Goal: Task Accomplishment & Management: Use online tool/utility

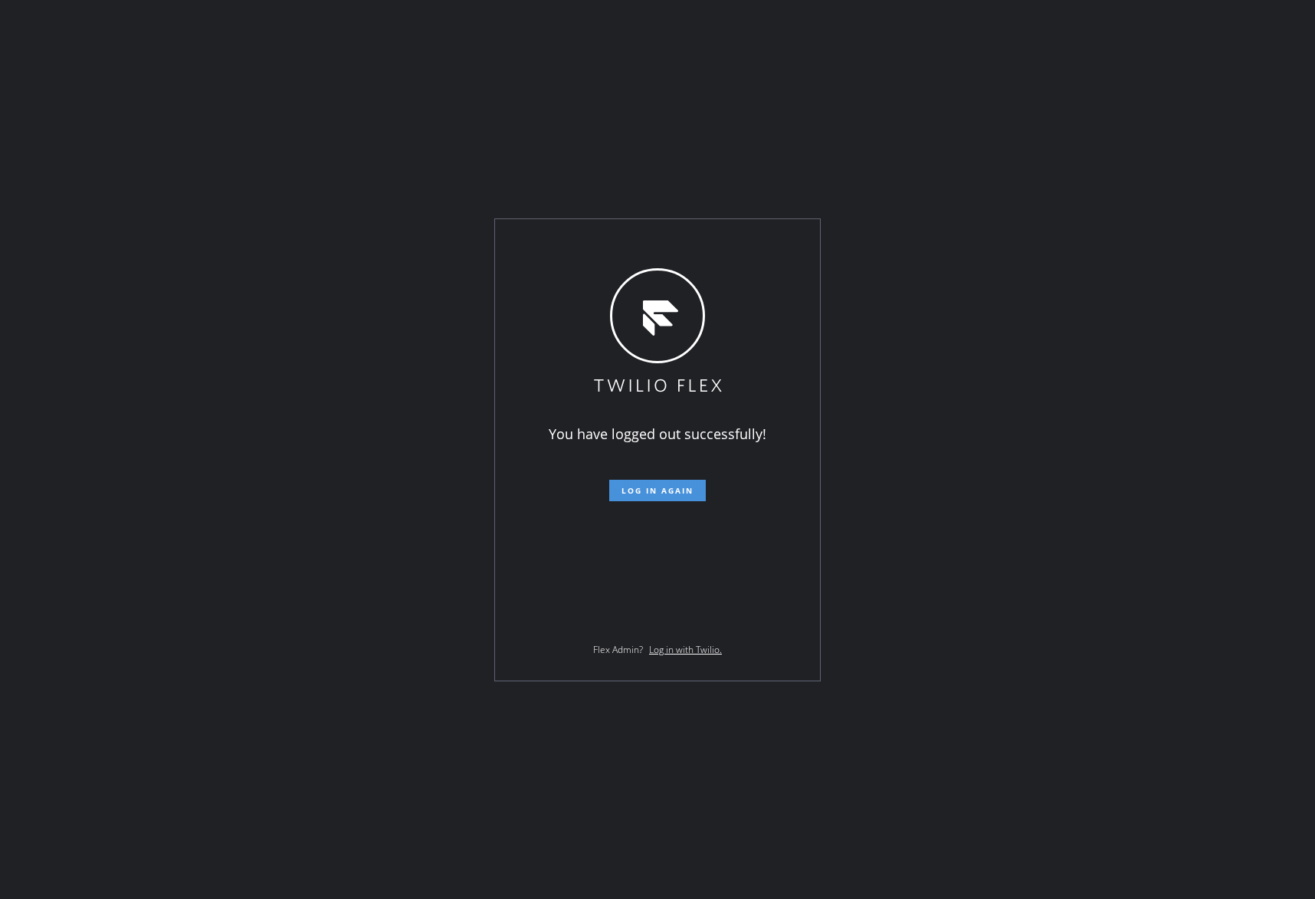
click at [668, 495] on button "Log in again" at bounding box center [657, 490] width 97 height 21
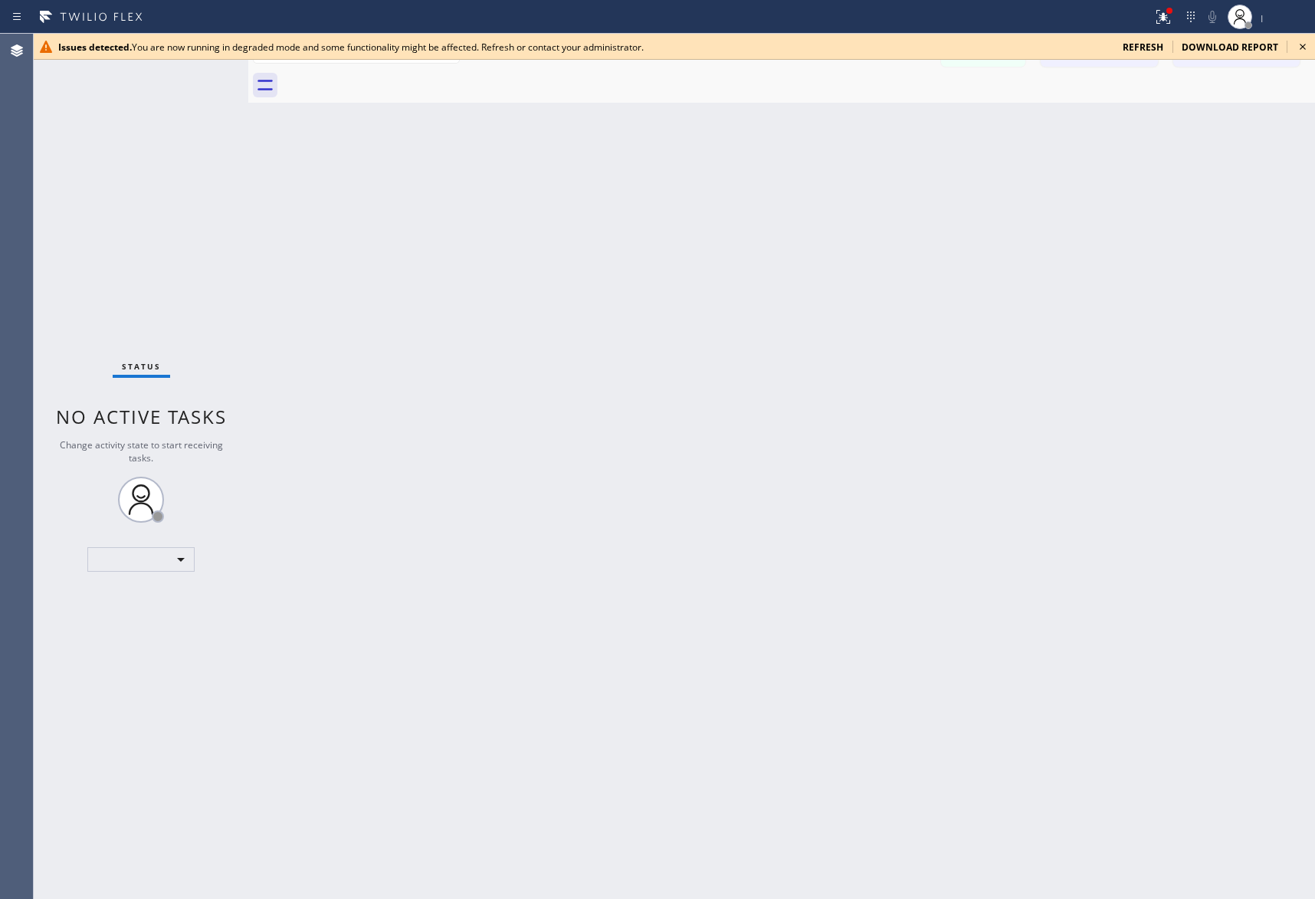
click at [1307, 44] on icon at bounding box center [1302, 47] width 18 height 18
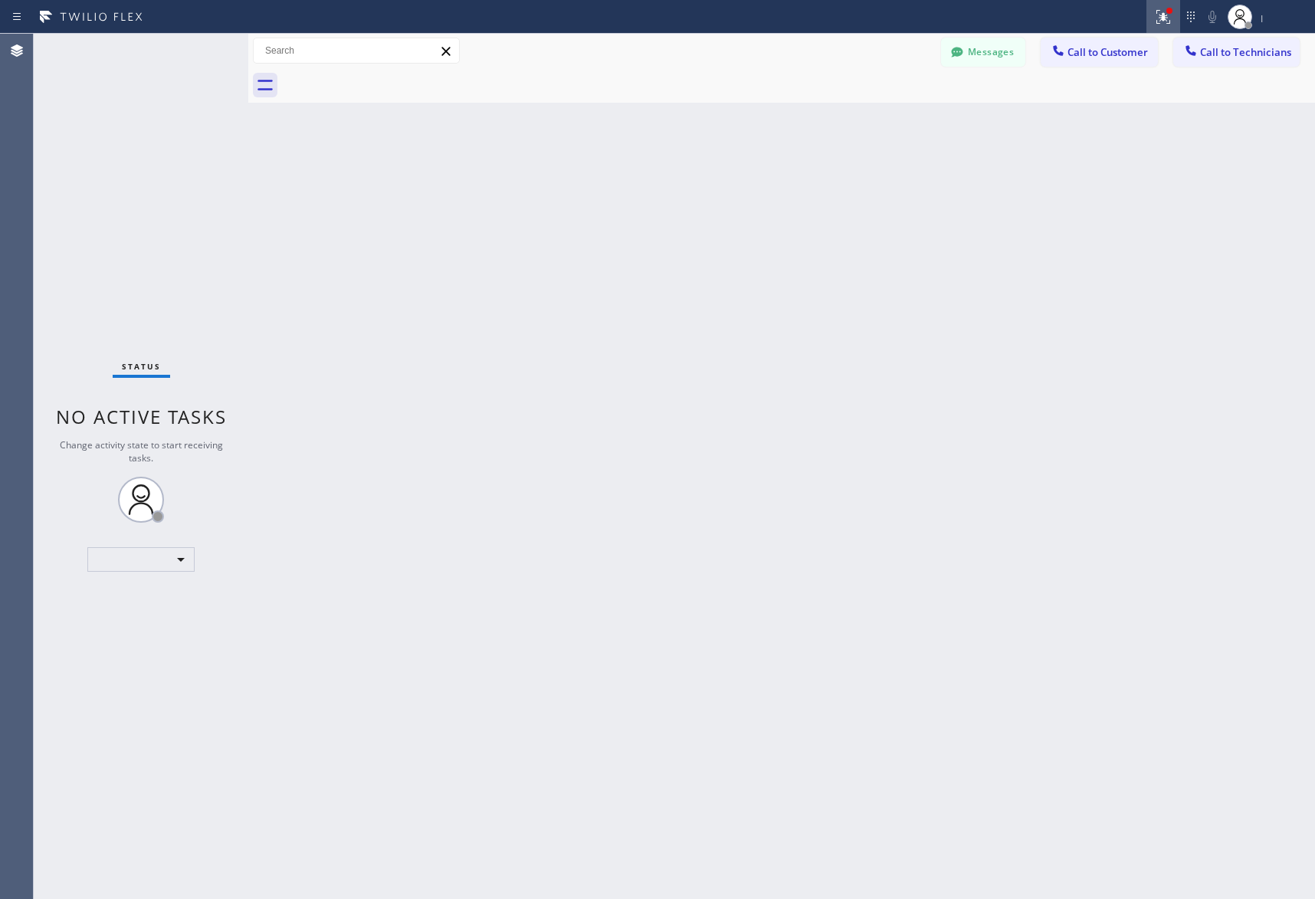
click at [1166, 25] on icon at bounding box center [1163, 17] width 18 height 18
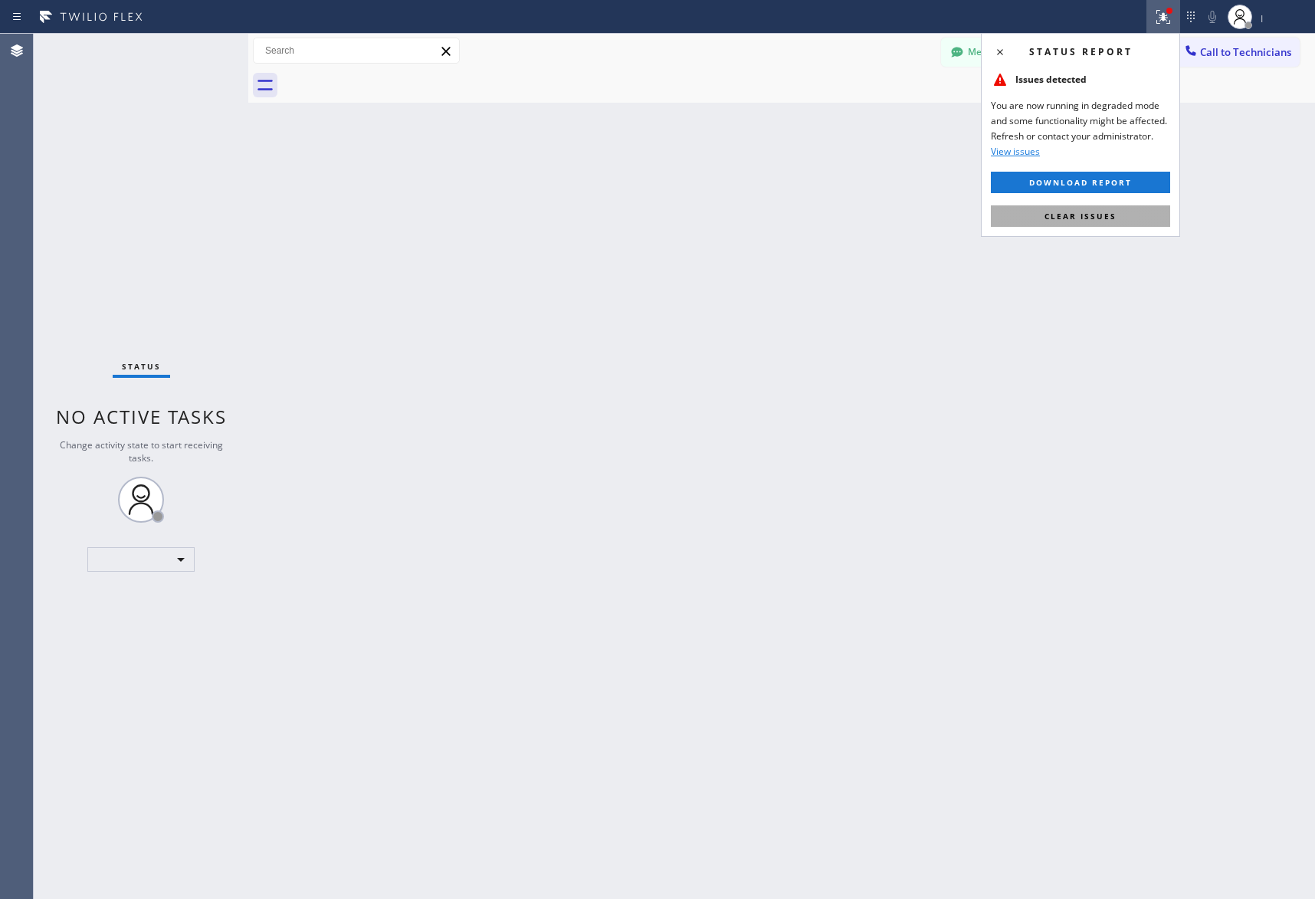
click at [1108, 225] on button "Clear issues" at bounding box center [1080, 215] width 179 height 21
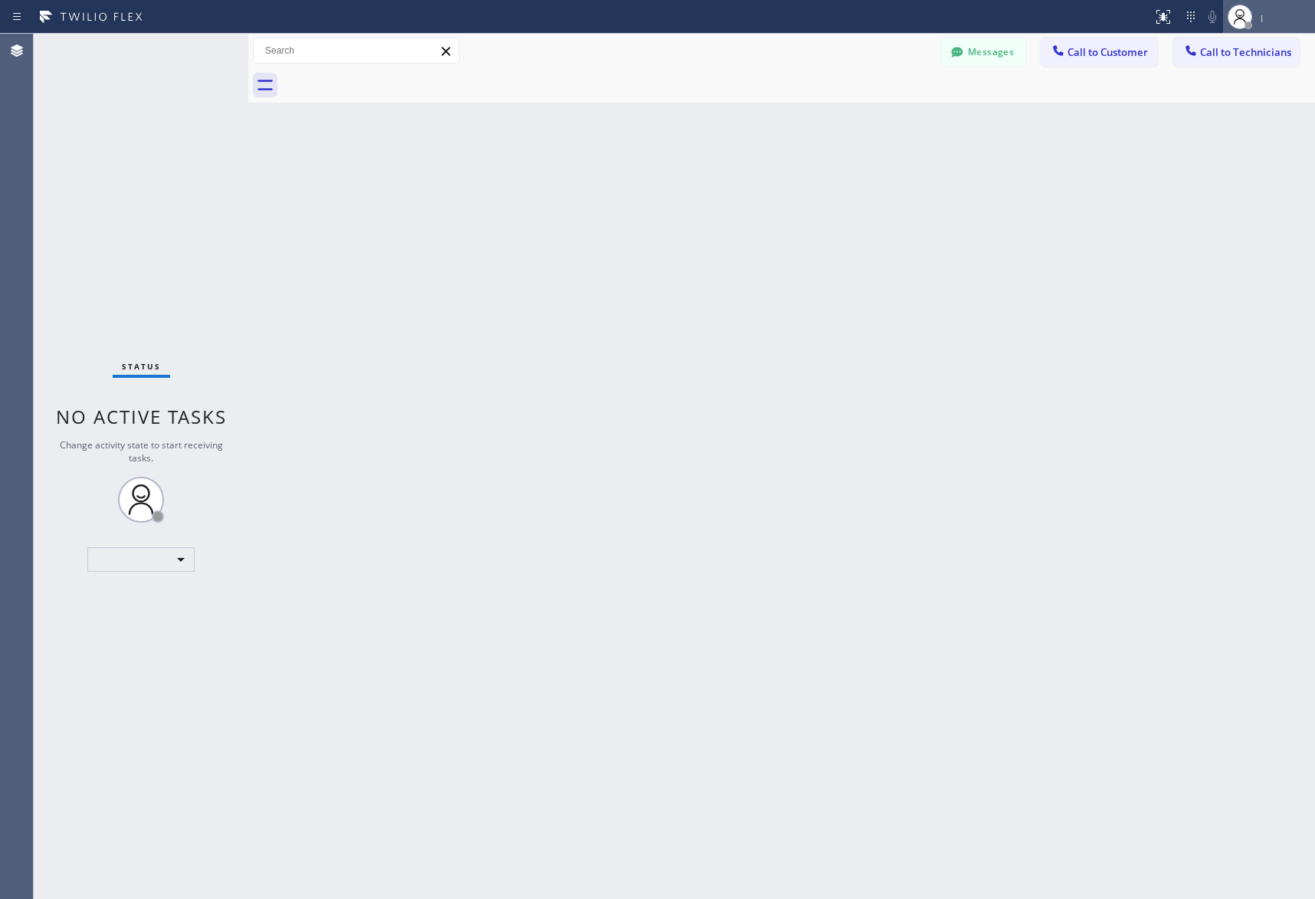
click at [1291, 14] on div "|" at bounding box center [1285, 17] width 51 height 11
click at [1212, 60] on button "Log out" at bounding box center [1238, 69] width 153 height 34
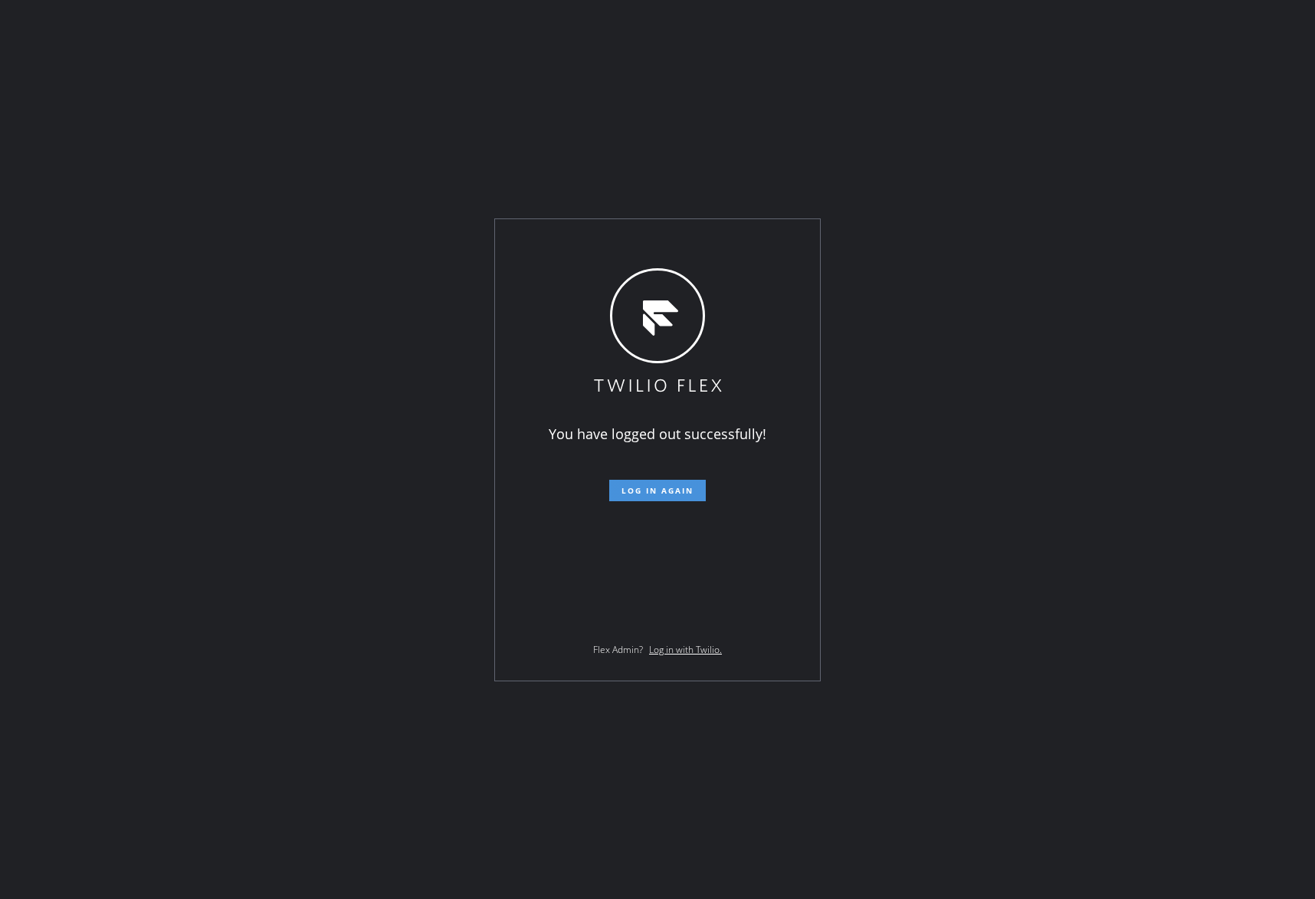
click at [679, 491] on span "Log in again" at bounding box center [657, 490] width 72 height 11
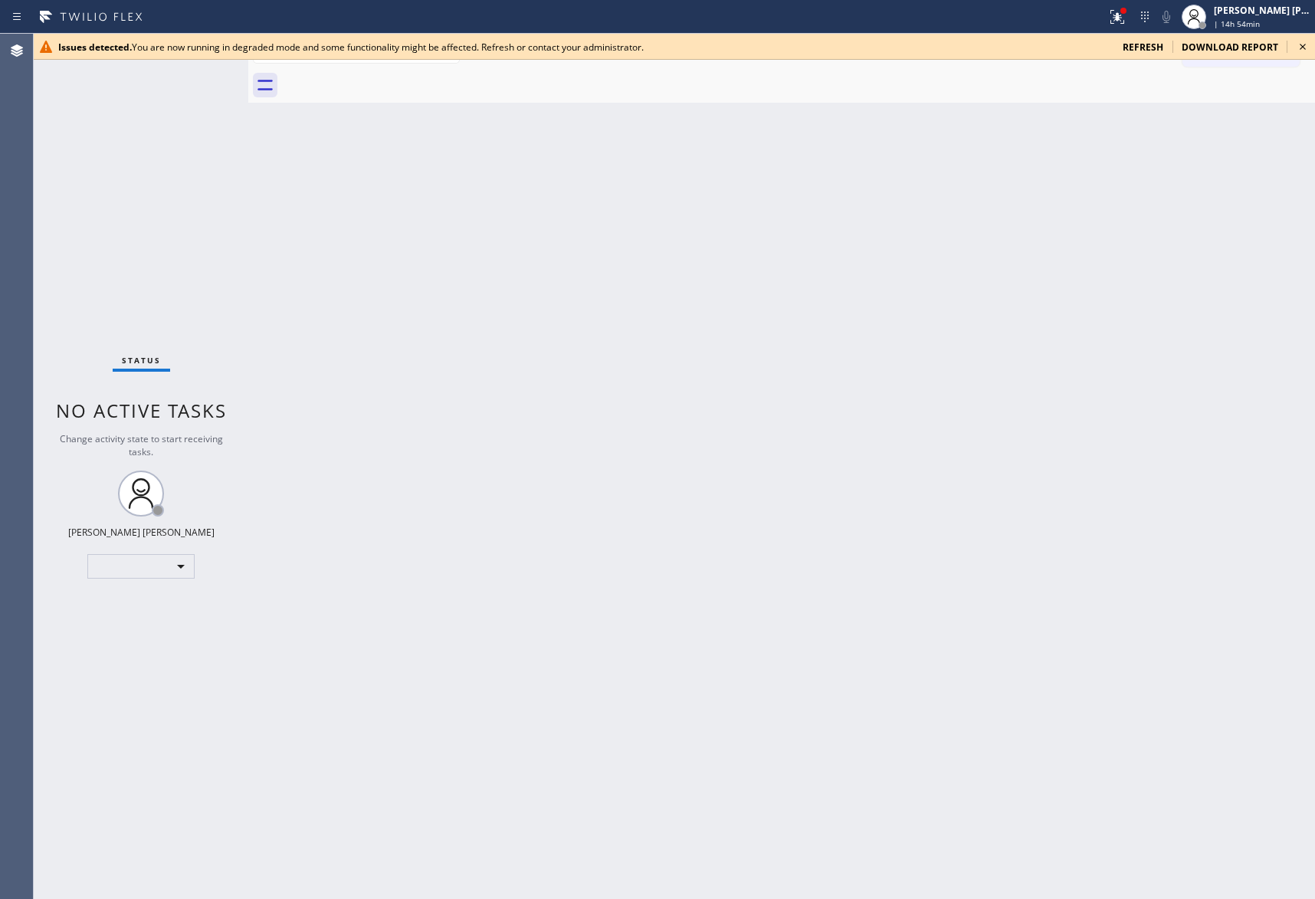
click at [1306, 47] on icon at bounding box center [1302, 47] width 18 height 18
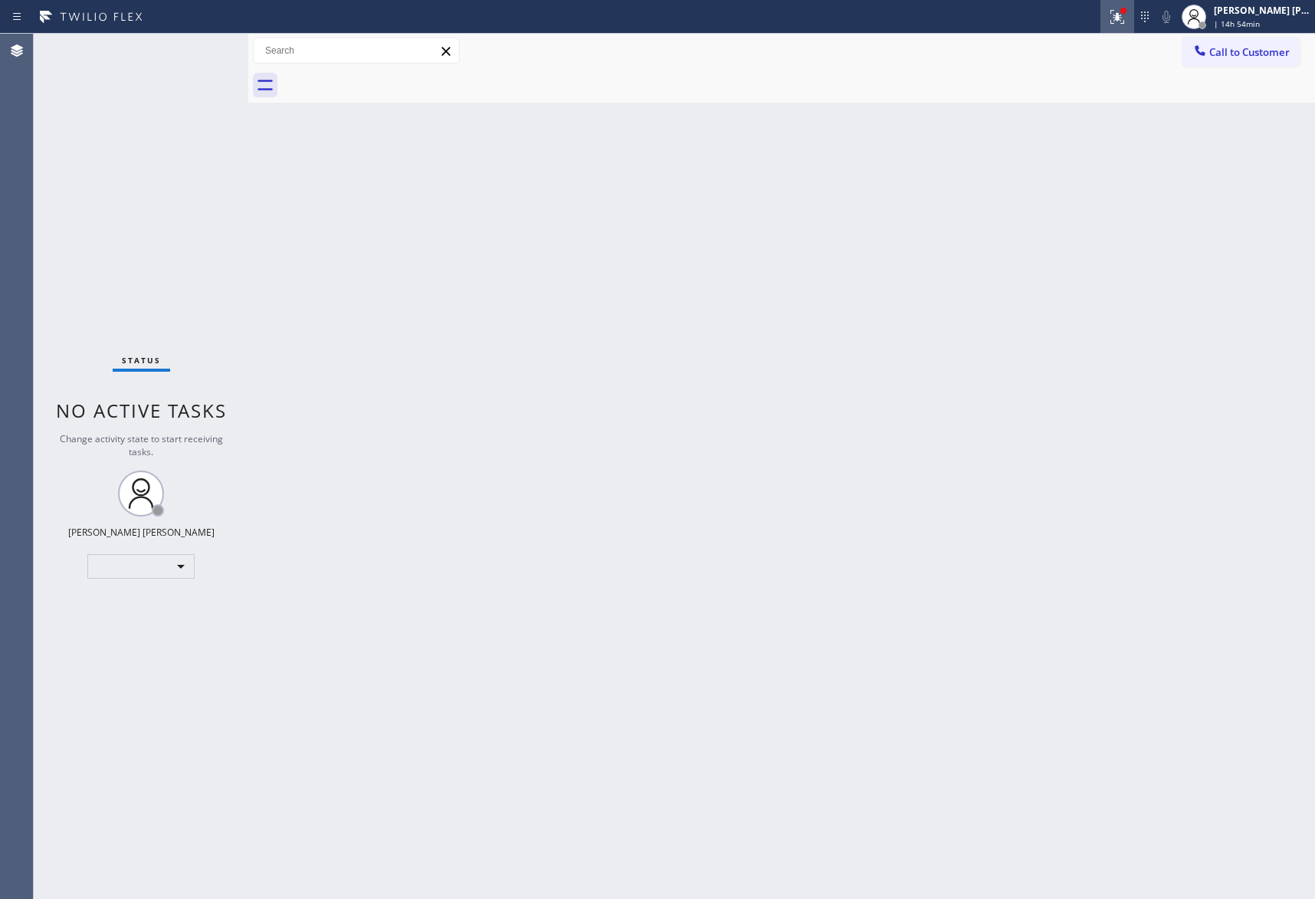
click at [1117, 12] on icon at bounding box center [1116, 14] width 9 height 5
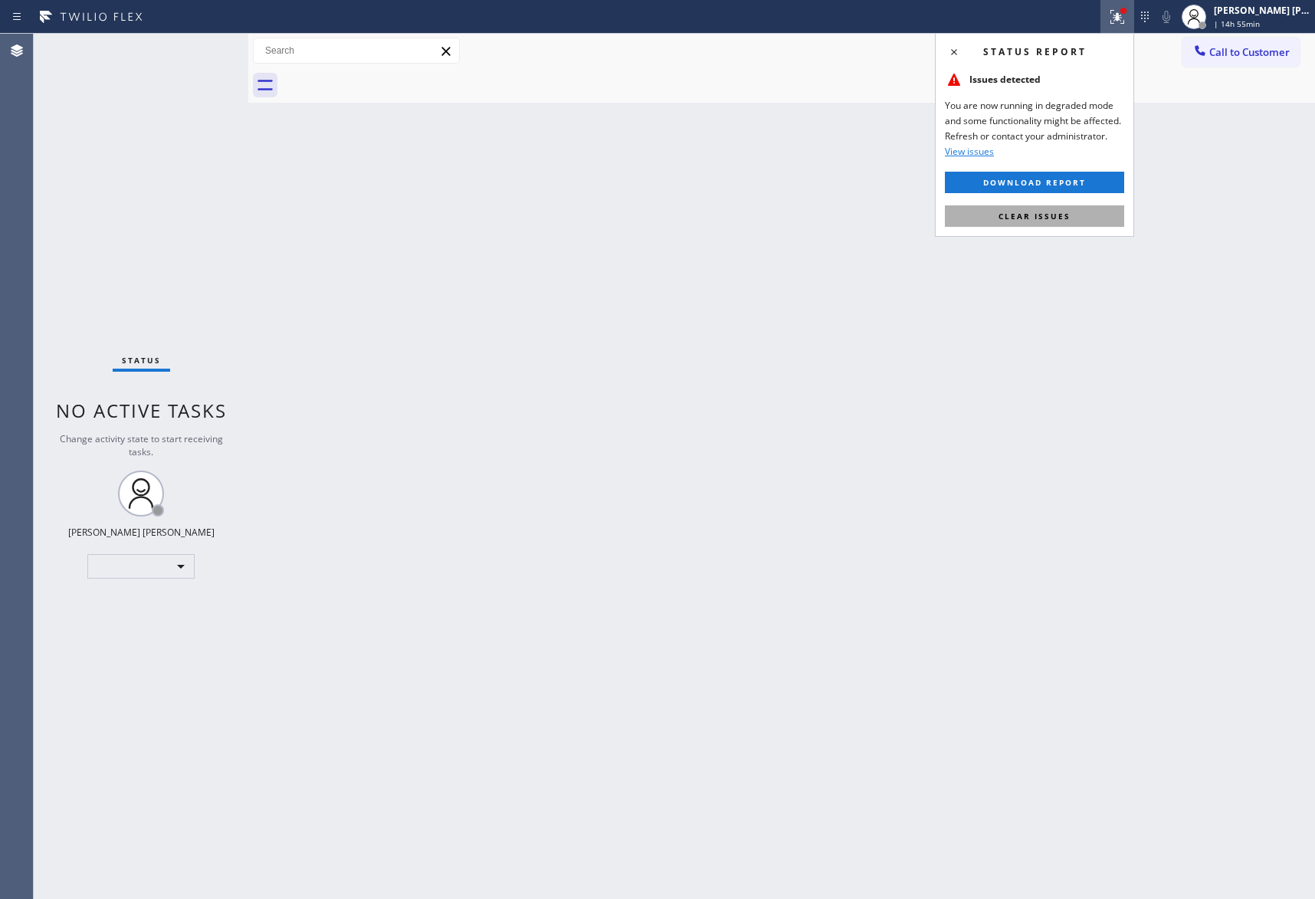
click at [1054, 213] on span "Clear issues" at bounding box center [1034, 216] width 72 height 11
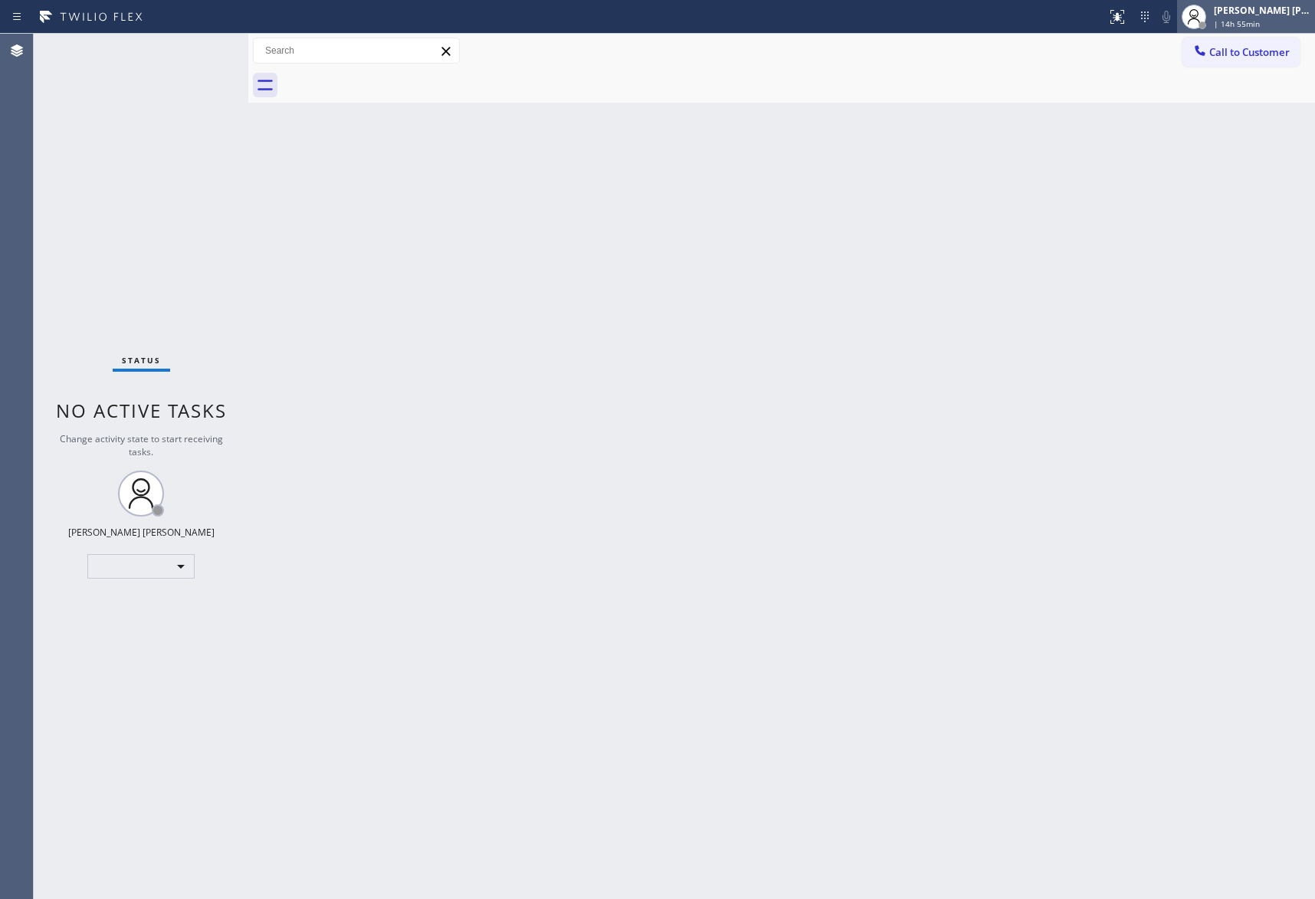
click at [1291, 9] on div "Keith Joshua Dela Cruz" at bounding box center [1262, 10] width 97 height 13
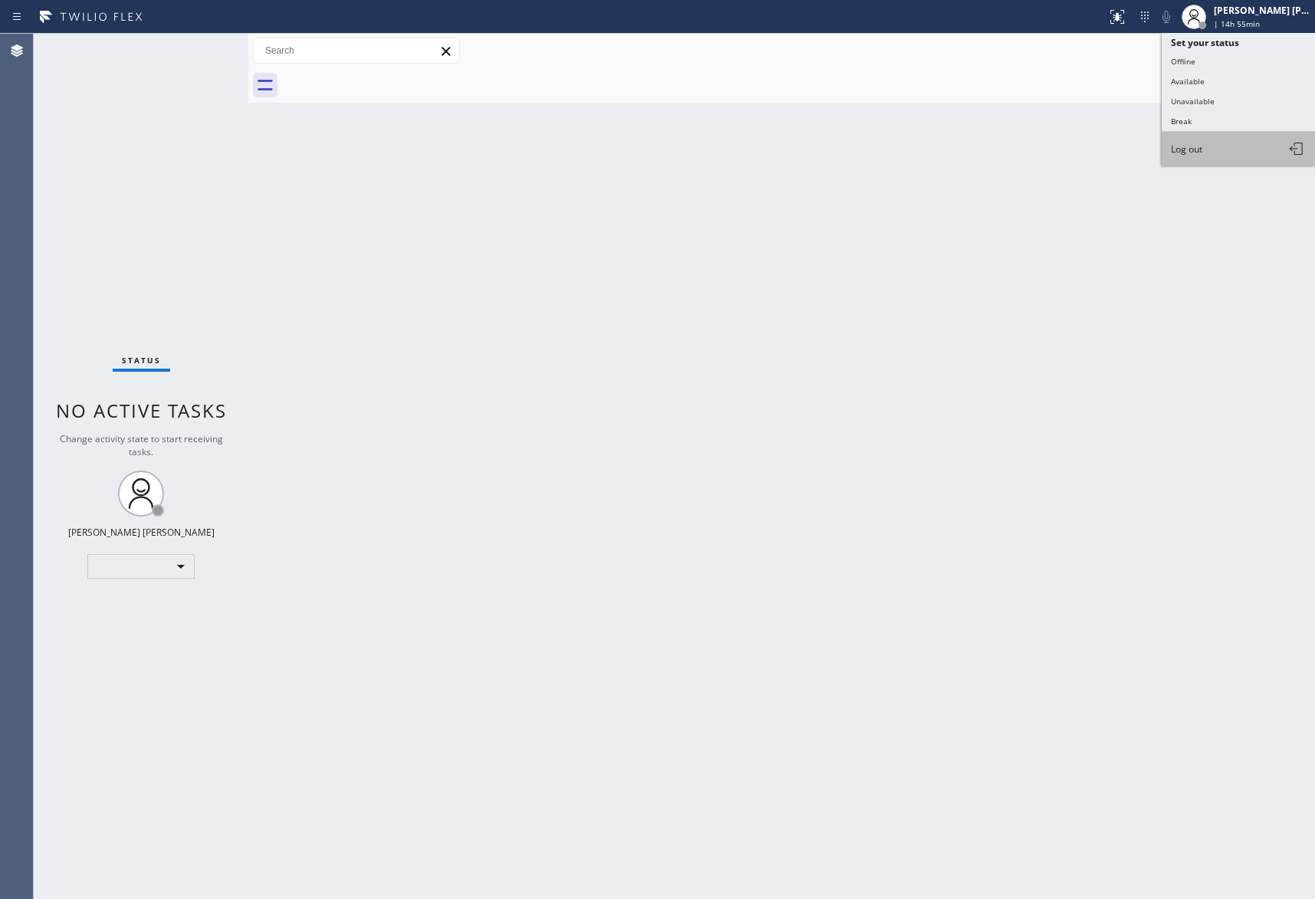
click at [1209, 144] on button "Log out" at bounding box center [1238, 149] width 153 height 34
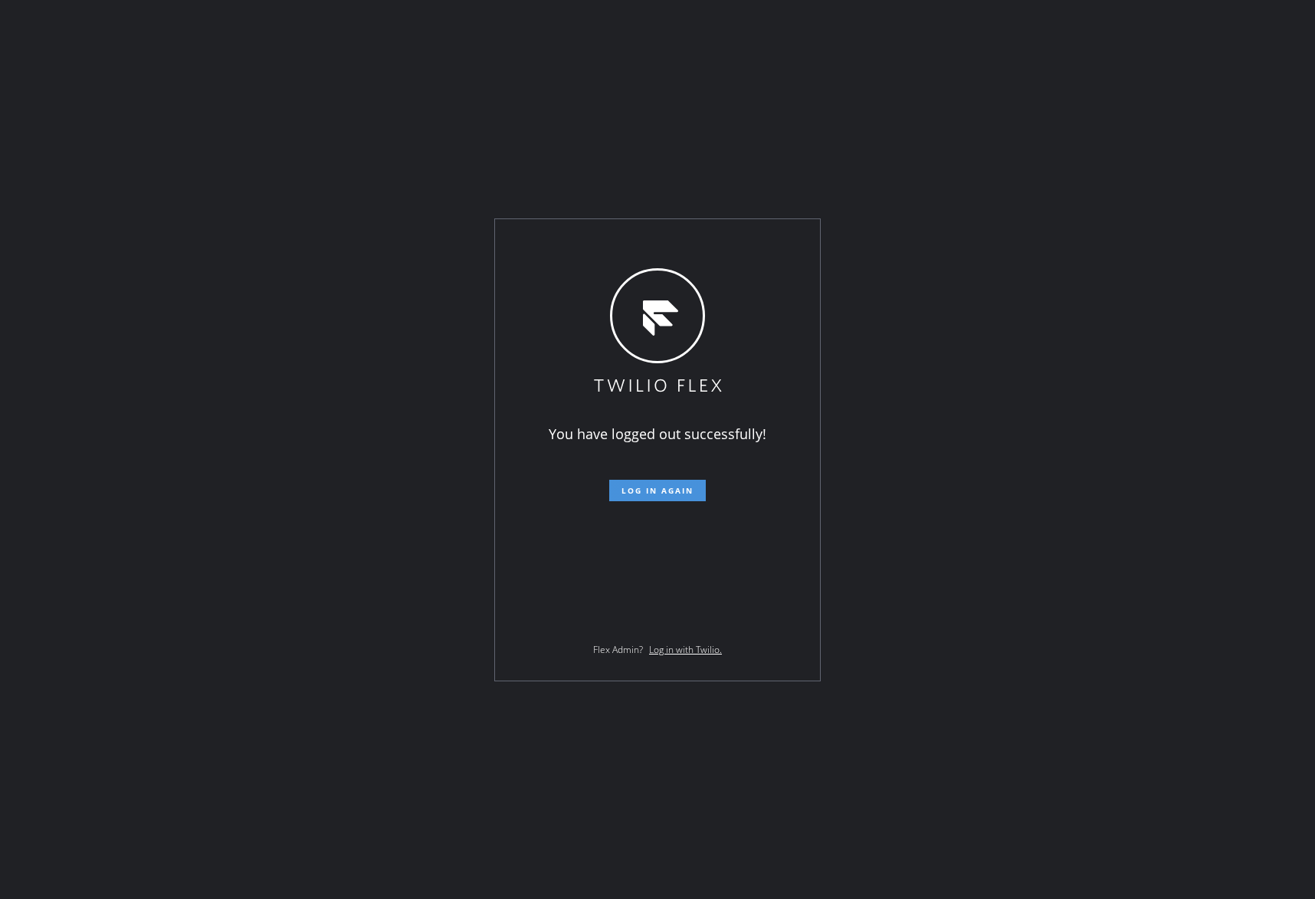
click at [680, 481] on button "Log in again" at bounding box center [657, 490] width 97 height 21
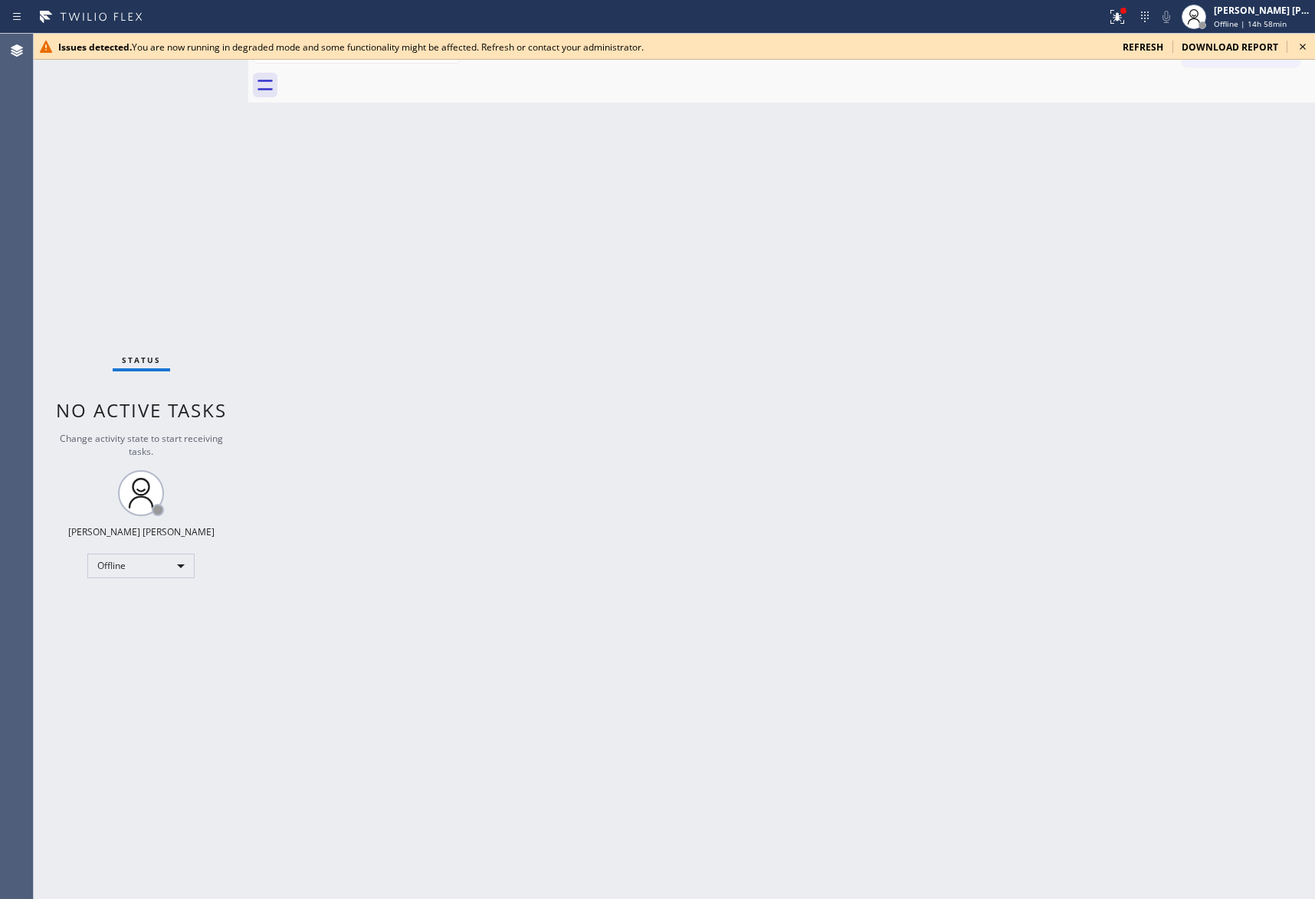
click at [1298, 48] on icon at bounding box center [1302, 47] width 18 height 18
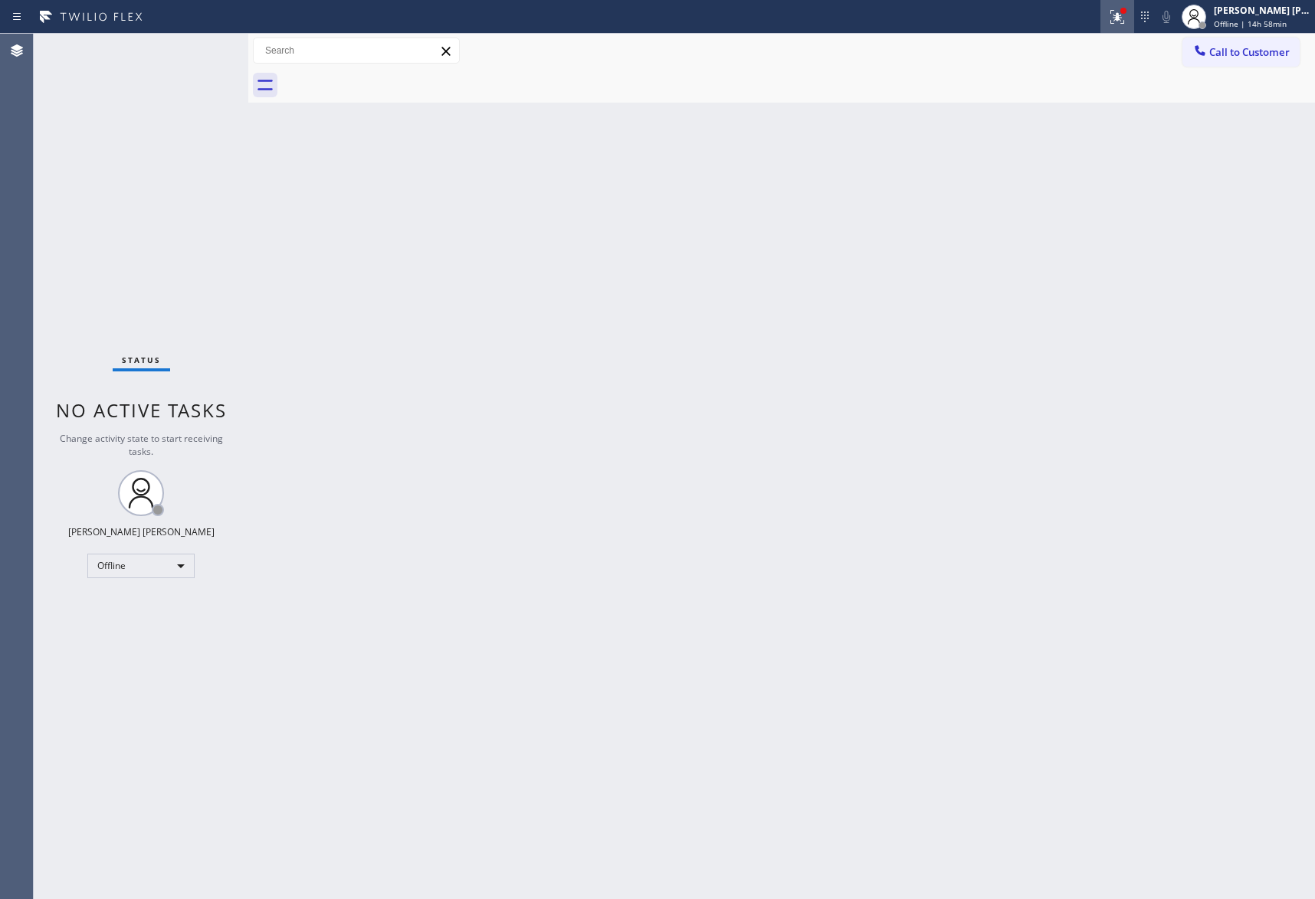
click at [1123, 19] on icon at bounding box center [1117, 17] width 18 height 18
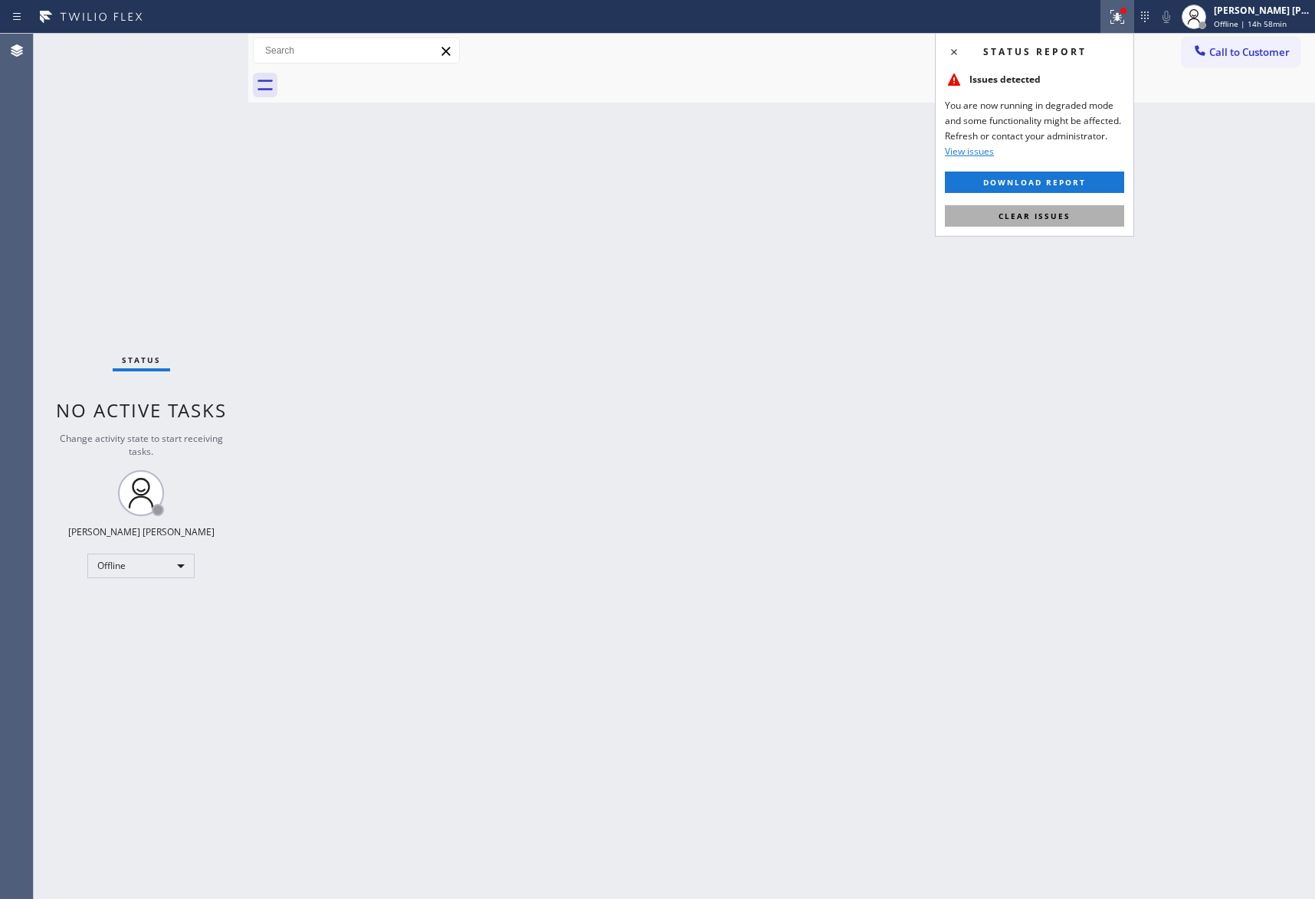
click at [1086, 215] on button "Clear issues" at bounding box center [1034, 215] width 179 height 21
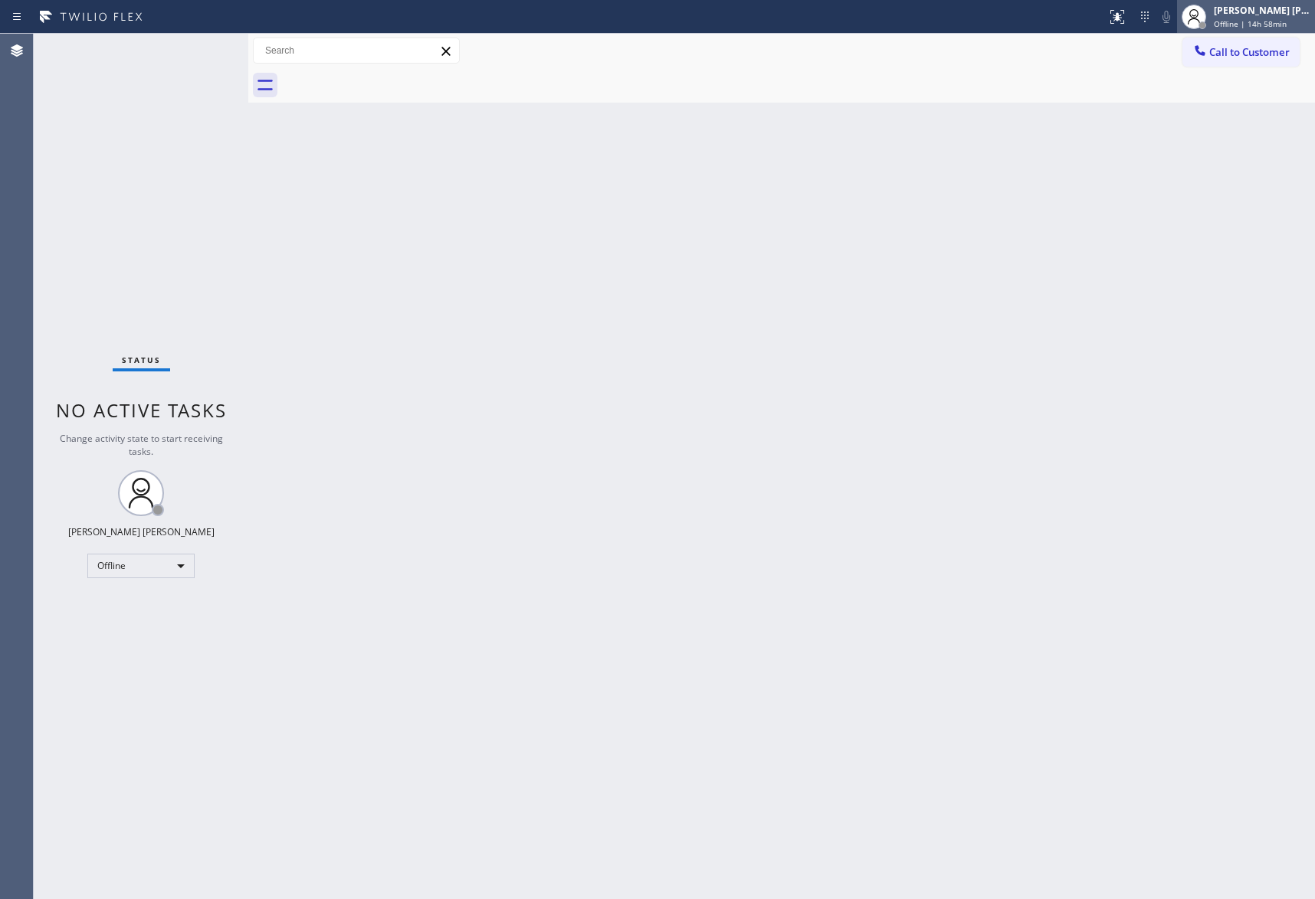
click at [1260, 17] on div "Keith Joshua Dela Cruz Offline | 14h 58min" at bounding box center [1263, 16] width 104 height 27
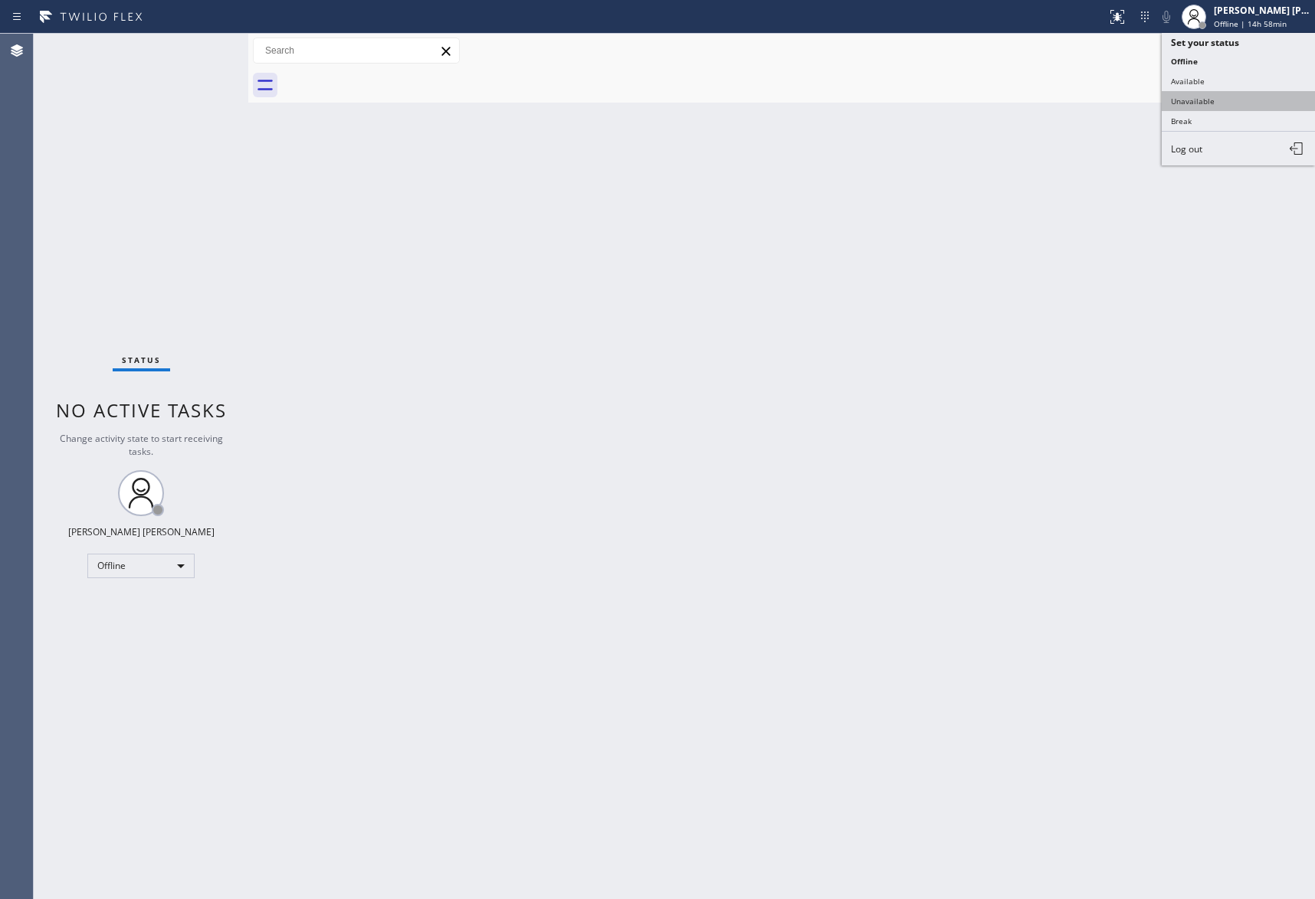
click at [1211, 97] on button "Unavailable" at bounding box center [1238, 101] width 153 height 20
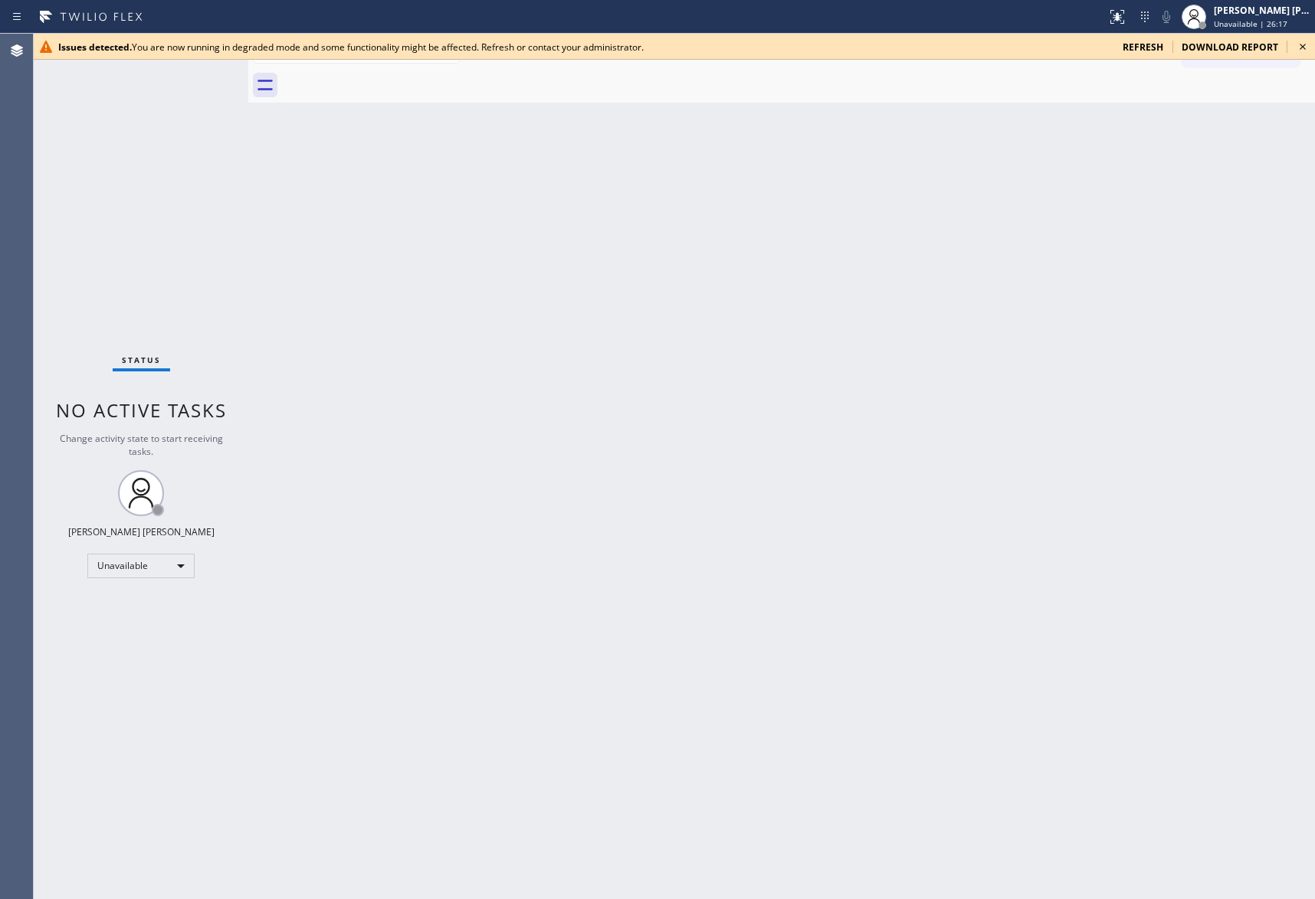
click at [1302, 43] on icon at bounding box center [1302, 47] width 18 height 18
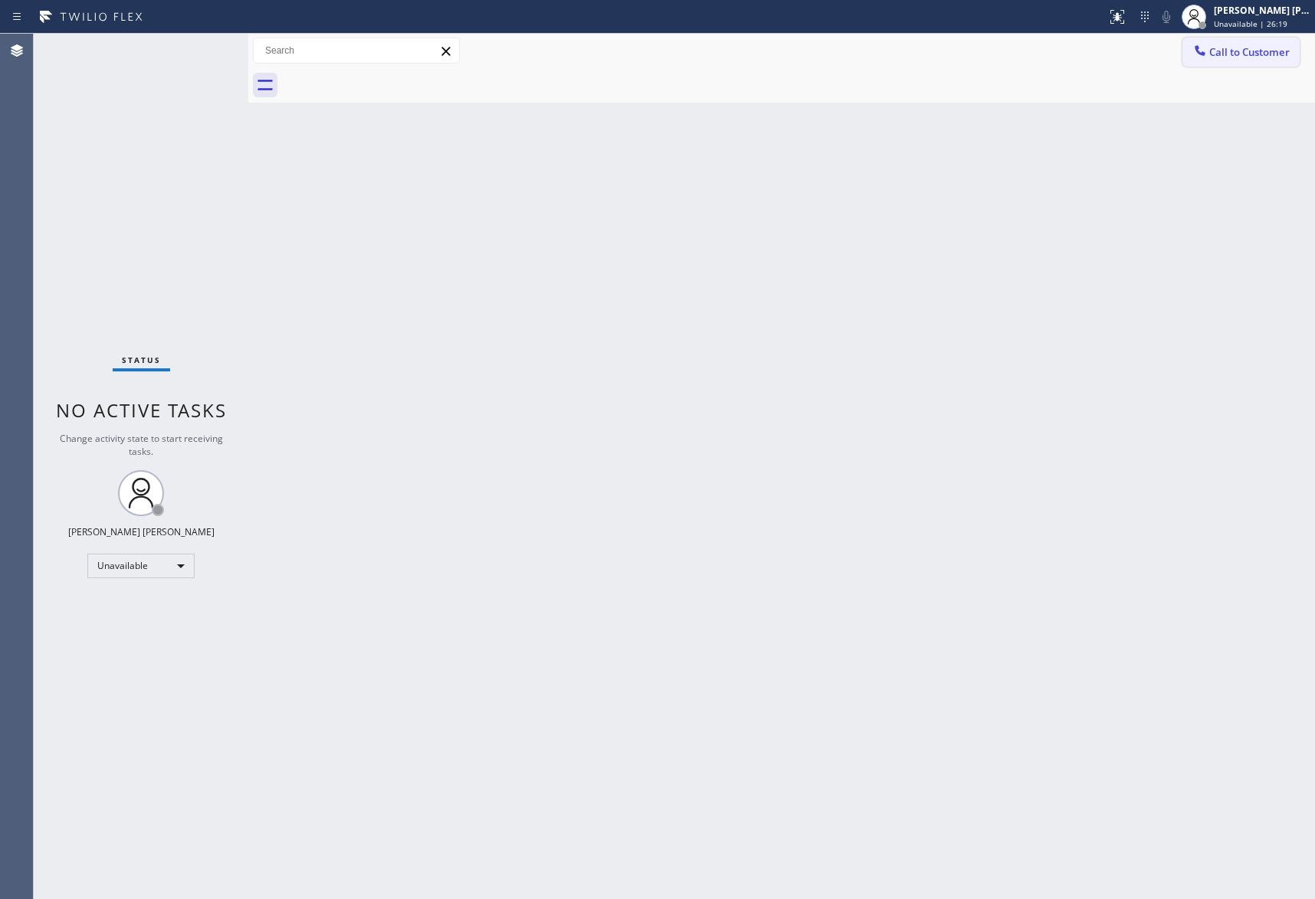
click at [1270, 50] on span "Call to Customer" at bounding box center [1249, 52] width 80 height 14
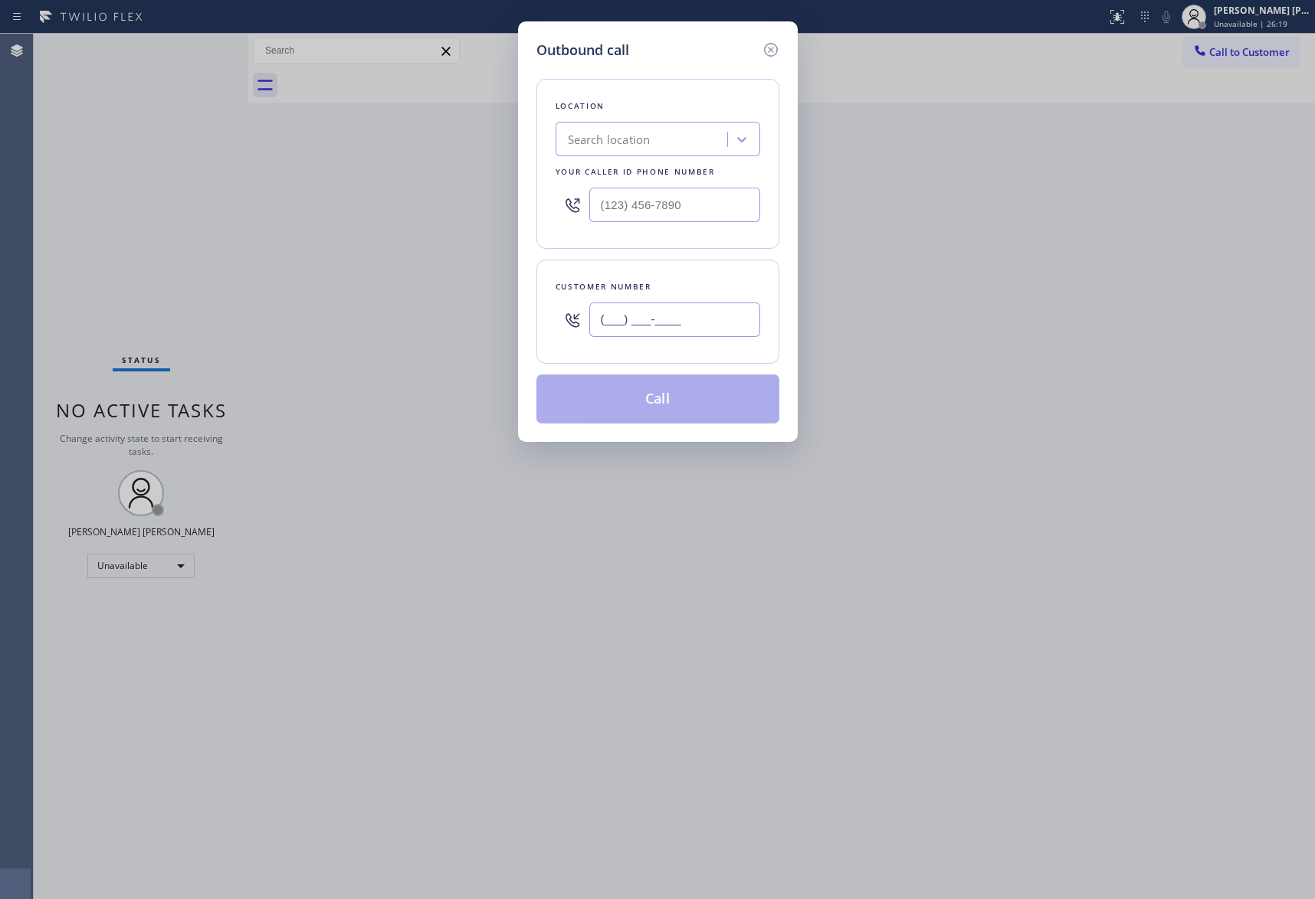
click at [685, 326] on input "(___) ___-____" at bounding box center [674, 320] width 171 height 34
paste input "303) 947-4569"
type input "(303) 947-4569"
click at [645, 138] on div "Search location" at bounding box center [609, 140] width 83 height 18
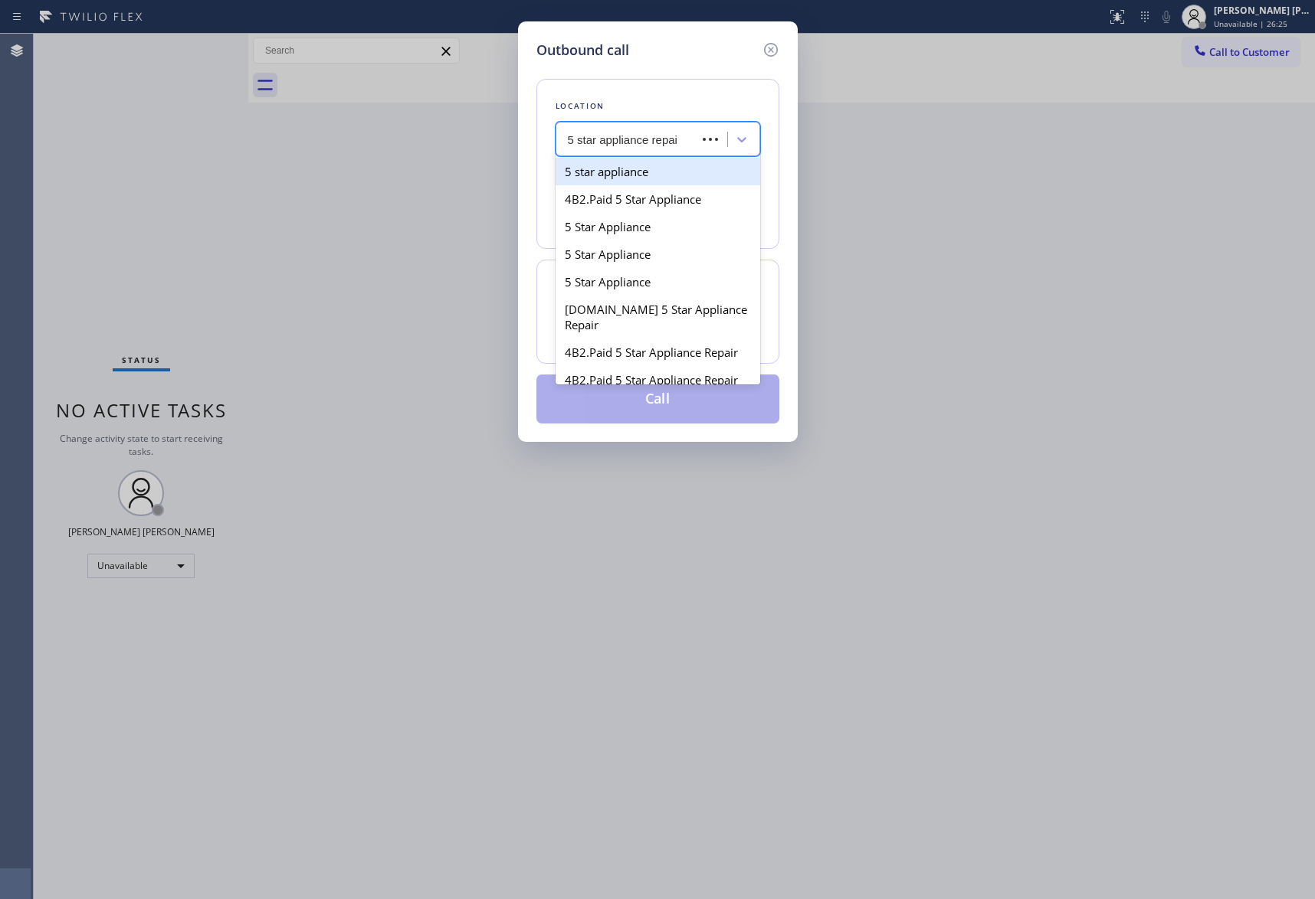
type input "5 star appliance repair"
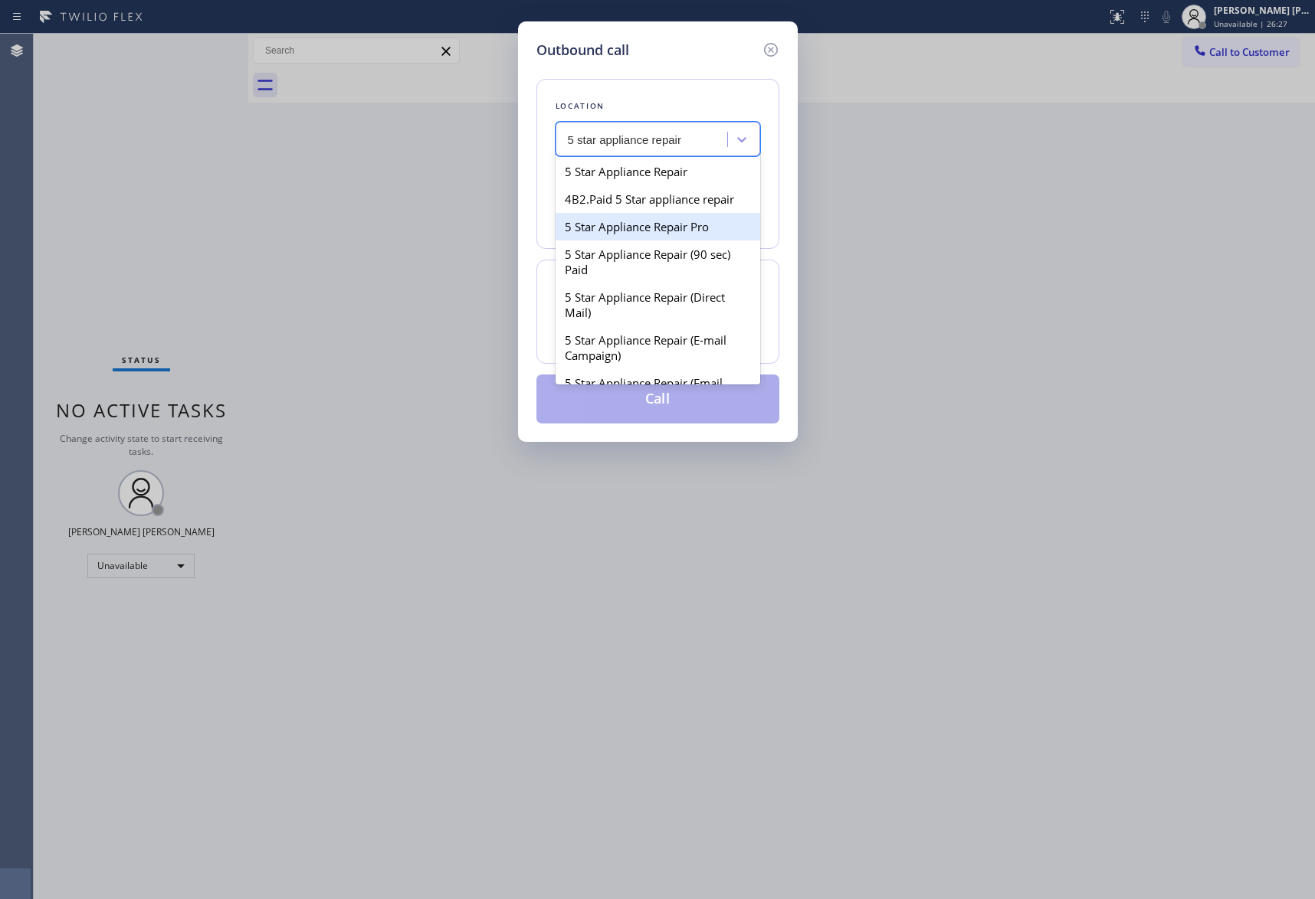
click at [639, 238] on div "5 Star Appliance Repair Pro" at bounding box center [657, 227] width 205 height 28
type input "[PHONE_NUMBER]"
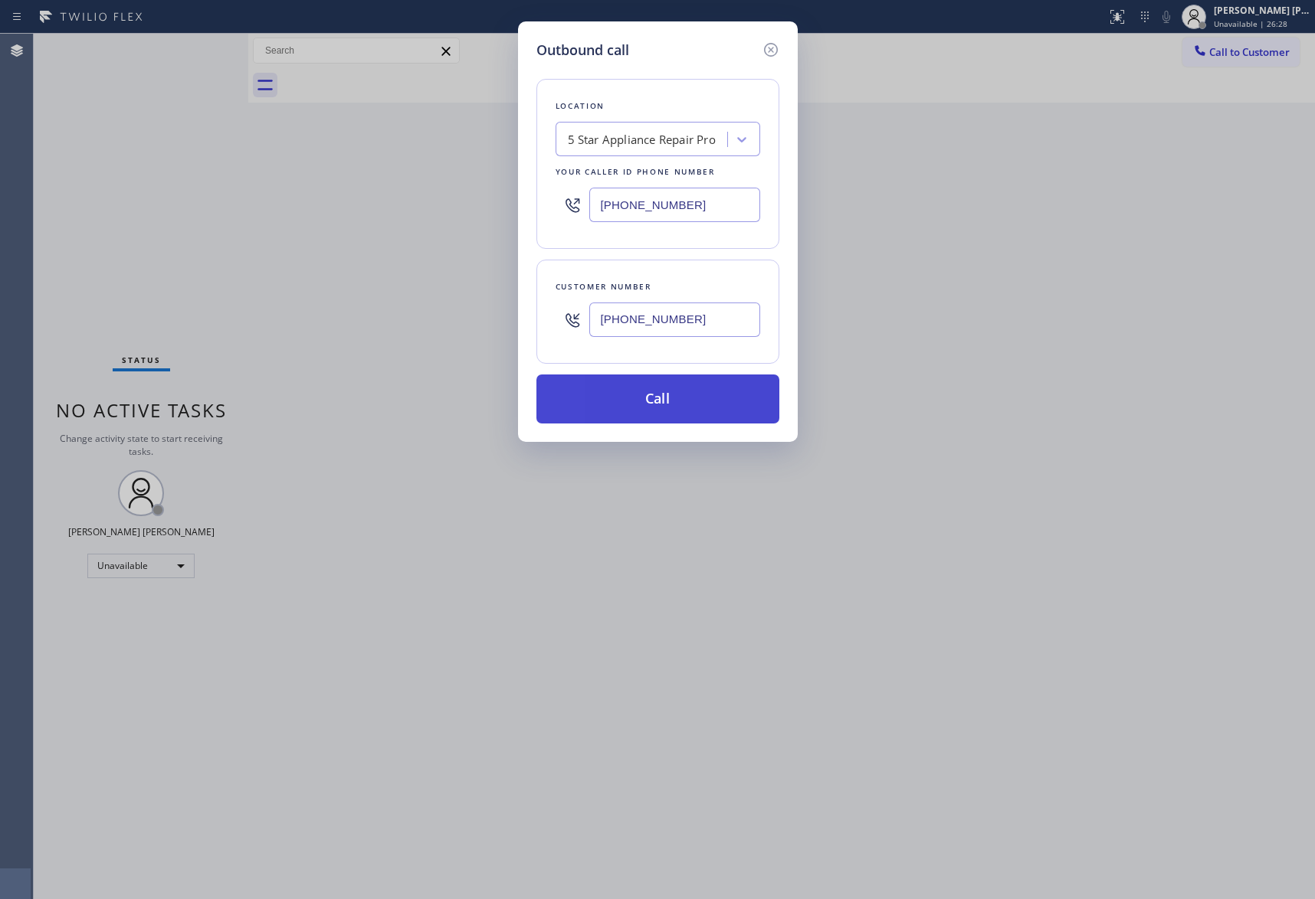
click at [688, 408] on button "Call" at bounding box center [657, 399] width 243 height 49
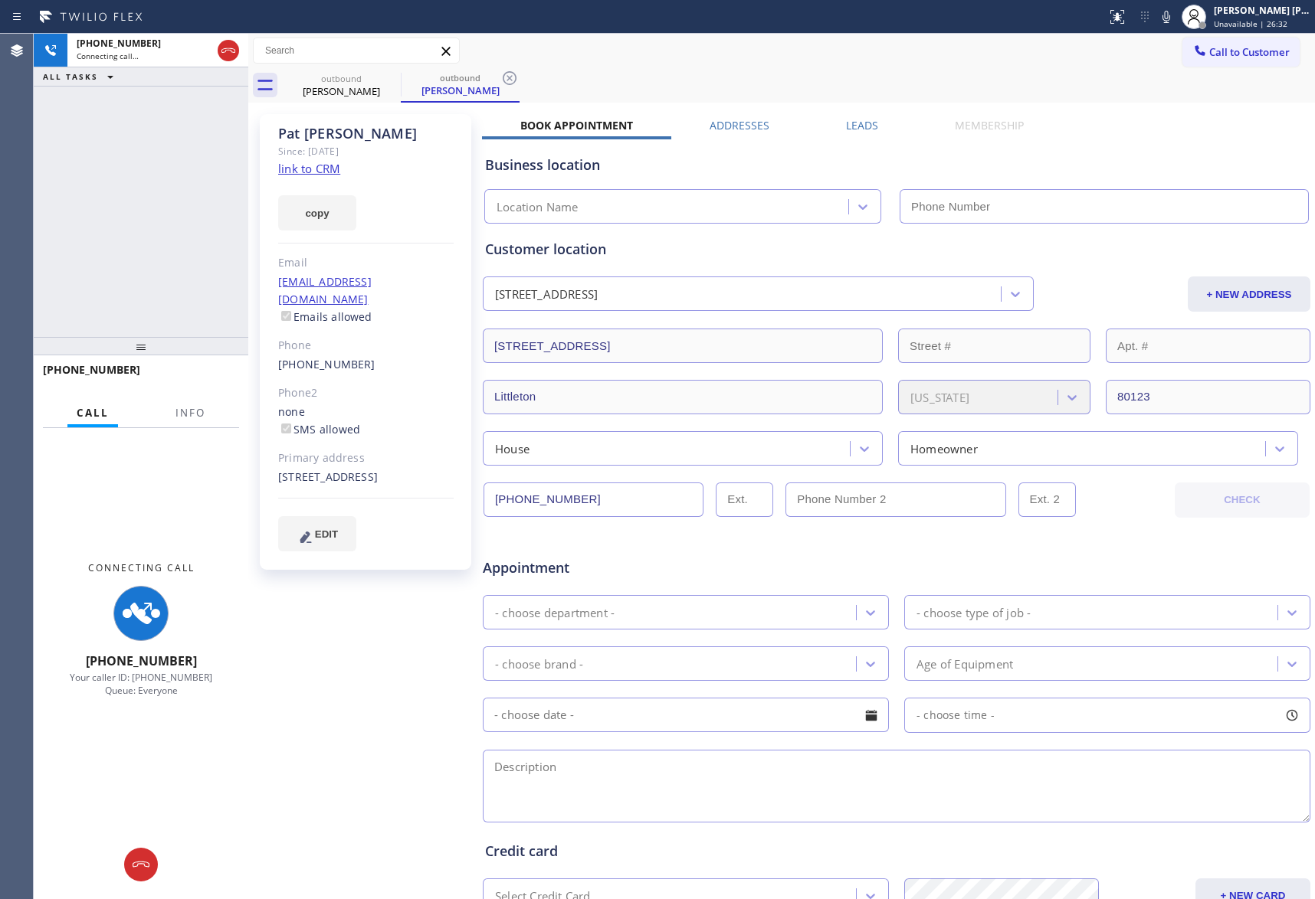
type input "[PHONE_NUMBER]"
click at [190, 414] on span "Info" at bounding box center [190, 413] width 30 height 14
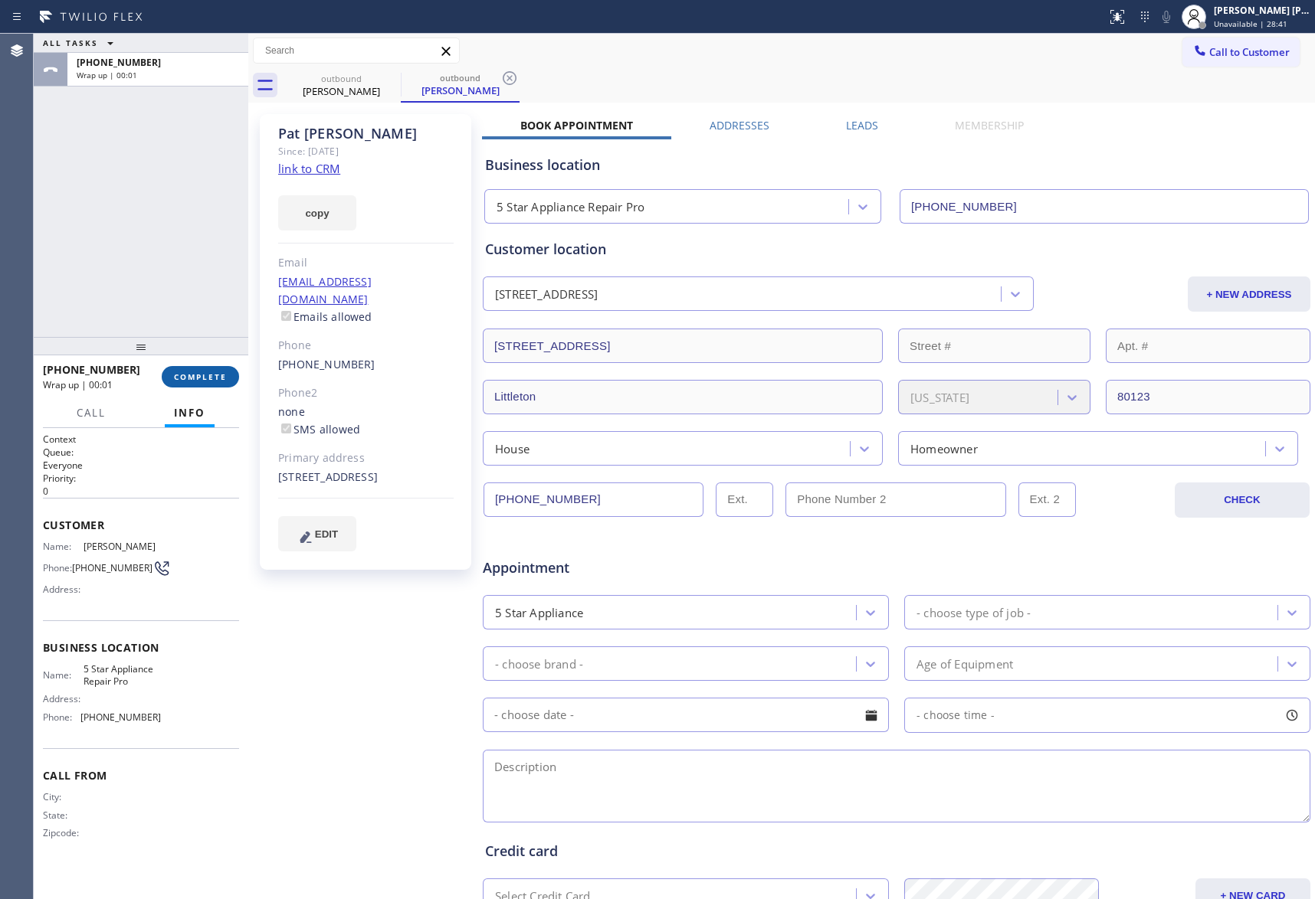
click at [216, 378] on span "COMPLETE" at bounding box center [200, 377] width 53 height 11
click at [381, 89] on div "Pat Murphy" at bounding box center [341, 91] width 116 height 14
click at [392, 77] on icon at bounding box center [391, 78] width 18 height 18
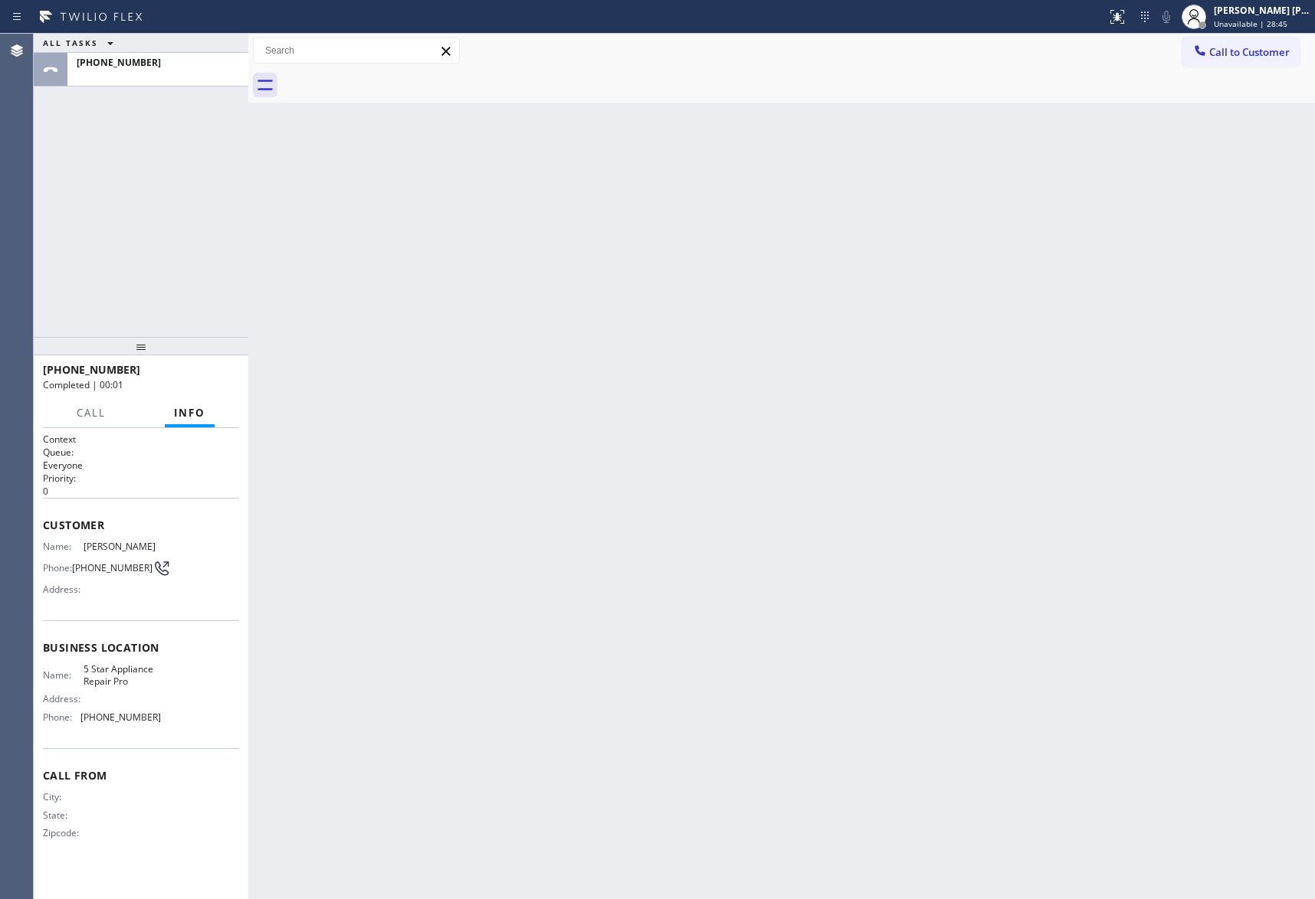
click at [392, 77] on div at bounding box center [798, 85] width 1033 height 34
click at [170, 71] on div at bounding box center [158, 75] width 162 height 11
click at [162, 57] on div "+13039474569" at bounding box center [158, 62] width 162 height 13
click at [87, 412] on span "Call" at bounding box center [91, 413] width 29 height 14
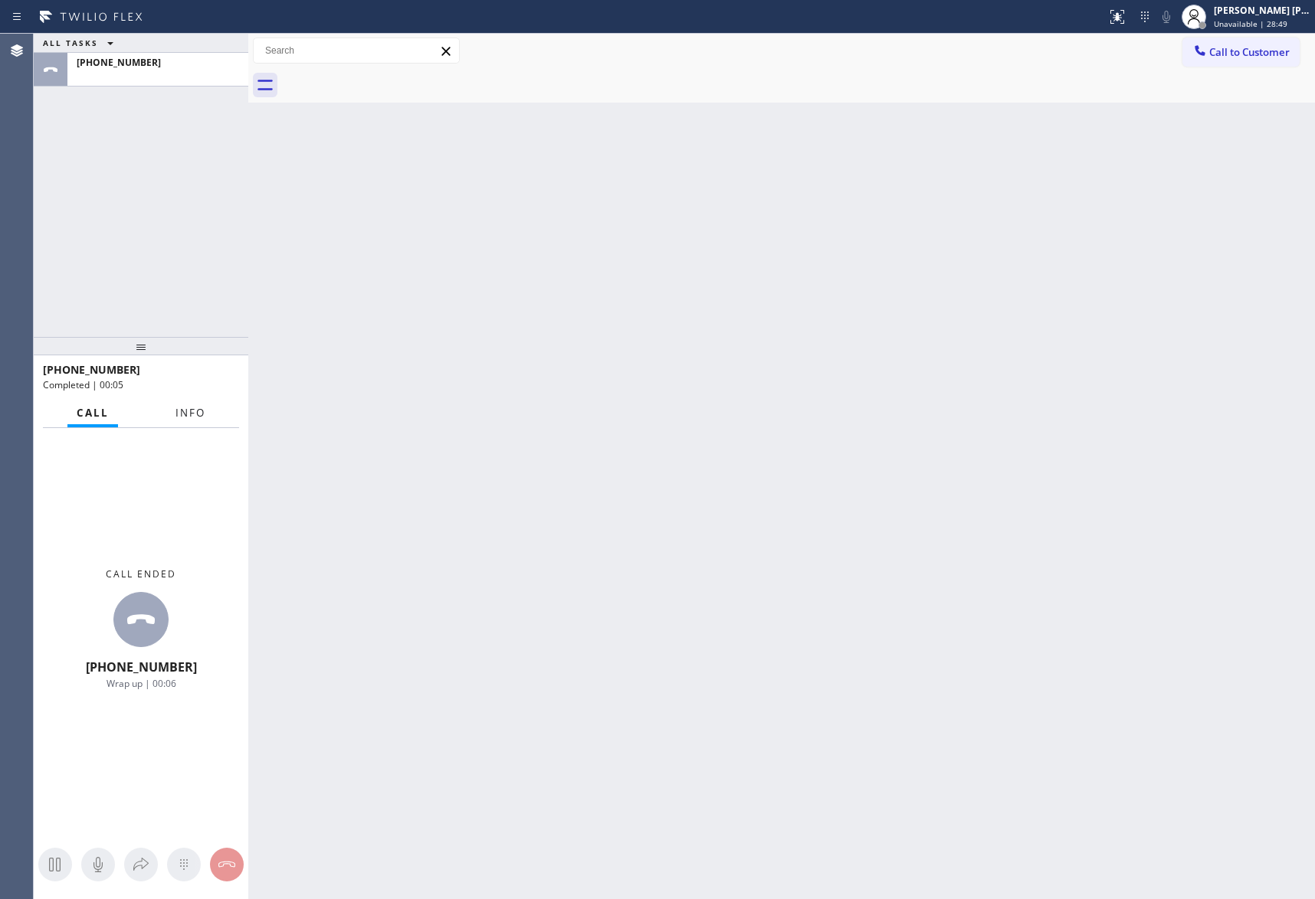
click at [179, 414] on span "Info" at bounding box center [190, 413] width 30 height 14
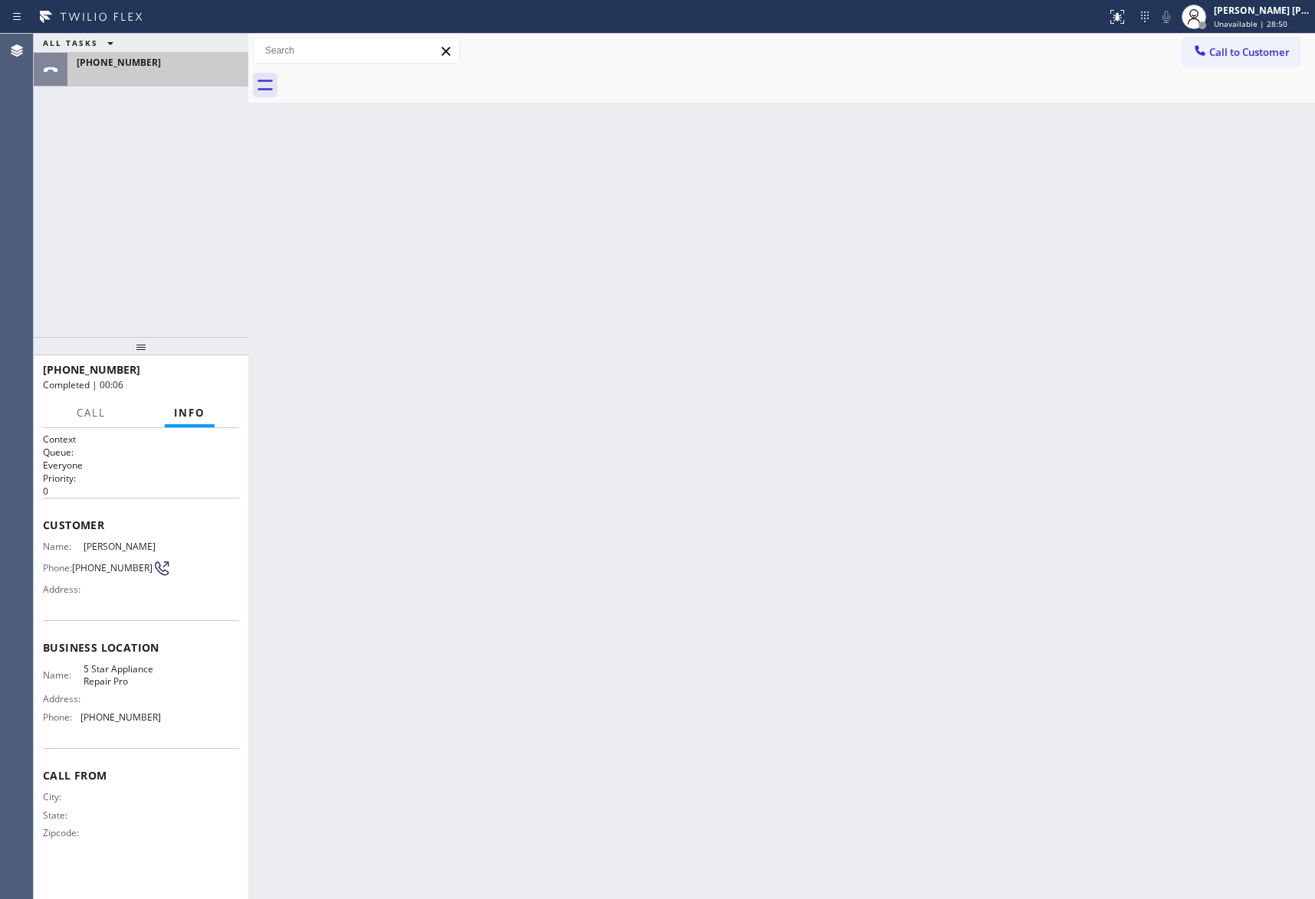
click at [179, 75] on div at bounding box center [158, 75] width 162 height 11
click at [98, 411] on span "Call" at bounding box center [91, 413] width 29 height 14
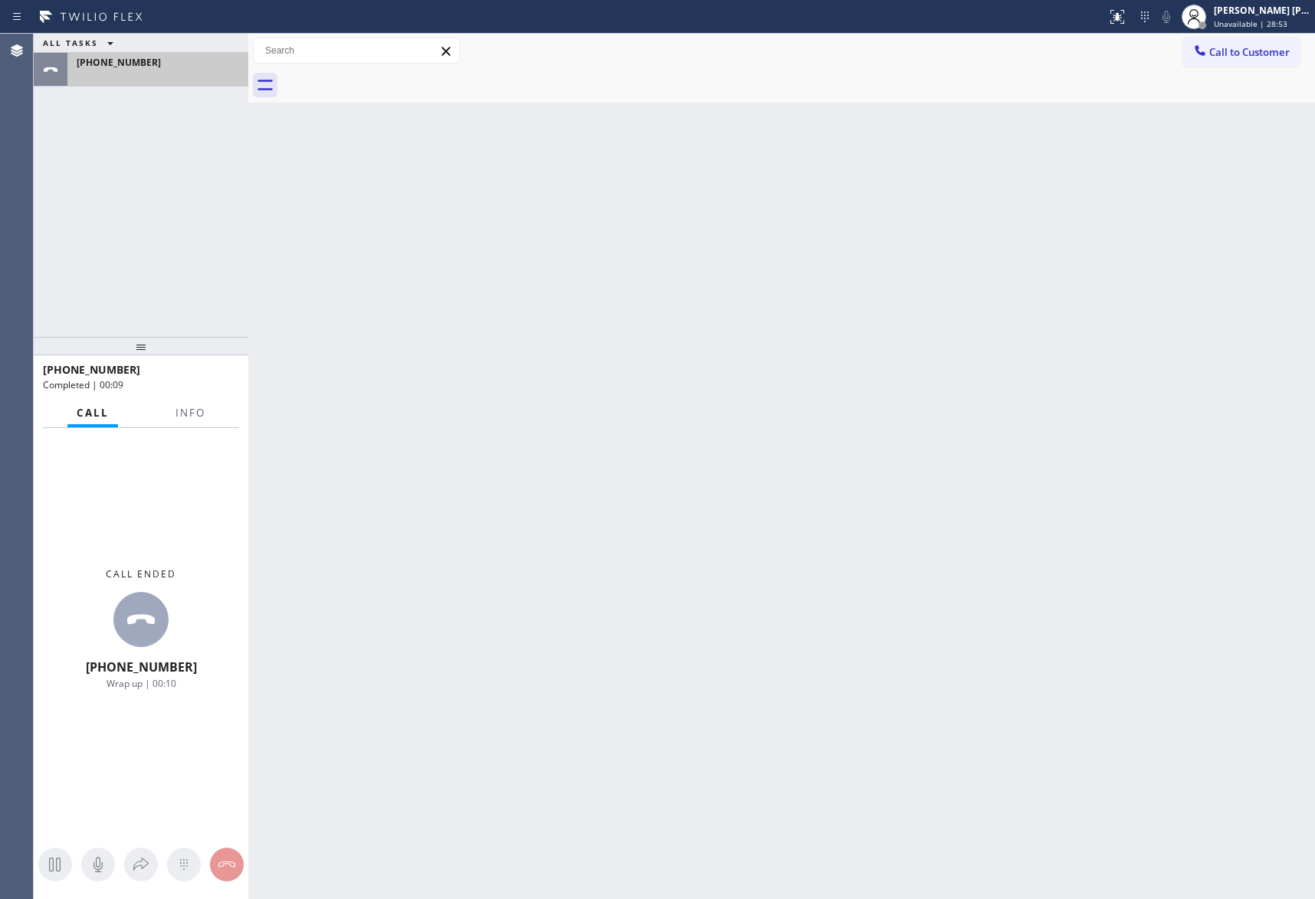
click at [199, 65] on div "+13039474569" at bounding box center [158, 62] width 162 height 13
click at [184, 80] on div at bounding box center [158, 75] width 162 height 11
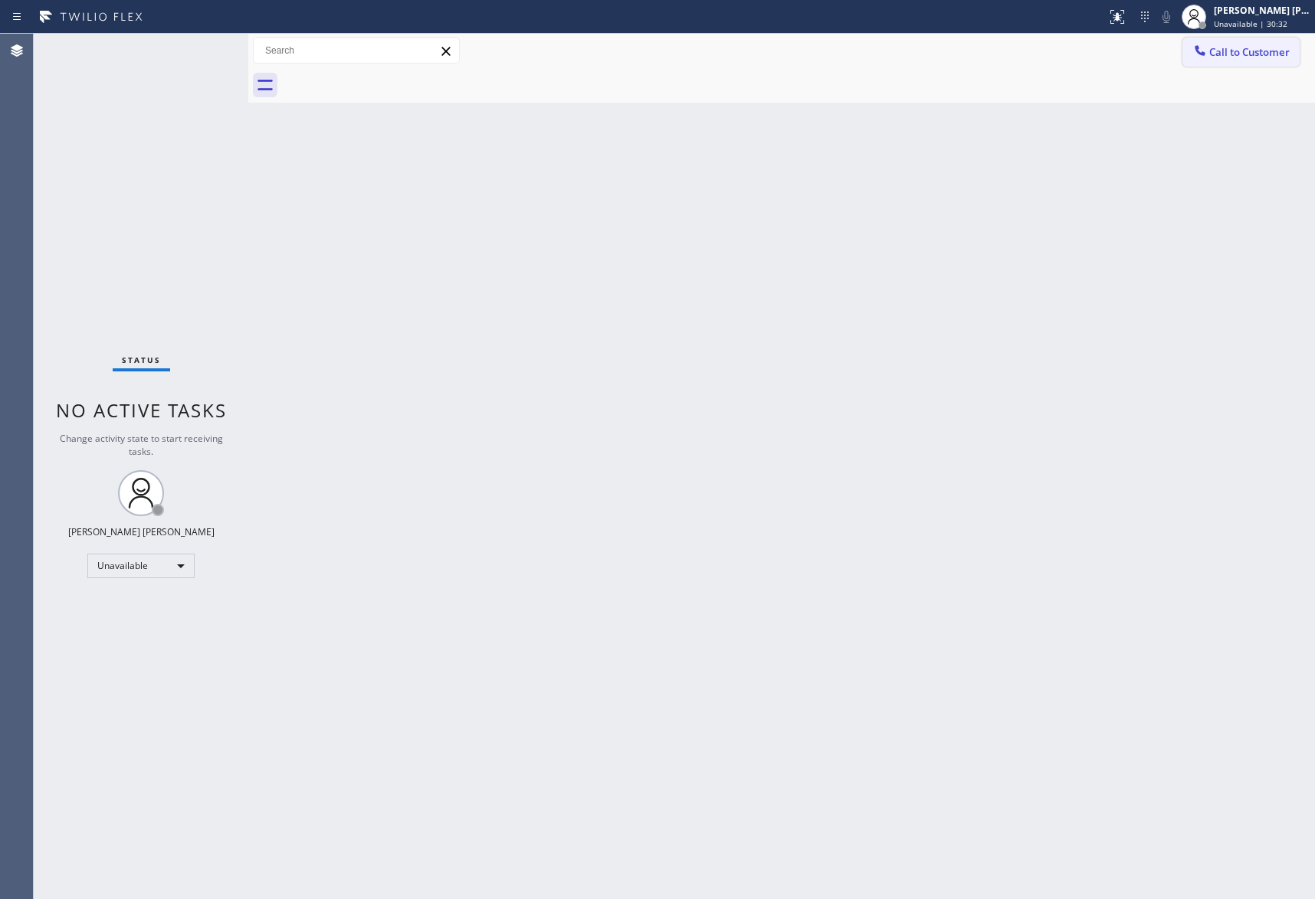
click at [1273, 54] on span "Call to Customer" at bounding box center [1249, 52] width 80 height 14
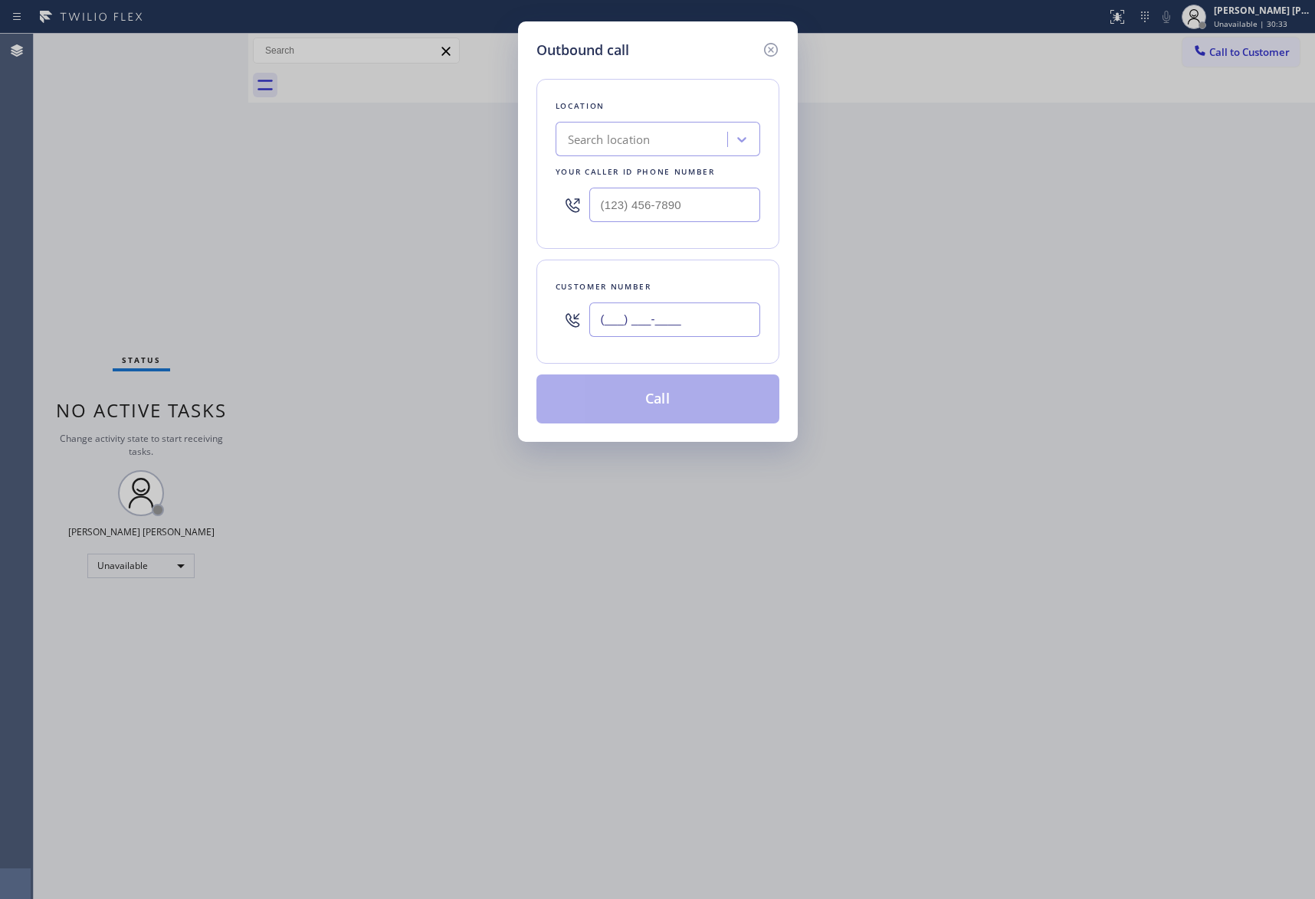
click at [693, 316] on input "(___) ___-____" at bounding box center [674, 320] width 171 height 34
paste input "856) 693-3176"
type input "(856) 693-3176"
click at [674, 145] on div "Search location" at bounding box center [643, 139] width 167 height 27
type input "5 star appliance repair"
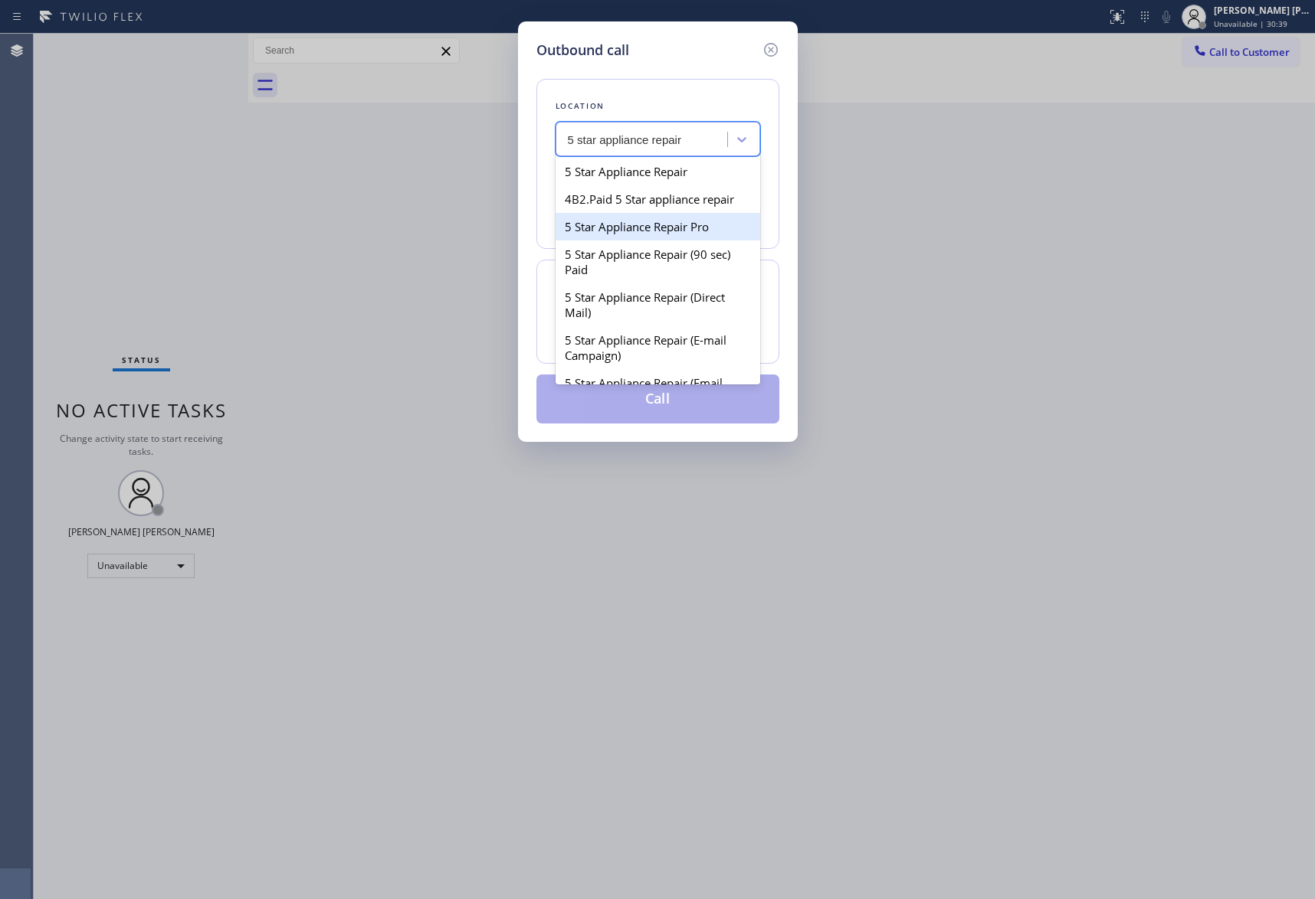
click at [657, 238] on div "5 Star Appliance Repair Pro" at bounding box center [657, 227] width 205 height 28
type input "[PHONE_NUMBER]"
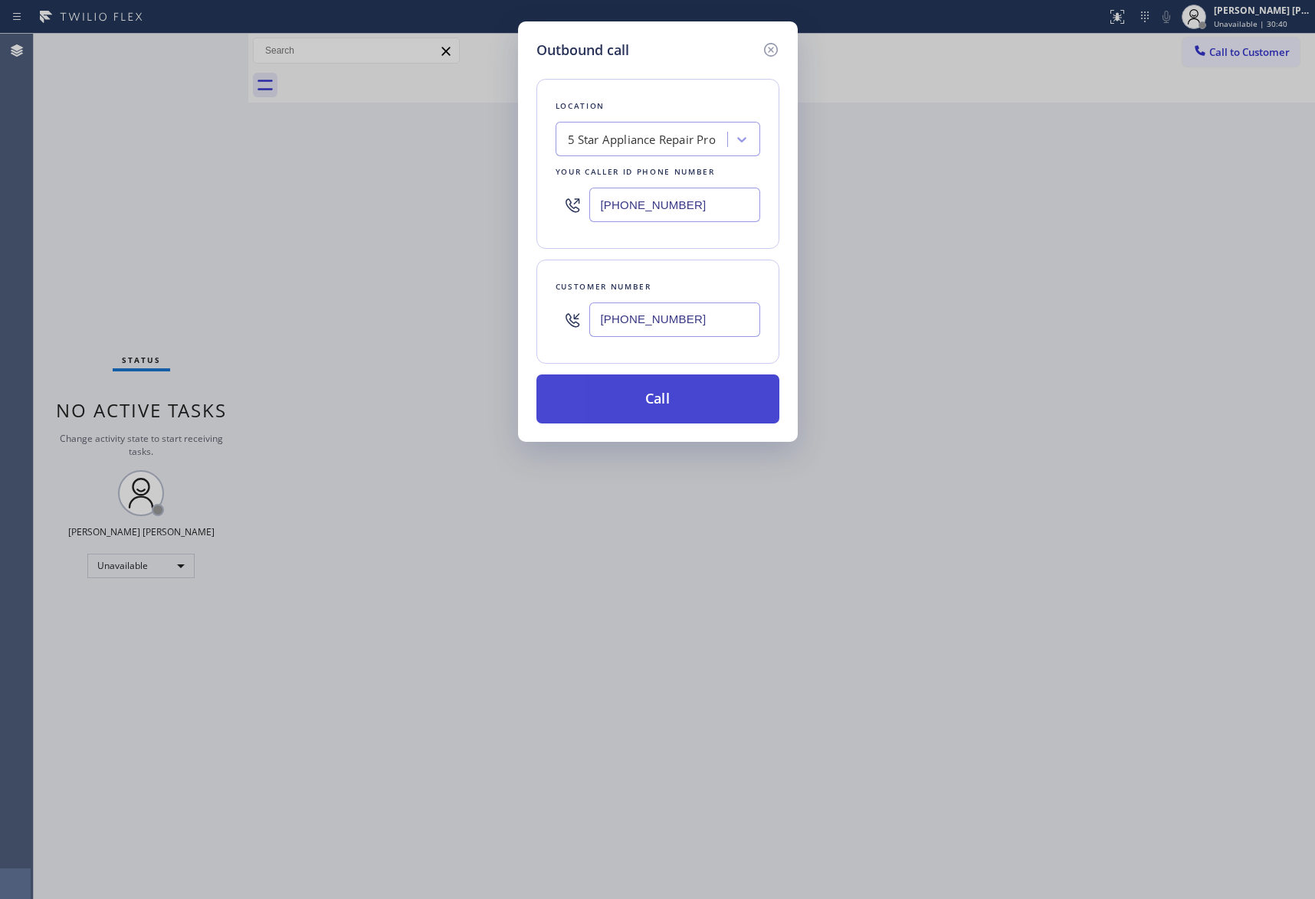
drag, startPoint x: 668, startPoint y: 411, endPoint x: 659, endPoint y: 411, distance: 9.2
click at [666, 411] on button "Call" at bounding box center [657, 399] width 243 height 49
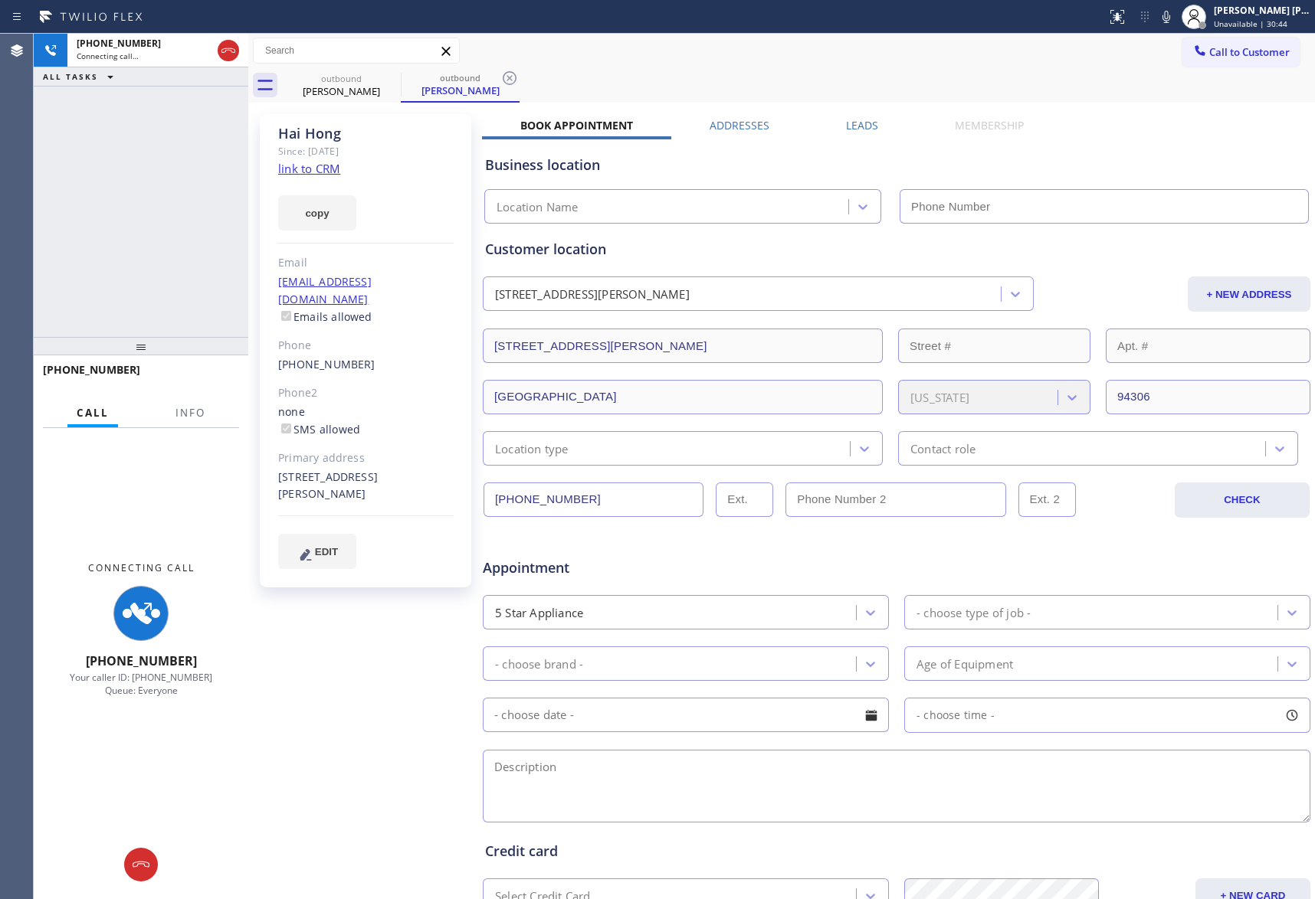
type input "[PHONE_NUMBER]"
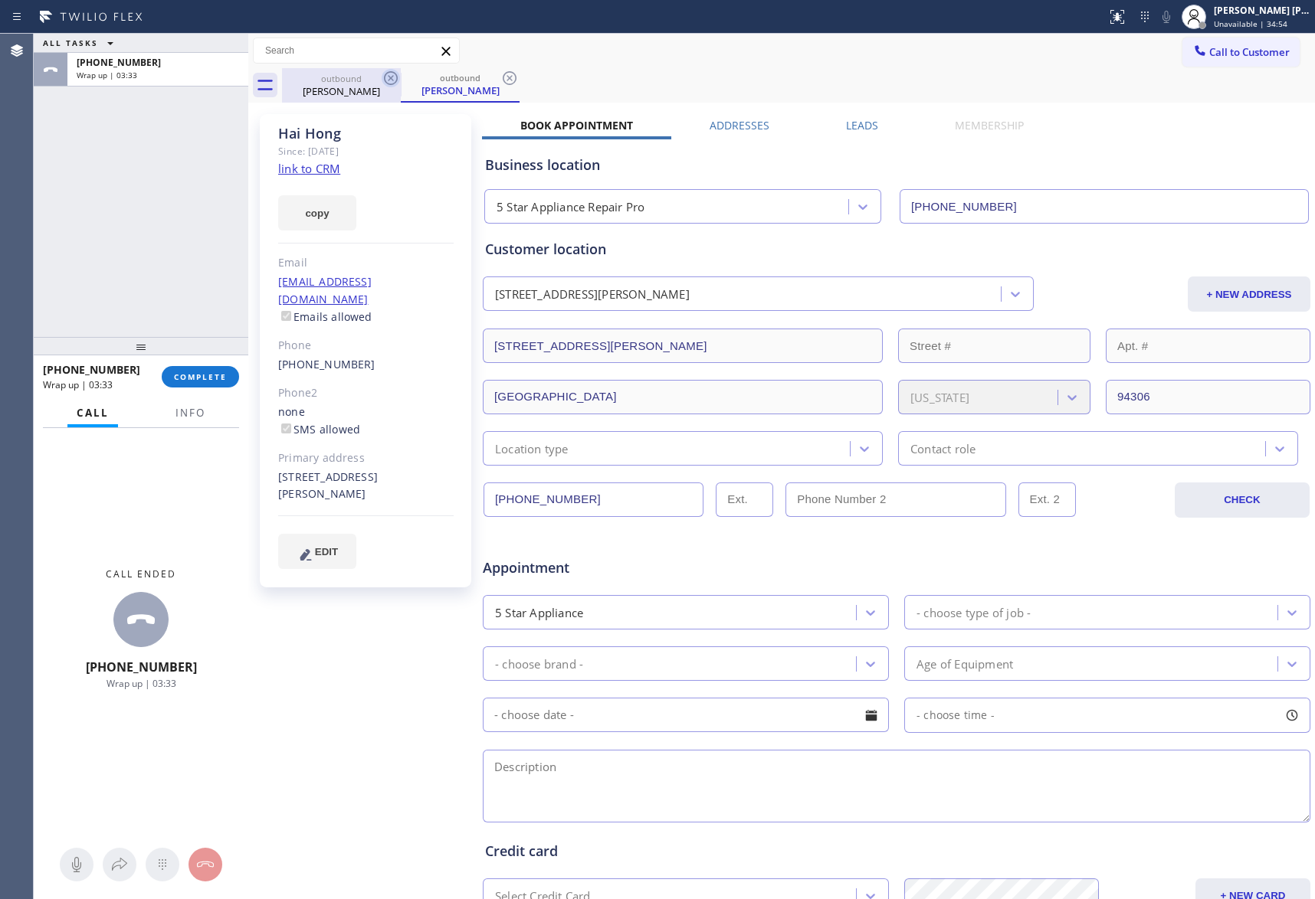
drag, startPoint x: 365, startPoint y: 86, endPoint x: 387, endPoint y: 78, distance: 23.5
click at [366, 86] on div "Hai Hong" at bounding box center [341, 91] width 116 height 14
click at [387, 78] on icon at bounding box center [391, 78] width 18 height 18
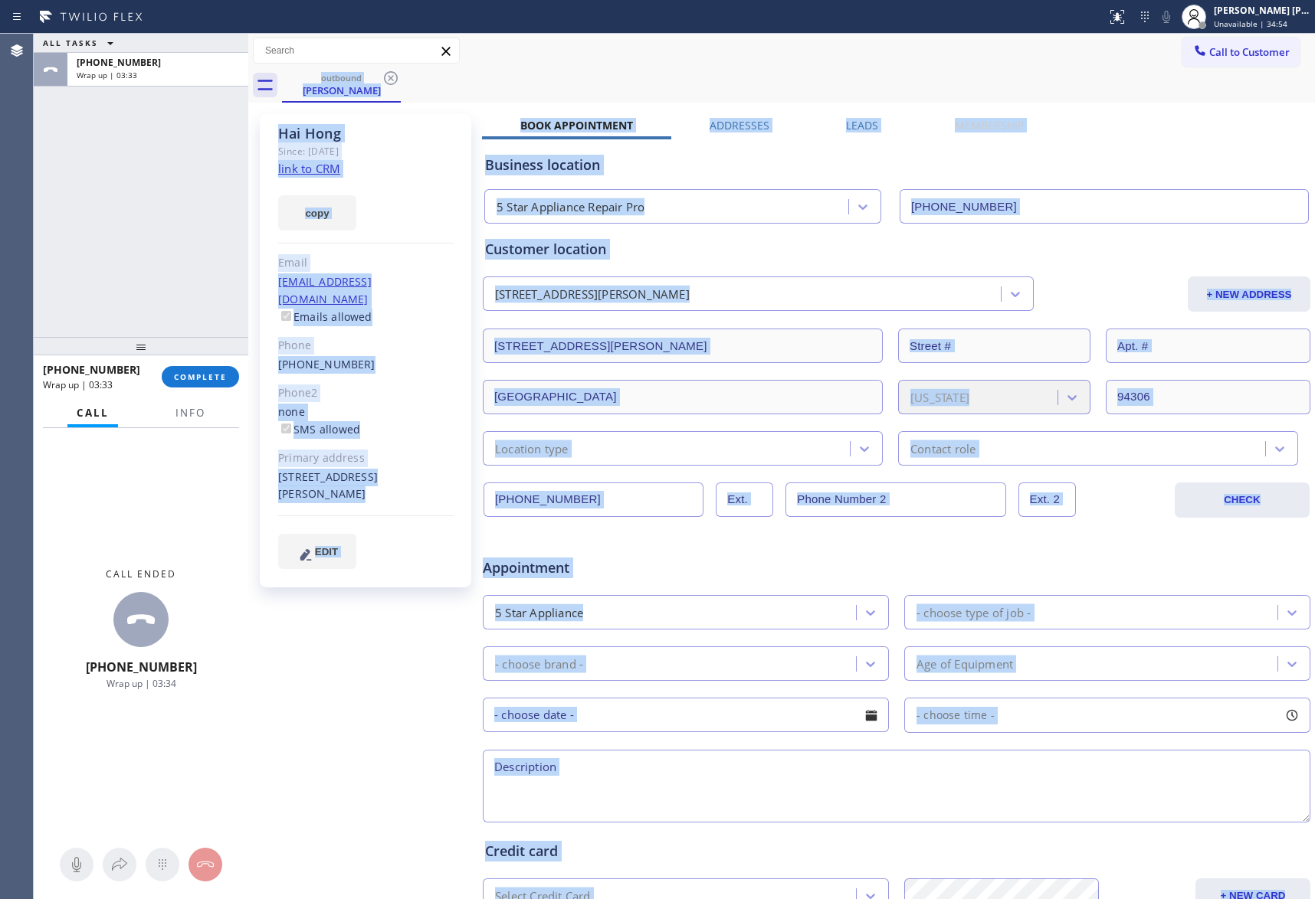
click at [387, 78] on div "outbound Hai Hong" at bounding box center [798, 85] width 1033 height 34
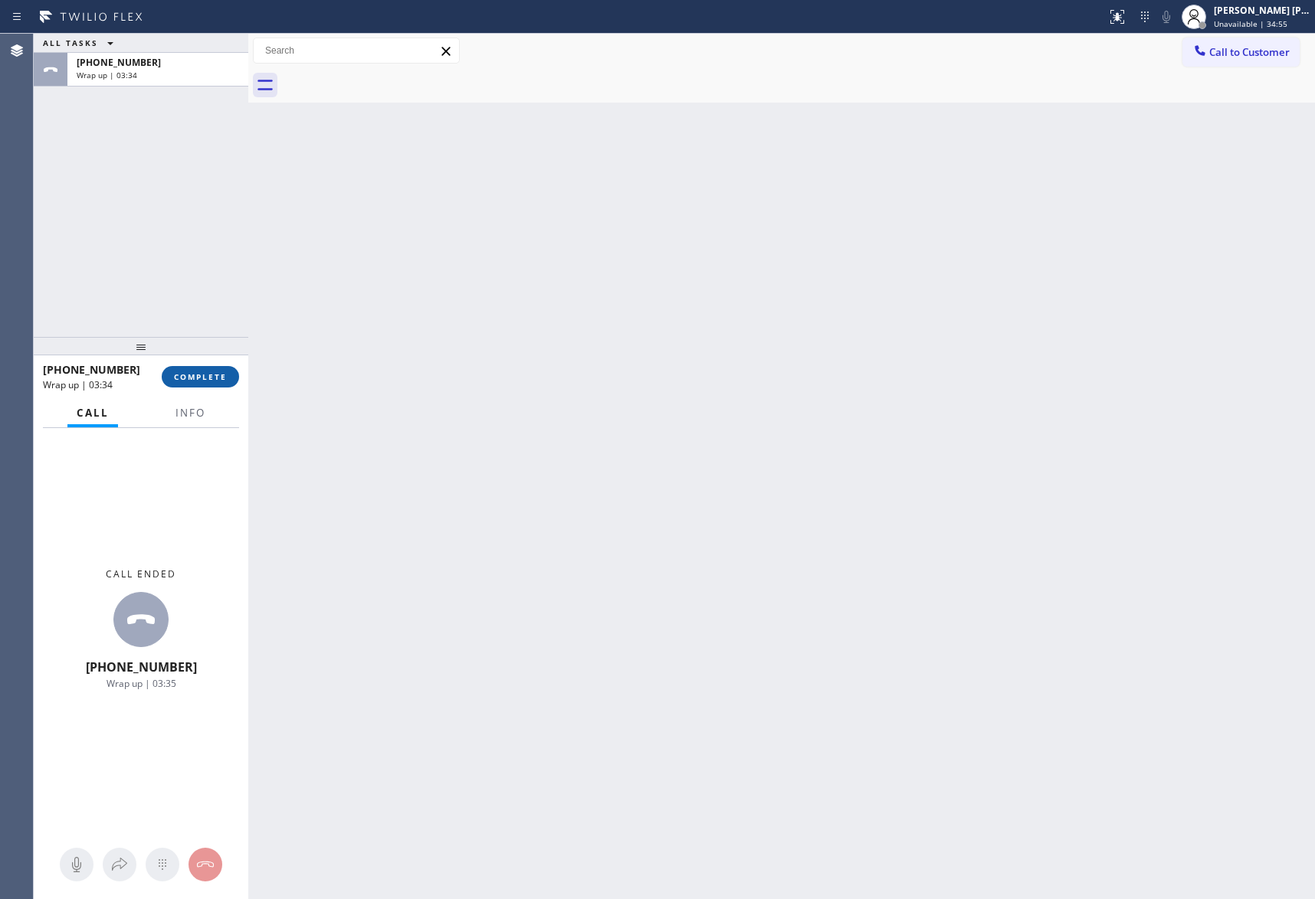
click at [195, 375] on span "COMPLETE" at bounding box center [200, 377] width 53 height 11
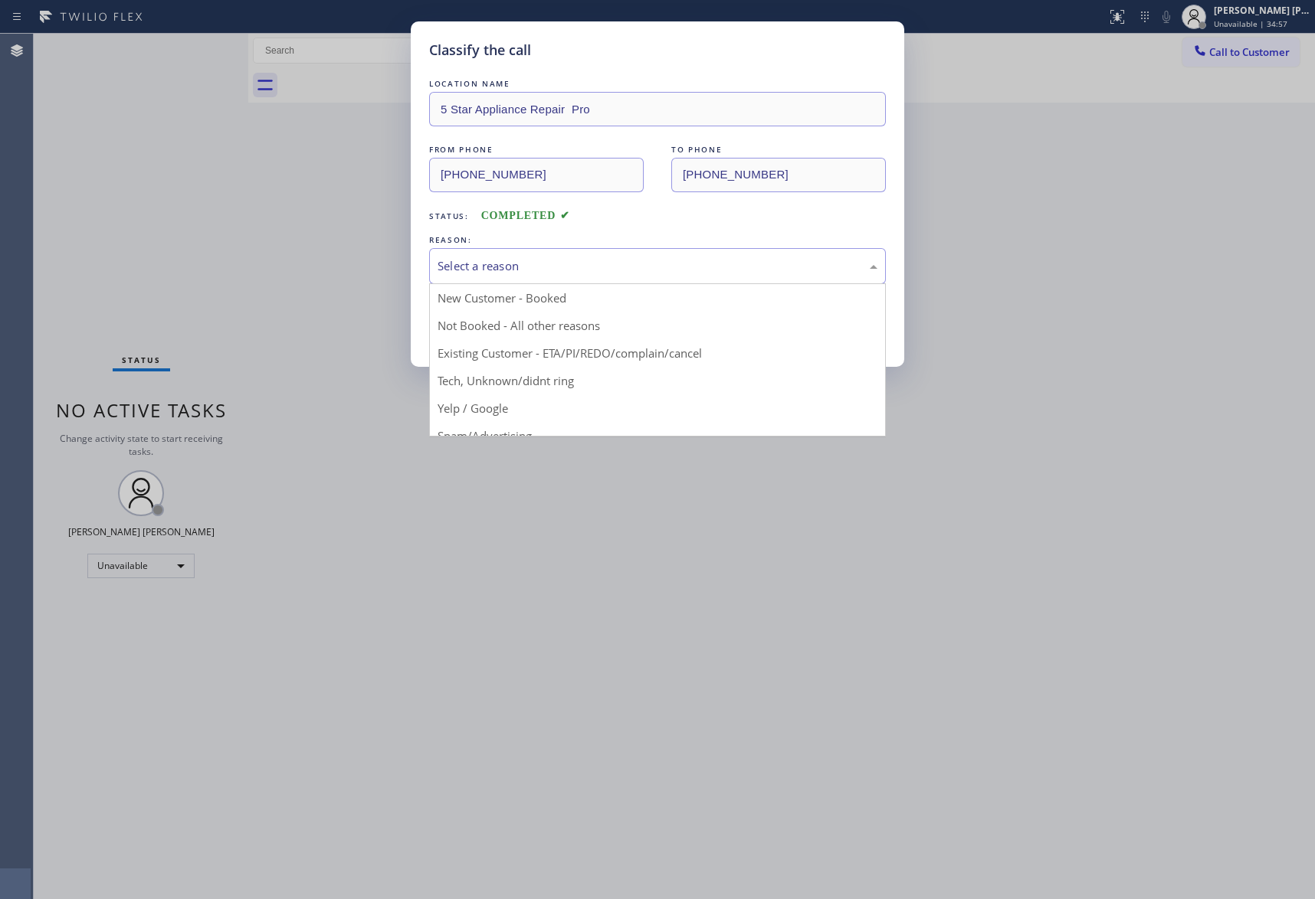
click at [585, 265] on div "Select a reason" at bounding box center [657, 266] width 440 height 18
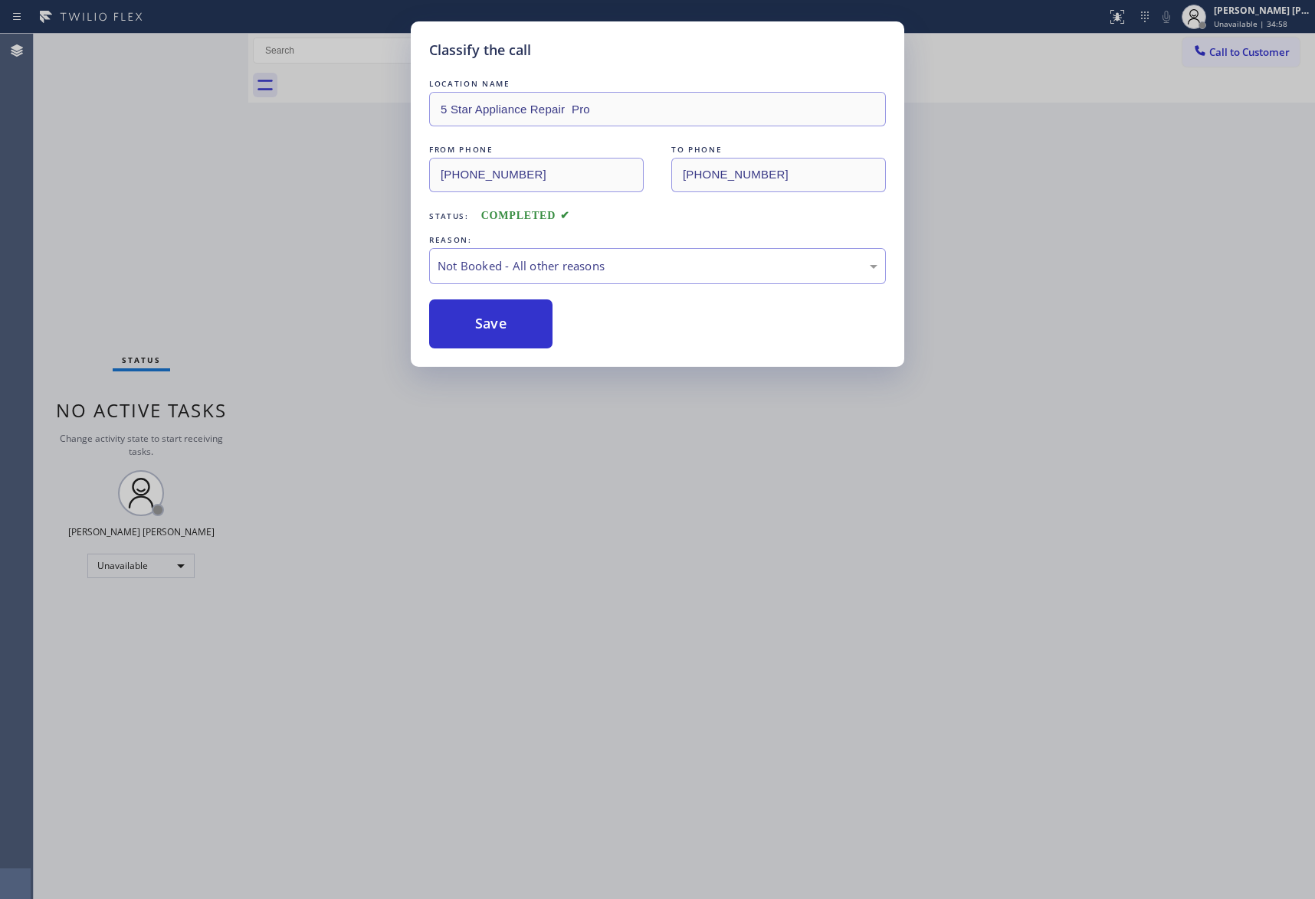
click at [497, 326] on button "Save" at bounding box center [490, 324] width 123 height 49
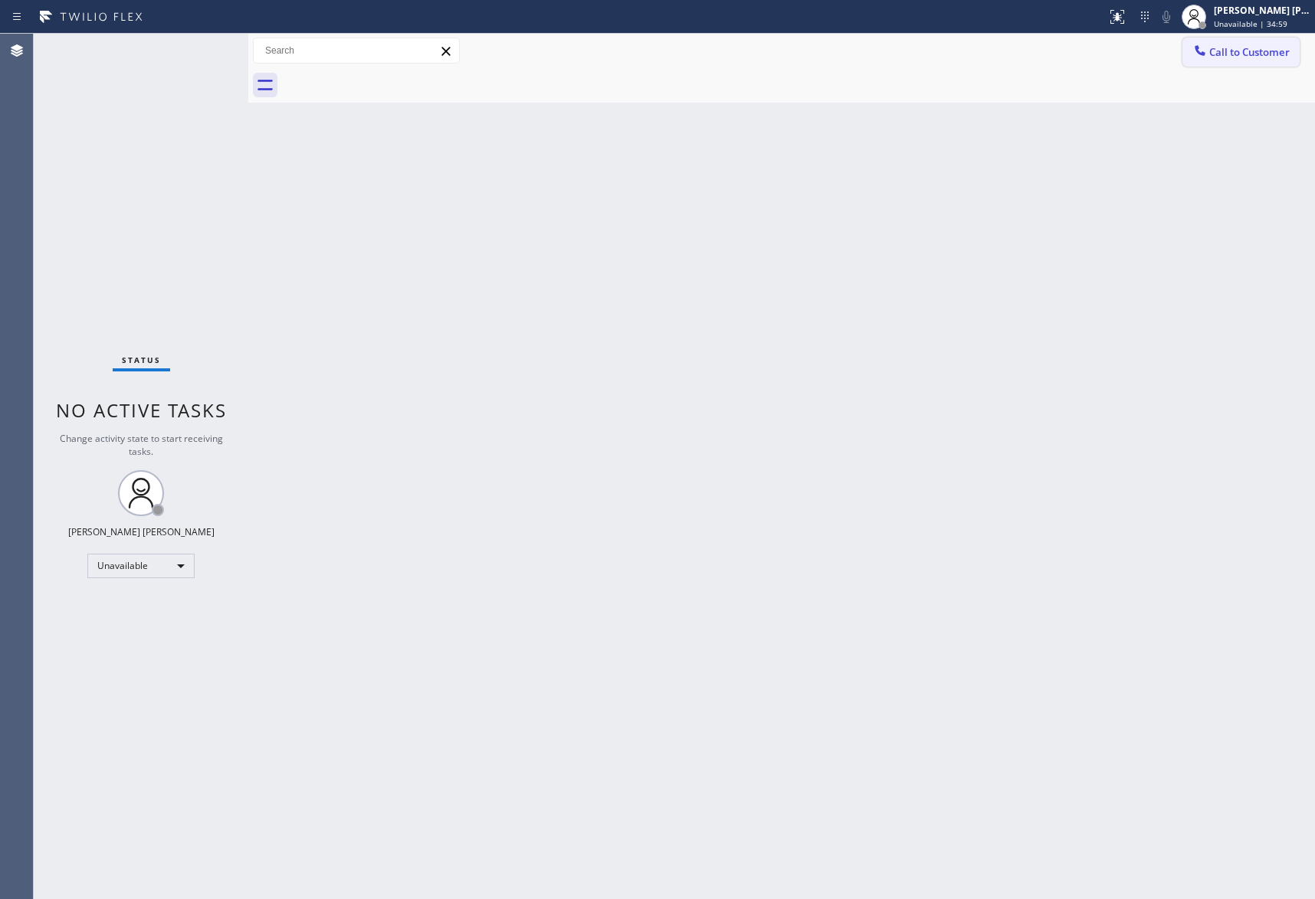
click at [1255, 56] on span "Call to Customer" at bounding box center [1249, 52] width 80 height 14
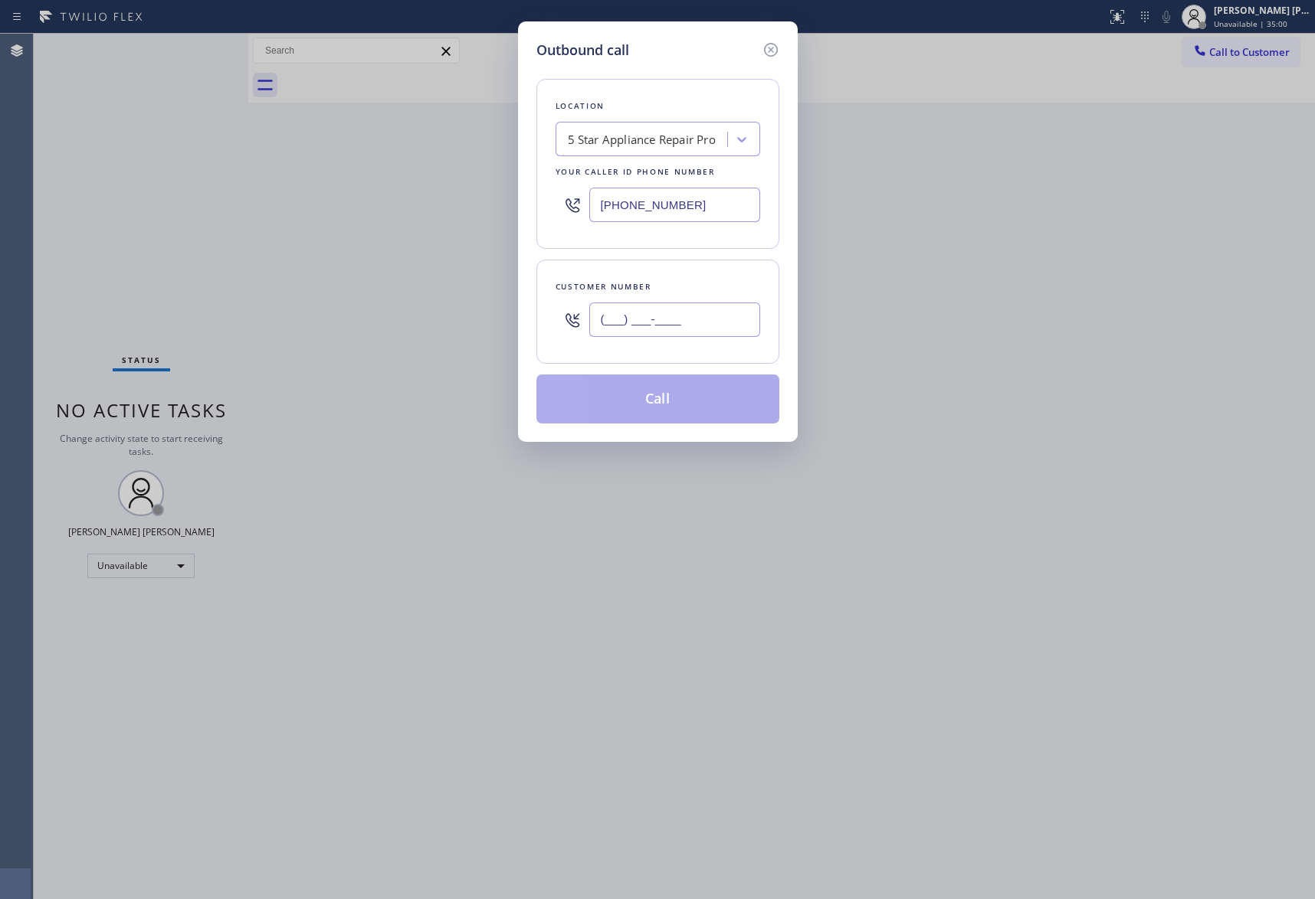
click at [679, 306] on input "(___) ___-____" at bounding box center [674, 320] width 171 height 34
paste input "408) 833-0178"
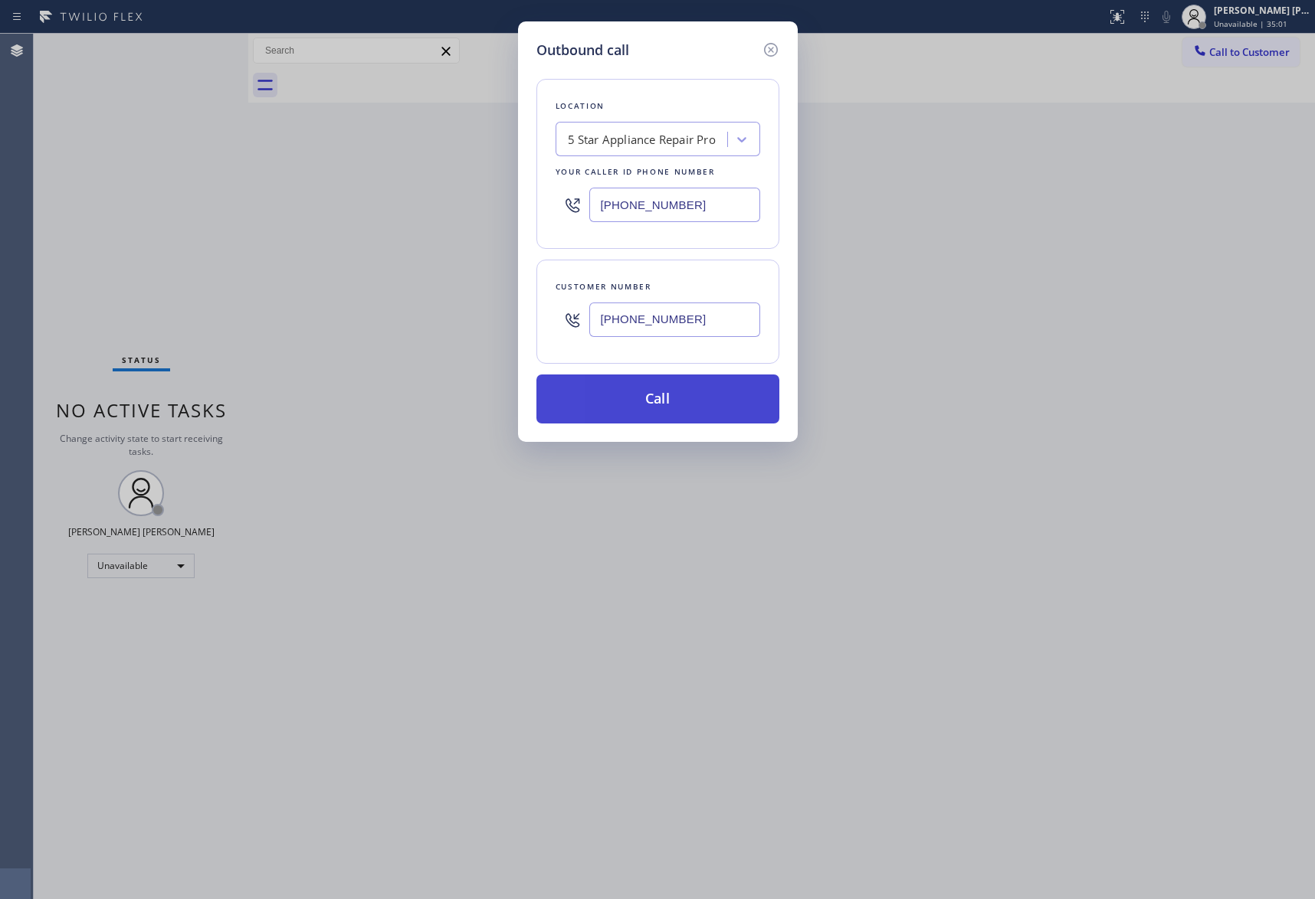
type input "(408) 833-0178"
click at [678, 401] on button "Call" at bounding box center [657, 399] width 243 height 49
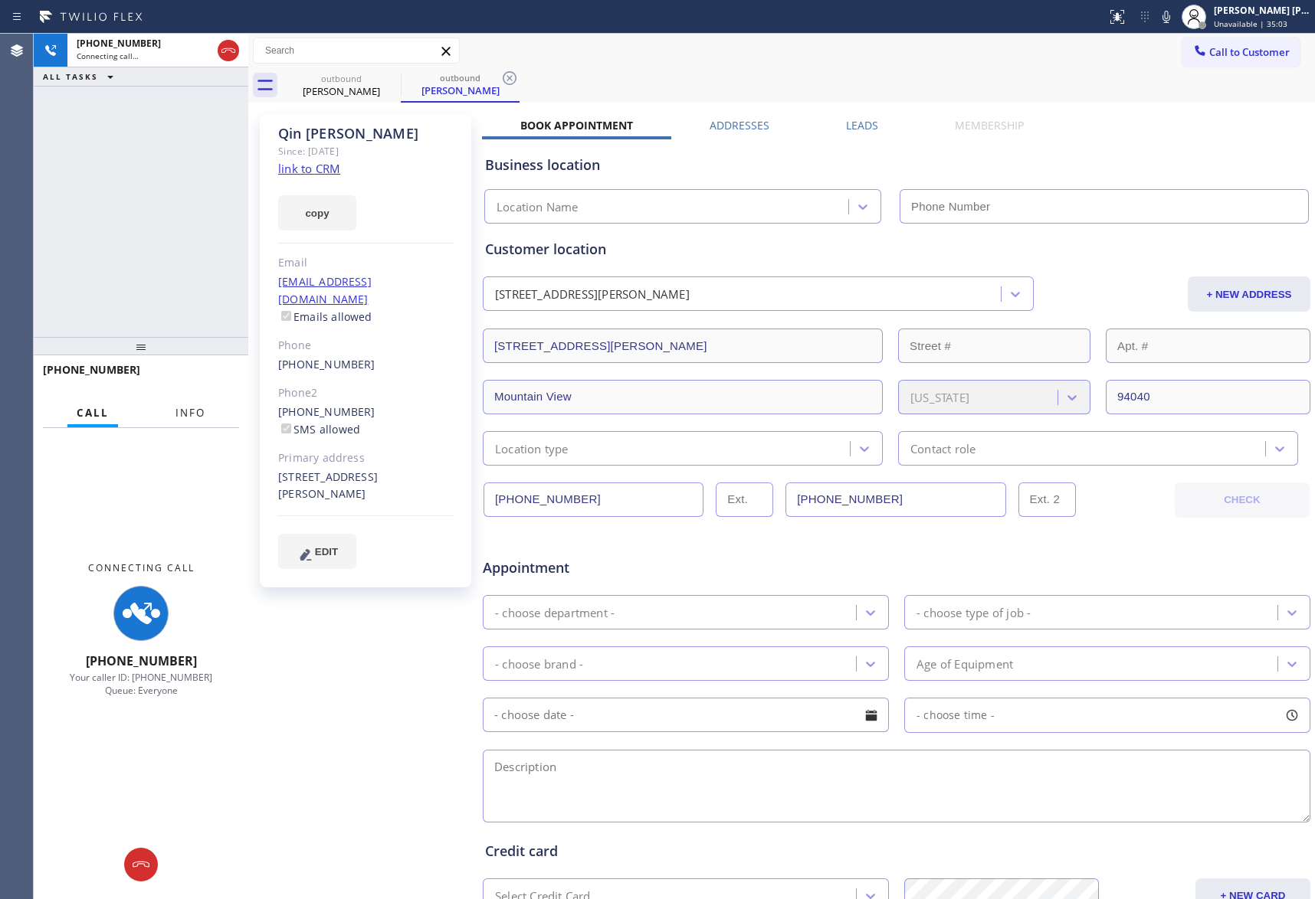
drag, startPoint x: 200, startPoint y: 412, endPoint x: 195, endPoint y: 83, distance: 329.5
click at [200, 412] on span "Info" at bounding box center [190, 413] width 30 height 14
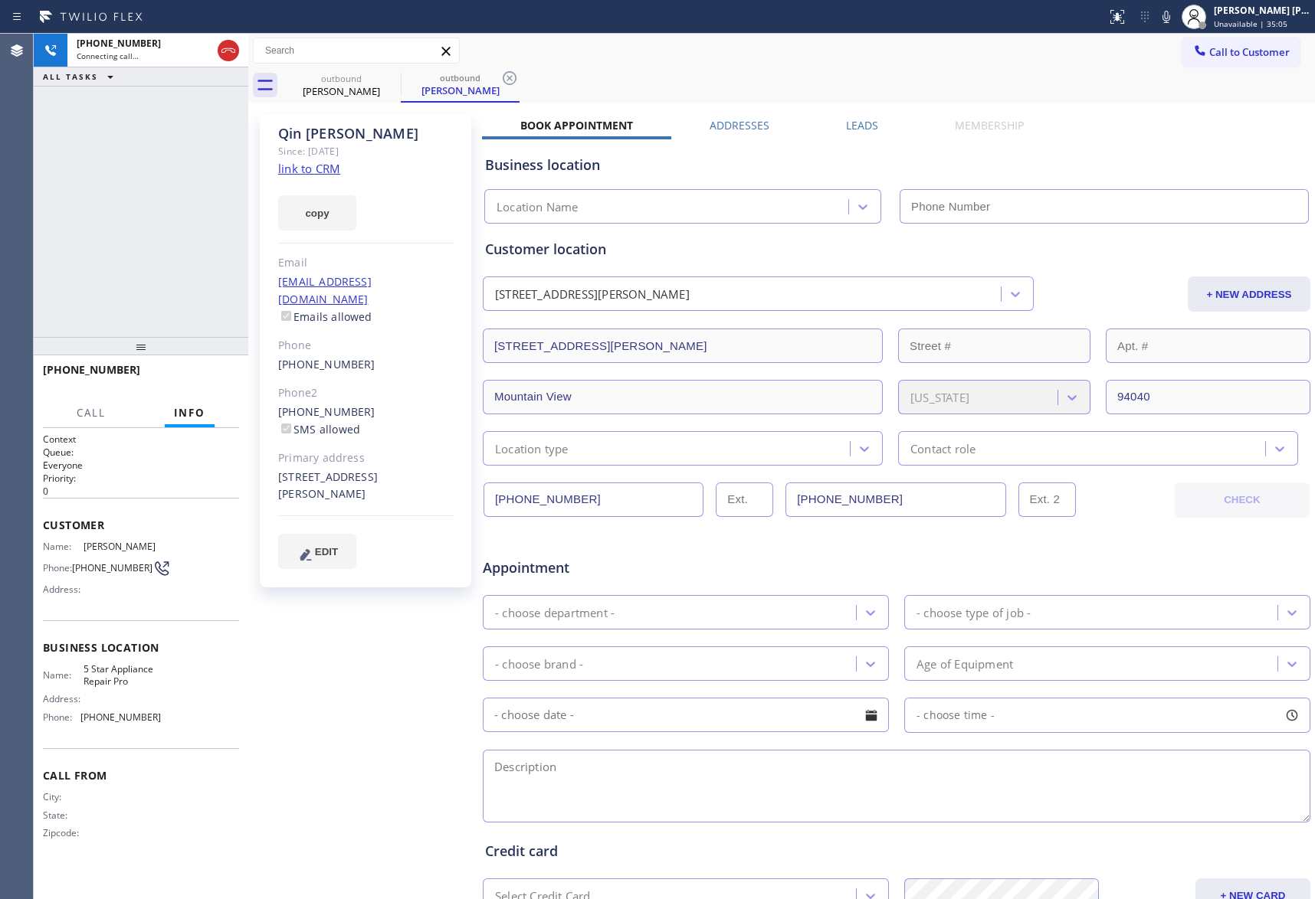
type input "[PHONE_NUMBER]"
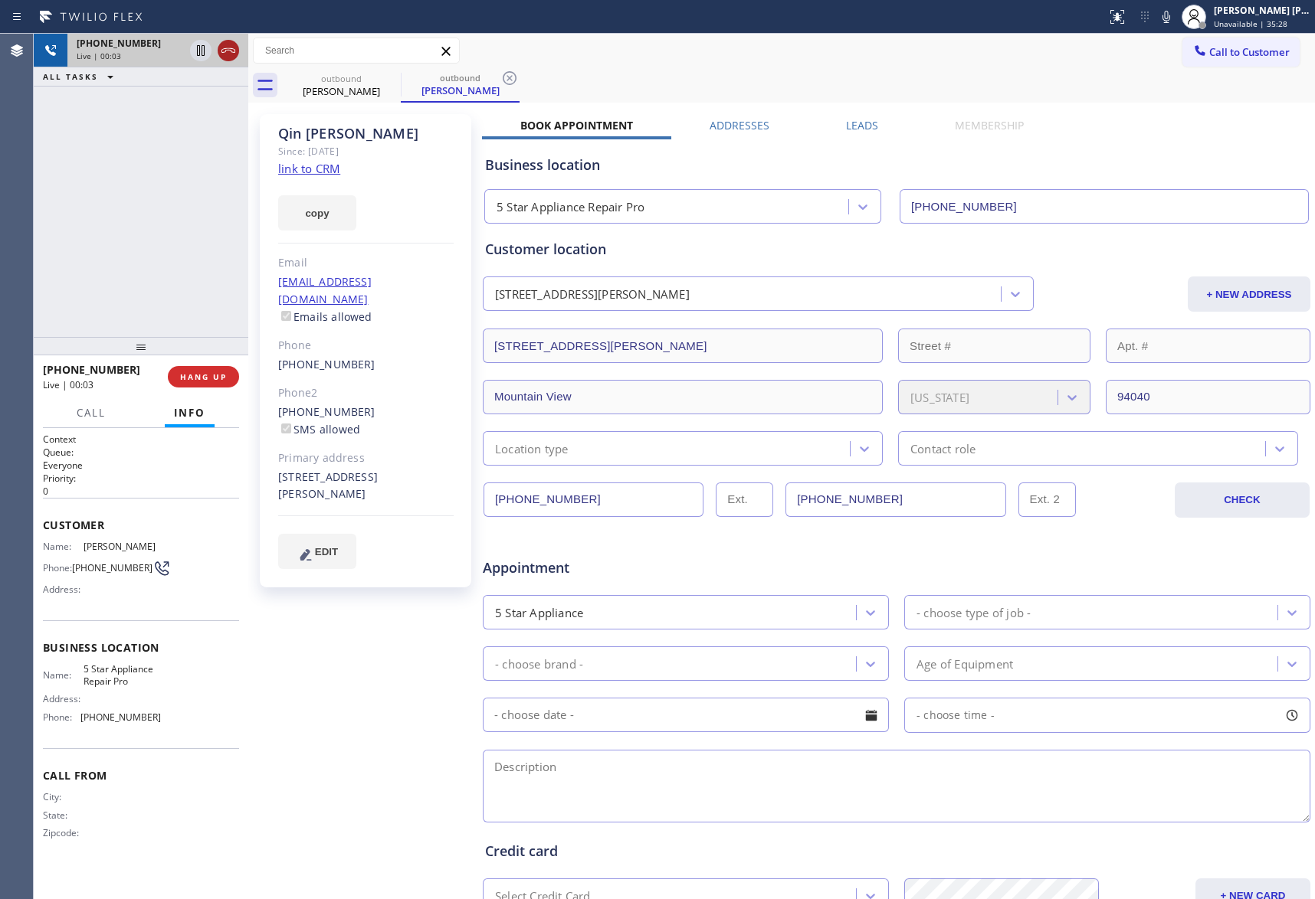
click at [231, 49] on icon at bounding box center [228, 50] width 18 height 18
click at [847, 118] on label "Leads" at bounding box center [862, 125] width 32 height 15
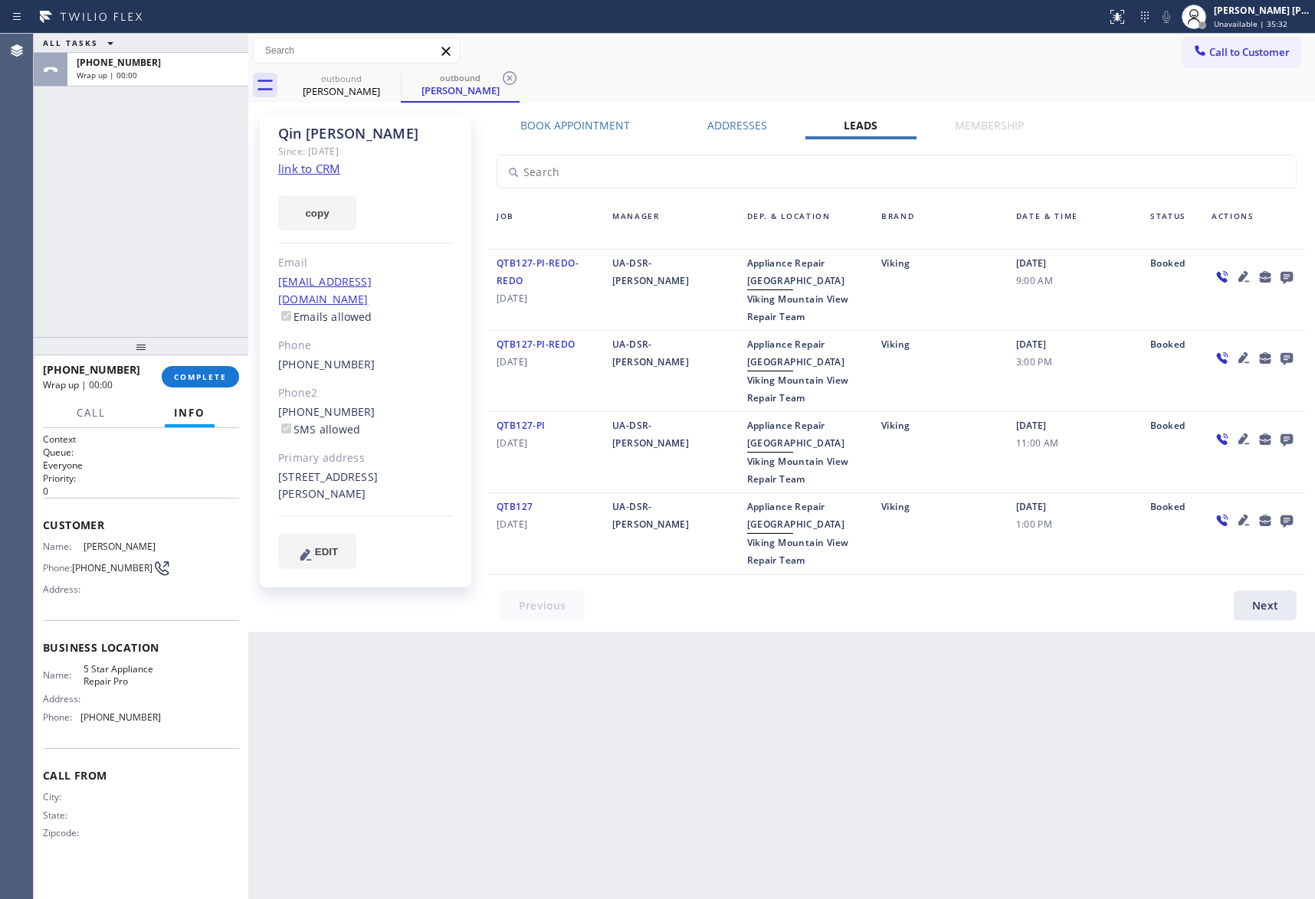
click at [1291, 271] on icon at bounding box center [1286, 276] width 18 height 19
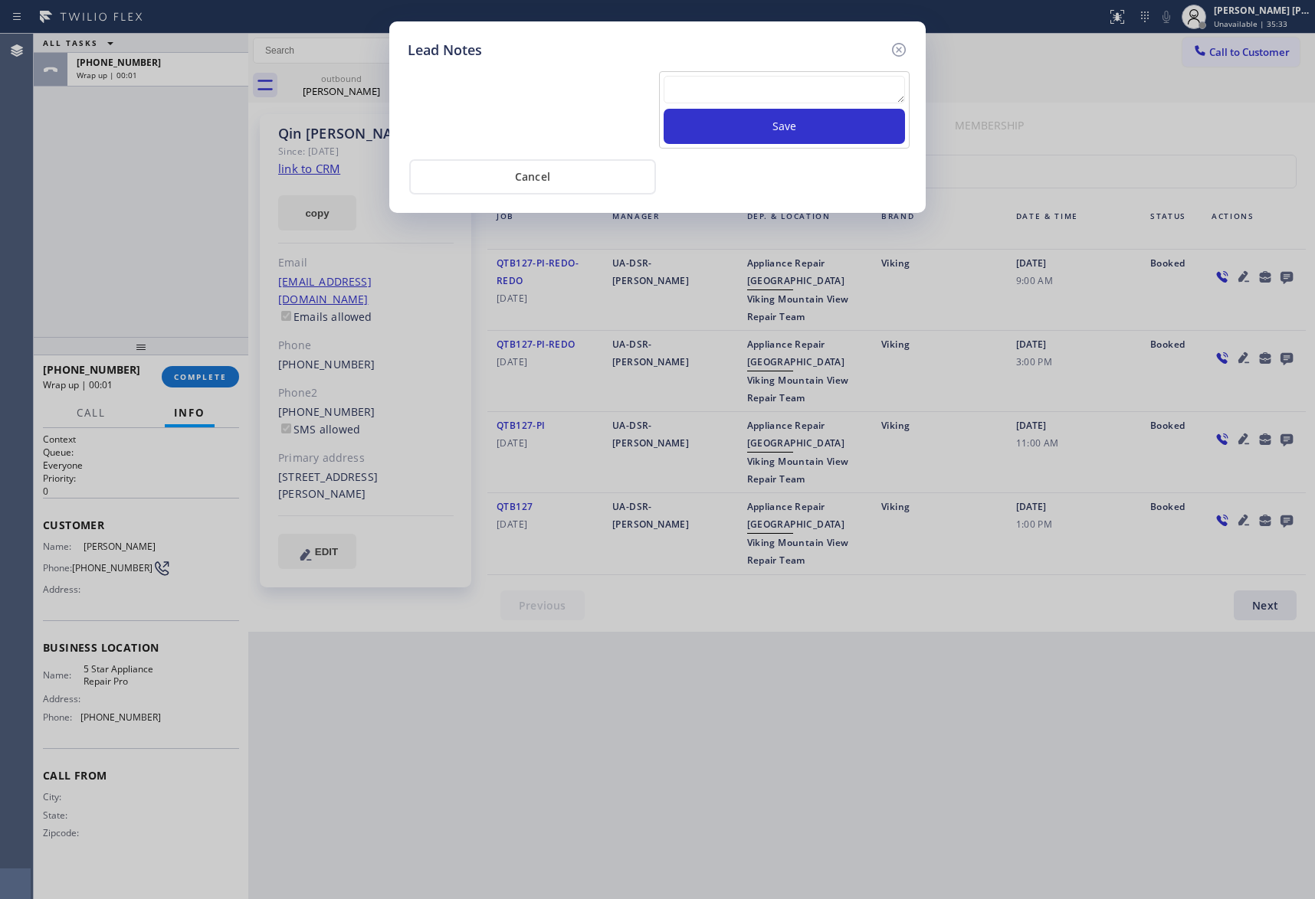
click at [783, 99] on textarea at bounding box center [783, 90] width 241 height 28
paste textarea "VM | please transfer if cx calls back"
type textarea "VM | please transfer if cx calls back"
click at [791, 133] on button "Save" at bounding box center [783, 126] width 241 height 35
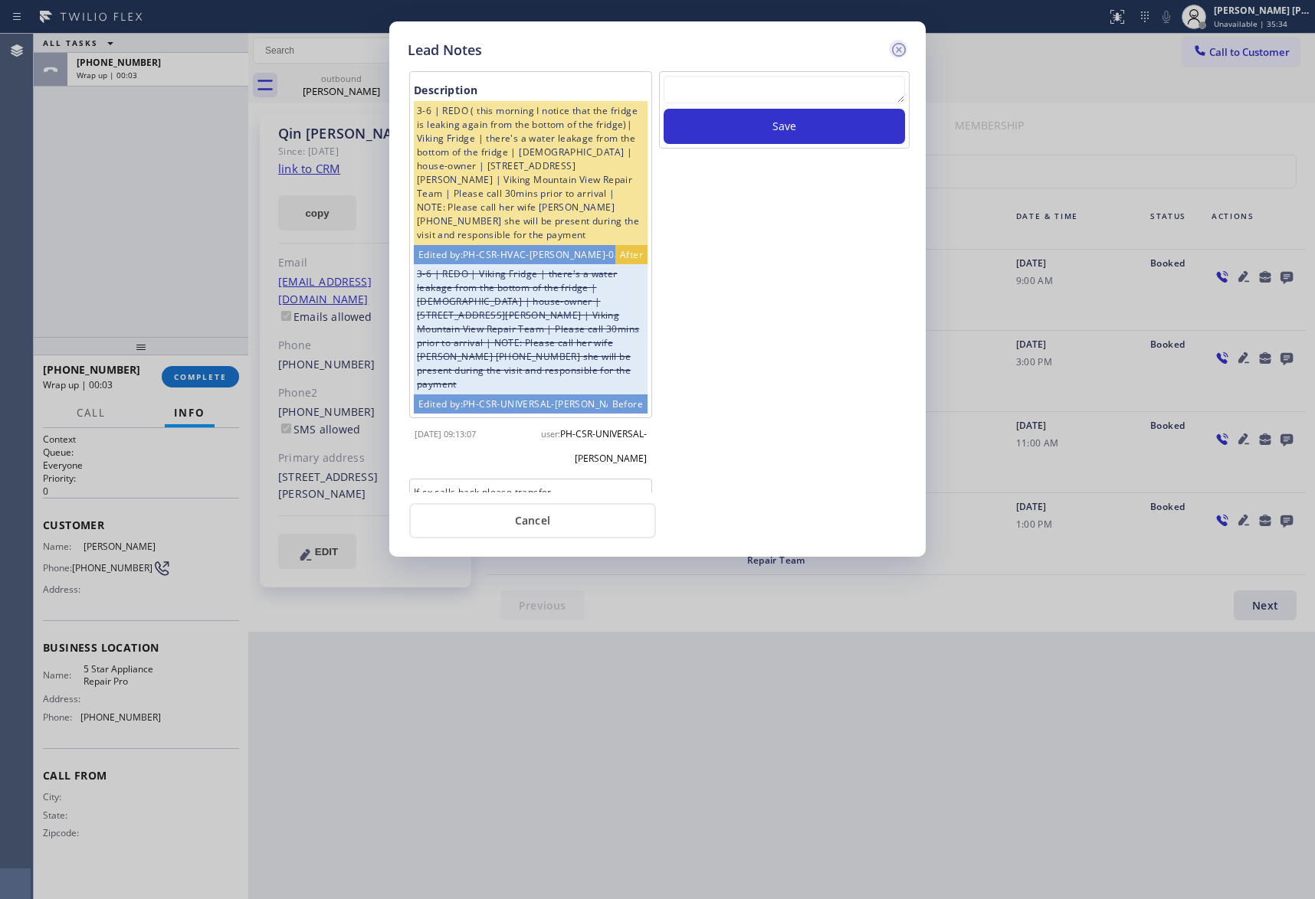
click at [902, 46] on icon at bounding box center [899, 50] width 18 height 18
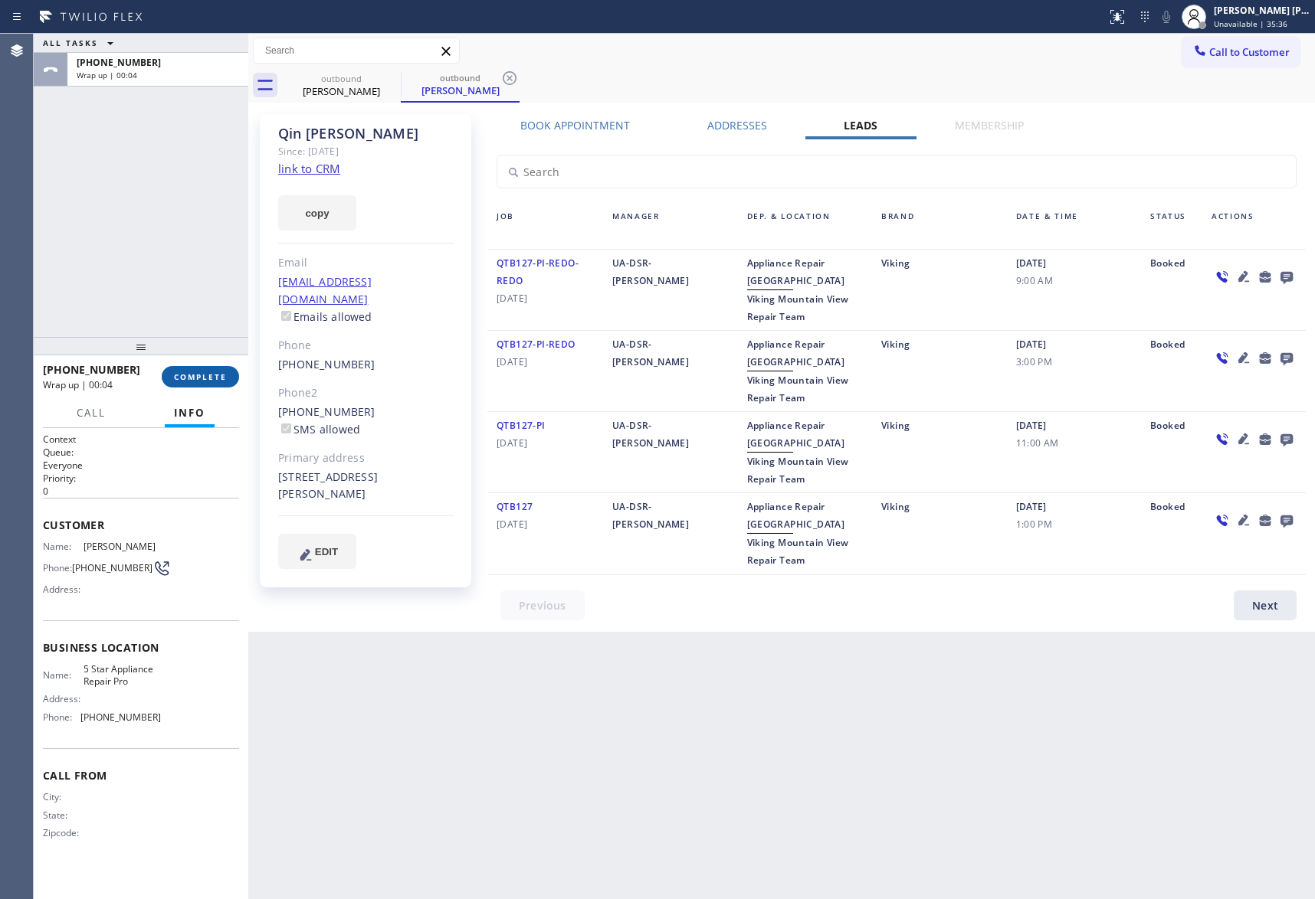
drag, startPoint x: 207, startPoint y: 389, endPoint x: 207, endPoint y: 380, distance: 9.2
click at [206, 386] on div "+14088330178 Wrap up | 00:04 COMPLETE" at bounding box center [141, 377] width 196 height 40
click at [208, 375] on span "COMPLETE" at bounding box center [200, 377] width 53 height 11
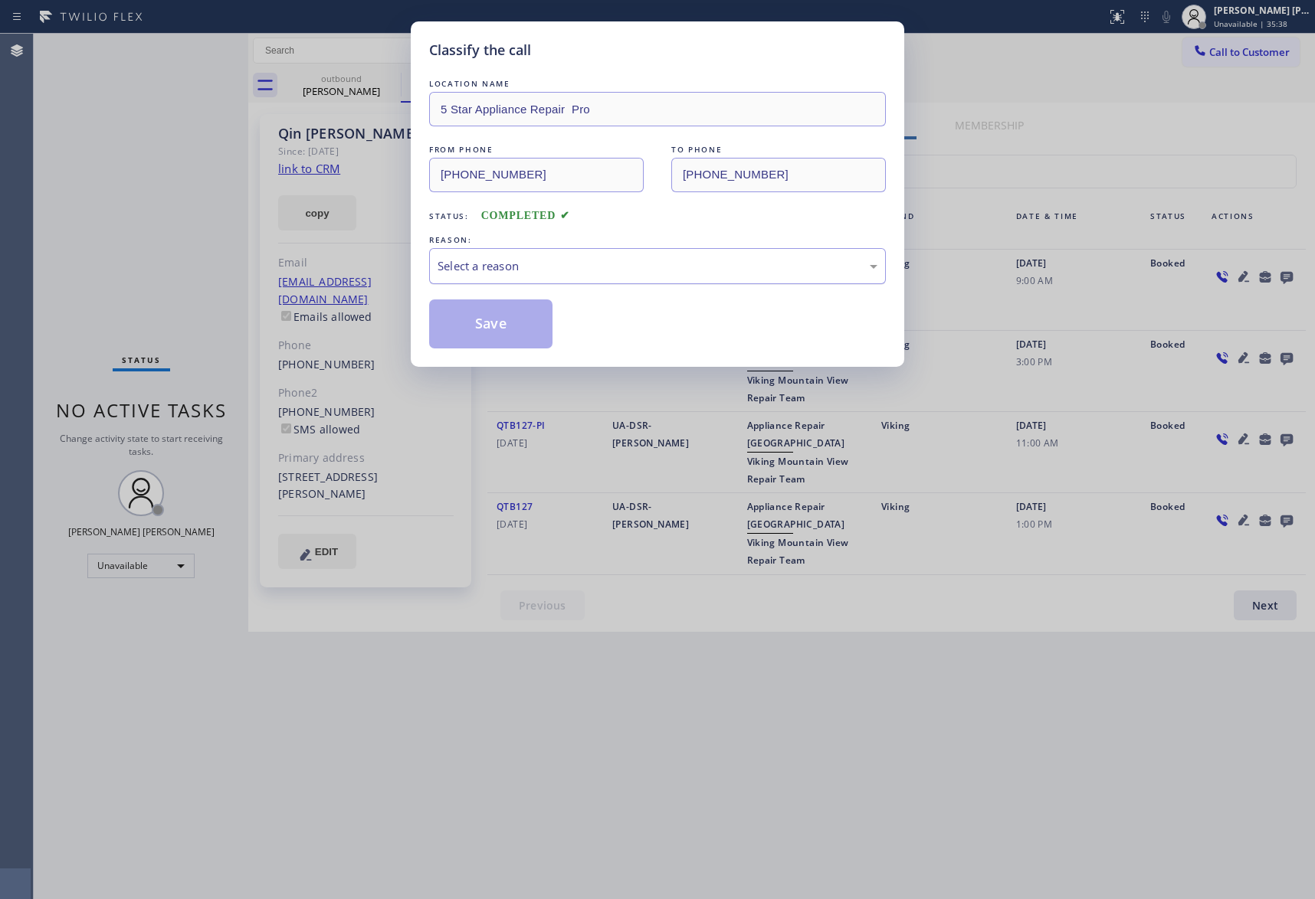
click at [543, 274] on div "Select a reason" at bounding box center [657, 266] width 440 height 18
click at [480, 323] on button "Save" at bounding box center [490, 324] width 123 height 49
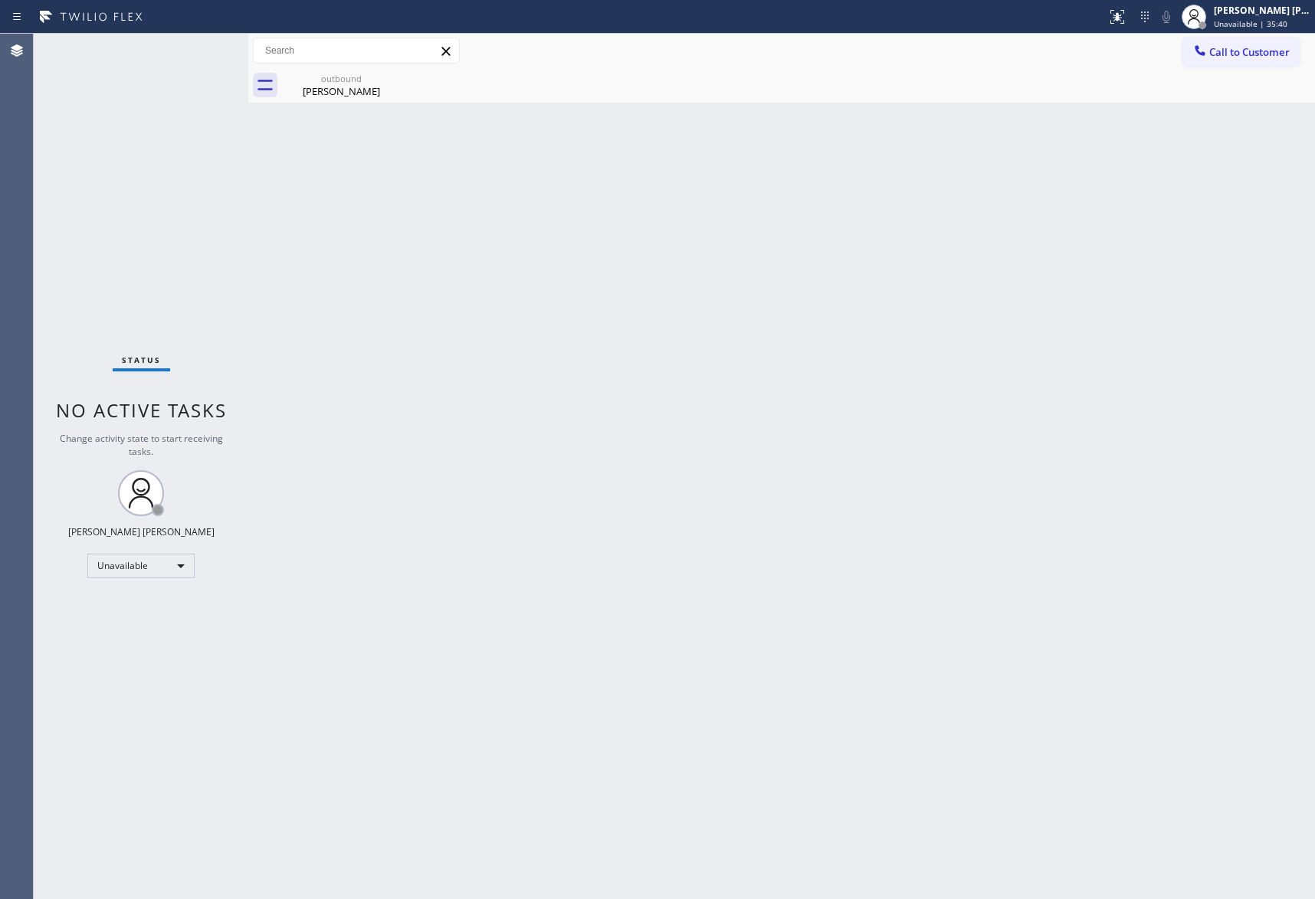
click at [354, 84] on div "Qin Zhang" at bounding box center [341, 91] width 116 height 14
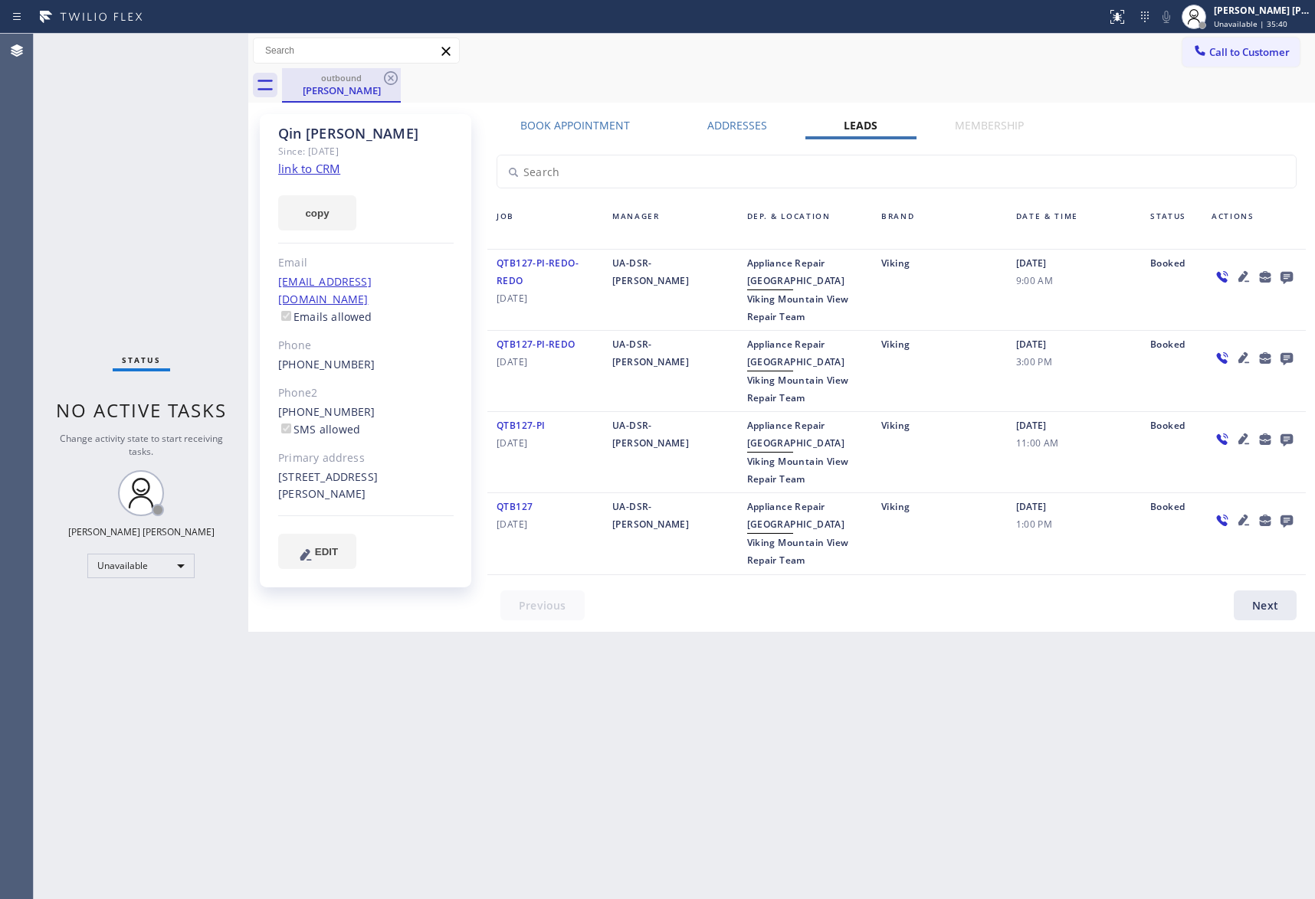
click at [363, 84] on div "Qin Zhang" at bounding box center [341, 91] width 116 height 14
click at [396, 84] on icon at bounding box center [391, 78] width 18 height 18
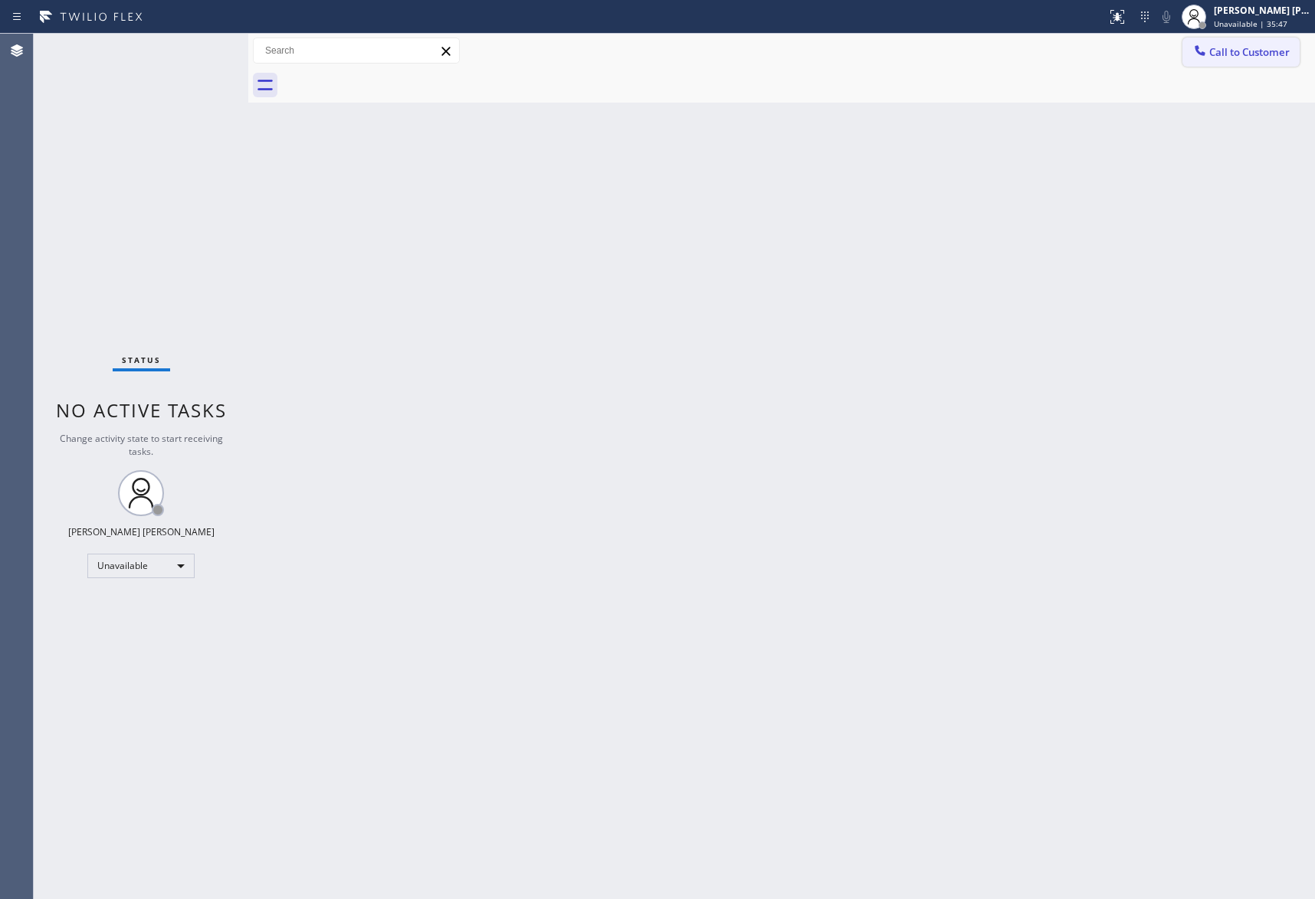
click at [1239, 47] on span "Call to Customer" at bounding box center [1249, 52] width 80 height 14
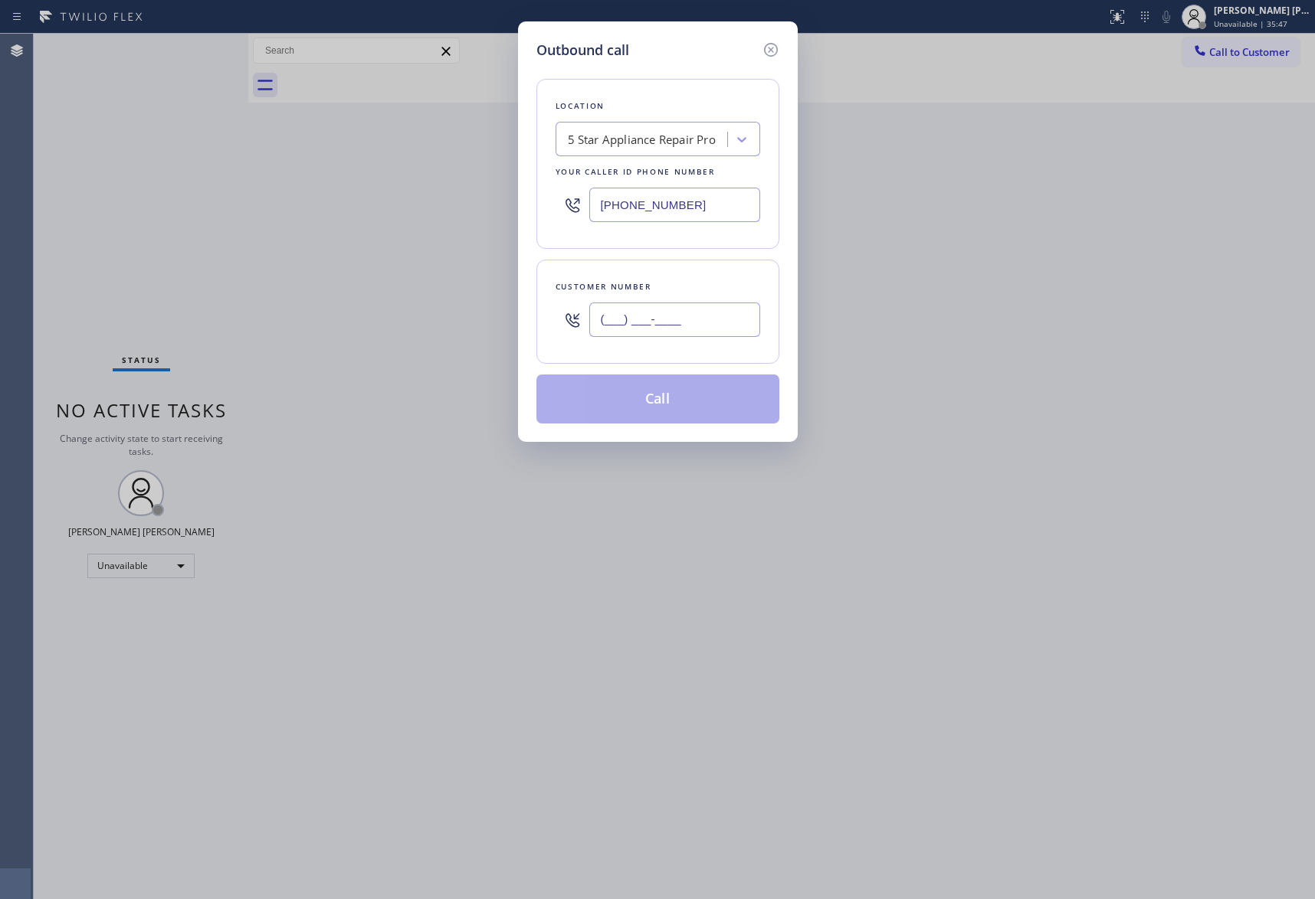
click at [742, 320] on input "(___) ___-____" at bounding box center [674, 320] width 171 height 34
paste input "626) 375-5252"
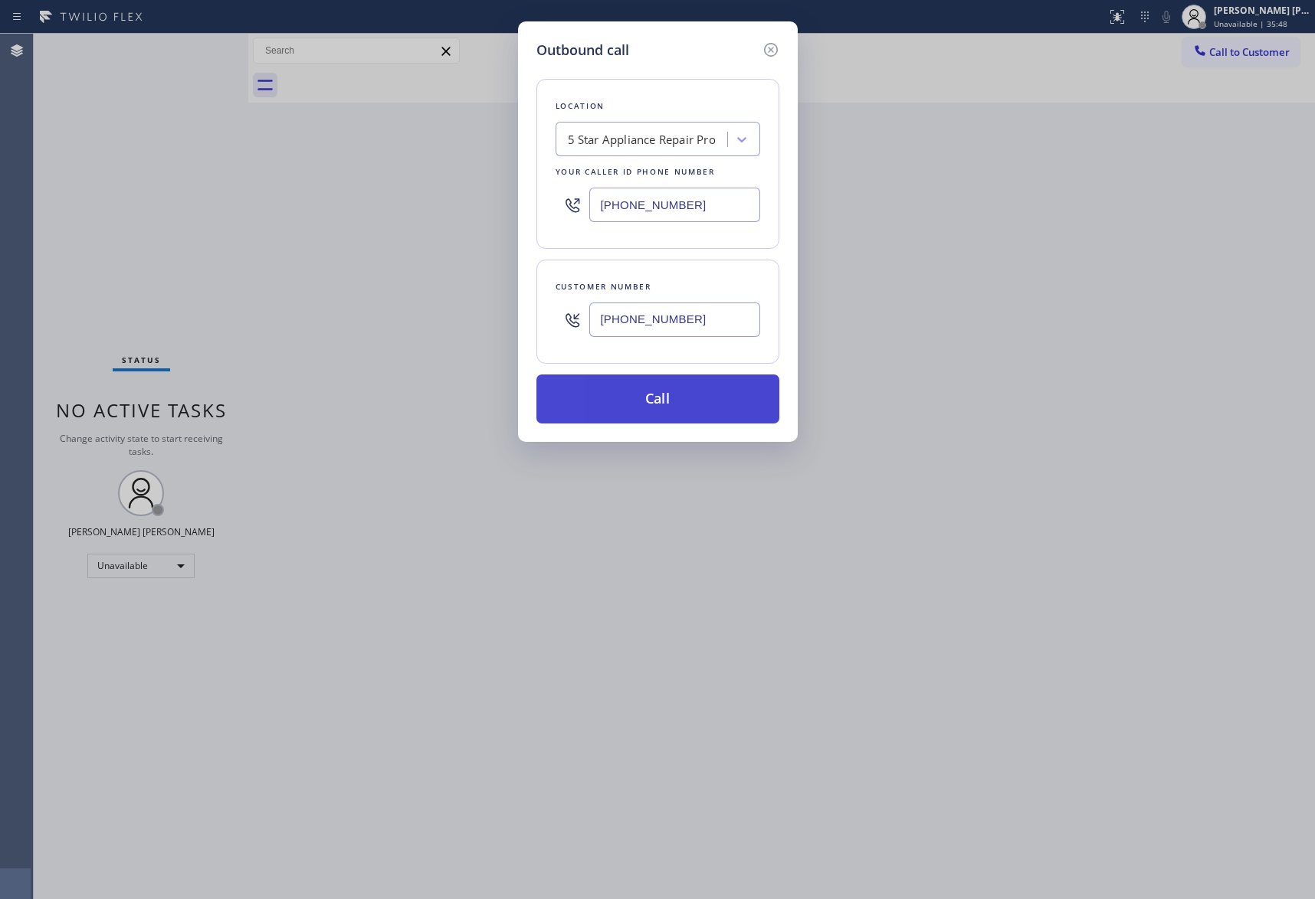
type input "(626) 375-5252"
click at [714, 408] on button "Call" at bounding box center [657, 399] width 243 height 49
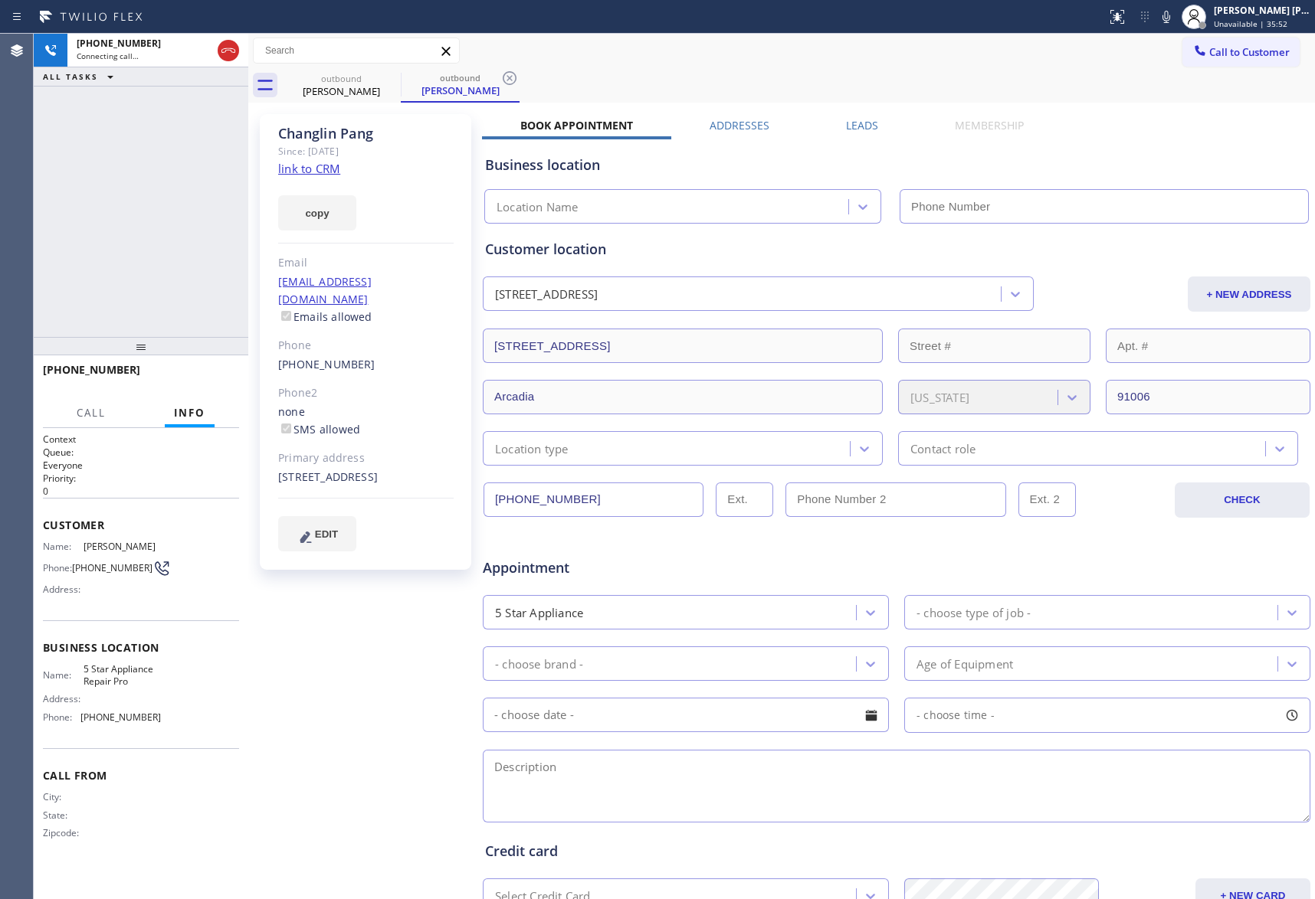
type input "[PHONE_NUMBER]"
drag, startPoint x: 215, startPoint y: 369, endPoint x: 4, endPoint y: 260, distance: 236.8
click at [213, 369] on button "HANG UP" at bounding box center [203, 376] width 71 height 21
click at [860, 123] on label "Leads" at bounding box center [862, 125] width 32 height 15
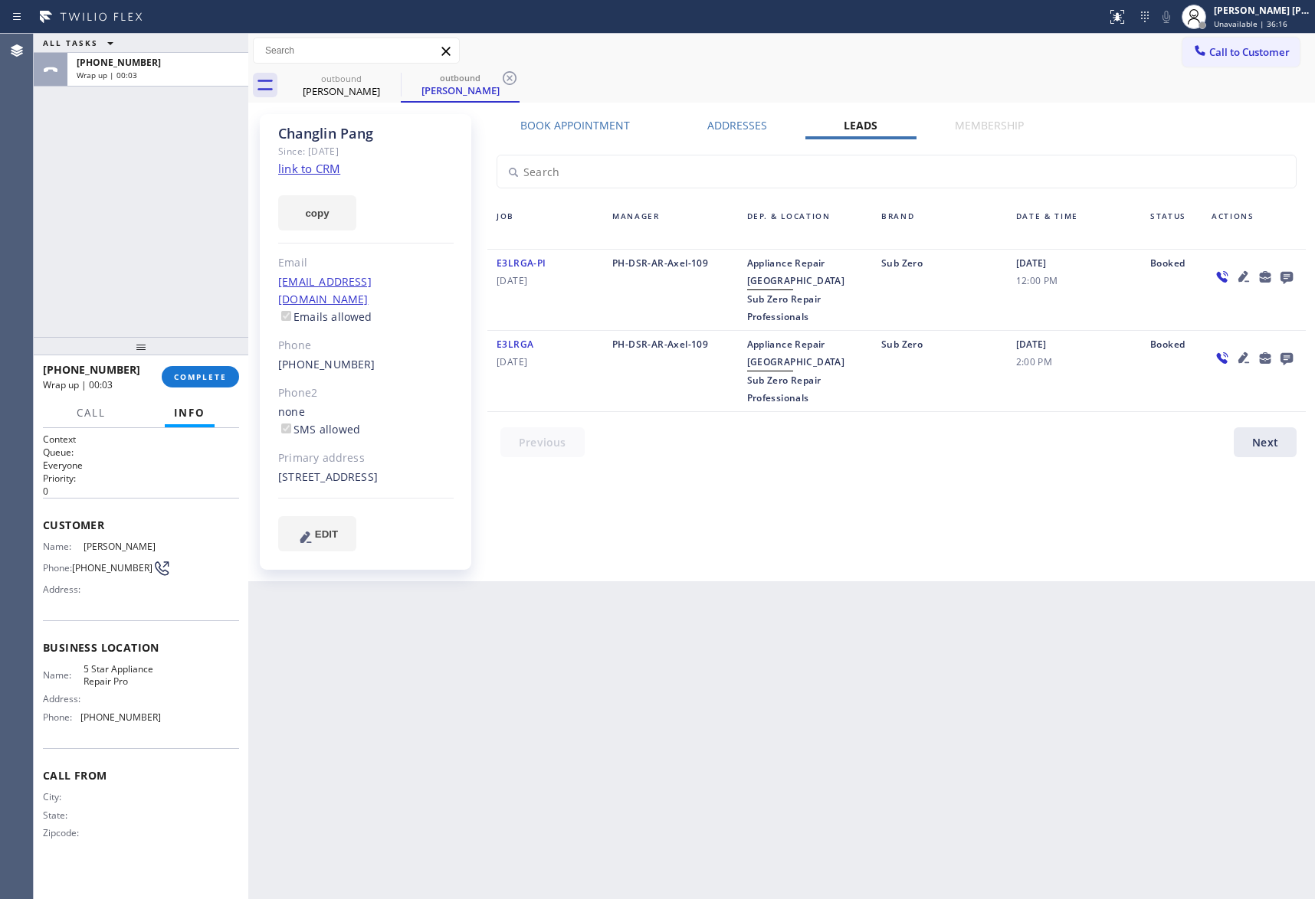
click at [1287, 273] on icon at bounding box center [1286, 278] width 12 height 12
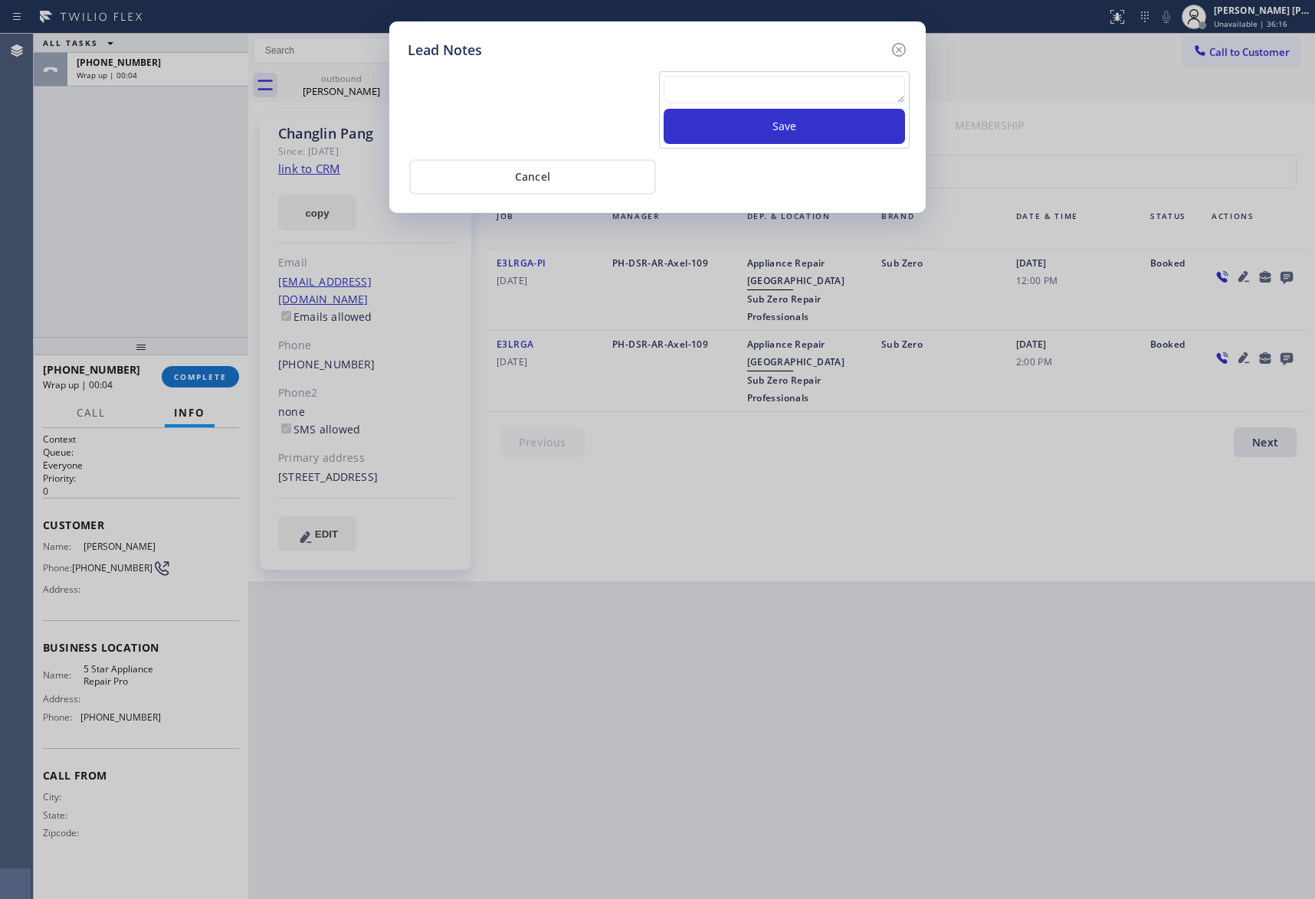
click at [786, 84] on textarea at bounding box center [783, 90] width 241 height 28
paste textarea "VM | please transfer if cx calls back"
type textarea "VM | please transfer if cx calls back"
click at [816, 129] on button "Save" at bounding box center [783, 126] width 241 height 35
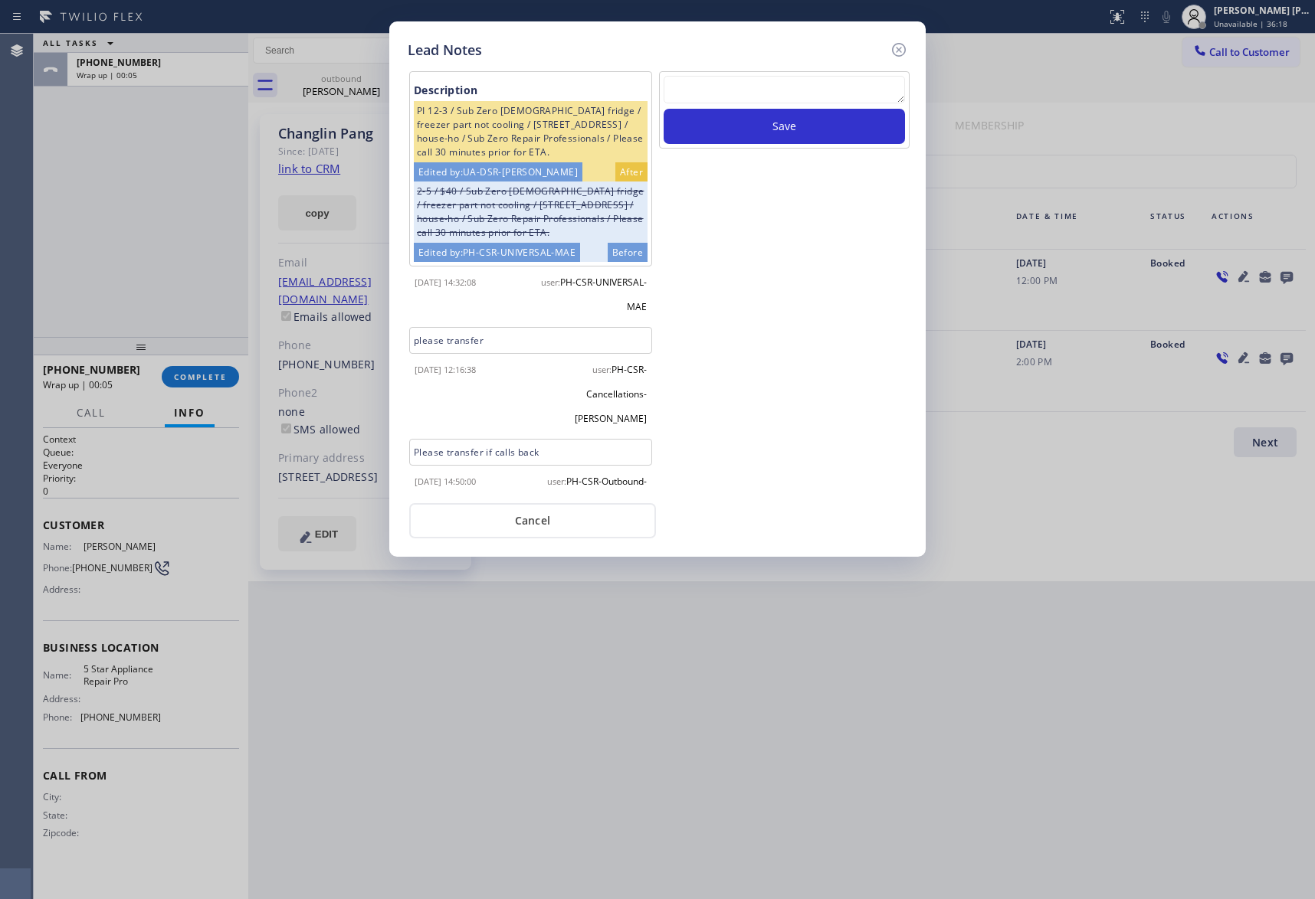
scroll to position [804, 0]
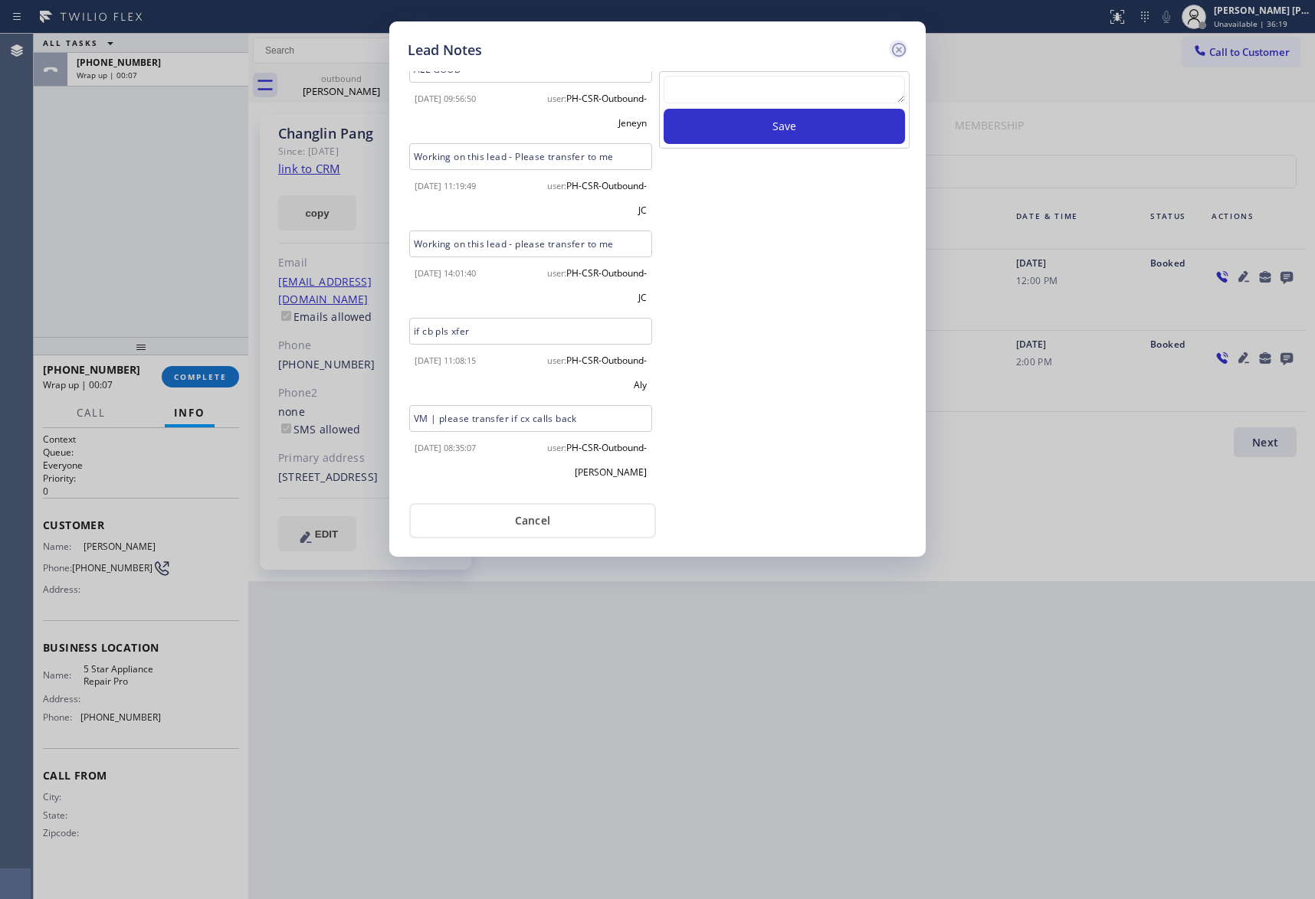
click at [898, 51] on icon at bounding box center [899, 50] width 18 height 18
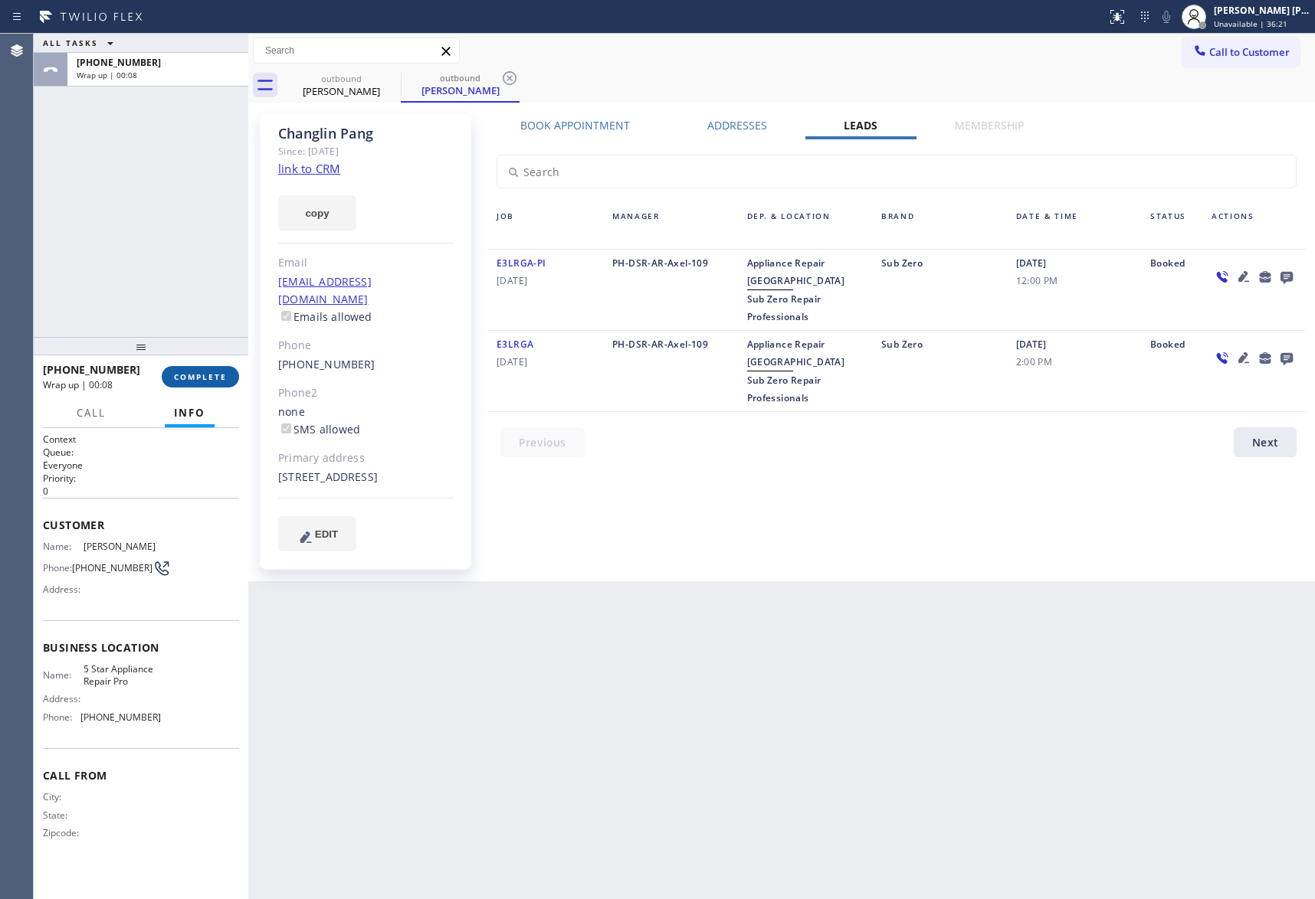
click at [222, 375] on span "COMPLETE" at bounding box center [200, 377] width 53 height 11
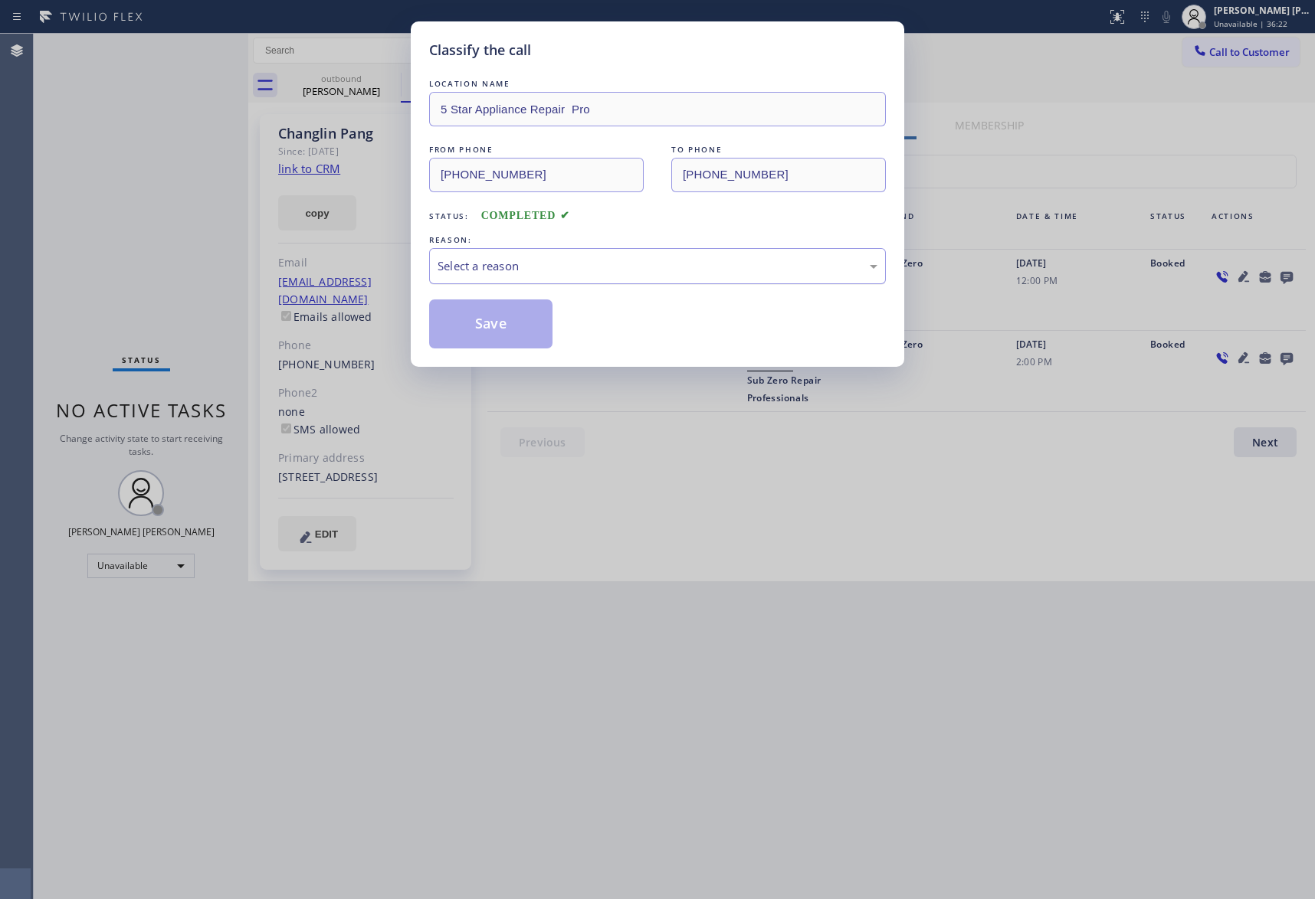
click at [536, 270] on div "Select a reason" at bounding box center [657, 266] width 440 height 18
click at [481, 326] on button "Save" at bounding box center [490, 324] width 123 height 49
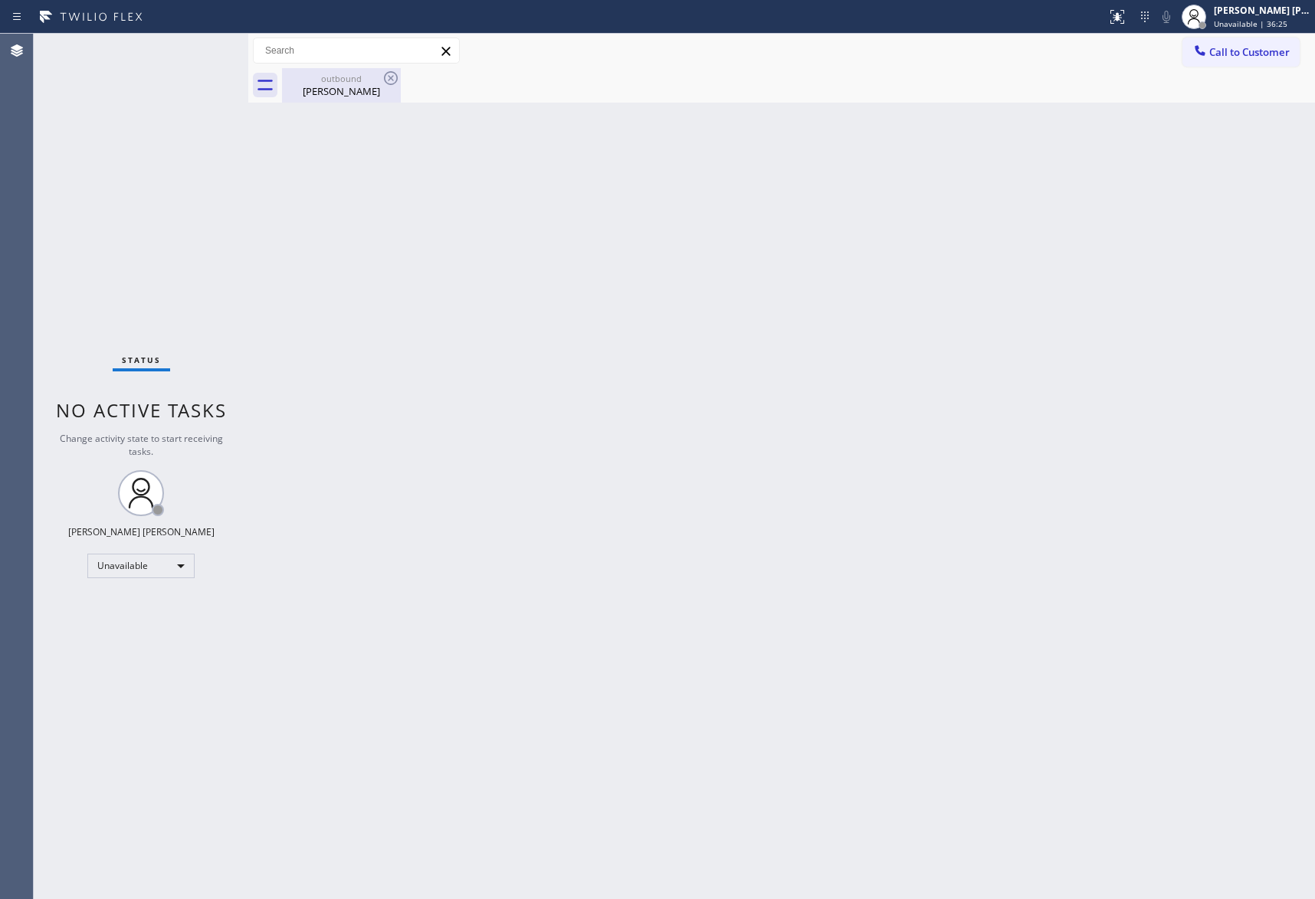
click at [344, 87] on div "Changlin Pang" at bounding box center [341, 91] width 116 height 14
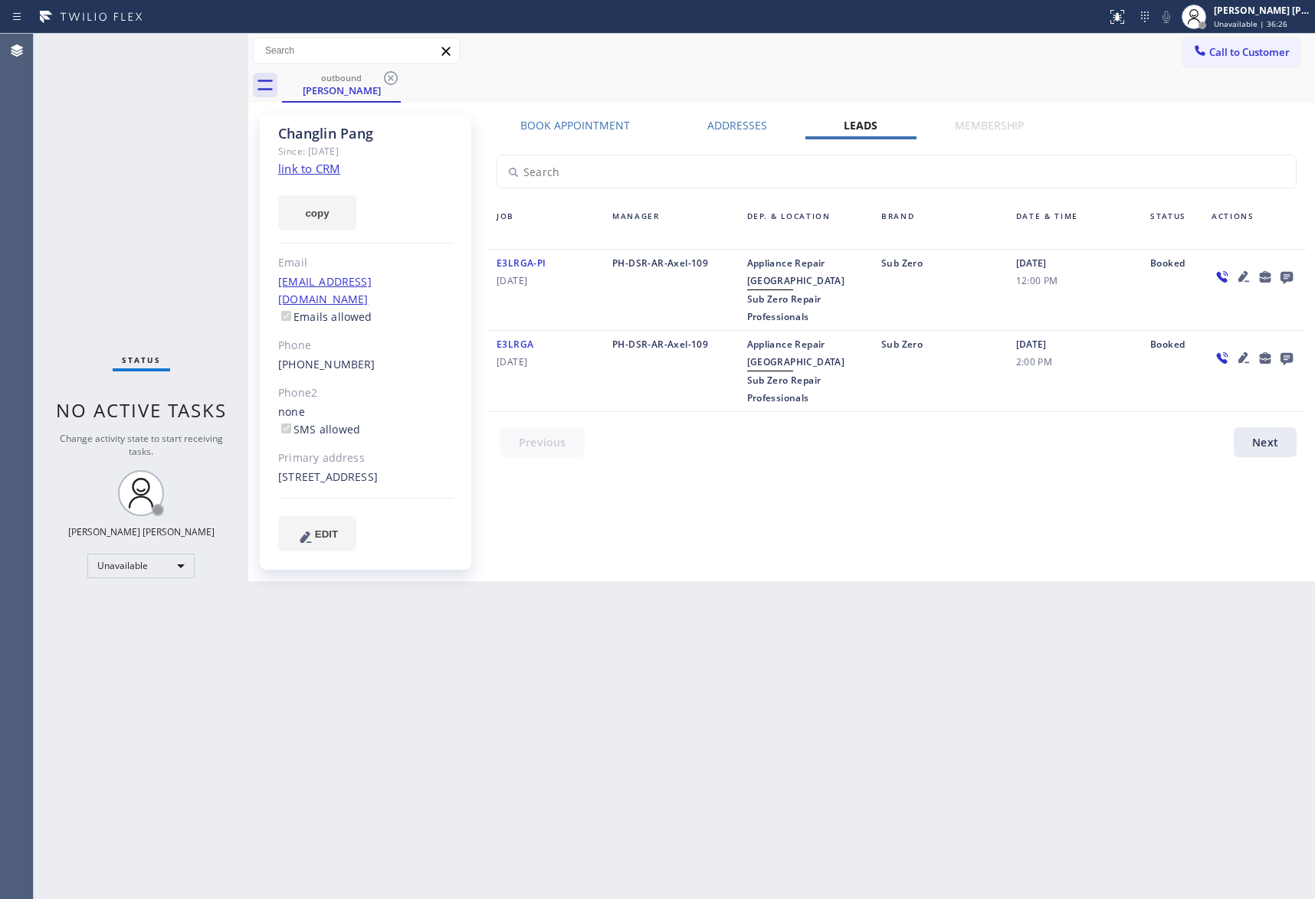
click at [401, 80] on div "outbound Changlin Pang" at bounding box center [798, 85] width 1033 height 34
click at [396, 77] on icon at bounding box center [391, 78] width 14 height 14
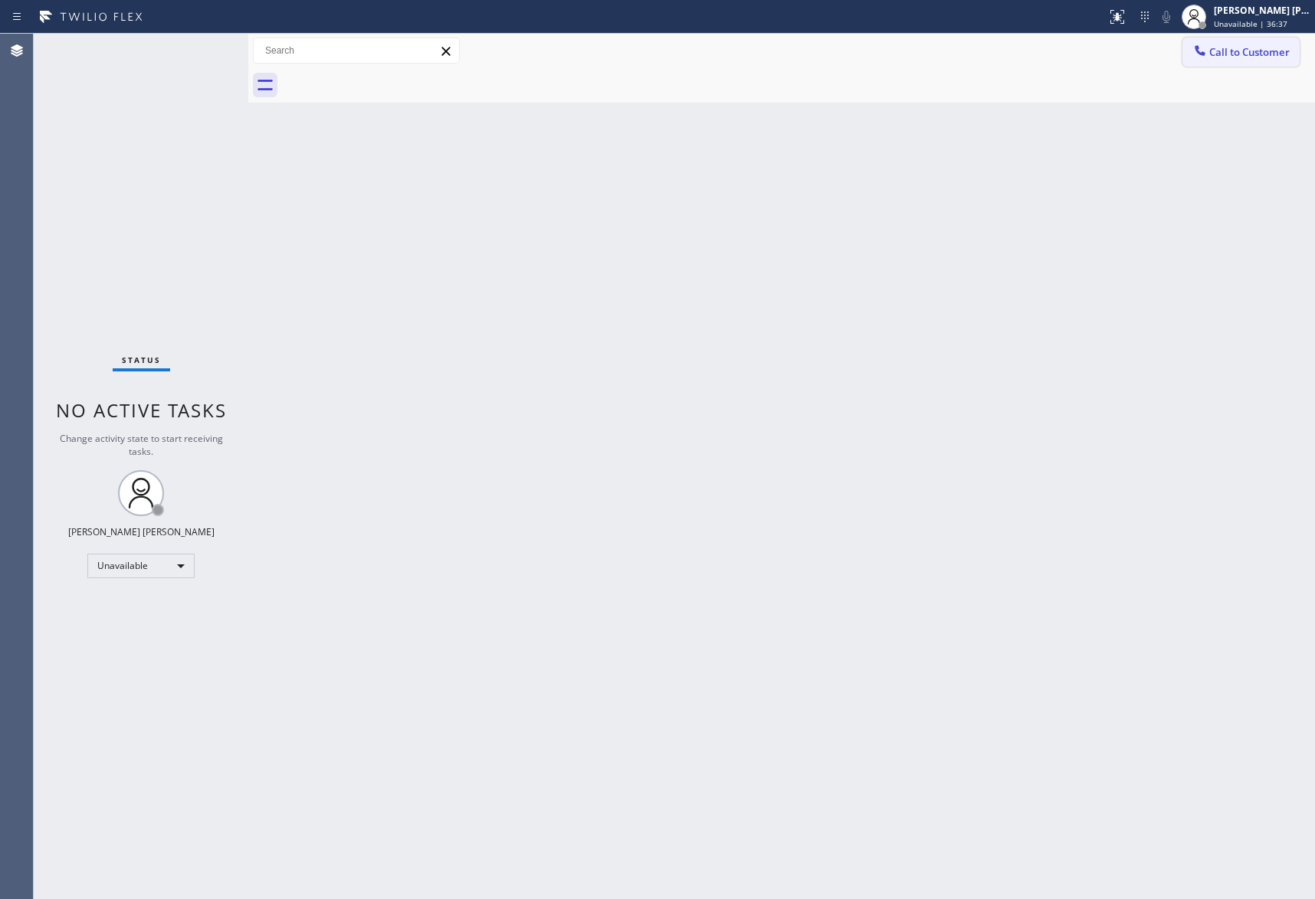
click at [1257, 54] on span "Call to Customer" at bounding box center [1249, 52] width 80 height 14
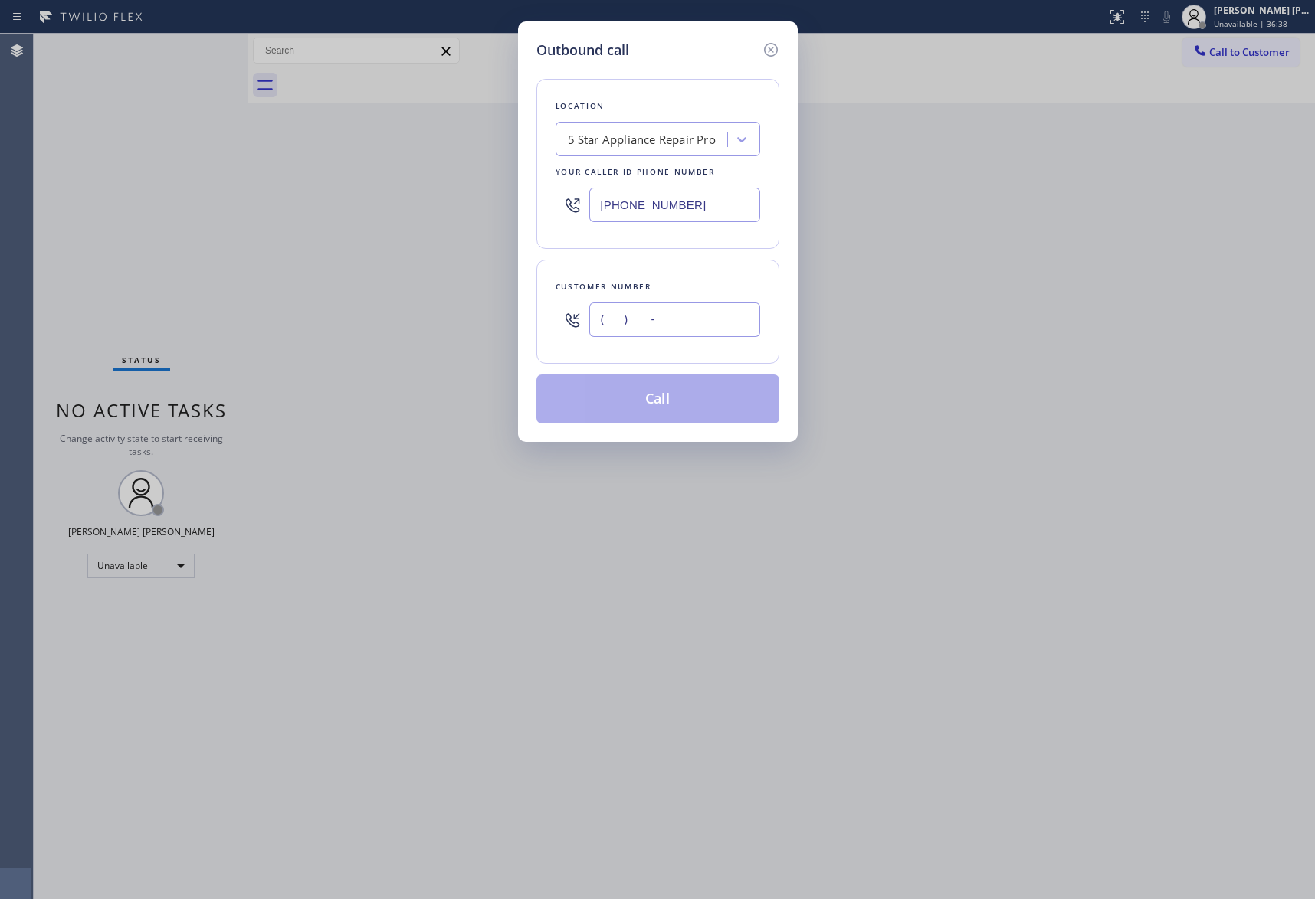
click at [678, 322] on input "(___) ___-____" at bounding box center [674, 320] width 171 height 34
paste input "206) 914-2323"
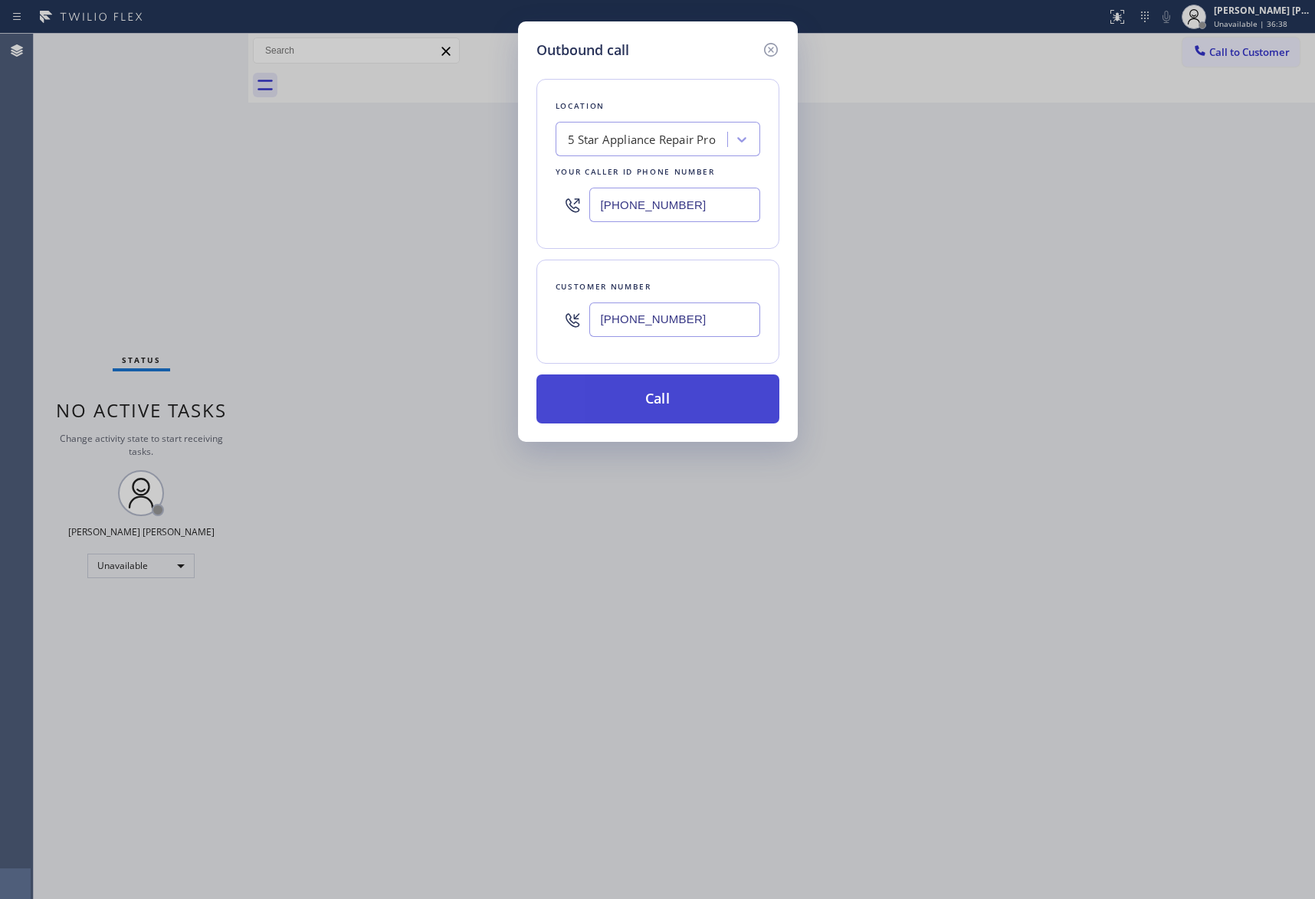
type input "(206) 914-2323"
click at [667, 408] on button "Call" at bounding box center [657, 399] width 243 height 49
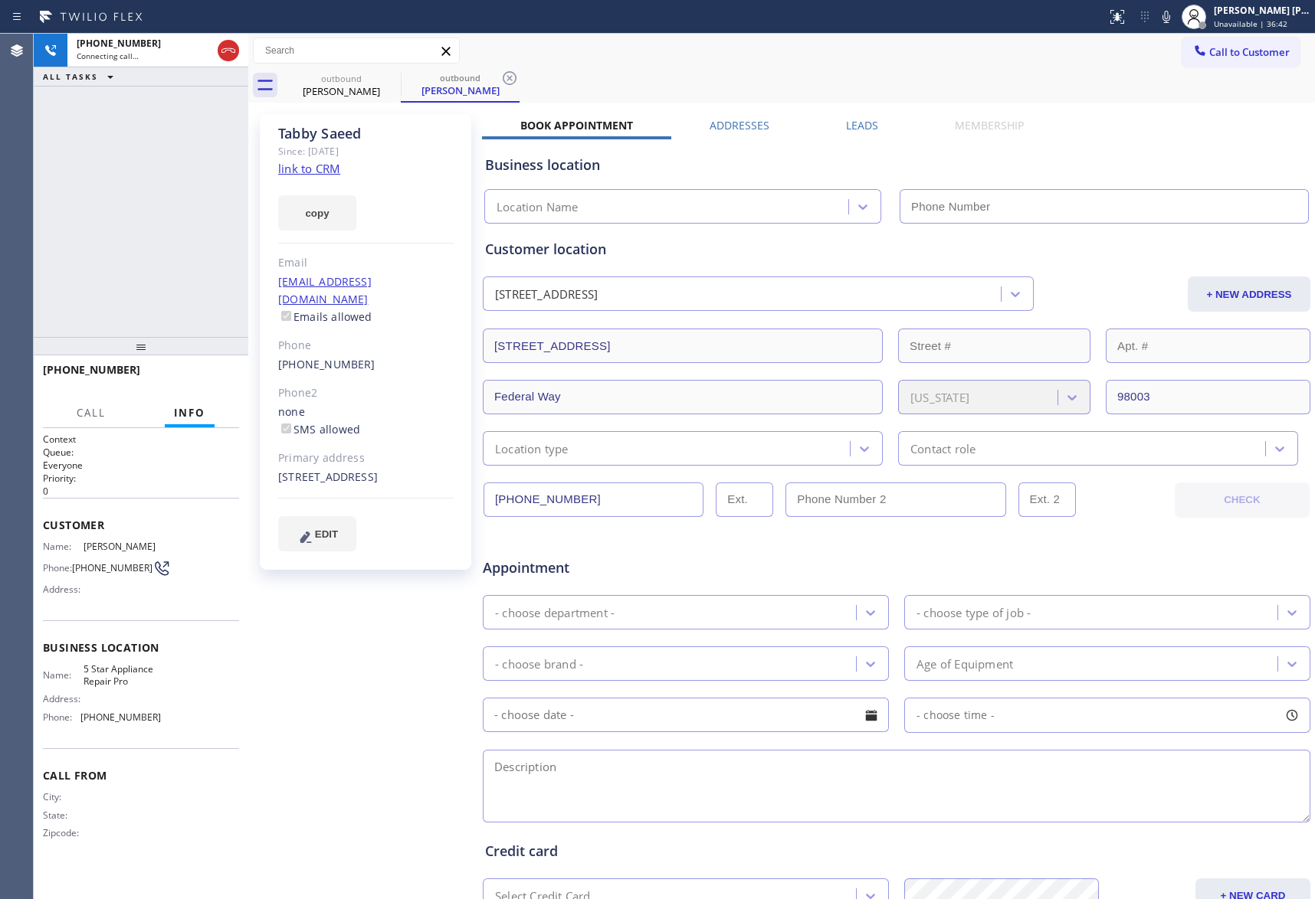
type input "[PHONE_NUMBER]"
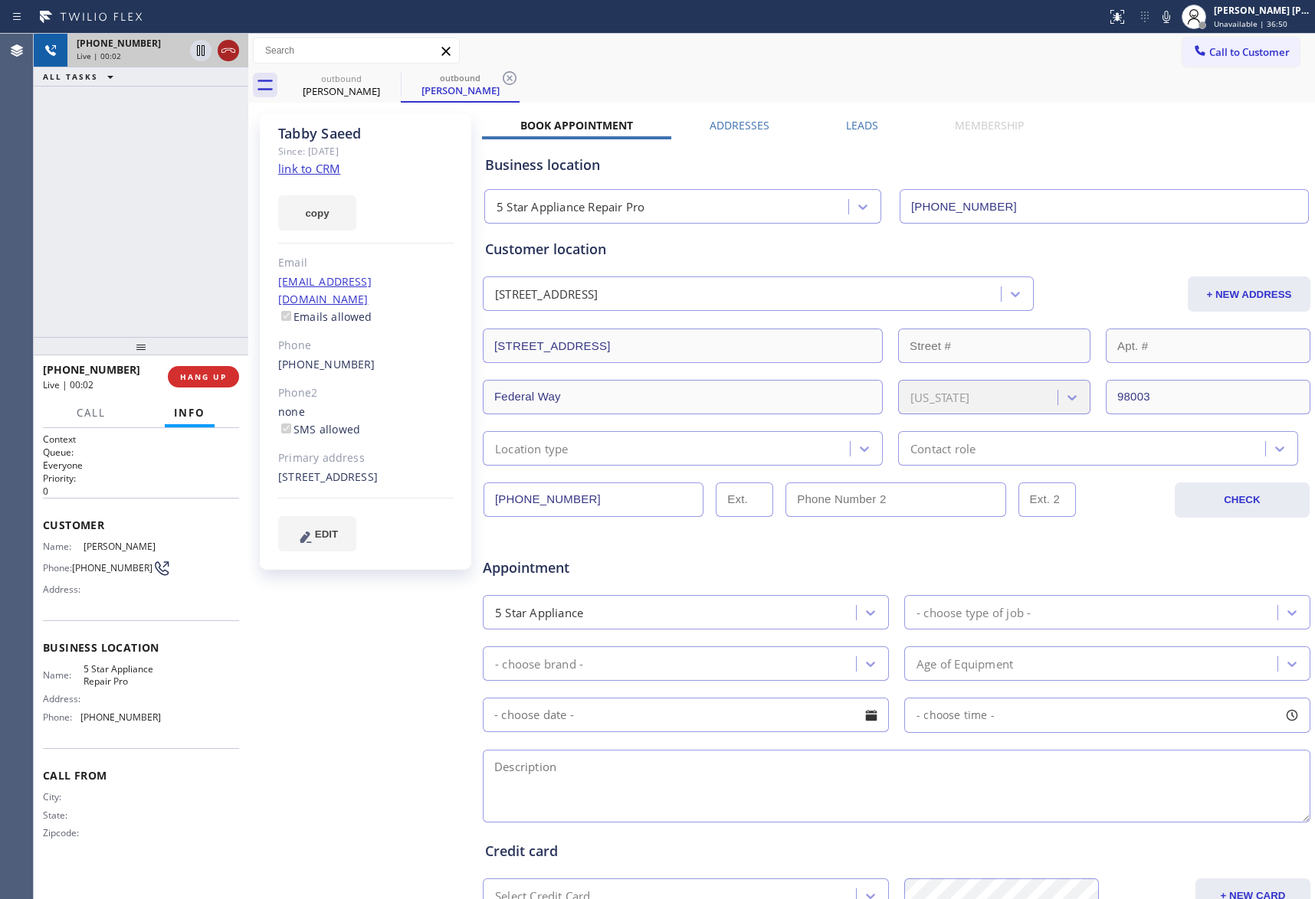
click at [231, 49] on icon at bounding box center [228, 50] width 18 height 18
click at [855, 126] on label "Leads" at bounding box center [862, 125] width 32 height 15
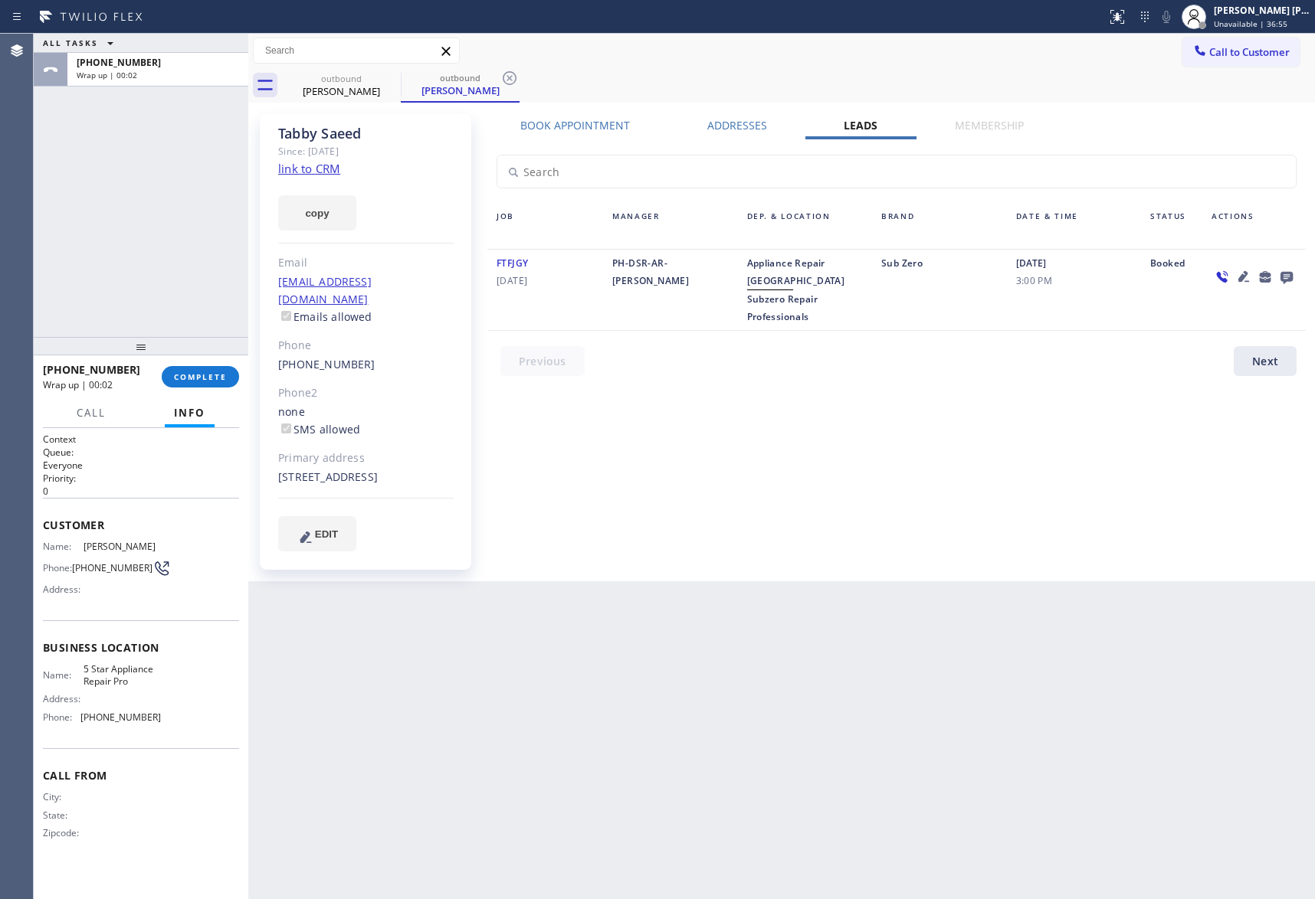
click at [1282, 273] on icon at bounding box center [1286, 278] width 12 height 12
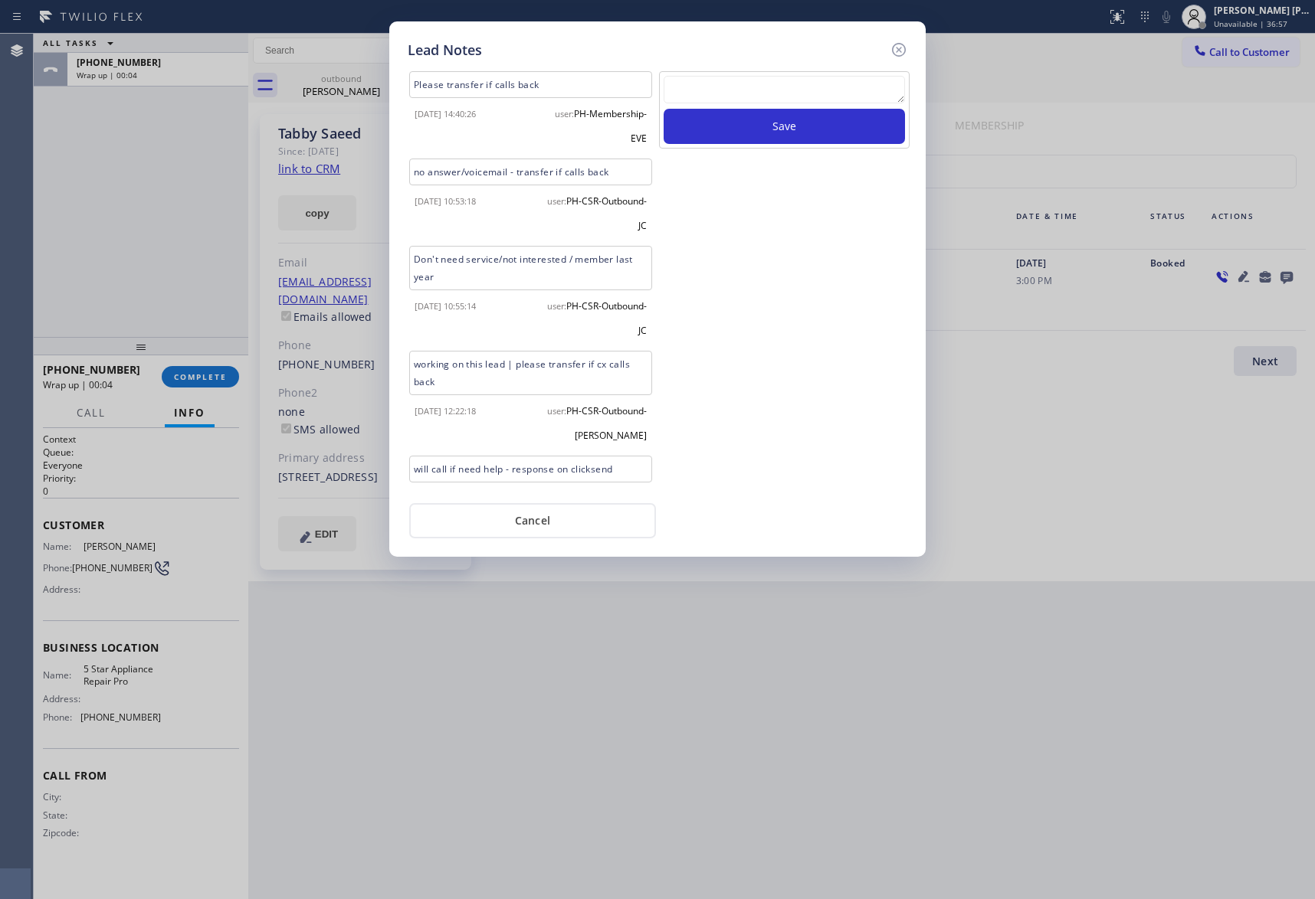
scroll to position [386, 0]
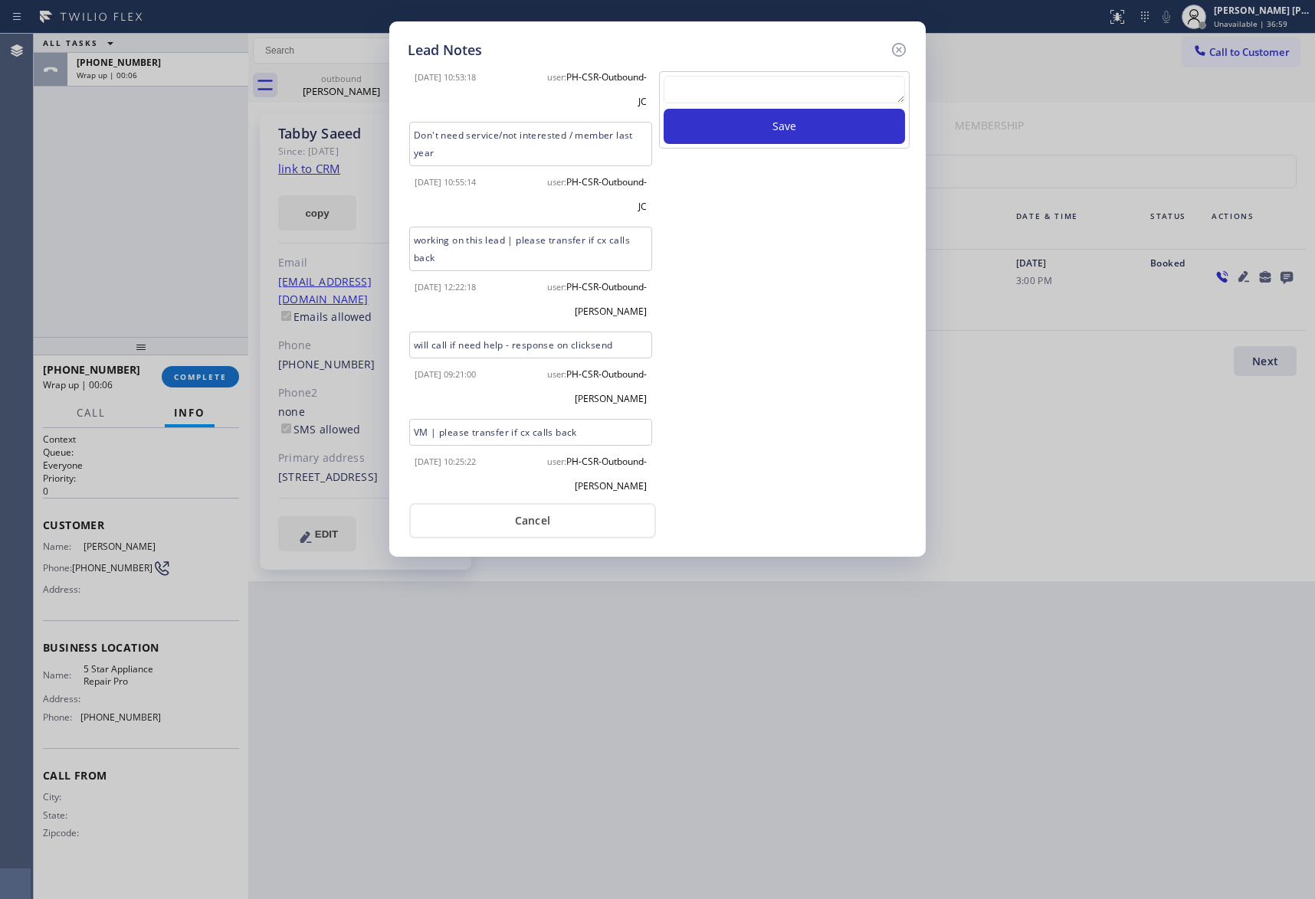
click at [780, 87] on textarea at bounding box center [783, 90] width 241 height 28
paste textarea "VM | please transfer if cx calls back"
type textarea "VM | please transfer if cx calls back"
click at [804, 126] on button "Save" at bounding box center [783, 126] width 241 height 35
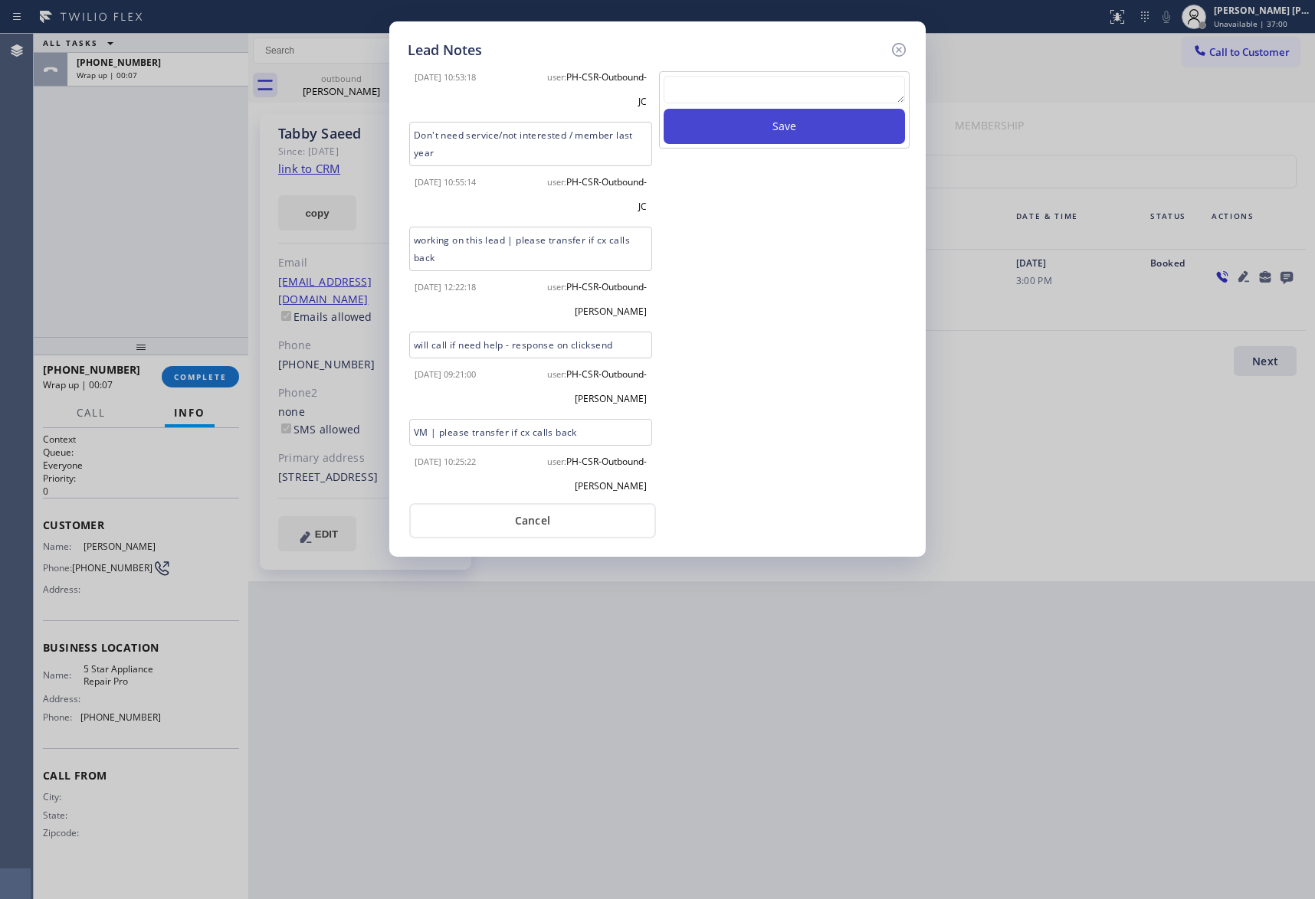
scroll to position [0, 0]
click at [903, 50] on icon at bounding box center [899, 50] width 18 height 18
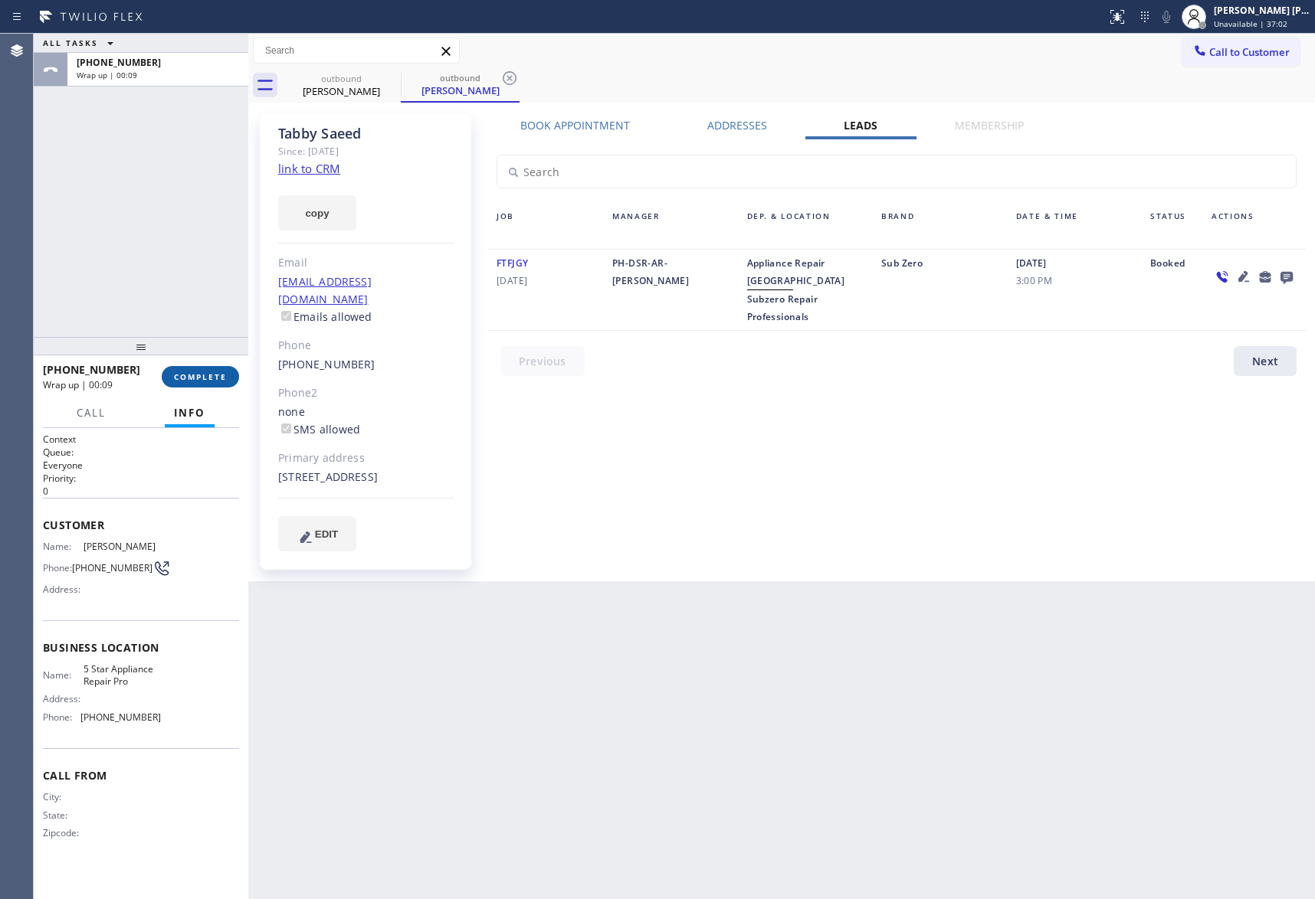
click at [200, 383] on button "COMPLETE" at bounding box center [200, 376] width 77 height 21
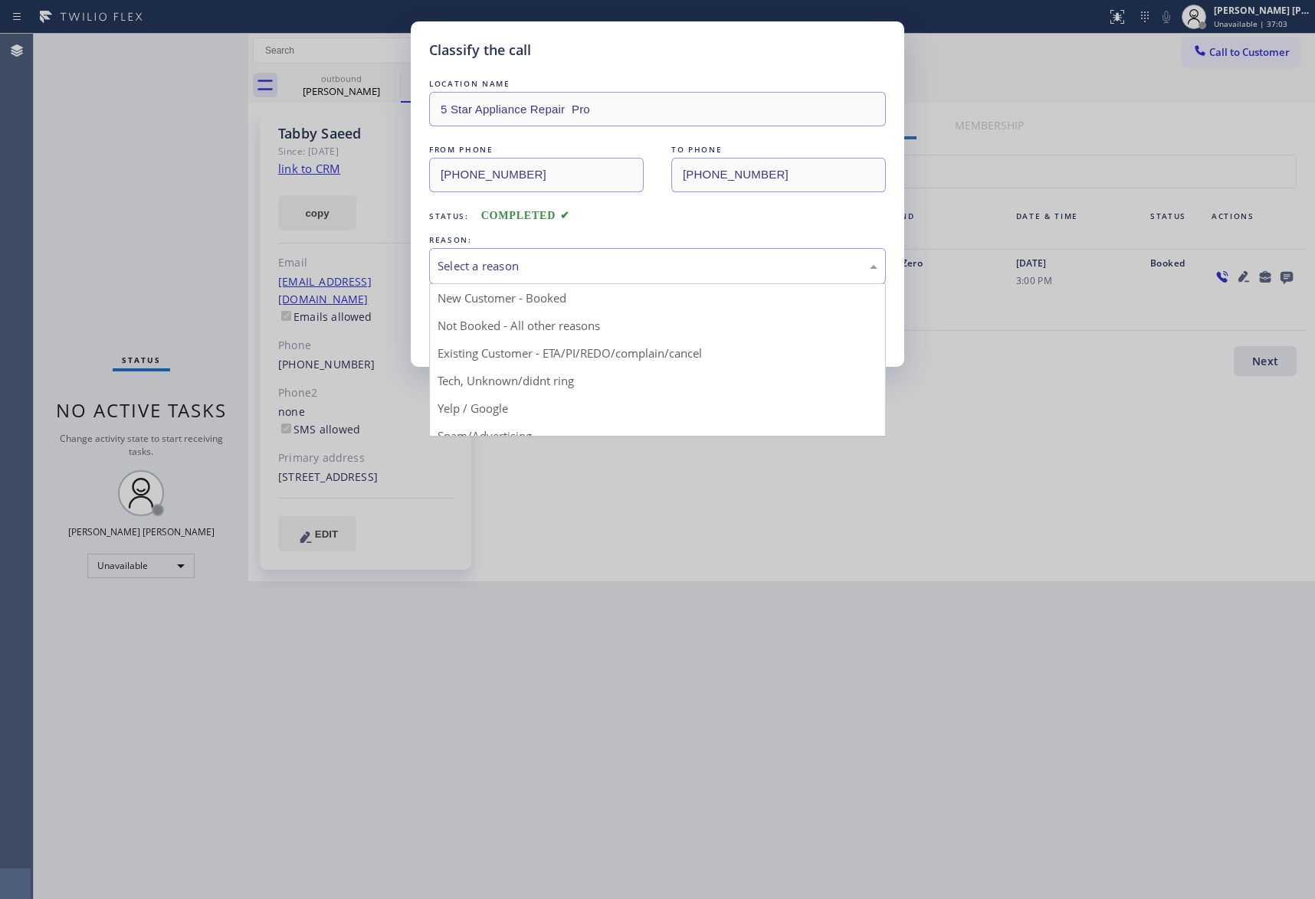
click at [608, 257] on div "Select a reason" at bounding box center [657, 266] width 440 height 18
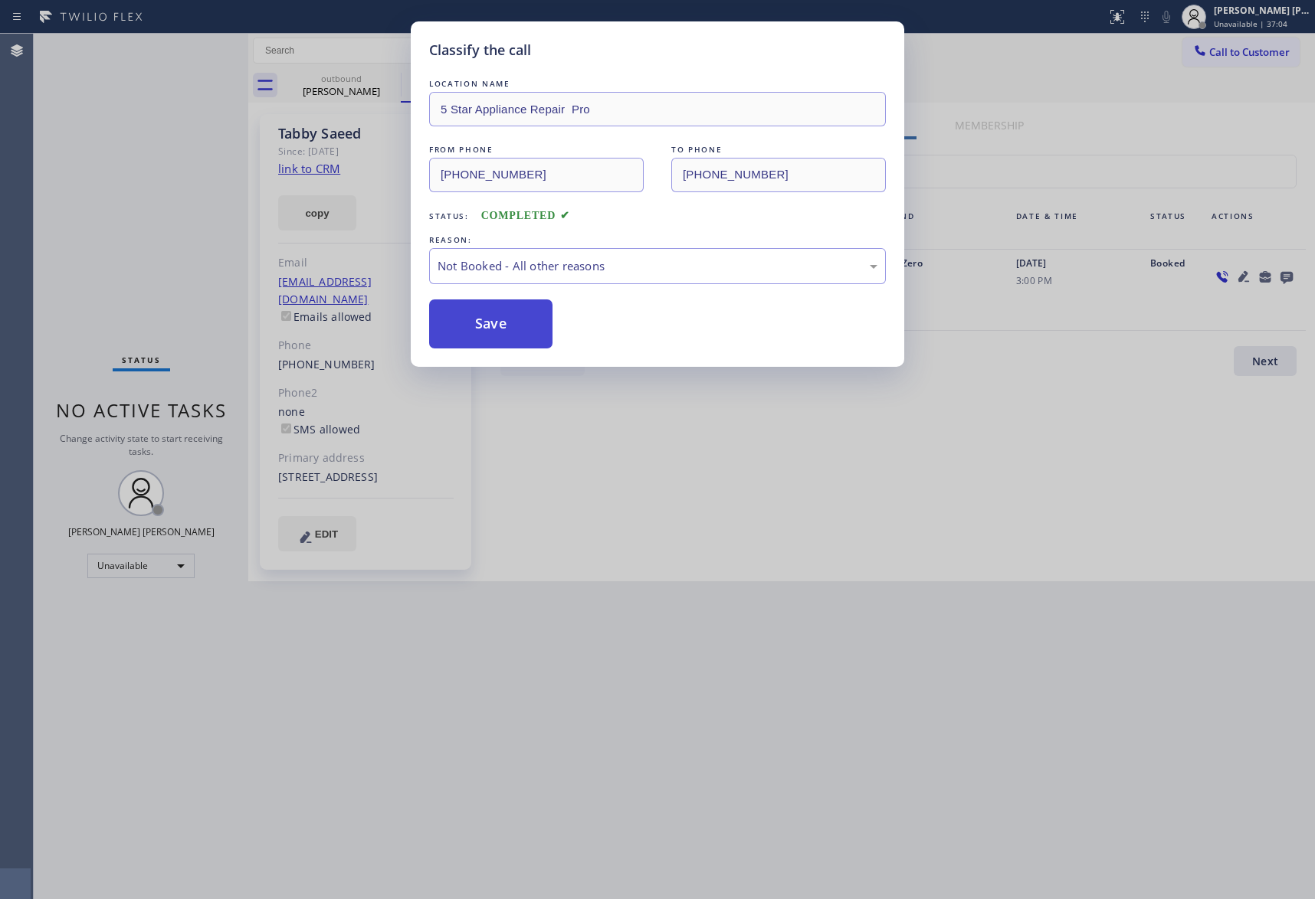
click at [489, 325] on button "Save" at bounding box center [490, 324] width 123 height 49
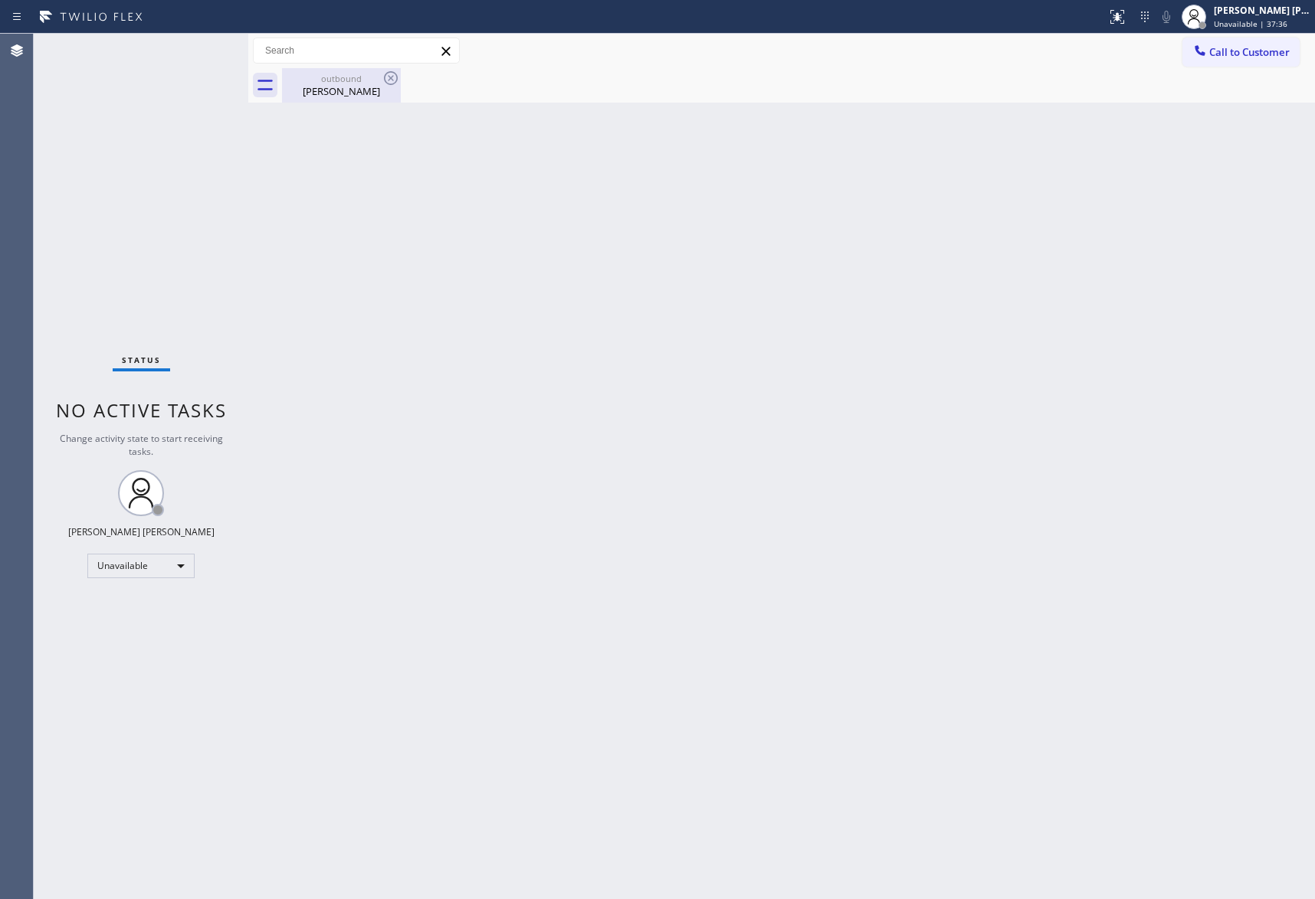
click at [355, 90] on div "Tabby Saeed" at bounding box center [341, 91] width 116 height 14
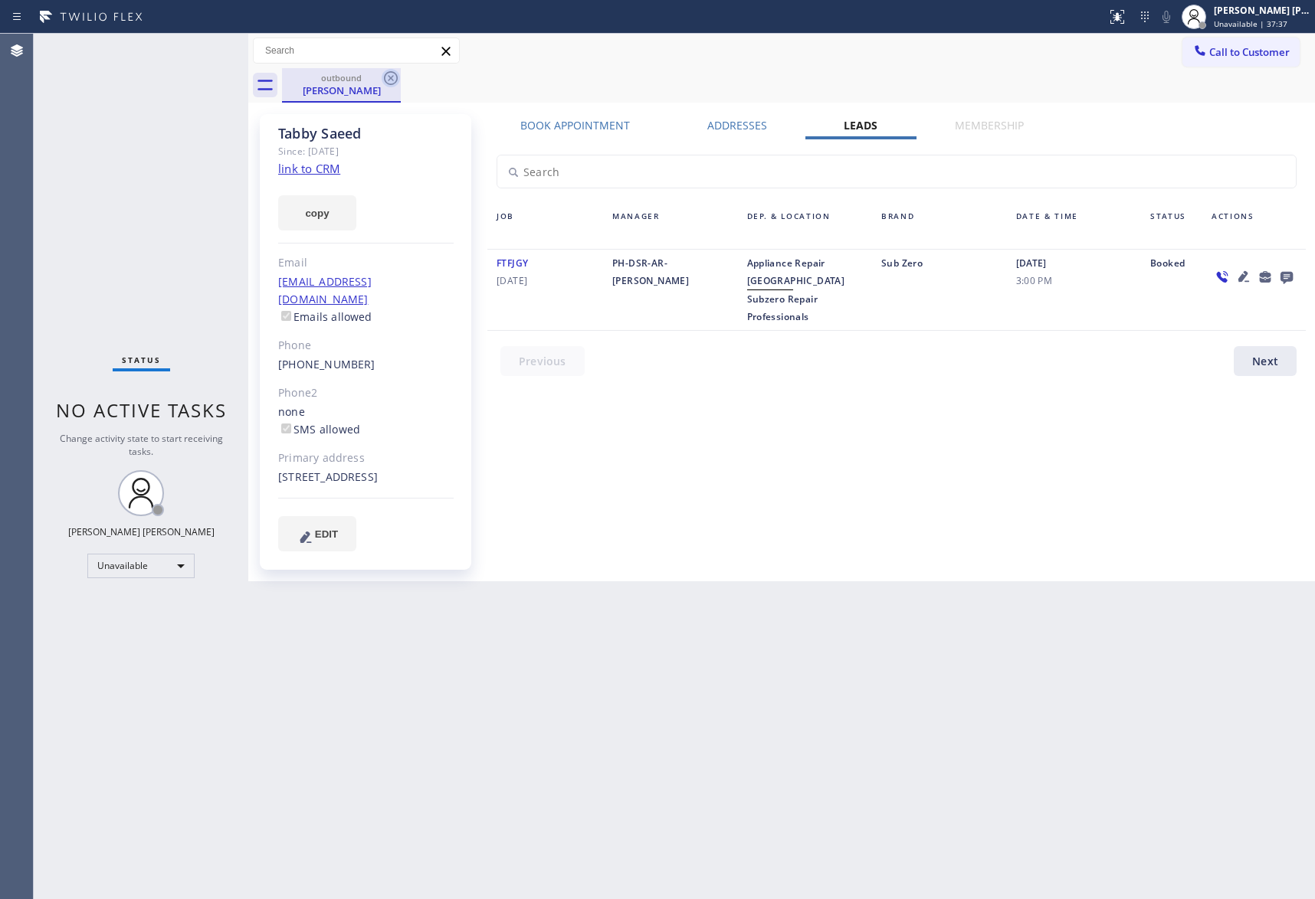
click at [394, 80] on icon at bounding box center [391, 78] width 18 height 18
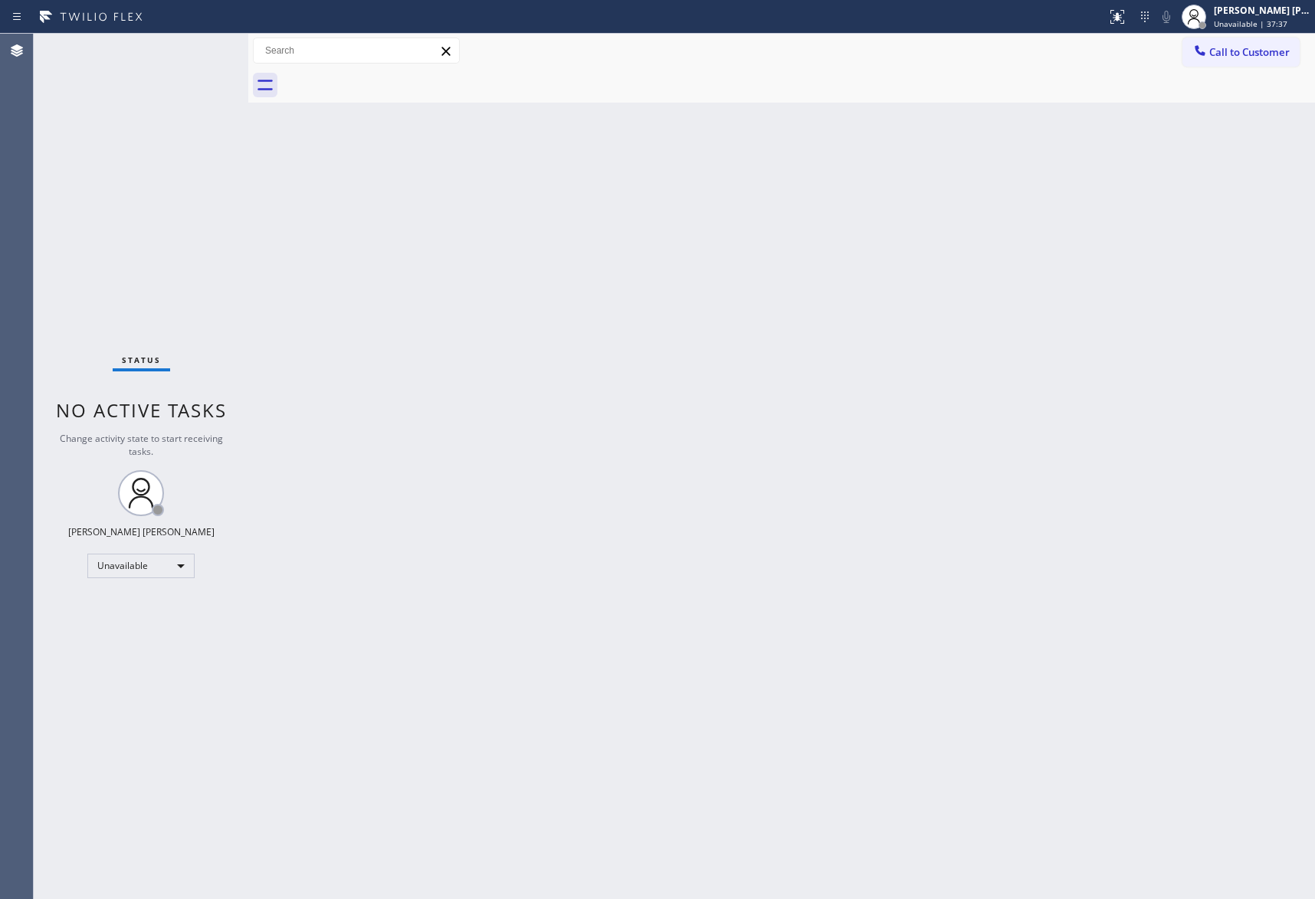
click at [394, 80] on div at bounding box center [798, 85] width 1033 height 34
click at [1267, 47] on span "Call to Customer" at bounding box center [1249, 52] width 80 height 14
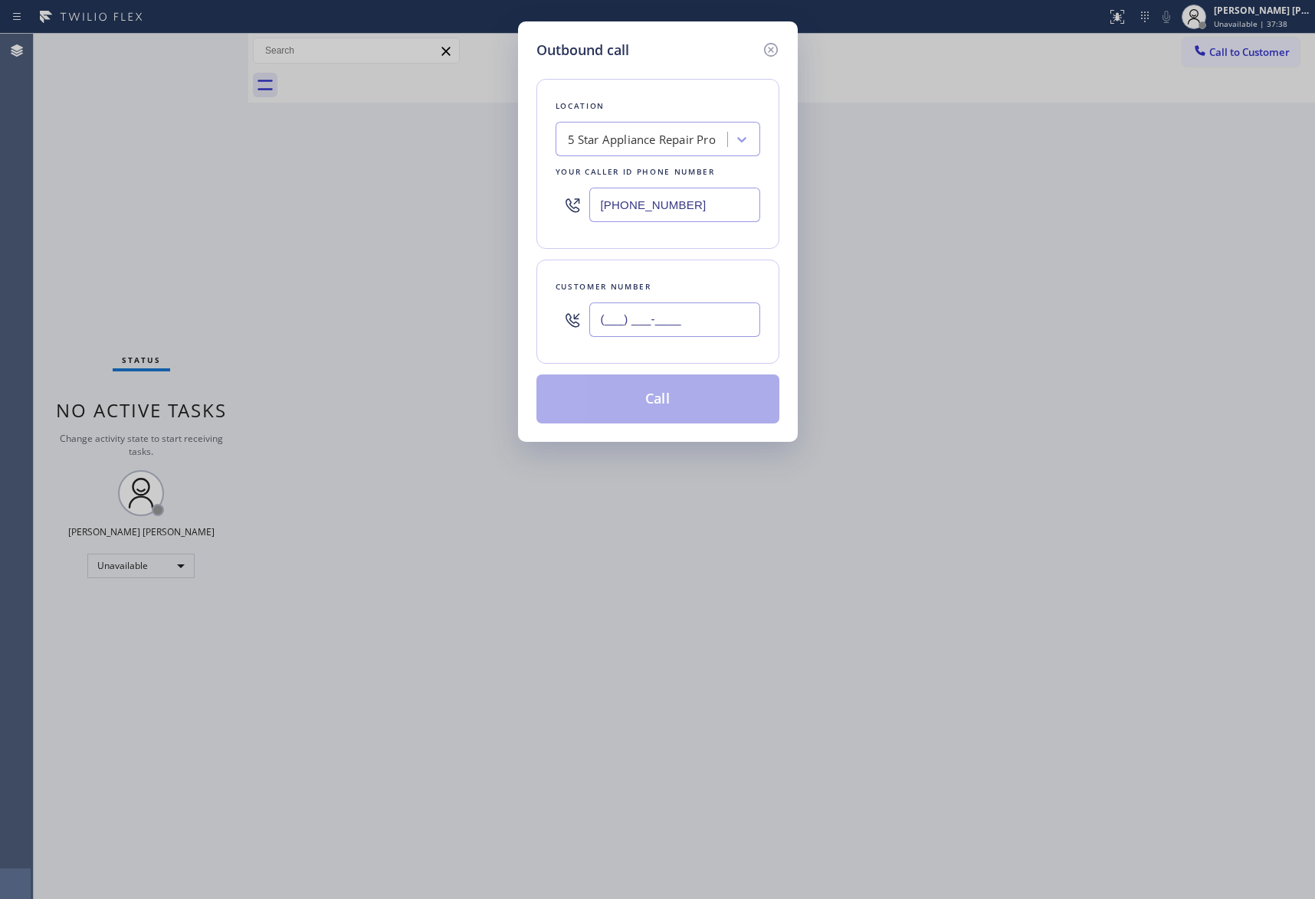
click at [672, 326] on input "(___) ___-____" at bounding box center [674, 320] width 171 height 34
paste input "805) 340-5587"
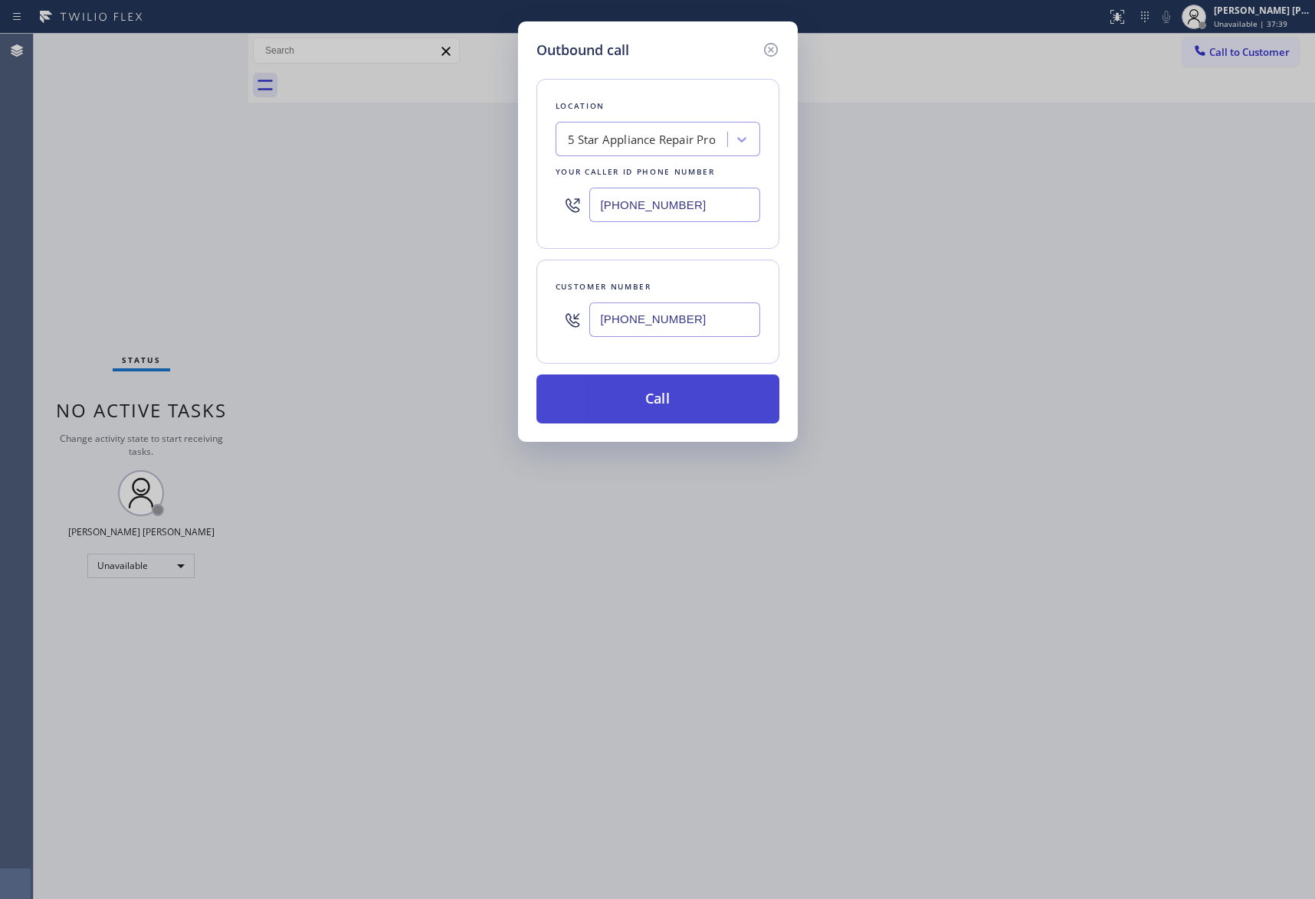
type input "(805) 340-5587"
click at [648, 411] on button "Call" at bounding box center [657, 399] width 243 height 49
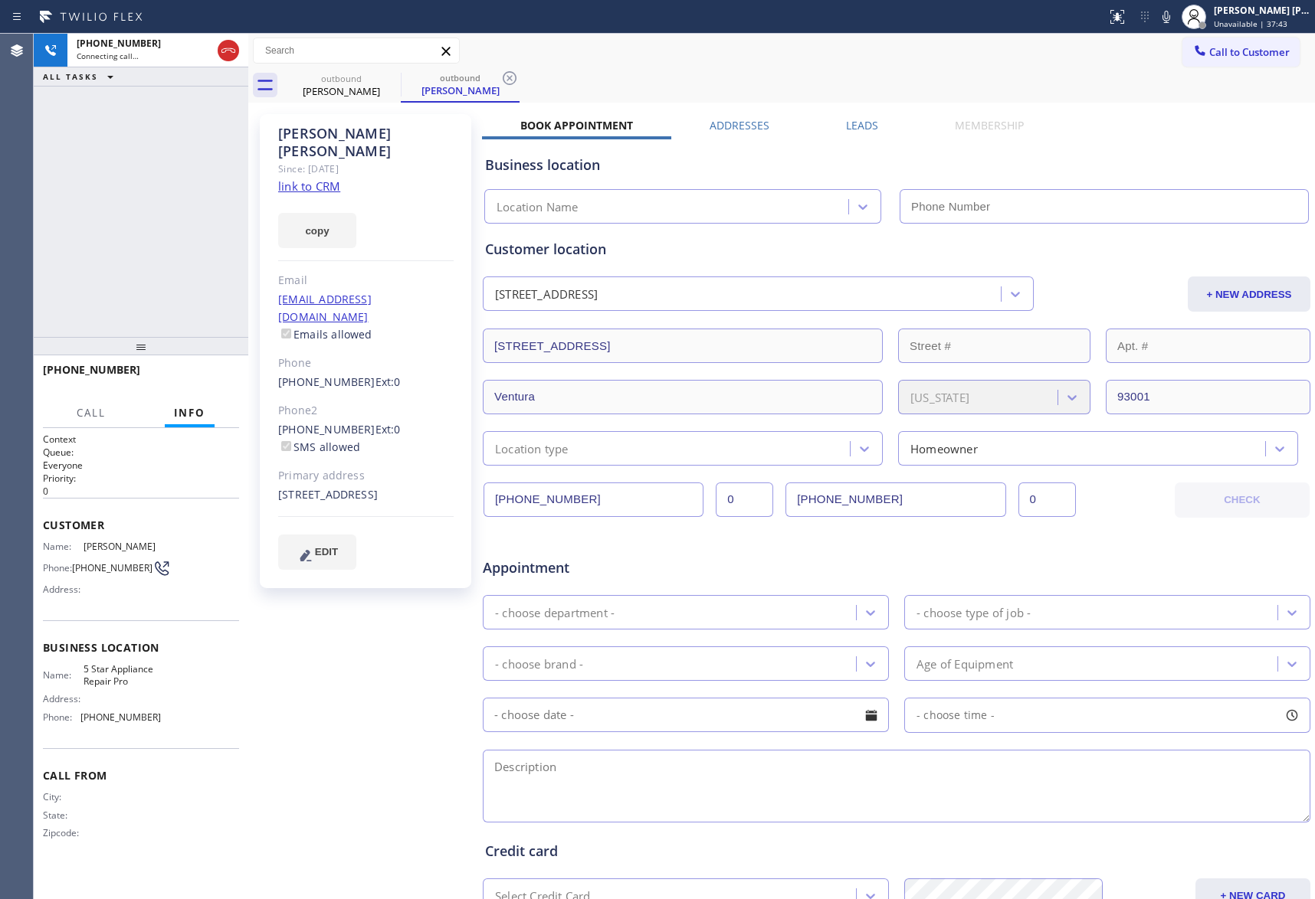
type input "[PHONE_NUMBER]"
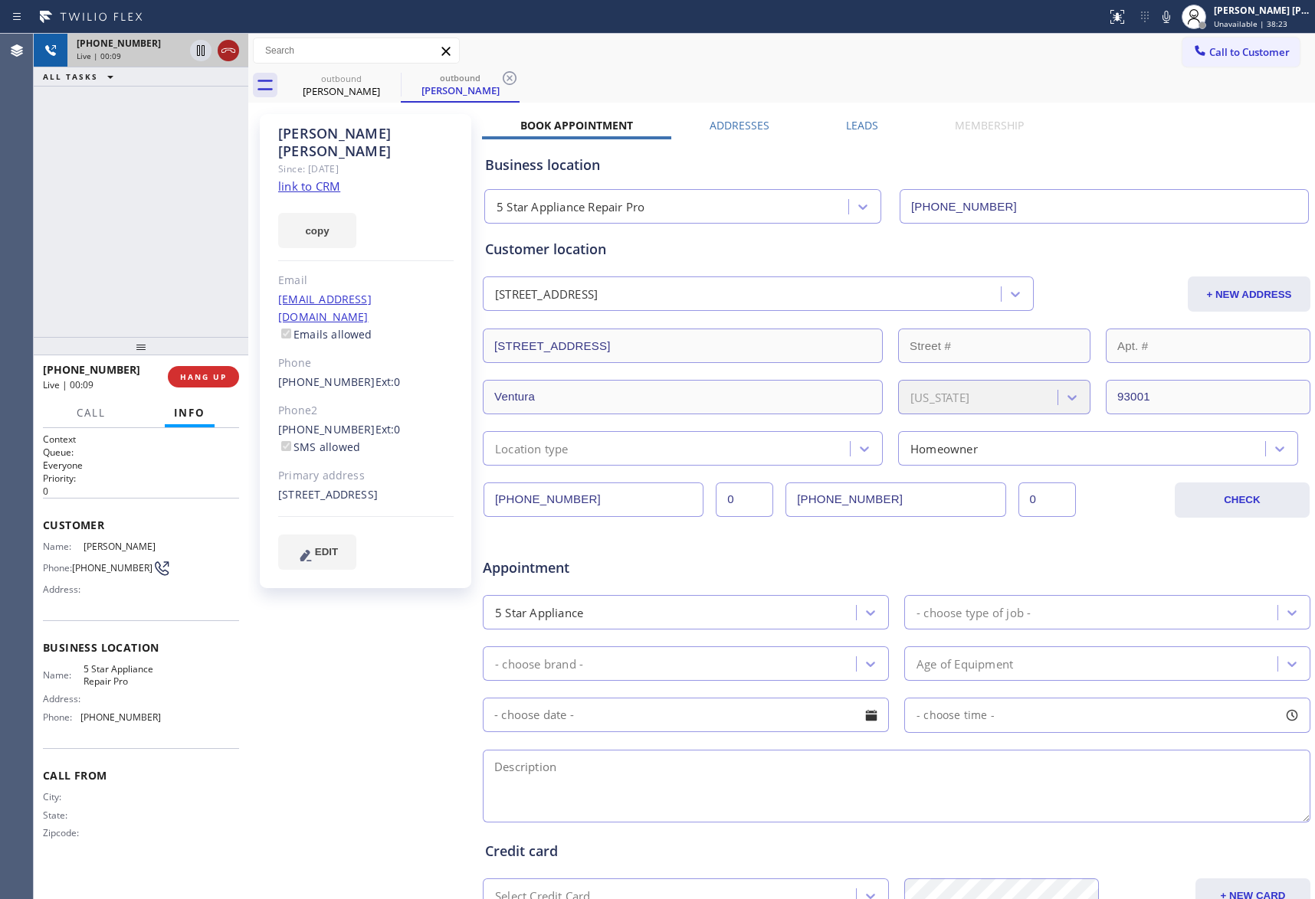
click at [228, 44] on icon at bounding box center [228, 50] width 18 height 18
click at [857, 126] on label "Leads" at bounding box center [862, 125] width 32 height 15
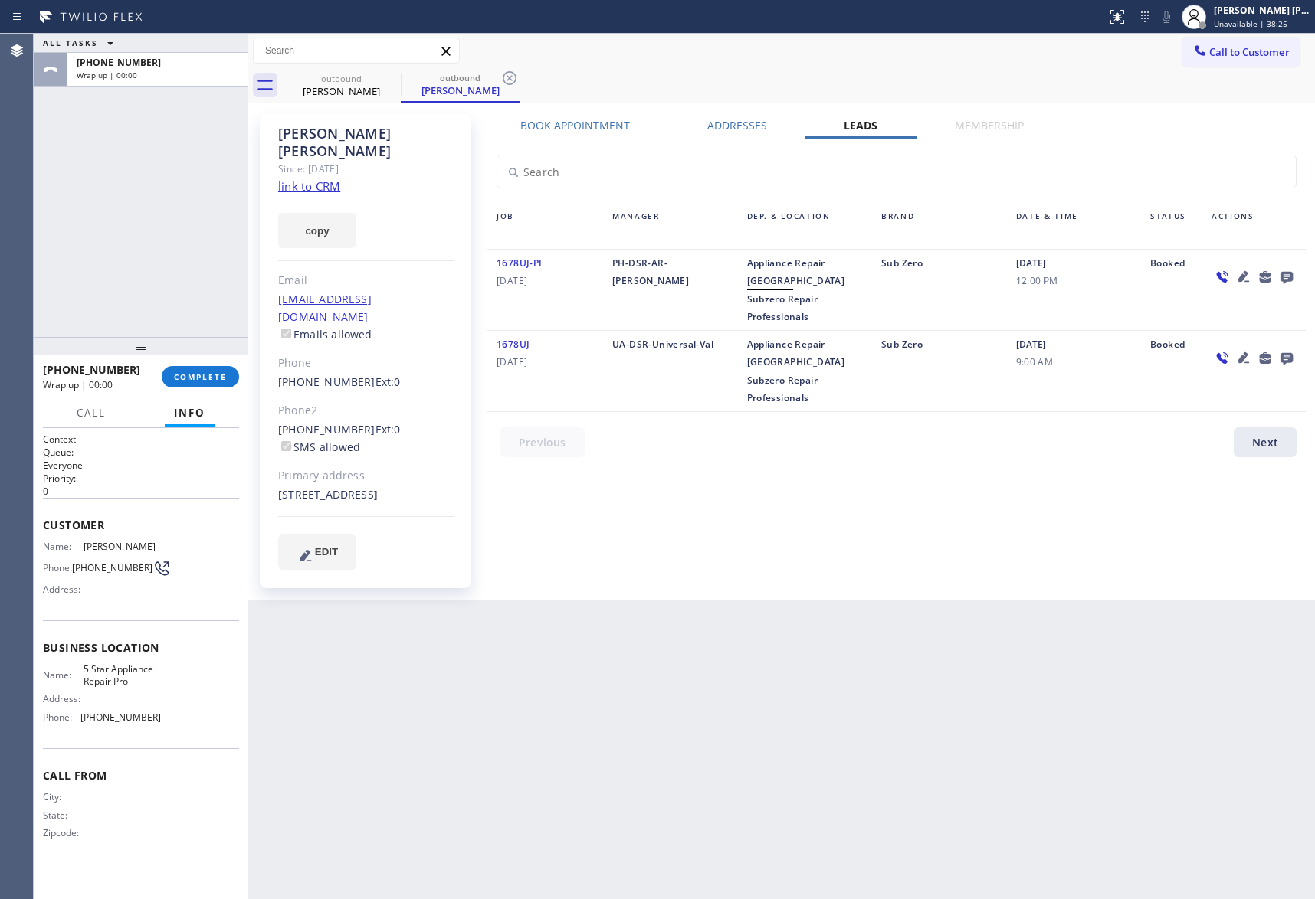
click at [1285, 276] on icon at bounding box center [1286, 278] width 12 height 12
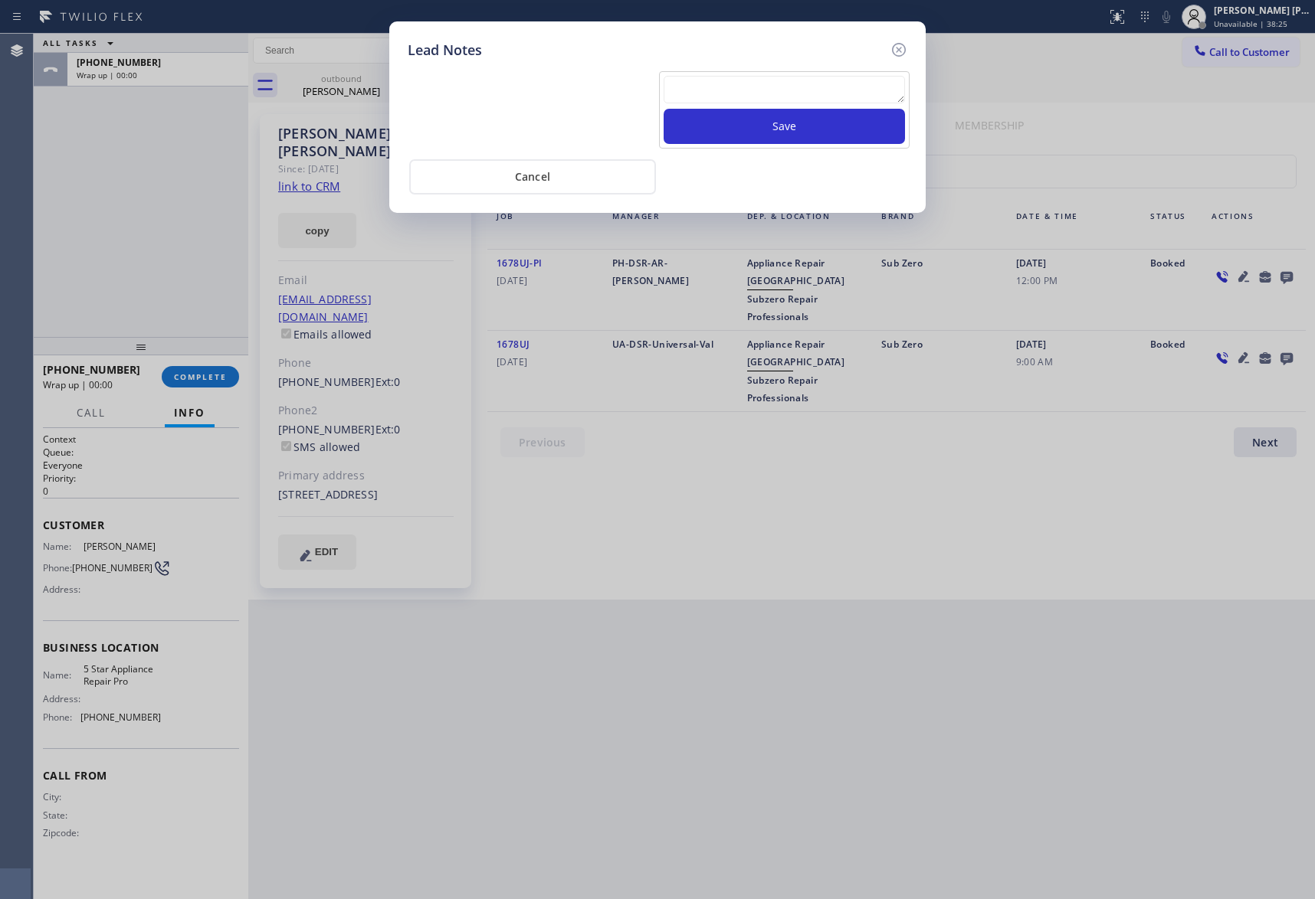
click at [709, 97] on textarea at bounding box center [783, 90] width 241 height 28
paste textarea "VM | please transfer if cx calls back"
type textarea "VM | please transfer if cx calls back"
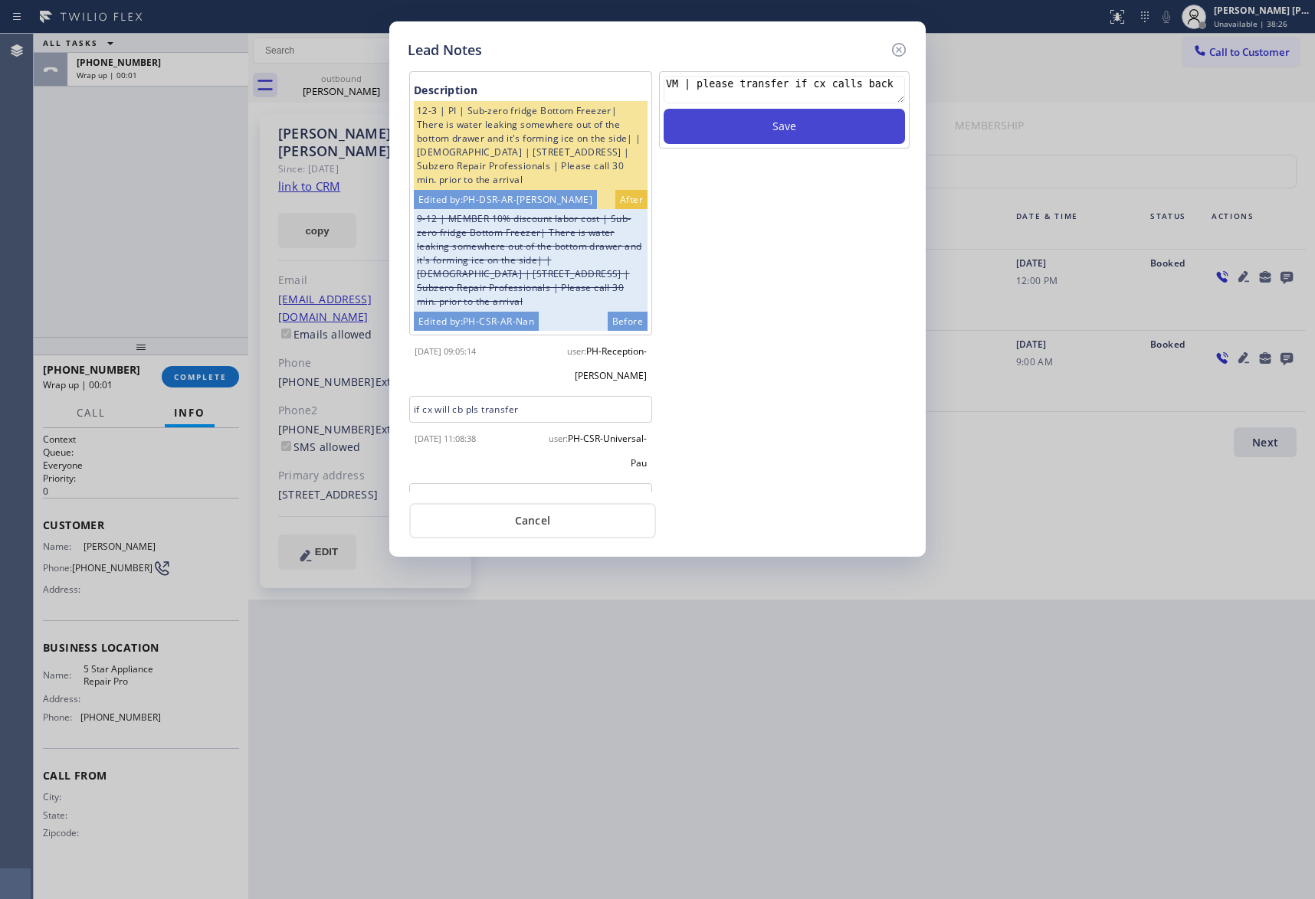
click at [751, 126] on button "Save" at bounding box center [783, 126] width 241 height 35
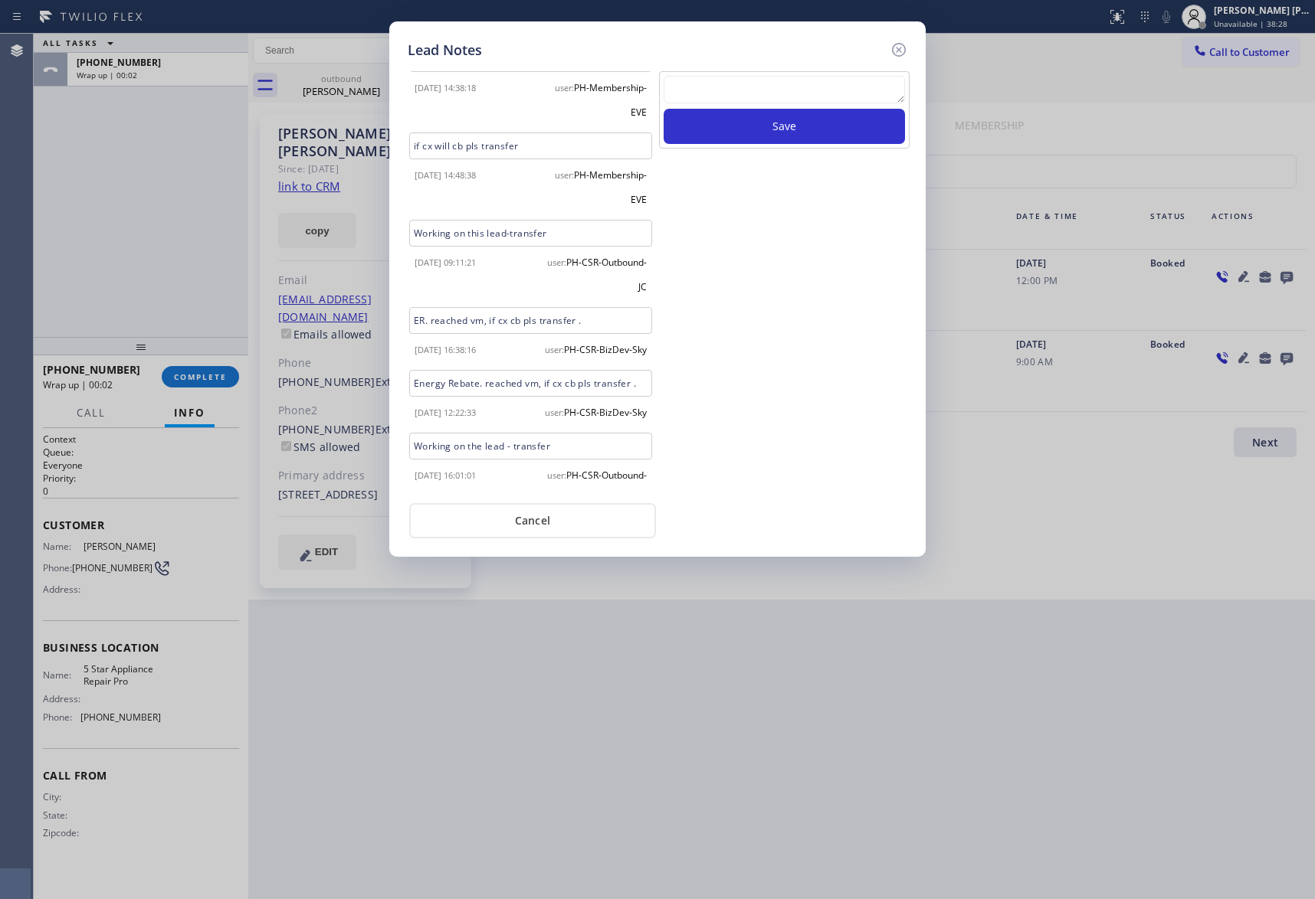
scroll to position [949, 0]
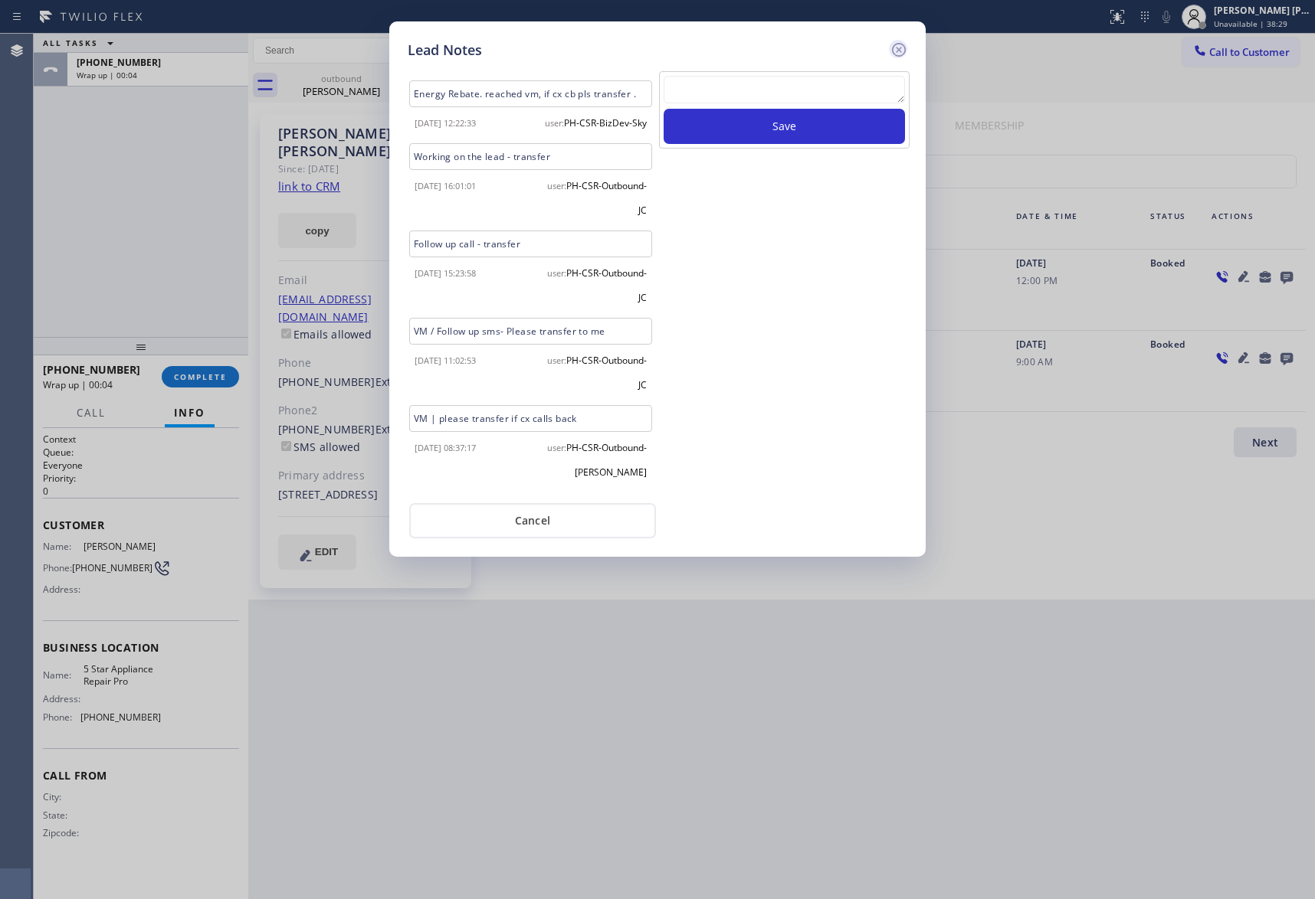
click at [892, 50] on icon at bounding box center [899, 50] width 18 height 18
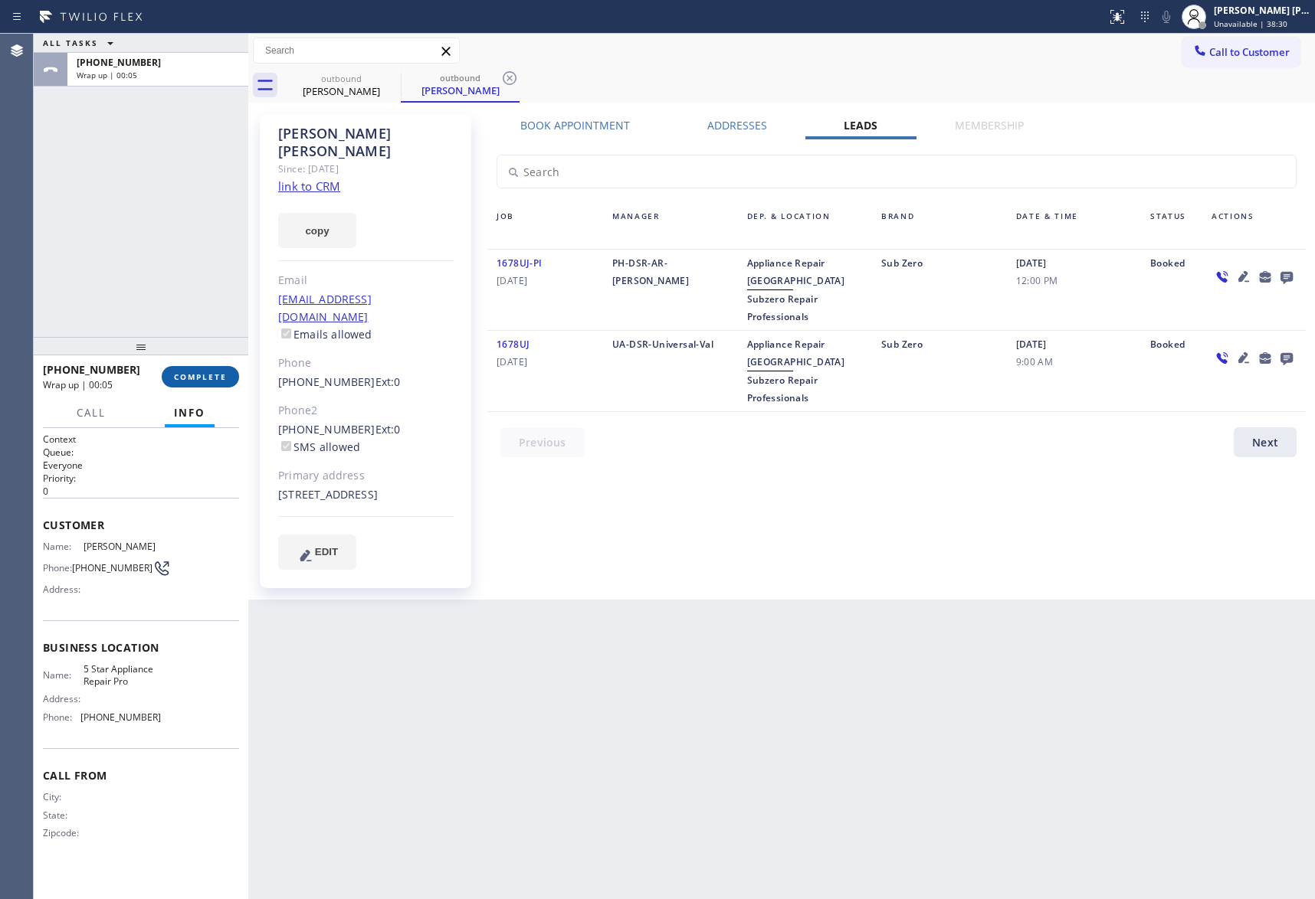
click at [222, 372] on span "COMPLETE" at bounding box center [200, 377] width 53 height 11
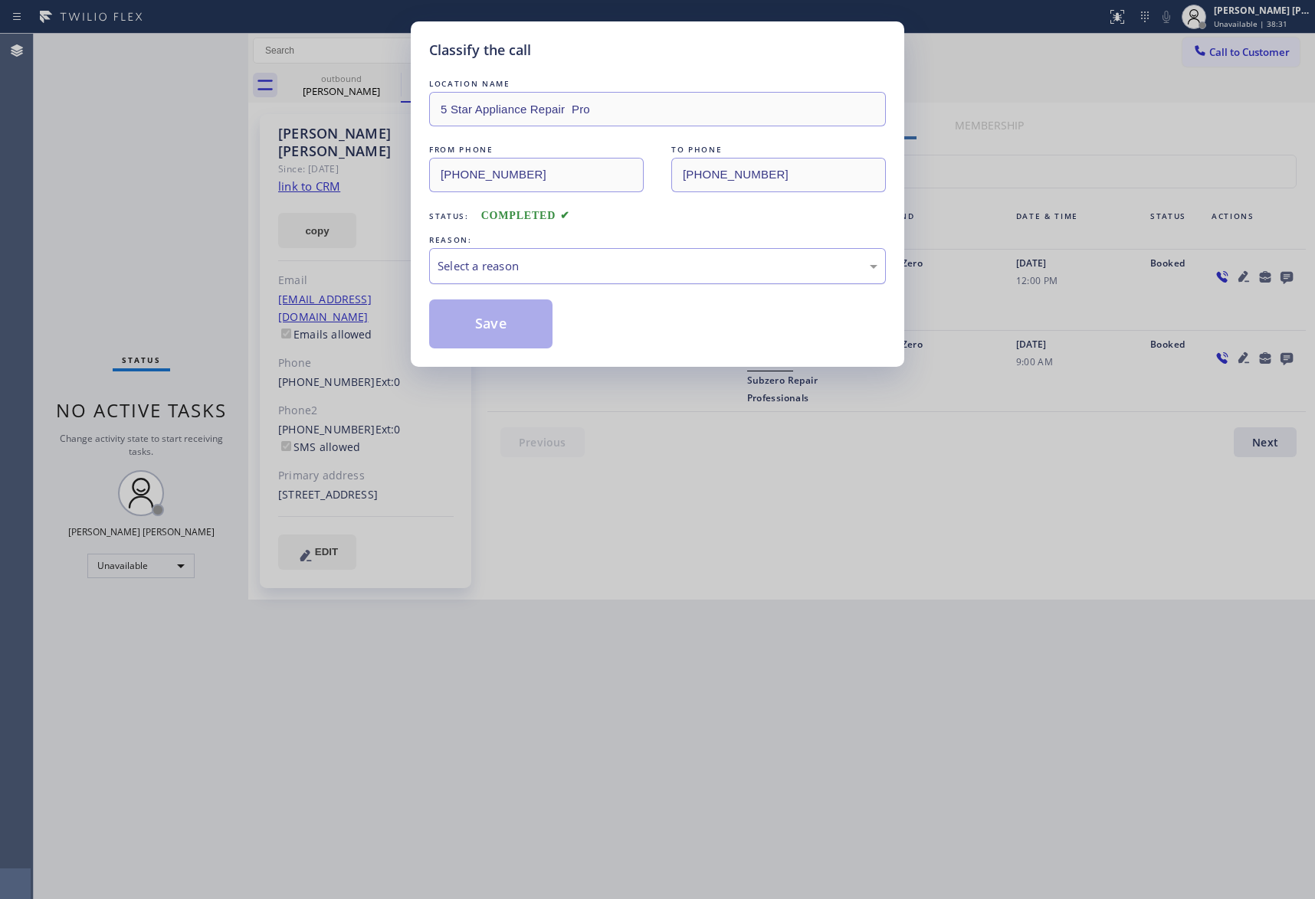
click at [546, 259] on div "Select a reason" at bounding box center [657, 266] width 440 height 18
click at [480, 325] on button "Save" at bounding box center [490, 324] width 123 height 49
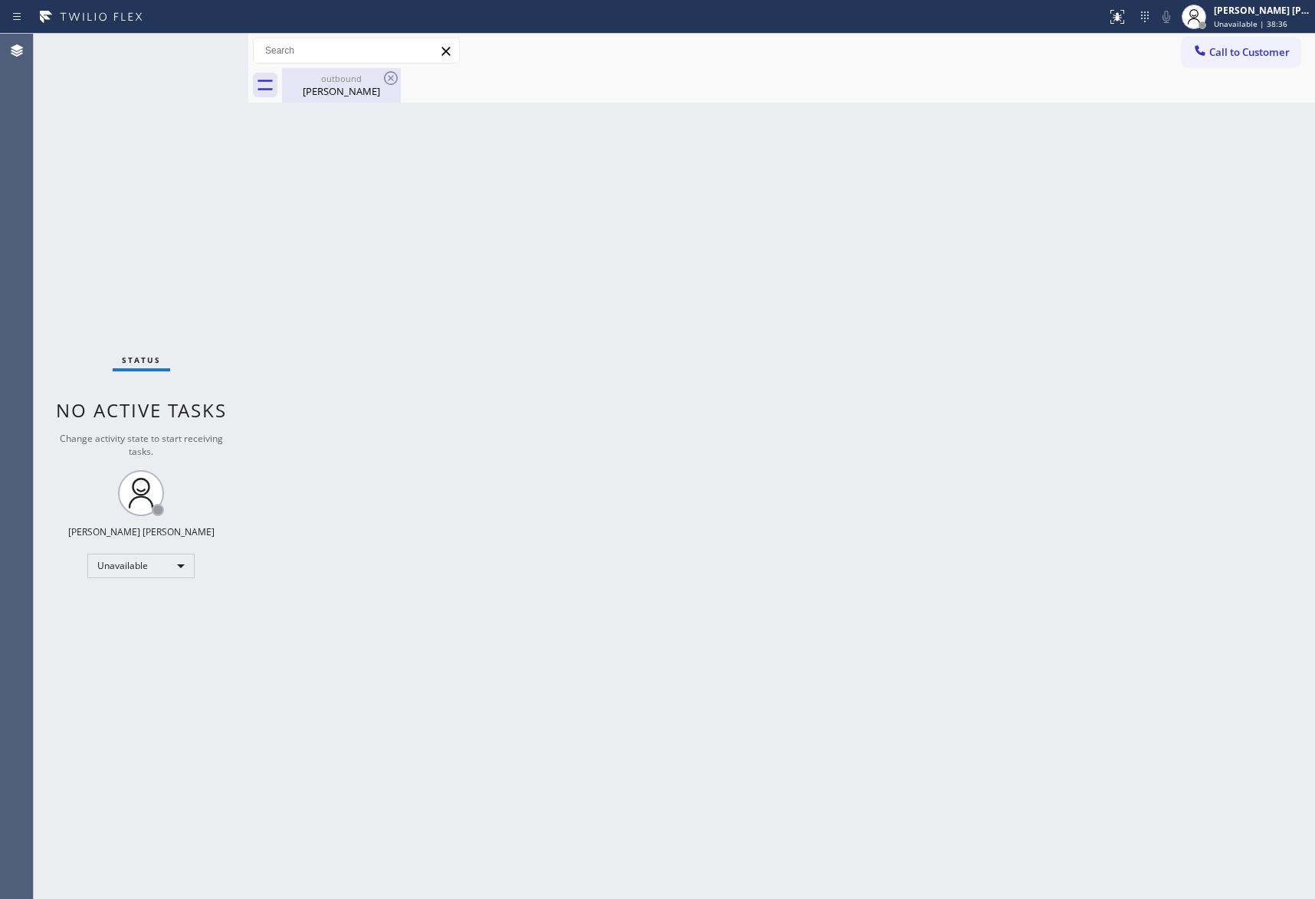
click at [375, 83] on div "outbound" at bounding box center [341, 78] width 116 height 11
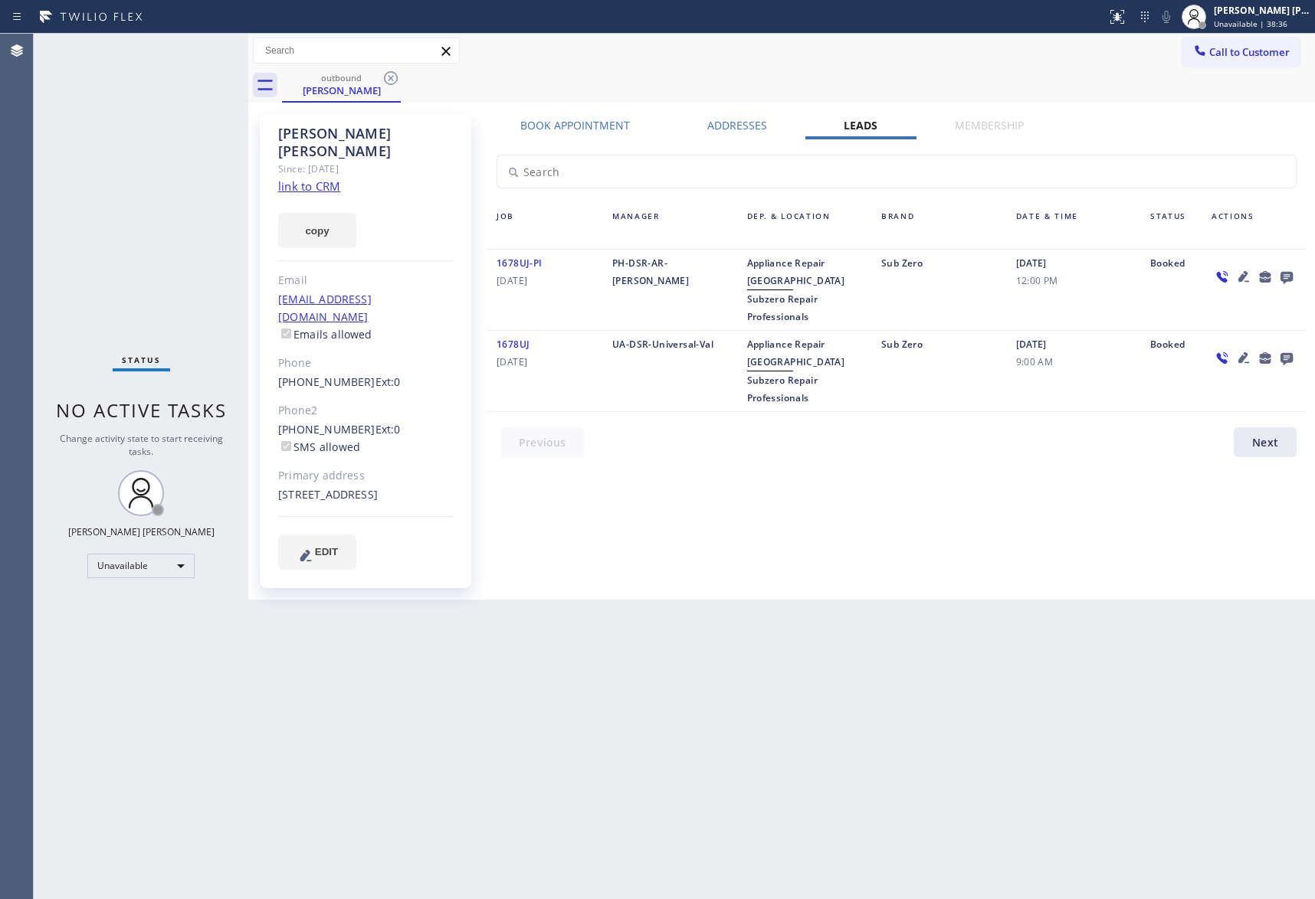
click at [390, 75] on icon at bounding box center [391, 78] width 18 height 18
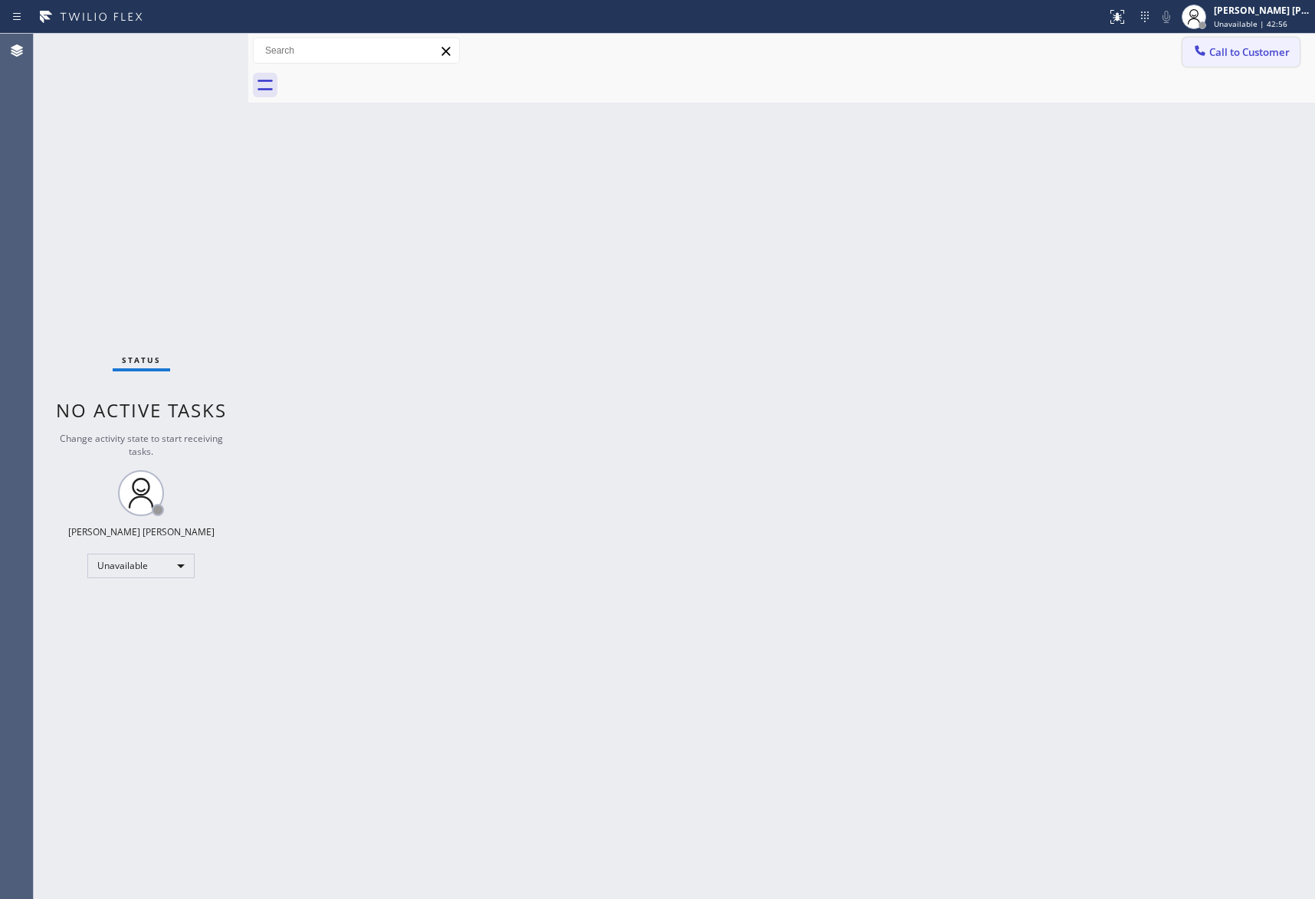
click at [1289, 57] on button "Call to Customer" at bounding box center [1240, 52] width 117 height 29
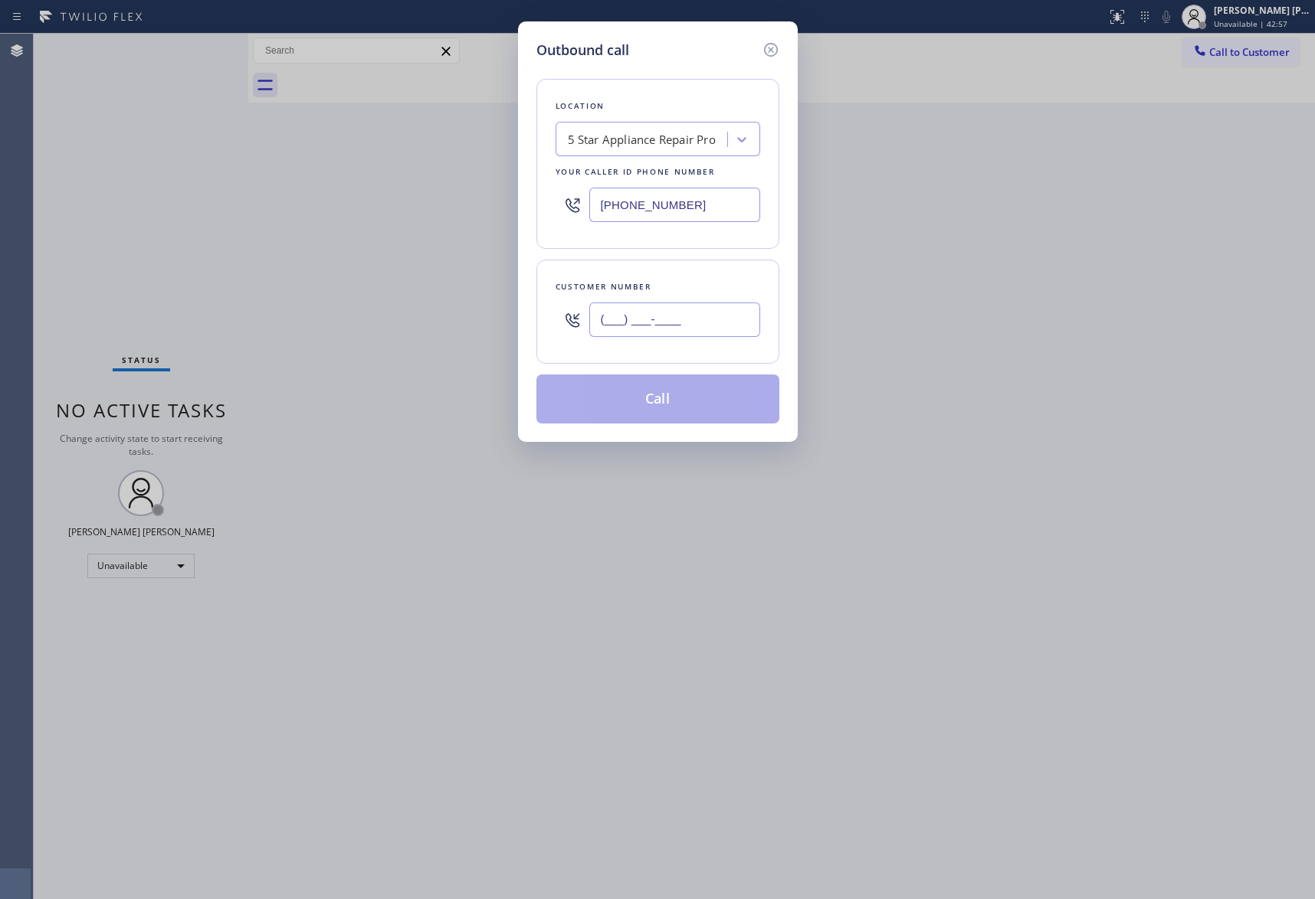
click at [700, 316] on input "(___) ___-____" at bounding box center [674, 320] width 171 height 34
paste input "714) 350-0533"
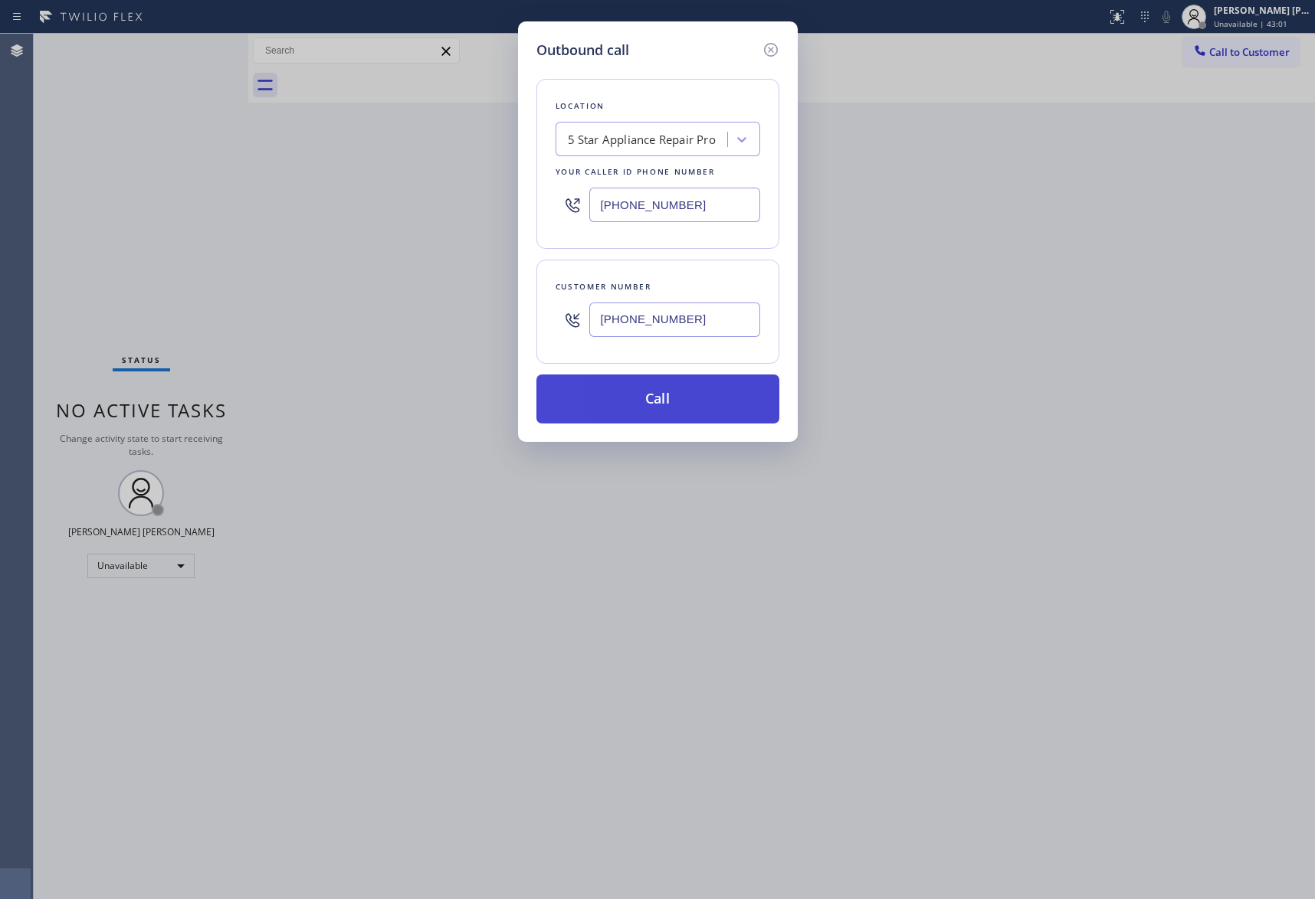
type input "(714) 350-0533"
click at [669, 403] on button "Call" at bounding box center [657, 399] width 243 height 49
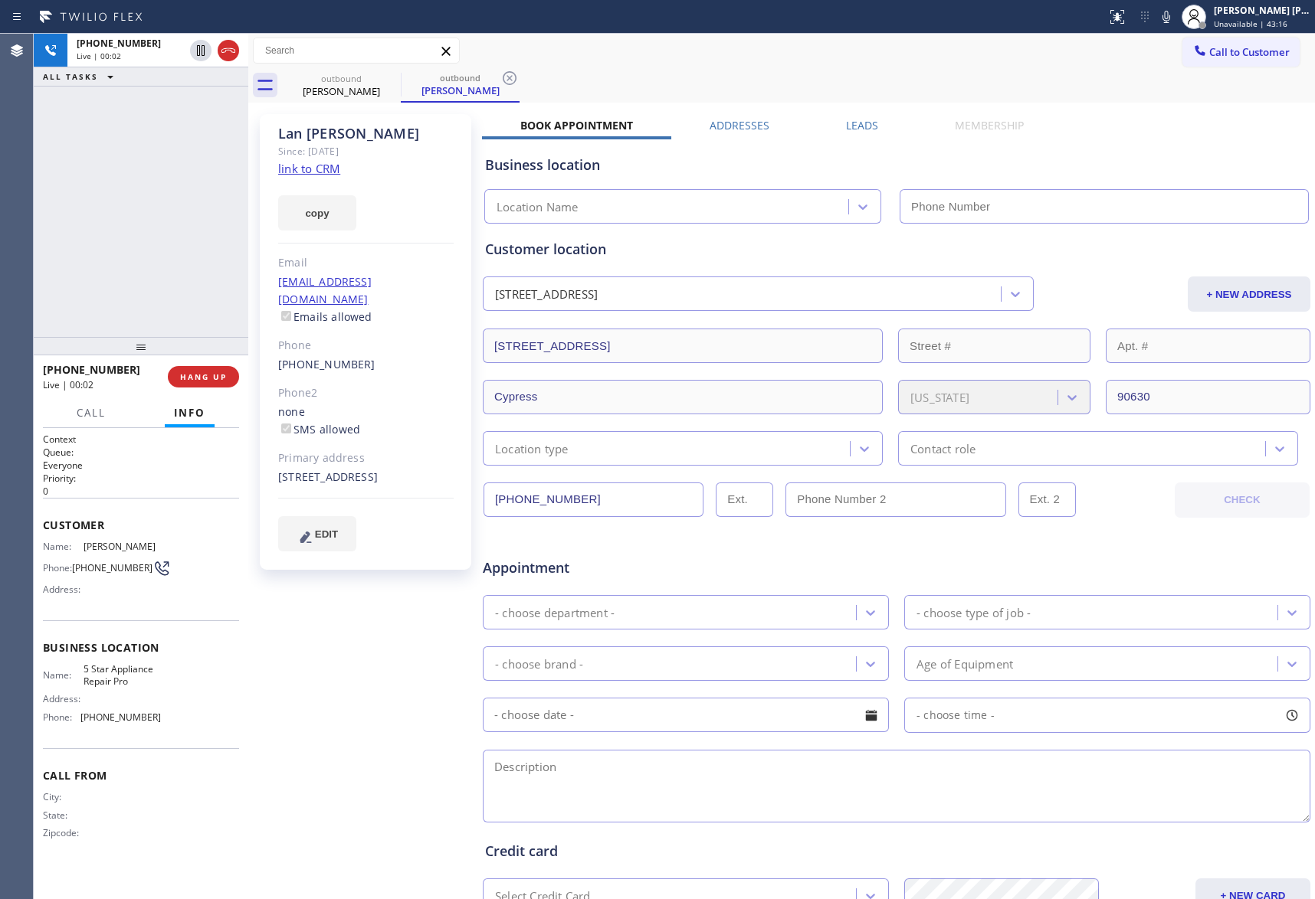
type input "[PHONE_NUMBER]"
click at [200, 381] on span "HANG UP" at bounding box center [203, 377] width 47 height 11
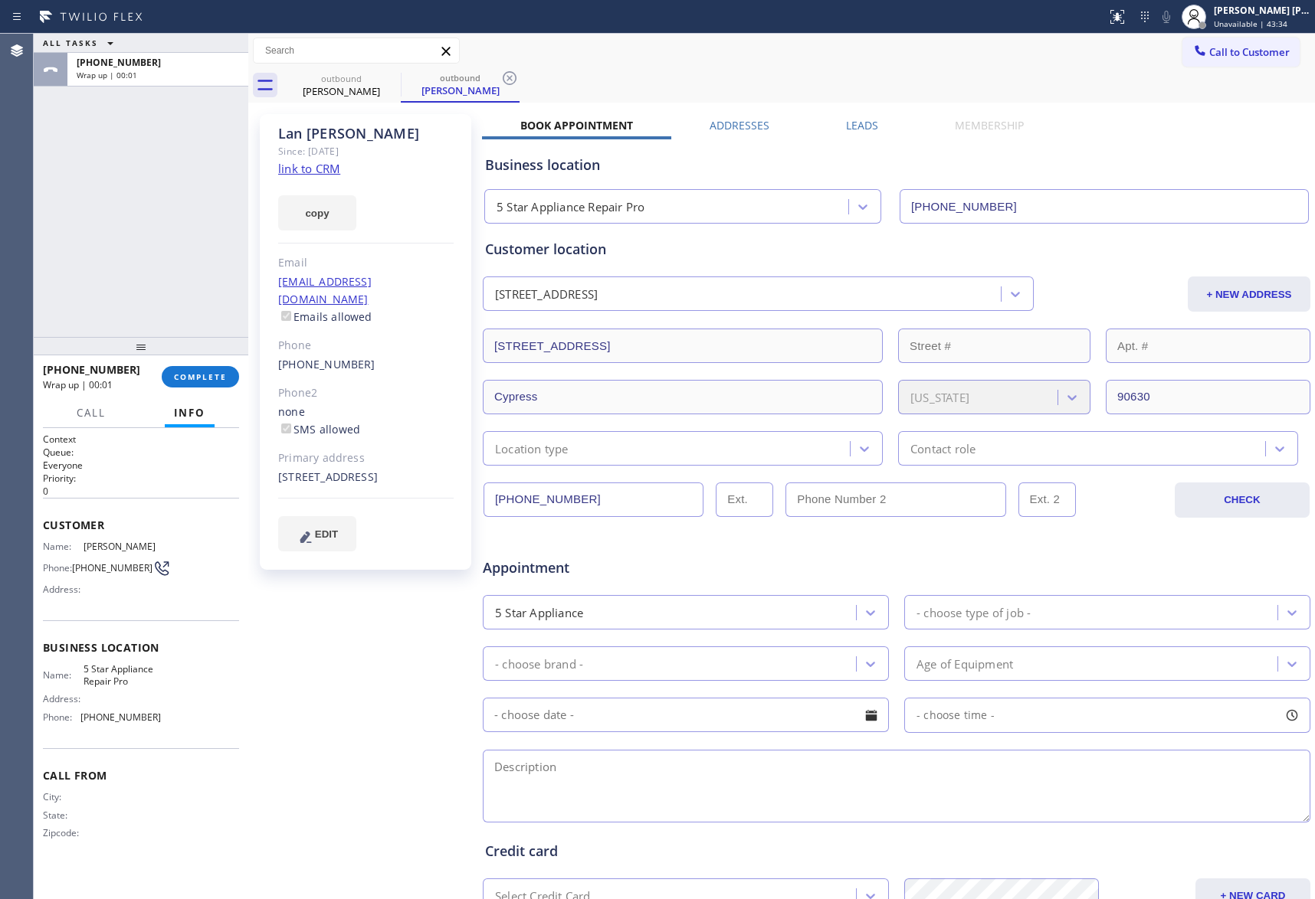
click at [847, 127] on label "Leads" at bounding box center [862, 125] width 32 height 15
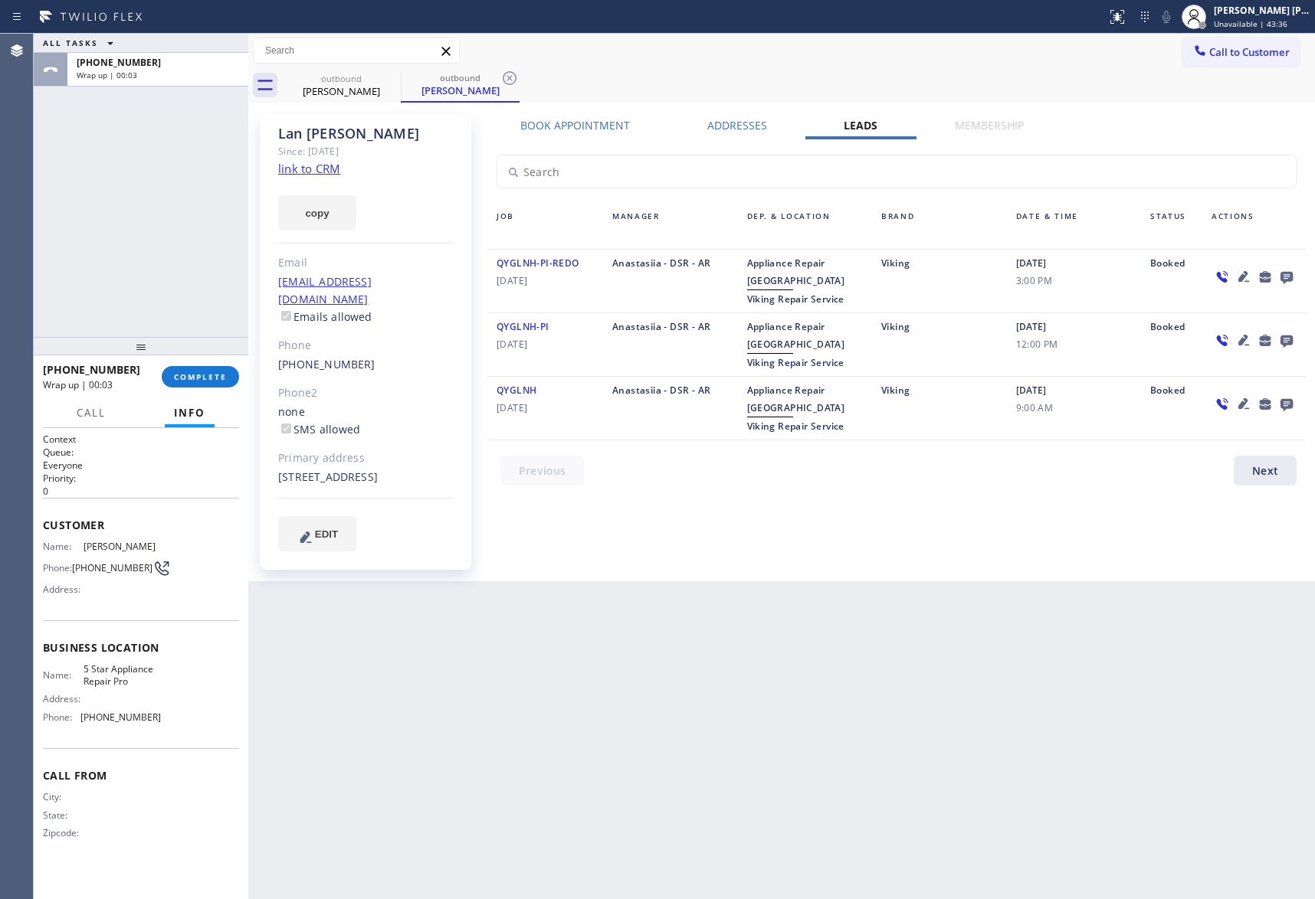
click at [1291, 277] on icon at bounding box center [1286, 278] width 12 height 12
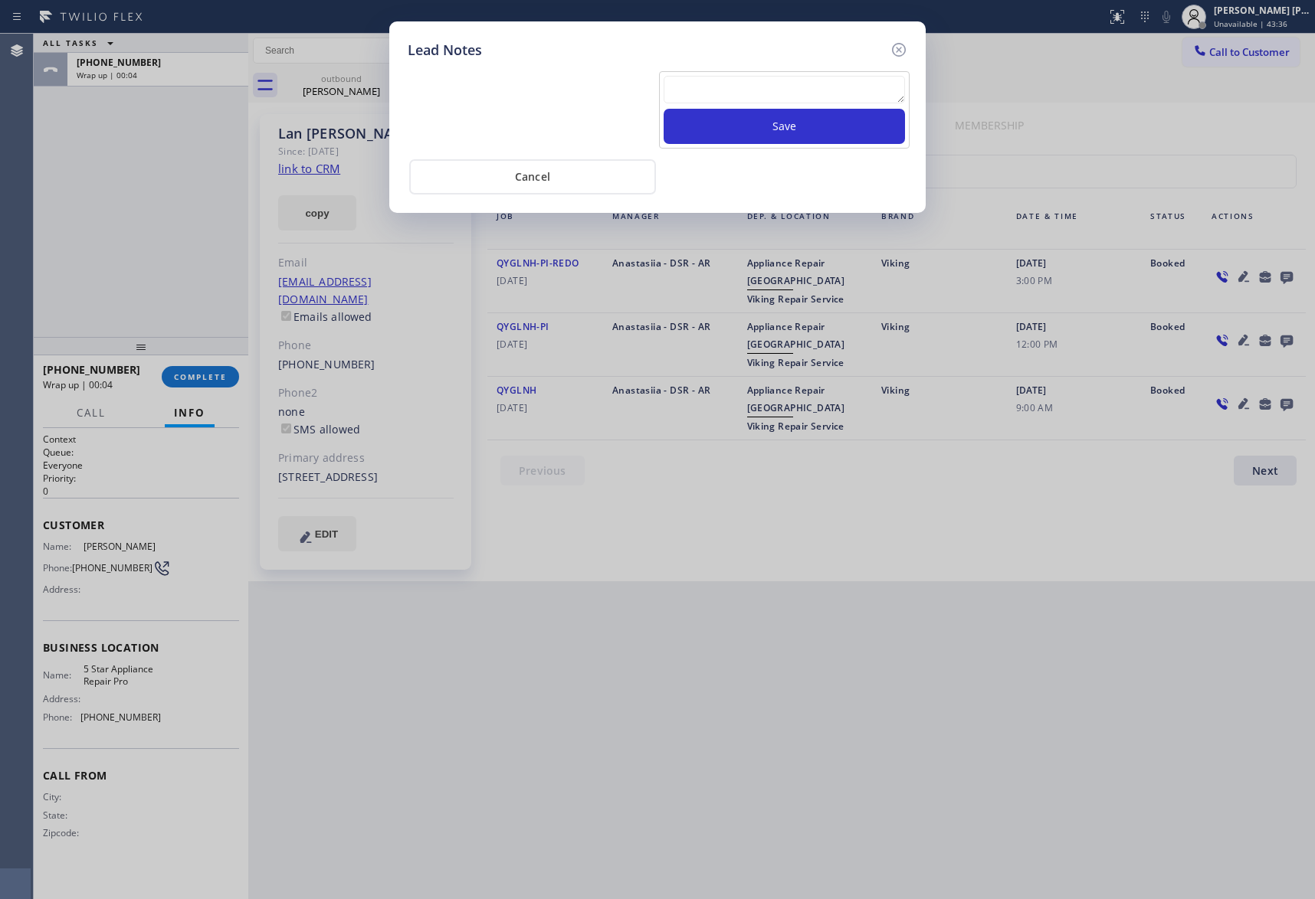
click at [730, 96] on textarea at bounding box center [783, 90] width 241 height 28
paste textarea "VM | please transfer if cx calls back"
type textarea "VM | please transfer if cx calls back"
click at [758, 123] on button "Save" at bounding box center [783, 126] width 241 height 35
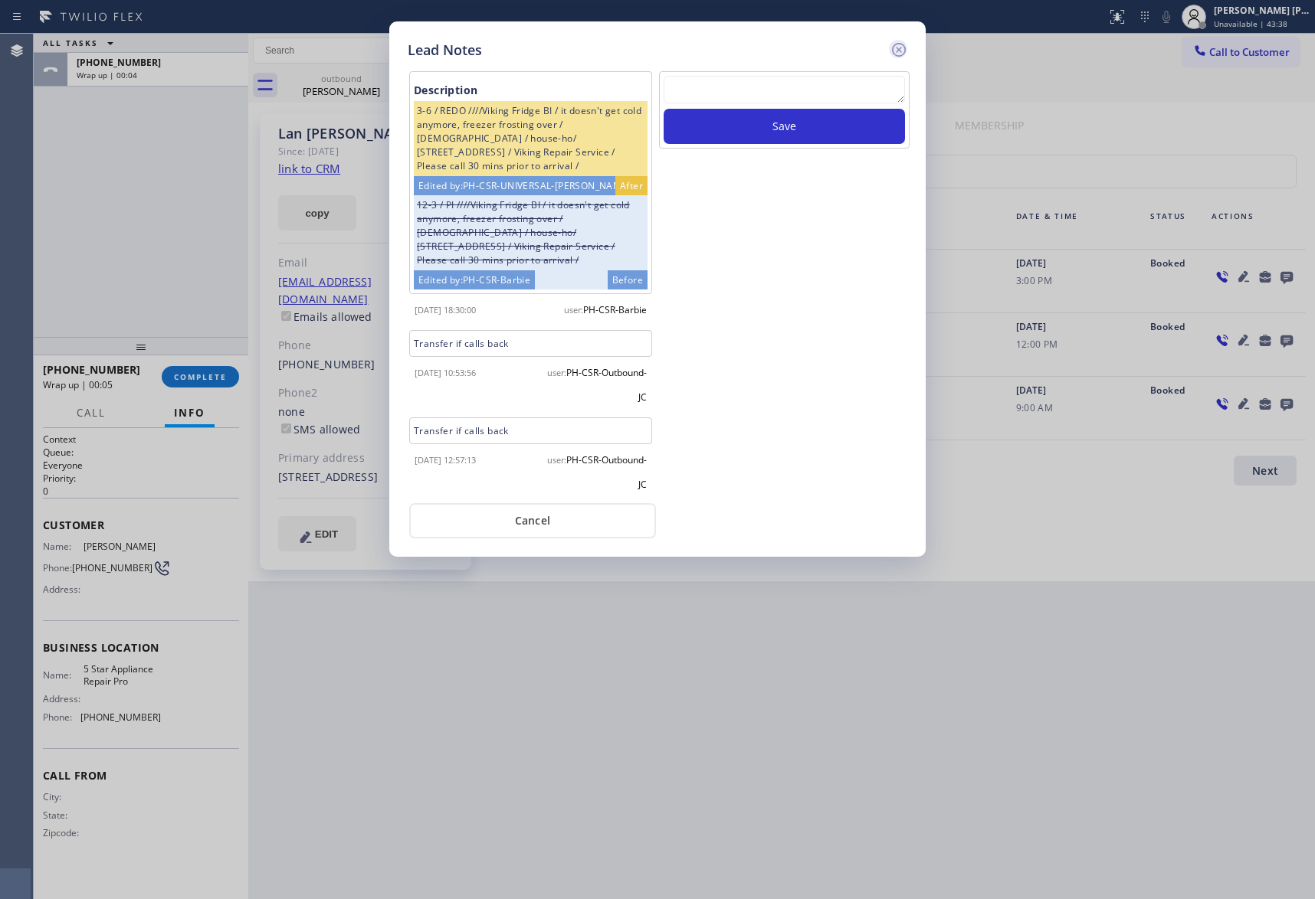
click at [899, 44] on icon at bounding box center [899, 50] width 18 height 18
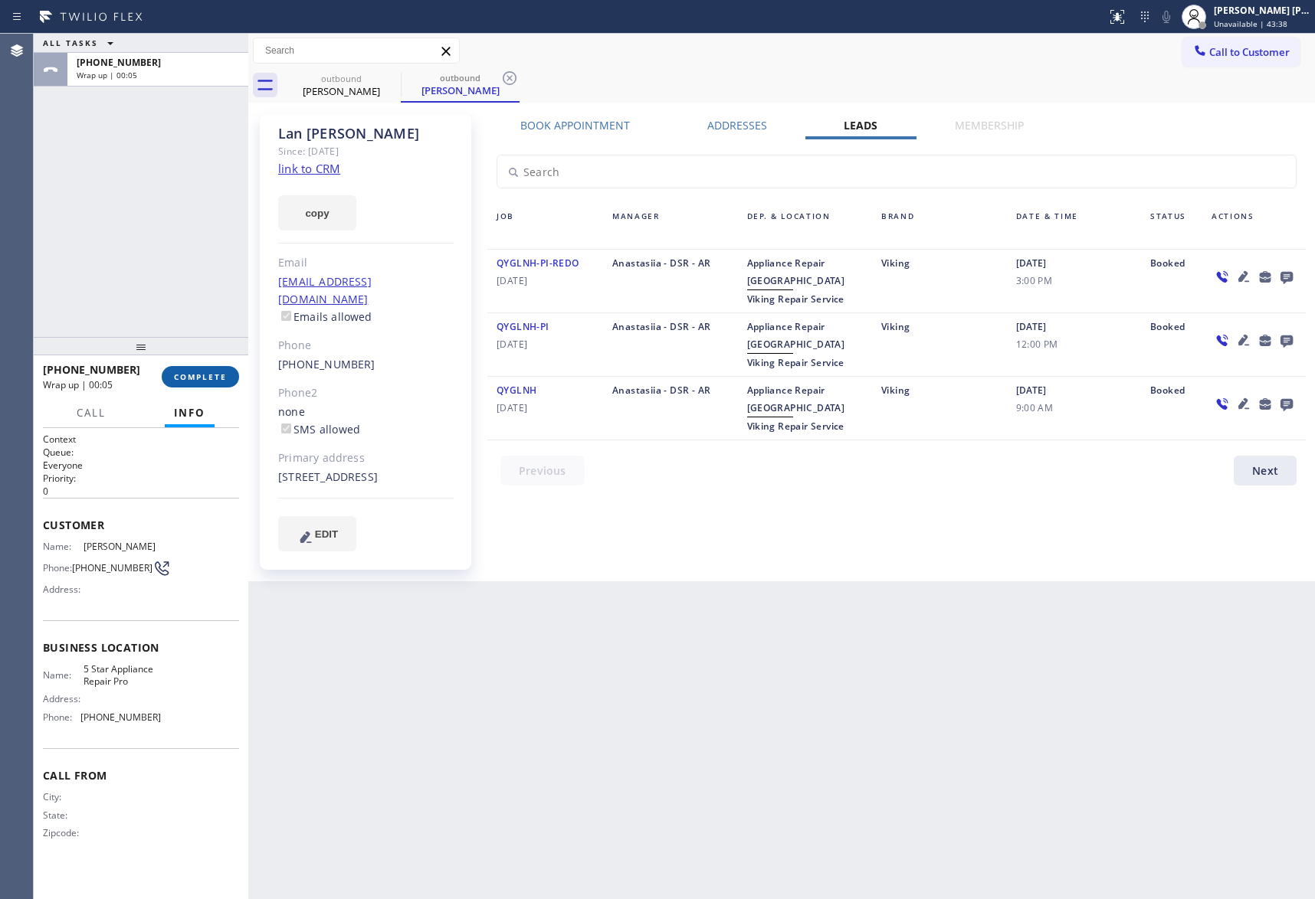
click at [215, 372] on span "COMPLETE" at bounding box center [200, 377] width 53 height 11
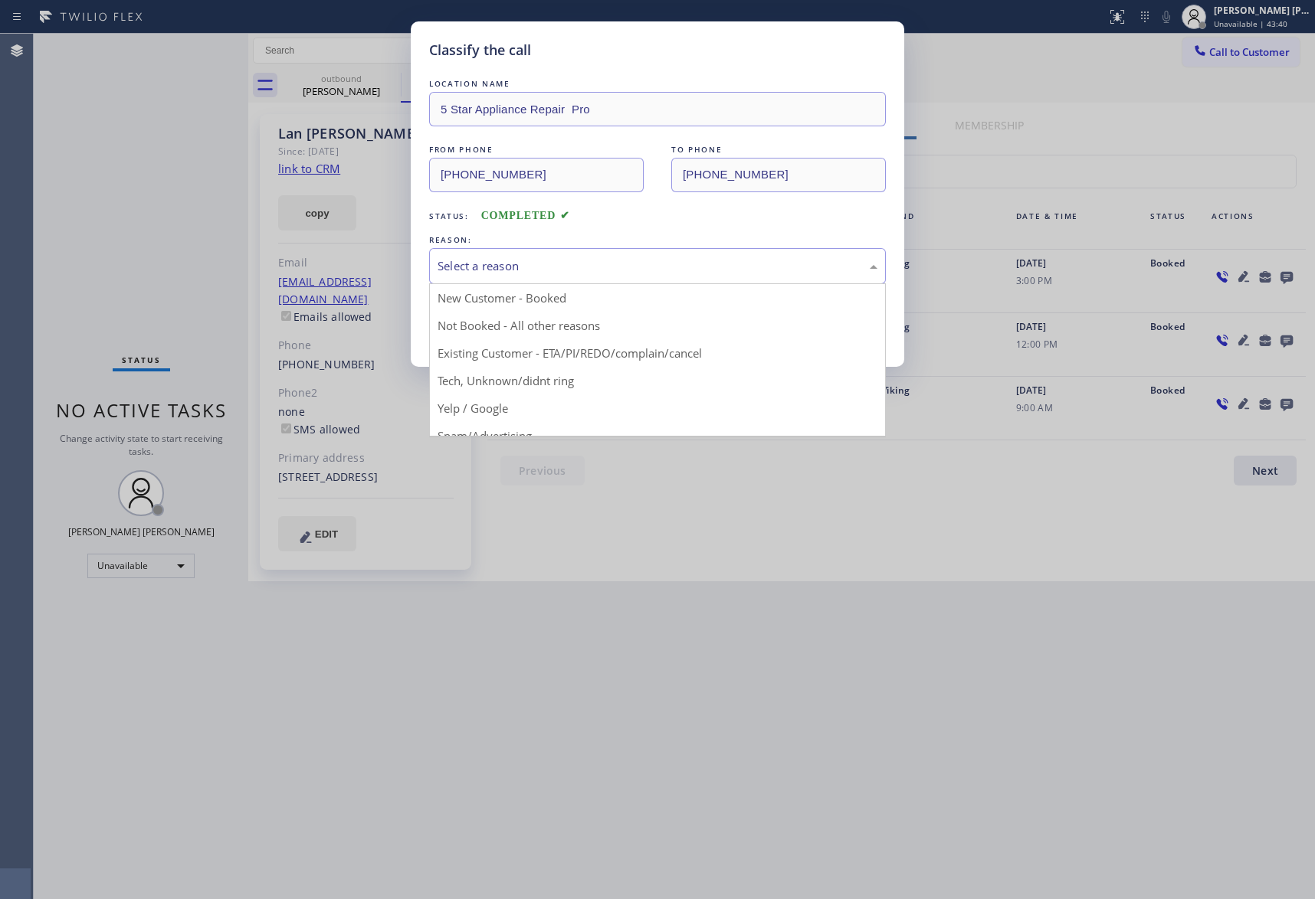
click at [549, 268] on div "Select a reason" at bounding box center [657, 266] width 440 height 18
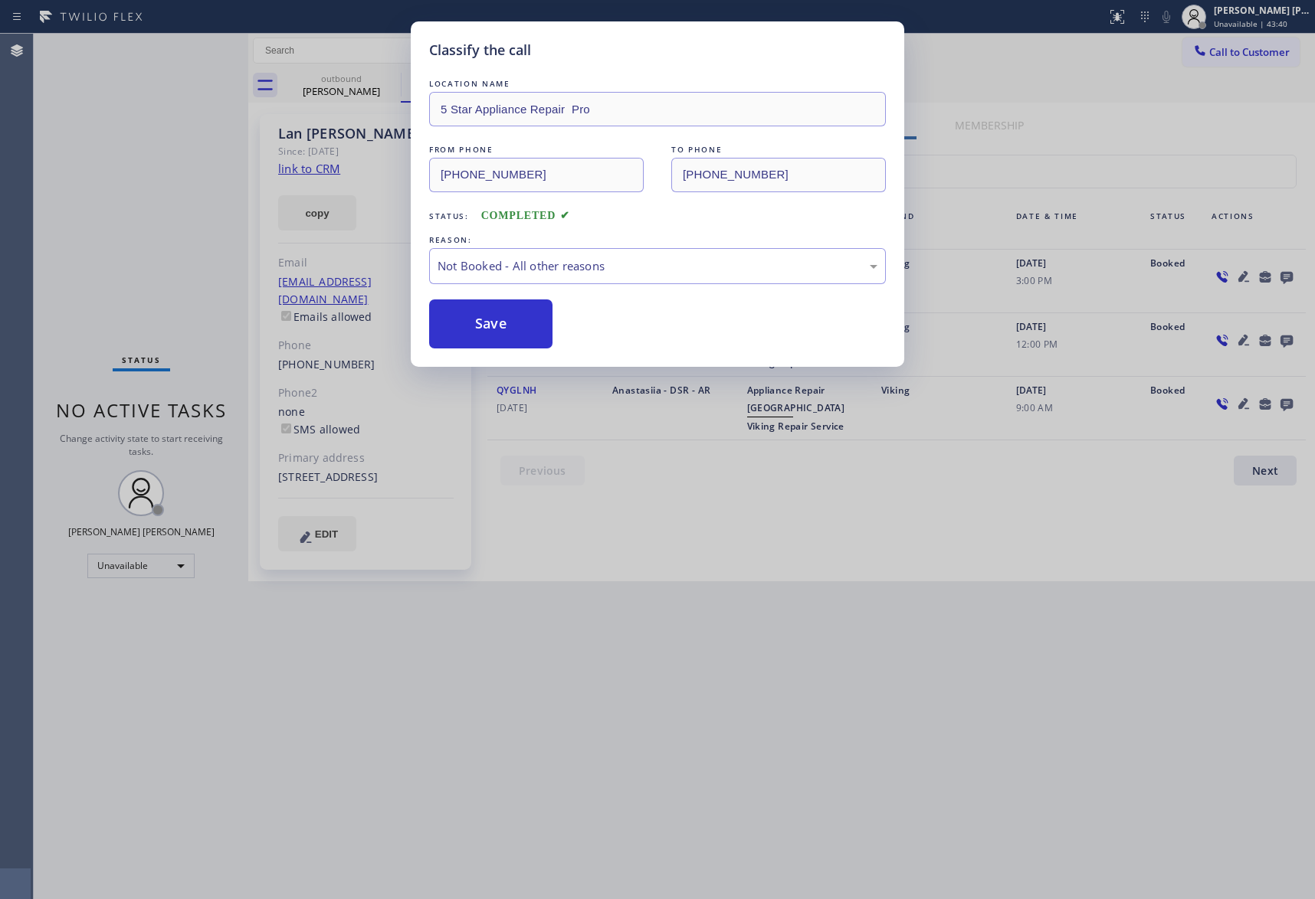
click at [510, 322] on button "Save" at bounding box center [490, 324] width 123 height 49
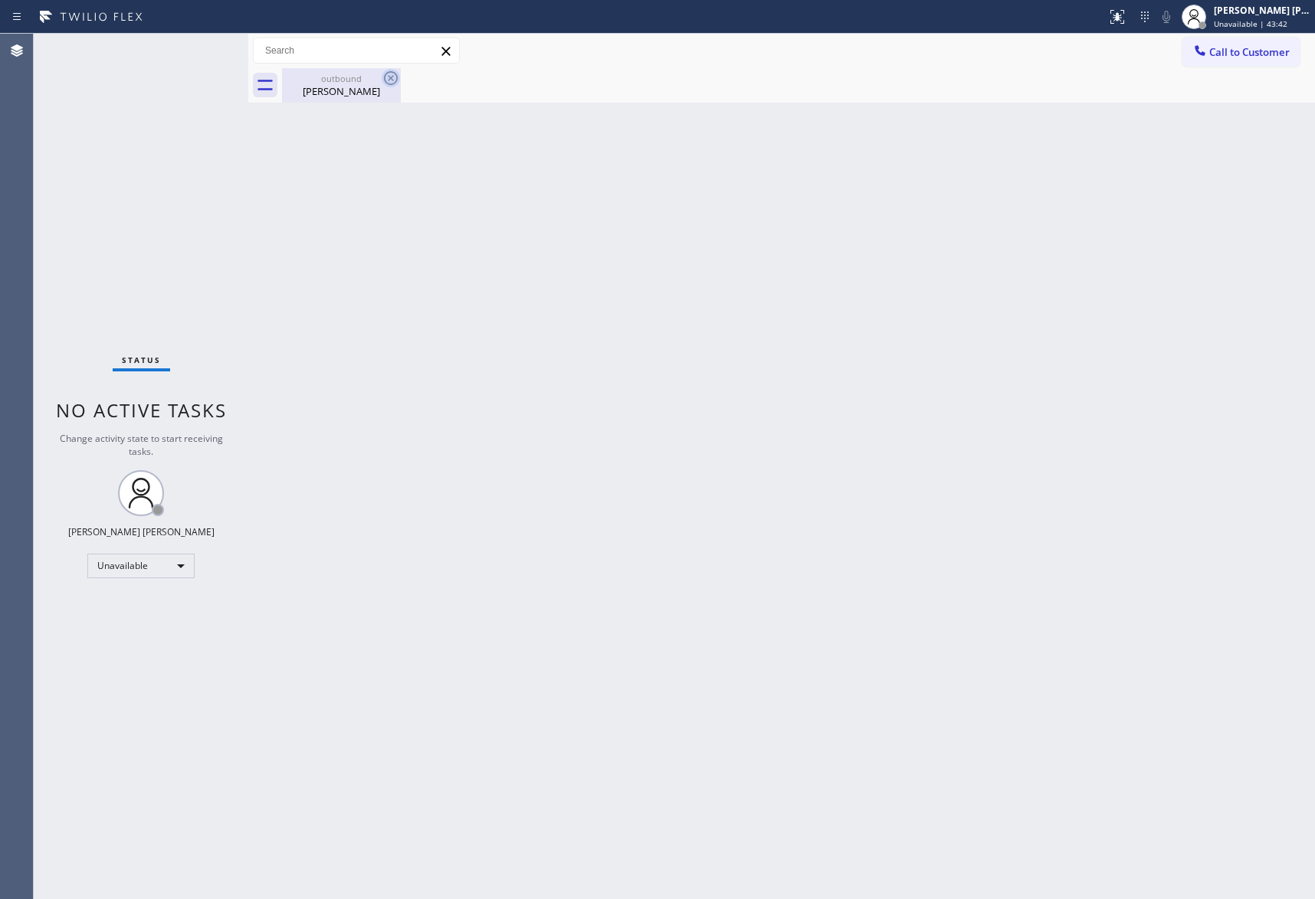
drag, startPoint x: 372, startPoint y: 83, endPoint x: 396, endPoint y: 84, distance: 23.8
click at [374, 84] on div "outbound Lan Matias" at bounding box center [341, 85] width 116 height 34
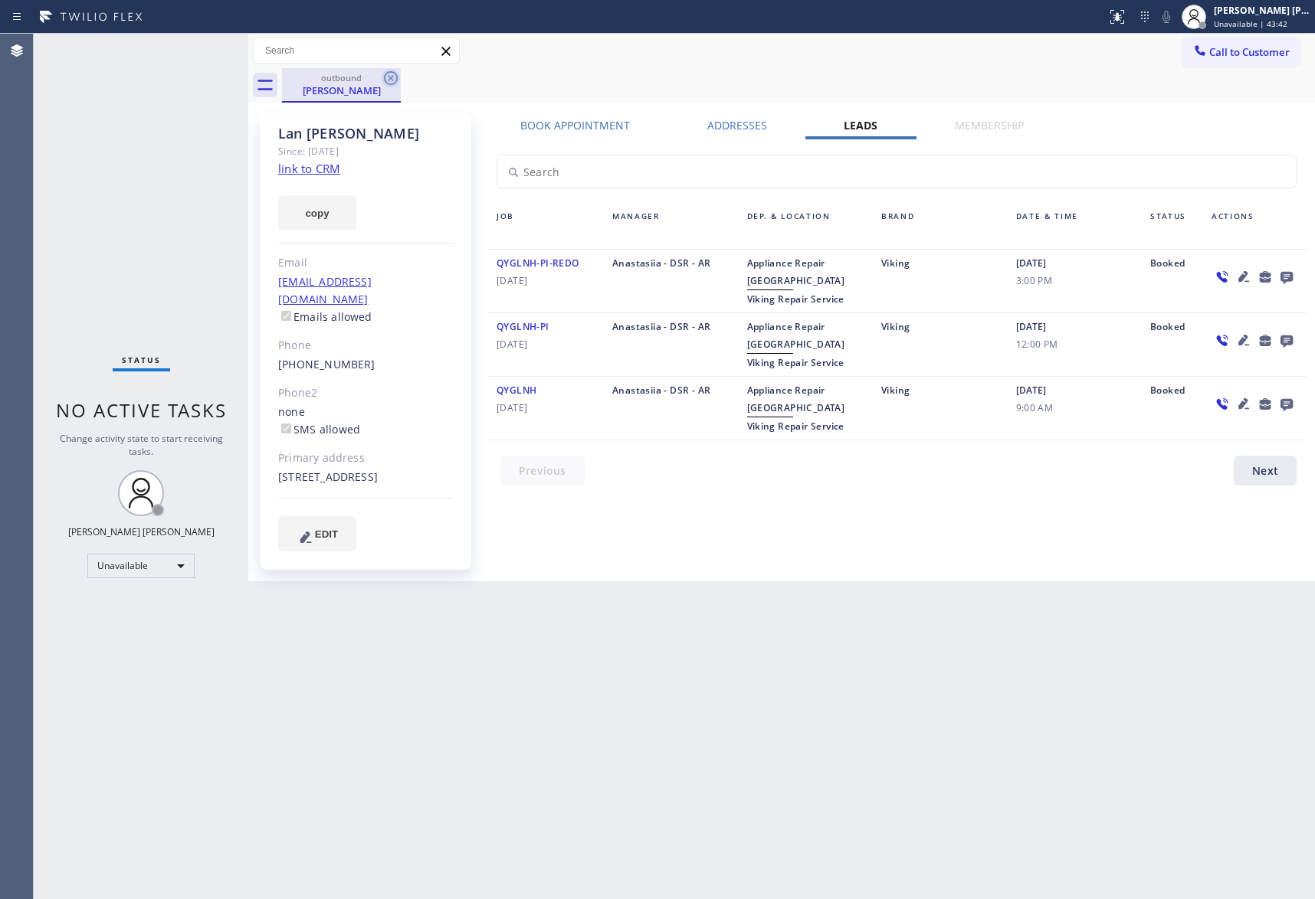
click at [398, 80] on icon at bounding box center [391, 78] width 18 height 18
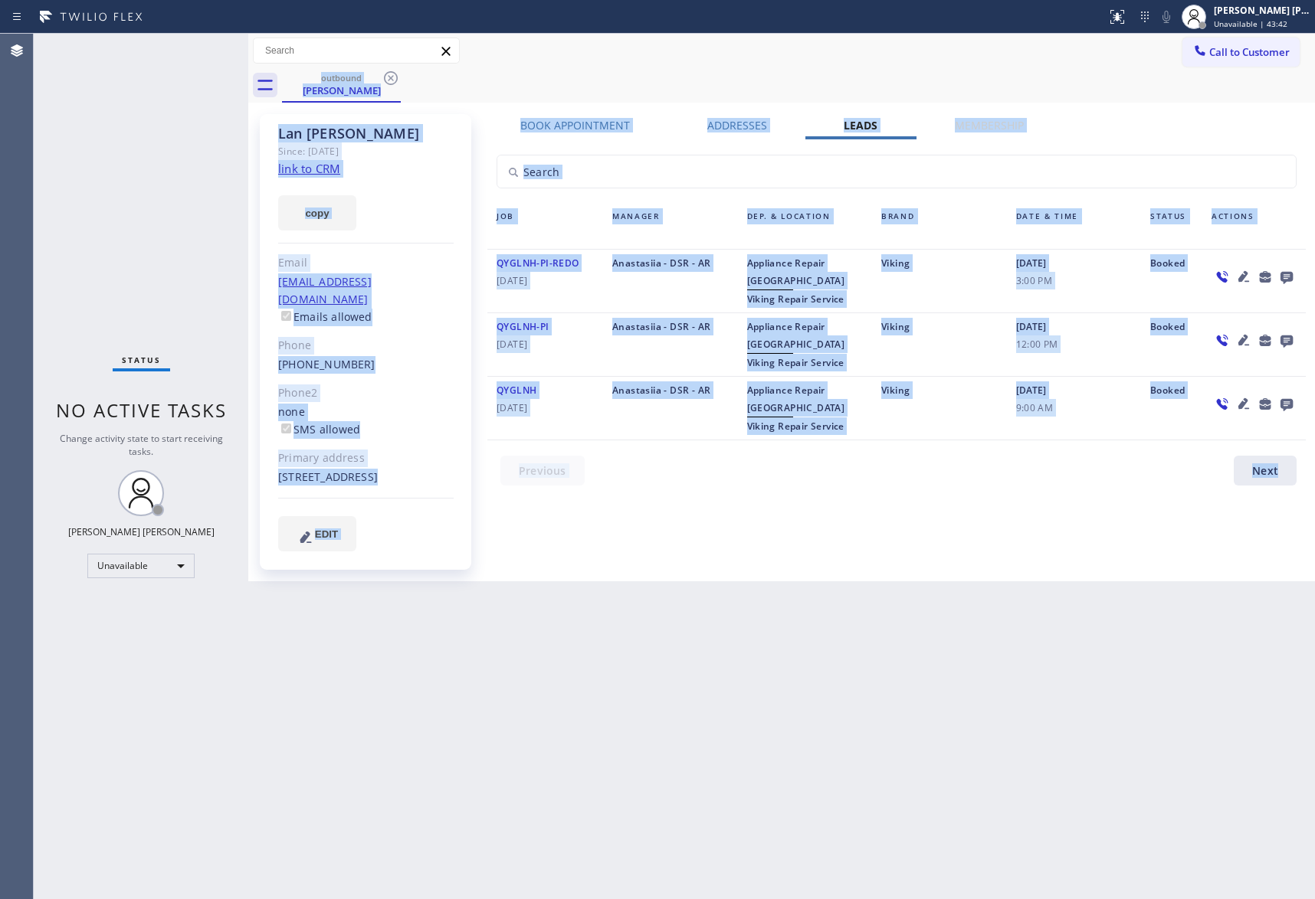
drag, startPoint x: 398, startPoint y: 80, endPoint x: 390, endPoint y: 80, distance: 8.5
click at [393, 80] on div "outbound Lan Matias" at bounding box center [798, 85] width 1033 height 34
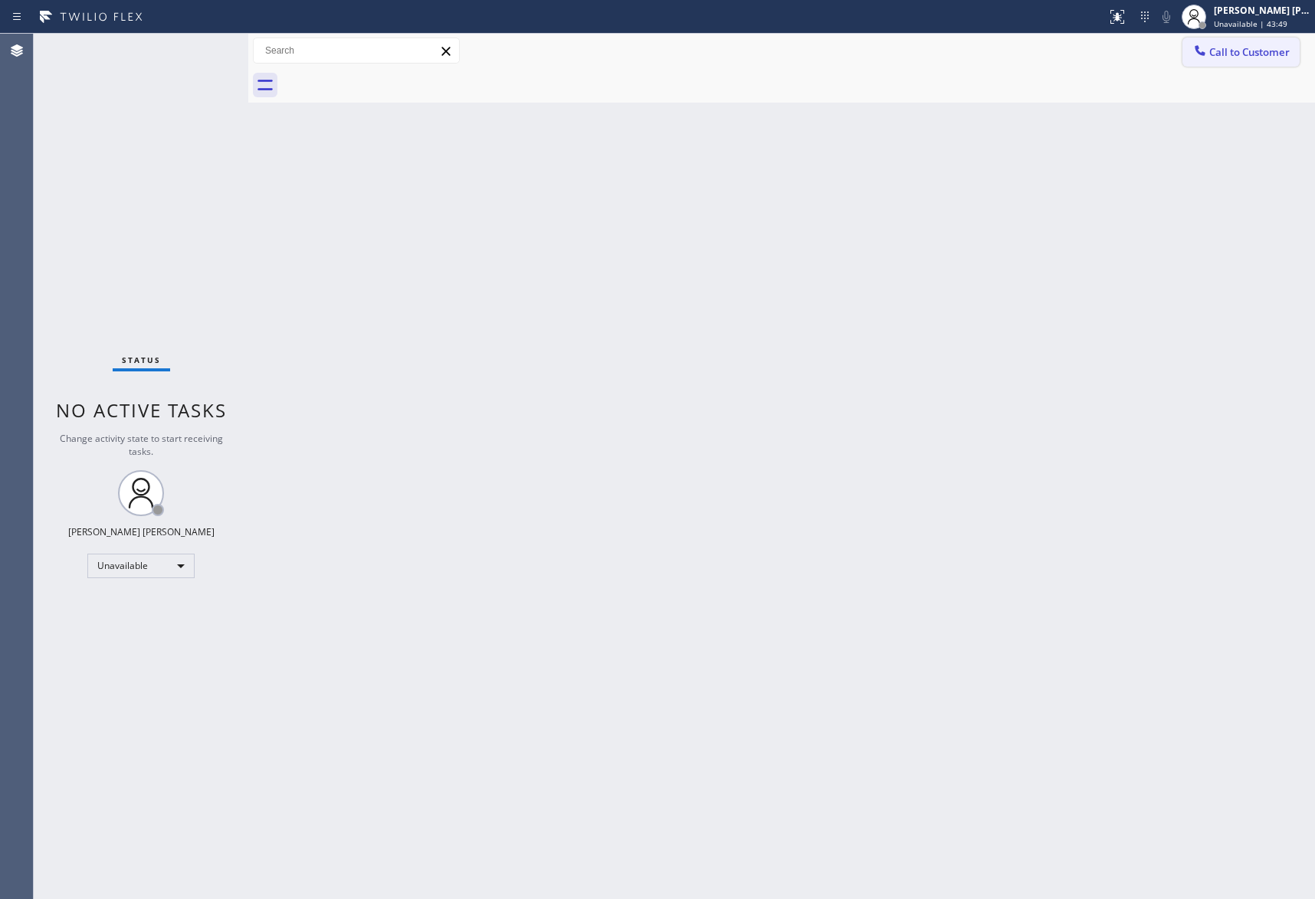
click at [1270, 46] on span "Call to Customer" at bounding box center [1249, 52] width 80 height 14
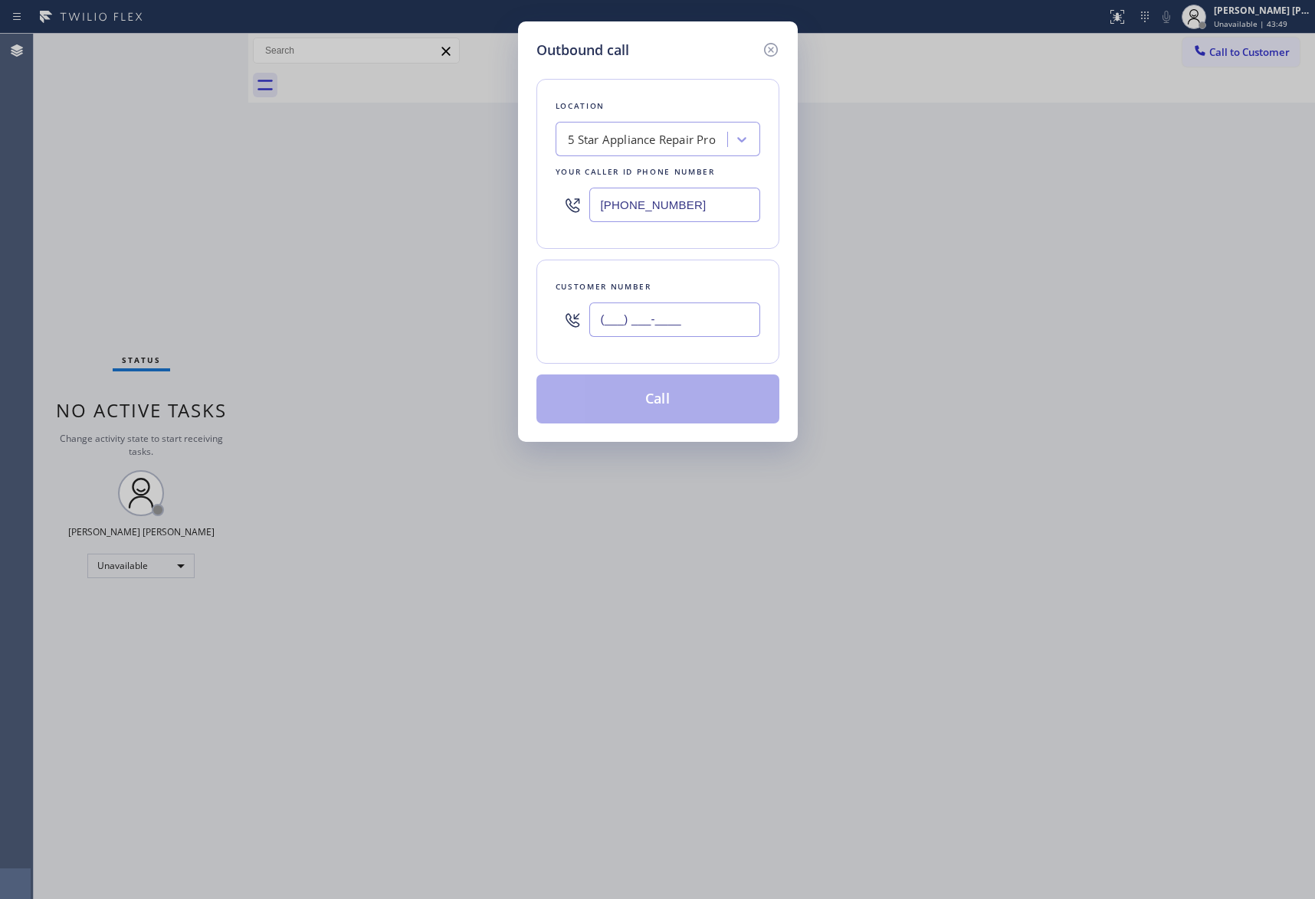
click at [729, 322] on input "(___) ___-____" at bounding box center [674, 320] width 171 height 34
paste input "805) 630-8689"
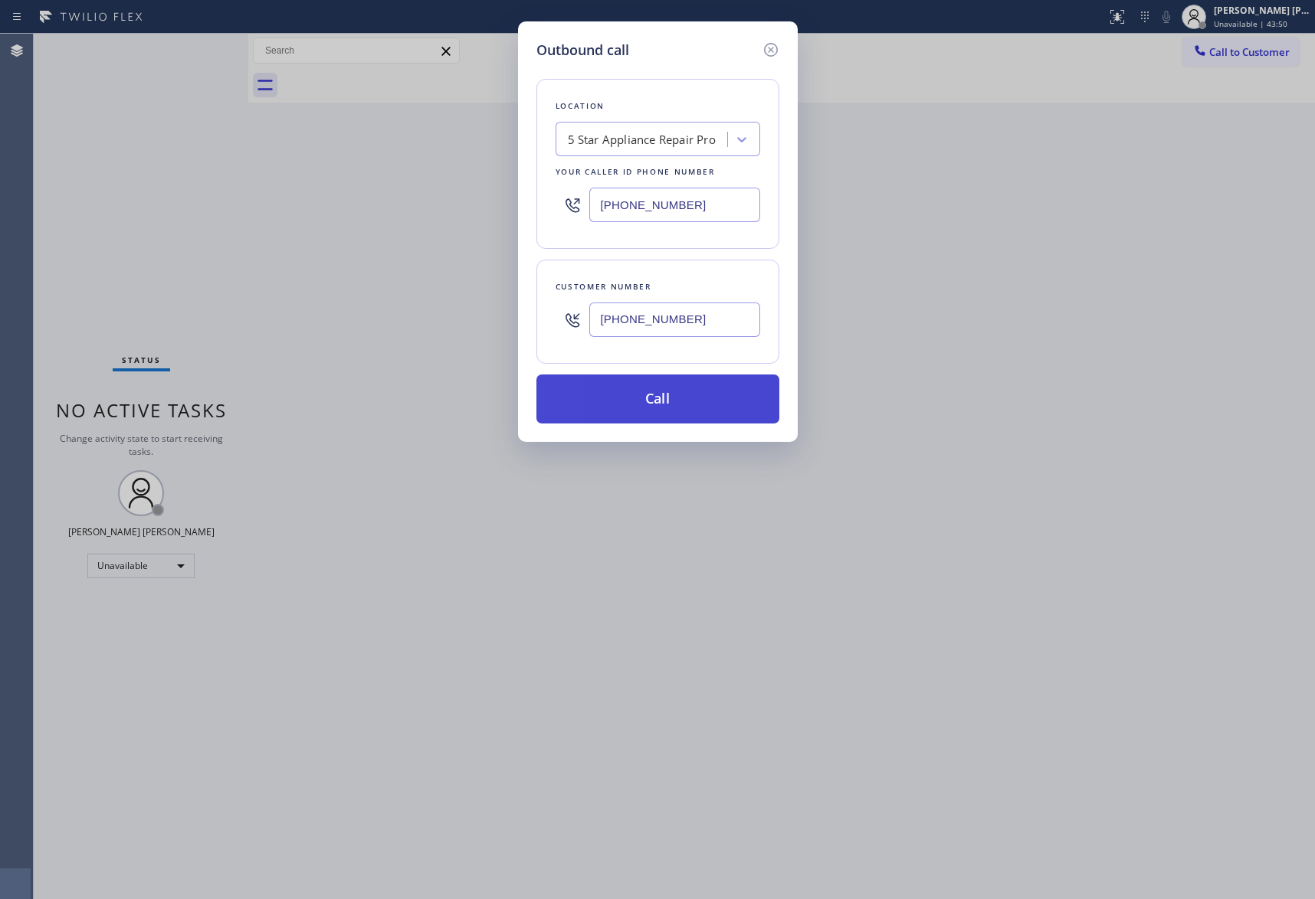
type input "(805) 630-8689"
click at [674, 409] on button "Call" at bounding box center [657, 399] width 243 height 49
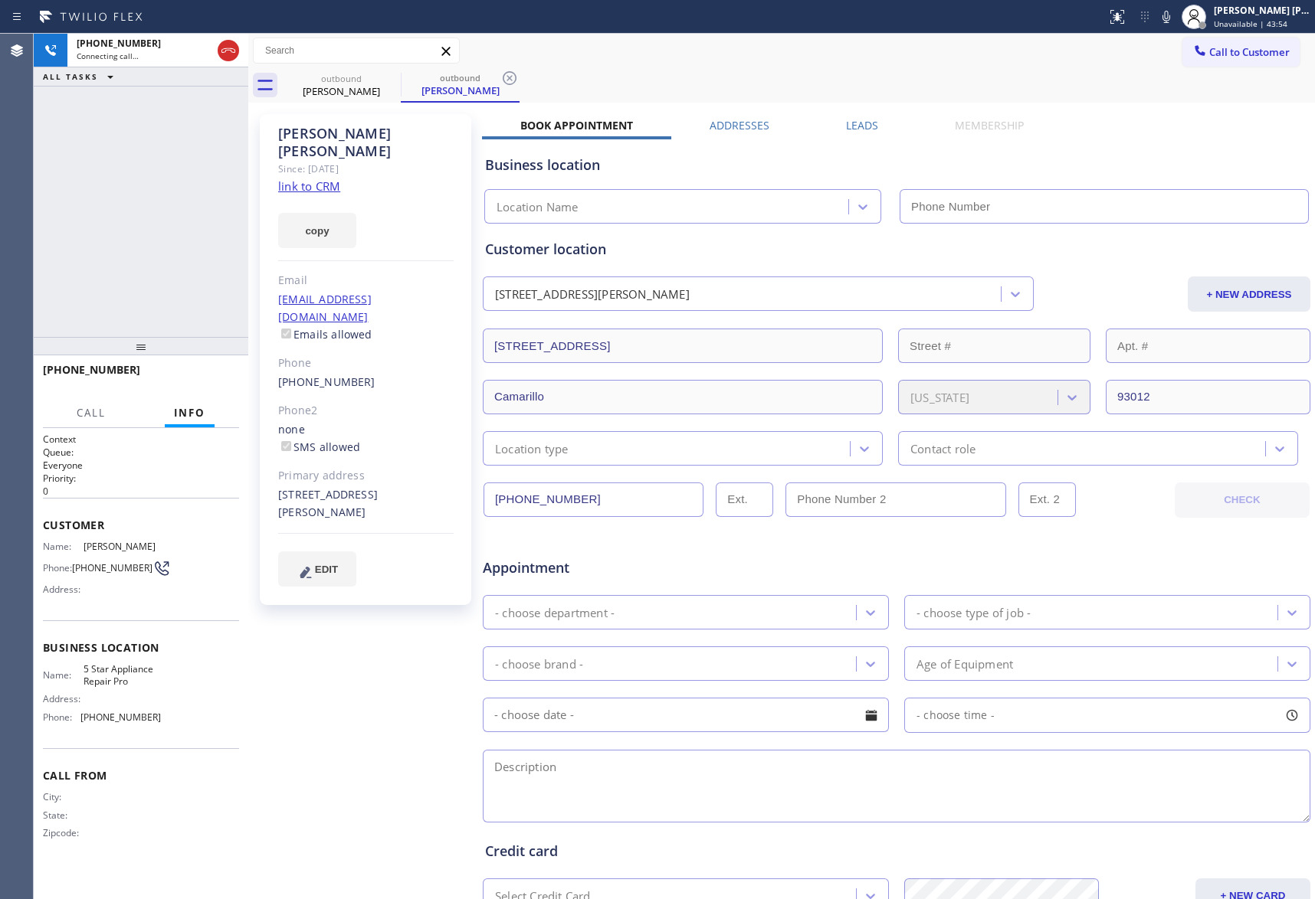
type input "[PHONE_NUMBER]"
drag, startPoint x: 362, startPoint y: 344, endPoint x: 271, endPoint y: 345, distance: 91.2
click at [274, 343] on div "Bonnie Rossi Since: 20 may 2020 link to CRM copy Email no@gmail.com Emails allo…" at bounding box center [365, 359] width 211 height 491
copy link "(805) 630-8689"
click at [855, 118] on label "Leads" at bounding box center [862, 125] width 32 height 15
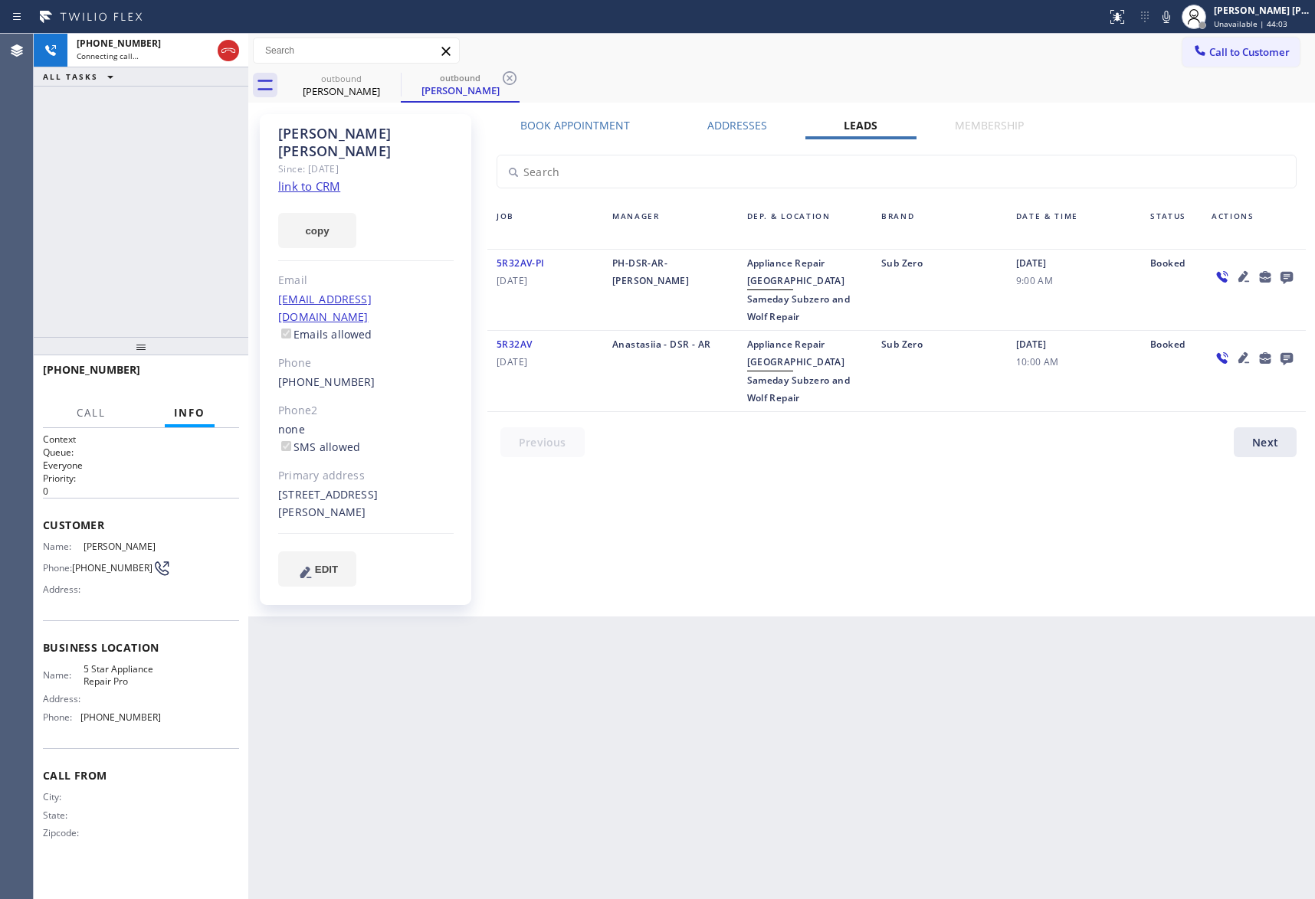
click at [1284, 276] on icon at bounding box center [1286, 278] width 12 height 12
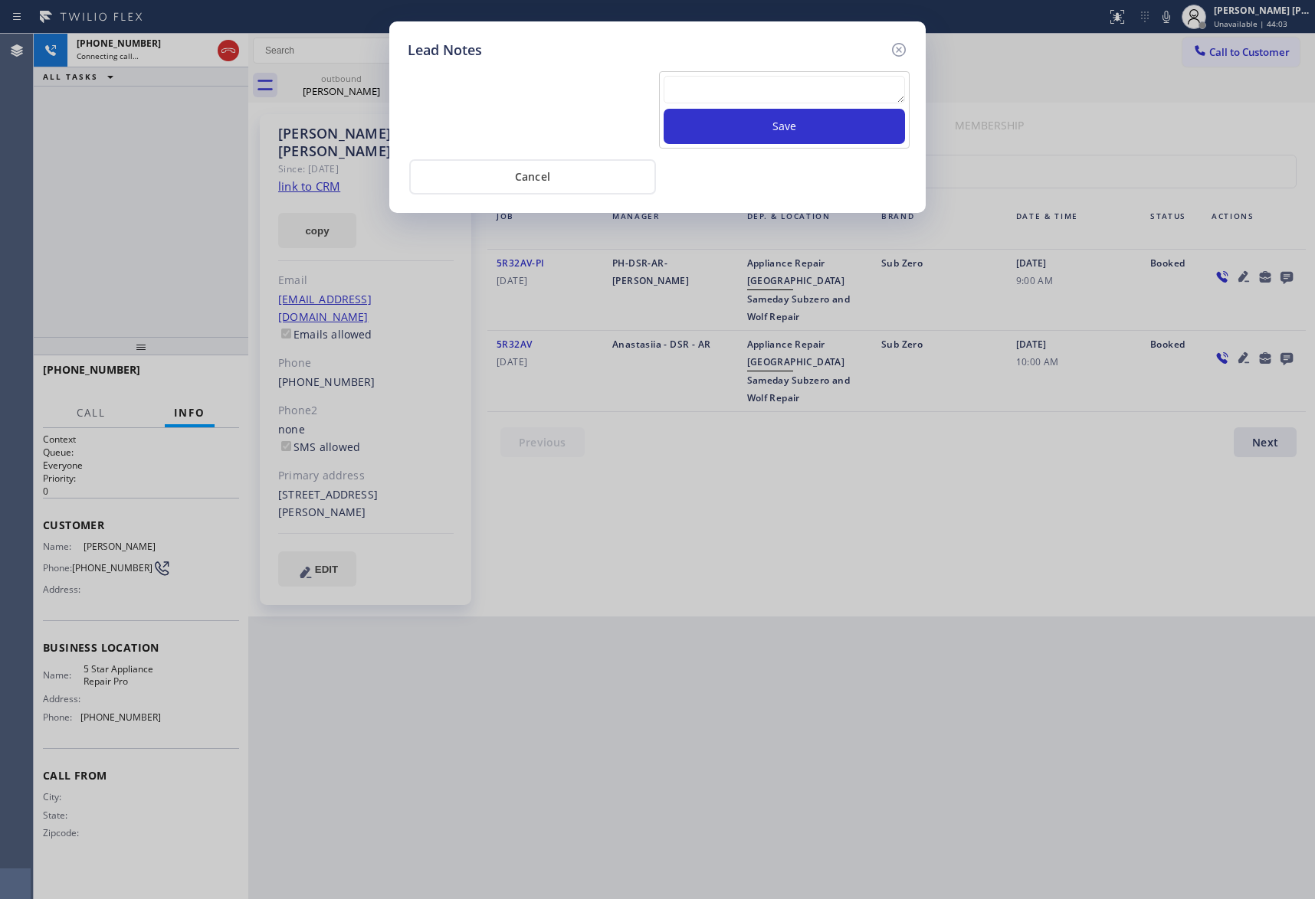
click at [777, 102] on textarea at bounding box center [783, 90] width 241 height 28
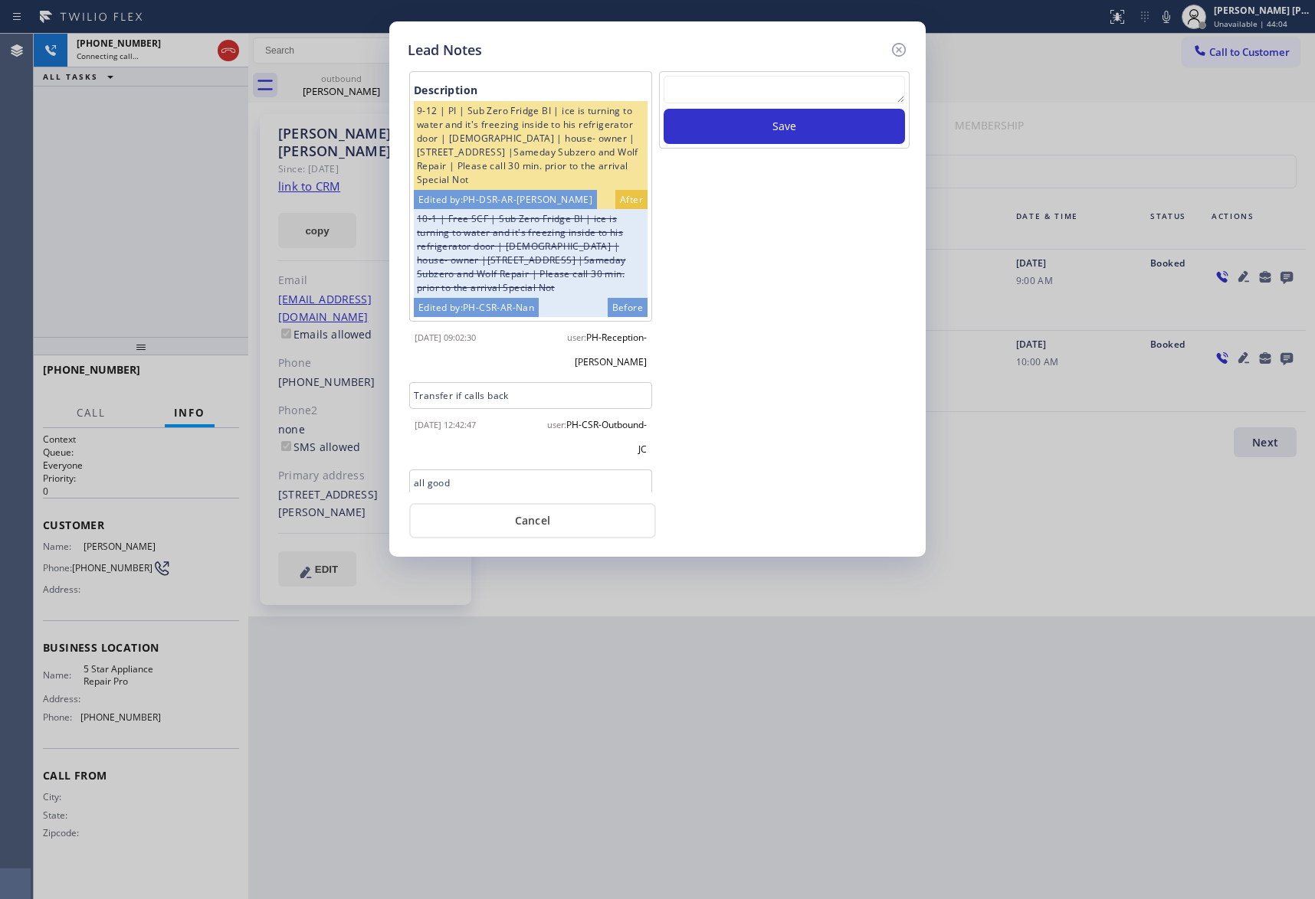
type textarea "m"
type textarea "no longer in service"
click at [800, 133] on button "Save" at bounding box center [783, 126] width 241 height 35
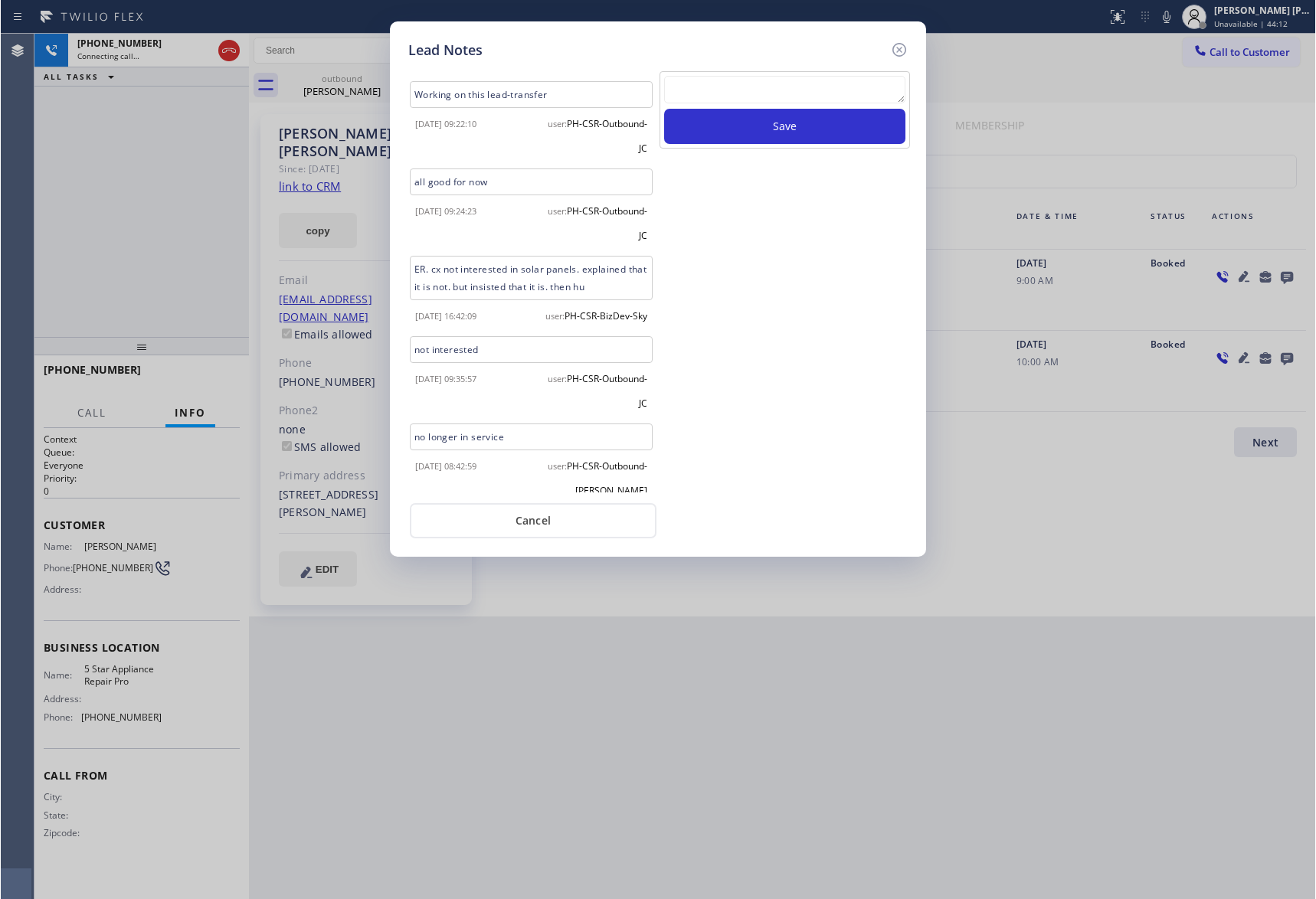
scroll to position [677, 0]
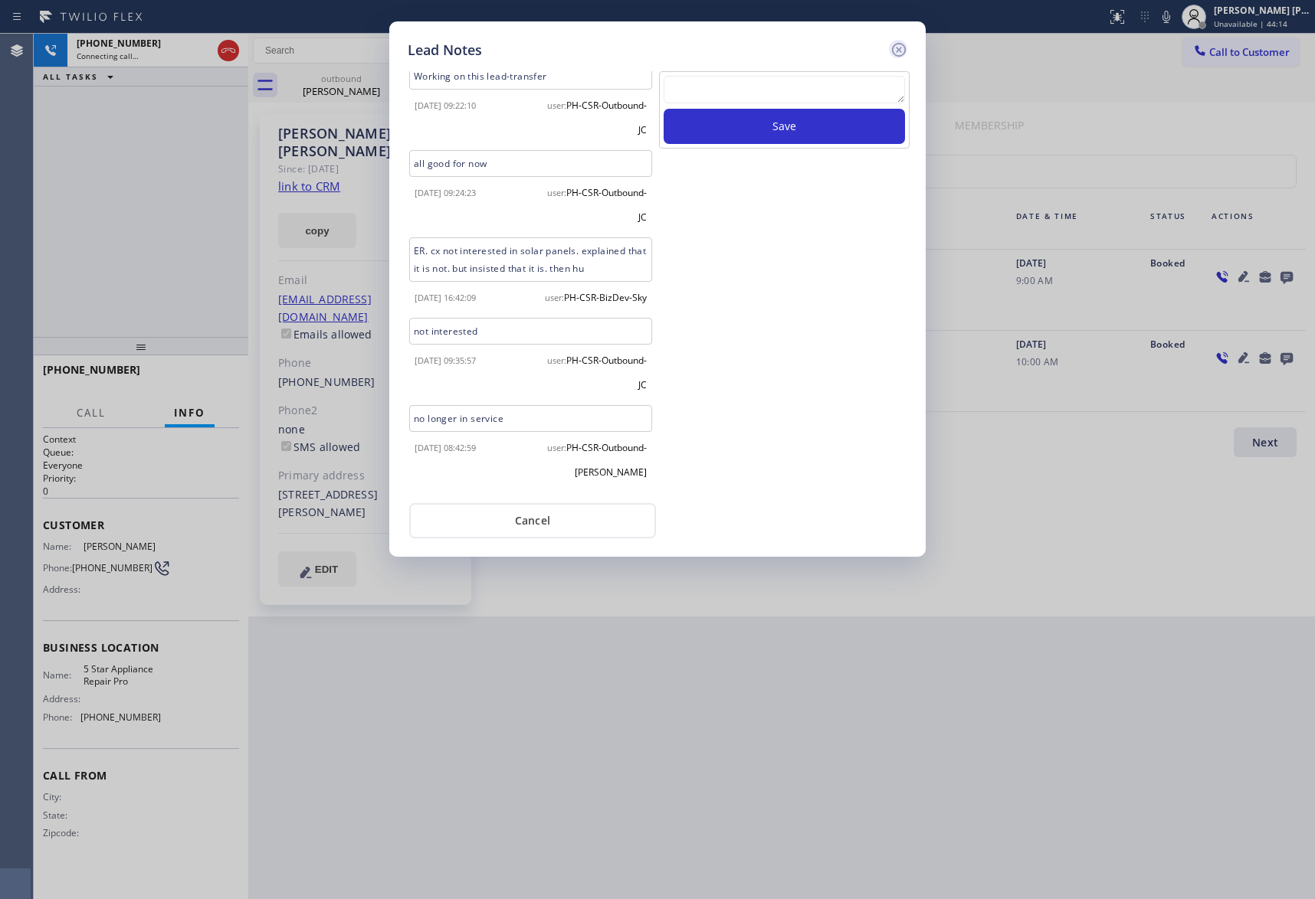
click at [899, 49] on icon at bounding box center [899, 50] width 18 height 18
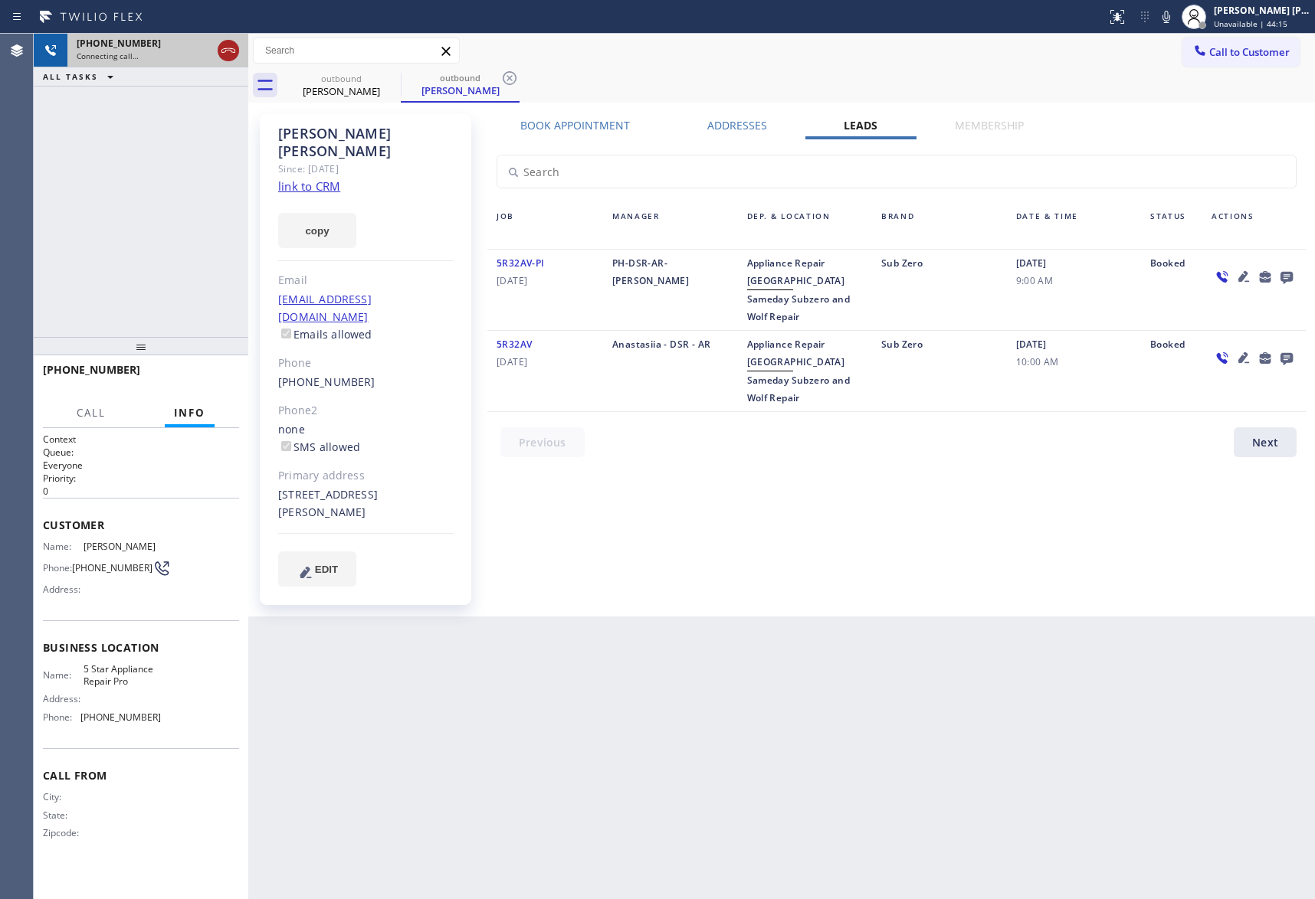
click at [233, 47] on icon at bounding box center [228, 50] width 18 height 18
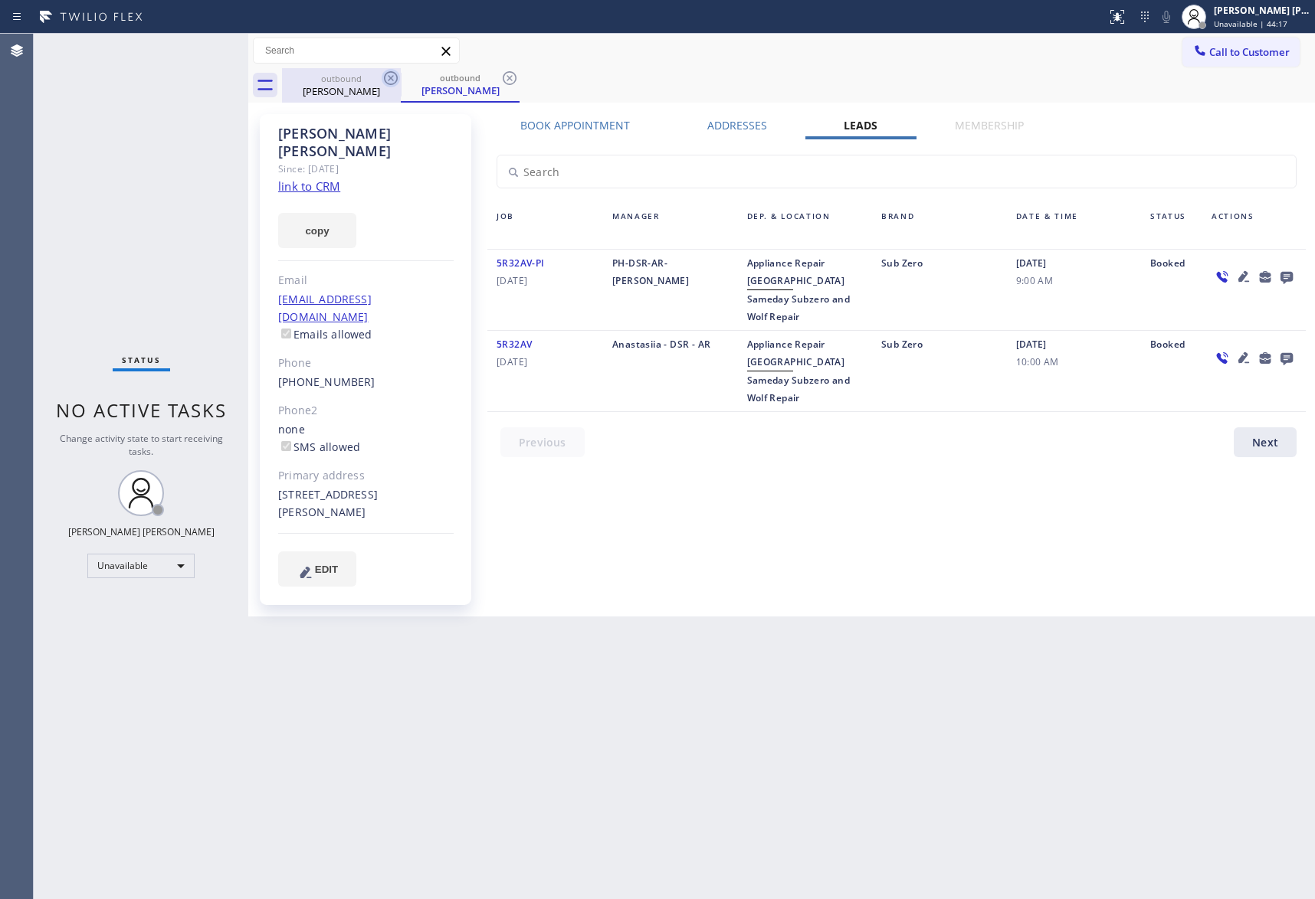
click at [391, 77] on icon at bounding box center [391, 78] width 14 height 14
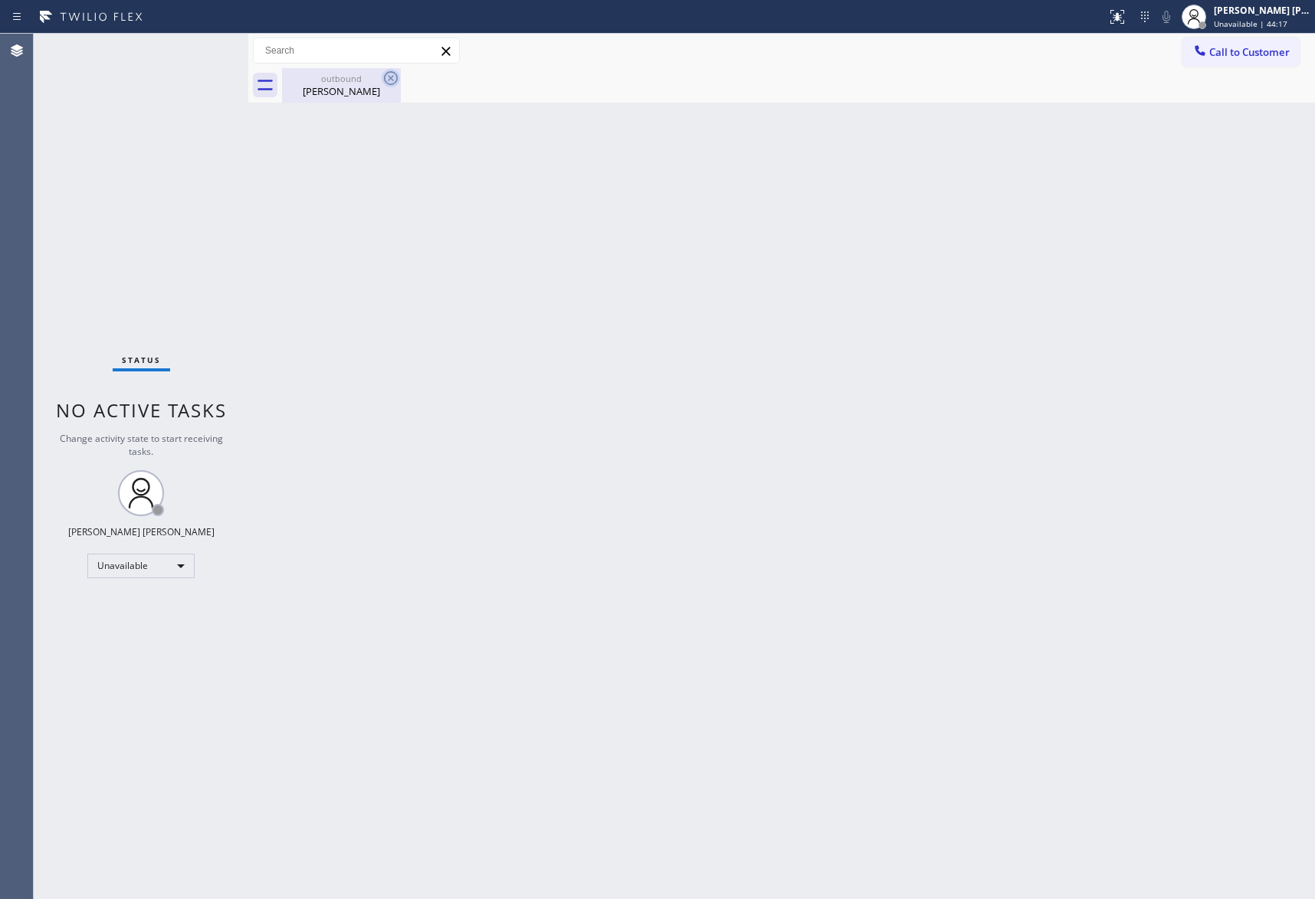
click at [391, 77] on icon at bounding box center [391, 78] width 14 height 14
click at [378, 92] on div "Bonnie Rossi" at bounding box center [341, 91] width 116 height 14
drag, startPoint x: 123, startPoint y: 611, endPoint x: 129, endPoint y: 619, distance: 10.9
click at [124, 613] on div "Status No active tasks Change activity state to start receiving tasks. [PERSON_…" at bounding box center [141, 467] width 215 height 866
click at [1276, 58] on span "Call to Customer" at bounding box center [1251, 52] width 80 height 14
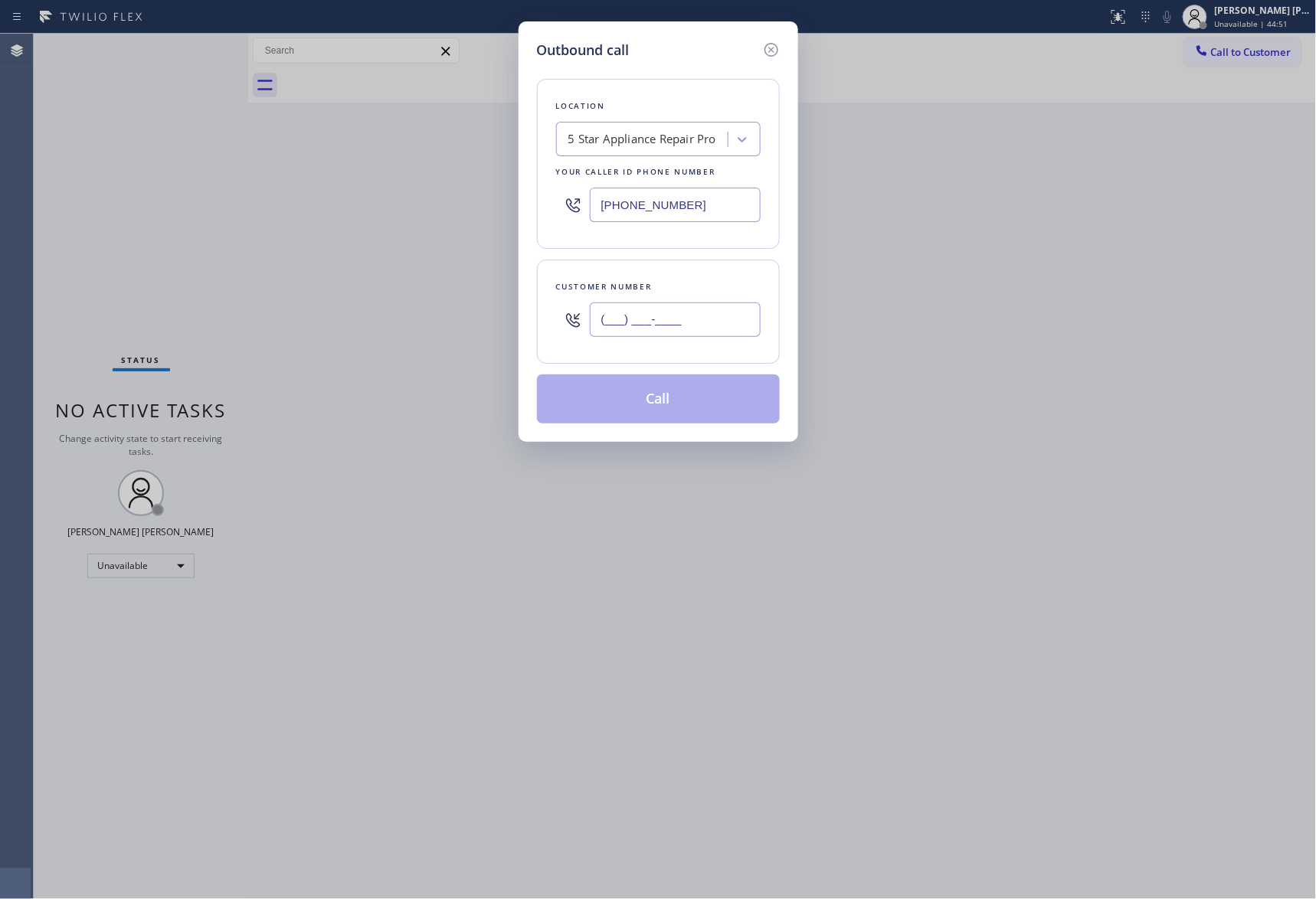
click at [726, 320] on input "(___) ___-____" at bounding box center [675, 320] width 171 height 34
paste input "561) 416-6177"
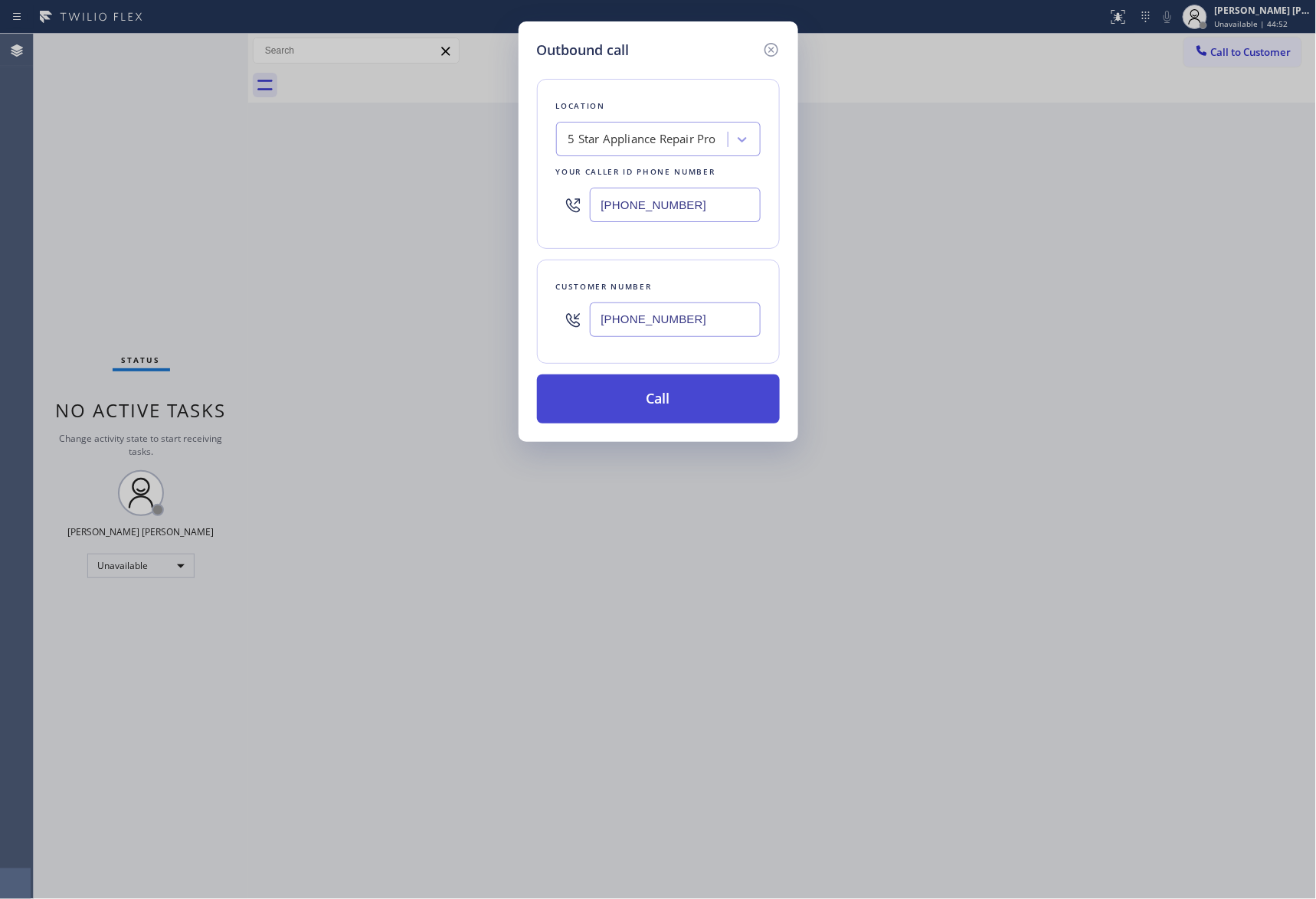
type input "(561) 416-6177"
click at [693, 397] on button "Call" at bounding box center [658, 399] width 243 height 49
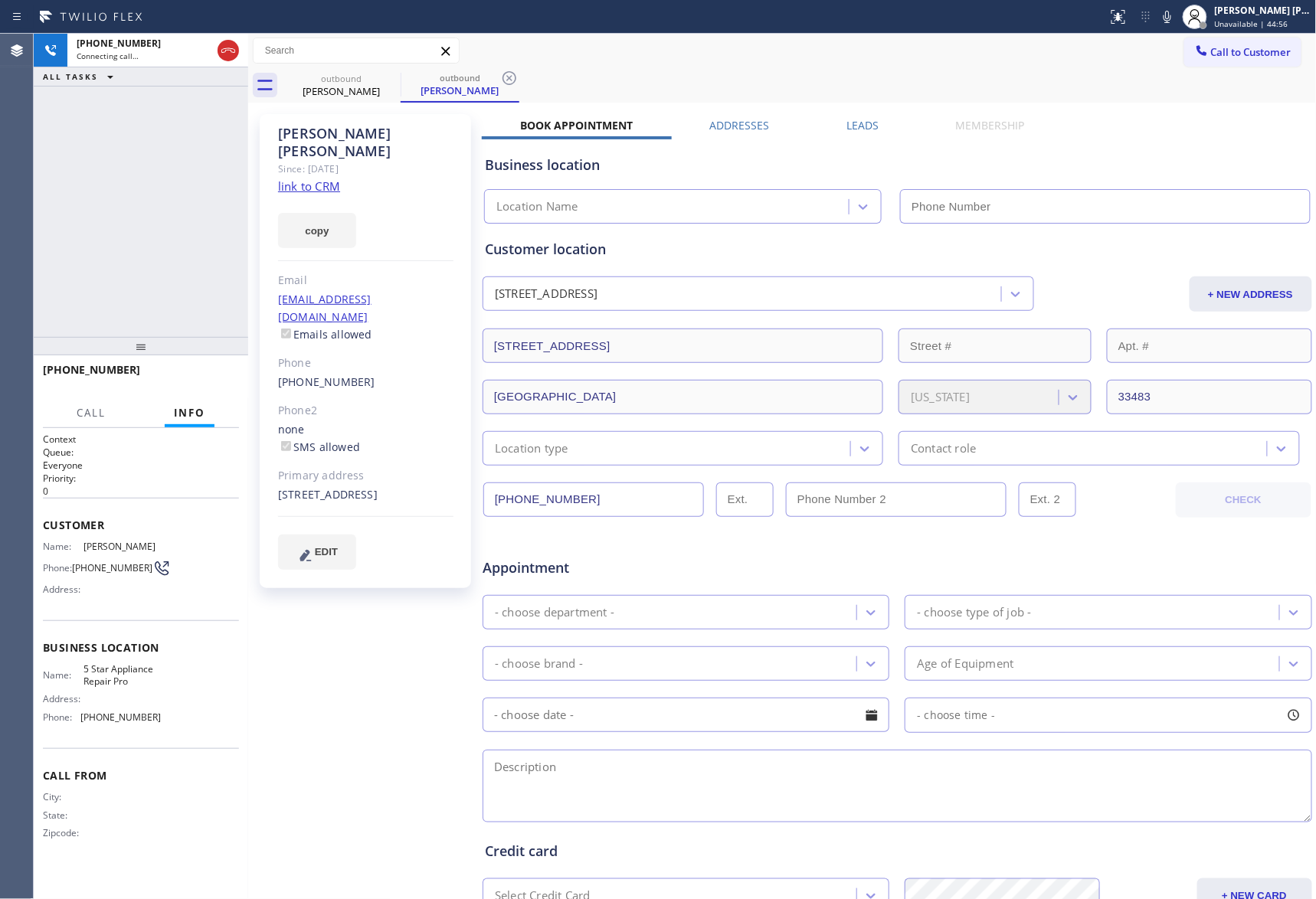
type input "[PHONE_NUMBER]"
click at [867, 118] on label "Leads" at bounding box center [863, 125] width 32 height 15
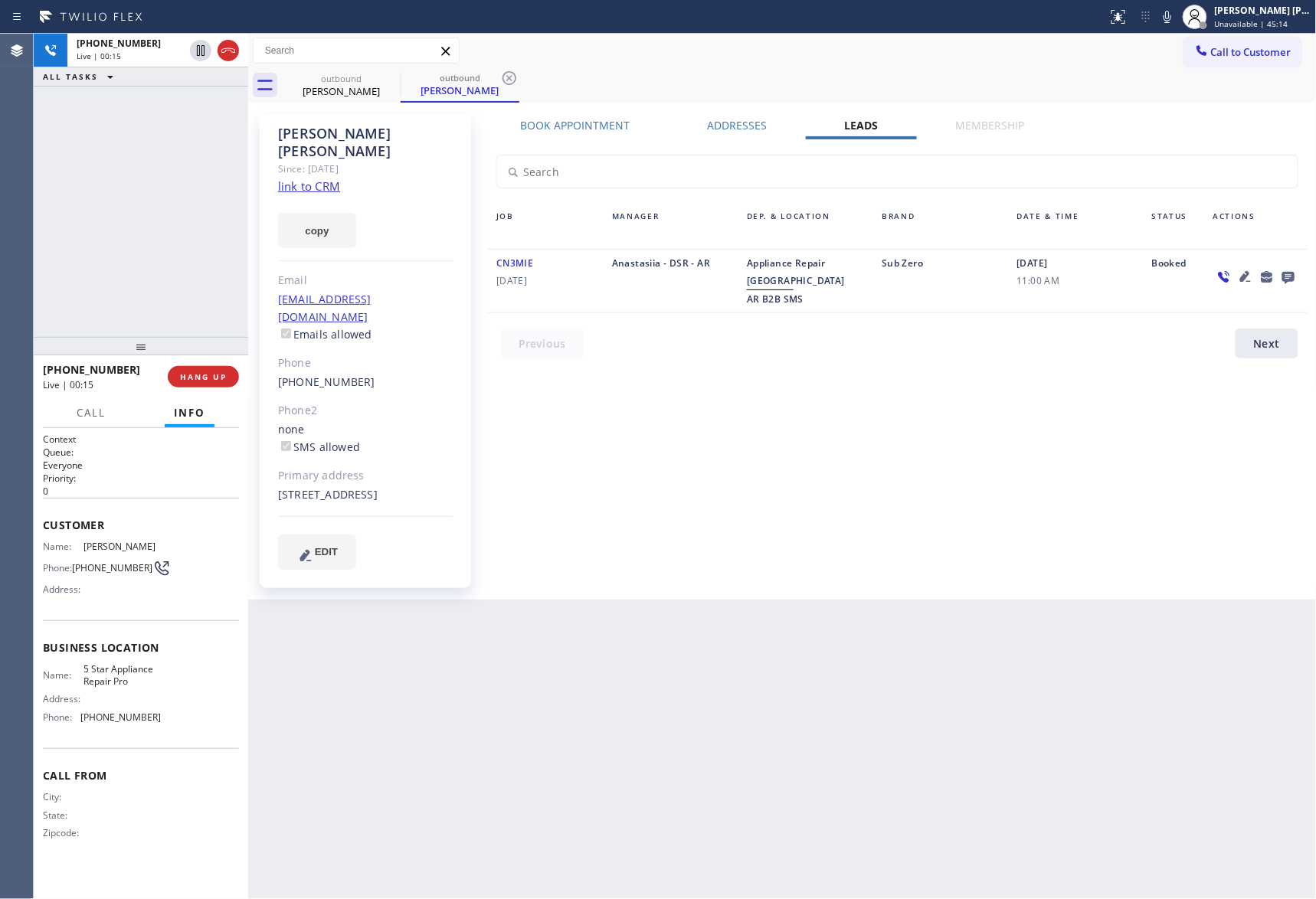
click at [1290, 274] on icon at bounding box center [1288, 276] width 18 height 19
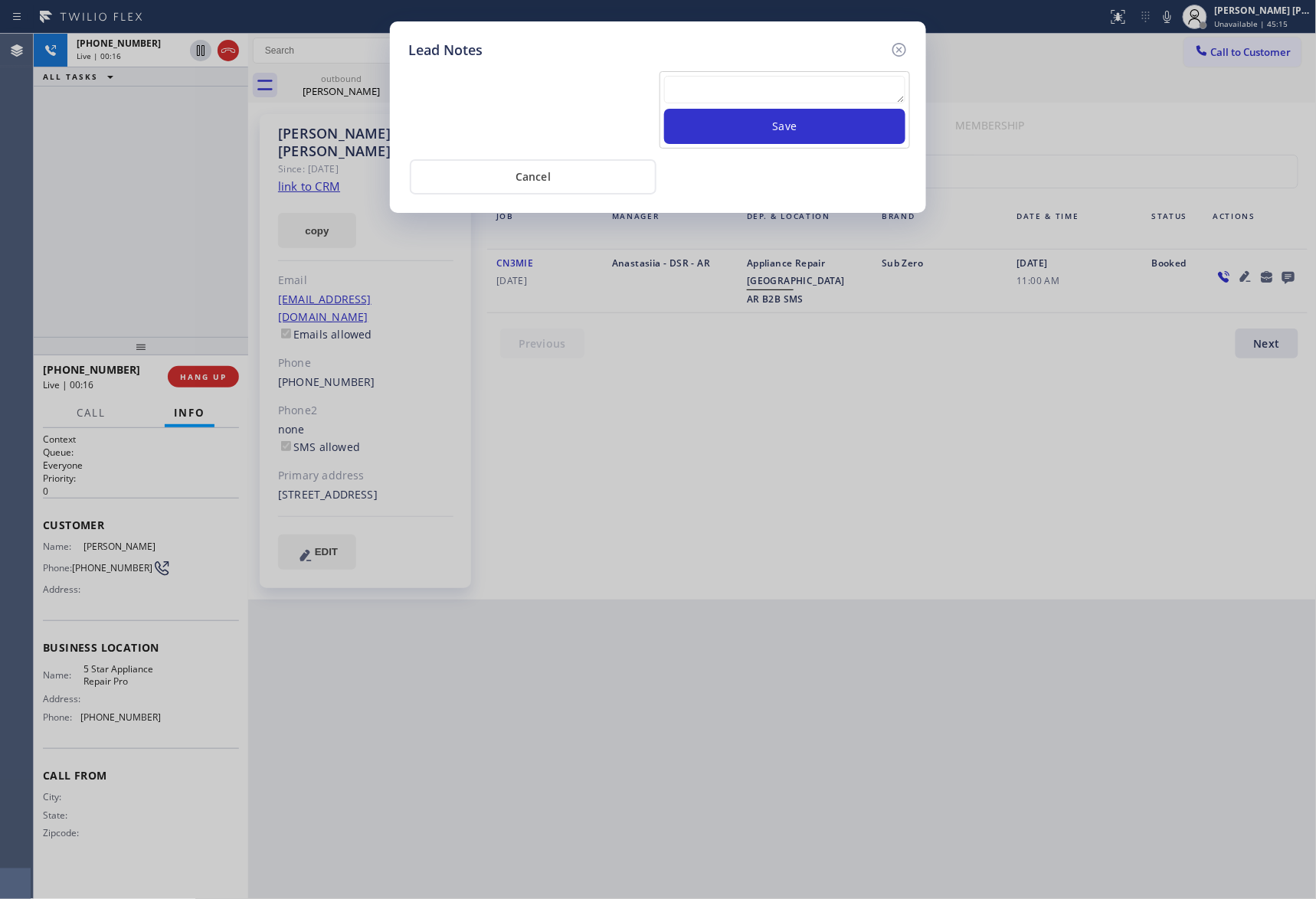
click at [813, 90] on textarea at bounding box center [784, 90] width 241 height 28
paste textarea "VM | please transfer if cx calls back"
type textarea "VM | please transfer if cx calls back"
click at [825, 133] on button "Save" at bounding box center [784, 126] width 241 height 35
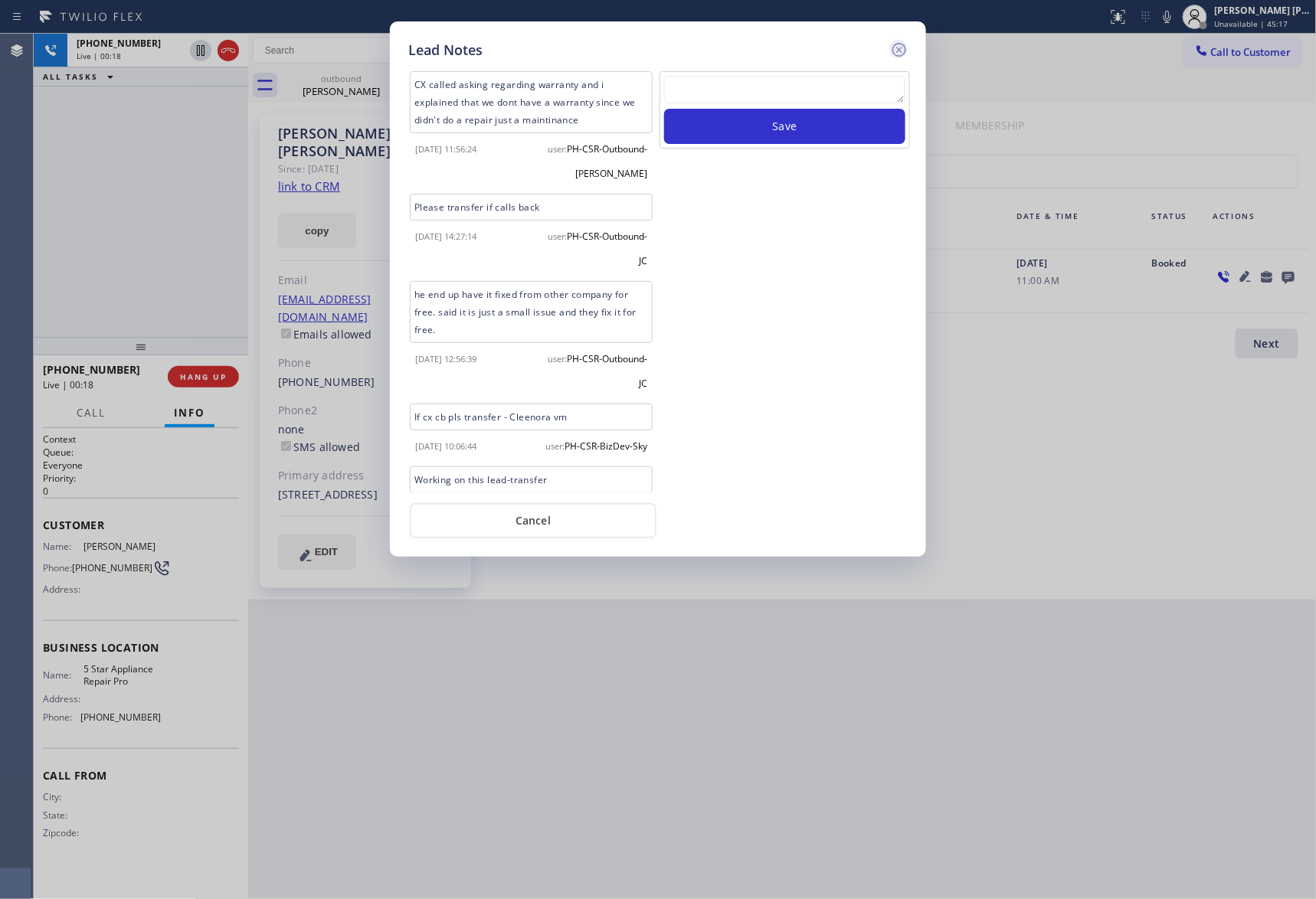
click at [898, 41] on icon at bounding box center [899, 50] width 18 height 18
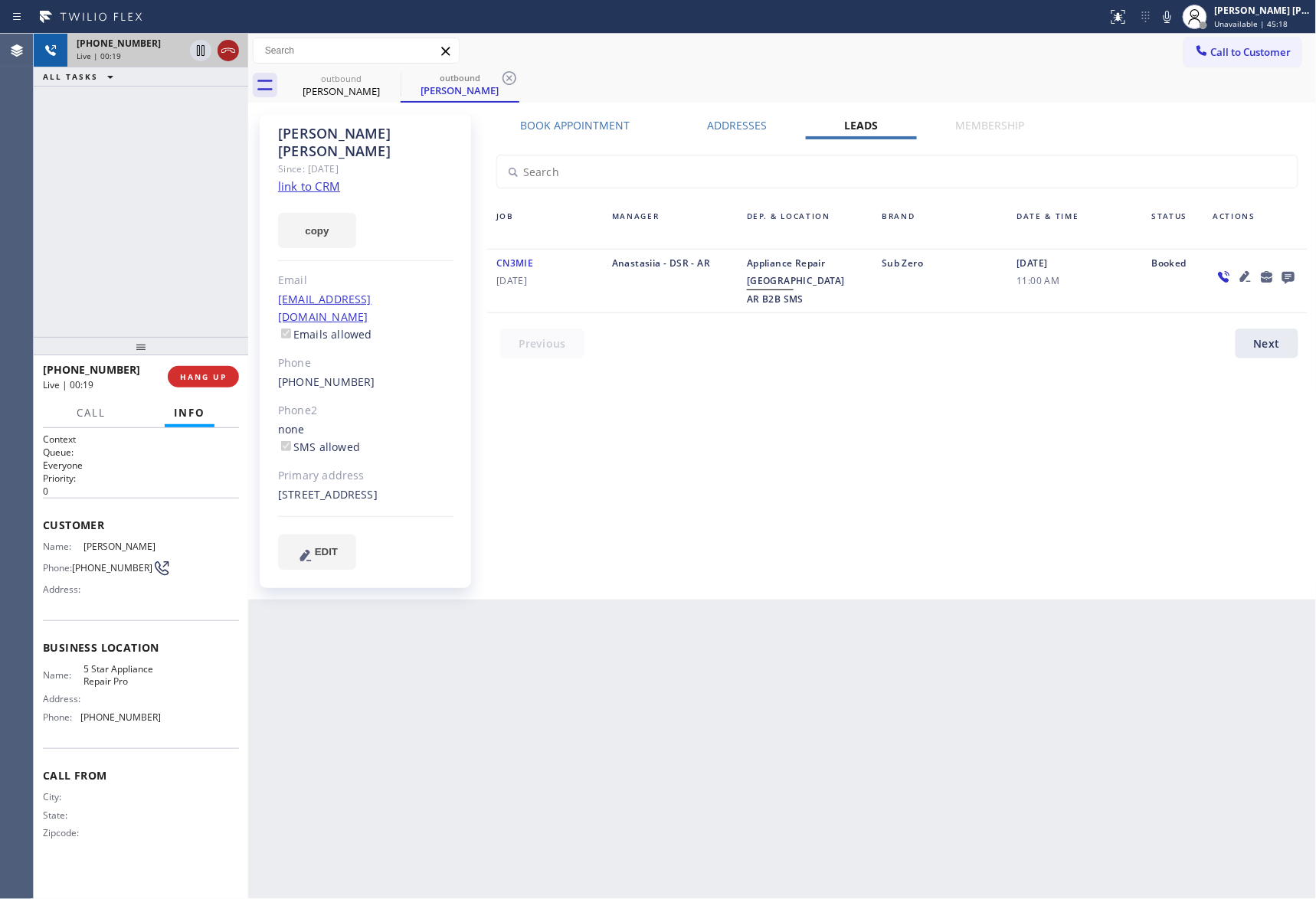
click at [228, 54] on icon at bounding box center [228, 50] width 18 height 18
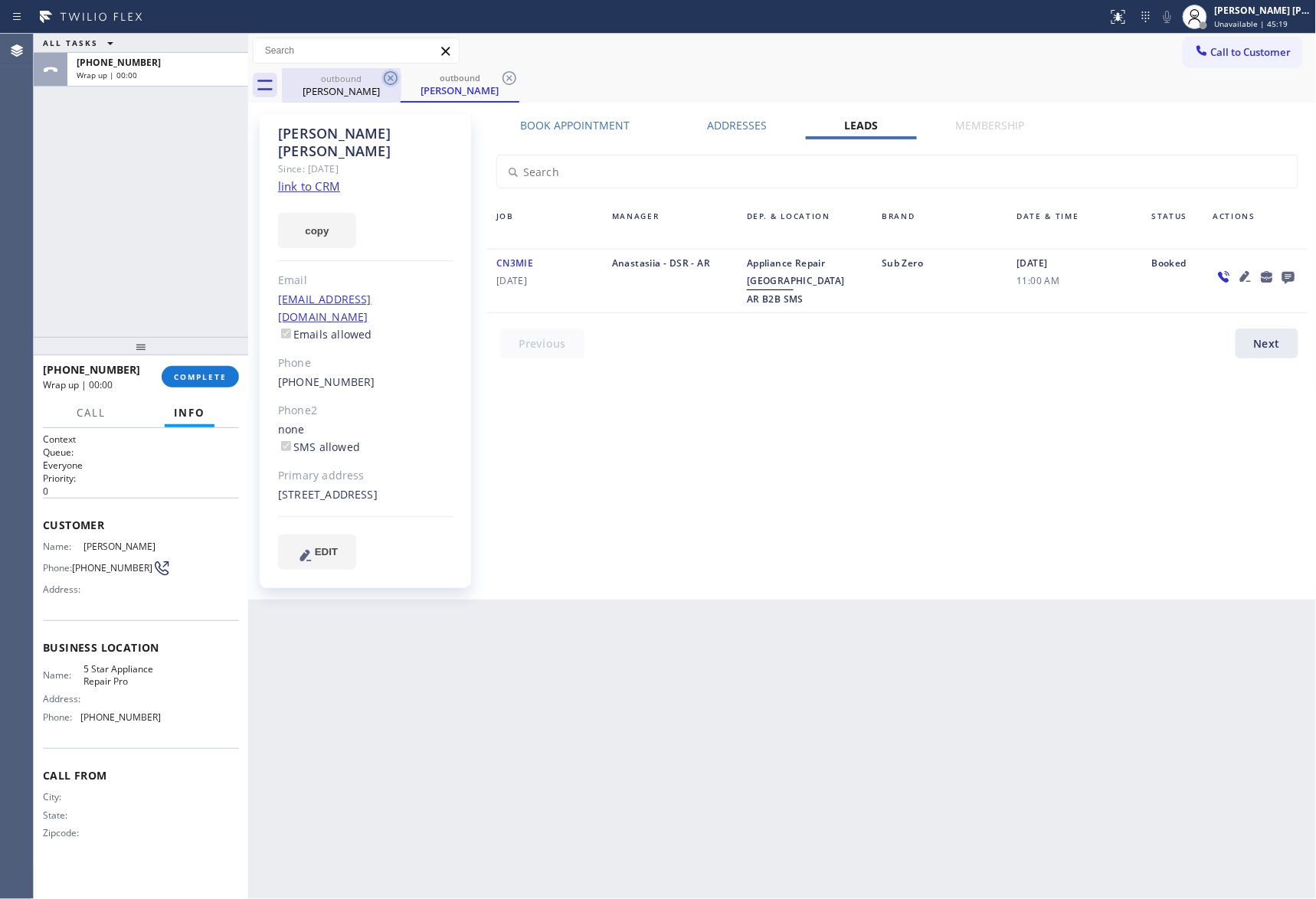
click at [393, 75] on icon at bounding box center [391, 78] width 14 height 14
click at [503, 75] on icon at bounding box center [510, 78] width 14 height 14
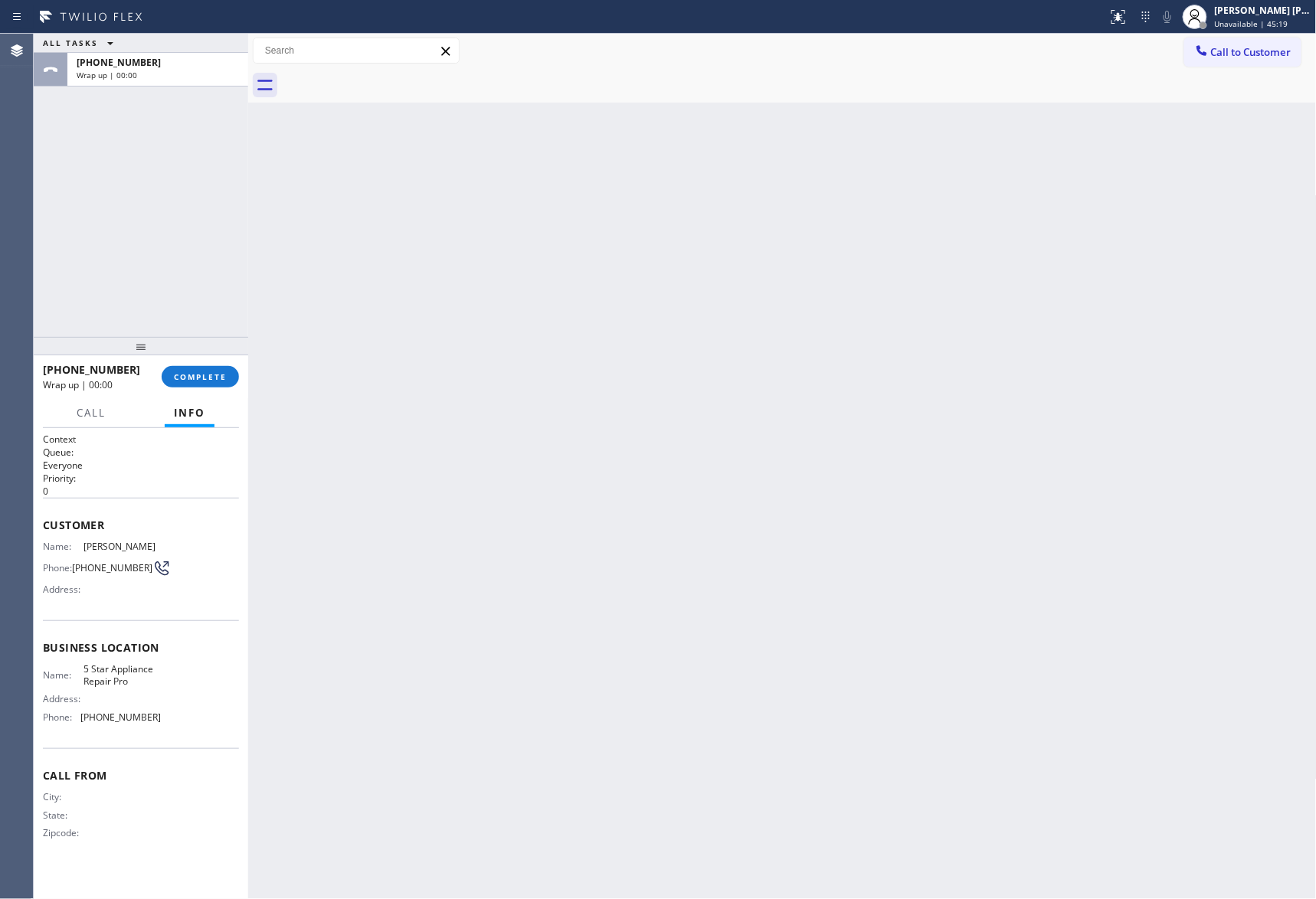
click at [393, 75] on div at bounding box center [799, 85] width 1035 height 34
click at [227, 374] on button "COMPLETE" at bounding box center [200, 376] width 77 height 21
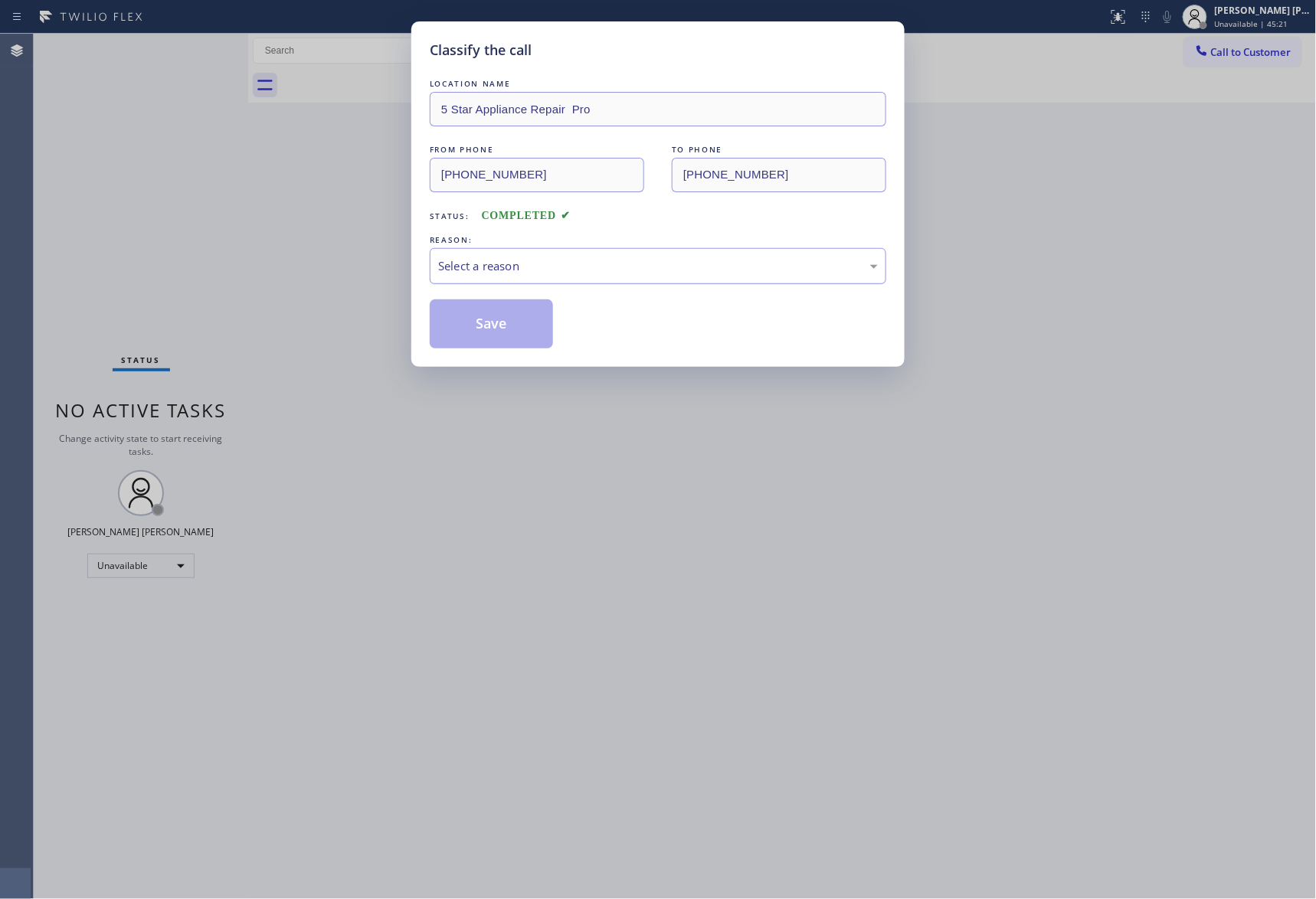
click at [584, 256] on div "Select a reason" at bounding box center [658, 266] width 457 height 36
click at [500, 320] on button "Save" at bounding box center [491, 324] width 123 height 49
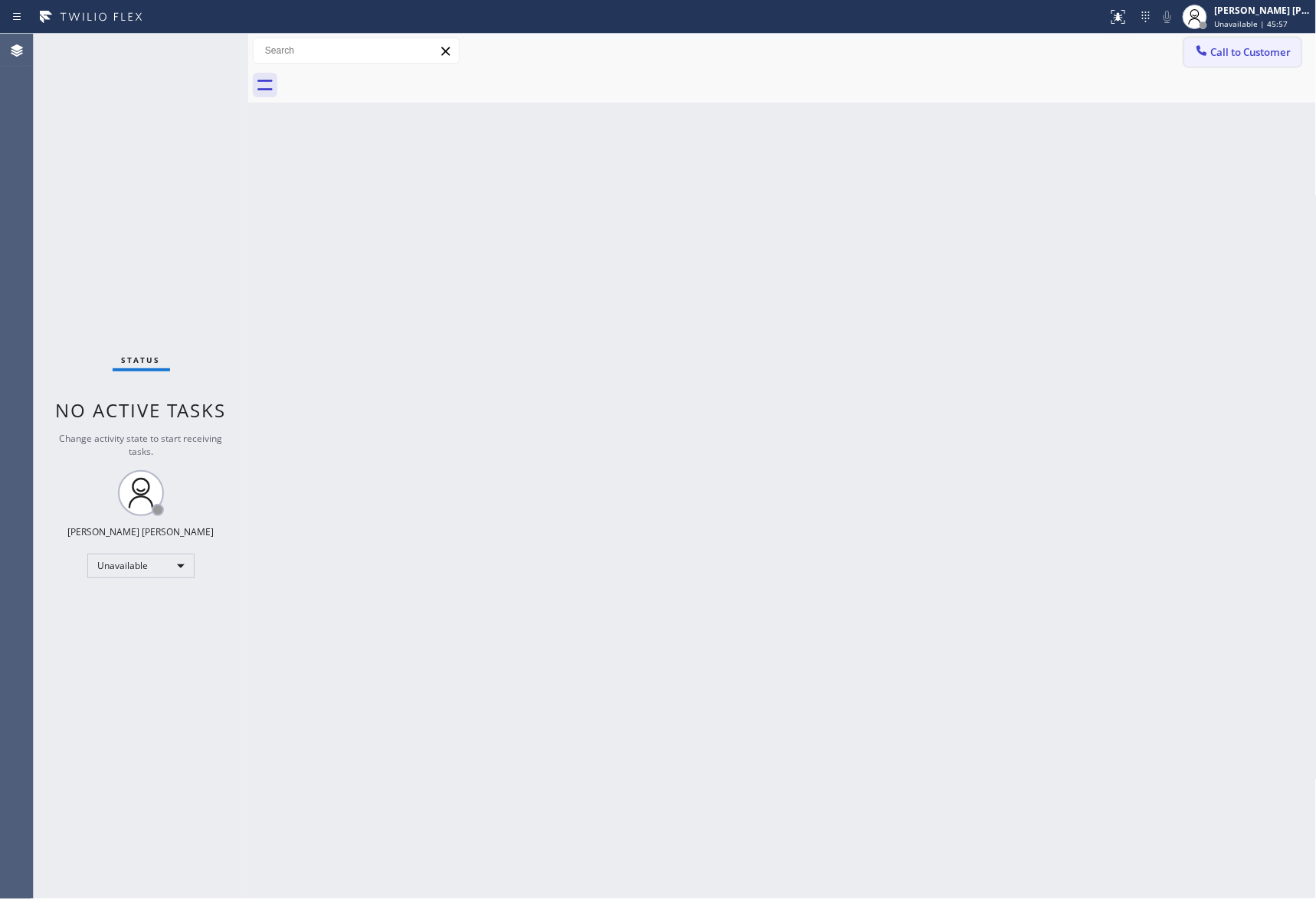
click at [1237, 52] on span "Call to Customer" at bounding box center [1251, 52] width 80 height 14
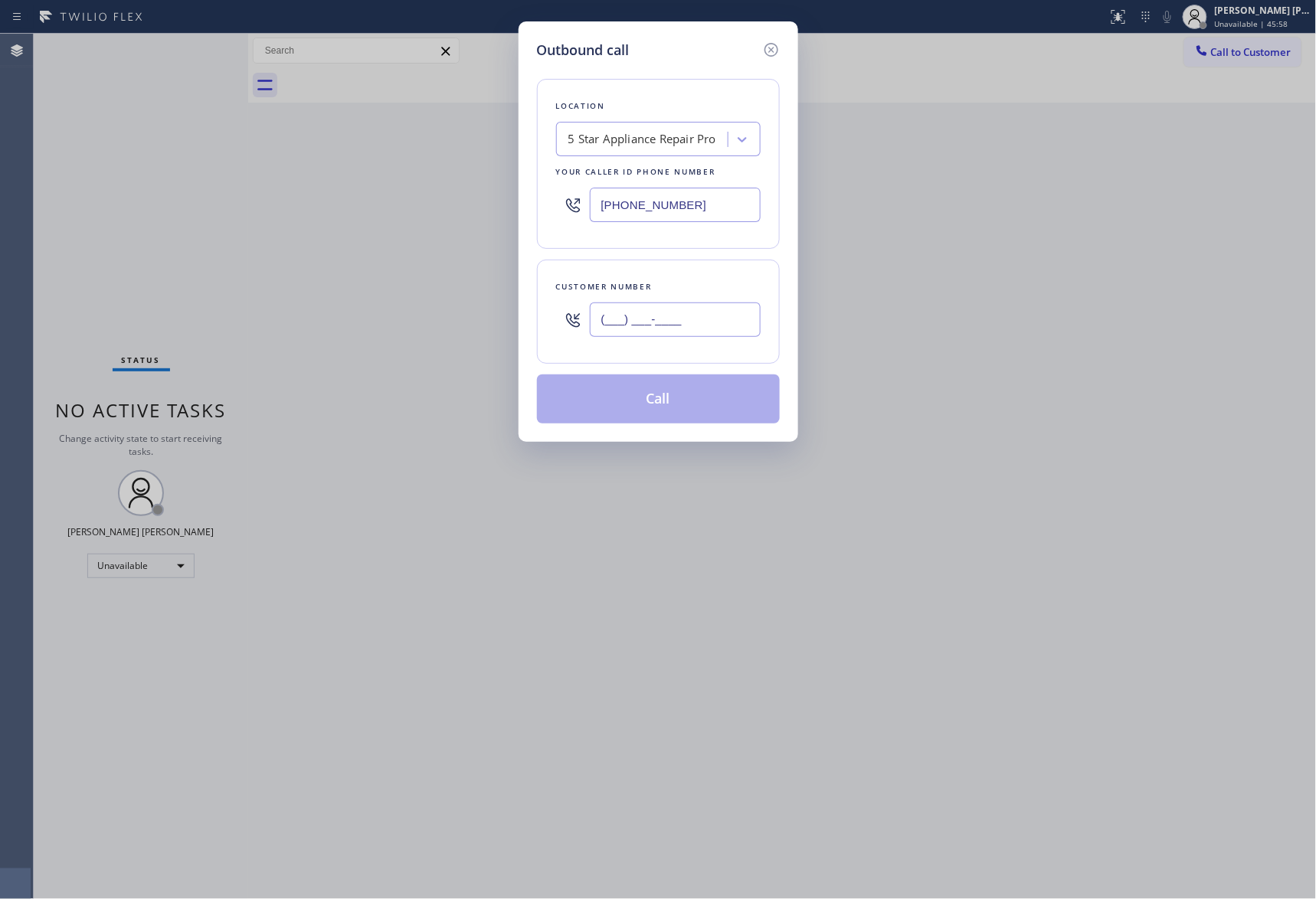
click at [709, 310] on input "(___) ___-____" at bounding box center [675, 320] width 171 height 34
paste input "847) 946-0915"
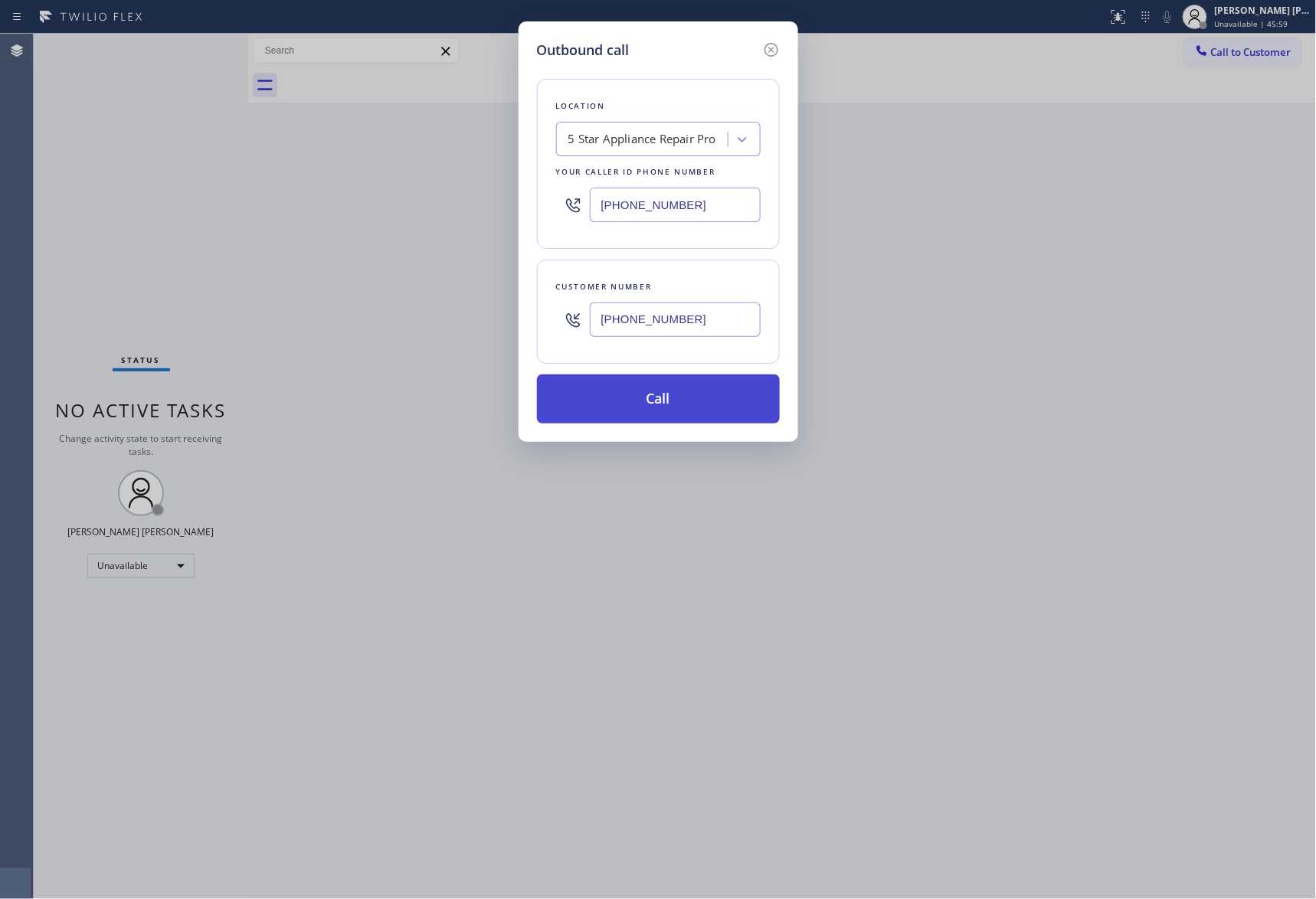
type input "(847) 946-0915"
click at [675, 400] on button "Call" at bounding box center [658, 399] width 243 height 49
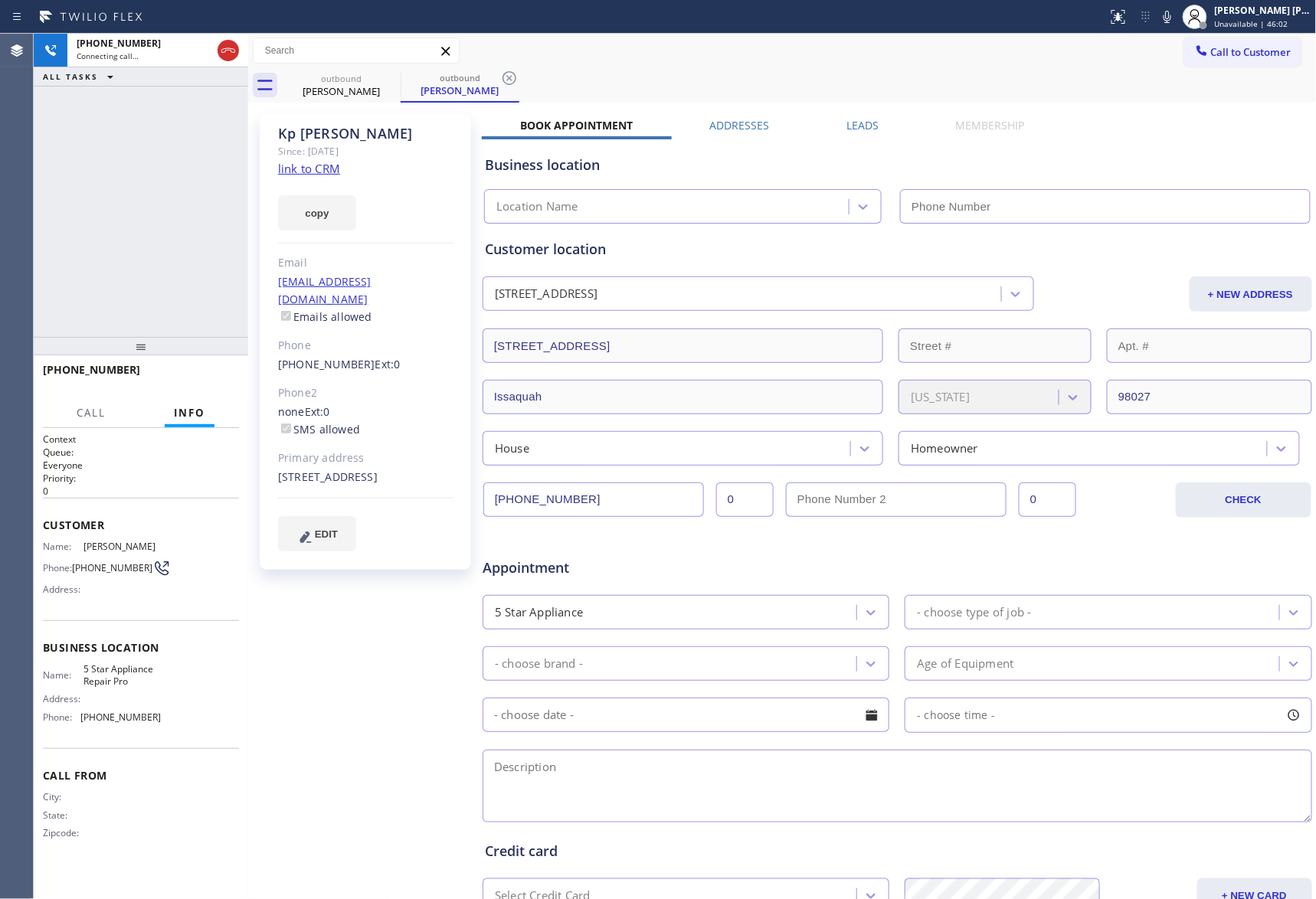
type input "[PHONE_NUMBER]"
click at [853, 127] on label "Leads" at bounding box center [863, 125] width 32 height 15
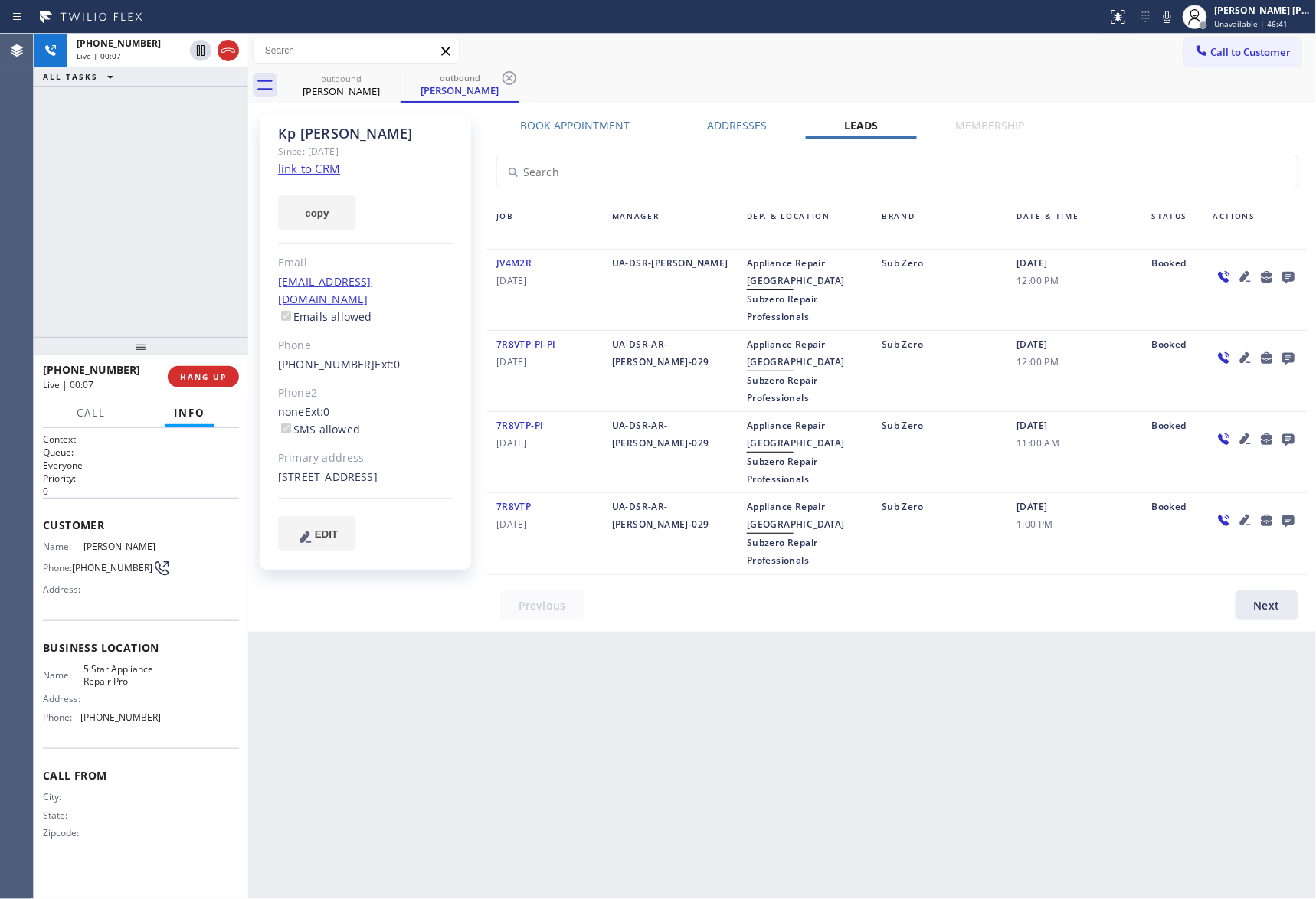
click at [1292, 270] on icon at bounding box center [1288, 276] width 18 height 19
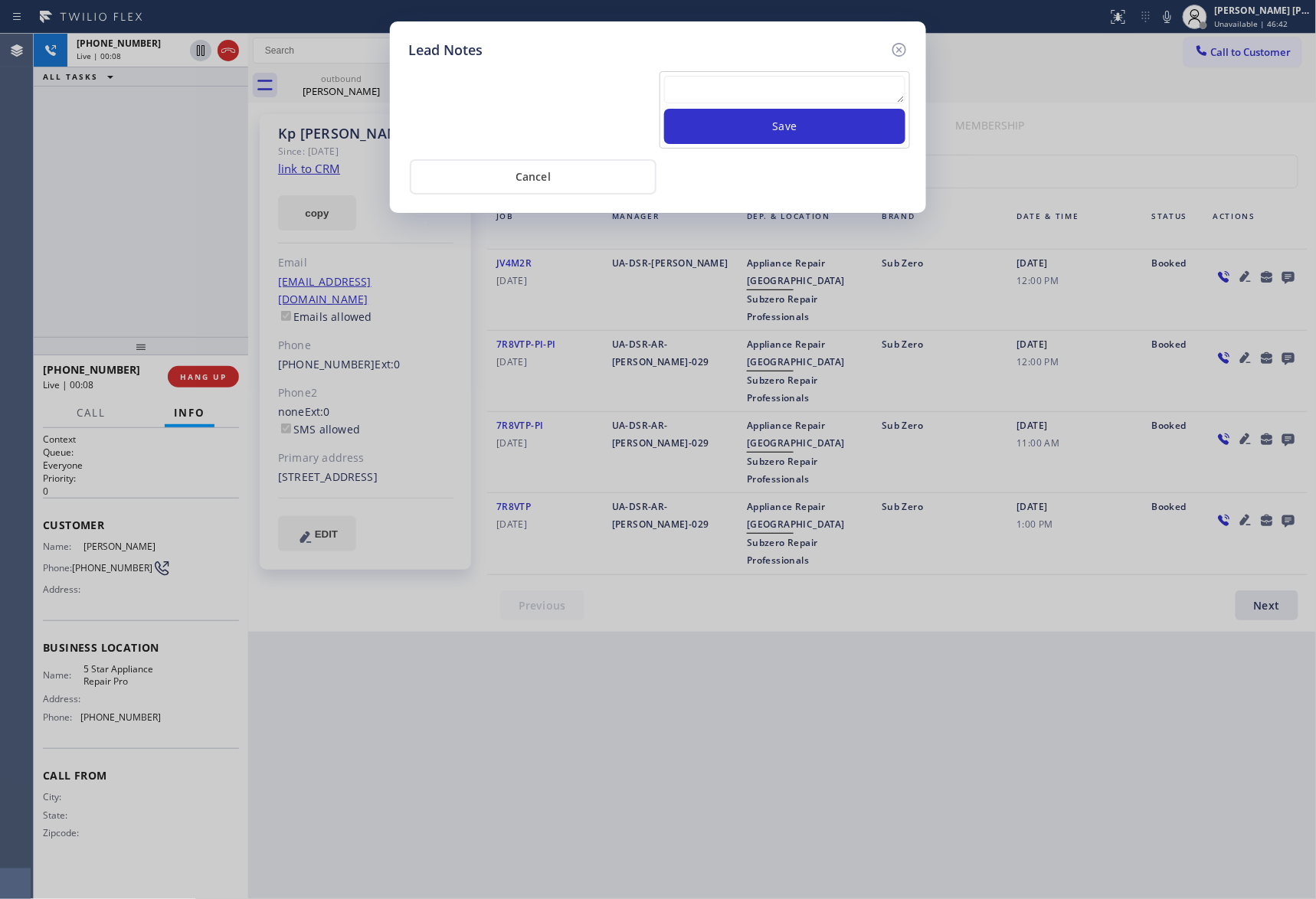
click at [785, 80] on textarea at bounding box center [784, 90] width 241 height 28
paste textarea "VM | please transfer if cx calls back"
type textarea "VM | please transfer if cx calls back"
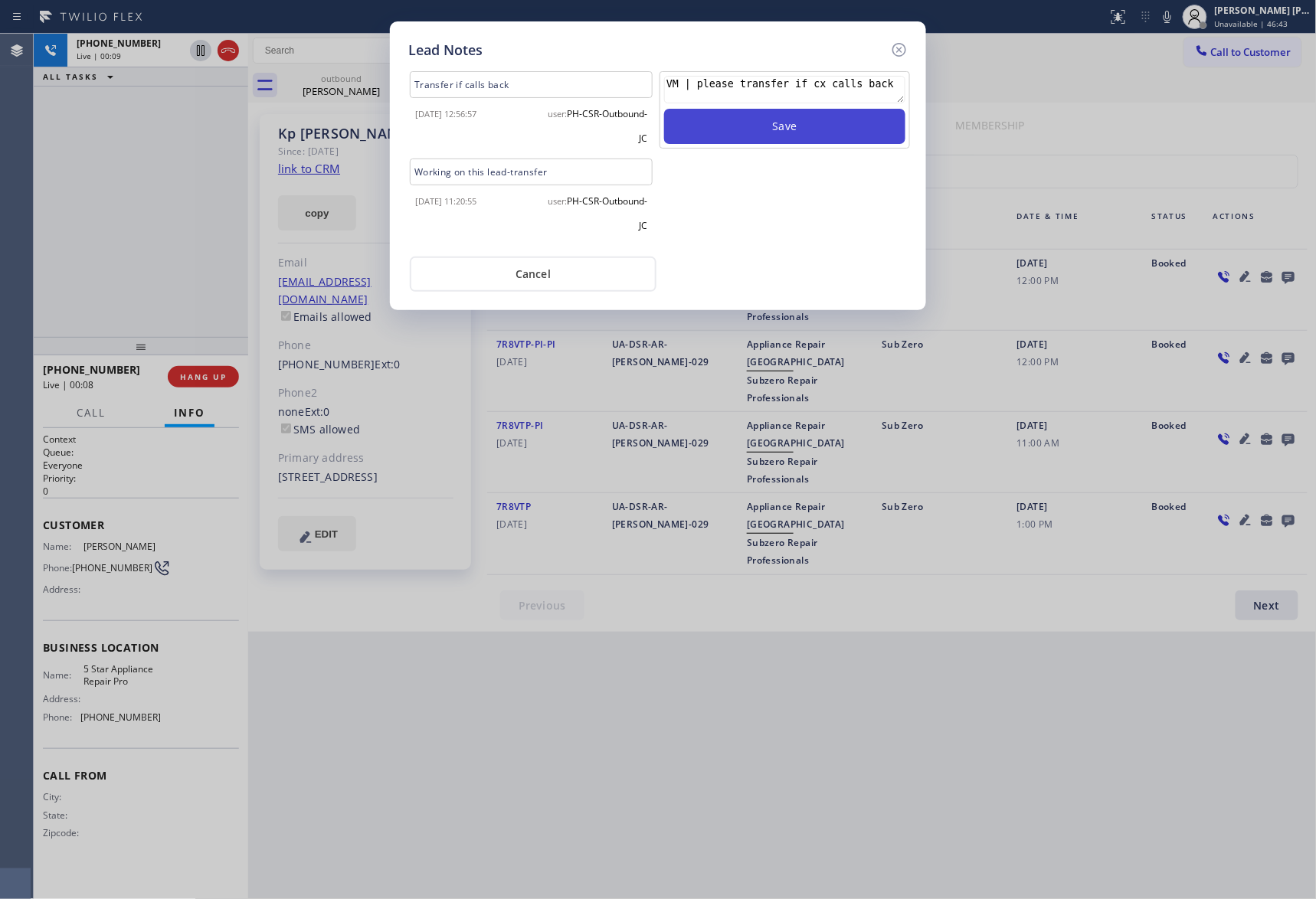
click at [807, 136] on button "Save" at bounding box center [784, 126] width 241 height 35
click at [899, 46] on icon at bounding box center [899, 50] width 18 height 18
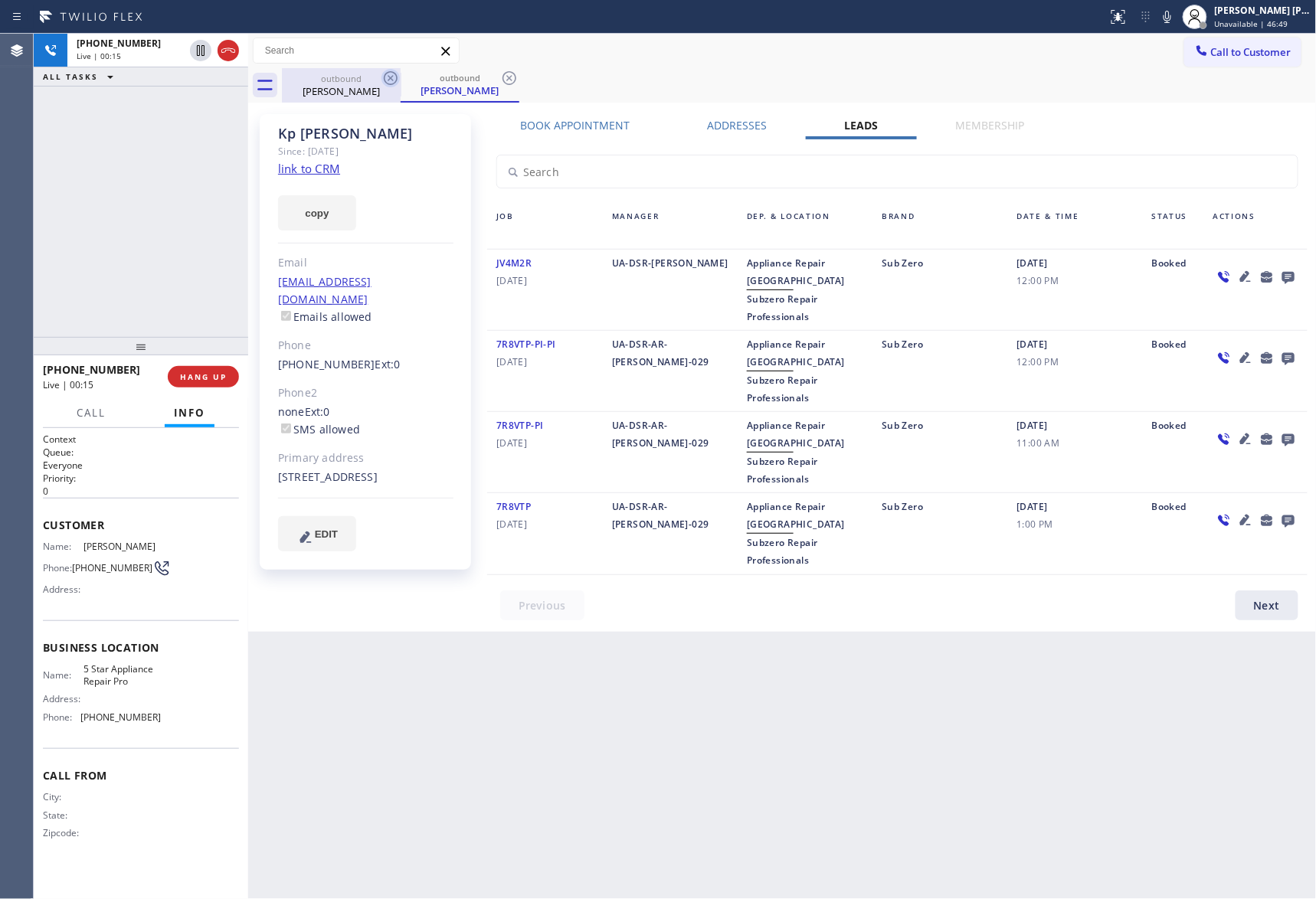
click at [393, 77] on icon at bounding box center [391, 78] width 18 height 18
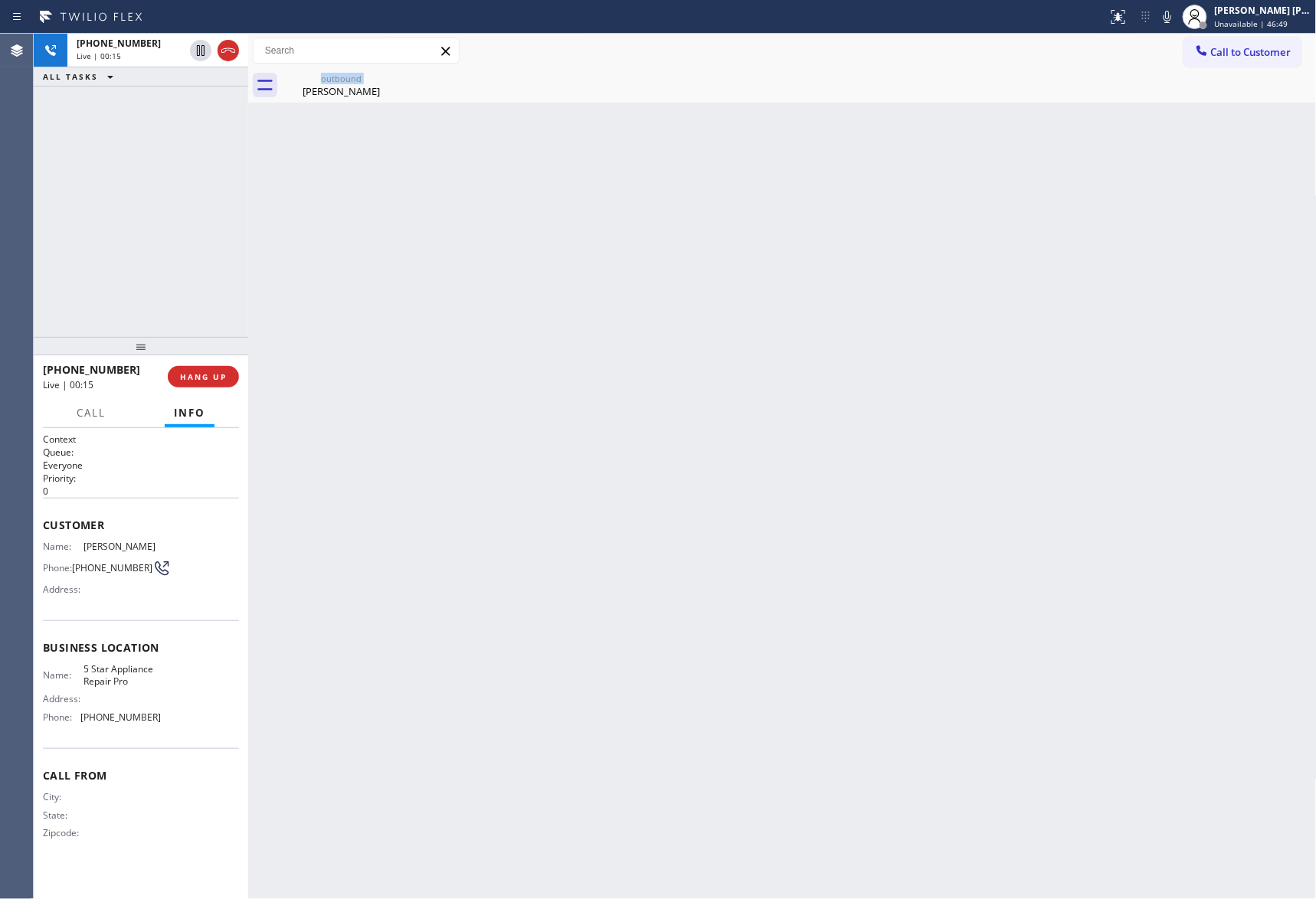
click at [393, 77] on div "outbound Kp Ramsdale" at bounding box center [341, 85] width 119 height 34
click at [0, 0] on icon at bounding box center [0, 0] width 0 height 0
click at [230, 50] on icon at bounding box center [228, 50] width 14 height 5
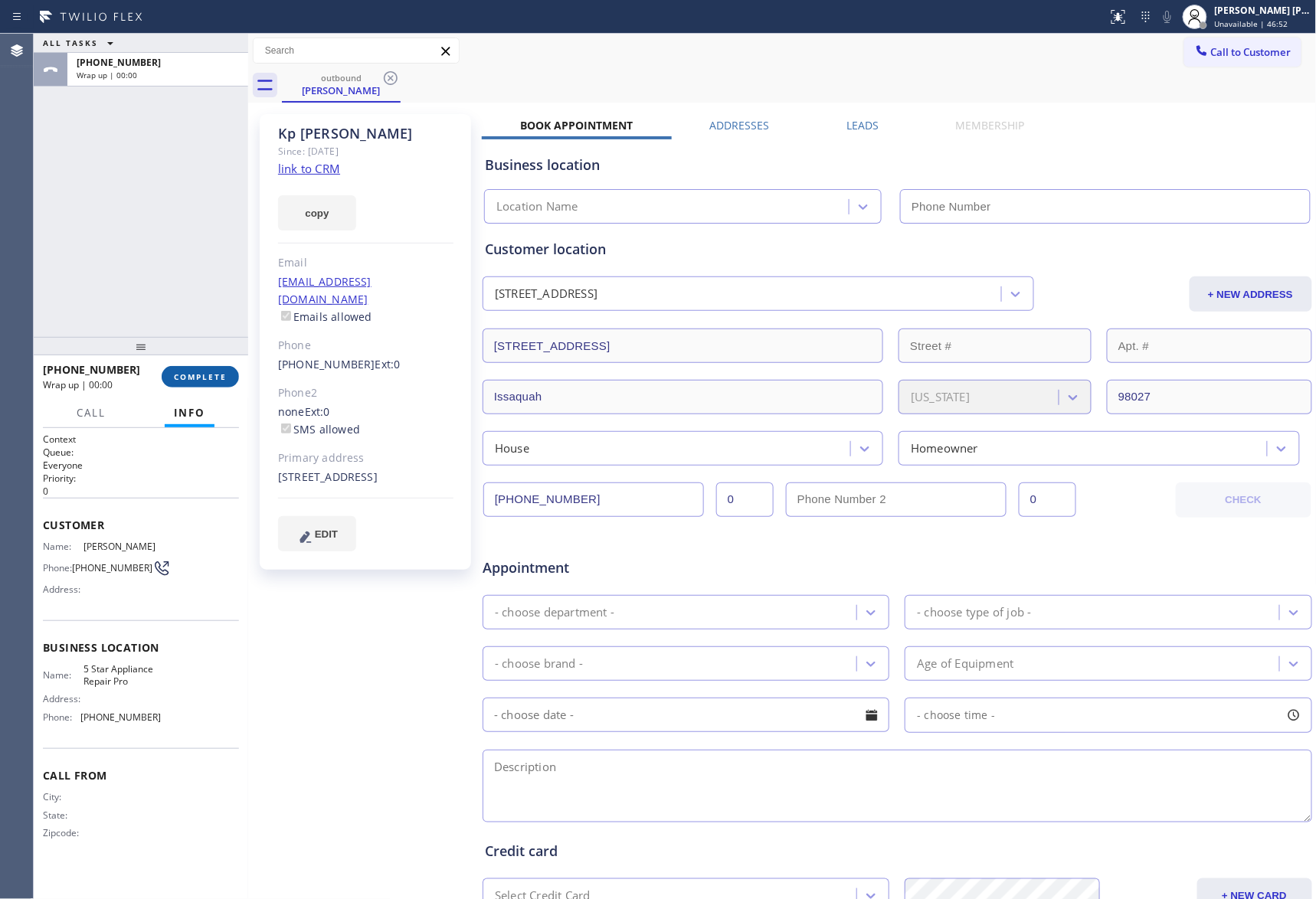
click at [205, 382] on button "COMPLETE" at bounding box center [200, 376] width 77 height 21
type input "[PHONE_NUMBER]"
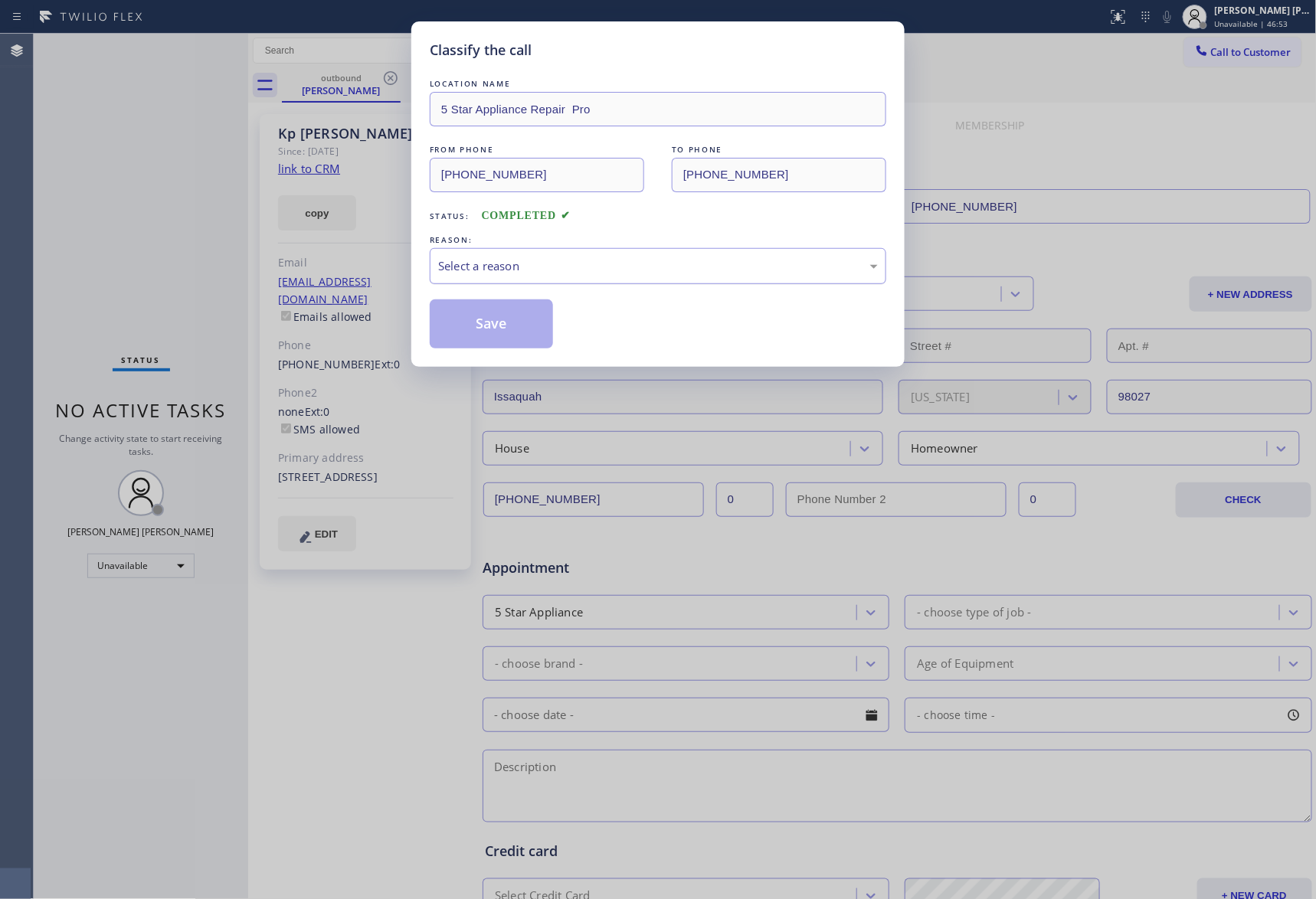
click at [486, 255] on div "Select a reason" at bounding box center [658, 266] width 457 height 36
click at [473, 326] on button "Save" at bounding box center [491, 324] width 123 height 49
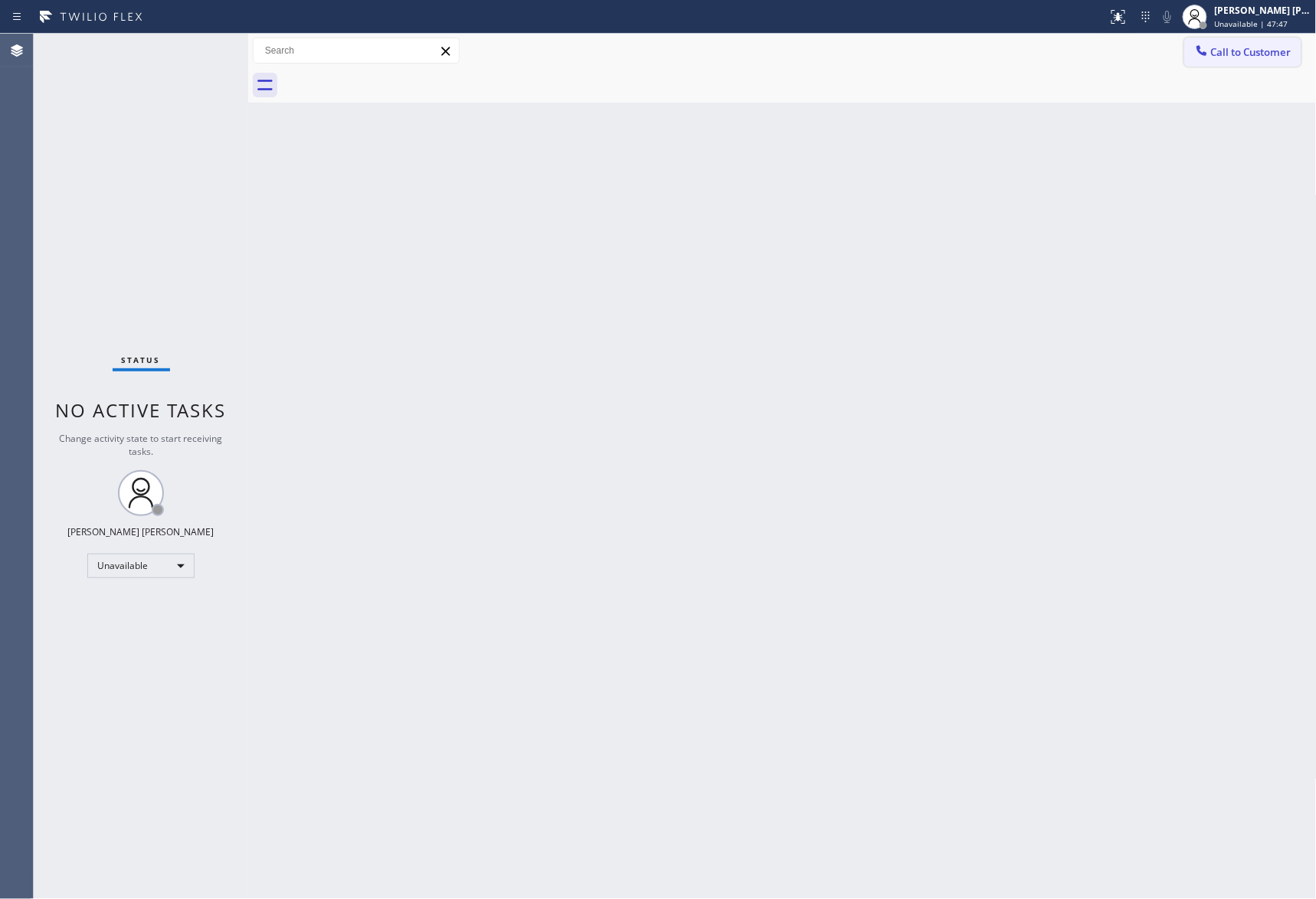
click at [1240, 46] on span "Call to Customer" at bounding box center [1251, 52] width 80 height 14
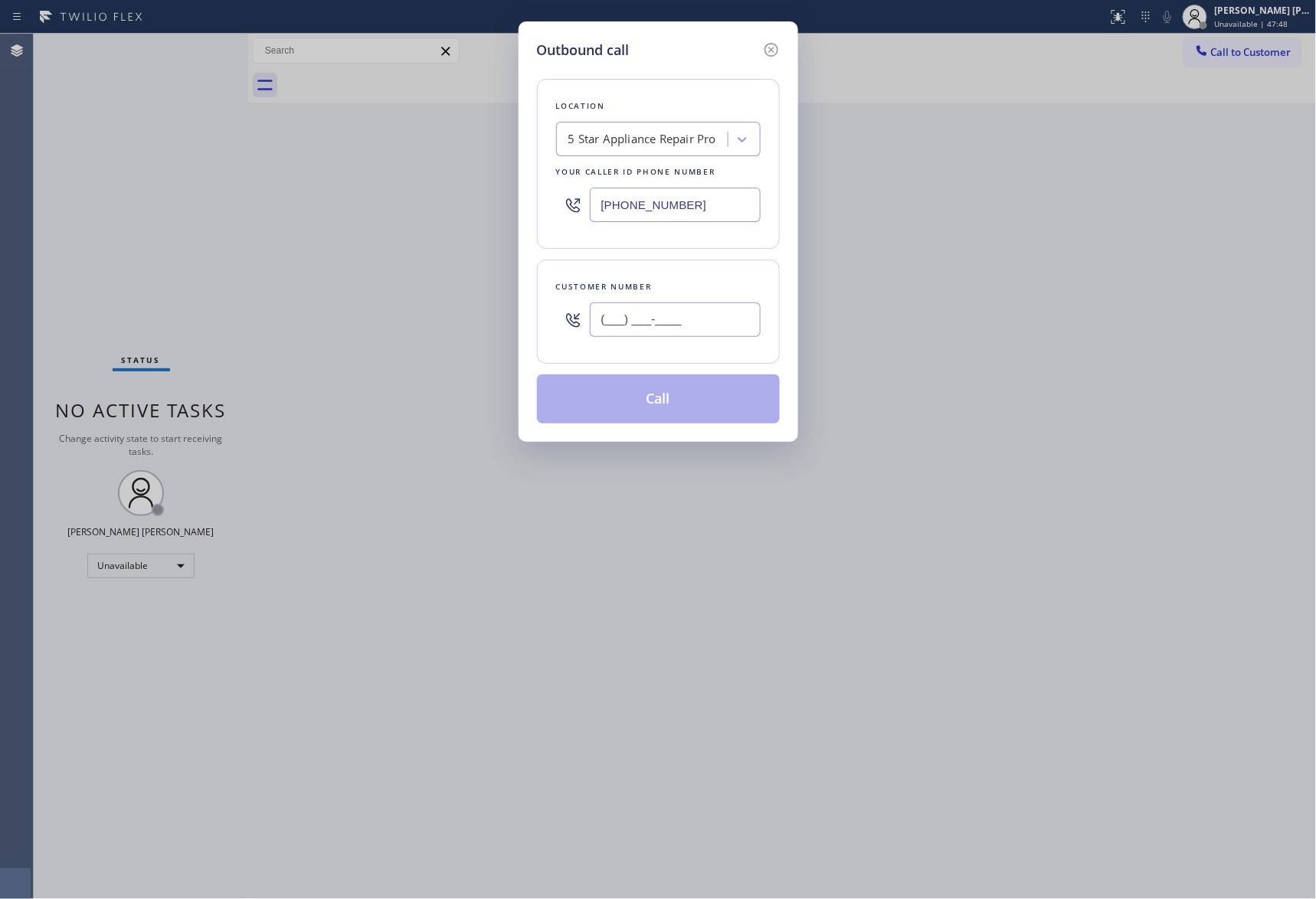
click at [684, 329] on input "(___) ___-____" at bounding box center [675, 320] width 171 height 34
paste input "949) 338-7502"
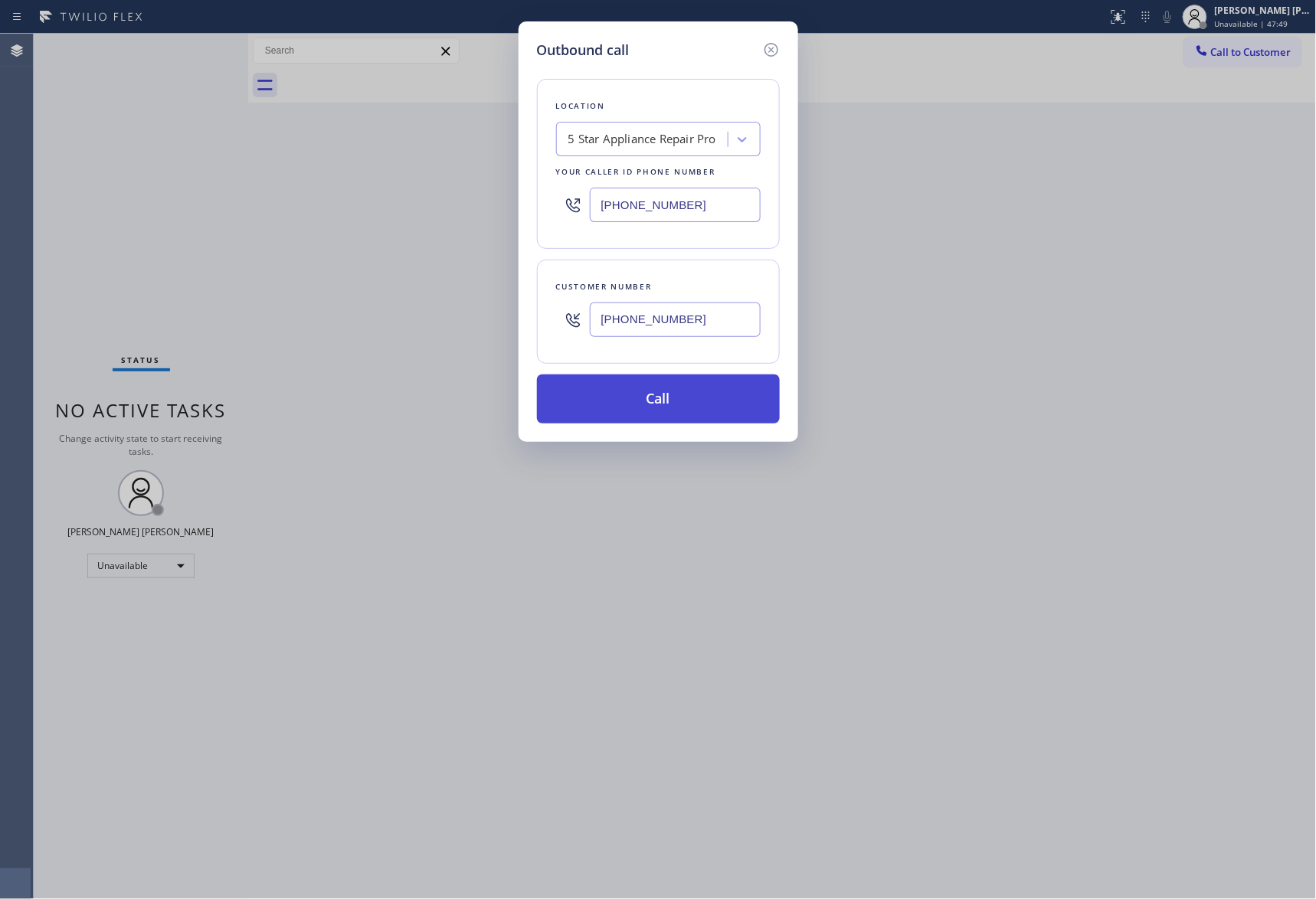
type input "(949) 338-7502"
click at [700, 406] on button "Call" at bounding box center [658, 399] width 243 height 49
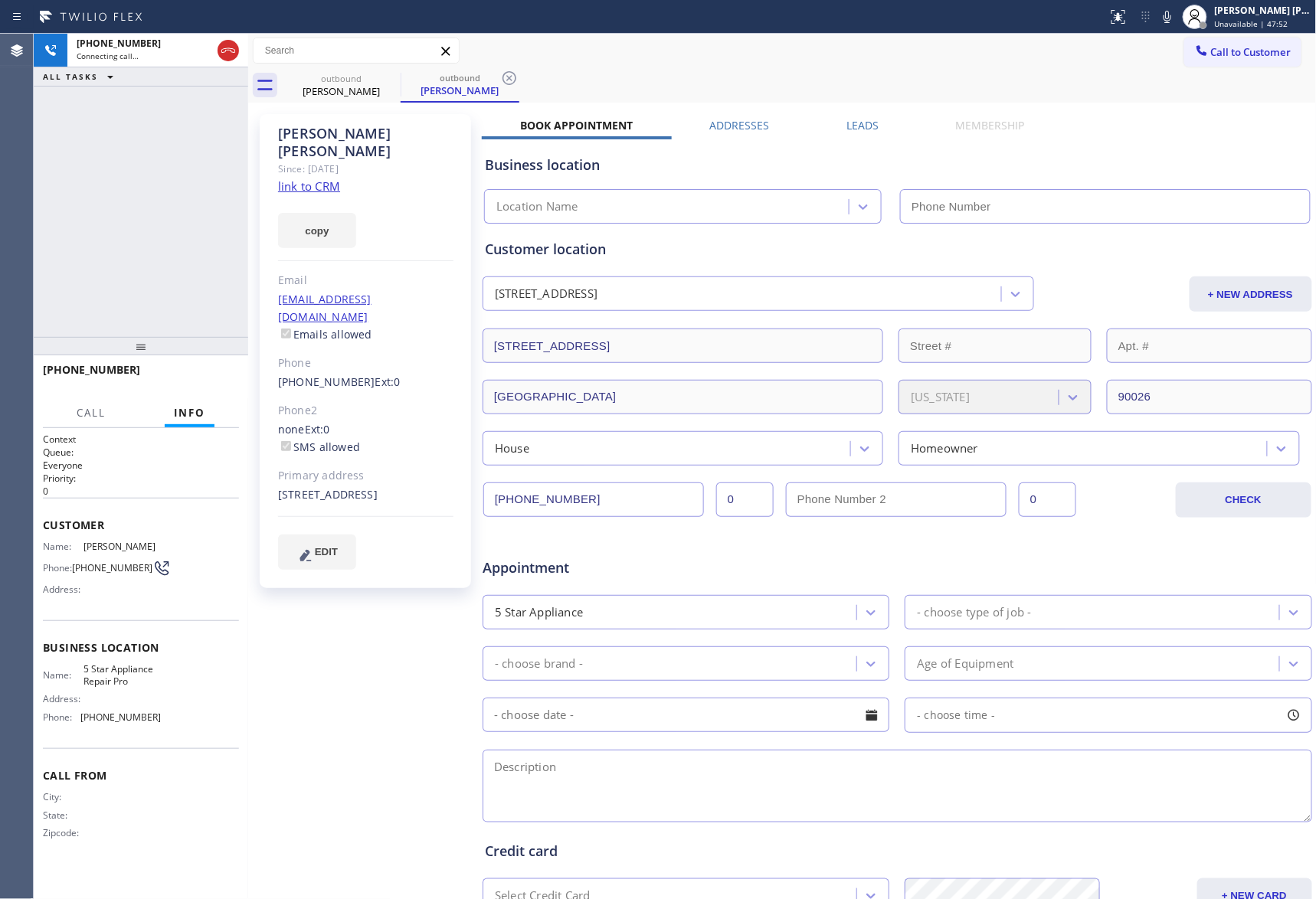
type input "[PHONE_NUMBER]"
drag, startPoint x: 215, startPoint y: 375, endPoint x: 142, endPoint y: 375, distance: 72.8
click at [215, 375] on span "HANG UP" at bounding box center [203, 377] width 47 height 11
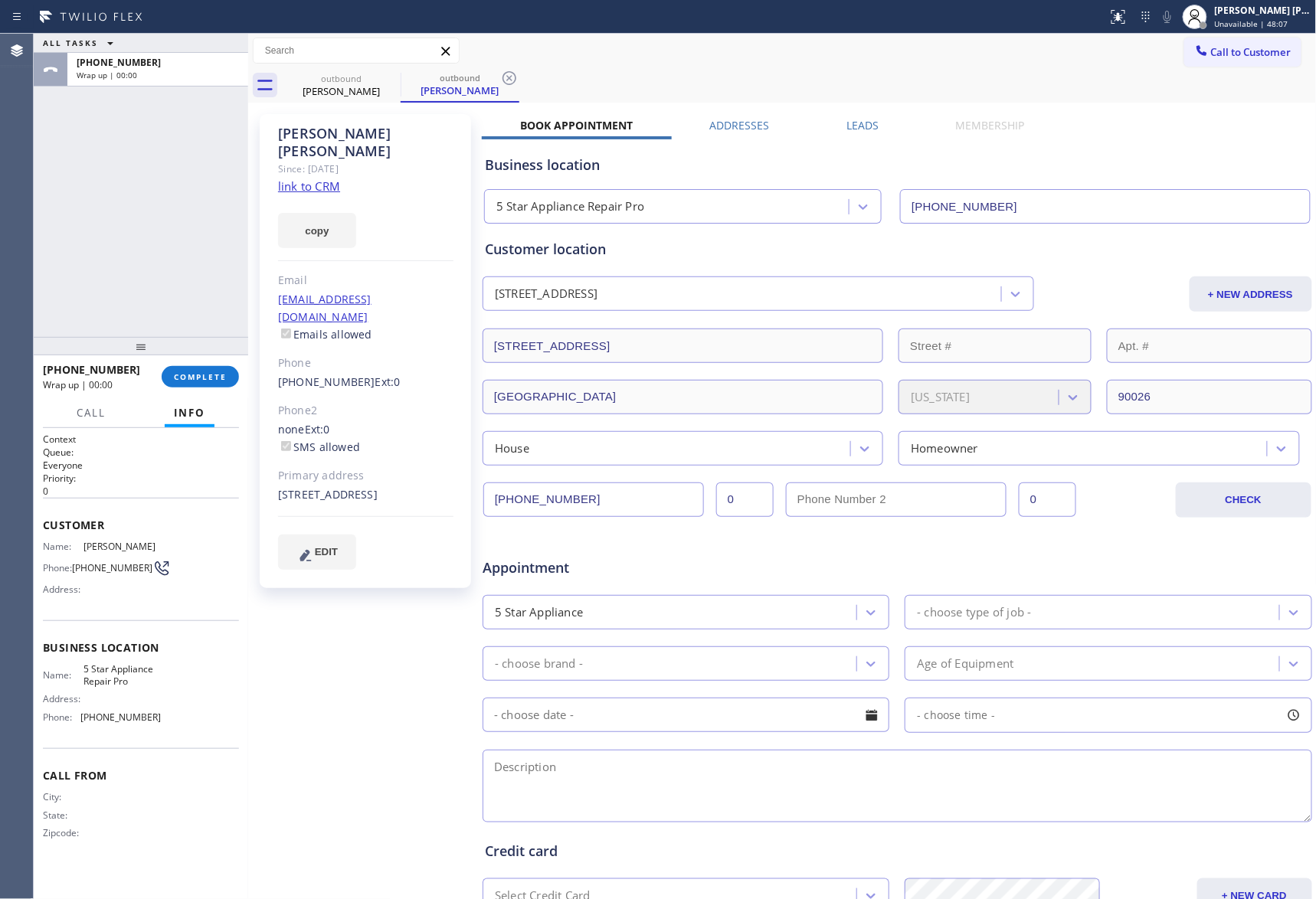
click at [854, 123] on label "Leads" at bounding box center [863, 125] width 32 height 15
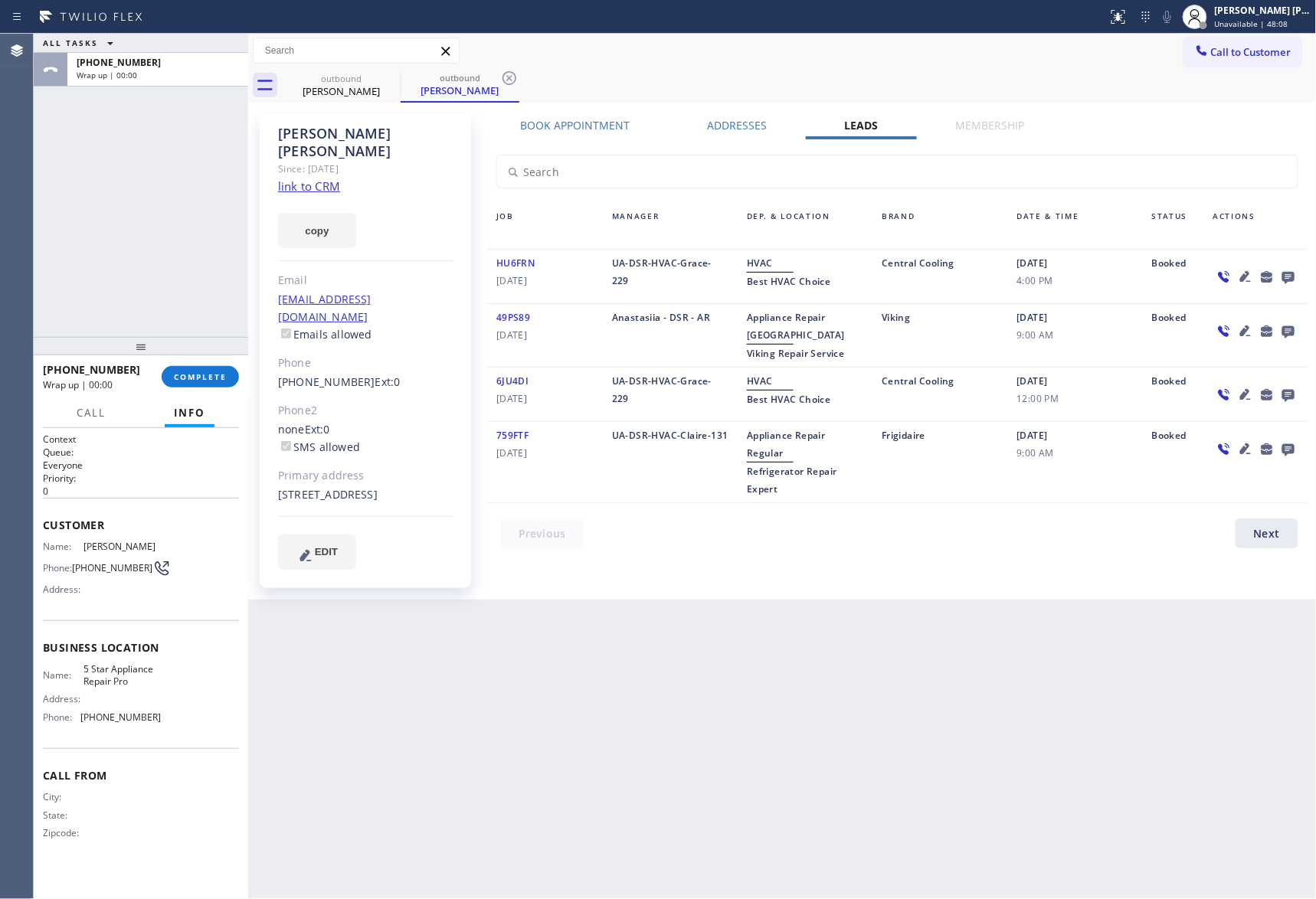
click at [1287, 274] on icon at bounding box center [1289, 278] width 12 height 12
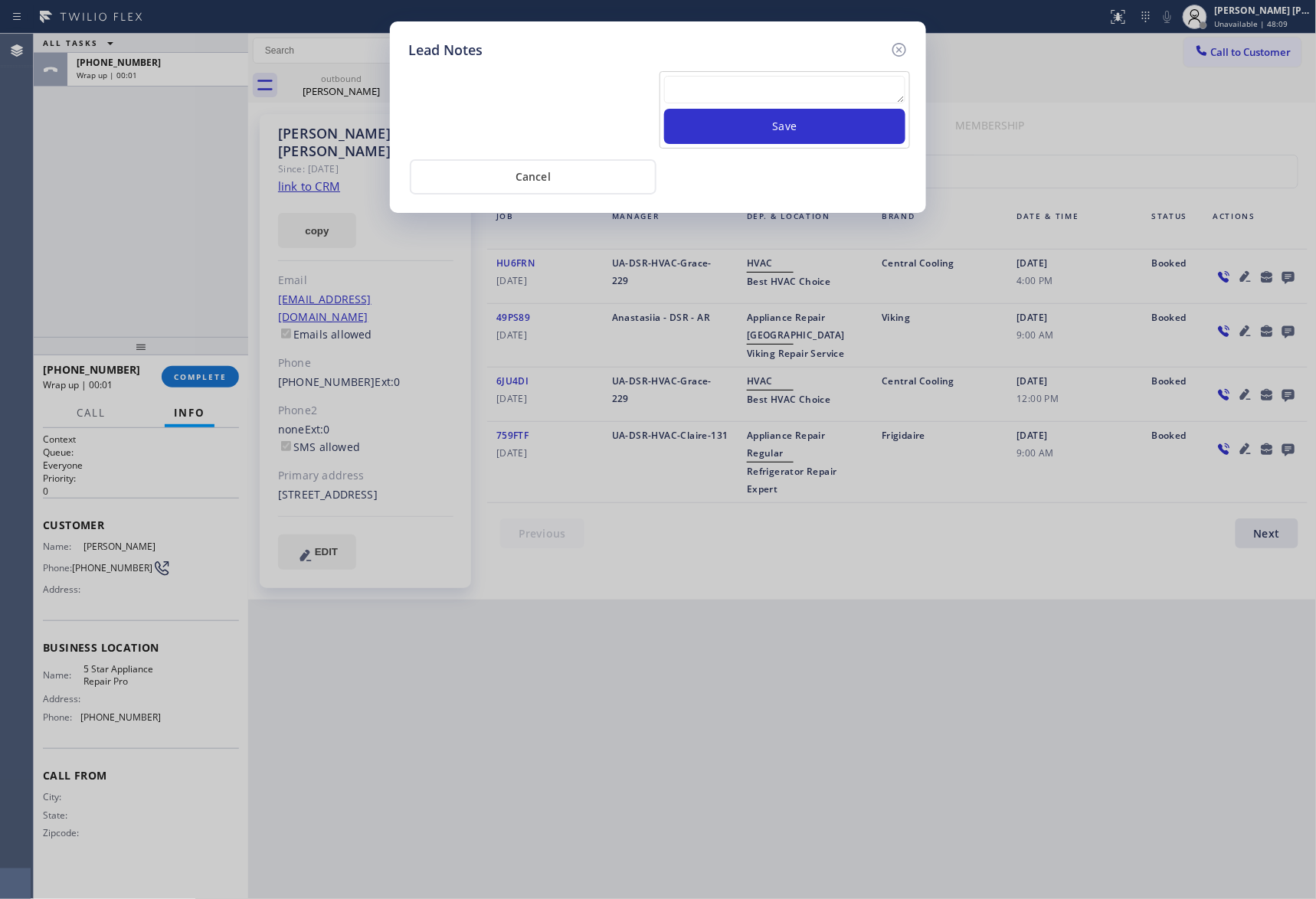
click at [726, 87] on textarea at bounding box center [784, 90] width 241 height 28
paste textarea "VM | please transfer if cx calls back"
type textarea "VM | please transfer if cx calls back"
click at [808, 133] on button "Save" at bounding box center [784, 126] width 241 height 35
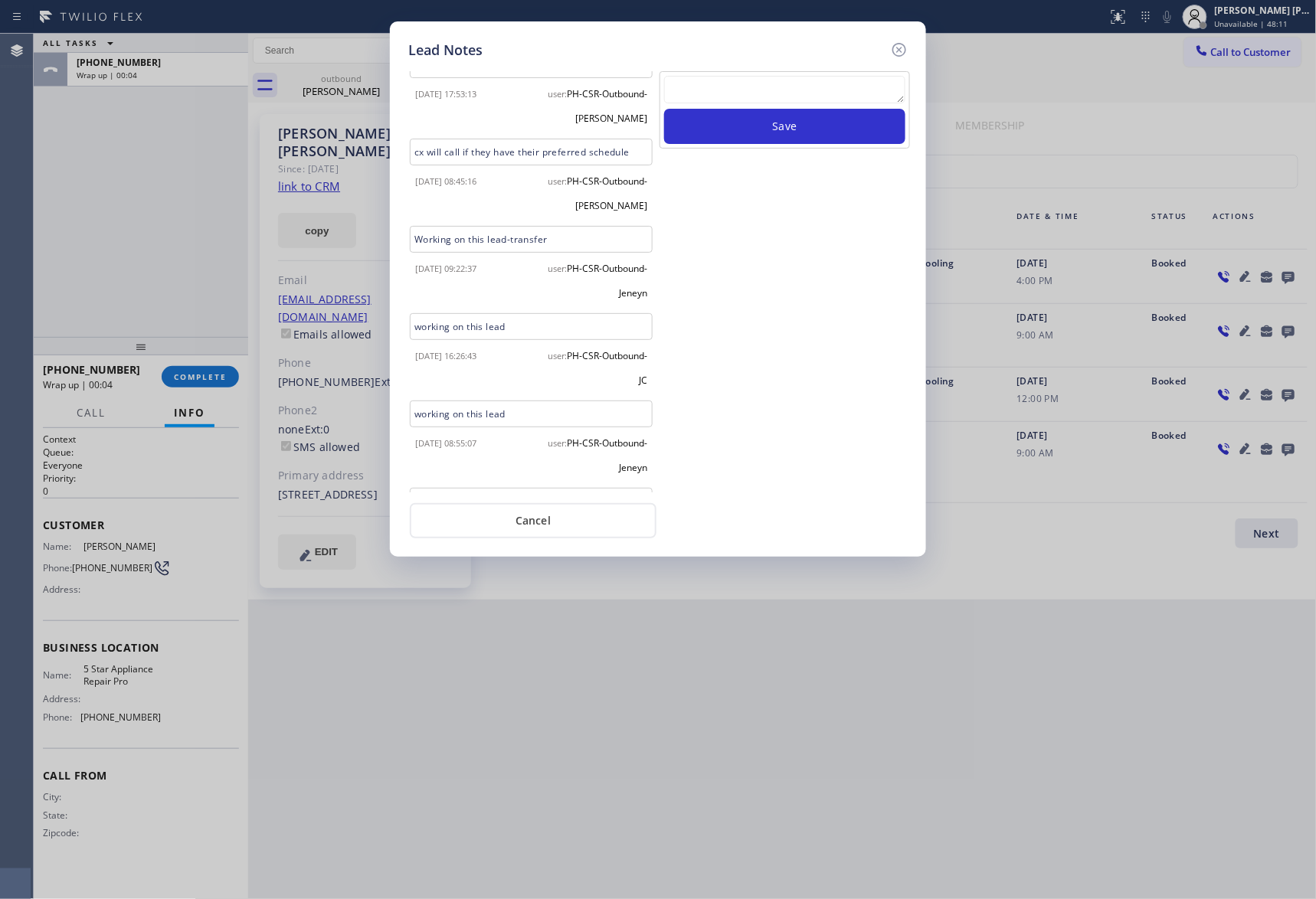
scroll to position [368, 0]
click at [902, 49] on icon at bounding box center [899, 50] width 18 height 18
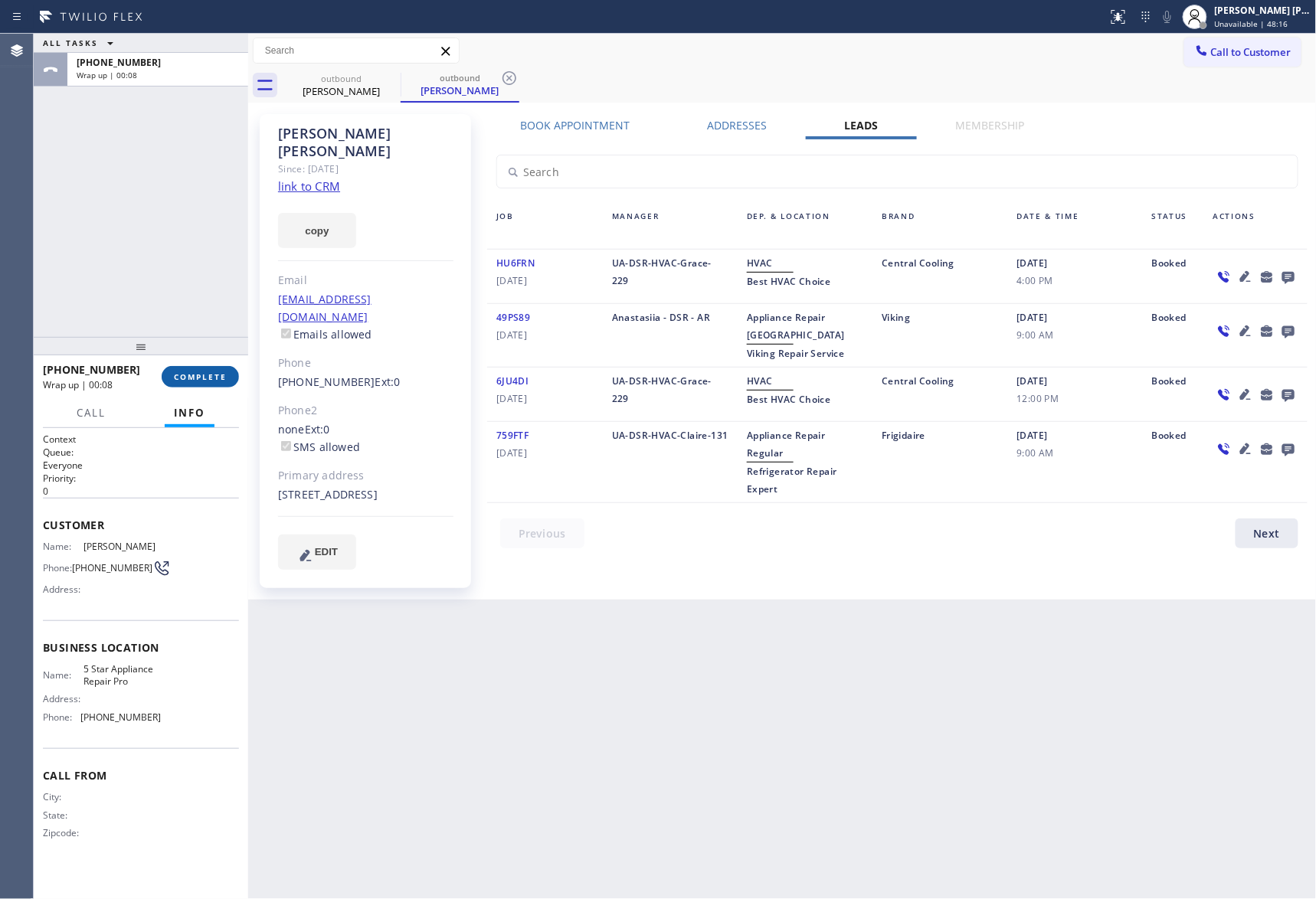
click at [213, 375] on span "COMPLETE" at bounding box center [200, 377] width 53 height 11
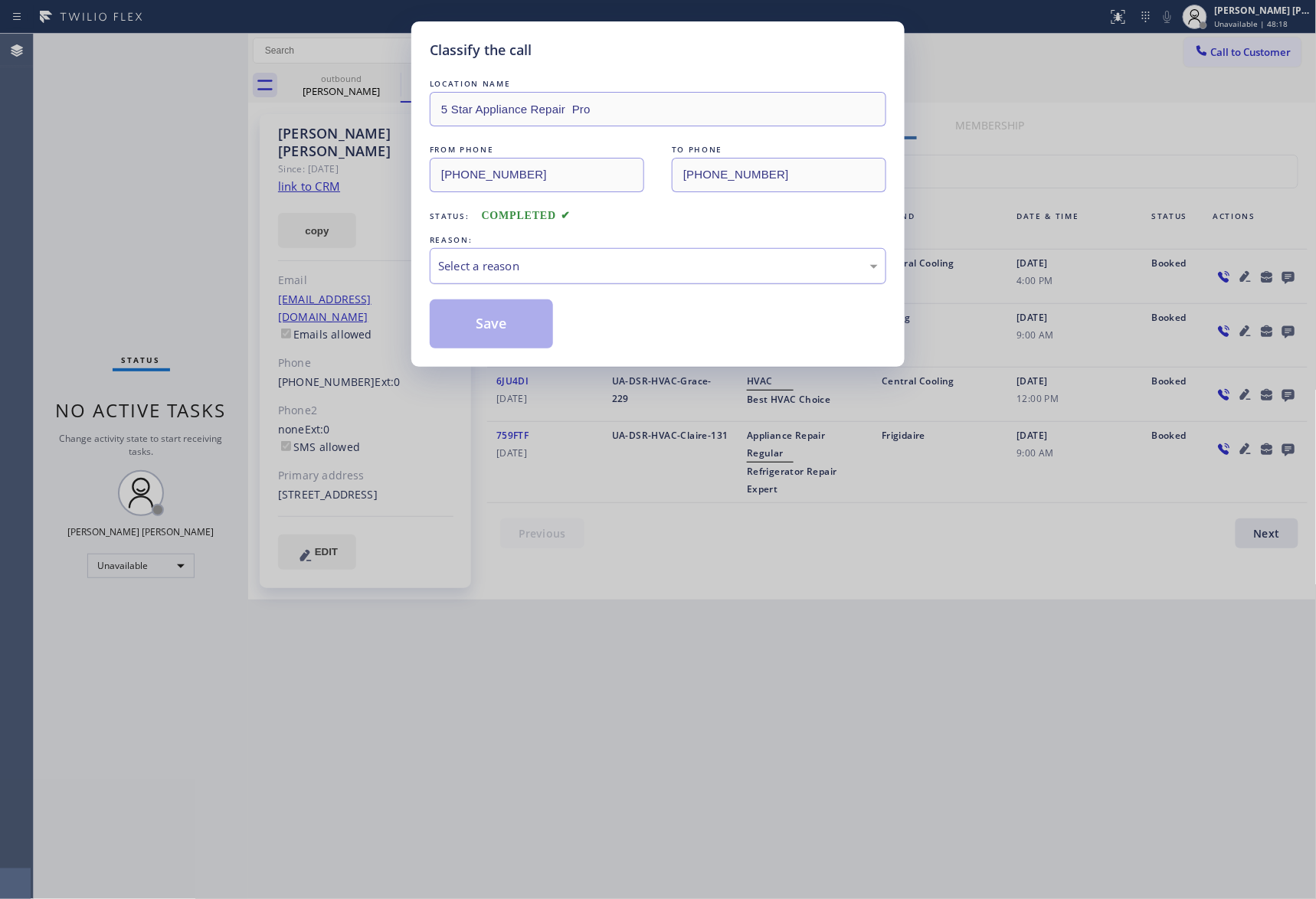
click at [601, 265] on div "Select a reason" at bounding box center [658, 266] width 440 height 18
click at [485, 331] on button "Save" at bounding box center [491, 324] width 123 height 49
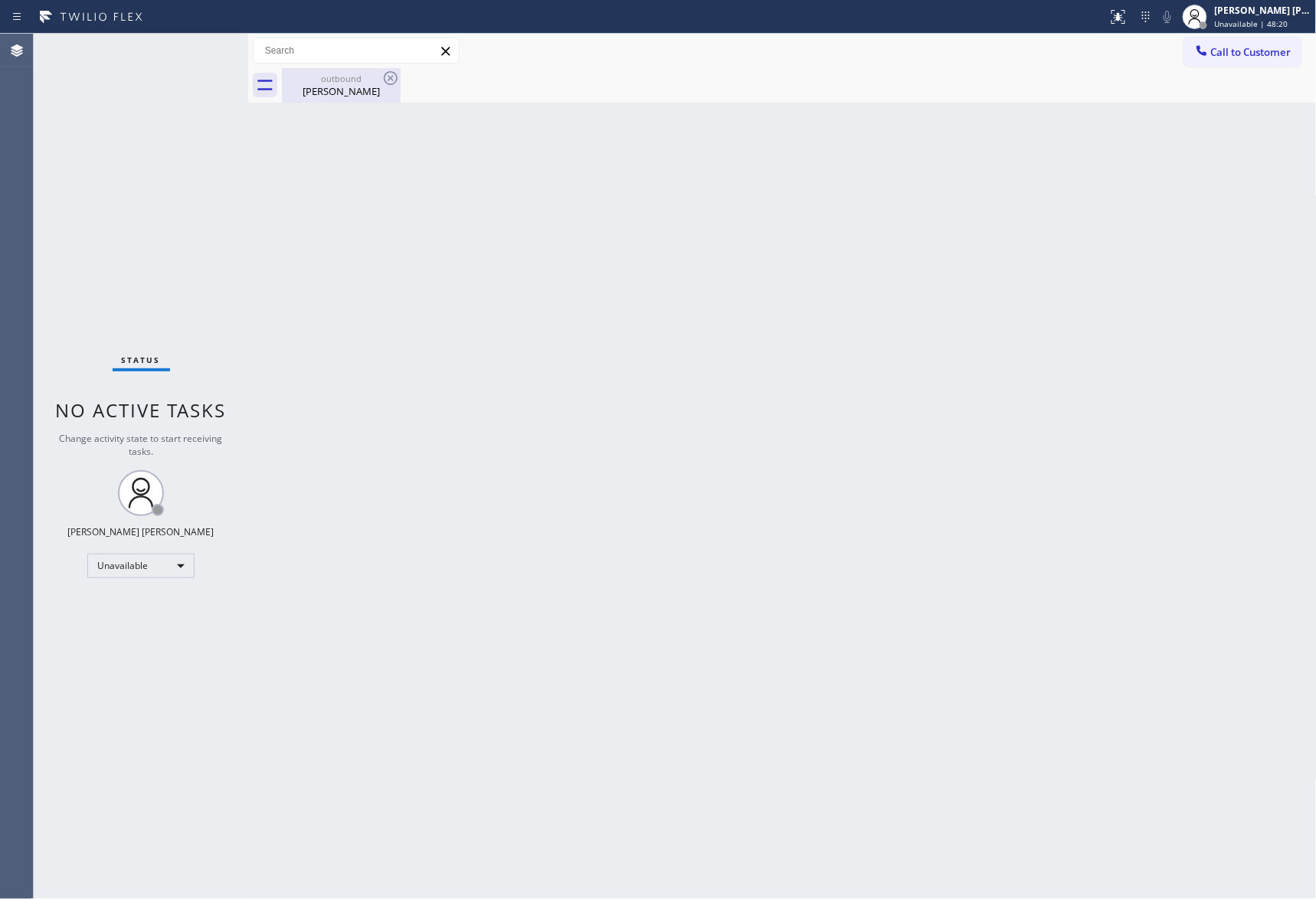
click at [359, 80] on div "outbound" at bounding box center [341, 78] width 116 height 11
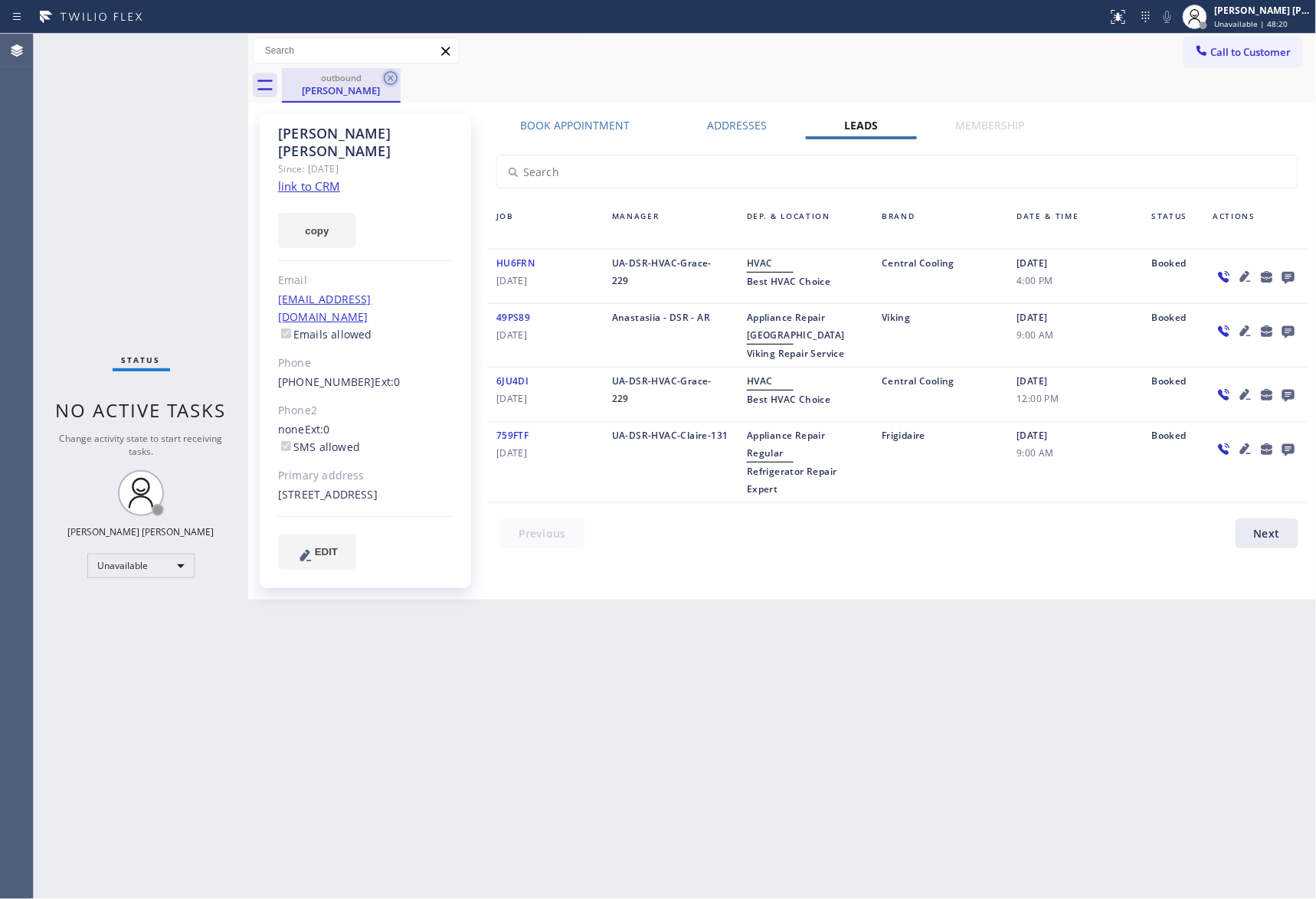
click at [394, 81] on icon at bounding box center [391, 78] width 18 height 18
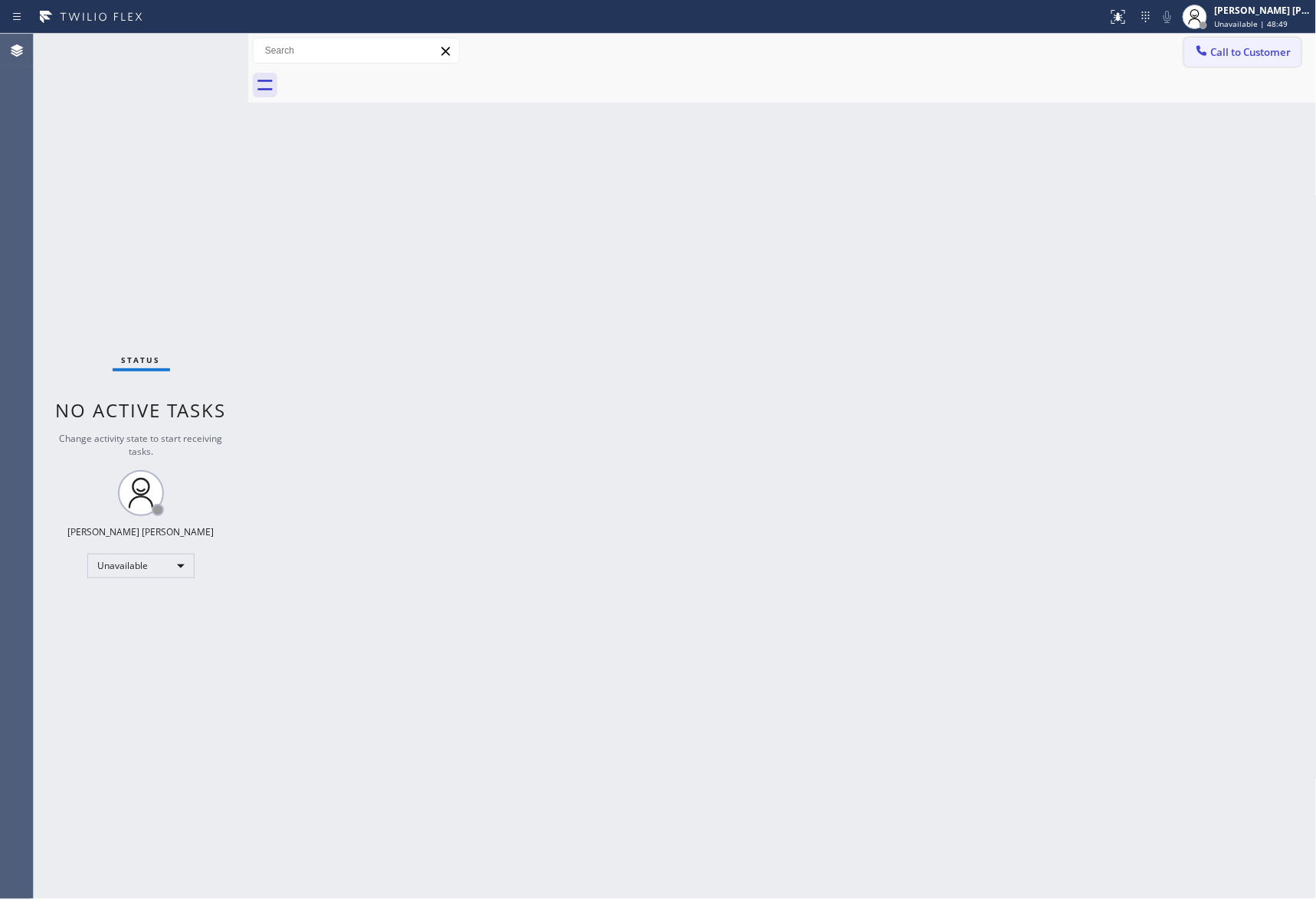
click at [1276, 53] on span "Call to Customer" at bounding box center [1251, 52] width 80 height 14
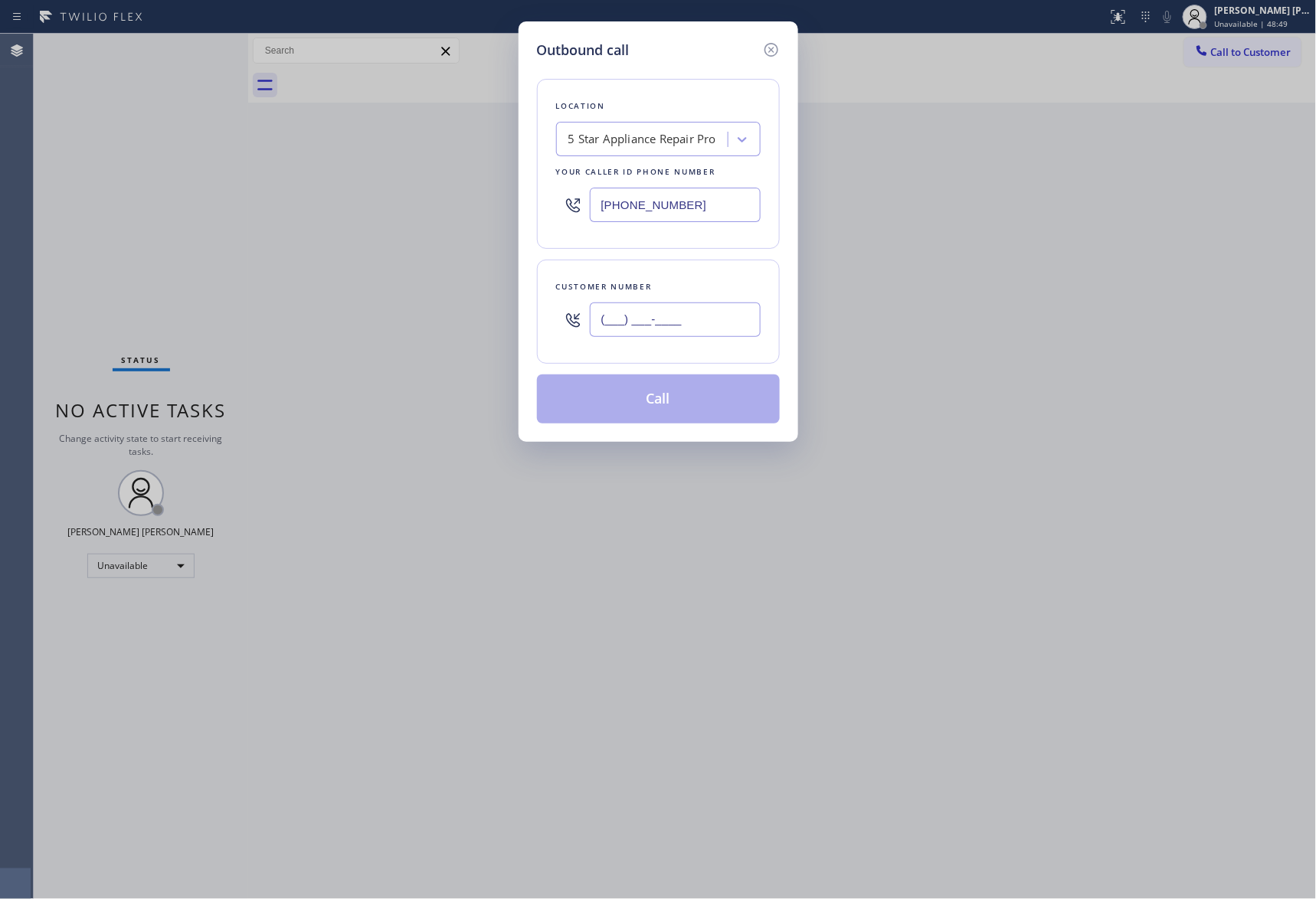
click at [715, 323] on input "(___) ___-____" at bounding box center [675, 320] width 171 height 34
paste input "305) 756-6061"
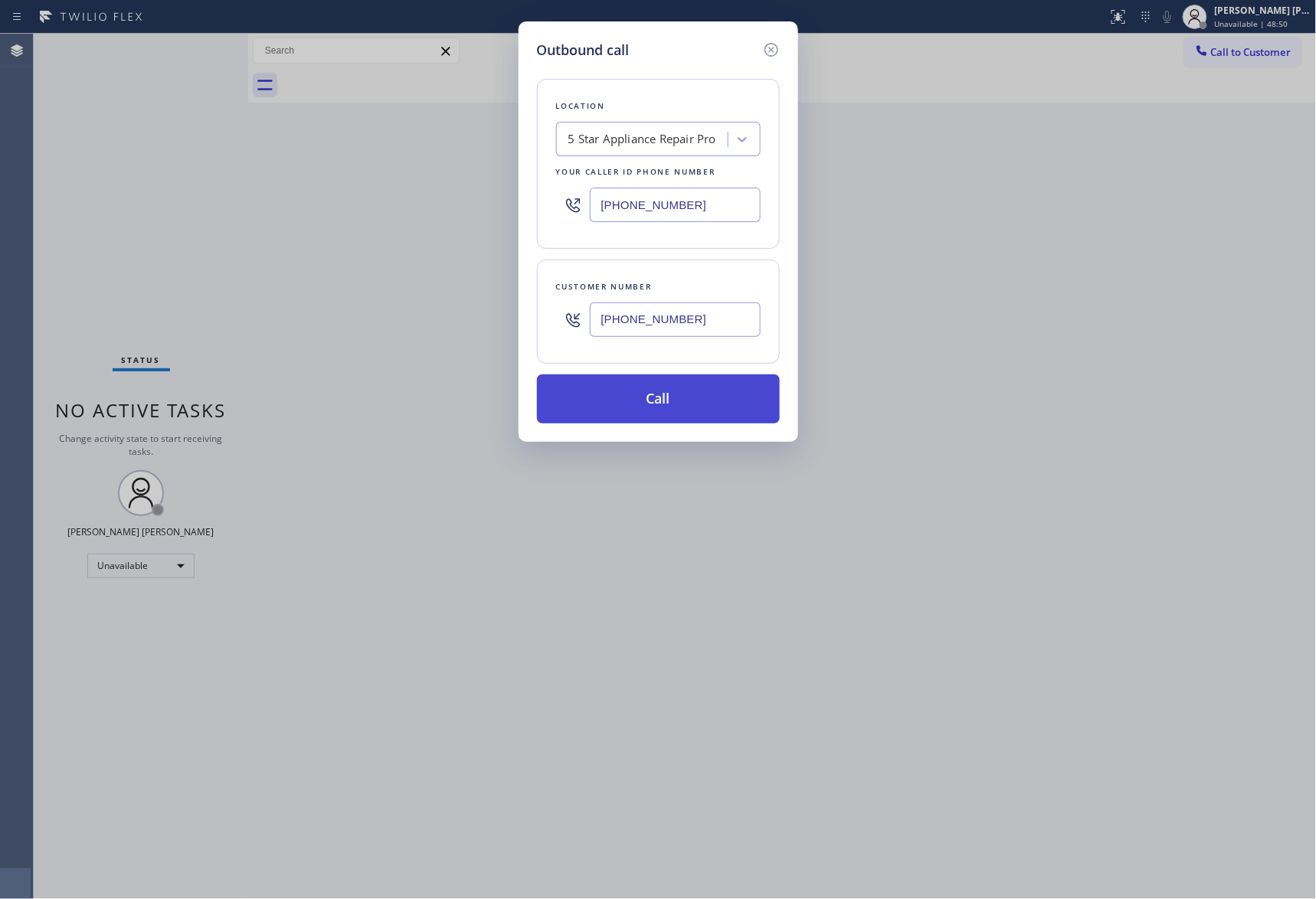
type input "(305) 756-6061"
click at [696, 396] on button "Call" at bounding box center [658, 399] width 243 height 49
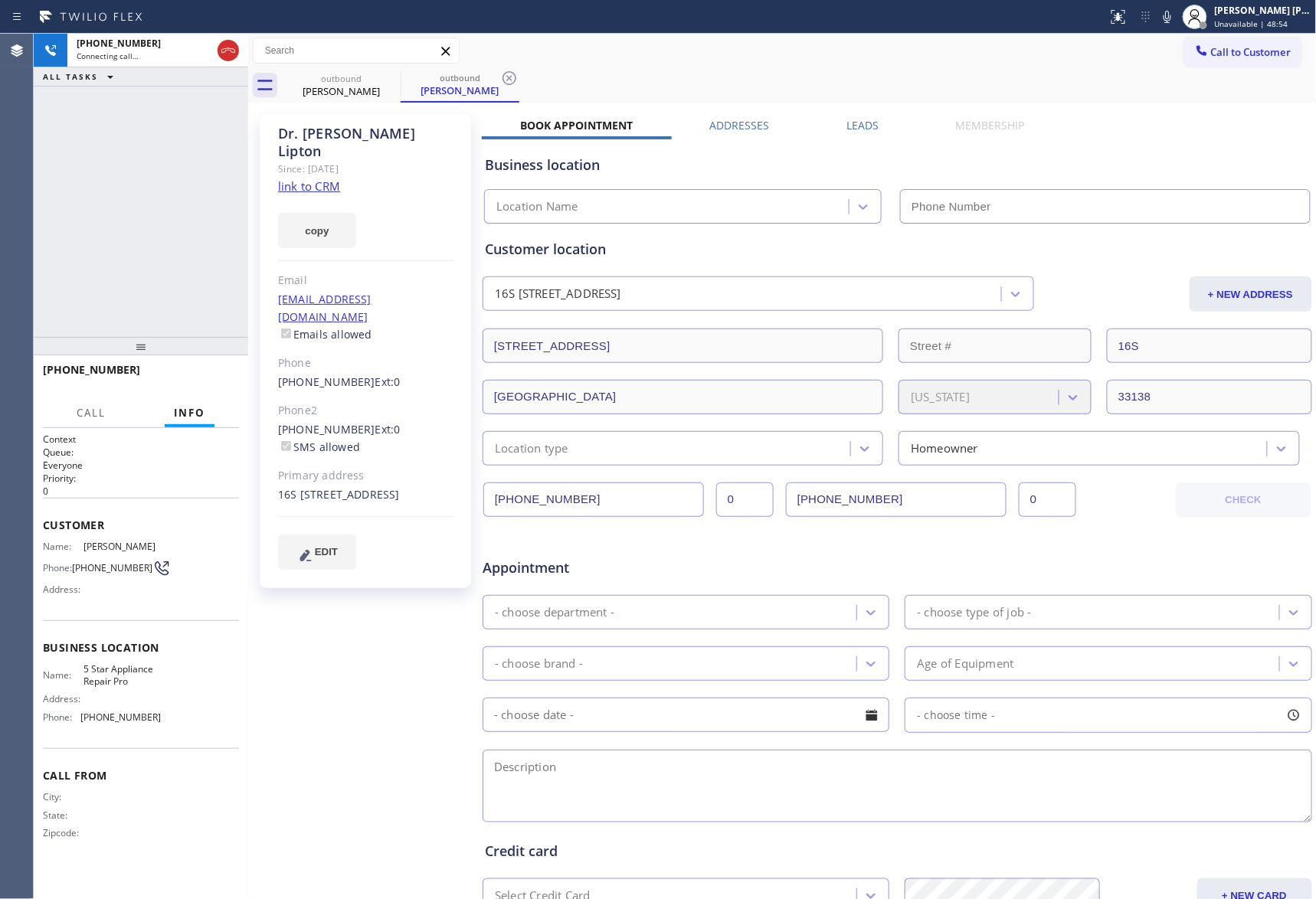
type input "[PHONE_NUMBER]"
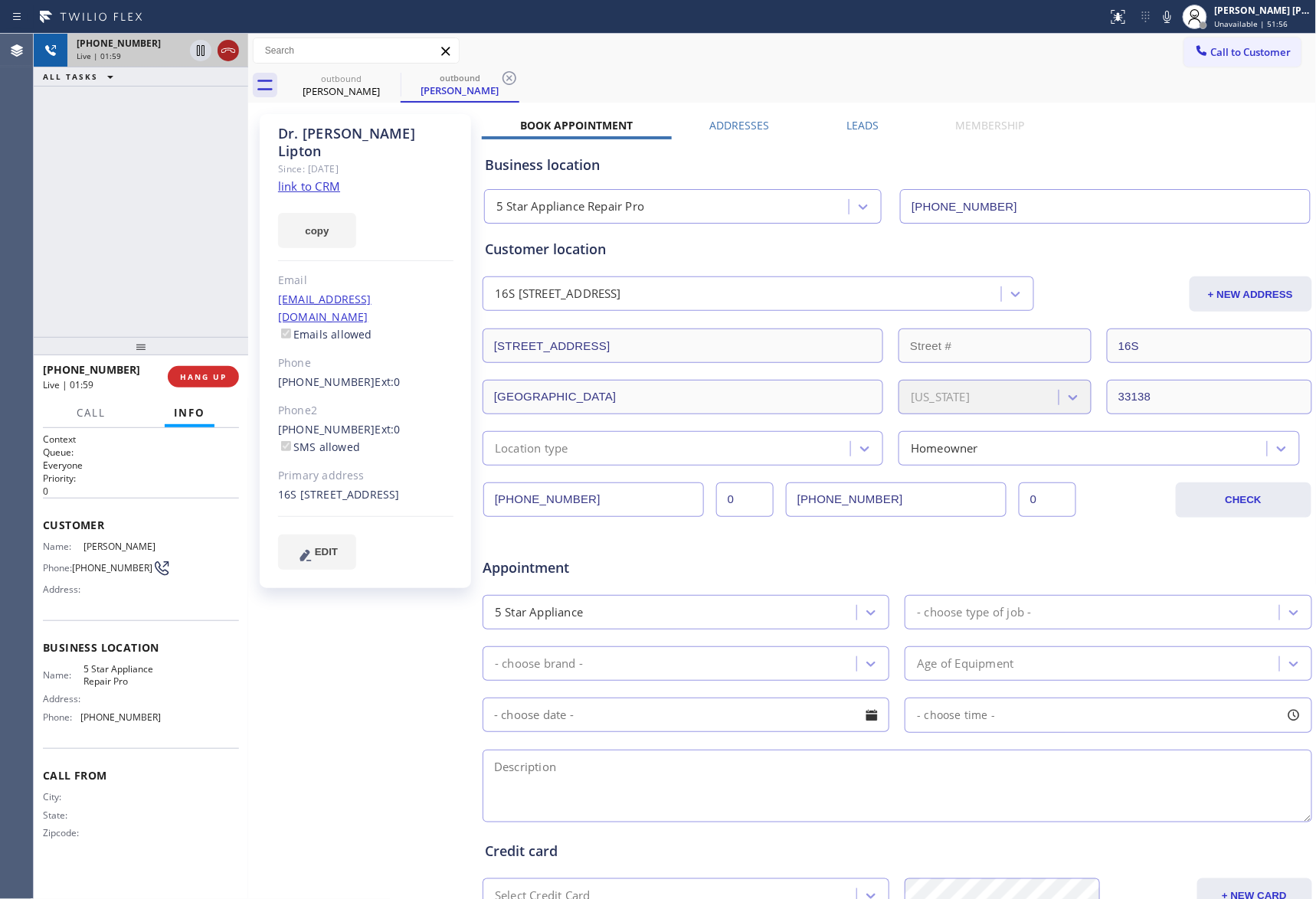
click at [222, 54] on icon at bounding box center [228, 50] width 18 height 18
click at [849, 127] on label "Leads" at bounding box center [863, 125] width 32 height 15
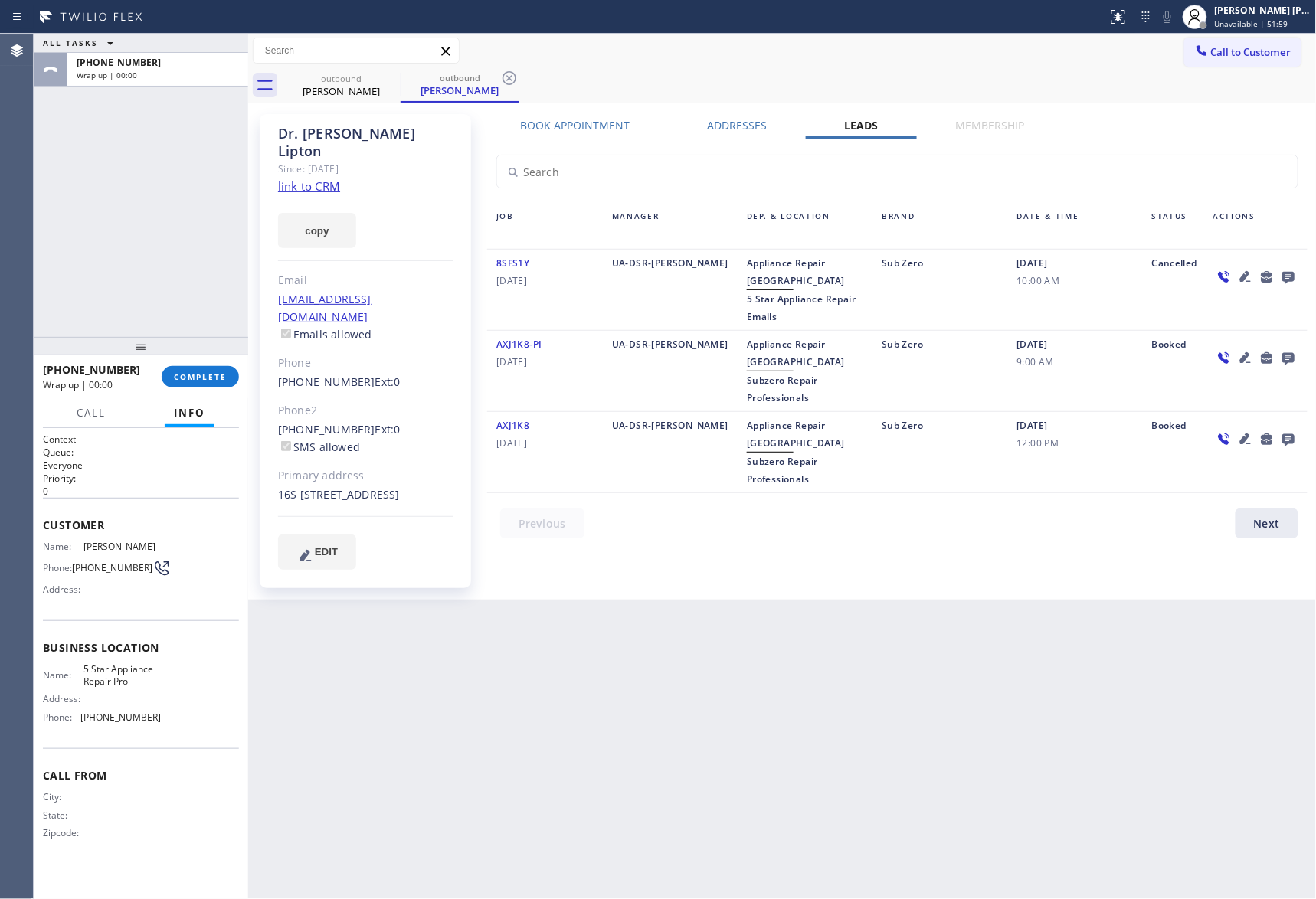
click at [1293, 277] on icon at bounding box center [1289, 278] width 12 height 12
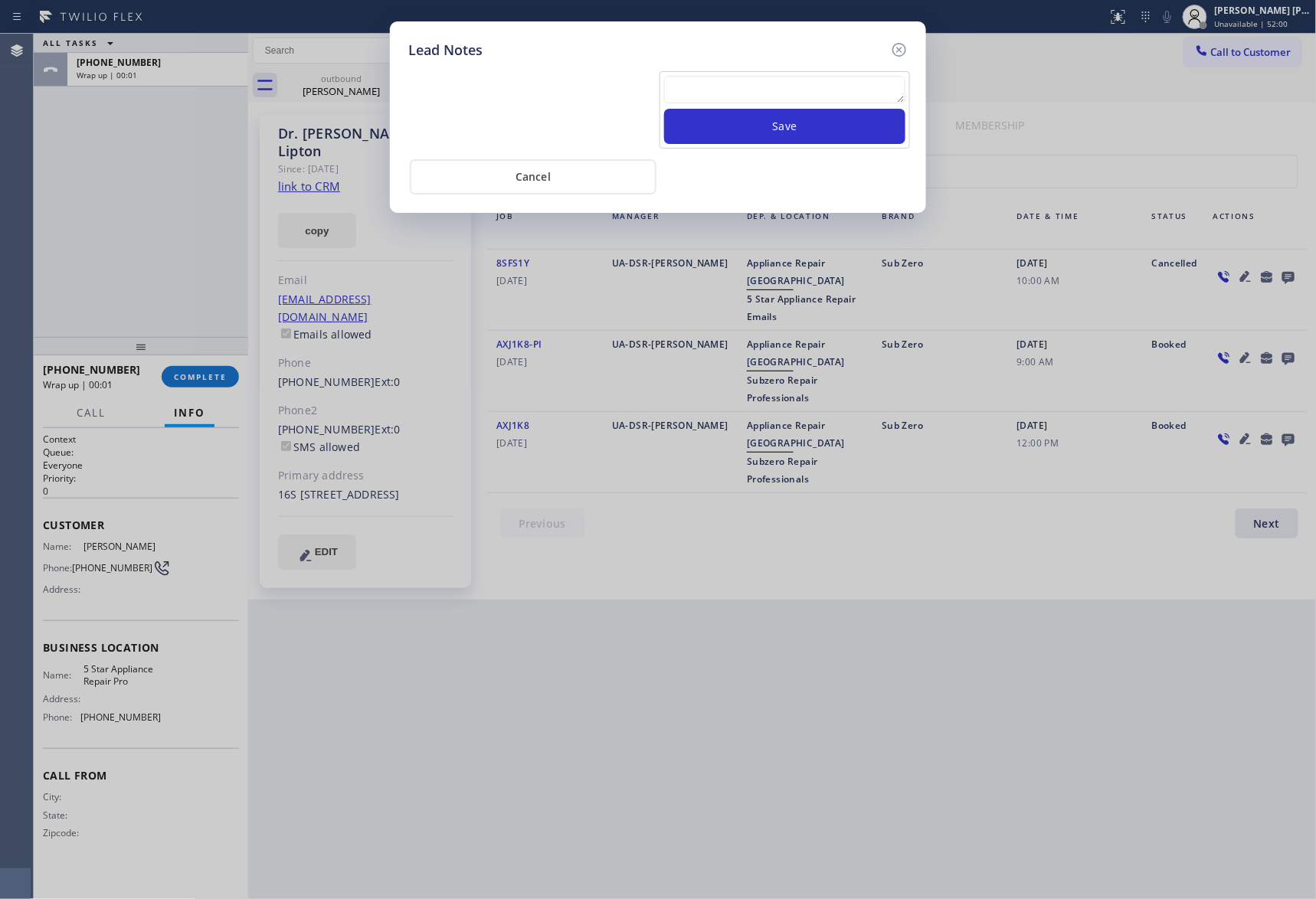
click at [775, 87] on textarea at bounding box center [784, 90] width 241 height 28
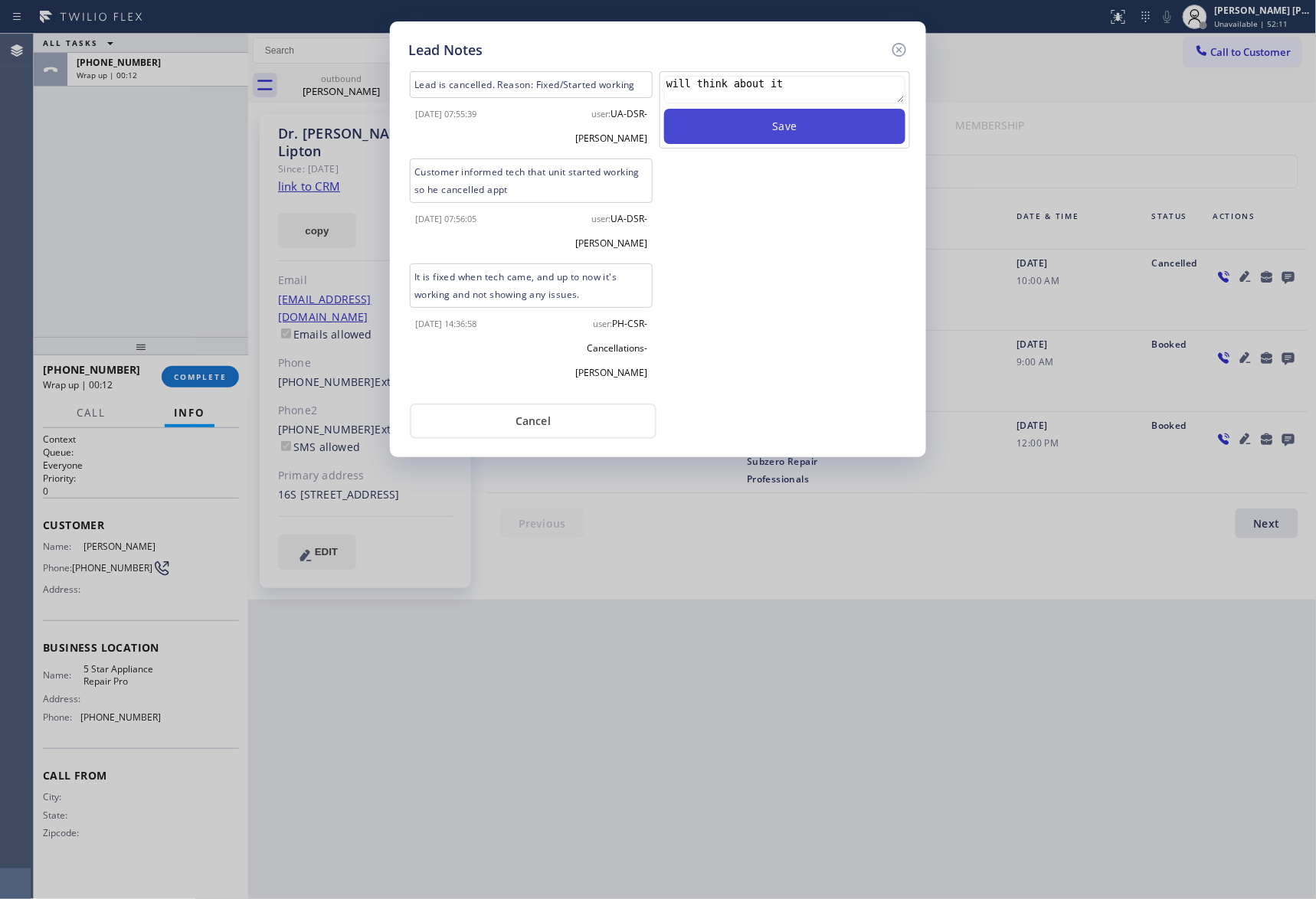
type textarea "will think about it"
click at [779, 132] on button "Save" at bounding box center [784, 126] width 241 height 35
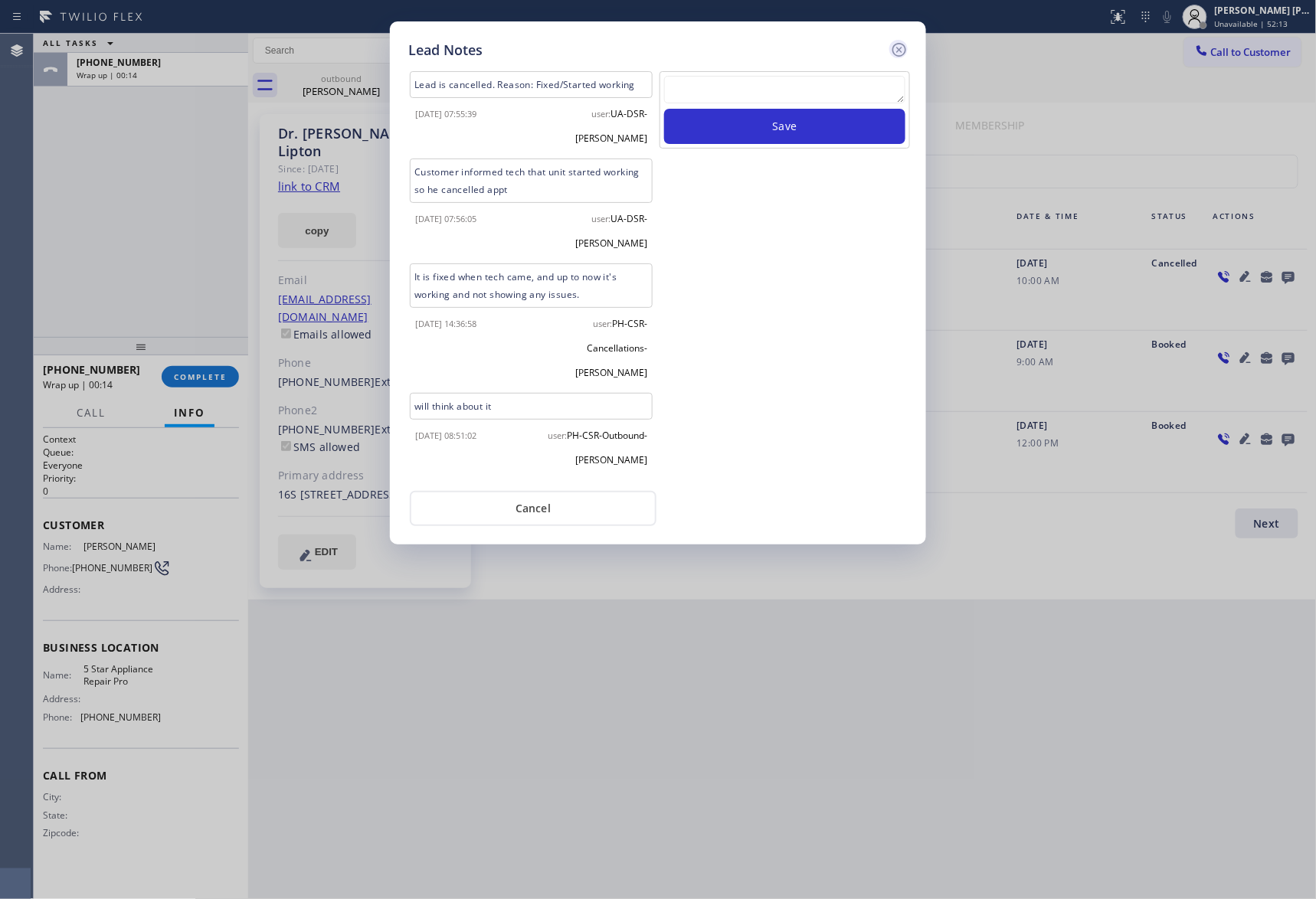
click at [903, 48] on icon at bounding box center [899, 50] width 18 height 18
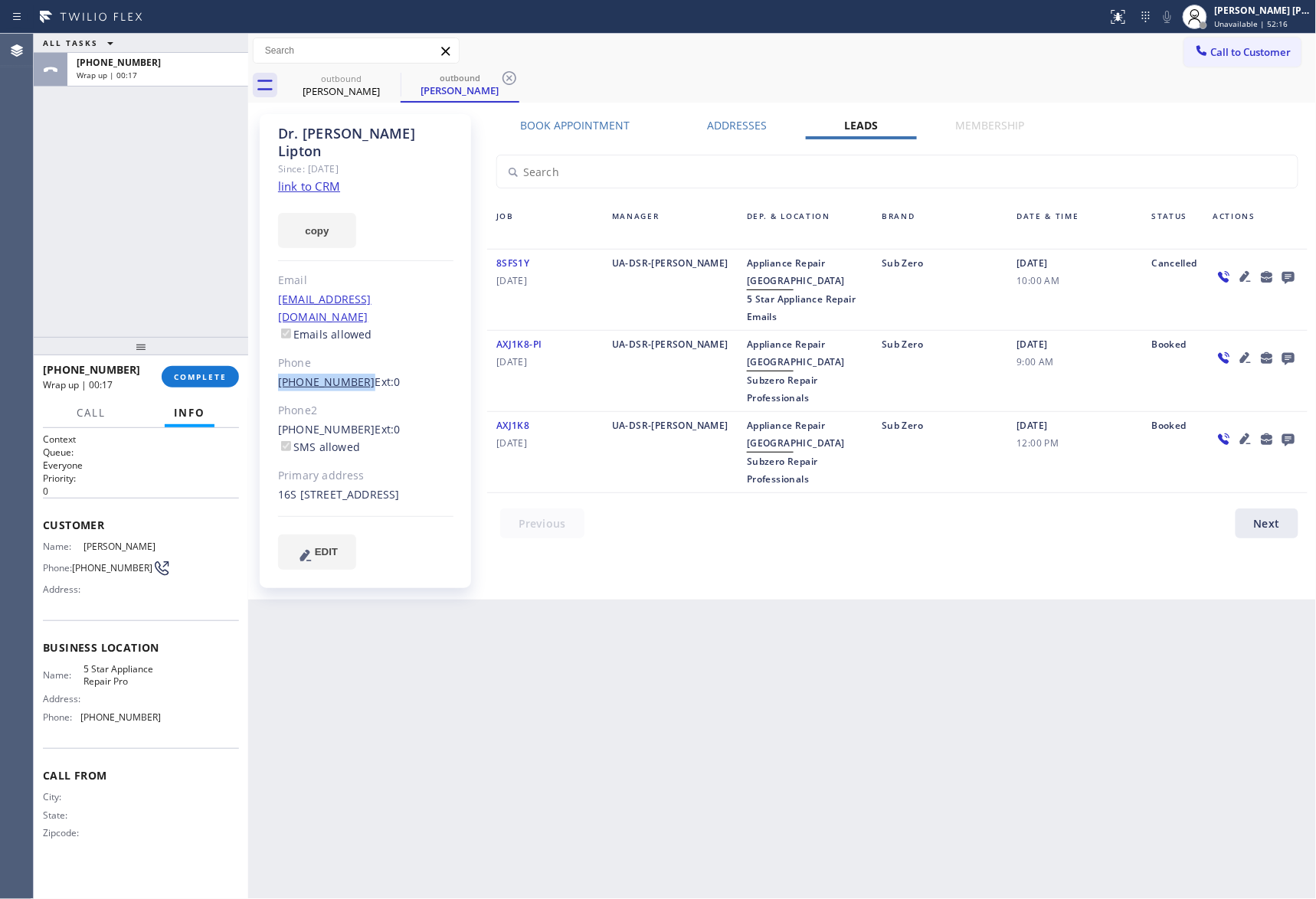
drag, startPoint x: 273, startPoint y: 347, endPoint x: 336, endPoint y: 348, distance: 62.8
click at [352, 351] on div "Dr. Alan Lipton Since: 20 may 2020 link to CRM copy Email liptona@bellsouth.net…" at bounding box center [365, 351] width 211 height 474
copy link "(305) 756-6061"
click at [202, 375] on span "COMPLETE" at bounding box center [200, 377] width 53 height 11
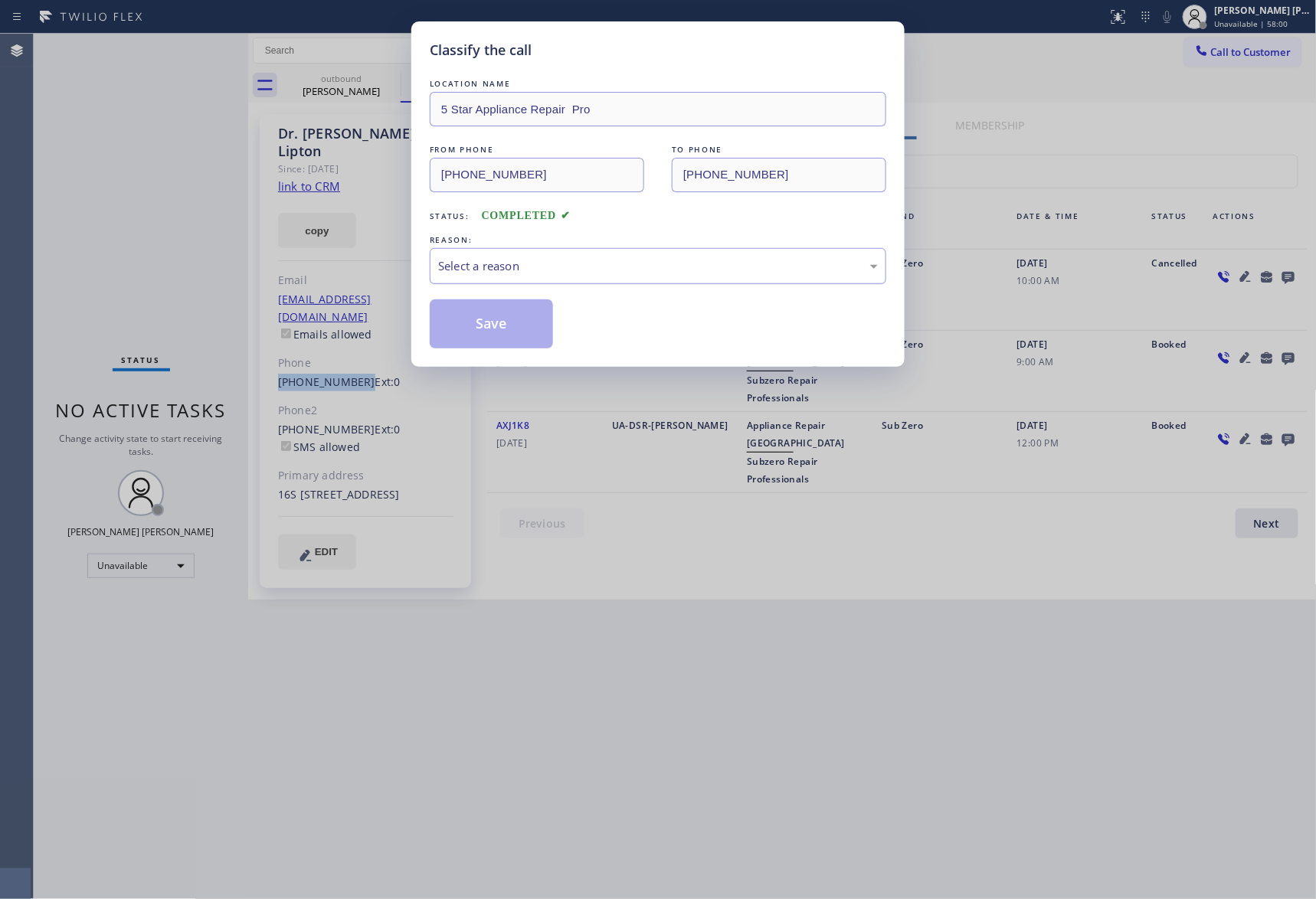
click at [552, 261] on div "Select a reason" at bounding box center [658, 266] width 440 height 18
click at [497, 323] on button "Save" at bounding box center [491, 324] width 123 height 49
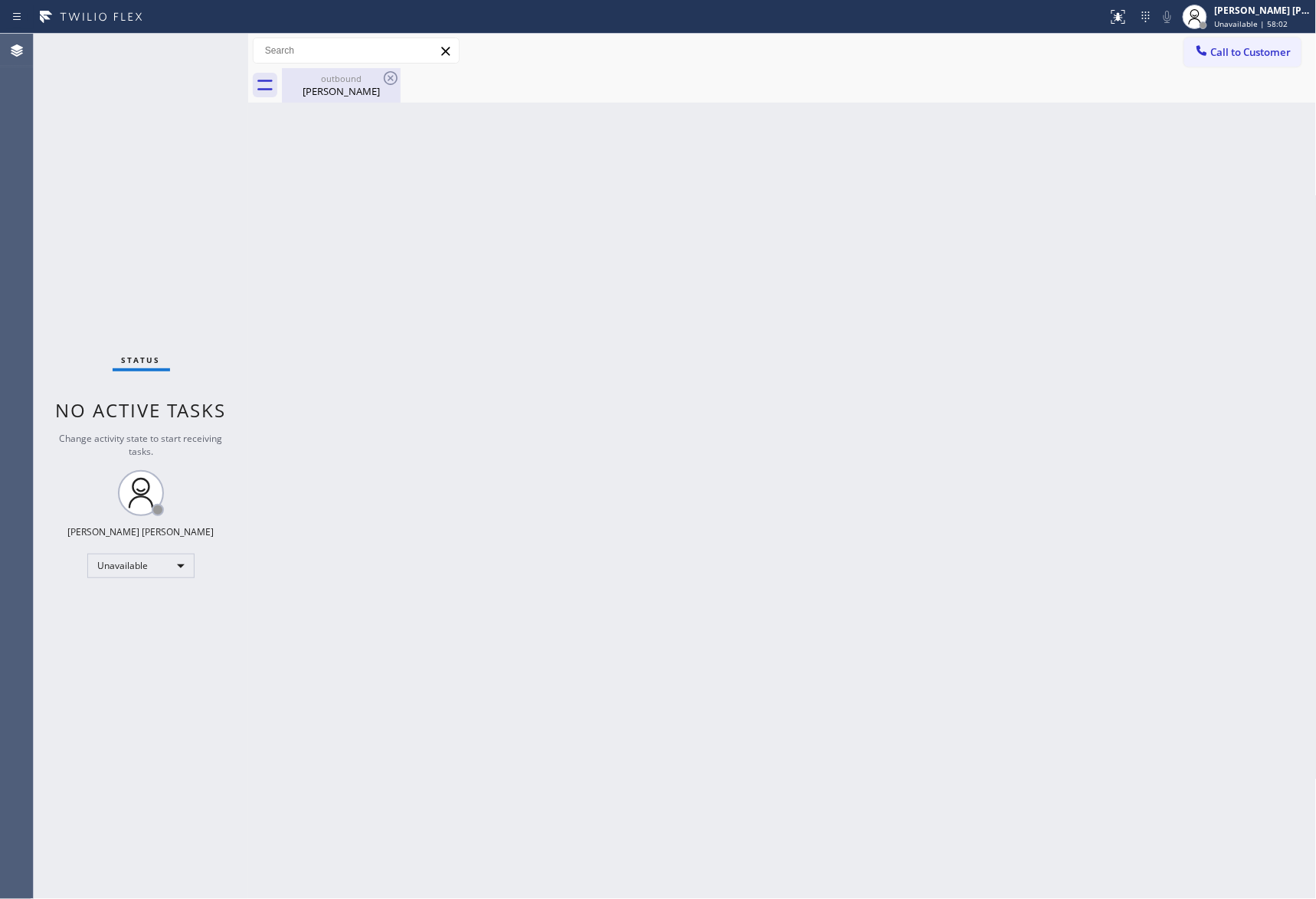
click at [343, 90] on div "Dr. Alan Lipton" at bounding box center [341, 91] width 116 height 14
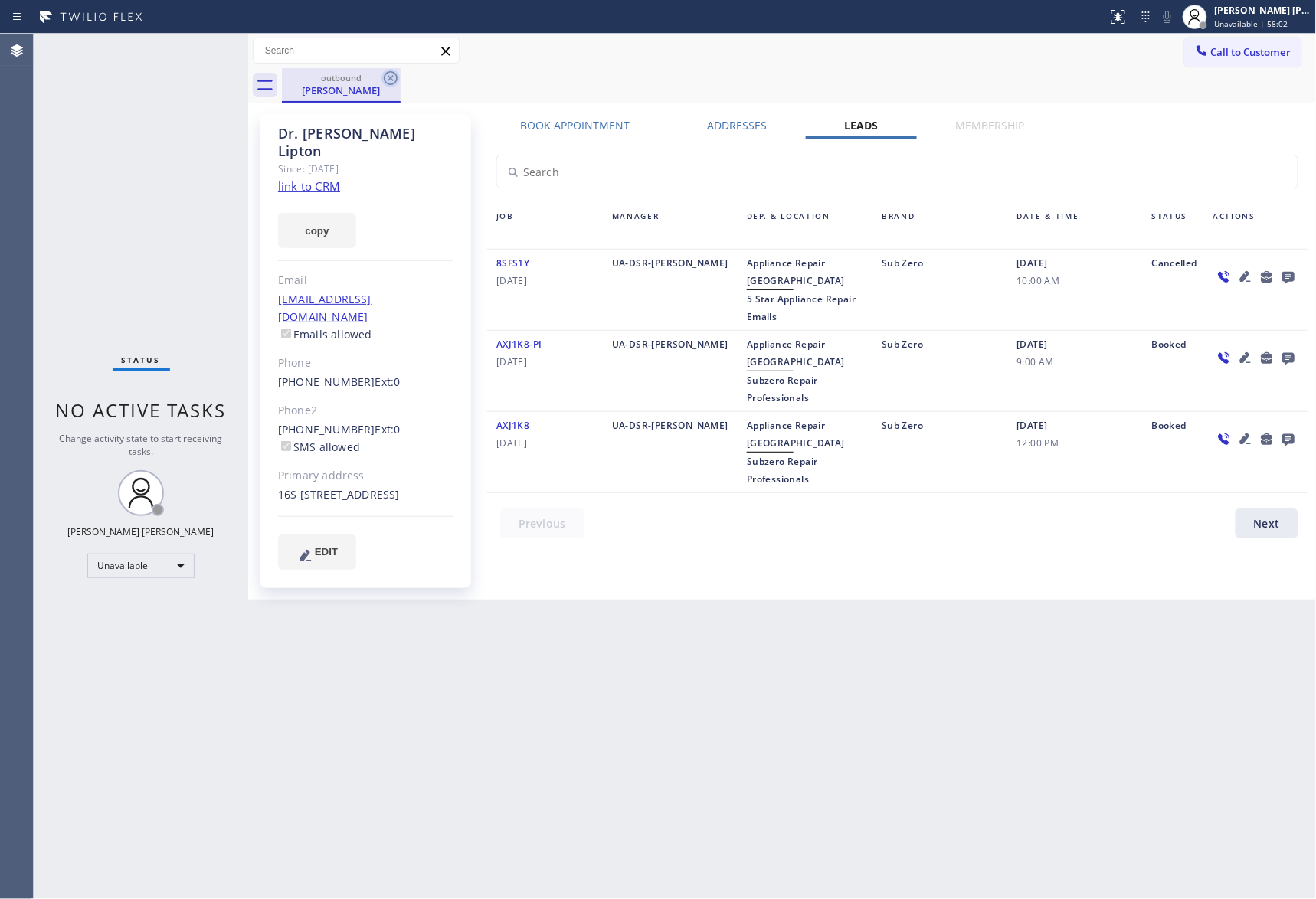
click at [388, 83] on icon at bounding box center [391, 78] width 18 height 18
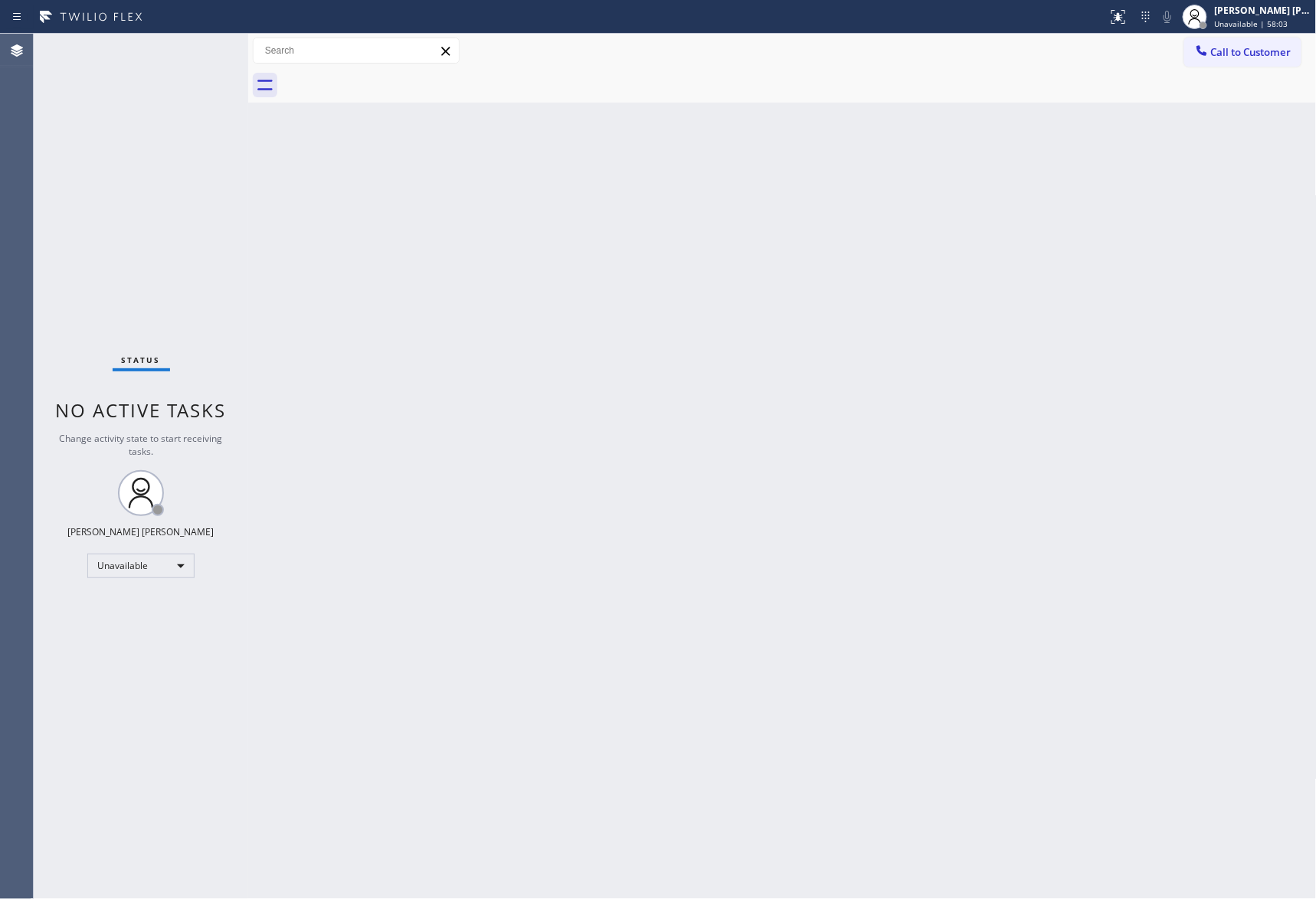
click at [389, 81] on div at bounding box center [799, 85] width 1035 height 34
drag, startPoint x: 1264, startPoint y: 54, endPoint x: 994, endPoint y: 70, distance: 270.2
click at [1263, 54] on span "Call to Customer" at bounding box center [1251, 52] width 80 height 14
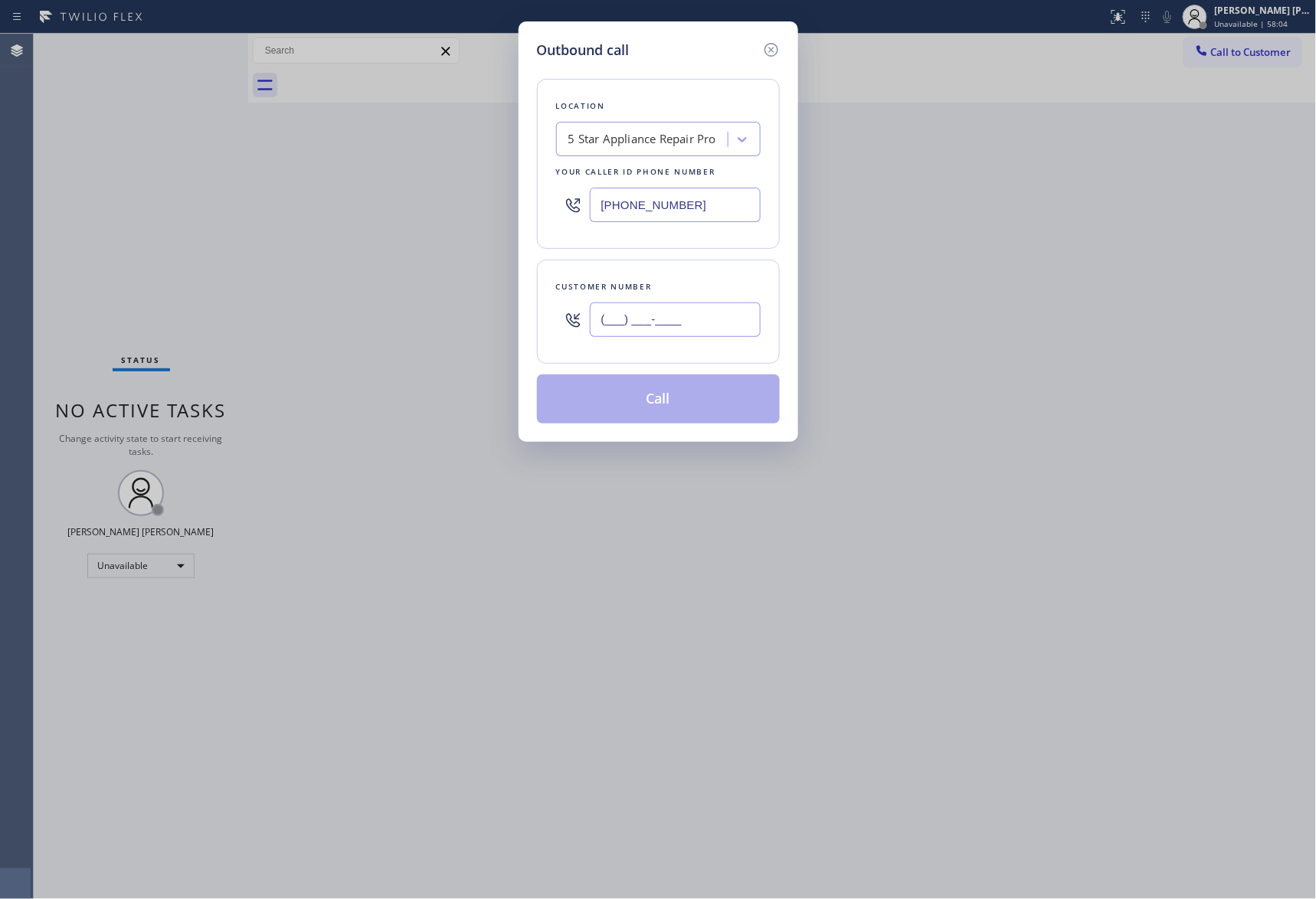
click at [703, 316] on input "(___) ___-____" at bounding box center [675, 320] width 171 height 34
paste input "954) 235-2275"
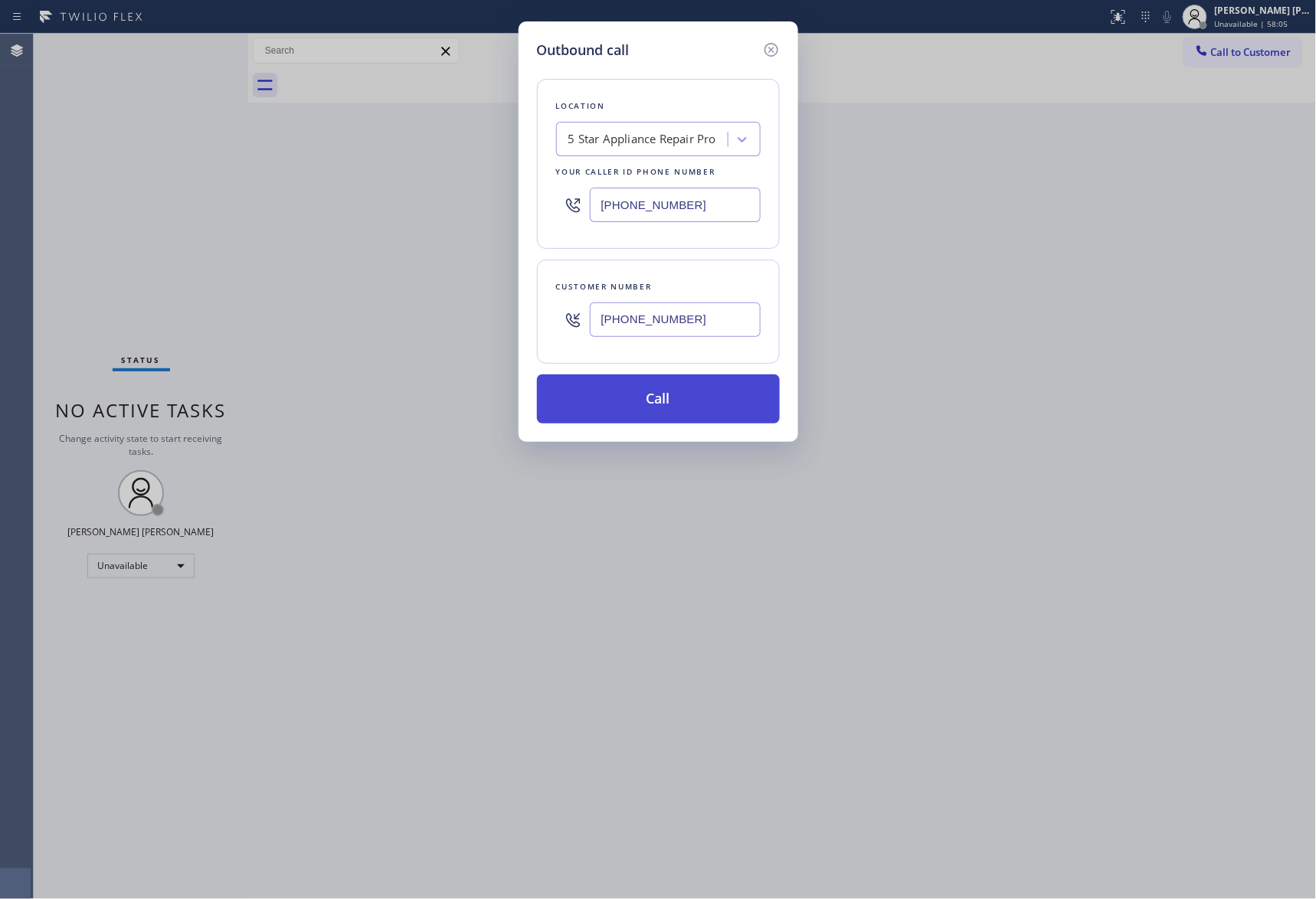
type input "(954) 235-2275"
click at [687, 397] on button "Call" at bounding box center [658, 399] width 243 height 49
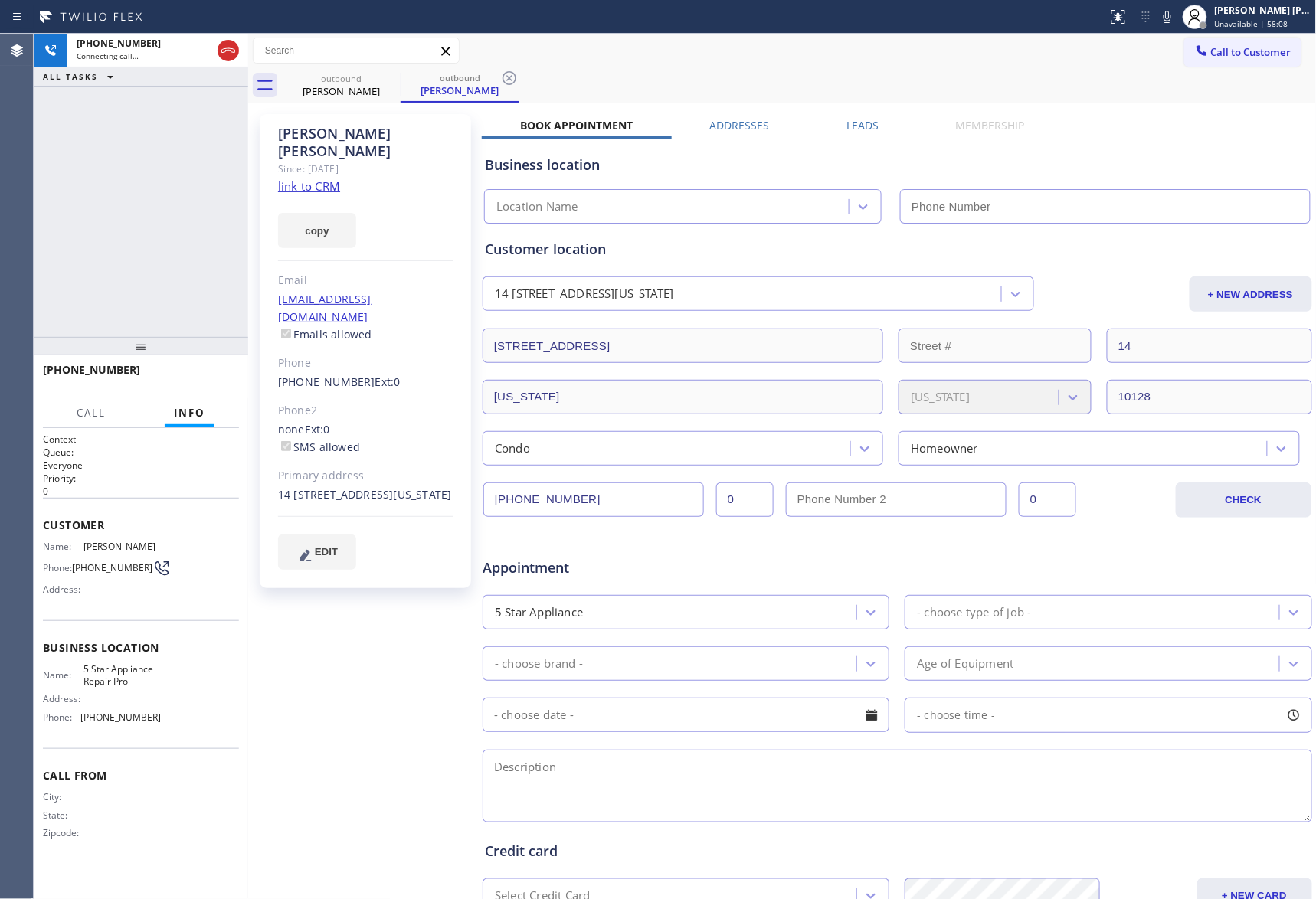
type input "[PHONE_NUMBER]"
click at [234, 48] on icon at bounding box center [228, 50] width 18 height 18
drag, startPoint x: 867, startPoint y: 126, endPoint x: 898, endPoint y: 132, distance: 31.1
click at [866, 126] on label "Leads" at bounding box center [863, 125] width 32 height 15
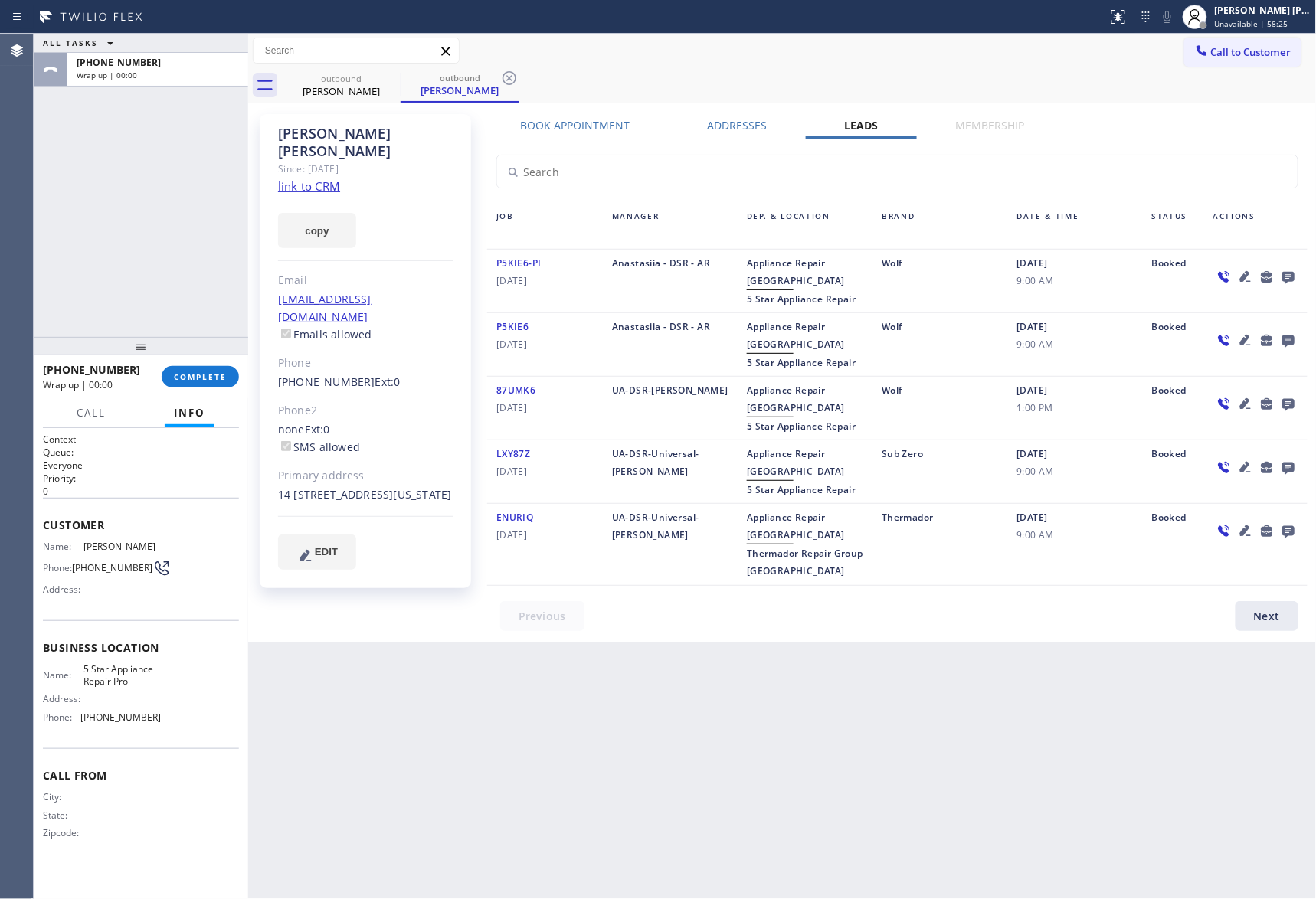
click at [1294, 273] on icon at bounding box center [1289, 278] width 12 height 12
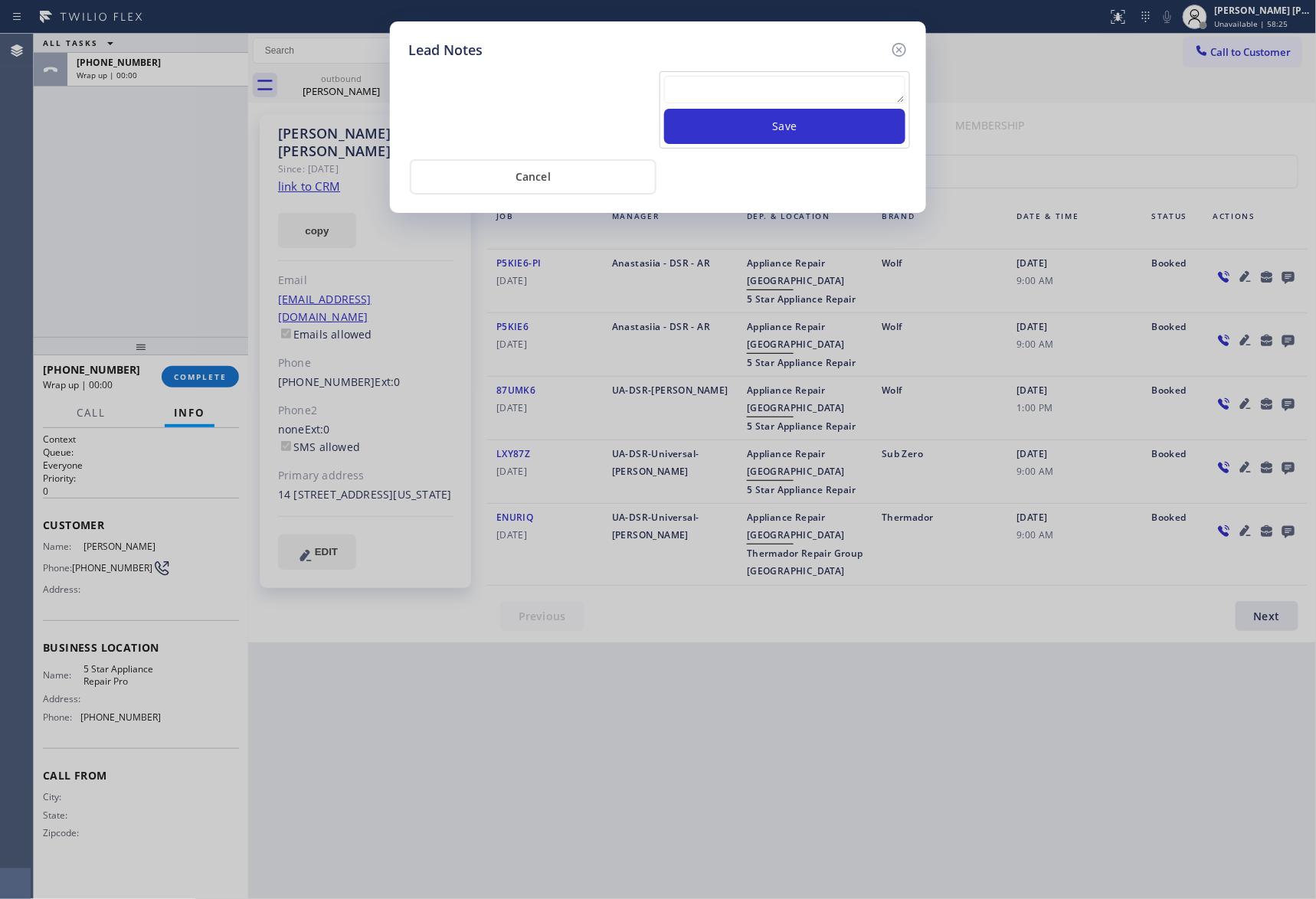
click at [792, 72] on div "Save" at bounding box center [785, 109] width 251 height 77
click at [788, 84] on textarea at bounding box center [784, 90] width 241 height 28
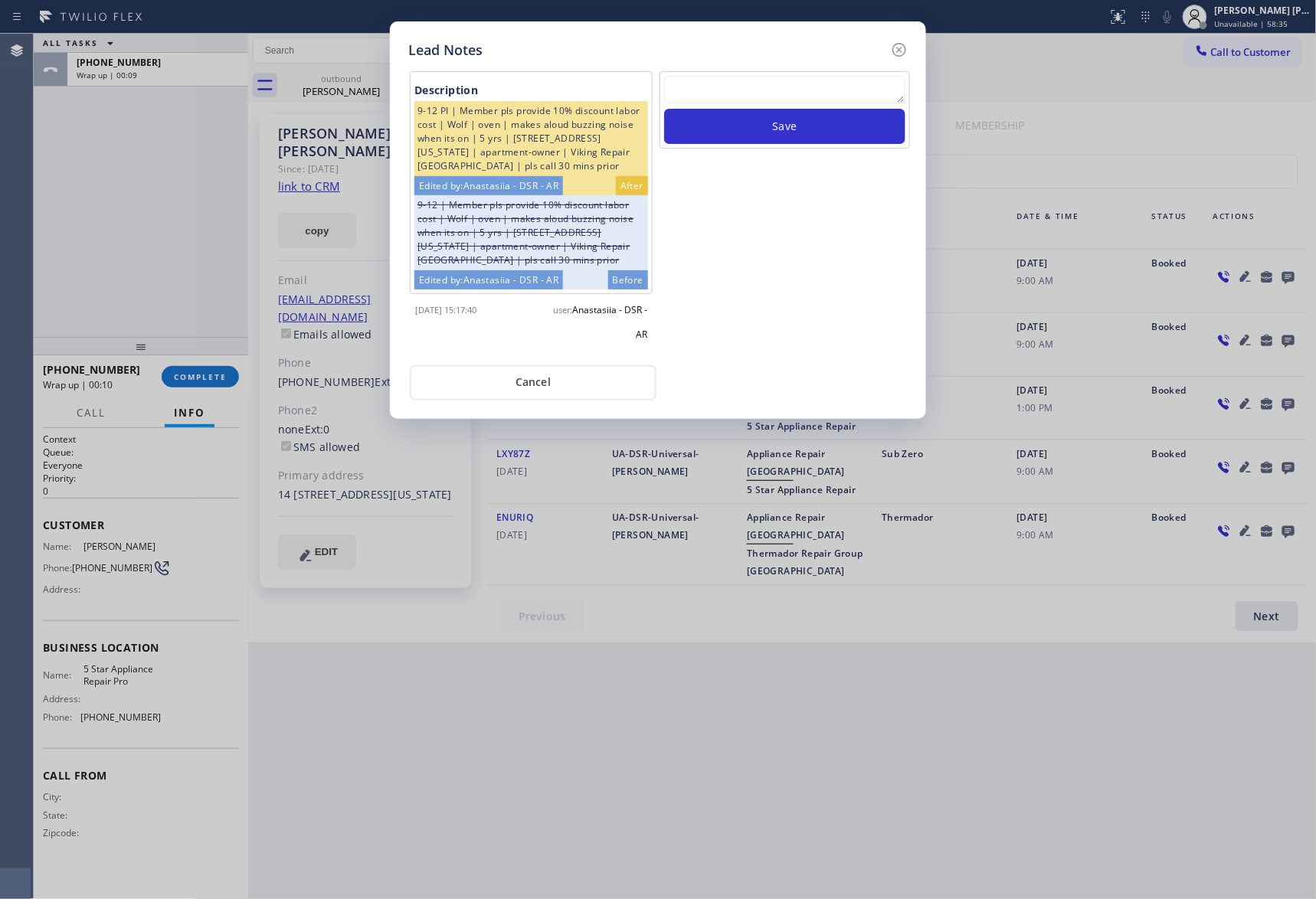
click at [785, 87] on textarea at bounding box center [784, 90] width 241 height 28
paste textarea "VM | please transfer if cx calls back"
type textarea "VM | please transfer if cx calls back"
click at [766, 130] on button "Save" at bounding box center [784, 126] width 241 height 35
click at [903, 47] on icon at bounding box center [899, 50] width 18 height 18
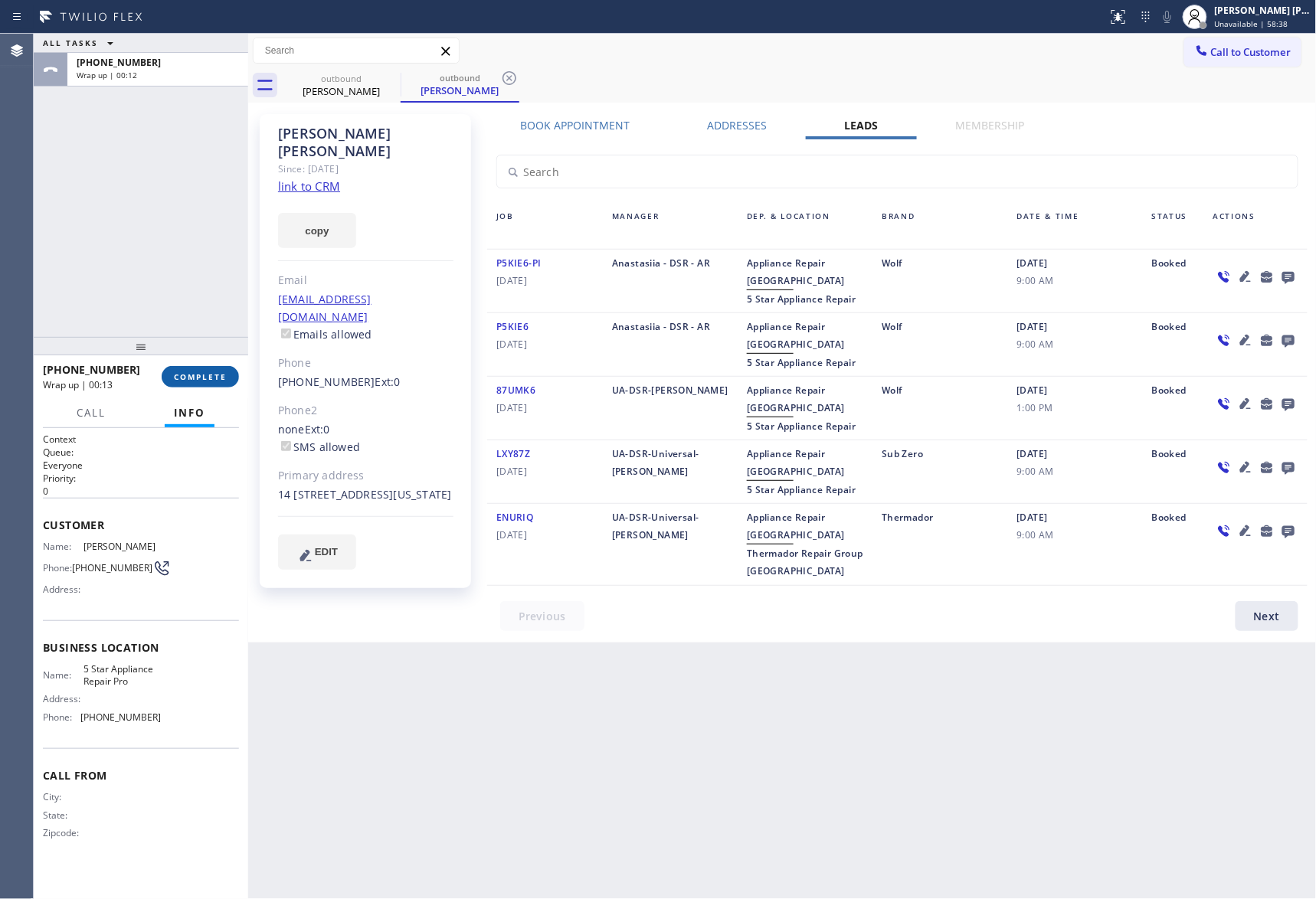
click at [213, 378] on span "COMPLETE" at bounding box center [200, 377] width 53 height 11
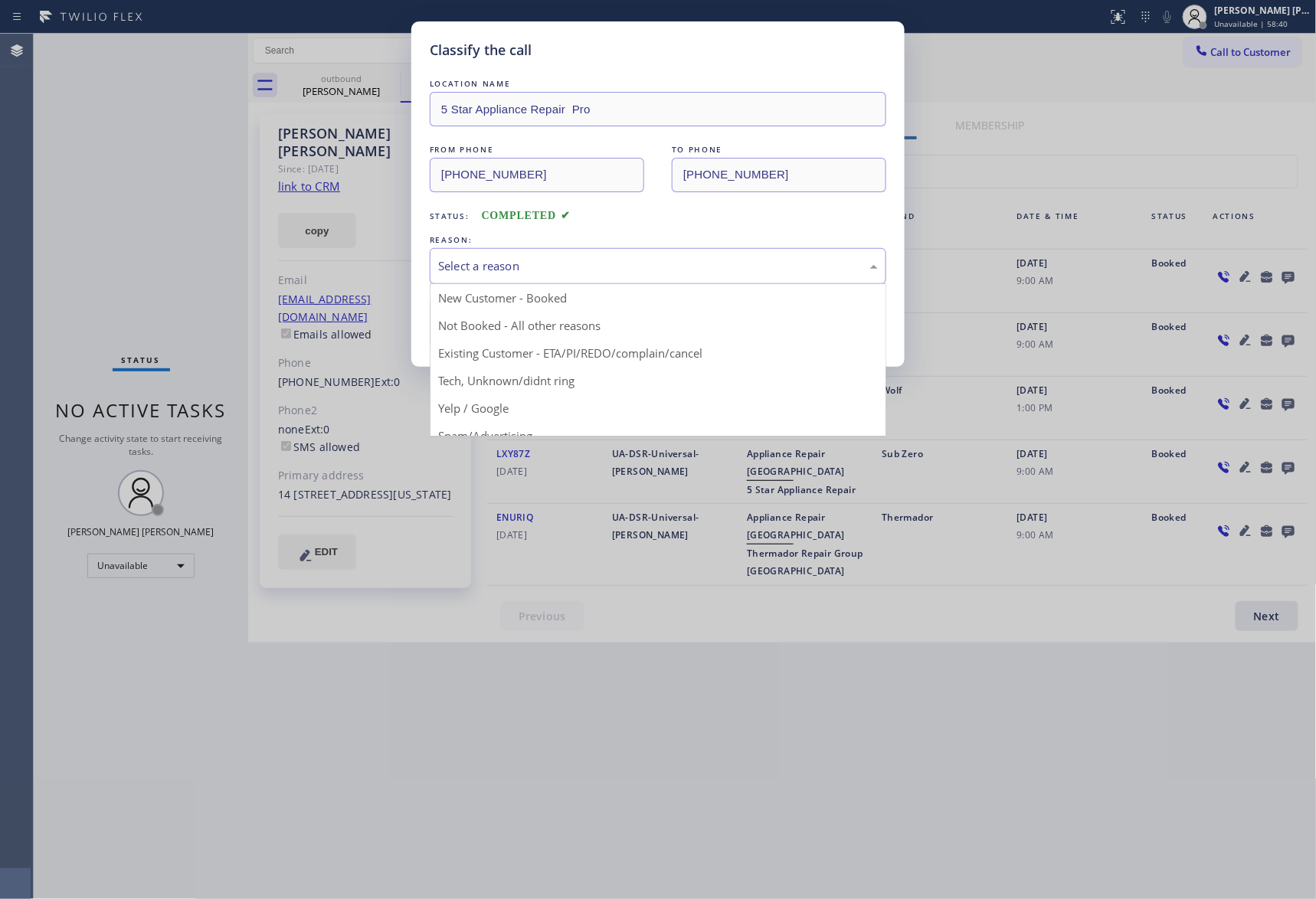
click at [614, 264] on div "Select a reason" at bounding box center [658, 266] width 440 height 18
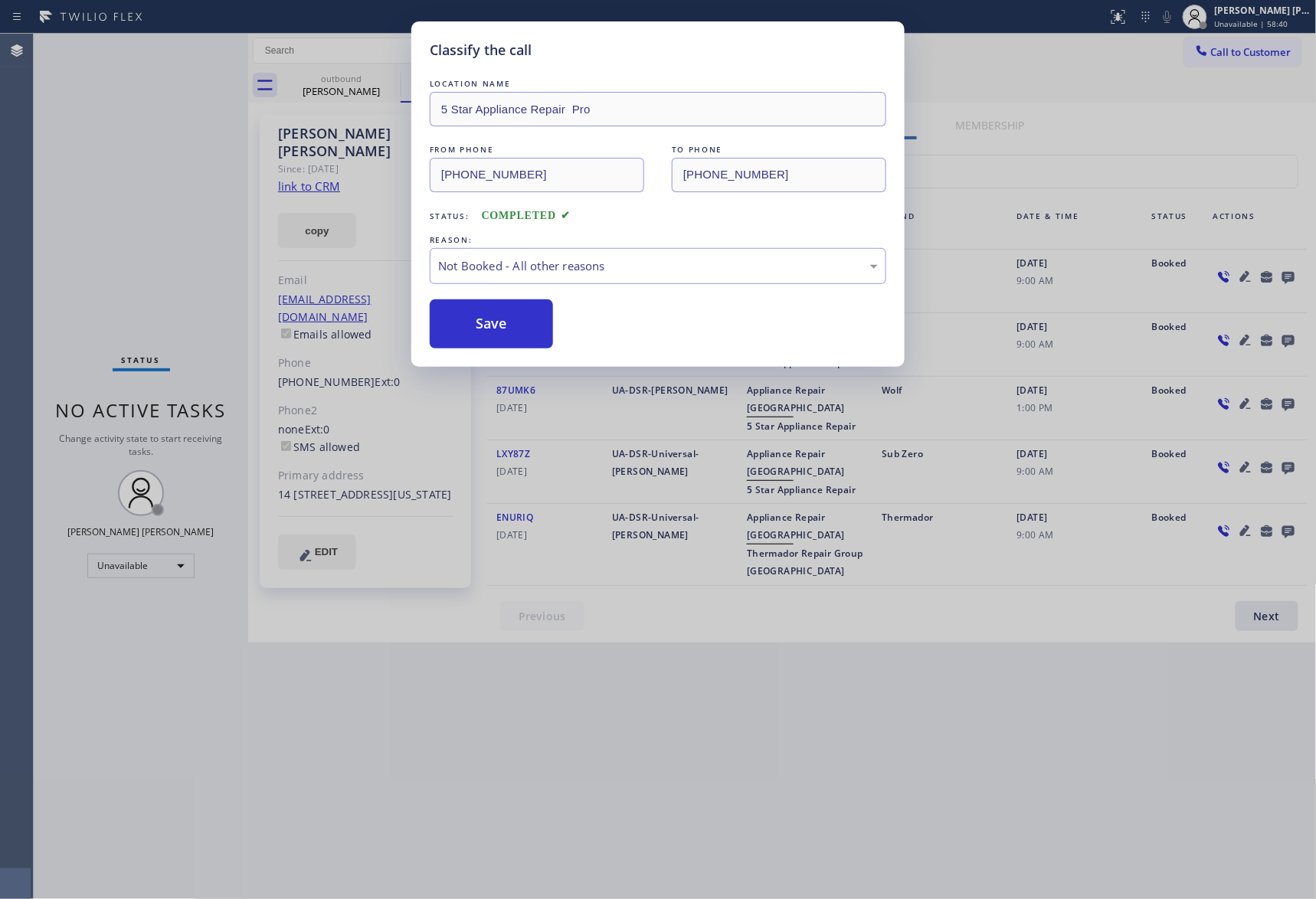
click at [493, 320] on button "Save" at bounding box center [491, 324] width 123 height 49
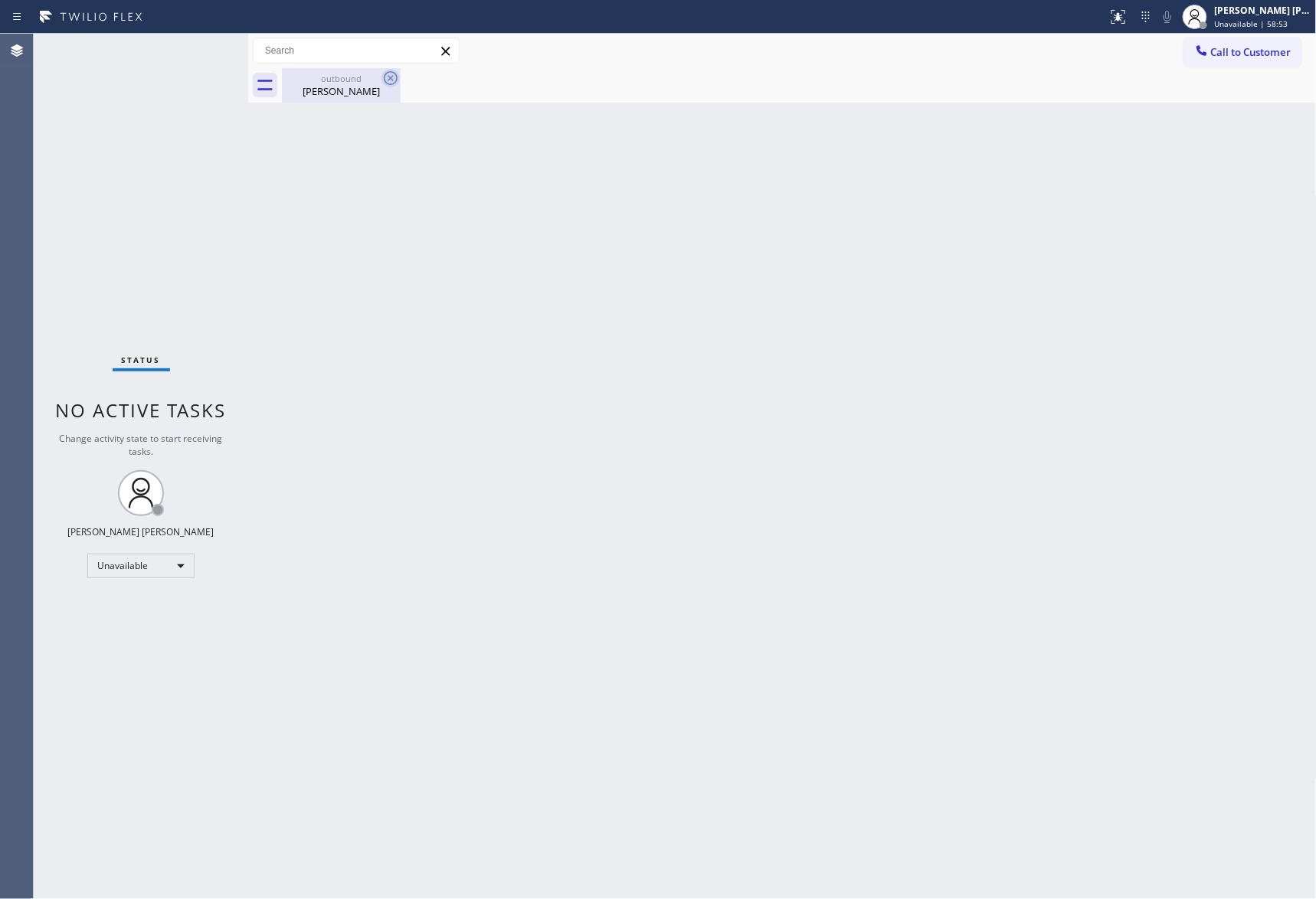
click at [394, 84] on icon at bounding box center [391, 78] width 14 height 14
click at [342, 78] on div "outbound" at bounding box center [341, 78] width 116 height 11
click at [1264, 53] on span "Call to Customer" at bounding box center [1251, 52] width 80 height 14
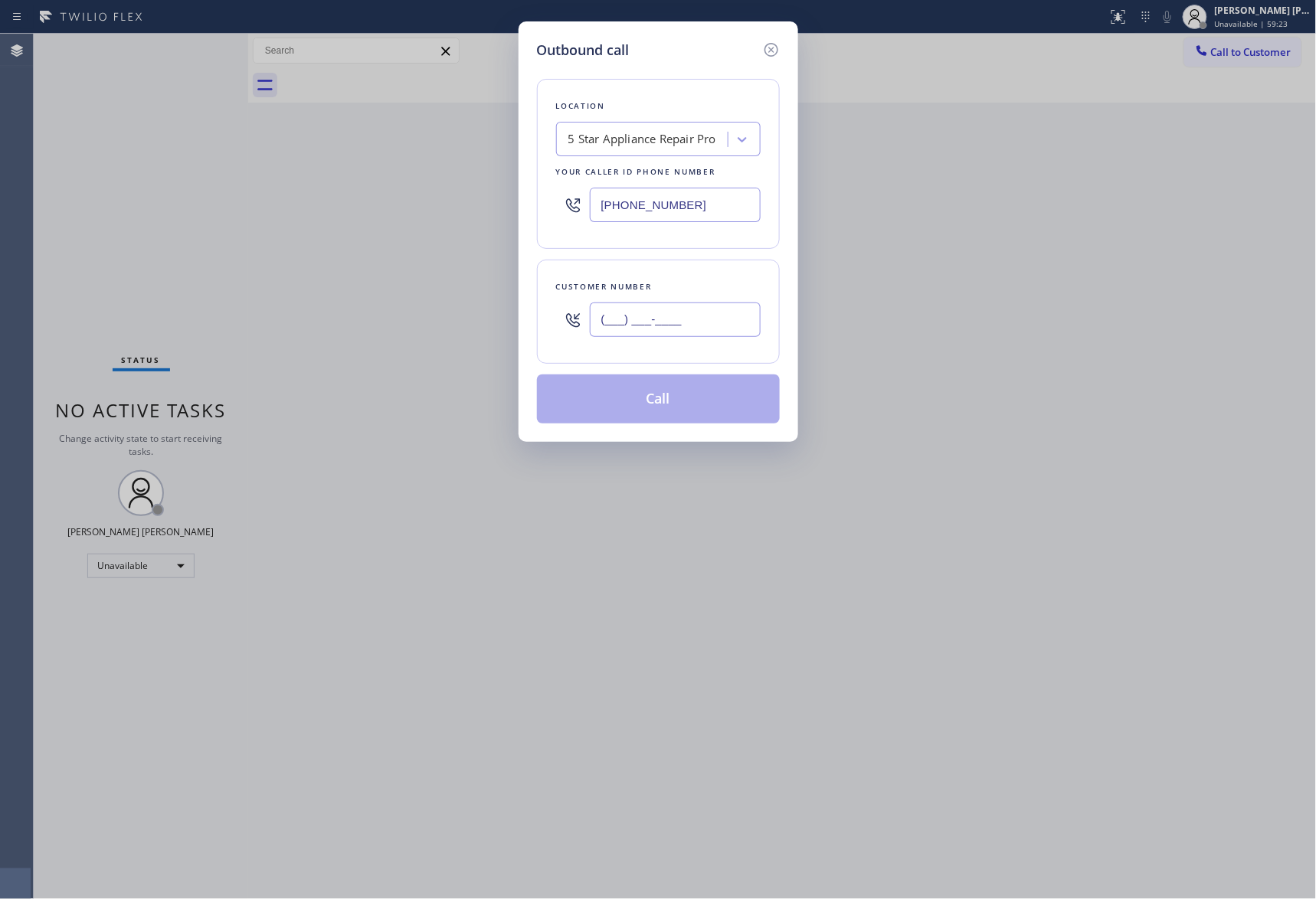
click at [721, 319] on input "(___) ___-____" at bounding box center [675, 320] width 171 height 34
paste input "469) 450-0989"
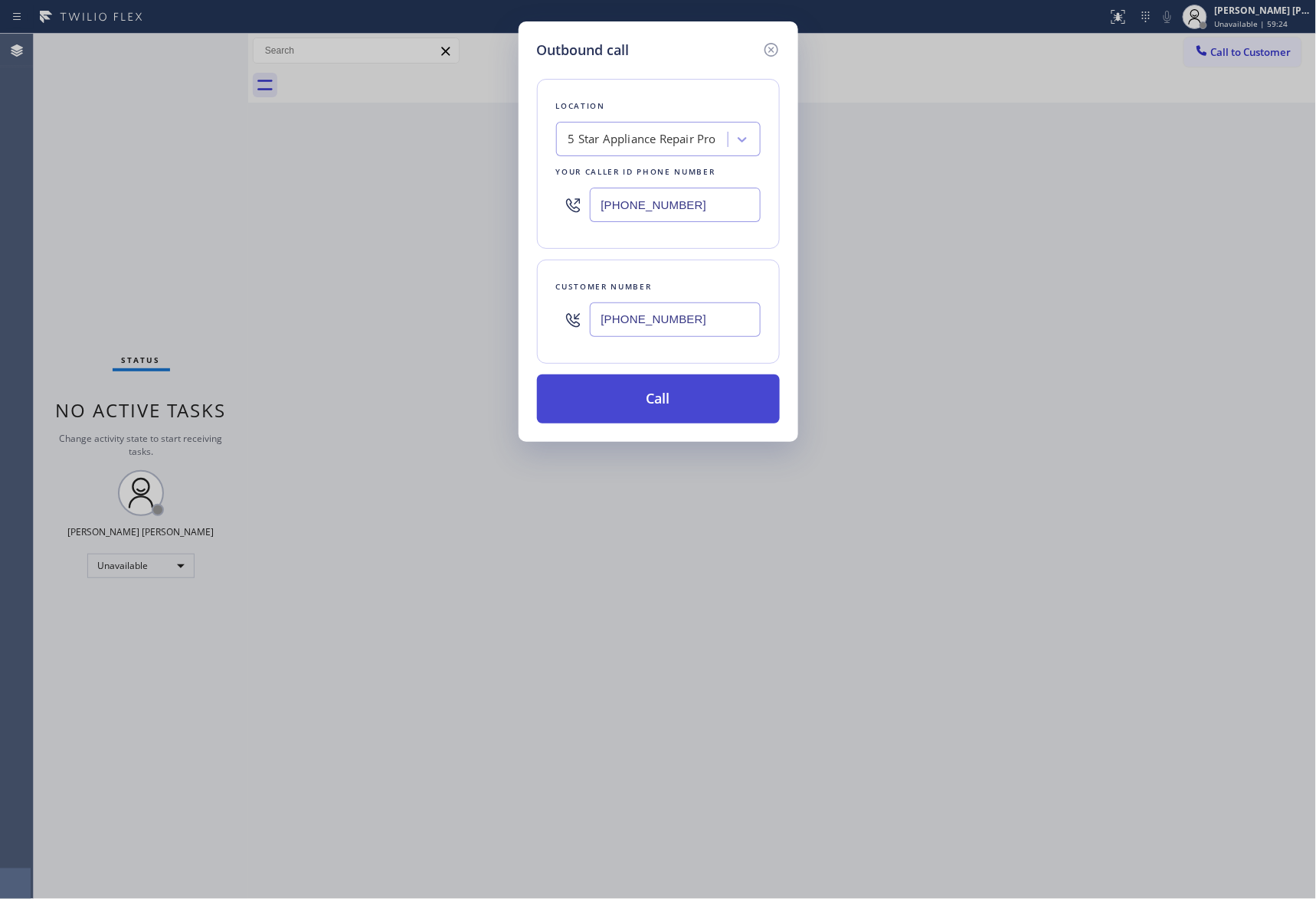
type input "(469) 450-0989"
click at [696, 400] on button "Call" at bounding box center [658, 399] width 243 height 49
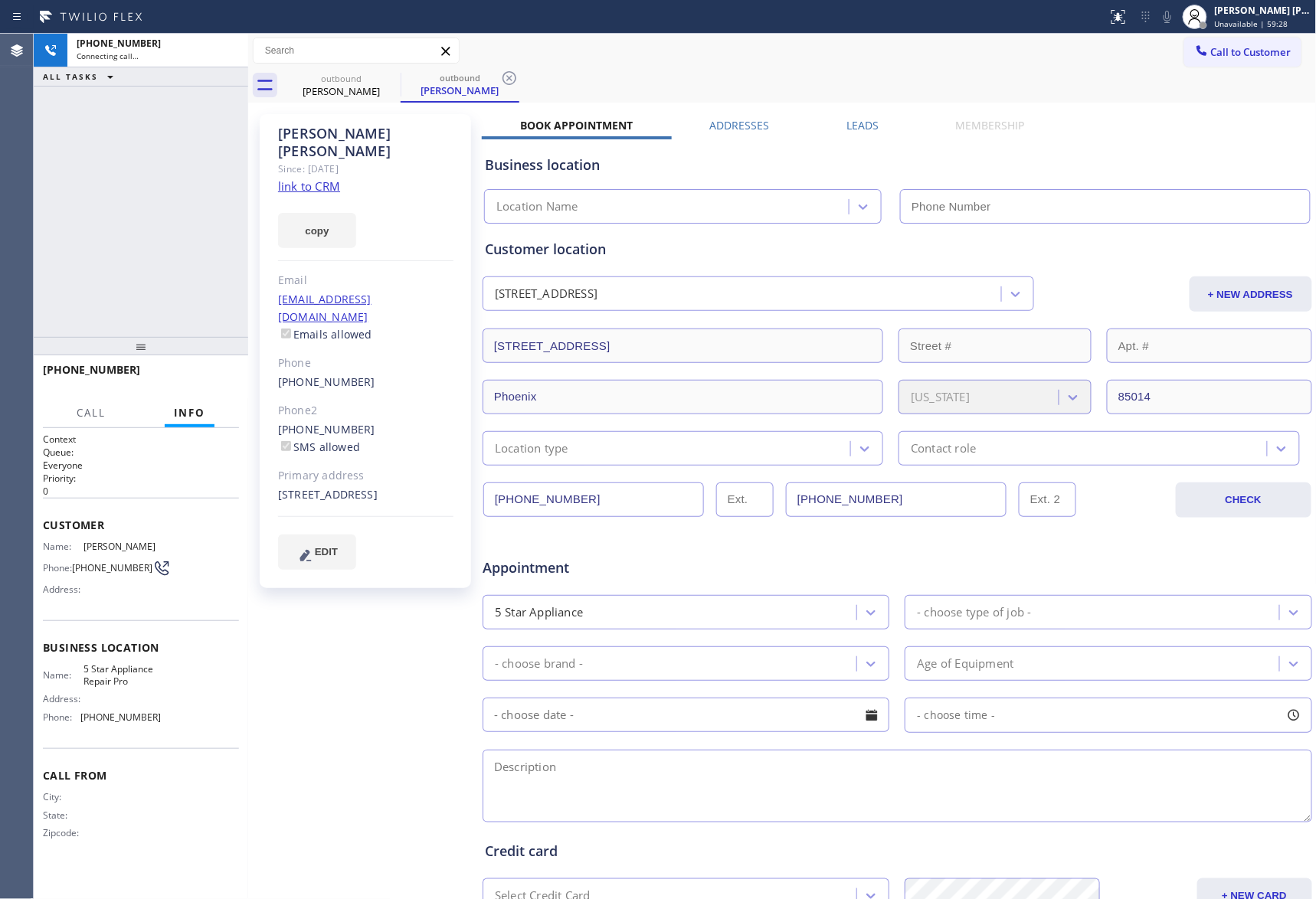
type input "[PHONE_NUMBER]"
click at [234, 47] on icon at bounding box center [228, 50] width 18 height 18
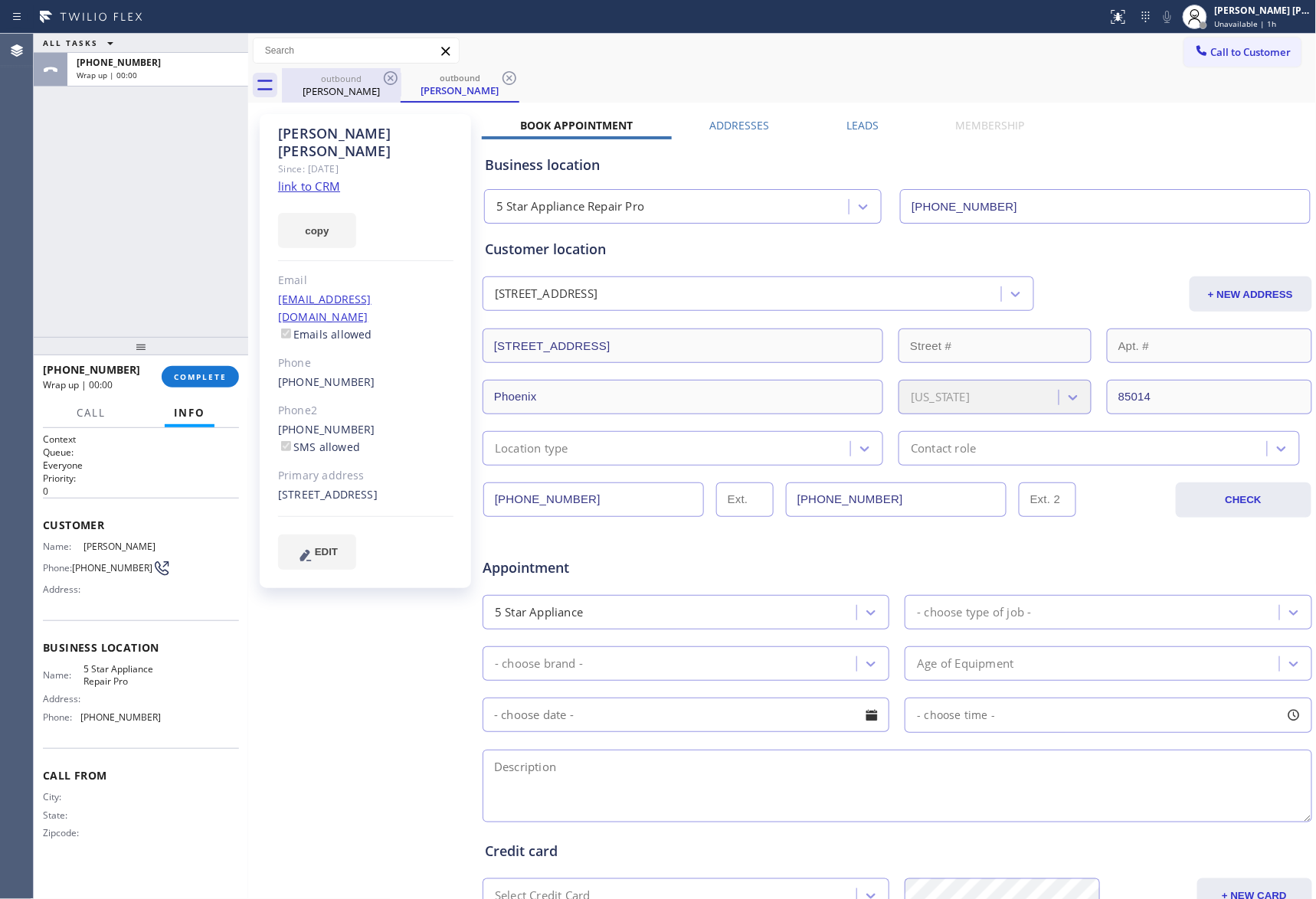
click at [352, 84] on div "Brent Krumvieda" at bounding box center [341, 91] width 116 height 14
click at [394, 77] on icon at bounding box center [391, 78] width 18 height 18
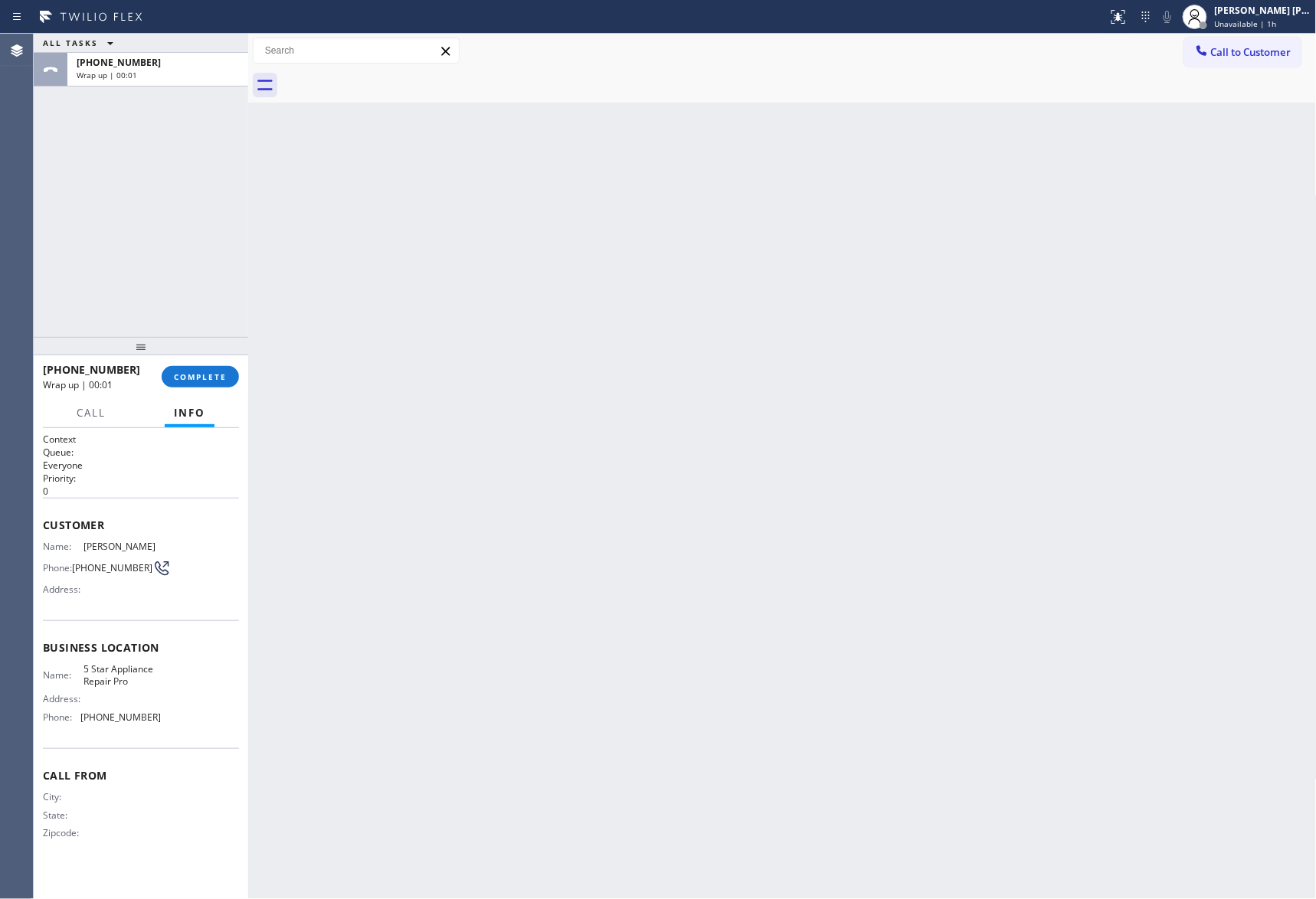
click at [394, 77] on div at bounding box center [799, 85] width 1035 height 34
click at [218, 378] on span "COMPLETE" at bounding box center [200, 377] width 53 height 11
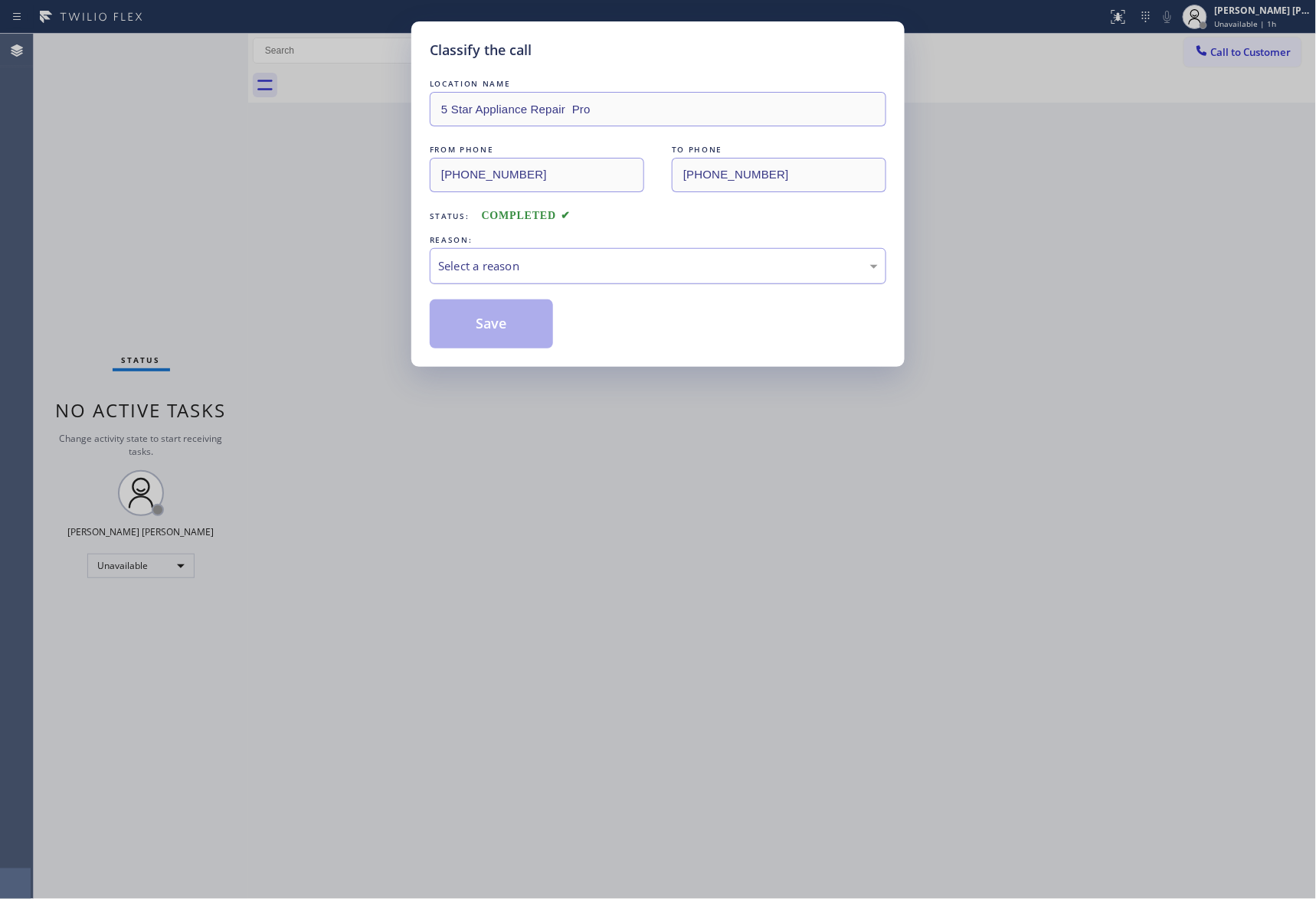
click at [668, 262] on div "Select a reason" at bounding box center [658, 266] width 440 height 18
click at [491, 323] on button "Save" at bounding box center [491, 324] width 123 height 49
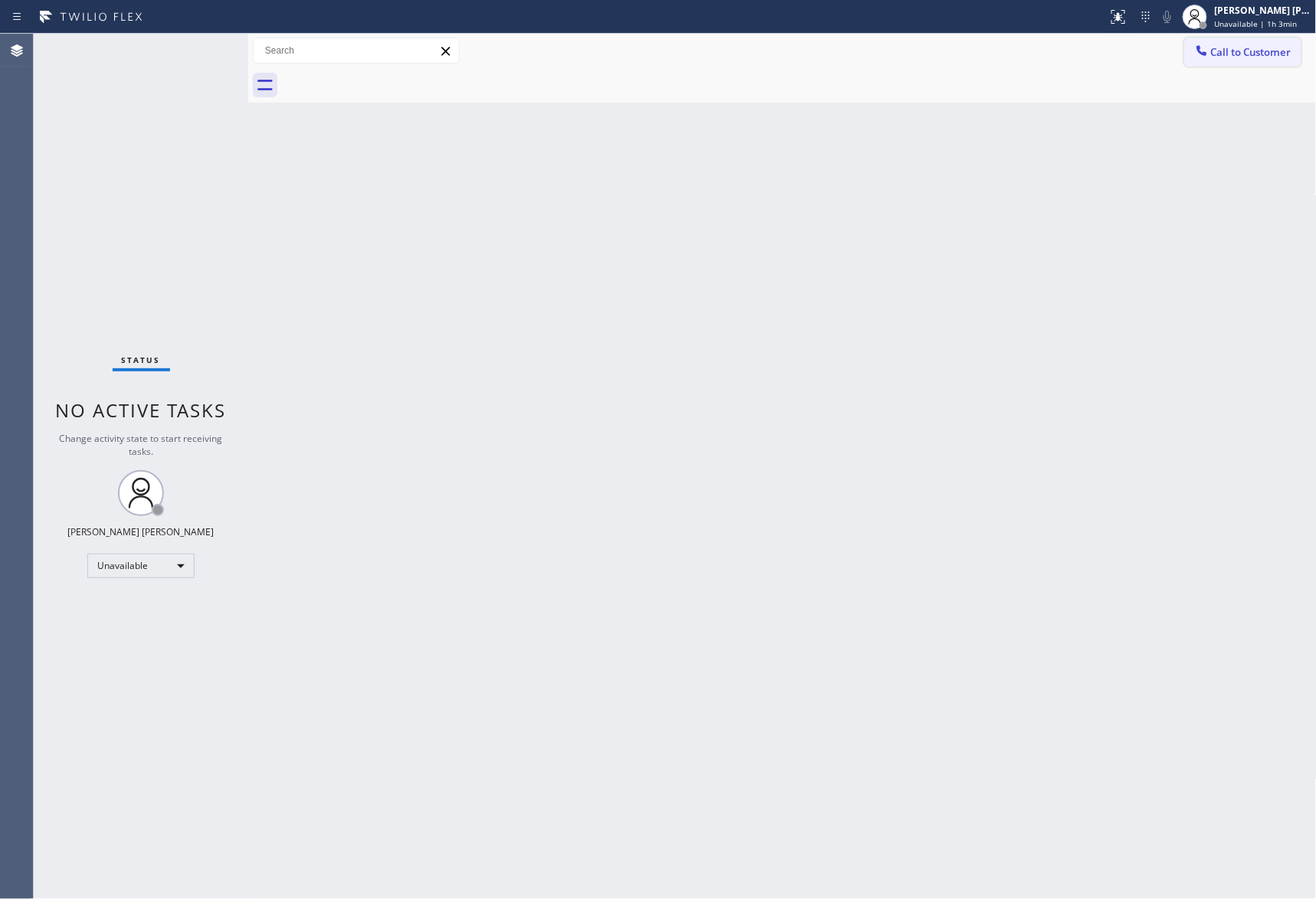
click at [1260, 49] on span "Call to Customer" at bounding box center [1251, 52] width 80 height 14
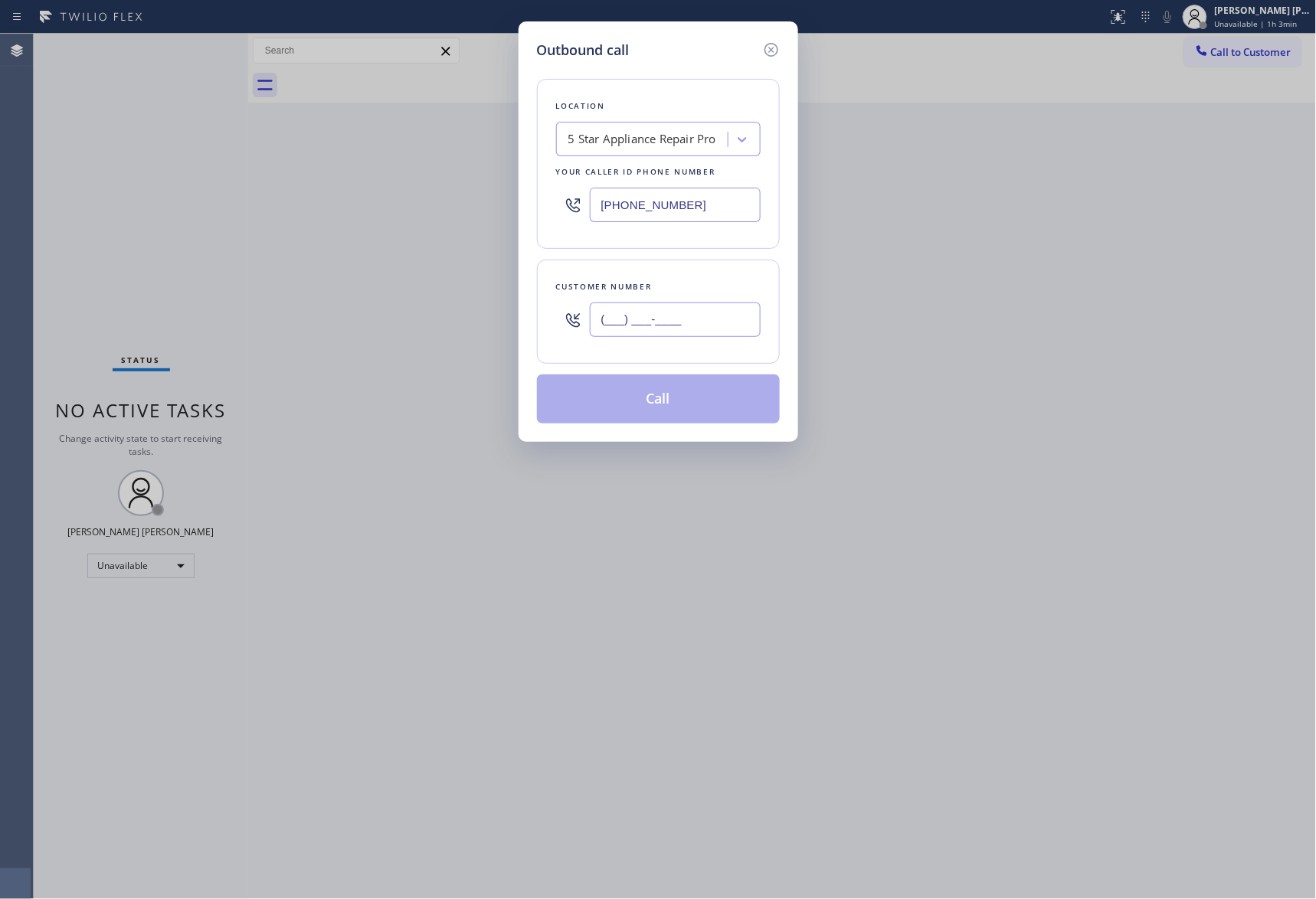
click at [696, 331] on input "(___) ___-____" at bounding box center [675, 320] width 171 height 34
paste input "917) 846-2923"
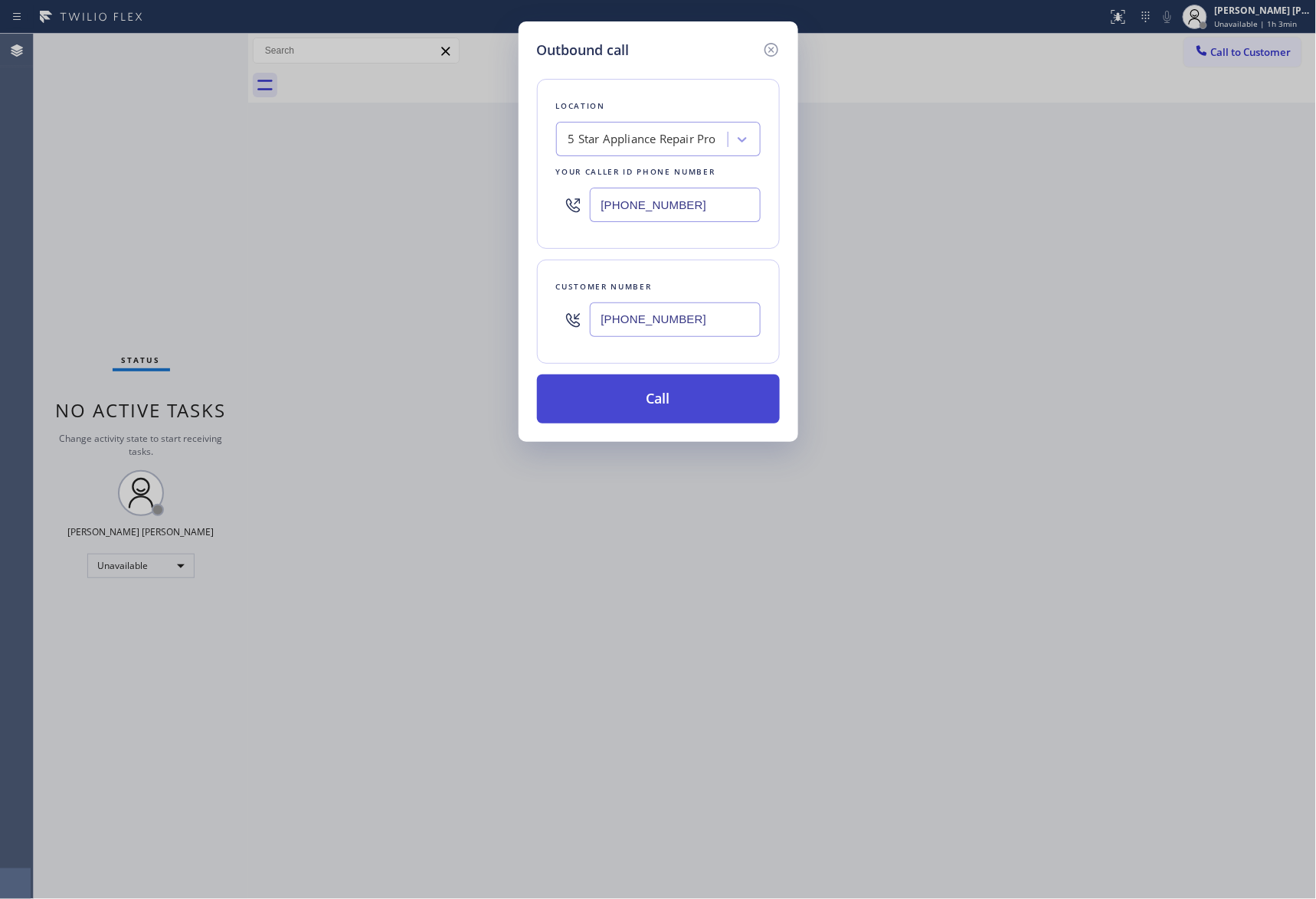
type input "(917) 846-2923"
click at [671, 398] on button "Call" at bounding box center [658, 399] width 243 height 49
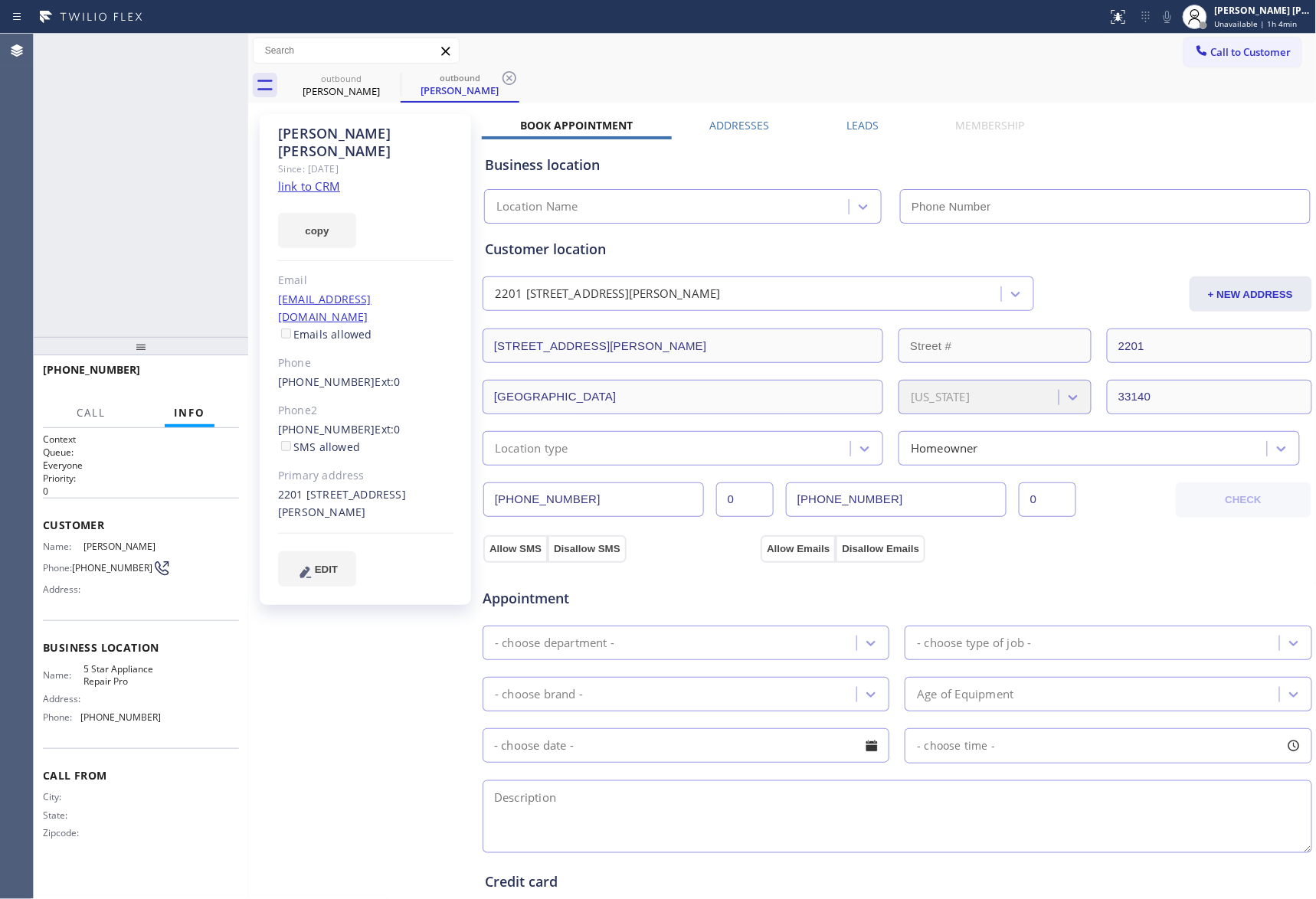
type input "[PHONE_NUMBER]"
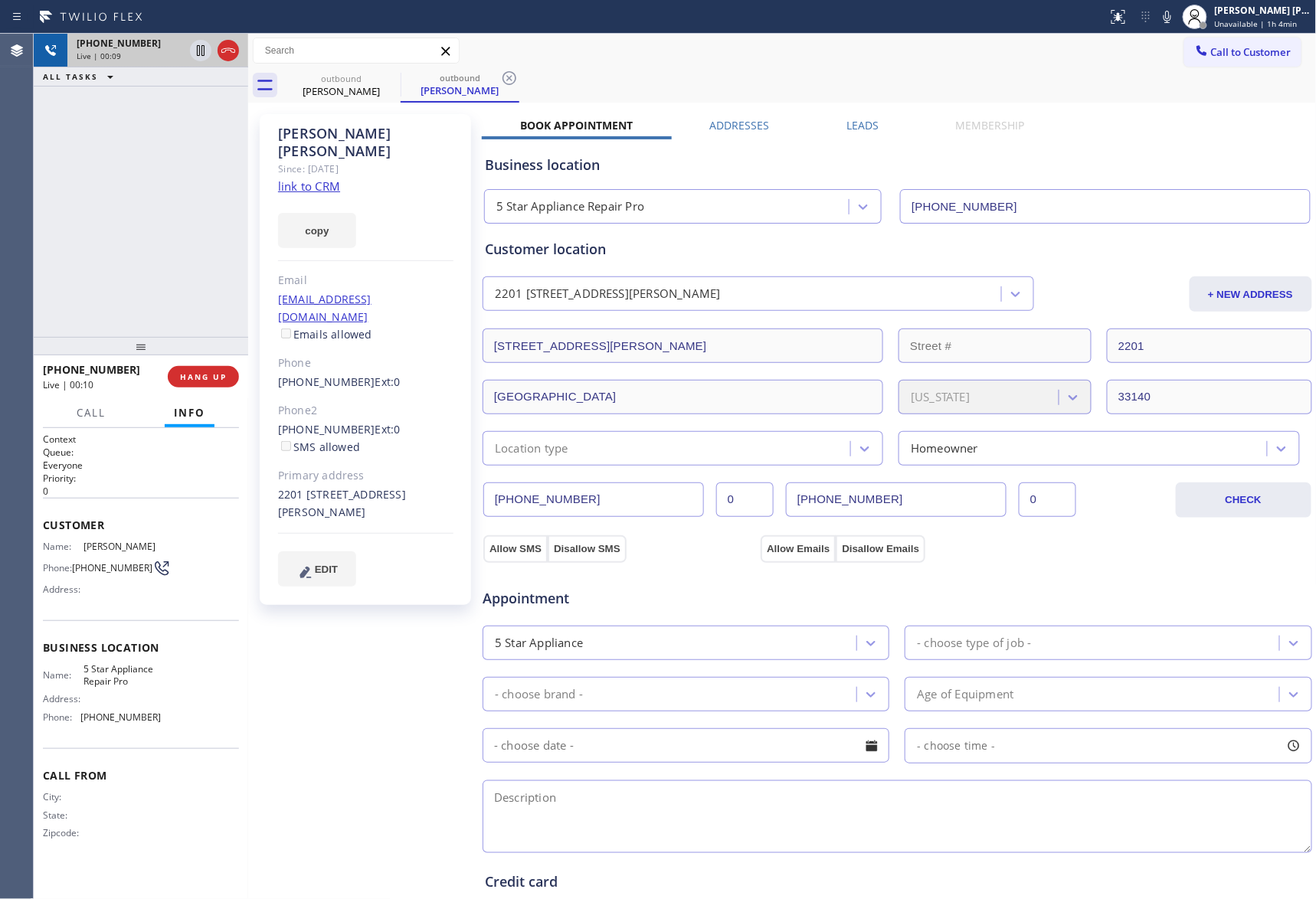
drag, startPoint x: 230, startPoint y: 49, endPoint x: 215, endPoint y: 49, distance: 15.3
click at [230, 49] on icon at bounding box center [228, 50] width 18 height 18
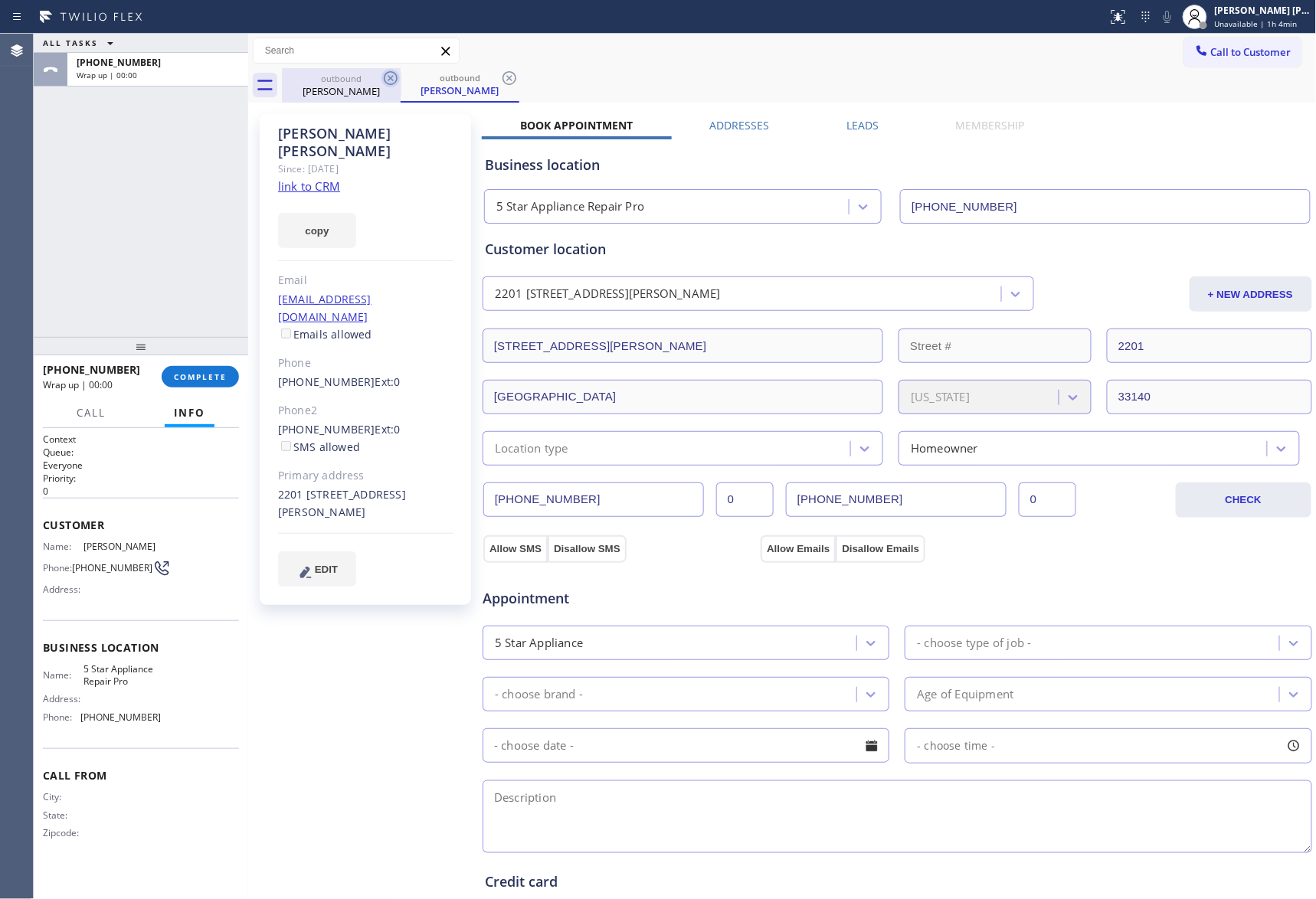
click at [390, 80] on icon at bounding box center [391, 78] width 18 height 18
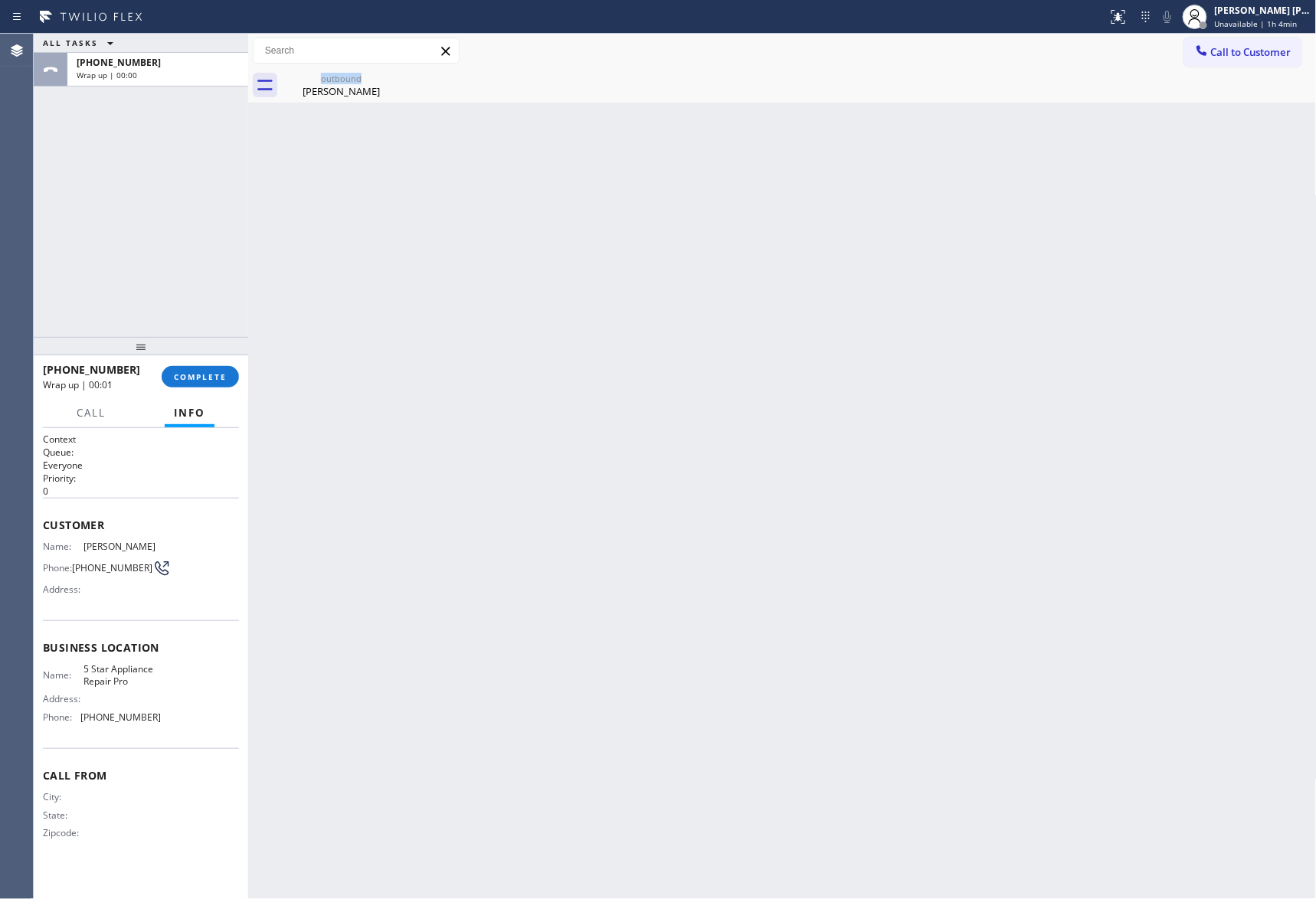
click at [408, 80] on div "outbound Leonard Wadler" at bounding box center [799, 85] width 1035 height 34
click at [368, 92] on div "Leonard Wadler" at bounding box center [341, 91] width 116 height 14
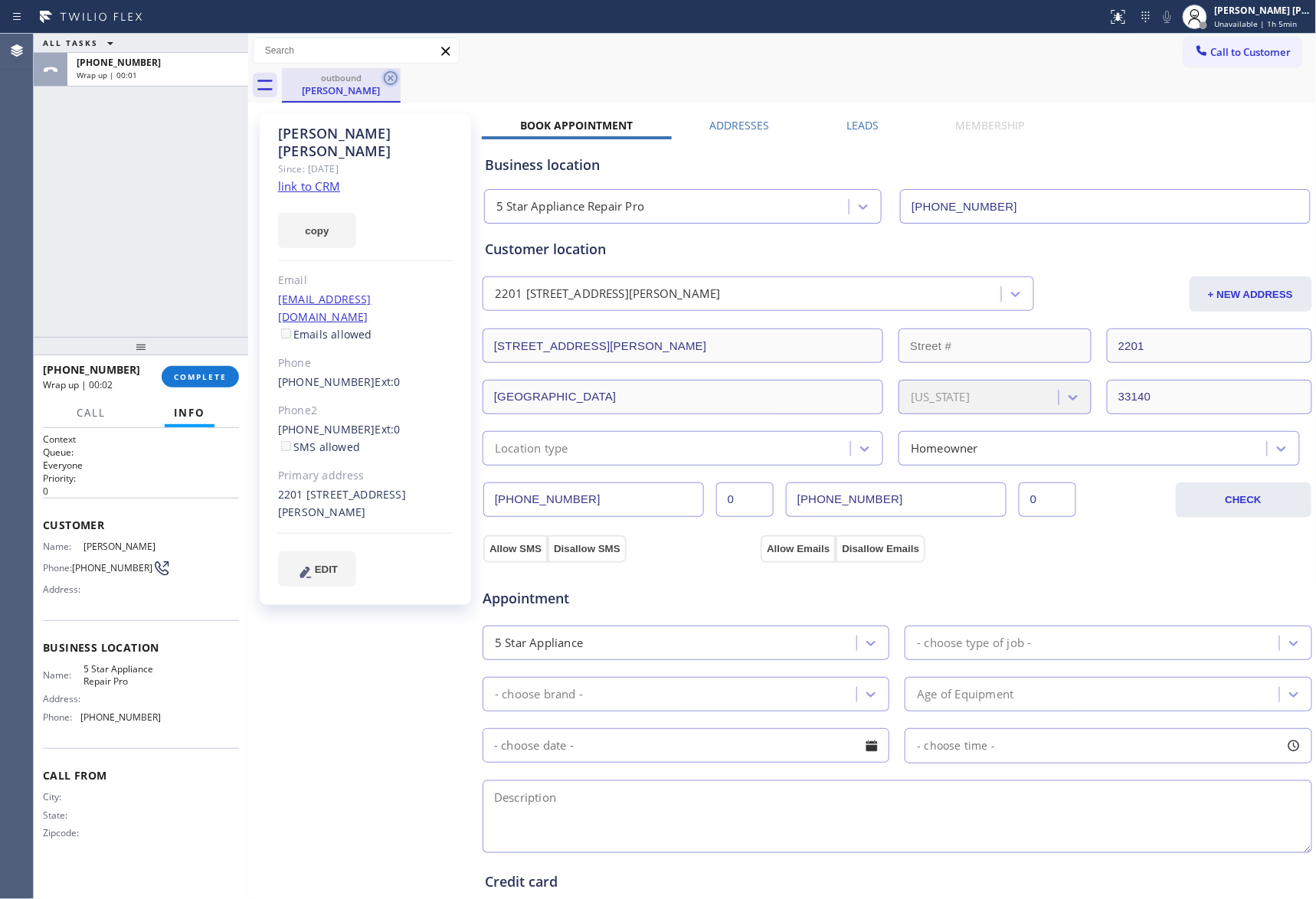
click at [396, 77] on icon at bounding box center [391, 78] width 14 height 14
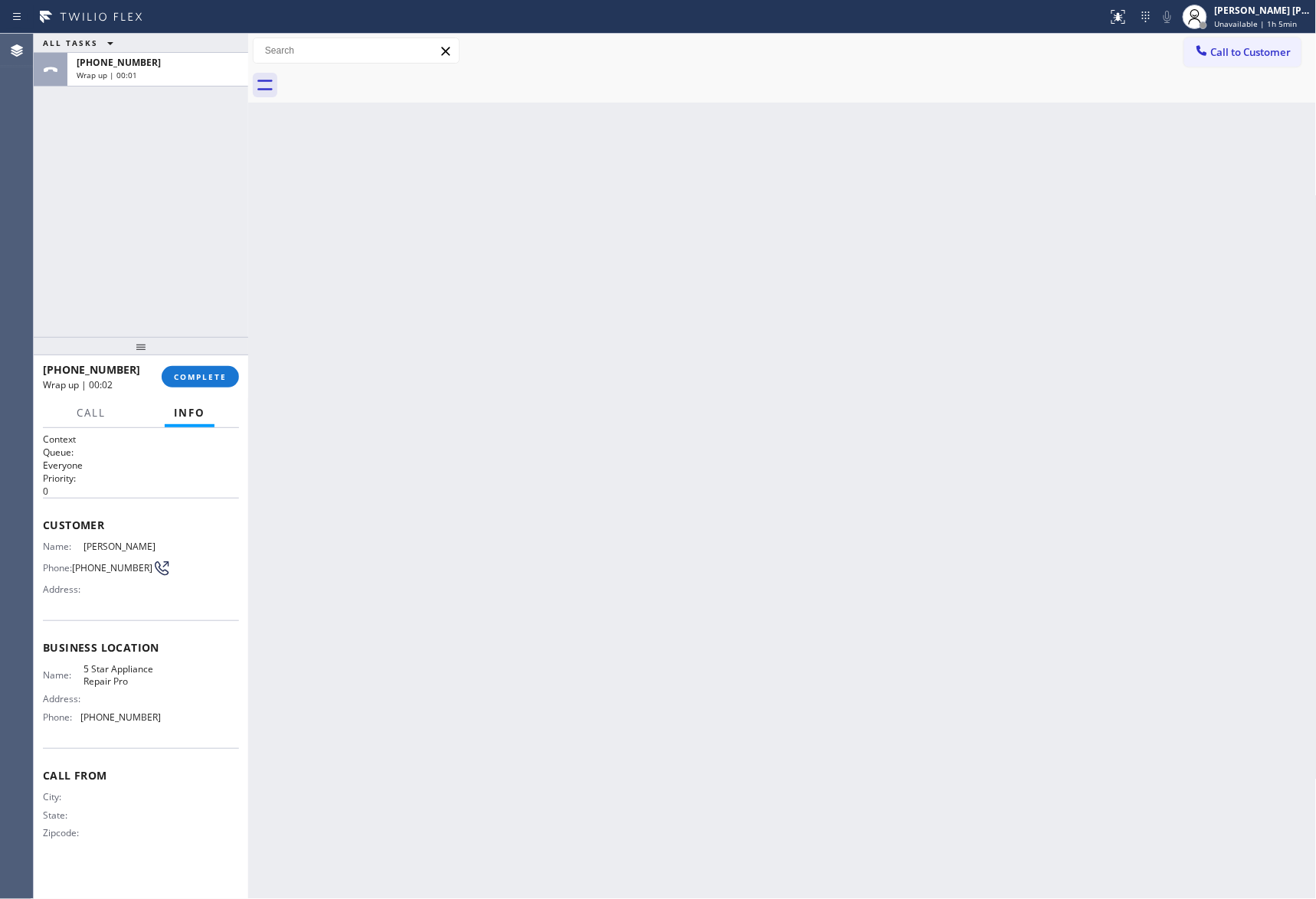
click at [396, 77] on div at bounding box center [799, 85] width 1035 height 34
click at [208, 365] on div "+19178462923 Wrap up | 00:03 COMPLETE" at bounding box center [141, 377] width 196 height 40
click at [210, 372] on span "COMPLETE" at bounding box center [200, 377] width 53 height 11
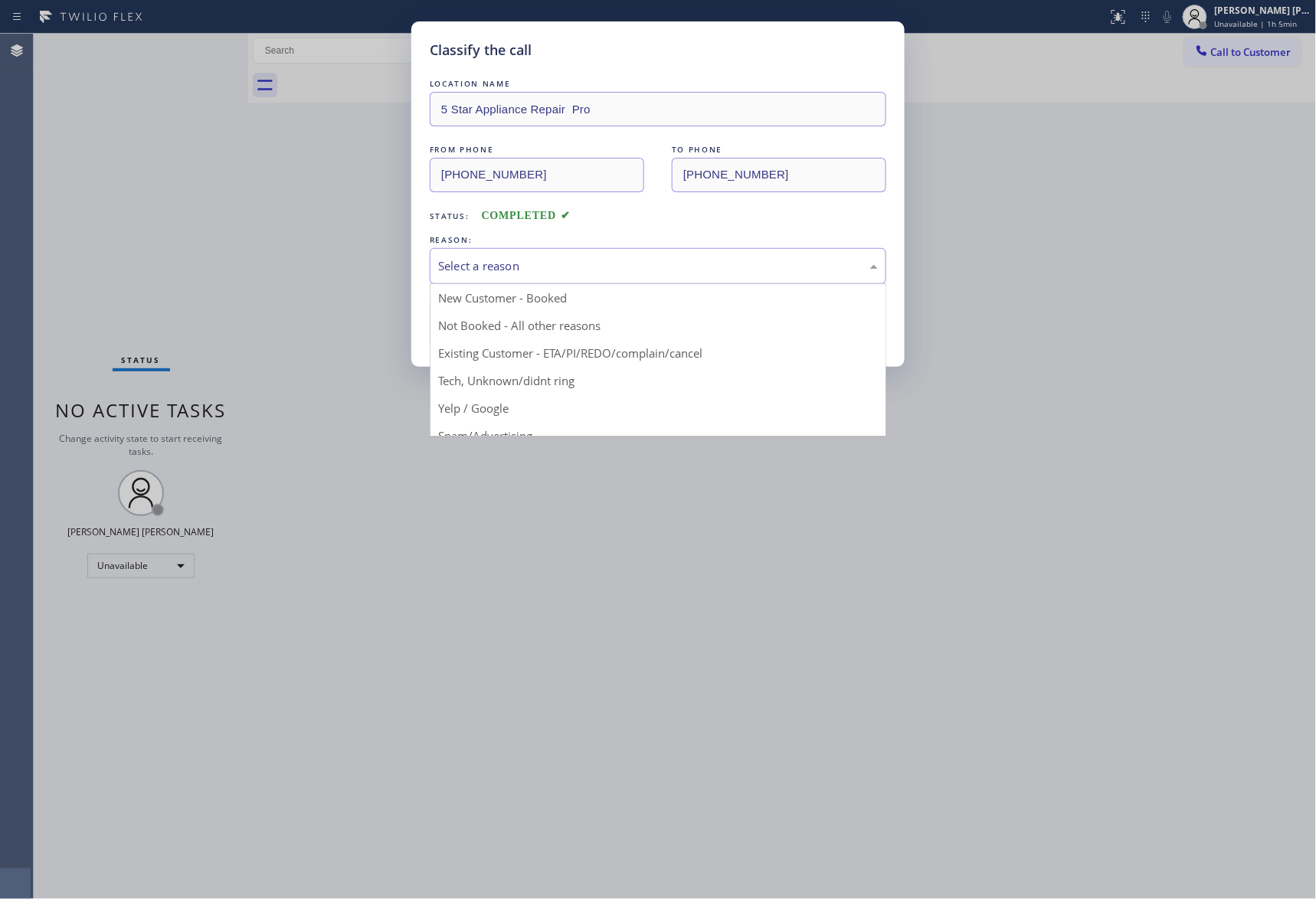
click at [513, 262] on div "Select a reason" at bounding box center [658, 266] width 440 height 18
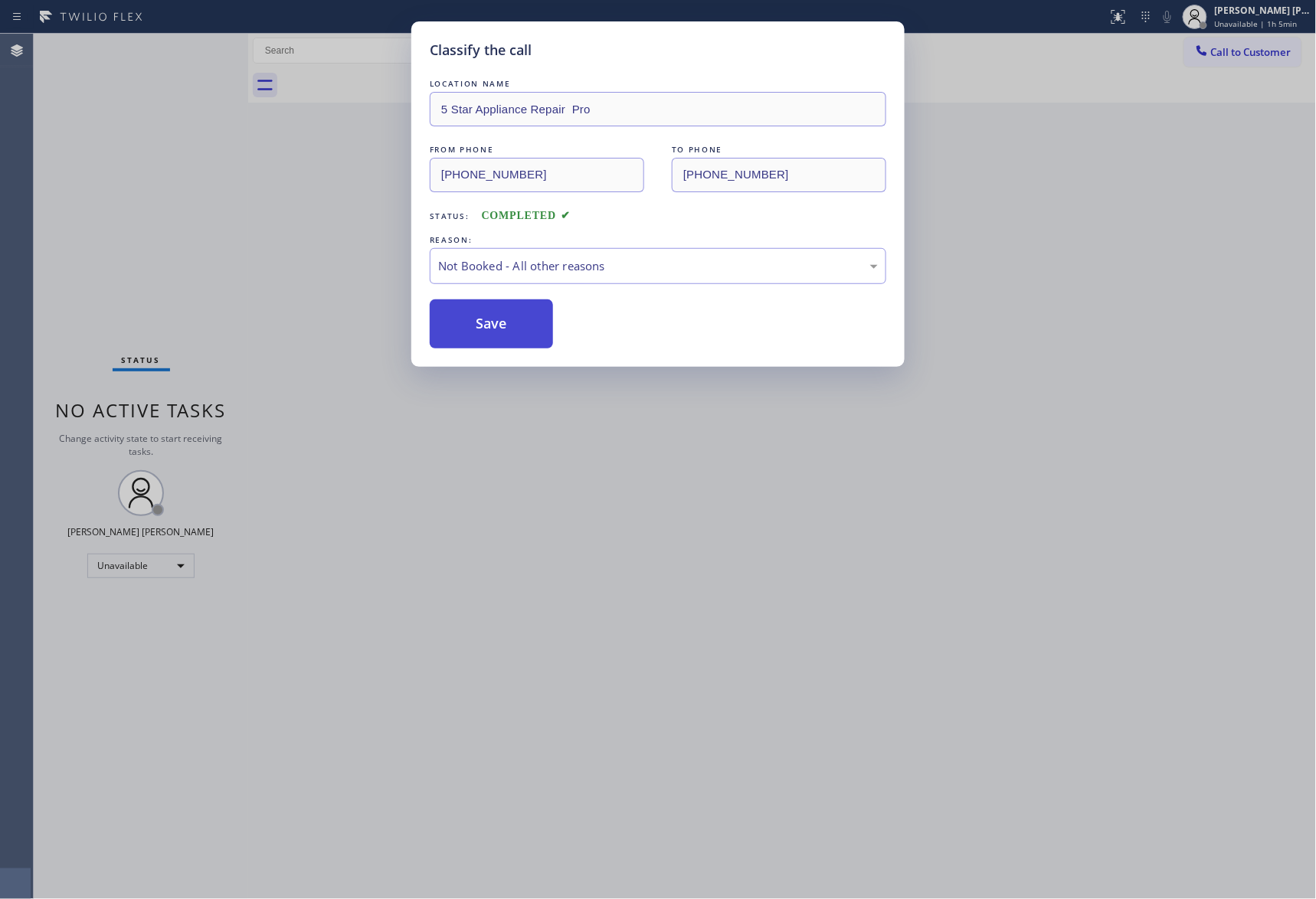
click at [484, 319] on button "Save" at bounding box center [491, 324] width 123 height 49
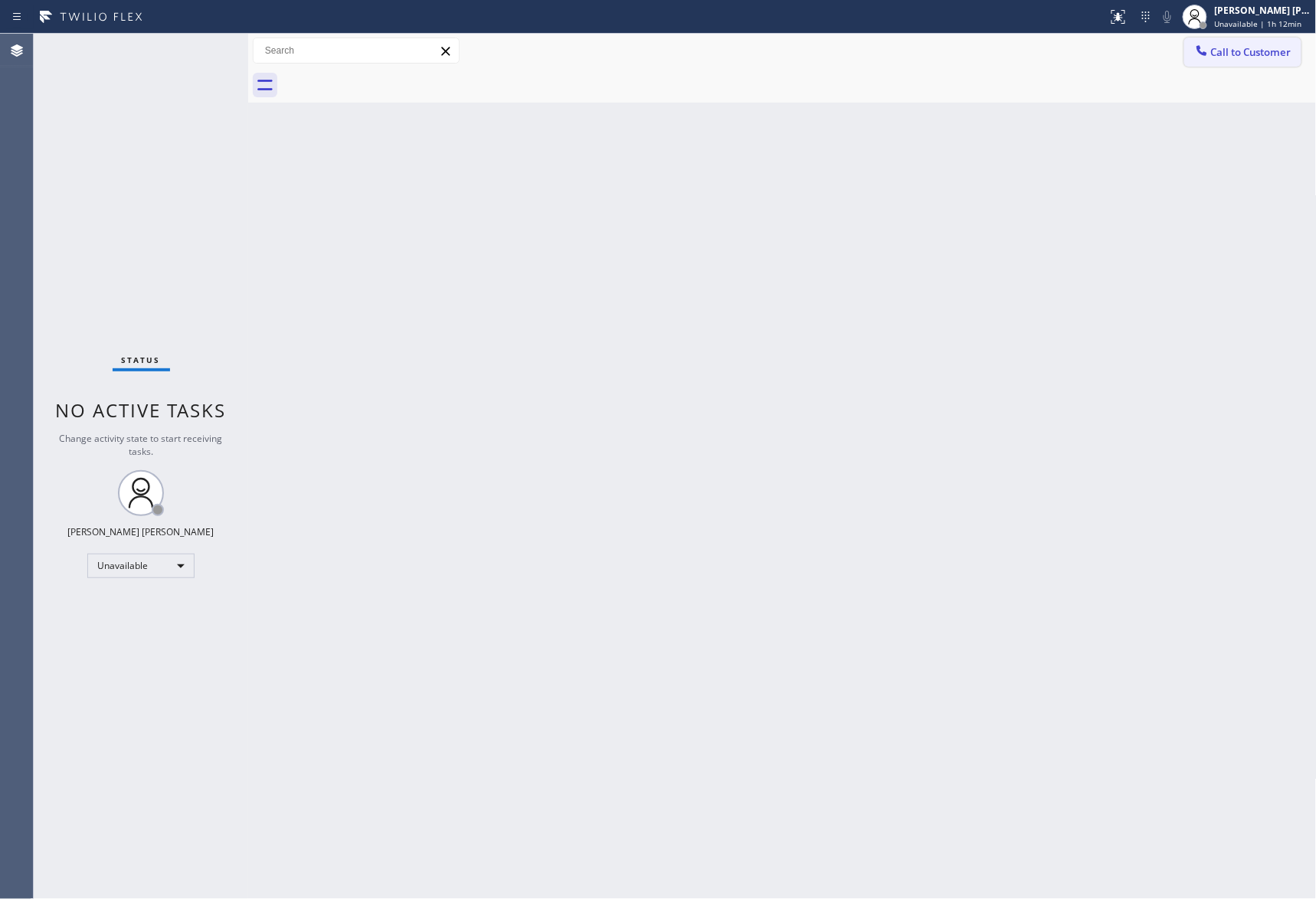
click at [1248, 51] on span "Call to Customer" at bounding box center [1251, 52] width 80 height 14
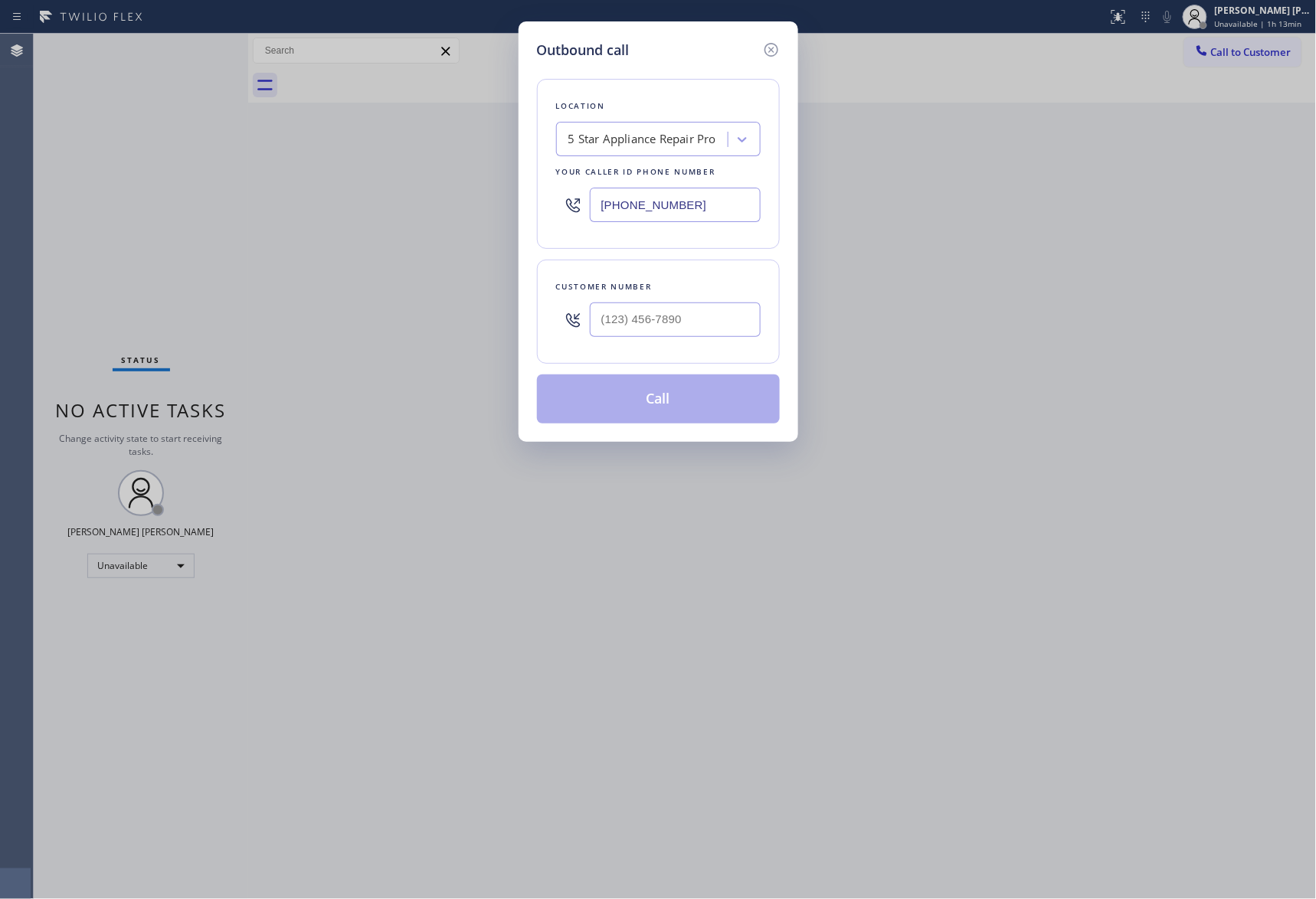
click at [677, 136] on div "5 Star Appliance Repair Pro" at bounding box center [642, 140] width 148 height 18
paste input "E Appliance Repair & HVAC Scottsdale"
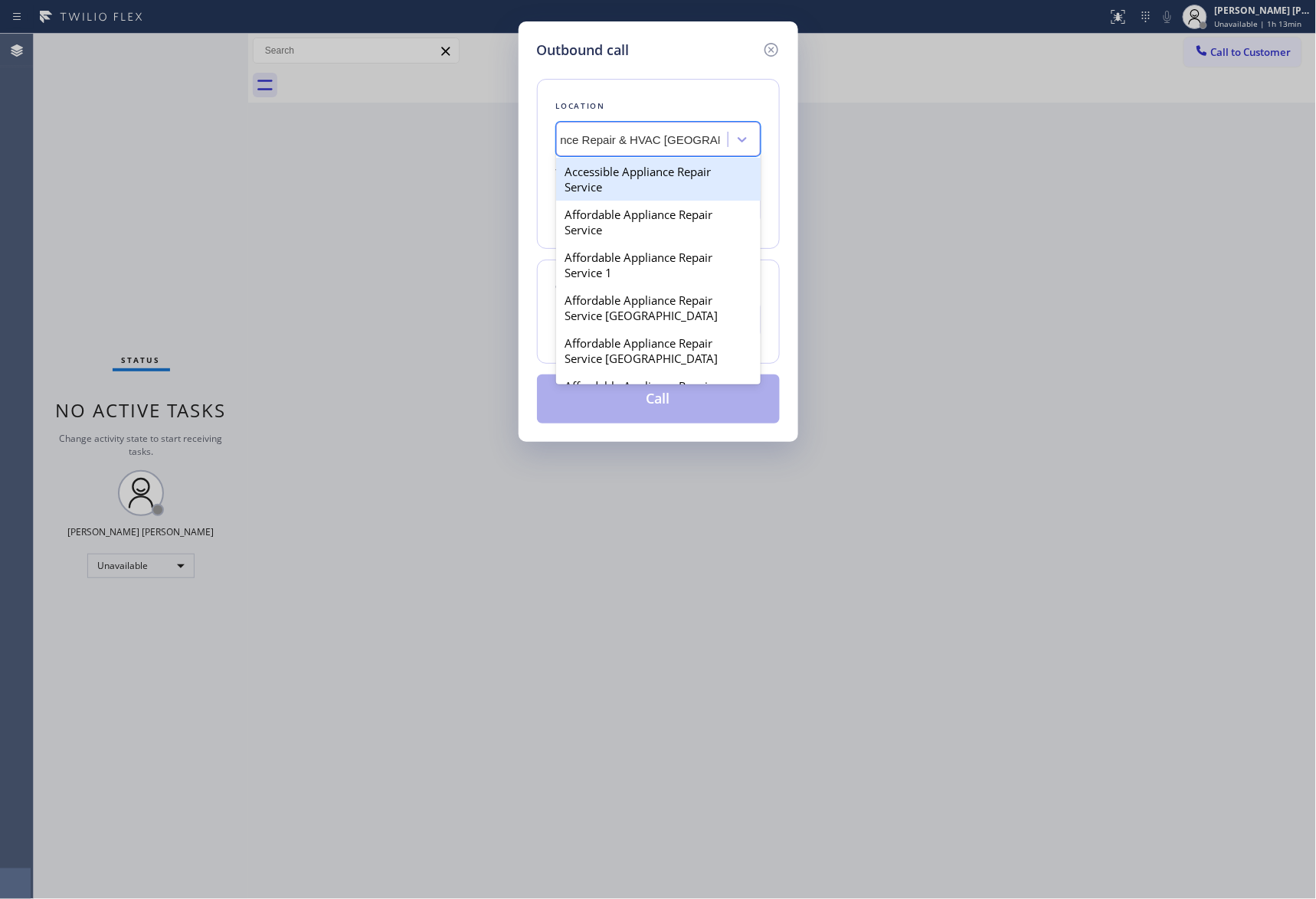
type input "E Appliance Repair & HVAC Scottsdale"
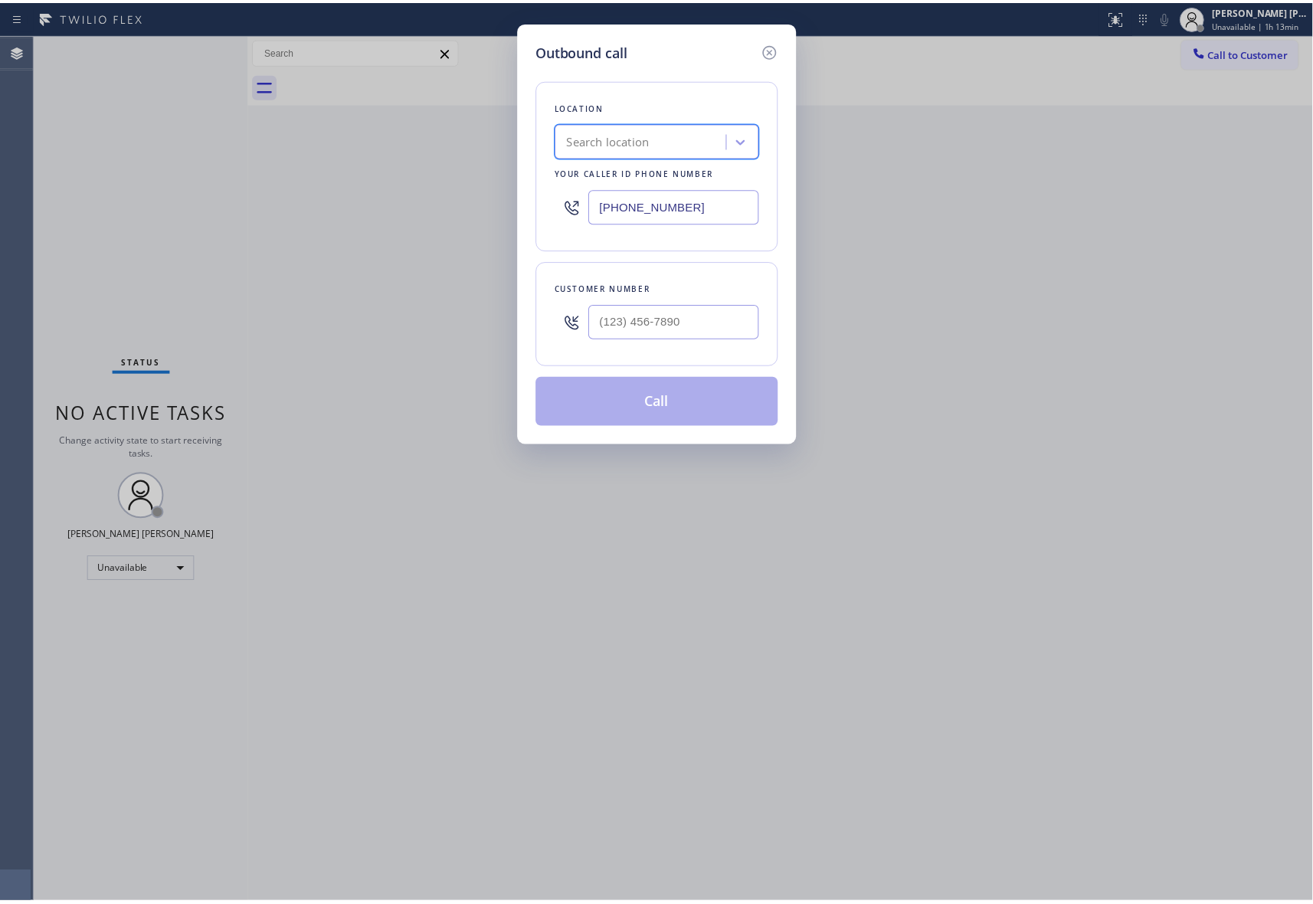
scroll to position [0, 0]
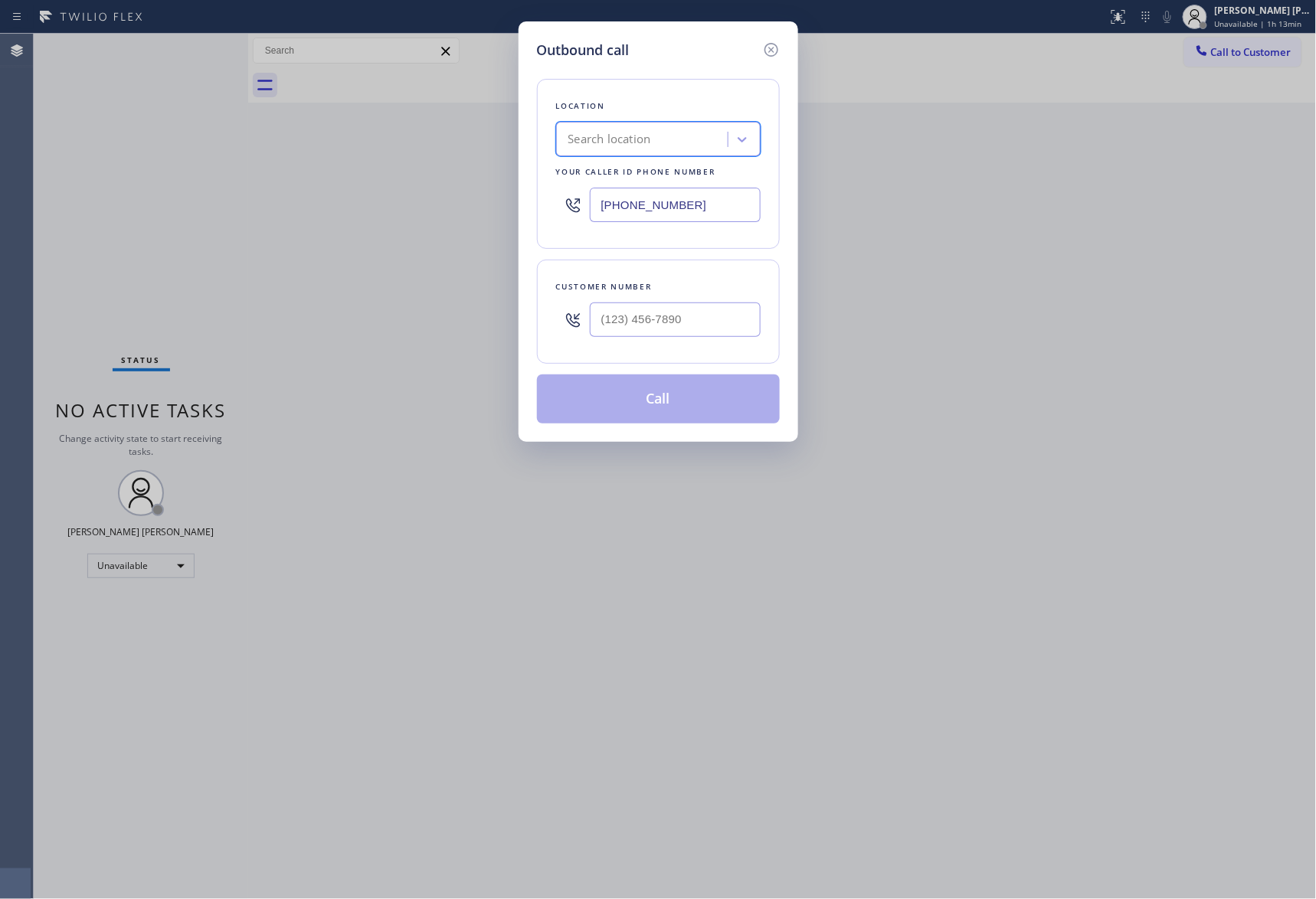
drag, startPoint x: 706, startPoint y: 205, endPoint x: 409, endPoint y: 178, distance: 297.8
click at [409, 178] on div "Outbound call Location option 5 Star Appliance Repair Pro, selected. 100 result…" at bounding box center [658, 449] width 1316 height 899
paste input "602) 932-6990"
type input "(602) 932-6990"
drag, startPoint x: 694, startPoint y: 322, endPoint x: 377, endPoint y: 289, distance: 318.9
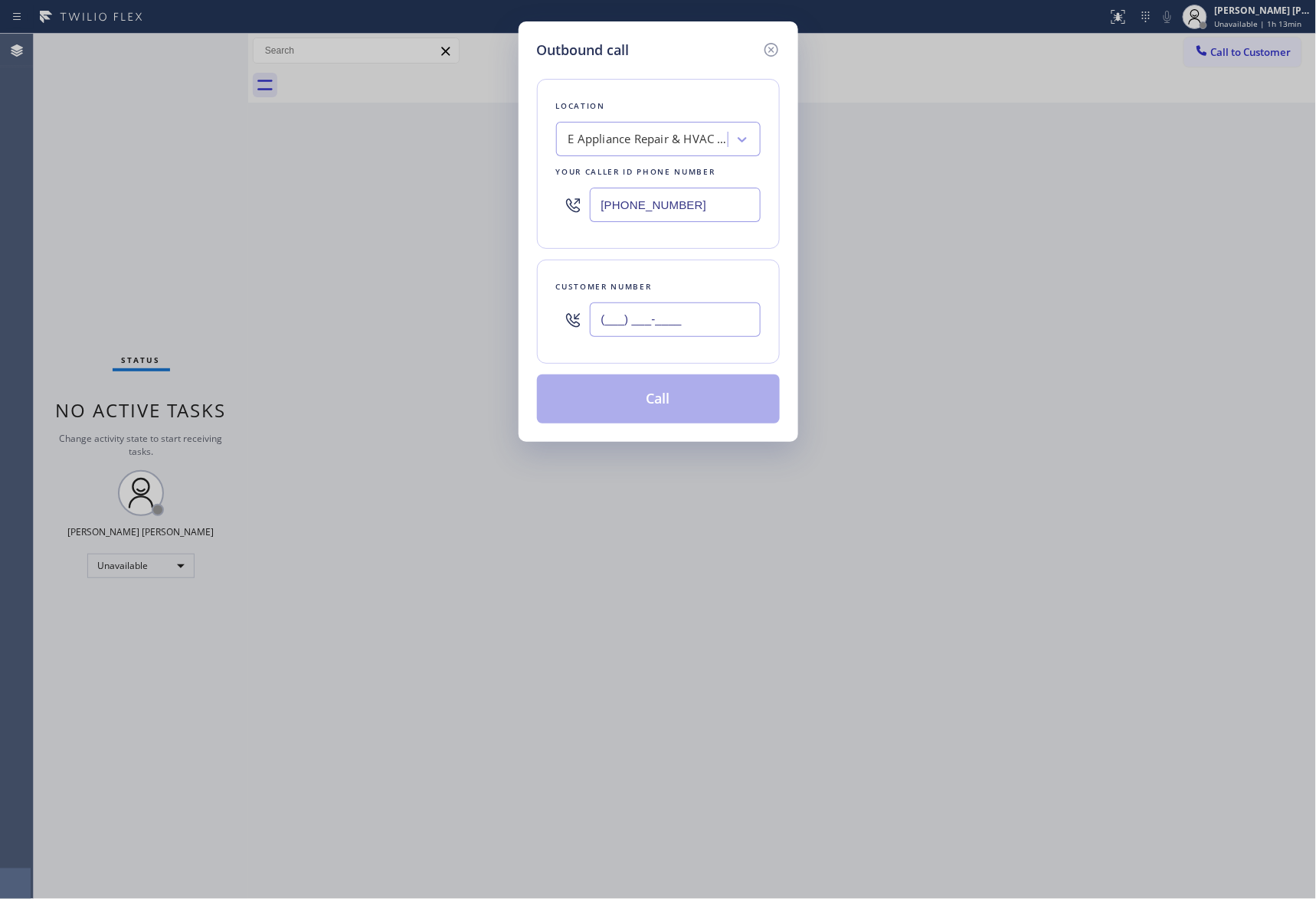
click at [377, 289] on div "Outbound call Location E Appliance Repair & HVAC Scottsdale Your caller id phon…" at bounding box center [658, 449] width 1316 height 899
paste input "602) 815-8453"
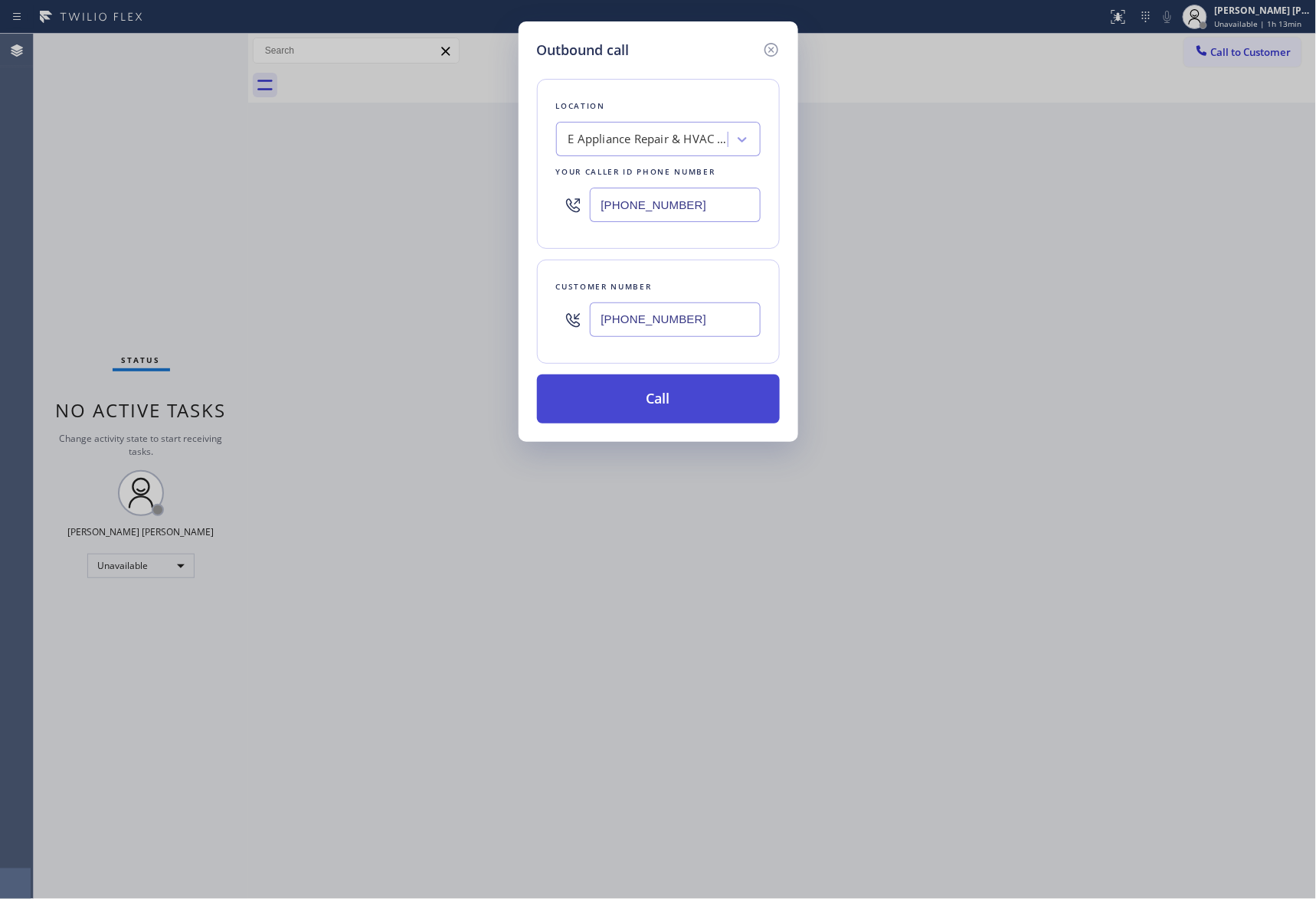
type input "(602) 815-8453"
click at [671, 396] on button "Call" at bounding box center [658, 399] width 243 height 49
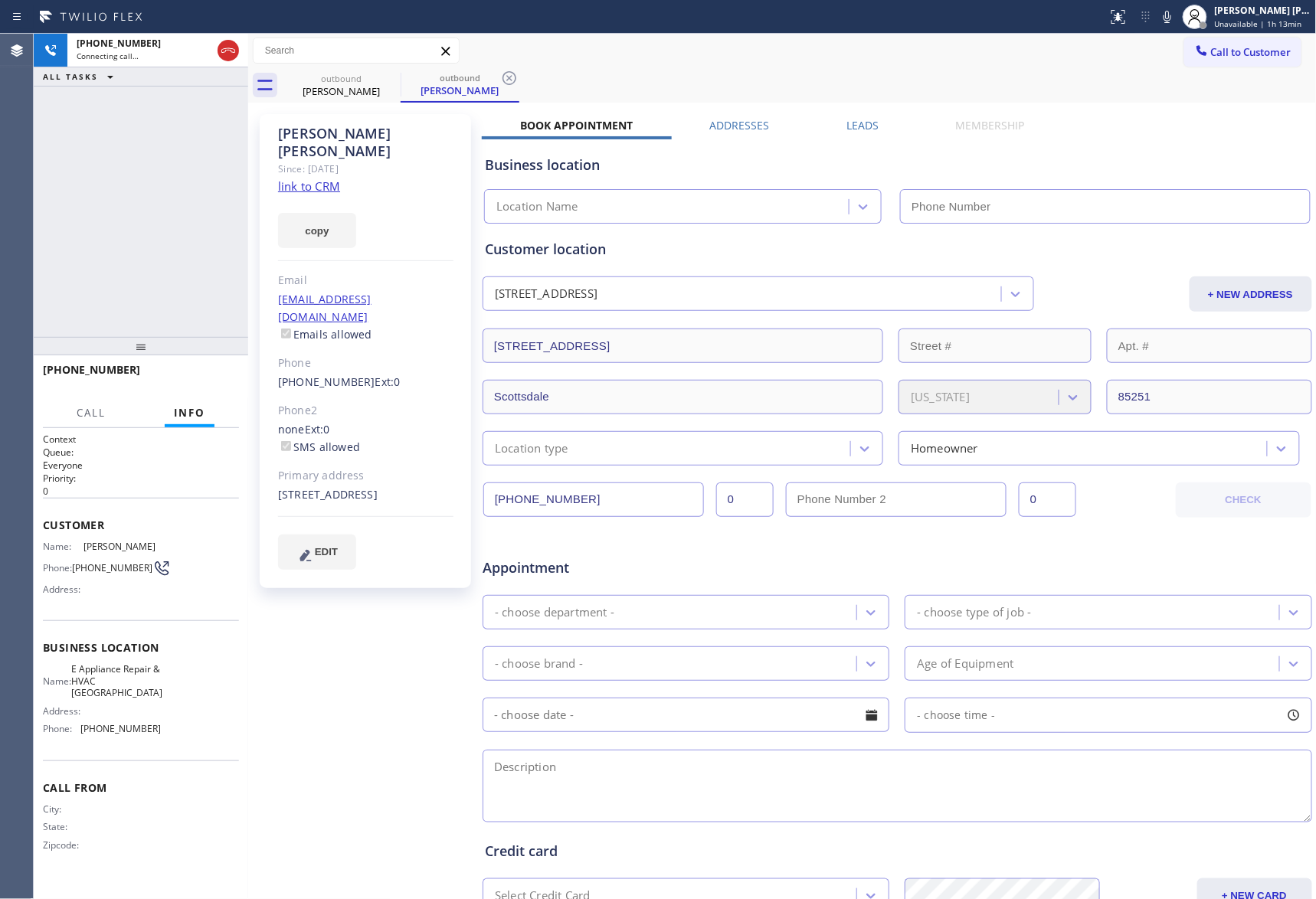
type input "(602) 932-6990"
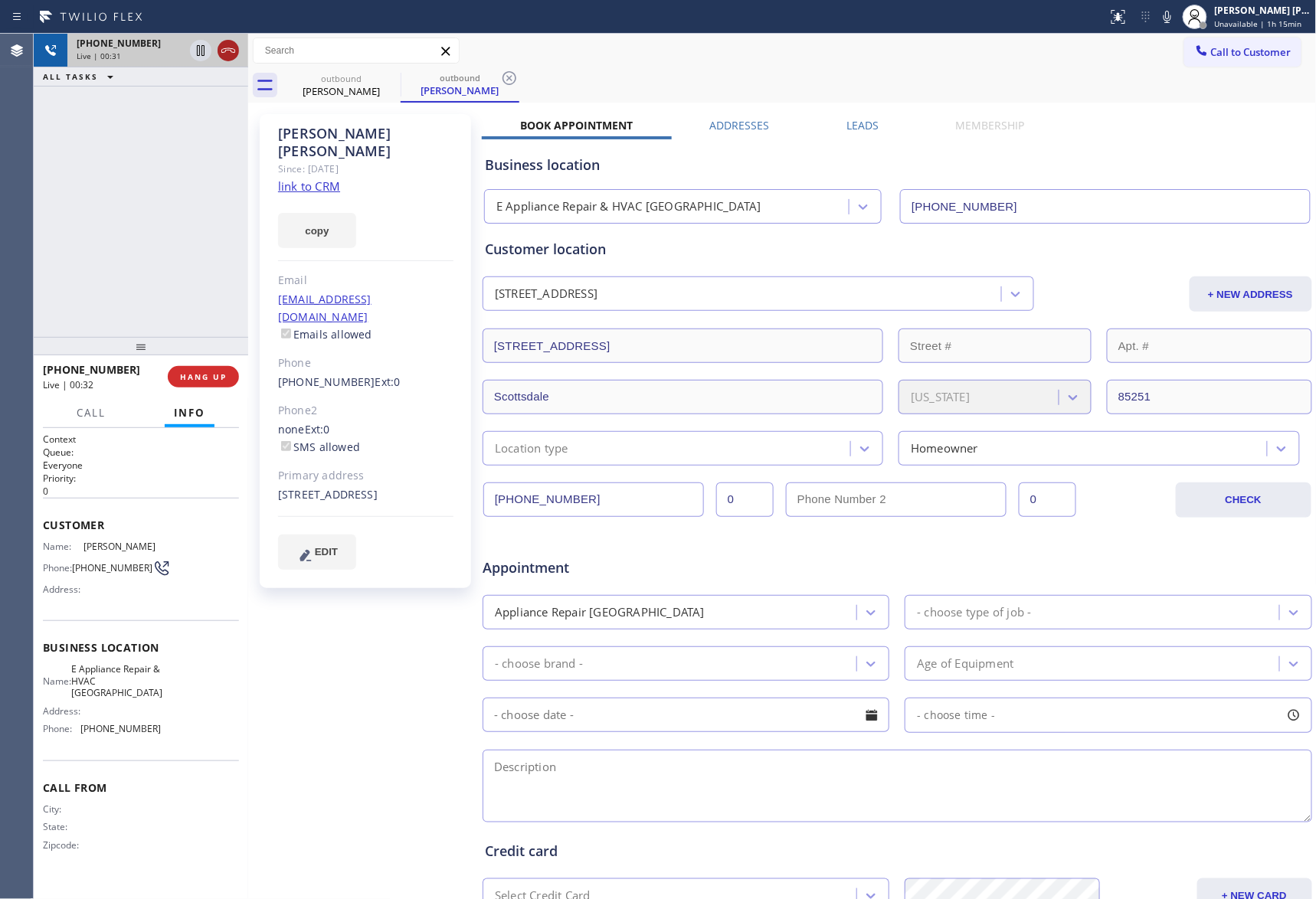
click at [224, 49] on icon at bounding box center [228, 50] width 14 height 5
click at [215, 375] on span "COMPLETE" at bounding box center [200, 377] width 53 height 11
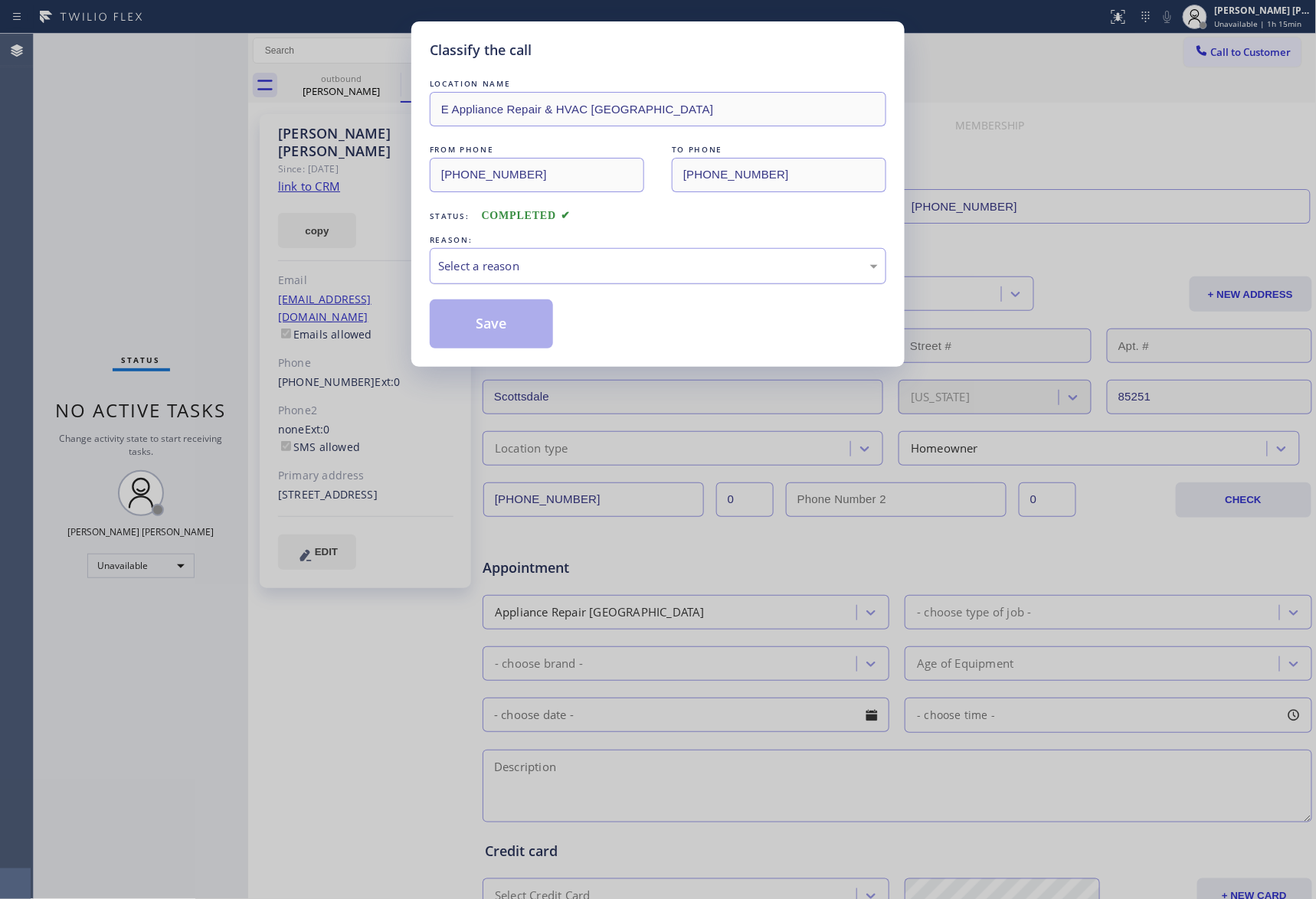
click at [509, 257] on div "Select a reason" at bounding box center [658, 266] width 440 height 18
click at [500, 326] on button "Save" at bounding box center [491, 324] width 123 height 49
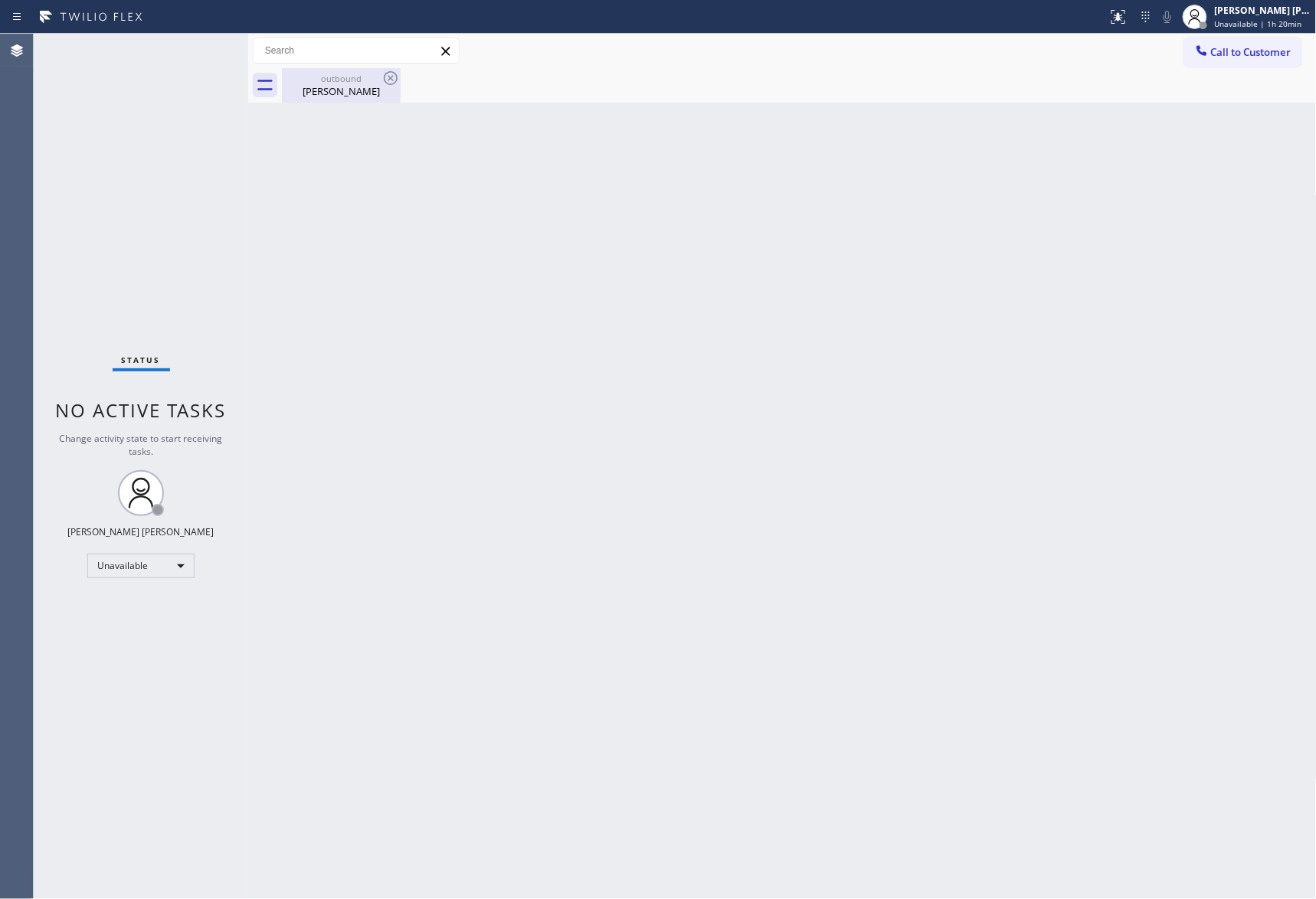
click at [334, 75] on div "outbound" at bounding box center [341, 78] width 116 height 11
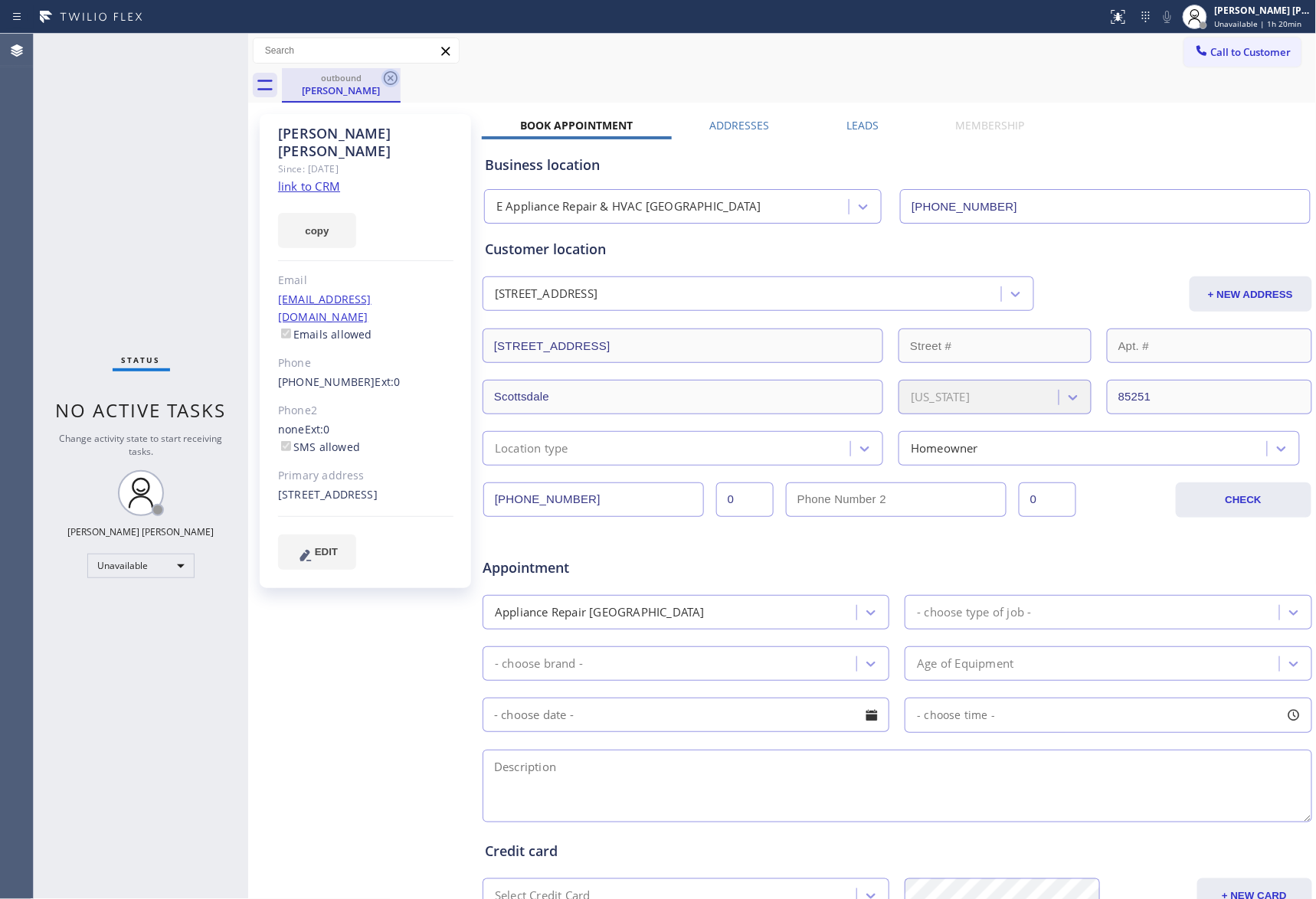
click at [395, 84] on icon at bounding box center [391, 78] width 18 height 18
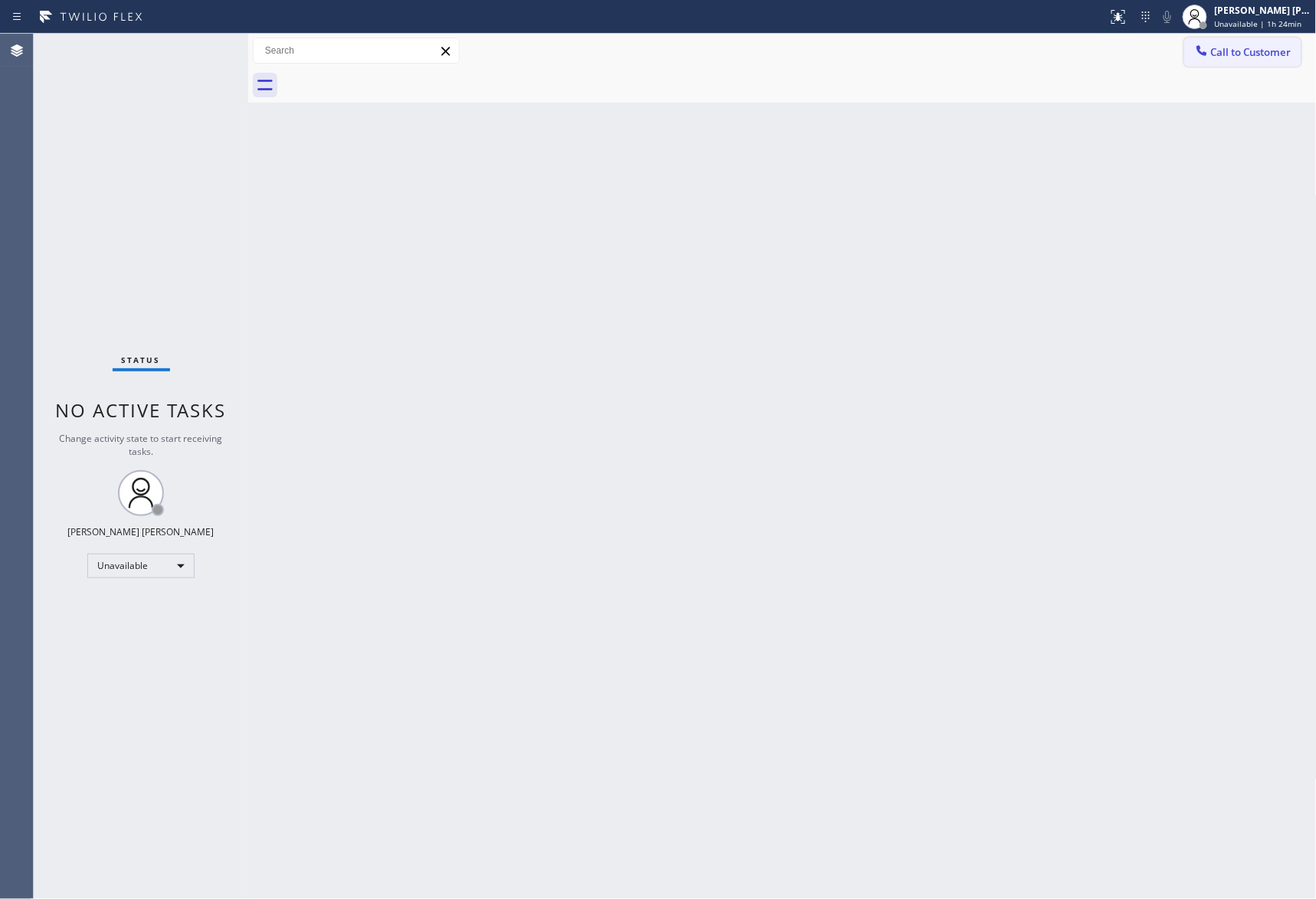
click at [1285, 43] on button "Call to Customer" at bounding box center [1242, 52] width 117 height 29
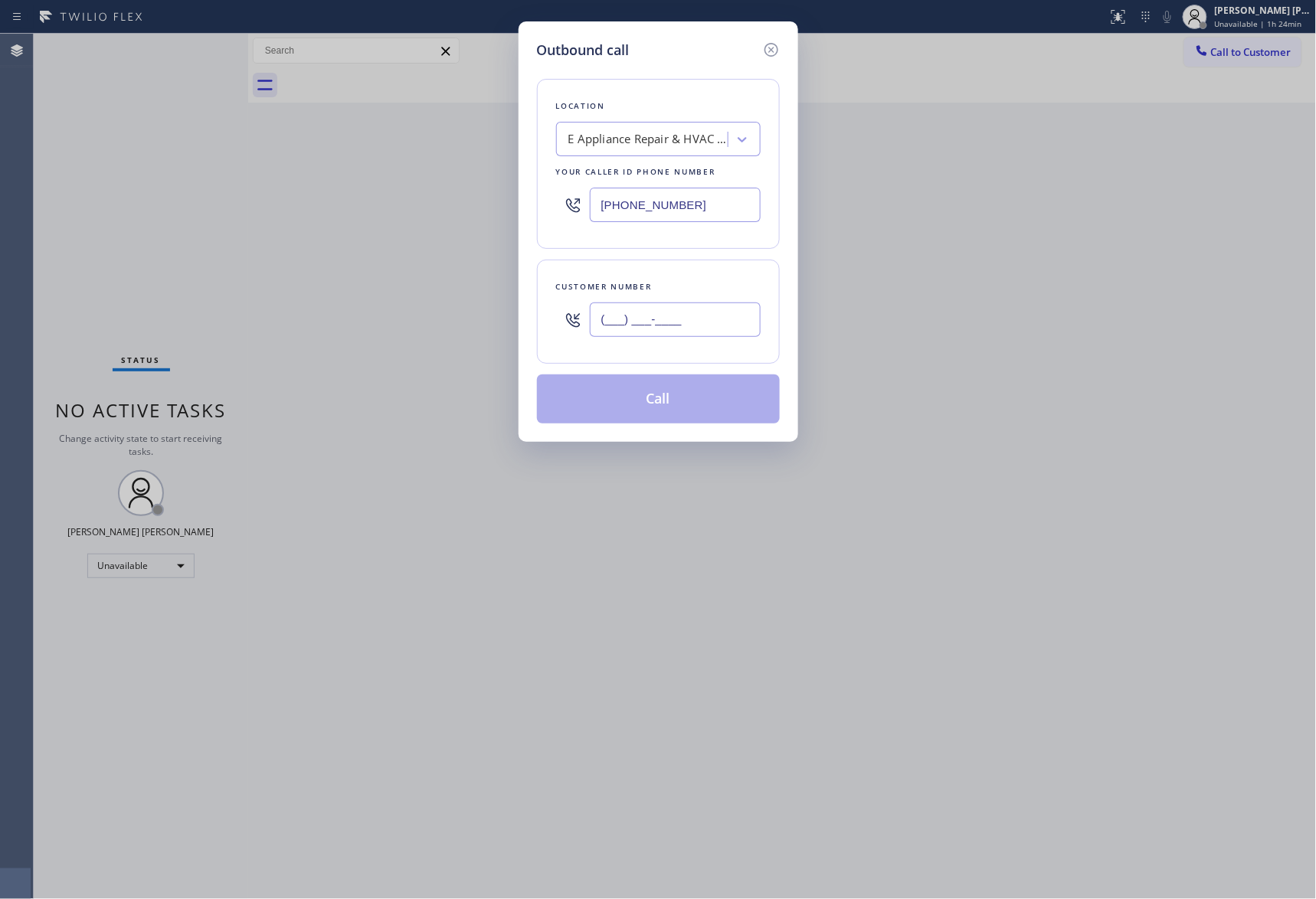
click at [673, 325] on input "(___) ___-____" at bounding box center [675, 320] width 171 height 34
paste input "562) 268-4408"
type input "(562) 268-4408"
click at [679, 131] on div "E Appliance Repair & HVAC Scottsdale" at bounding box center [648, 140] width 161 height 18
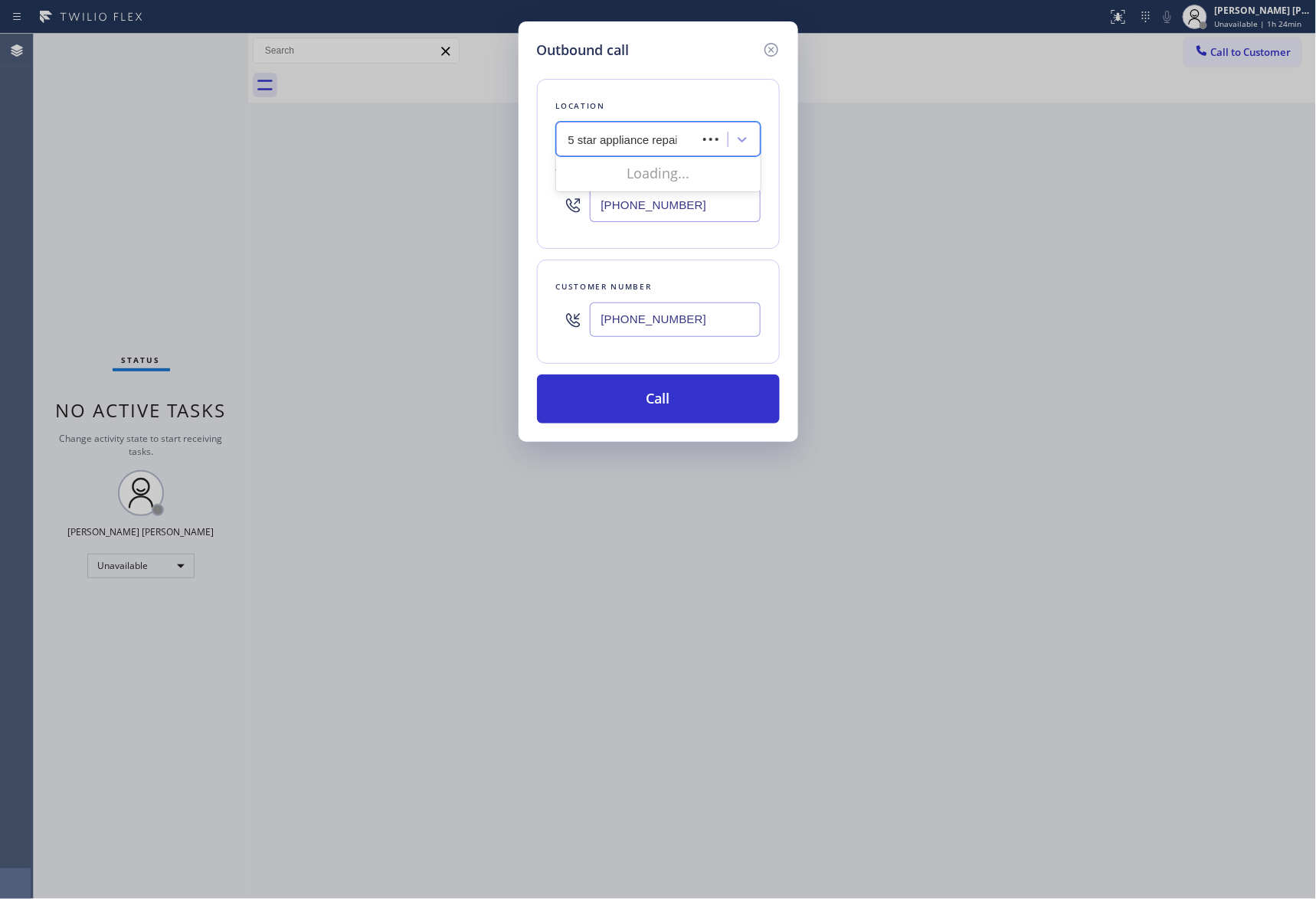
type input "5 star appliance repair"
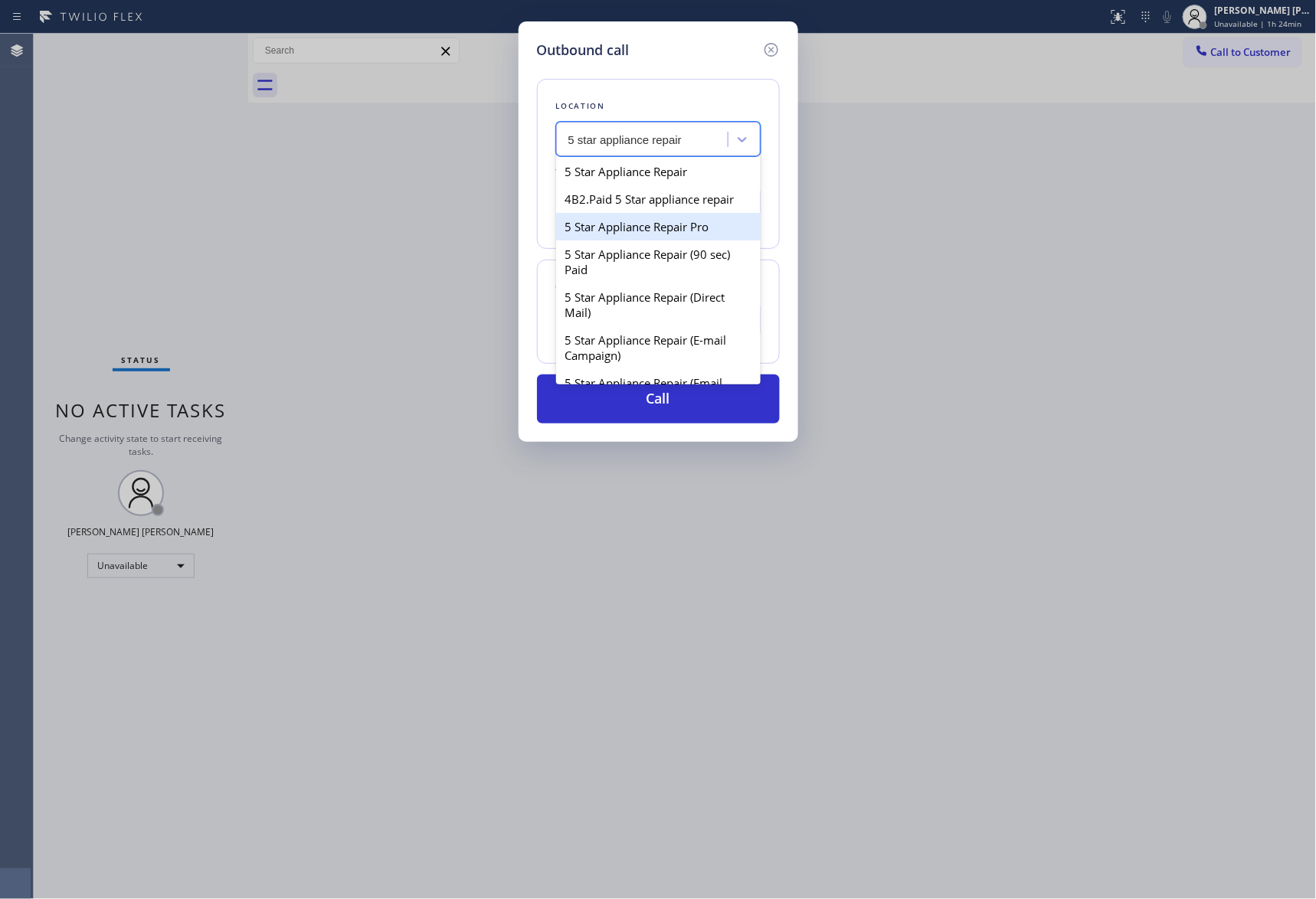
click at [654, 239] on div "5 Star Appliance Repair Pro" at bounding box center [658, 227] width 205 height 28
type input "[PHONE_NUMBER]"
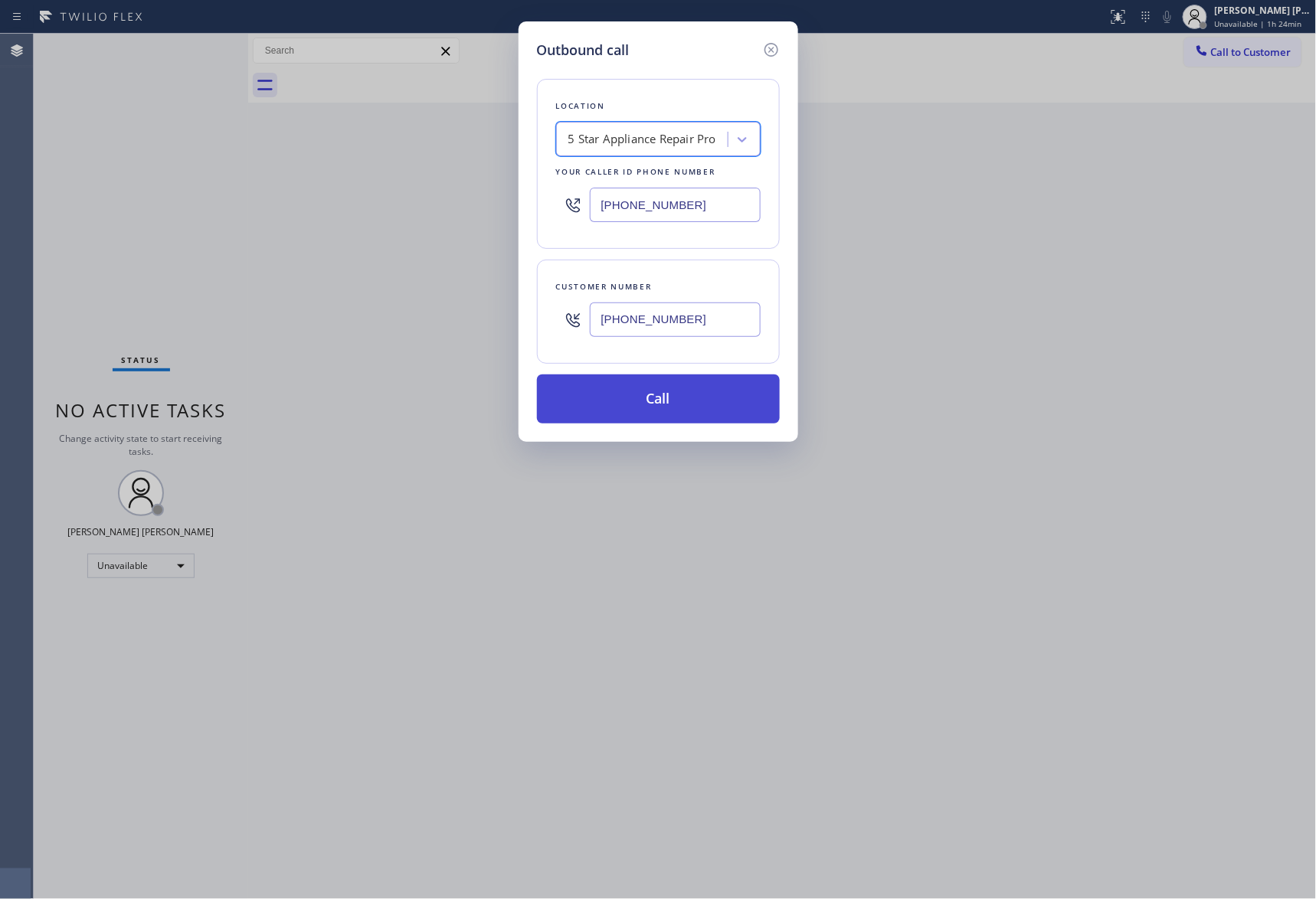
click at [650, 400] on button "Call" at bounding box center [658, 399] width 243 height 49
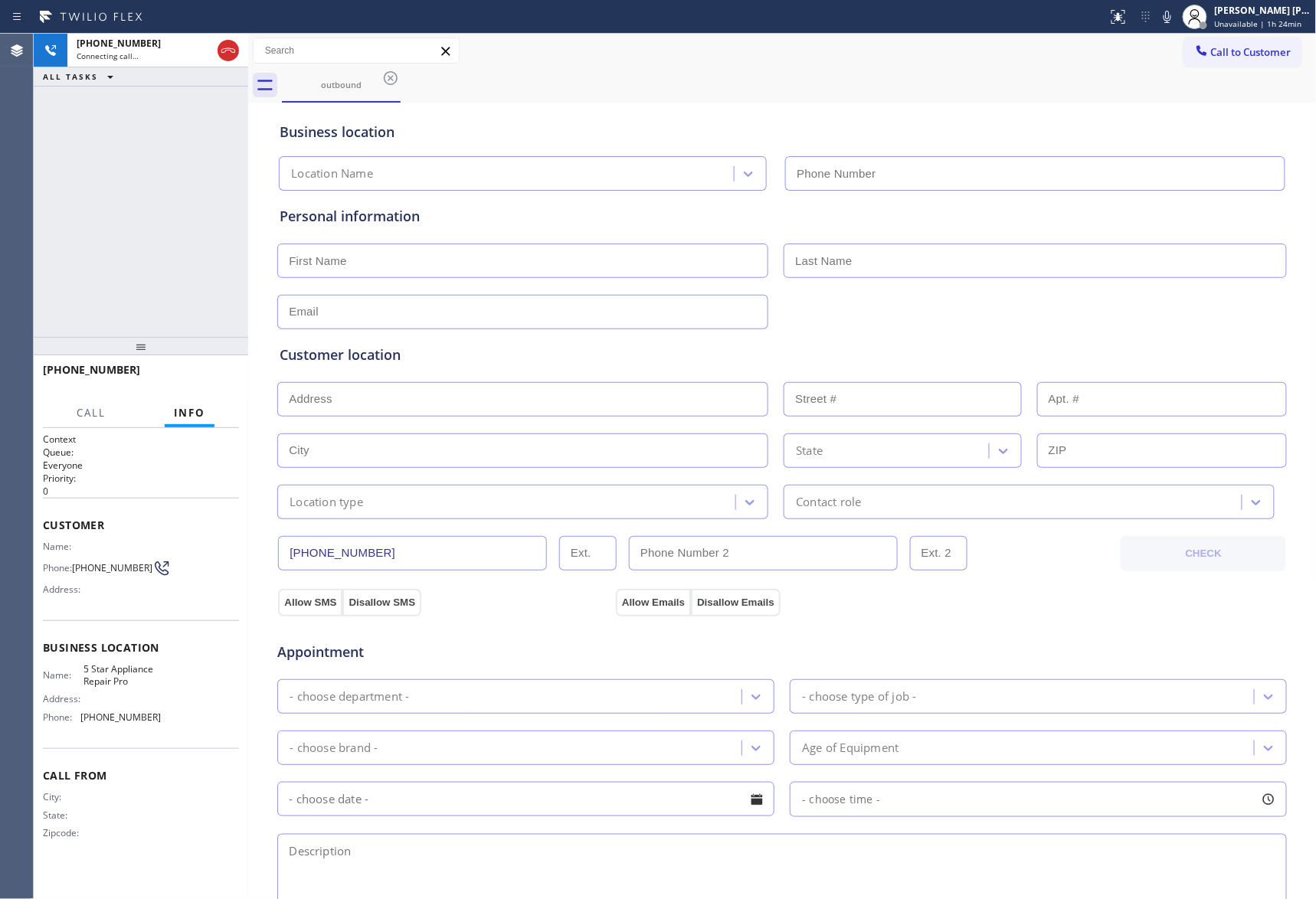
type input "[PHONE_NUMBER]"
click at [382, 80] on icon at bounding box center [391, 78] width 18 height 18
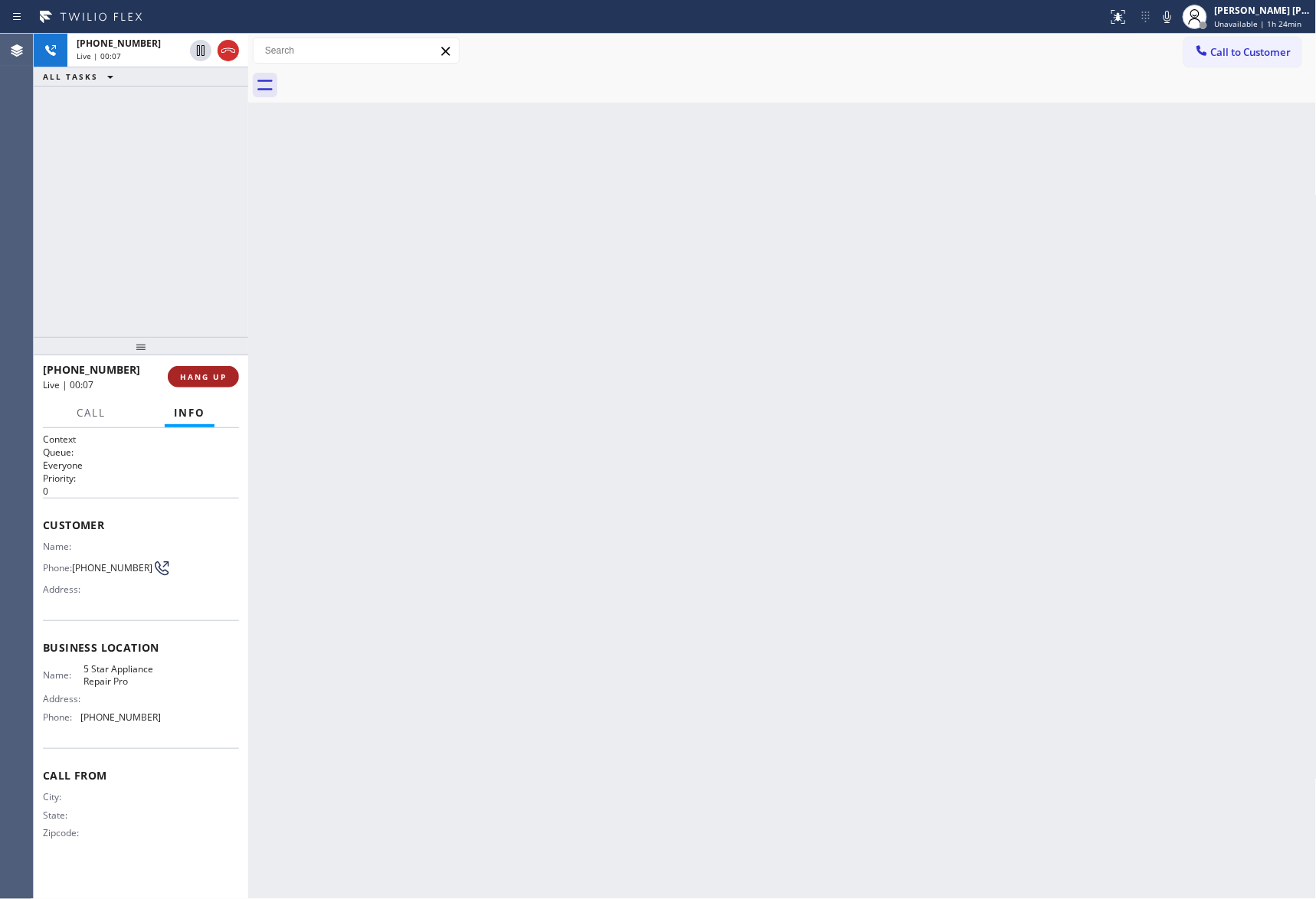
click at [228, 368] on button "HANG UP" at bounding box center [203, 376] width 71 height 21
click at [228, 368] on button "COMPLETE" at bounding box center [200, 376] width 77 height 21
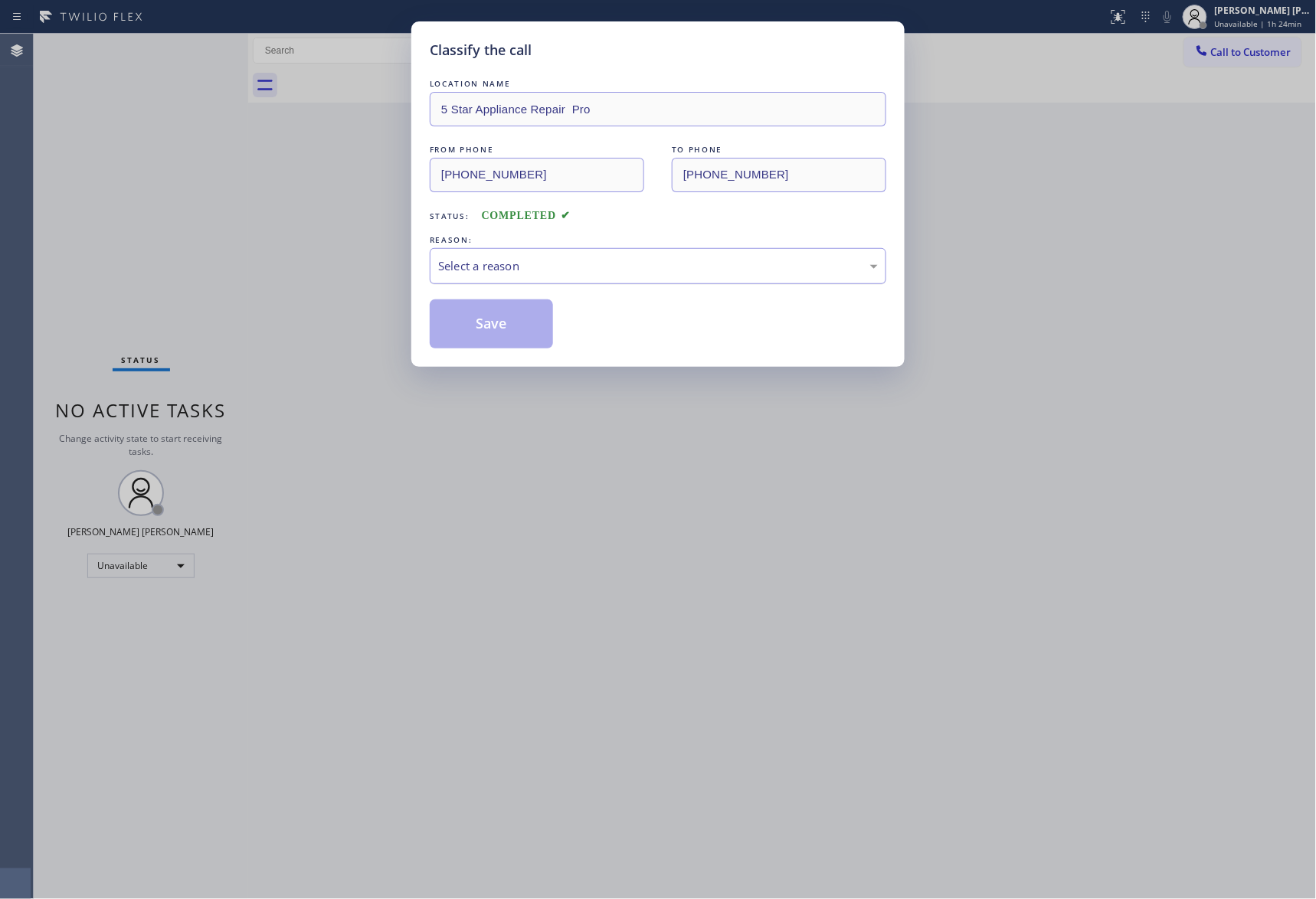
click at [527, 265] on div "Select a reason" at bounding box center [658, 266] width 440 height 18
click at [506, 322] on button "Save" at bounding box center [491, 324] width 123 height 49
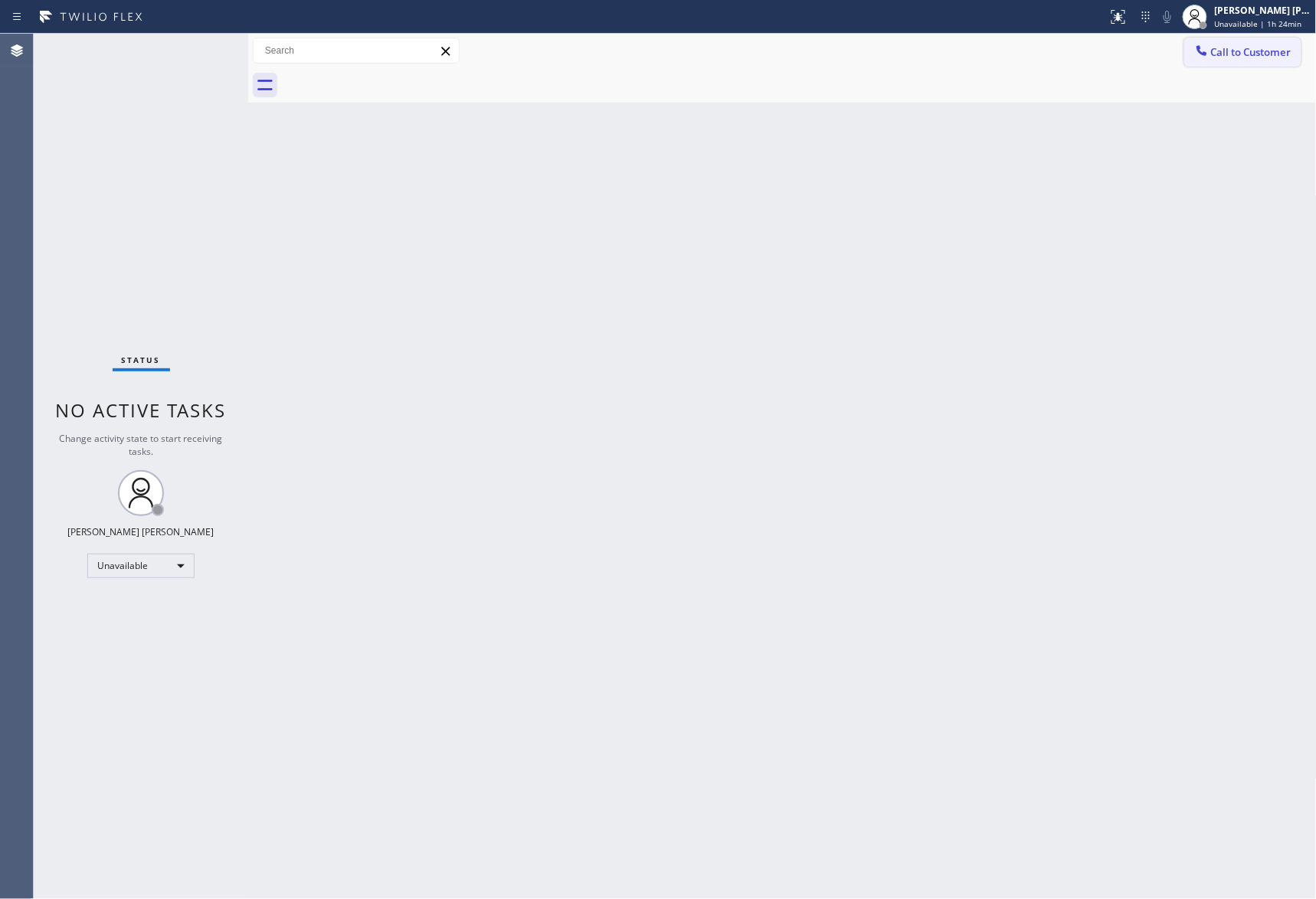
click at [1250, 53] on span "Call to Customer" at bounding box center [1251, 52] width 80 height 14
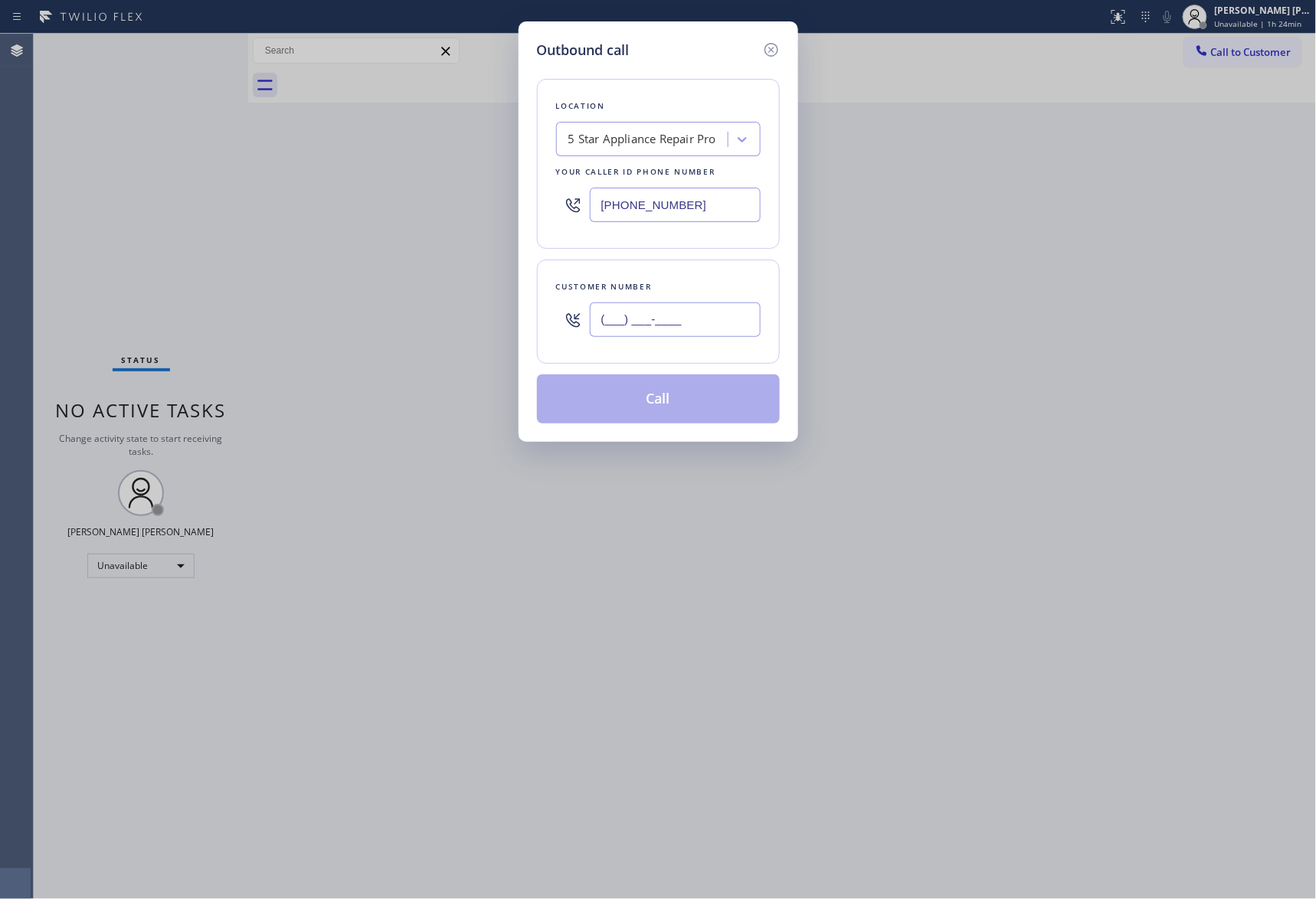
click at [709, 319] on input "(___) ___-____" at bounding box center [675, 320] width 171 height 34
paste input "310) 550-7246"
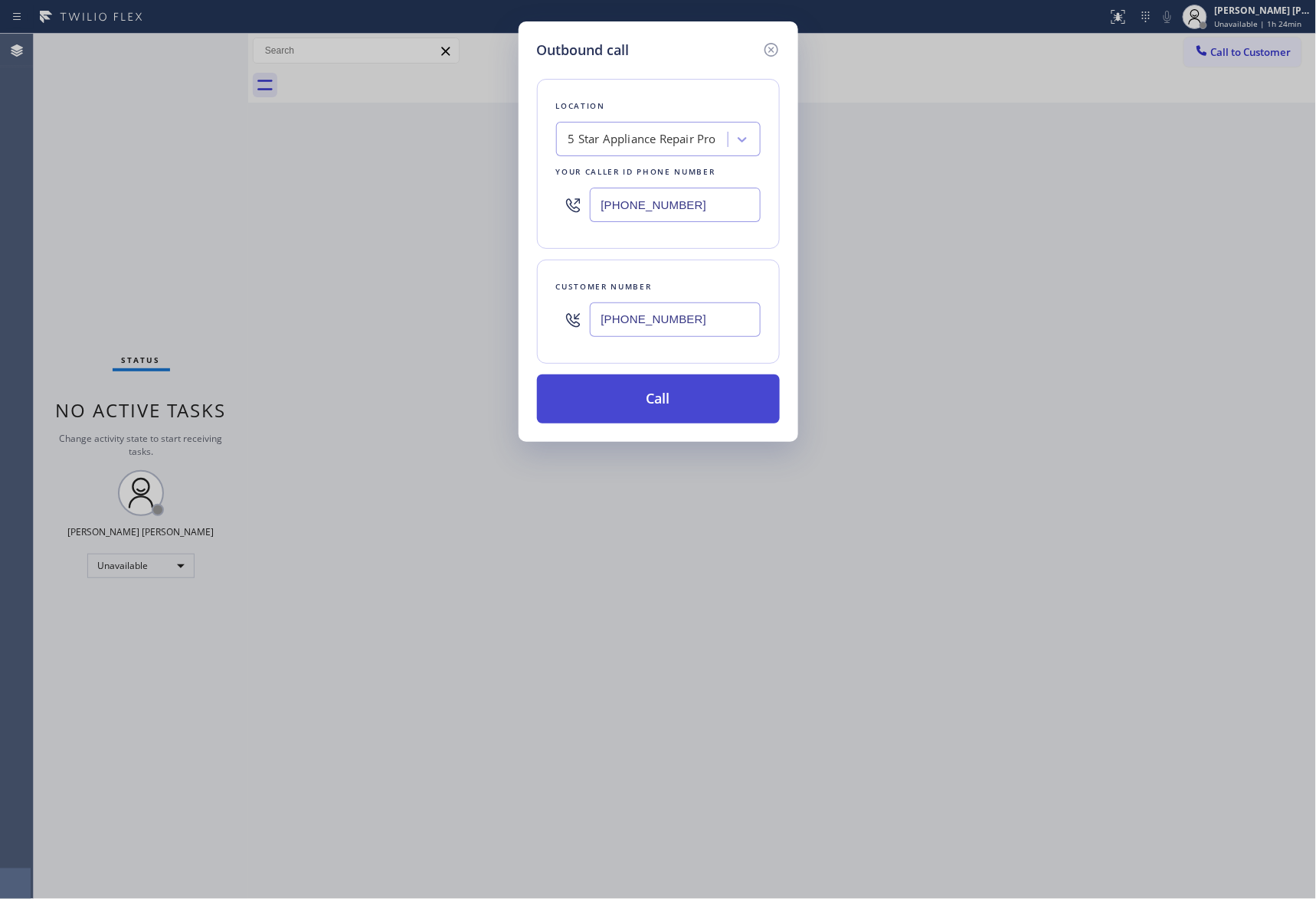
type input "(310) 550-7246"
click at [697, 405] on button "Call" at bounding box center [658, 399] width 243 height 49
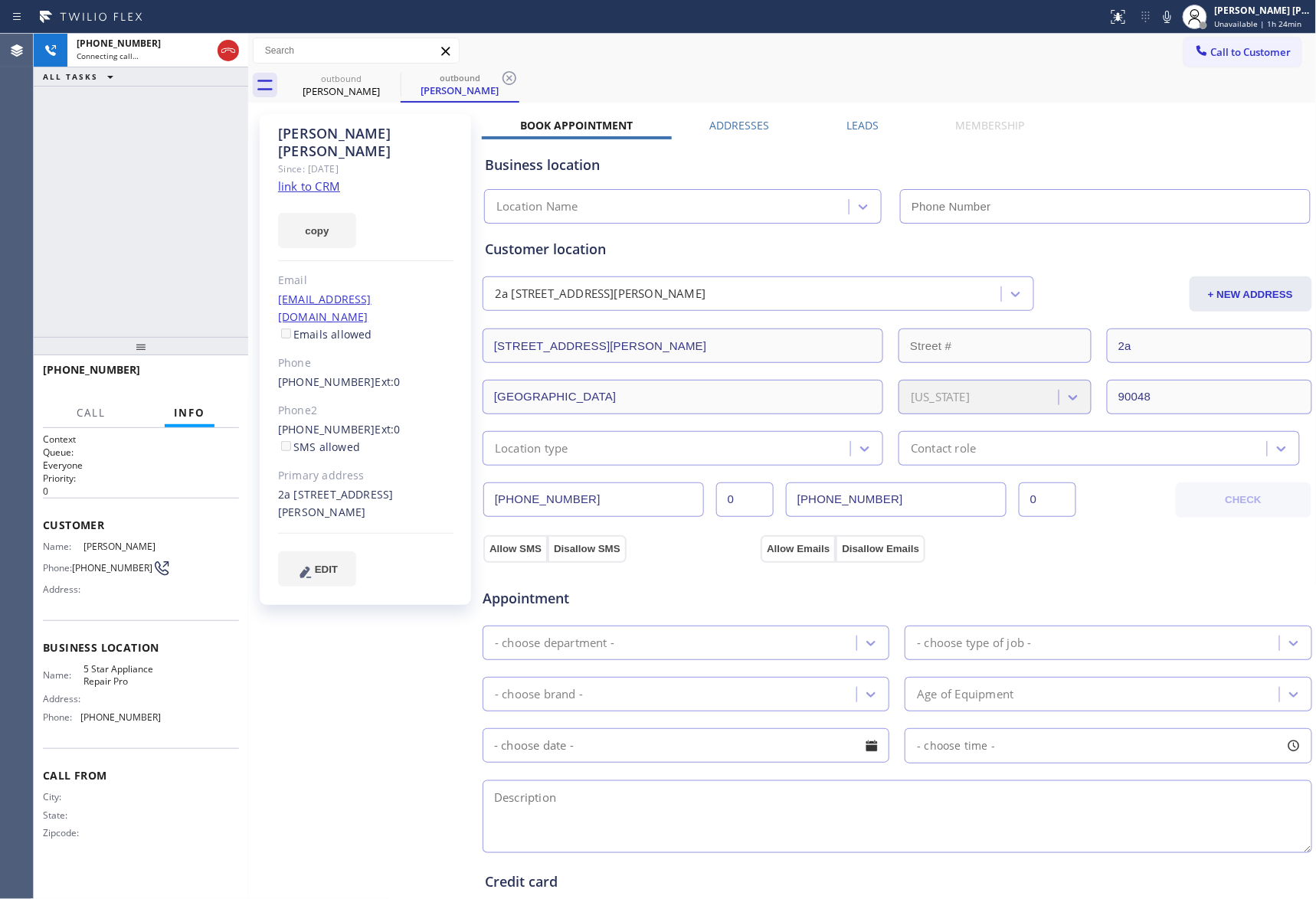
type input "[PHONE_NUMBER]"
click at [395, 74] on icon at bounding box center [391, 78] width 14 height 14
click at [391, 72] on icon at bounding box center [391, 78] width 14 height 14
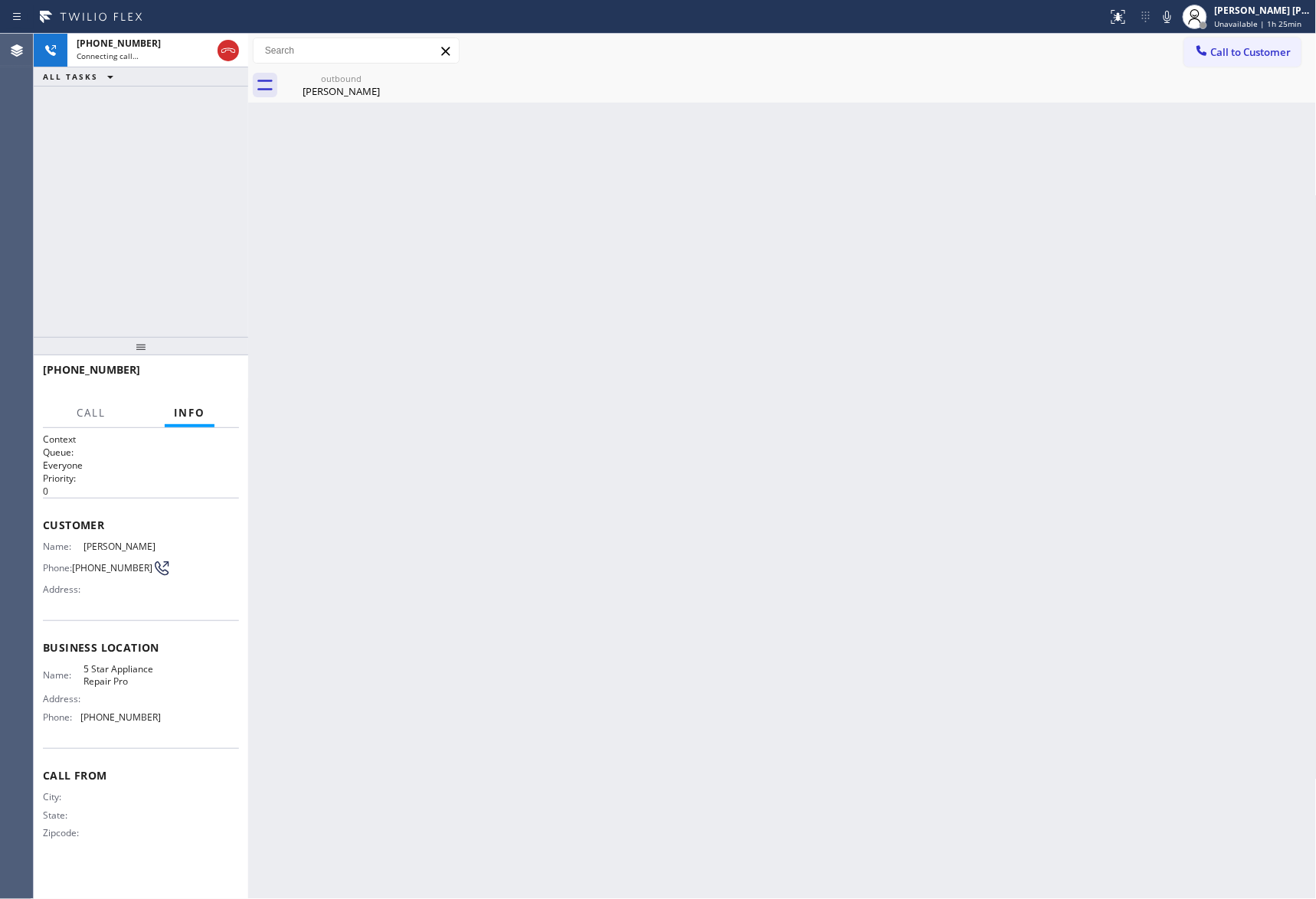
click at [0, 0] on icon at bounding box center [0, 0] width 0 height 0
click at [346, 93] on div "Gregg Ramer" at bounding box center [341, 91] width 116 height 14
click at [234, 47] on icon at bounding box center [228, 50] width 18 height 18
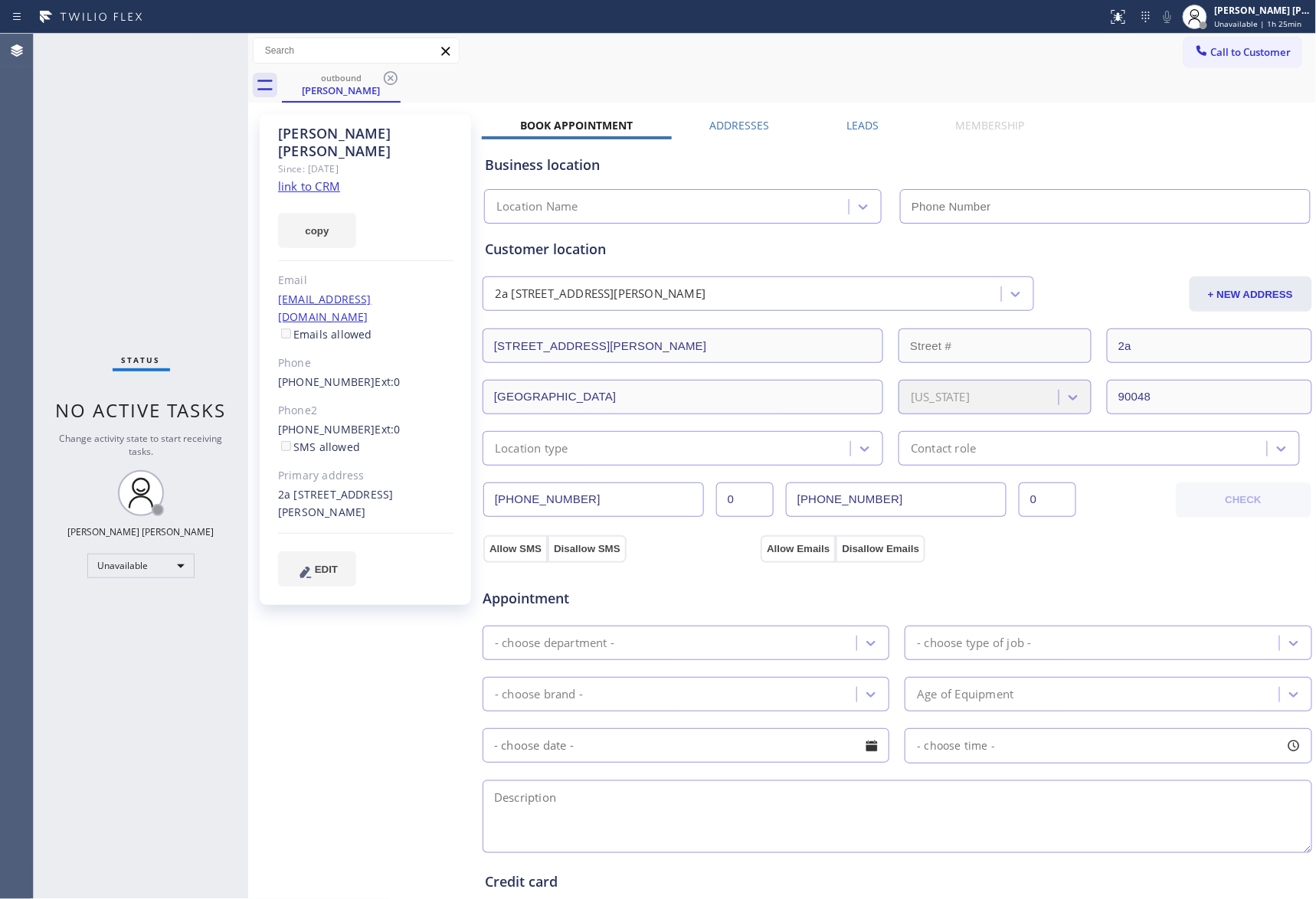
type input "[PHONE_NUMBER]"
click at [397, 78] on icon at bounding box center [391, 78] width 14 height 14
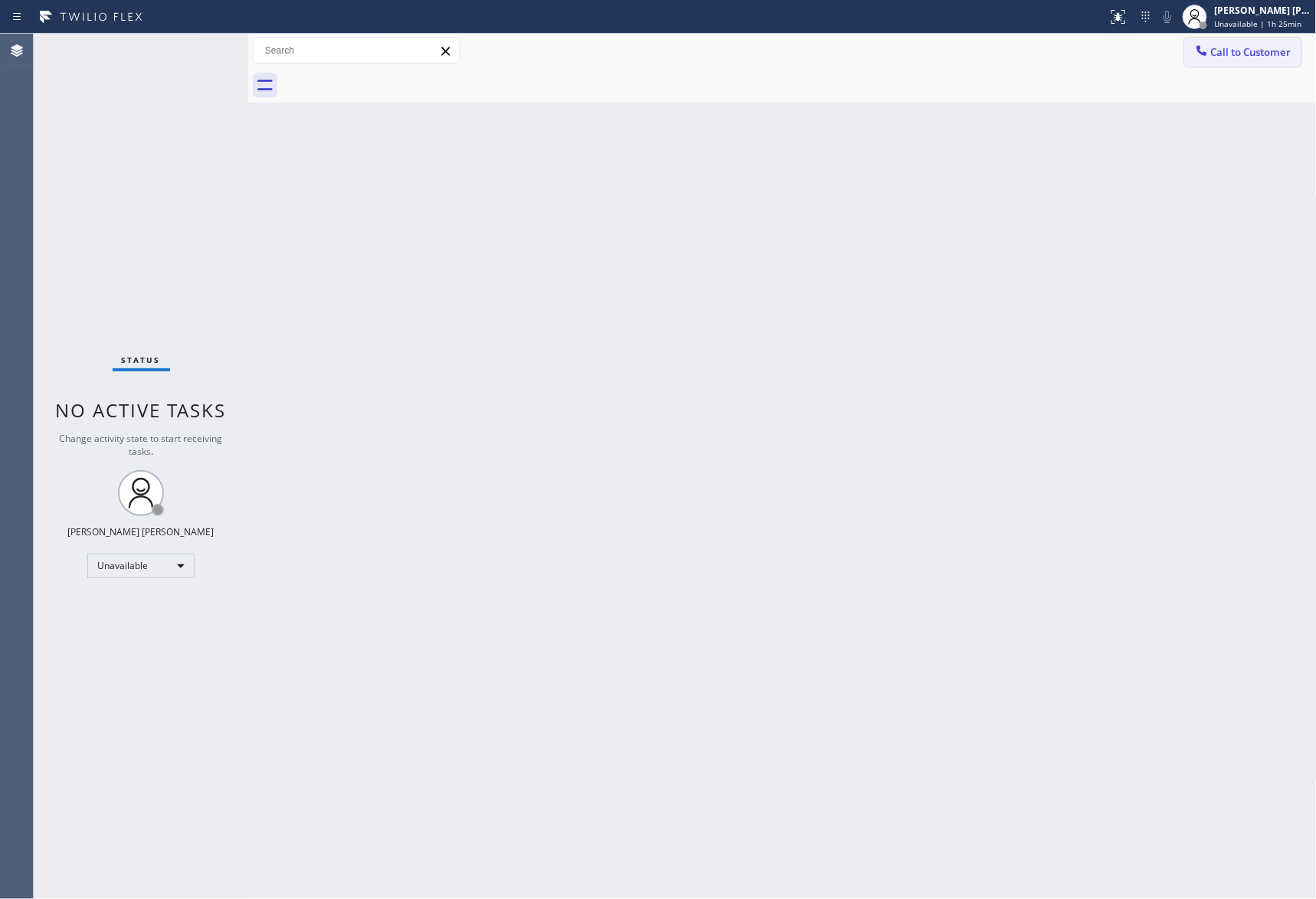
click at [1276, 57] on span "Call to Customer" at bounding box center [1251, 52] width 80 height 14
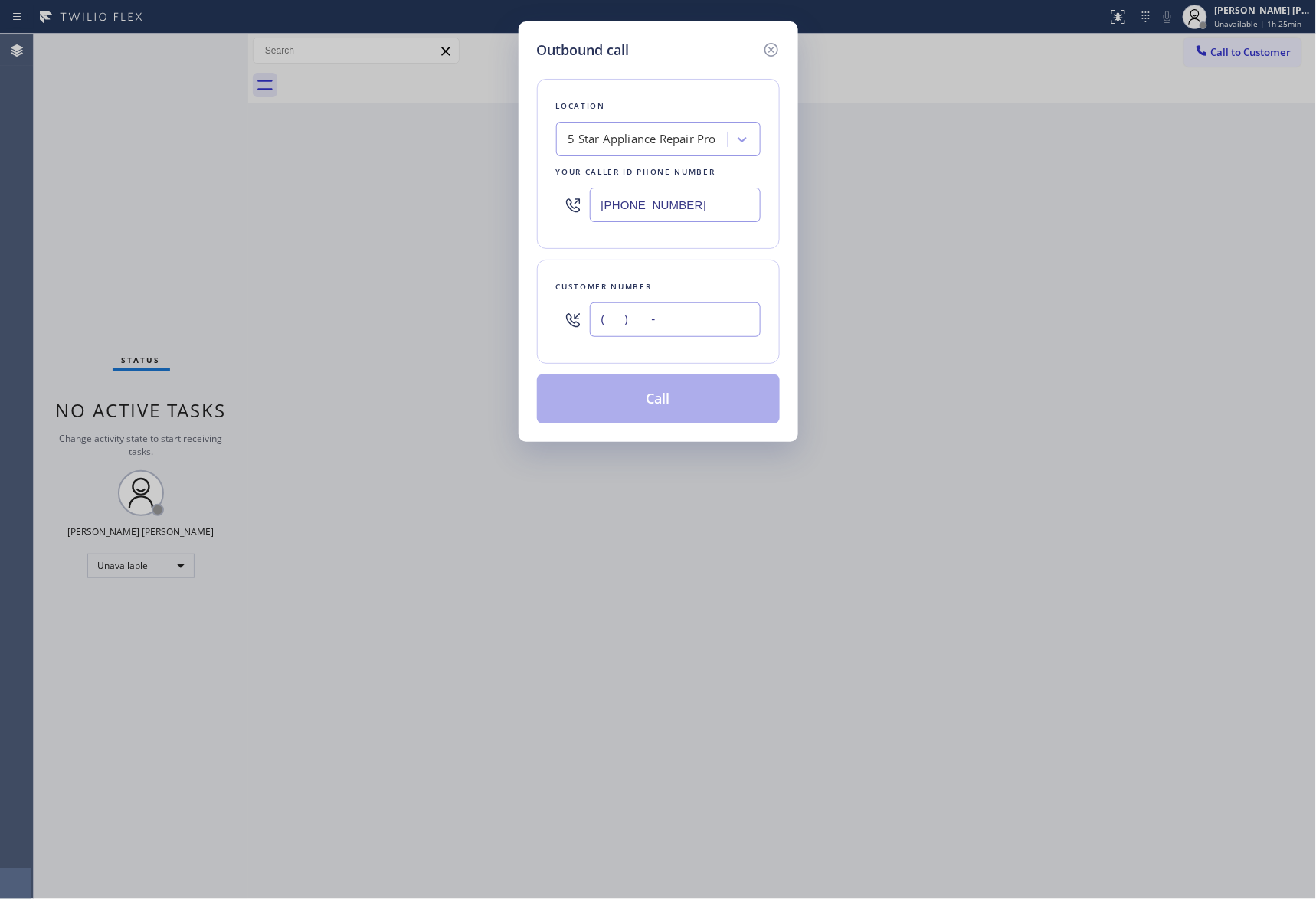
click at [678, 331] on input "(___) ___-____" at bounding box center [675, 320] width 171 height 34
paste input "650) 964-1323"
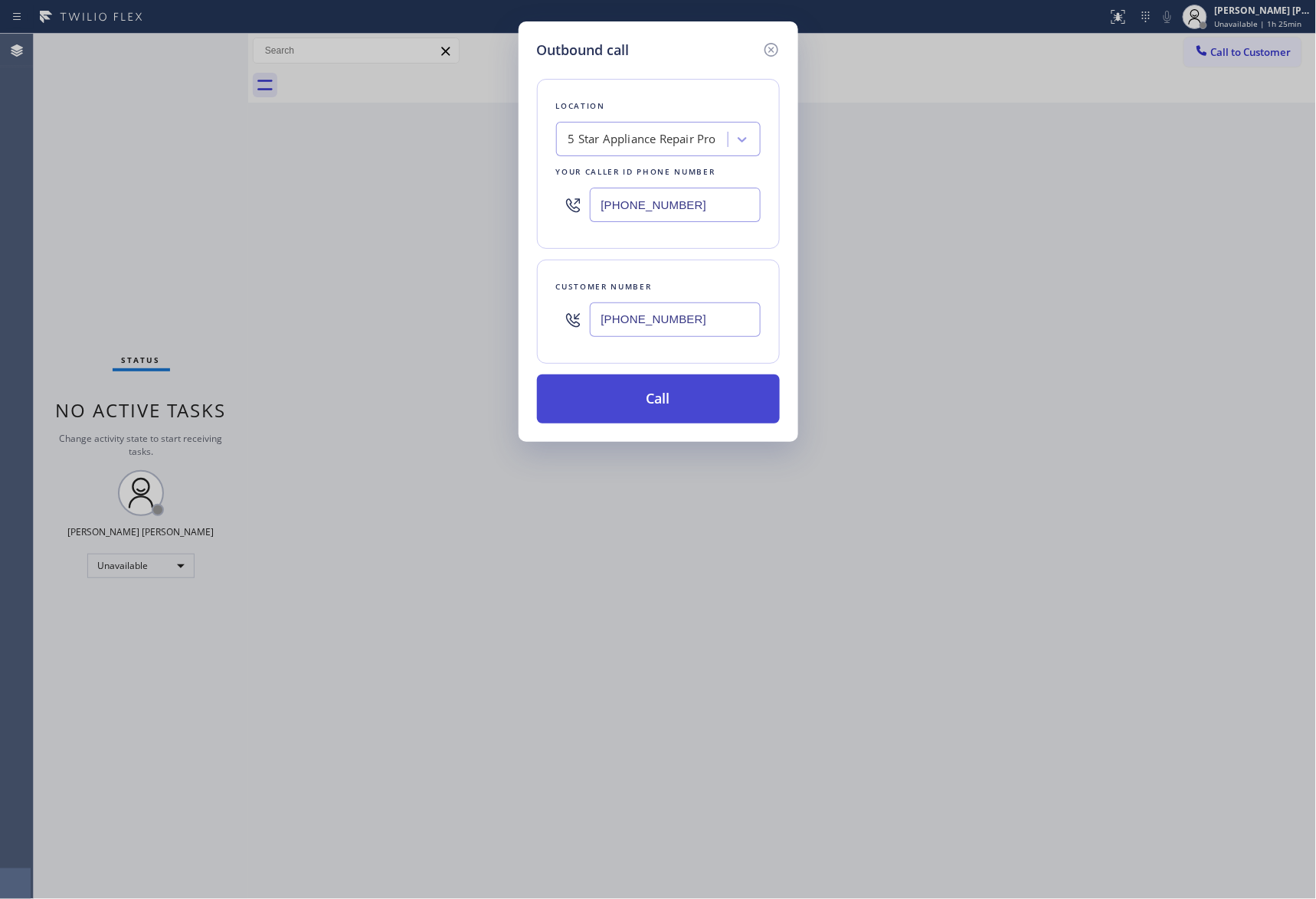
type input "(650) 964-1323"
click at [660, 397] on button "Call" at bounding box center [658, 399] width 243 height 49
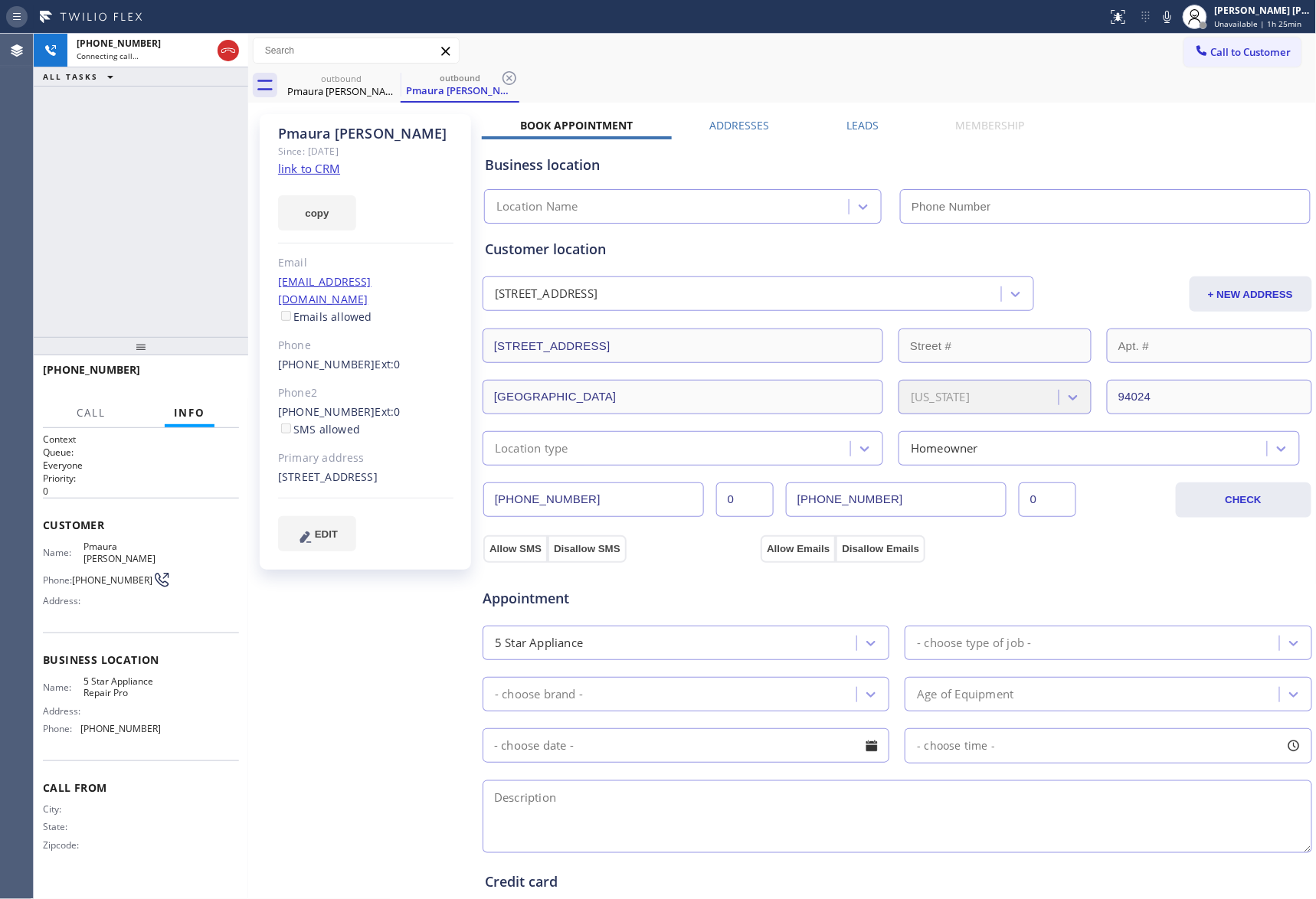
type input "[PHONE_NUMBER]"
click at [224, 55] on icon at bounding box center [228, 50] width 18 height 18
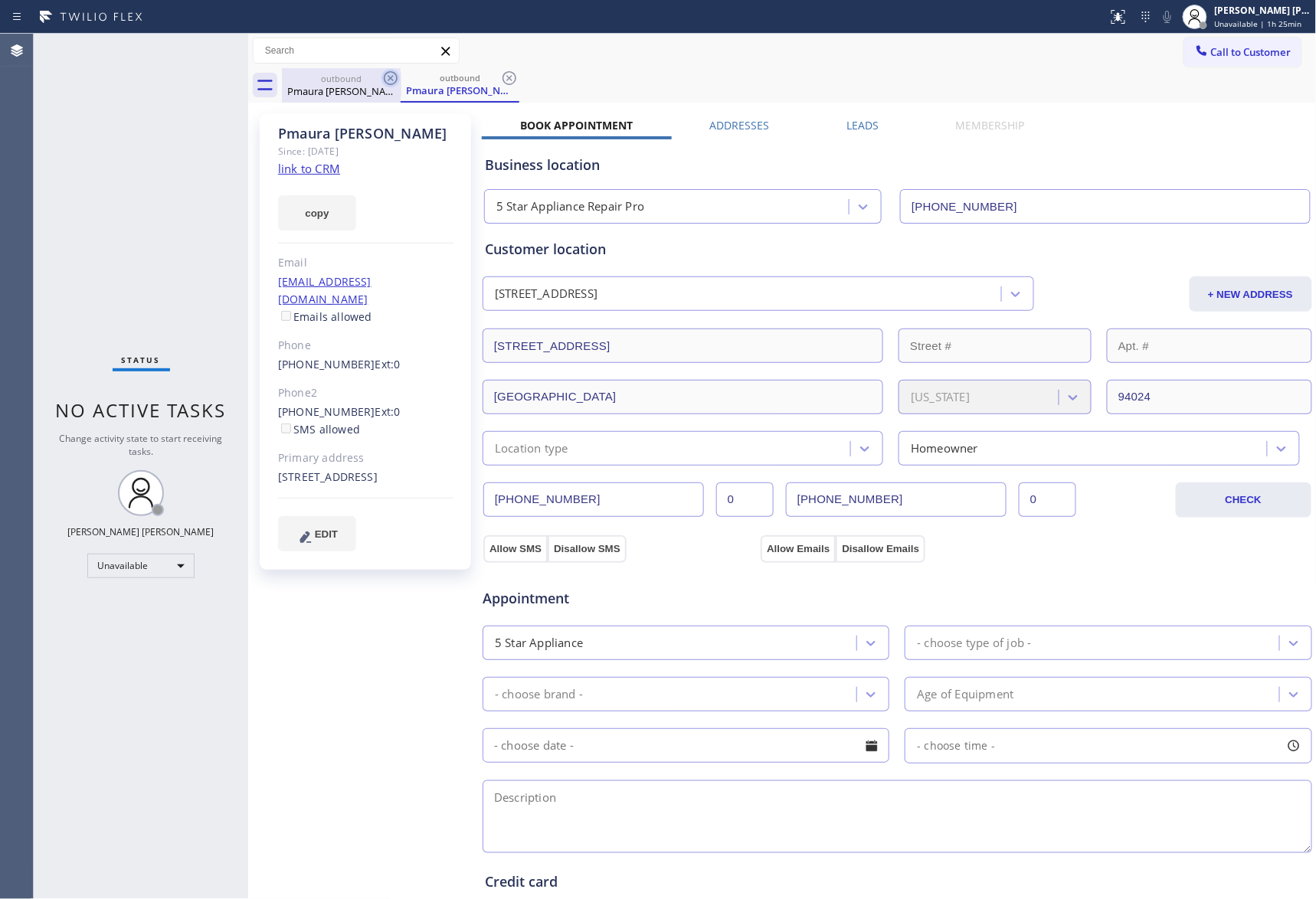
click at [385, 75] on icon at bounding box center [391, 78] width 14 height 14
click at [401, 75] on div "outbound Pmaura Hillegas" at bounding box center [460, 85] width 119 height 34
click at [385, 75] on icon at bounding box center [391, 78] width 14 height 14
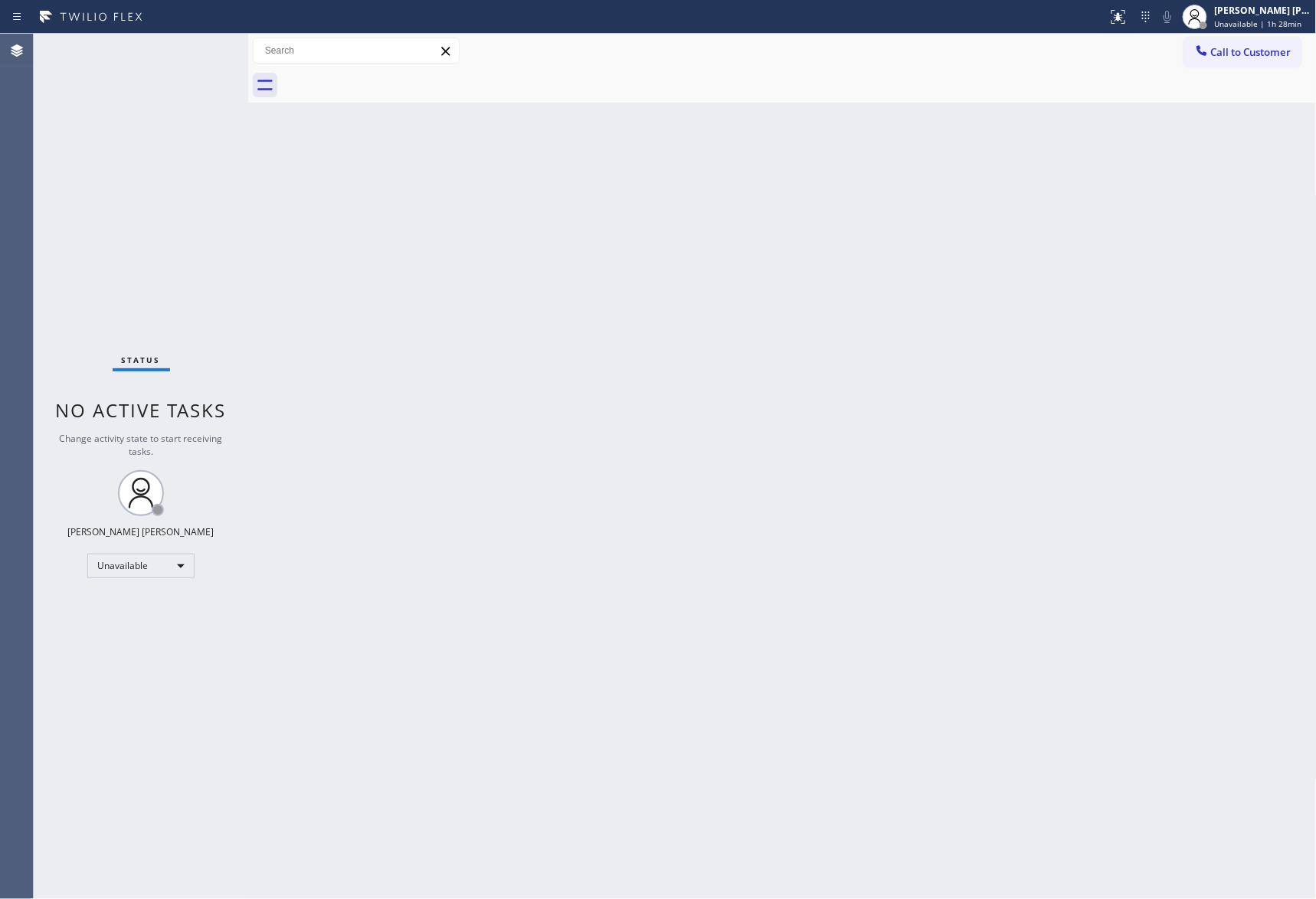
click at [1254, 32] on div "Status report No issues detected If you experience an issue, please download th…" at bounding box center [658, 17] width 1316 height 34
click at [1251, 44] on button "Call to Customer" at bounding box center [1242, 52] width 117 height 29
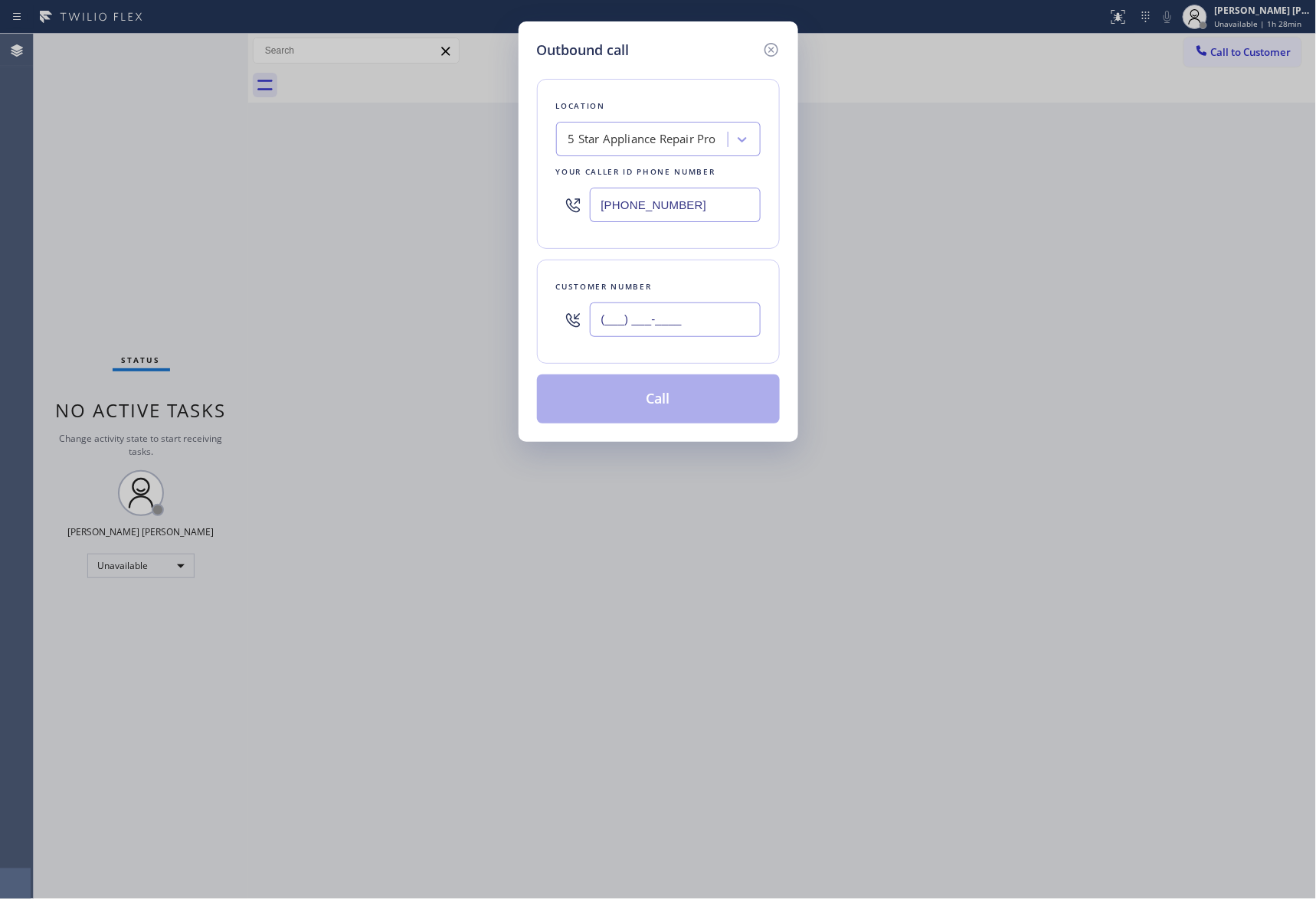
click at [685, 322] on input "(___) ___-____" at bounding box center [675, 320] width 171 height 34
paste input "619) 618-5050"
type input "(619) 618-5050"
click at [775, 44] on icon at bounding box center [771, 50] width 14 height 14
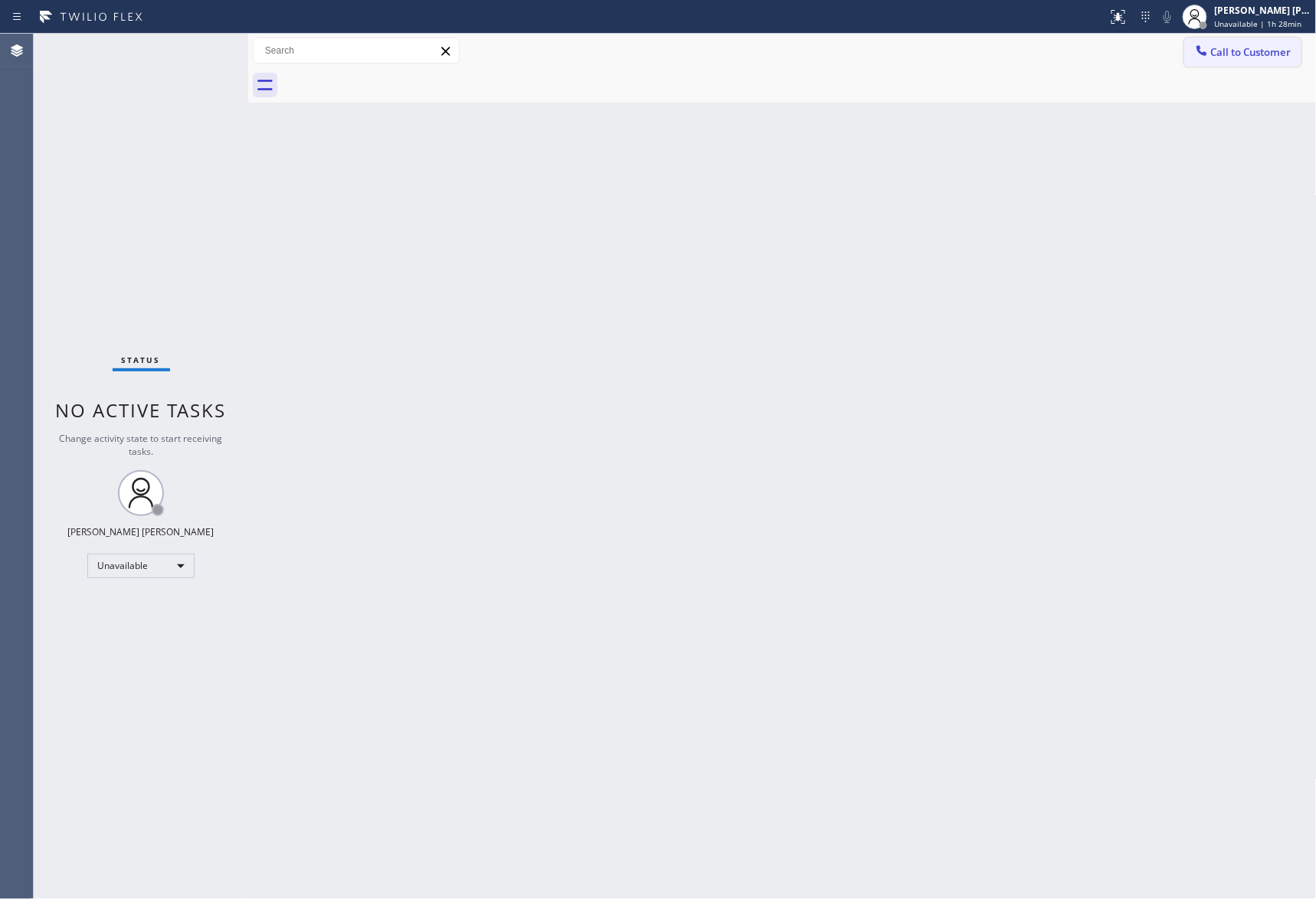
click at [1290, 55] on span "Call to Customer" at bounding box center [1251, 52] width 80 height 14
type input "[PHONE_NUMBER]"
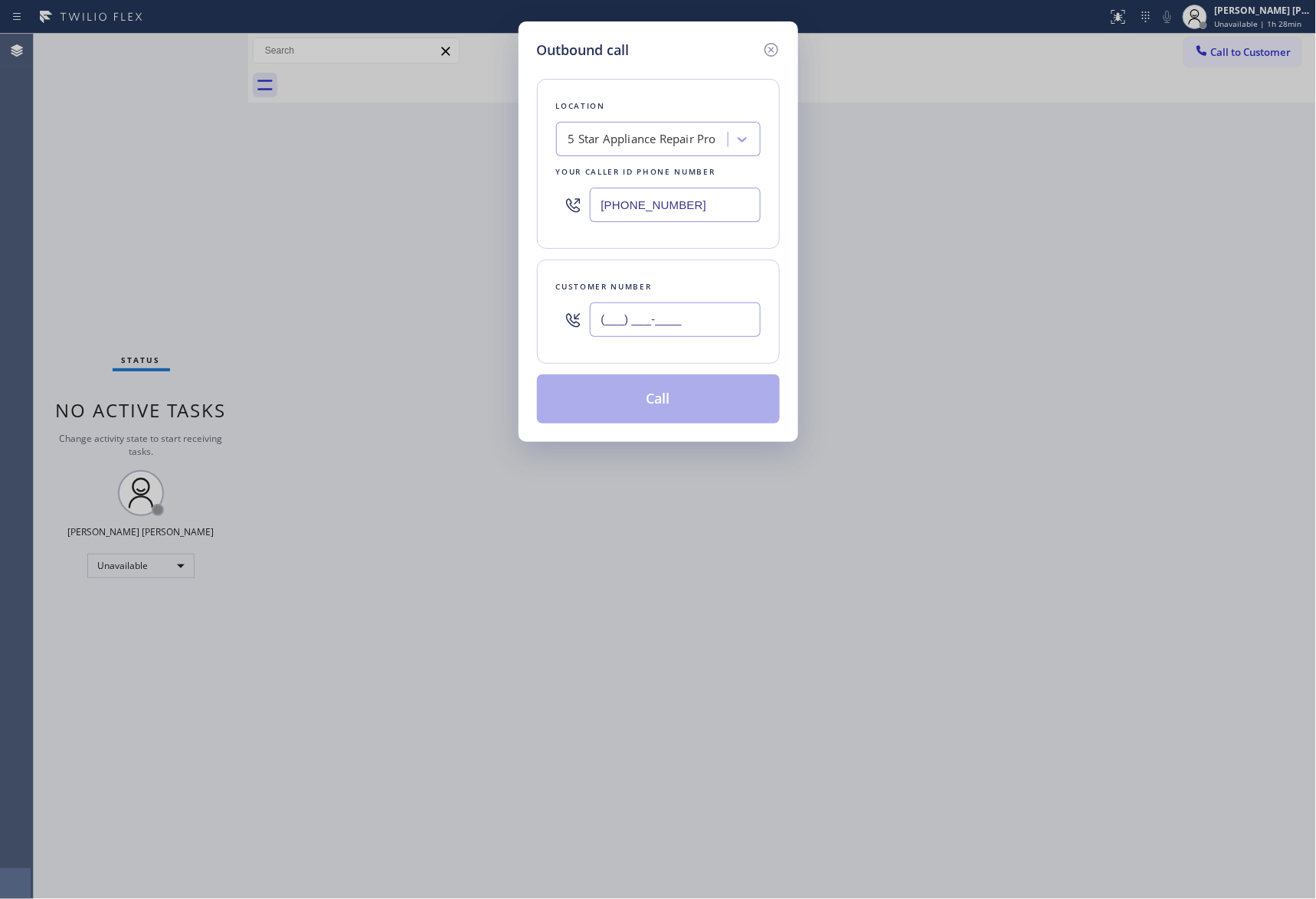
click at [696, 320] on input "(___) ___-____" at bounding box center [675, 320] width 171 height 34
paste input "619) 618-5050"
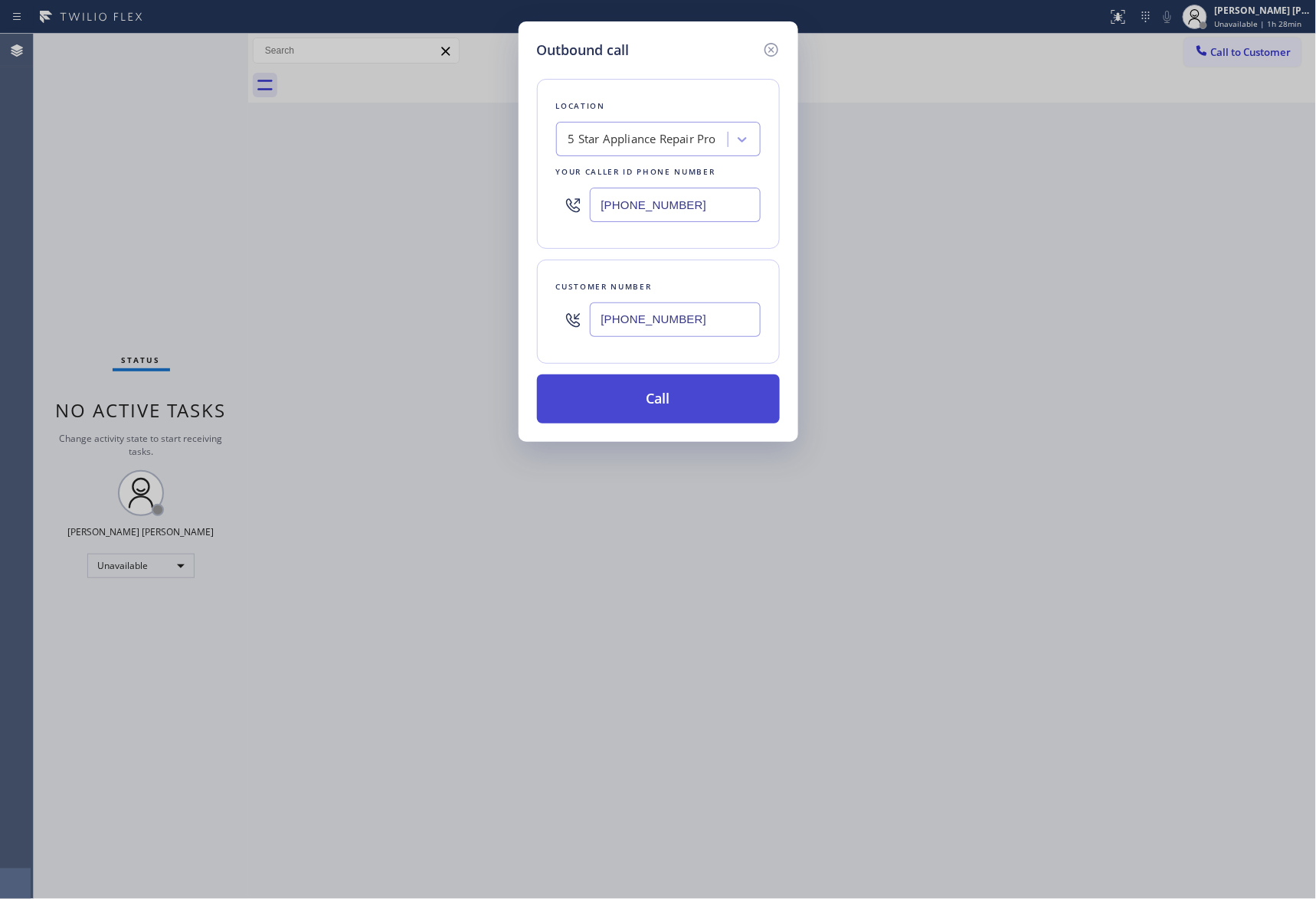
type input "(619) 618-5050"
click at [685, 399] on button "Call" at bounding box center [658, 399] width 243 height 49
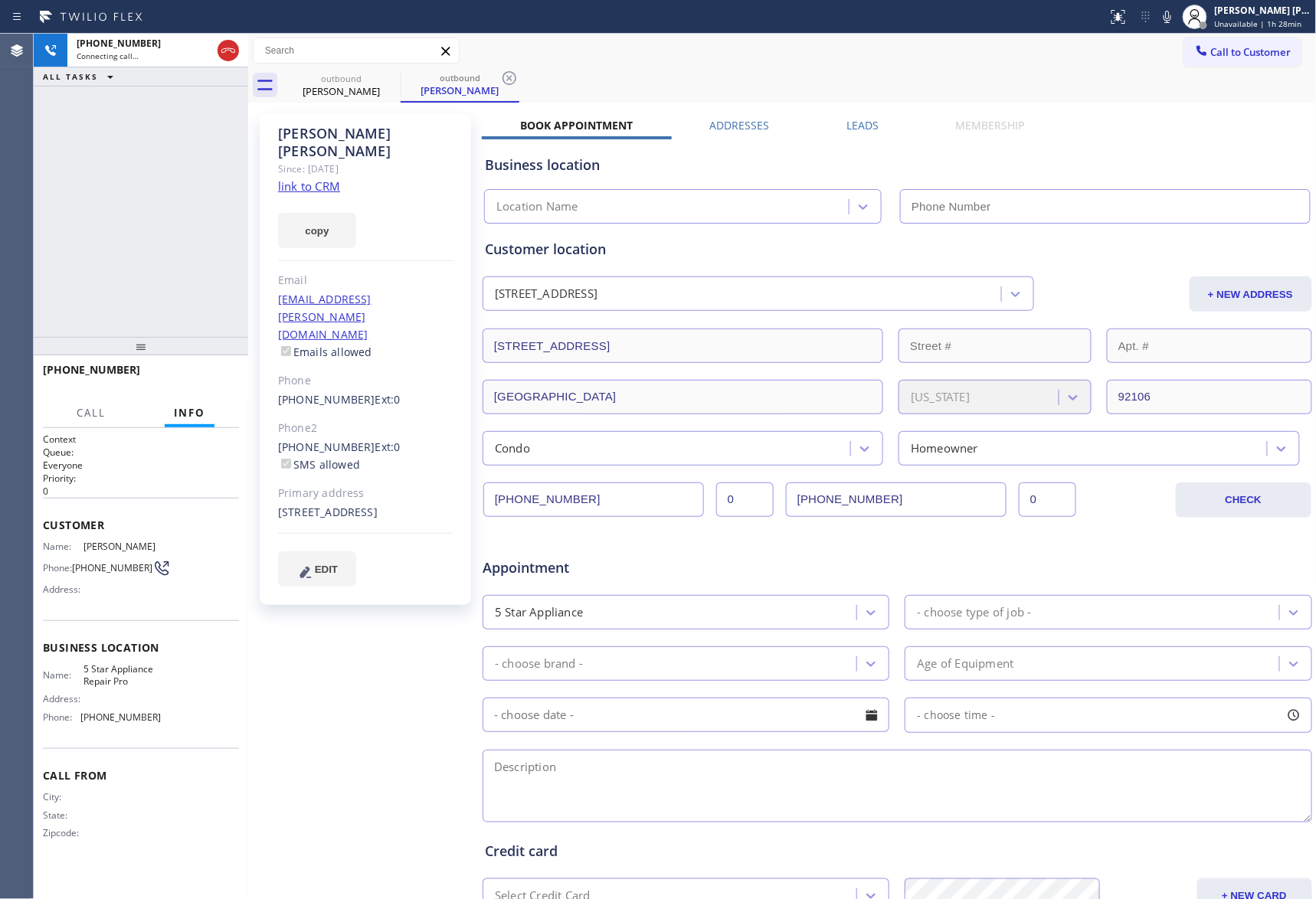
type input "[PHONE_NUMBER]"
click at [13, 586] on div "Agent Desktop" at bounding box center [16, 469] width 33 height 870
click at [216, 381] on span "HANG UP" at bounding box center [203, 378] width 47 height 11
click at [857, 124] on label "Leads" at bounding box center [862, 125] width 32 height 15
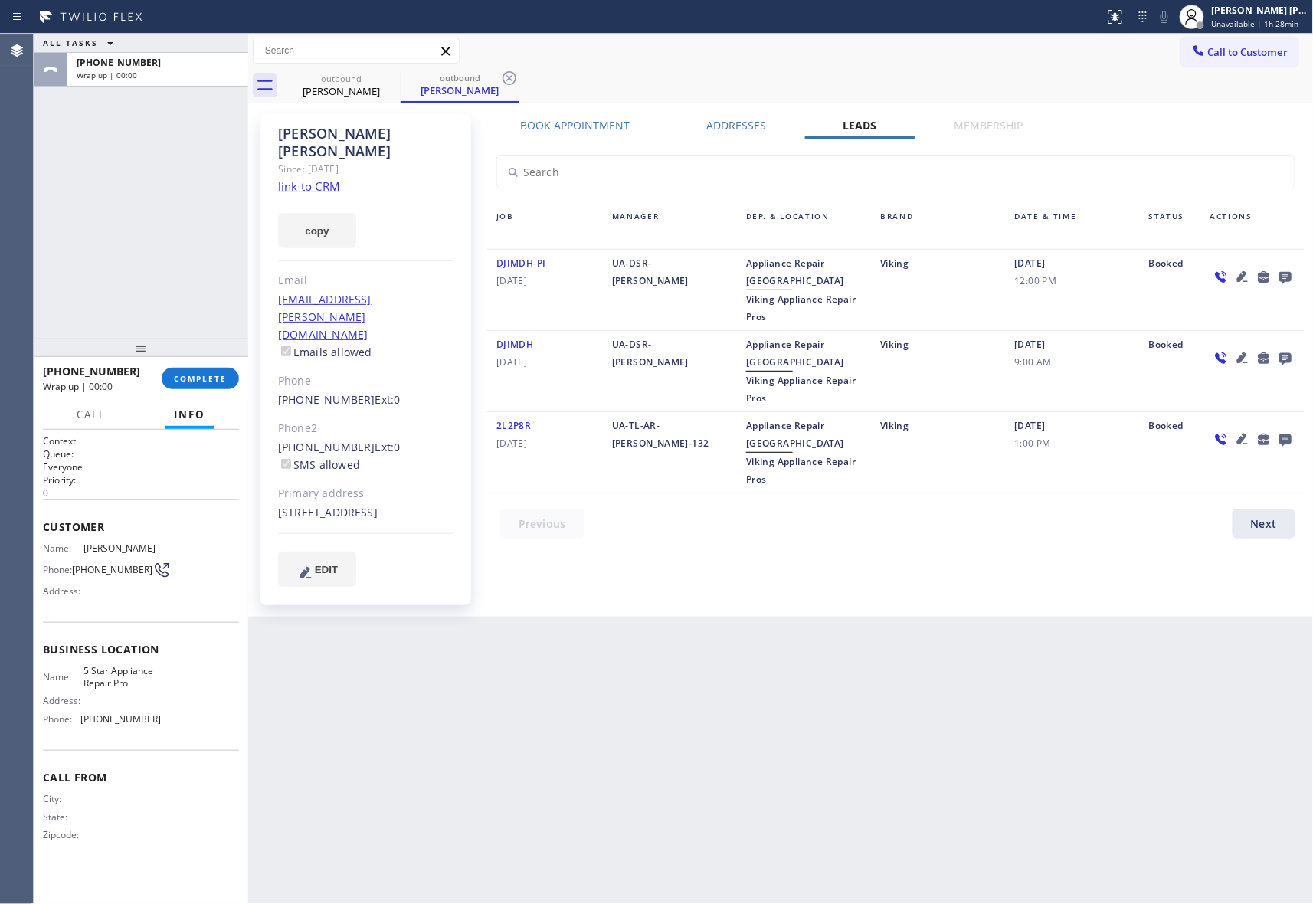
click at [1291, 277] on icon at bounding box center [1285, 278] width 12 height 12
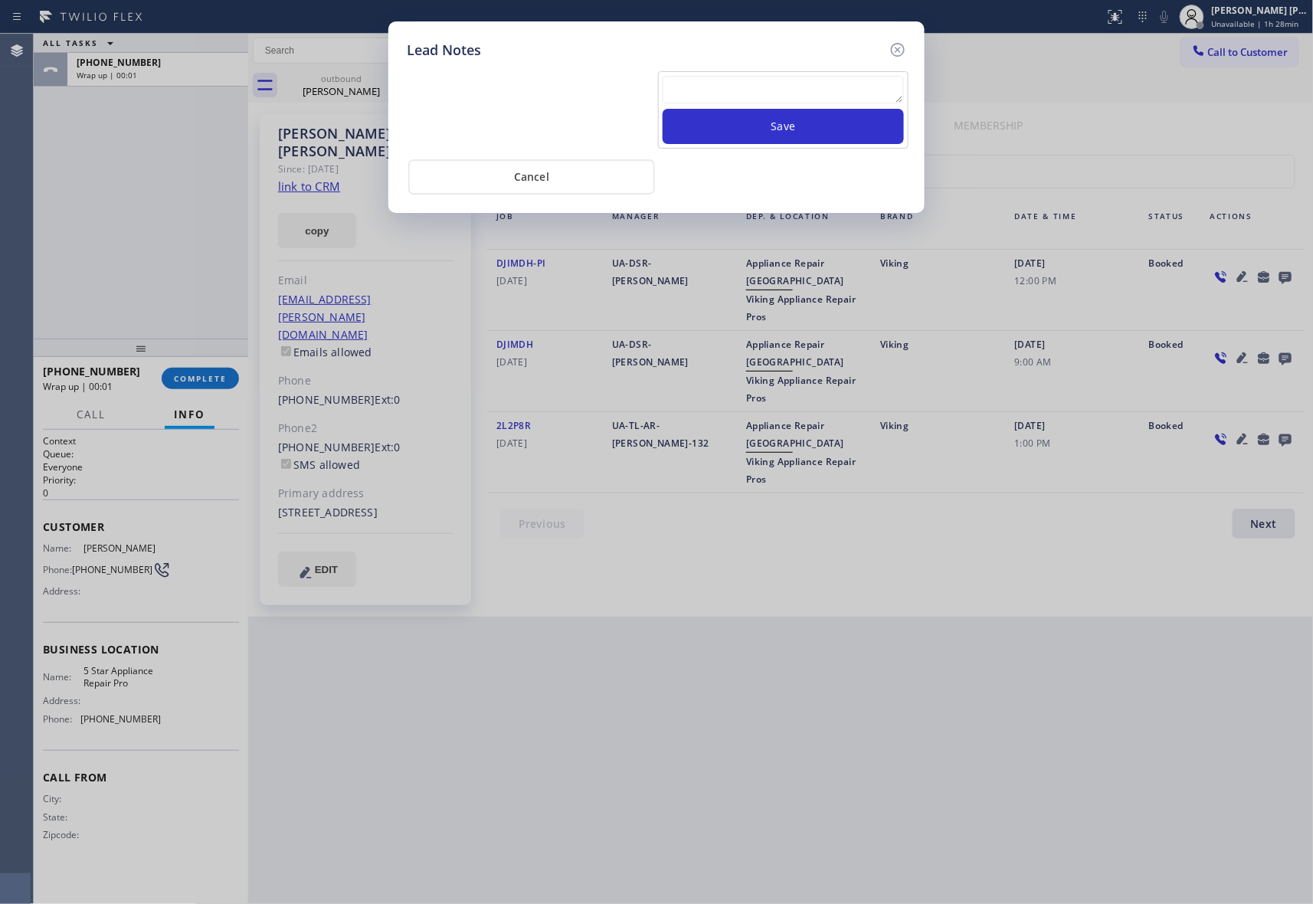
click at [789, 87] on textarea at bounding box center [783, 90] width 241 height 28
paste textarea "VM | please transfer if cx calls back"
type textarea "VM | please transfer if cx calls back"
click at [806, 127] on button "Save" at bounding box center [783, 126] width 241 height 35
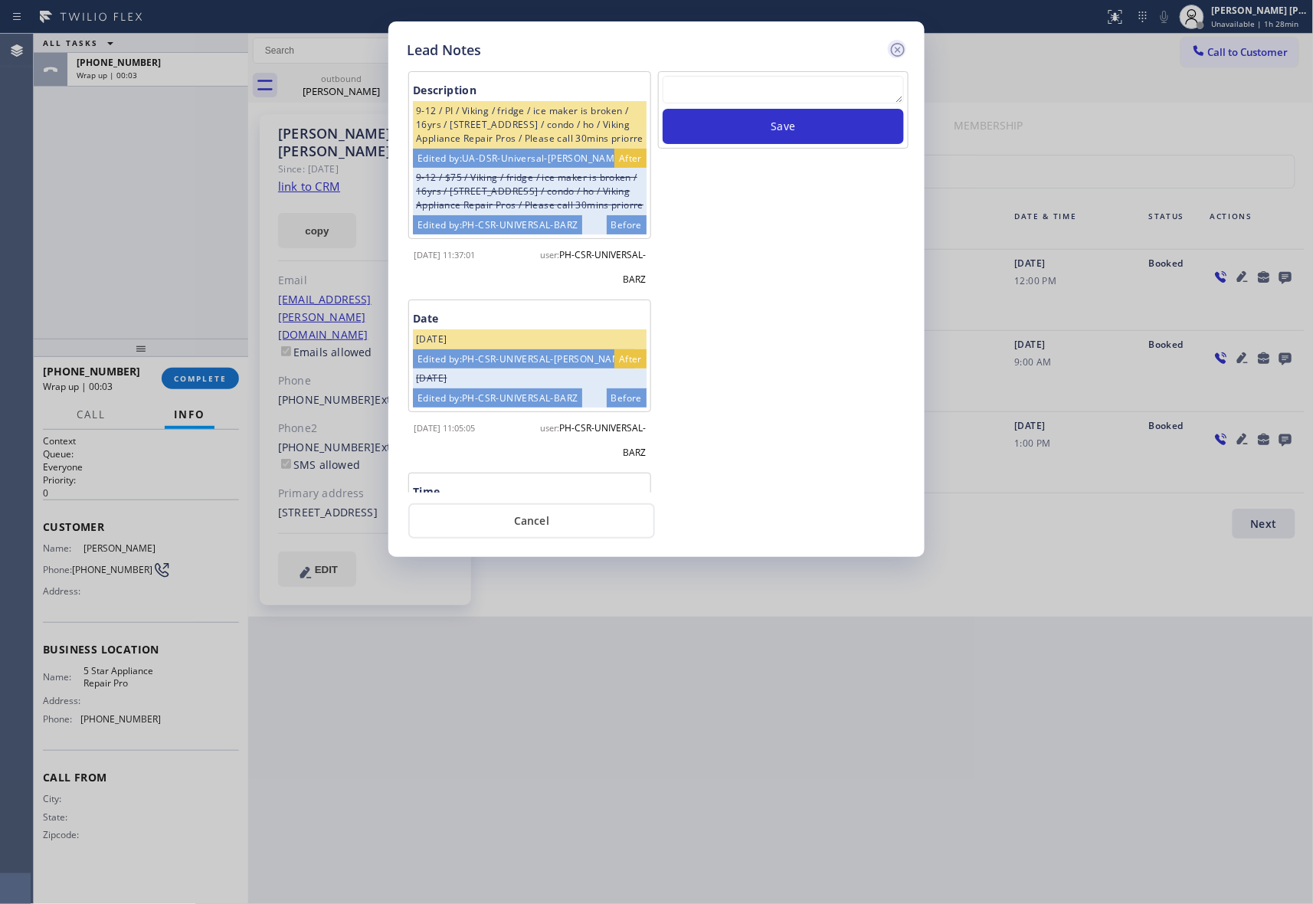
click at [898, 44] on icon at bounding box center [898, 50] width 18 height 18
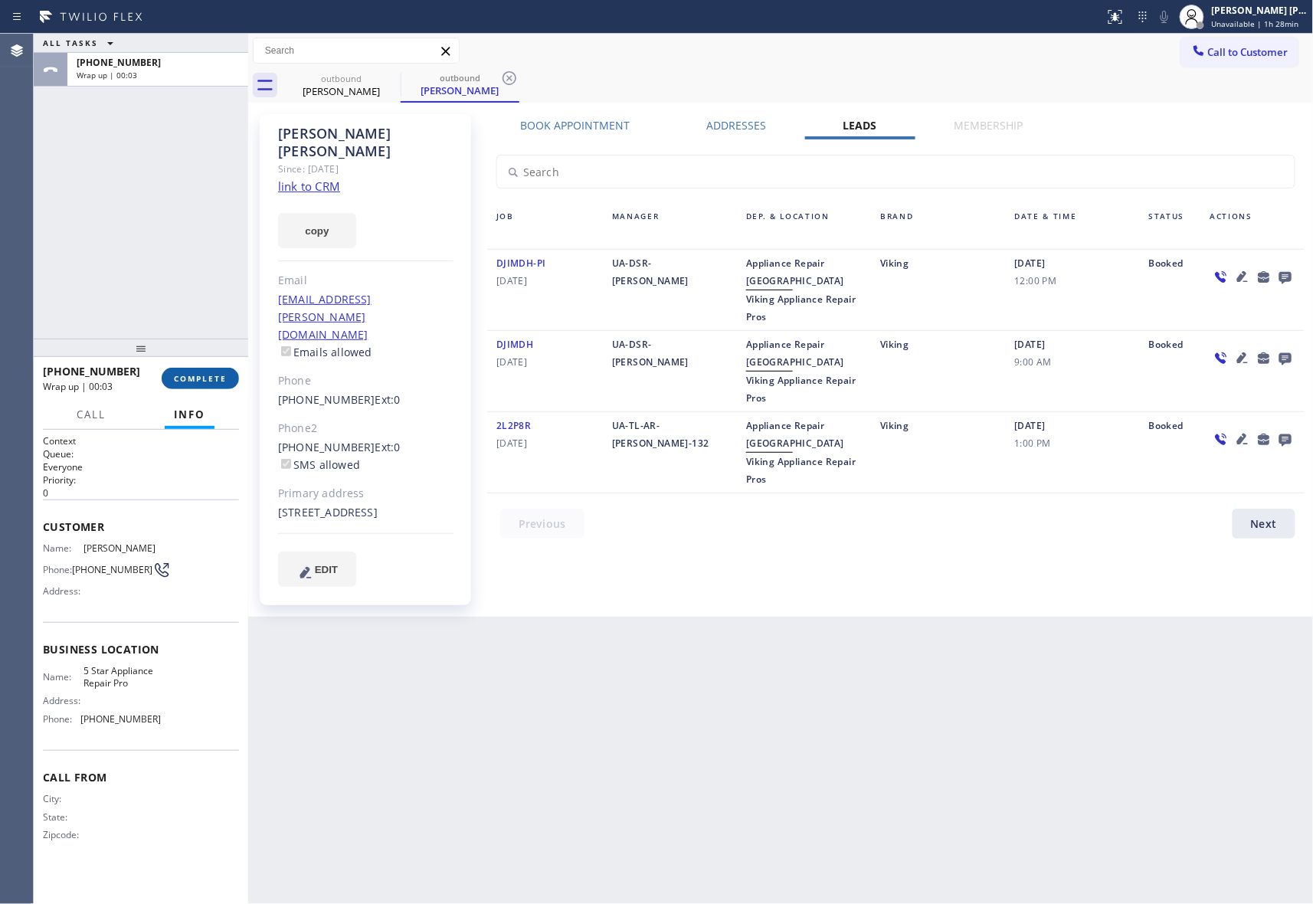
click at [203, 383] on span "COMPLETE" at bounding box center [200, 378] width 53 height 11
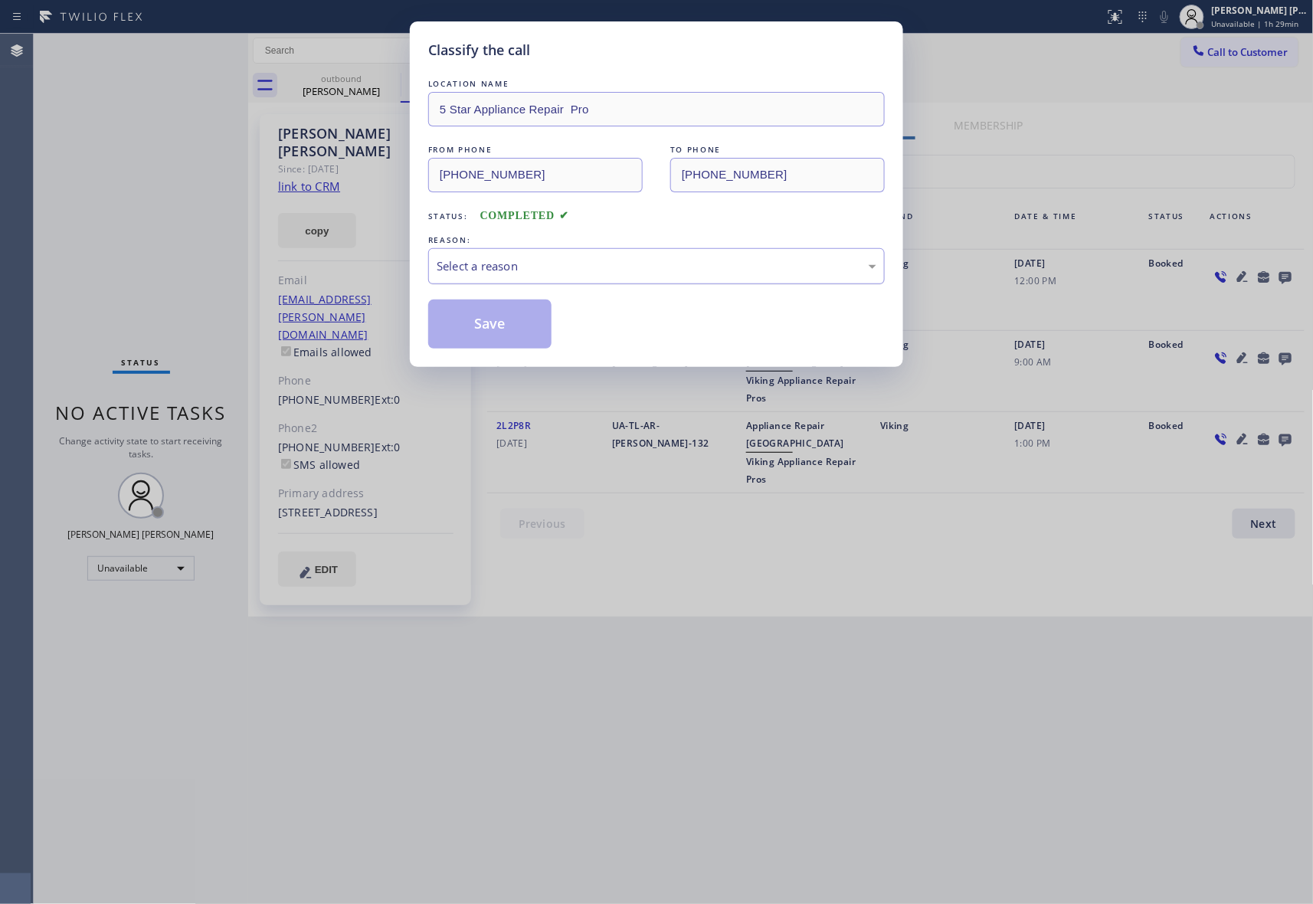
click at [500, 260] on div "Select a reason" at bounding box center [657, 266] width 440 height 18
click at [488, 323] on button "Save" at bounding box center [489, 324] width 123 height 49
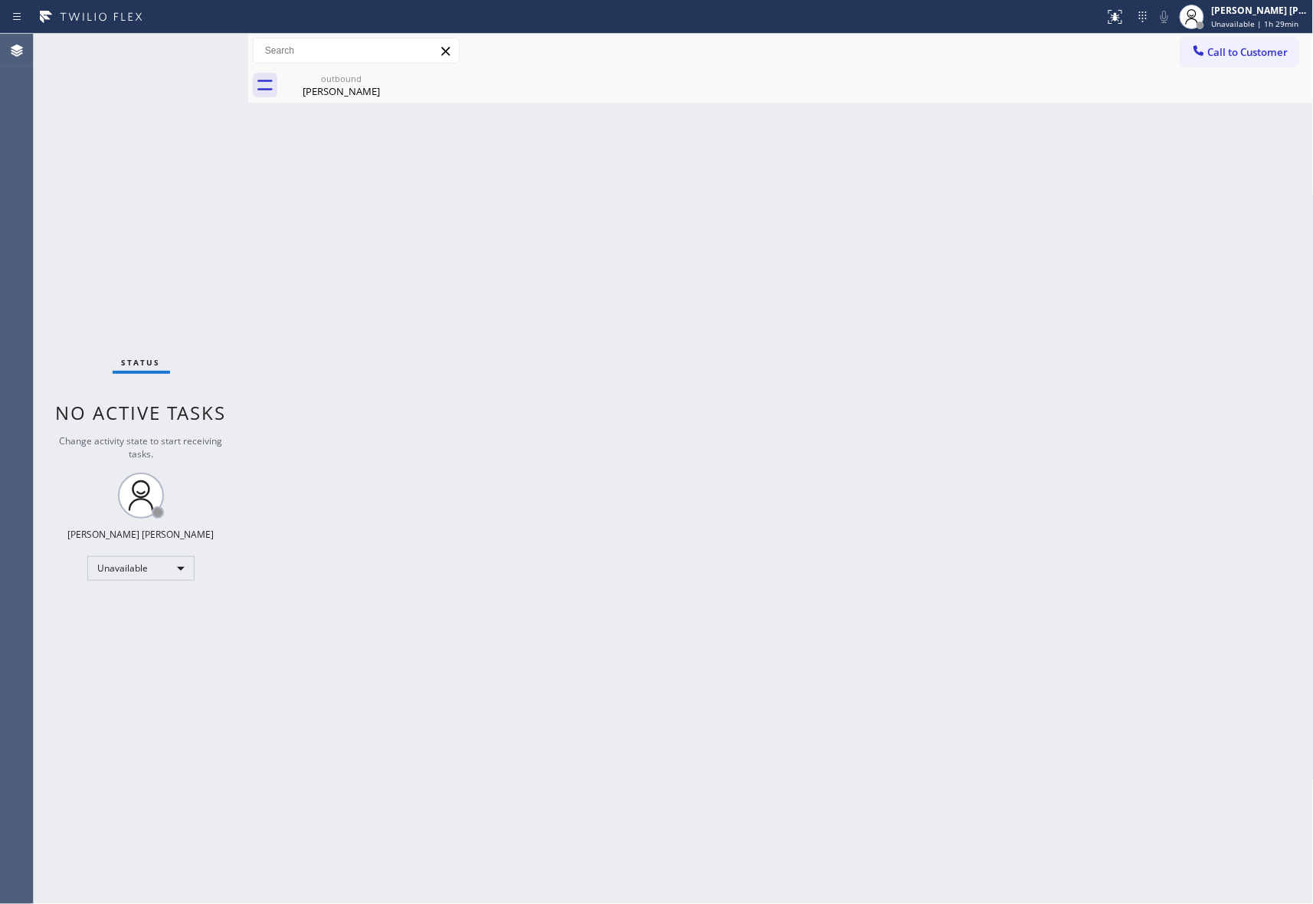
click at [348, 84] on div "Andrew Parkin" at bounding box center [341, 91] width 116 height 14
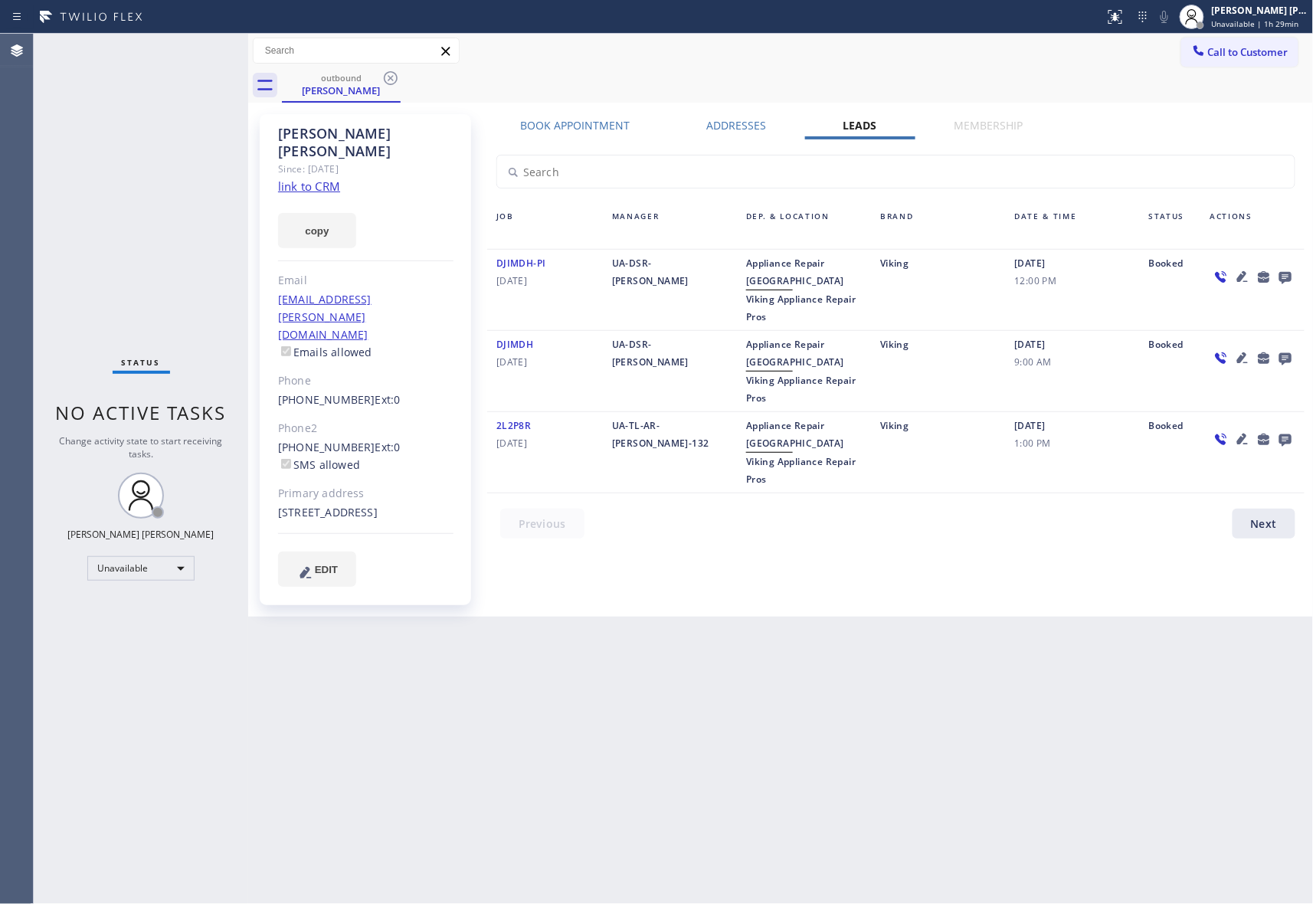
click at [391, 77] on icon at bounding box center [391, 78] width 14 height 14
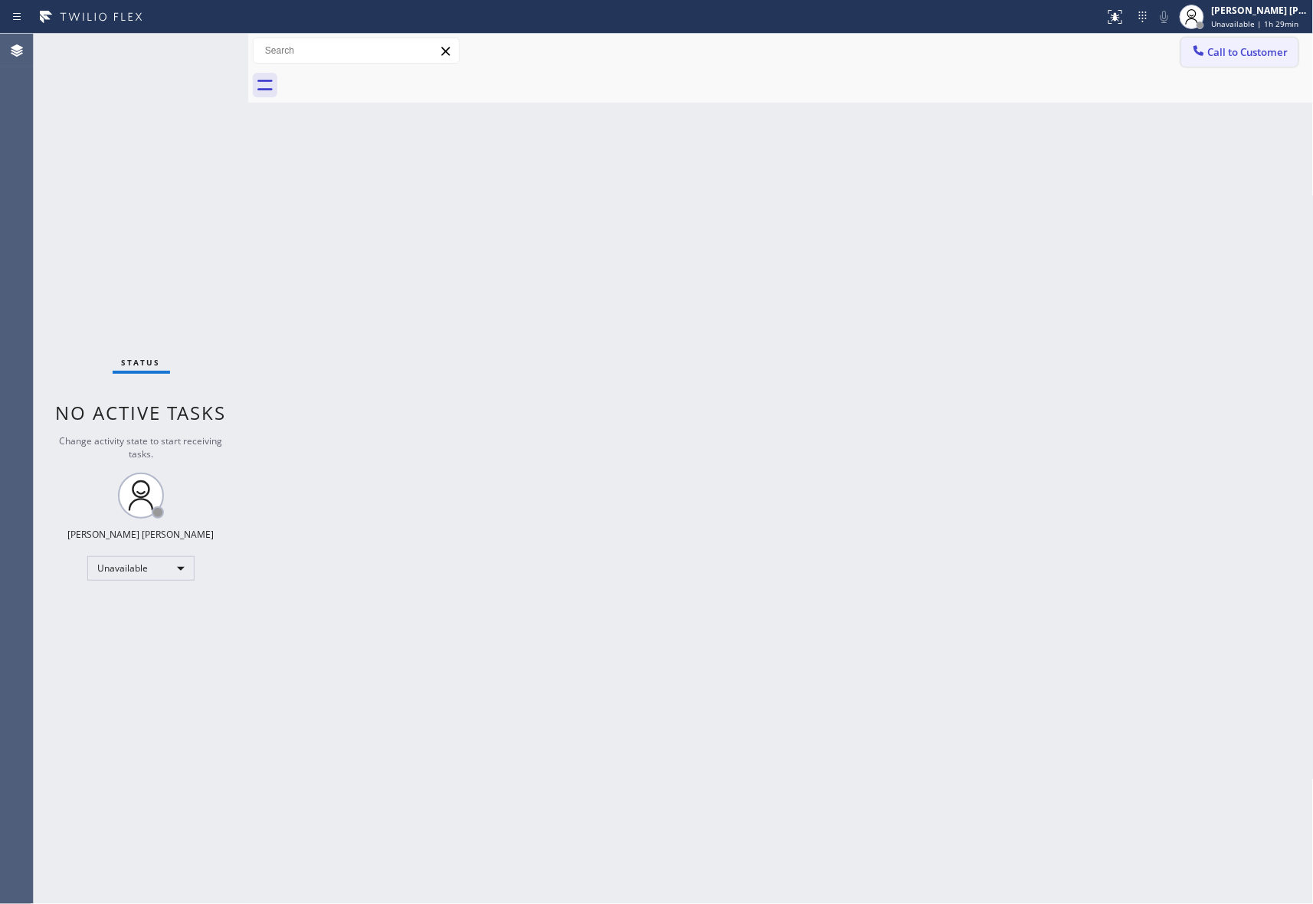
click at [1263, 54] on span "Call to Customer" at bounding box center [1248, 52] width 80 height 14
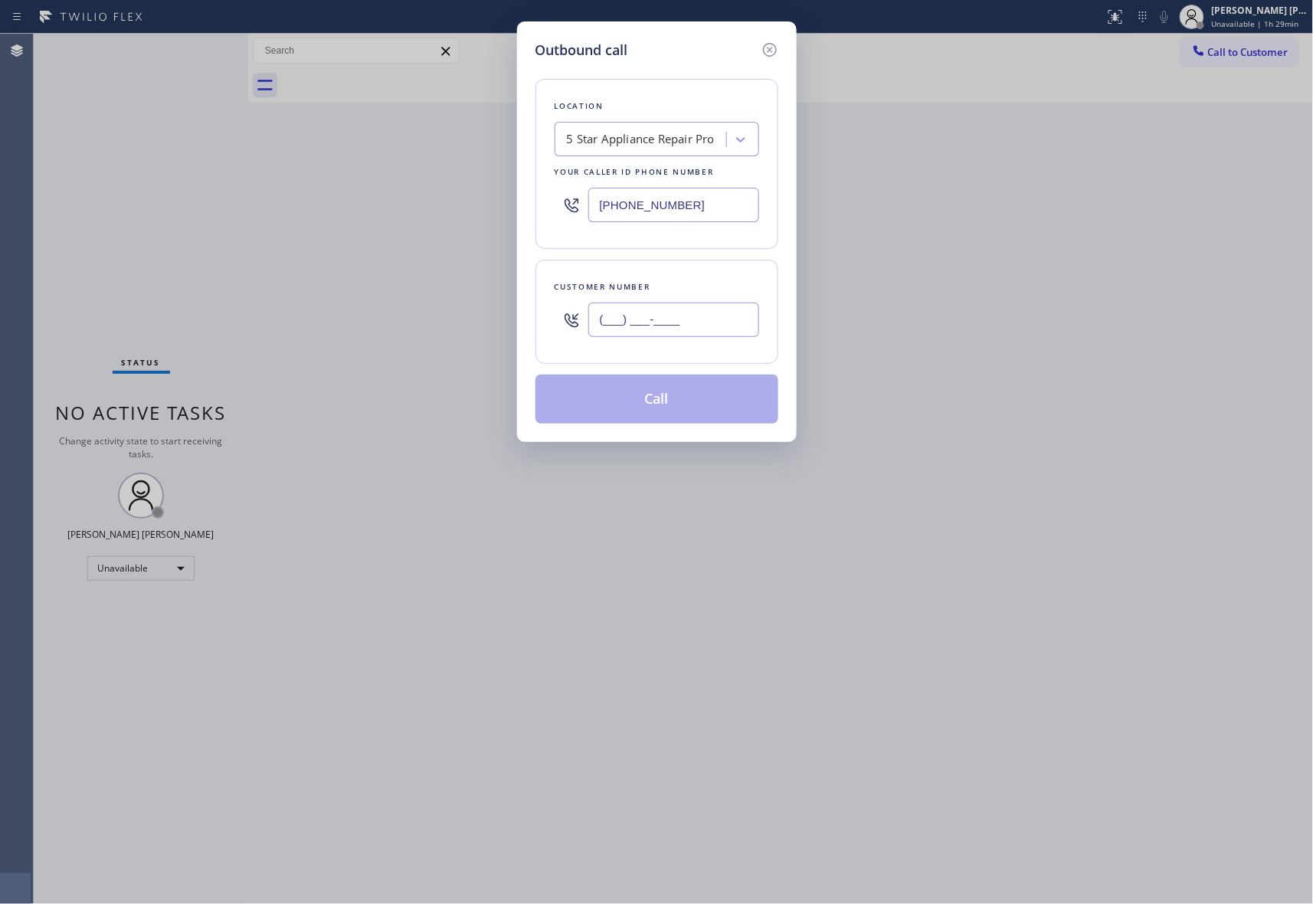
click at [736, 310] on input "(___) ___-____" at bounding box center [673, 320] width 171 height 34
paste input "510) 547-1838"
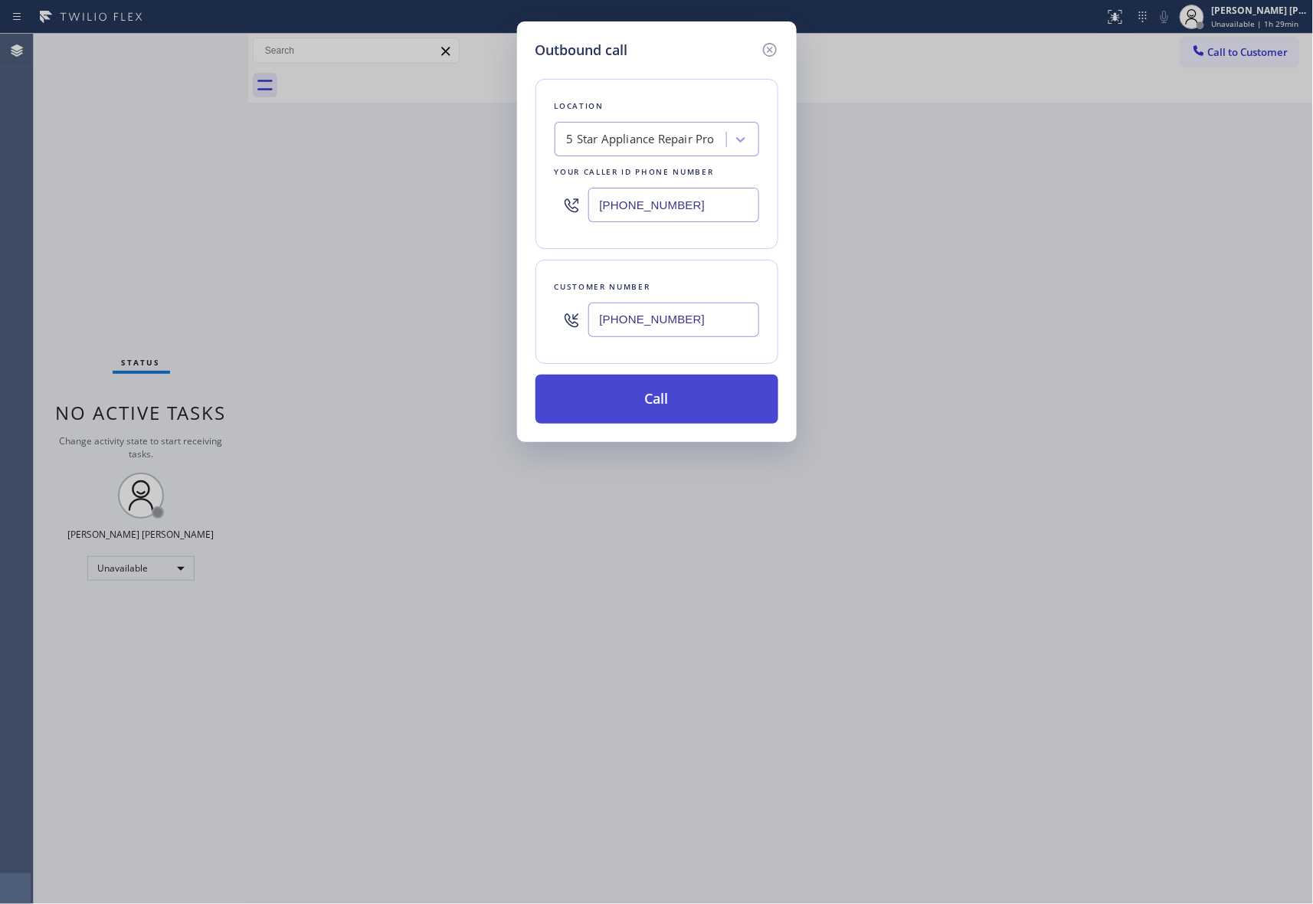
type input "(510) 547-1838"
click at [662, 395] on button "Call" at bounding box center [657, 399] width 243 height 49
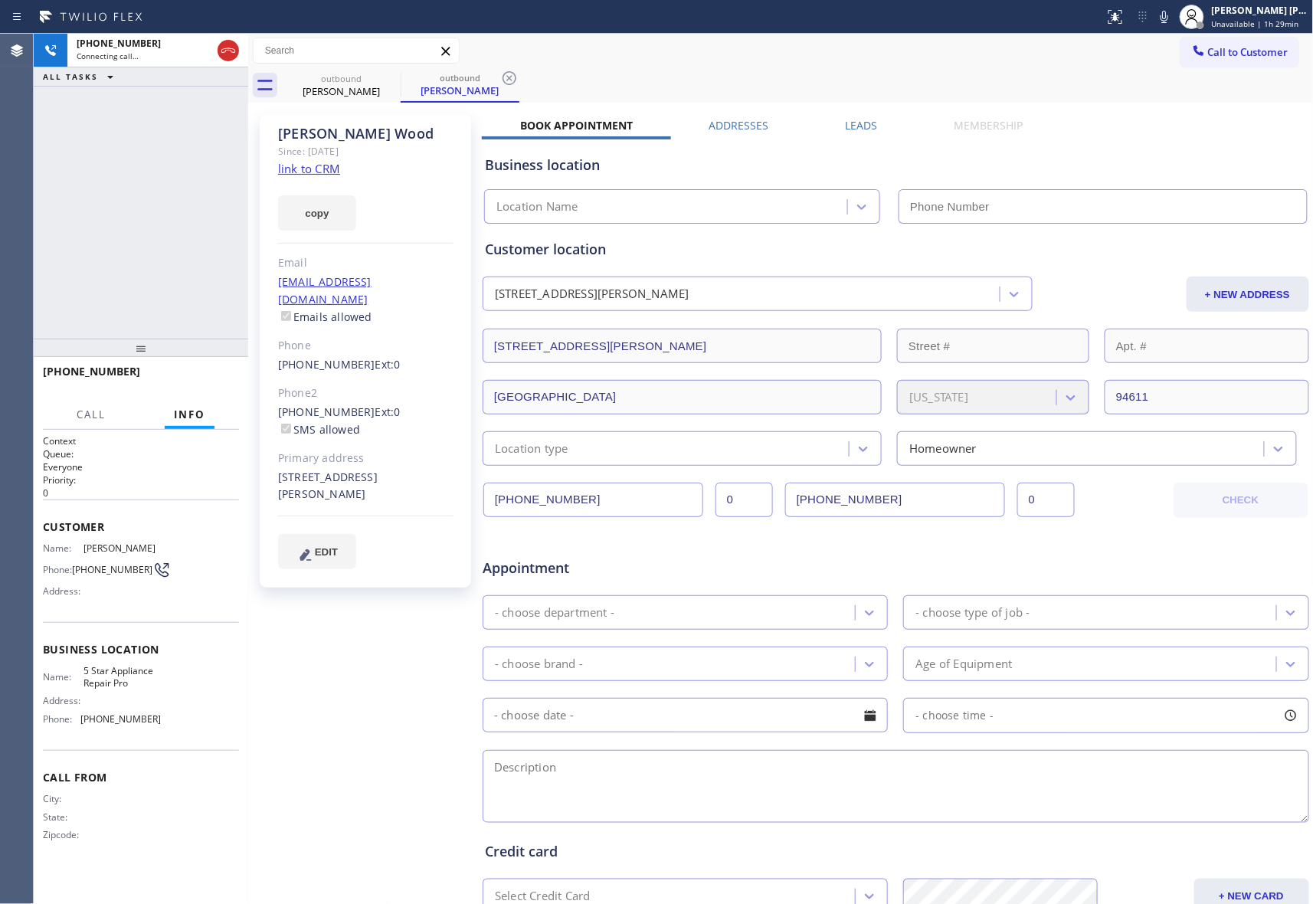
type input "[PHONE_NUMBER]"
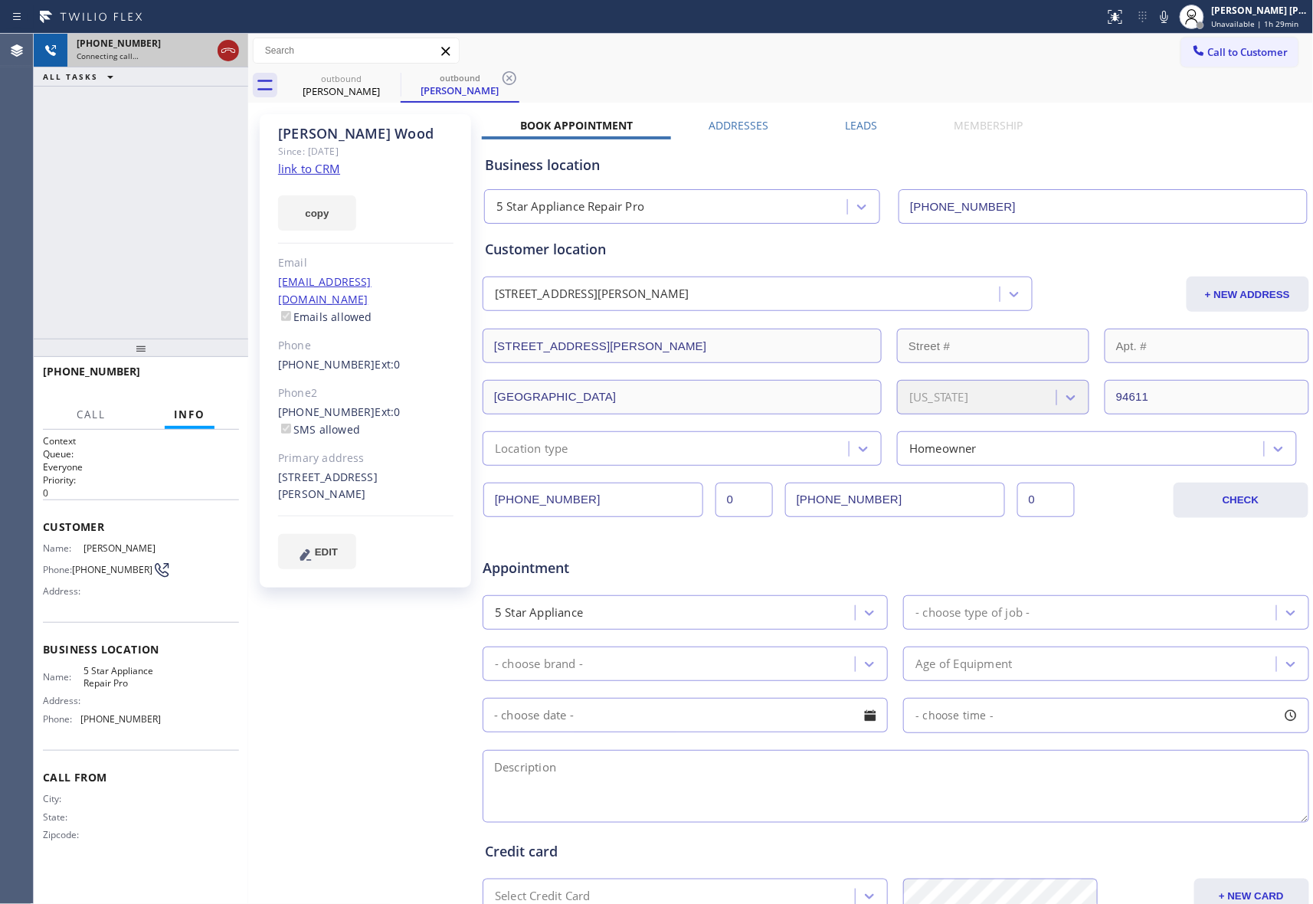
click at [234, 57] on icon at bounding box center [228, 50] width 18 height 18
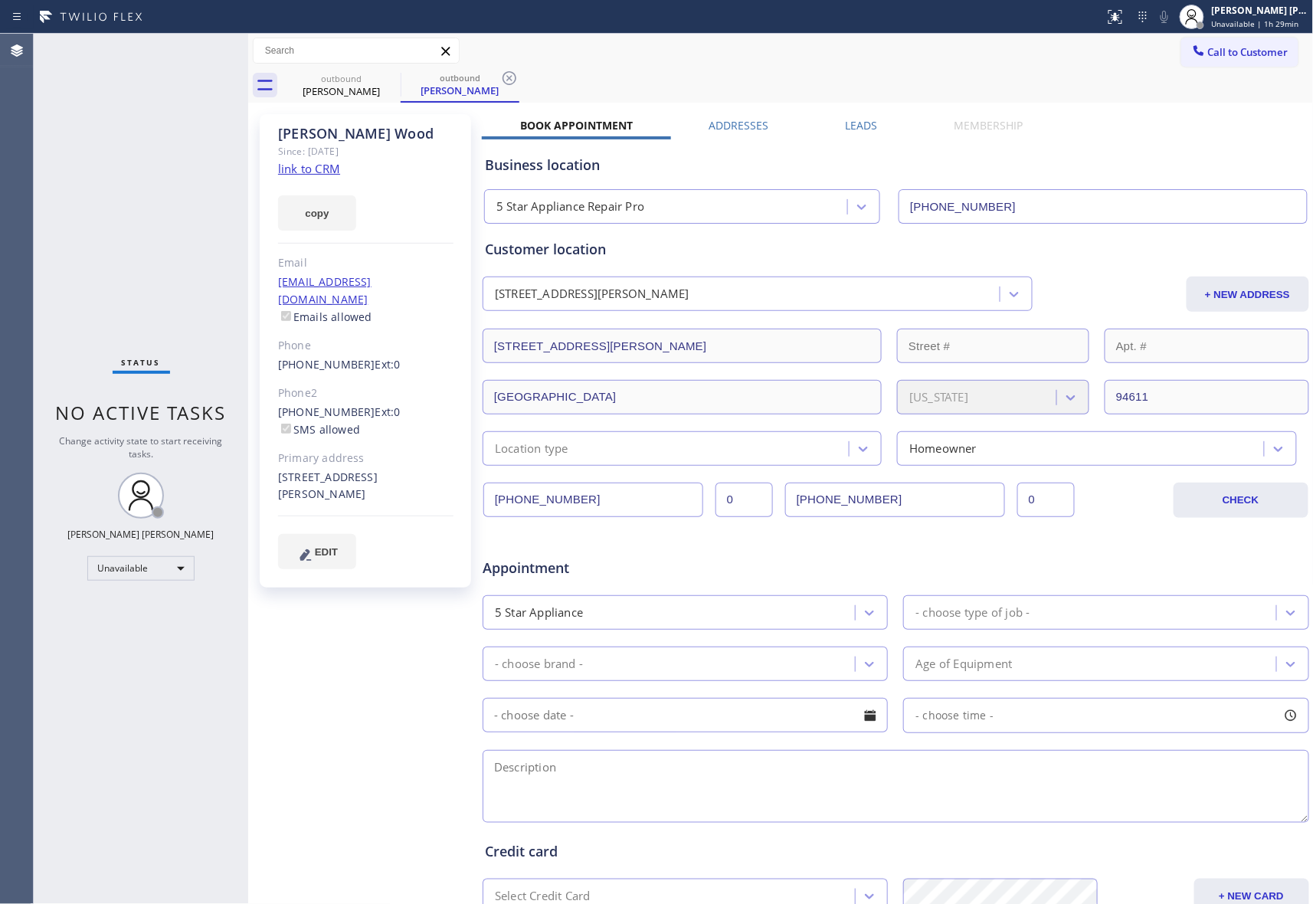
click at [865, 123] on label "Leads" at bounding box center [862, 125] width 32 height 15
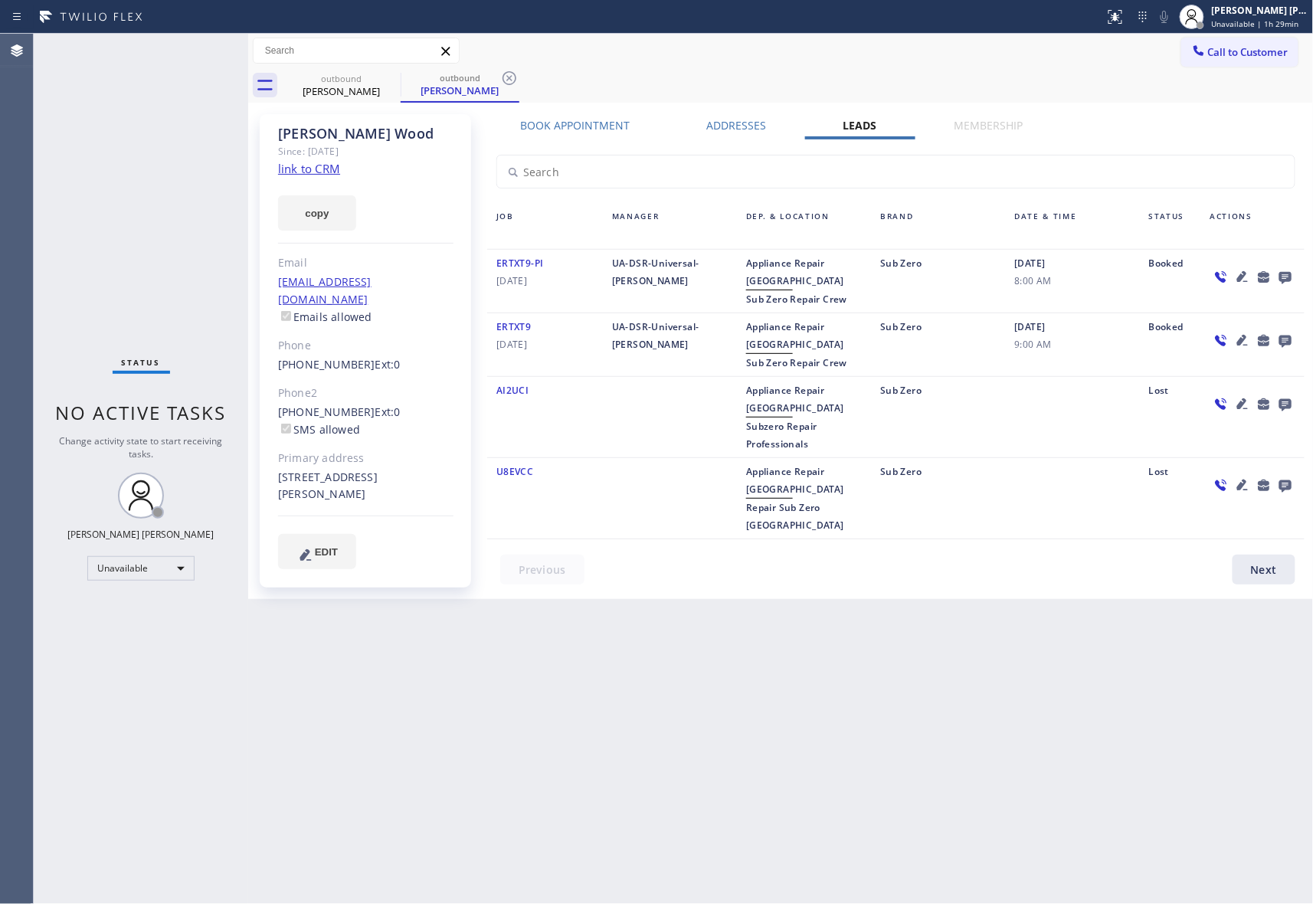
click at [1286, 280] on icon at bounding box center [1285, 278] width 12 height 12
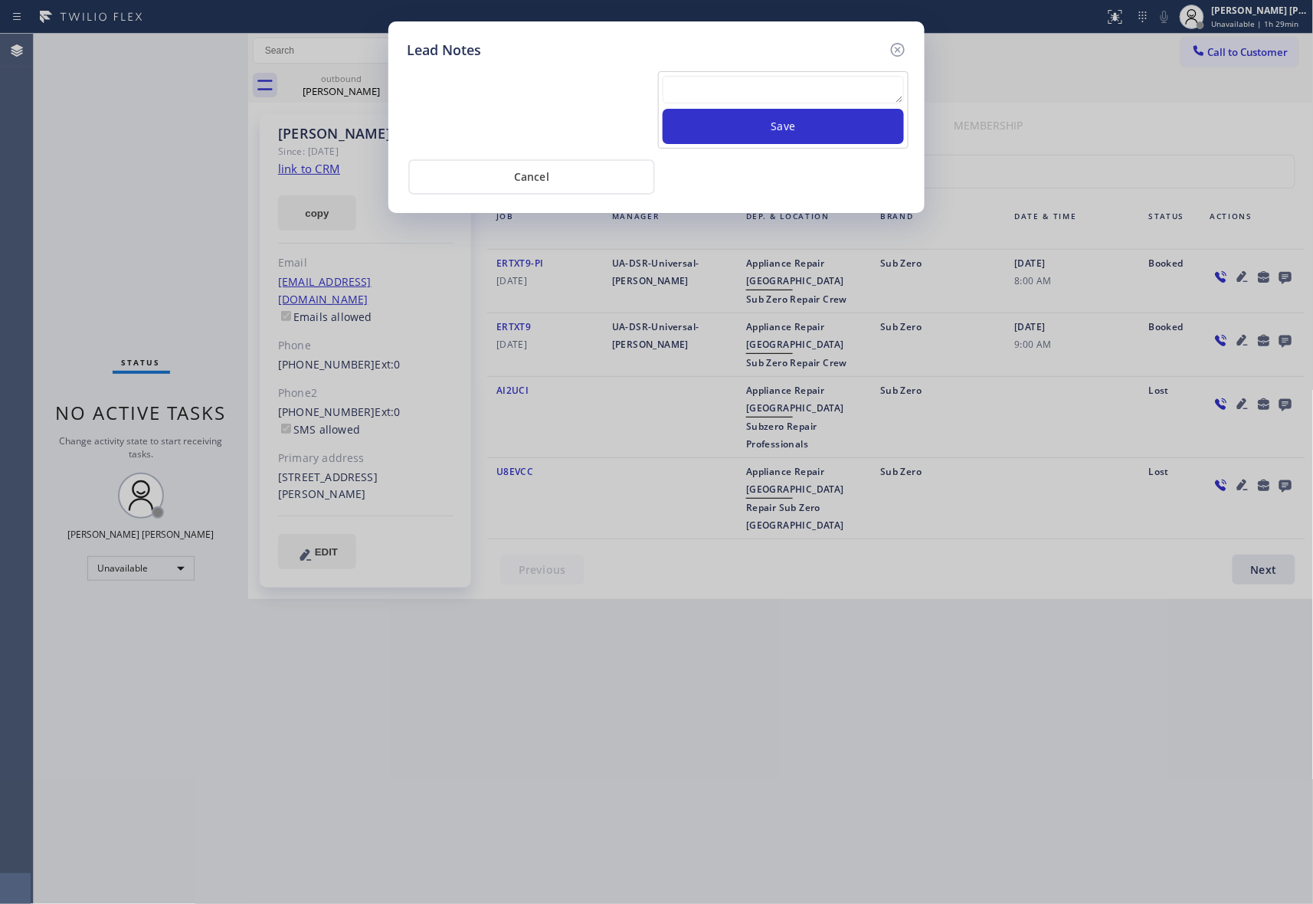
click at [688, 81] on textarea at bounding box center [783, 90] width 241 height 28
paste textarea "VM | please transfer if cx calls back"
type textarea "VM | please transfer if cx calls back"
click at [775, 126] on button "Save" at bounding box center [783, 126] width 241 height 35
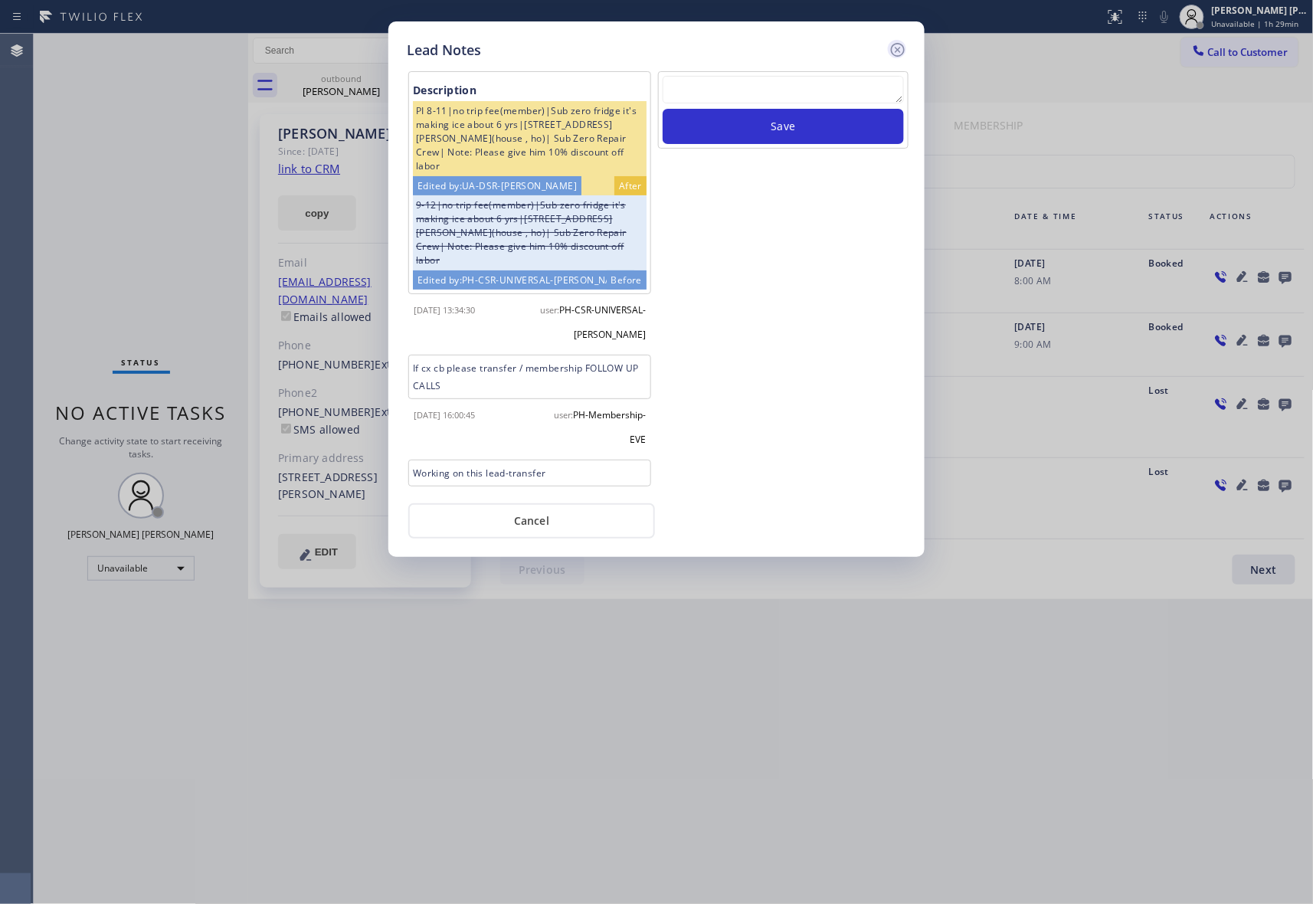
click at [905, 46] on icon at bounding box center [898, 50] width 18 height 18
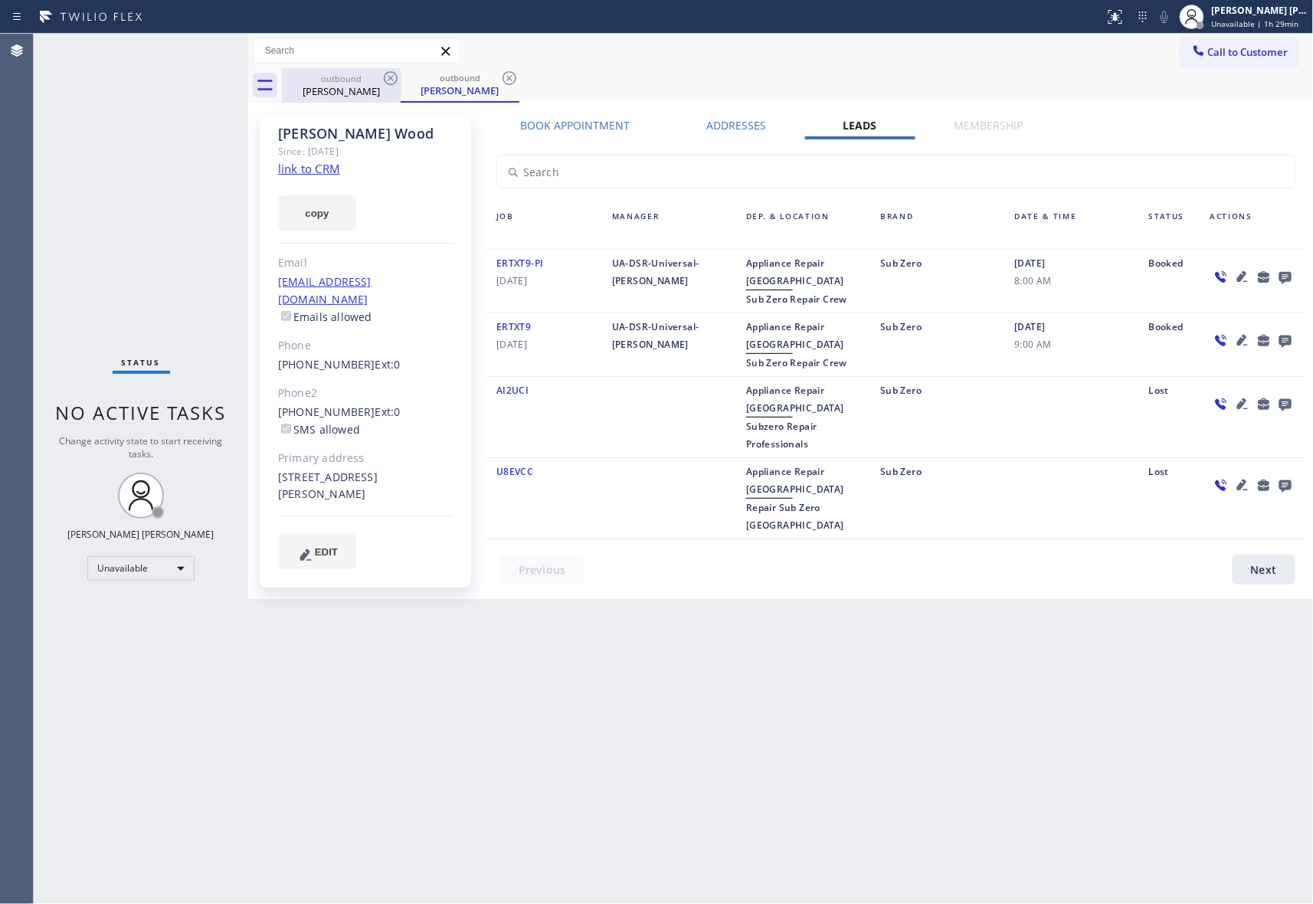
click at [360, 84] on div "Edwin Wood" at bounding box center [341, 91] width 116 height 14
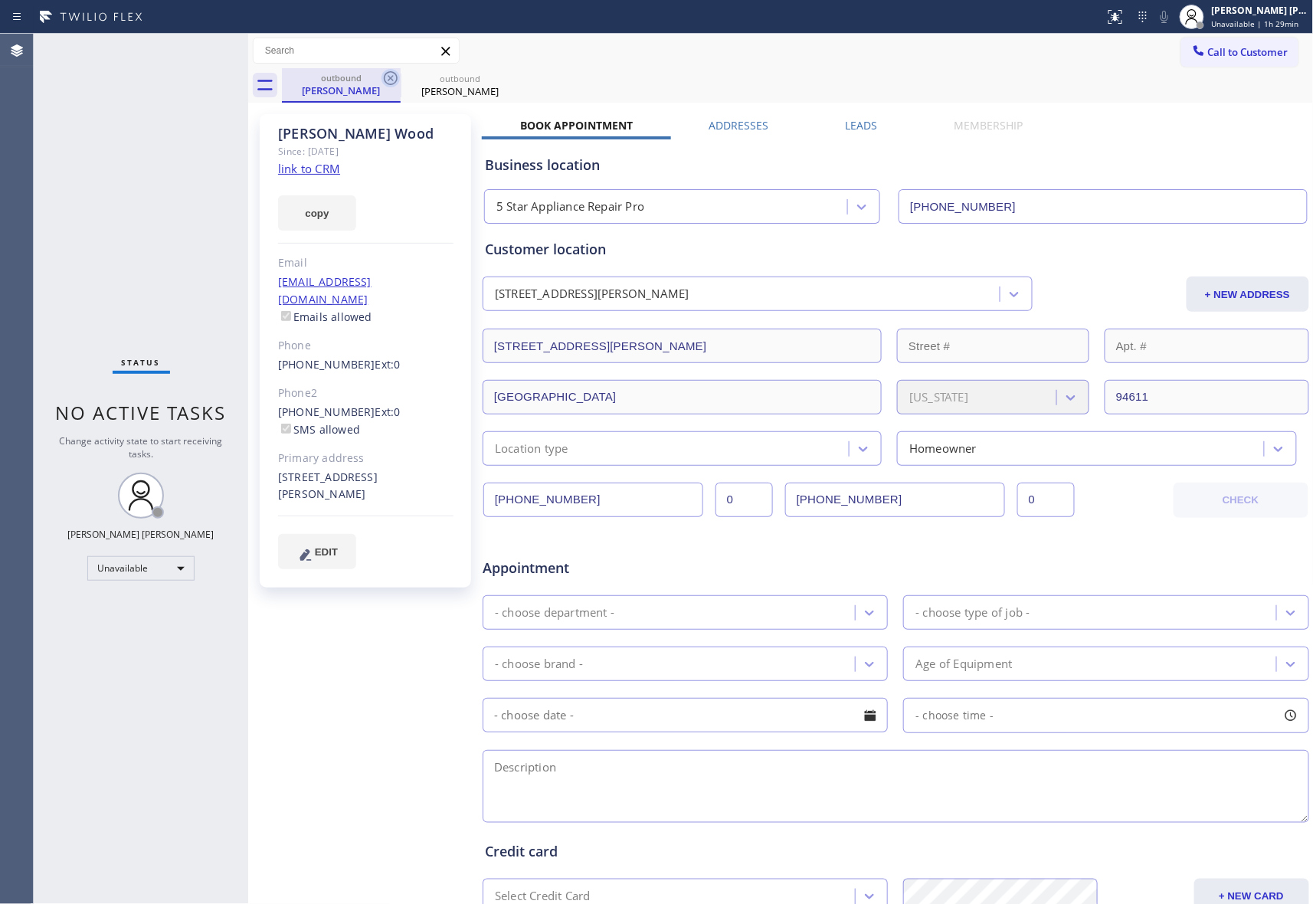
click at [385, 74] on icon at bounding box center [391, 78] width 18 height 18
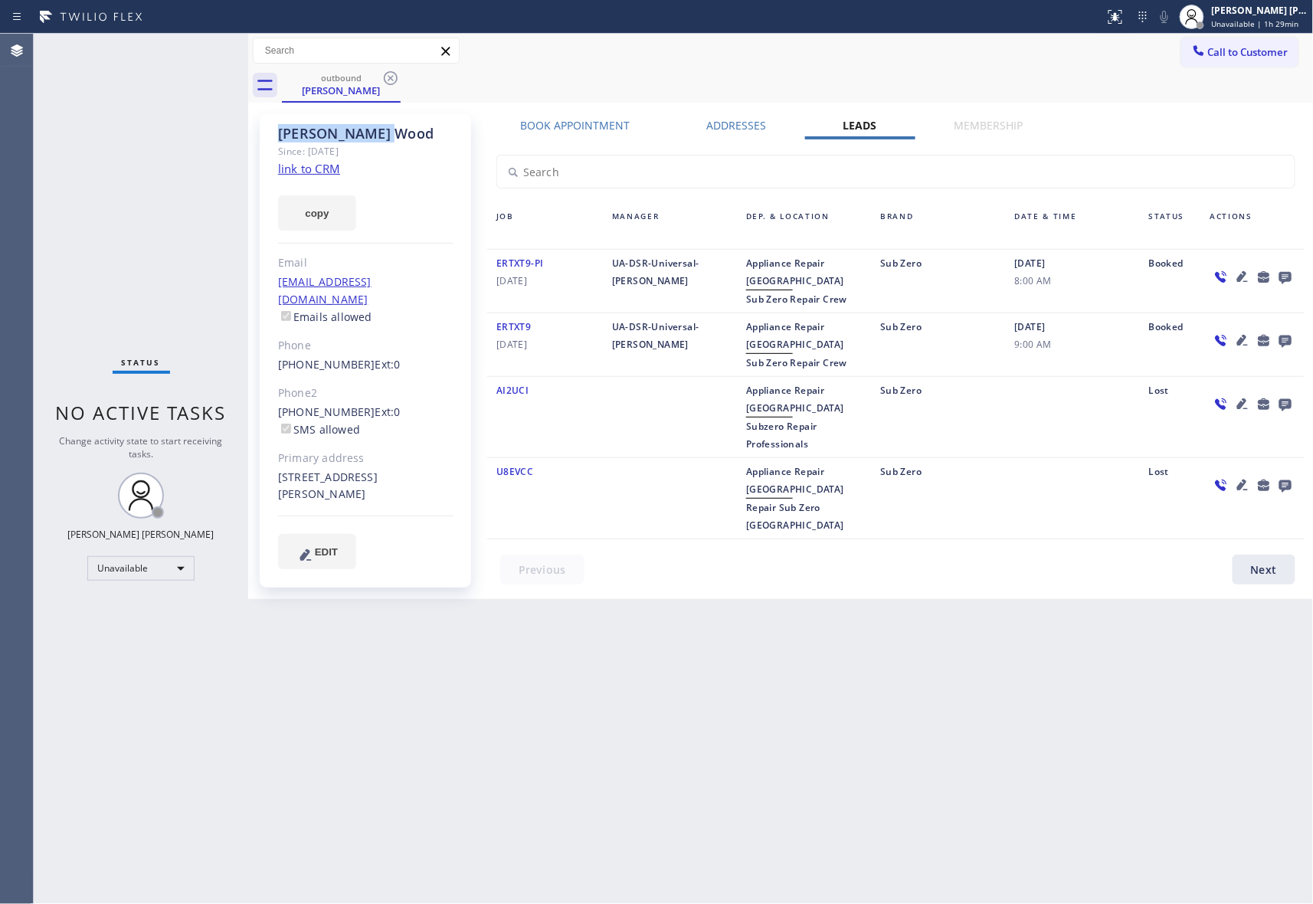
click at [385, 74] on icon at bounding box center [391, 78] width 18 height 18
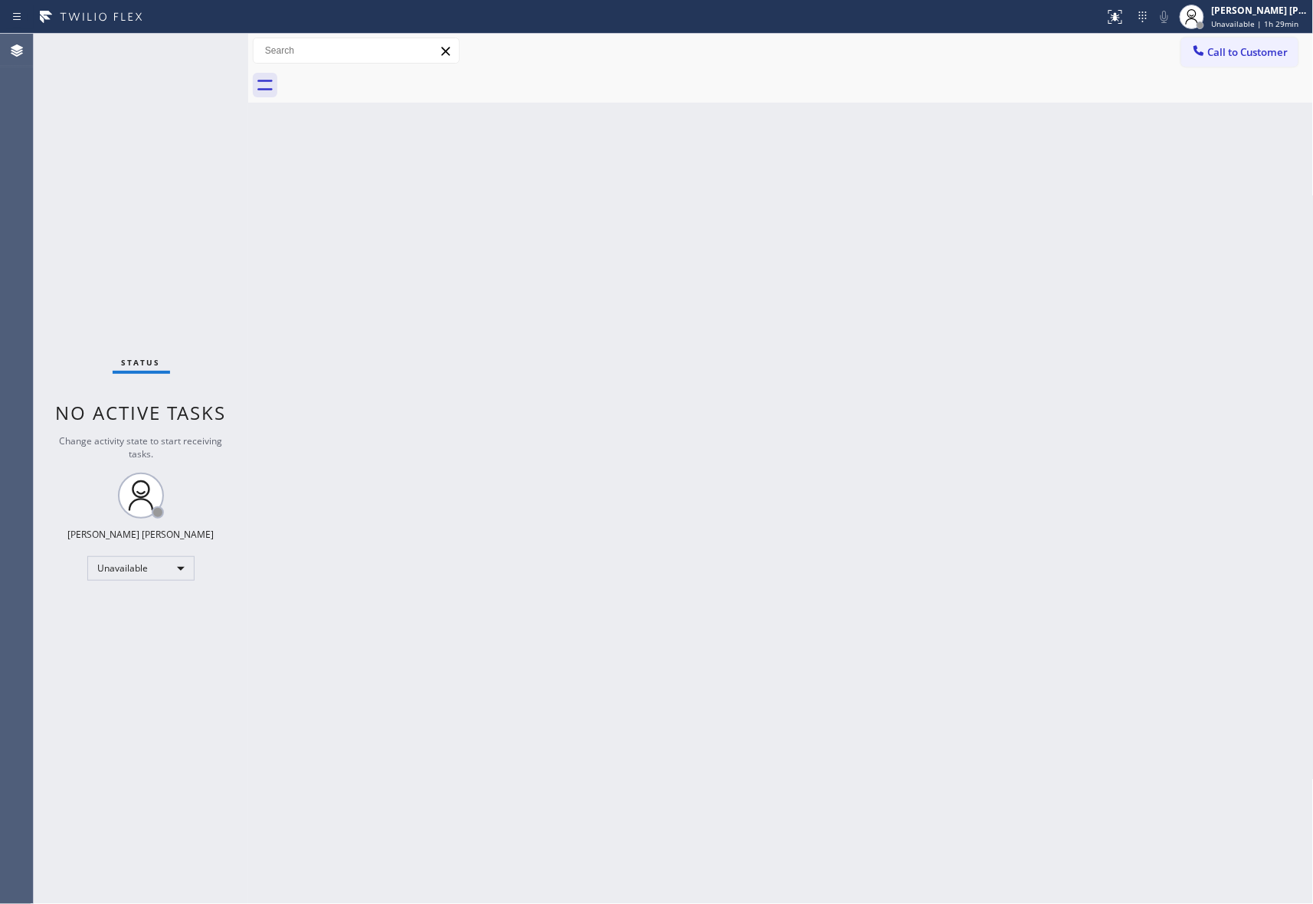
drag, startPoint x: 385, startPoint y: 74, endPoint x: 362, endPoint y: 60, distance: 26.8
click at [385, 74] on div at bounding box center [798, 85] width 1032 height 34
click at [1263, 49] on span "Call to Customer" at bounding box center [1248, 52] width 80 height 14
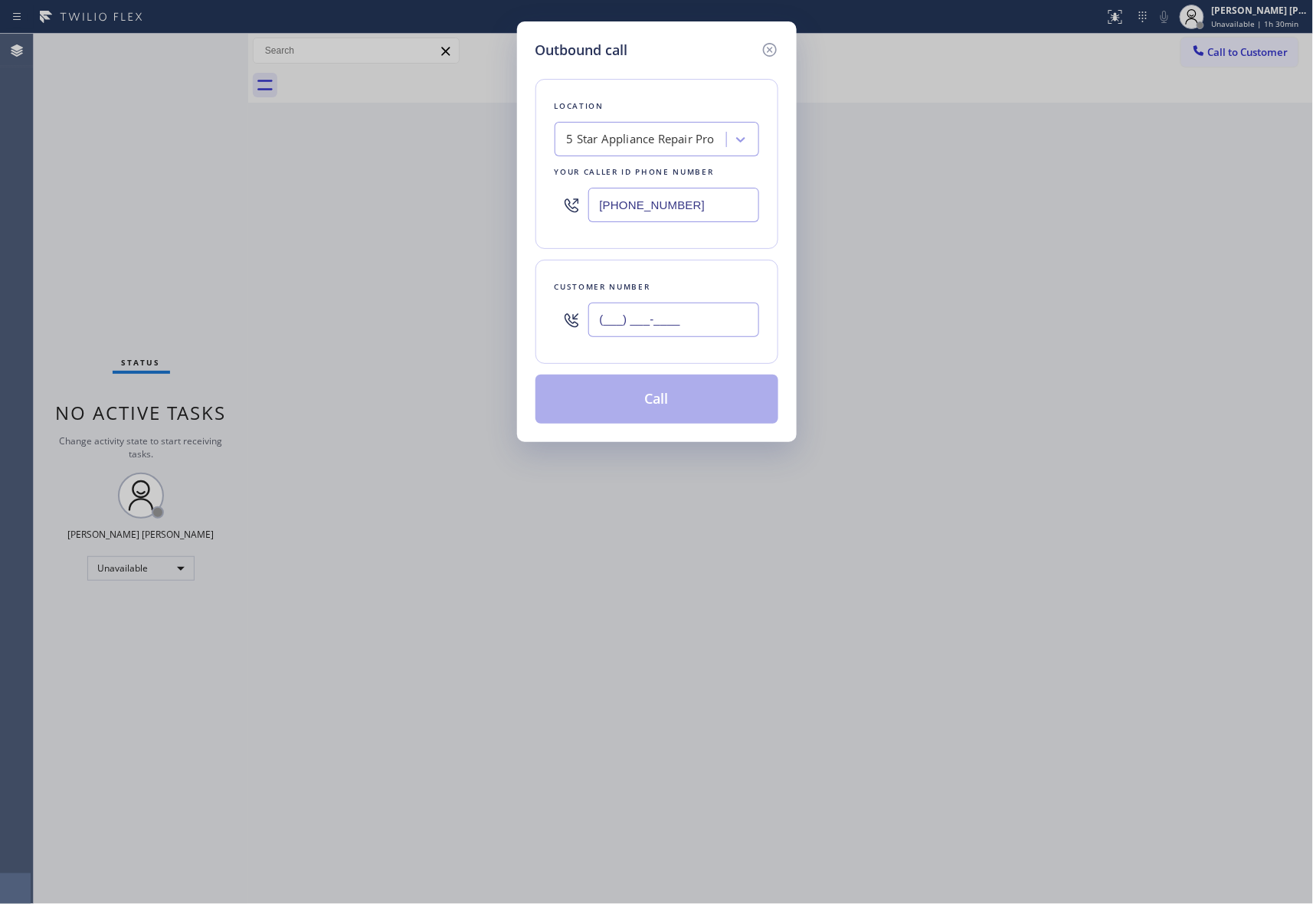
click at [684, 332] on input "(___) ___-____" at bounding box center [673, 320] width 171 height 34
paste input "408) 913-0490"
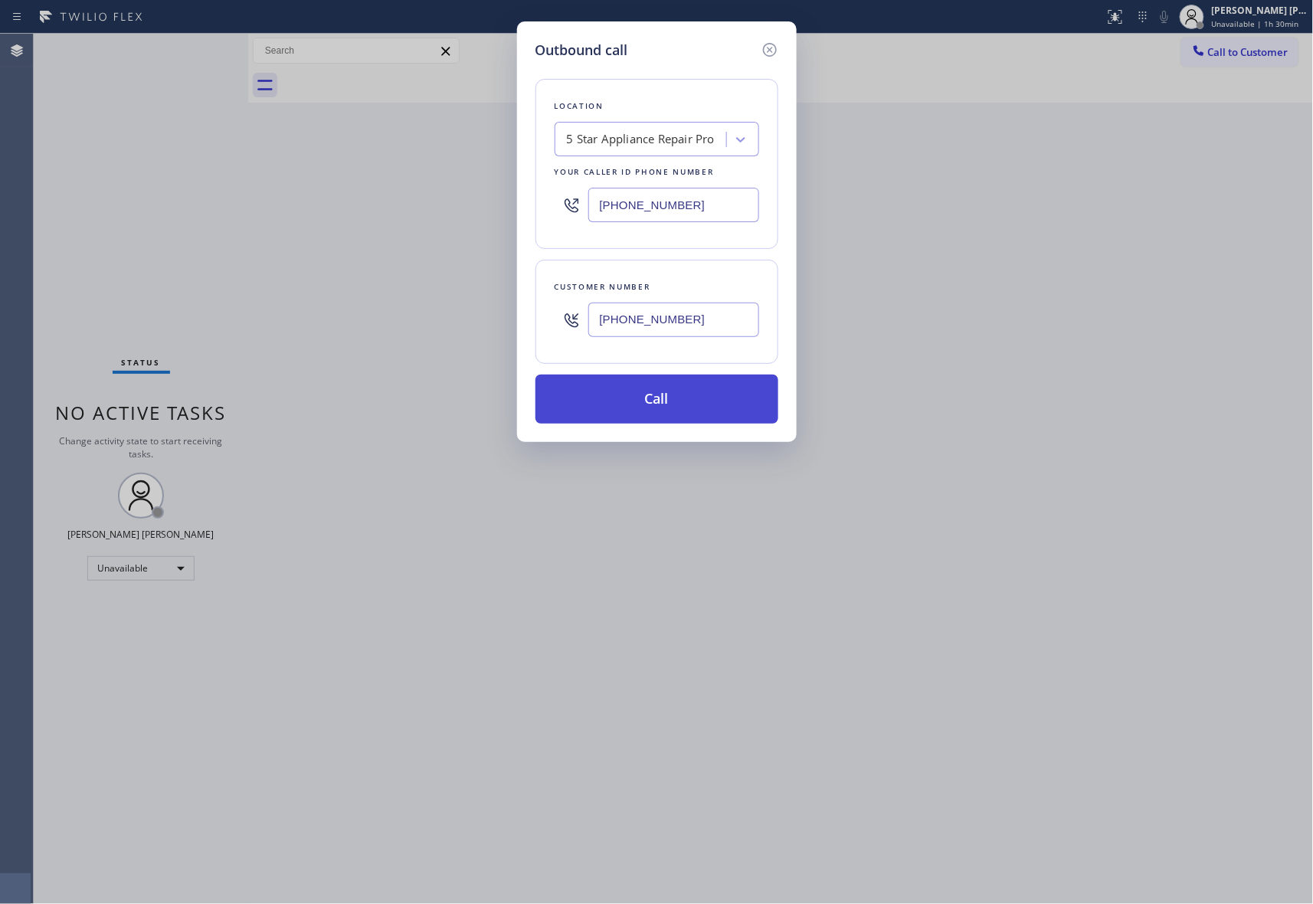
type input "(408) 913-0490"
click at [684, 394] on button "Call" at bounding box center [657, 399] width 243 height 49
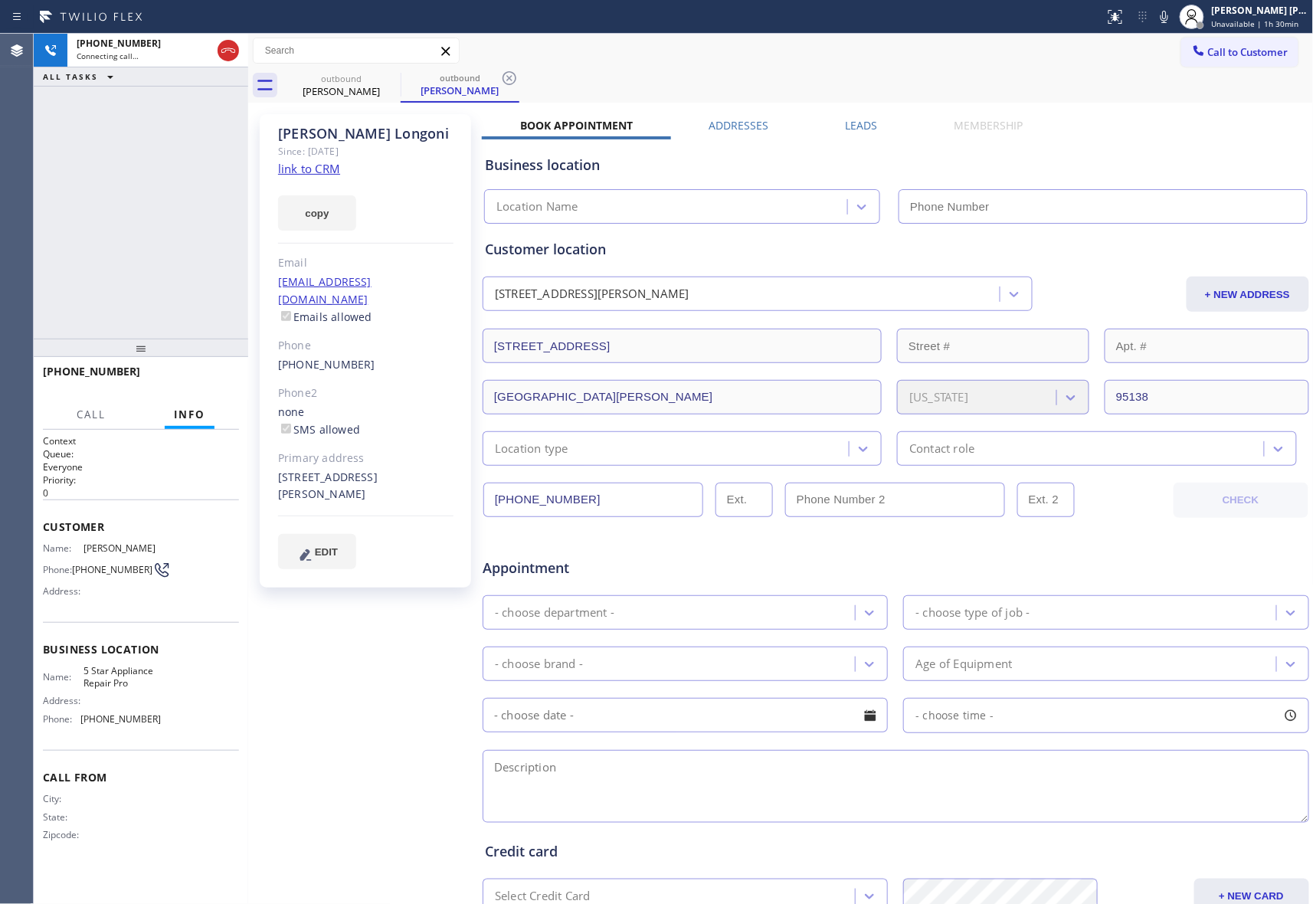
type input "[PHONE_NUMBER]"
click at [207, 375] on span "HANG UP" at bounding box center [203, 378] width 47 height 11
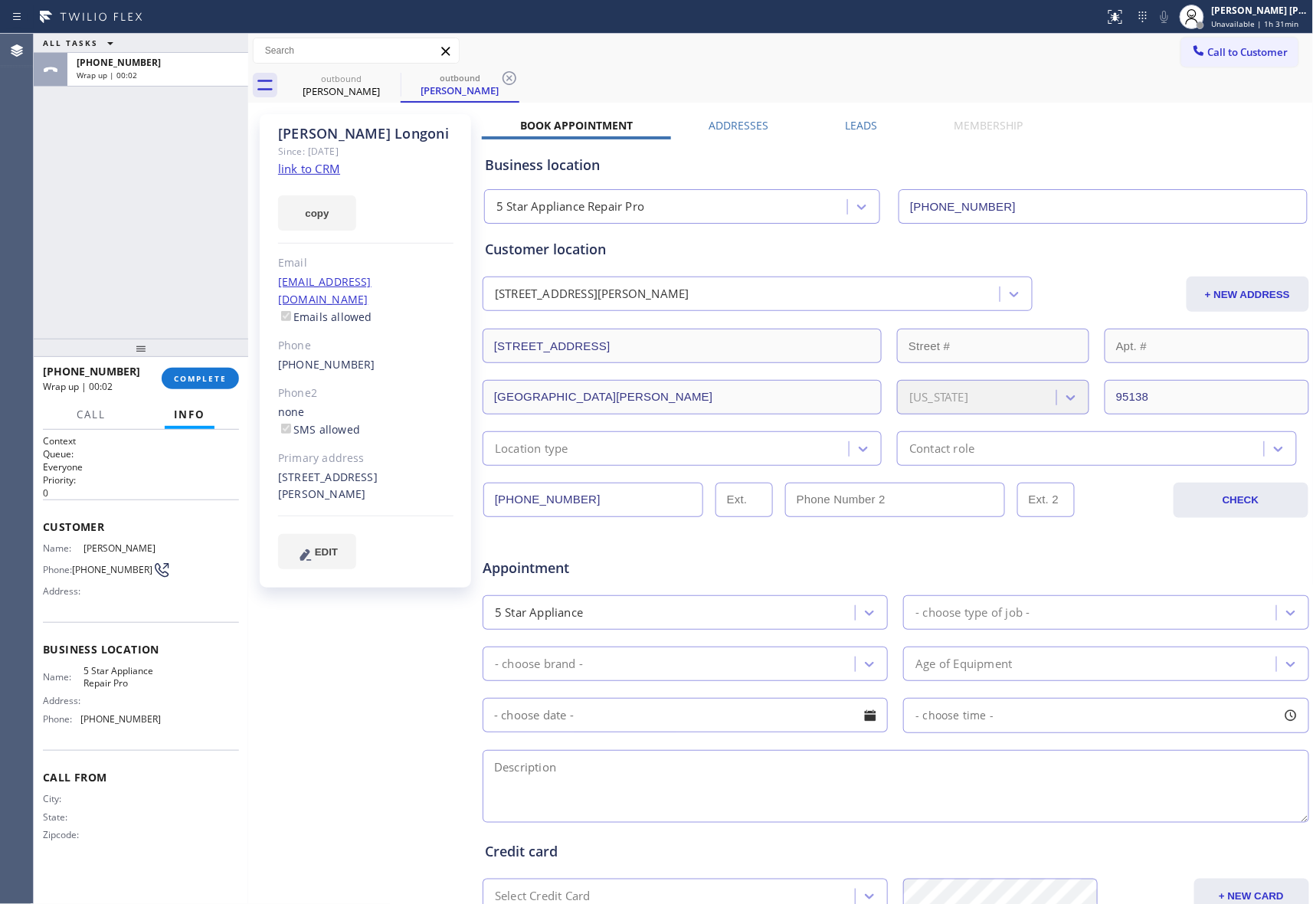
click at [854, 132] on label "Leads" at bounding box center [862, 125] width 32 height 15
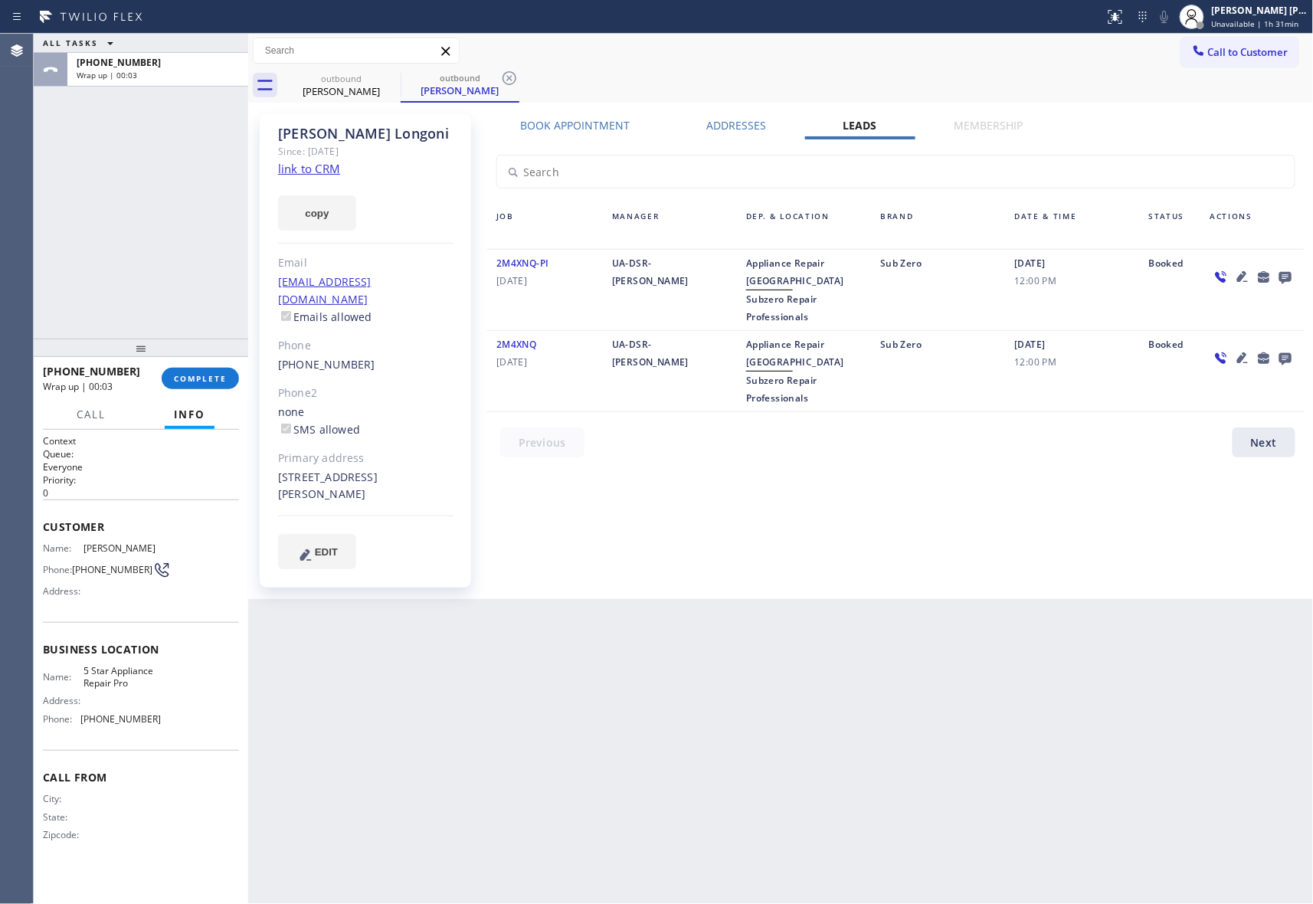
click at [1287, 270] on icon at bounding box center [1285, 276] width 18 height 19
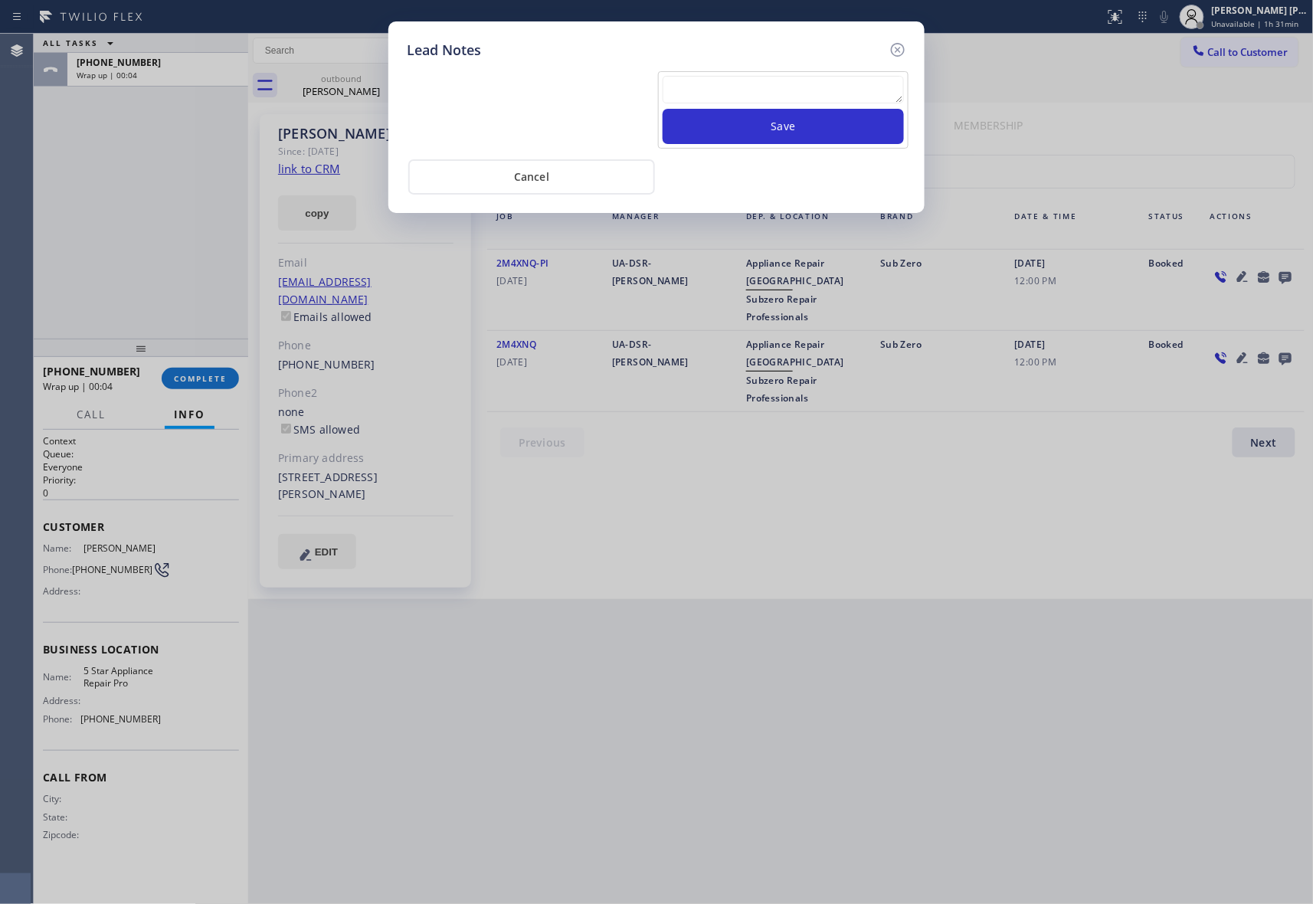
click at [763, 93] on textarea at bounding box center [783, 90] width 241 height 28
paste textarea "VM | please transfer if cx calls back"
type textarea "VM | please transfer if cx calls back"
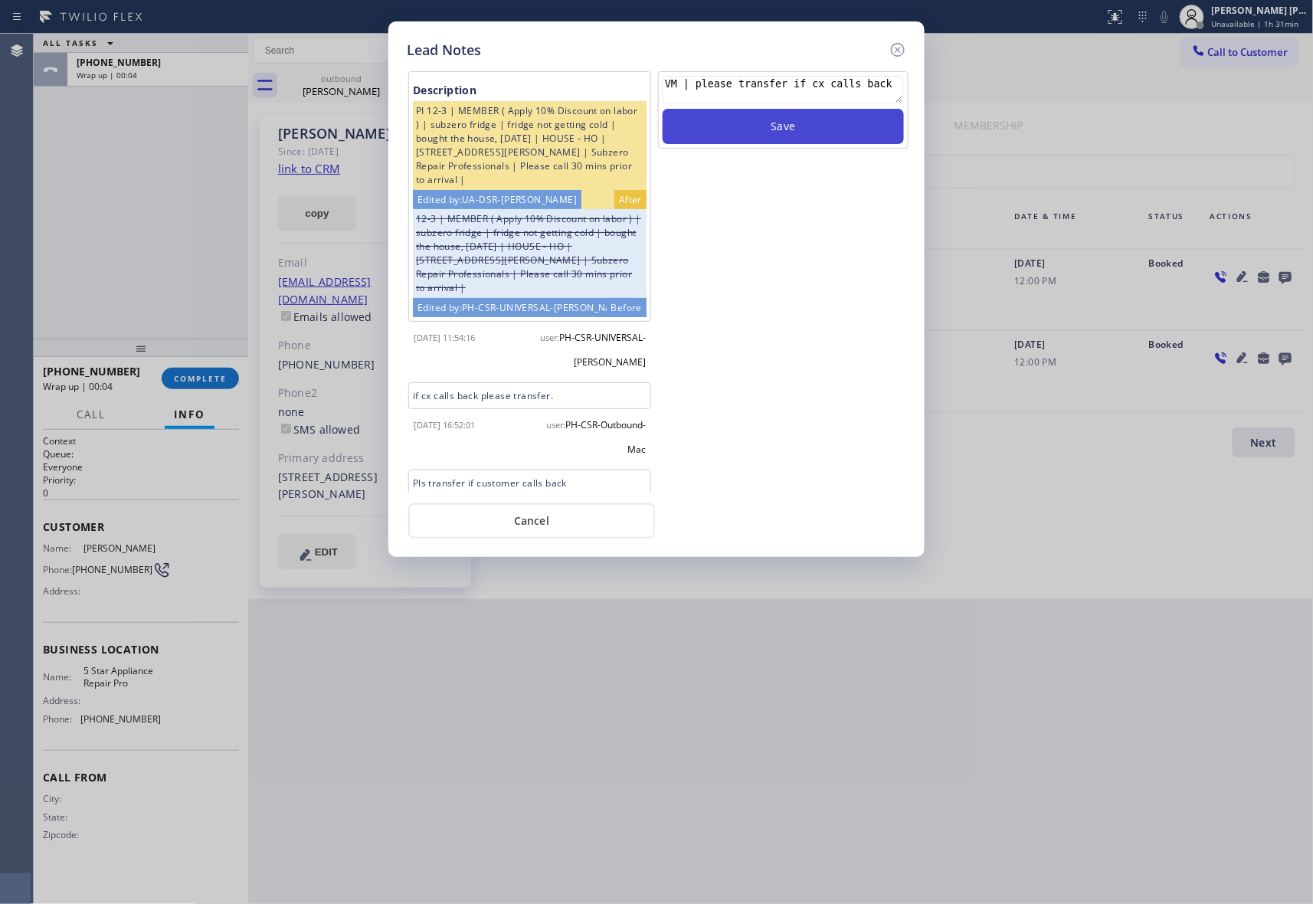
click at [776, 126] on button "Save" at bounding box center [783, 126] width 241 height 35
click at [899, 49] on icon at bounding box center [898, 50] width 14 height 14
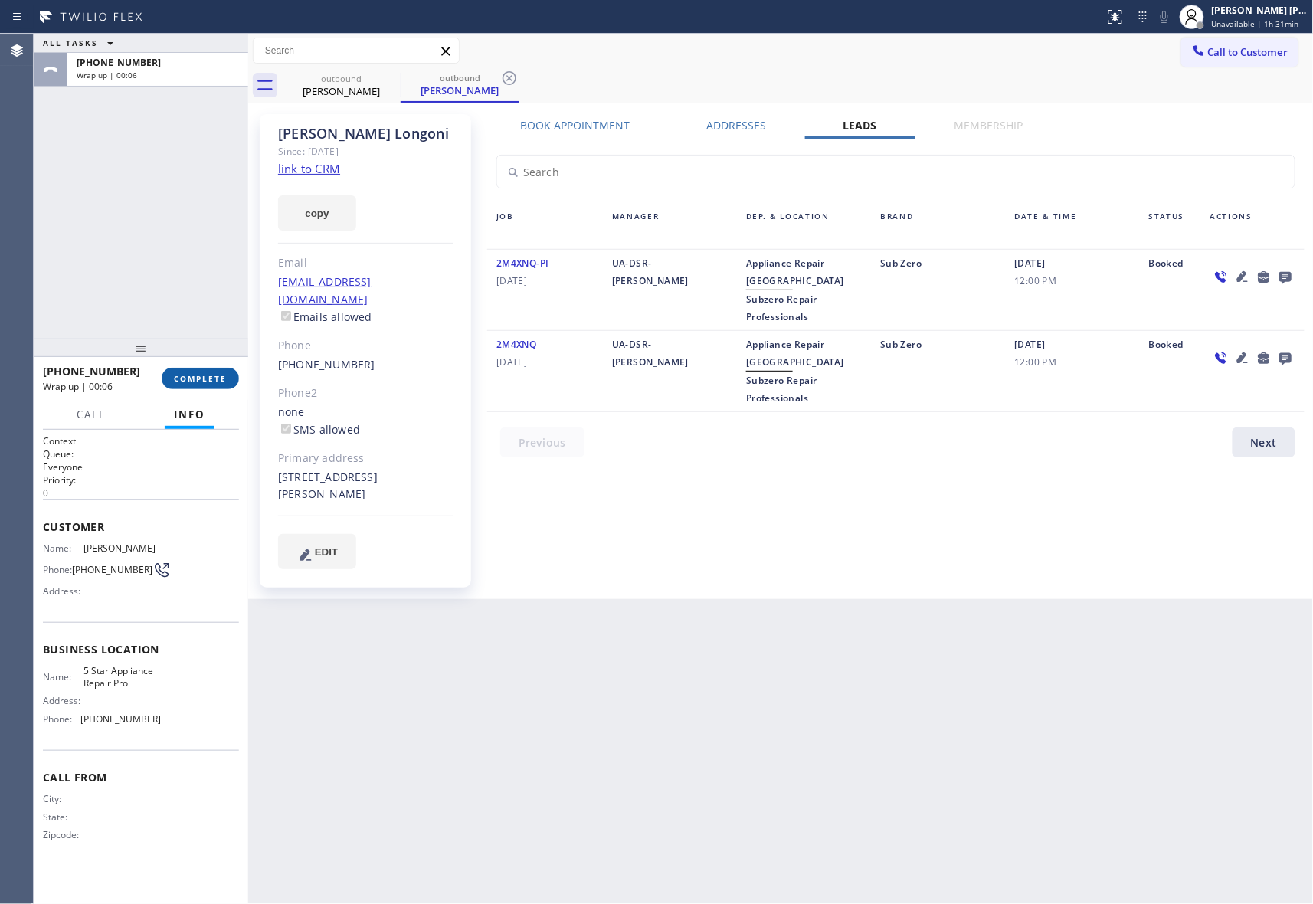
click at [203, 383] on span "COMPLETE" at bounding box center [200, 378] width 53 height 11
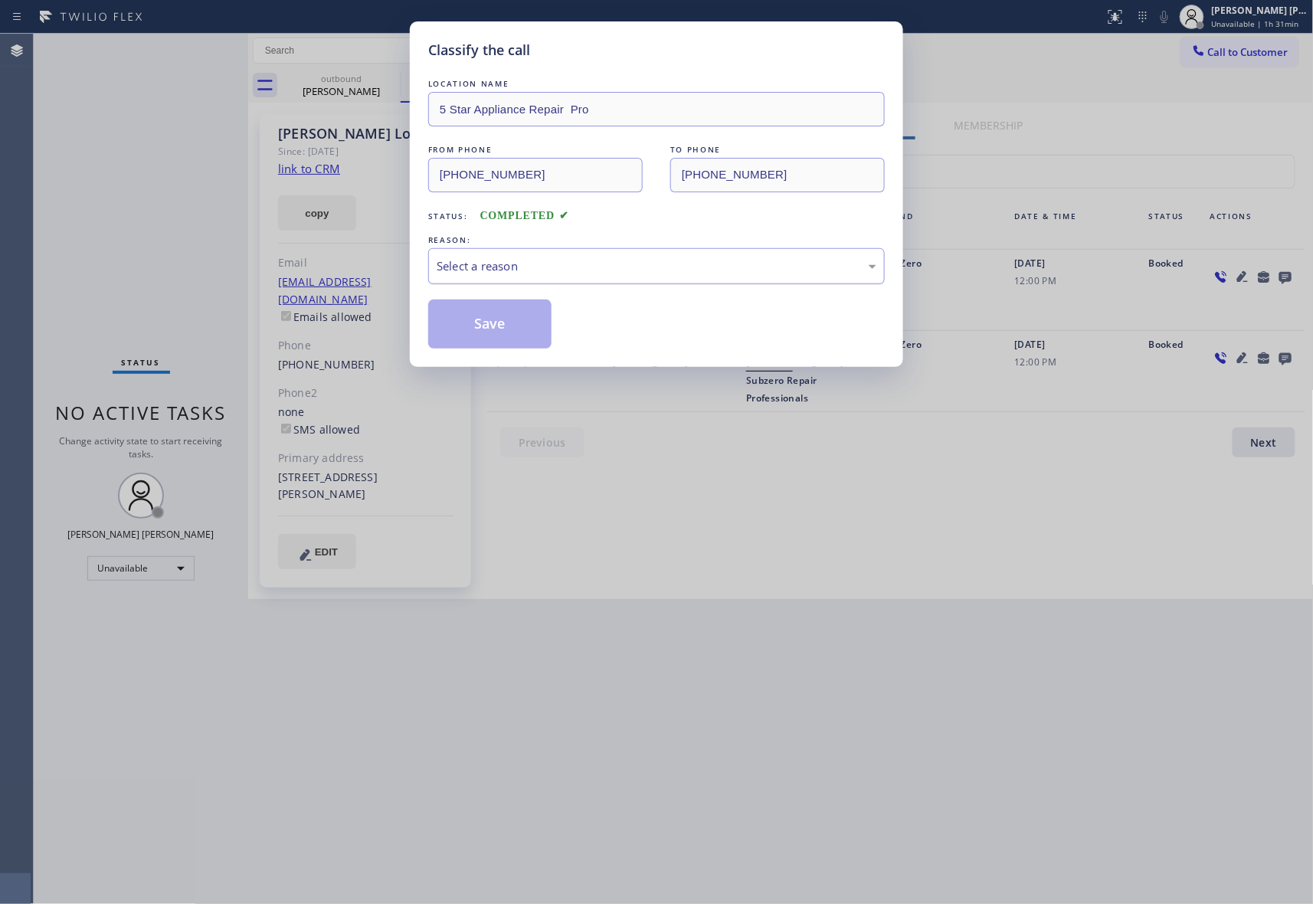
click at [574, 259] on div "Select a reason" at bounding box center [657, 266] width 440 height 18
click at [478, 329] on button "Save" at bounding box center [489, 324] width 123 height 49
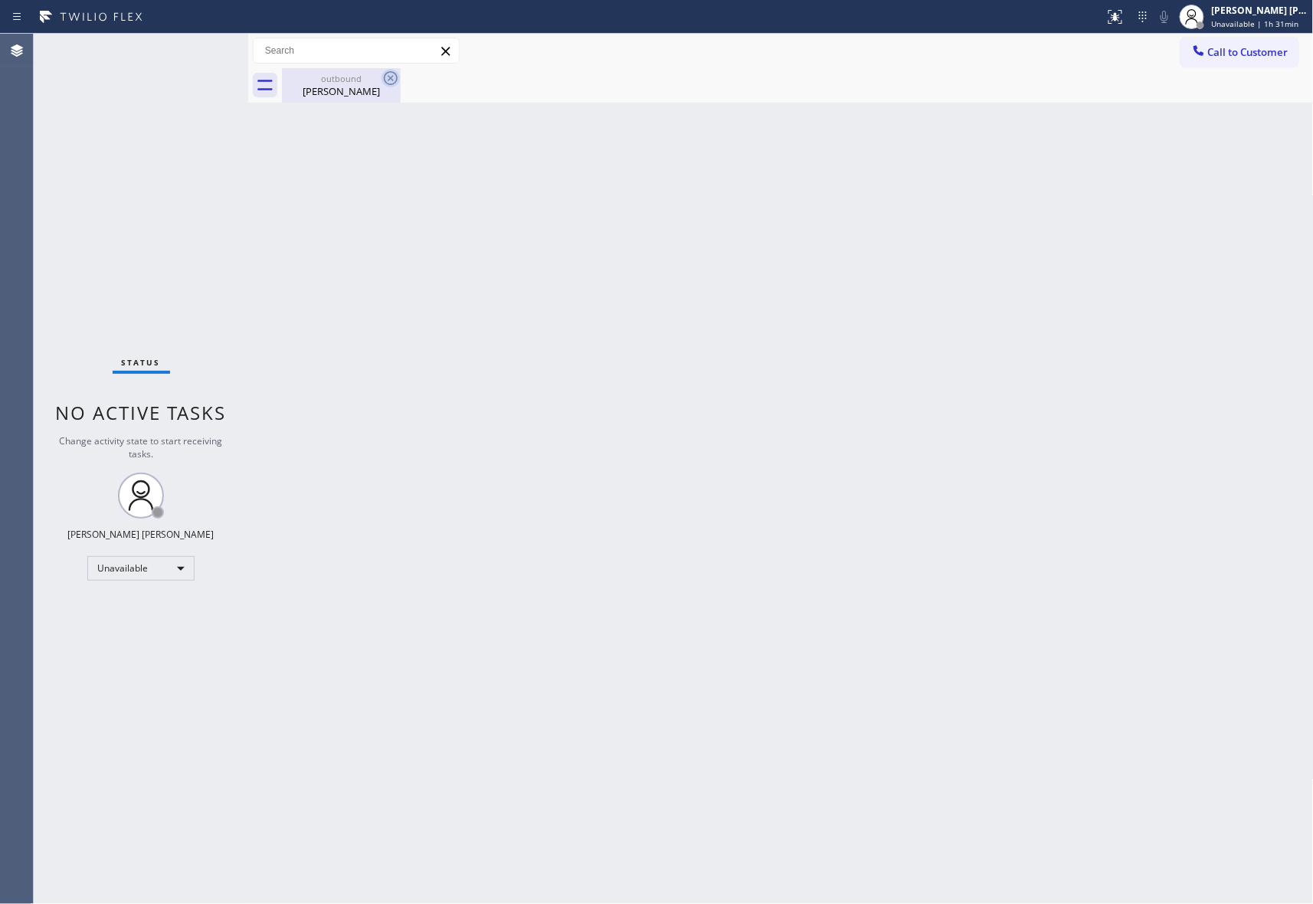
drag, startPoint x: 354, startPoint y: 90, endPoint x: 391, endPoint y: 81, distance: 37.7
click at [355, 89] on div "Francesco Longoni" at bounding box center [341, 91] width 116 height 14
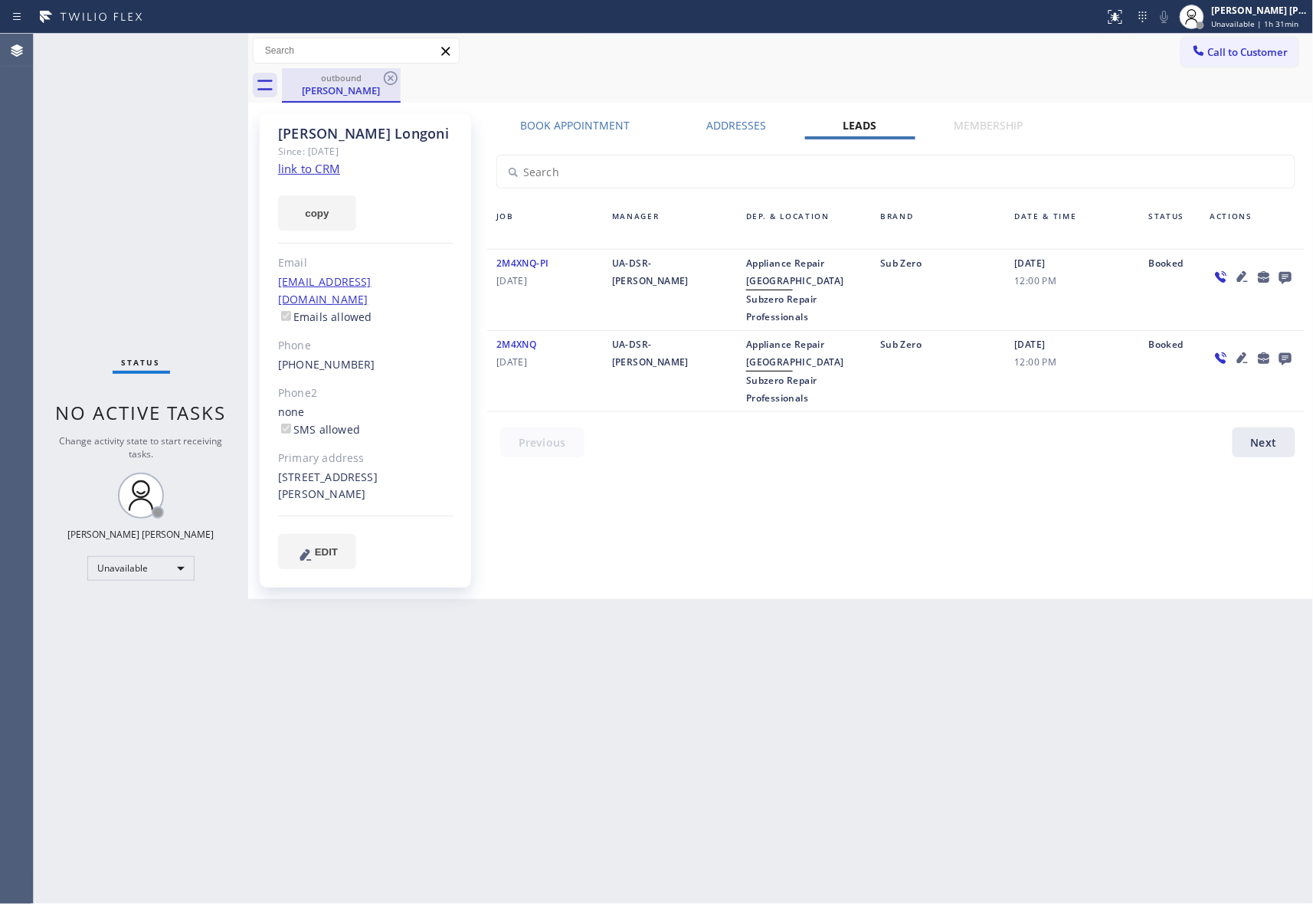
click at [400, 72] on div "outbound Francesco Longoni" at bounding box center [341, 85] width 119 height 34
click at [391, 80] on icon at bounding box center [391, 78] width 18 height 18
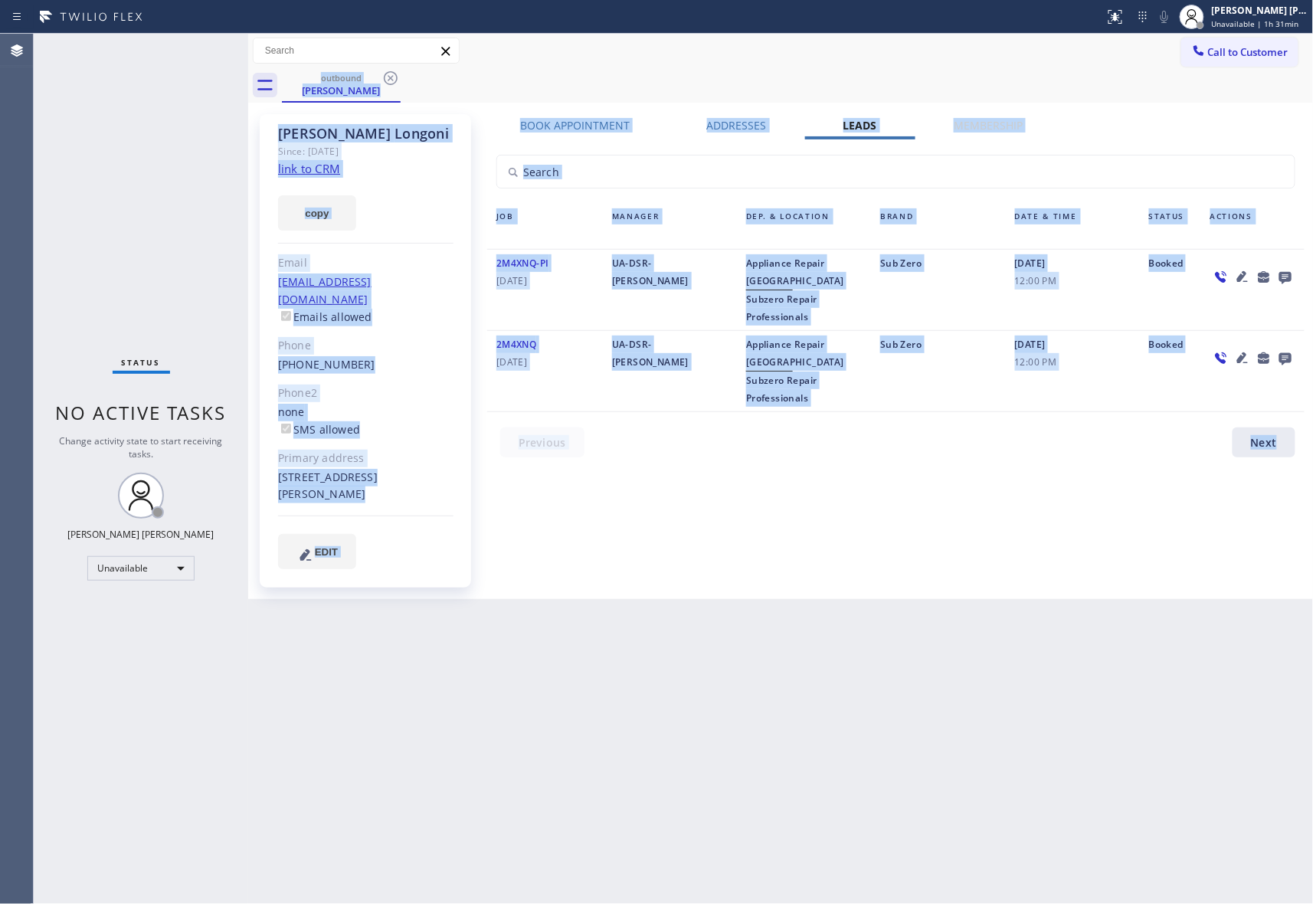
click at [388, 84] on div "outbound Francesco Longoni" at bounding box center [798, 85] width 1032 height 34
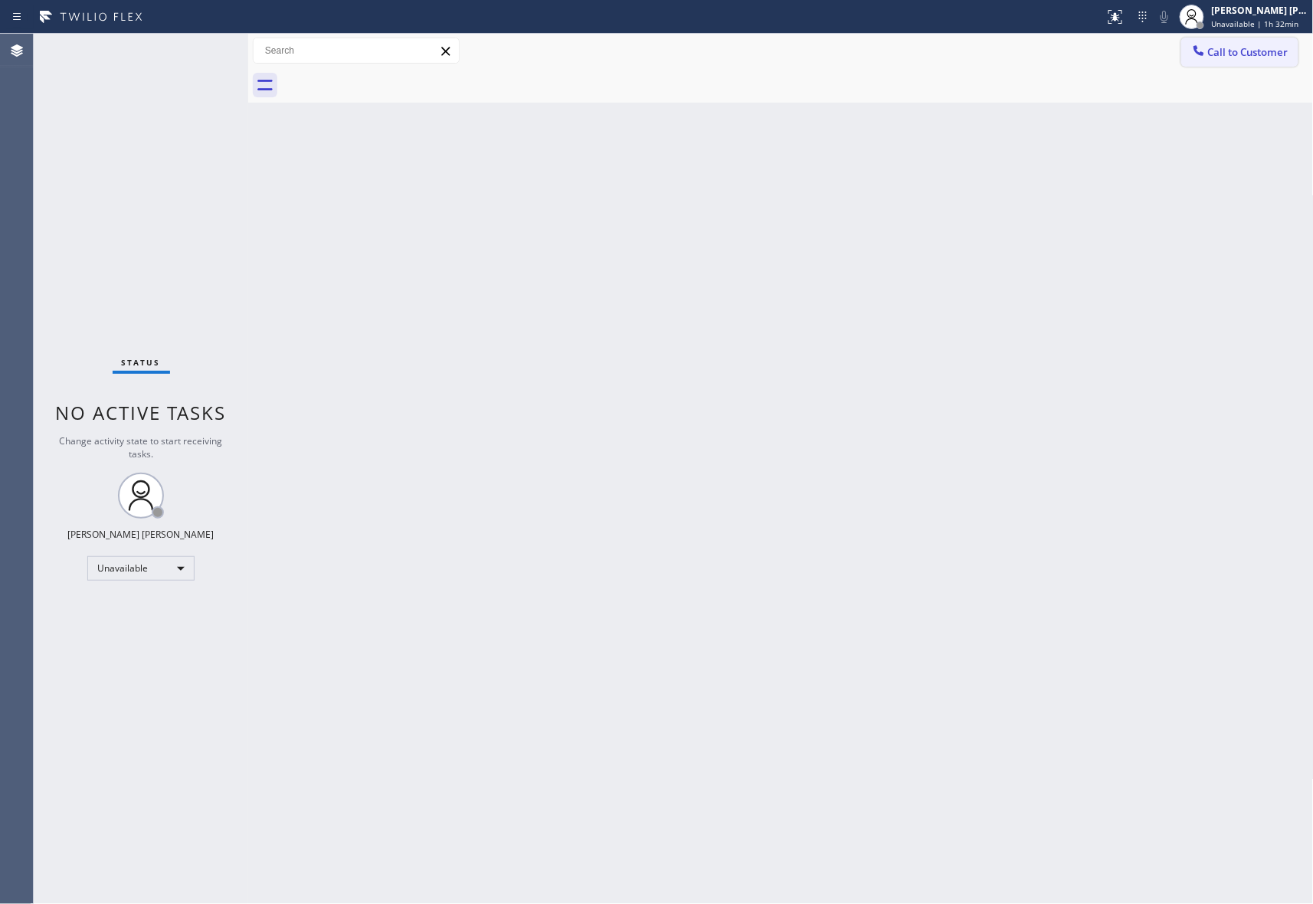
click at [1248, 38] on button "Call to Customer" at bounding box center [1239, 52] width 117 height 29
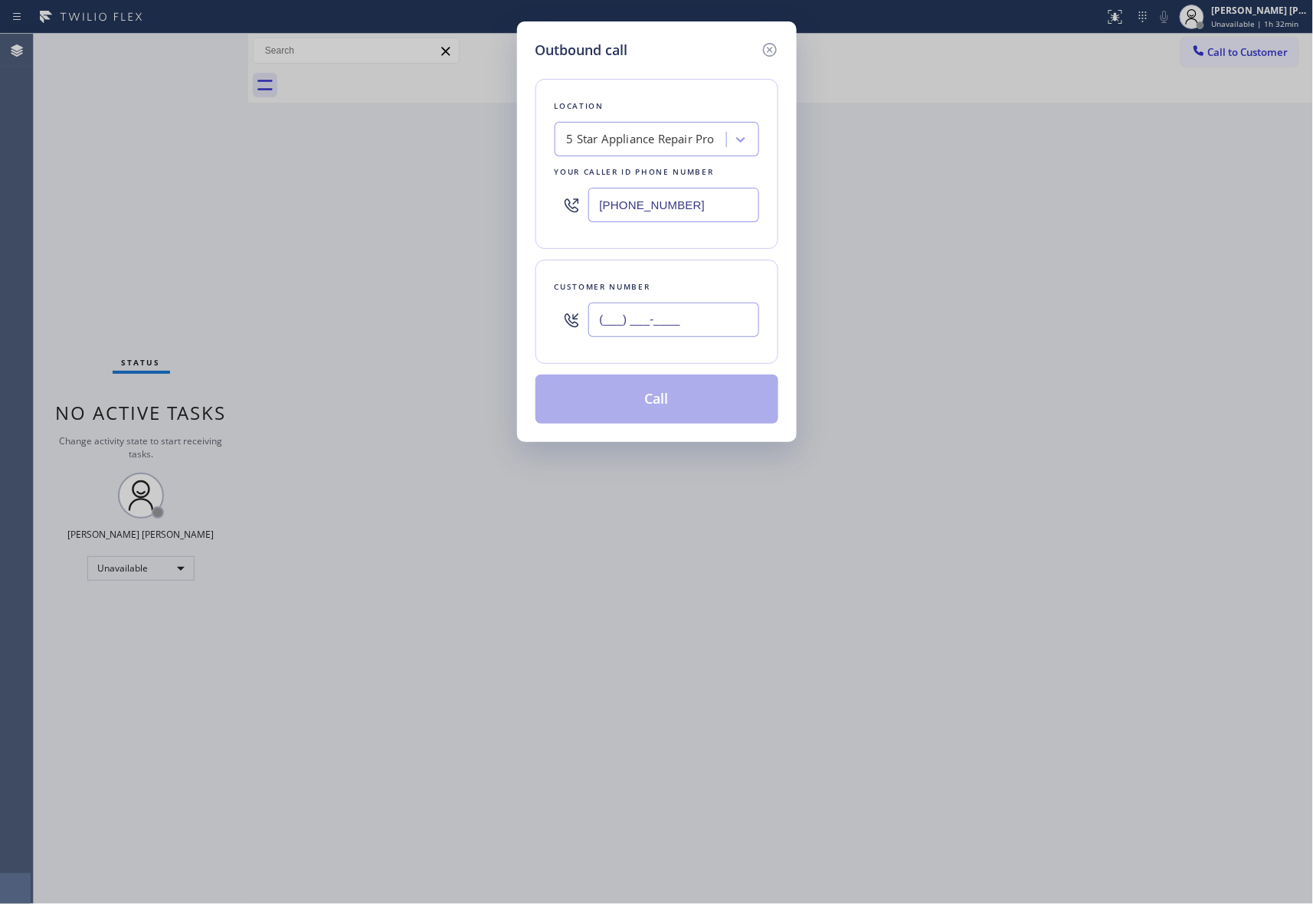
click at [668, 320] on input "(___) ___-____" at bounding box center [673, 320] width 171 height 34
paste input "949) 306-4186"
type input "(949) 306-4186"
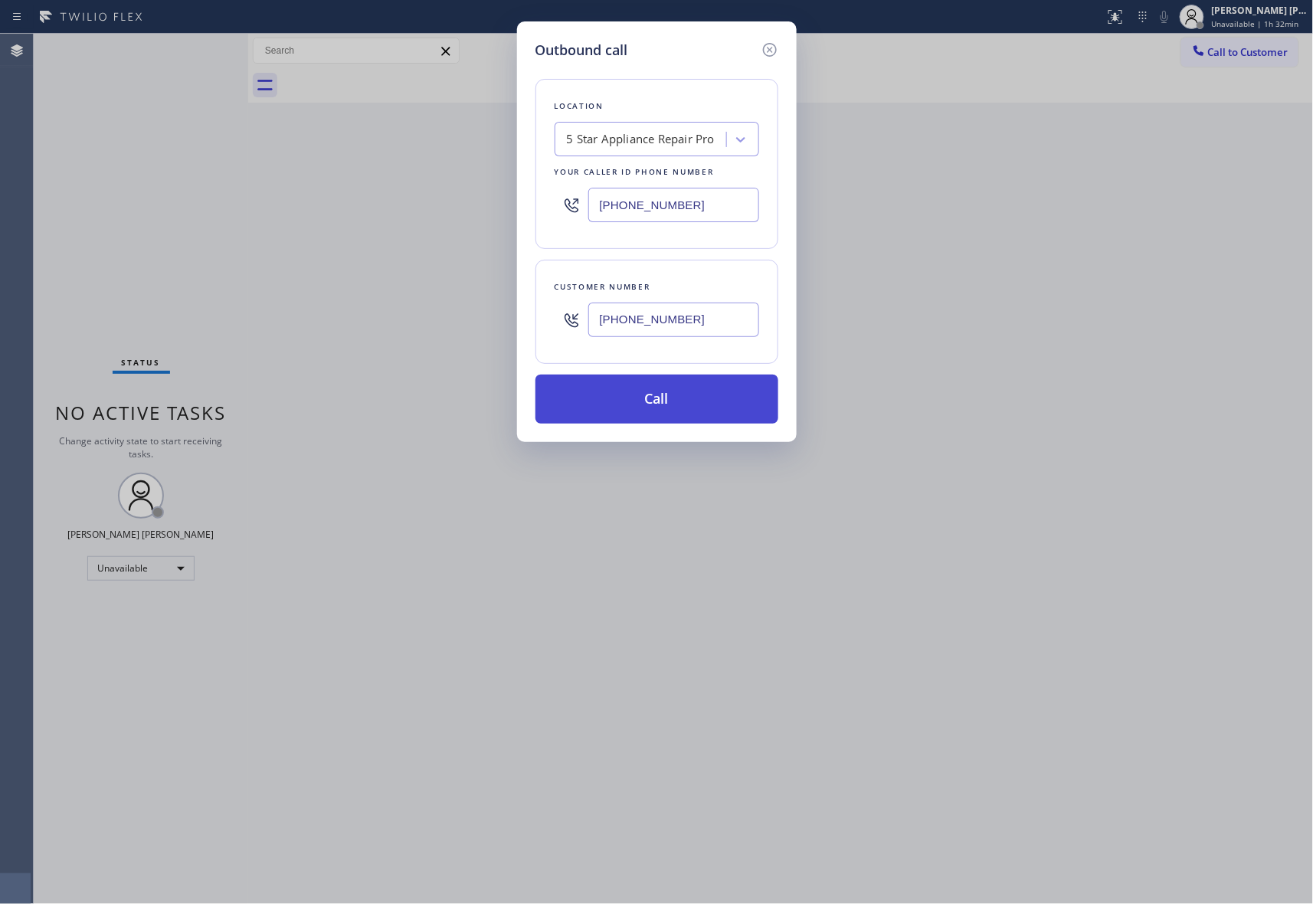
click at [691, 401] on button "Call" at bounding box center [657, 399] width 243 height 49
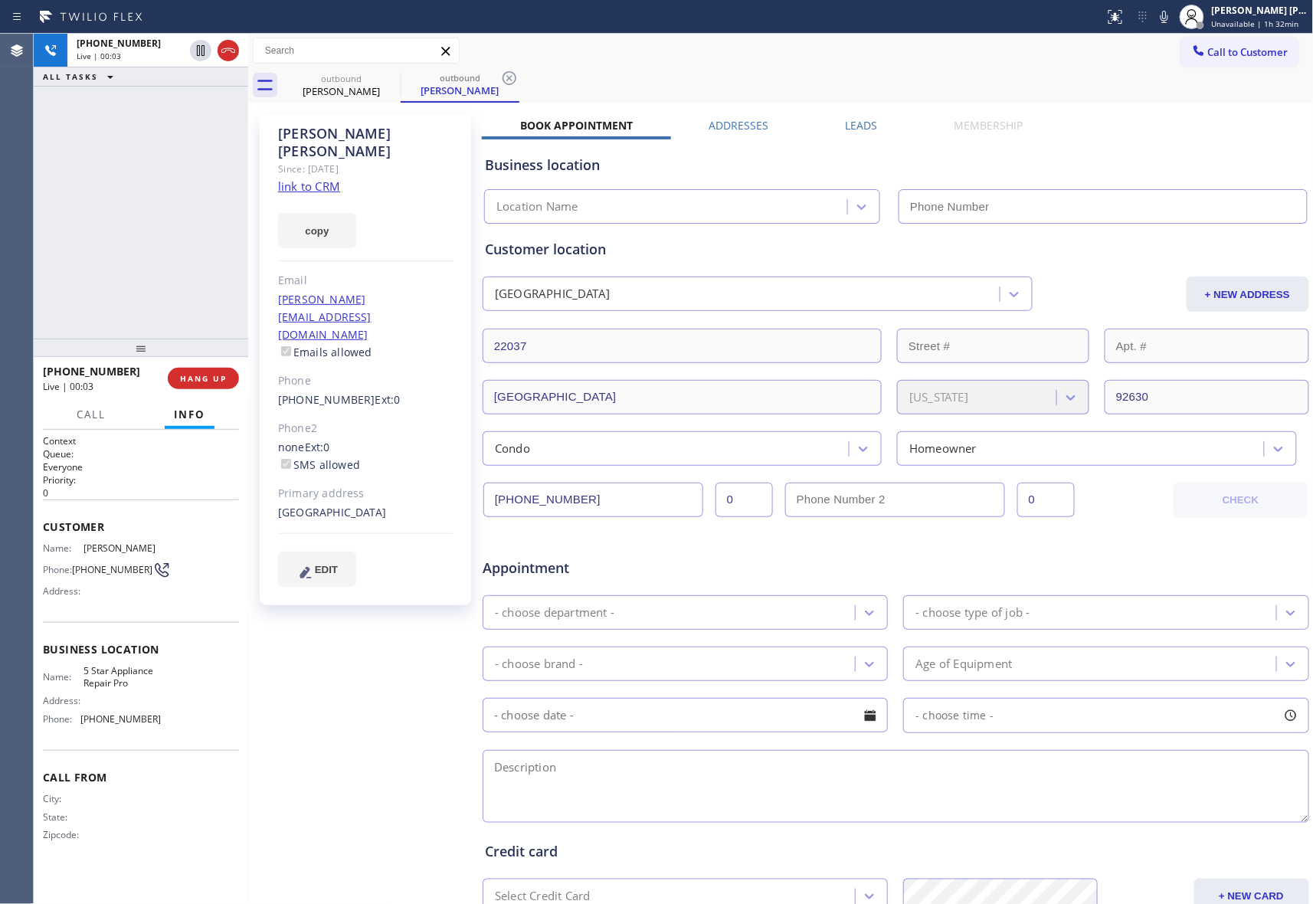
type input "[PHONE_NUMBER]"
drag, startPoint x: 192, startPoint y: 378, endPoint x: 552, endPoint y: 307, distance: 367.1
click at [200, 375] on span "HANG UP" at bounding box center [203, 378] width 47 height 11
click at [861, 133] on div "Business location 5 Star Appliance Repair Pro (888) 477-1309" at bounding box center [896, 178] width 828 height 90
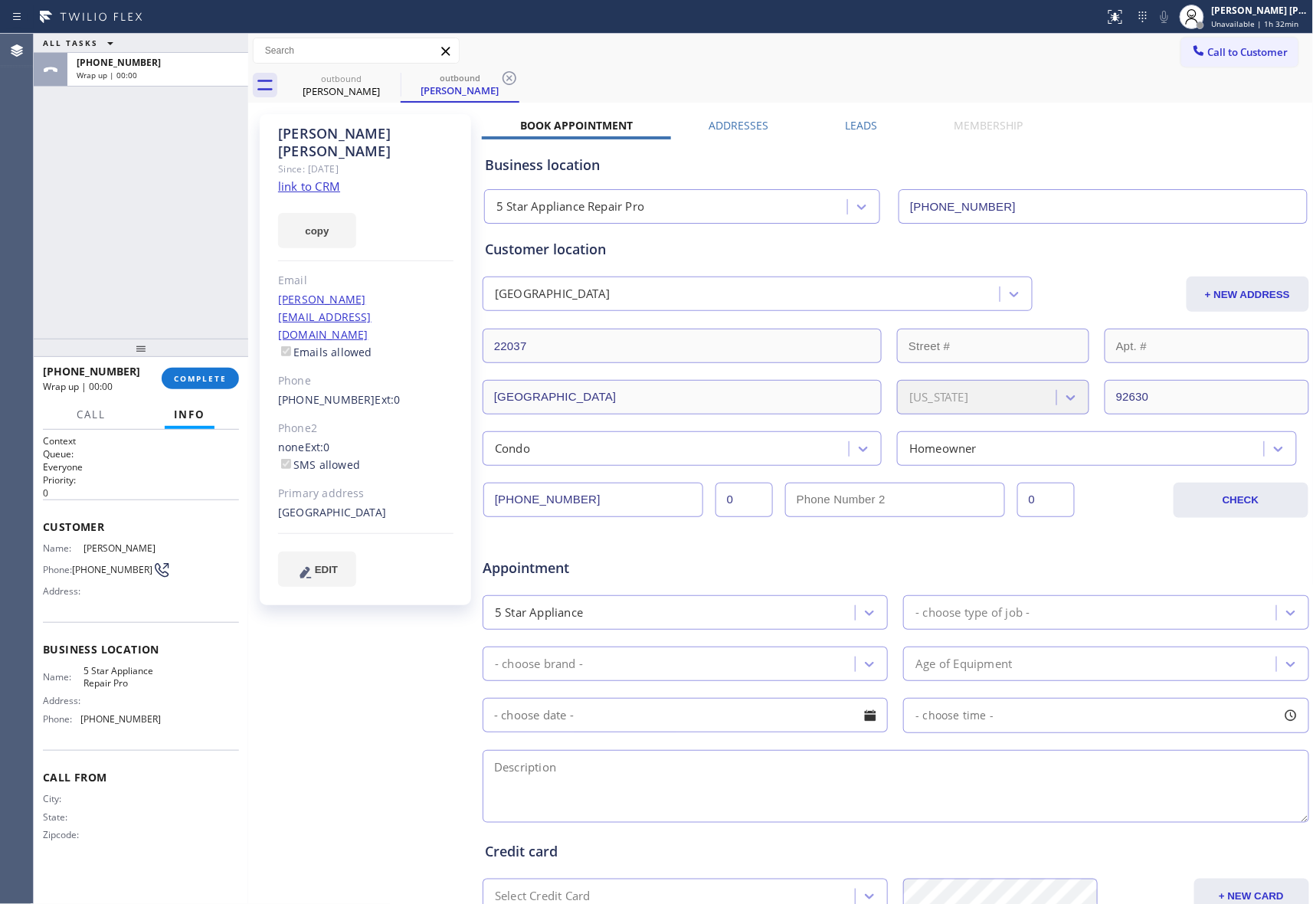
click at [859, 120] on label "Leads" at bounding box center [862, 125] width 32 height 15
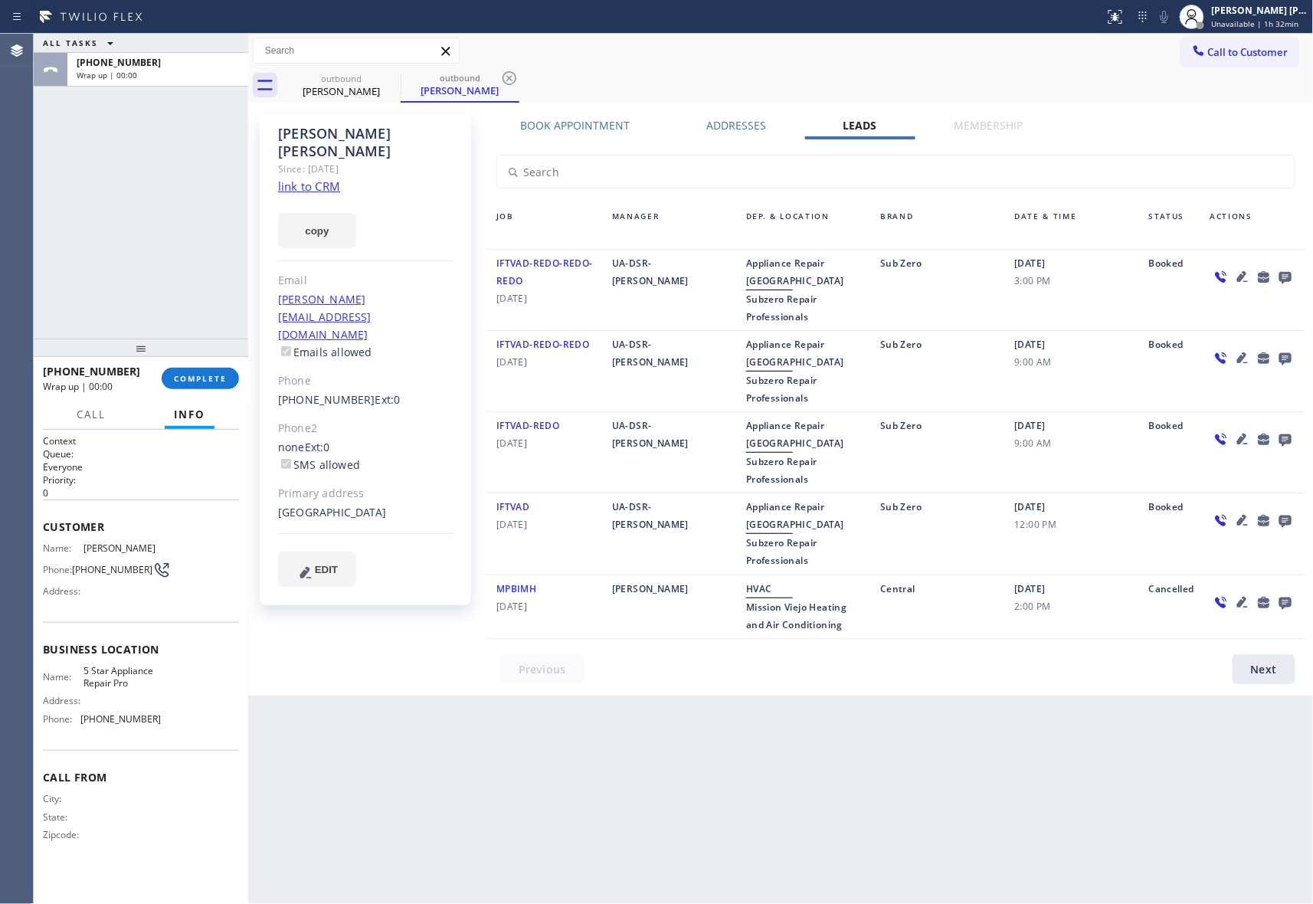
click at [1285, 274] on icon at bounding box center [1285, 278] width 12 height 12
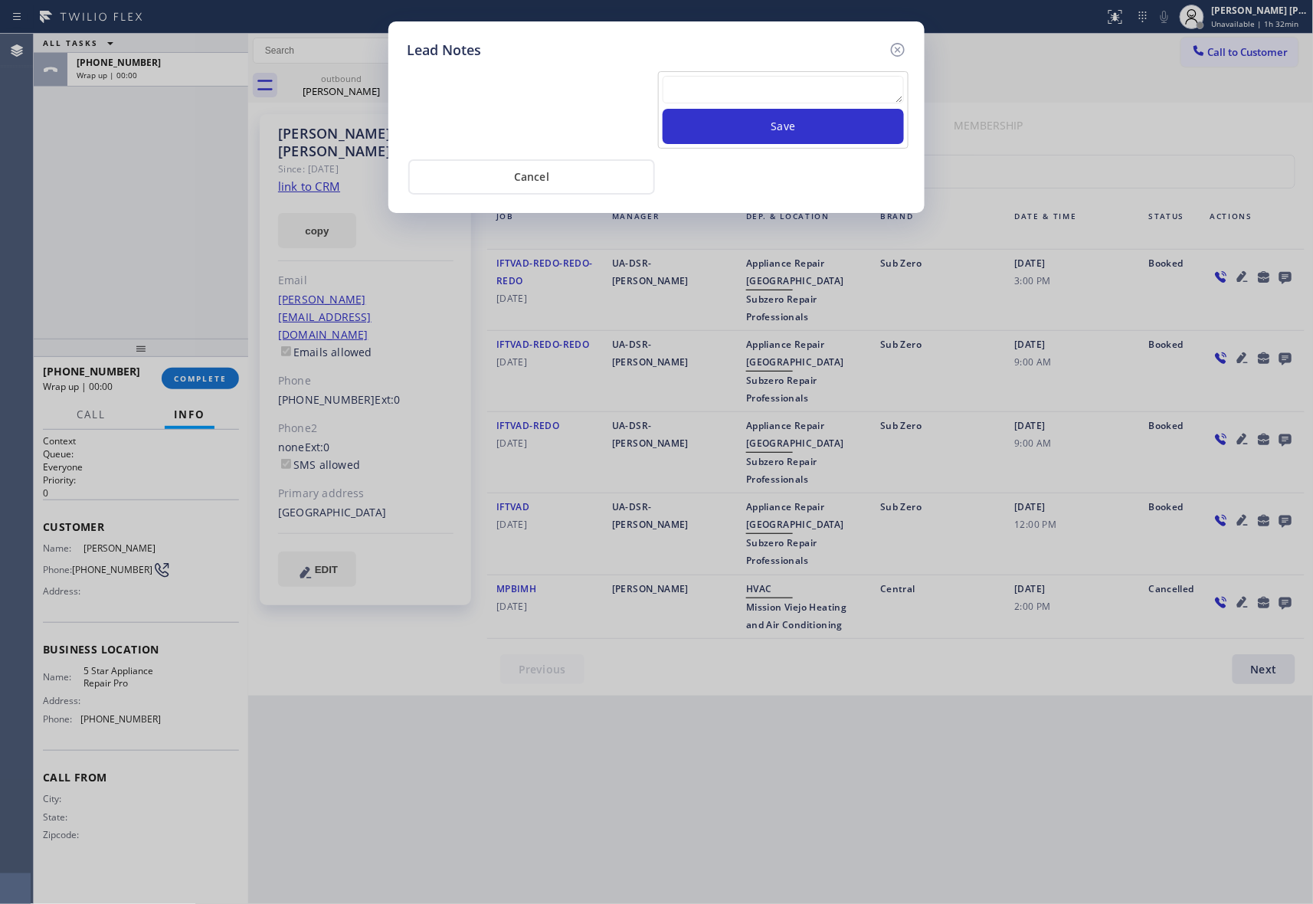
click at [788, 92] on textarea at bounding box center [783, 90] width 241 height 28
paste textarea "VM | please transfer if cx calls back"
type textarea "VM | please transfer if cx calls back"
click at [820, 129] on button "Save" at bounding box center [783, 126] width 241 height 35
click at [890, 46] on icon at bounding box center [898, 50] width 18 height 18
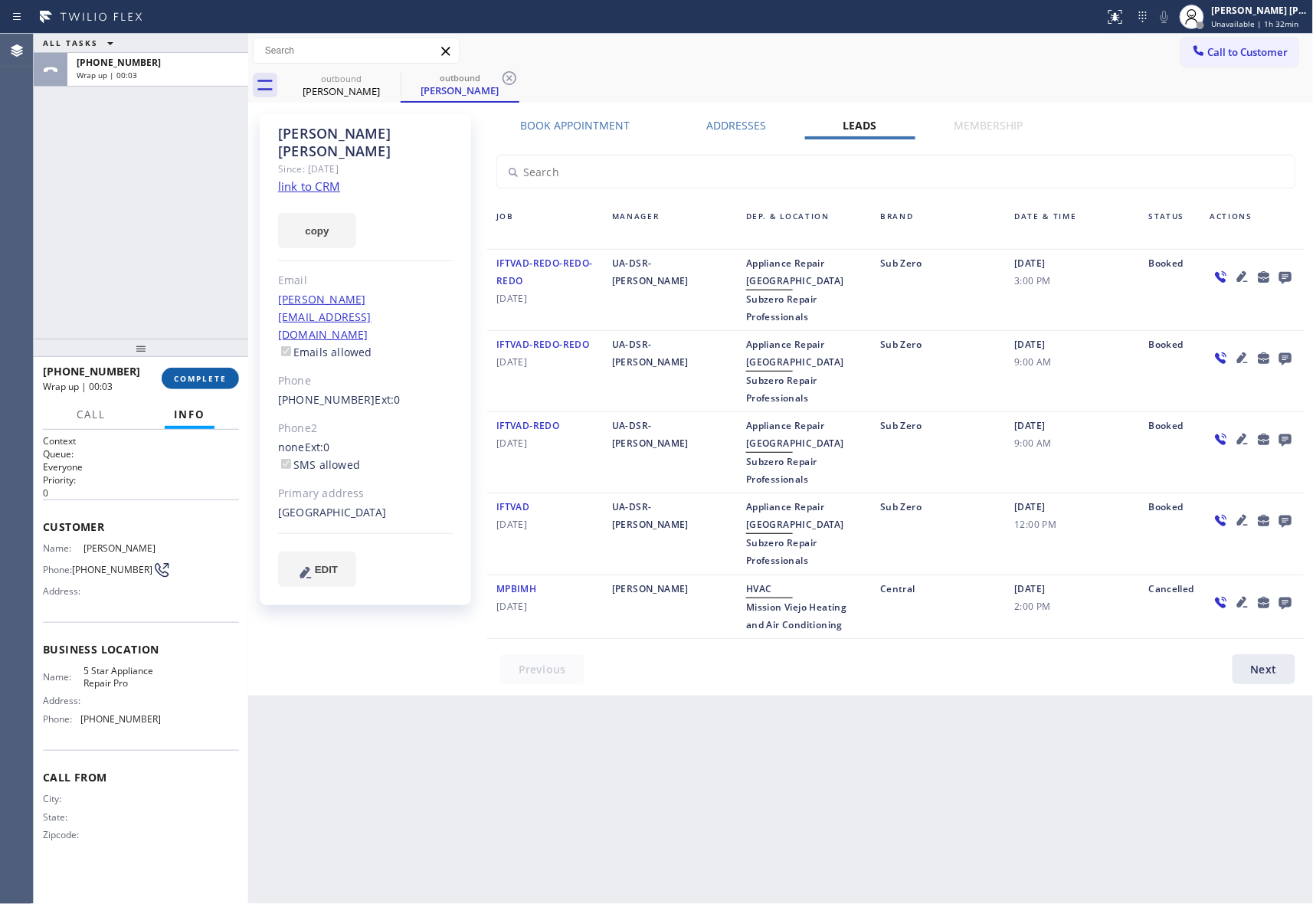
click at [216, 372] on button "COMPLETE" at bounding box center [200, 378] width 77 height 21
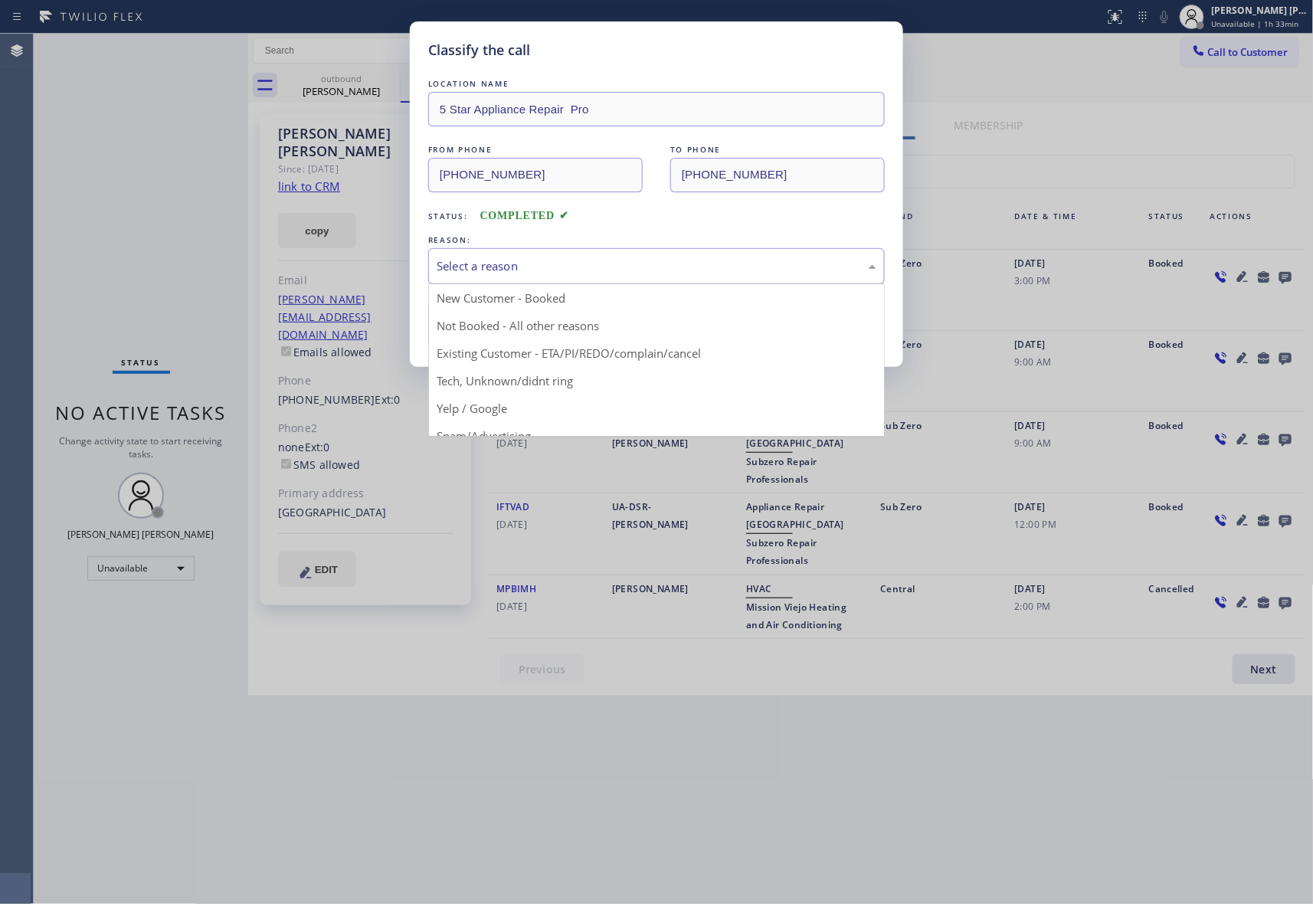
click at [592, 261] on div "Select a reason" at bounding box center [657, 266] width 440 height 18
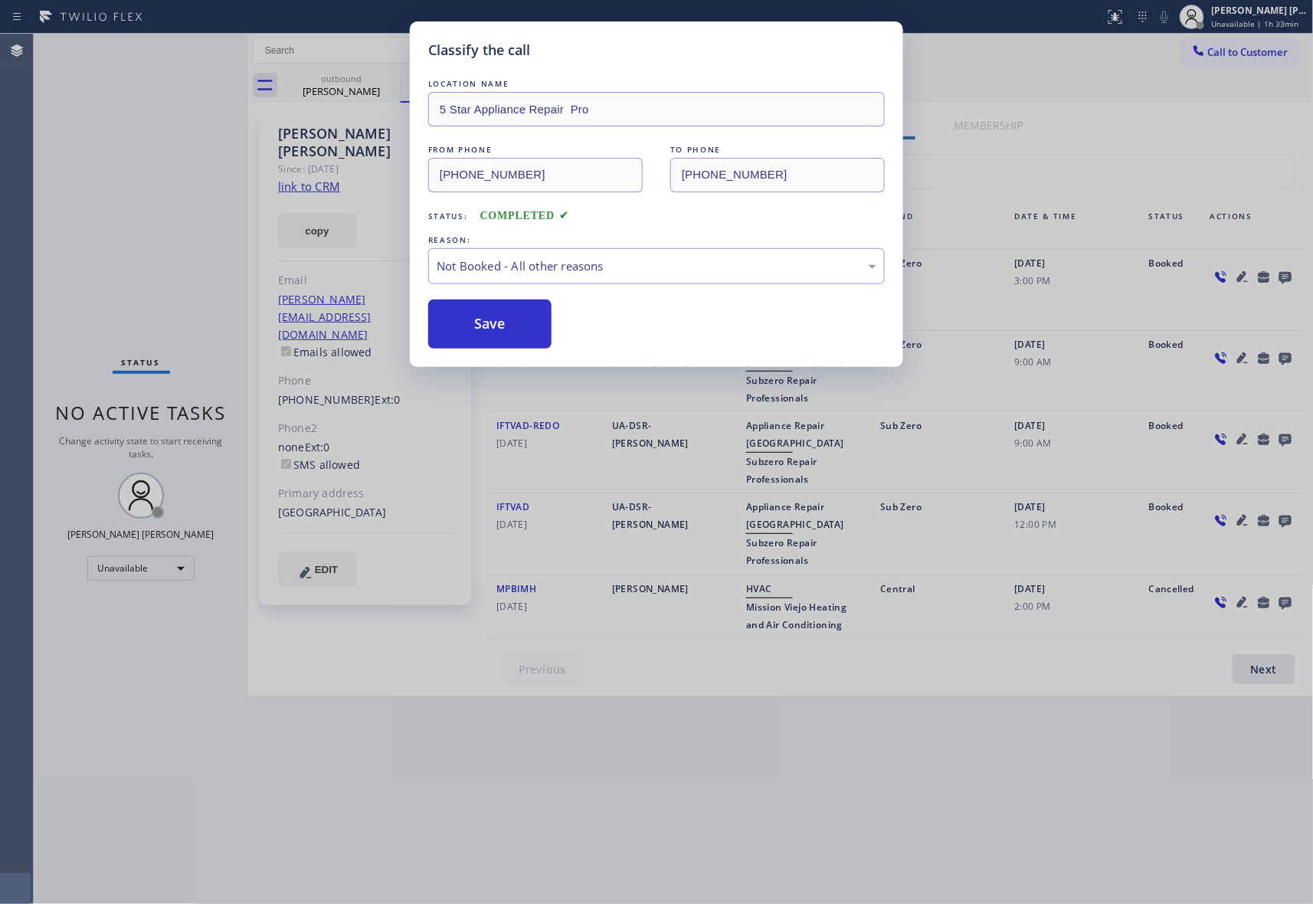
click at [481, 329] on button "Save" at bounding box center [489, 324] width 123 height 49
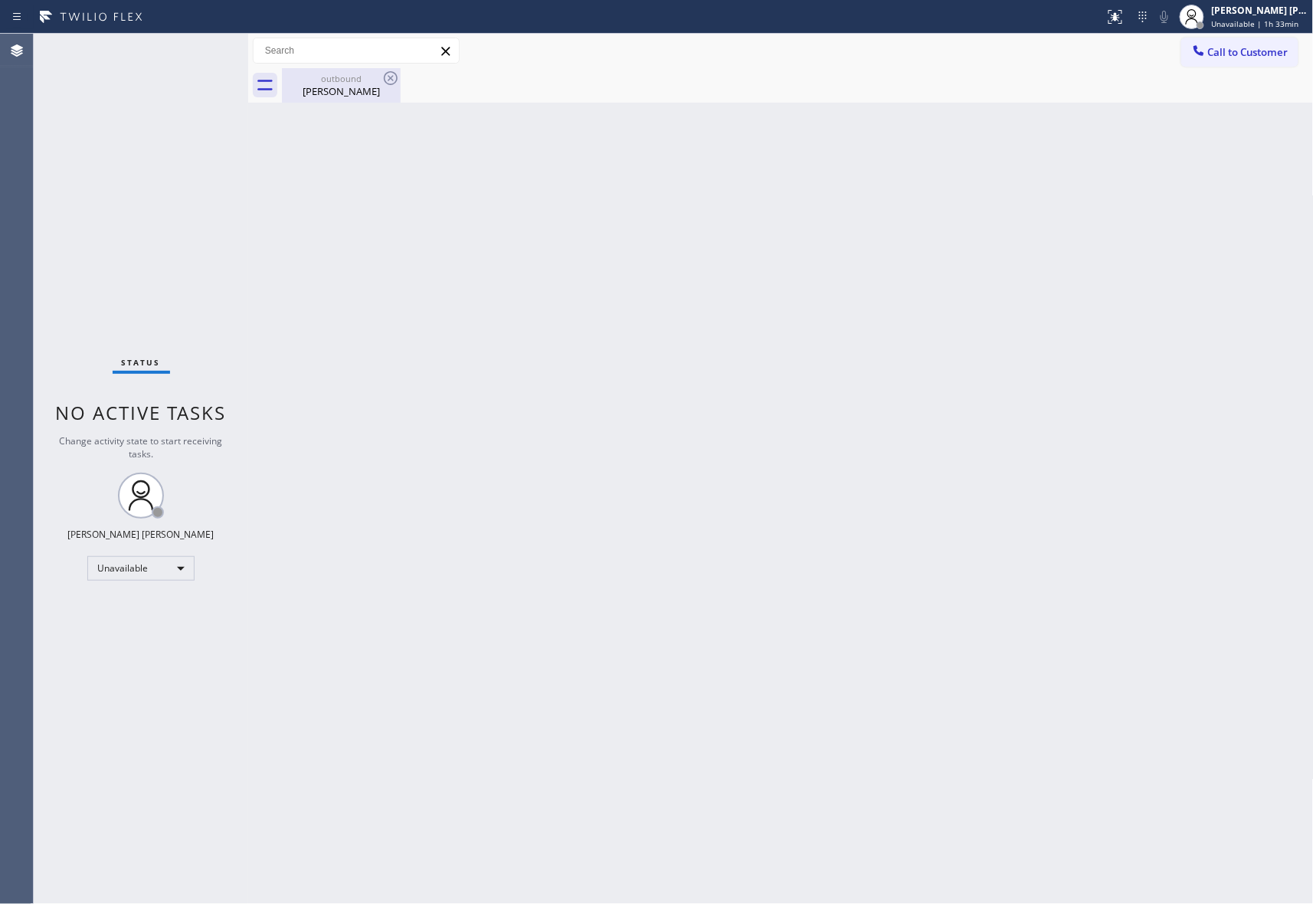
click at [347, 78] on div "outbound" at bounding box center [341, 78] width 116 height 11
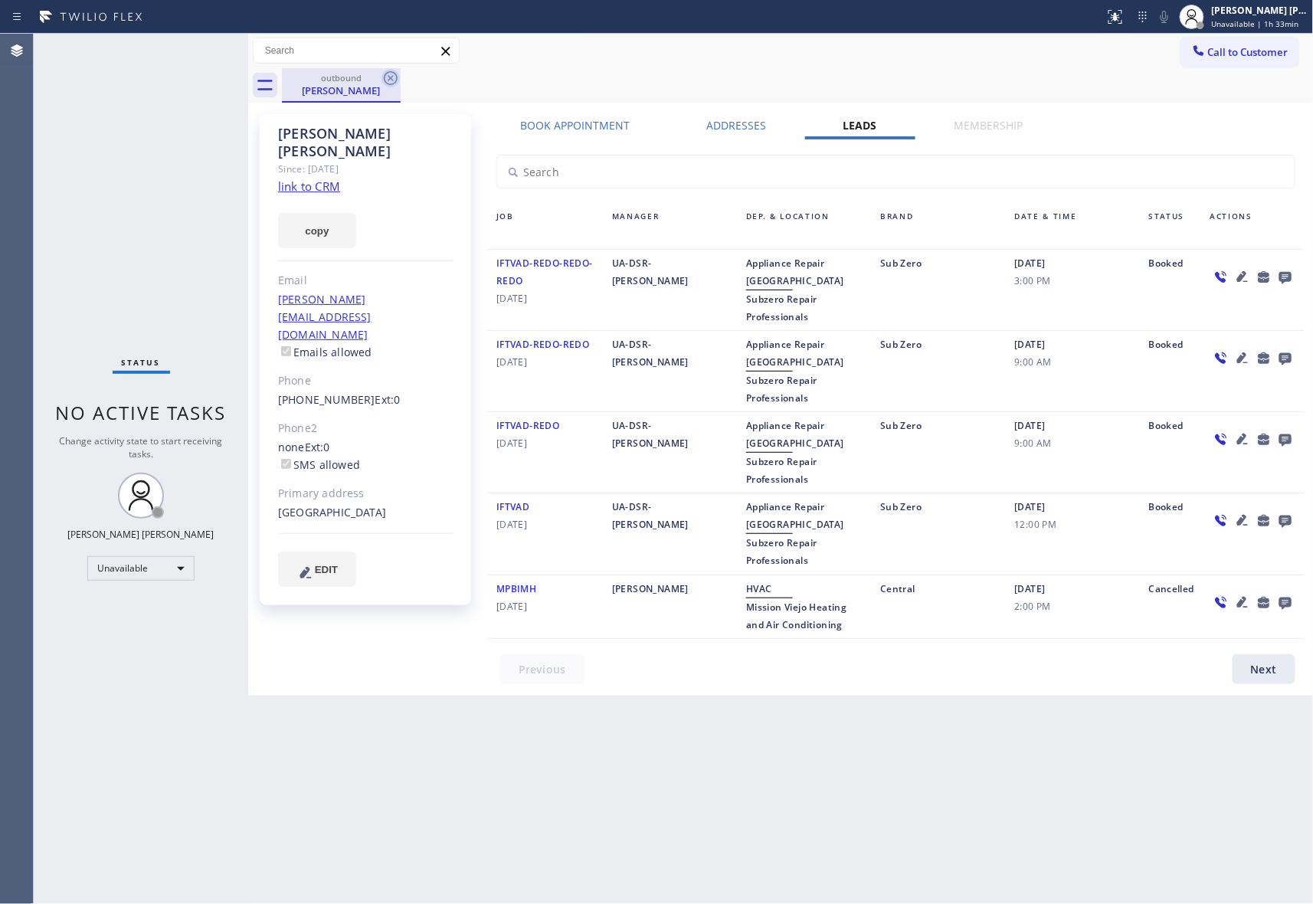
click at [396, 69] on icon at bounding box center [391, 78] width 18 height 18
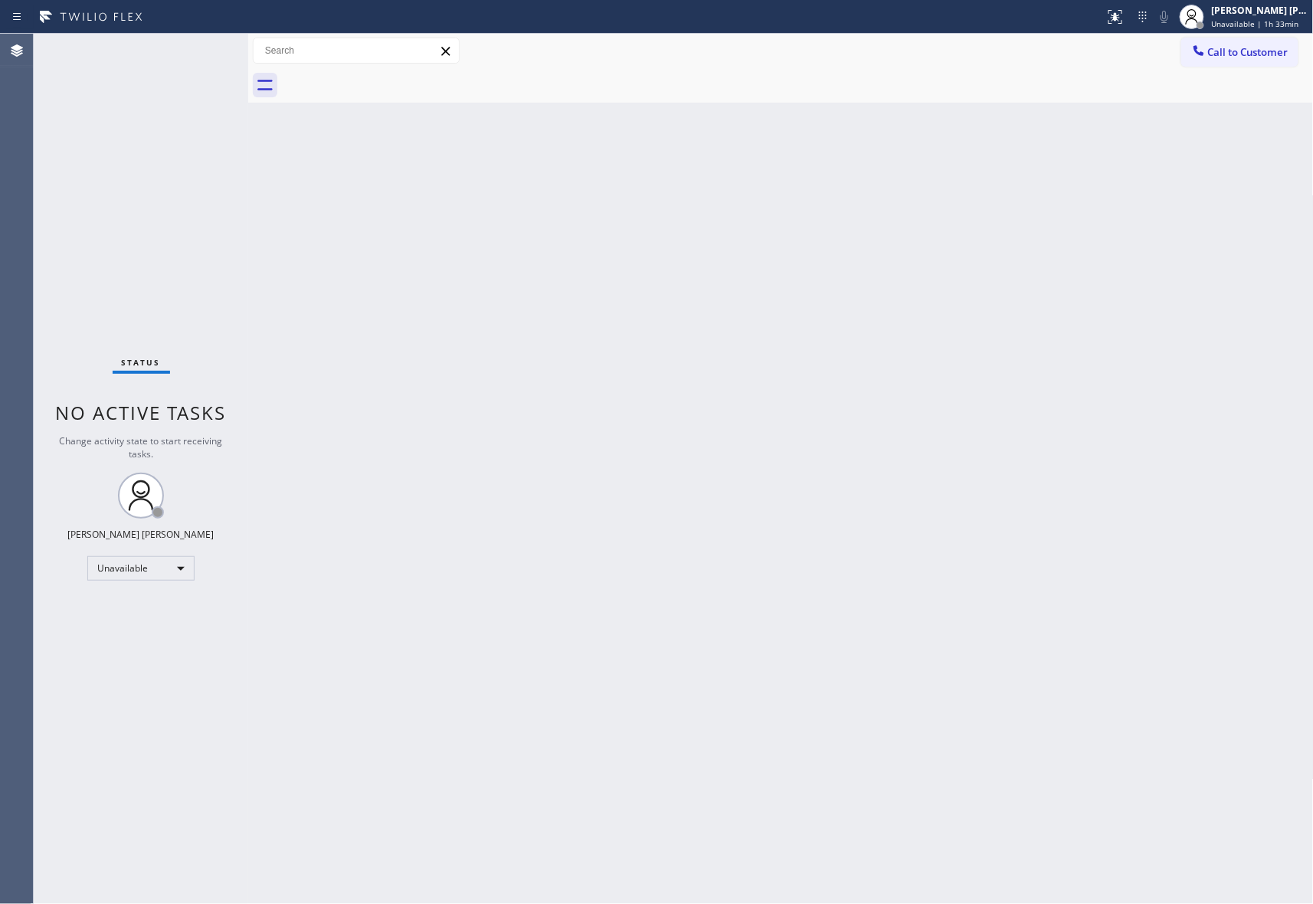
click at [393, 70] on div at bounding box center [798, 85] width 1032 height 34
click at [1266, 57] on span "Call to Customer" at bounding box center [1248, 52] width 80 height 14
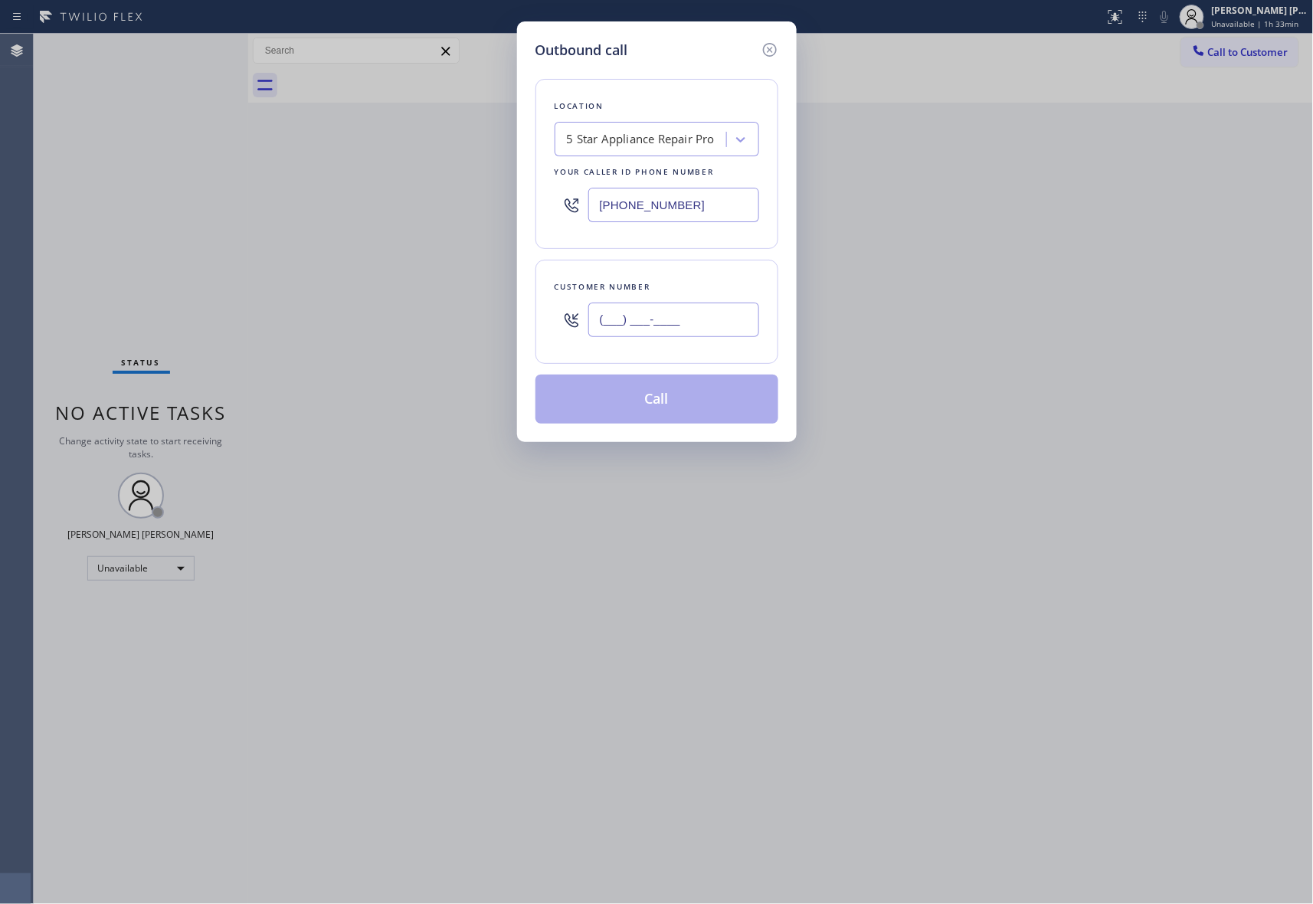
click at [720, 325] on input "(___) ___-____" at bounding box center [673, 320] width 171 height 34
paste input "561) 852-4384"
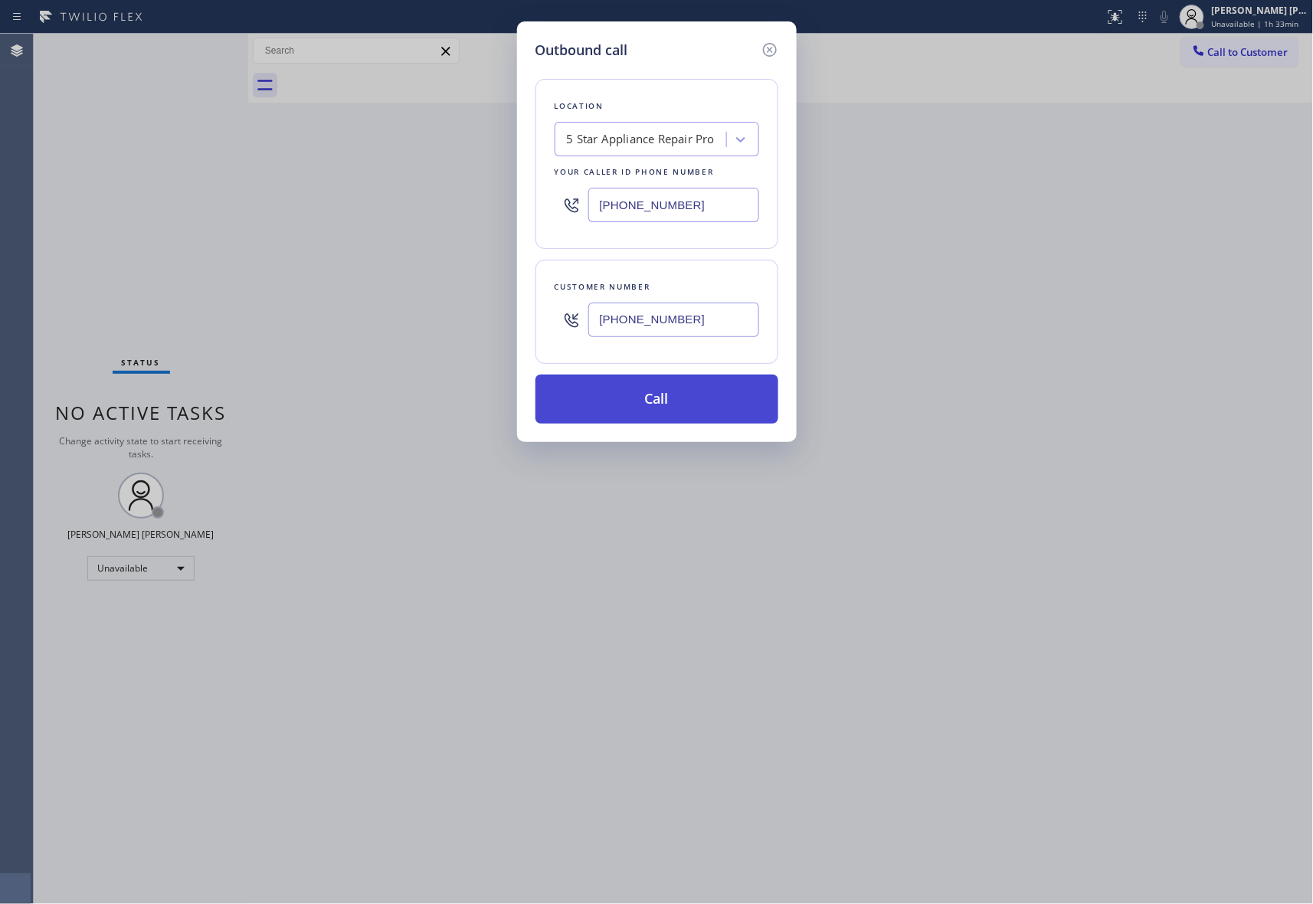
type input "(561) 852-4384"
click at [696, 398] on button "Call" at bounding box center [657, 399] width 243 height 49
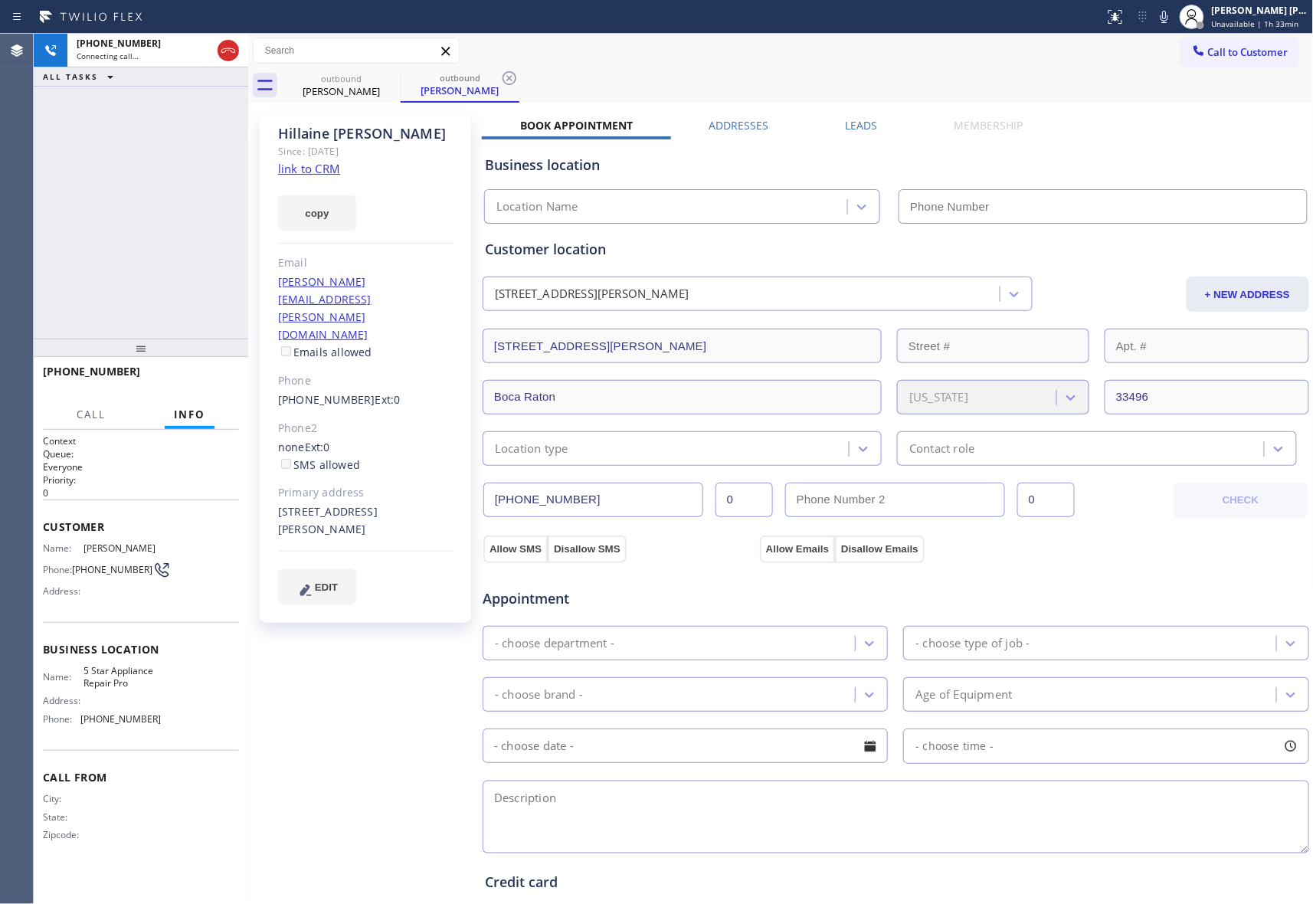
type input "[PHONE_NUMBER]"
drag, startPoint x: 208, startPoint y: 374, endPoint x: 182, endPoint y: 395, distance: 33.7
click at [207, 375] on span "HANG UP" at bounding box center [203, 378] width 47 height 11
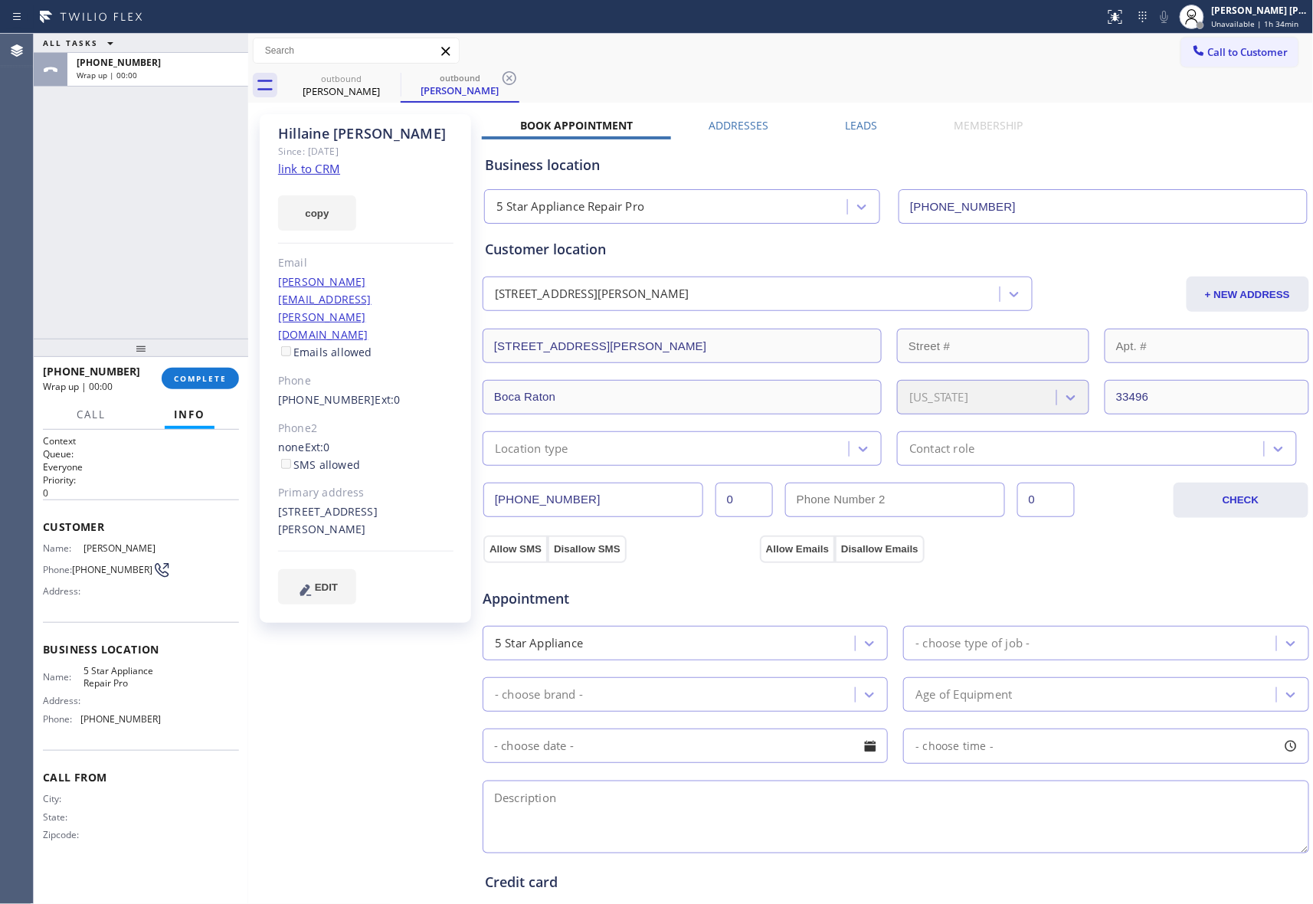
click at [864, 126] on label "Leads" at bounding box center [862, 125] width 32 height 15
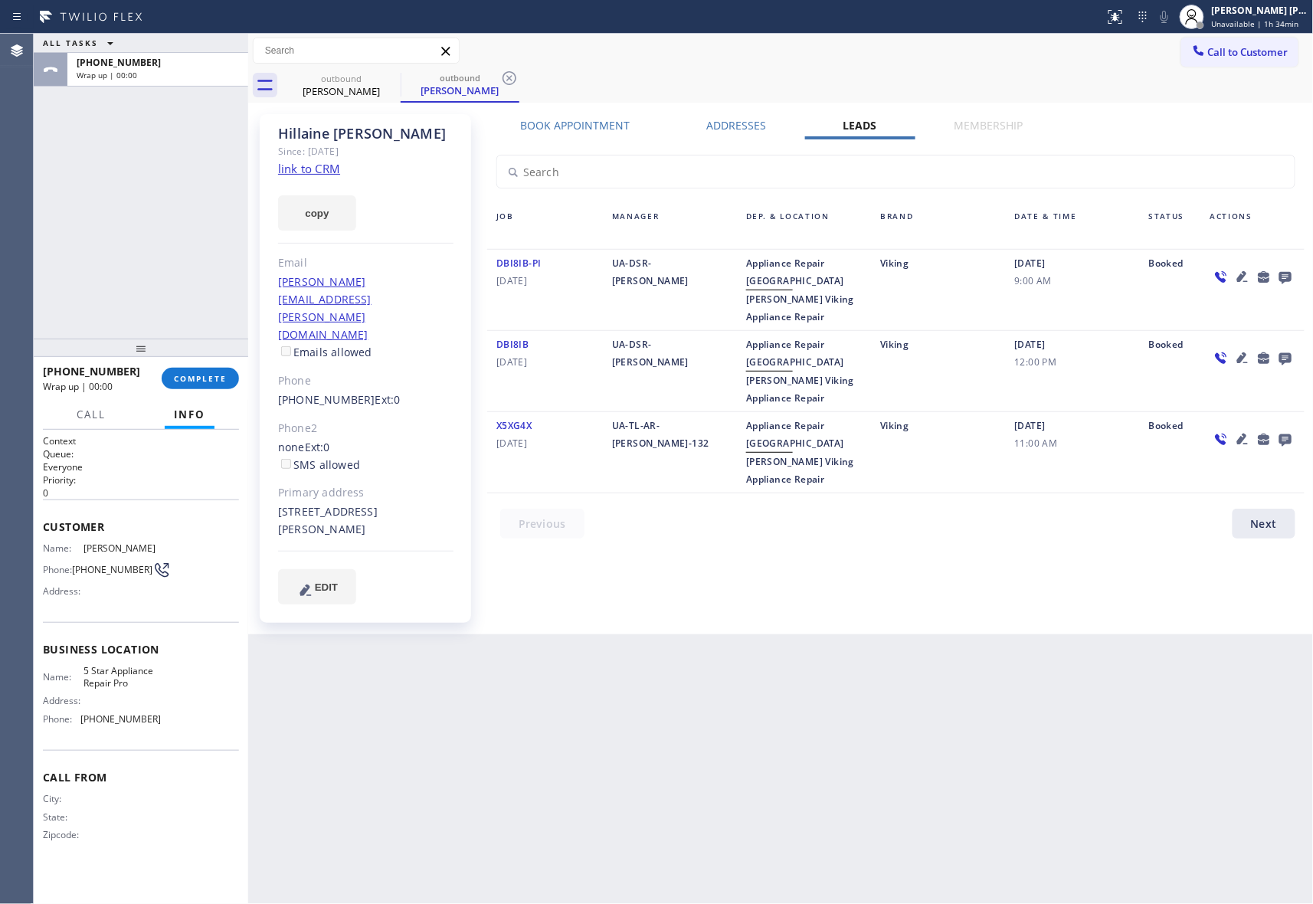
click at [1285, 274] on icon at bounding box center [1285, 278] width 12 height 12
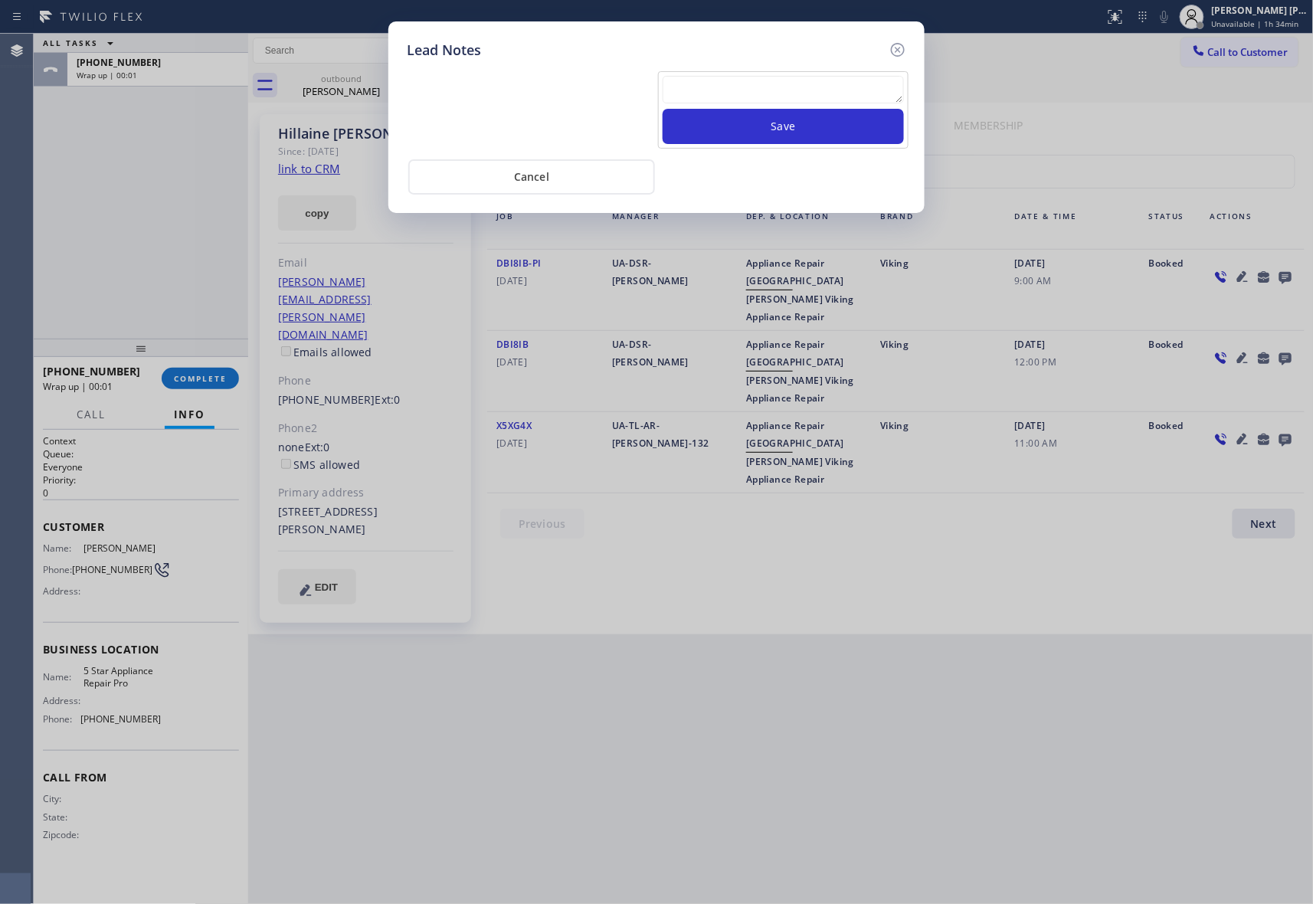
click at [749, 93] on textarea at bounding box center [783, 90] width 241 height 28
paste textarea "VM | please transfer if cx calls back"
type textarea "VM | please transfer if cx calls back"
click at [775, 129] on button "Save" at bounding box center [783, 126] width 241 height 35
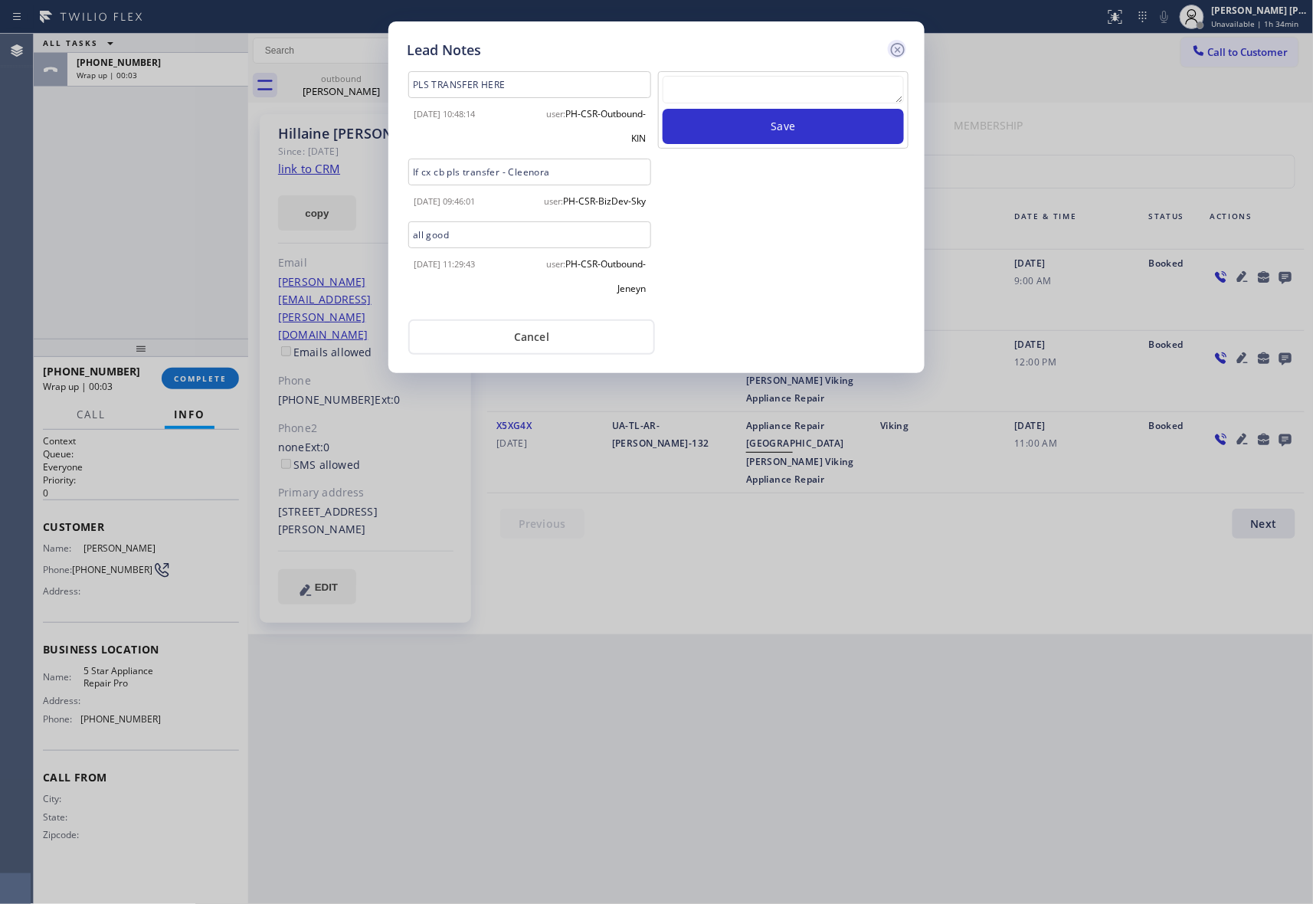
click at [896, 46] on icon at bounding box center [898, 50] width 18 height 18
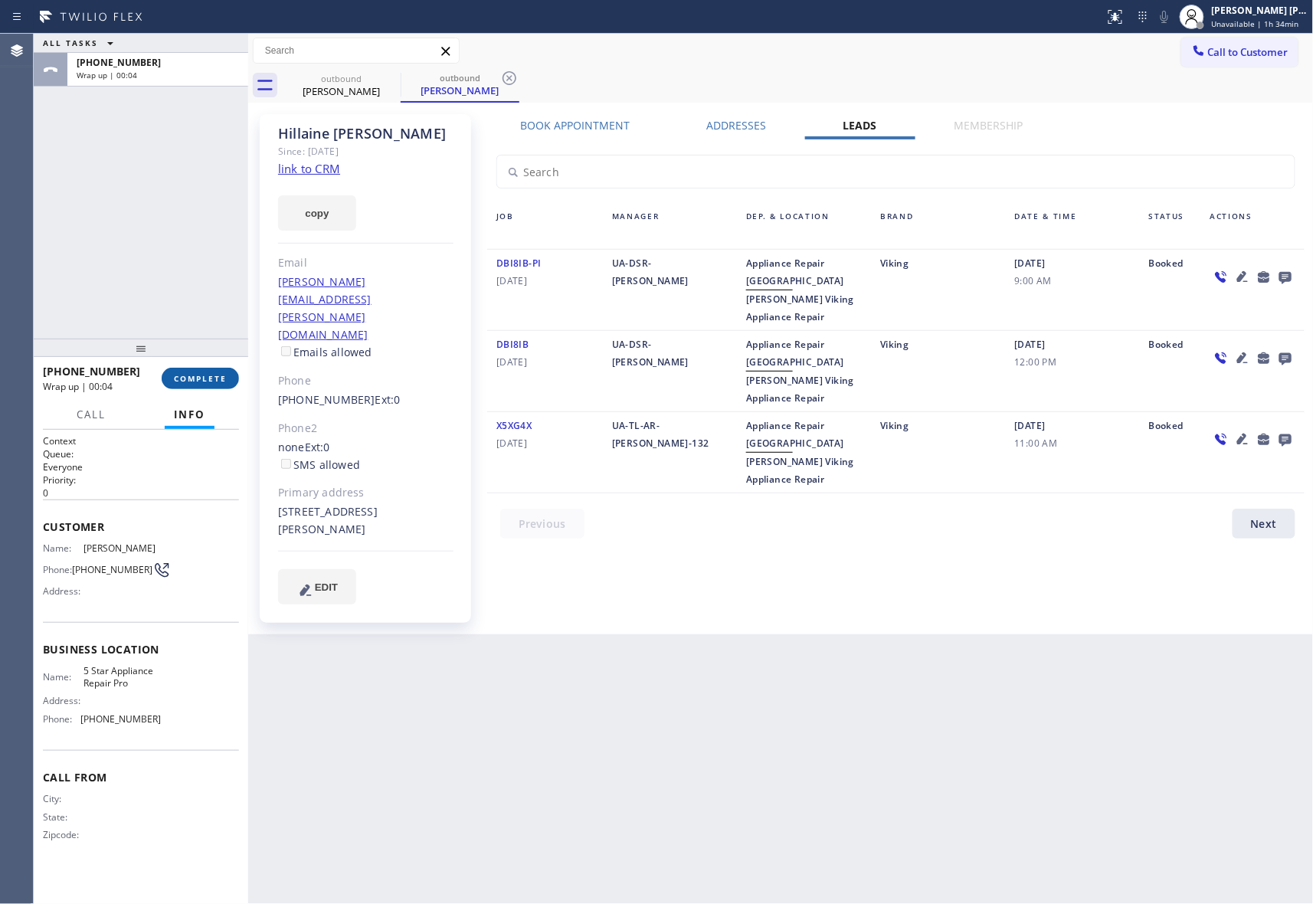
click at [184, 377] on span "COMPLETE" at bounding box center [200, 378] width 53 height 11
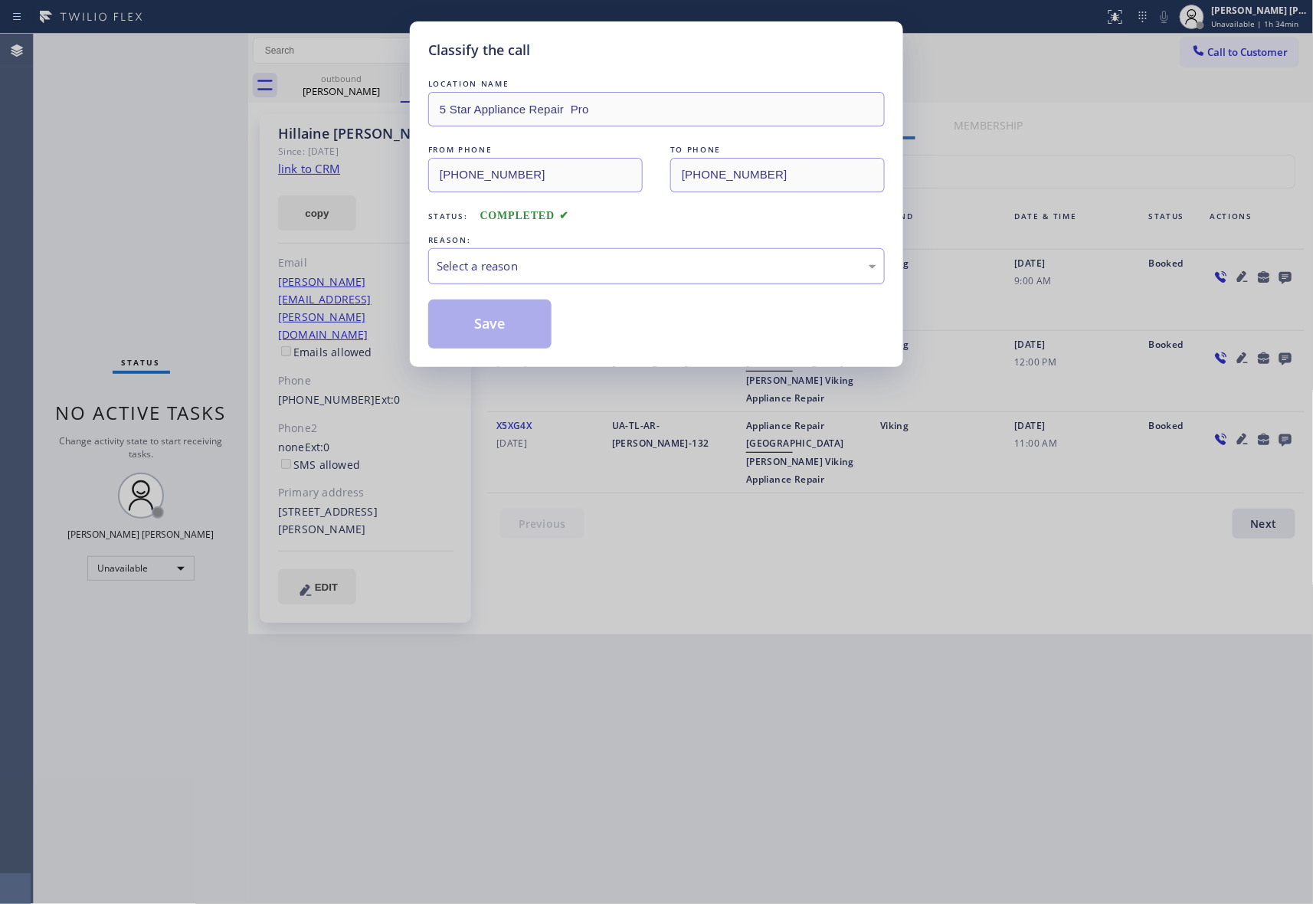
click at [526, 261] on div "Select a reason" at bounding box center [657, 266] width 440 height 18
click at [477, 326] on button "Save" at bounding box center [489, 324] width 123 height 49
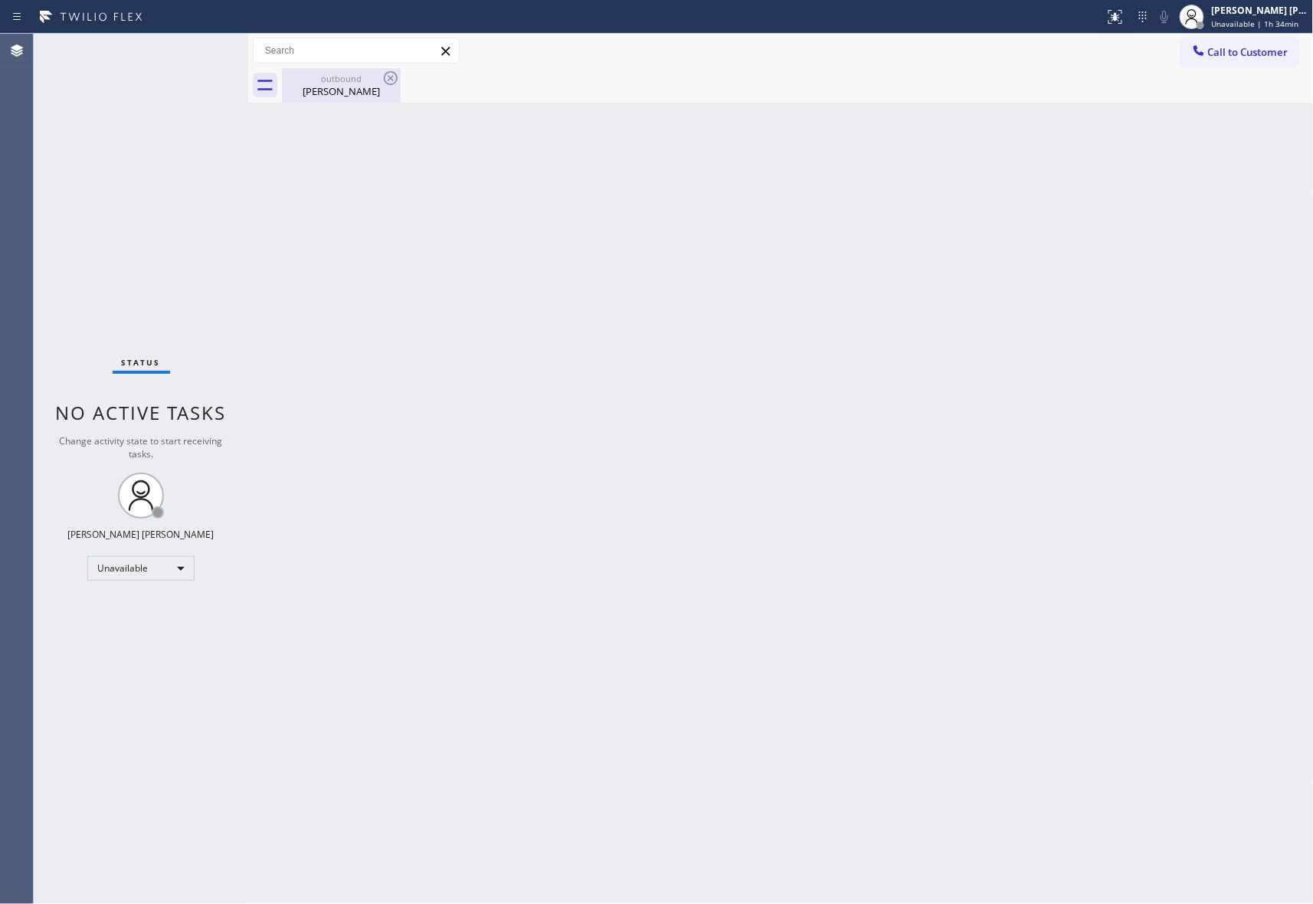
click at [339, 77] on div "outbound" at bounding box center [341, 78] width 116 height 11
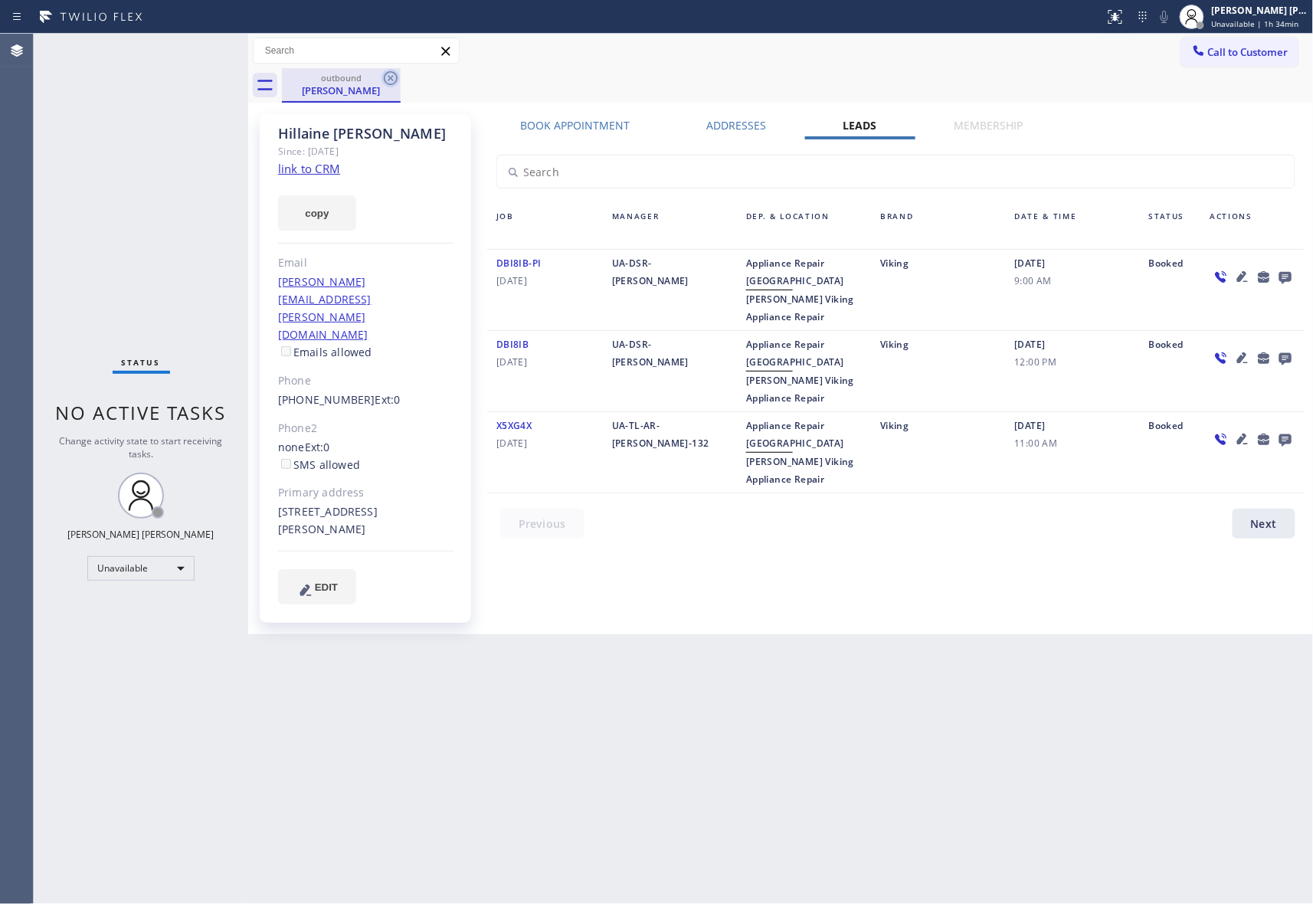
click at [390, 72] on icon at bounding box center [391, 78] width 14 height 14
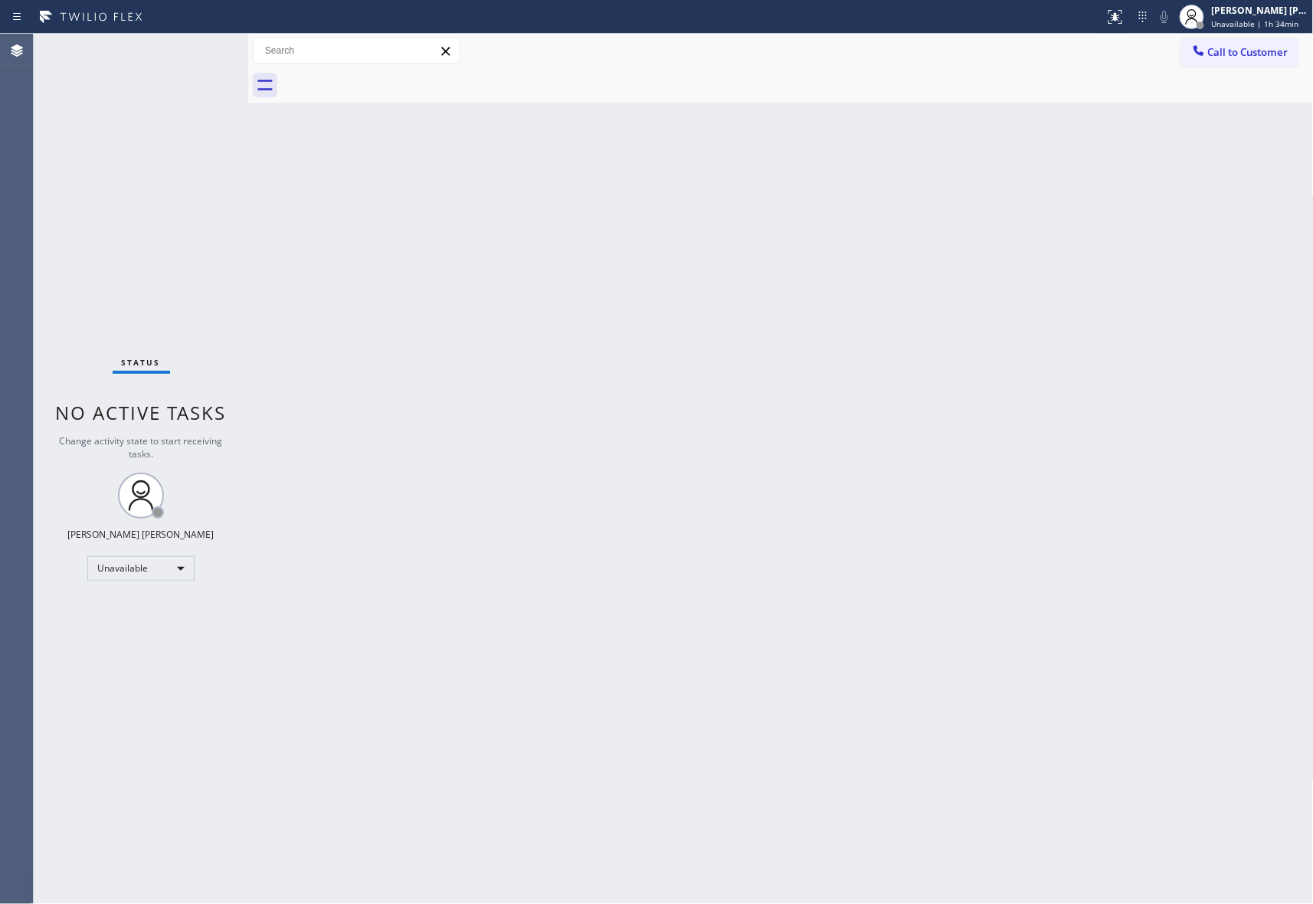
click at [390, 72] on div at bounding box center [798, 85] width 1032 height 34
click at [1245, 48] on span "Call to Customer" at bounding box center [1248, 52] width 80 height 14
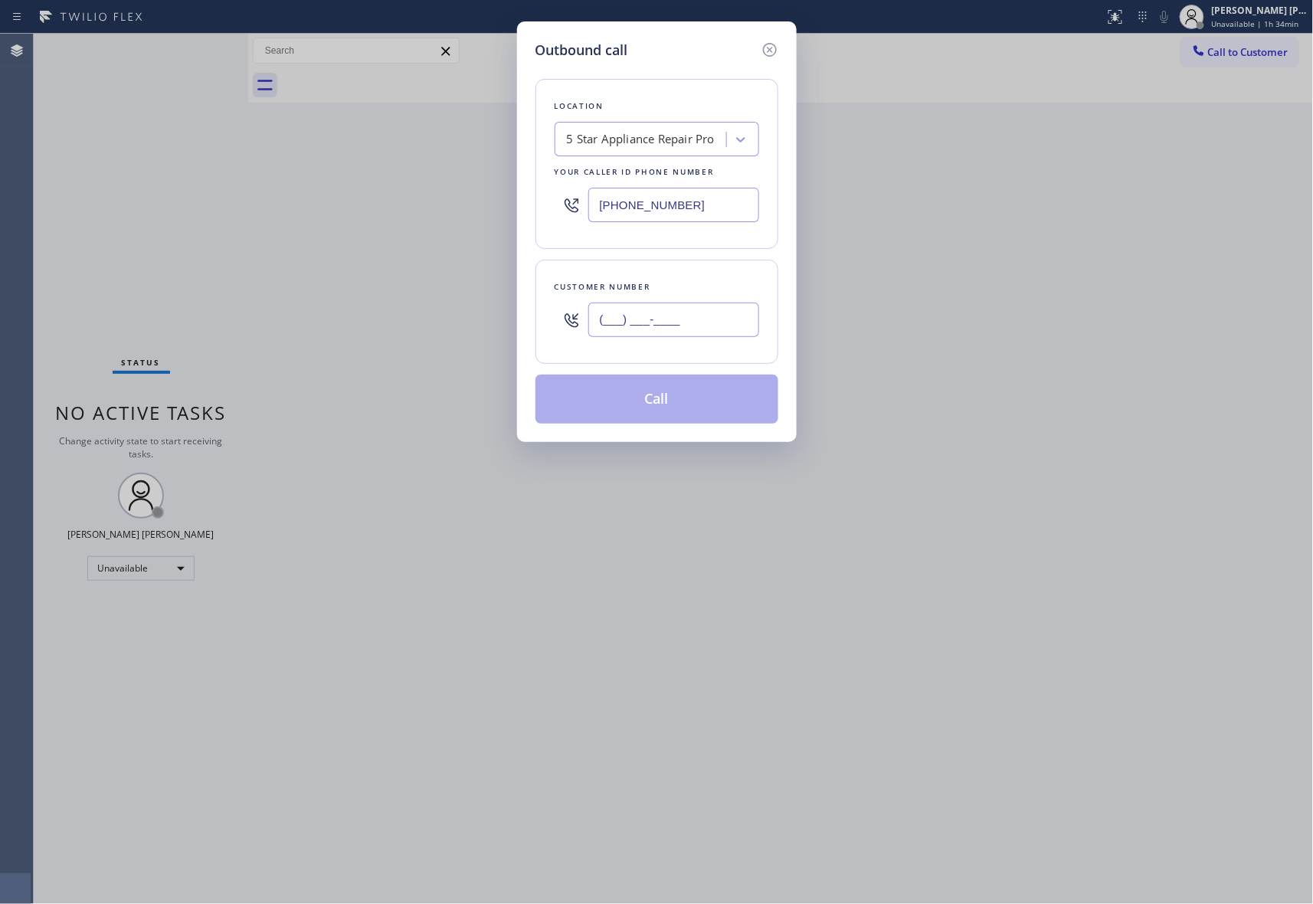
click at [718, 314] on input "(___) ___-____" at bounding box center [673, 320] width 171 height 34
paste input "206) 550-0507"
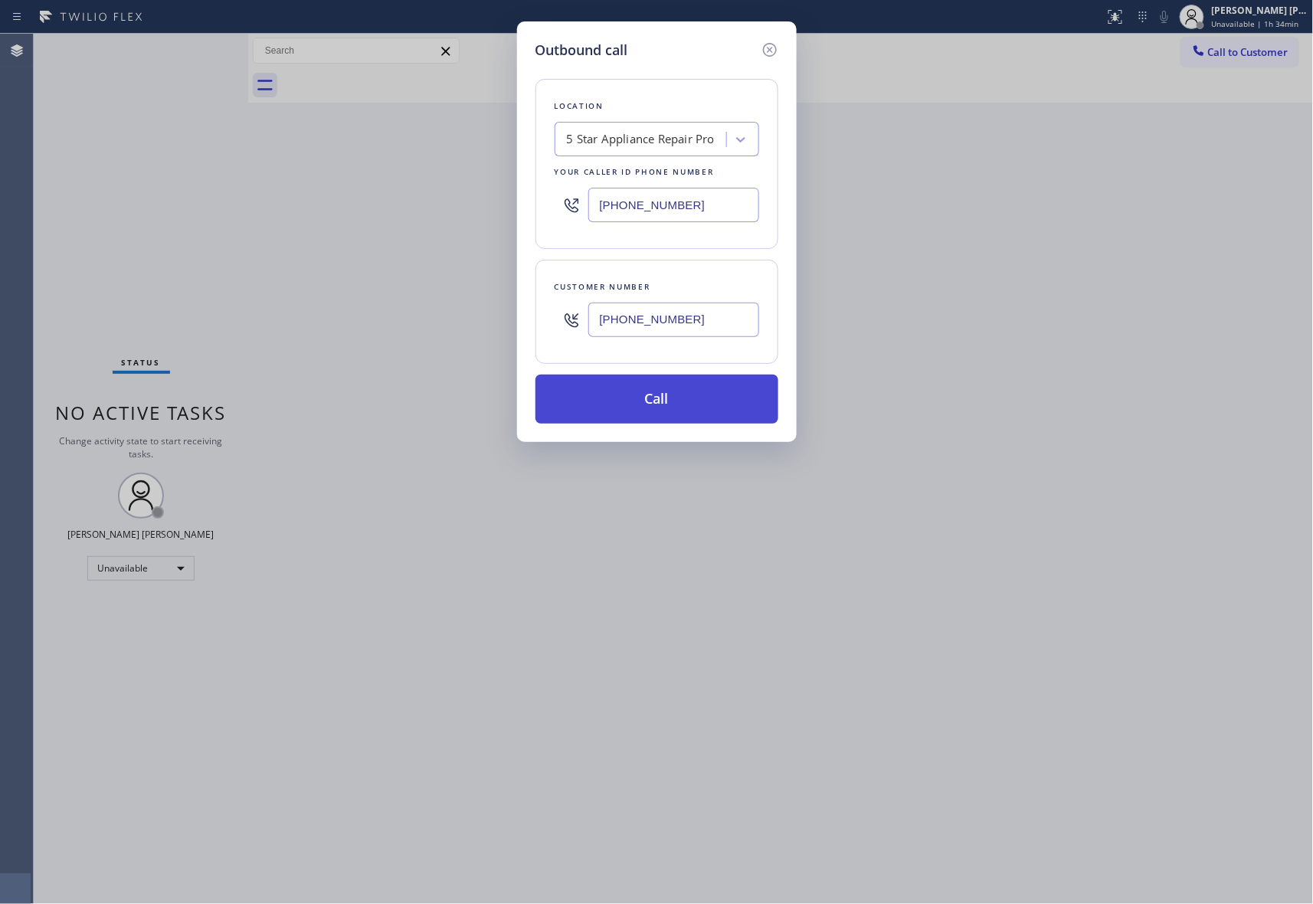
type input "(206) 550-0507"
click at [684, 395] on button "Call" at bounding box center [657, 399] width 243 height 49
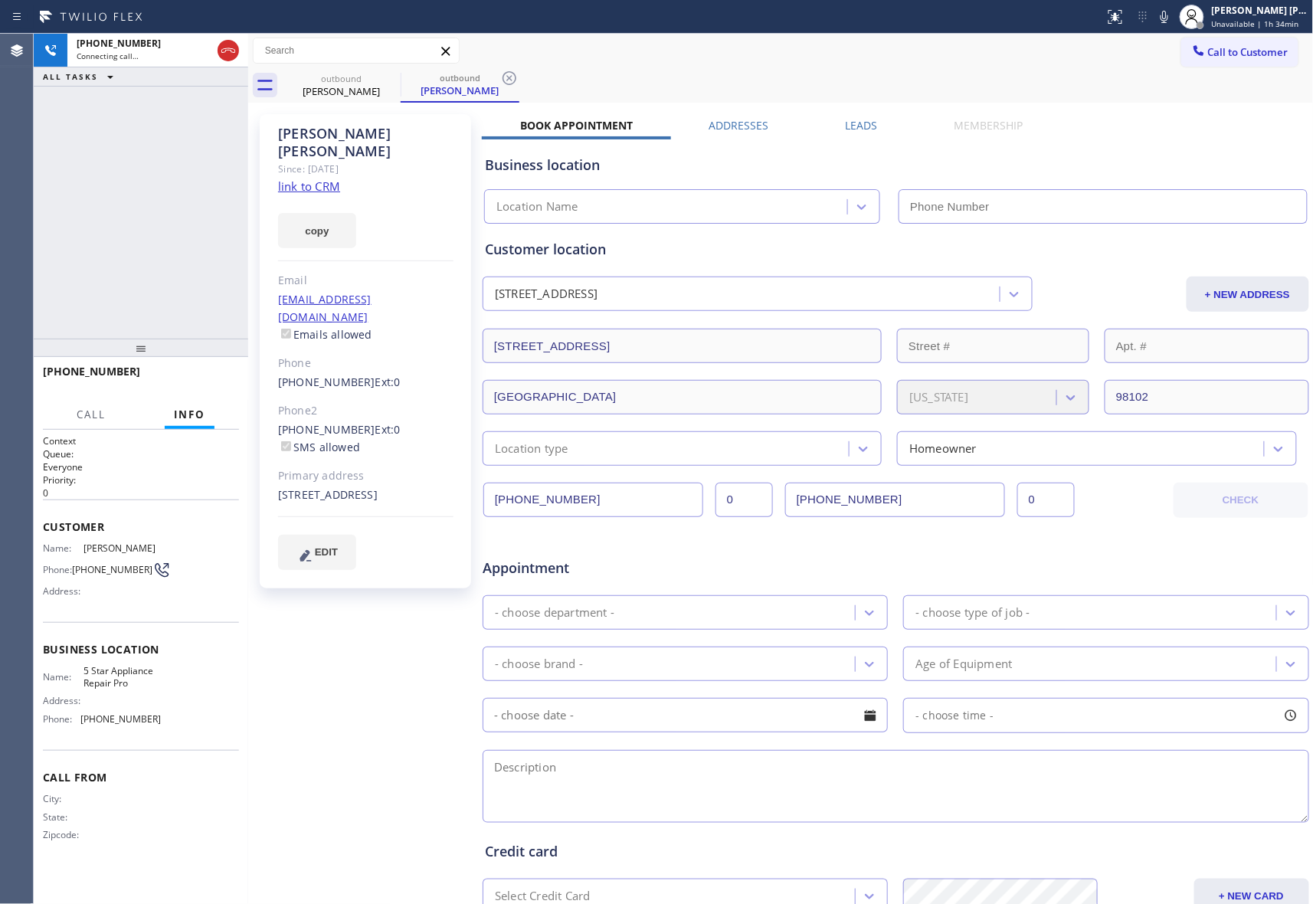
type input "[PHONE_NUMBER]"
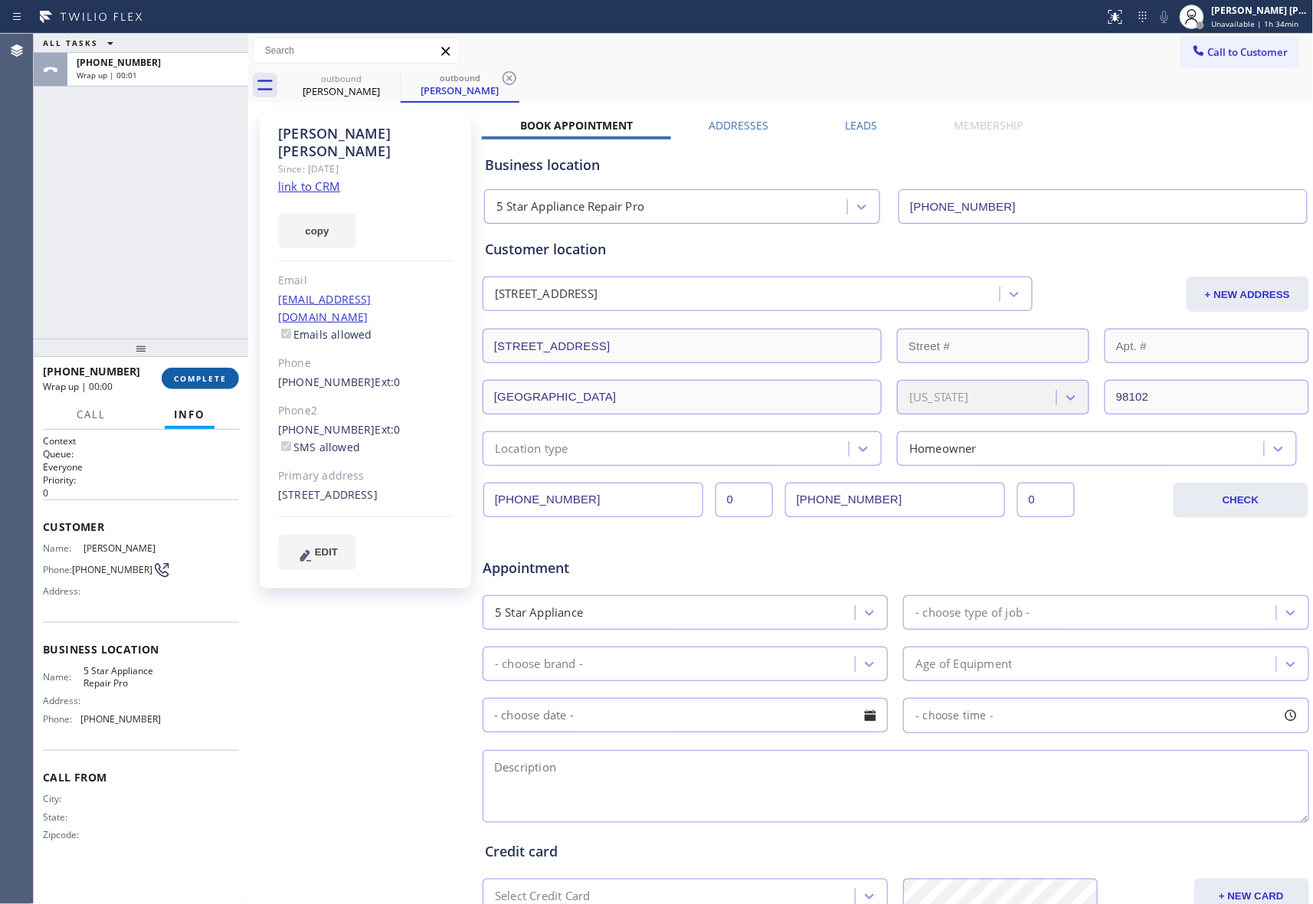
click at [197, 372] on button "COMPLETE" at bounding box center [200, 378] width 77 height 21
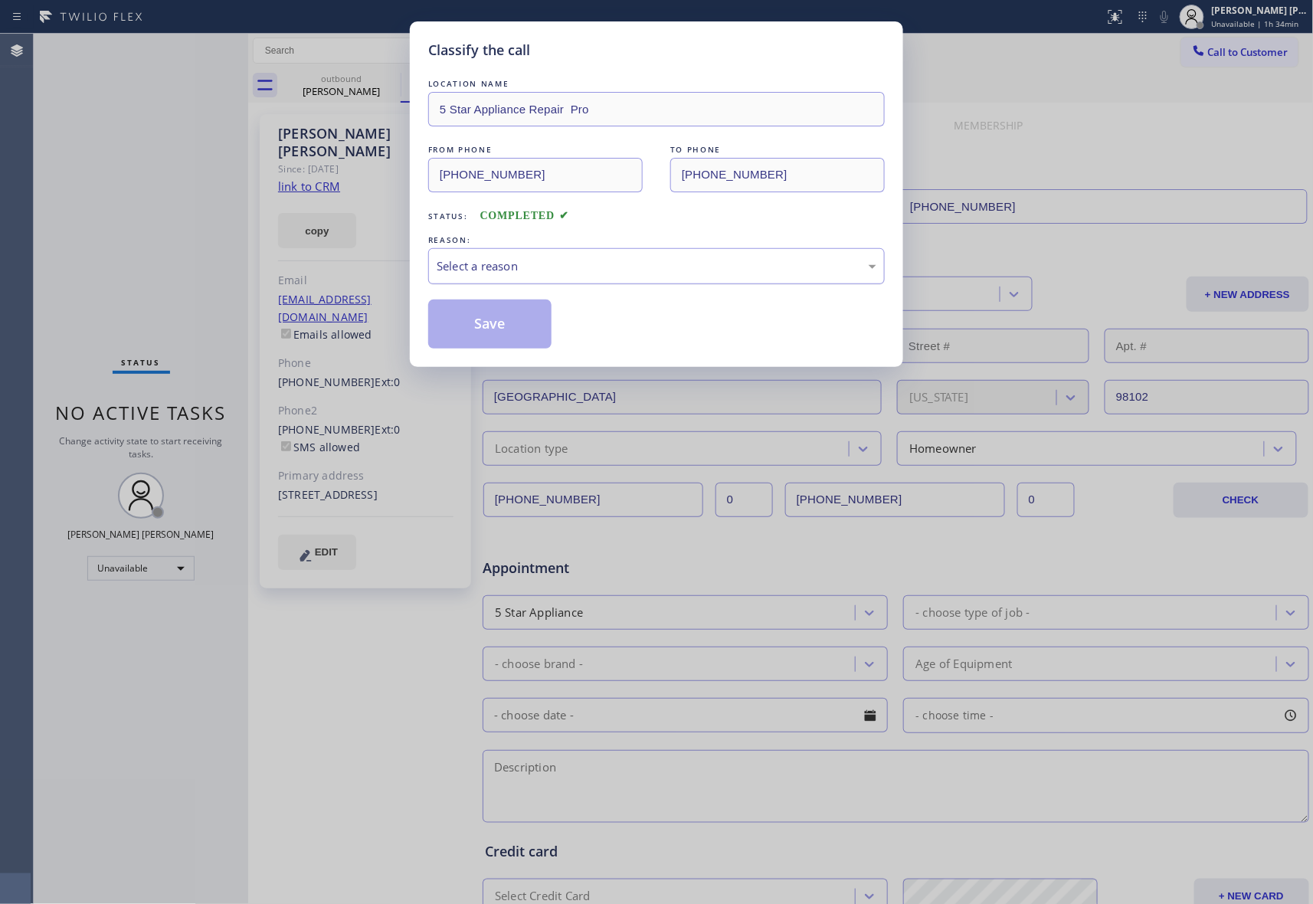
click at [571, 271] on div "Select a reason" at bounding box center [657, 266] width 440 height 18
click at [475, 322] on button "Save" at bounding box center [489, 324] width 123 height 49
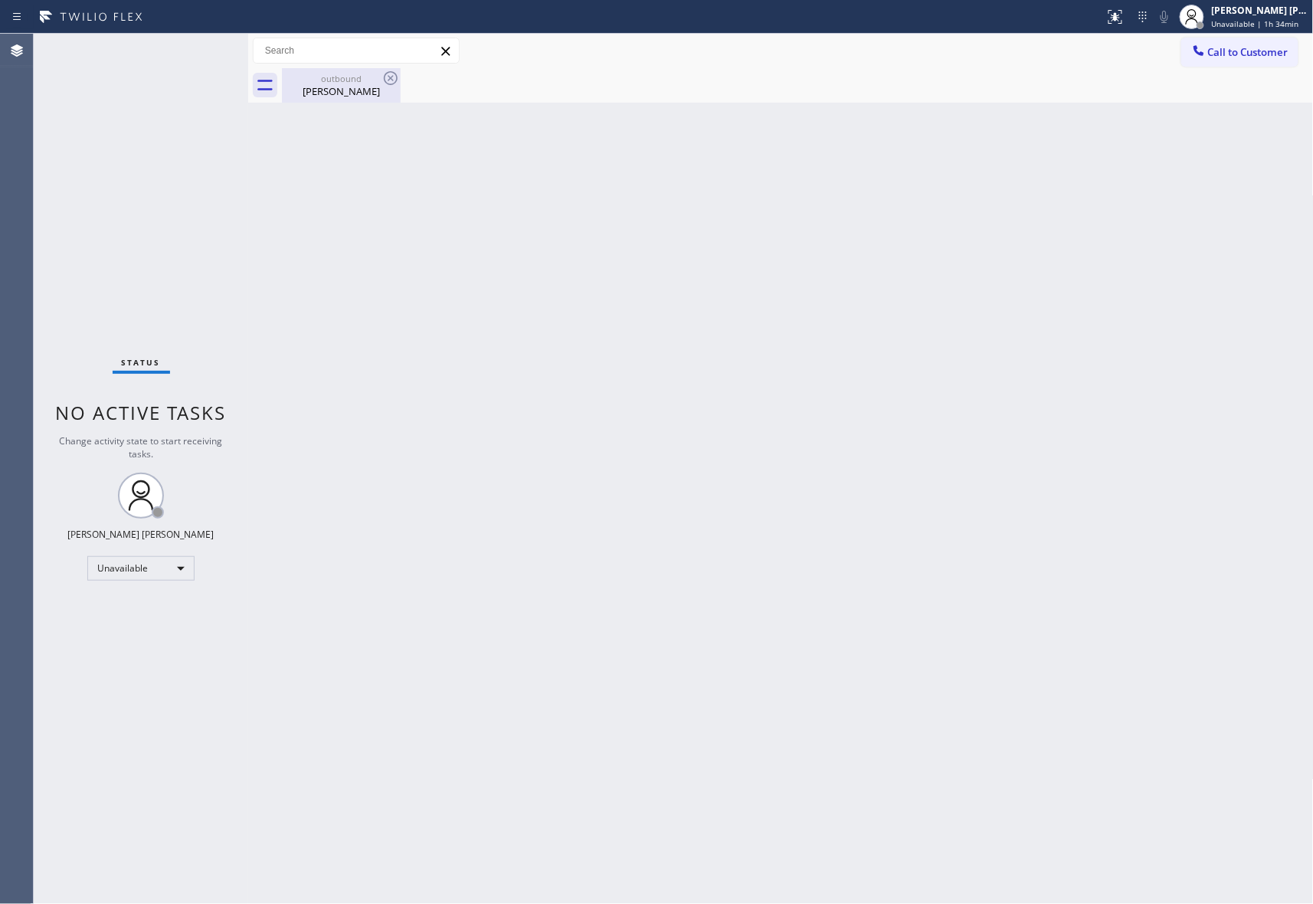
click at [355, 87] on div "Kelly Farris" at bounding box center [341, 91] width 116 height 14
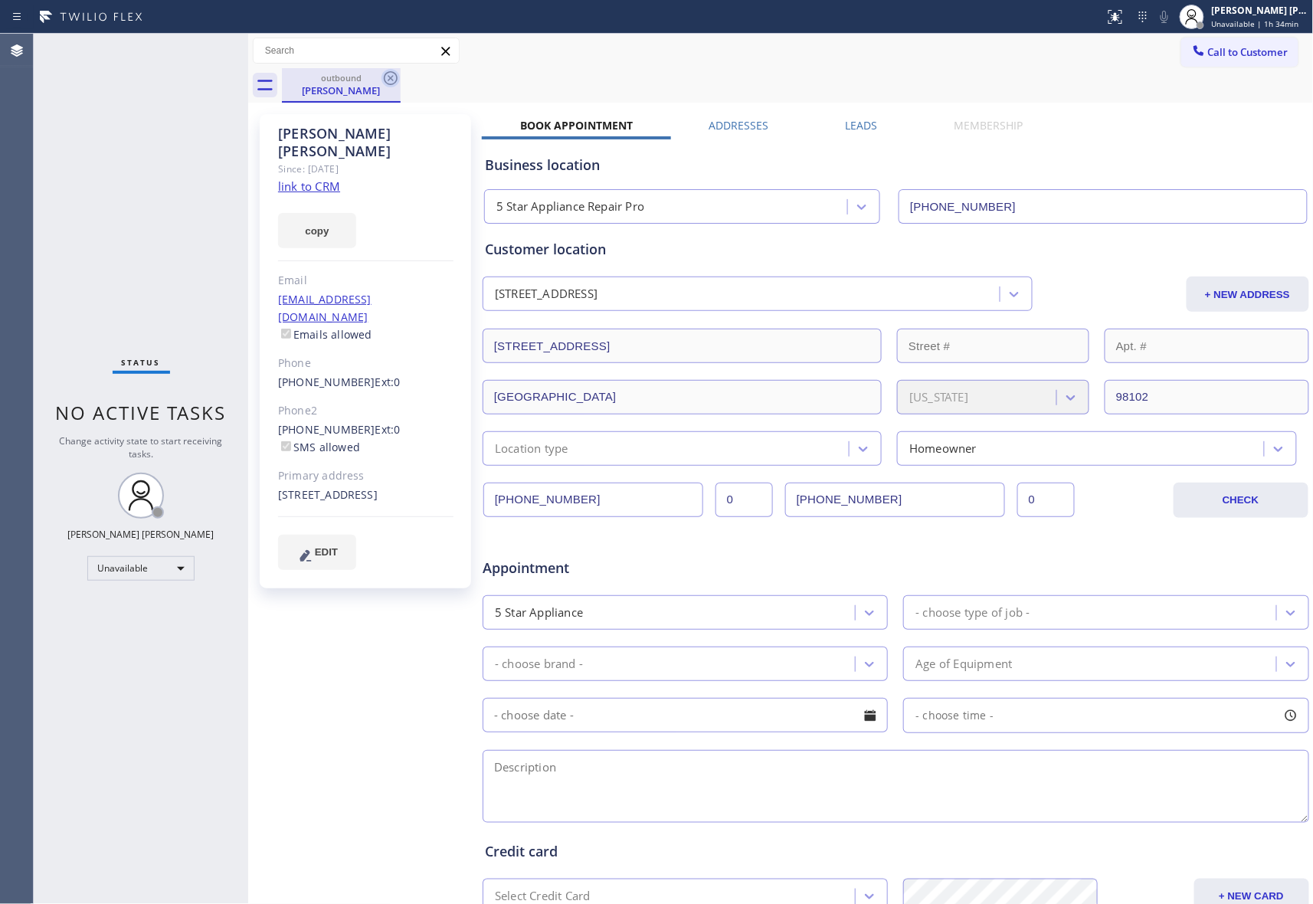
click at [393, 77] on icon at bounding box center [391, 78] width 18 height 18
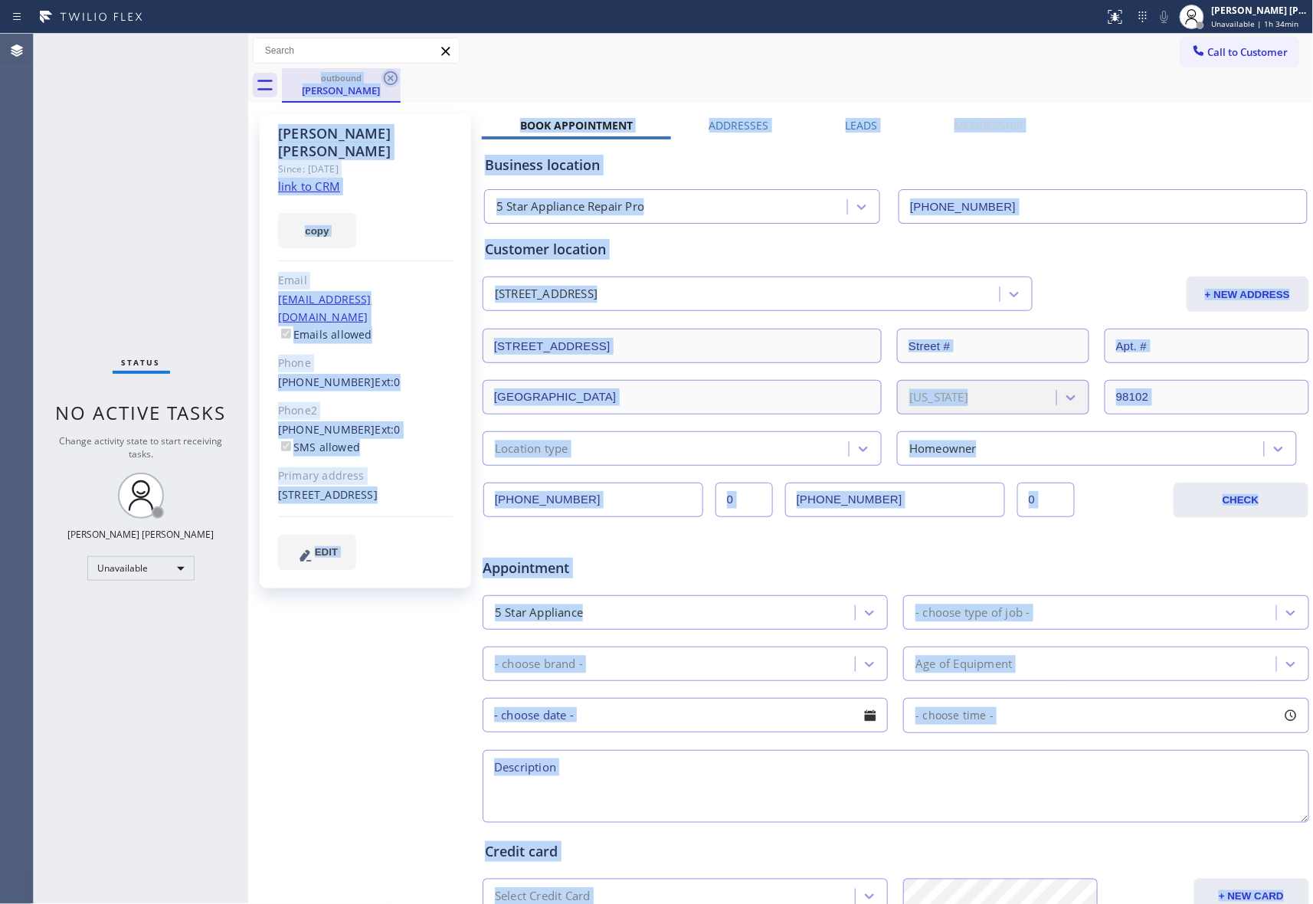
click at [393, 77] on div "outbound Kelly Farris" at bounding box center [798, 85] width 1032 height 34
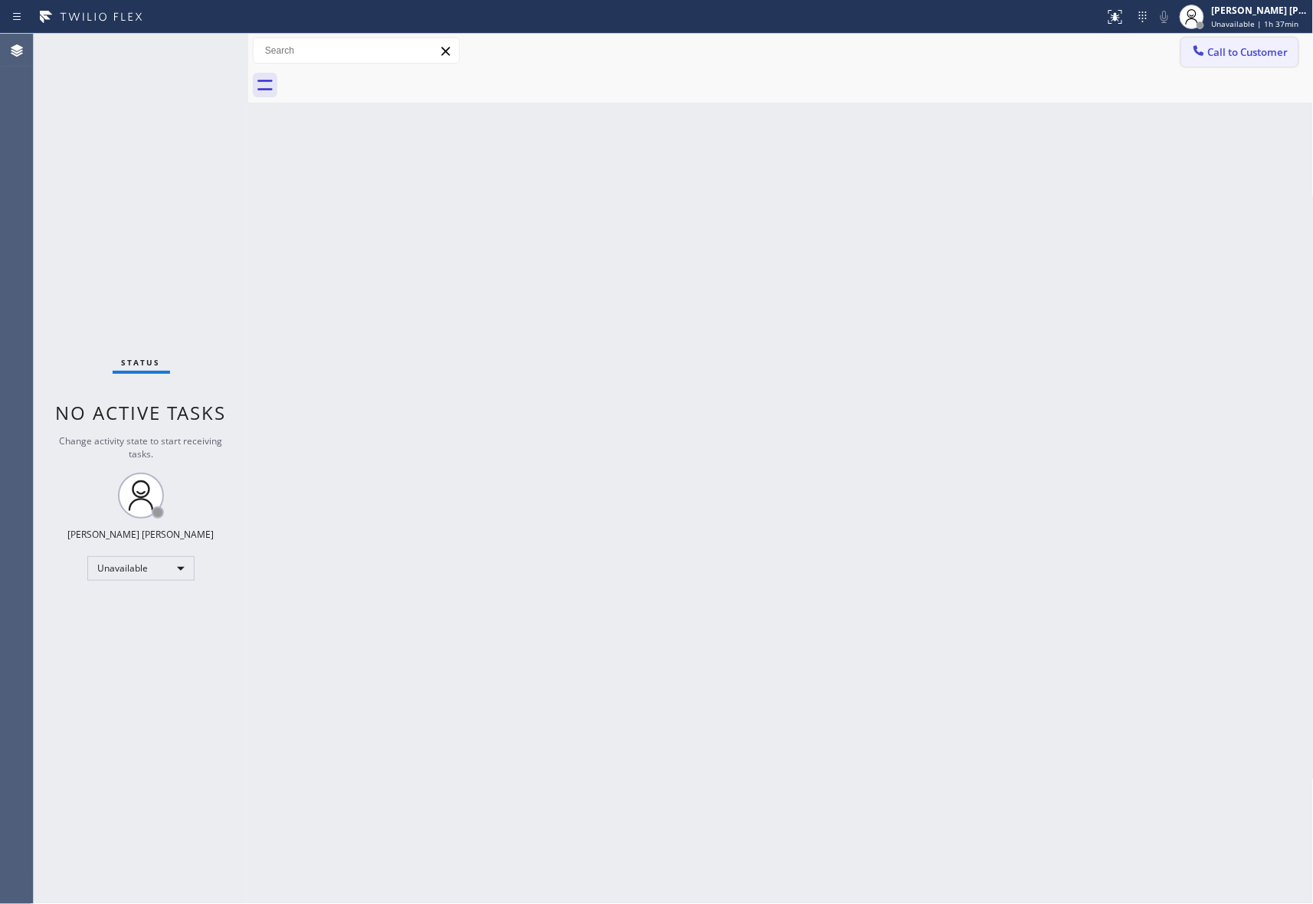
click at [1272, 49] on span "Call to Customer" at bounding box center [1248, 52] width 80 height 14
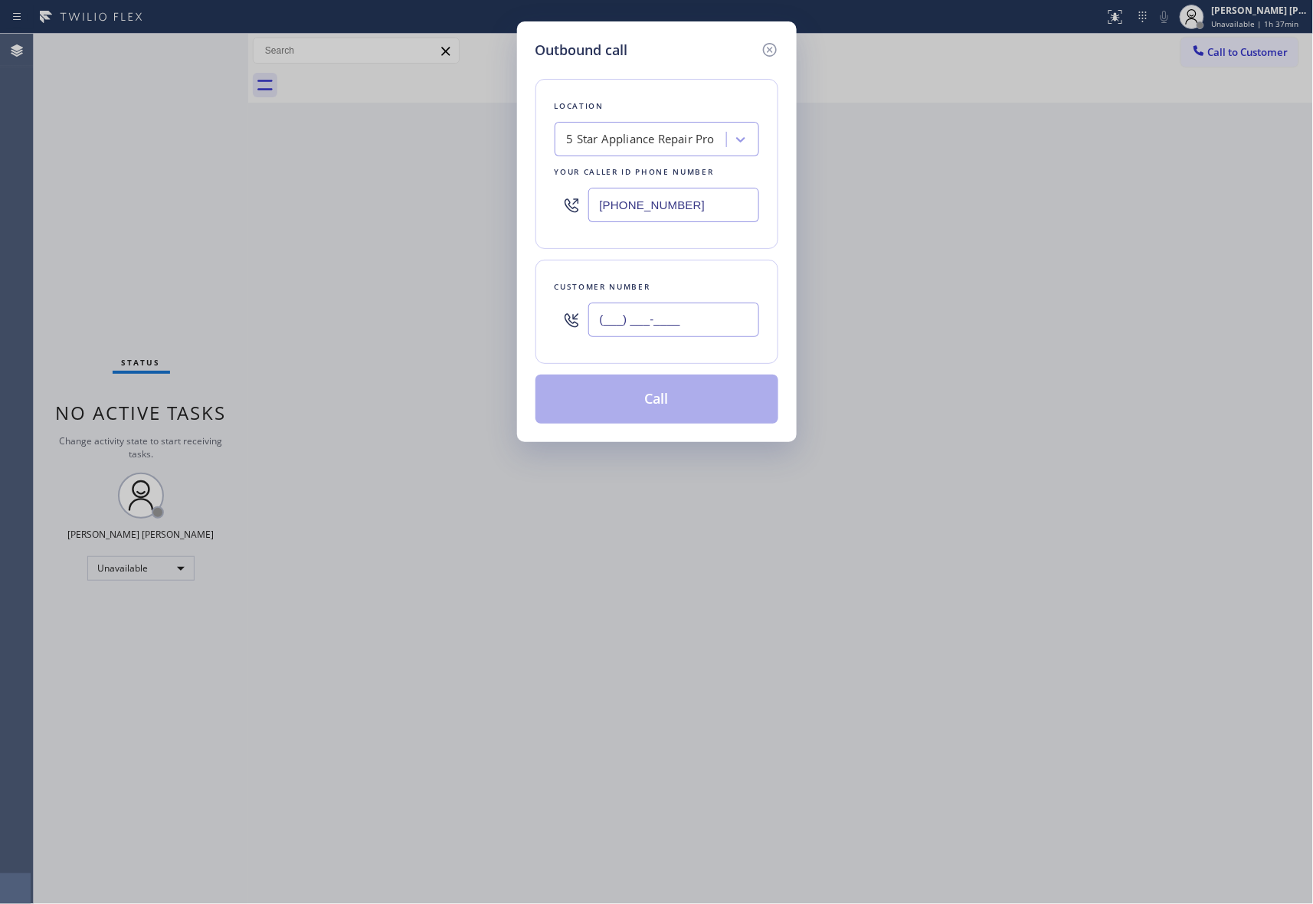
click at [685, 310] on input "(___) ___-____" at bounding box center [673, 320] width 171 height 34
paste input "650) 219-6948"
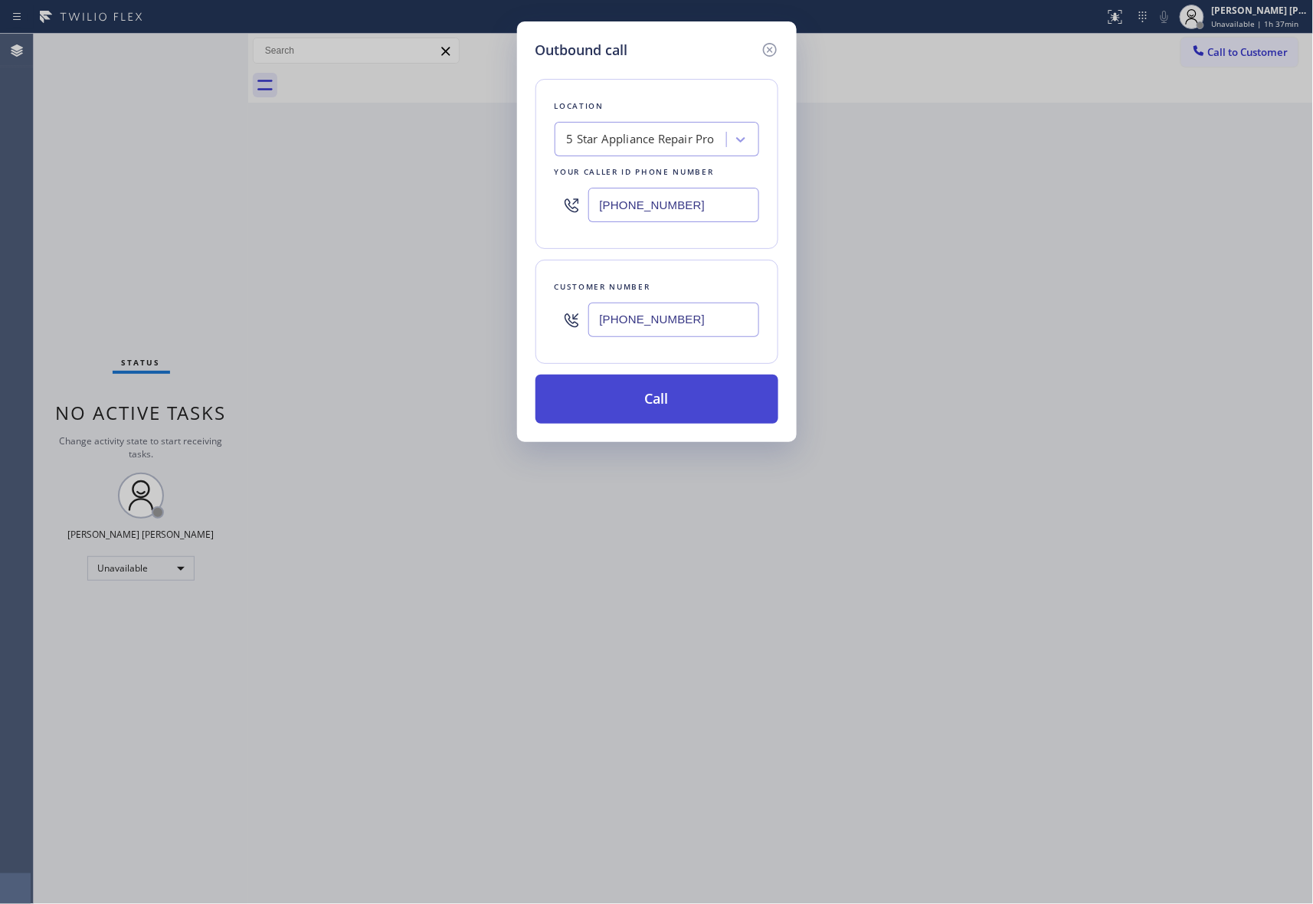
type input "(650) 219-6948"
click at [696, 397] on button "Call" at bounding box center [657, 399] width 243 height 49
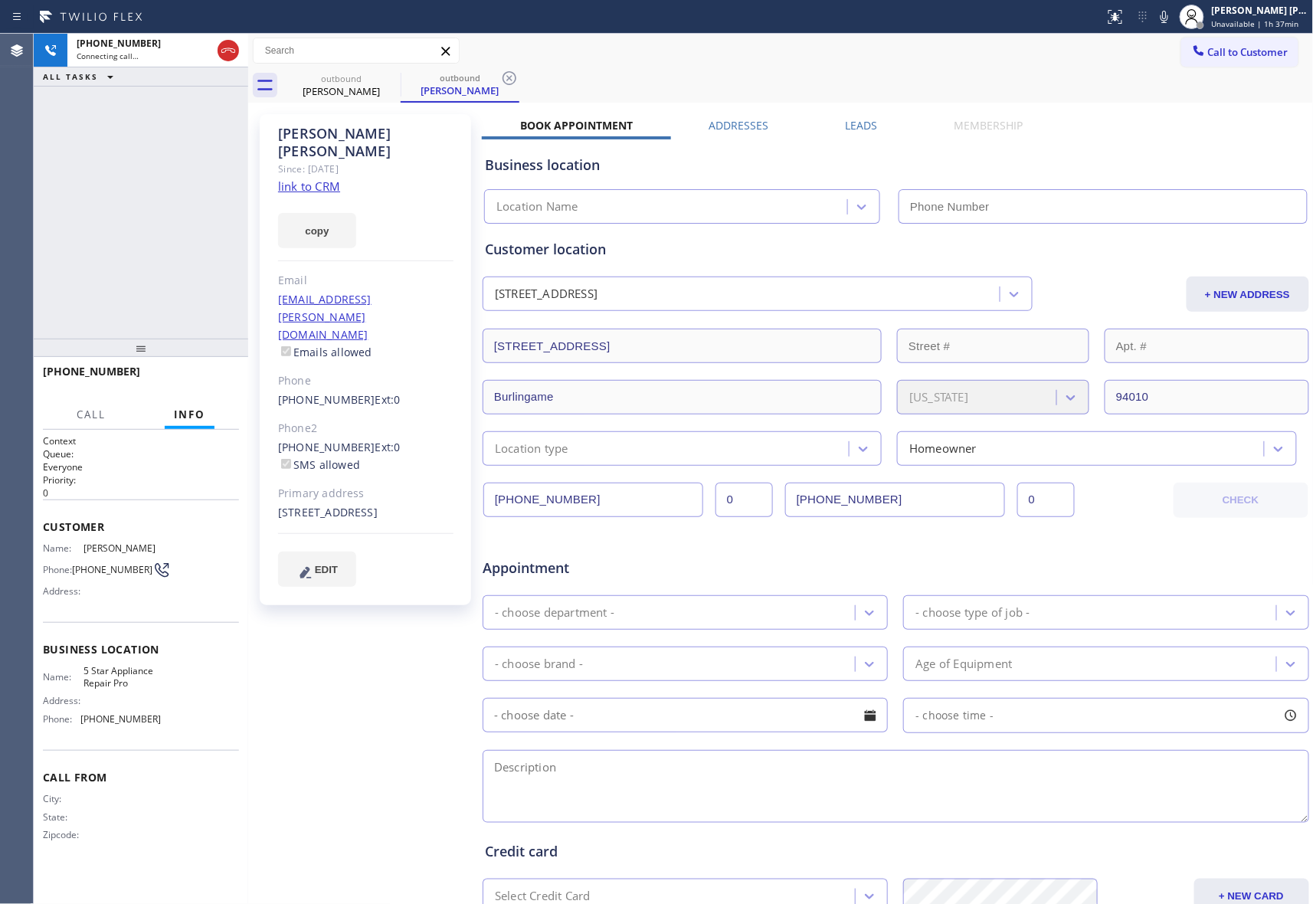
type input "[PHONE_NUMBER]"
click at [227, 375] on button "HANG UP" at bounding box center [203, 378] width 71 height 21
click at [863, 126] on label "Leads" at bounding box center [862, 125] width 32 height 15
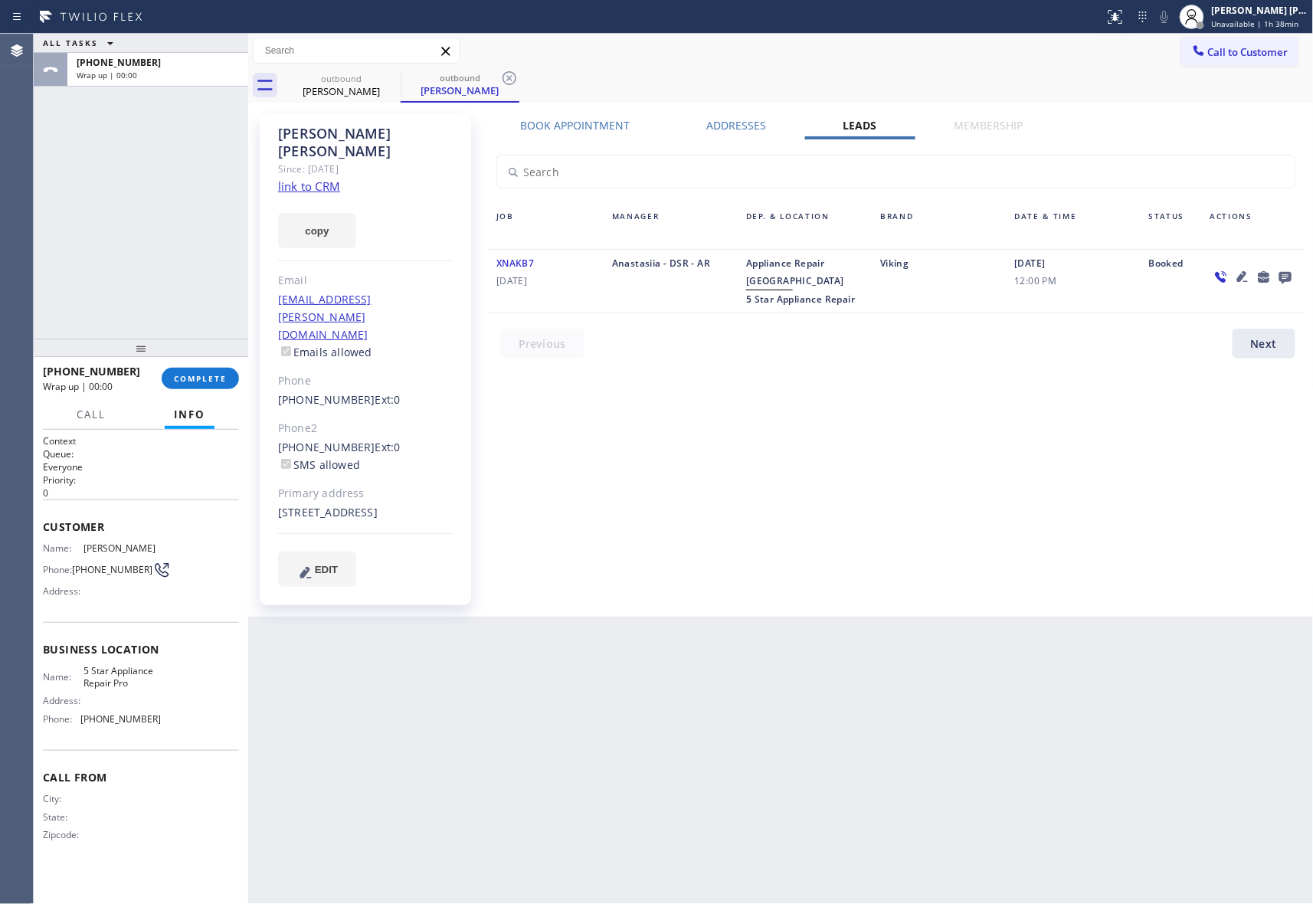
click at [1287, 277] on icon at bounding box center [1285, 276] width 18 height 19
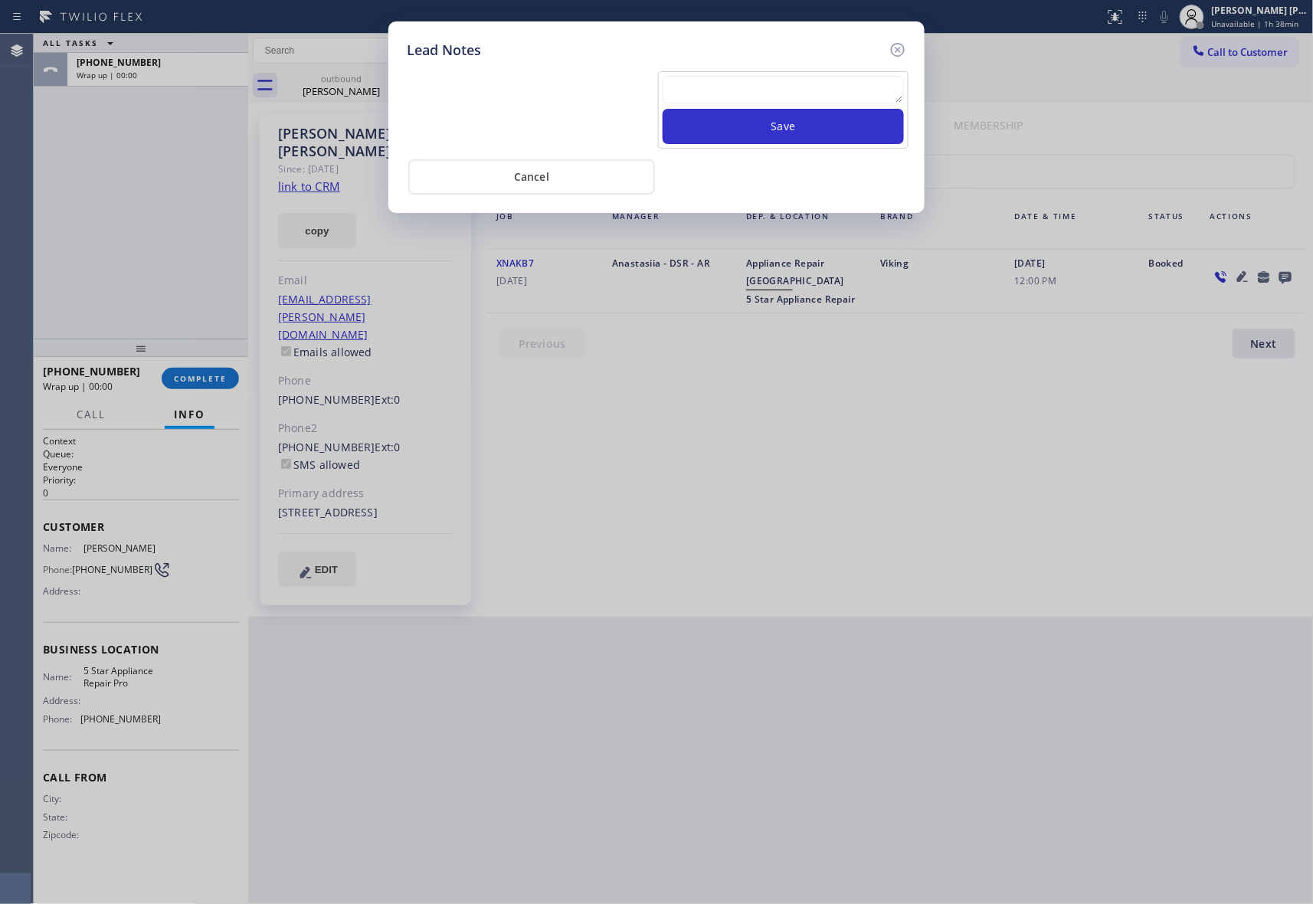
click at [728, 87] on textarea at bounding box center [783, 90] width 241 height 28
paste textarea "VM | please transfer if cx calls back"
type textarea "VM | please transfer if cx calls back"
click at [776, 132] on button "Save" at bounding box center [783, 126] width 241 height 35
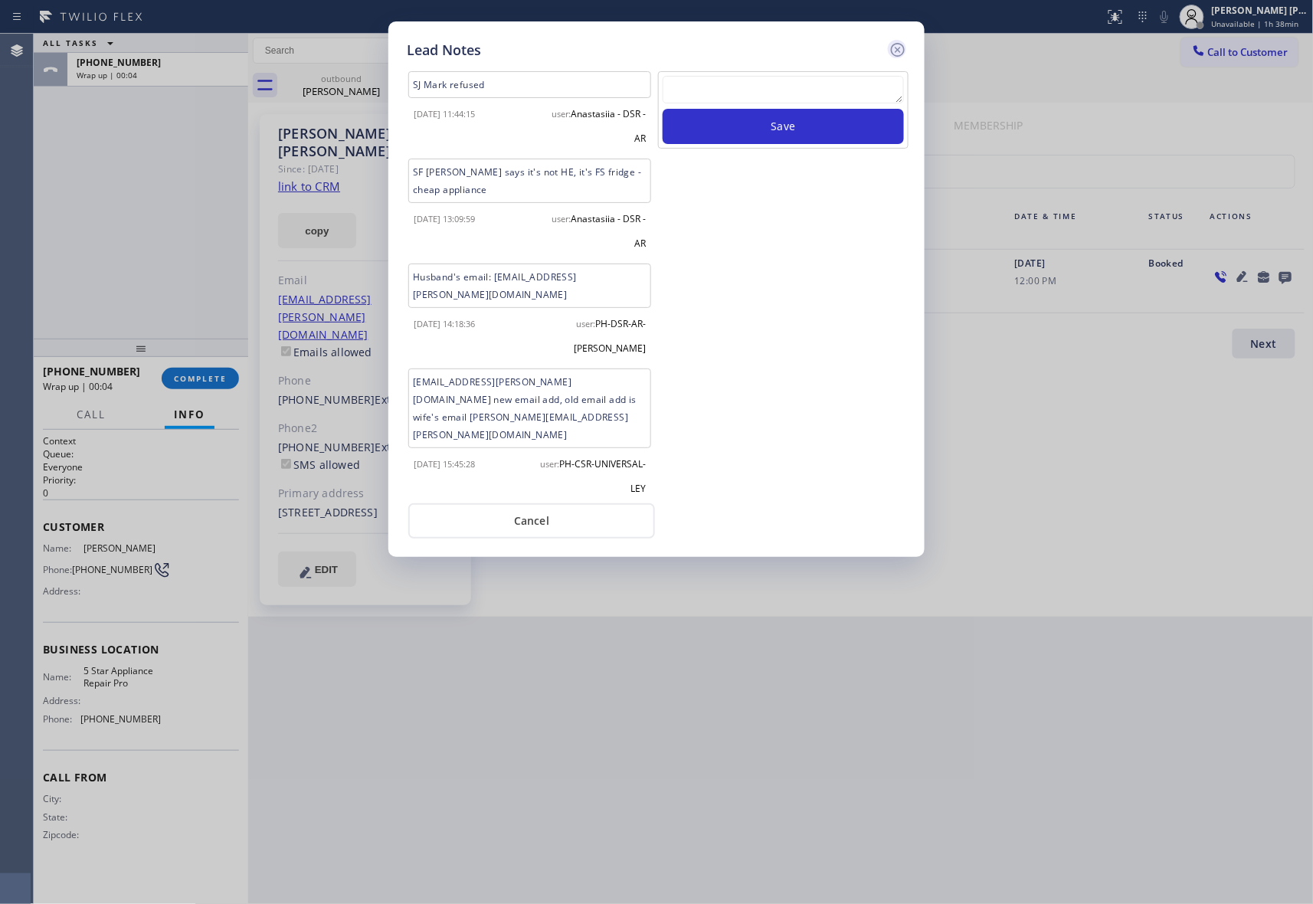
click at [901, 46] on icon at bounding box center [898, 50] width 18 height 18
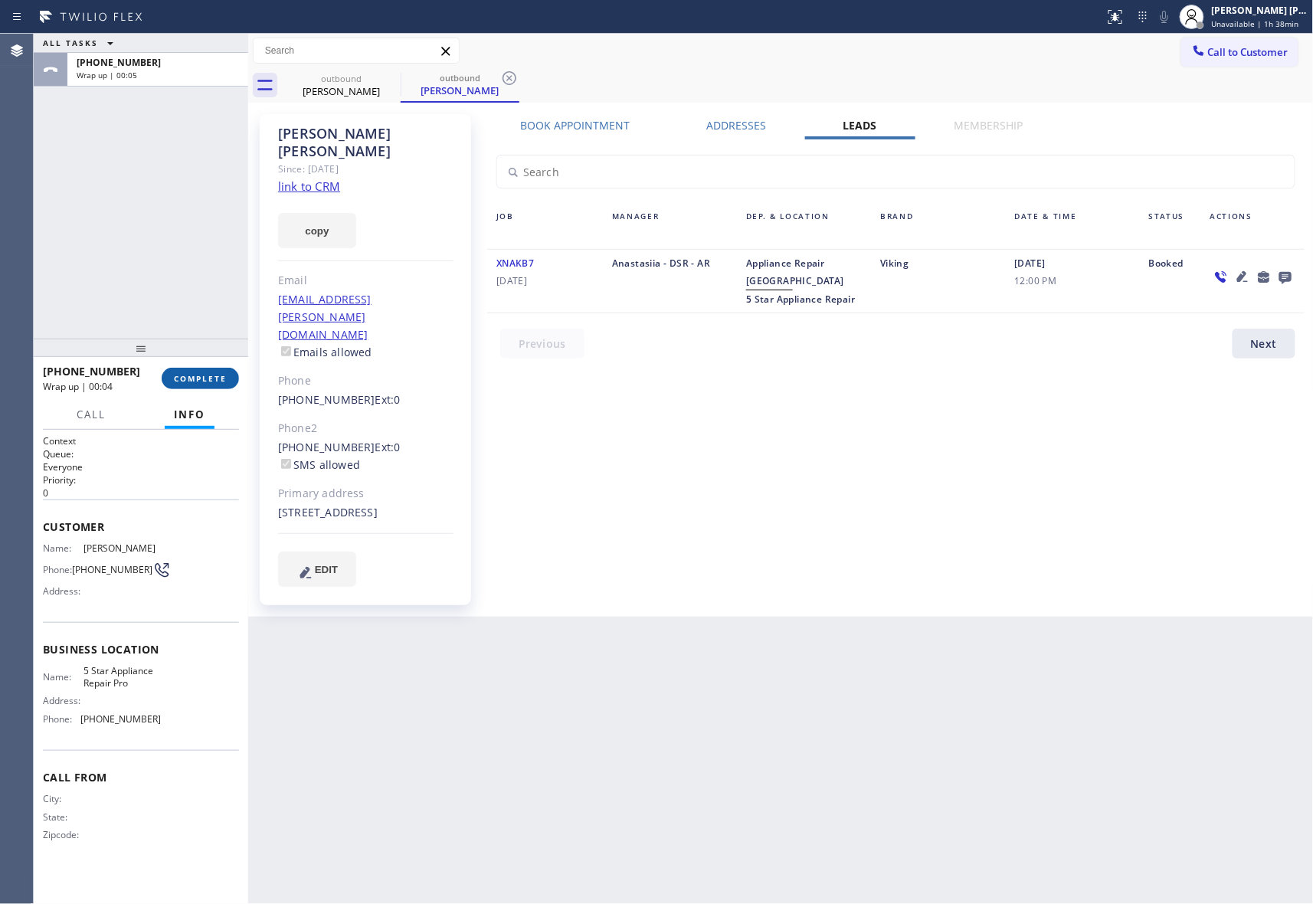
click at [204, 378] on span "COMPLETE" at bounding box center [200, 378] width 53 height 11
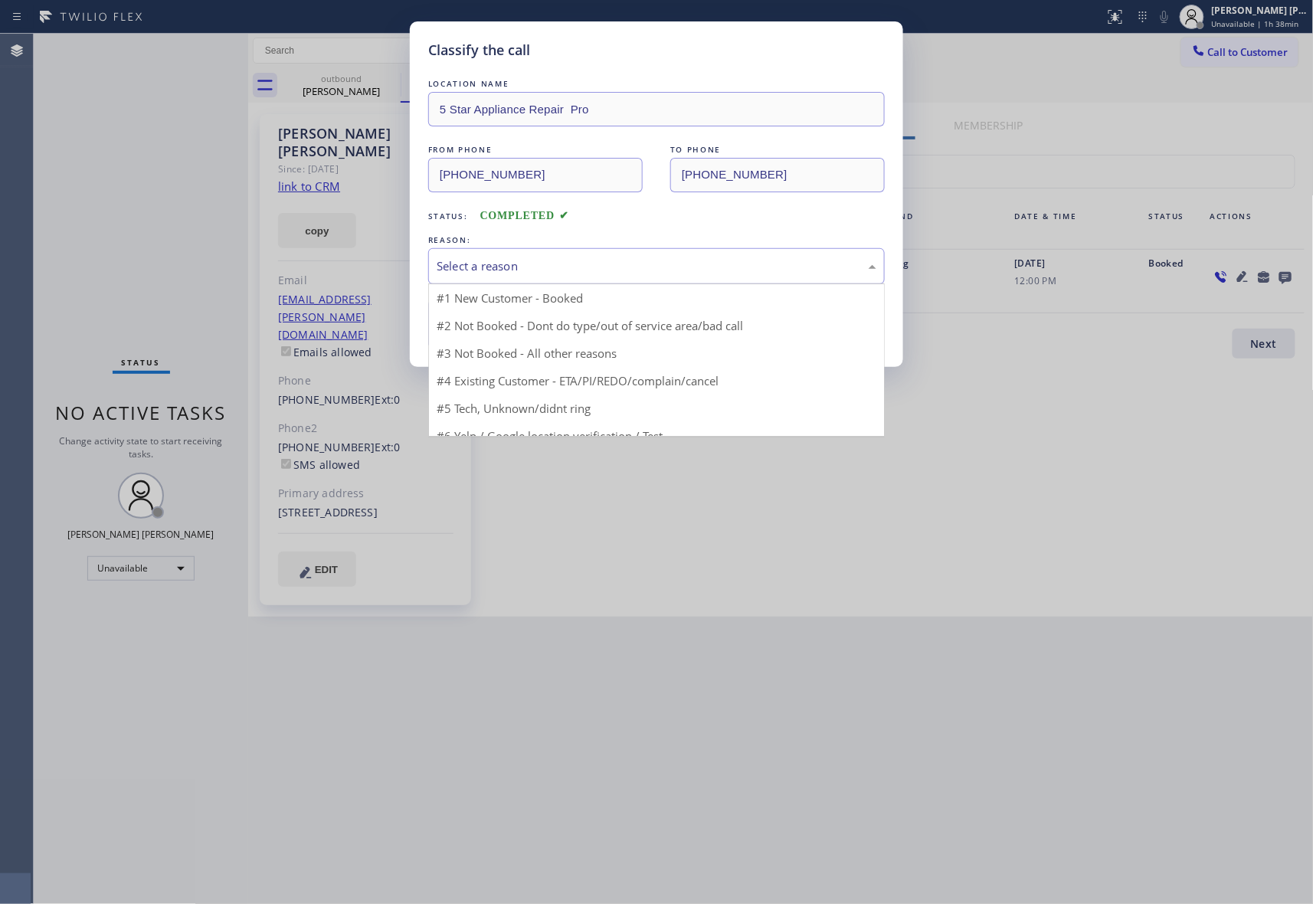
click at [519, 252] on div "Select a reason" at bounding box center [656, 266] width 457 height 36
click at [498, 656] on div "Classify the call LOCATION NAME 5 Star Appliance Repair Pro FROM PHONE (888) 47…" at bounding box center [656, 452] width 1313 height 904
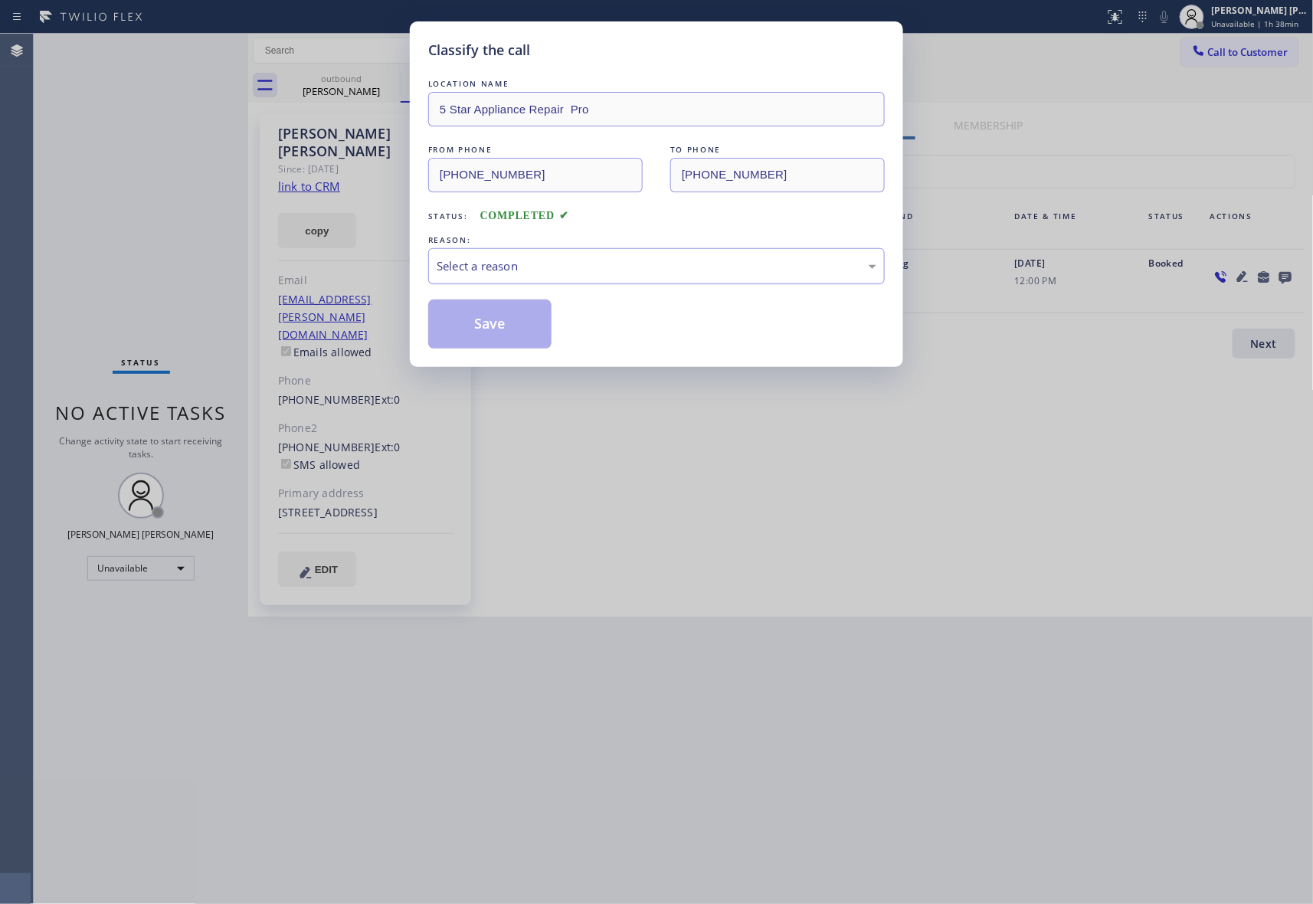
click at [524, 255] on div "Select a reason" at bounding box center [656, 266] width 457 height 36
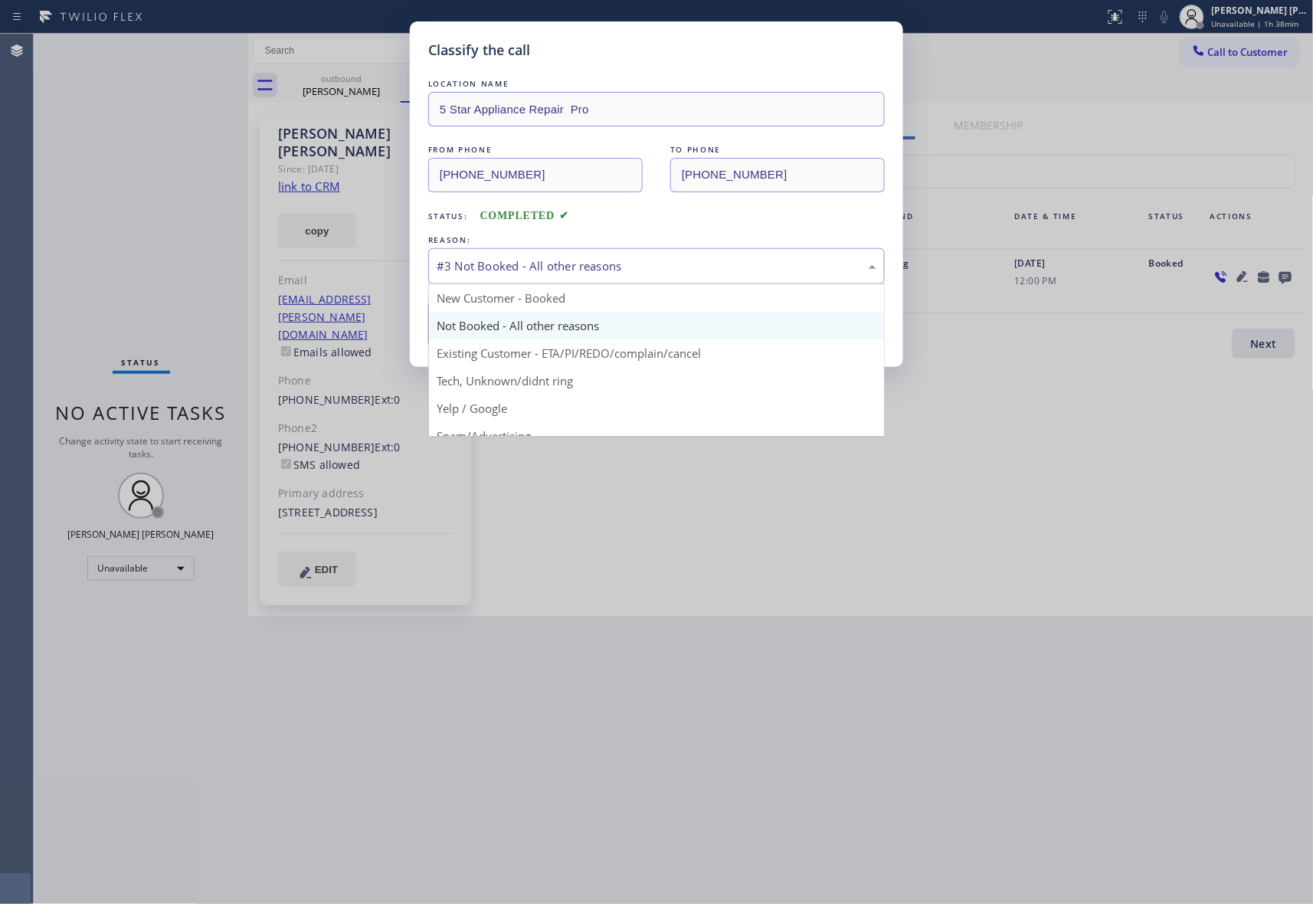
click at [529, 275] on div "#3 Not Booked - All other reasons" at bounding box center [657, 266] width 440 height 18
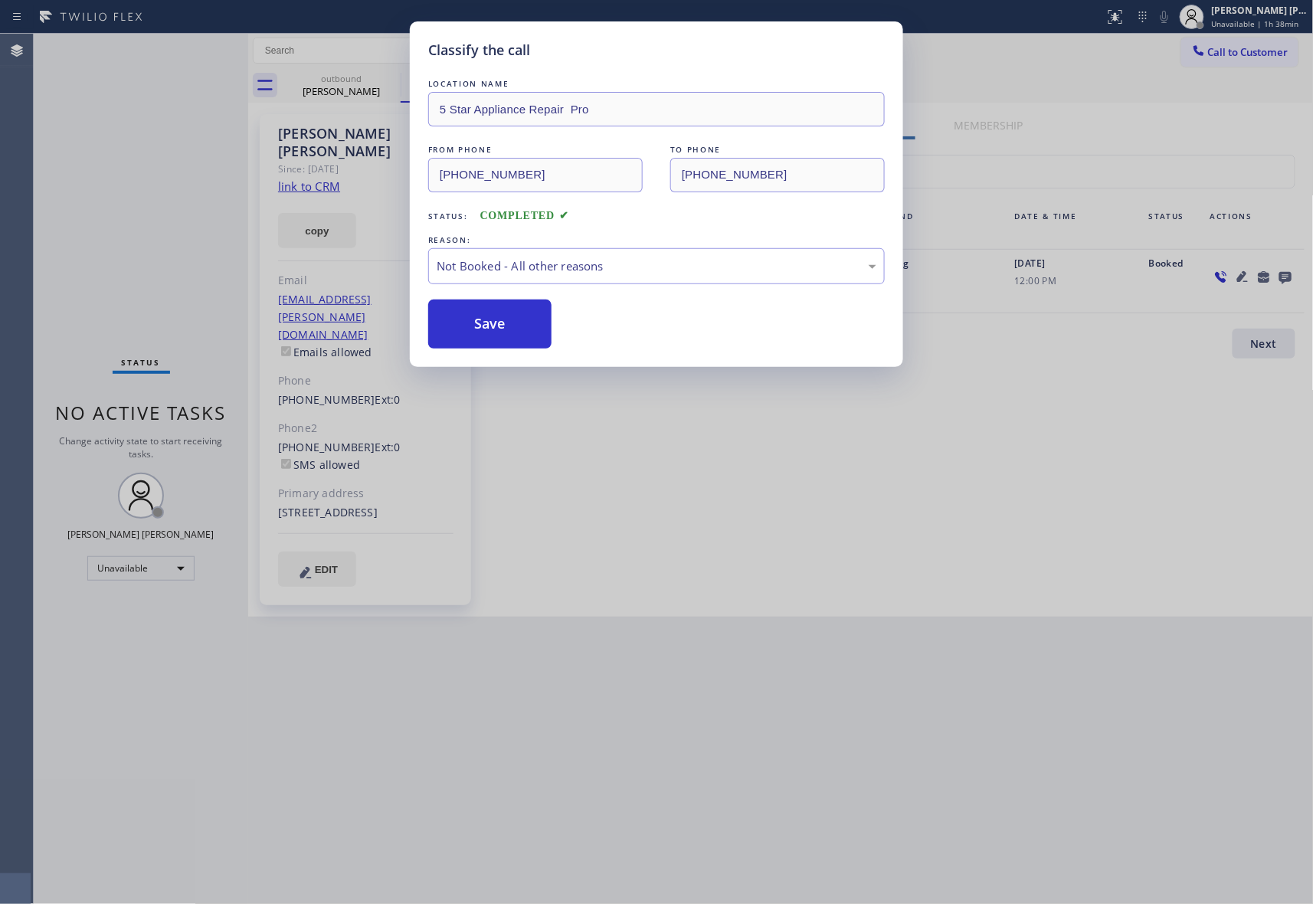
click at [510, 319] on button "Save" at bounding box center [489, 324] width 123 height 49
click at [496, 323] on button "Save" at bounding box center [489, 324] width 123 height 49
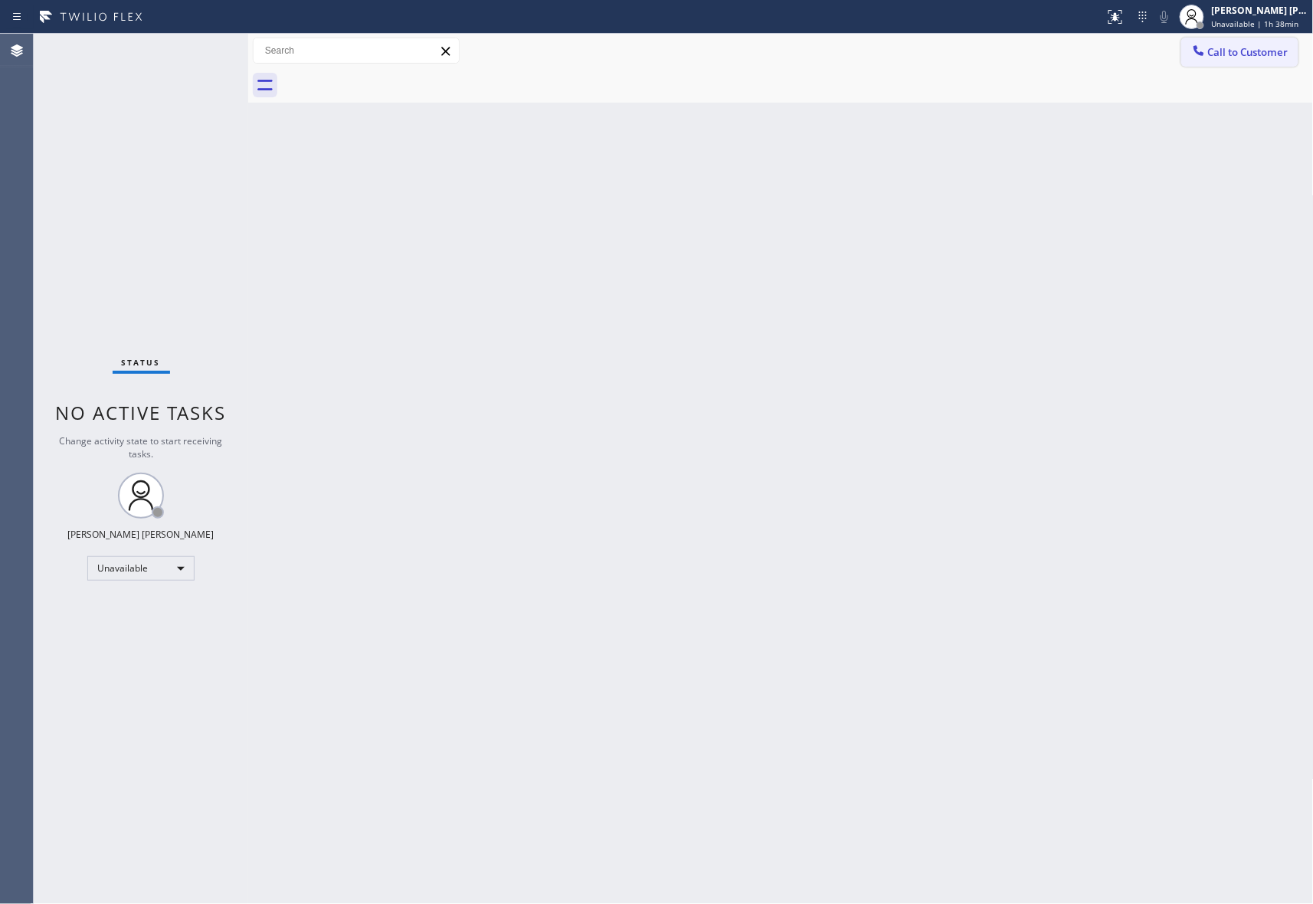
click at [1254, 47] on span "Call to Customer" at bounding box center [1248, 52] width 80 height 14
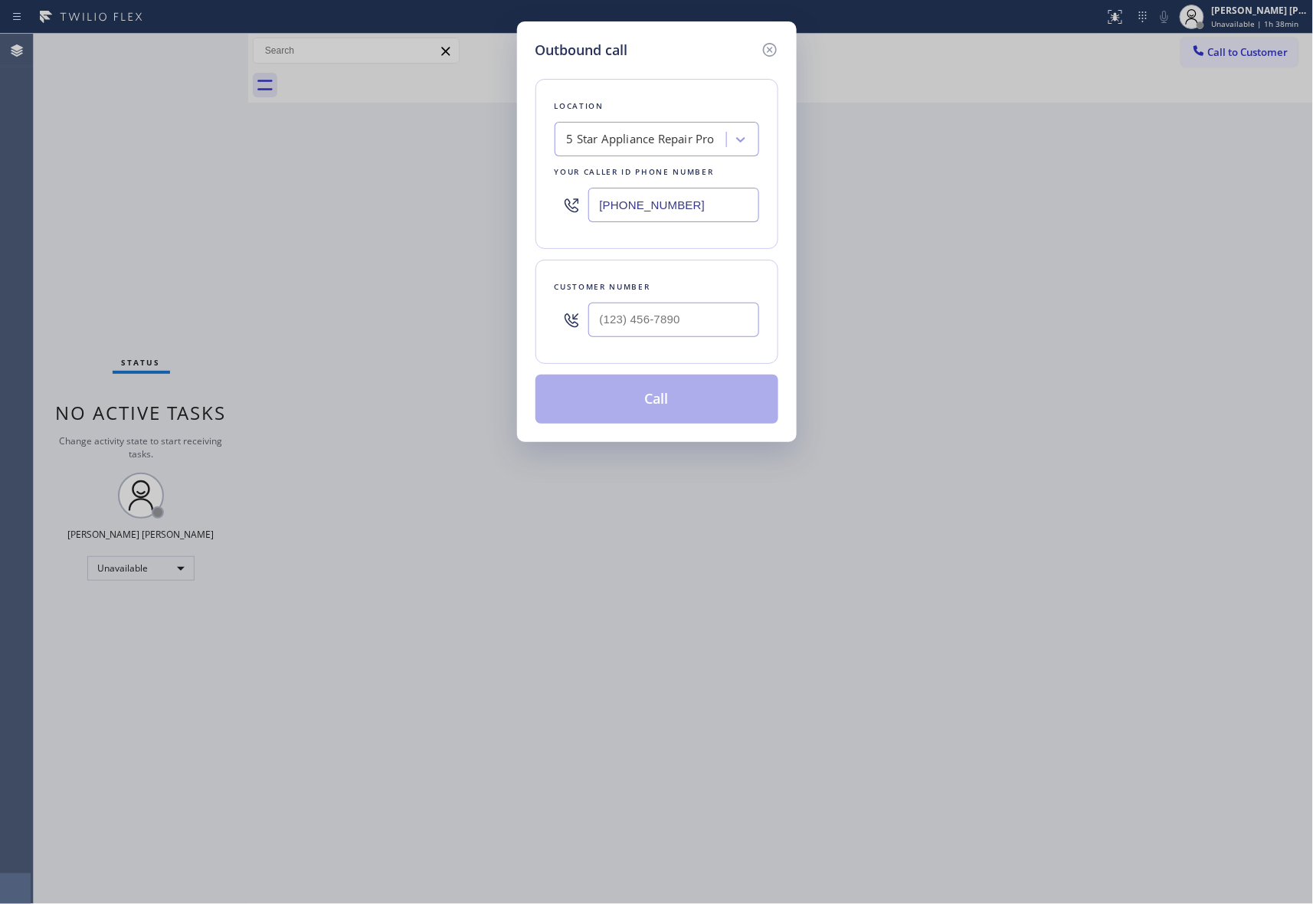
click at [691, 341] on div at bounding box center [673, 320] width 171 height 50
click at [697, 322] on input "(___) ___-____" at bounding box center [673, 320] width 171 height 34
paste input "310) 619-8659"
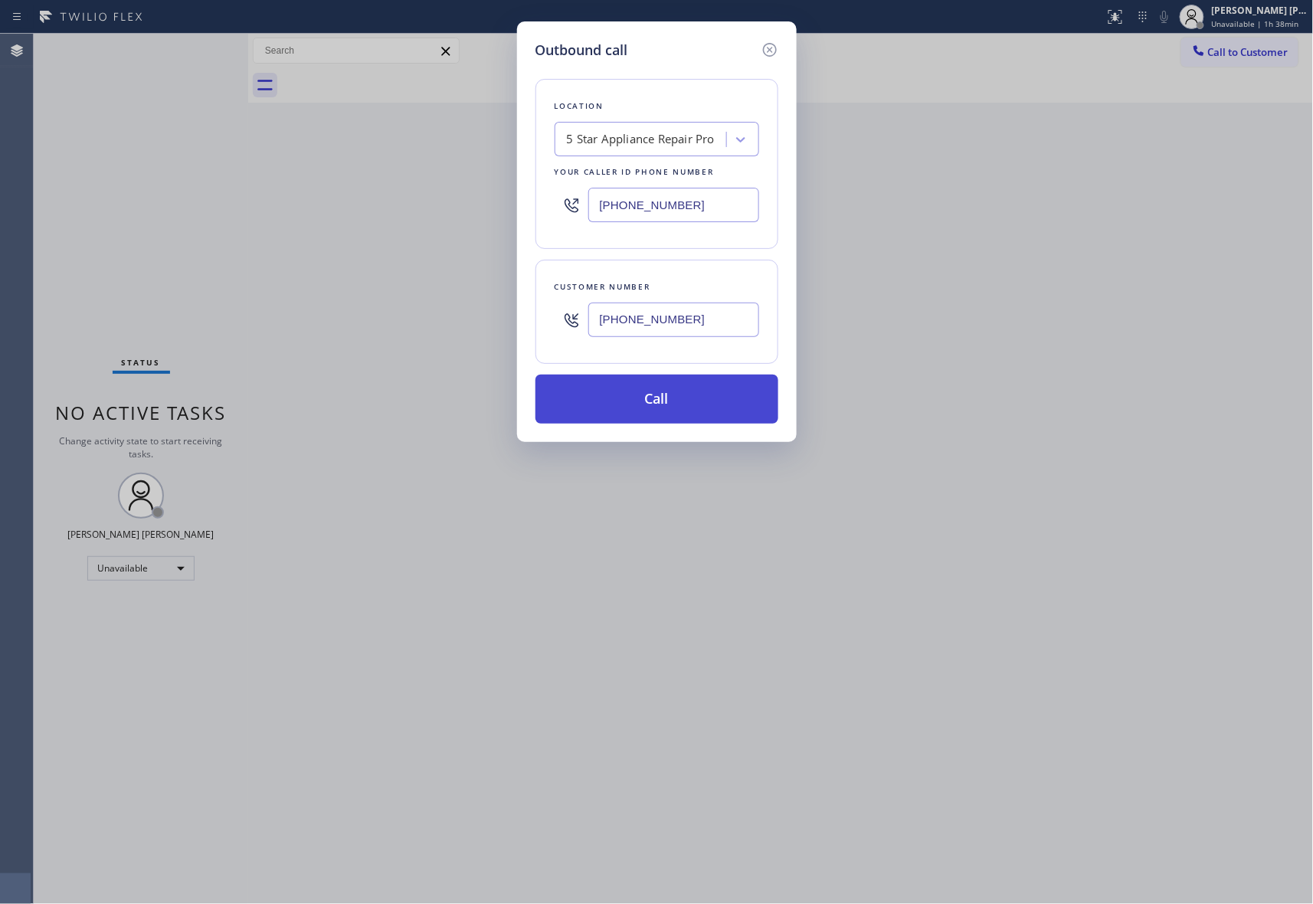
type input "(310) 619-8659"
click at [687, 394] on button "Call" at bounding box center [657, 399] width 243 height 49
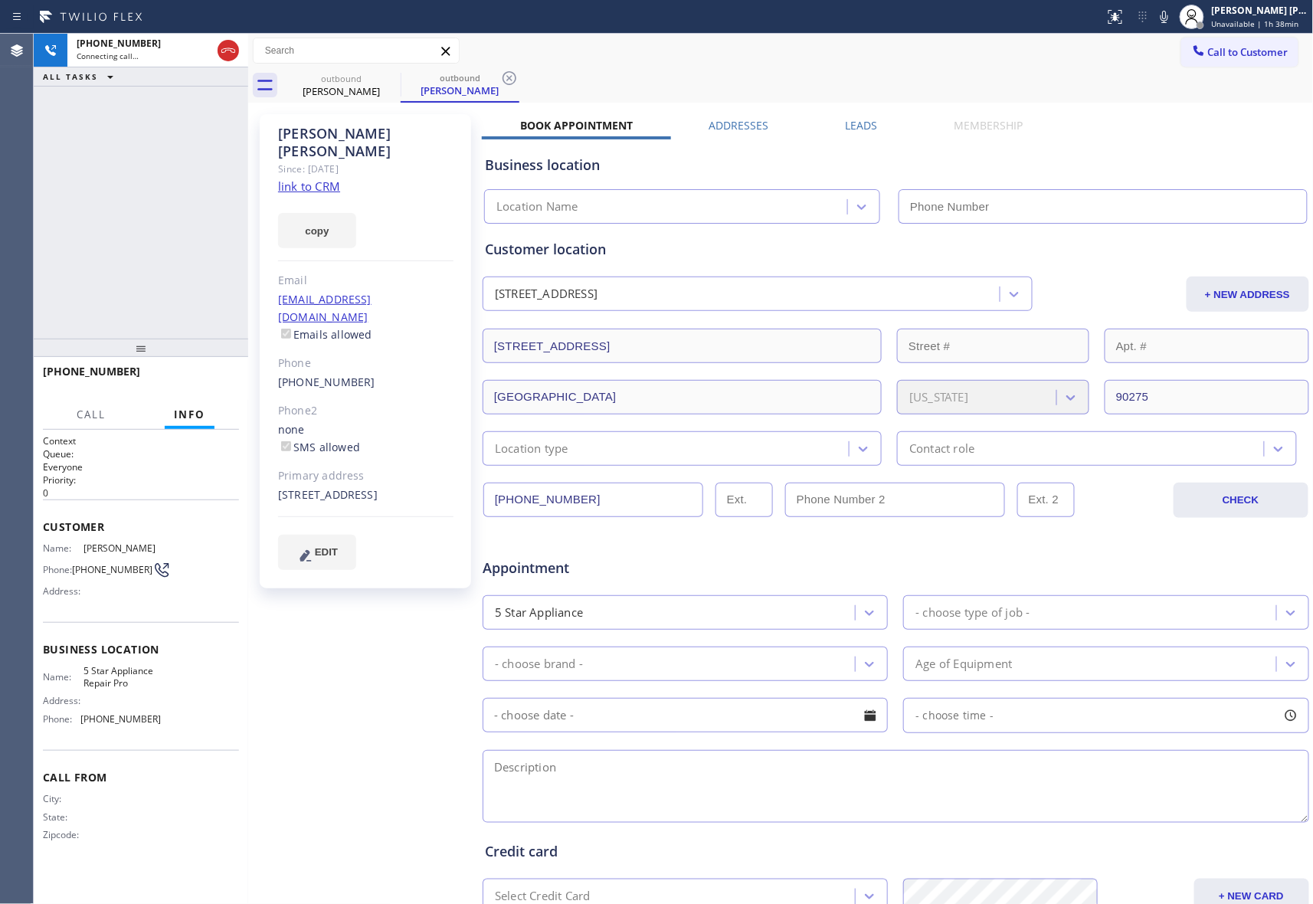
type input "[PHONE_NUMBER]"
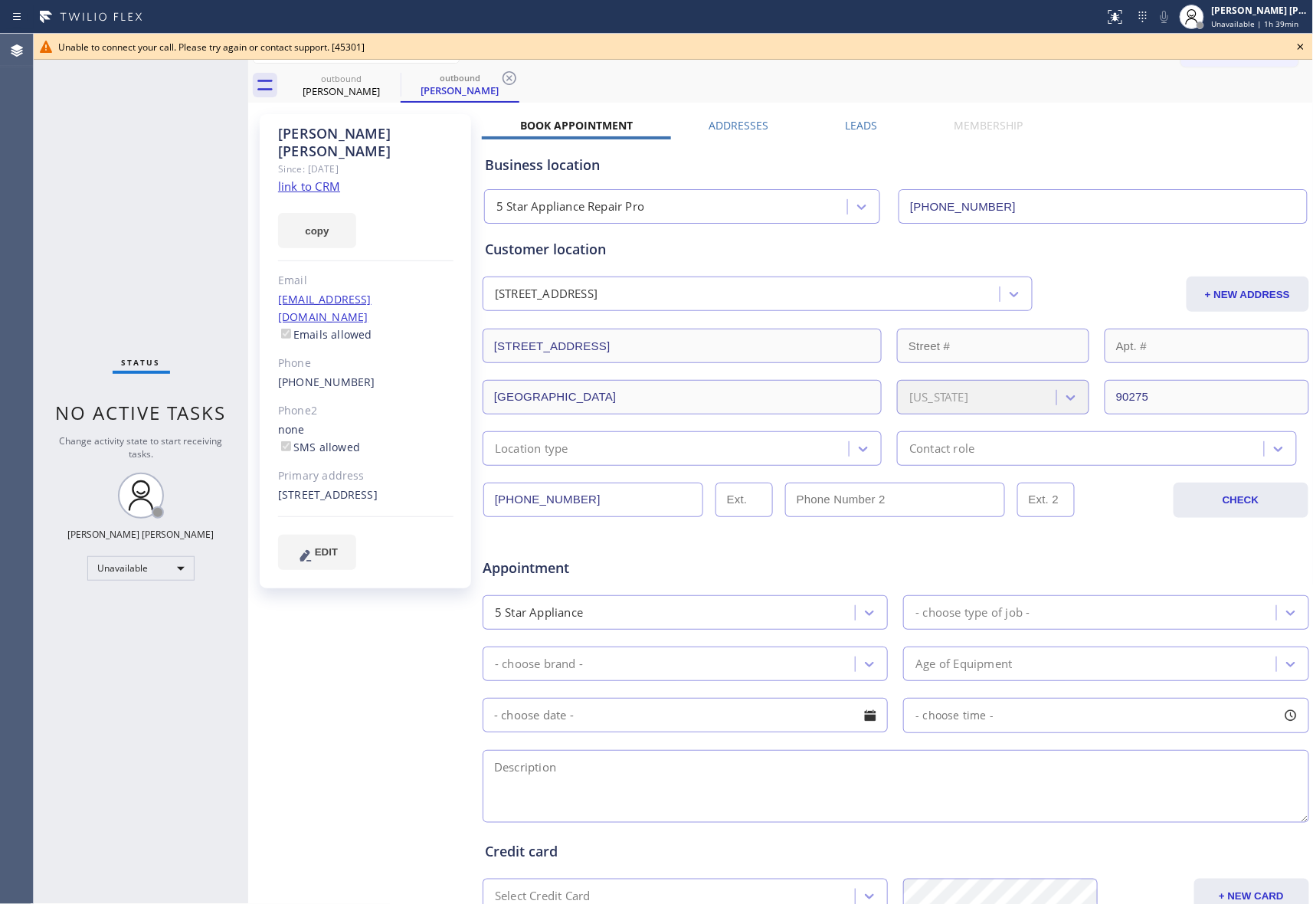
click at [1296, 41] on icon at bounding box center [1301, 47] width 18 height 18
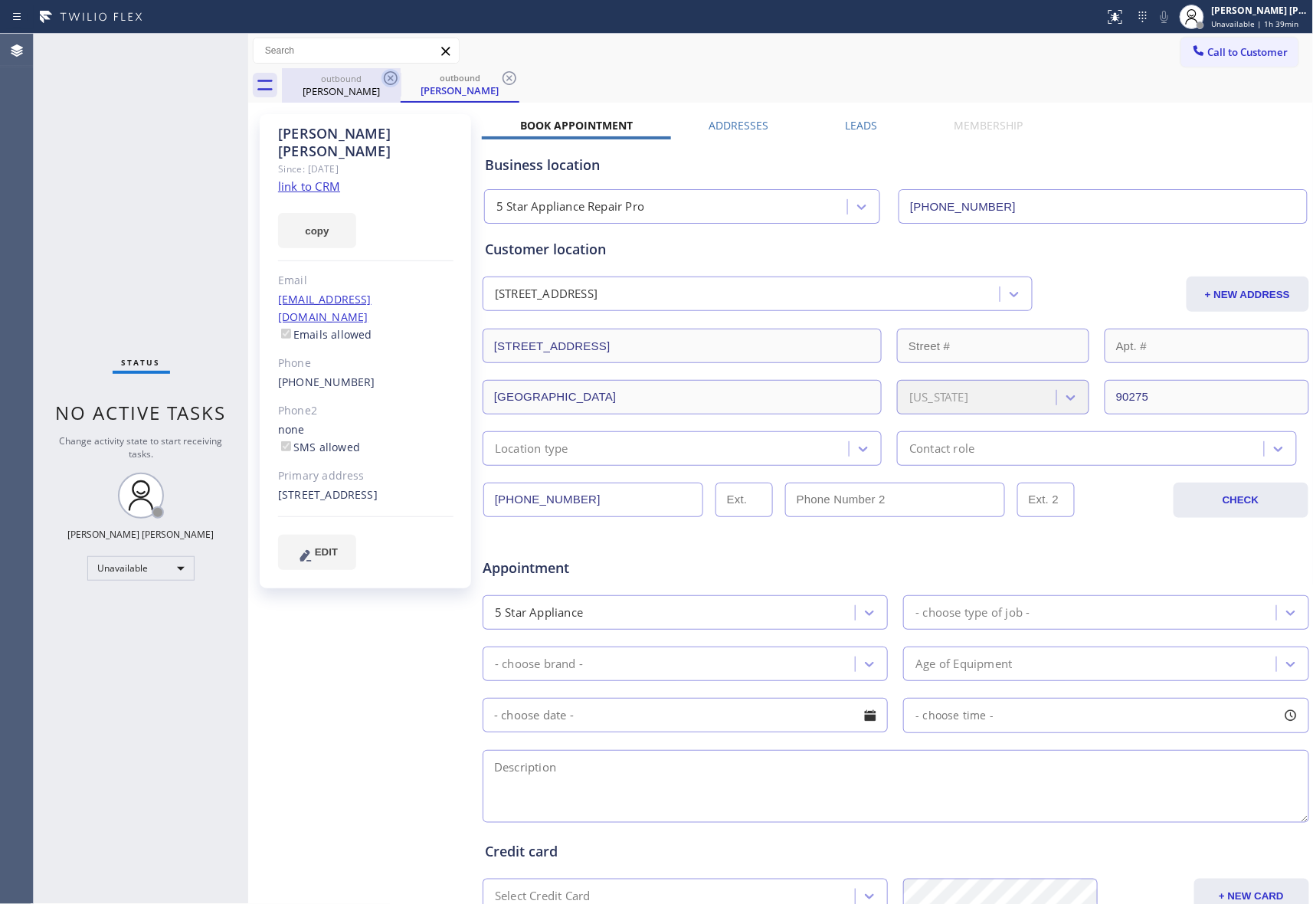
click at [389, 84] on icon at bounding box center [391, 78] width 14 height 14
click at [389, 83] on icon at bounding box center [391, 78] width 18 height 18
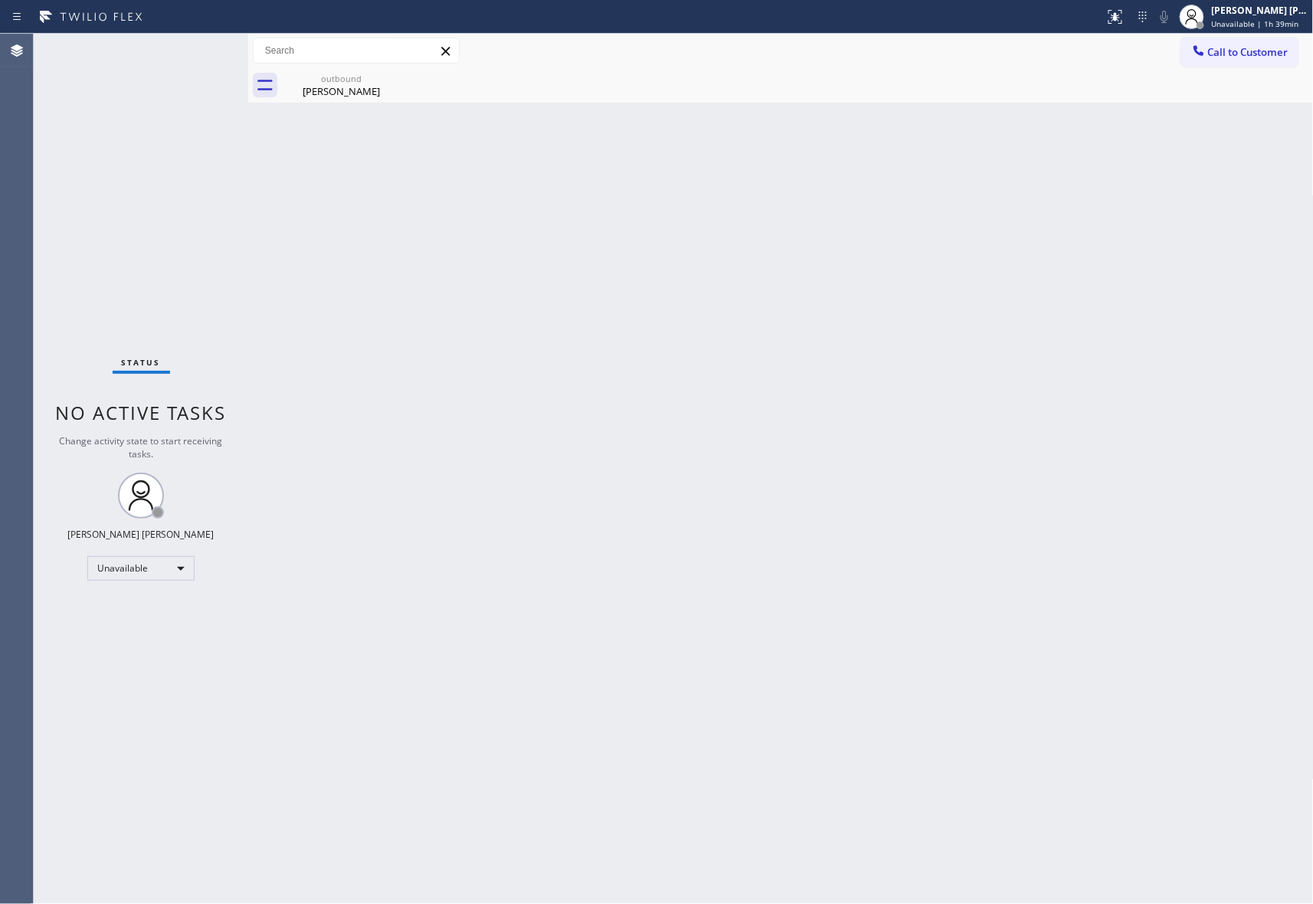
click at [0, 0] on icon at bounding box center [0, 0] width 0 height 0
click at [347, 75] on div "outbound" at bounding box center [341, 78] width 116 height 11
click at [1260, 50] on span "Call to Customer" at bounding box center [1248, 52] width 80 height 14
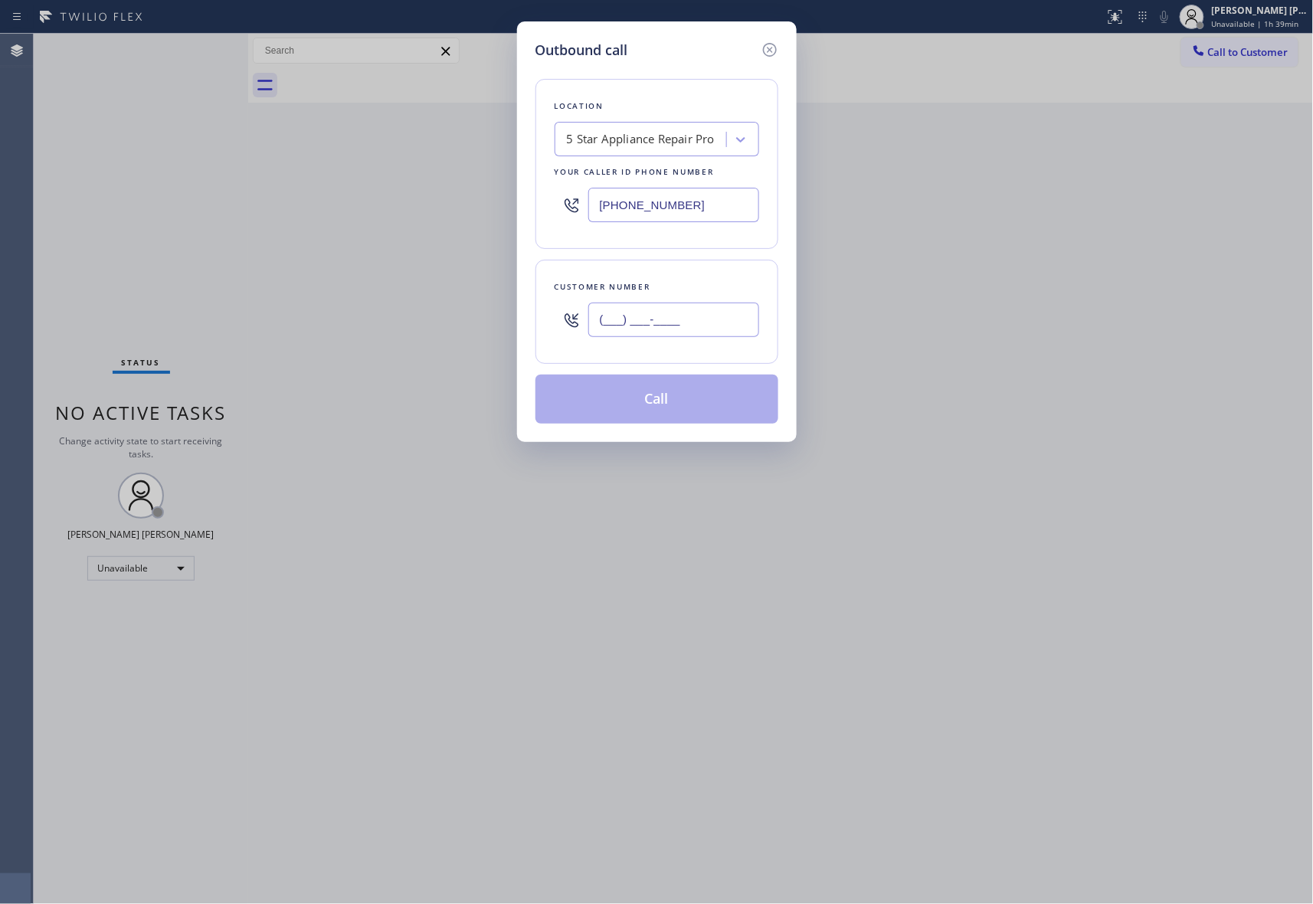
click at [702, 313] on input "(___) ___-____" at bounding box center [673, 320] width 171 height 34
paste input "917) 414-7909"
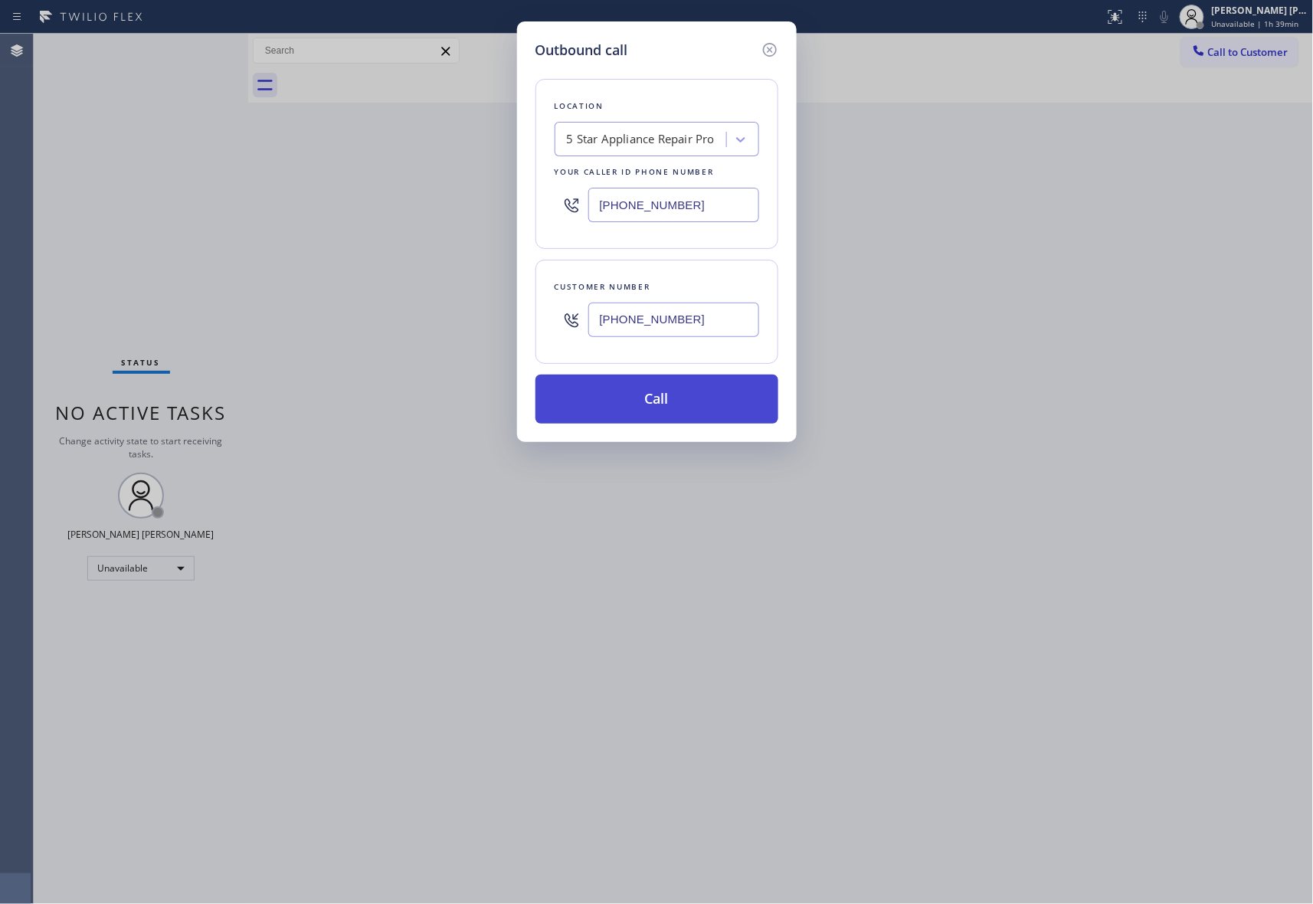
type input "(917) 414-7909"
click at [672, 397] on button "Call" at bounding box center [657, 399] width 243 height 49
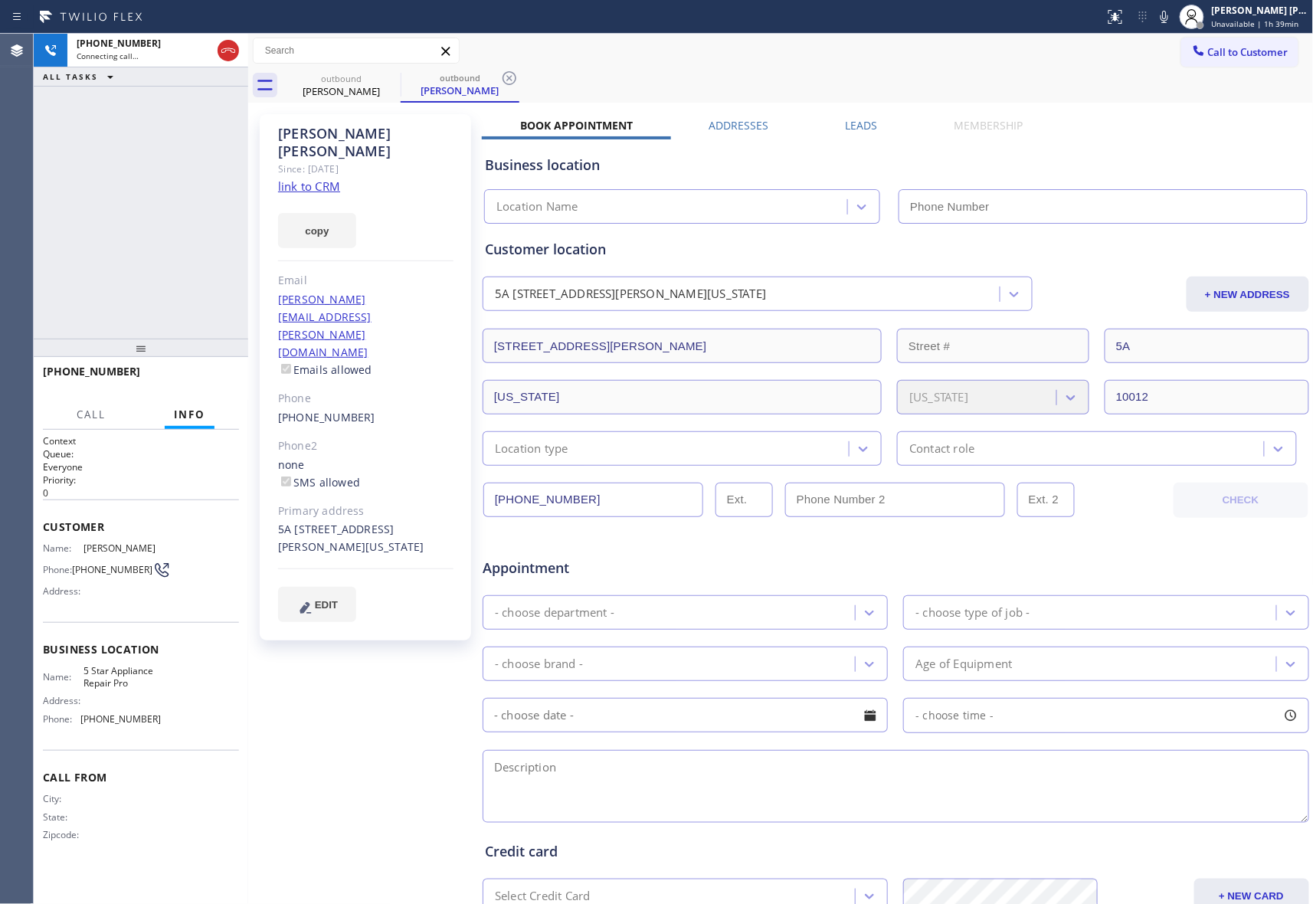
type input "[PHONE_NUMBER]"
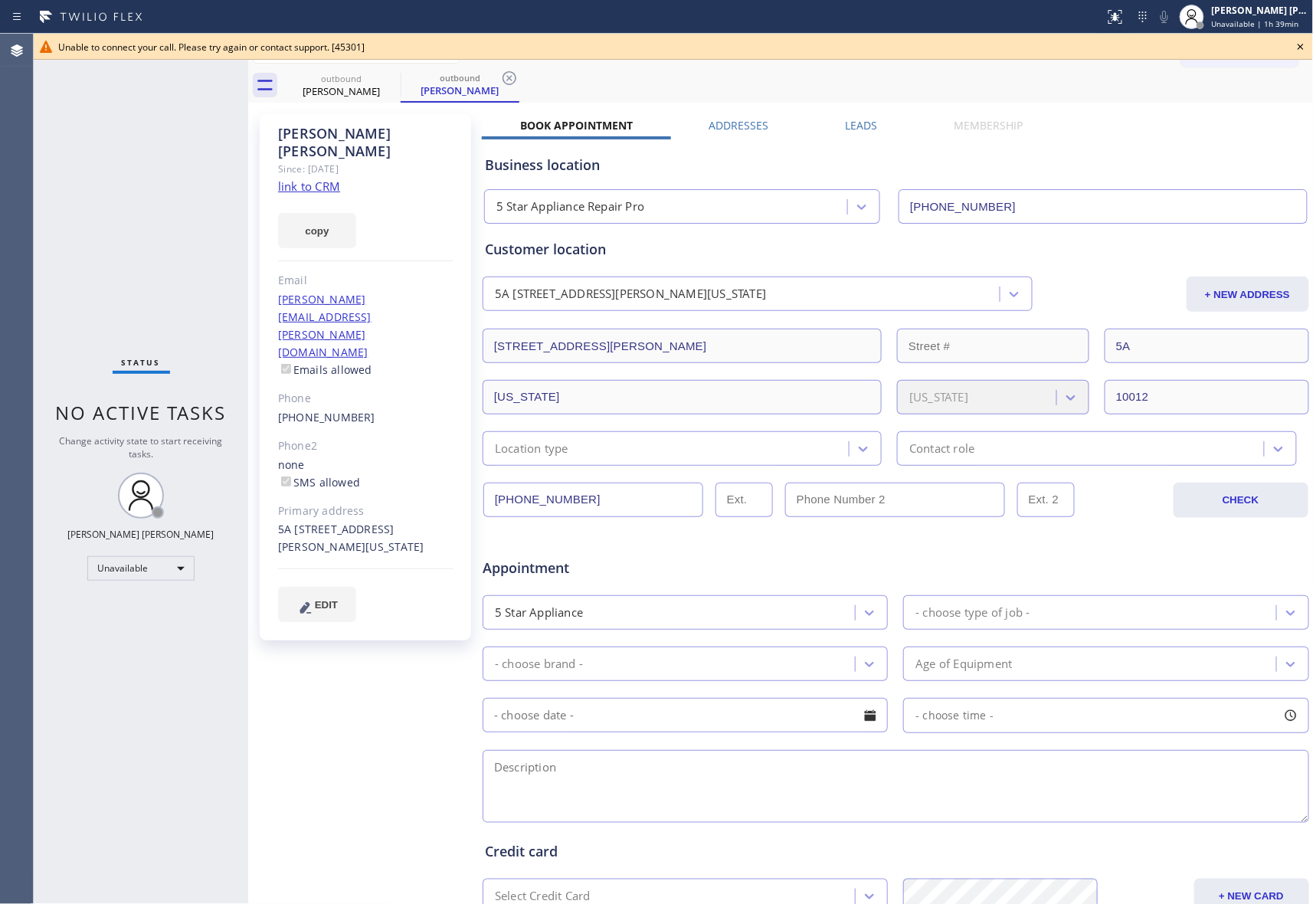
click at [1304, 48] on icon at bounding box center [1301, 47] width 18 height 18
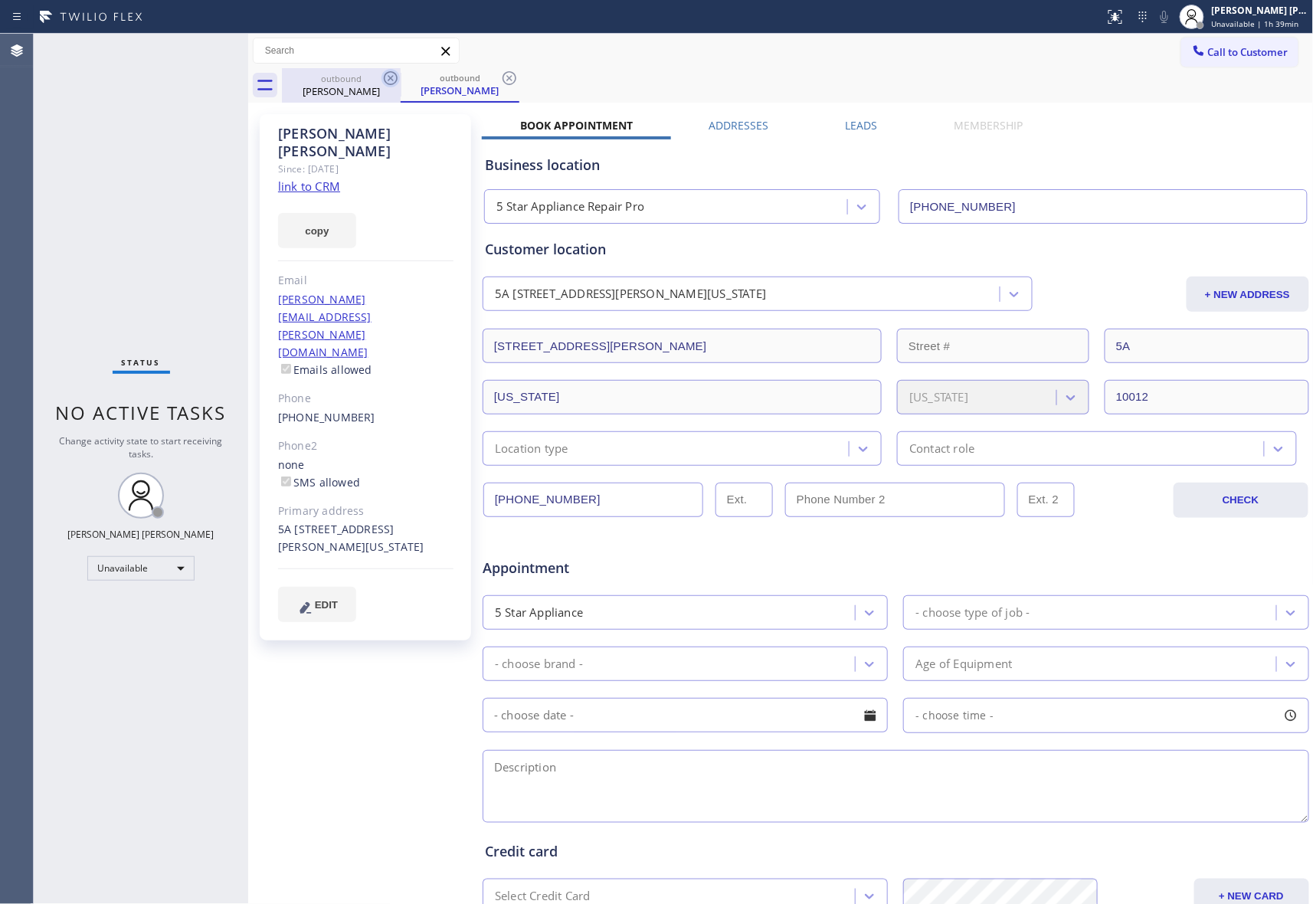
click at [389, 75] on icon at bounding box center [391, 78] width 18 height 18
click at [393, 74] on icon at bounding box center [391, 78] width 18 height 18
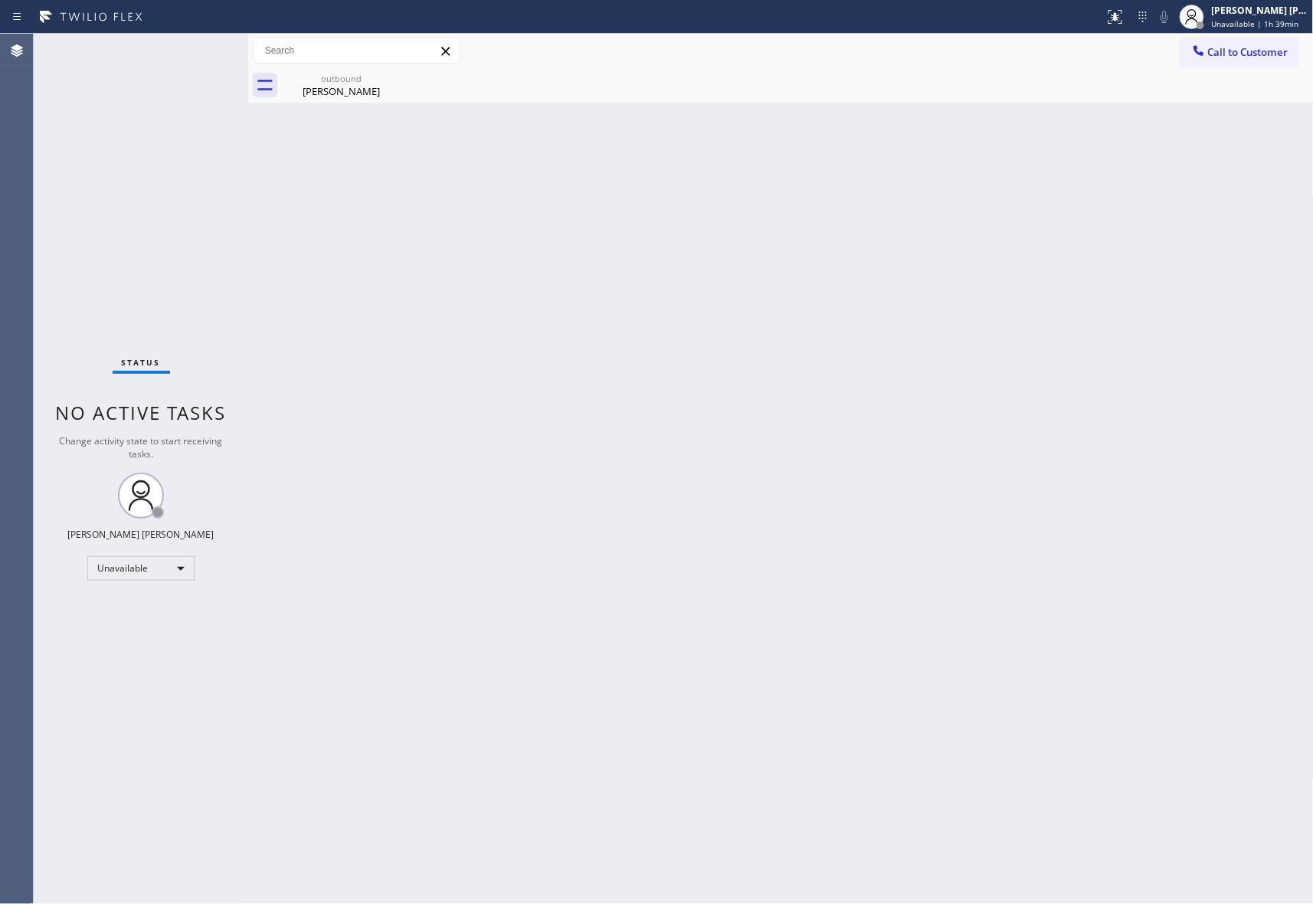
click at [393, 74] on div "outbound Carrie Baker" at bounding box center [341, 85] width 119 height 34
click at [0, 0] on icon at bounding box center [0, 0] width 0 height 0
drag, startPoint x: 1264, startPoint y: 46, endPoint x: 782, endPoint y: 150, distance: 493.1
click at [1263, 45] on span "Call to Customer" at bounding box center [1248, 52] width 80 height 14
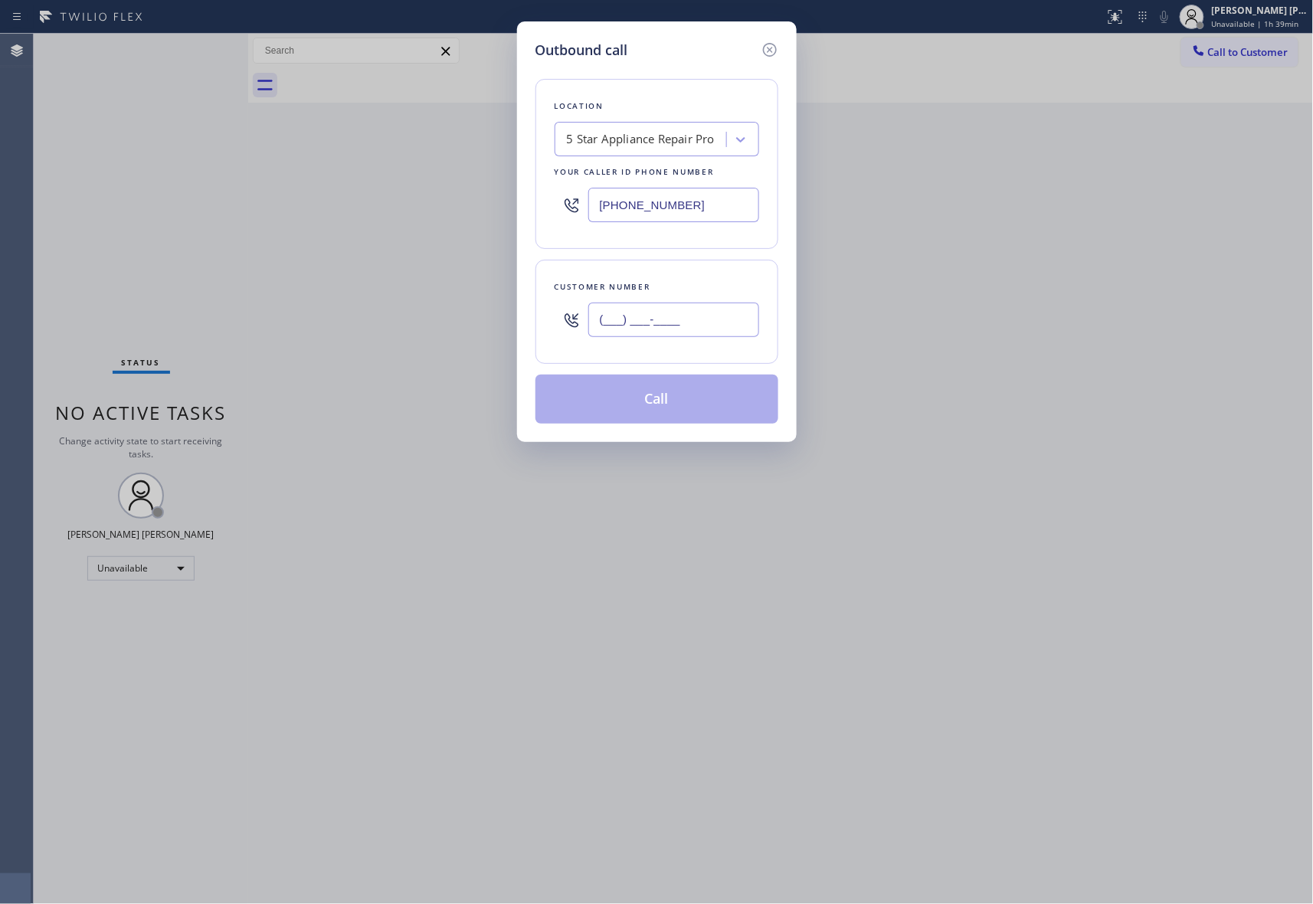
click at [718, 329] on input "(___) ___-____" at bounding box center [673, 320] width 171 height 34
paste input "917) 414-7909"
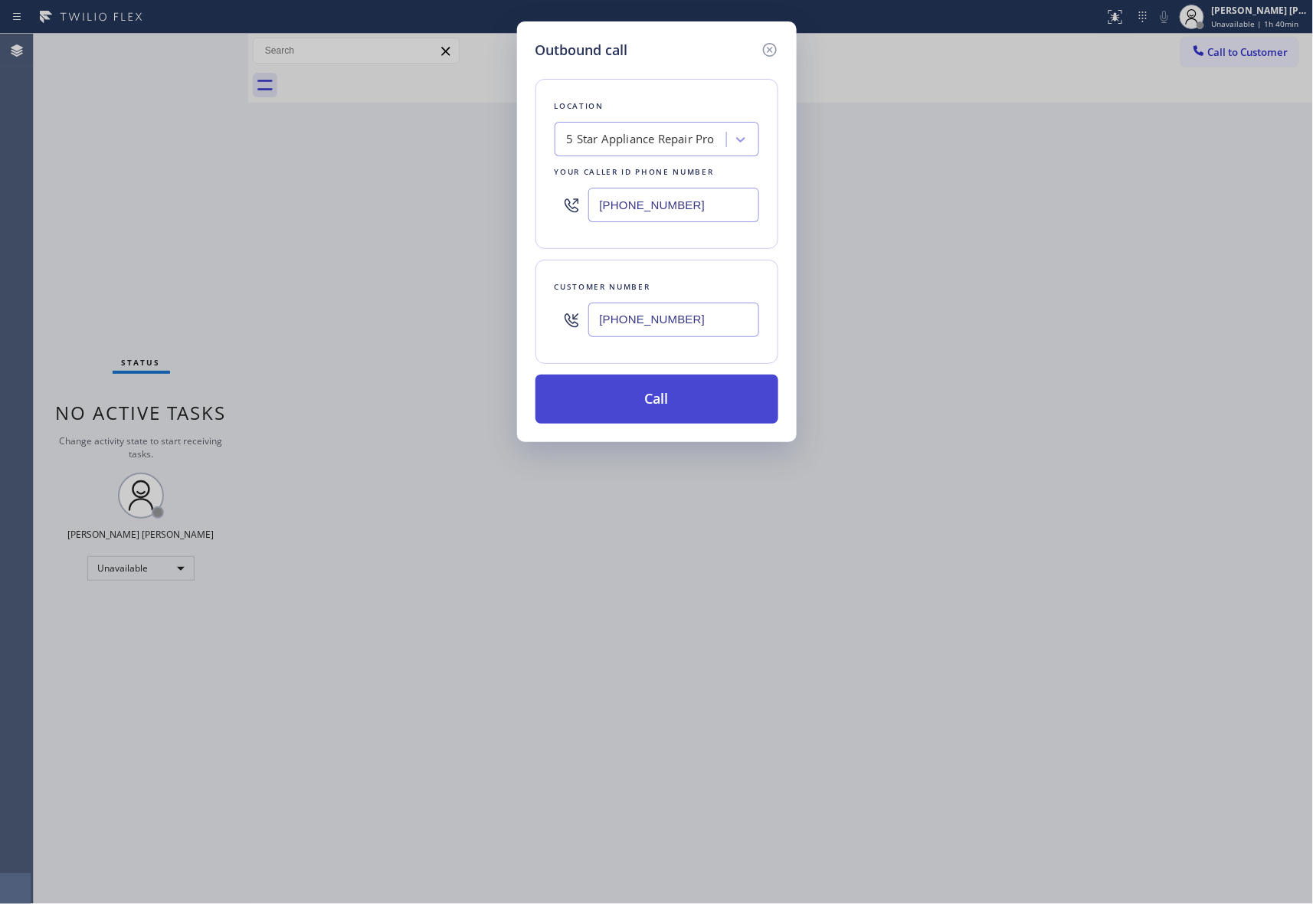
type input "(917) 414-7909"
drag, startPoint x: 676, startPoint y: 402, endPoint x: 411, endPoint y: 344, distance: 271.4
click at [675, 402] on button "Call" at bounding box center [657, 399] width 243 height 49
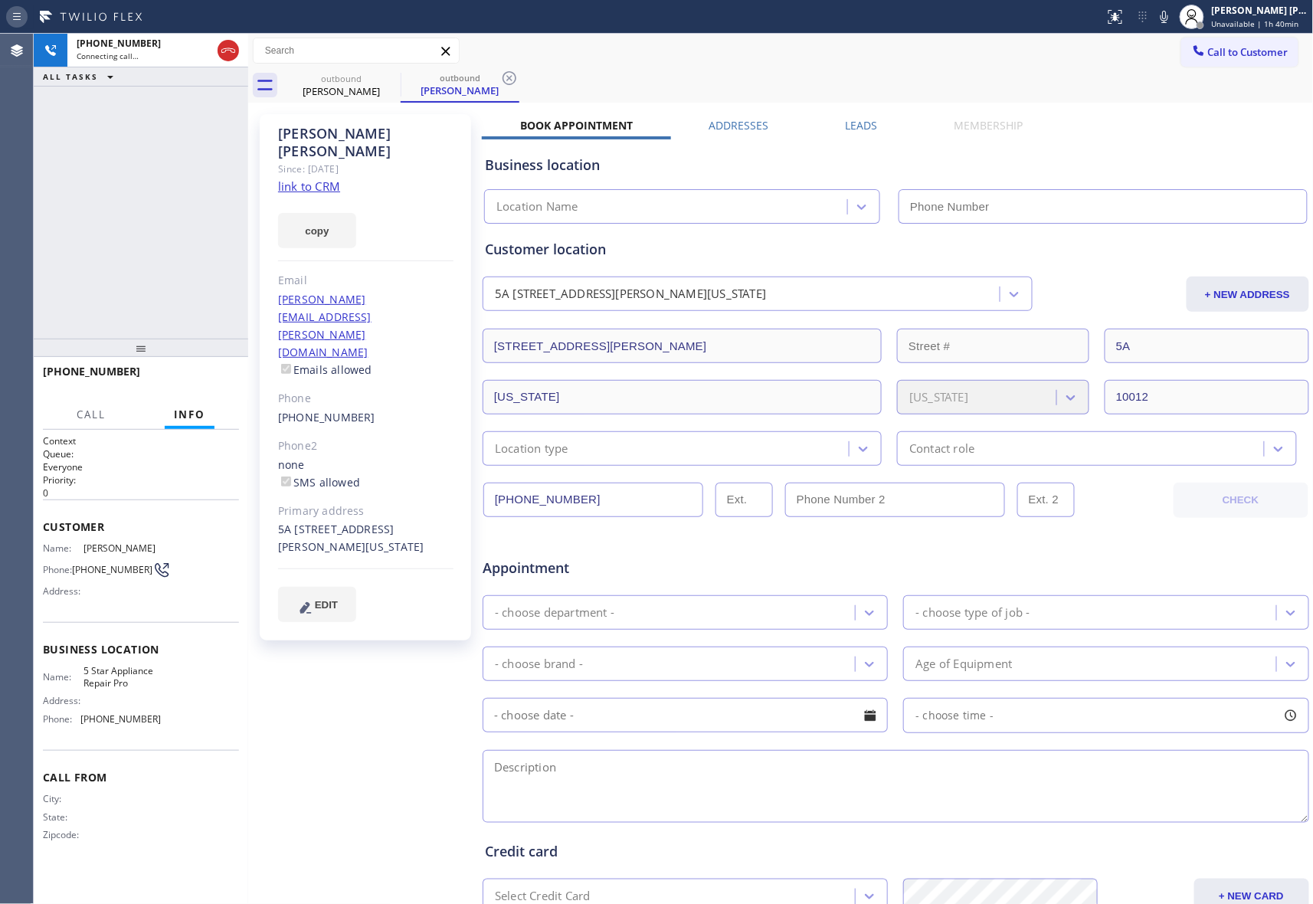
type input "[PHONE_NUMBER]"
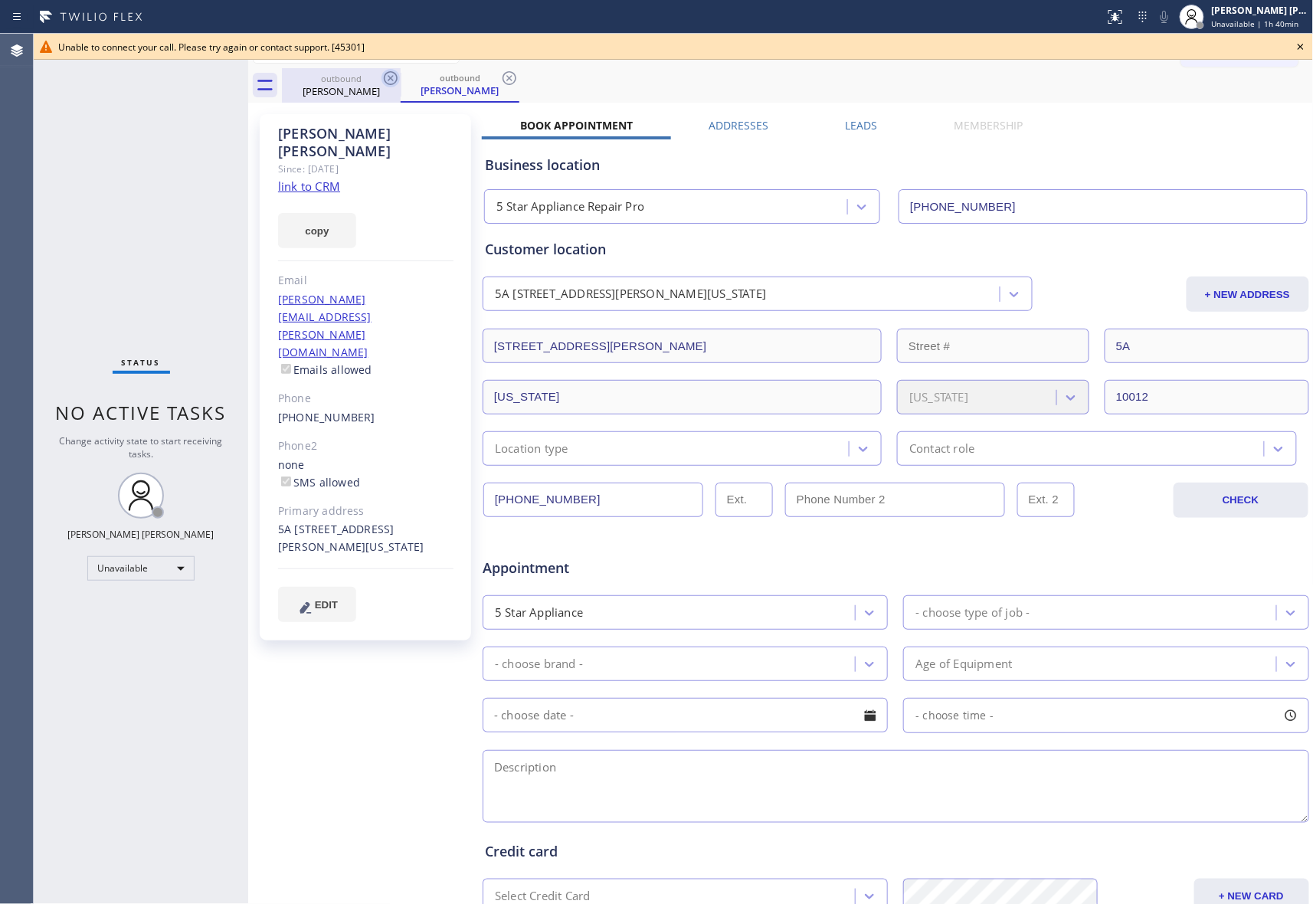
click at [378, 80] on div "outbound" at bounding box center [341, 78] width 116 height 11
click at [382, 78] on icon at bounding box center [391, 78] width 18 height 18
click at [389, 78] on icon at bounding box center [391, 78] width 18 height 18
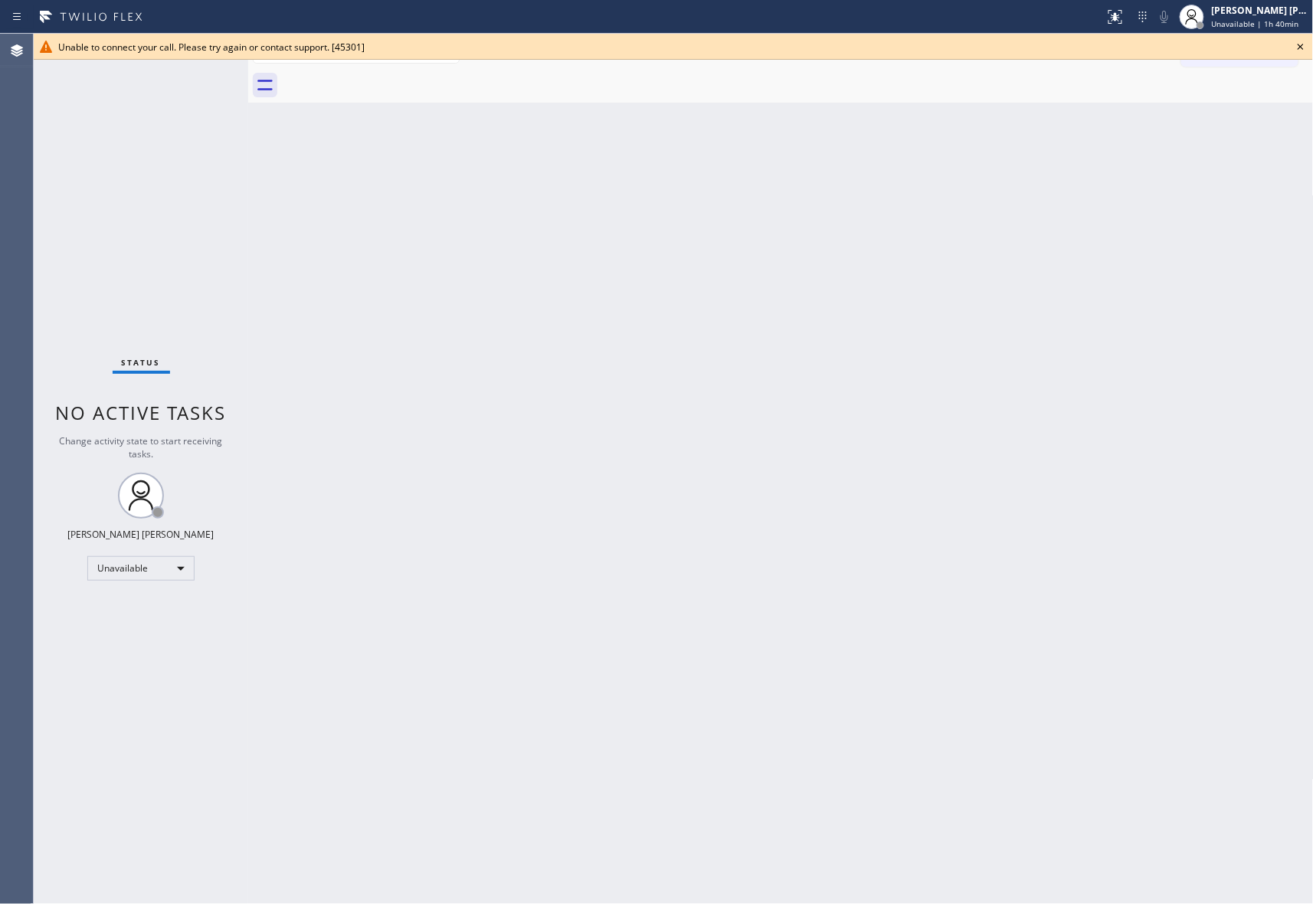
click at [389, 78] on div at bounding box center [798, 85] width 1032 height 34
drag, startPoint x: 1300, startPoint y: 46, endPoint x: 1145, endPoint y: 3, distance: 161.3
click at [1299, 46] on icon at bounding box center [1301, 47] width 18 height 18
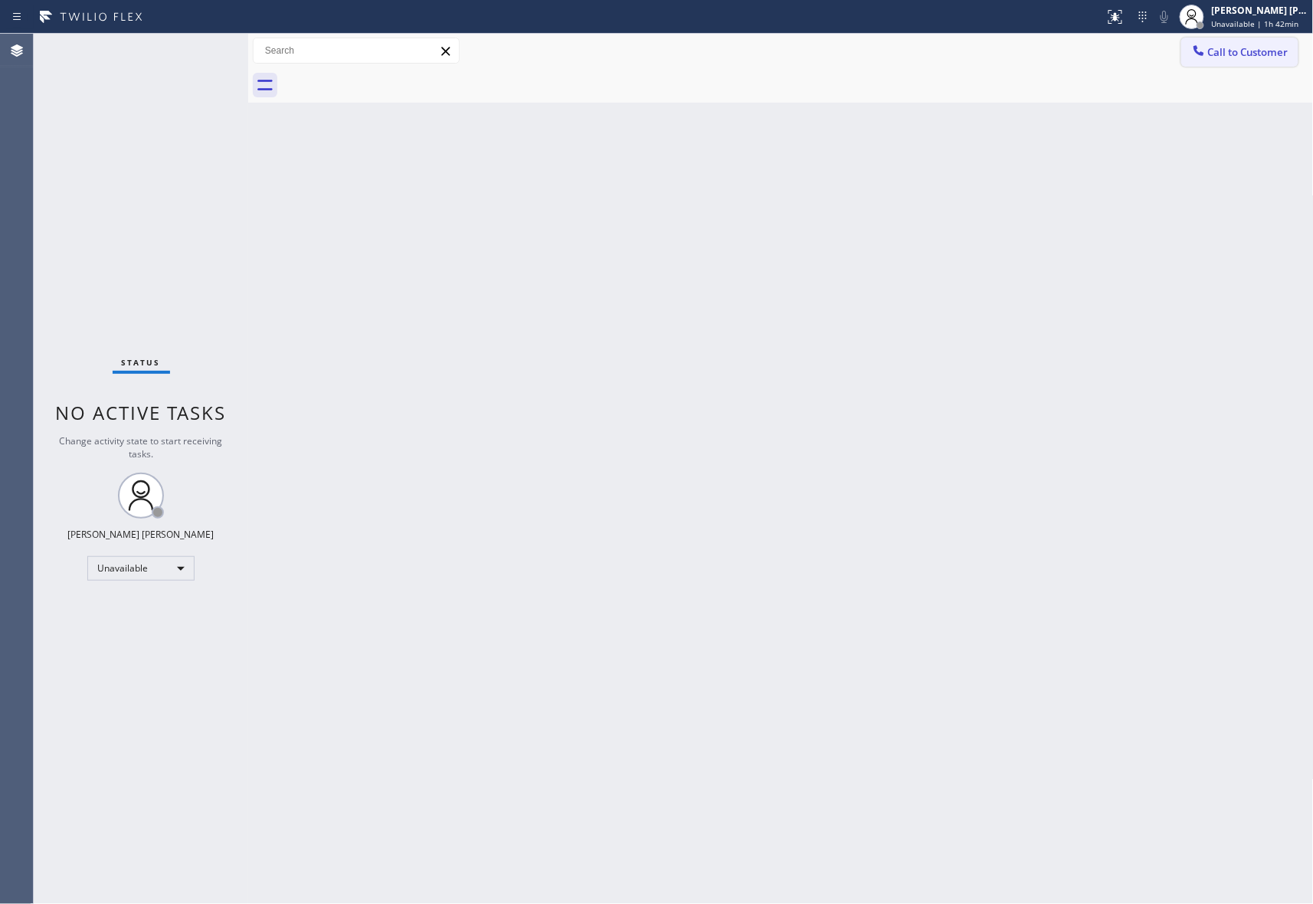
click at [1264, 49] on span "Call to Customer" at bounding box center [1248, 52] width 80 height 14
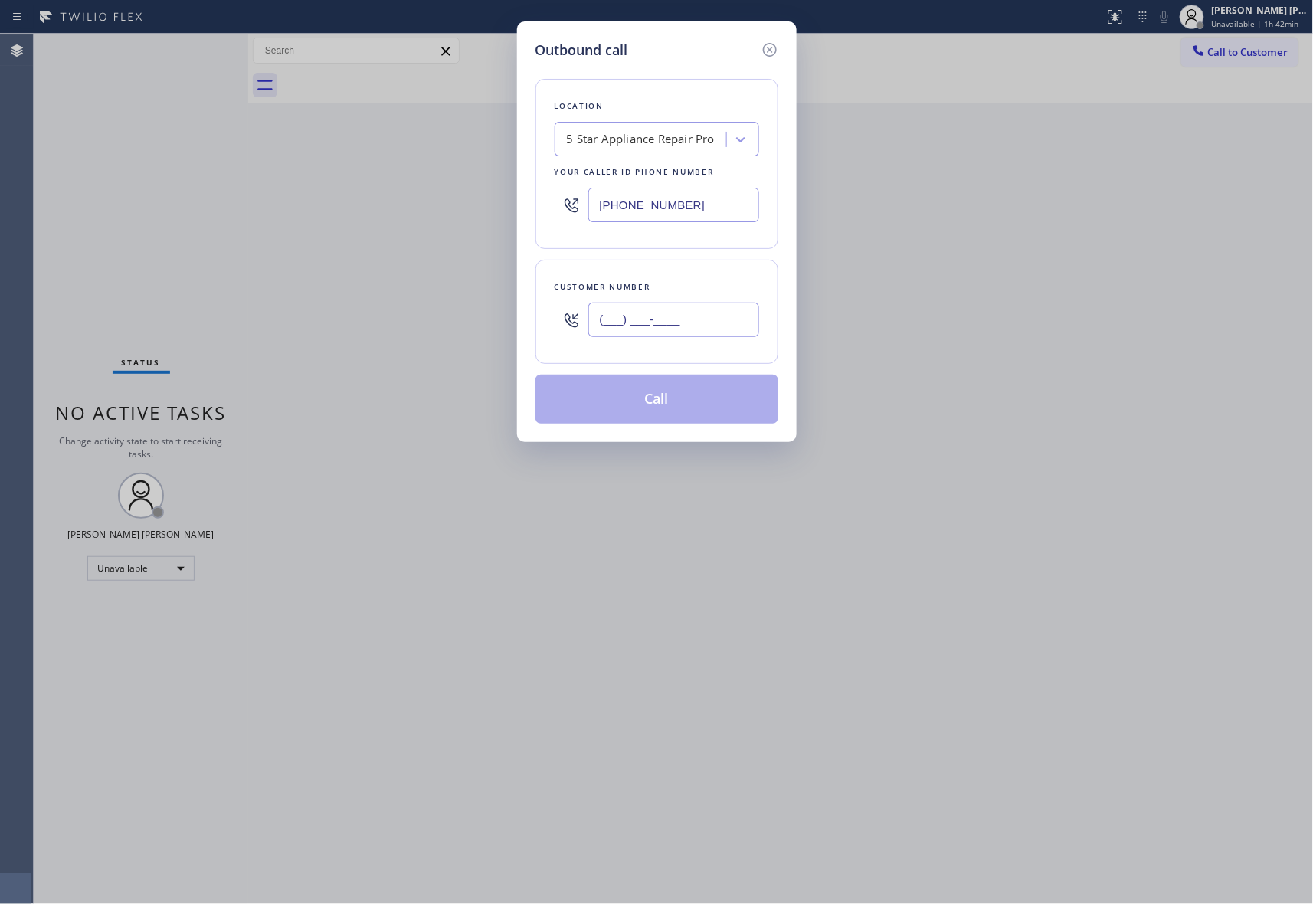
click at [745, 310] on input "(___) ___-____" at bounding box center [673, 320] width 171 height 34
paste input "206) 409-4886"
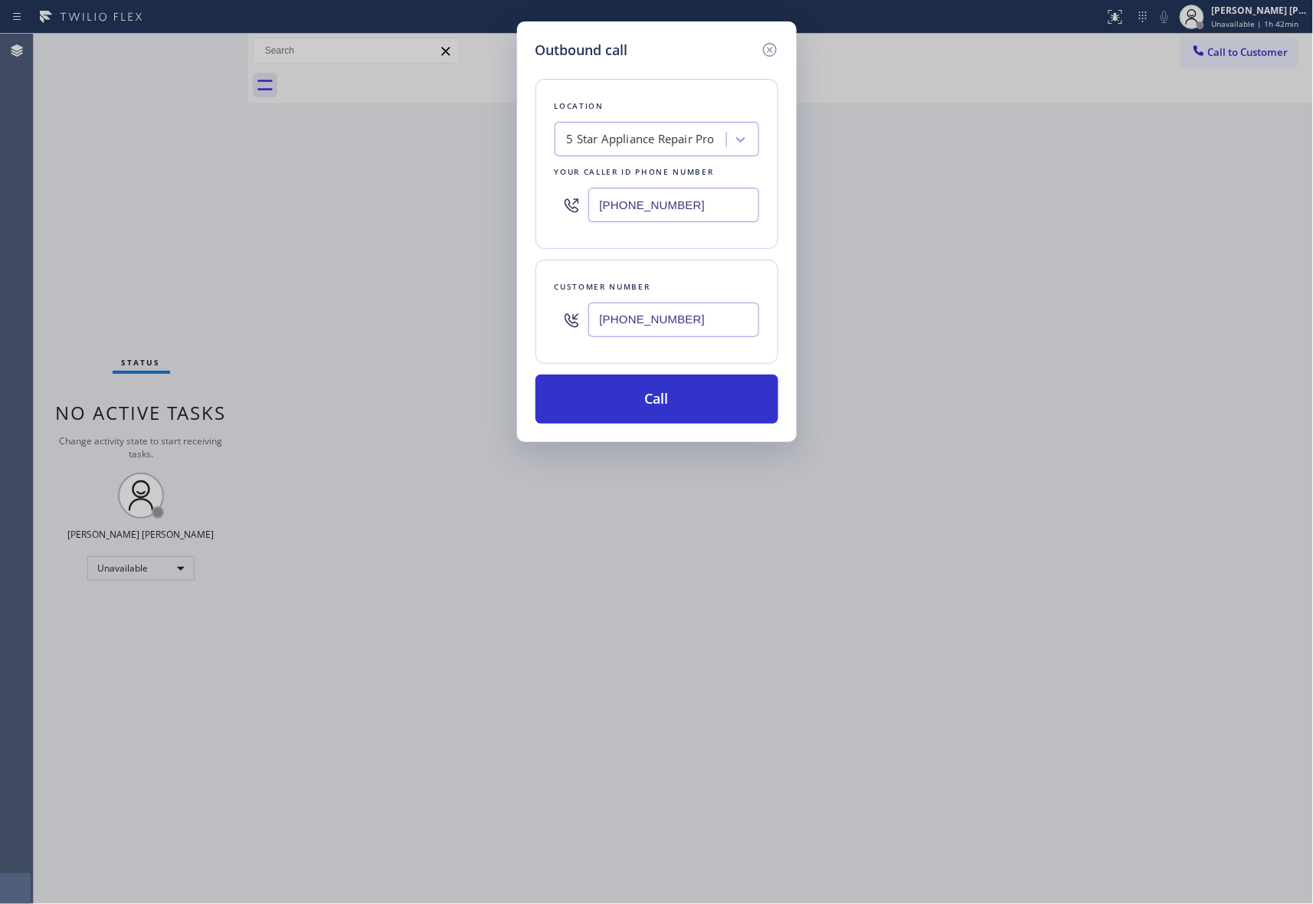
type input "(206) 409-4886"
click at [651, 405] on button "Call" at bounding box center [657, 399] width 243 height 49
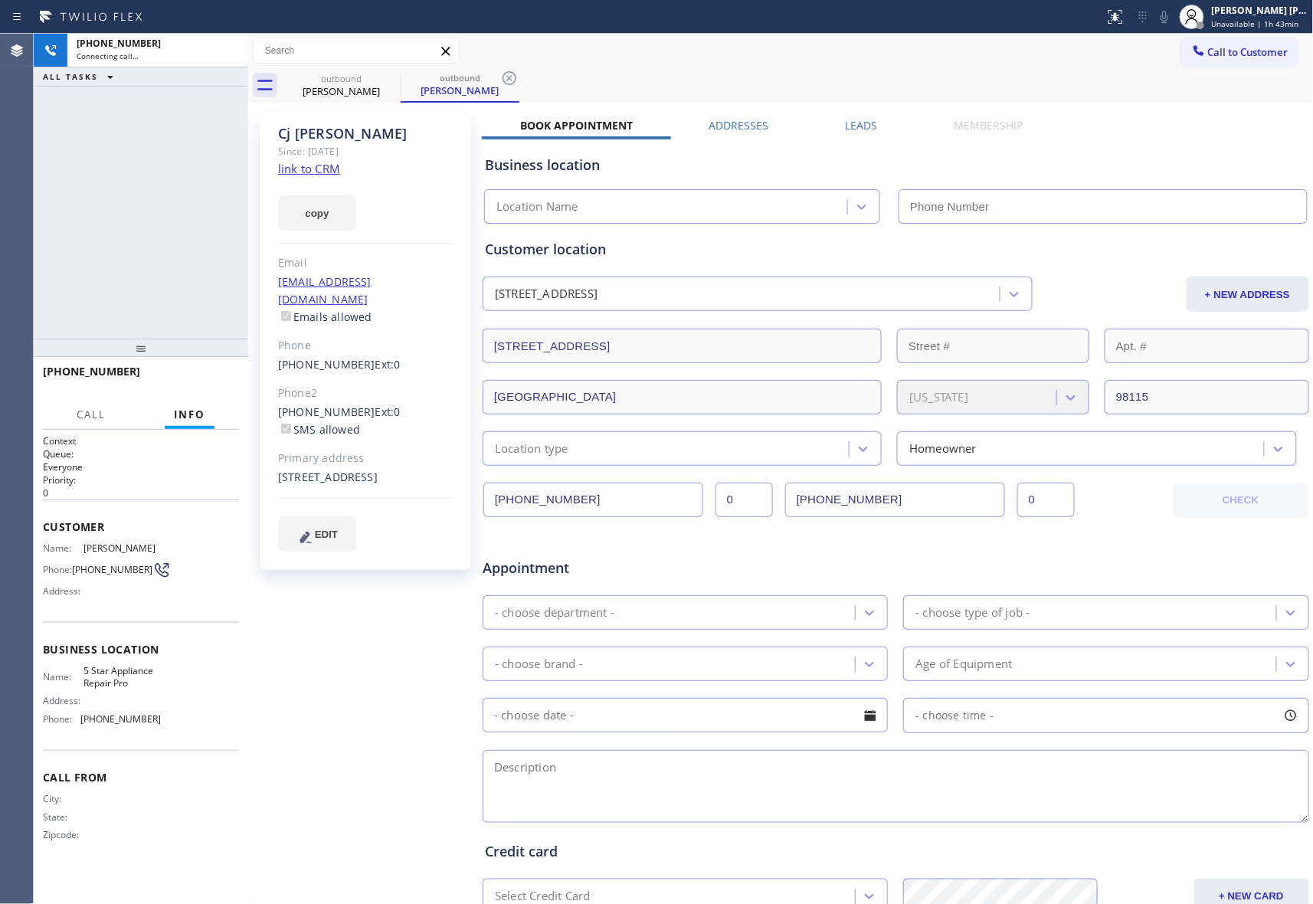
click at [858, 121] on label "Leads" at bounding box center [862, 125] width 32 height 15
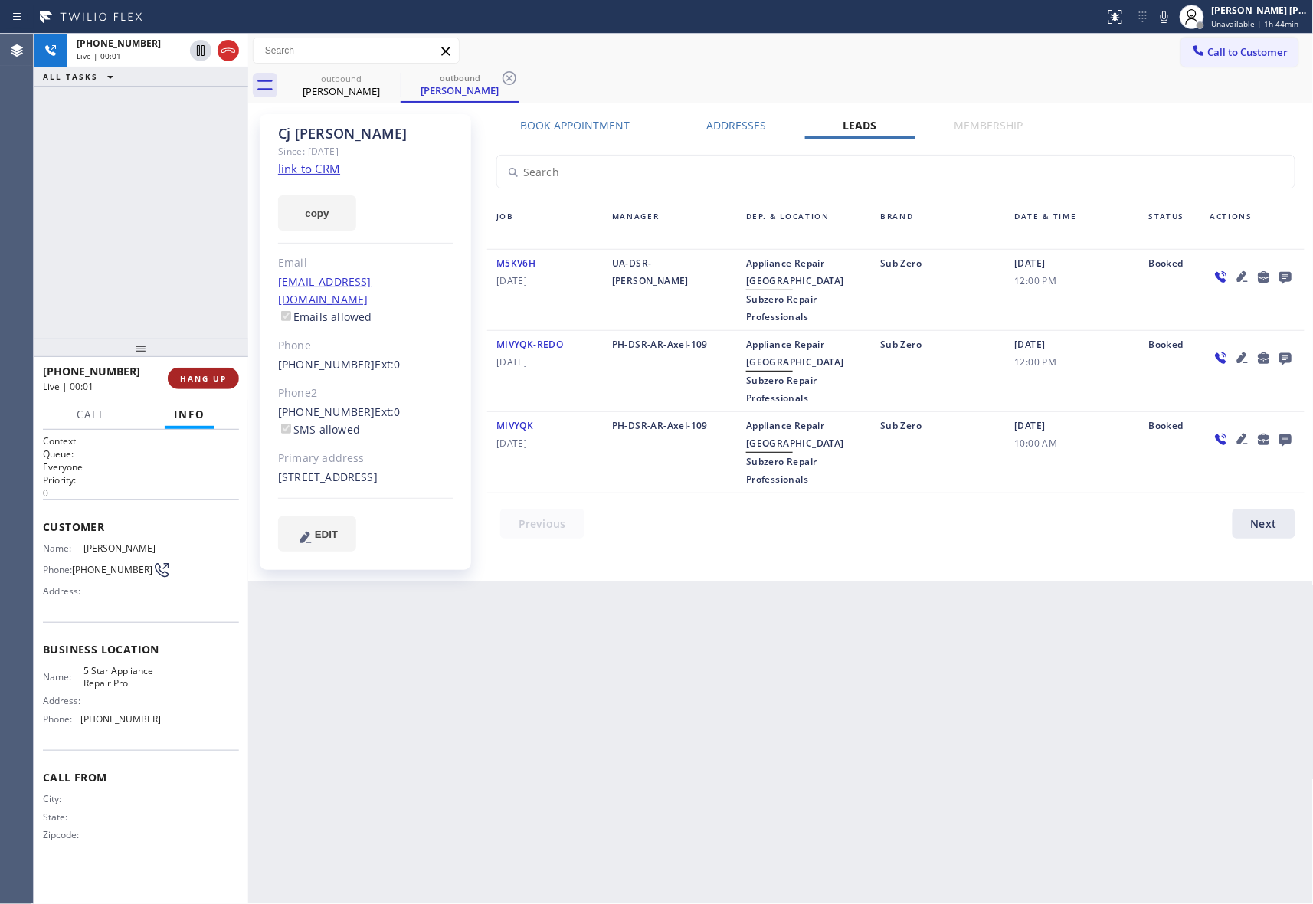
click at [213, 383] on span "HANG UP" at bounding box center [203, 378] width 47 height 11
click at [1275, 277] on div at bounding box center [1285, 276] width 21 height 18
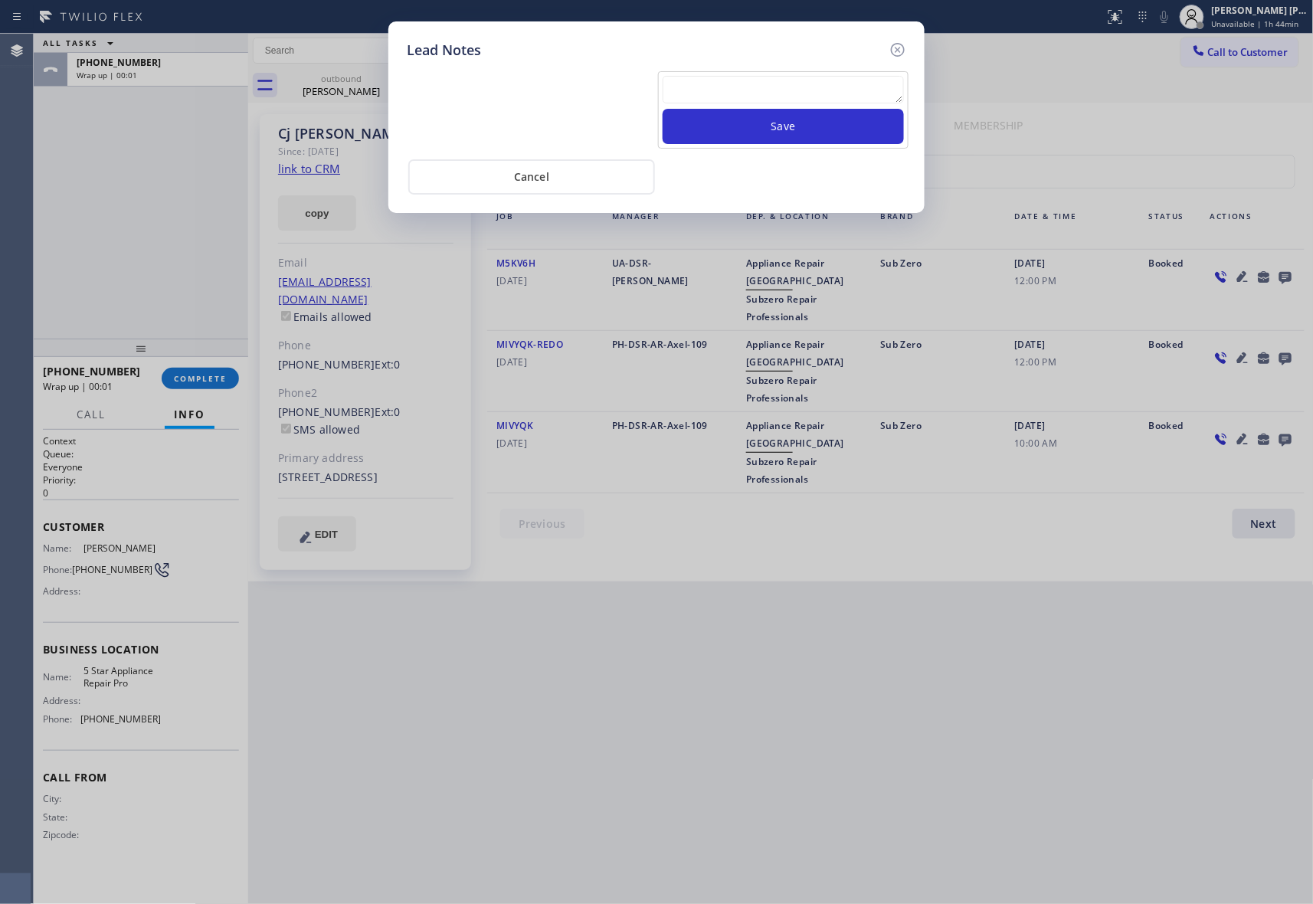
click at [771, 96] on textarea at bounding box center [783, 90] width 241 height 28
paste textarea "VM | please transfer if cx calls back"
type textarea "VM | please transfer if cx calls back"
click at [785, 123] on button "Save" at bounding box center [783, 126] width 241 height 35
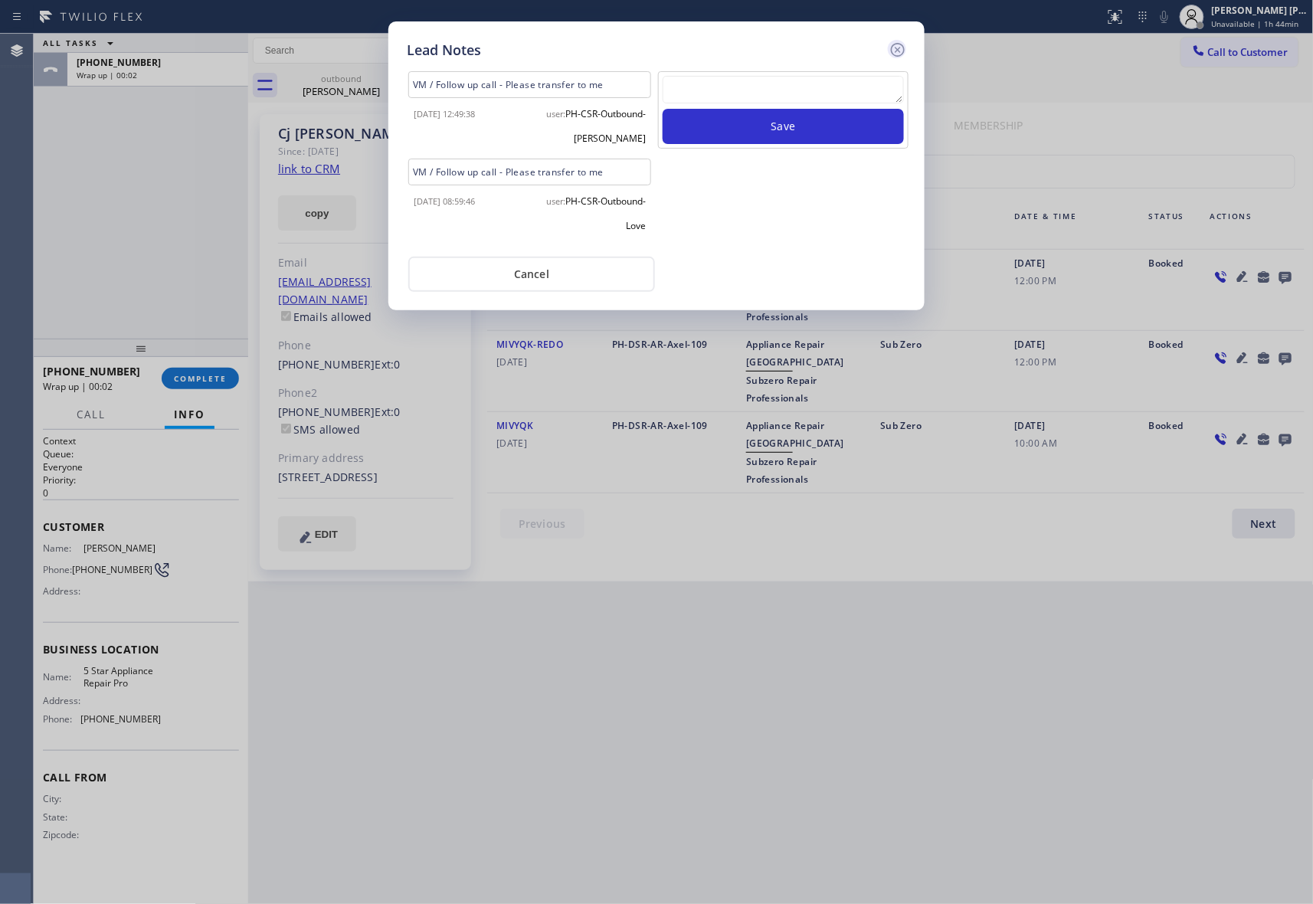
click at [898, 47] on icon at bounding box center [898, 50] width 18 height 18
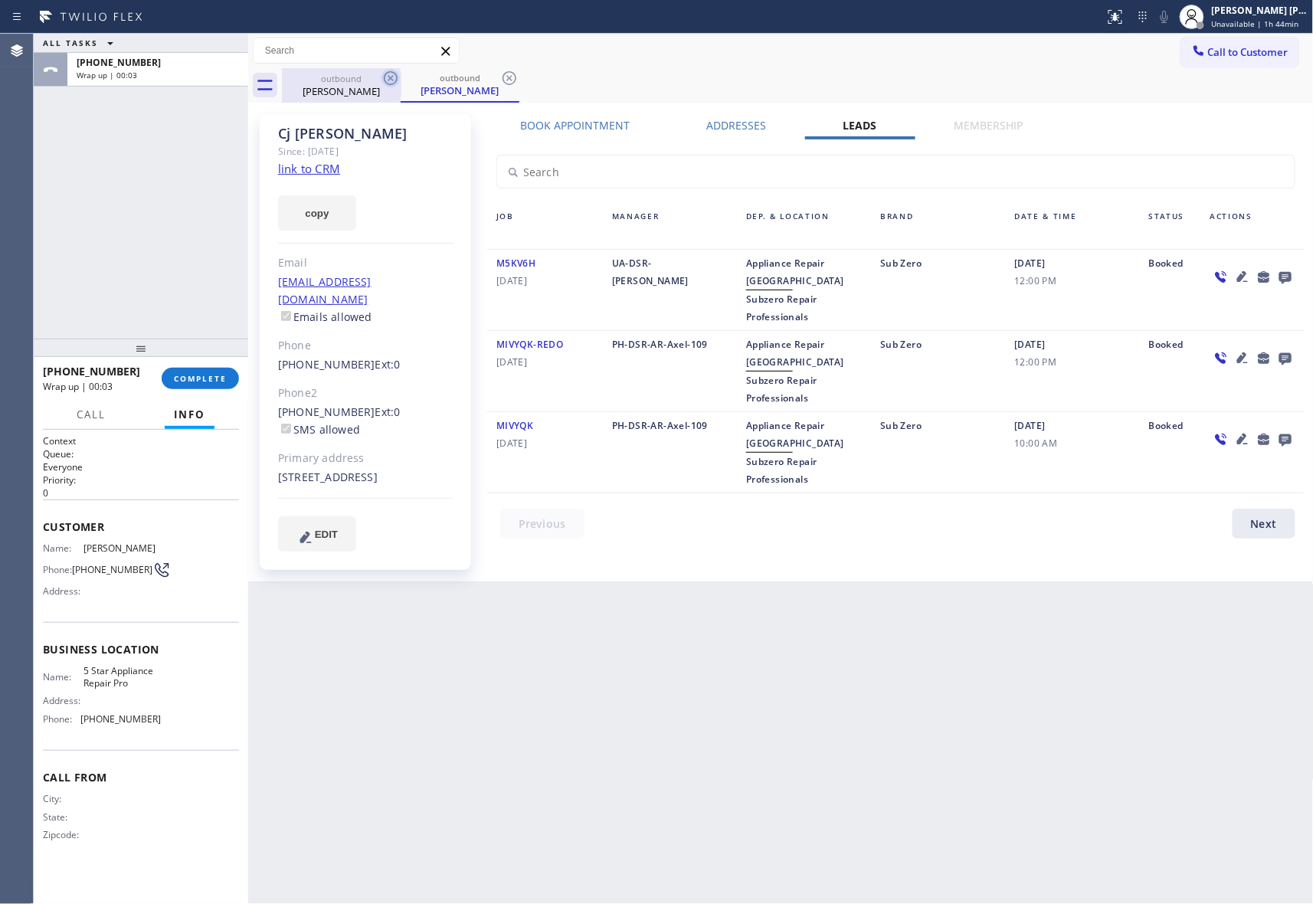
drag, startPoint x: 372, startPoint y: 84, endPoint x: 383, endPoint y: 80, distance: 12.1
click at [372, 83] on div "outbound Cj Mitchell" at bounding box center [341, 85] width 116 height 34
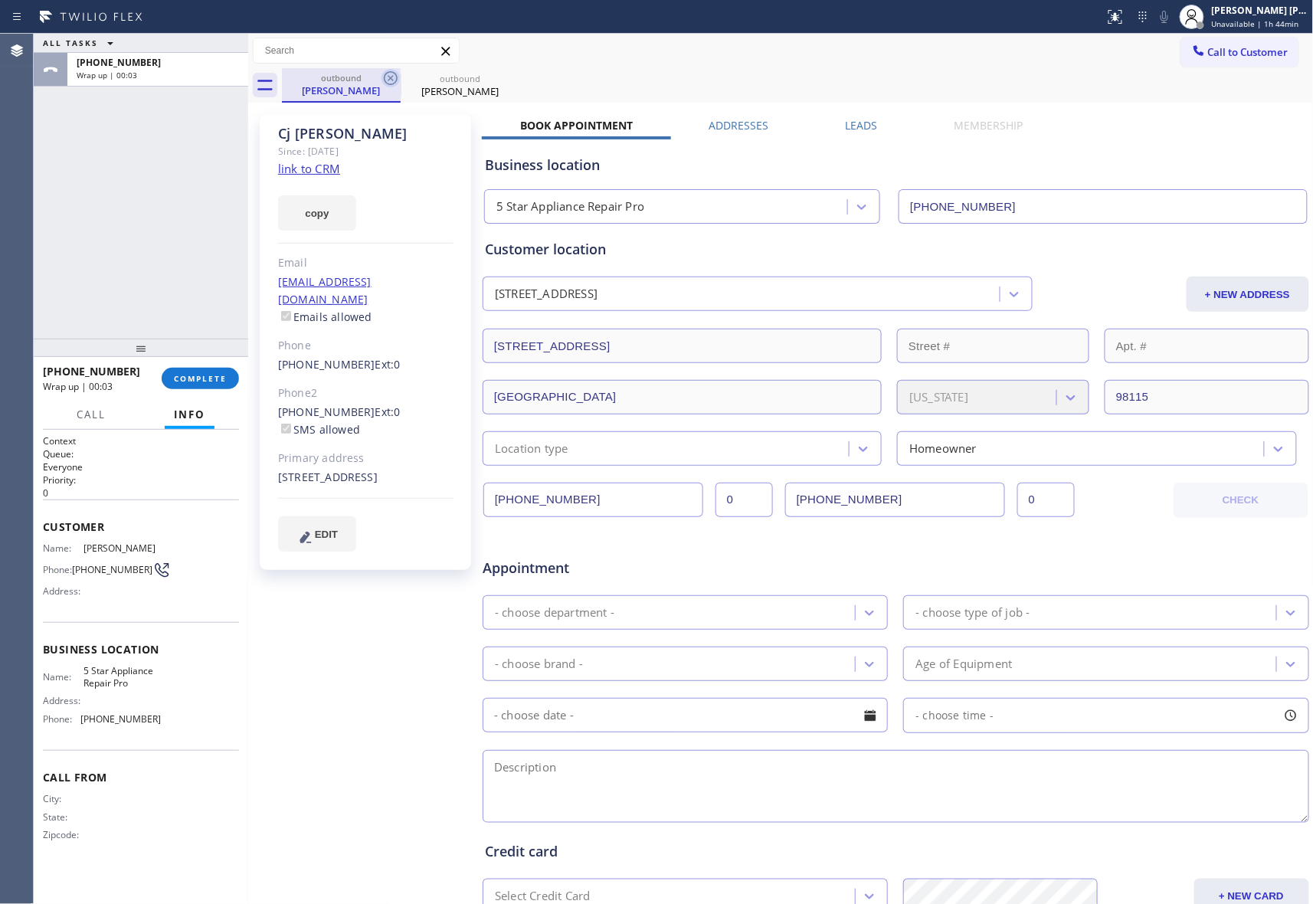
click at [383, 80] on icon at bounding box center [391, 78] width 18 height 18
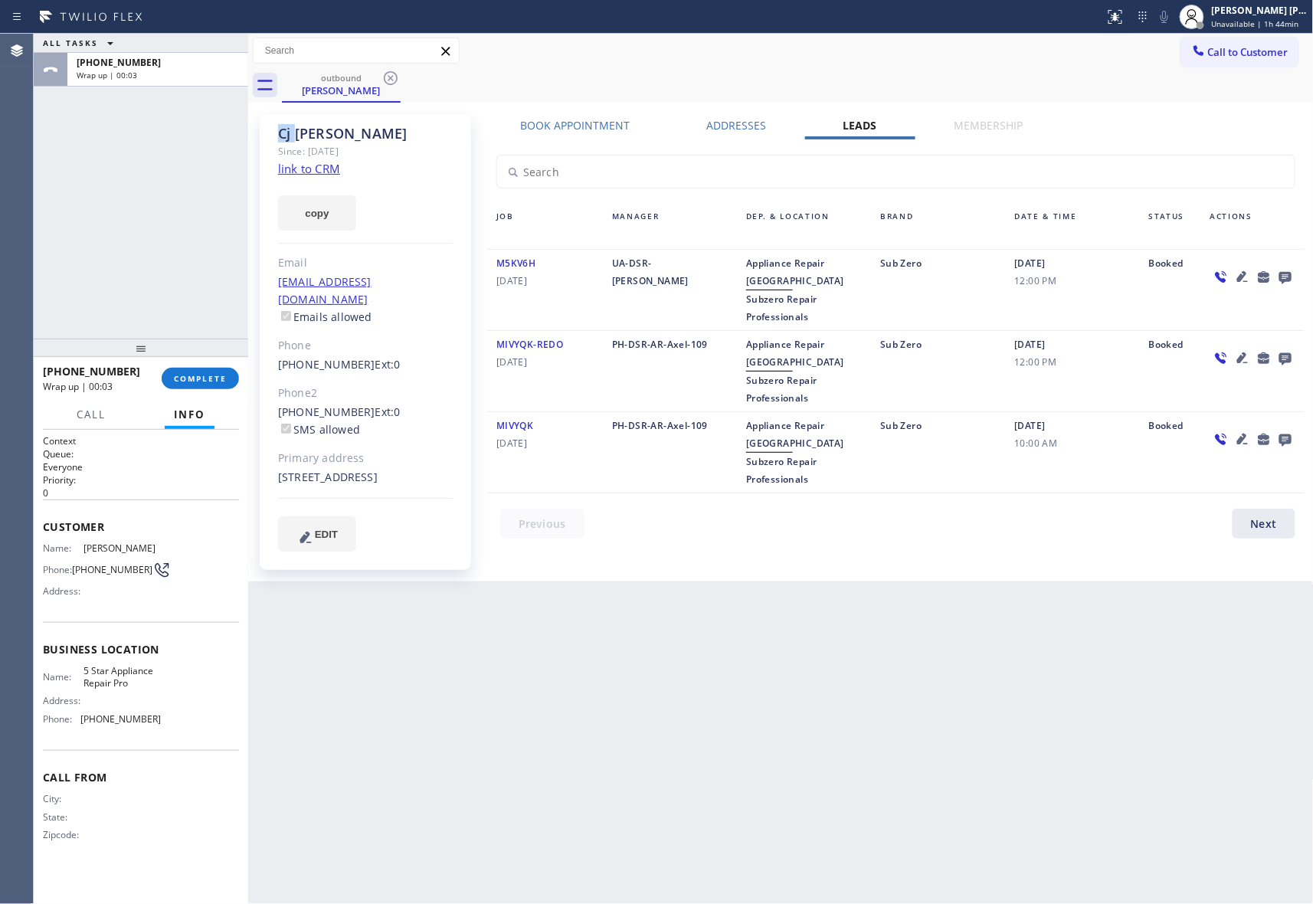
click at [383, 80] on icon at bounding box center [391, 78] width 18 height 18
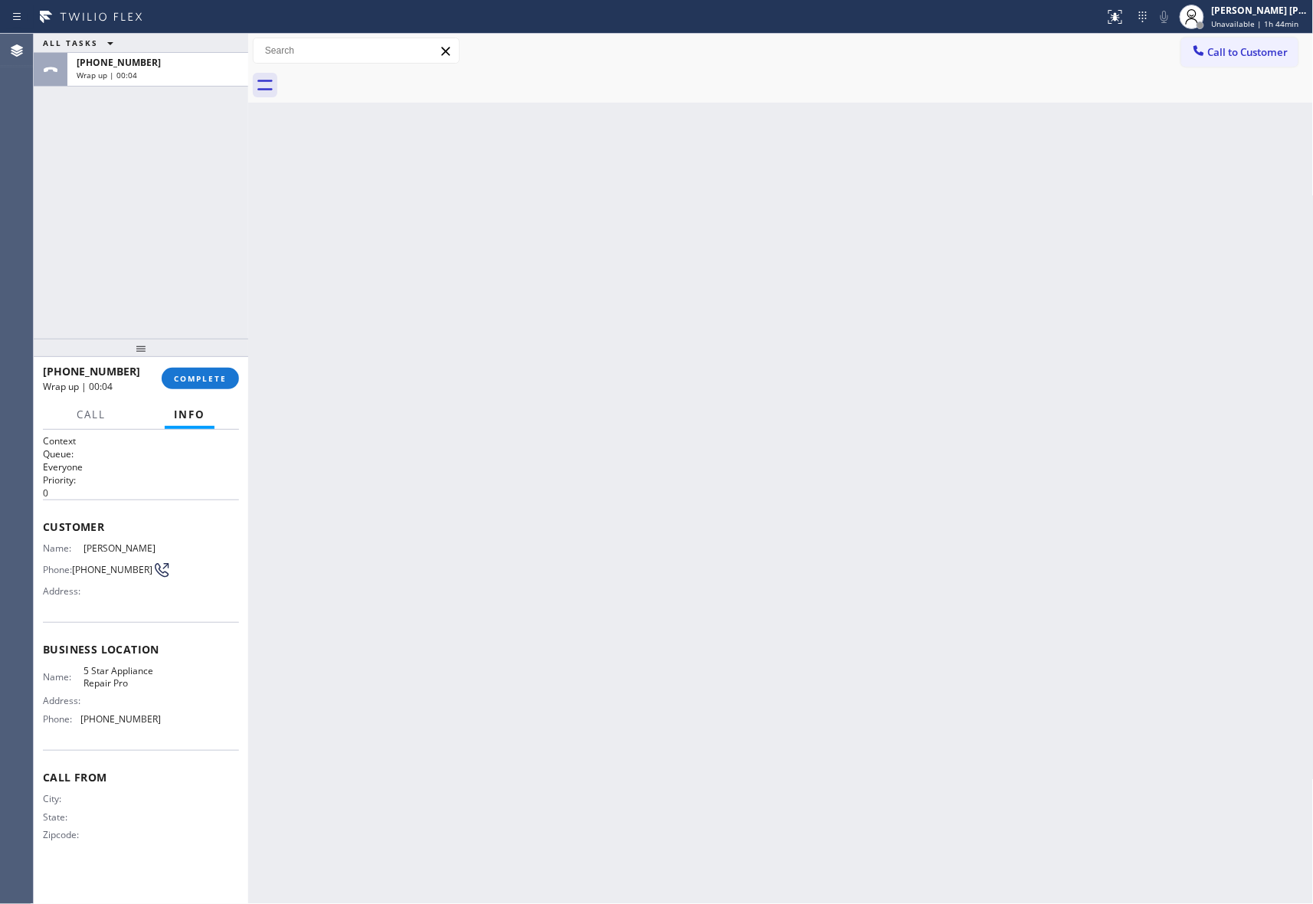
click at [383, 80] on div at bounding box center [798, 85] width 1032 height 34
click at [207, 380] on span "COMPLETE" at bounding box center [200, 378] width 53 height 11
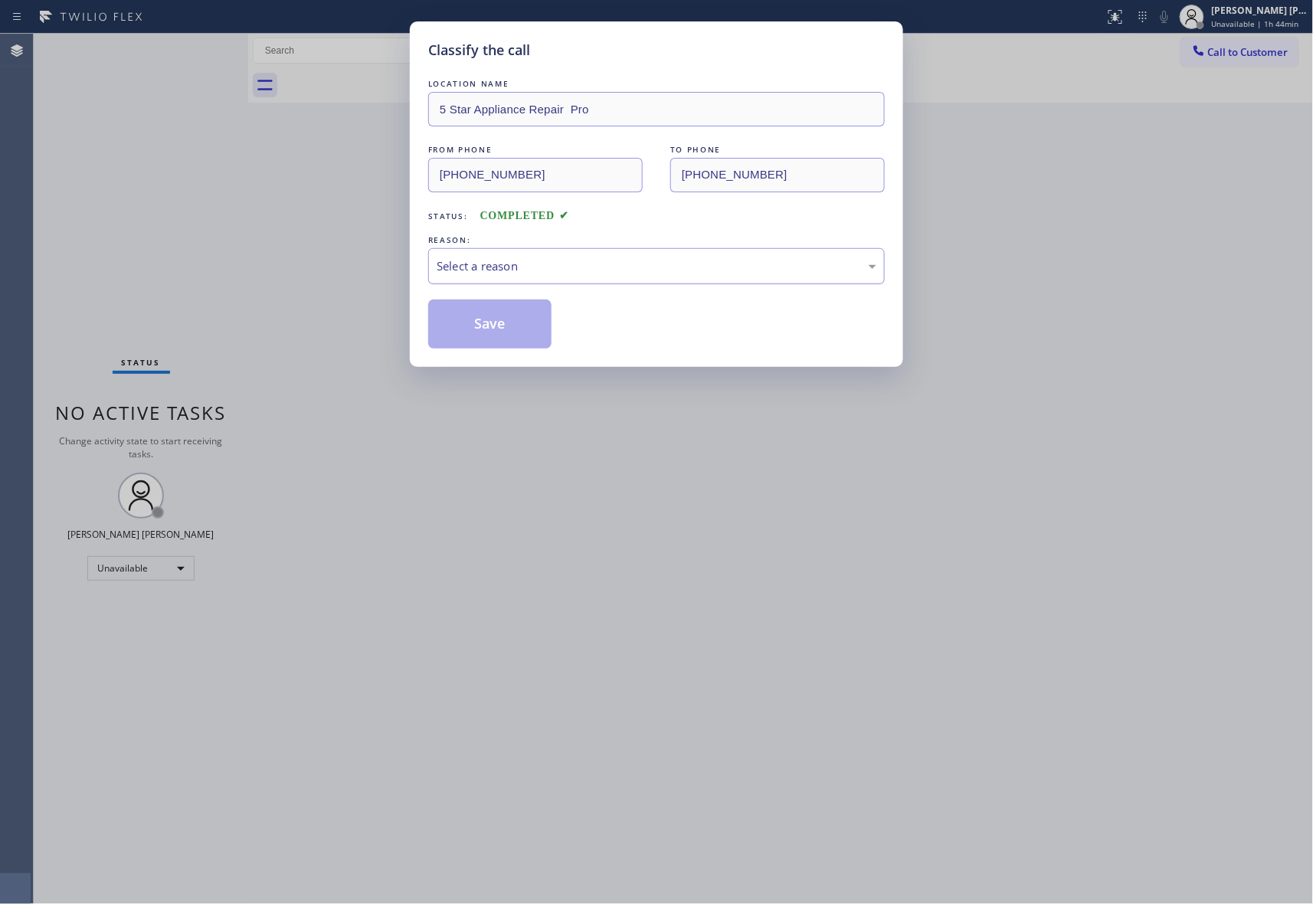
click at [617, 268] on div "Select a reason" at bounding box center [657, 266] width 440 height 18
click at [478, 331] on button "Save" at bounding box center [489, 324] width 123 height 49
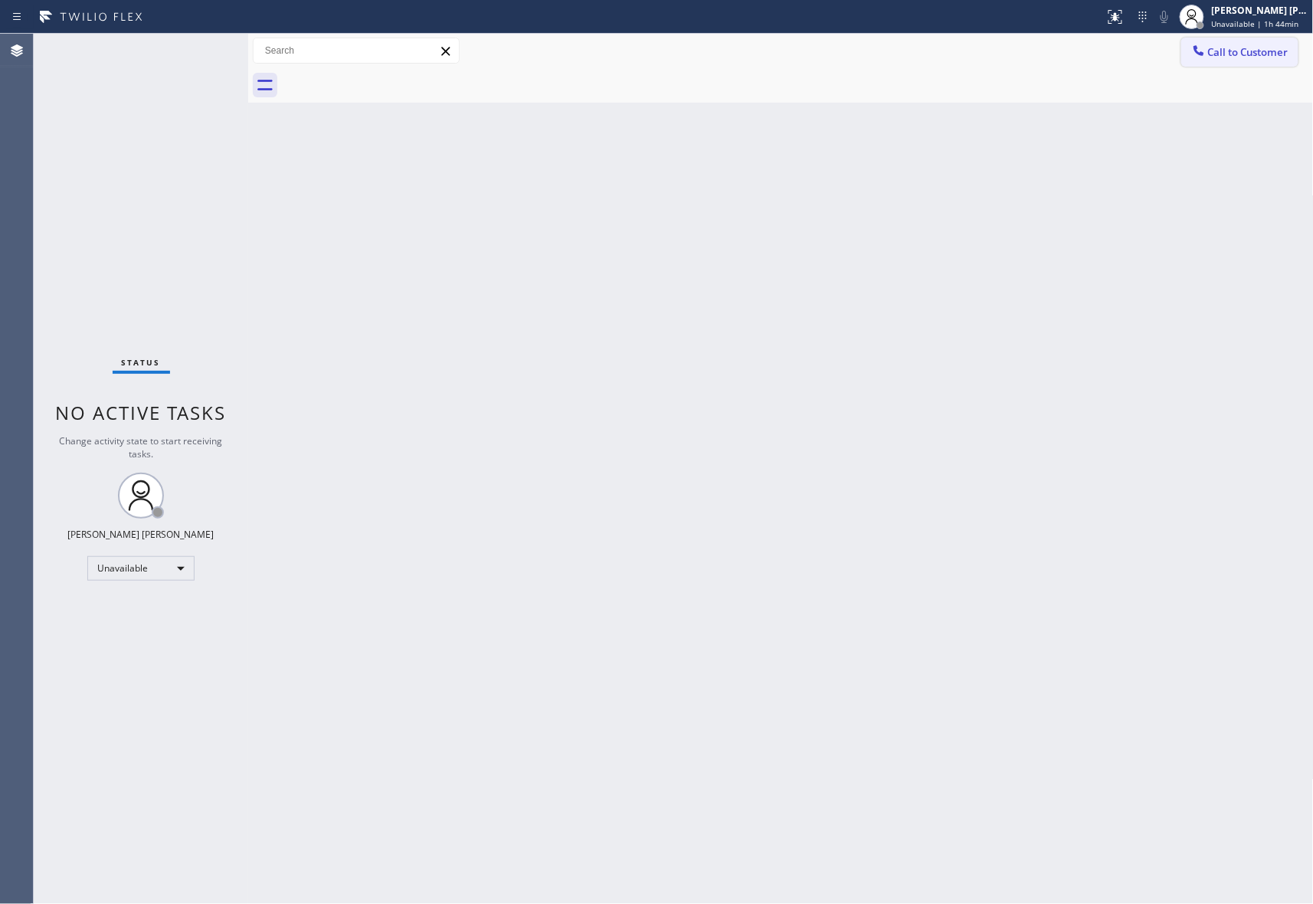
click at [1254, 43] on button "Call to Customer" at bounding box center [1239, 52] width 117 height 29
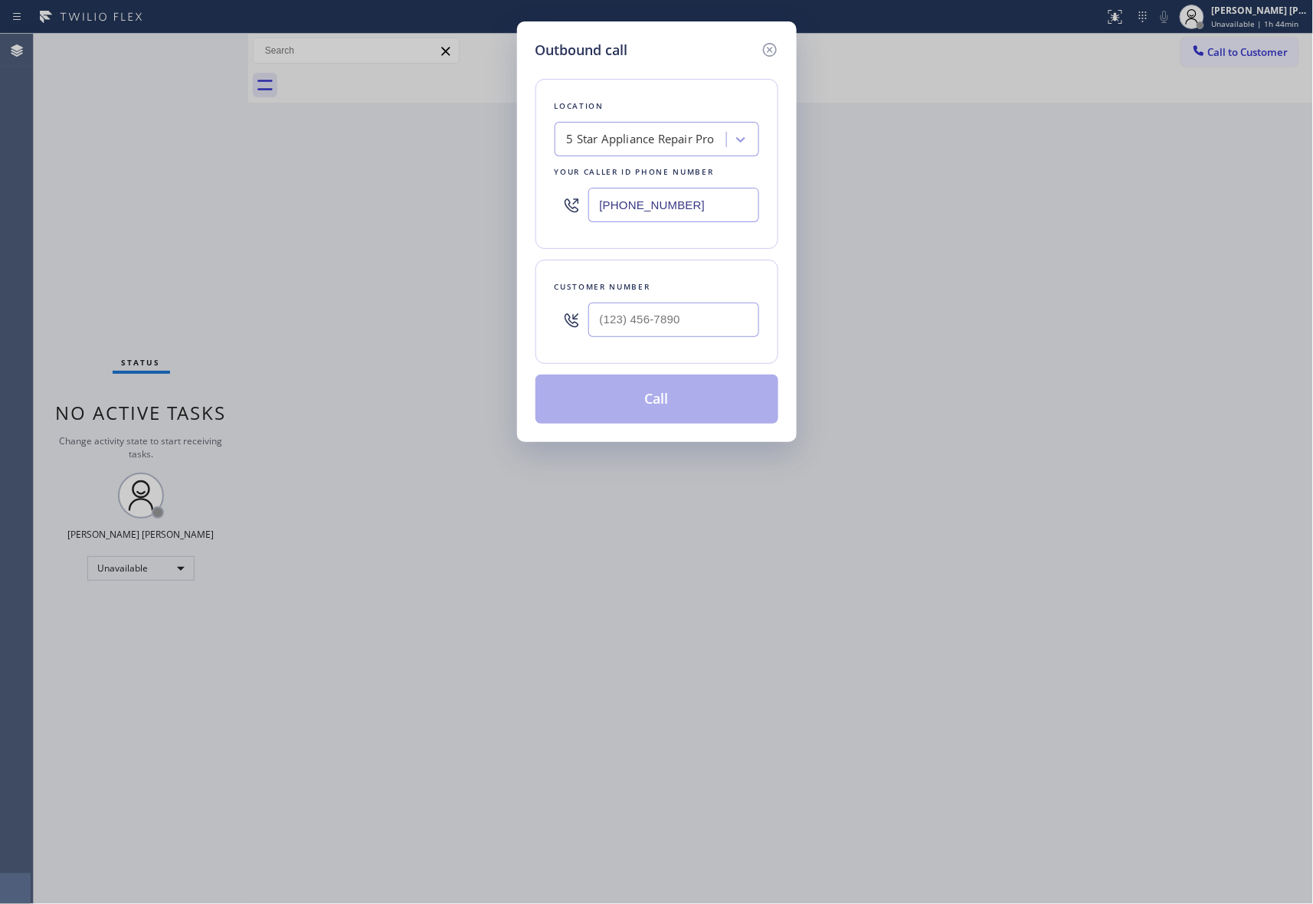
click at [702, 302] on div at bounding box center [673, 320] width 171 height 50
click at [702, 320] on input "(___) ___-____" at bounding box center [673, 320] width 171 height 34
paste input "917) 697-1045"
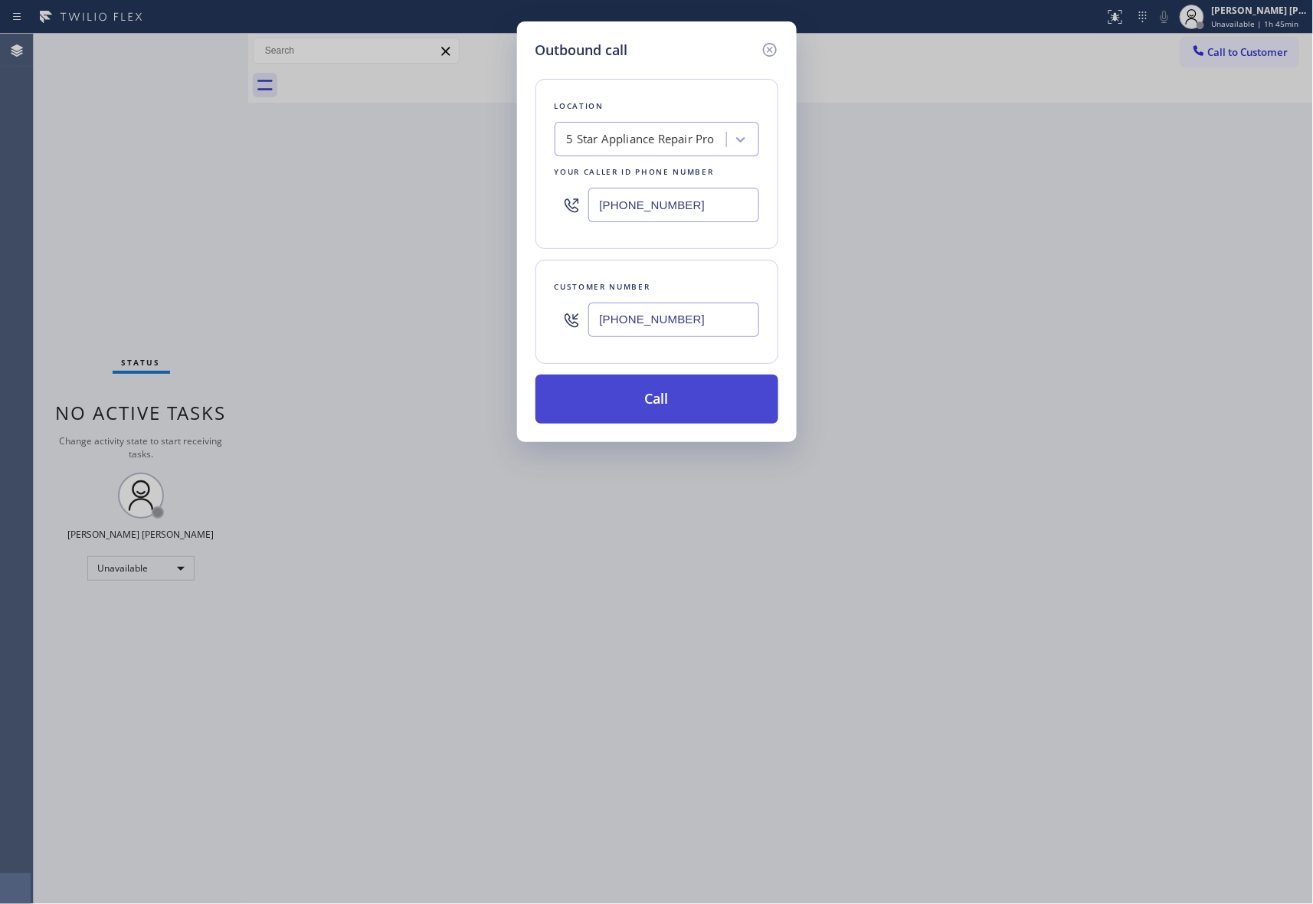
type input "(917) 697-1045"
click at [681, 405] on button "Call" at bounding box center [657, 399] width 243 height 49
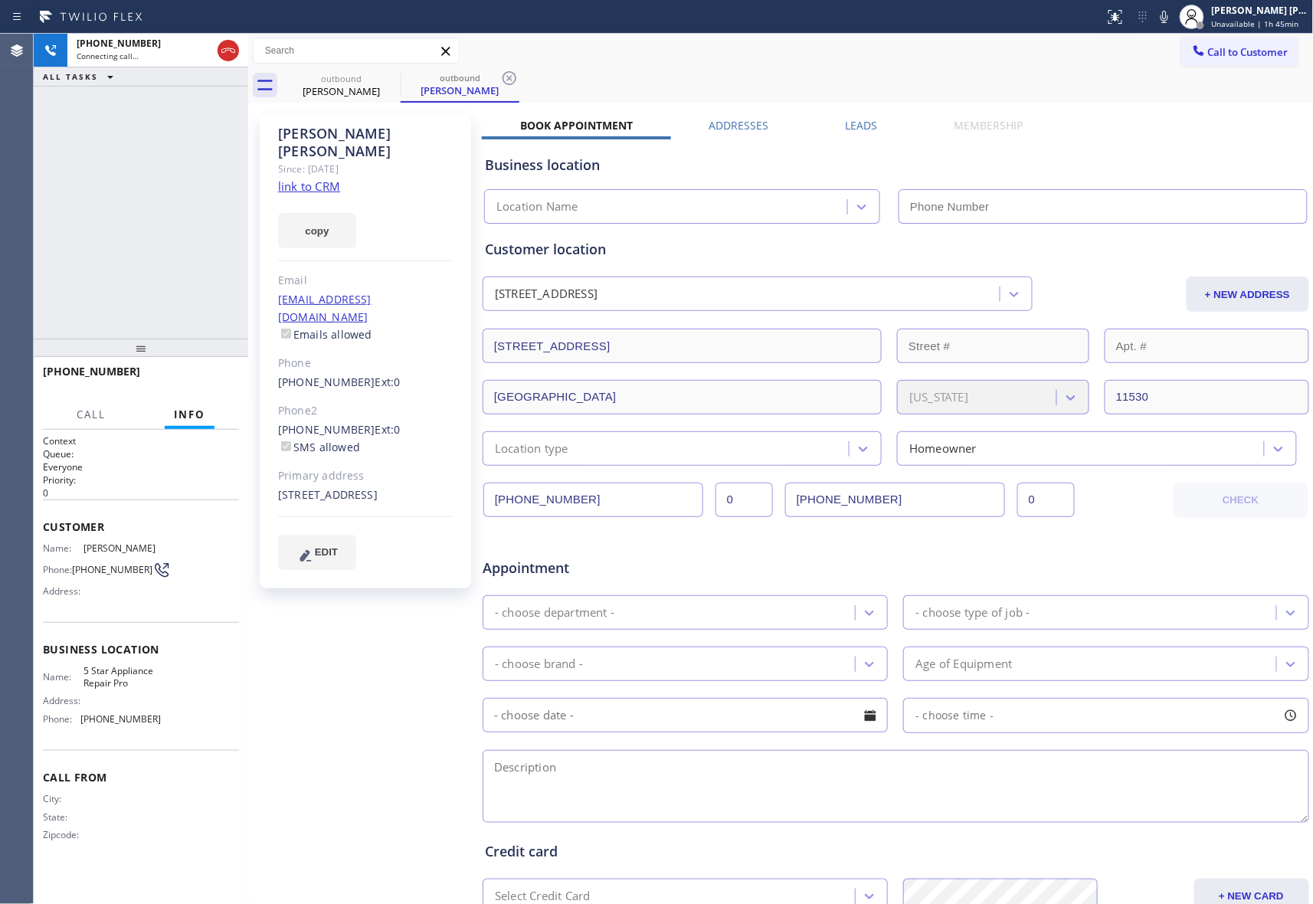
type input "[PHONE_NUMBER]"
click at [191, 383] on span "HANG UP" at bounding box center [203, 378] width 47 height 11
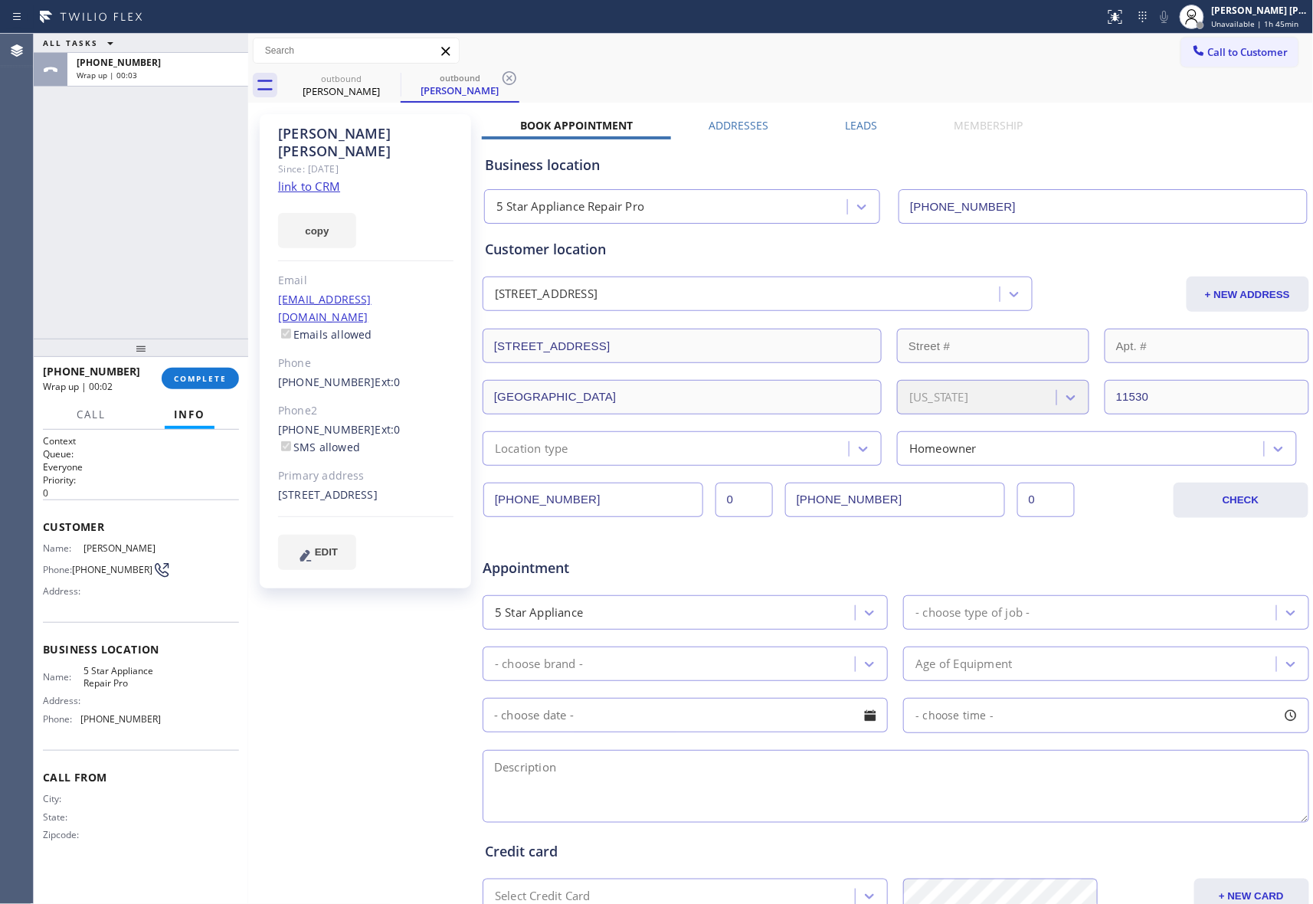
click at [856, 121] on div "Emily Ross Since: 20 may 2020 link to CRM copy Email emilypross23@yahoo.com Ema…" at bounding box center [781, 602] width 1058 height 993
click at [859, 129] on label "Leads" at bounding box center [862, 125] width 32 height 15
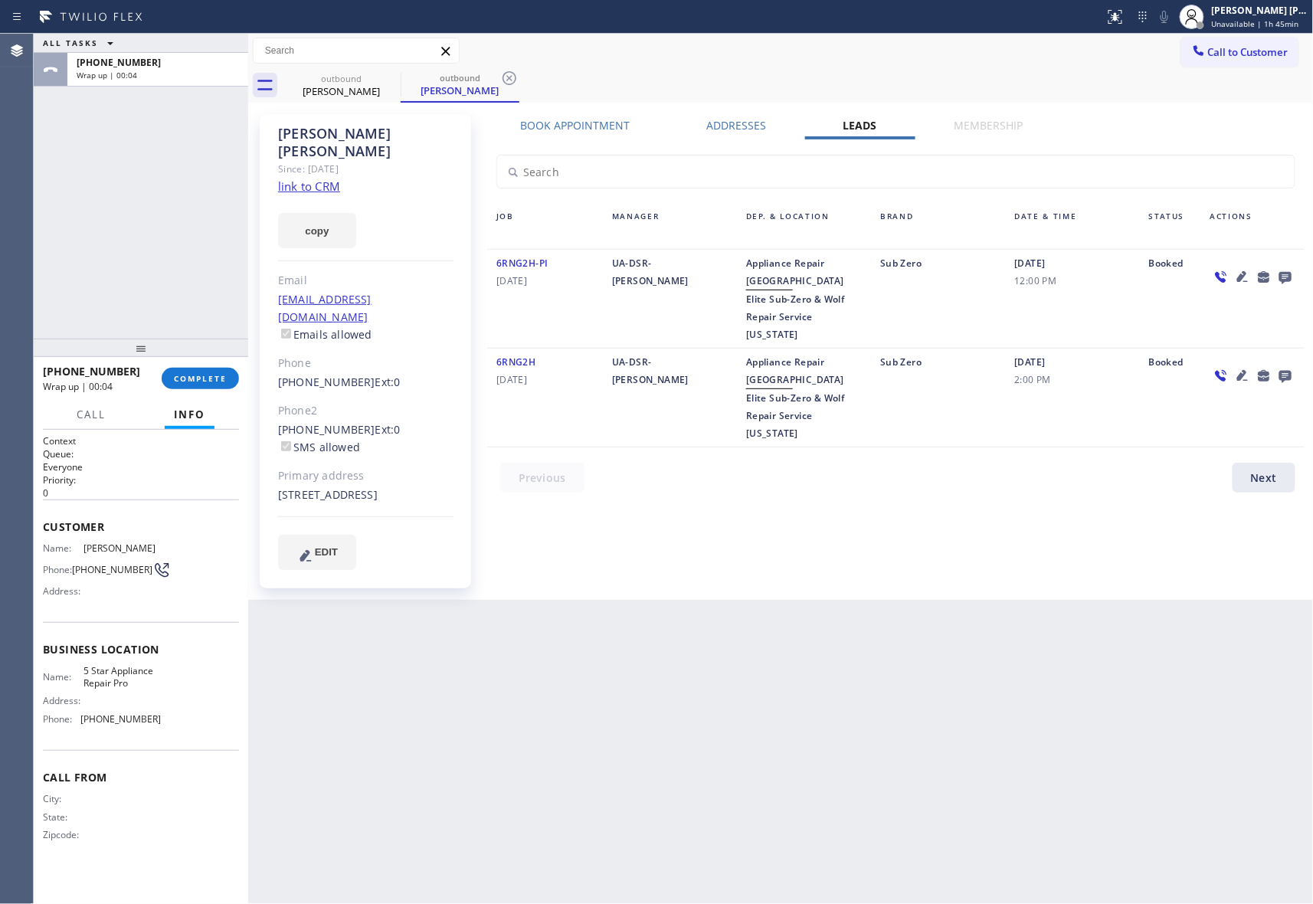
click at [1286, 273] on icon at bounding box center [1285, 278] width 12 height 12
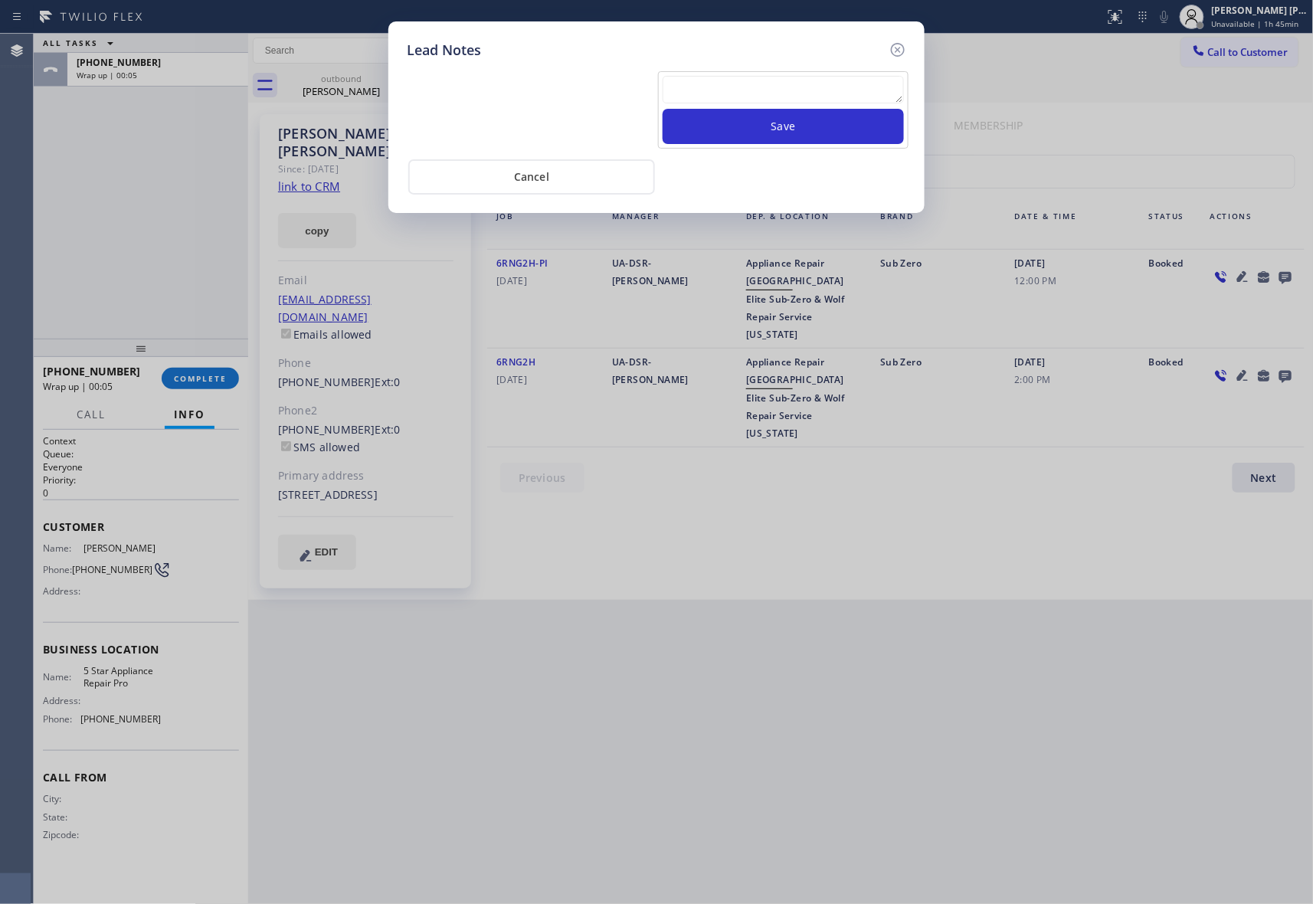
click at [737, 93] on textarea at bounding box center [783, 90] width 241 height 28
paste textarea "VM | please transfer if cx calls back"
type textarea "VM | please transfer if cx calls back"
click at [749, 129] on button "Save" at bounding box center [783, 126] width 241 height 35
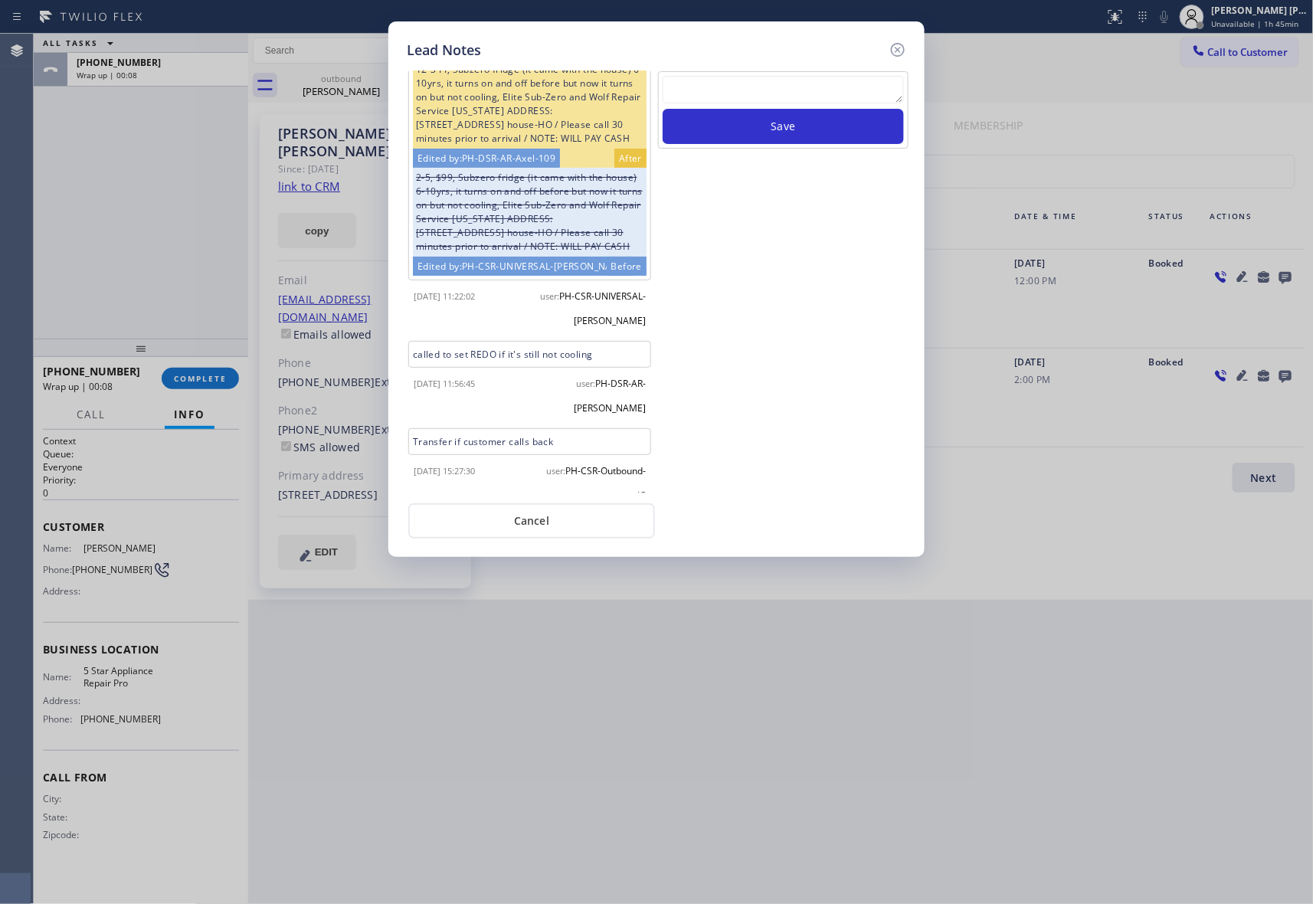
scroll to position [63, 0]
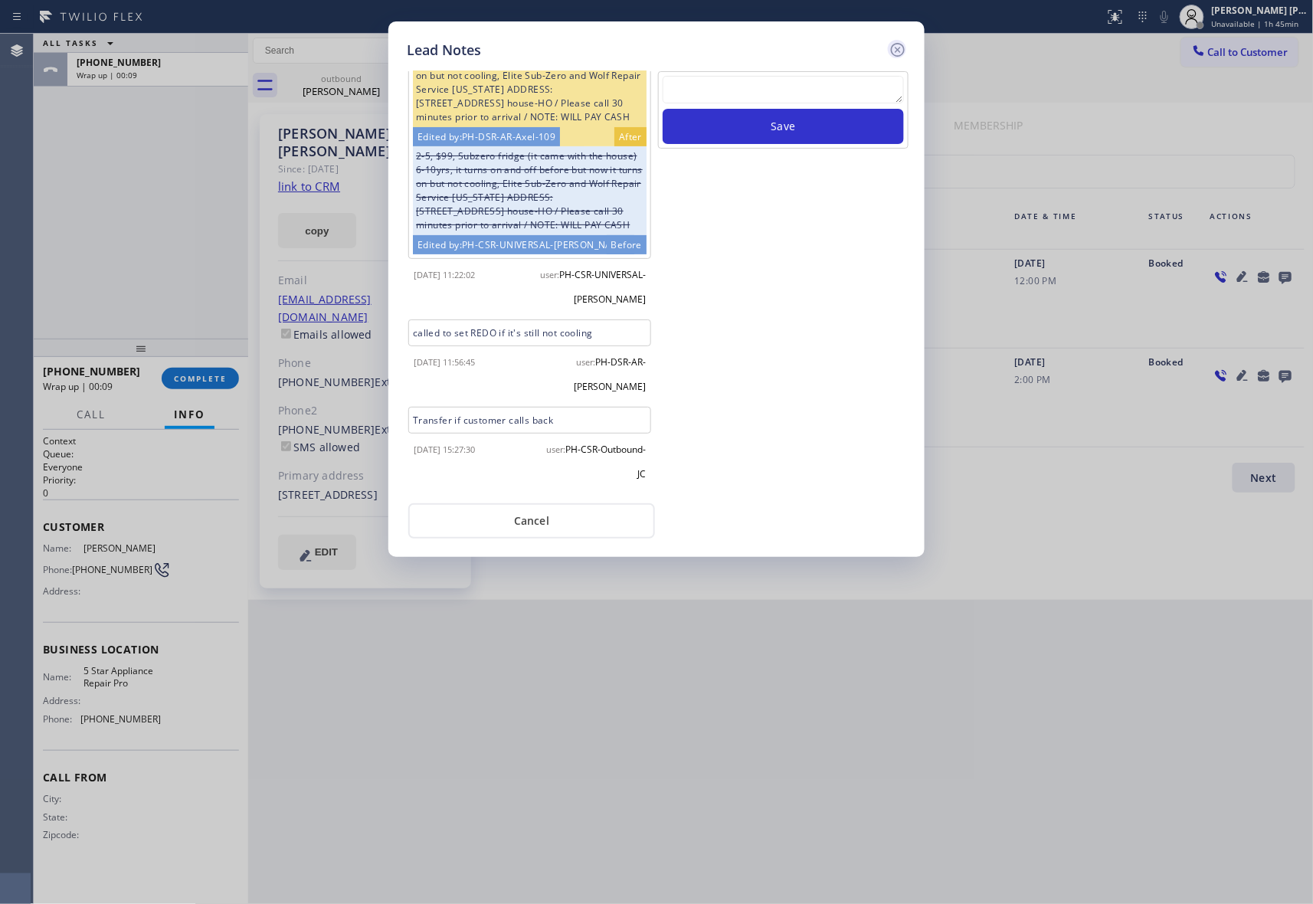
click at [902, 50] on icon at bounding box center [898, 50] width 18 height 18
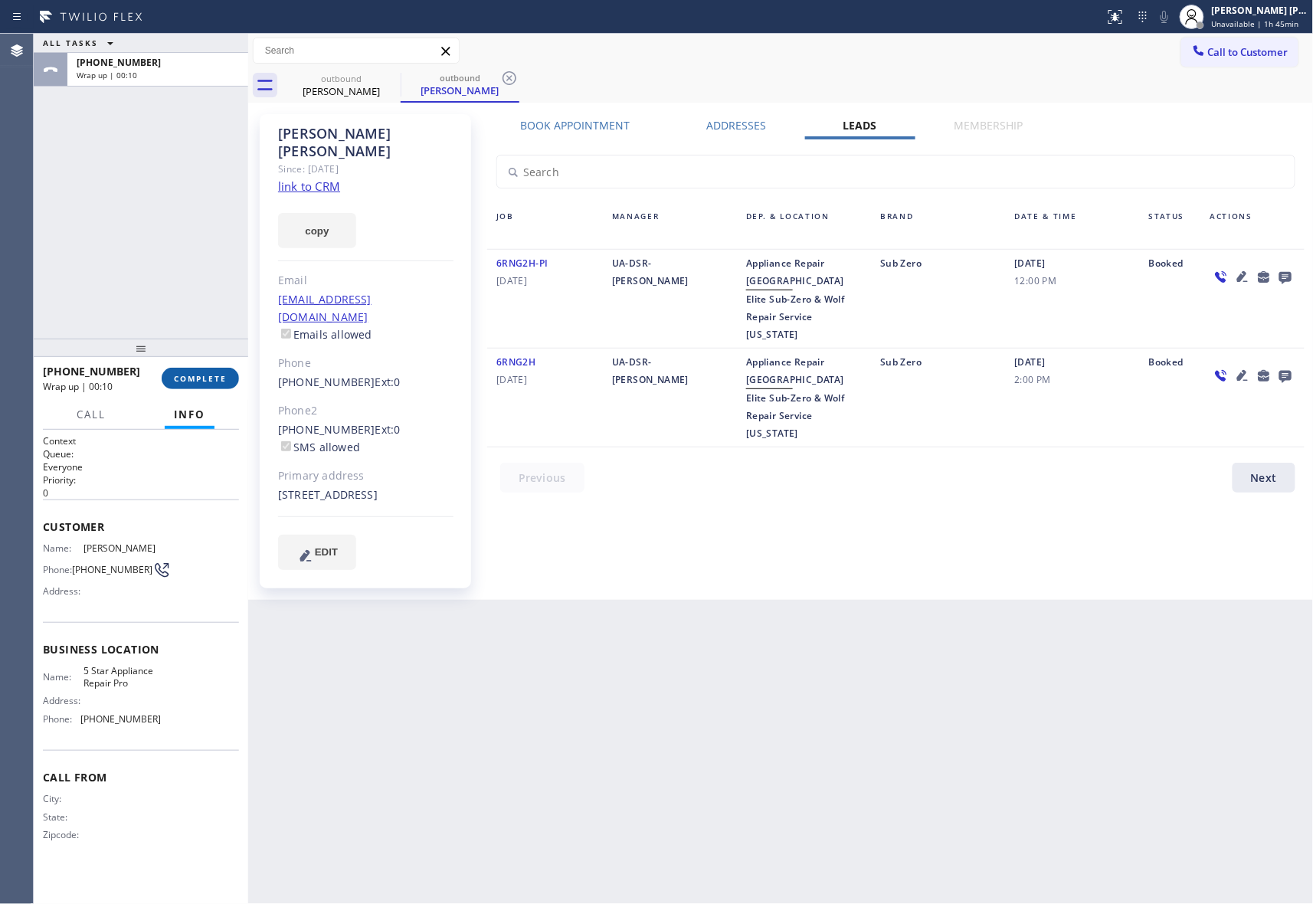
click at [198, 380] on span "COMPLETE" at bounding box center [200, 378] width 53 height 11
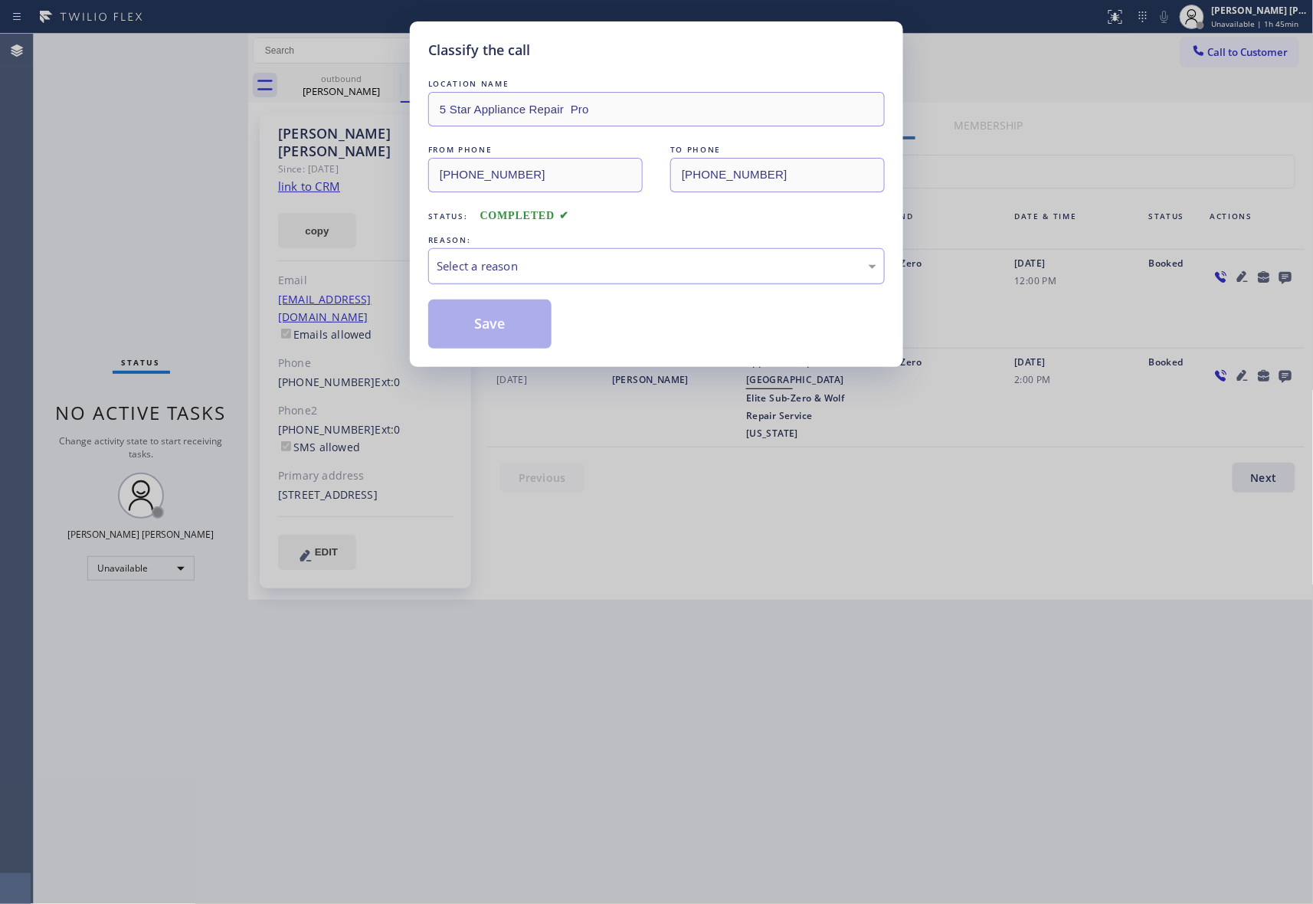
click at [618, 258] on div "Select a reason" at bounding box center [657, 266] width 440 height 18
click at [464, 323] on button "Save" at bounding box center [489, 324] width 123 height 49
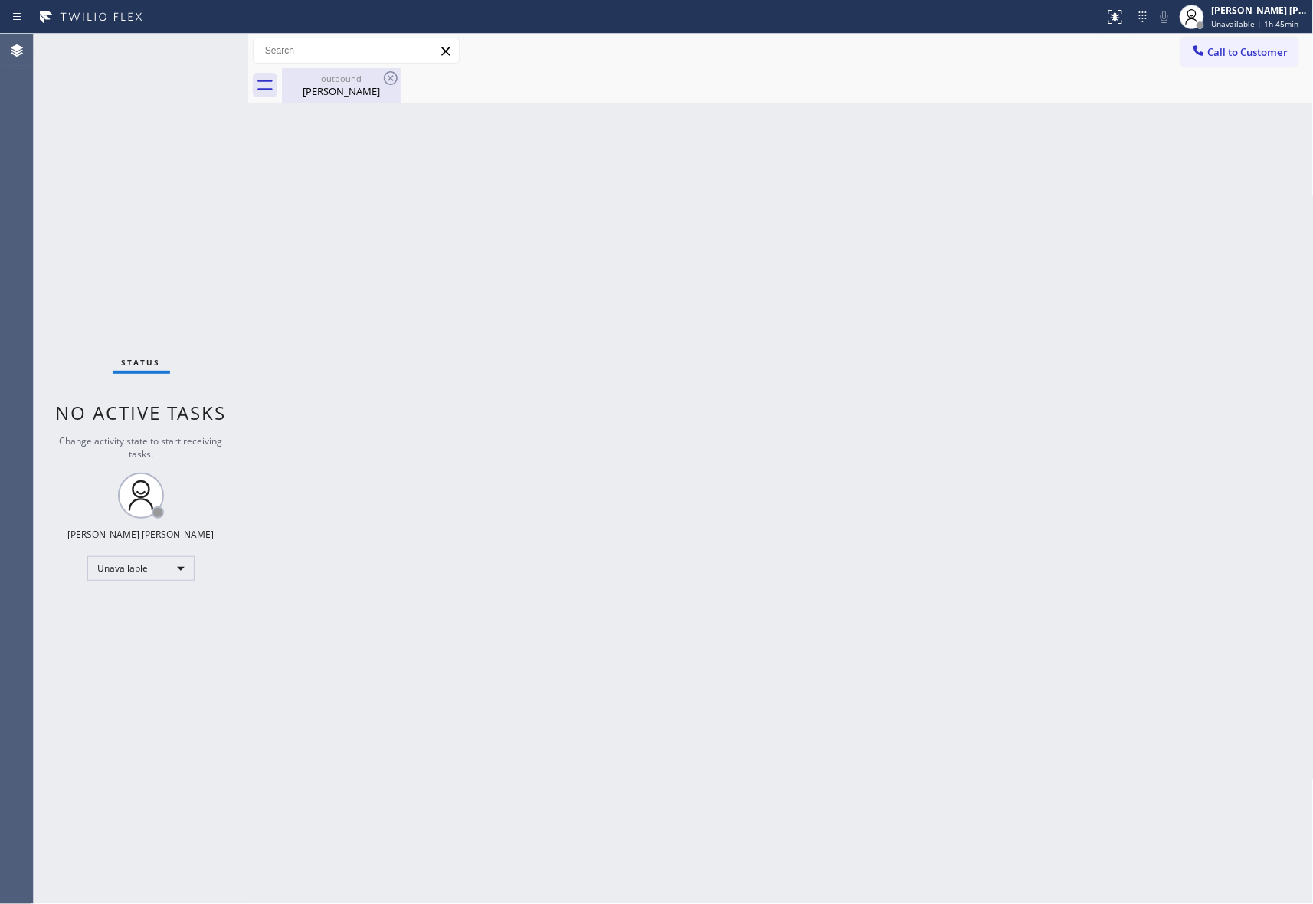
drag, startPoint x: 359, startPoint y: 80, endPoint x: 385, endPoint y: 80, distance: 26.1
click at [360, 80] on div "outbound" at bounding box center [341, 78] width 116 height 11
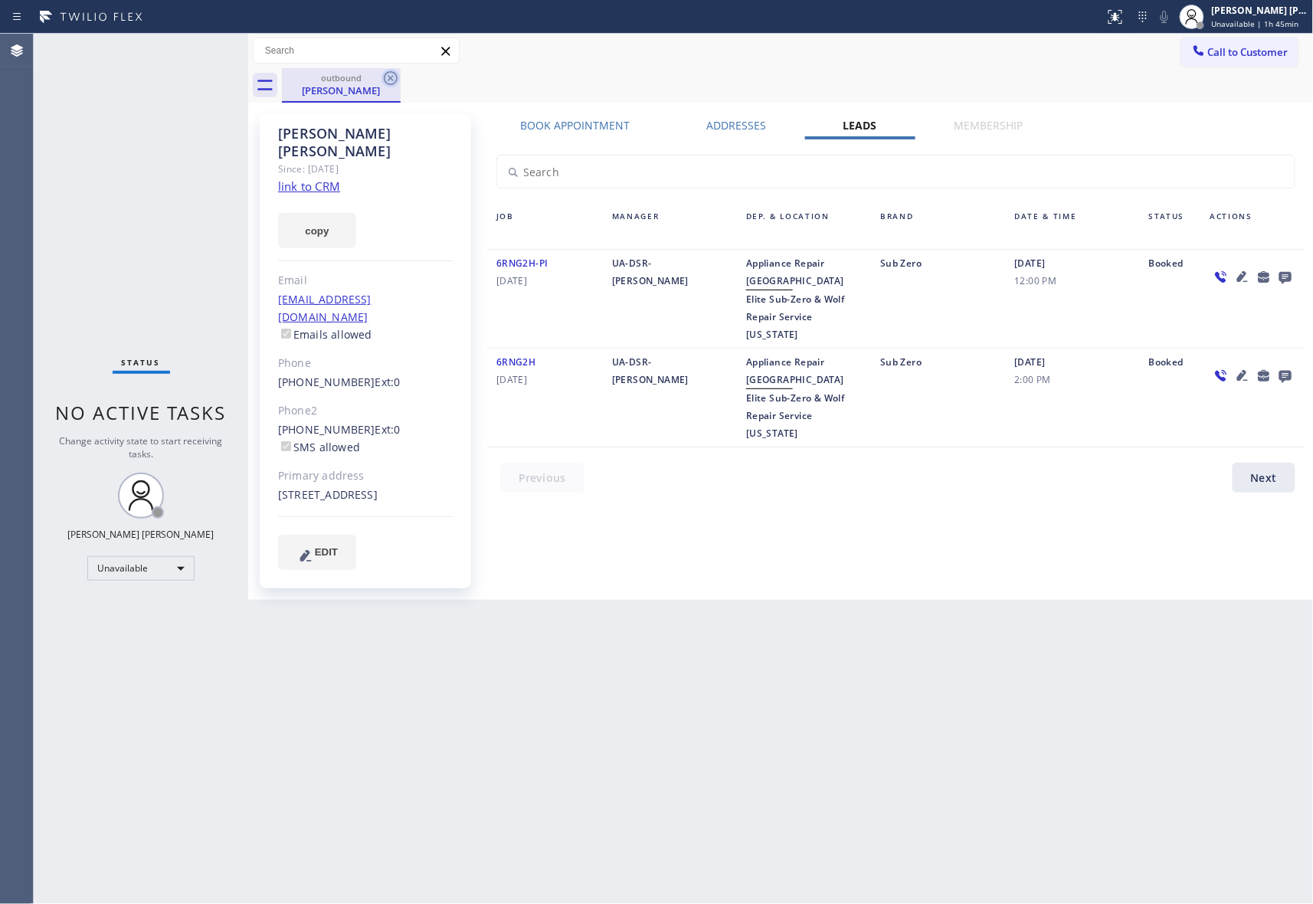
click at [394, 80] on icon at bounding box center [391, 78] width 18 height 18
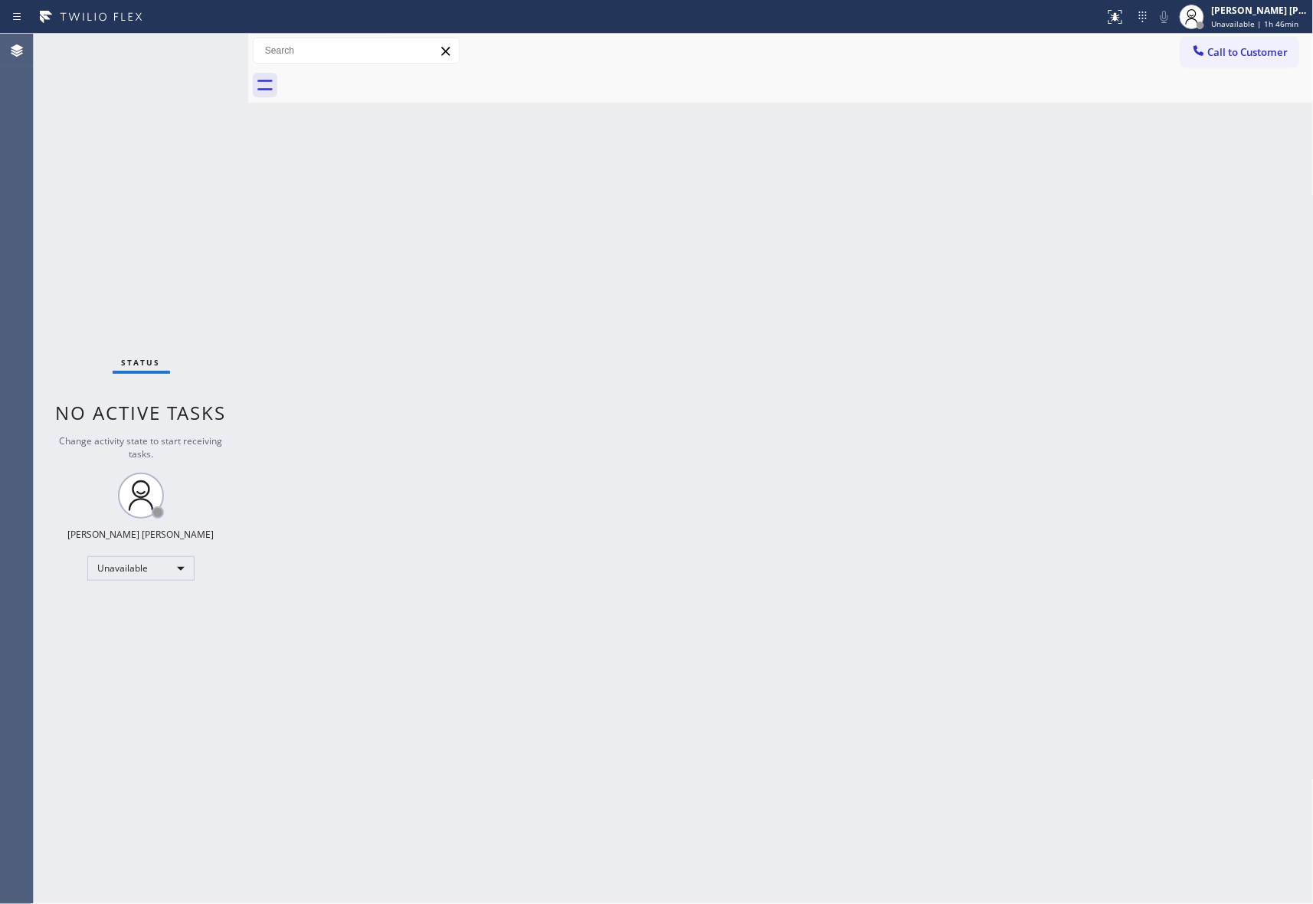
click at [1263, 58] on button "Call to Customer" at bounding box center [1239, 52] width 117 height 29
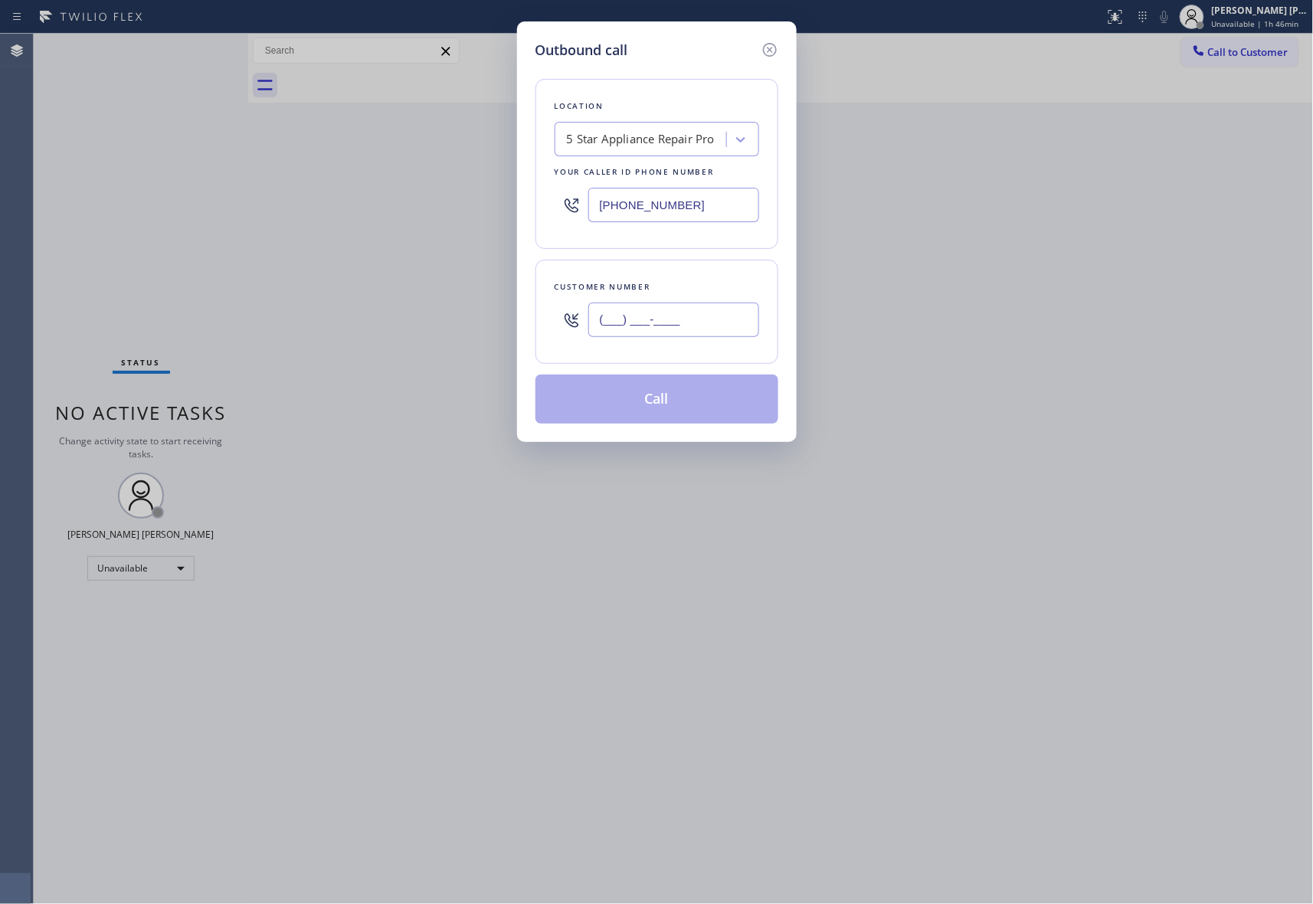
click at [733, 316] on input "(___) ___-____" at bounding box center [673, 320] width 171 height 34
paste input "954) 830-0980"
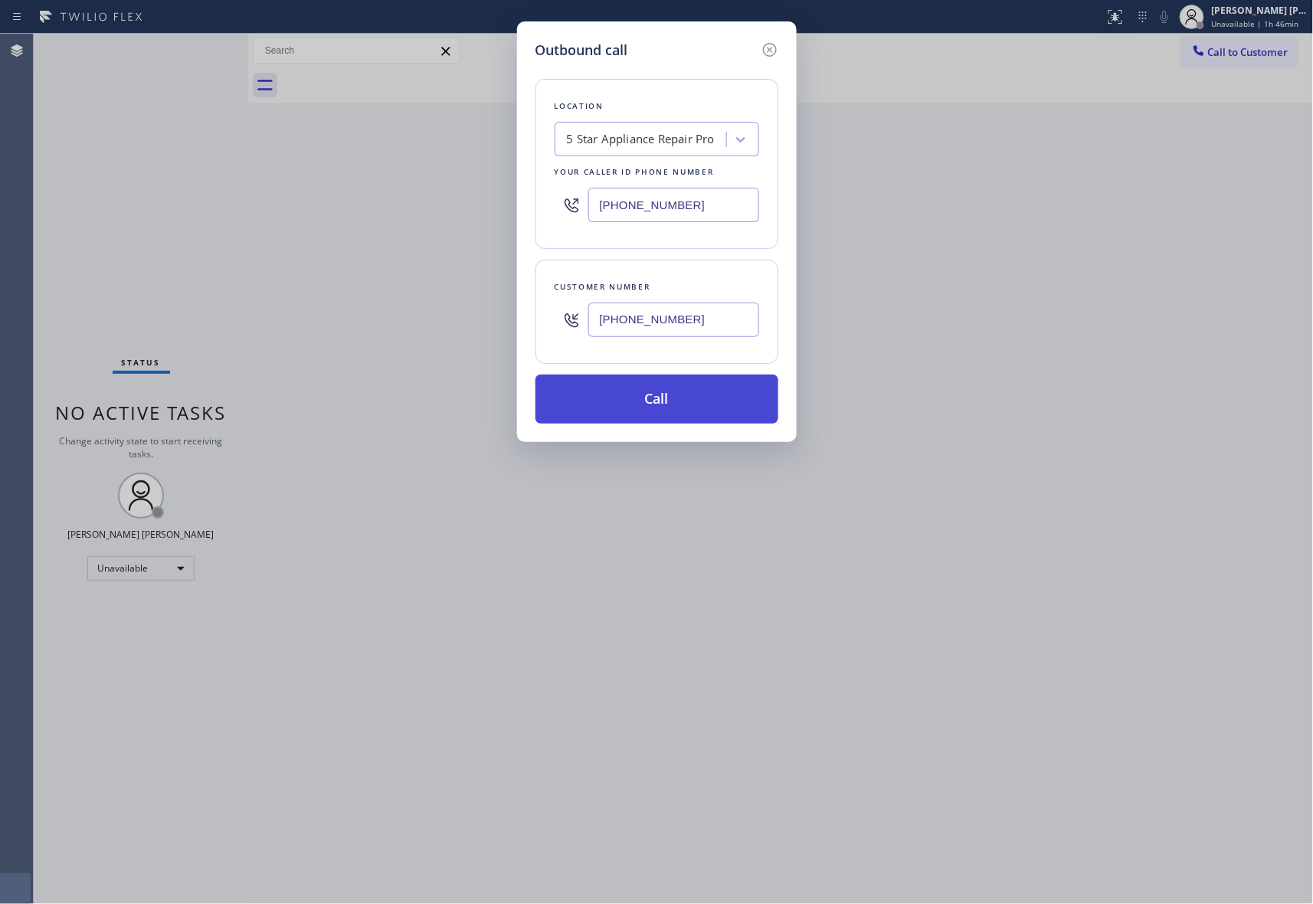
type input "(954) 830-0980"
click at [645, 405] on button "Call" at bounding box center [657, 399] width 243 height 49
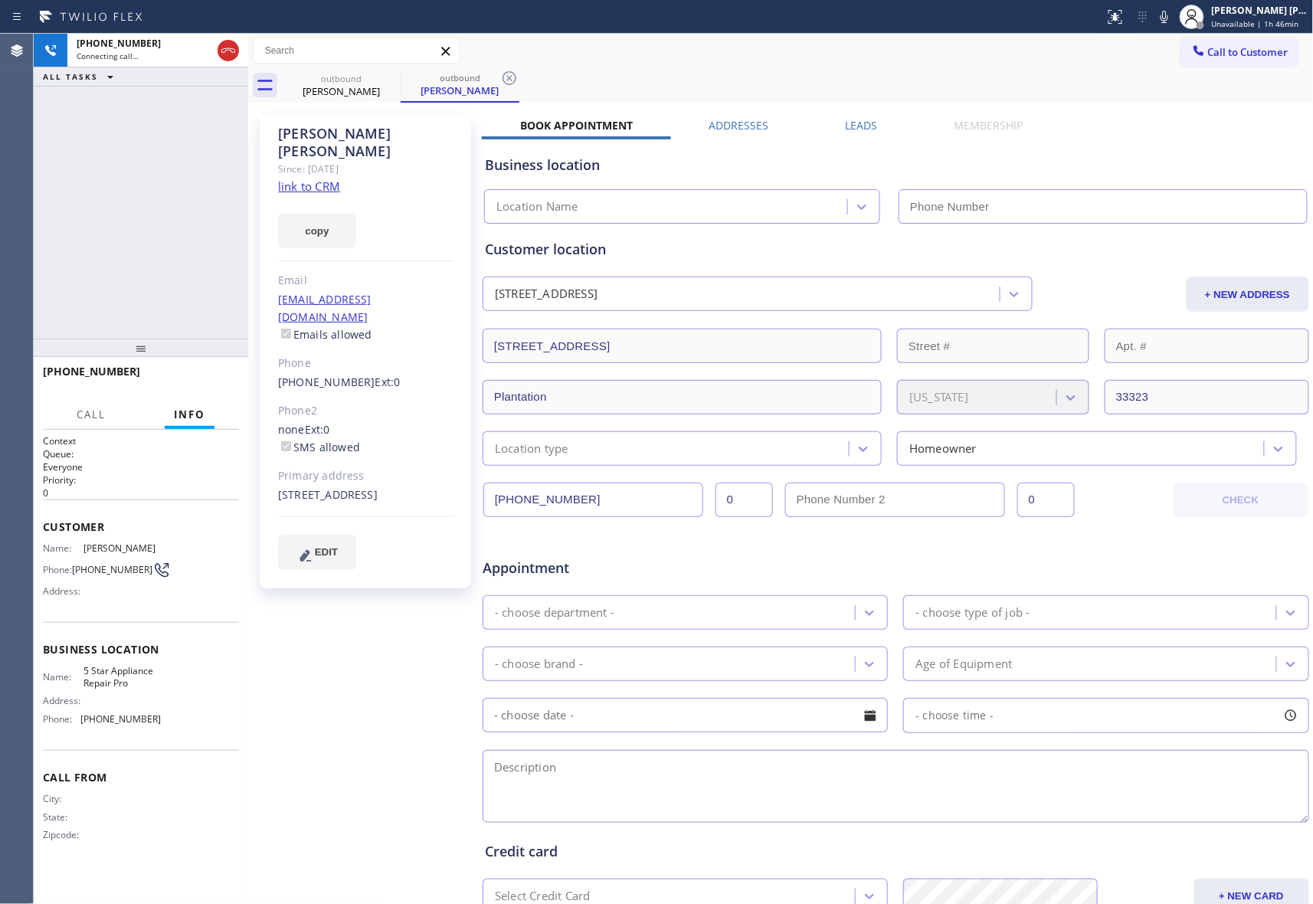
type input "[PHONE_NUMBER]"
click at [218, 355] on div at bounding box center [141, 348] width 215 height 18
click at [208, 372] on button "HANG UP" at bounding box center [203, 379] width 71 height 21
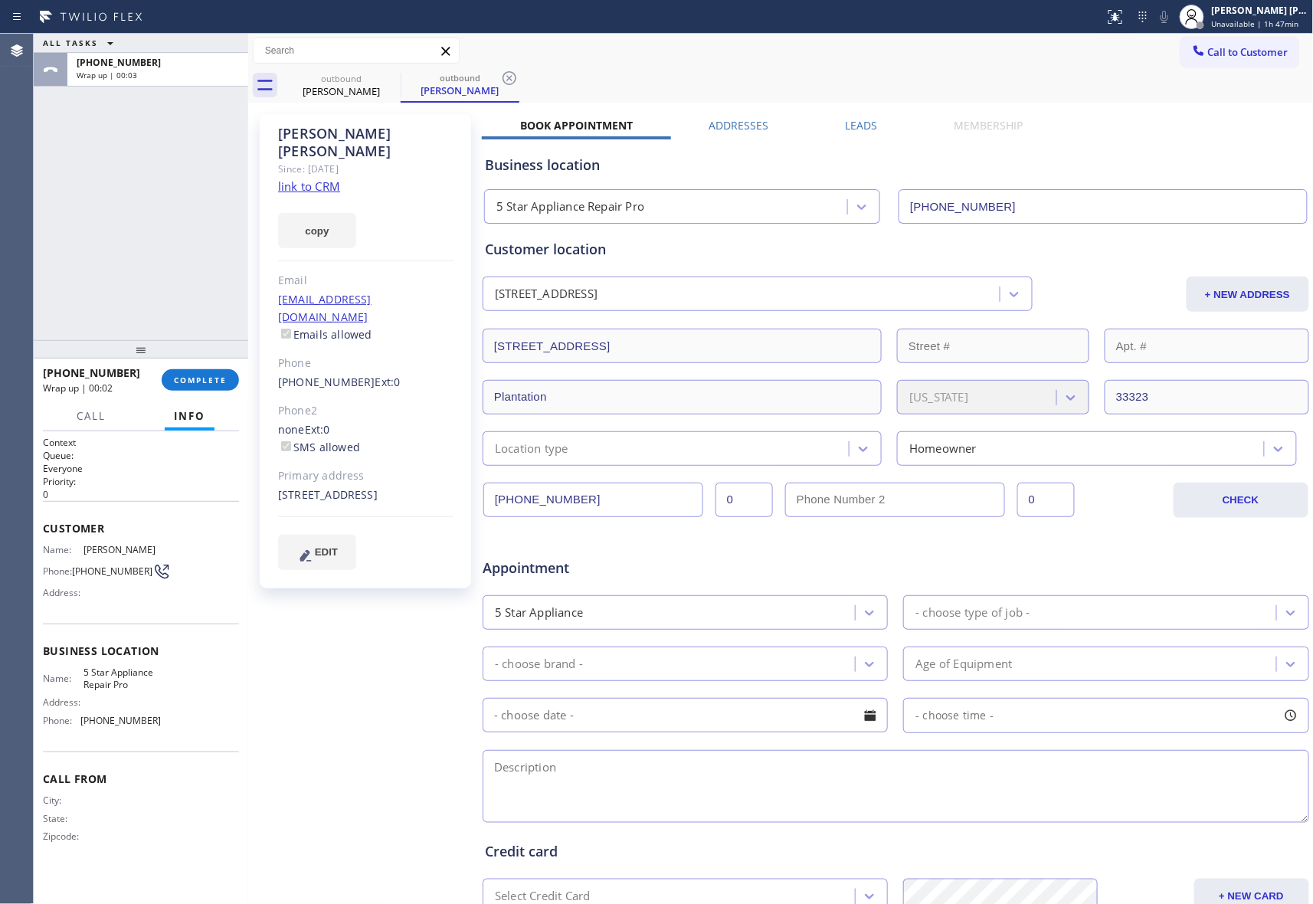
click at [850, 126] on label "Leads" at bounding box center [862, 125] width 32 height 15
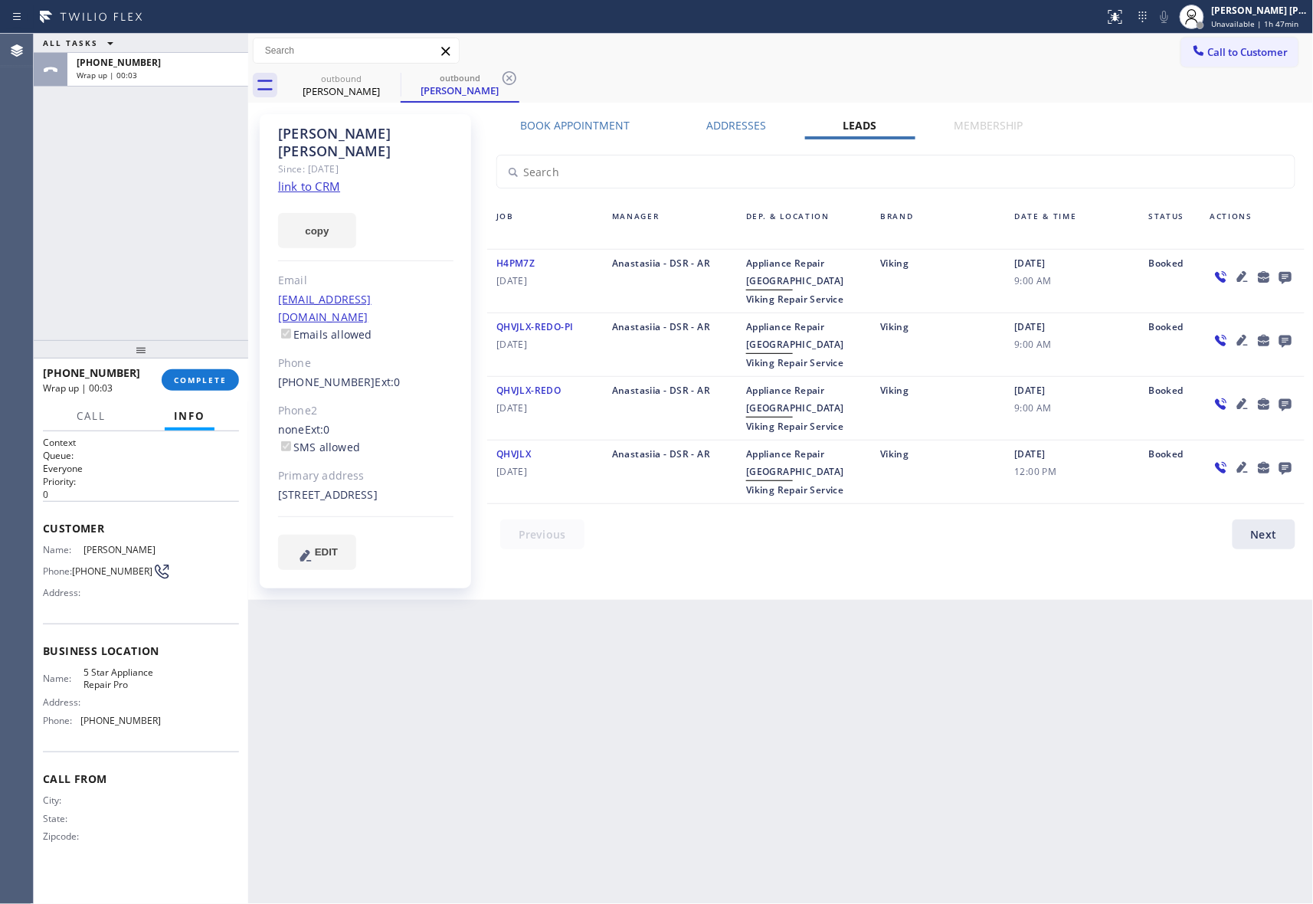
click at [1288, 280] on icon at bounding box center [1285, 278] width 12 height 12
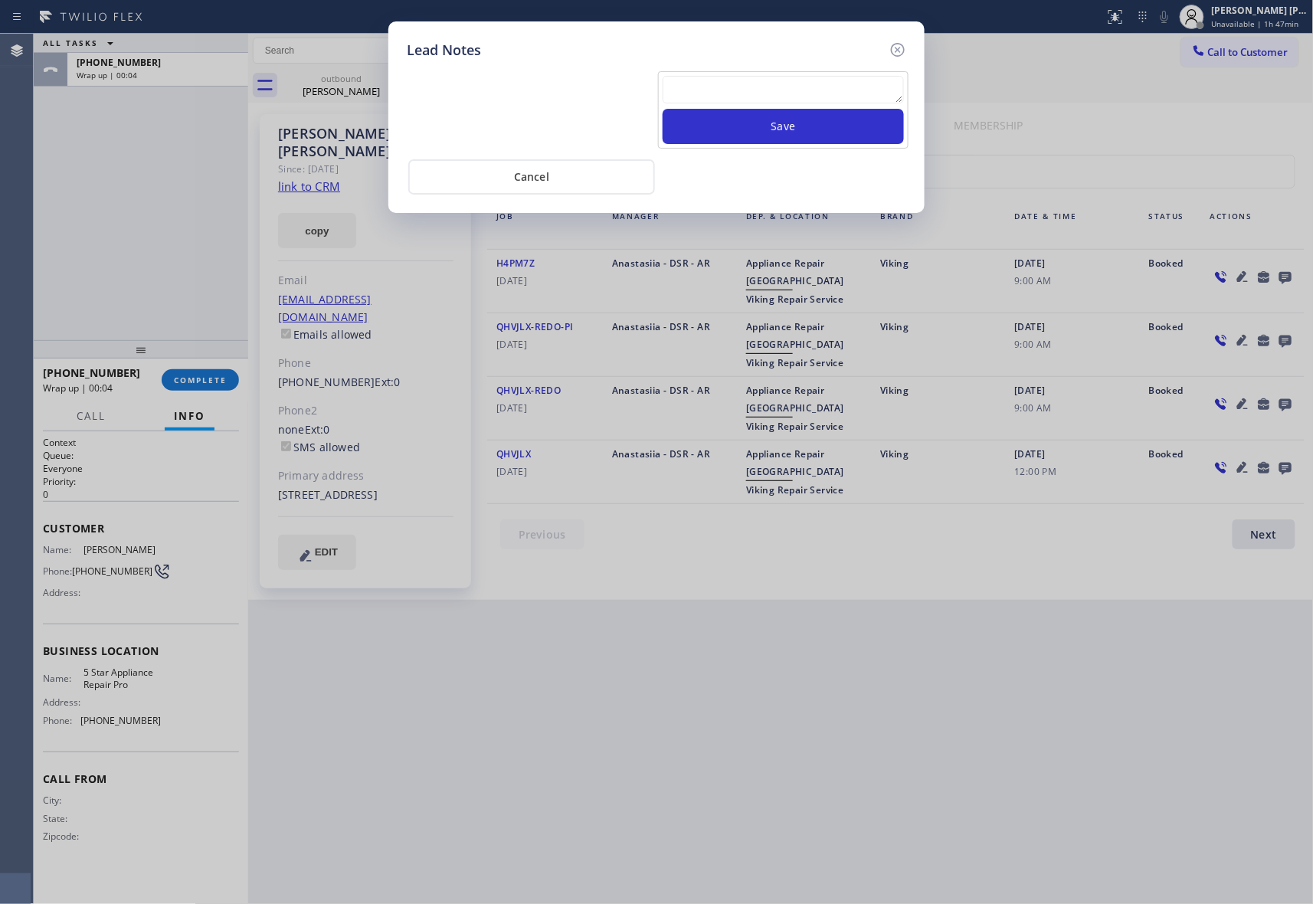
click at [730, 74] on div "Save" at bounding box center [783, 109] width 251 height 77
click at [723, 101] on textarea at bounding box center [783, 90] width 241 height 28
paste textarea "VM | please transfer if cx calls back"
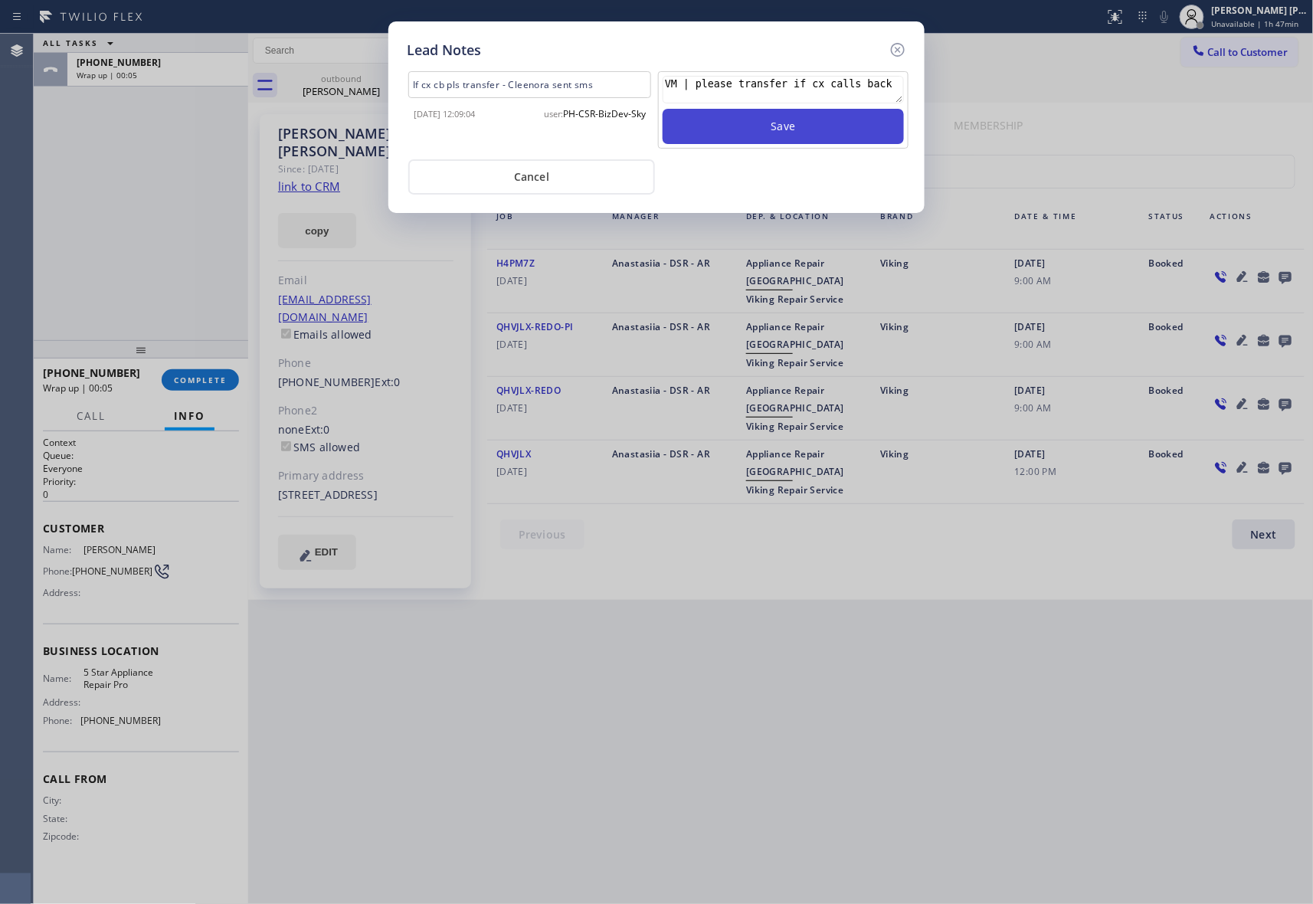
type textarea "VM | please transfer if cx calls back"
click at [788, 126] on button "Save" at bounding box center [783, 126] width 241 height 35
click at [907, 47] on icon at bounding box center [898, 50] width 18 height 18
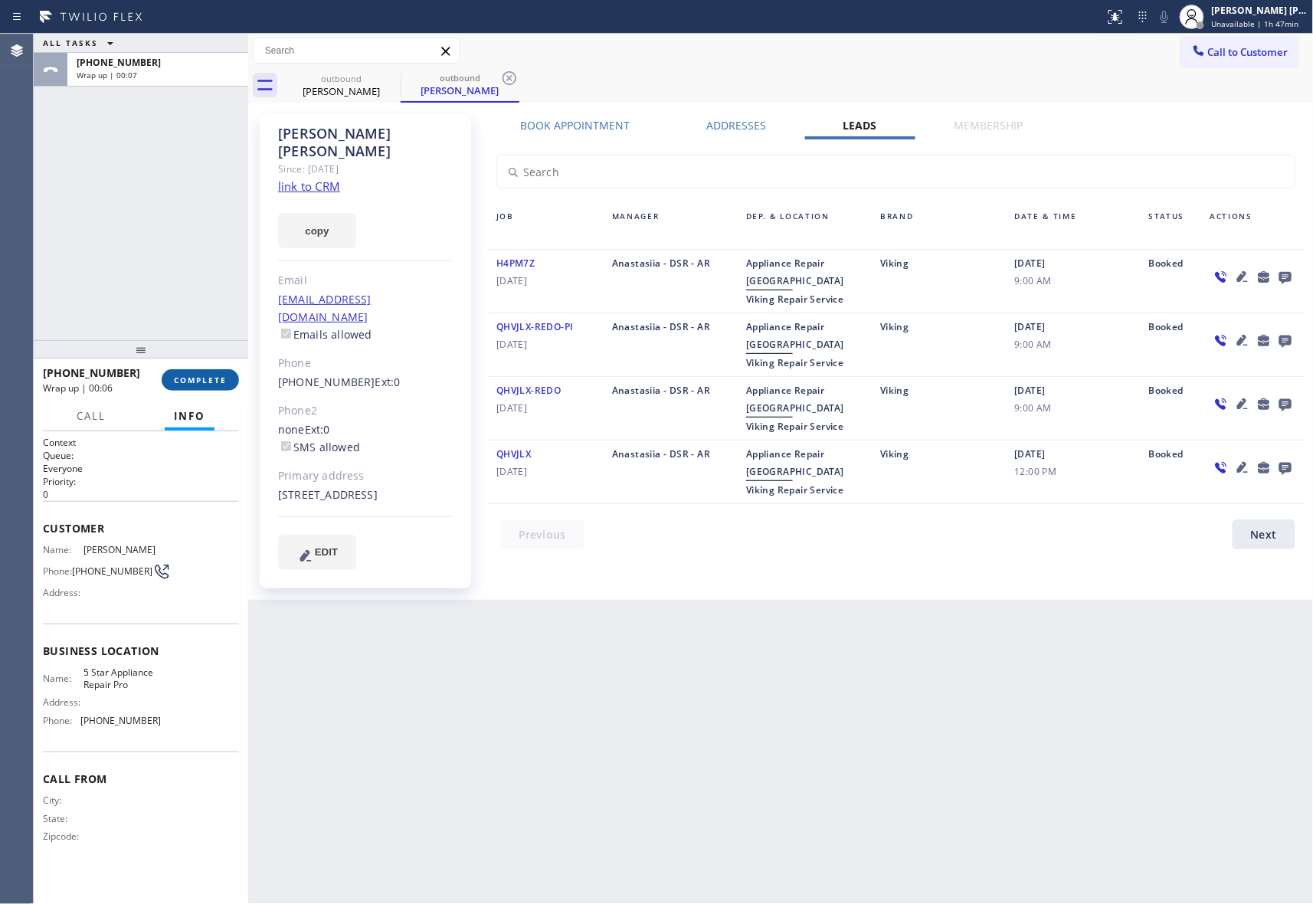
click at [208, 375] on span "COMPLETE" at bounding box center [200, 380] width 53 height 11
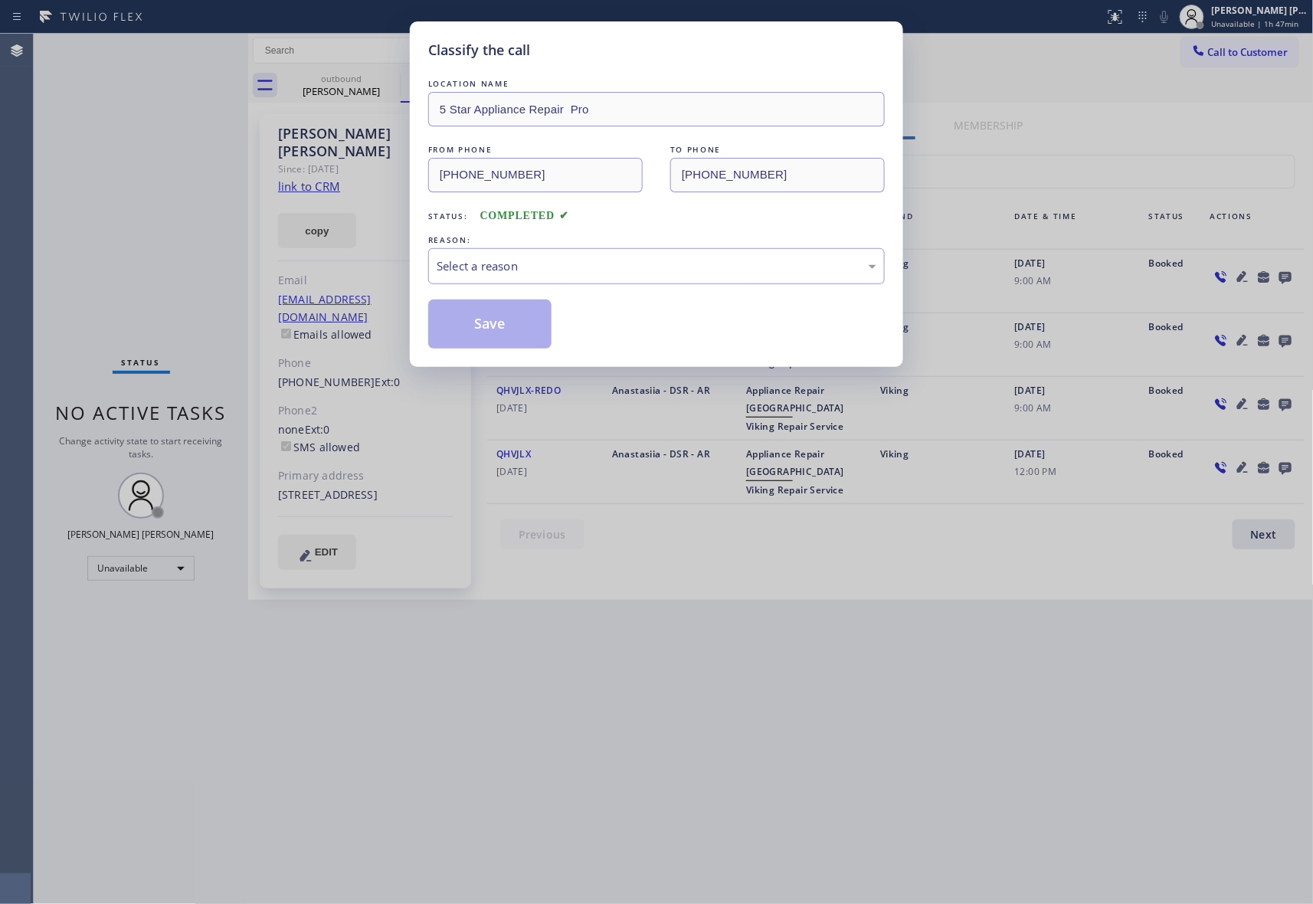
click at [552, 260] on div "Select a reason" at bounding box center [657, 266] width 440 height 18
click at [487, 329] on button "Save" at bounding box center [489, 324] width 123 height 49
drag, startPoint x: 345, startPoint y: 86, endPoint x: 363, endPoint y: 86, distance: 18.4
click at [345, 87] on div "Classify the call LOCATION NAME 5 Star Appliance Repair Pro FROM PHONE (888) 47…" at bounding box center [656, 452] width 1313 height 904
click at [374, 81] on div "Classify the call LOCATION NAME 5 Star Appliance Repair Pro FROM PHONE (888) 47…" at bounding box center [656, 452] width 1313 height 904
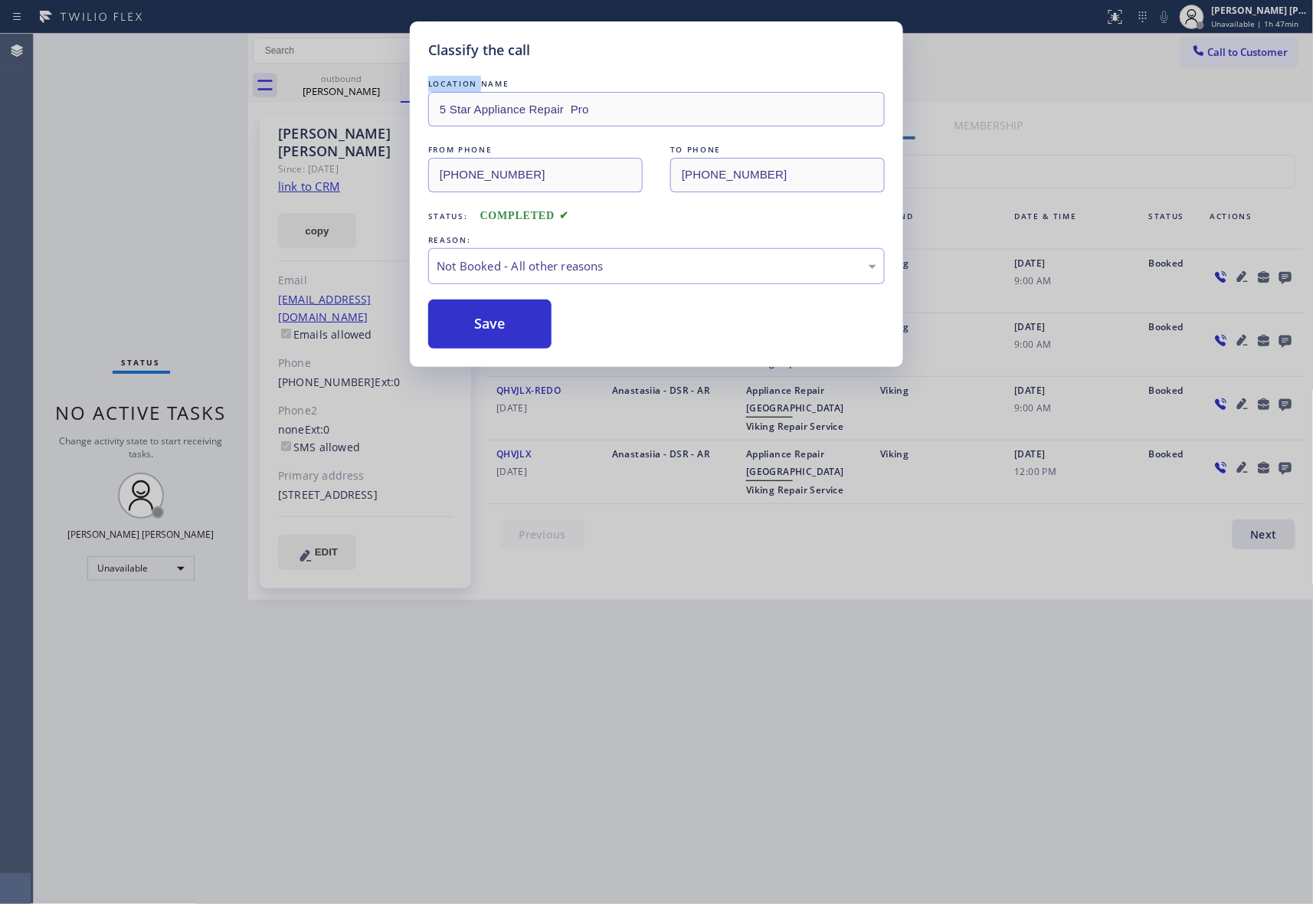
click at [374, 81] on div "Classify the call LOCATION NAME 5 Star Appliance Repair Pro FROM PHONE (888) 47…" at bounding box center [656, 452] width 1313 height 904
click at [473, 319] on button "Save" at bounding box center [489, 324] width 123 height 49
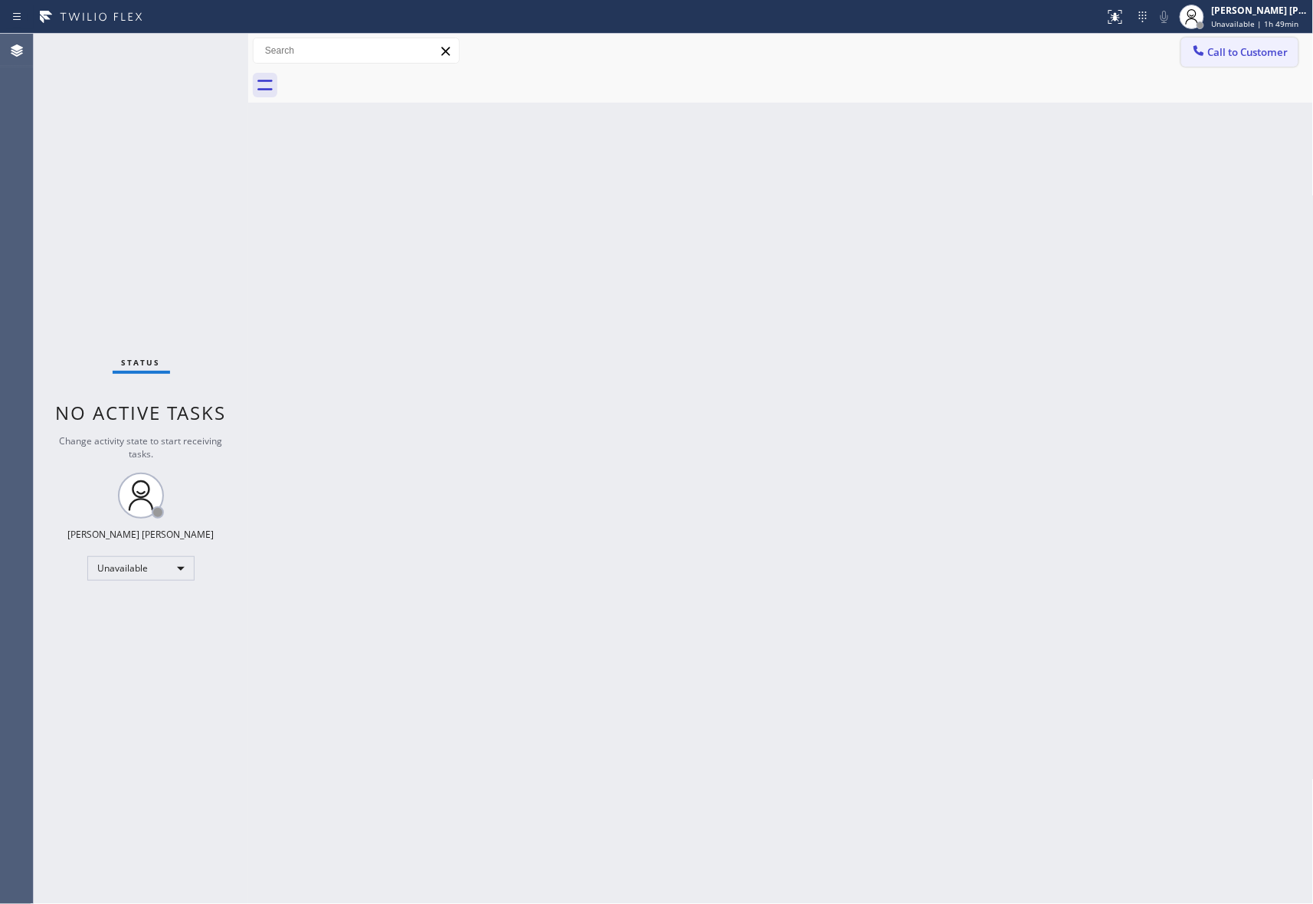
click at [1254, 53] on span "Call to Customer" at bounding box center [1248, 52] width 80 height 14
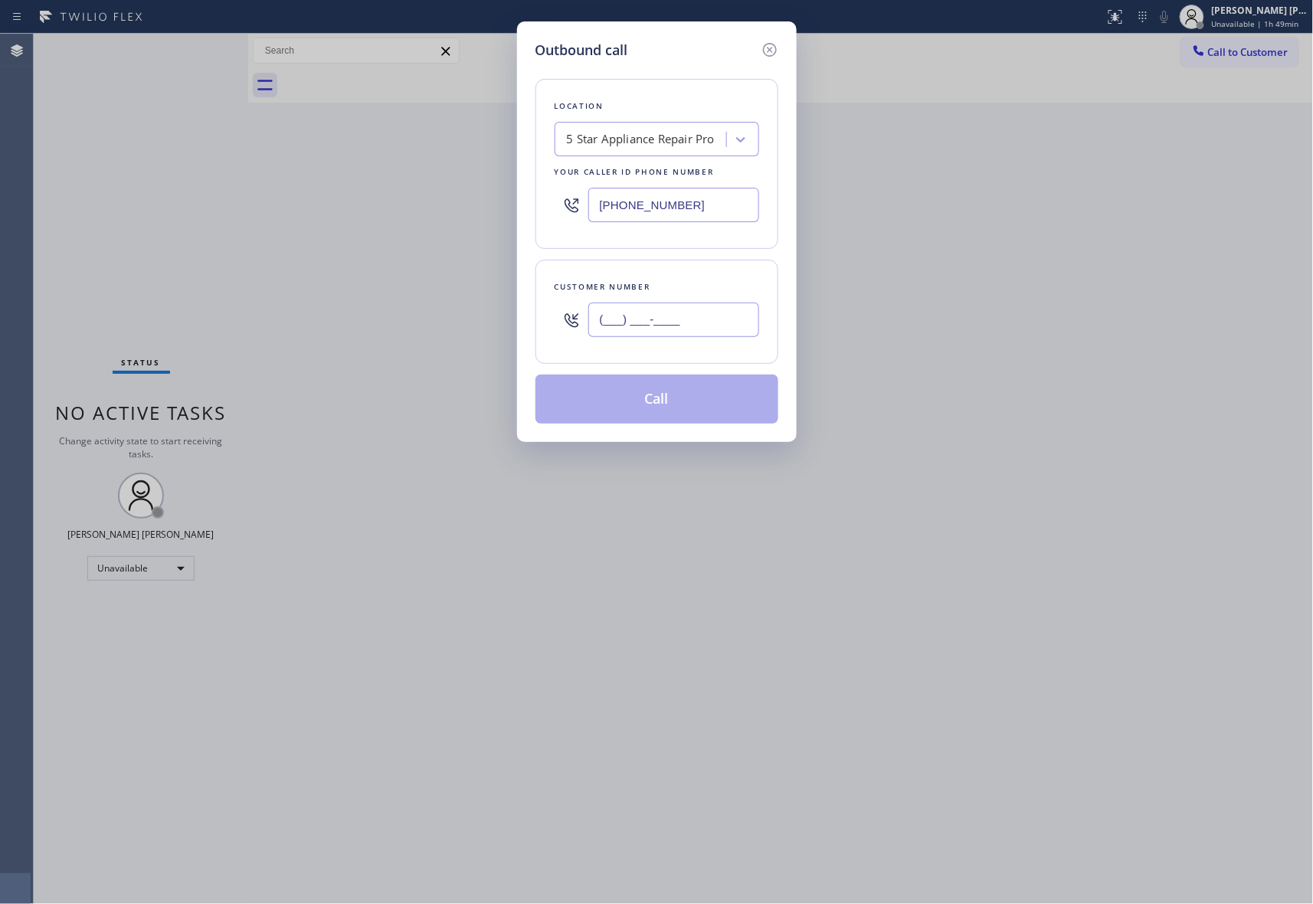
click at [703, 326] on input "(___) ___-____" at bounding box center [673, 320] width 171 height 34
paste input "303) 910-3698"
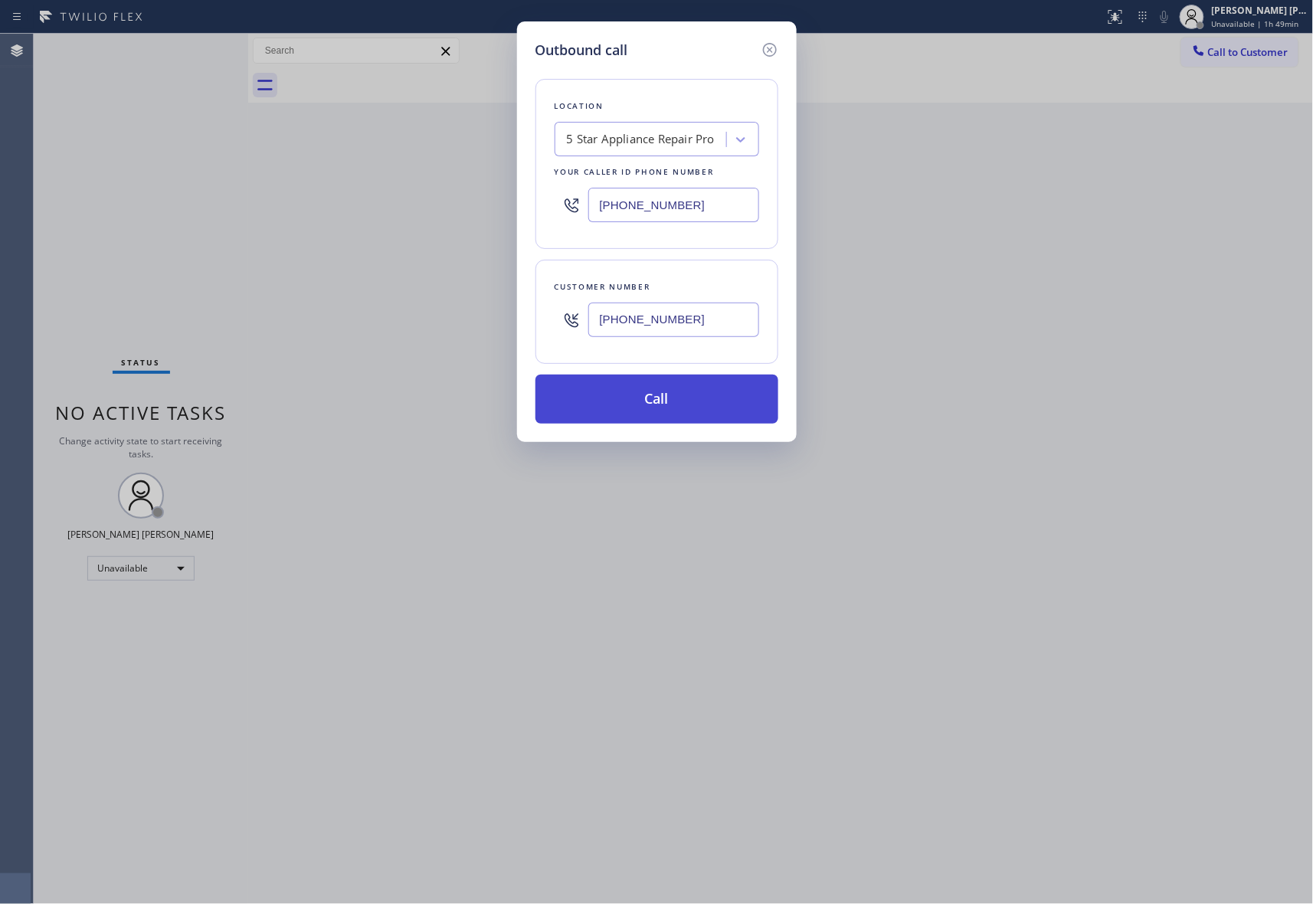
type input "(303) 910-3698"
click at [687, 421] on button "Call" at bounding box center [657, 399] width 243 height 49
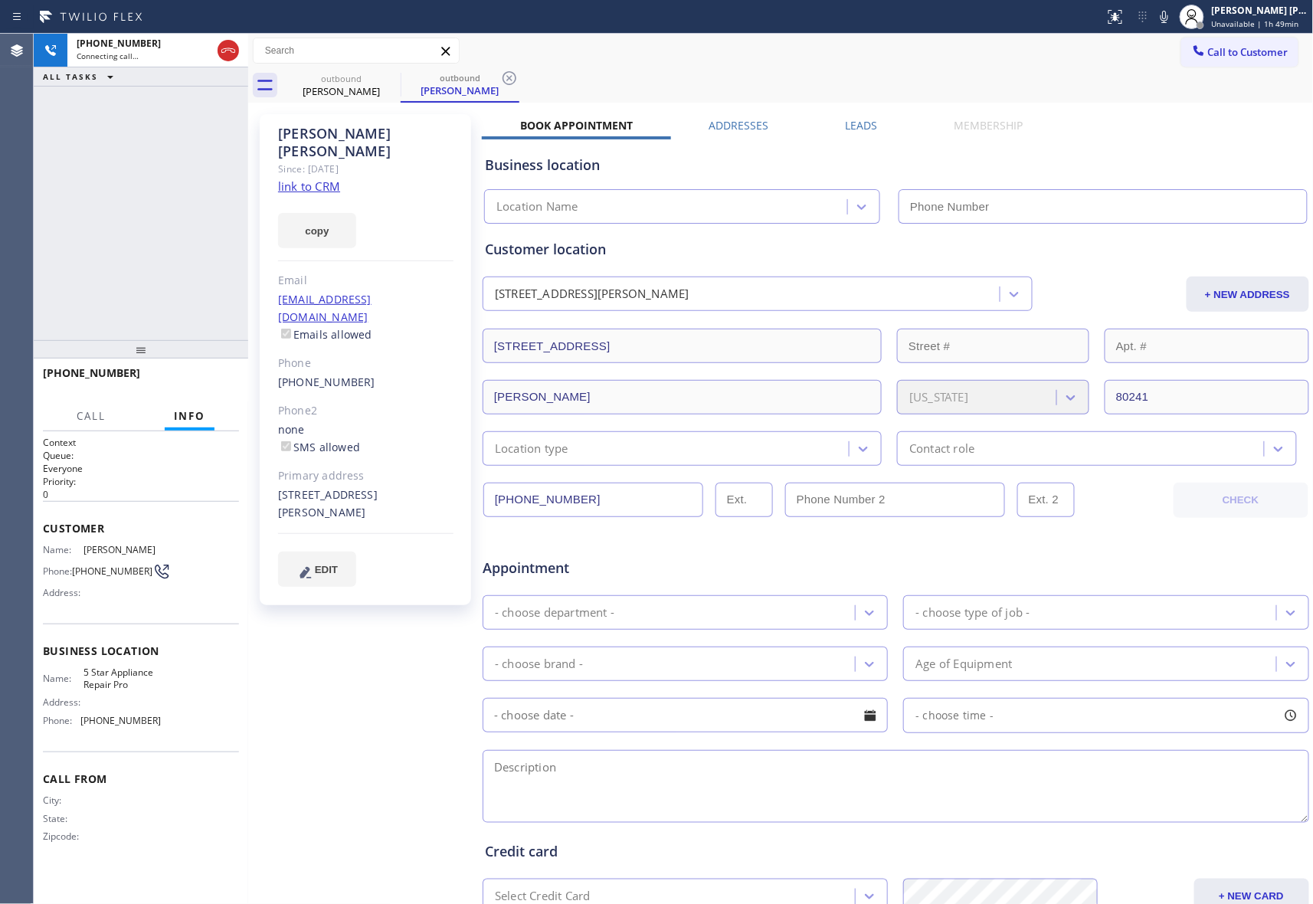
type input "[PHONE_NUMBER]"
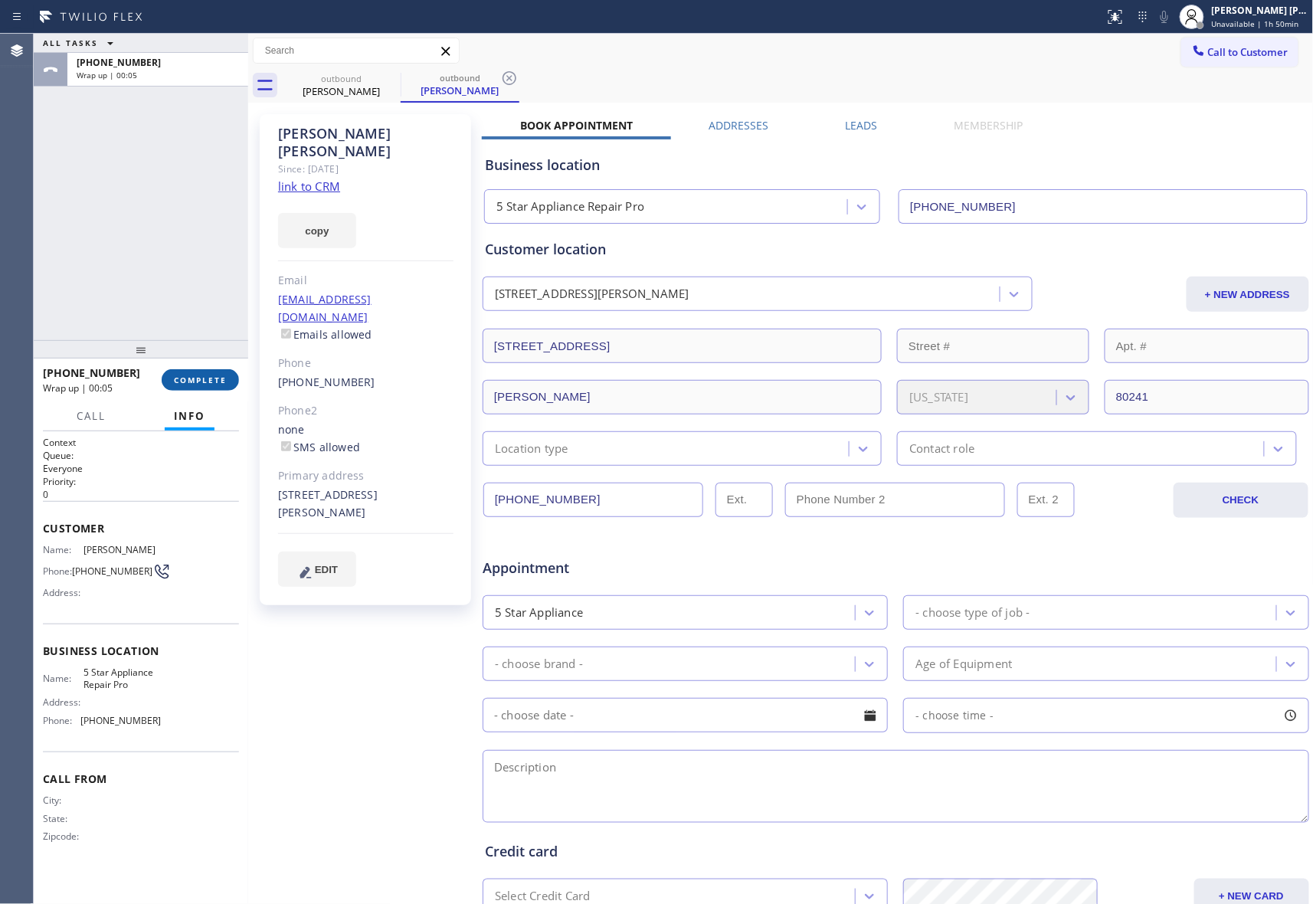
click at [205, 389] on button "COMPLETE" at bounding box center [200, 379] width 77 height 21
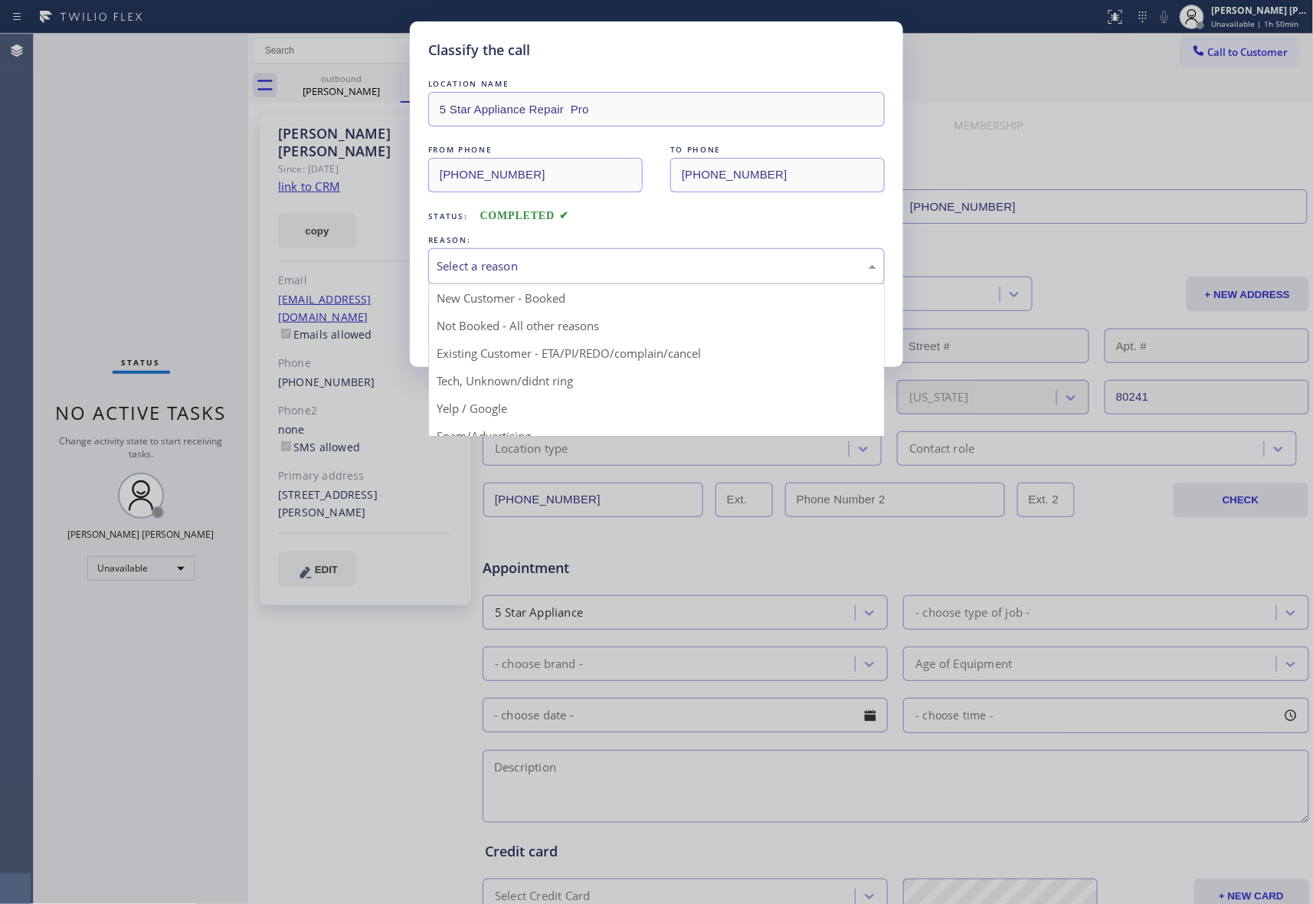
click at [526, 267] on div "Select a reason" at bounding box center [657, 266] width 440 height 18
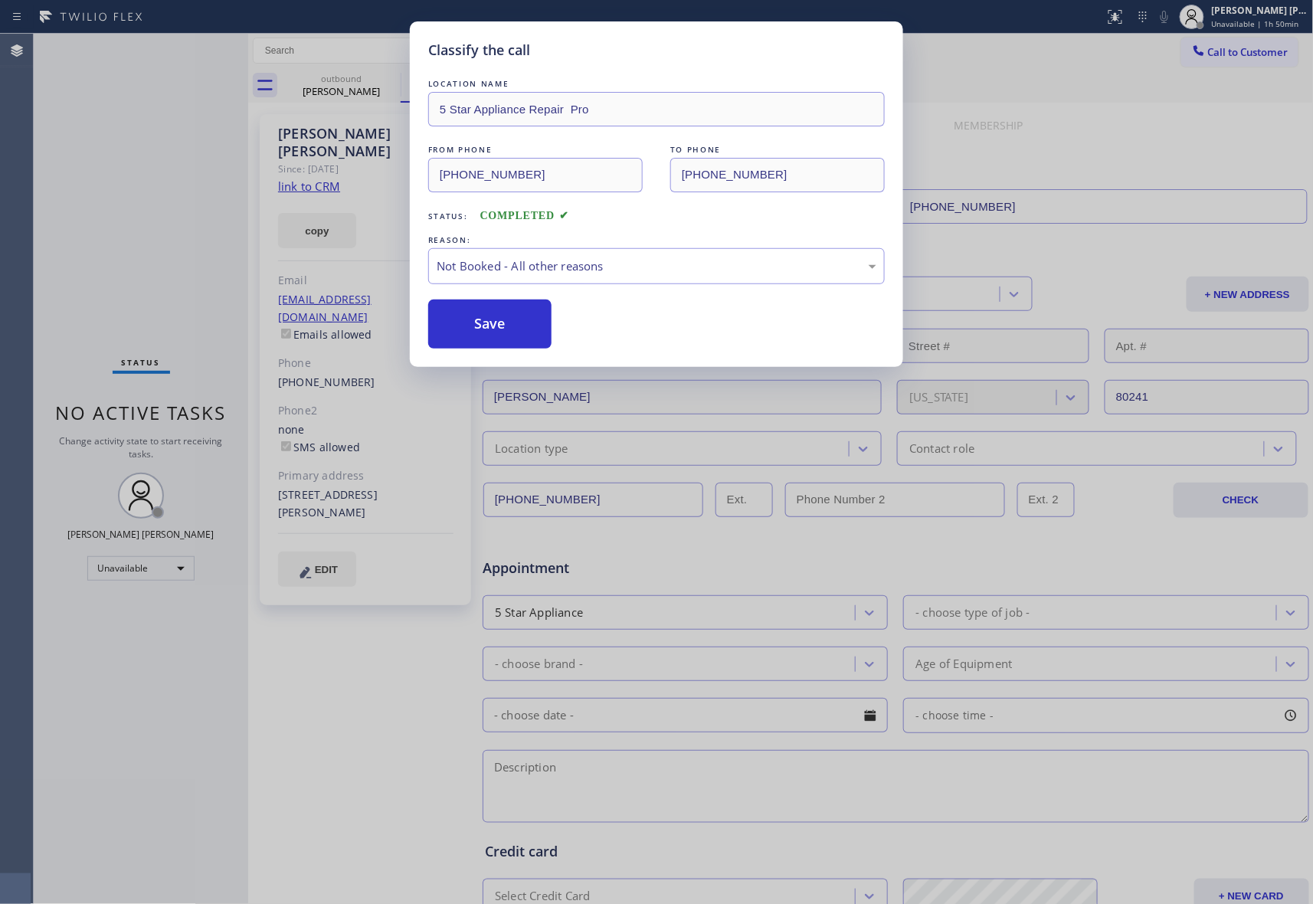
click at [500, 326] on button "Save" at bounding box center [489, 324] width 123 height 49
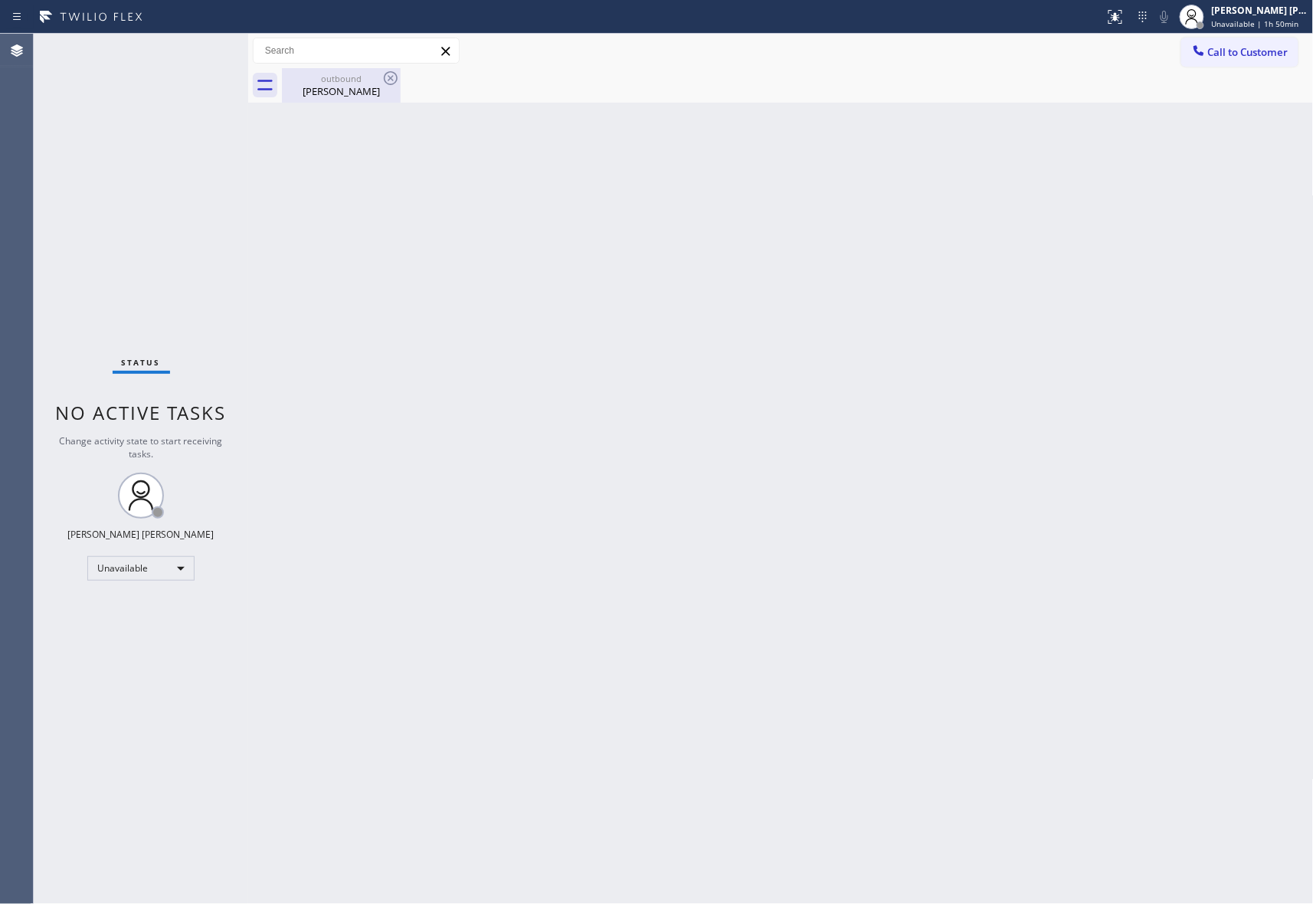
click at [366, 83] on div "outbound" at bounding box center [341, 78] width 116 height 11
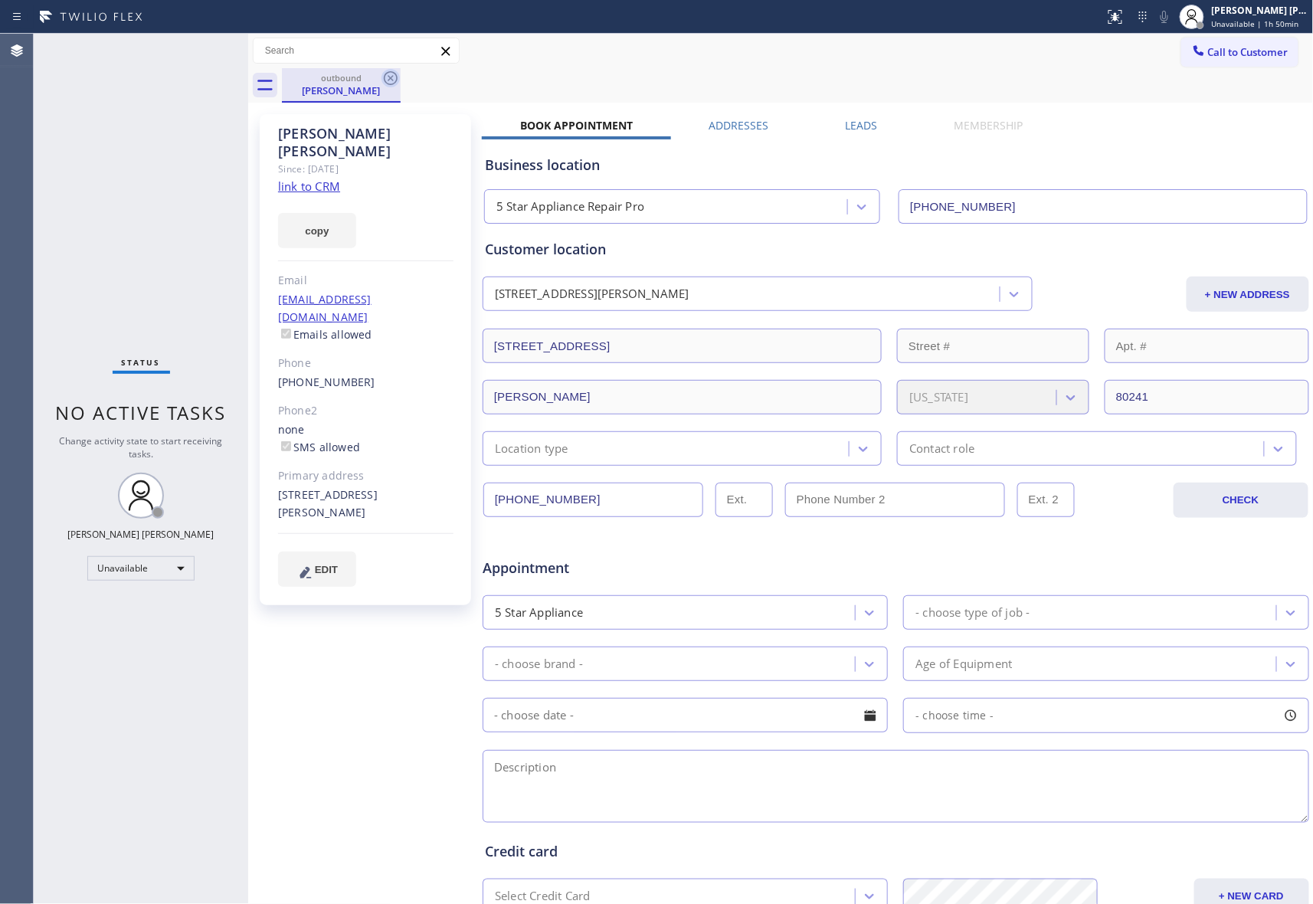
click at [386, 78] on icon at bounding box center [391, 78] width 18 height 18
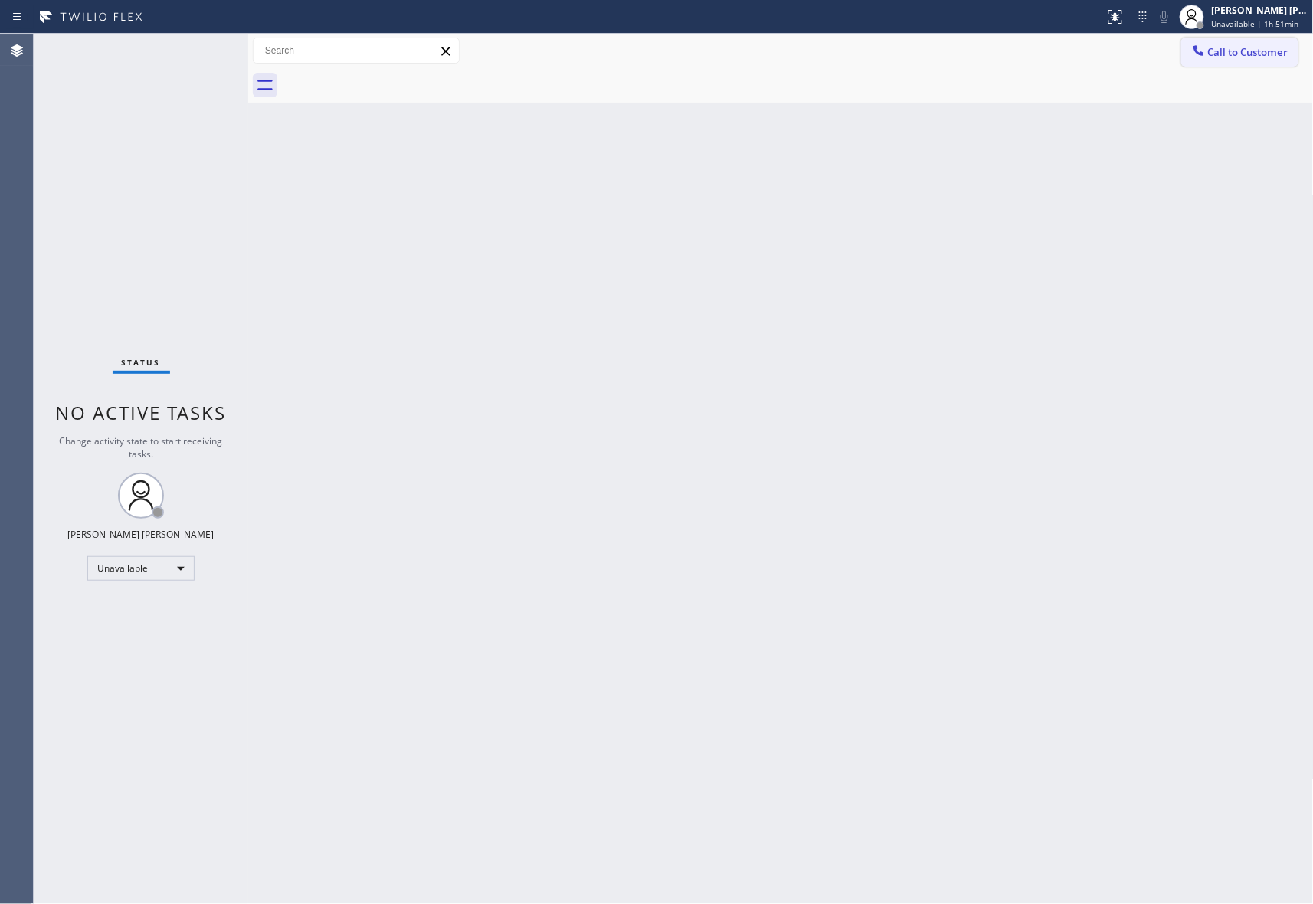
click at [1279, 47] on span "Call to Customer" at bounding box center [1248, 52] width 80 height 14
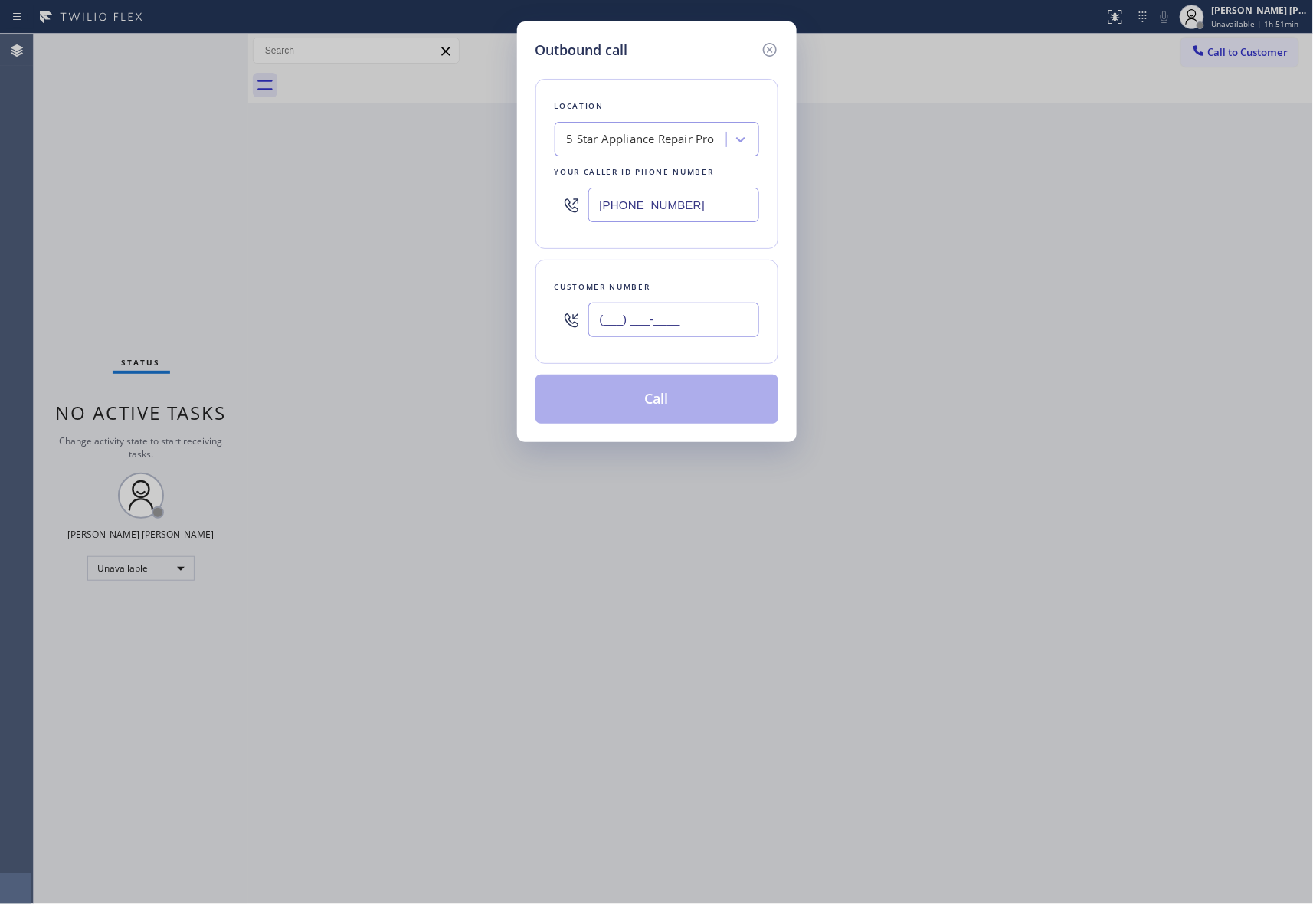
click at [674, 310] on input "(___) ___-____" at bounding box center [673, 320] width 171 height 34
paste input "949) 386-4292"
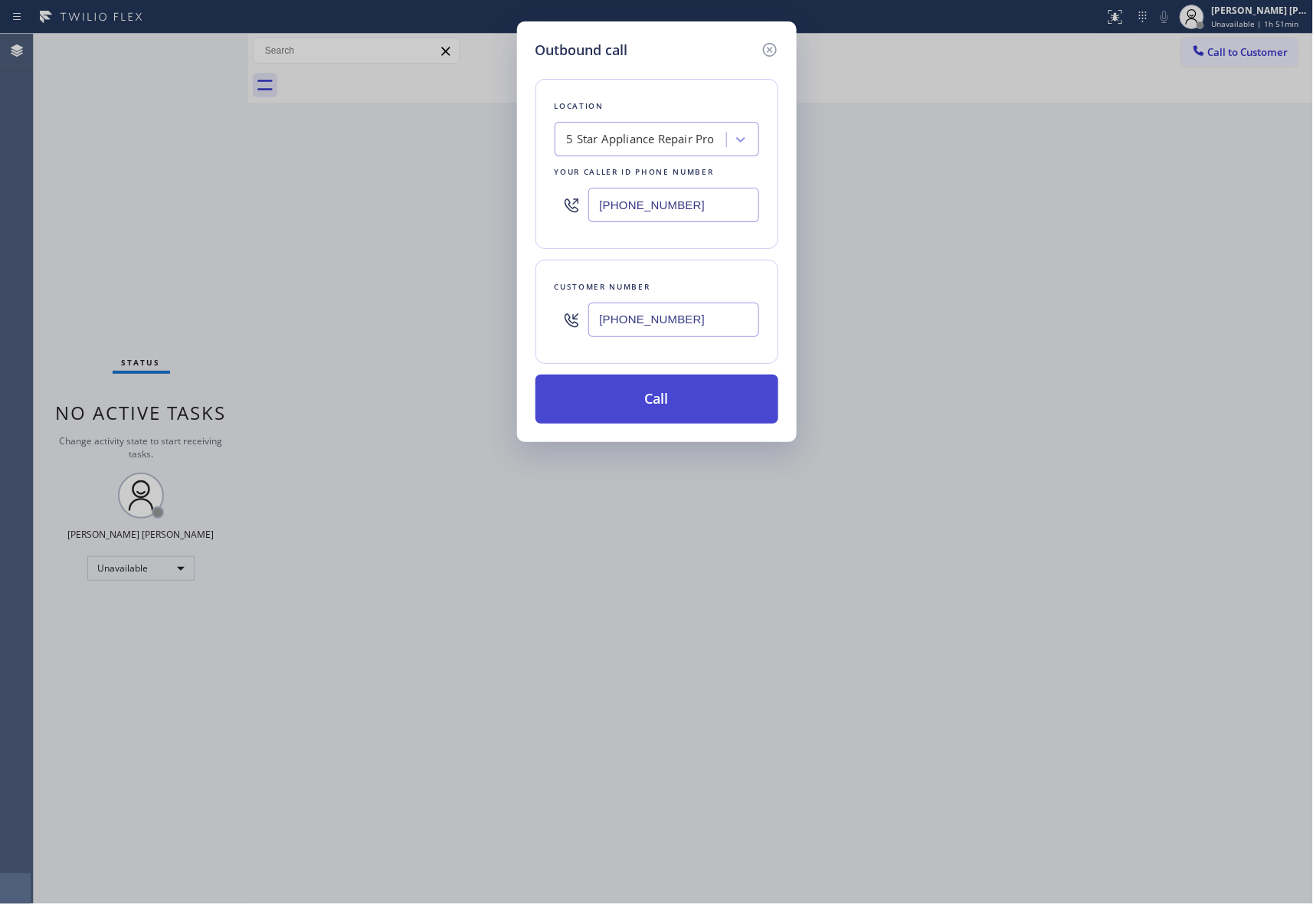
type input "(949) 386-4292"
click at [686, 401] on button "Call" at bounding box center [657, 399] width 243 height 49
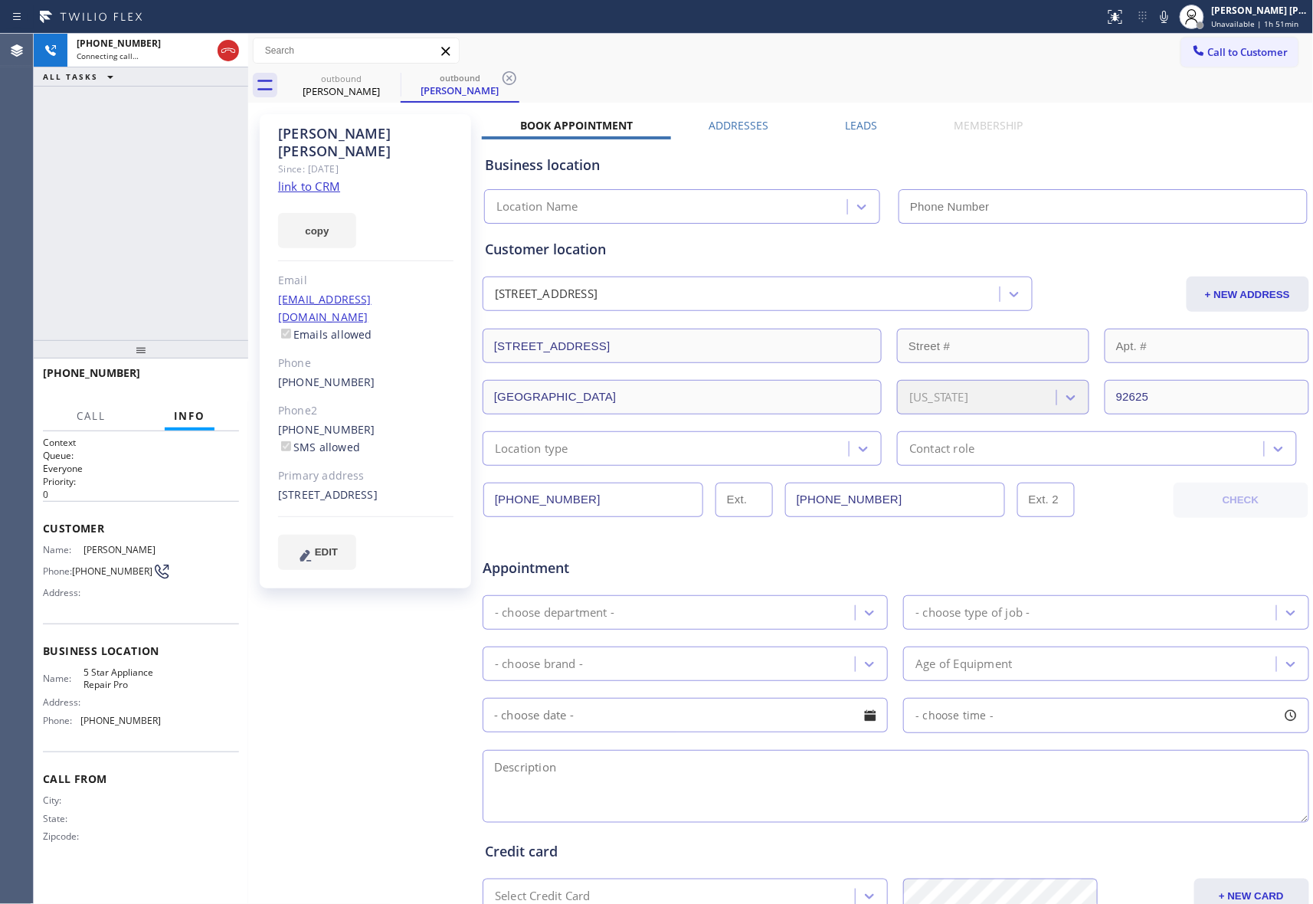
type input "[PHONE_NUMBER]"
drag, startPoint x: 362, startPoint y: 348, endPoint x: 270, endPoint y: 350, distance: 91.2
click at [270, 350] on div "Beth Wallace Since: 20 may 2020 link to CRM copy Email bethw.2384@yahoo.com Ema…" at bounding box center [365, 351] width 211 height 474
copy link "(949) 386-4292"
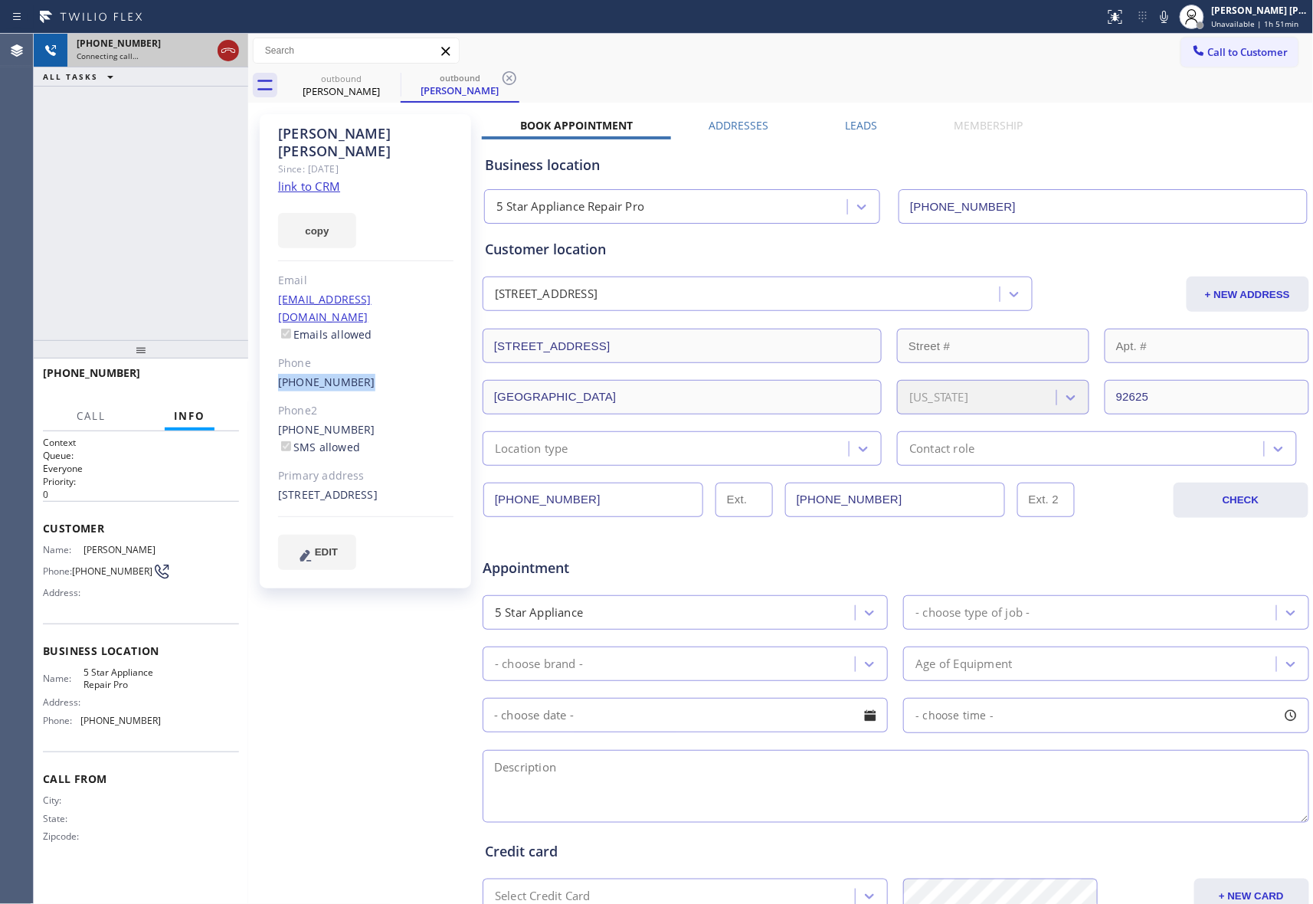
click at [228, 47] on icon at bounding box center [228, 50] width 18 height 18
click at [393, 81] on icon at bounding box center [391, 78] width 18 height 18
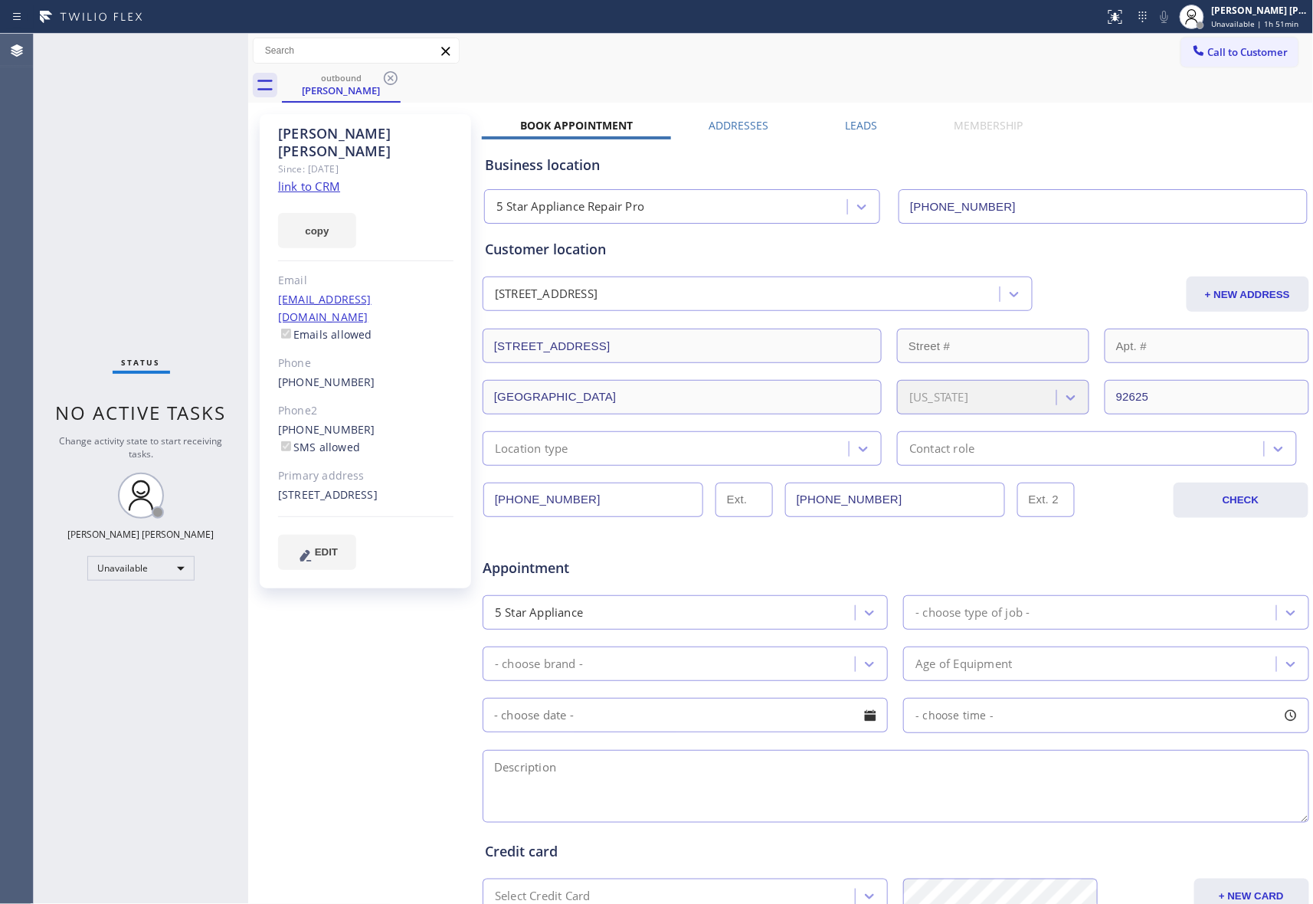
click at [858, 118] on label "Leads" at bounding box center [862, 125] width 32 height 15
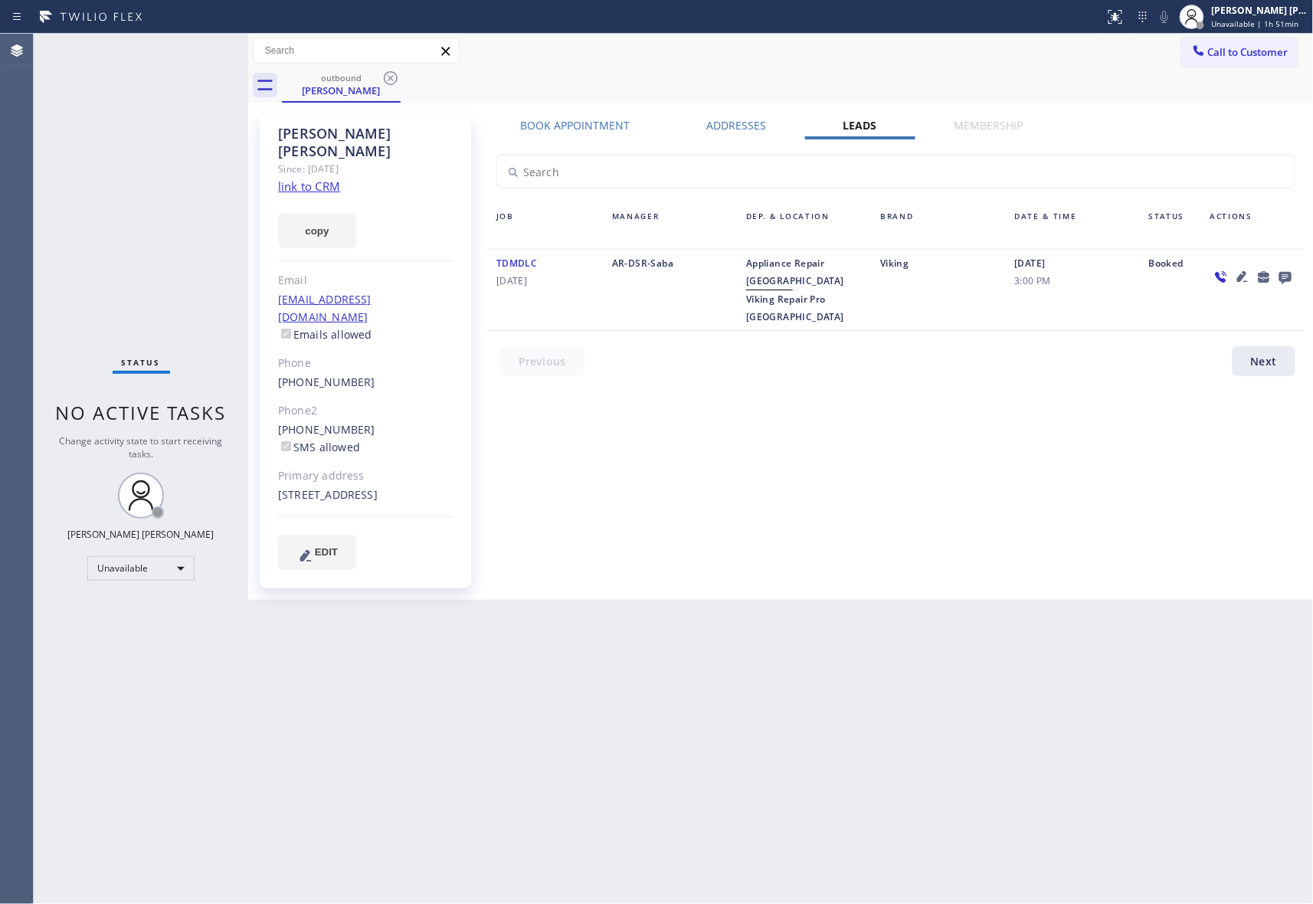
click at [1283, 270] on icon at bounding box center [1285, 276] width 18 height 19
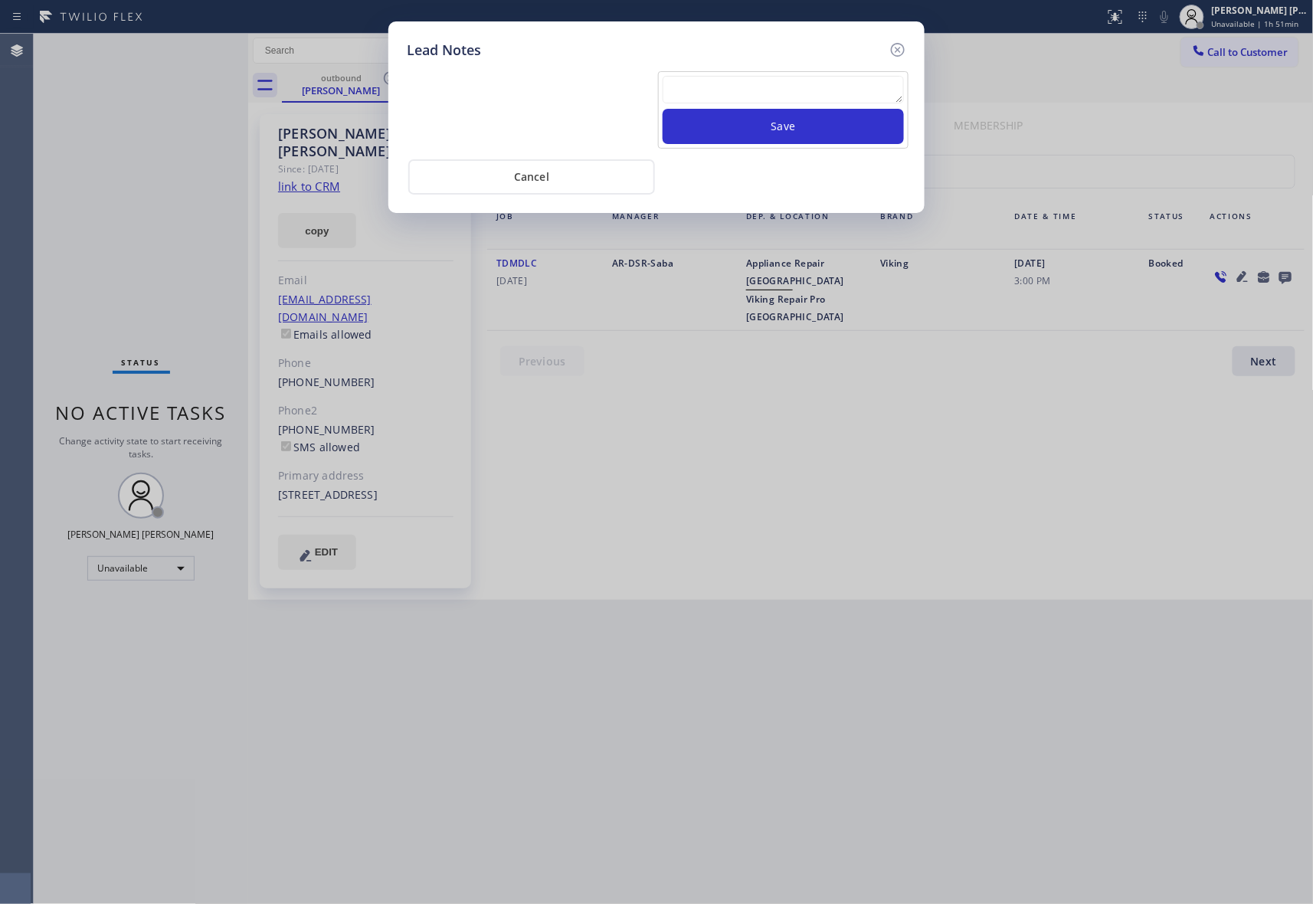
drag, startPoint x: 751, startPoint y: 75, endPoint x: 751, endPoint y: 93, distance: 17.6
click at [751, 80] on textarea at bounding box center [783, 90] width 241 height 28
click at [751, 93] on textarea at bounding box center [783, 90] width 241 height 28
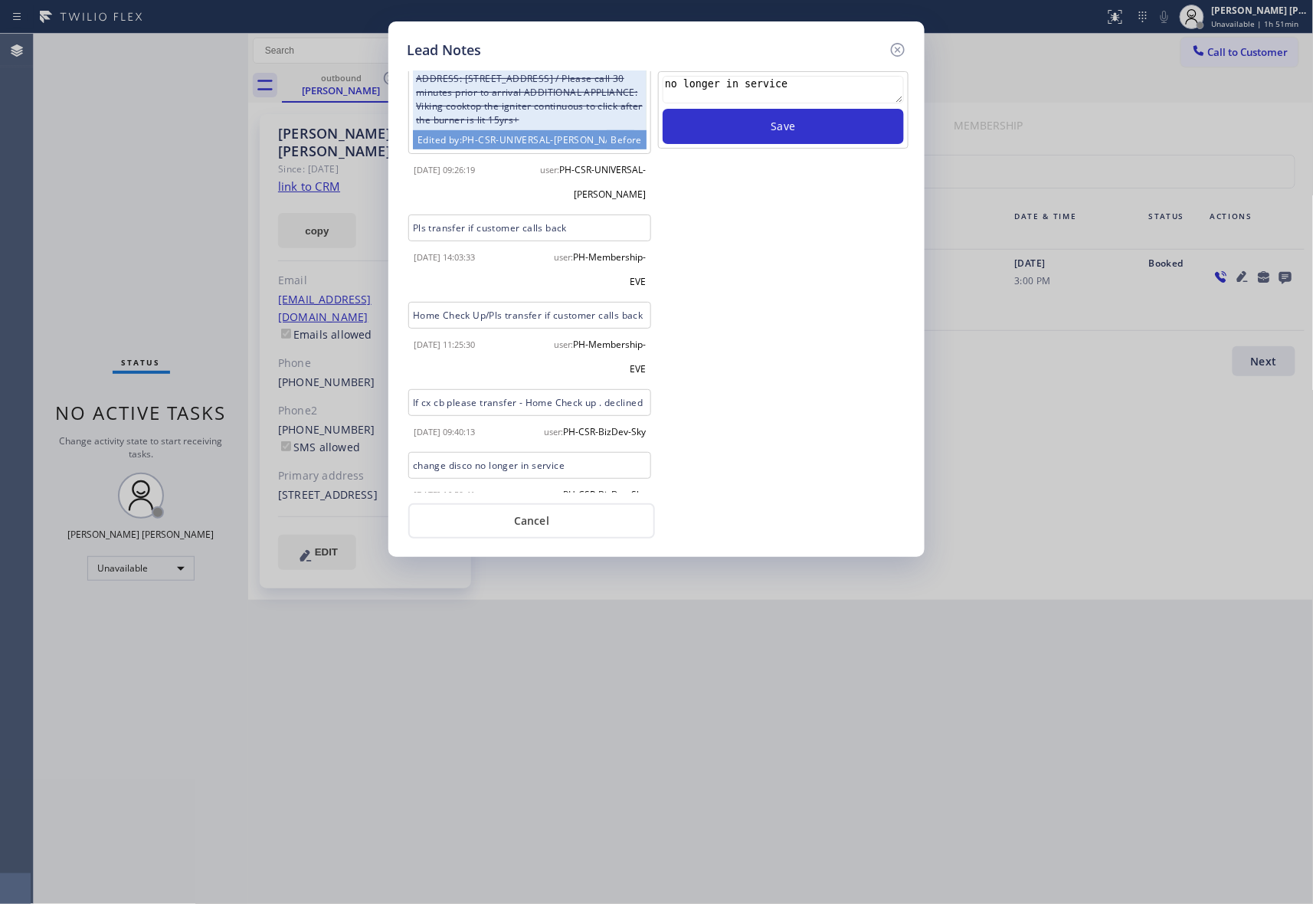
scroll to position [390, 0]
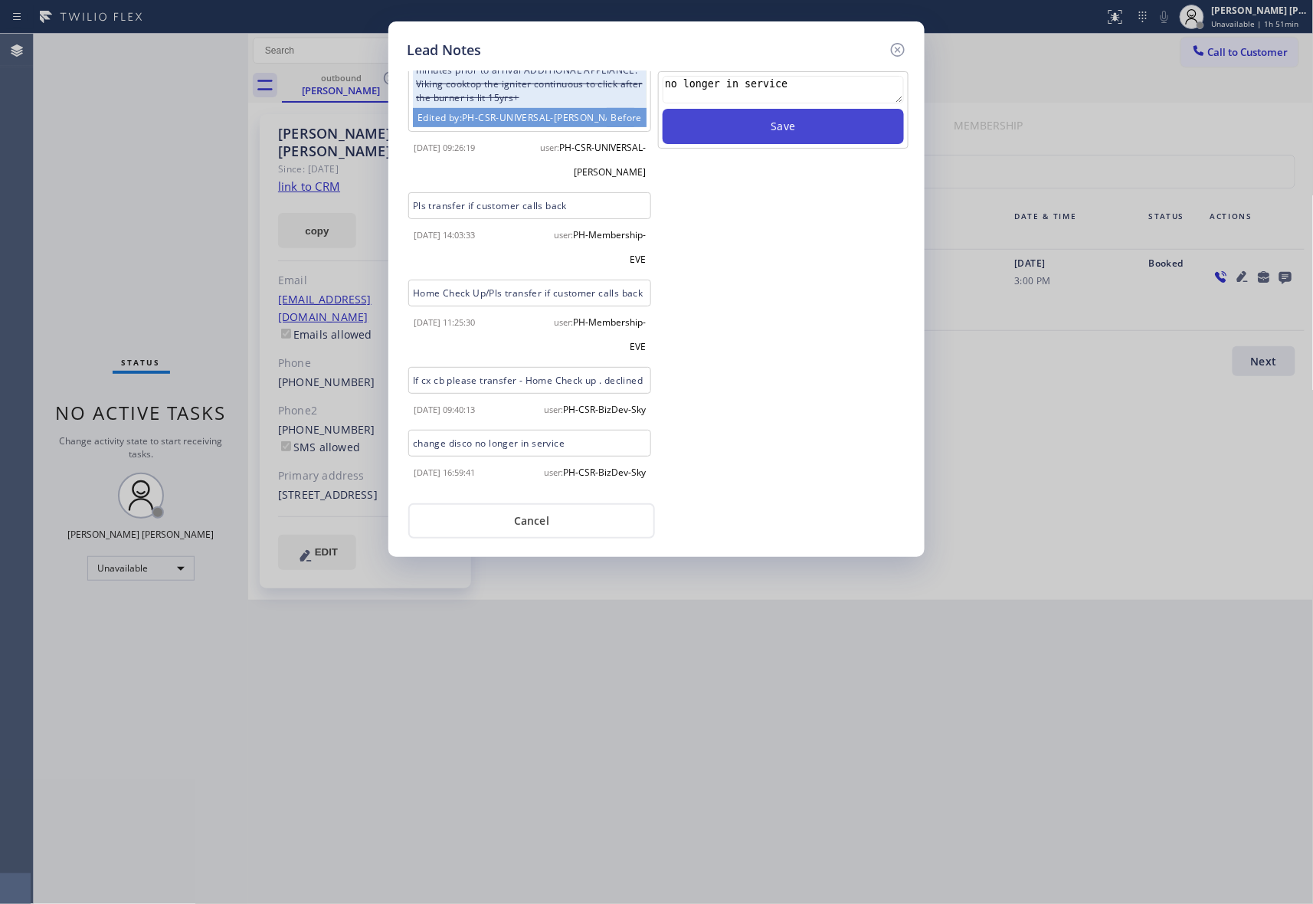
type textarea "no longer in service"
click at [789, 129] on button "Save" at bounding box center [783, 126] width 241 height 35
click at [898, 47] on icon at bounding box center [898, 50] width 18 height 18
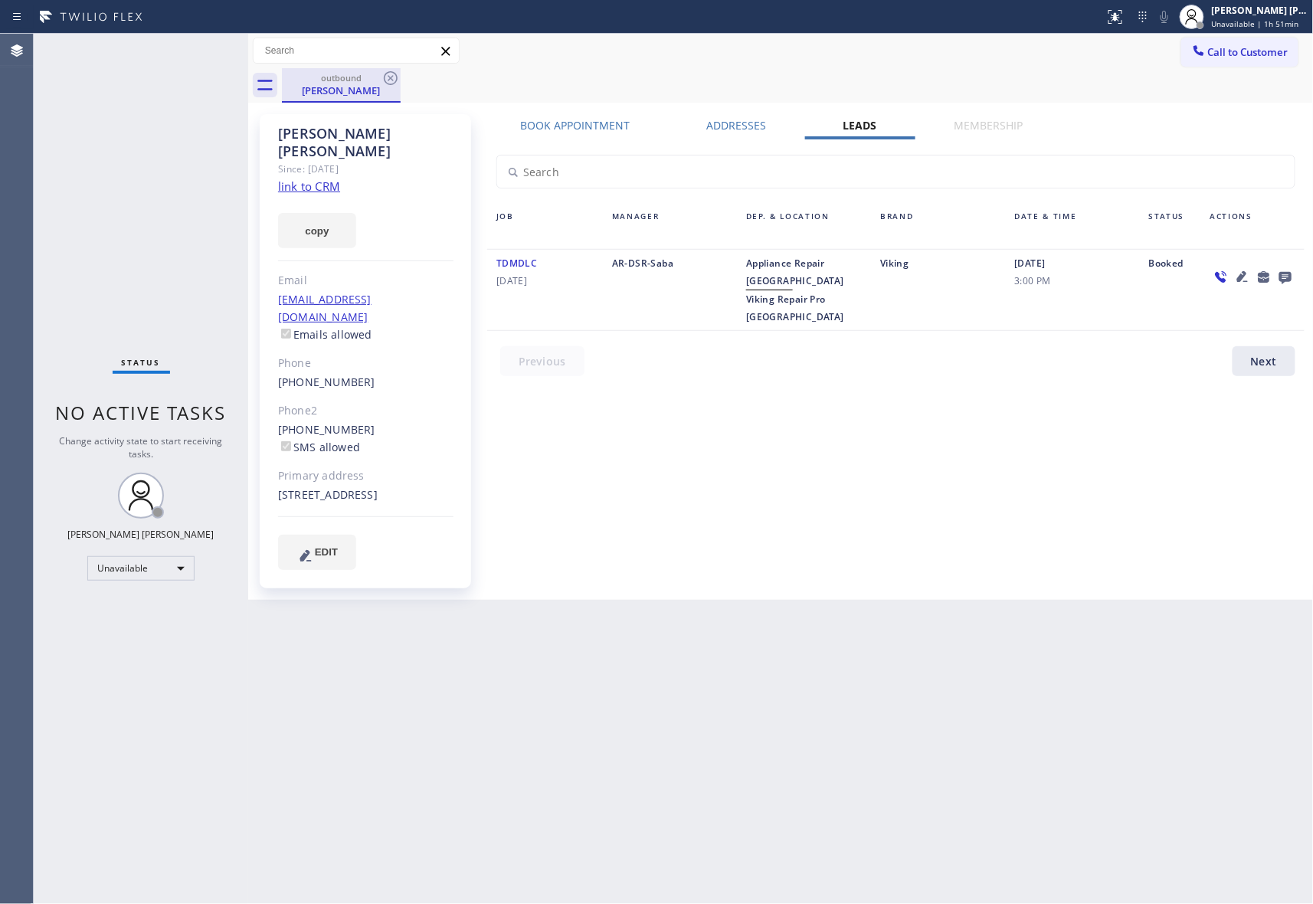
click at [378, 80] on div "outbound" at bounding box center [341, 77] width 116 height 11
click at [389, 77] on icon at bounding box center [391, 78] width 18 height 18
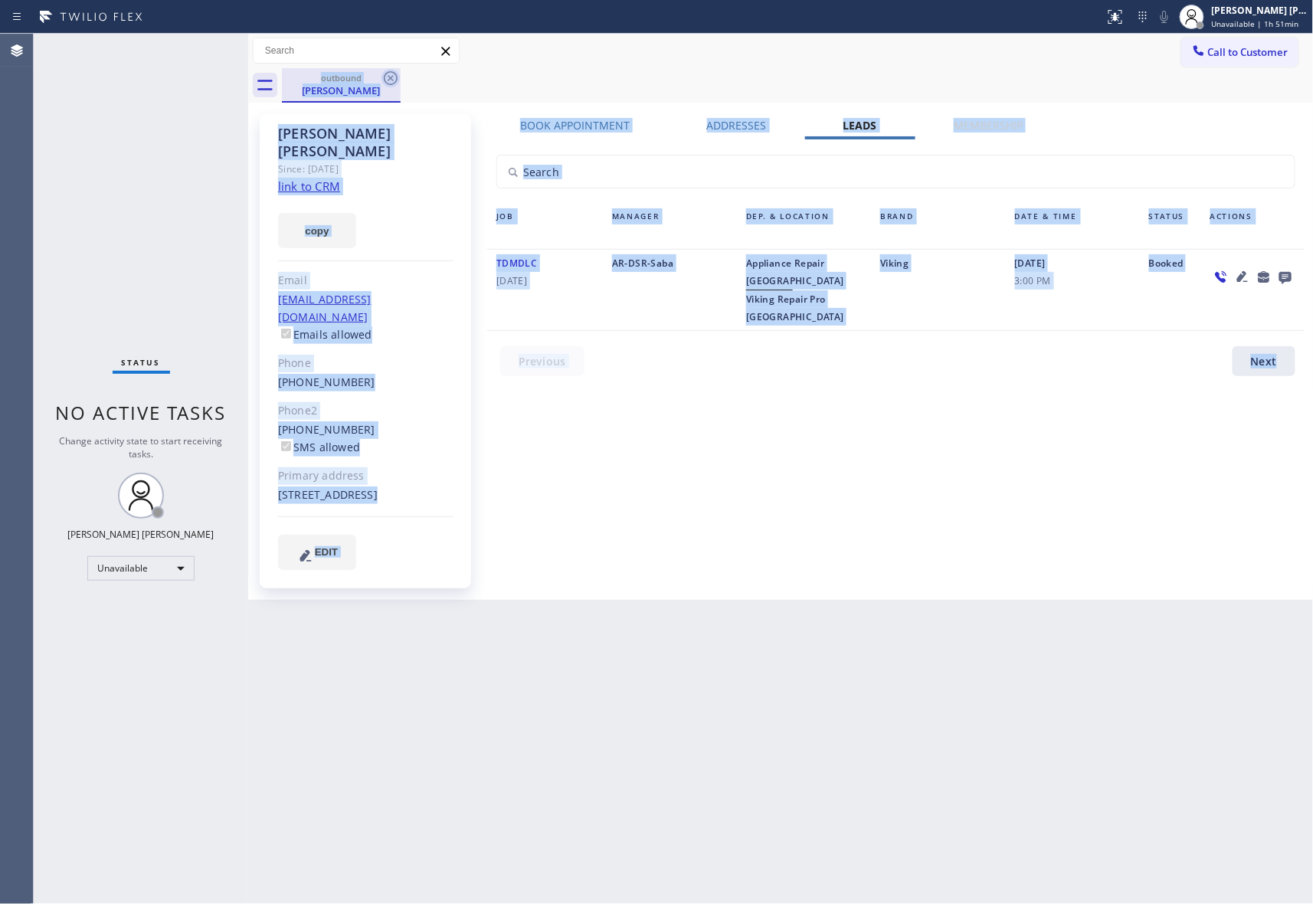
click at [389, 77] on div "outbound Beth Wallace" at bounding box center [798, 85] width 1032 height 34
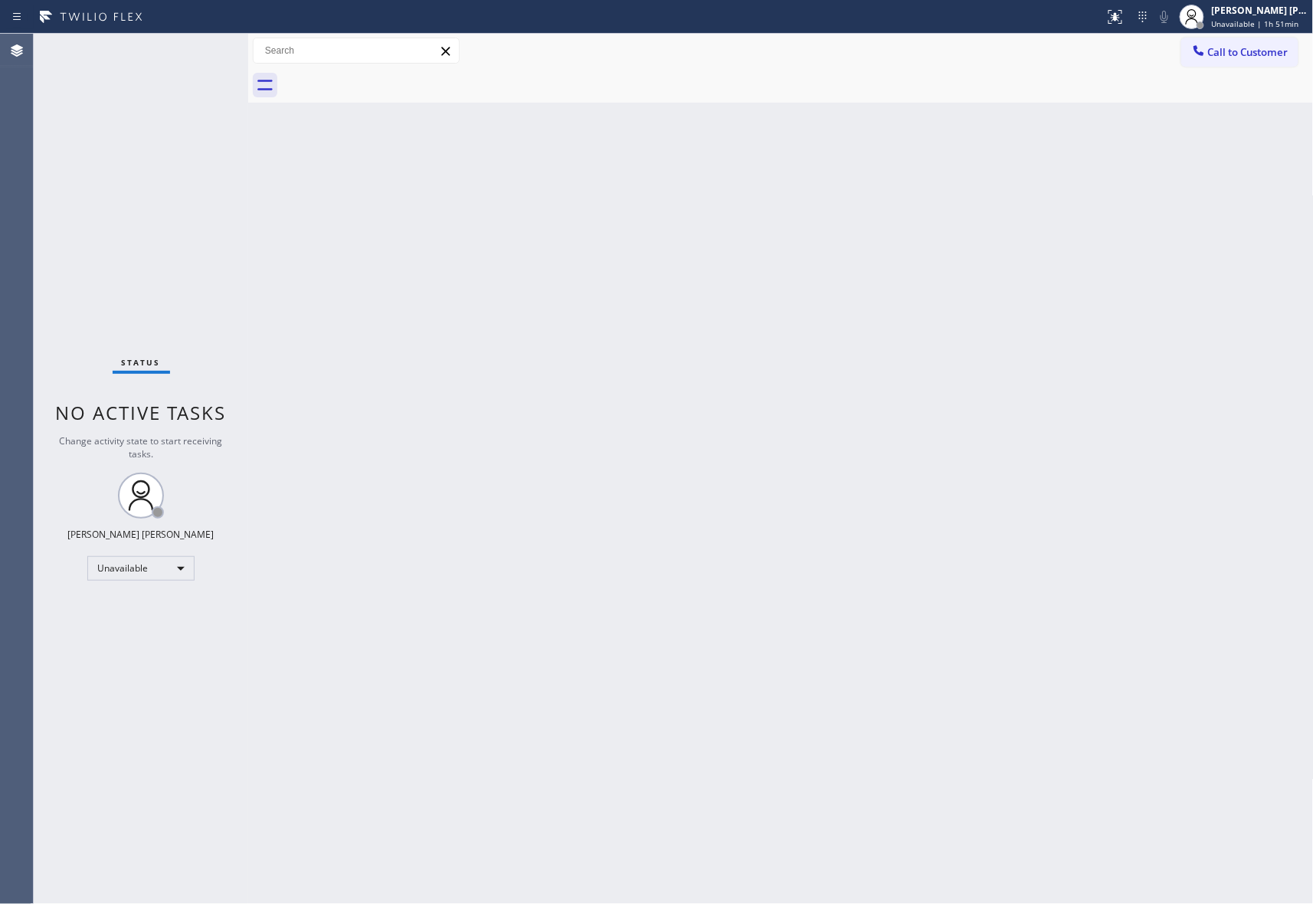
drag, startPoint x: 389, startPoint y: 77, endPoint x: 67, endPoint y: 113, distance: 323.8
click at [389, 77] on div at bounding box center [798, 85] width 1032 height 34
click at [1269, 52] on span "Call to Customer" at bounding box center [1248, 52] width 80 height 14
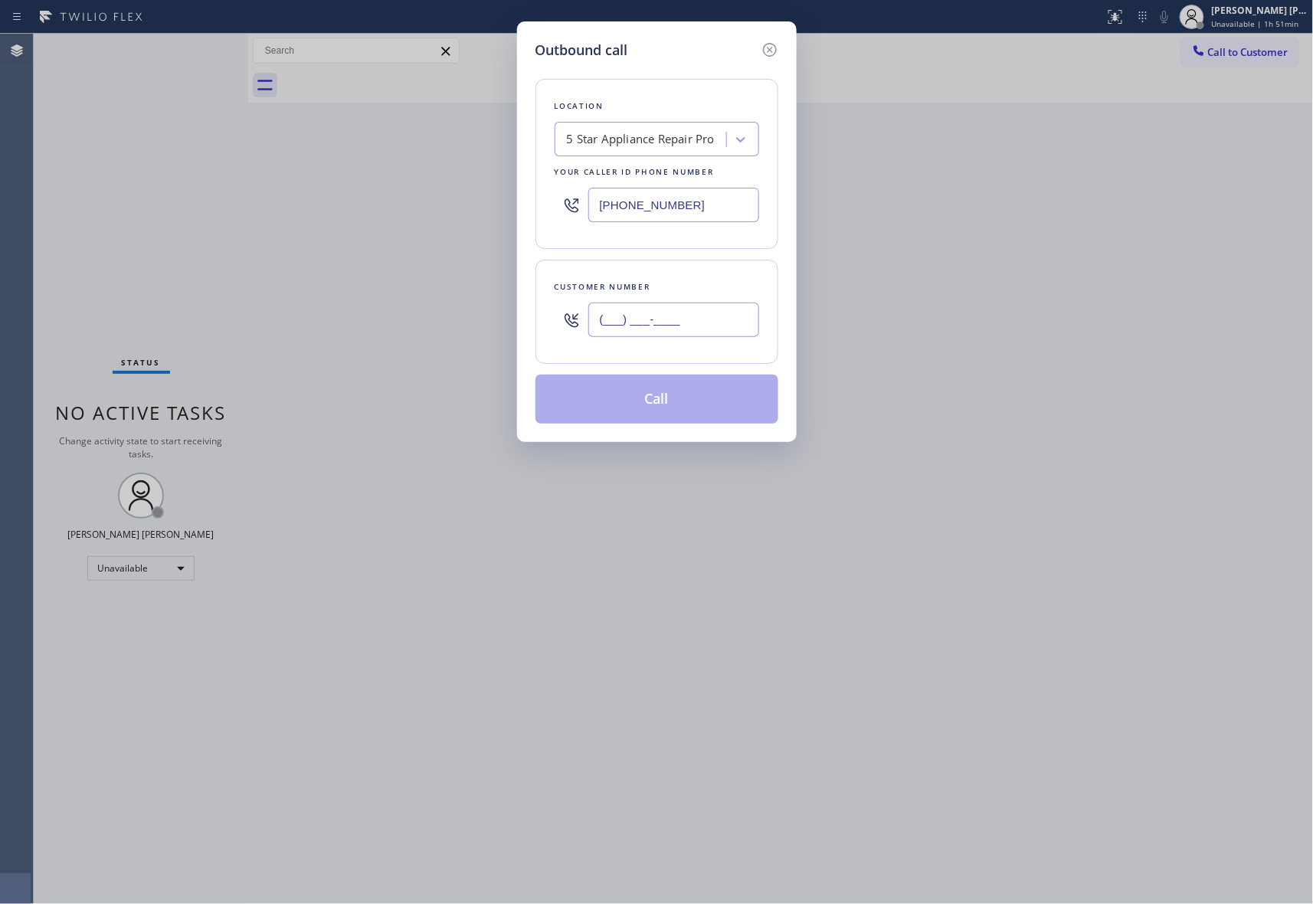
click at [705, 323] on input "(___) ___-____" at bounding box center [673, 320] width 171 height 34
paste input "714) 618-1182"
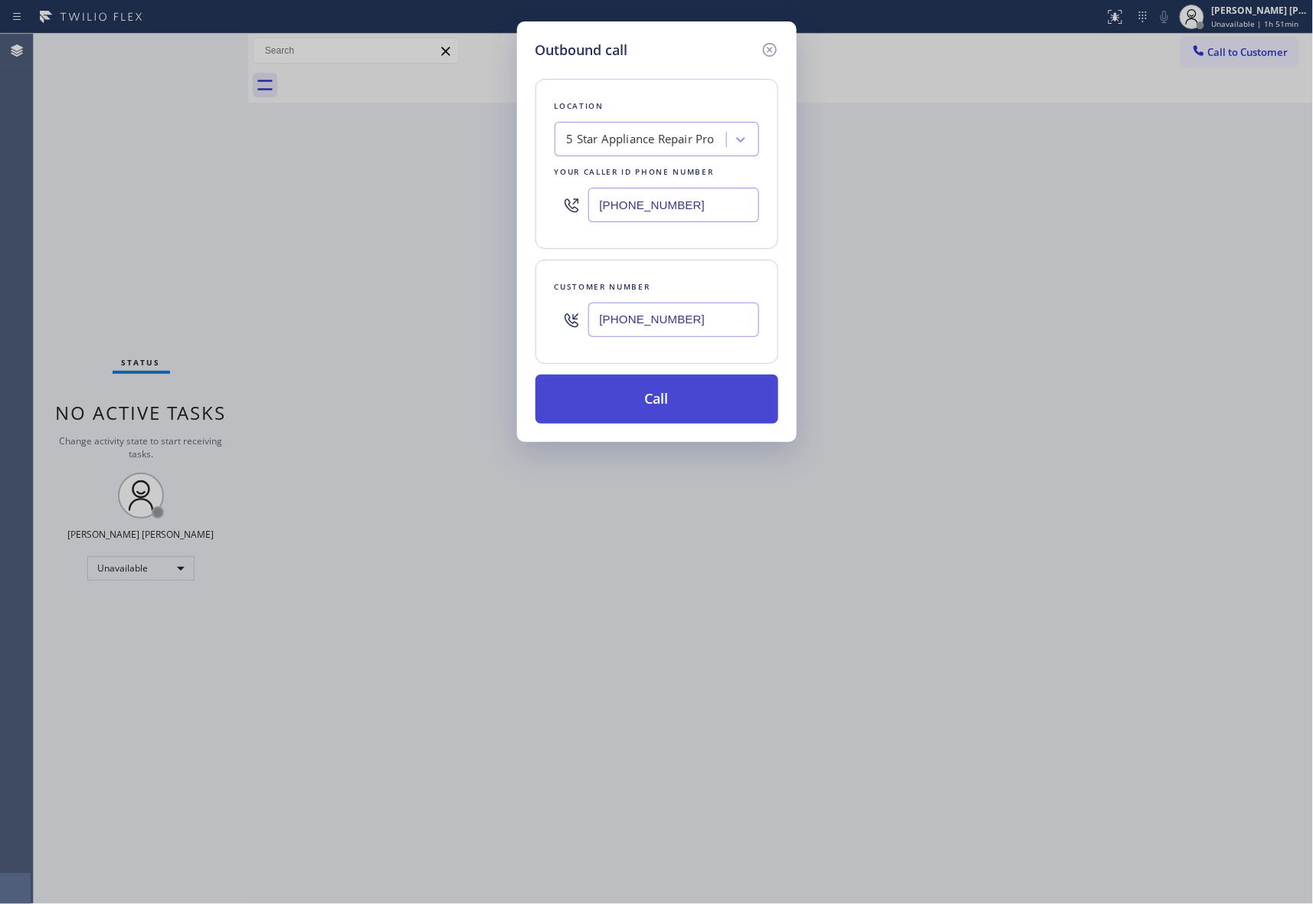
type input "(714) 618-1182"
click at [696, 402] on button "Call" at bounding box center [657, 399] width 243 height 49
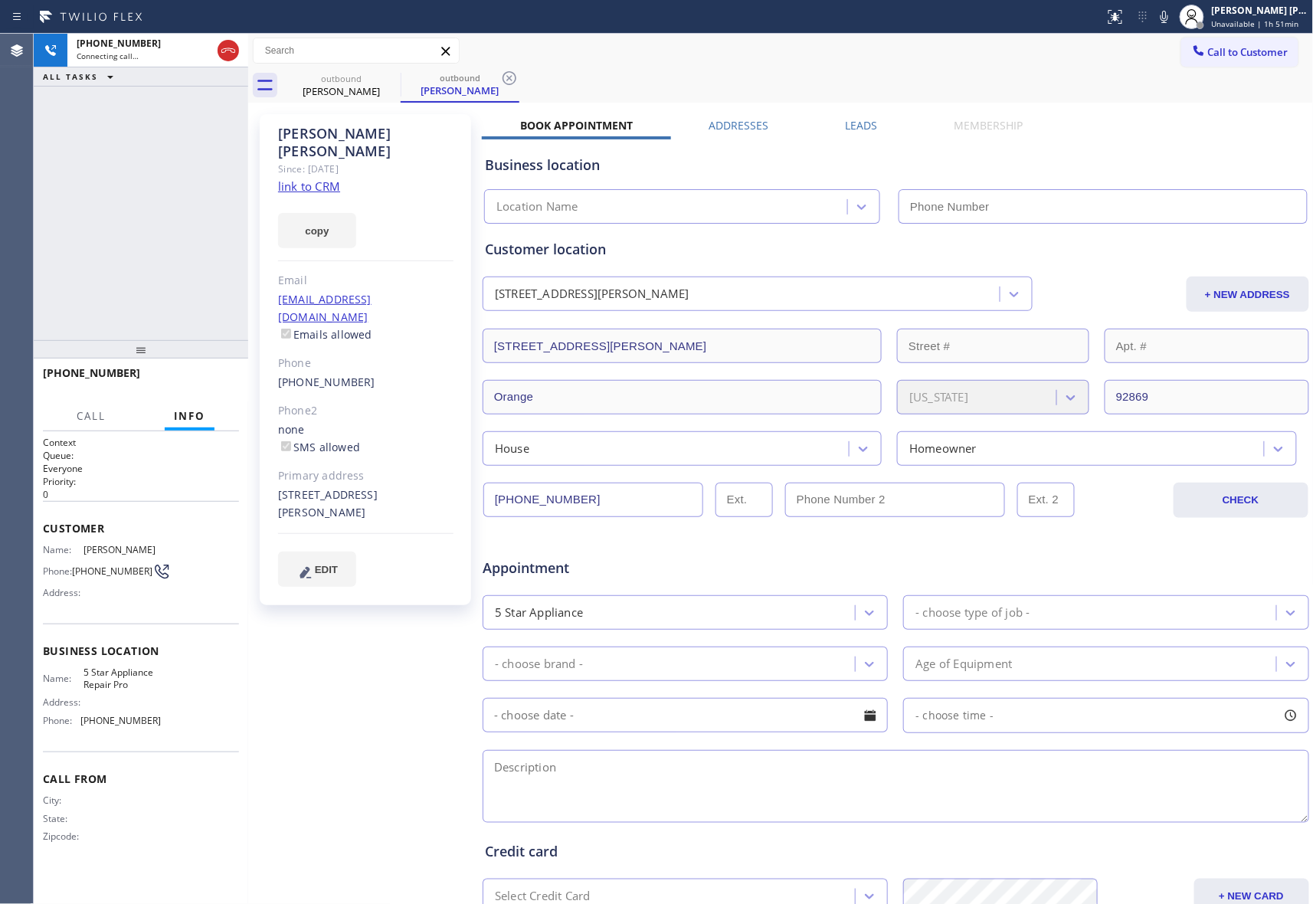
type input "[PHONE_NUMBER]"
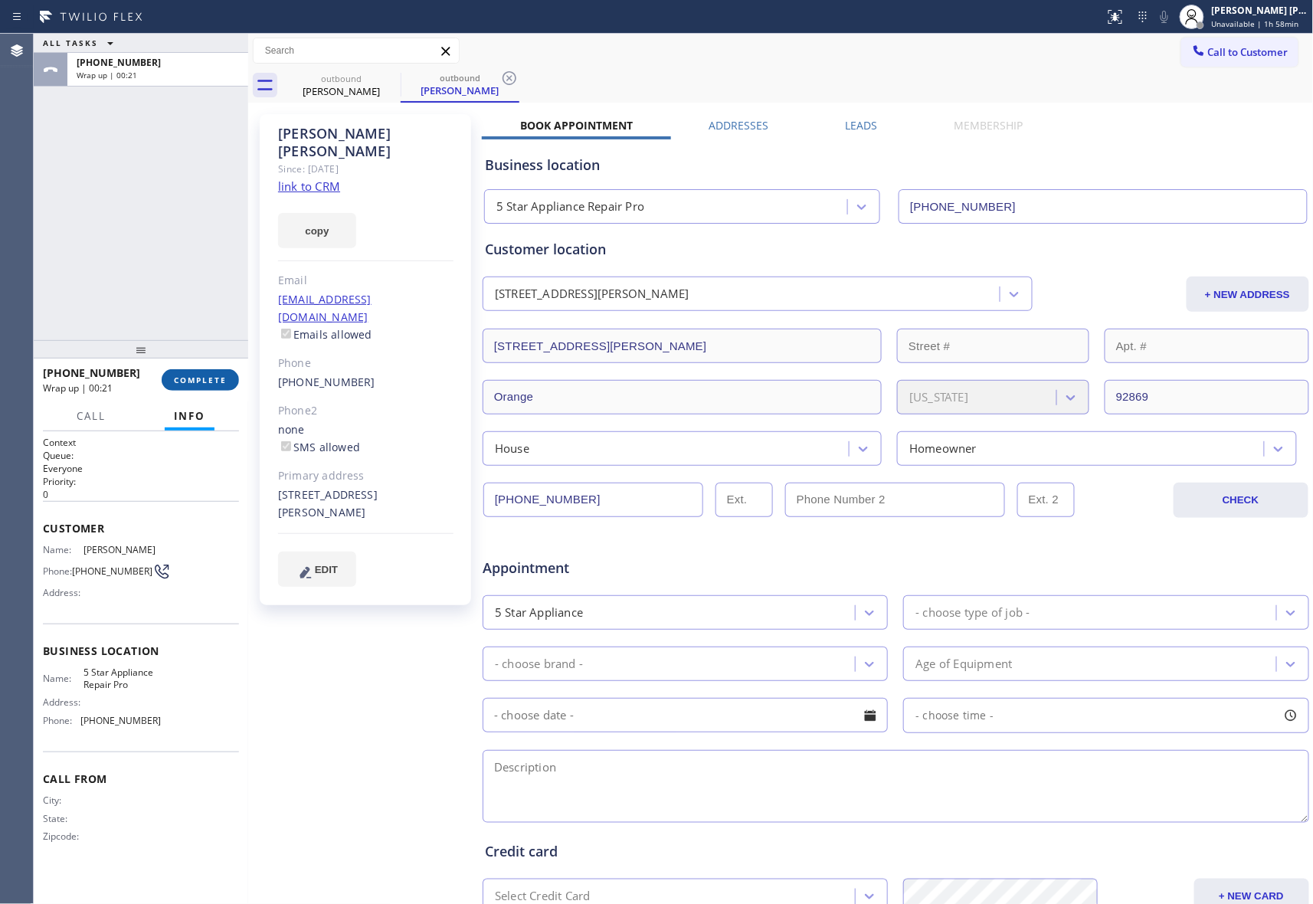
click at [215, 389] on button "COMPLETE" at bounding box center [200, 379] width 77 height 21
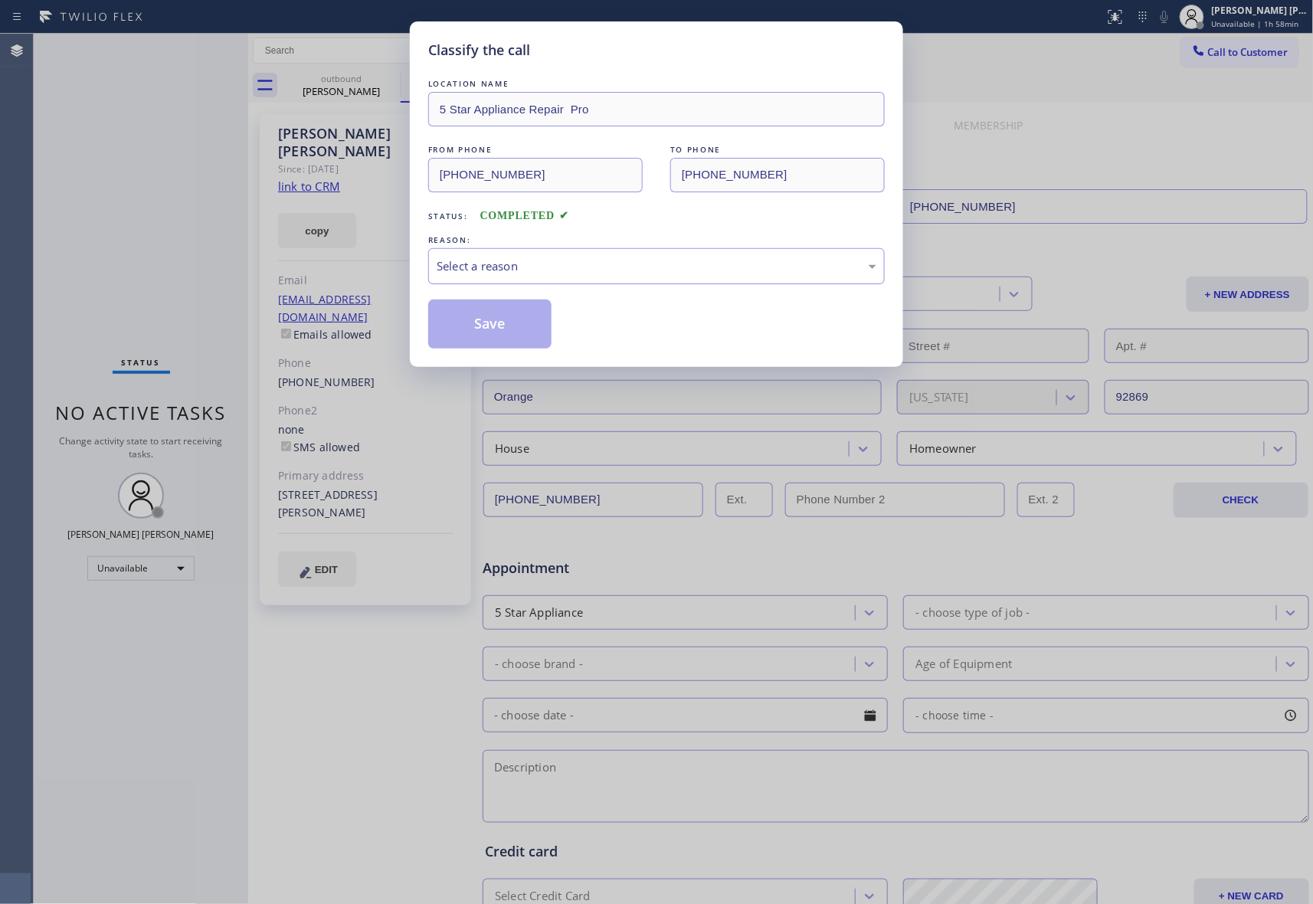
click at [559, 270] on div "Select a reason" at bounding box center [657, 266] width 440 height 18
click at [500, 323] on button "Save" at bounding box center [489, 324] width 123 height 49
click at [501, 323] on button "Save" at bounding box center [489, 324] width 123 height 49
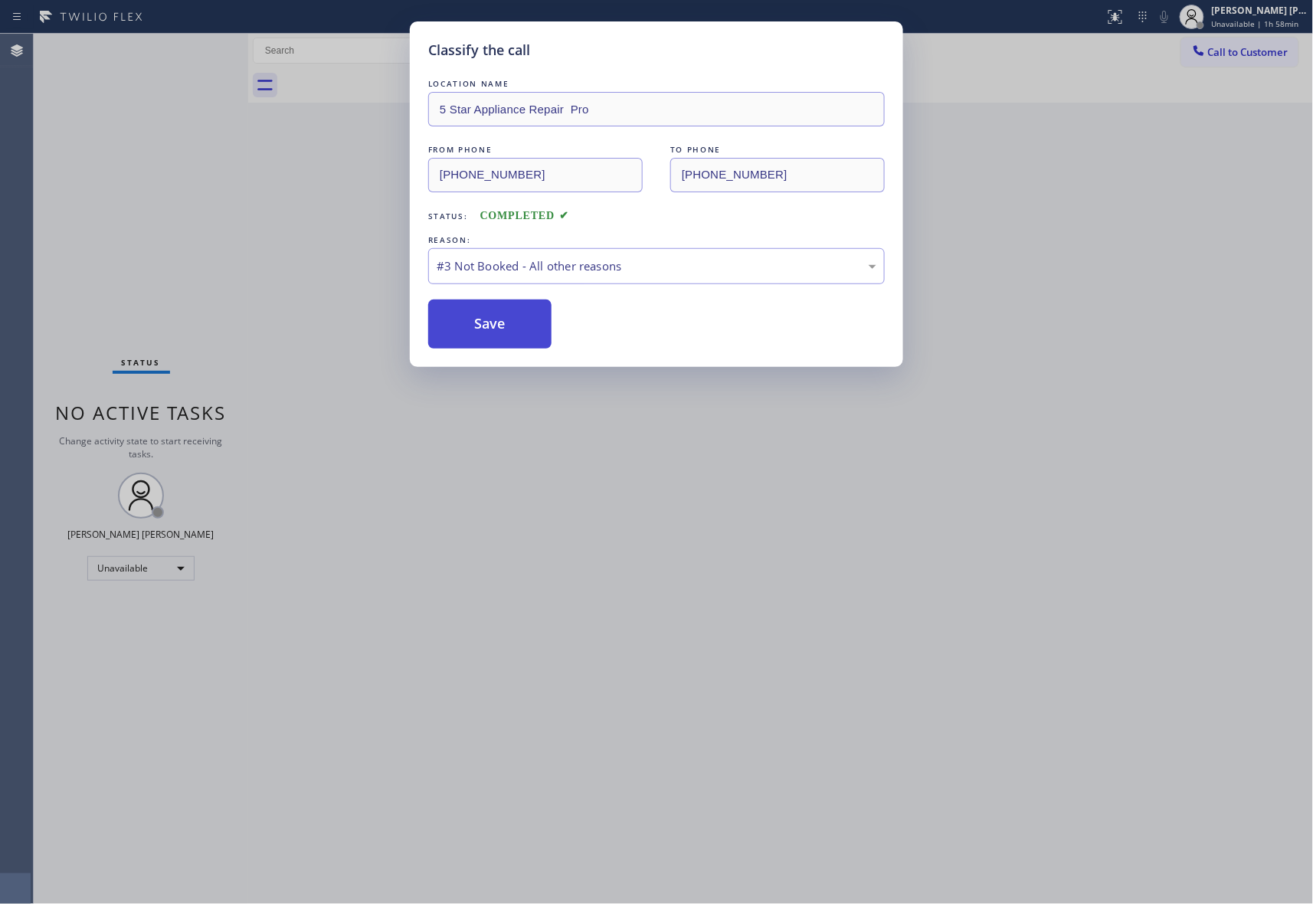
click at [501, 323] on button "Save" at bounding box center [489, 324] width 123 height 49
click at [513, 317] on button "Save" at bounding box center [489, 324] width 123 height 49
click at [516, 326] on button "Save" at bounding box center [489, 324] width 123 height 49
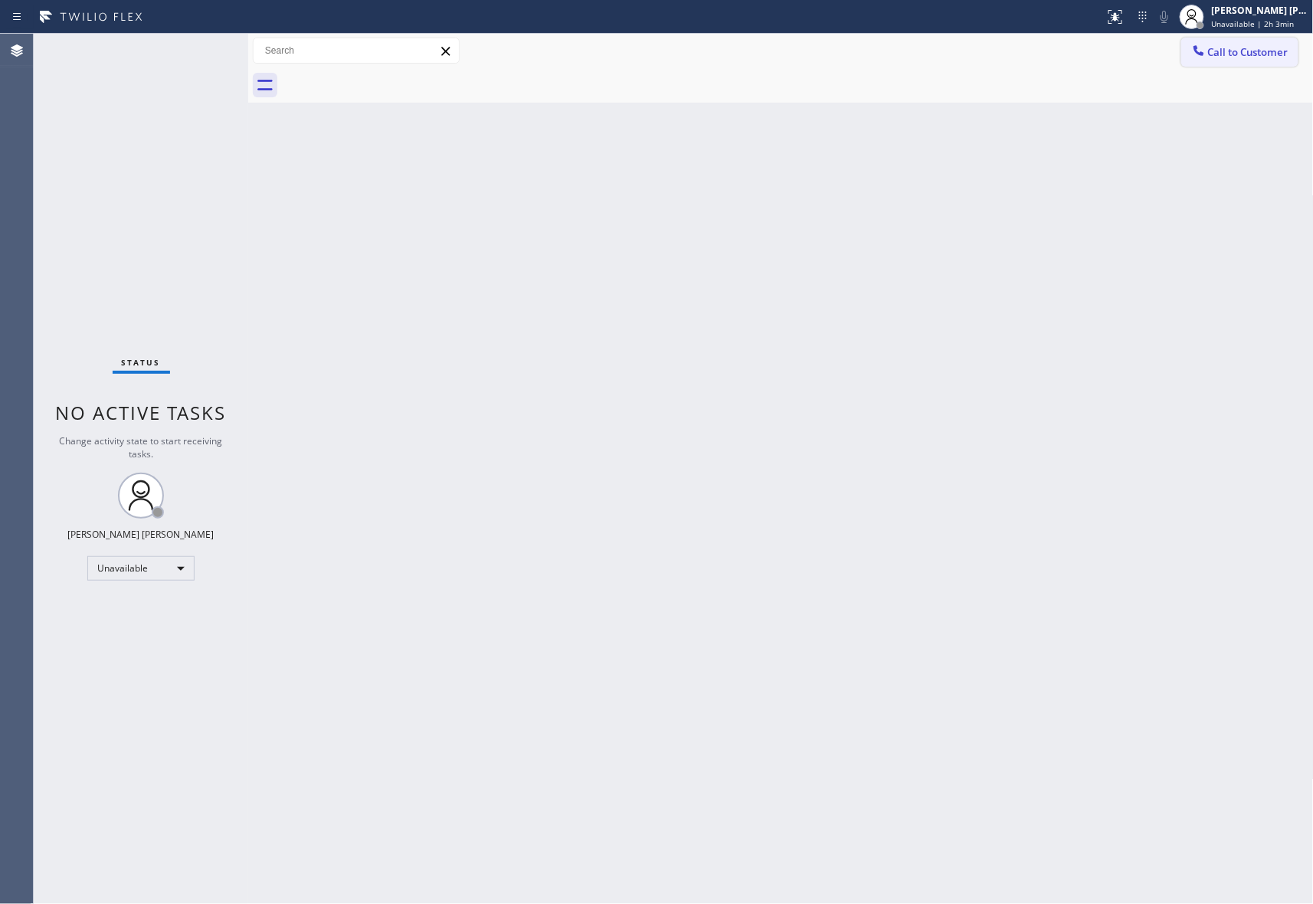
click at [1251, 37] on div "Call to Customer Outbound call Location 5 Star Appliance Repair Pro Your caller…" at bounding box center [781, 51] width 1066 height 34
click at [1255, 57] on span "Call to Customer" at bounding box center [1248, 52] width 80 height 14
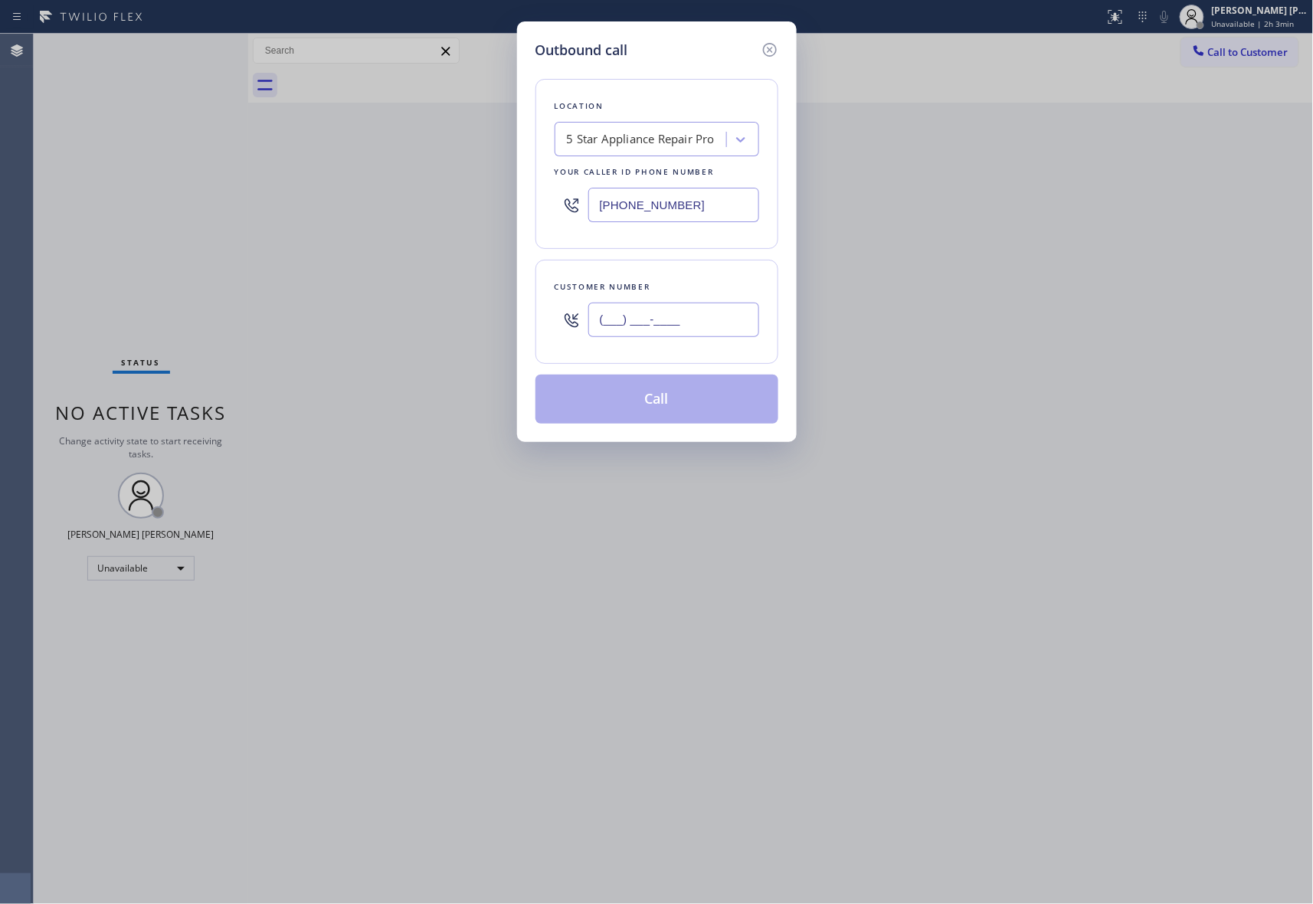
click at [703, 313] on input "(___) ___-____" at bounding box center [673, 320] width 171 height 34
paste input "817) 219-9905"
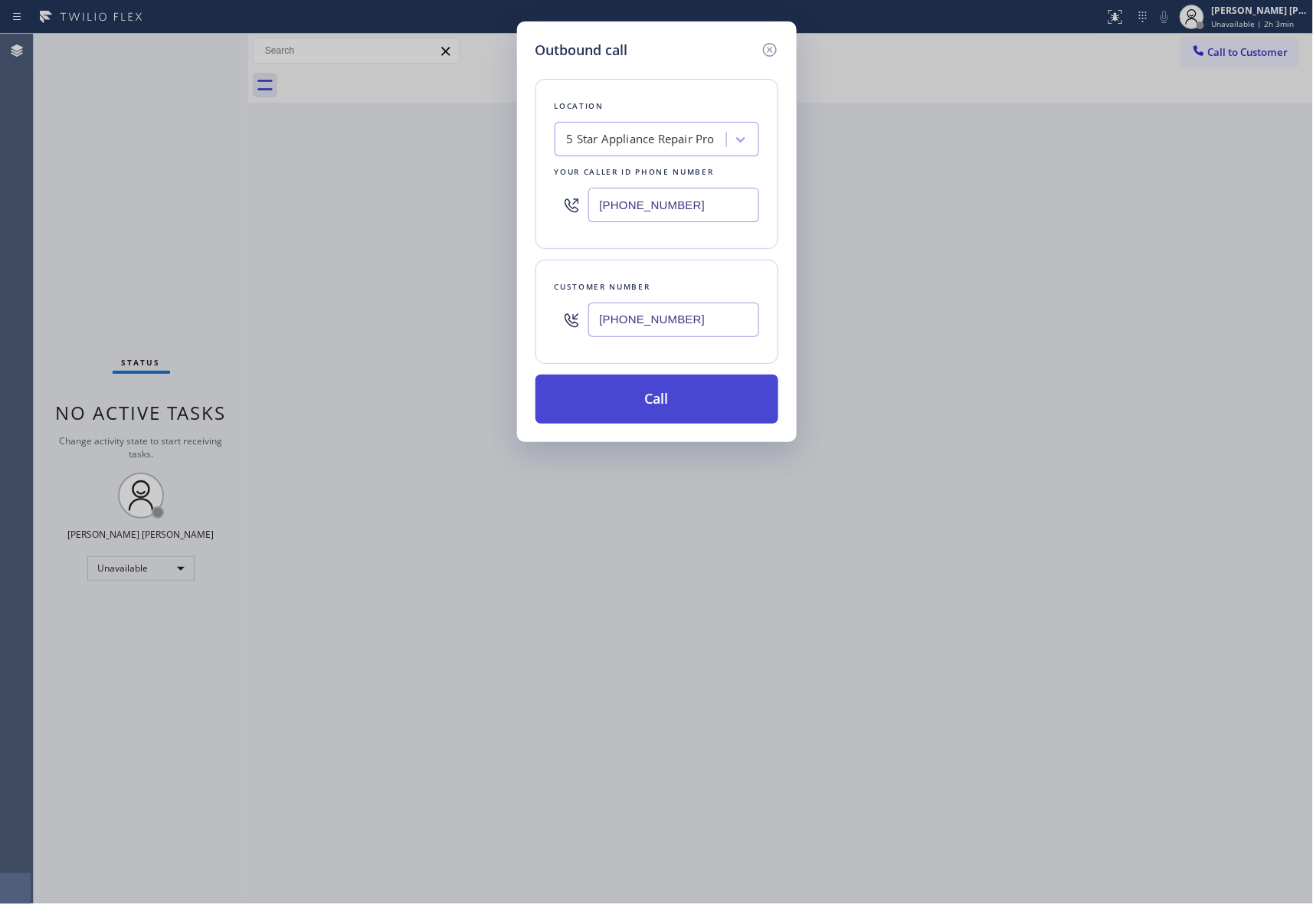
type input "(817) 219-9905"
click at [681, 405] on button "Call" at bounding box center [657, 399] width 243 height 49
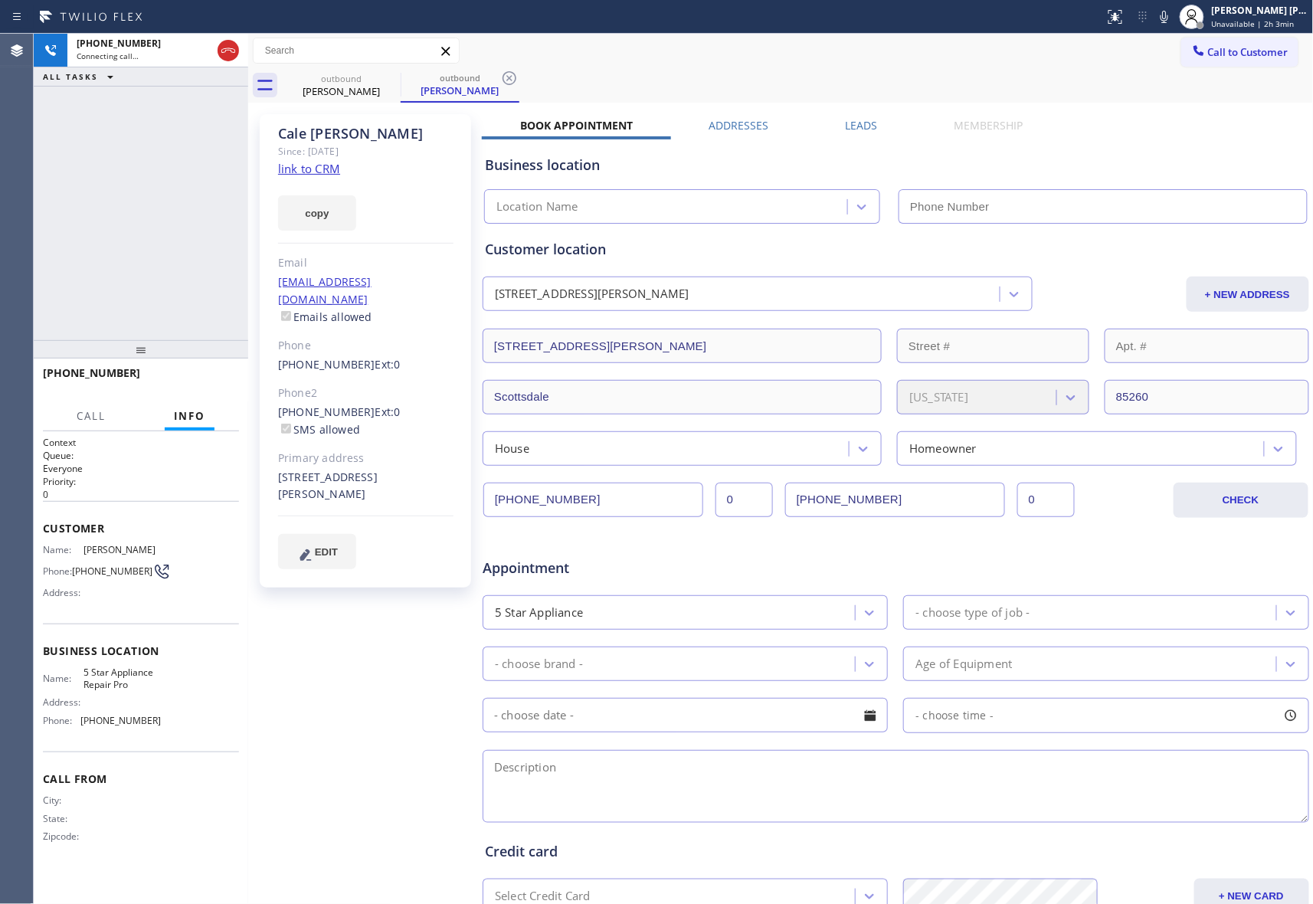
type input "[PHONE_NUMBER]"
click at [861, 124] on label "Leads" at bounding box center [862, 125] width 32 height 15
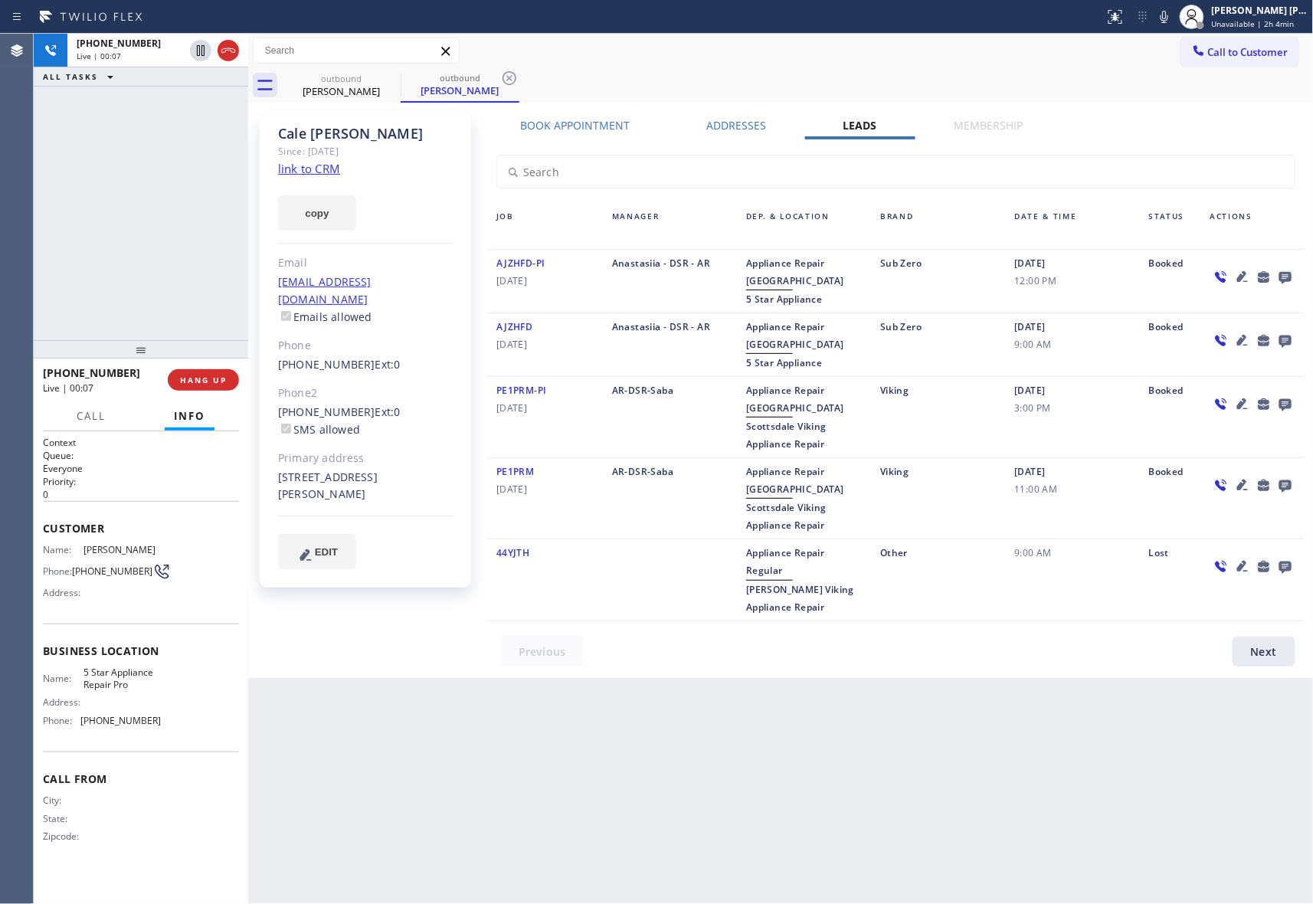
click at [1279, 274] on icon at bounding box center [1285, 276] width 18 height 19
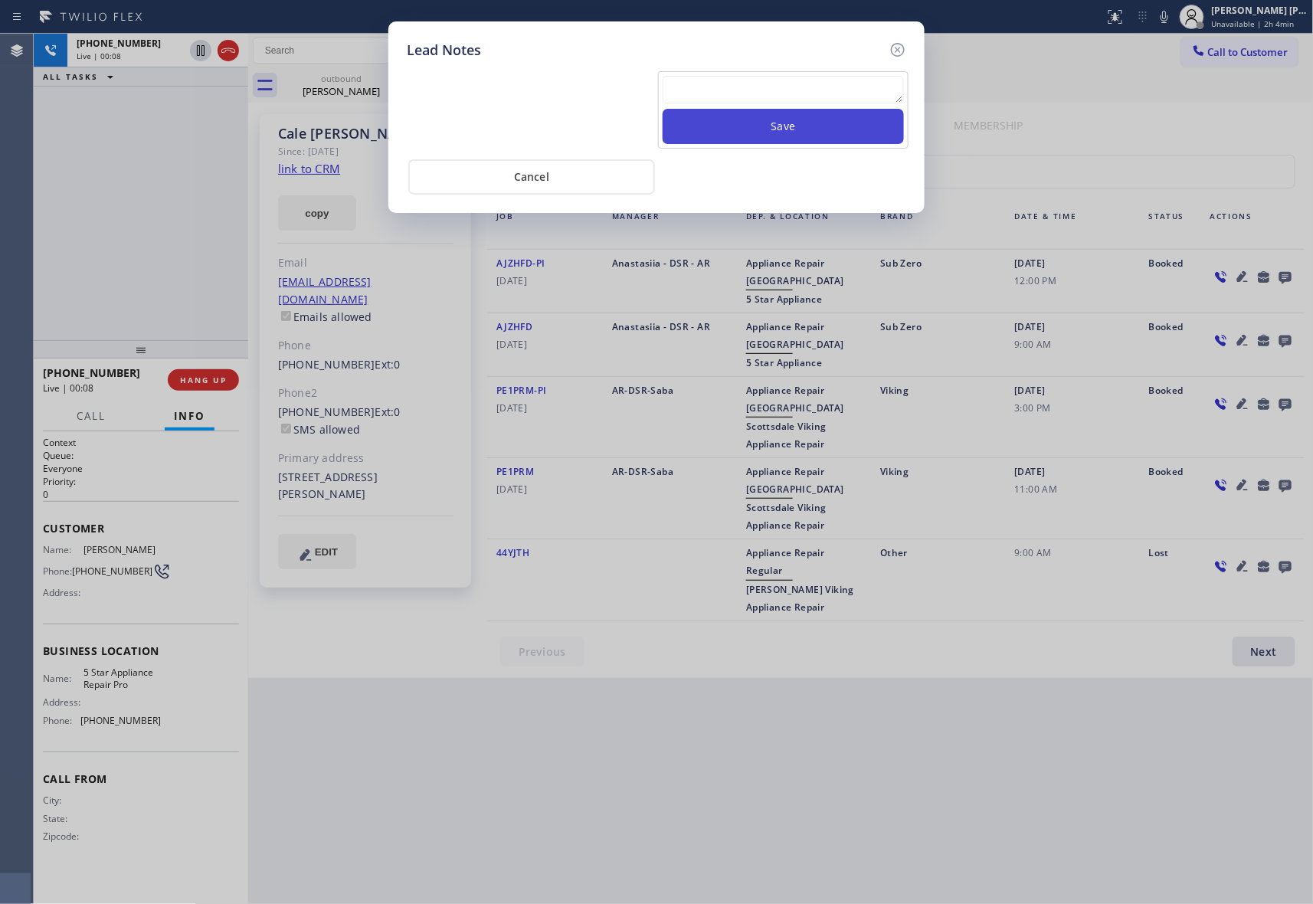
click at [767, 116] on button "Save" at bounding box center [783, 126] width 241 height 35
click at [767, 93] on textarea at bounding box center [783, 90] width 241 height 28
paste textarea "VM | please transfer if cx calls back"
type textarea "VM | please transfer if cx calls back"
click at [781, 121] on button "Save" at bounding box center [783, 126] width 241 height 35
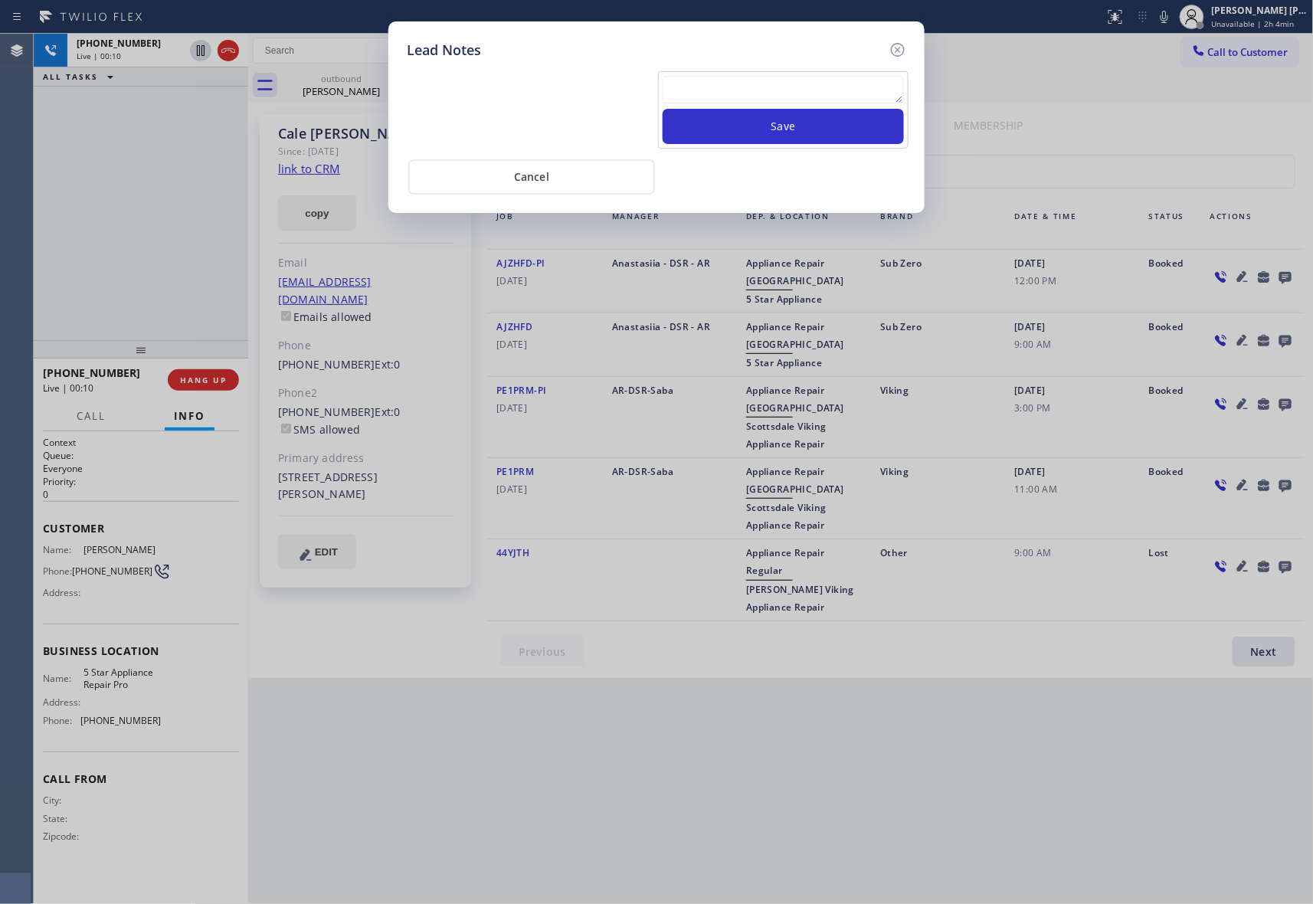
click at [912, 43] on div "Lead Notes Save Cancel" at bounding box center [656, 117] width 536 height 192
click at [893, 46] on icon at bounding box center [898, 50] width 18 height 18
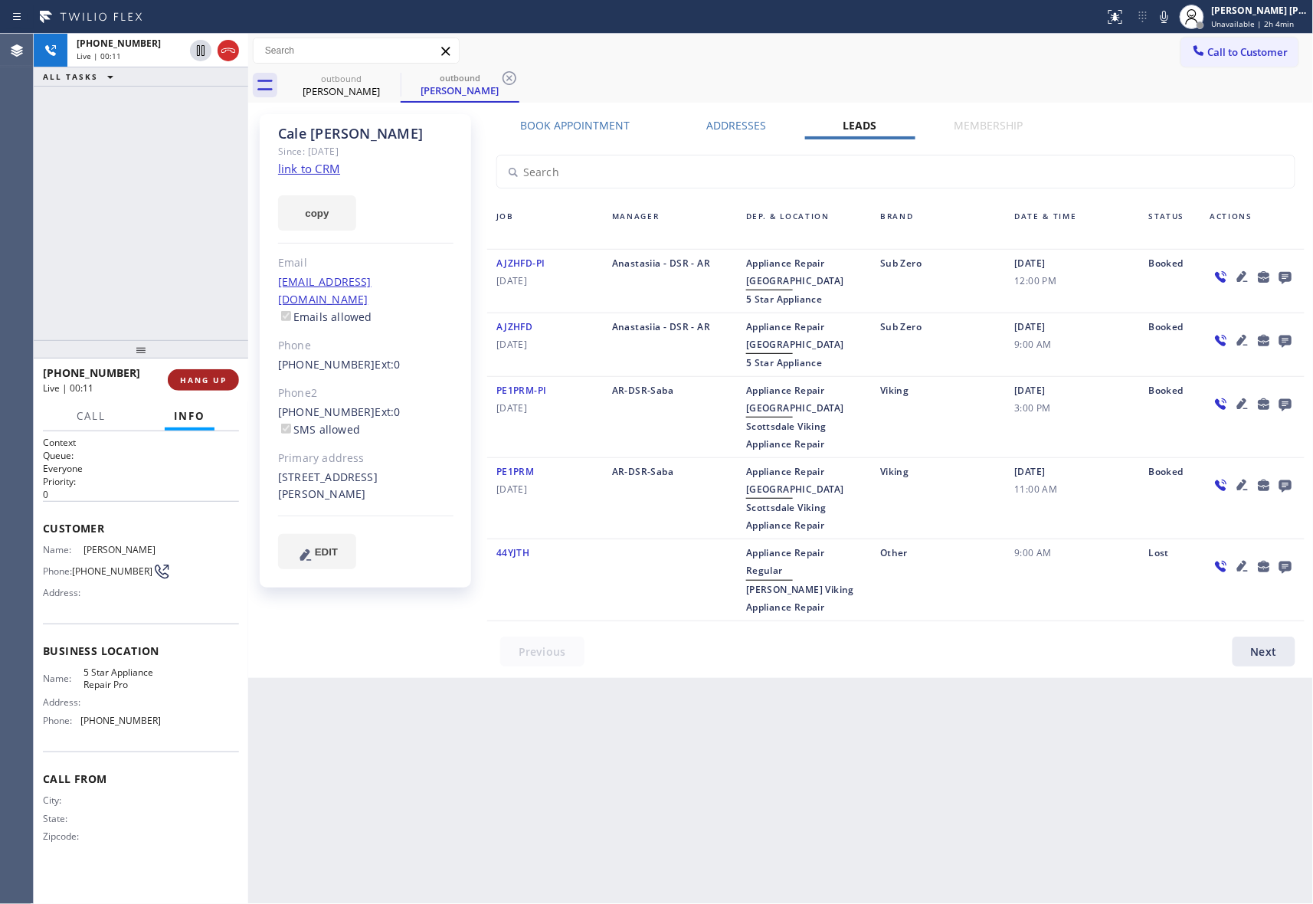
click at [213, 382] on span "HANG UP" at bounding box center [203, 380] width 47 height 11
click at [182, 378] on span "COMPLETE" at bounding box center [200, 380] width 53 height 11
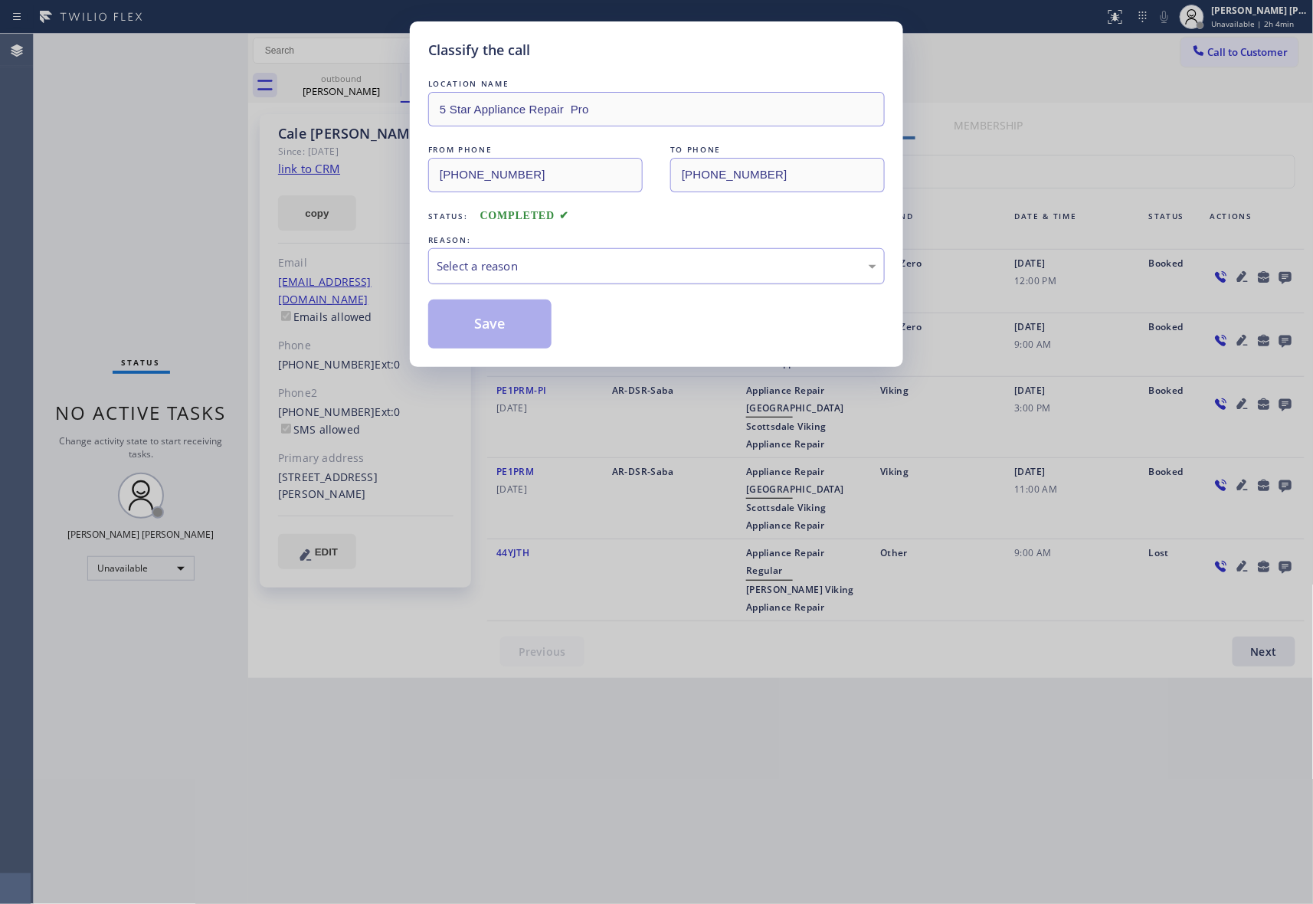
click at [495, 268] on div "Select a reason" at bounding box center [657, 266] width 440 height 18
click at [484, 319] on button "Save" at bounding box center [489, 324] width 123 height 49
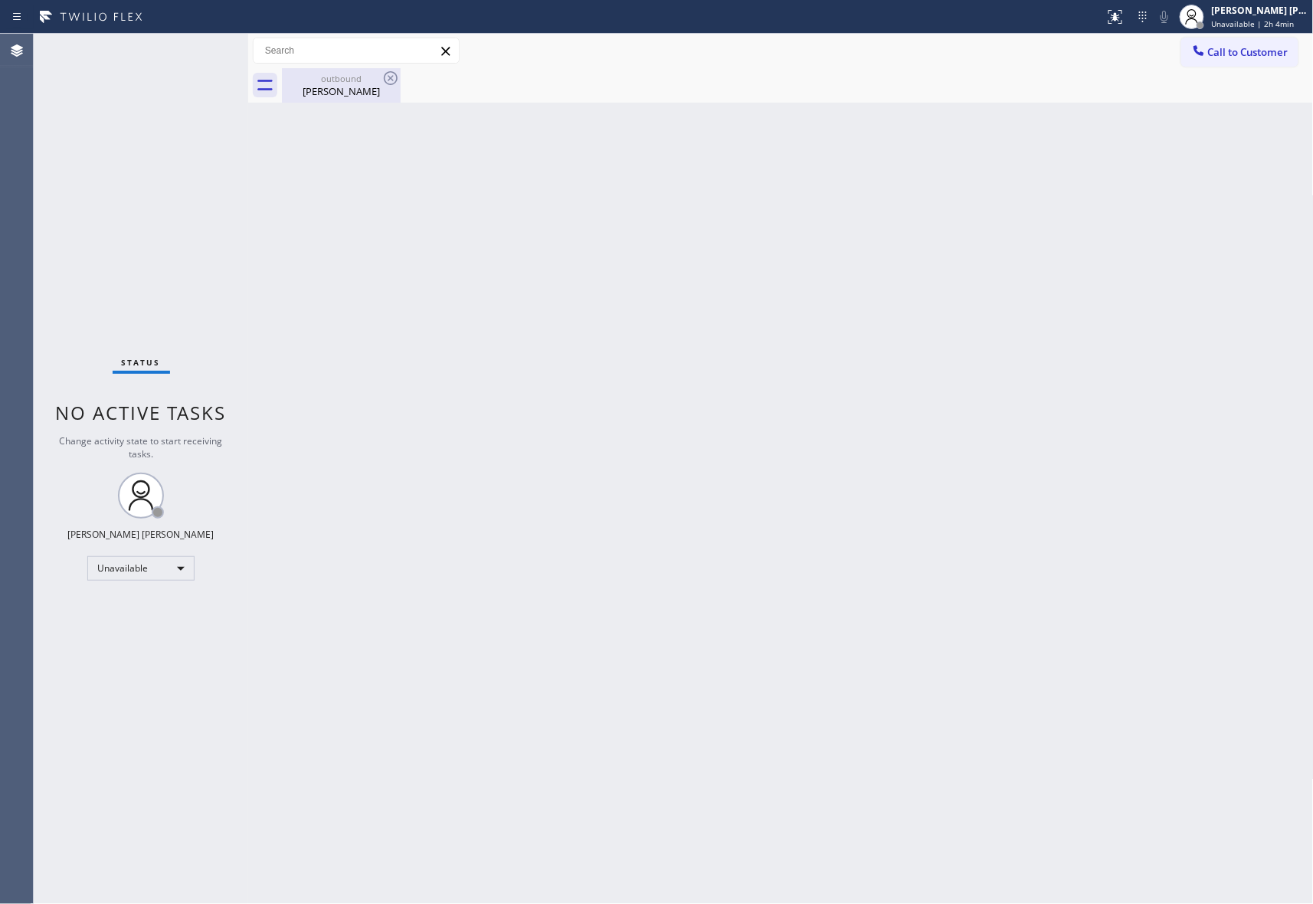
click at [342, 89] on div "Cale Whittington" at bounding box center [341, 91] width 116 height 14
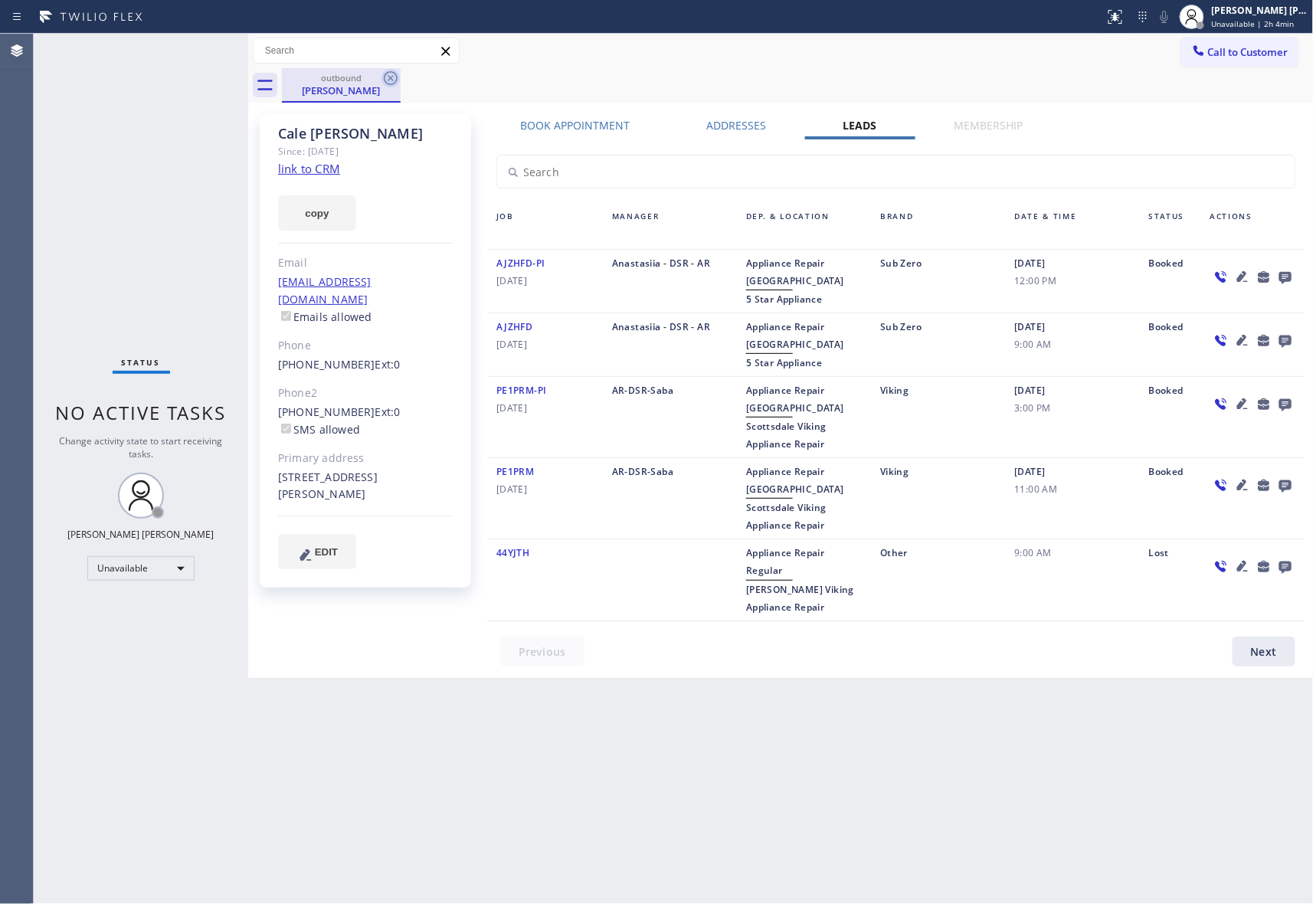
click at [387, 75] on icon at bounding box center [391, 78] width 18 height 18
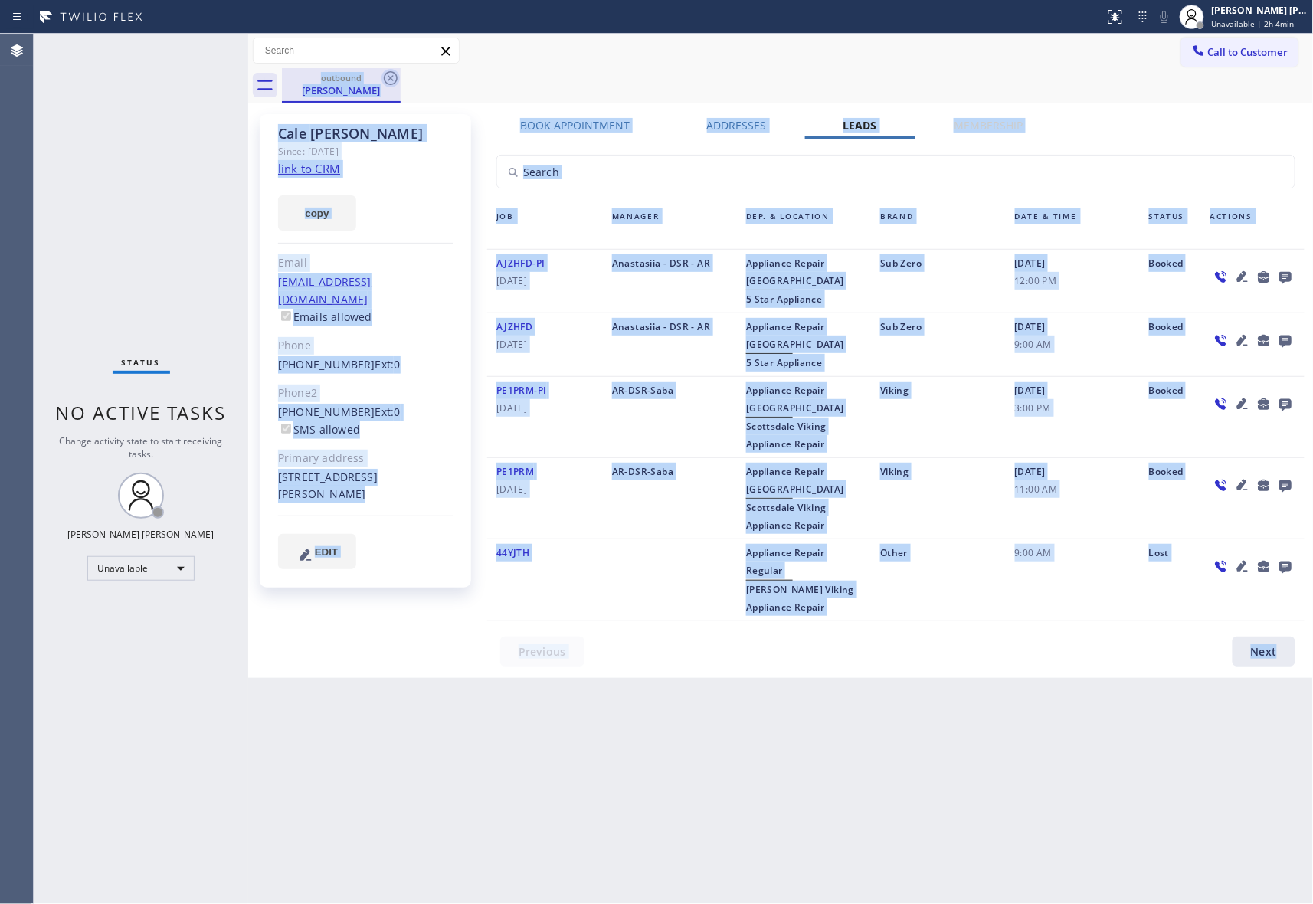
click at [387, 75] on div "outbound Cale Whittington" at bounding box center [798, 85] width 1032 height 34
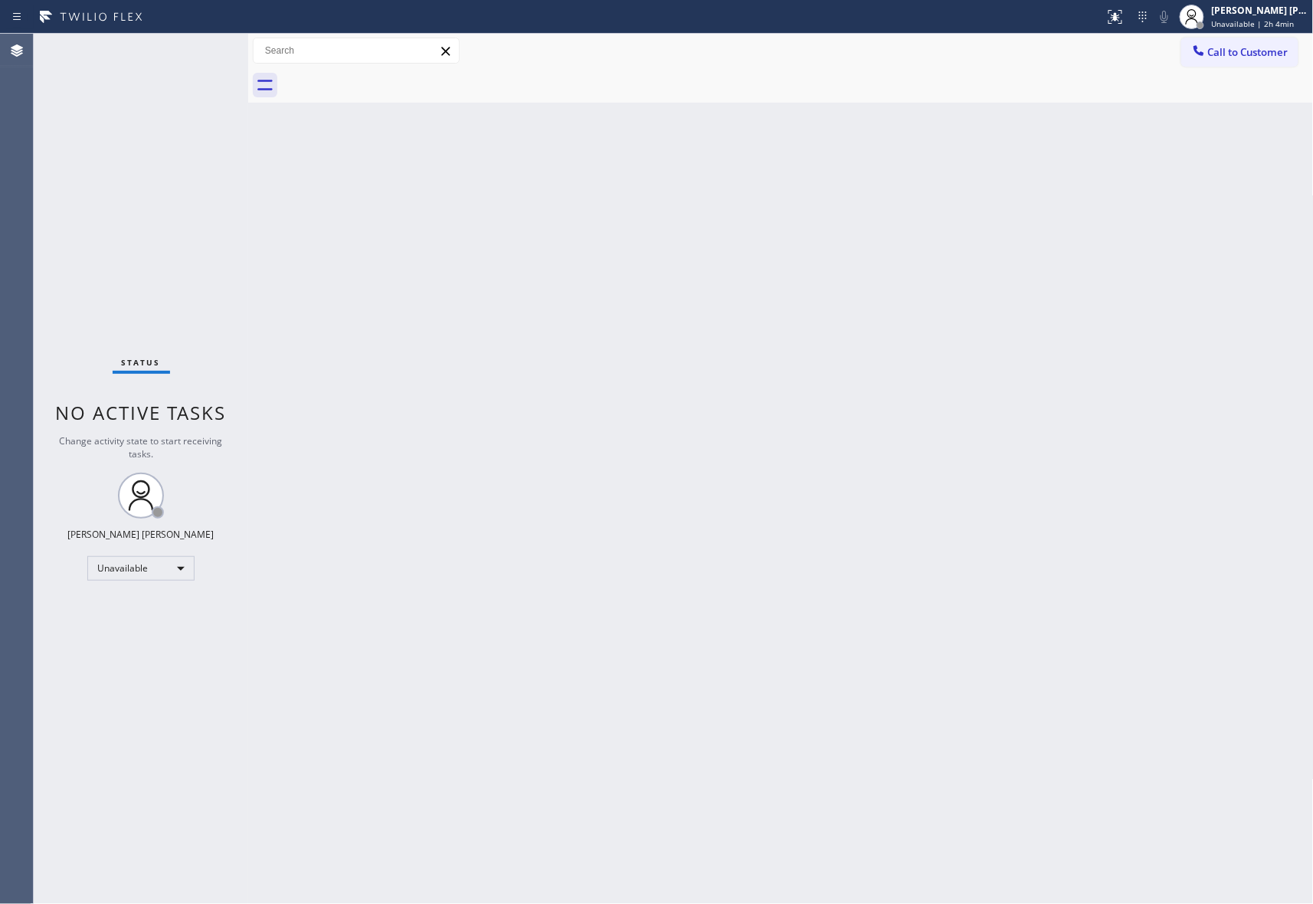
click at [1279, 35] on div "Call to Customer Outbound call Location 5 Star Appliance Repair Pro Your caller…" at bounding box center [781, 51] width 1066 height 34
click at [1266, 55] on span "Call to Customer" at bounding box center [1248, 52] width 80 height 14
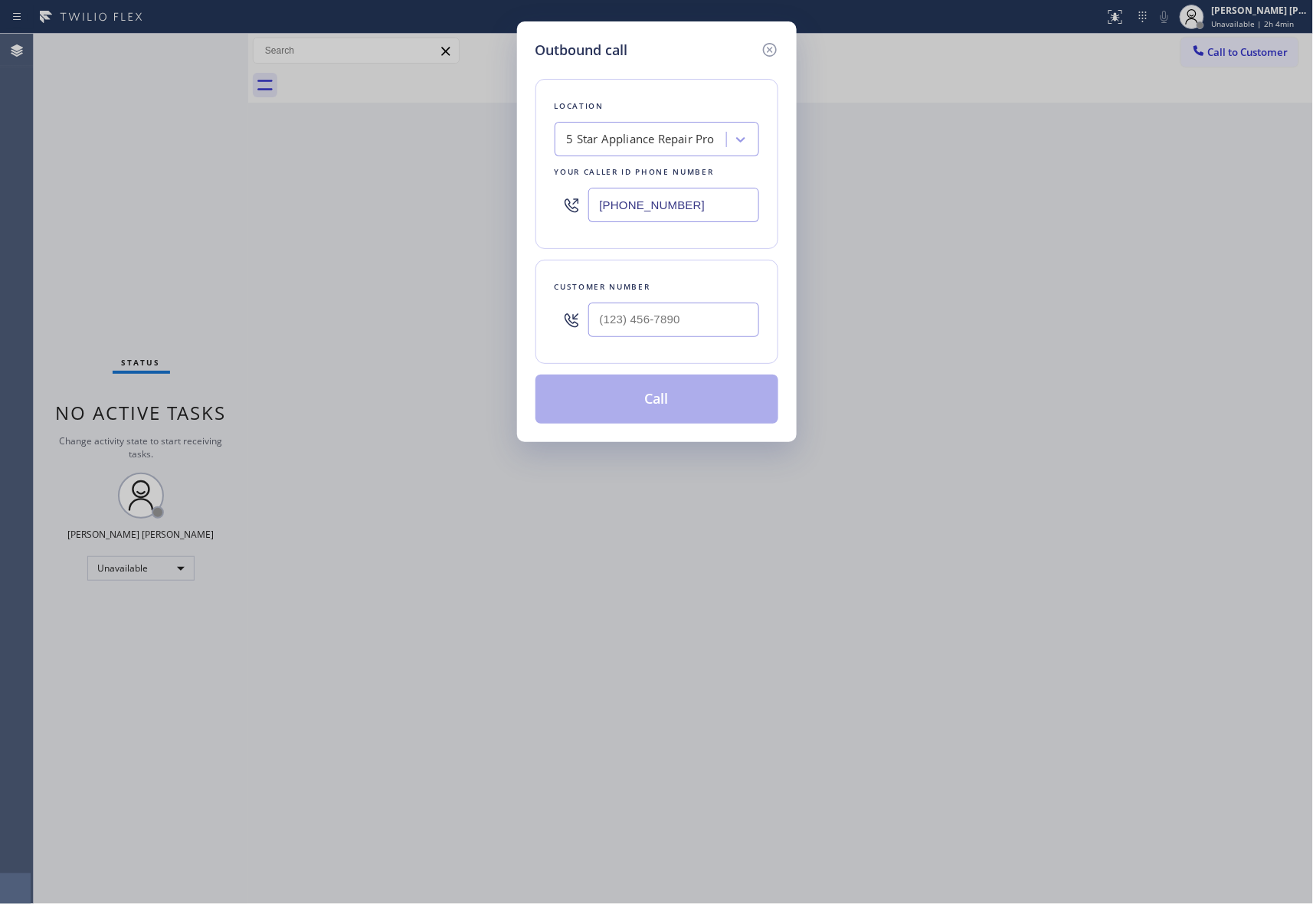
click at [669, 341] on div at bounding box center [673, 320] width 171 height 50
click at [683, 329] on input "(___) ___-____" at bounding box center [673, 320] width 171 height 34
paste input "310) 433-5898"
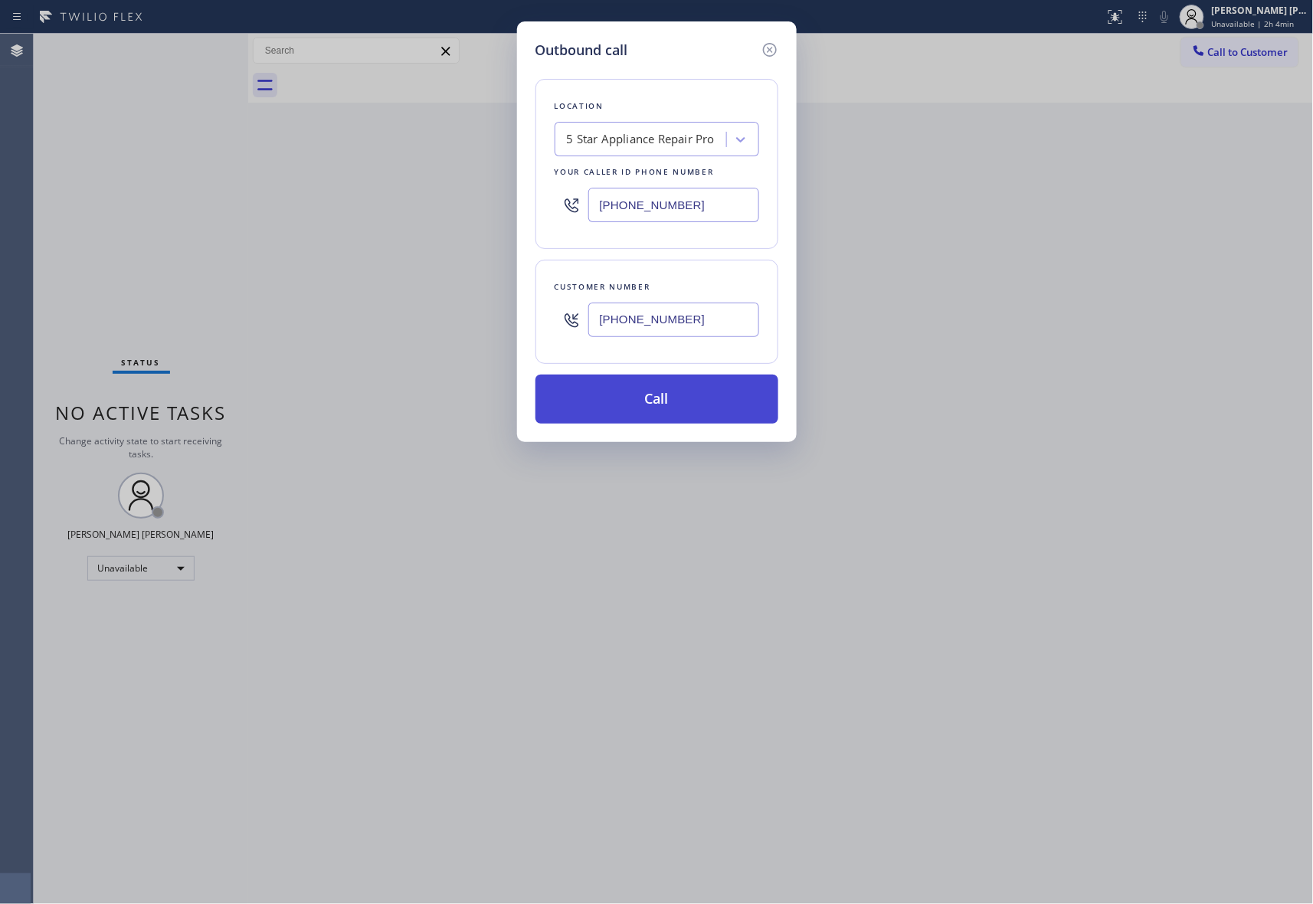
type input "(310) 433-5898"
click at [671, 402] on button "Call" at bounding box center [657, 399] width 243 height 49
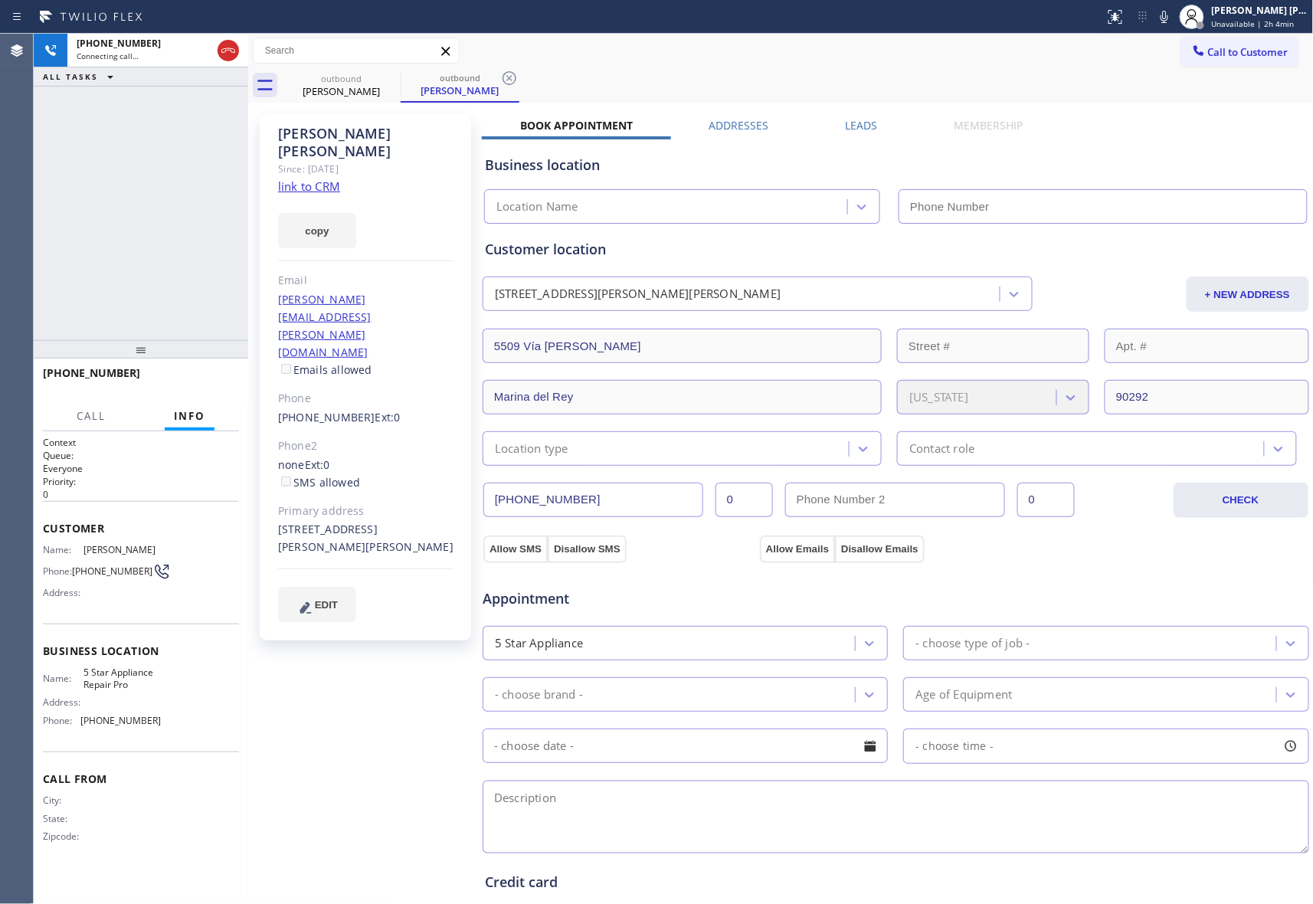
type input "[PHONE_NUMBER]"
click at [230, 49] on icon at bounding box center [228, 50] width 18 height 18
click at [385, 78] on icon at bounding box center [391, 78] width 14 height 14
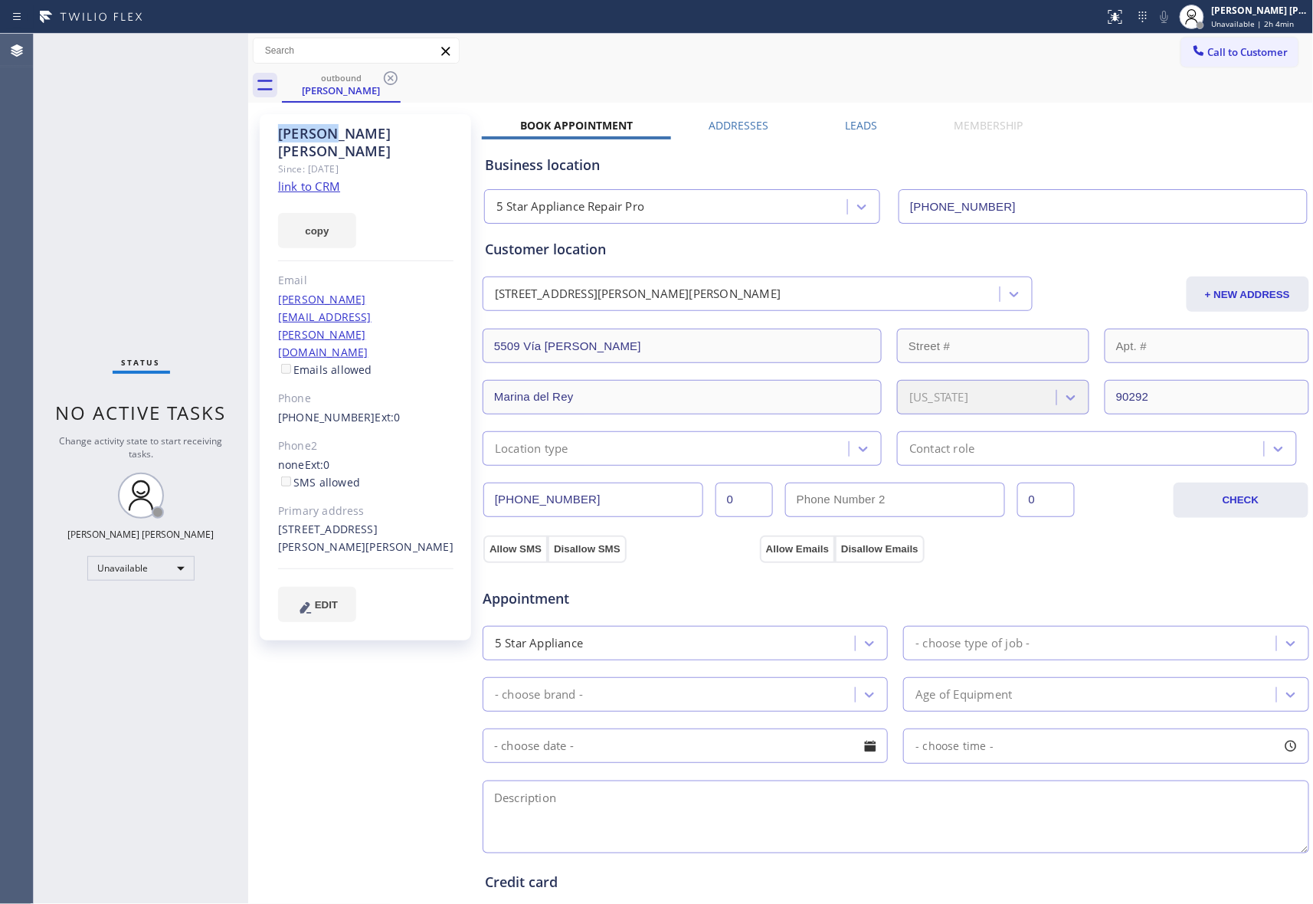
click at [385, 78] on icon at bounding box center [391, 78] width 14 height 14
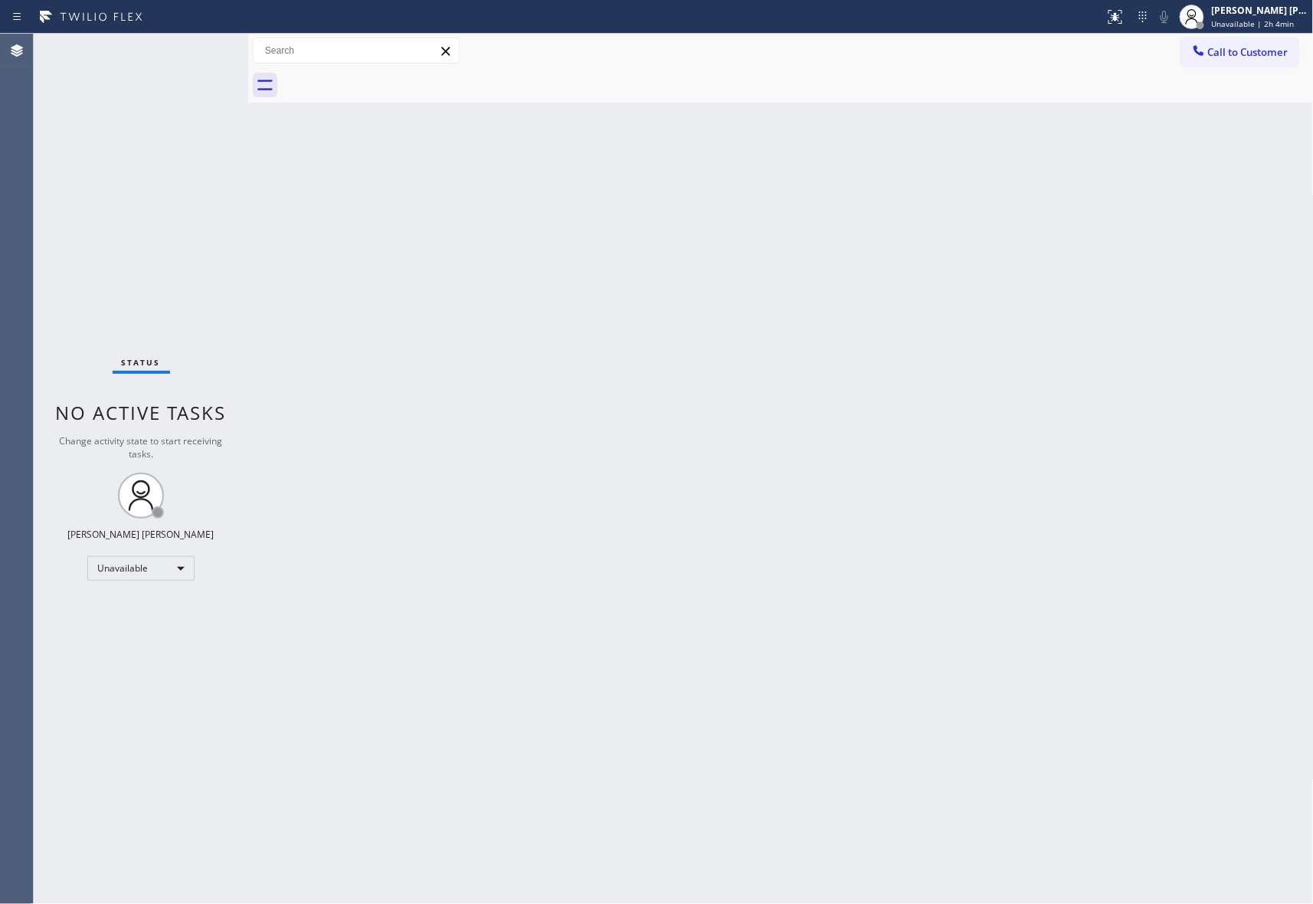
click at [385, 78] on div at bounding box center [798, 85] width 1032 height 34
click at [1273, 54] on span "Call to Customer" at bounding box center [1248, 52] width 80 height 14
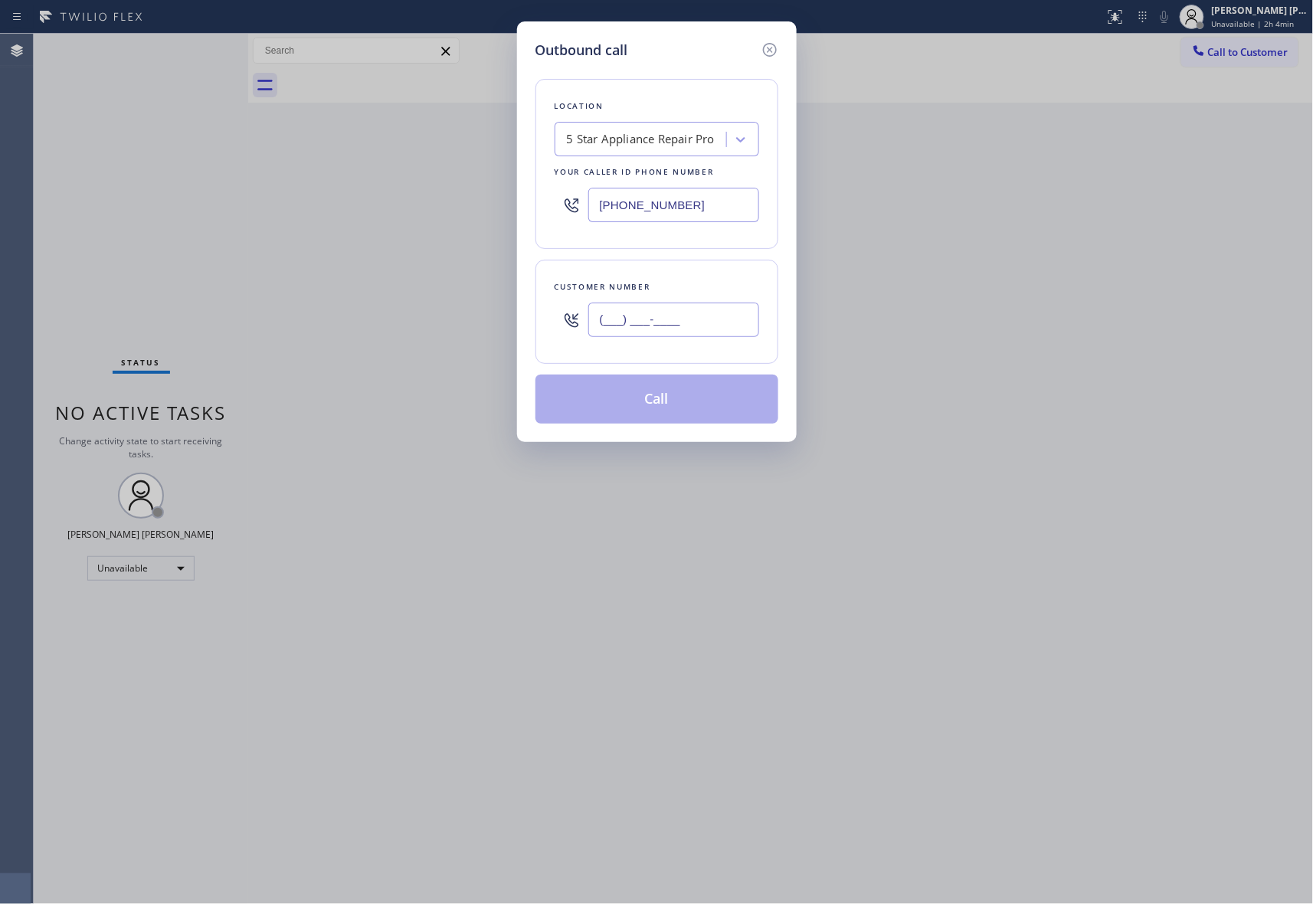
click at [680, 329] on input "(___) ___-____" at bounding box center [673, 320] width 171 height 34
paste input "208) 695-7568"
type input "(208) 695-7568"
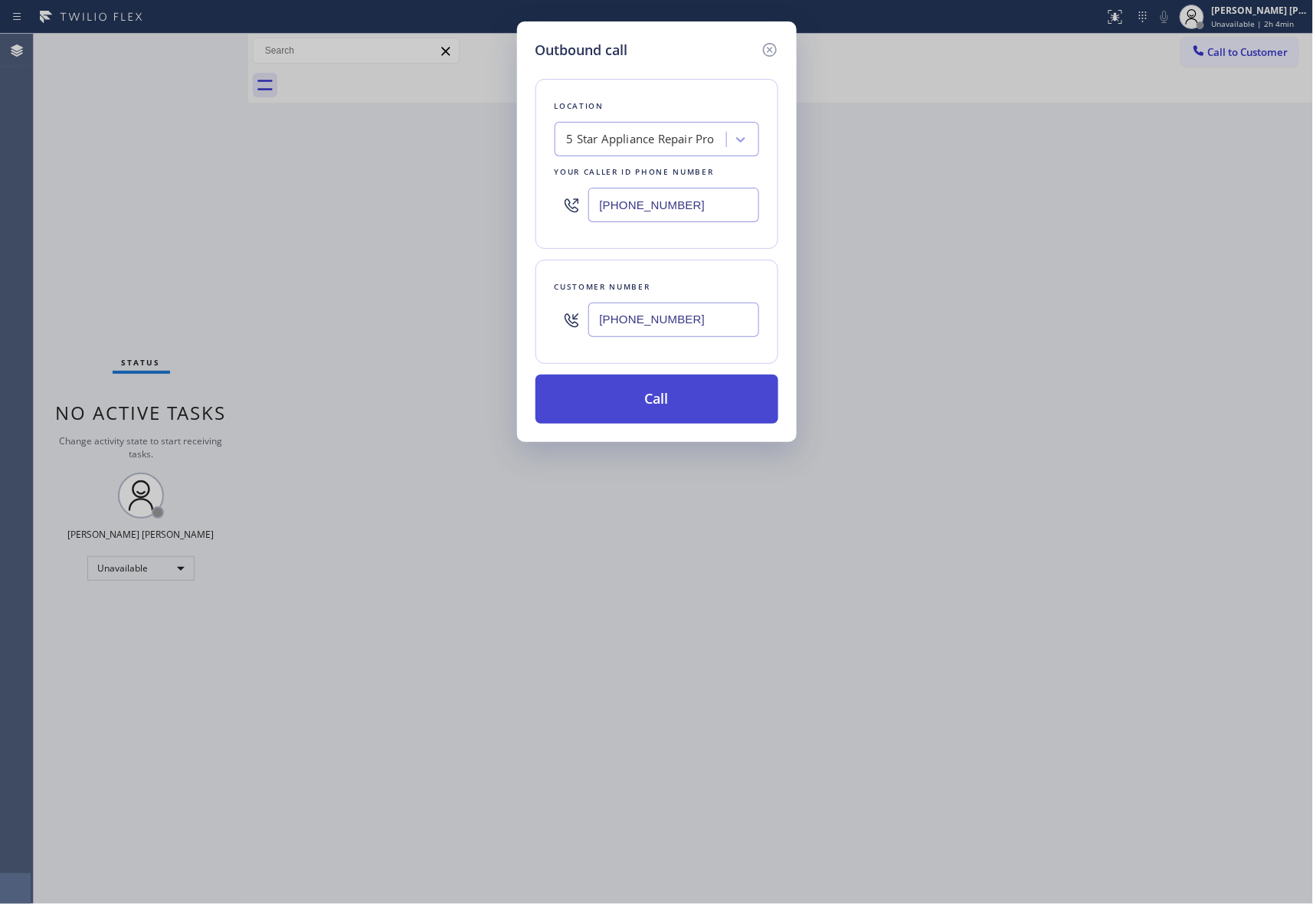
click at [669, 405] on button "Call" at bounding box center [657, 399] width 243 height 49
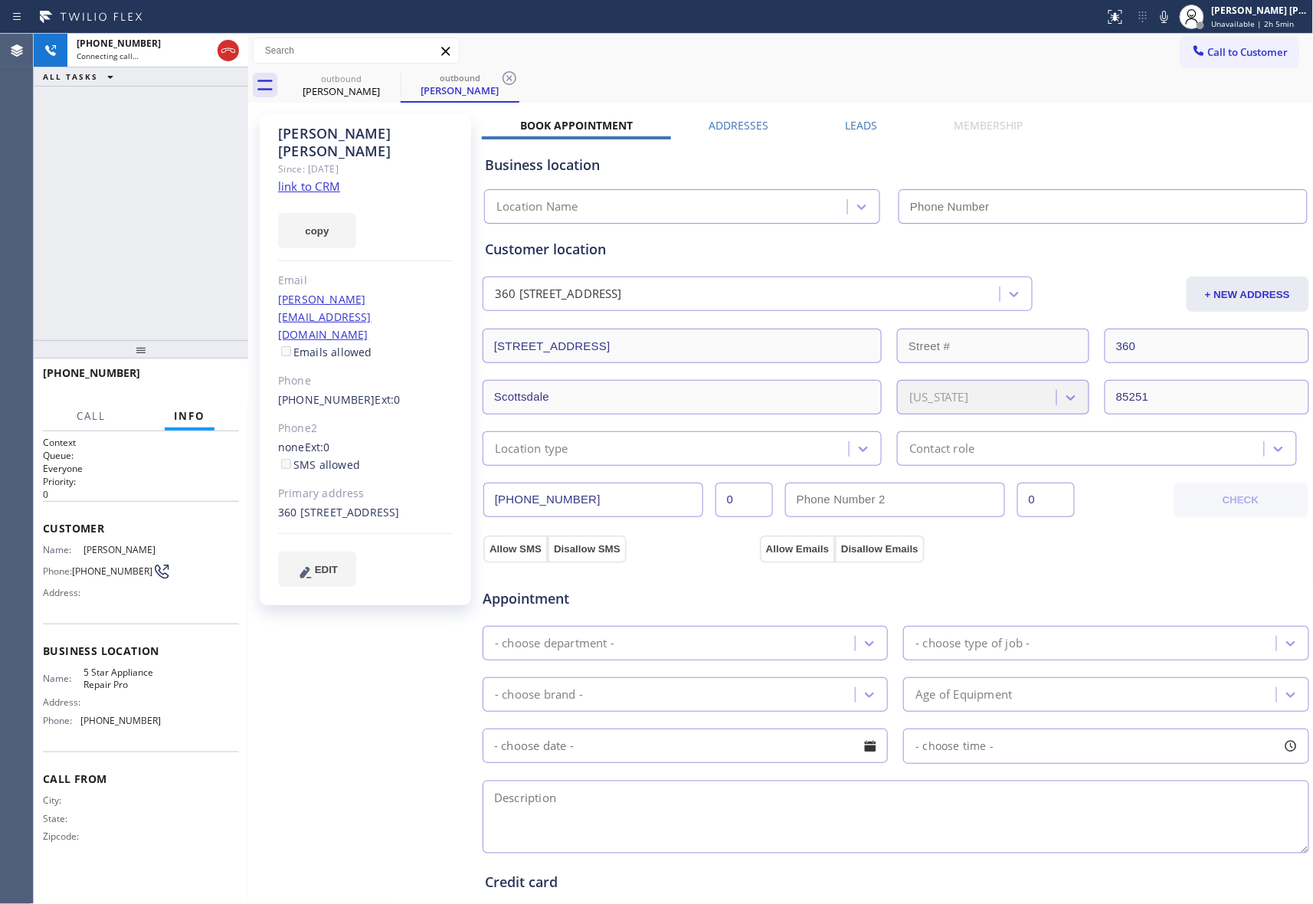
type input "[PHONE_NUMBER]"
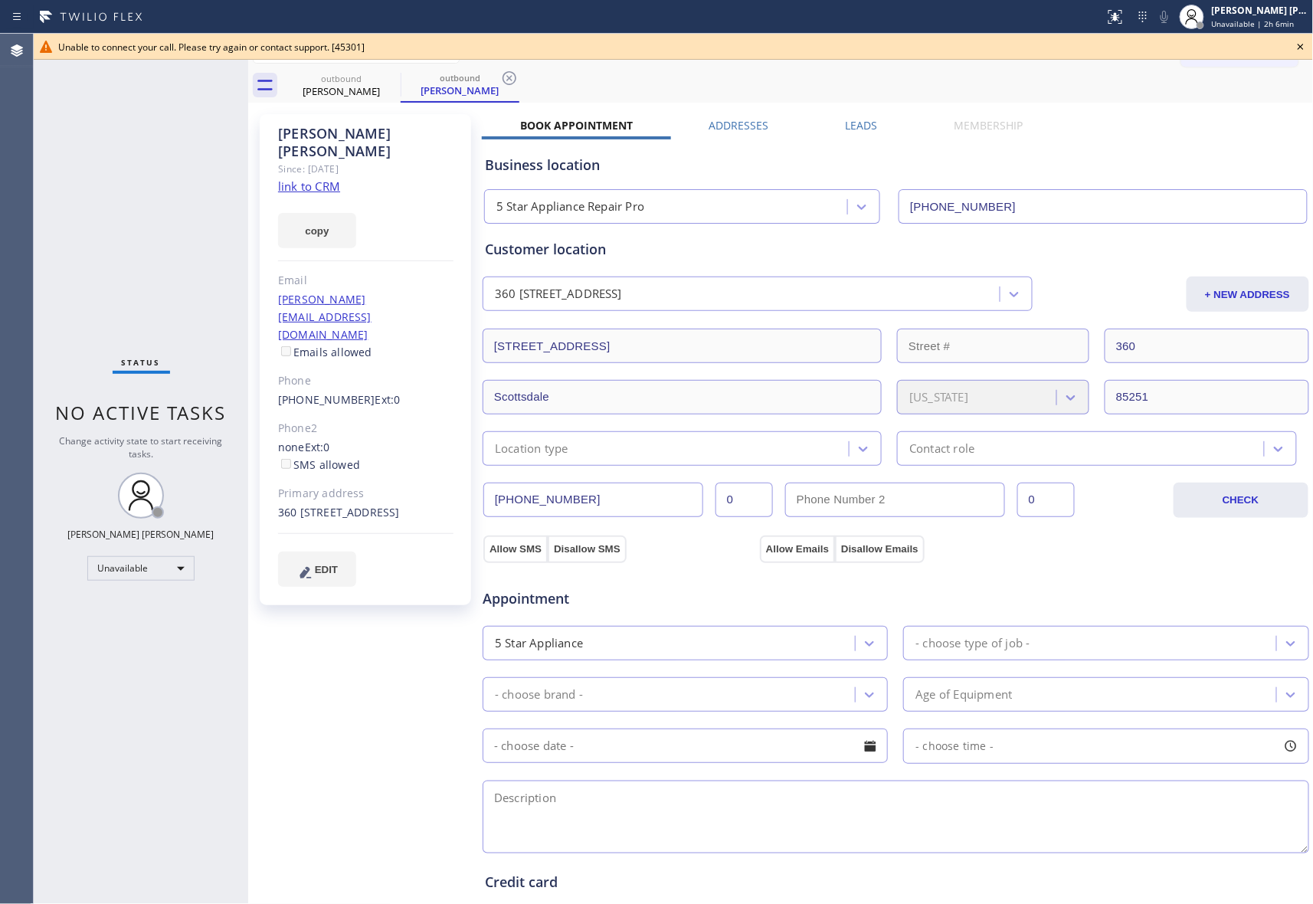
click at [1298, 43] on icon at bounding box center [1301, 47] width 18 height 18
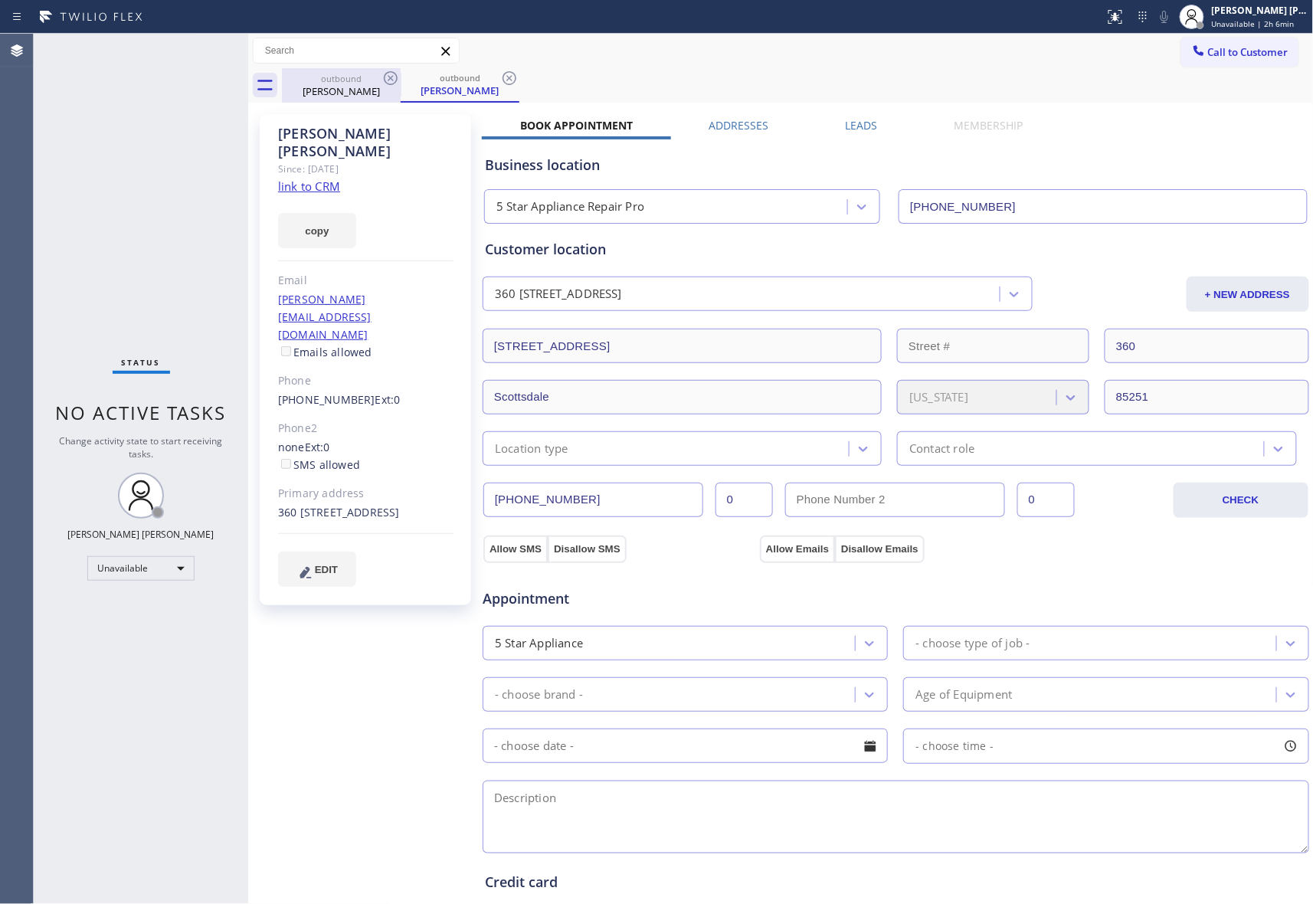
click at [378, 96] on div "Mike Cecil" at bounding box center [341, 91] width 116 height 14
click at [386, 83] on icon at bounding box center [391, 78] width 14 height 14
click at [386, 80] on icon at bounding box center [391, 78] width 18 height 18
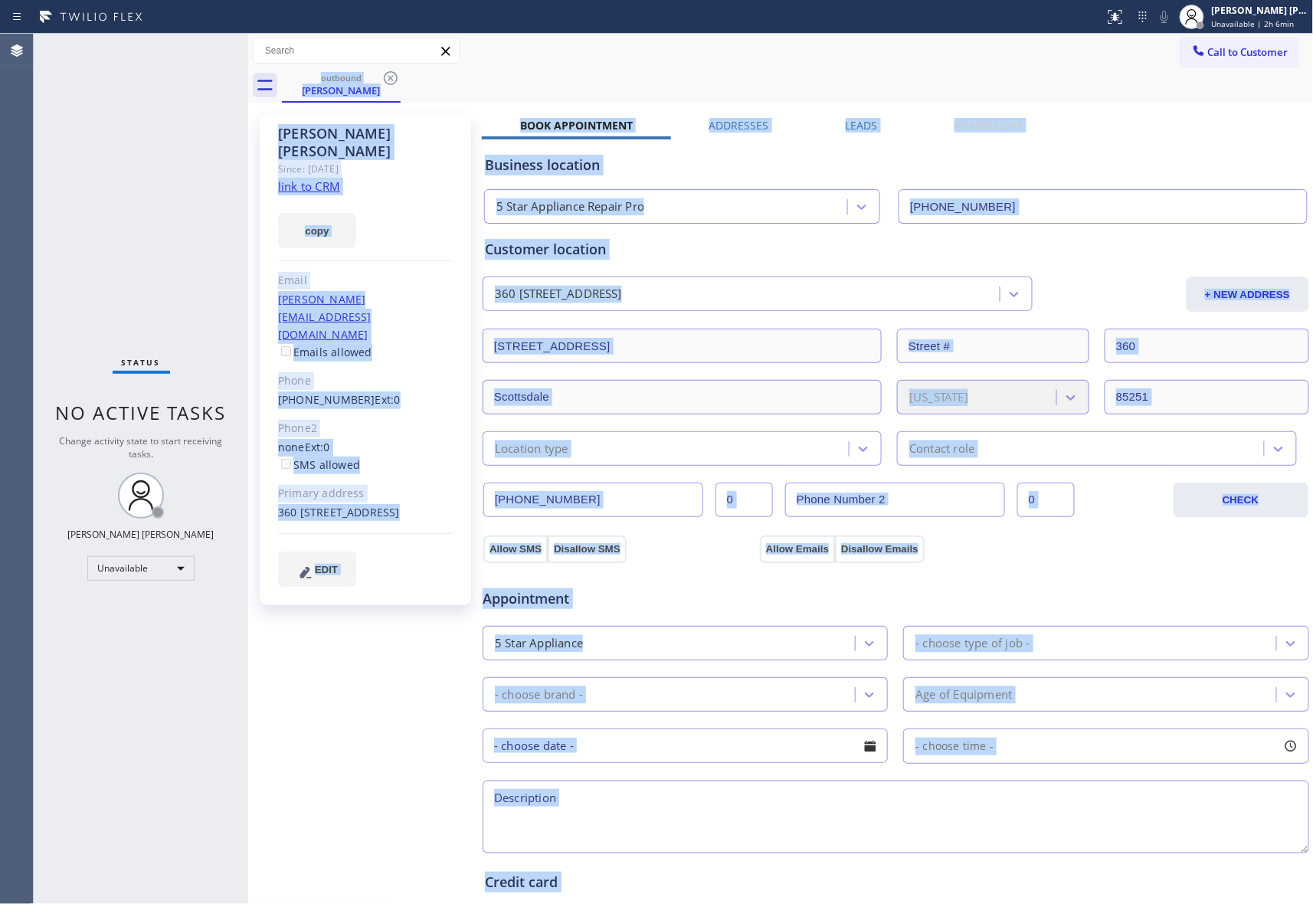
click at [386, 80] on div "outbound Mike Cecil" at bounding box center [798, 85] width 1032 height 34
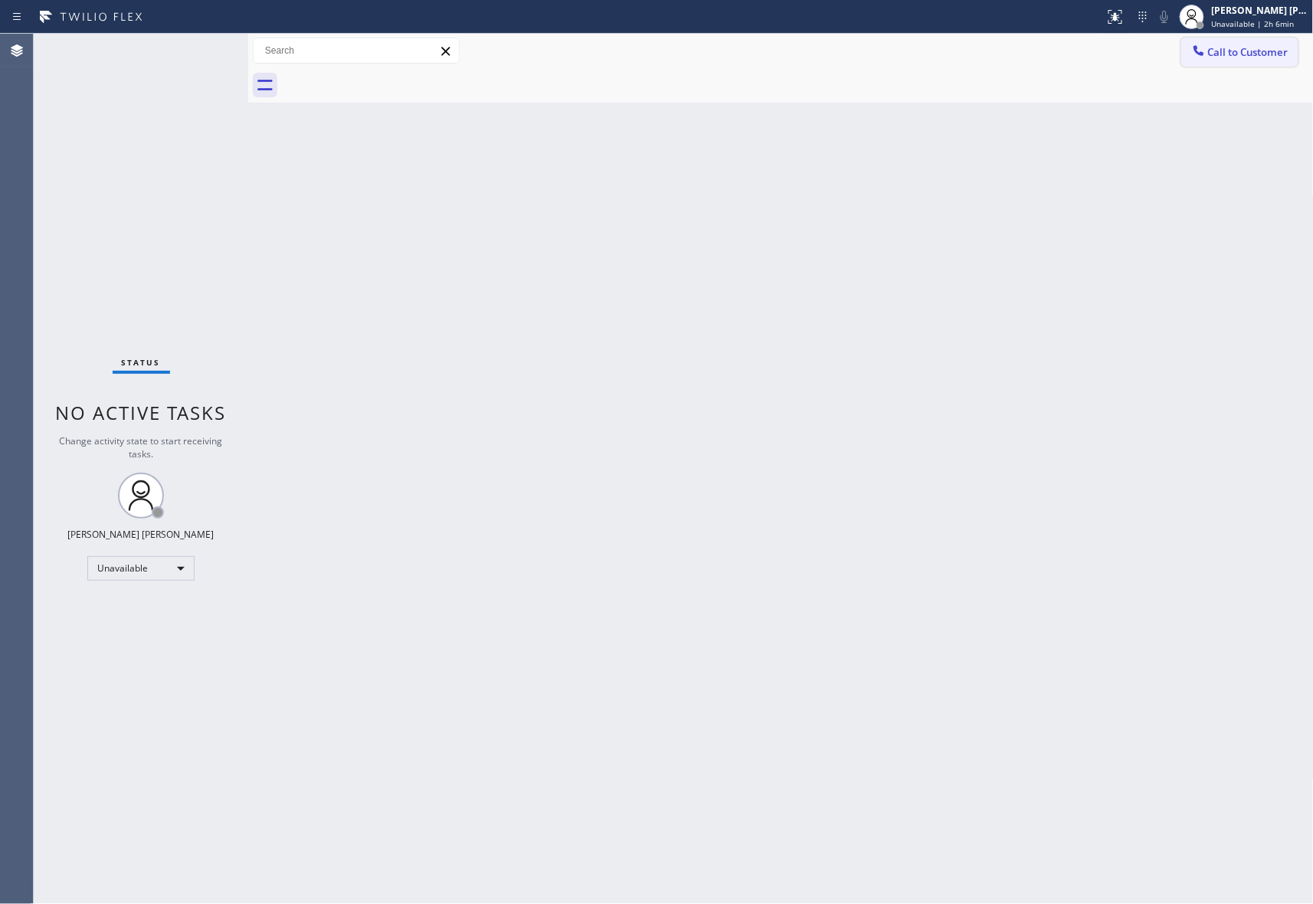
click at [1260, 56] on span "Call to Customer" at bounding box center [1248, 52] width 80 height 14
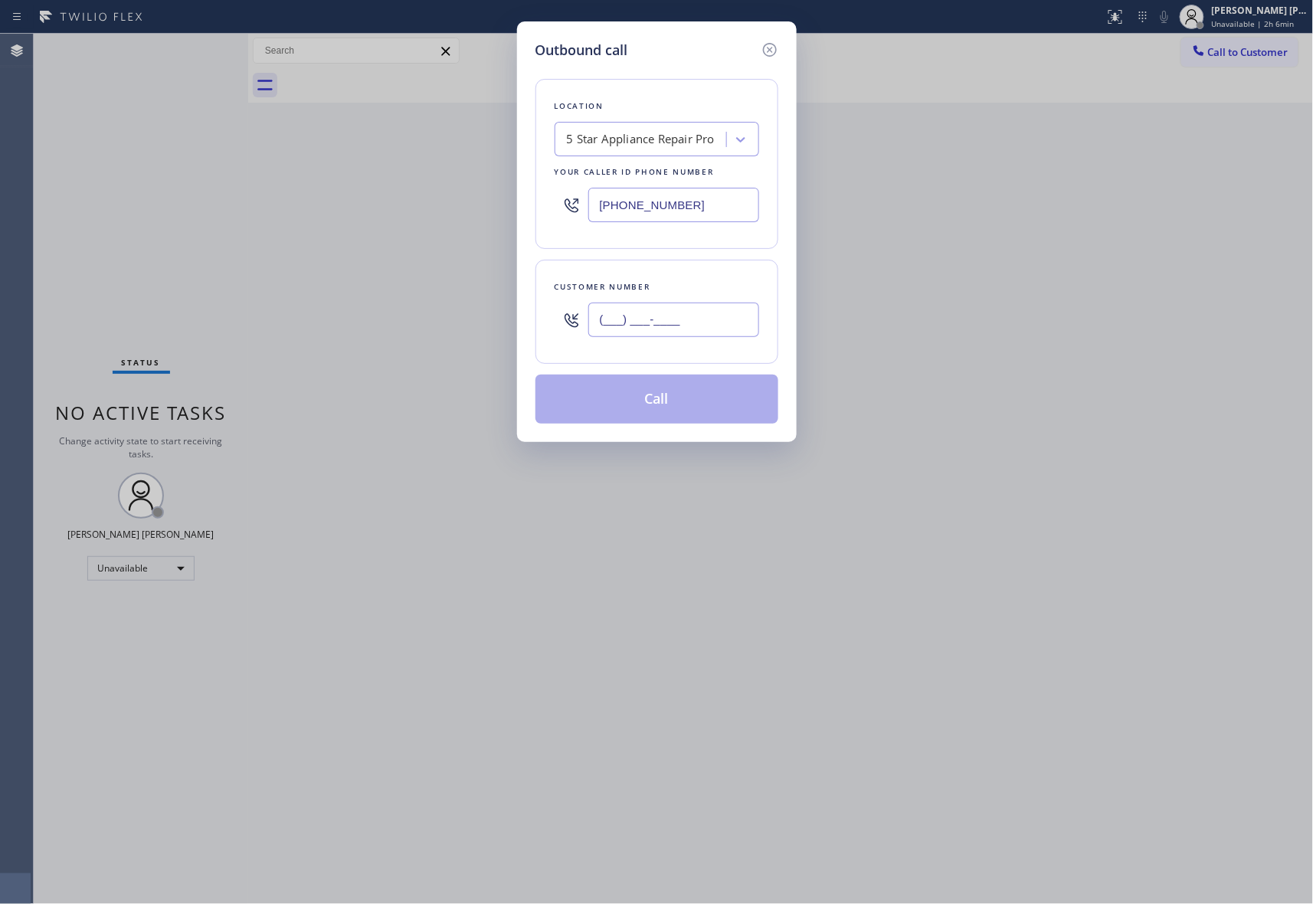
click at [657, 331] on input "(___) ___-____" at bounding box center [673, 320] width 171 height 34
paste input "415) 407-0972"
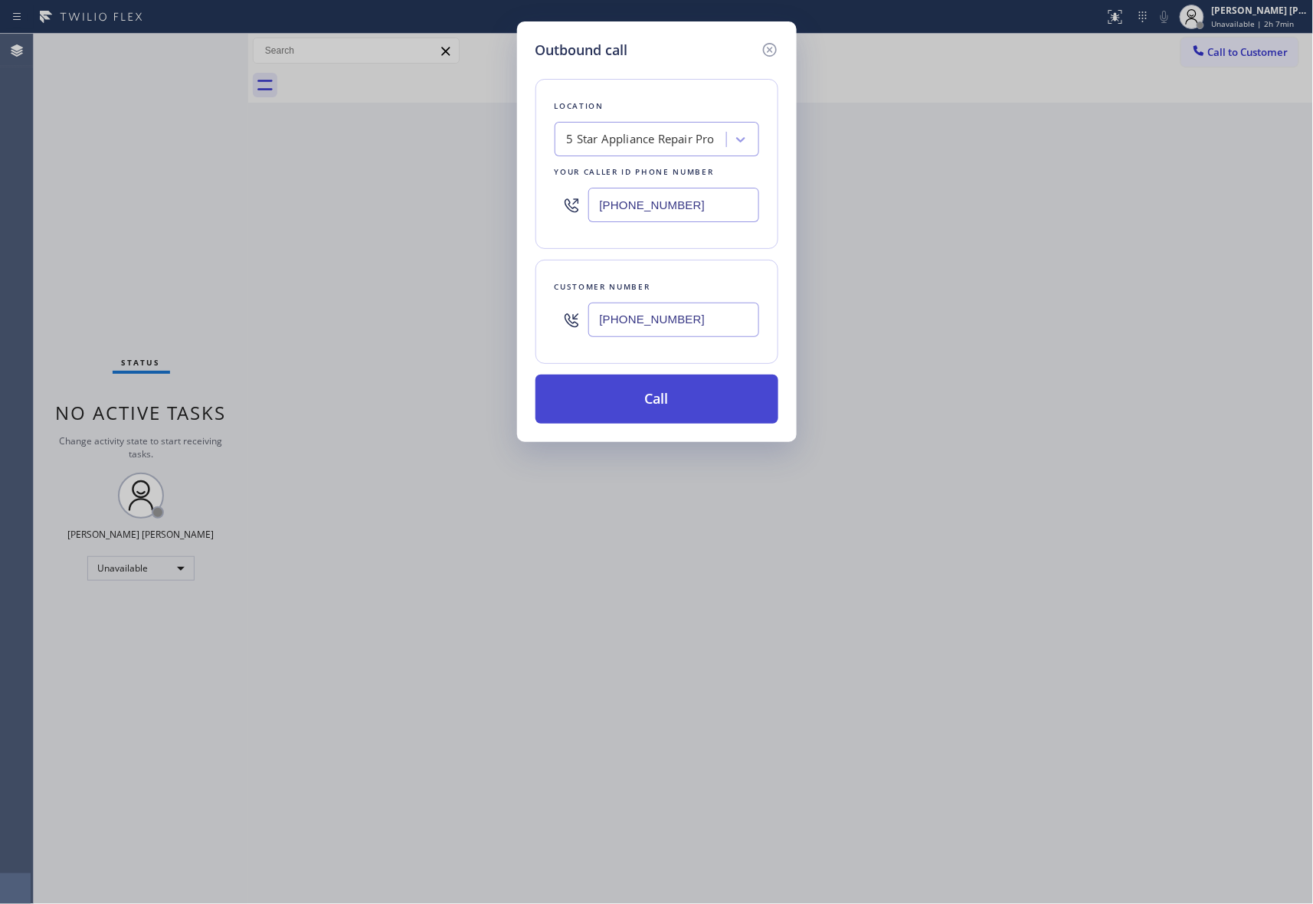
type input "(415) 407-0972"
click at [644, 405] on button "Call" at bounding box center [657, 399] width 243 height 49
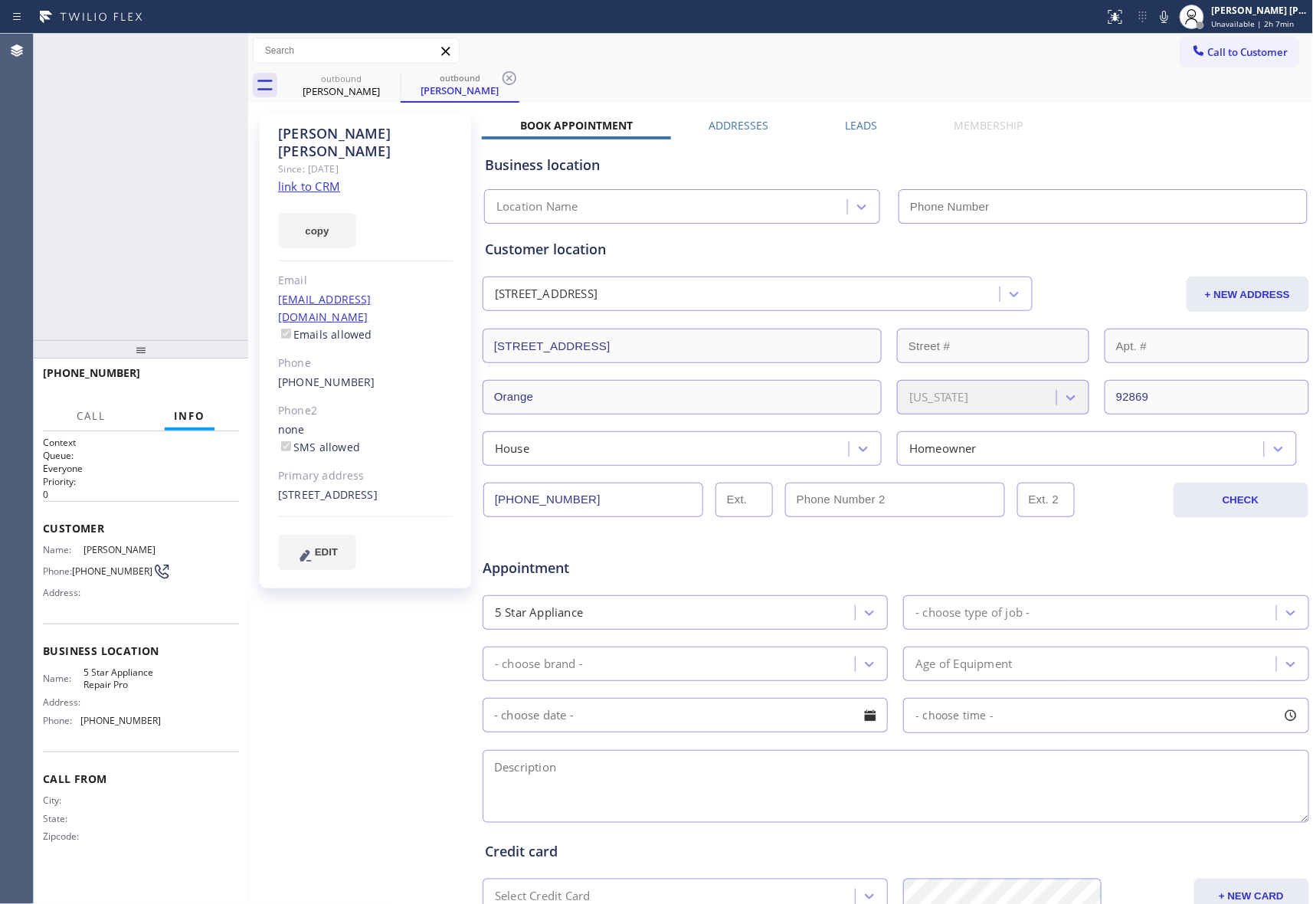
type input "[PHONE_NUMBER]"
click at [228, 49] on icon at bounding box center [228, 50] width 18 height 18
click at [874, 121] on div "Leads" at bounding box center [862, 128] width 109 height 21
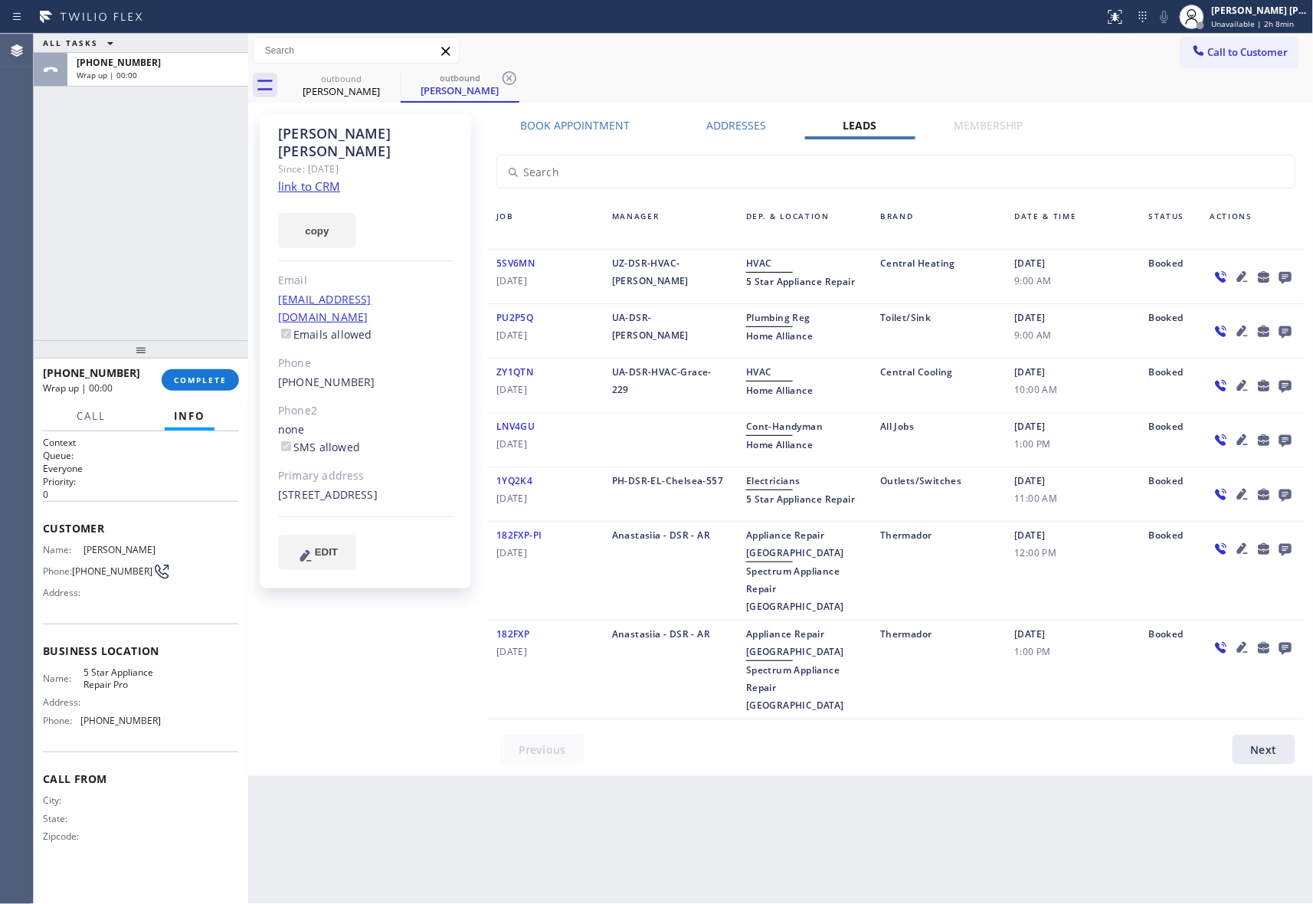
click at [1290, 277] on icon at bounding box center [1285, 278] width 12 height 12
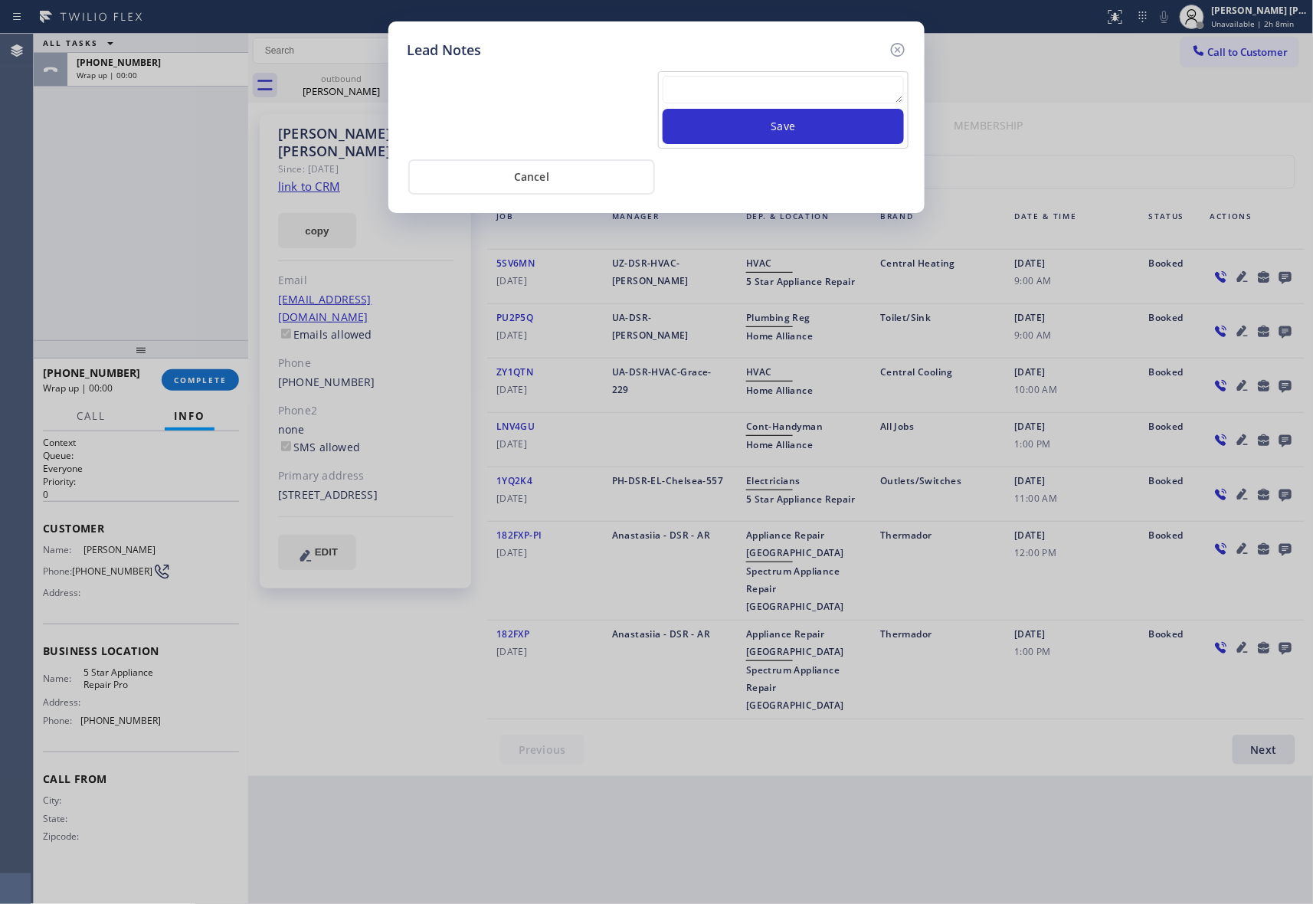
click at [785, 96] on textarea at bounding box center [783, 90] width 241 height 28
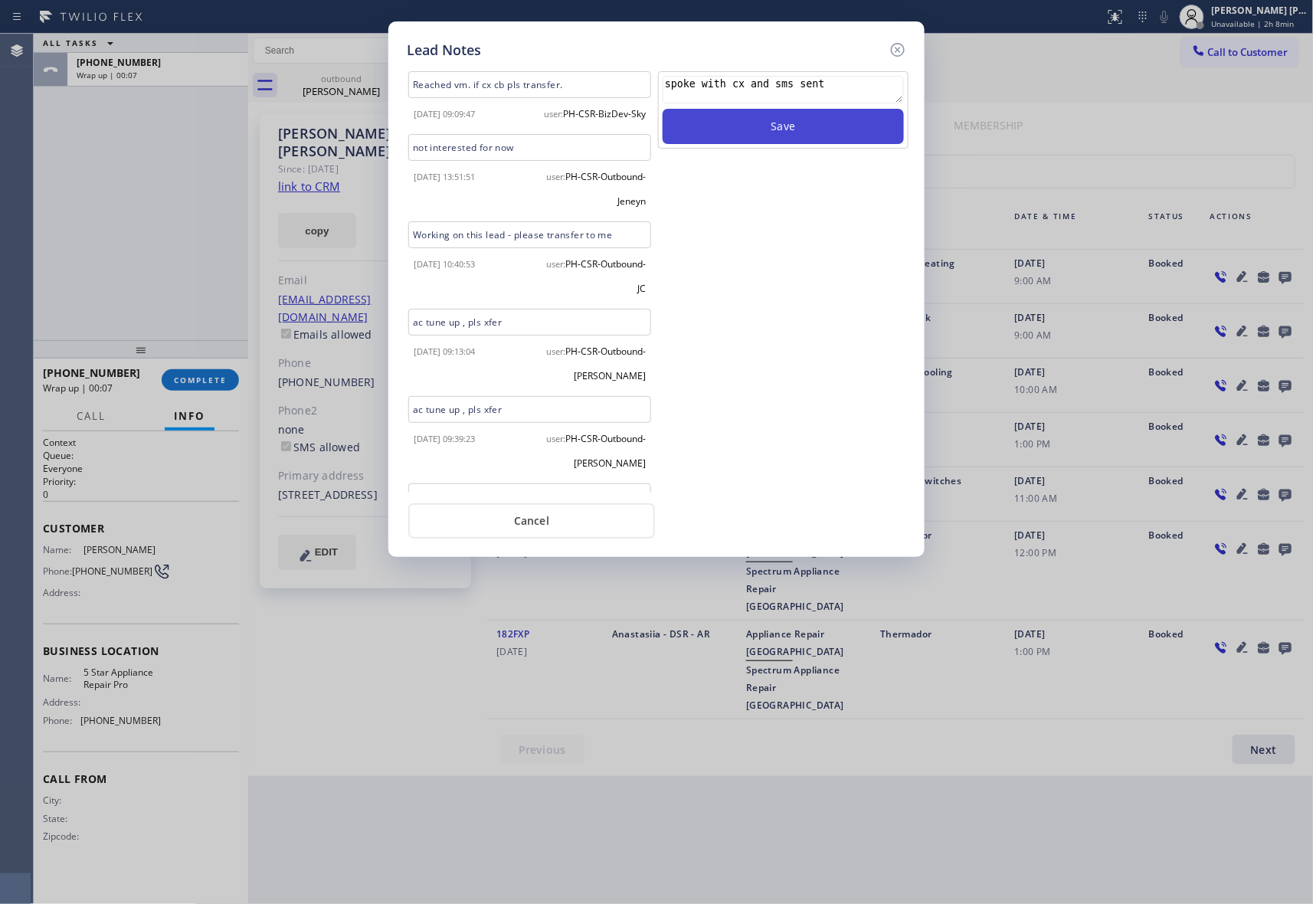
type textarea "spoke with cx and sms sent"
click at [829, 127] on button "Save" at bounding box center [783, 126] width 241 height 35
click at [895, 46] on icon at bounding box center [898, 50] width 18 height 18
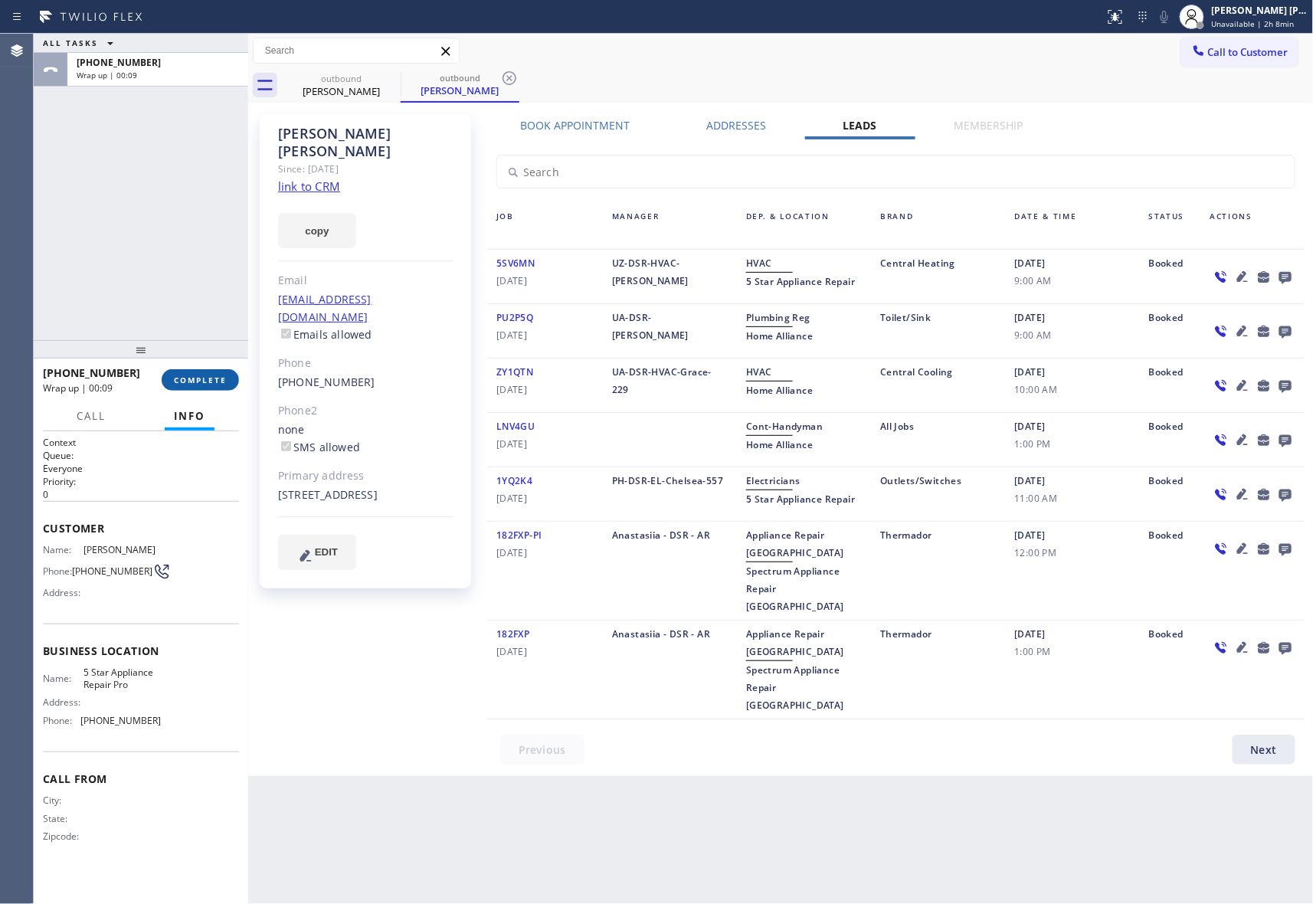
click at [221, 378] on span "COMPLETE" at bounding box center [200, 380] width 53 height 11
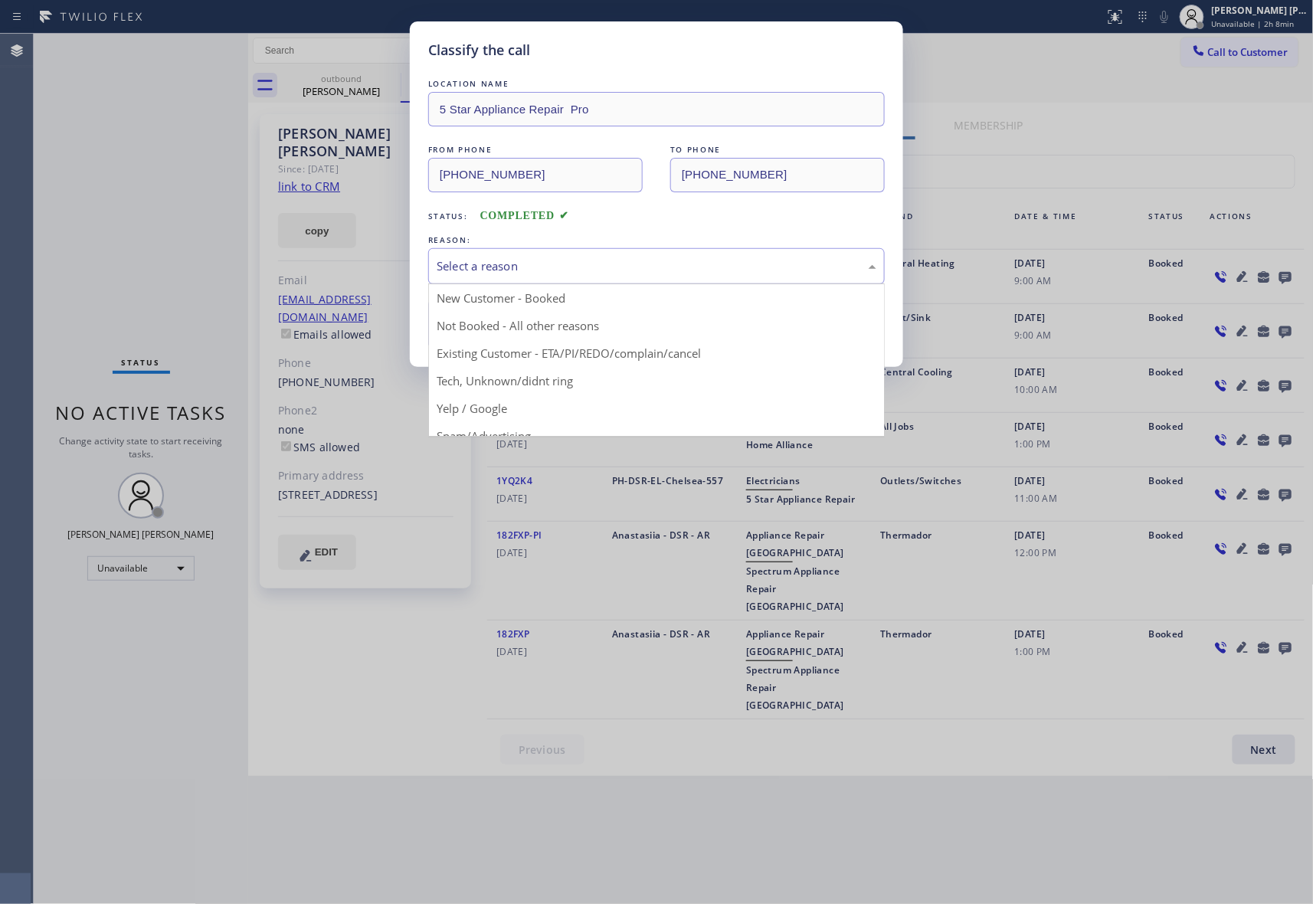
click at [521, 264] on div "Select a reason" at bounding box center [657, 266] width 440 height 18
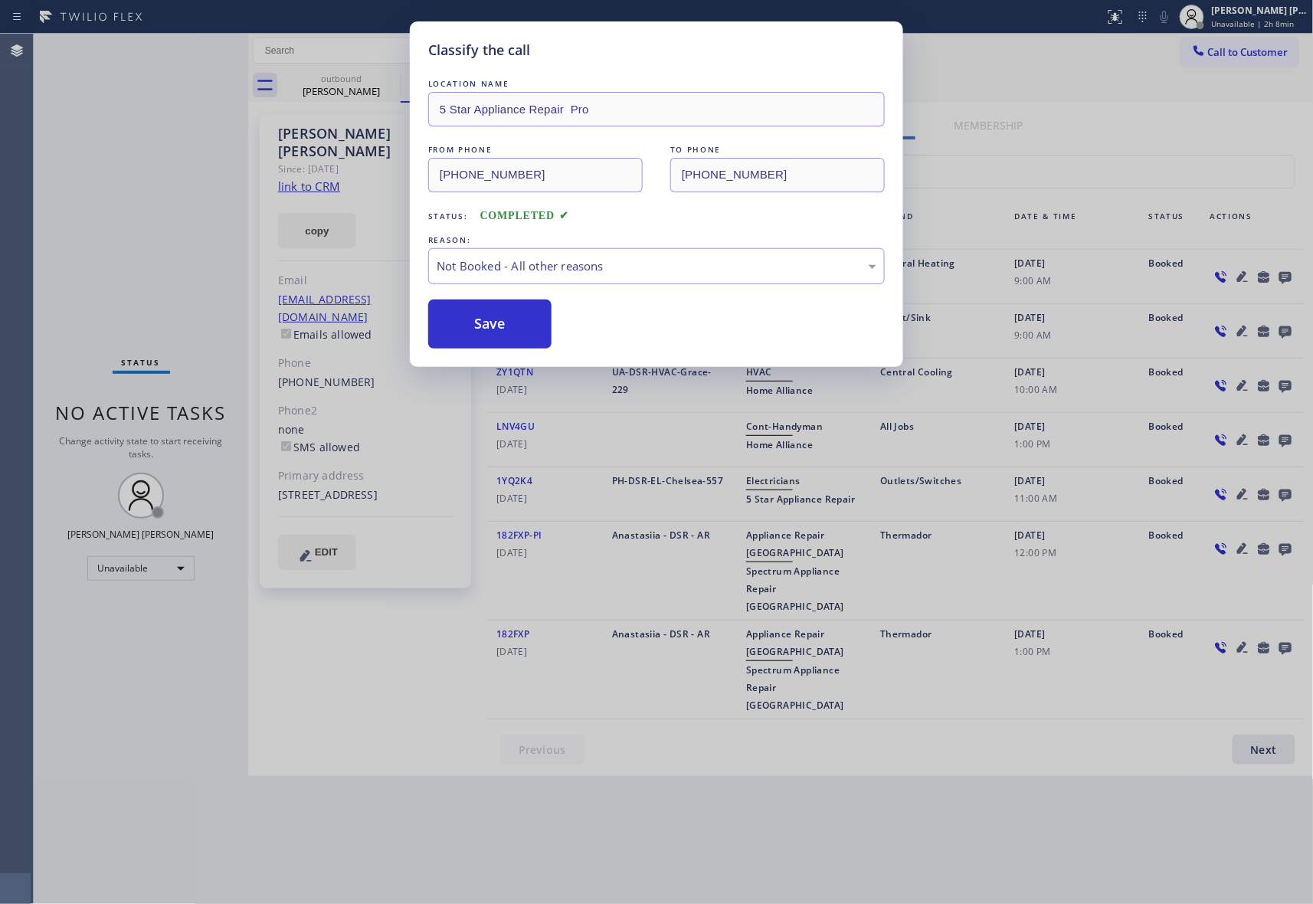
click at [498, 323] on button "Save" at bounding box center [489, 324] width 123 height 49
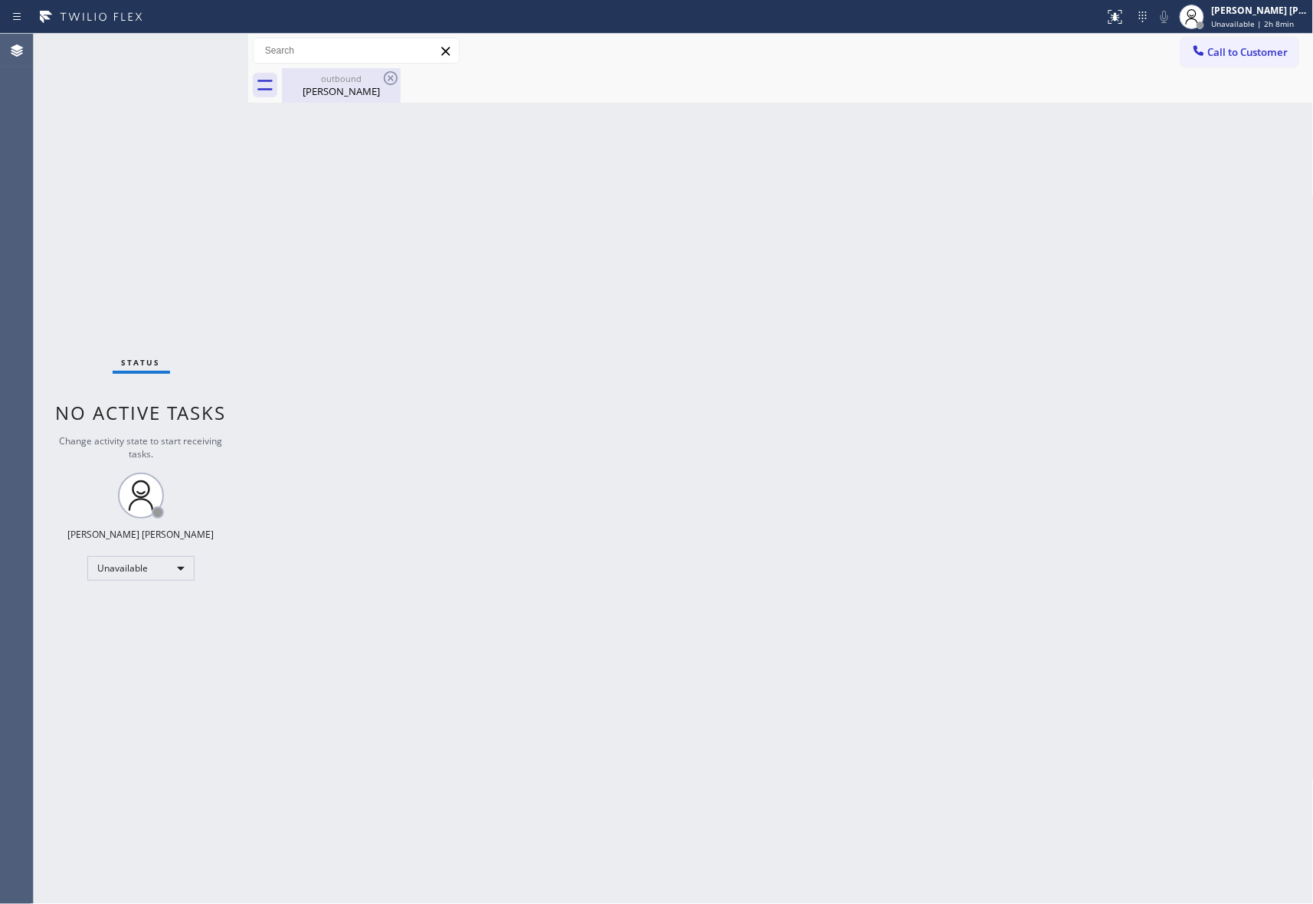
click at [362, 84] on div "Jamie Railey" at bounding box center [341, 91] width 116 height 14
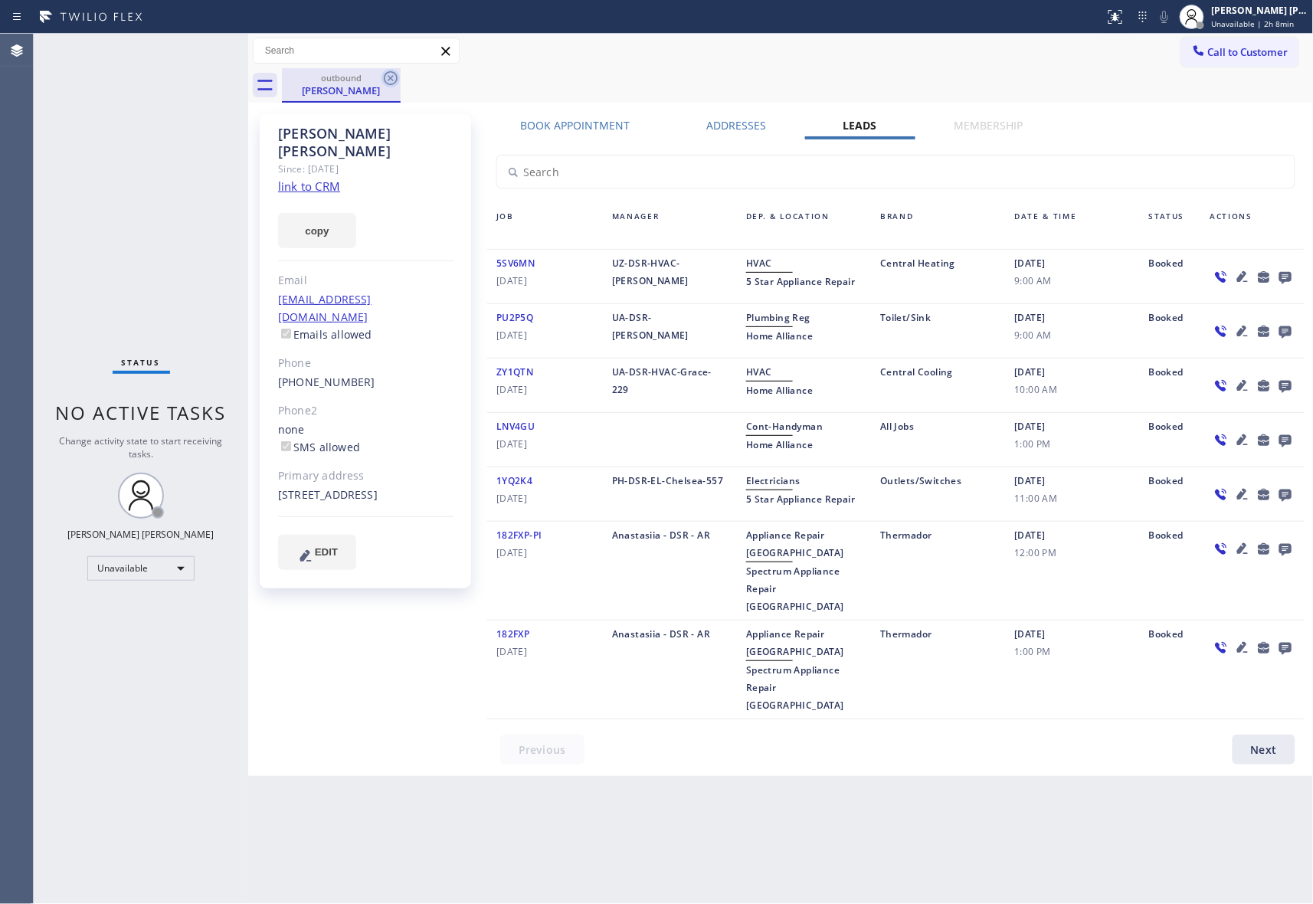
click at [397, 78] on icon at bounding box center [391, 78] width 14 height 14
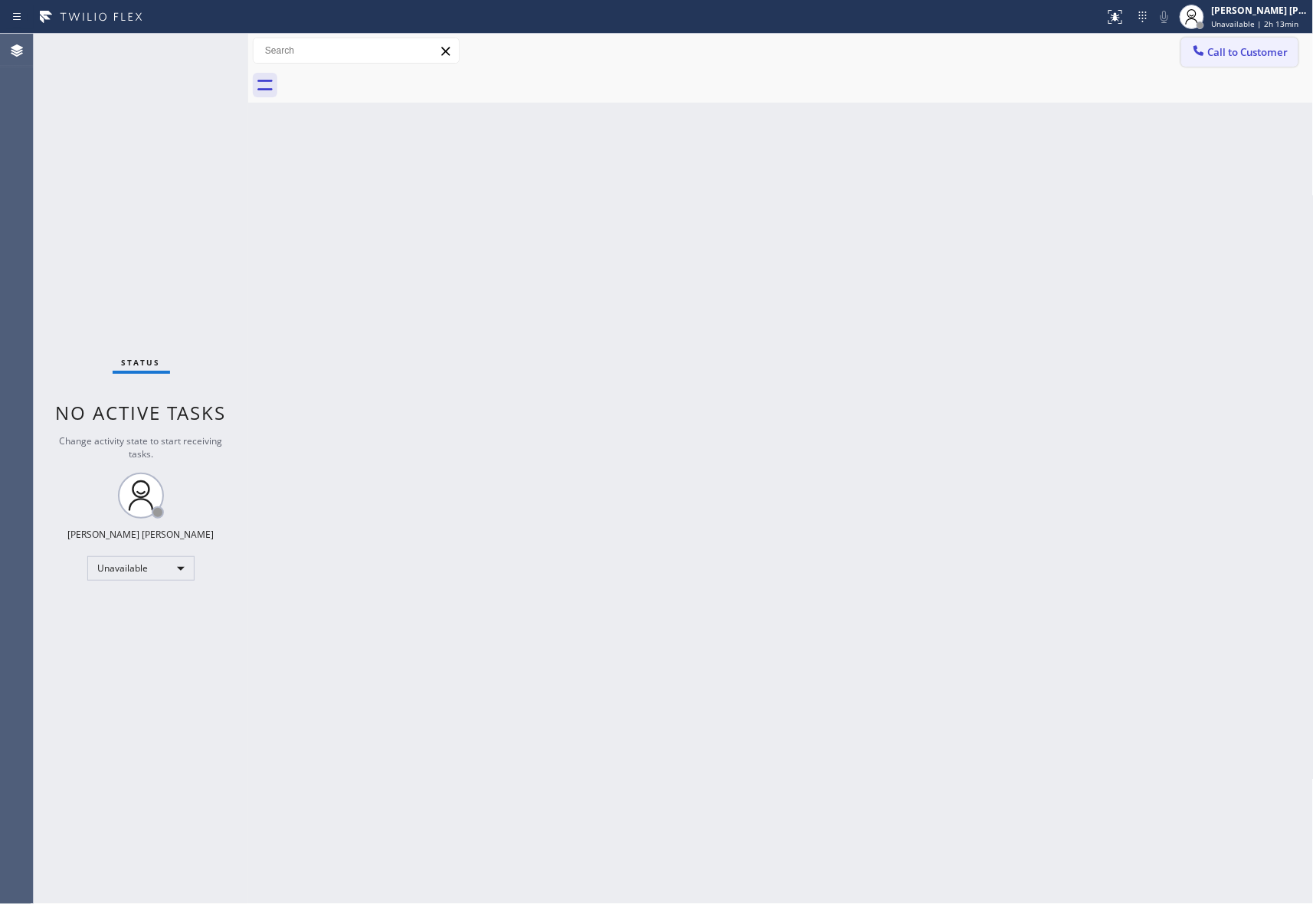
click at [1242, 51] on span "Call to Customer" at bounding box center [1248, 52] width 80 height 14
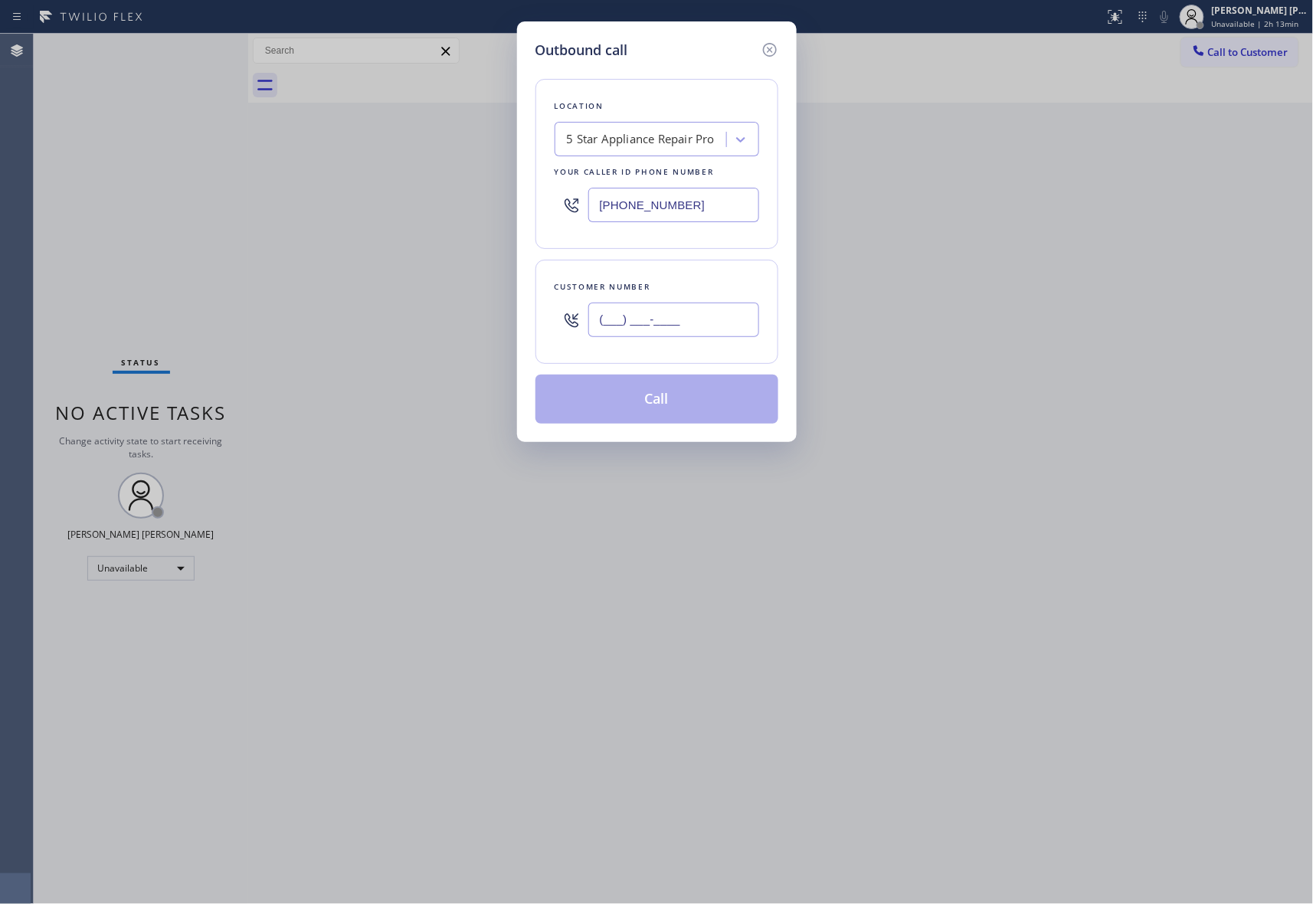
click at [687, 326] on input "(___) ___-____" at bounding box center [673, 320] width 171 height 34
paste input "480) 909-9255"
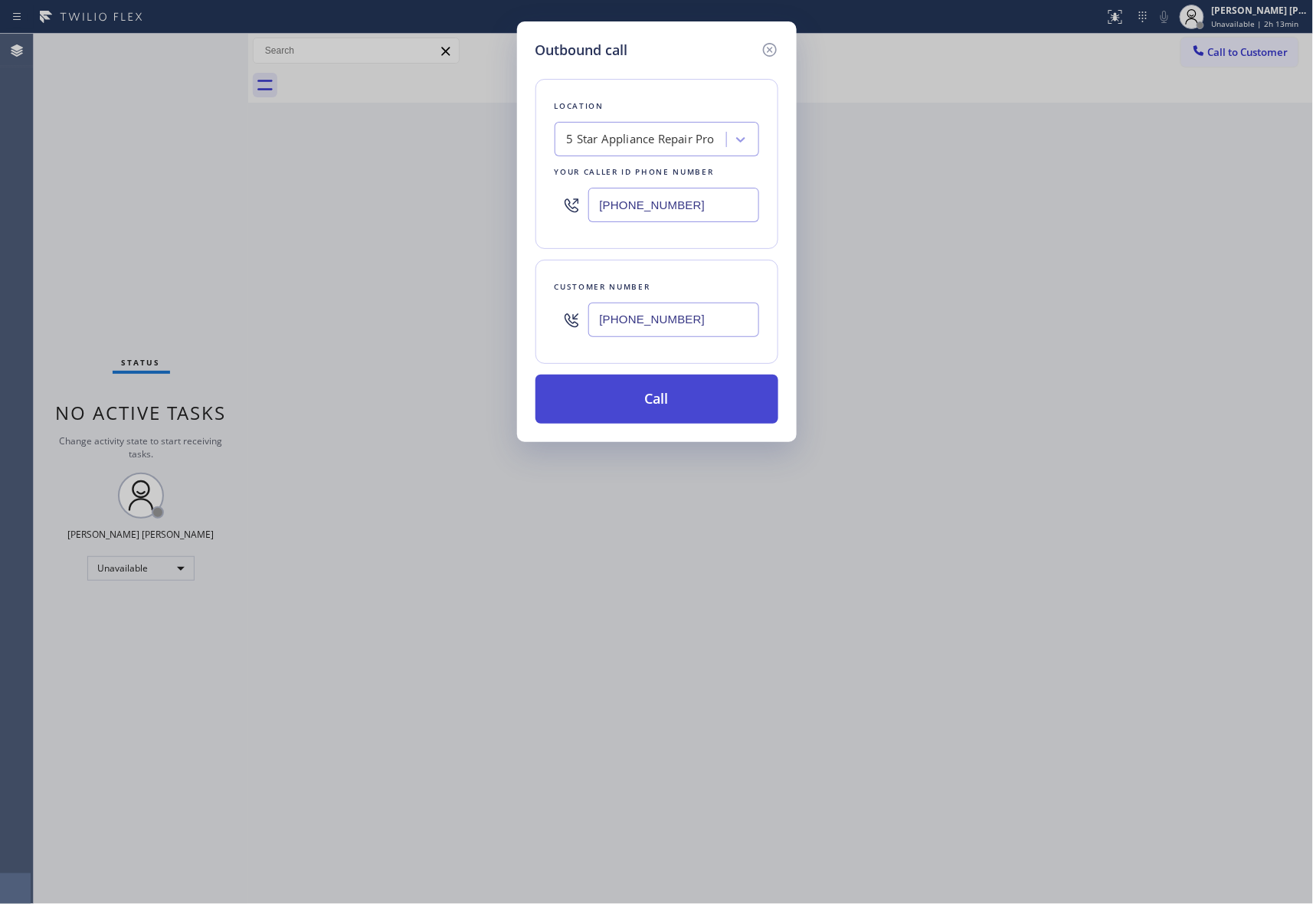
type input "(480) 909-9255"
click at [660, 400] on button "Call" at bounding box center [657, 399] width 243 height 49
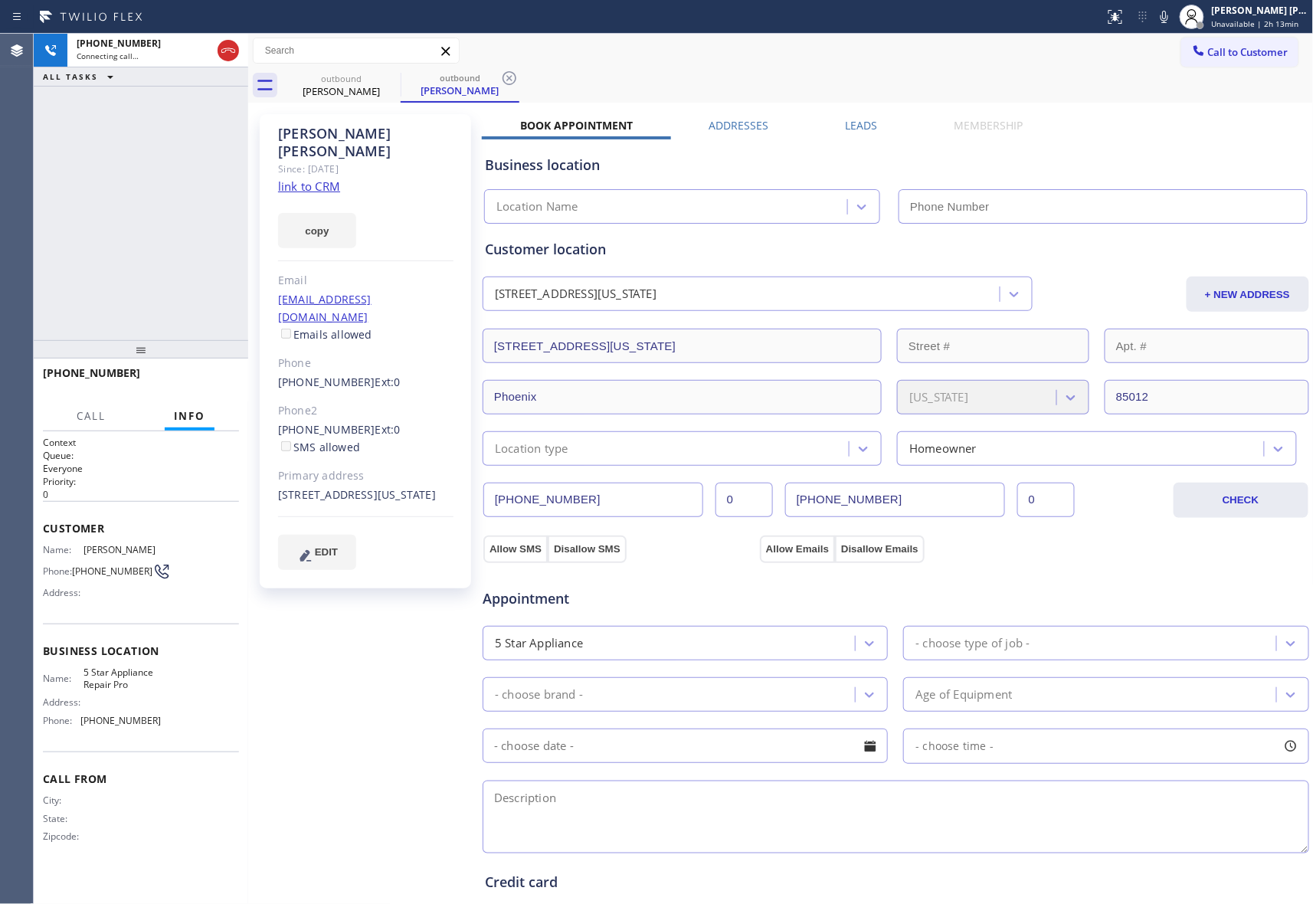
type input "[PHONE_NUMBER]"
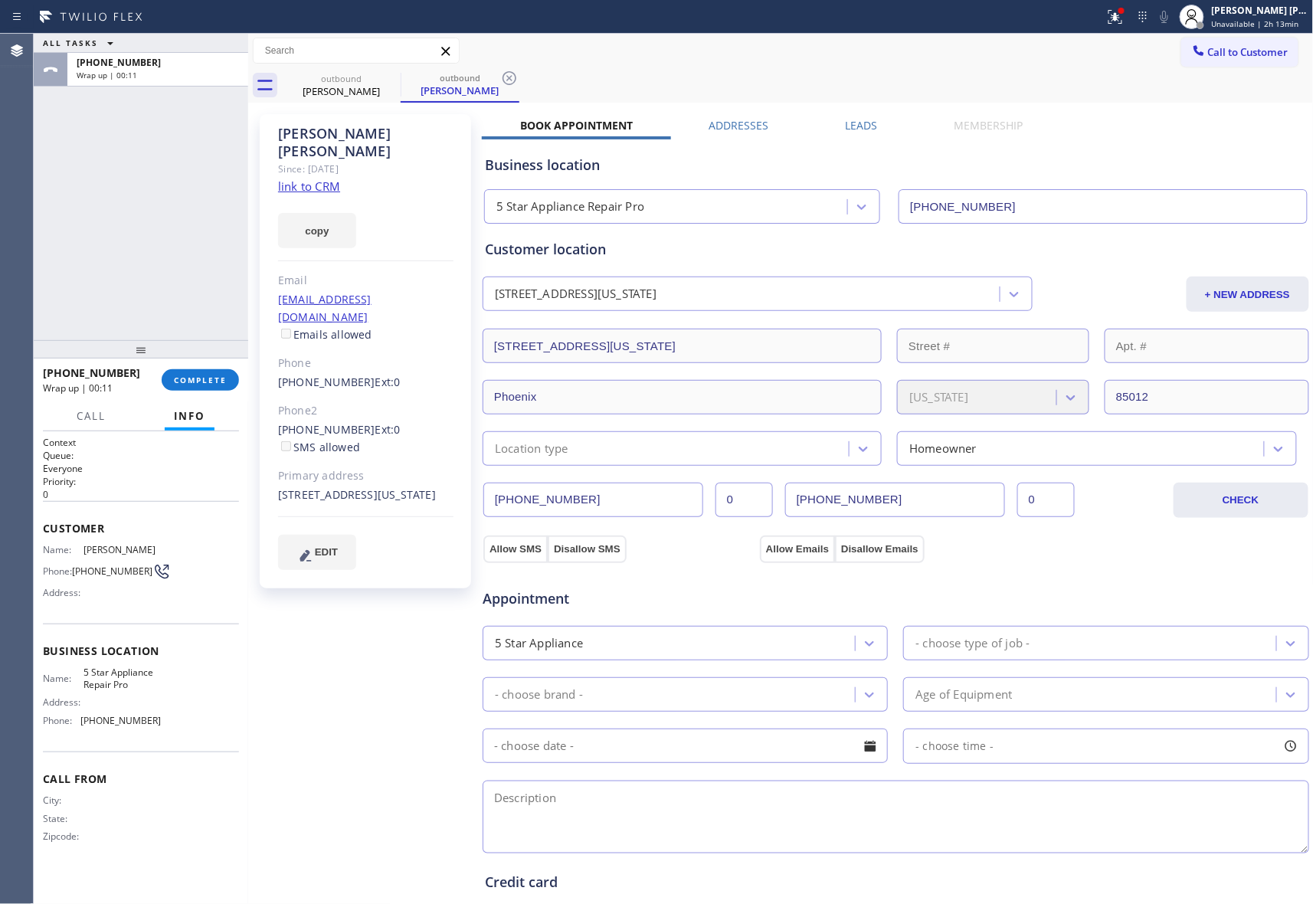
click at [196, 365] on div "+14809099255 Wrap up | 00:11 COMPLETE" at bounding box center [141, 380] width 196 height 40
click at [185, 372] on button "COMPLETE" at bounding box center [200, 379] width 77 height 21
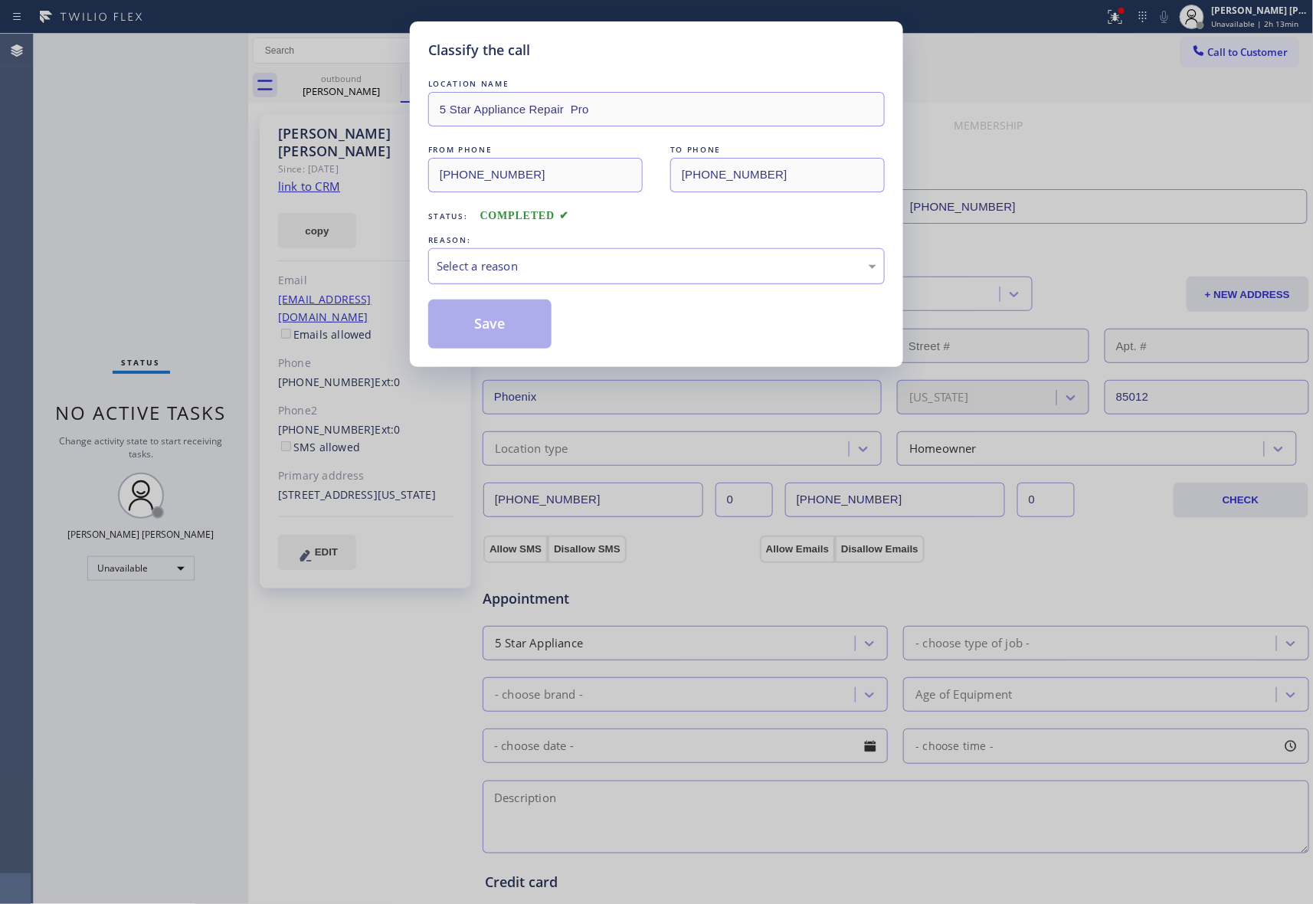
click at [536, 261] on div "Select a reason" at bounding box center [657, 266] width 440 height 18
click at [498, 325] on button "Save" at bounding box center [489, 324] width 123 height 49
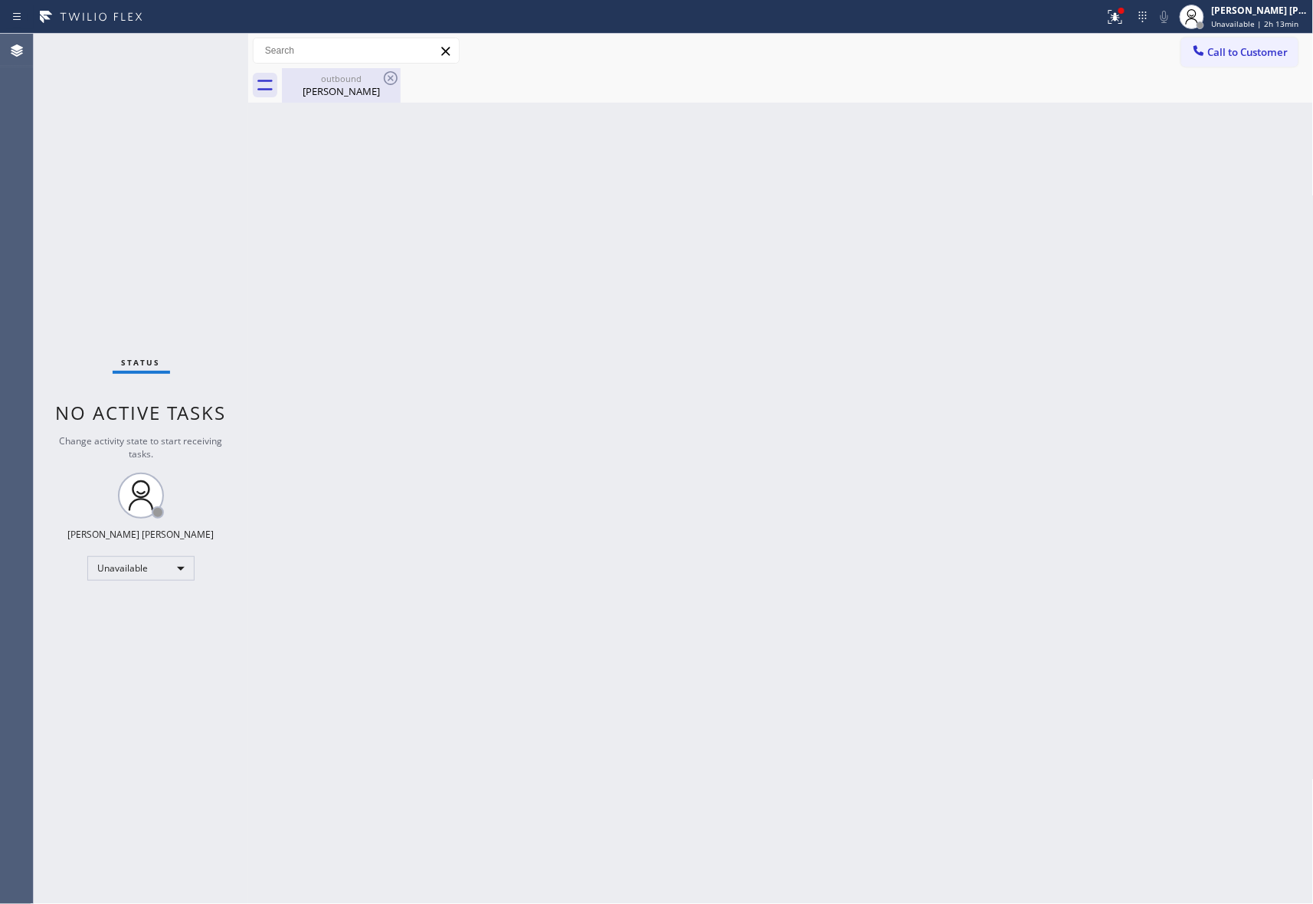
click at [348, 87] on div "Andrew Racette" at bounding box center [341, 91] width 116 height 14
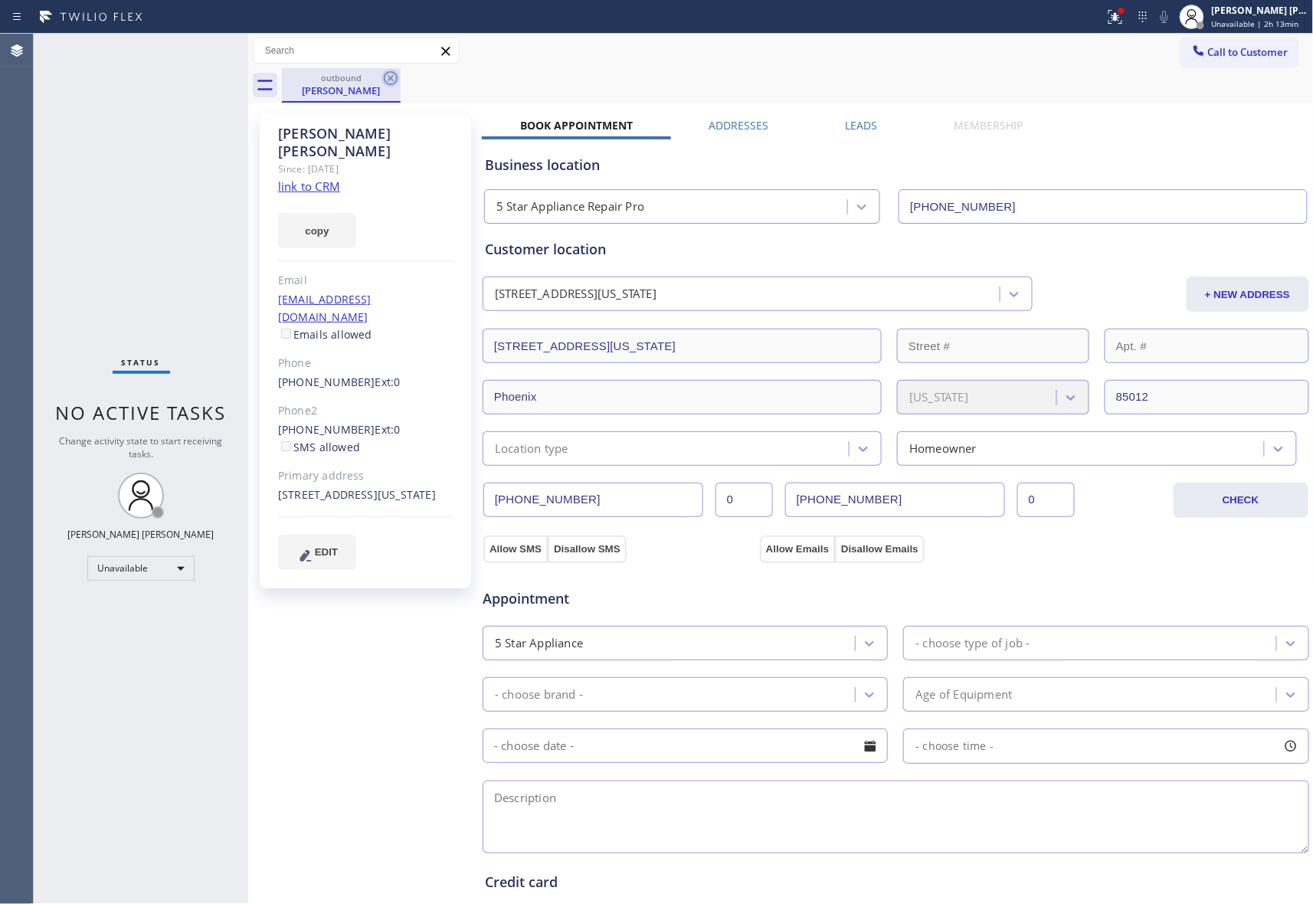
click at [394, 80] on icon at bounding box center [391, 78] width 18 height 18
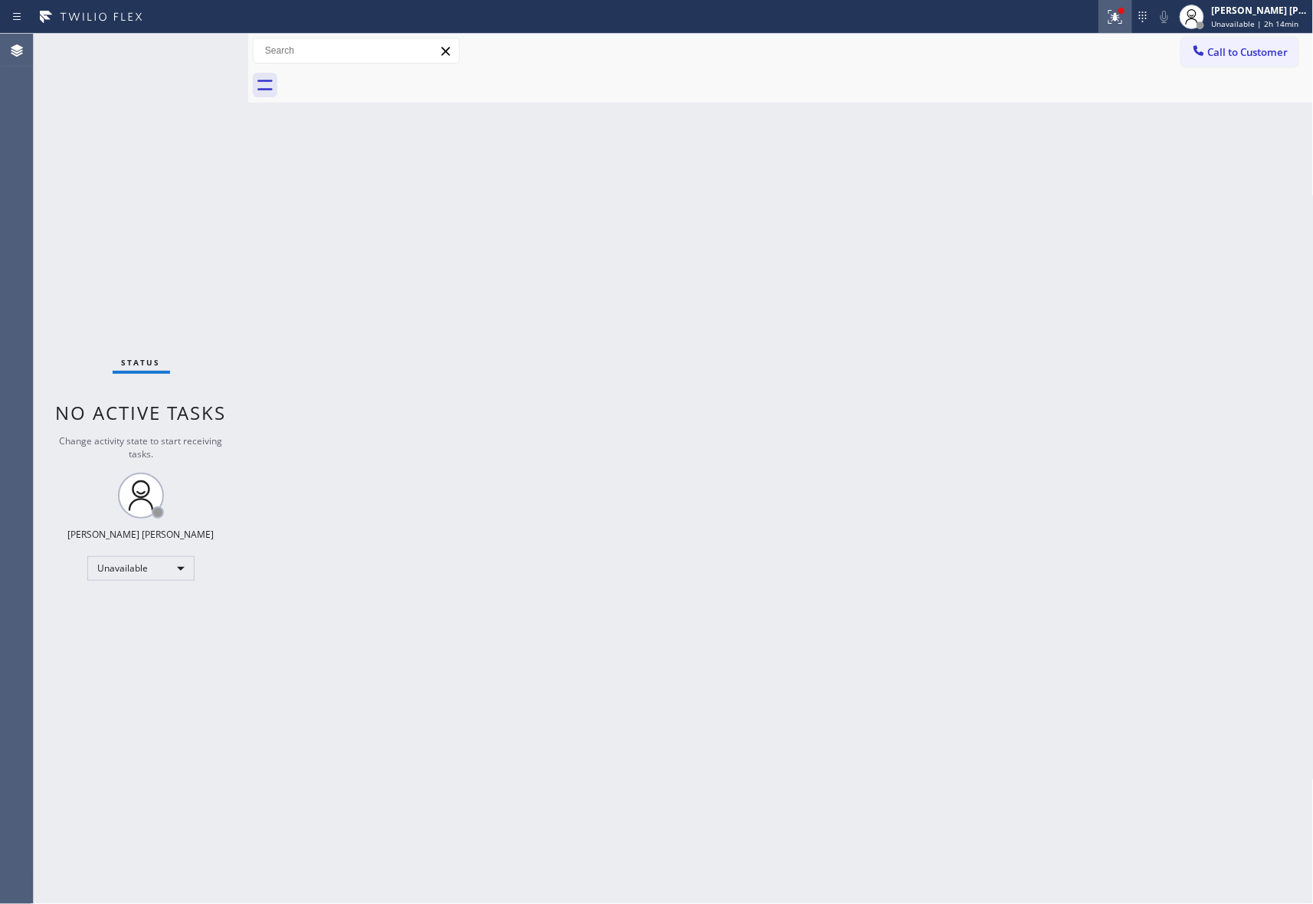
click at [1125, 17] on icon at bounding box center [1115, 17] width 18 height 18
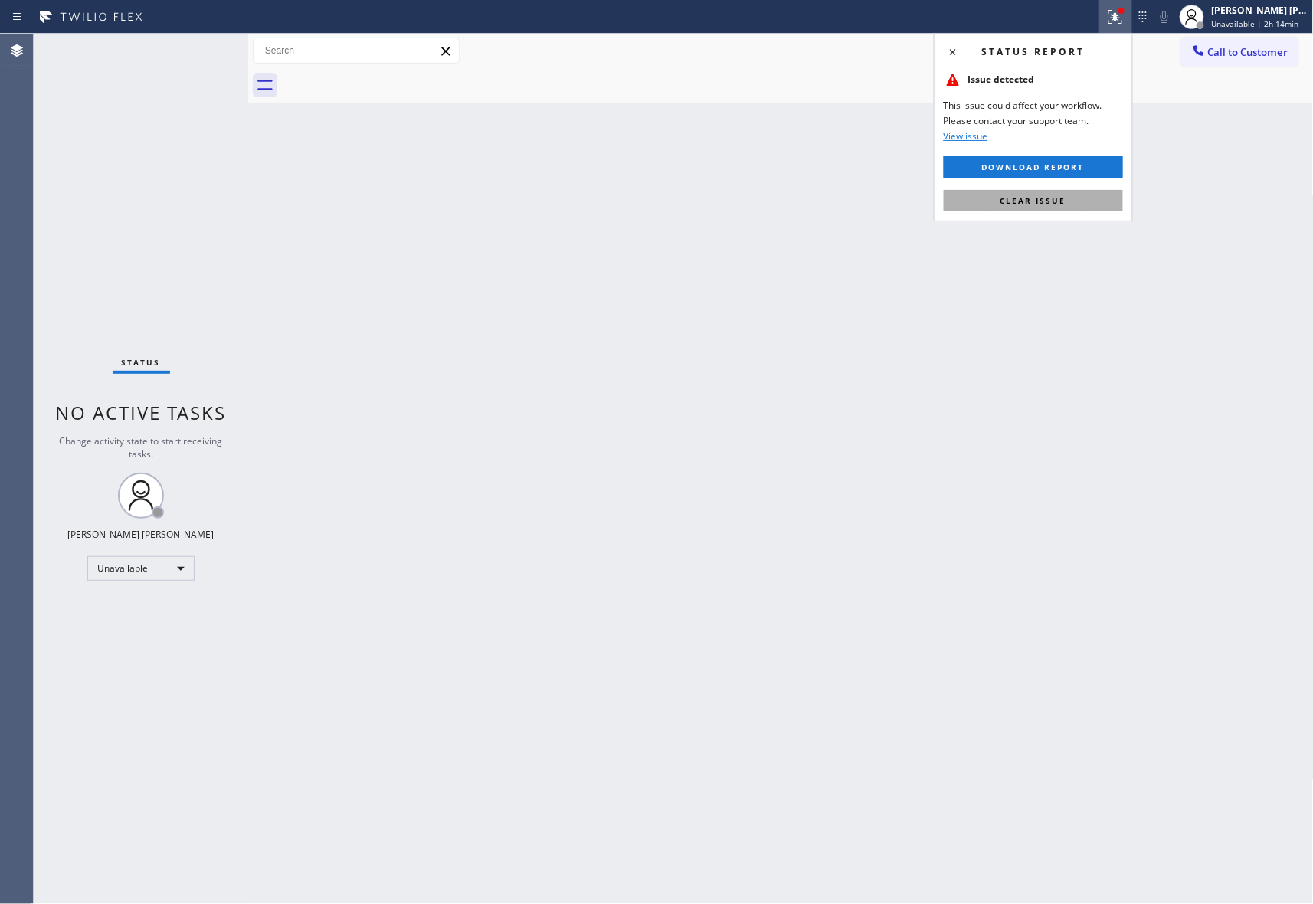
click at [1058, 196] on span "Clear issue" at bounding box center [1034, 200] width 66 height 11
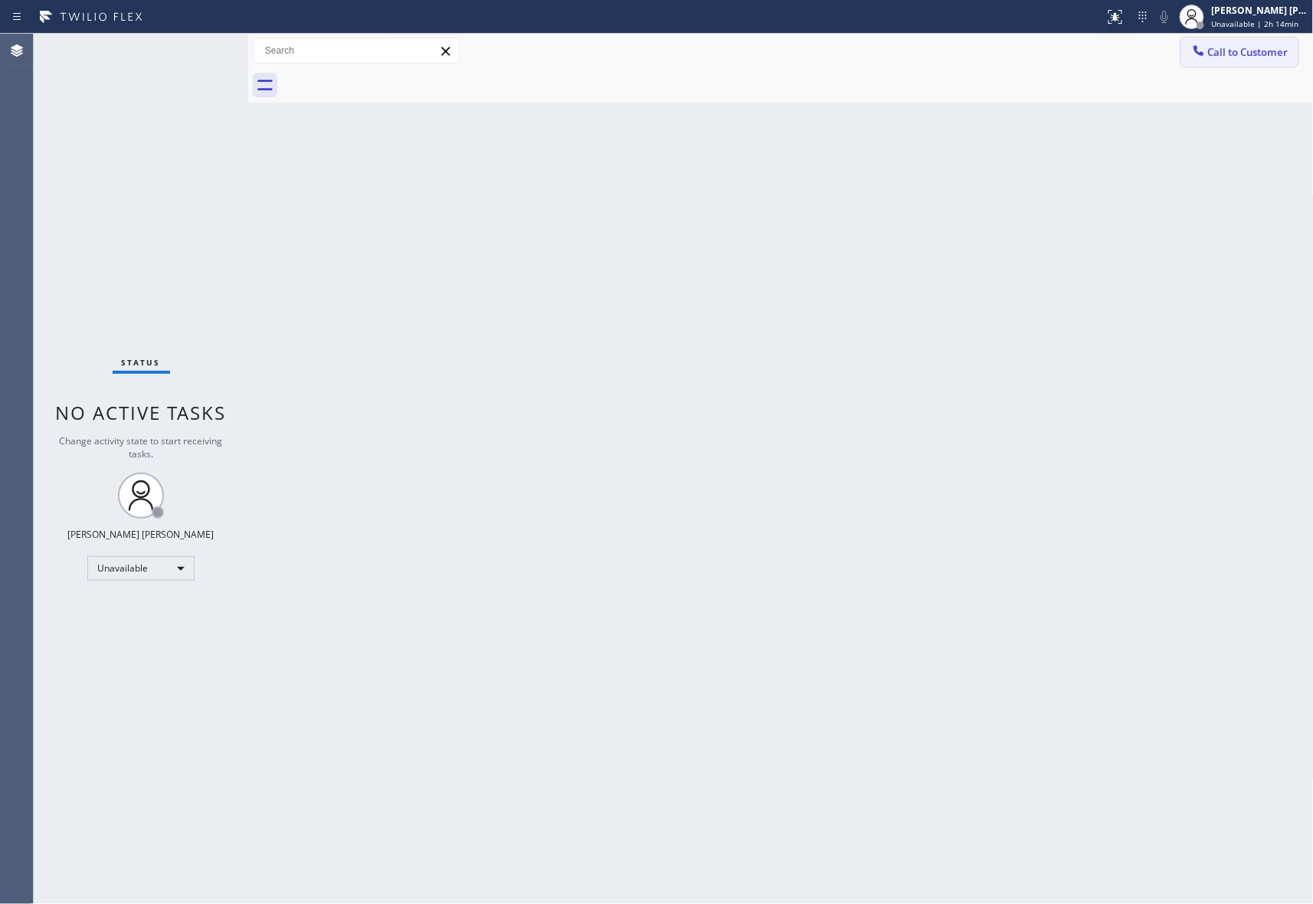
click at [1245, 48] on span "Call to Customer" at bounding box center [1248, 52] width 80 height 14
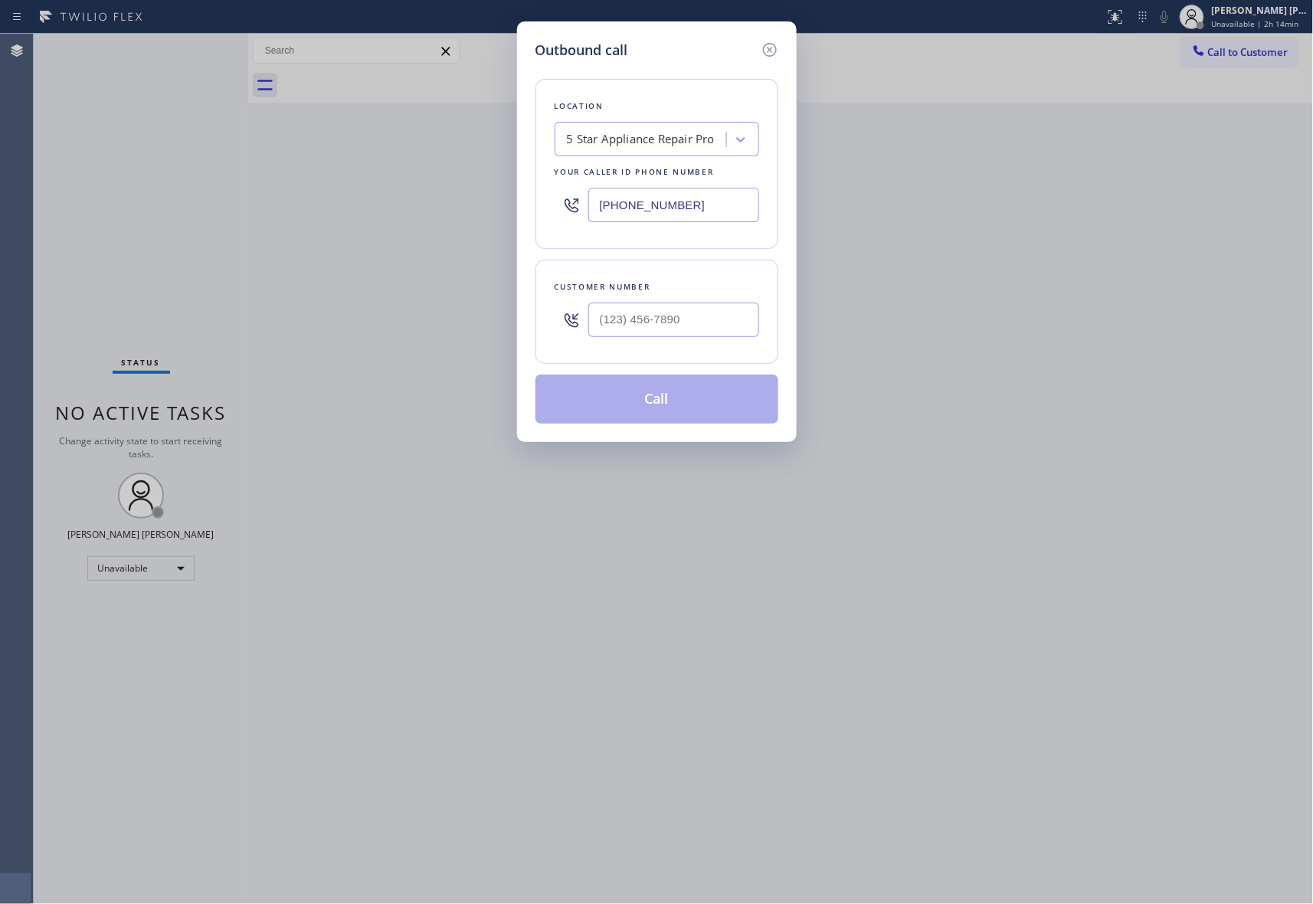
drag, startPoint x: 676, startPoint y: 289, endPoint x: 690, endPoint y: 323, distance: 36.7
click at [677, 296] on div "Customer number" at bounding box center [657, 312] width 243 height 104
click at [690, 323] on input "(___) ___-____" at bounding box center [673, 320] width 171 height 34
paste input "403) 992-1584"
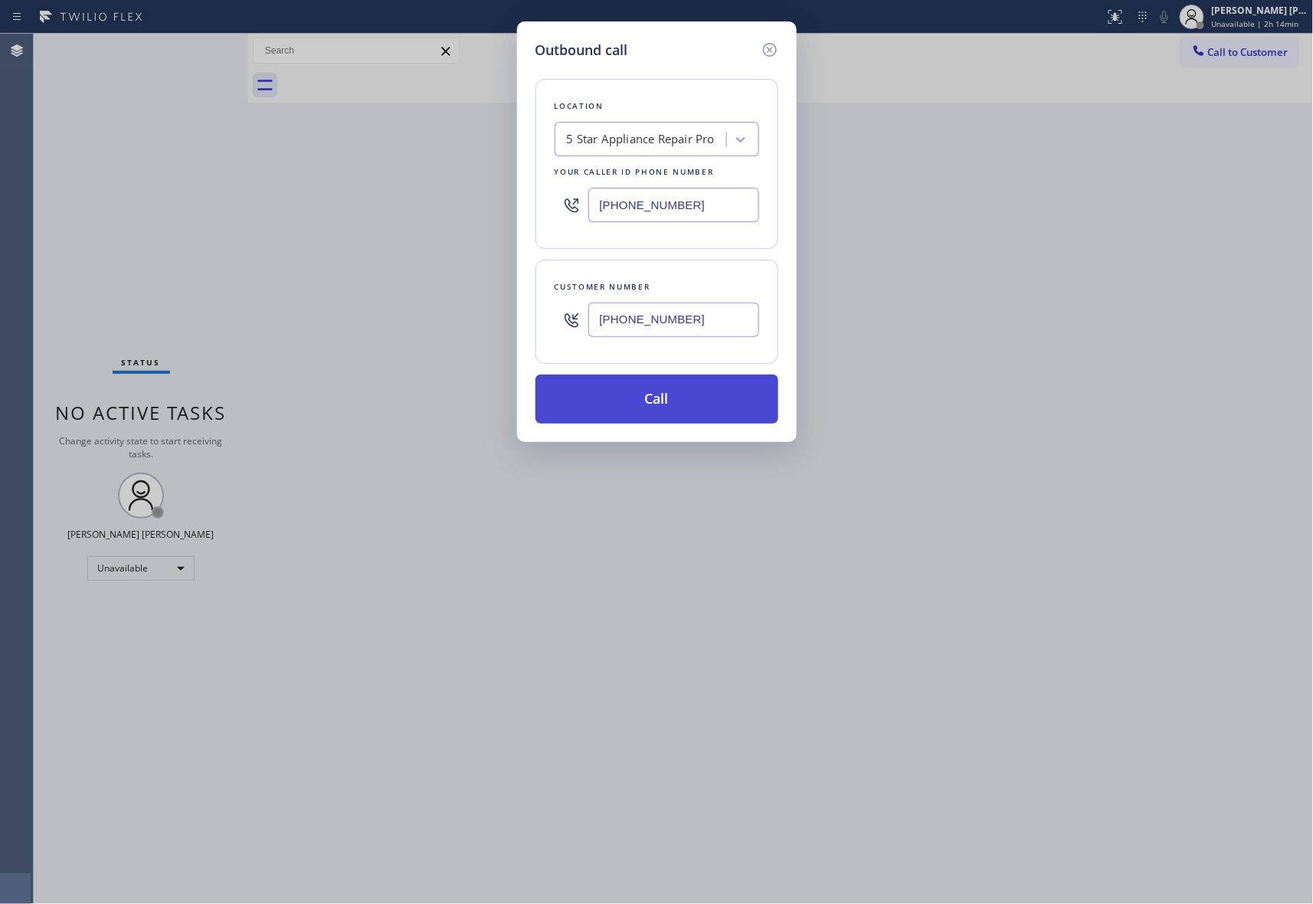
type input "(403) 992-1584"
drag, startPoint x: 694, startPoint y: 395, endPoint x: 667, endPoint y: 395, distance: 27.6
click at [693, 395] on button "Call" at bounding box center [657, 399] width 243 height 49
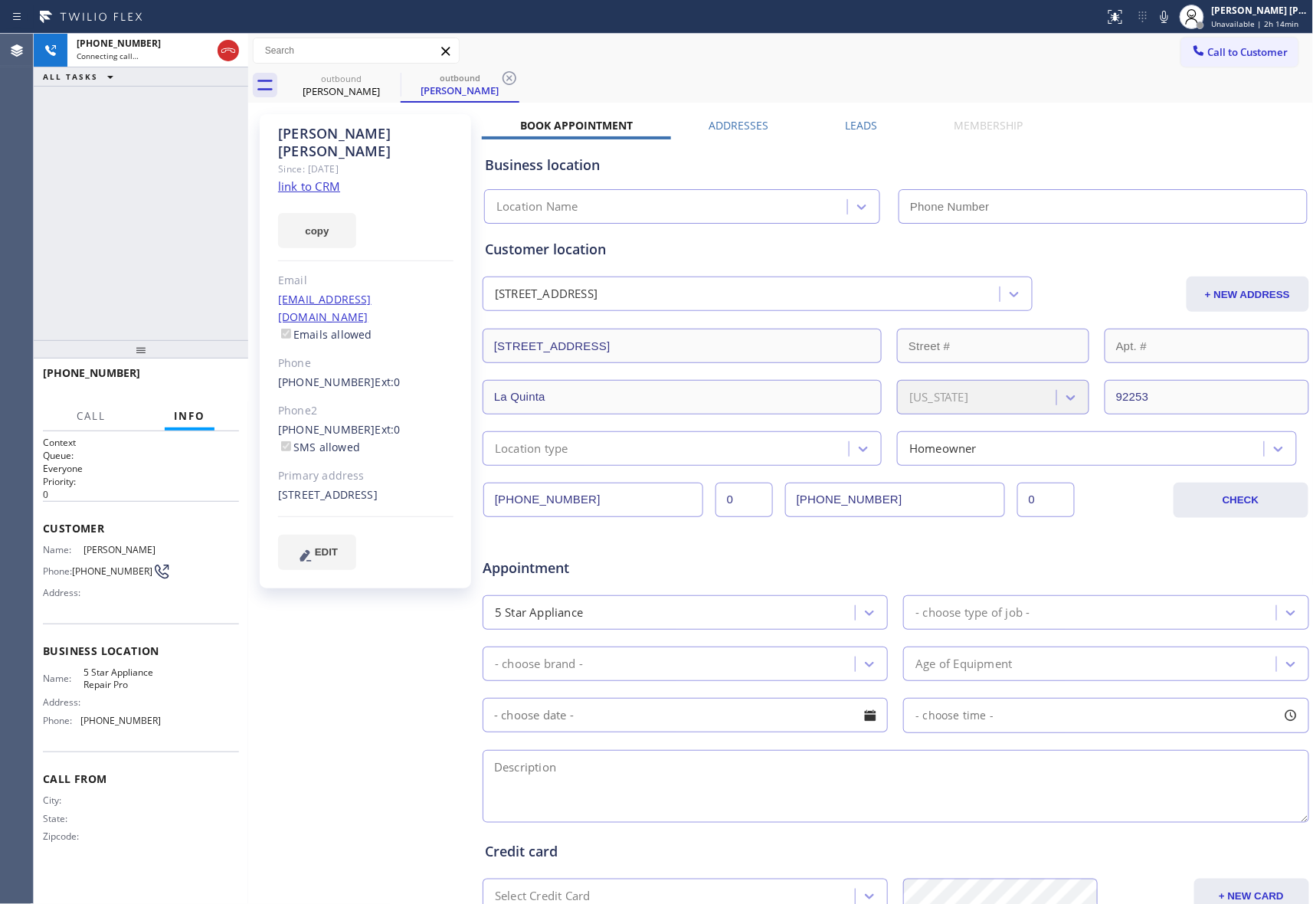
type input "[PHONE_NUMBER]"
click at [93, 409] on span "Call" at bounding box center [91, 416] width 29 height 14
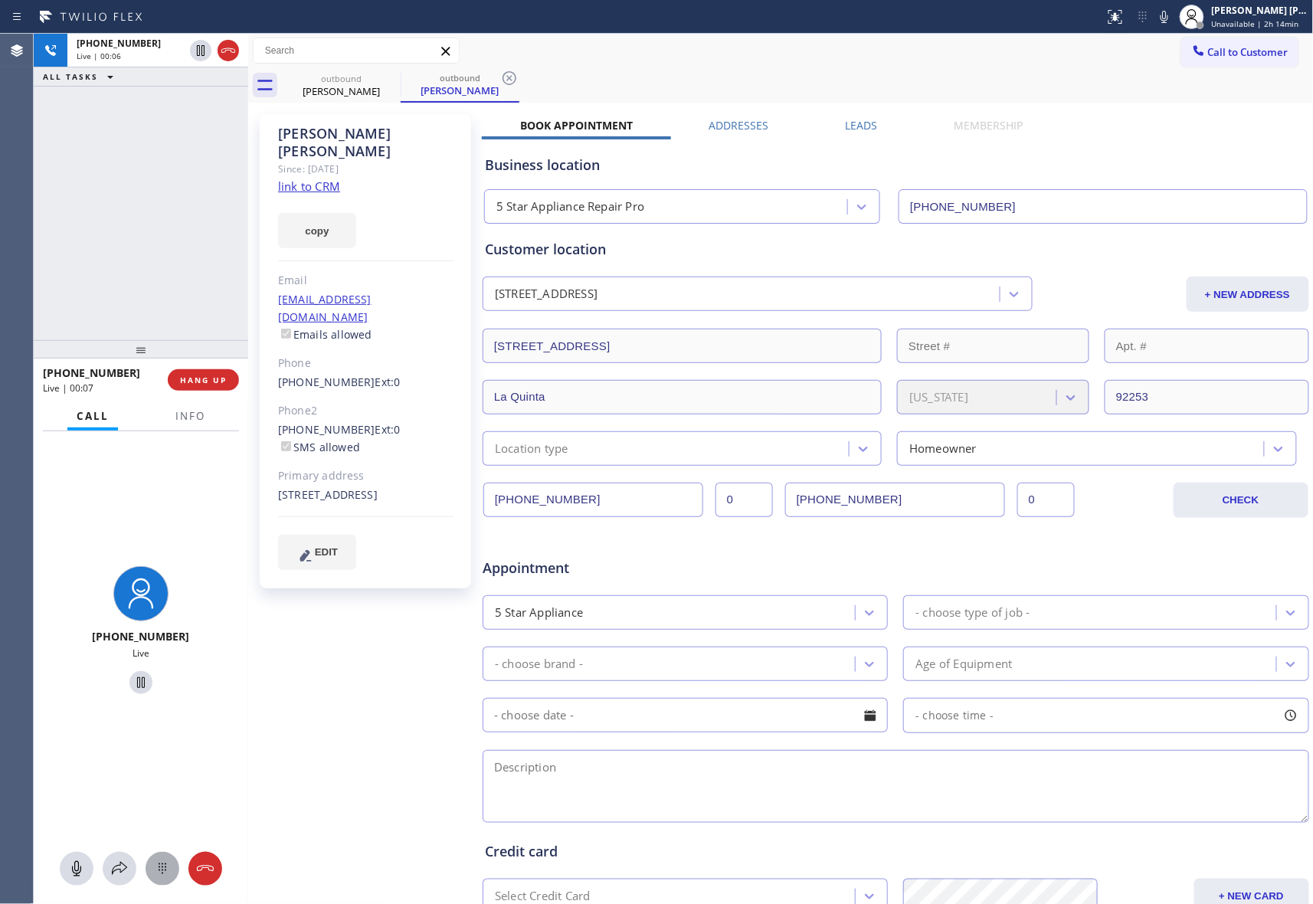
click at [156, 858] on button at bounding box center [163, 869] width 34 height 34
click at [206, 610] on div "6 MNO" at bounding box center [204, 628] width 64 height 43
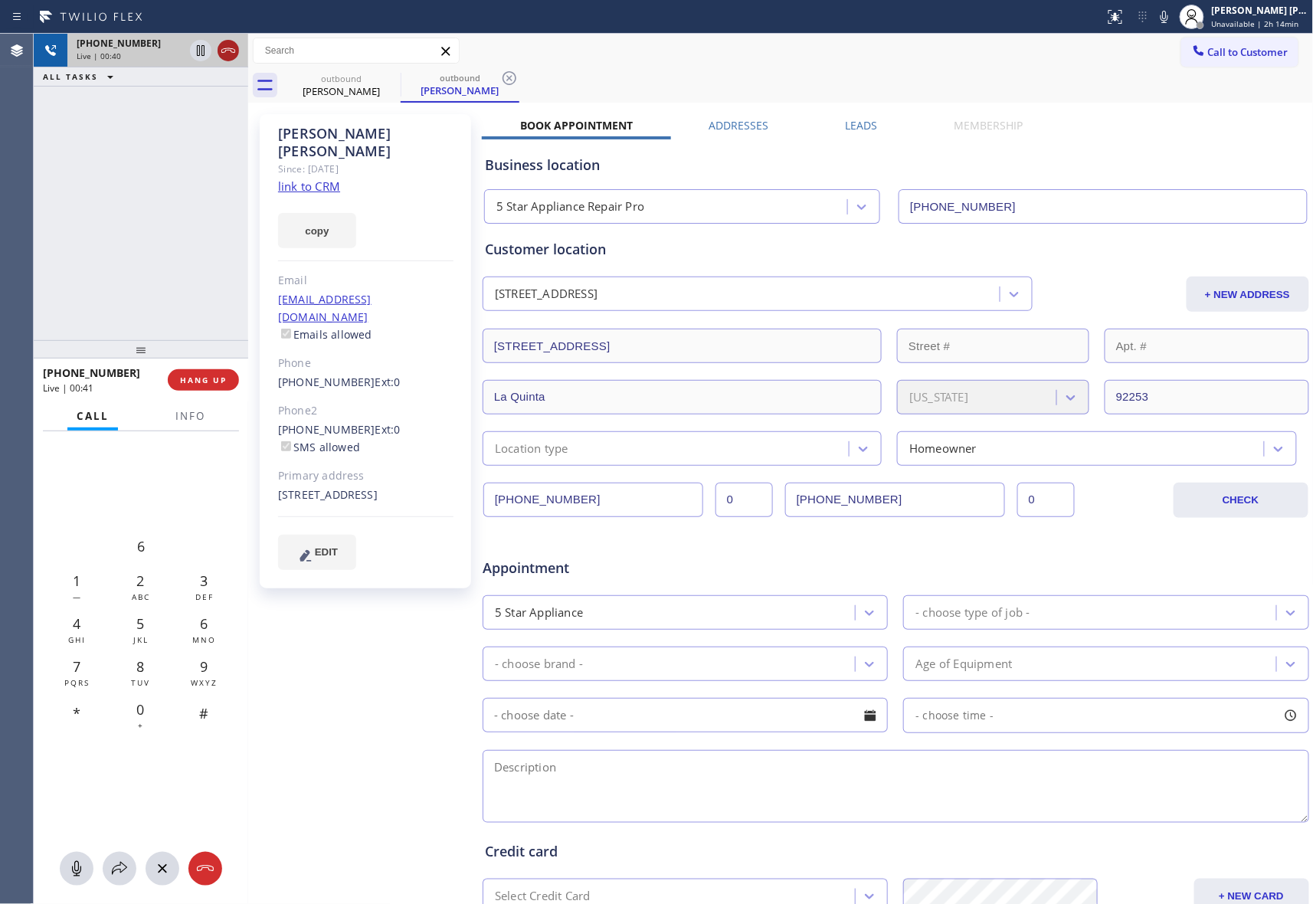
click at [225, 43] on icon at bounding box center [228, 50] width 18 height 18
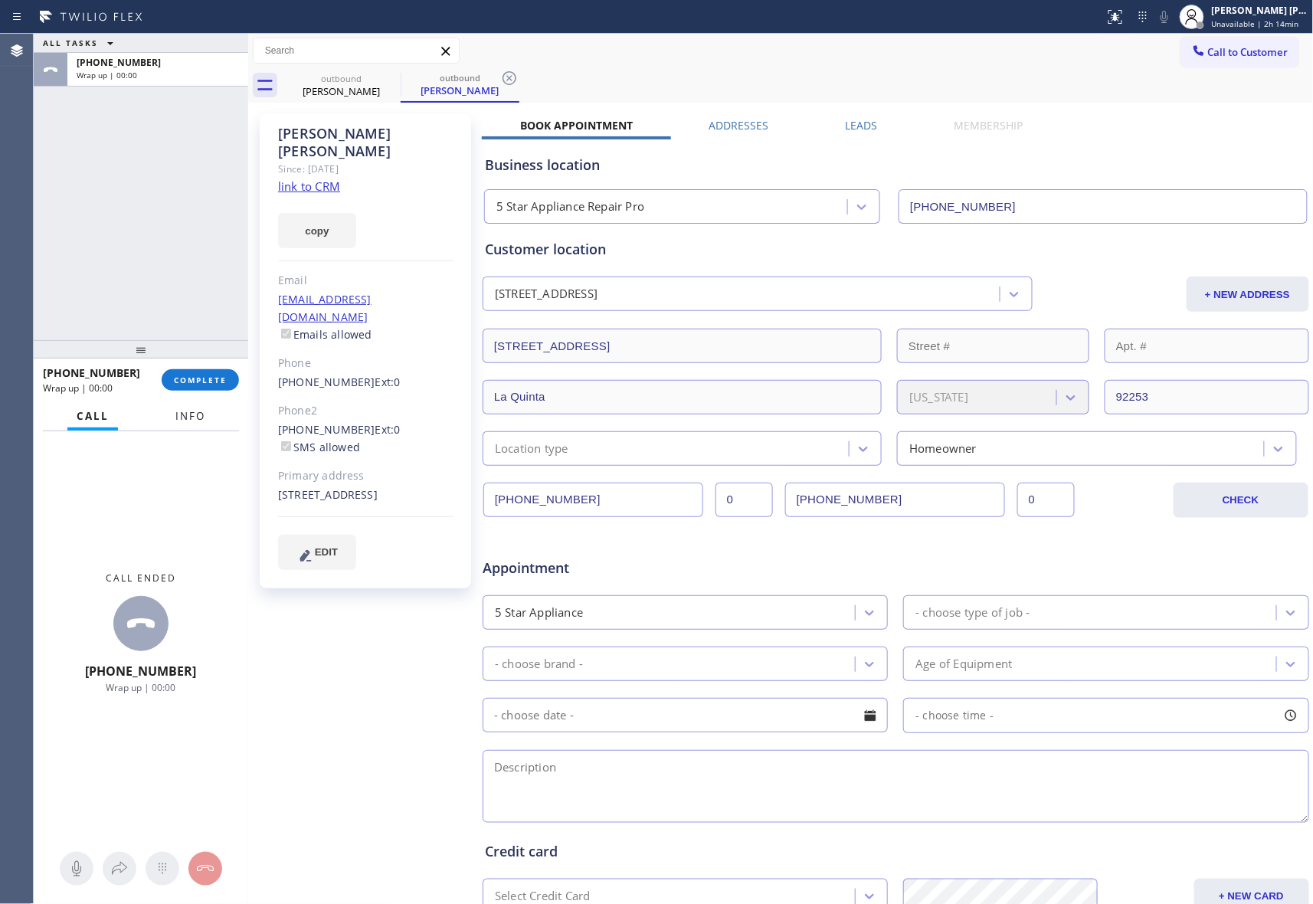
click at [179, 418] on span "Info" at bounding box center [190, 416] width 30 height 14
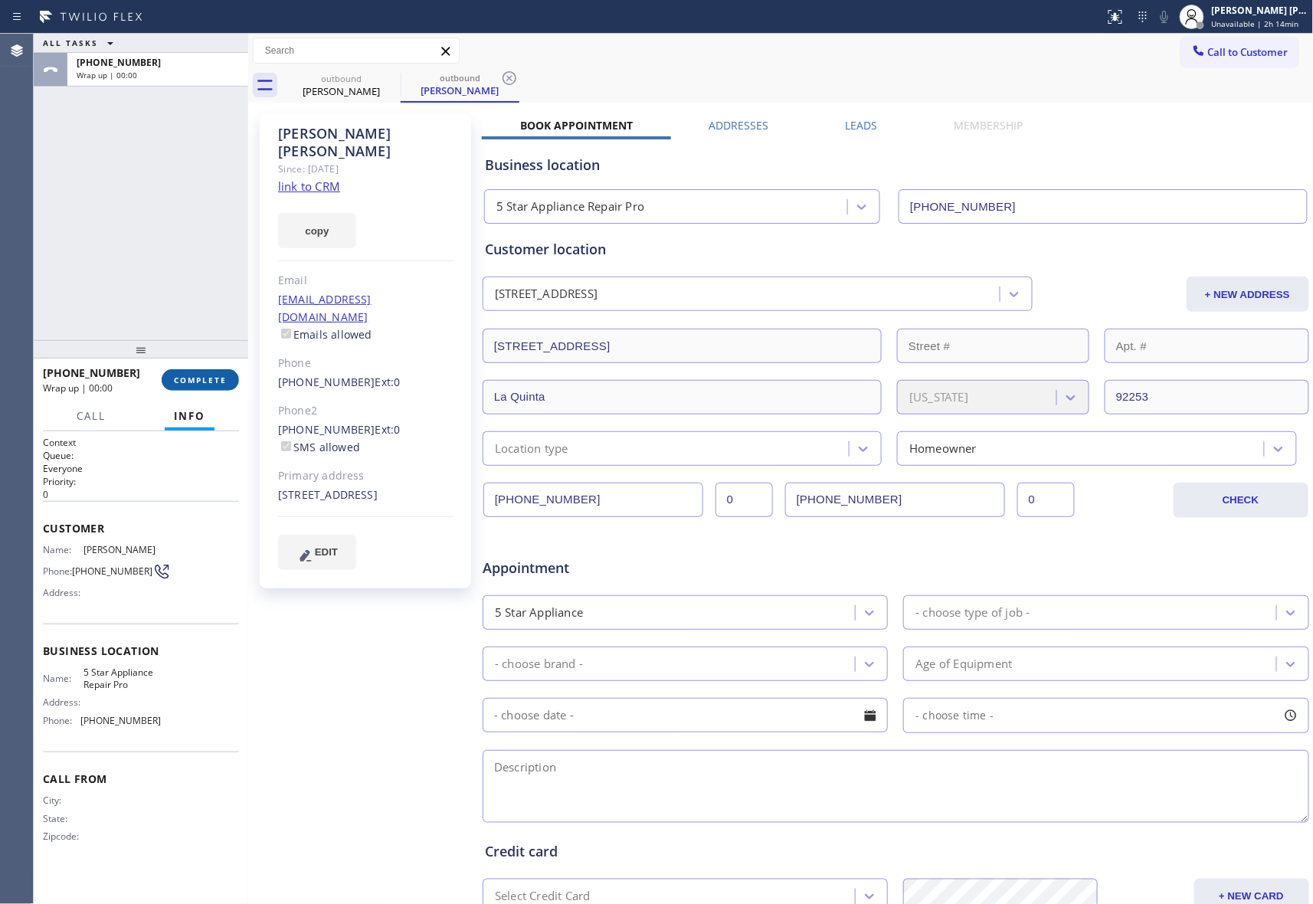
click at [213, 369] on button "COMPLETE" at bounding box center [200, 379] width 77 height 21
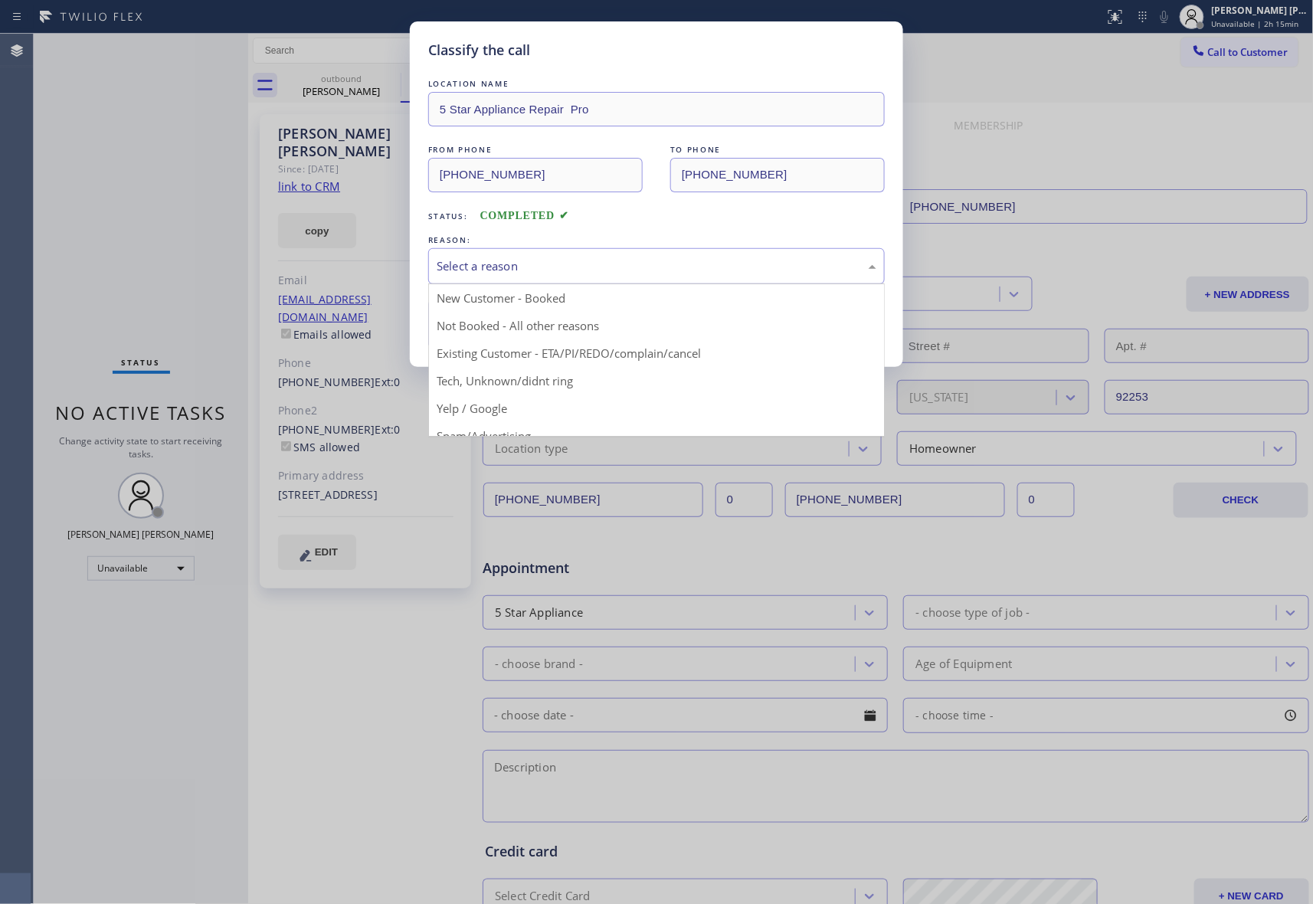
click at [519, 262] on div "Select a reason" at bounding box center [657, 266] width 440 height 18
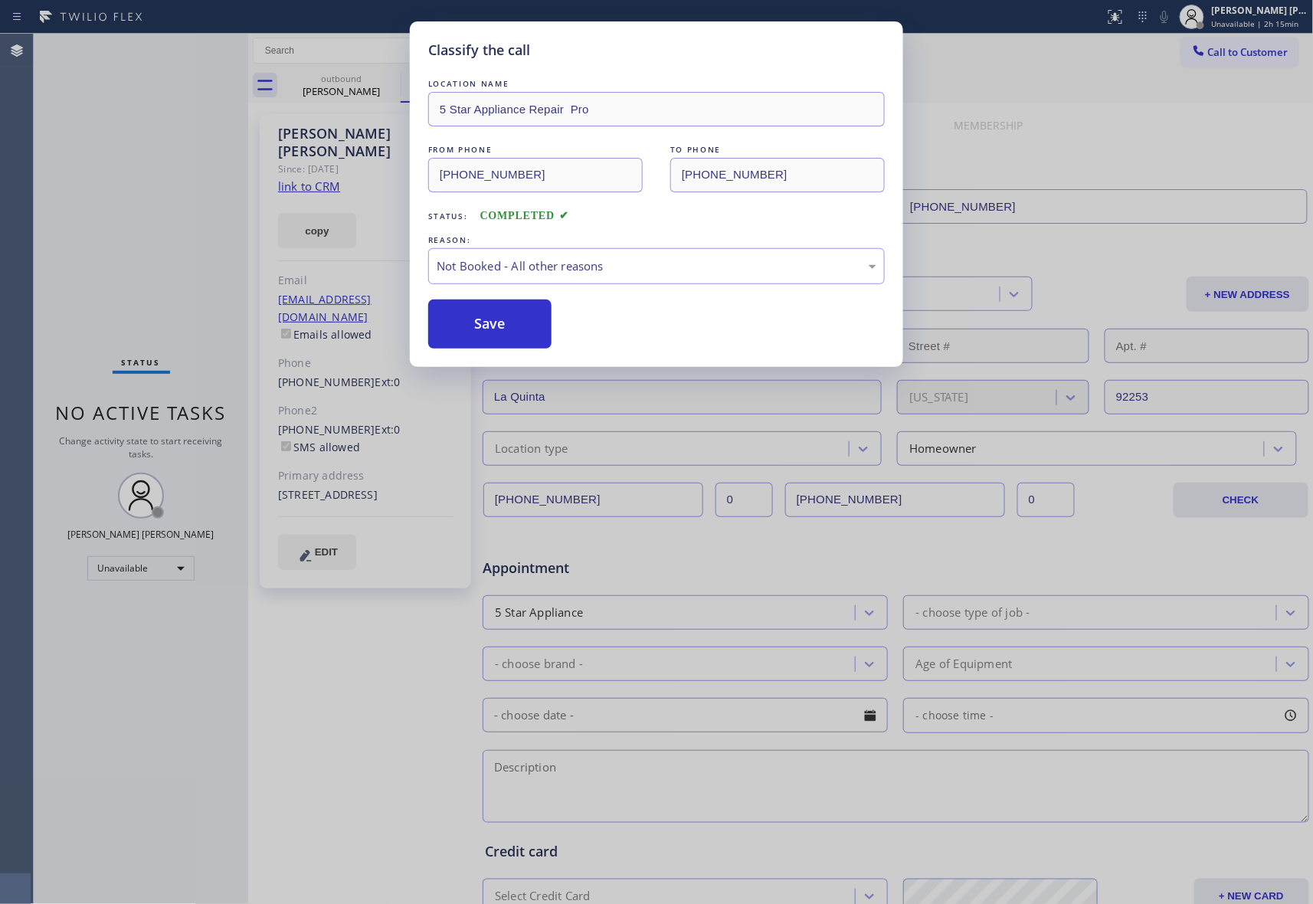
click at [487, 322] on button "Save" at bounding box center [489, 324] width 123 height 49
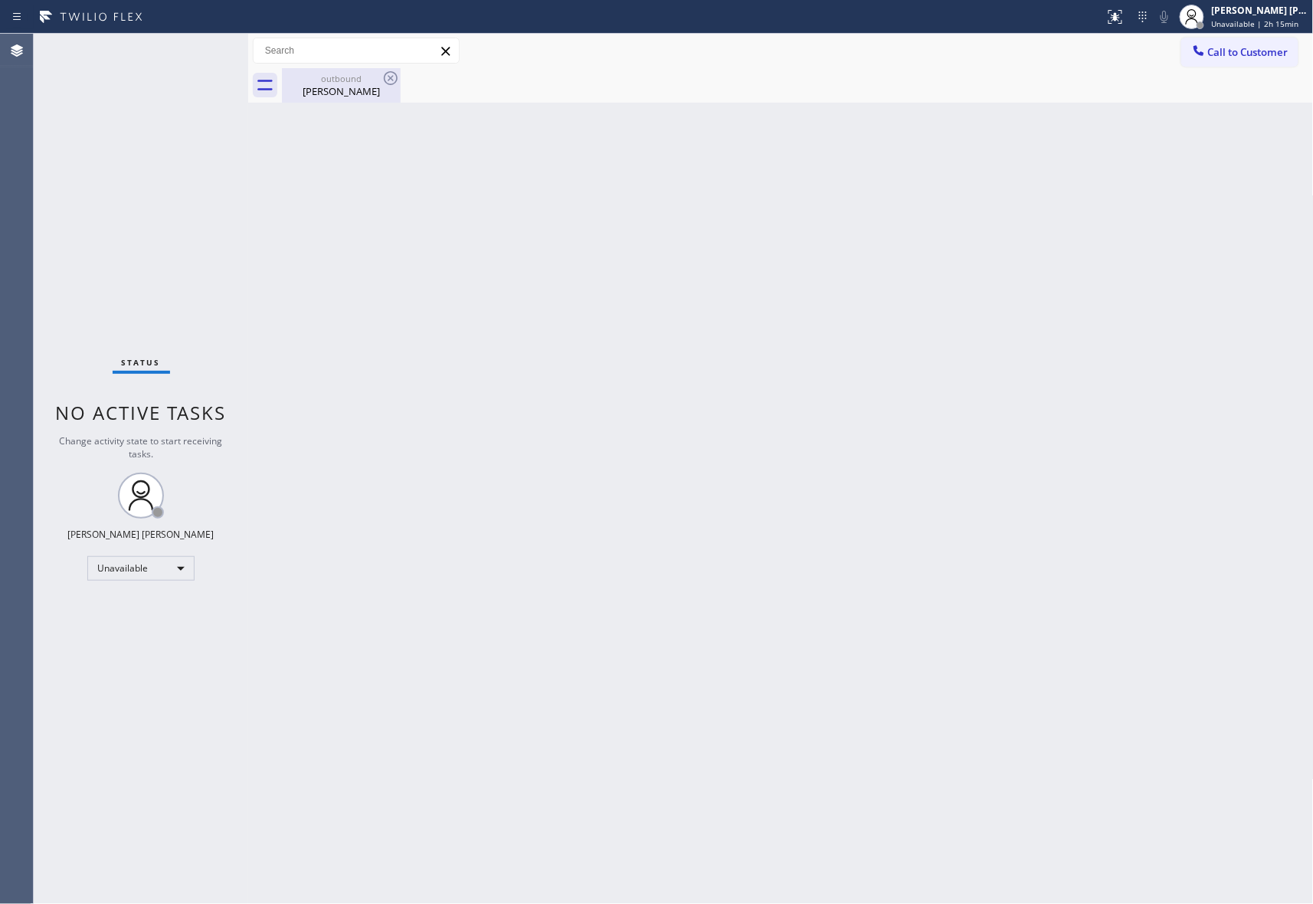
click at [354, 87] on div "Carol Perry" at bounding box center [341, 91] width 116 height 14
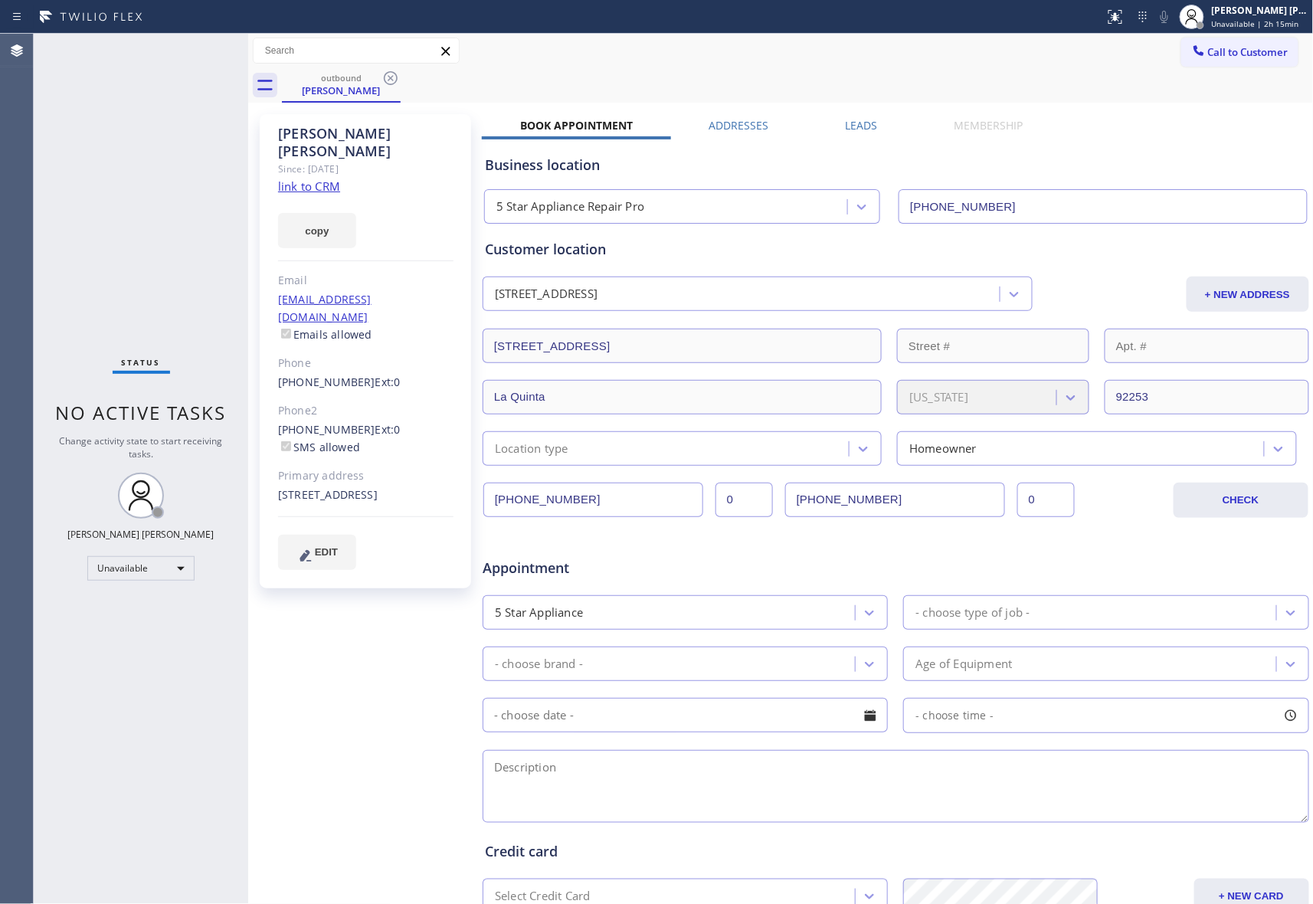
click at [403, 78] on div "outbound Carol Perry" at bounding box center [798, 85] width 1032 height 34
click at [391, 77] on icon at bounding box center [391, 78] width 18 height 18
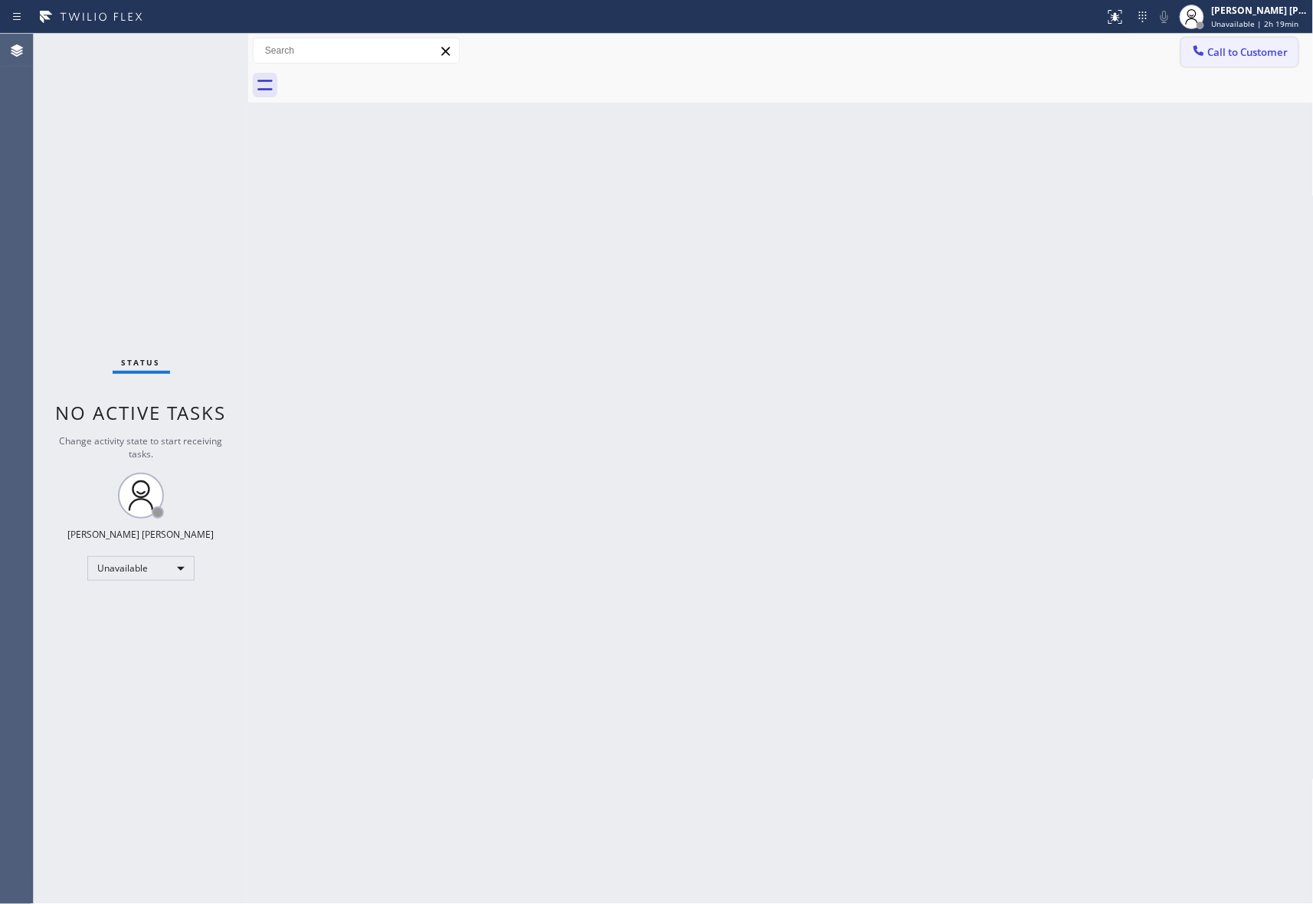
click at [1276, 54] on span "Call to Customer" at bounding box center [1248, 52] width 80 height 14
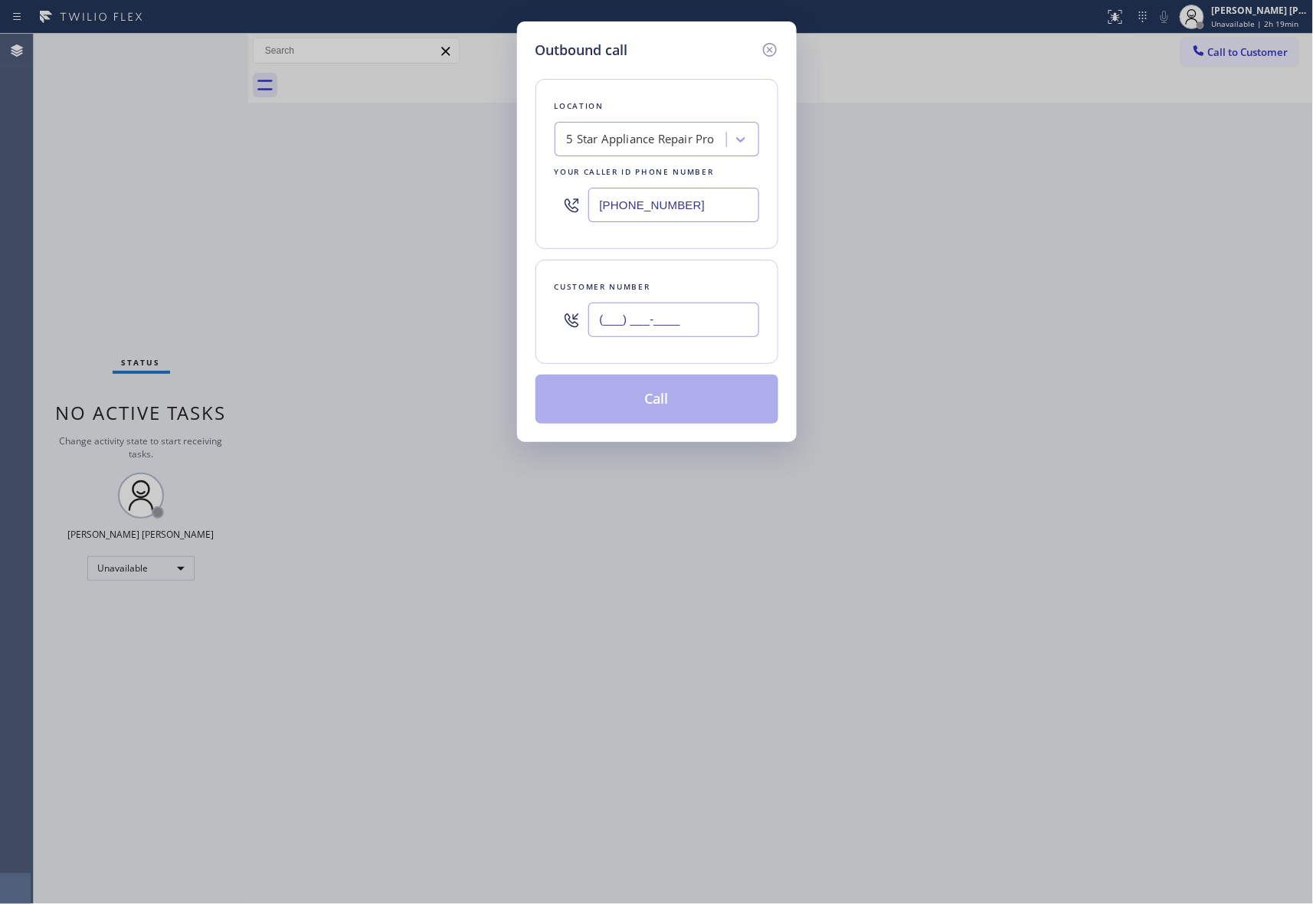
click at [669, 316] on input "(___) ___-____" at bounding box center [673, 320] width 171 height 34
paste input "561) 239-7365"
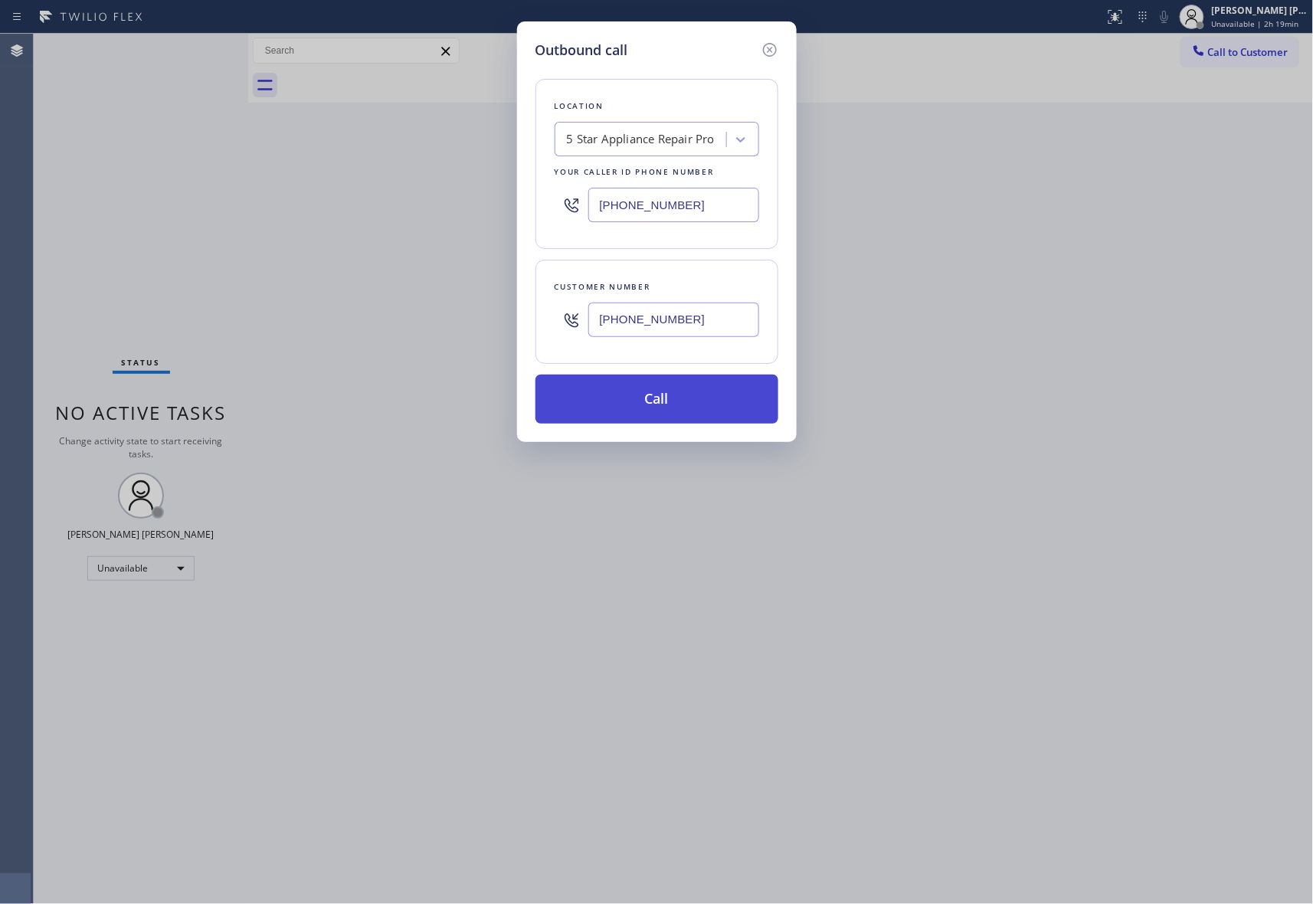
type input "(561) 239-7365"
click at [667, 397] on button "Call" at bounding box center [657, 399] width 243 height 49
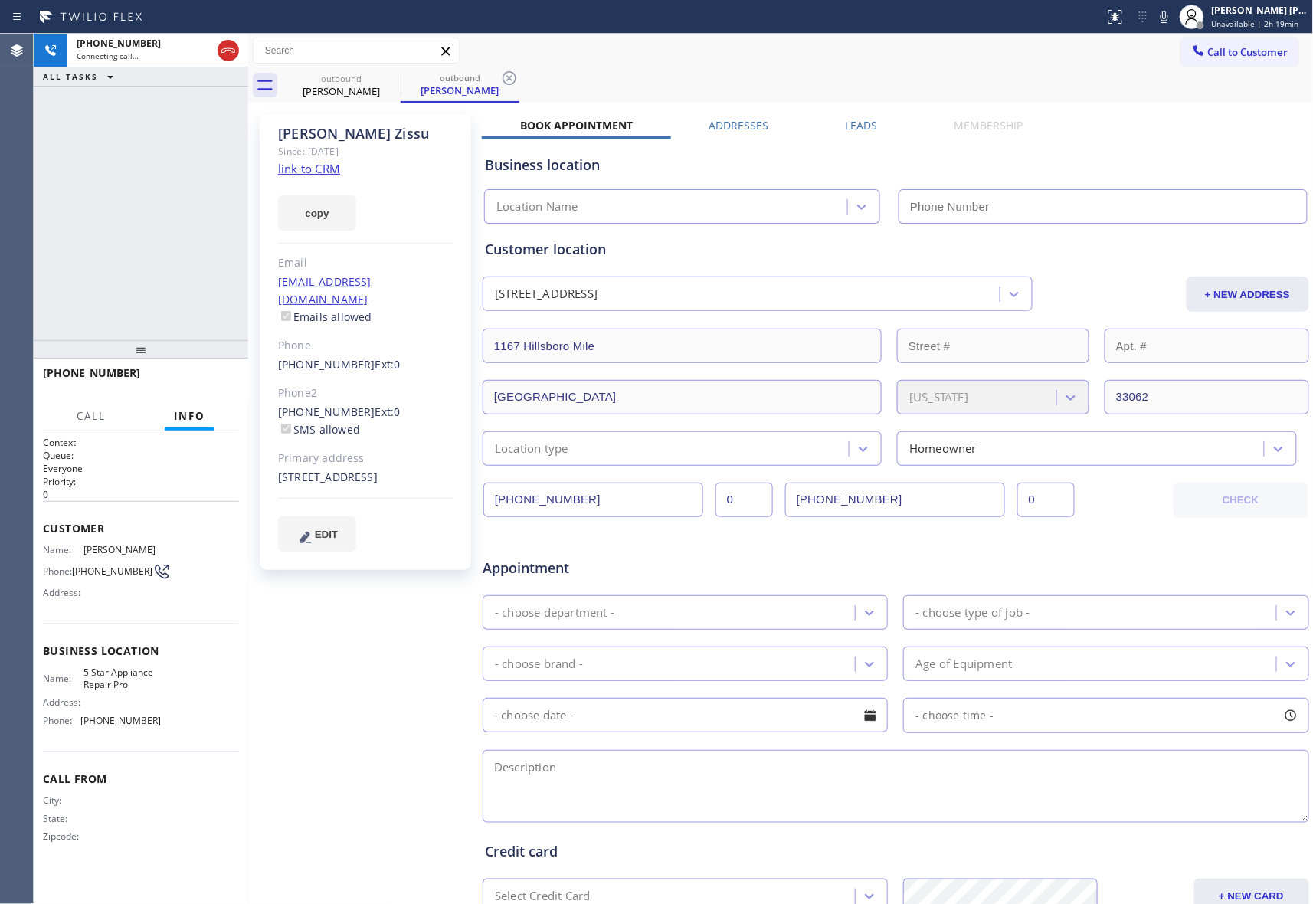
type input "[PHONE_NUMBER]"
click at [190, 375] on span "HANG UP" at bounding box center [203, 380] width 47 height 11
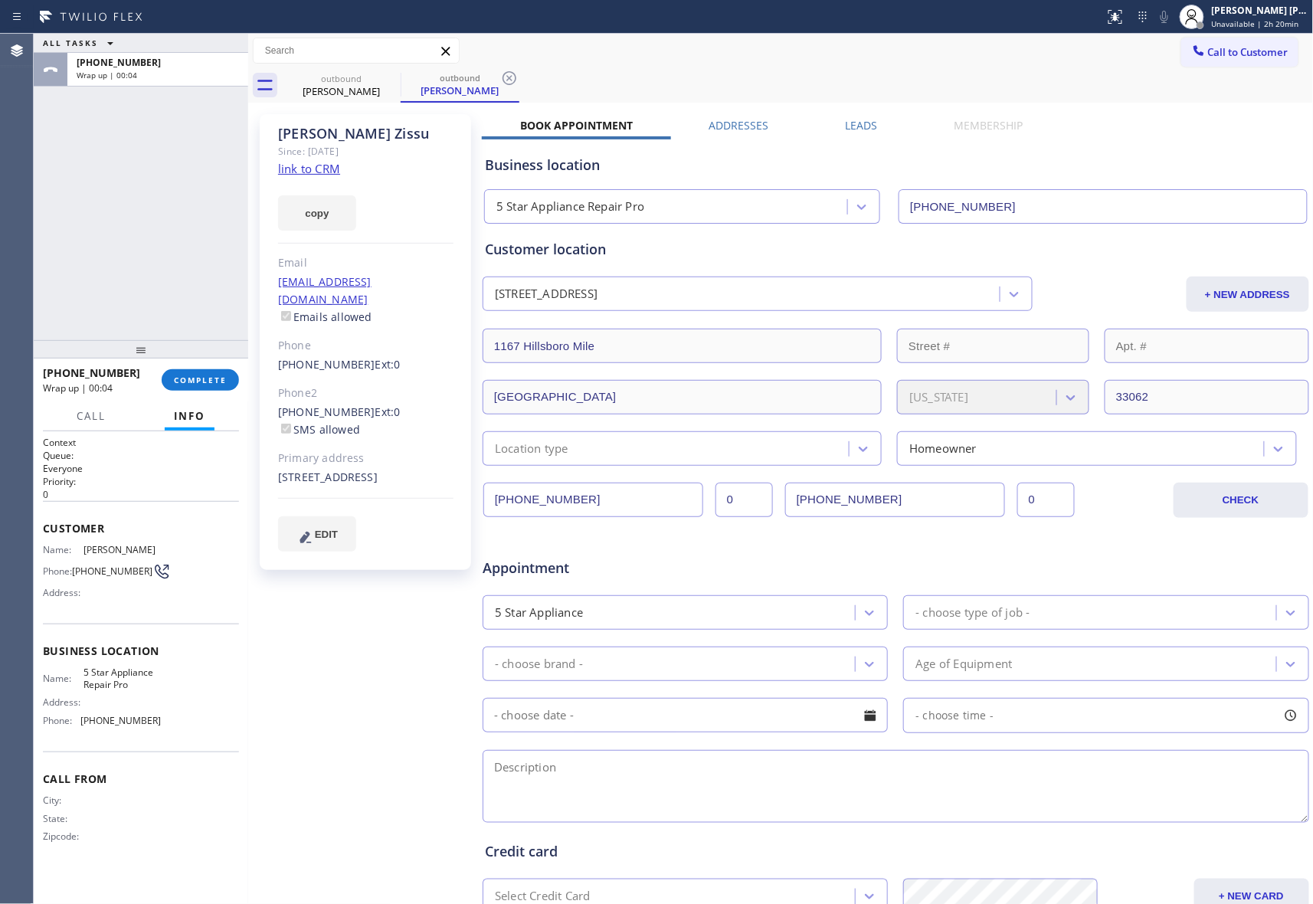
click at [857, 123] on label "Leads" at bounding box center [862, 125] width 32 height 15
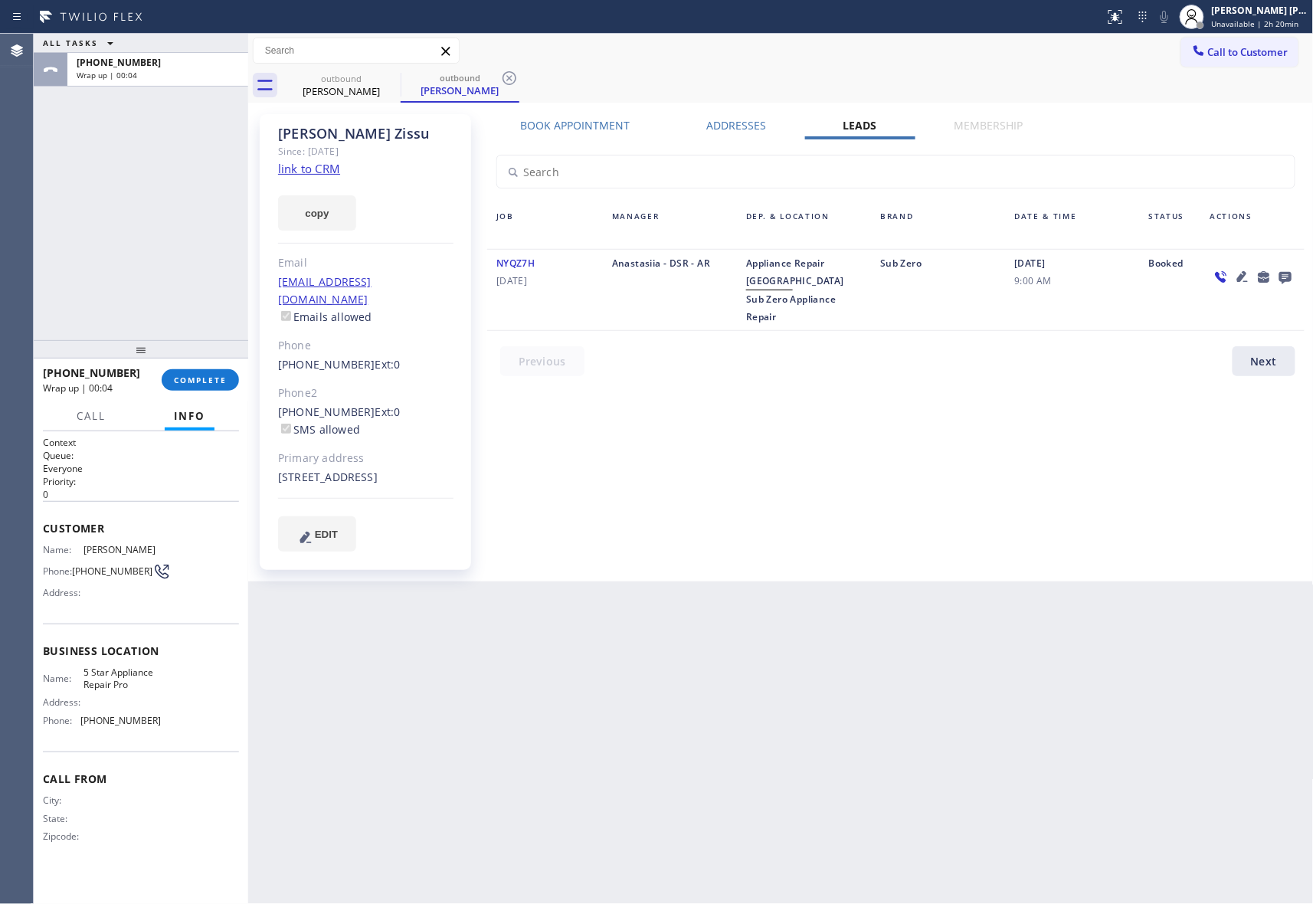
click at [1289, 276] on icon at bounding box center [1285, 278] width 12 height 12
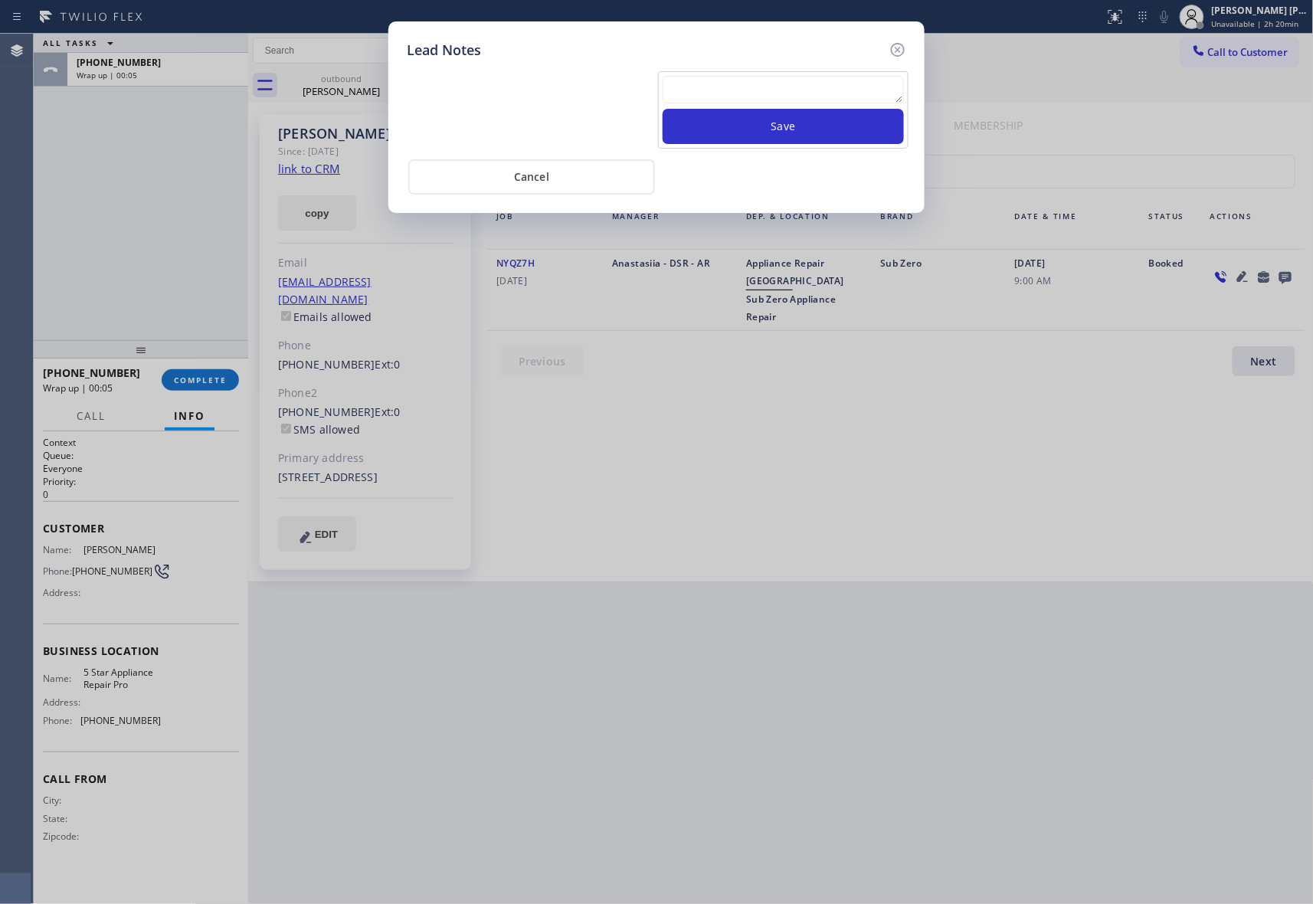
click at [828, 92] on textarea at bounding box center [783, 90] width 241 height 28
paste textarea "VM | please transfer if cx calls back"
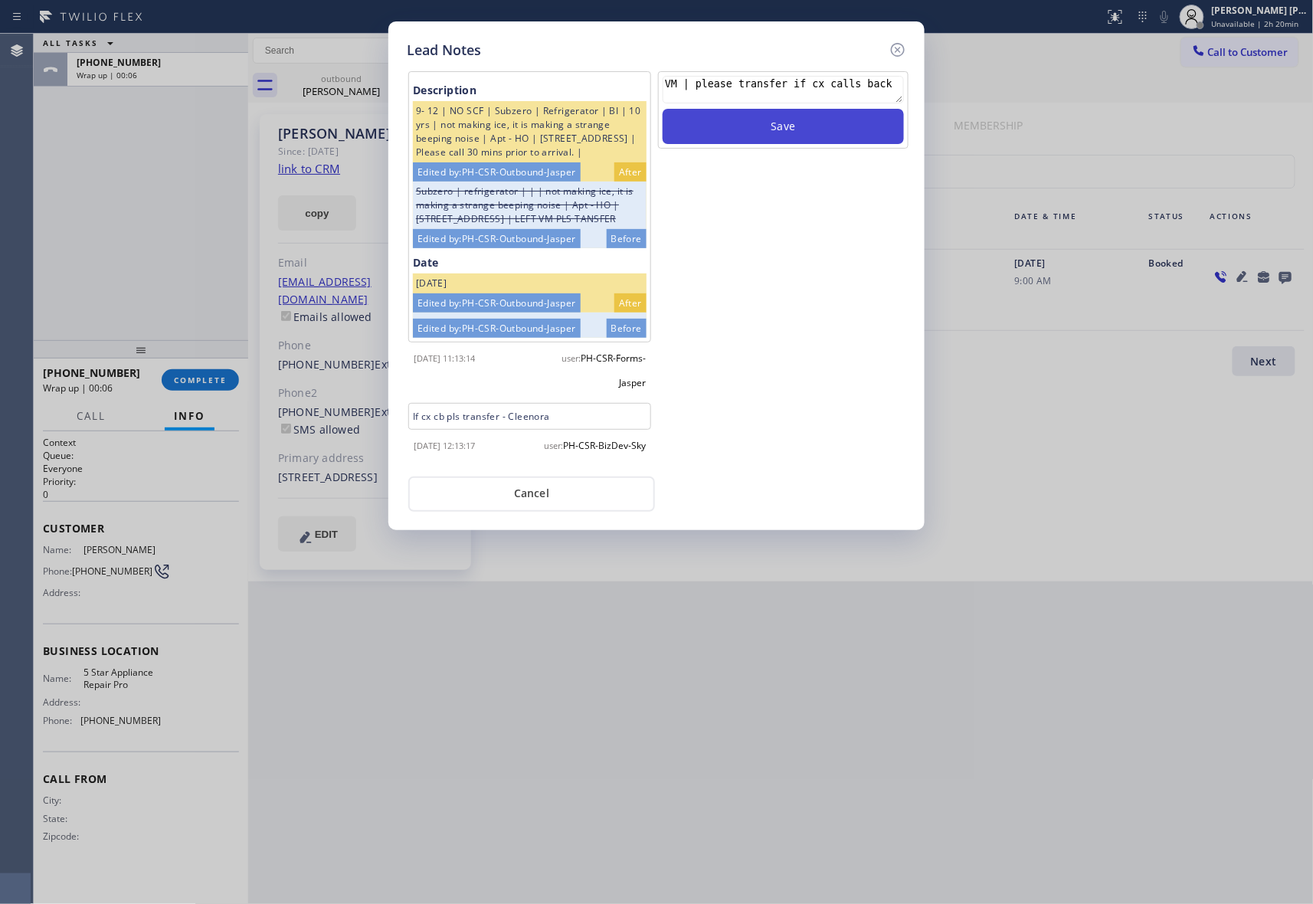
type textarea "VM | please transfer if cx calls back"
click at [834, 127] on button "Save" at bounding box center [783, 126] width 241 height 35
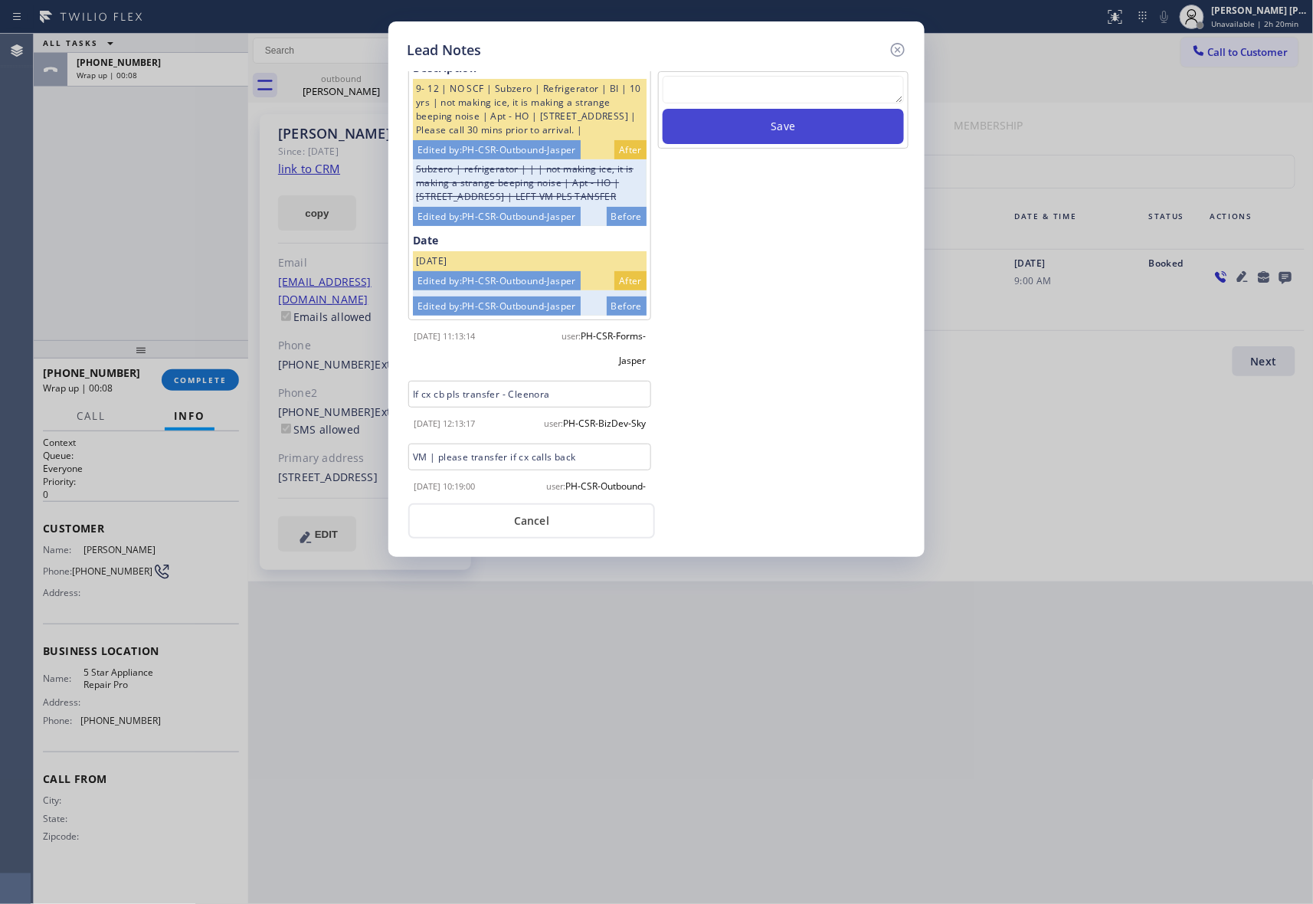
scroll to position [107, 0]
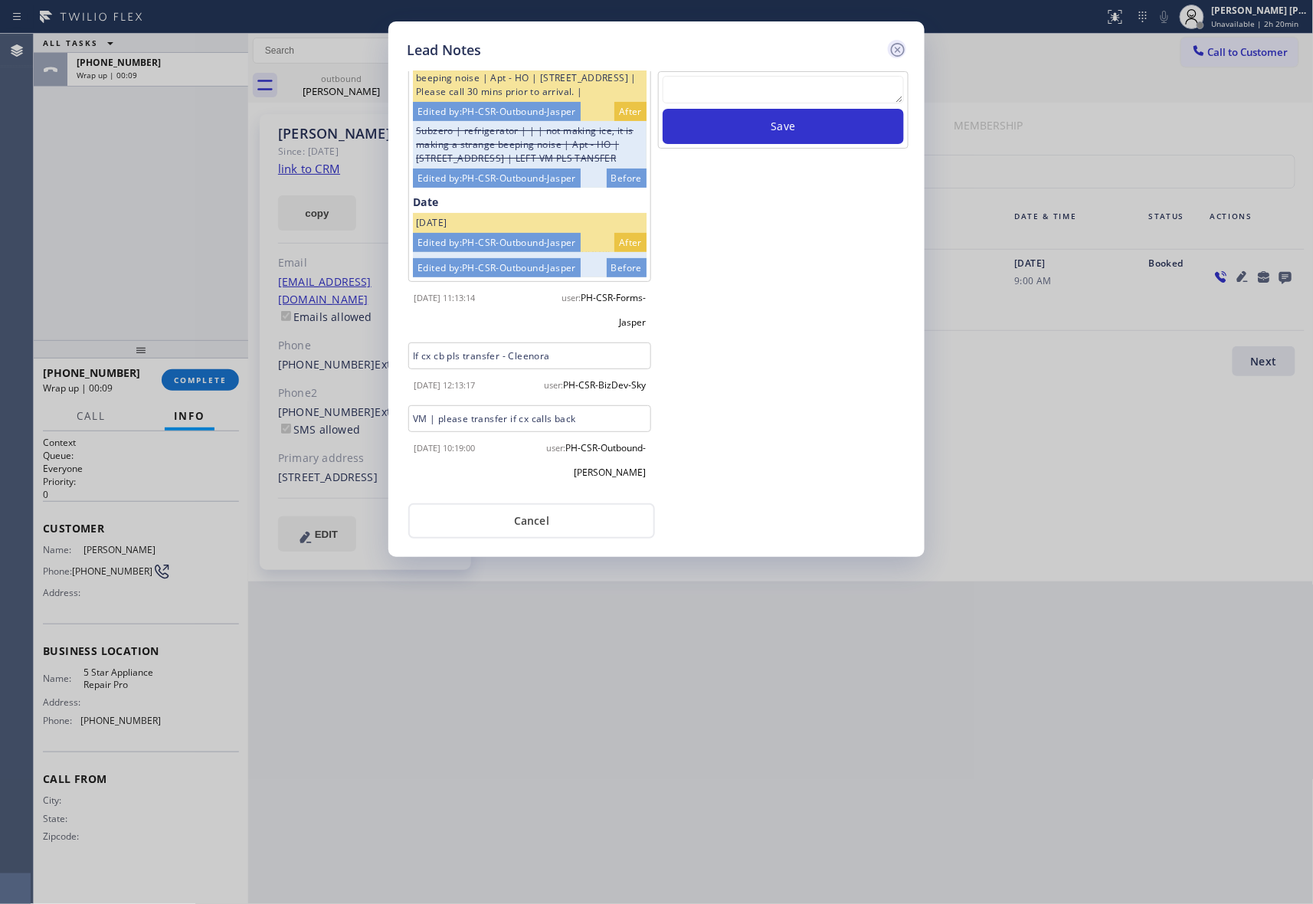
click at [902, 46] on icon at bounding box center [898, 50] width 18 height 18
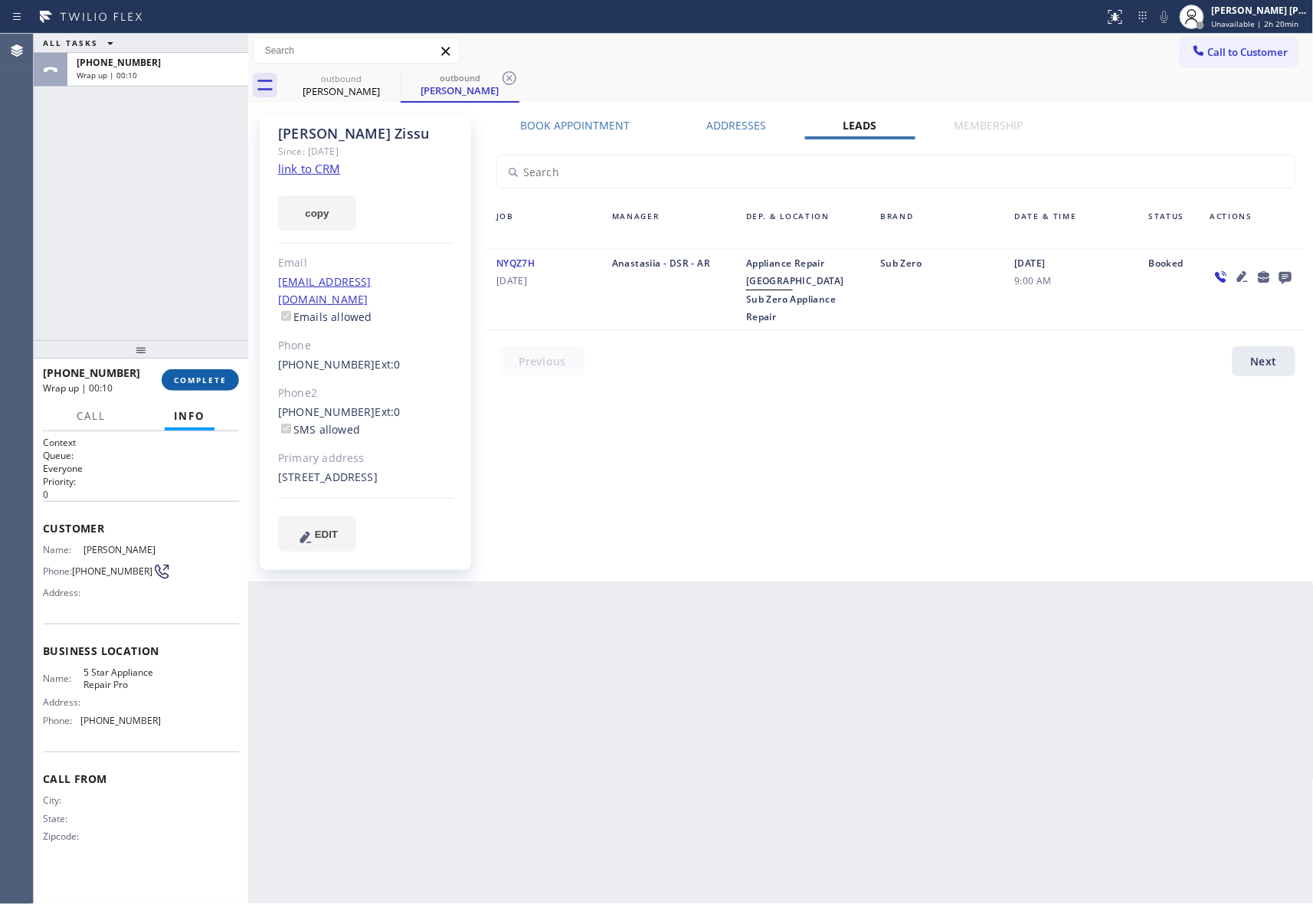
click at [197, 375] on span "COMPLETE" at bounding box center [200, 380] width 53 height 11
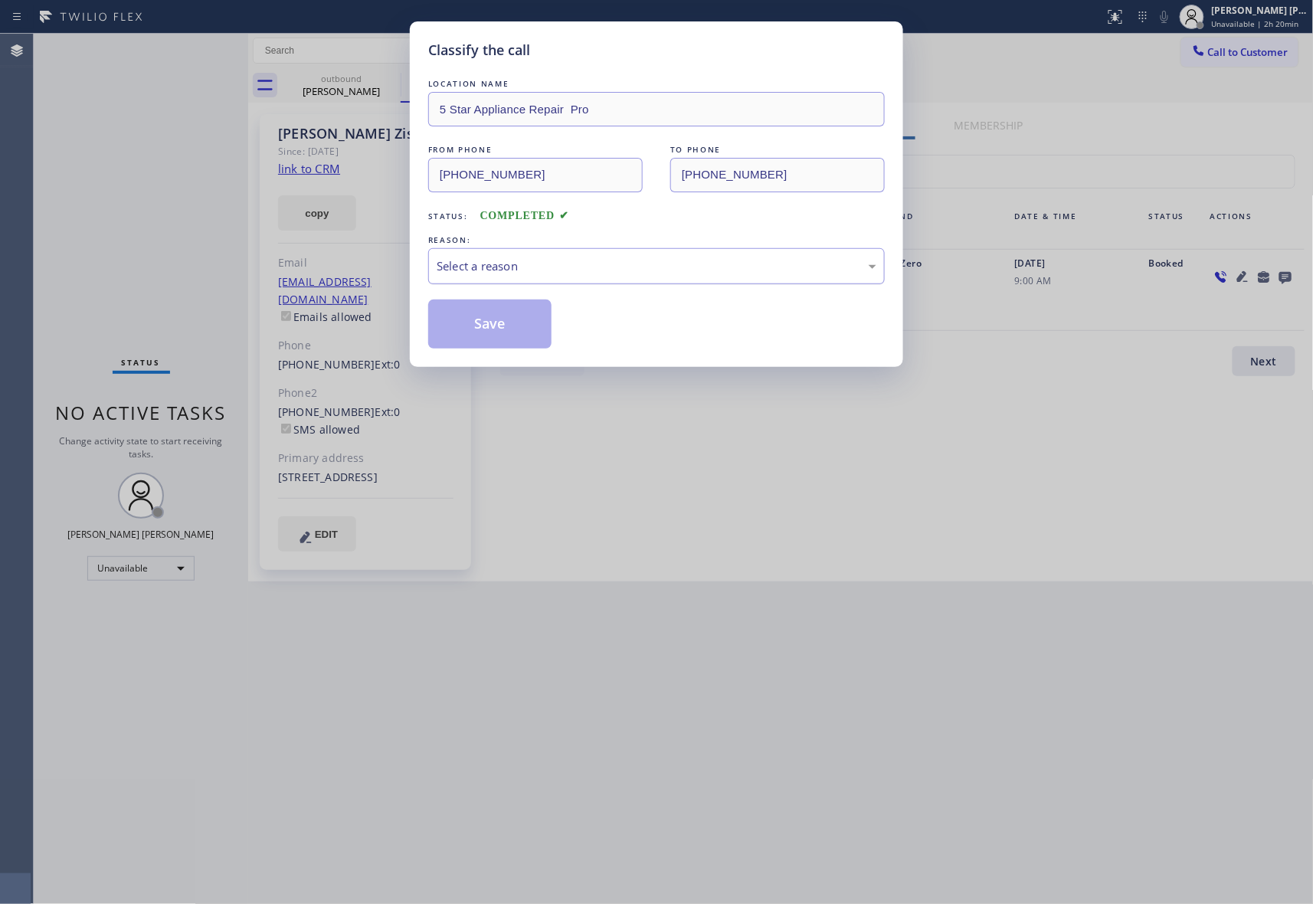
click at [534, 265] on div "Select a reason" at bounding box center [657, 266] width 440 height 18
click at [500, 326] on button "Save" at bounding box center [489, 324] width 123 height 49
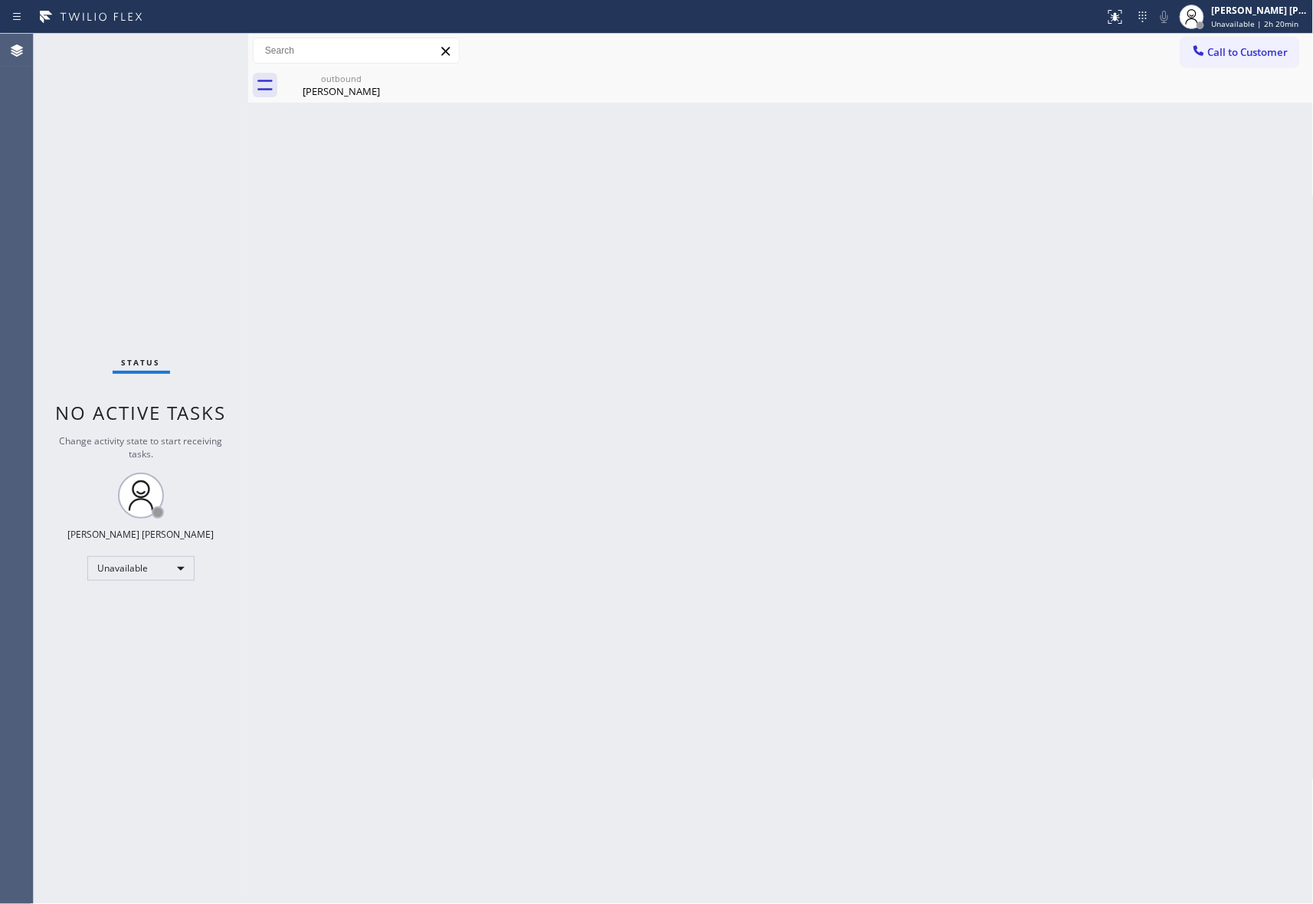
click at [353, 86] on div "Alexander Zissu" at bounding box center [341, 91] width 116 height 14
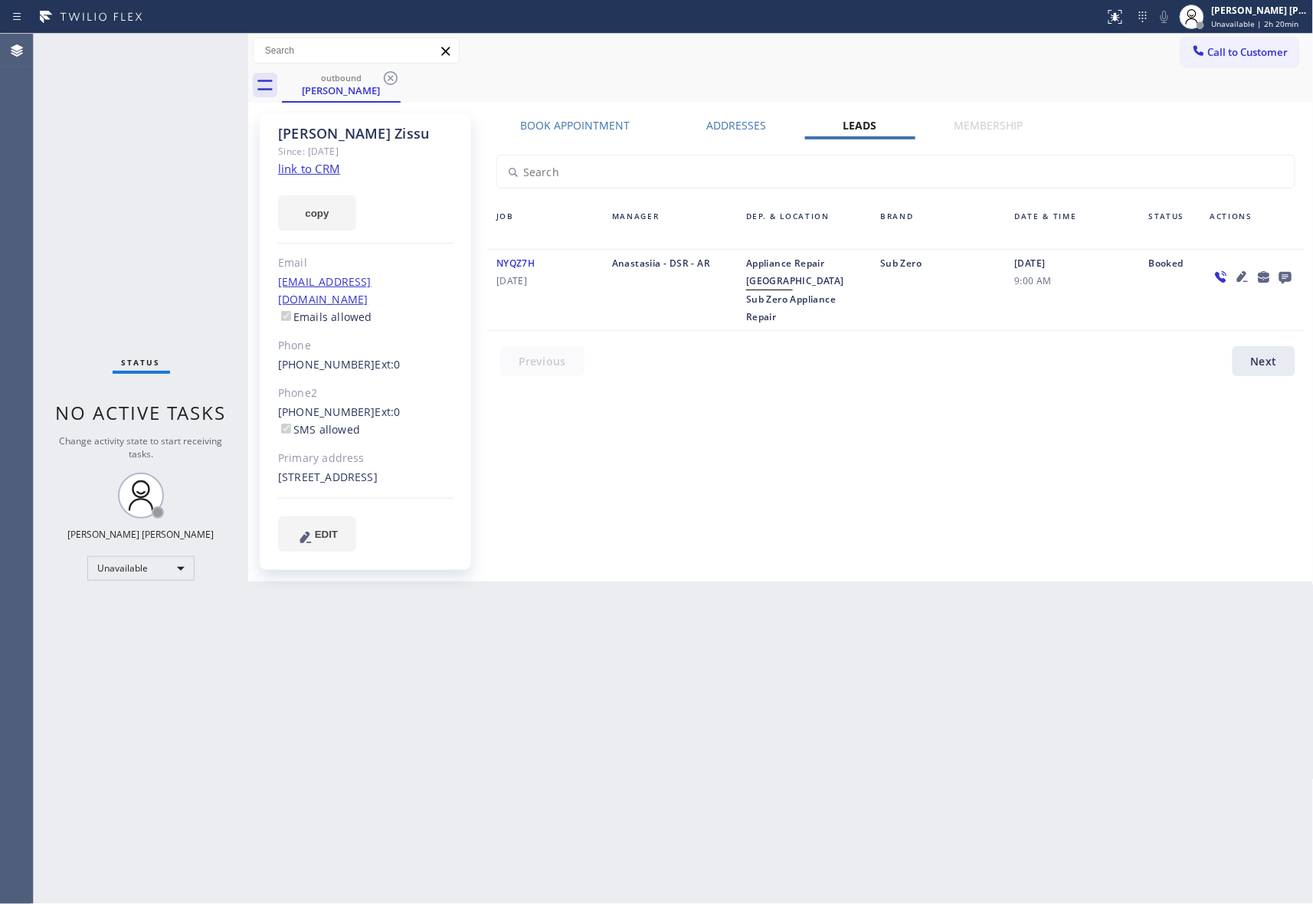
click at [408, 81] on div "outbound Alexander Zissu" at bounding box center [798, 85] width 1032 height 34
click at [394, 81] on icon at bounding box center [391, 78] width 18 height 18
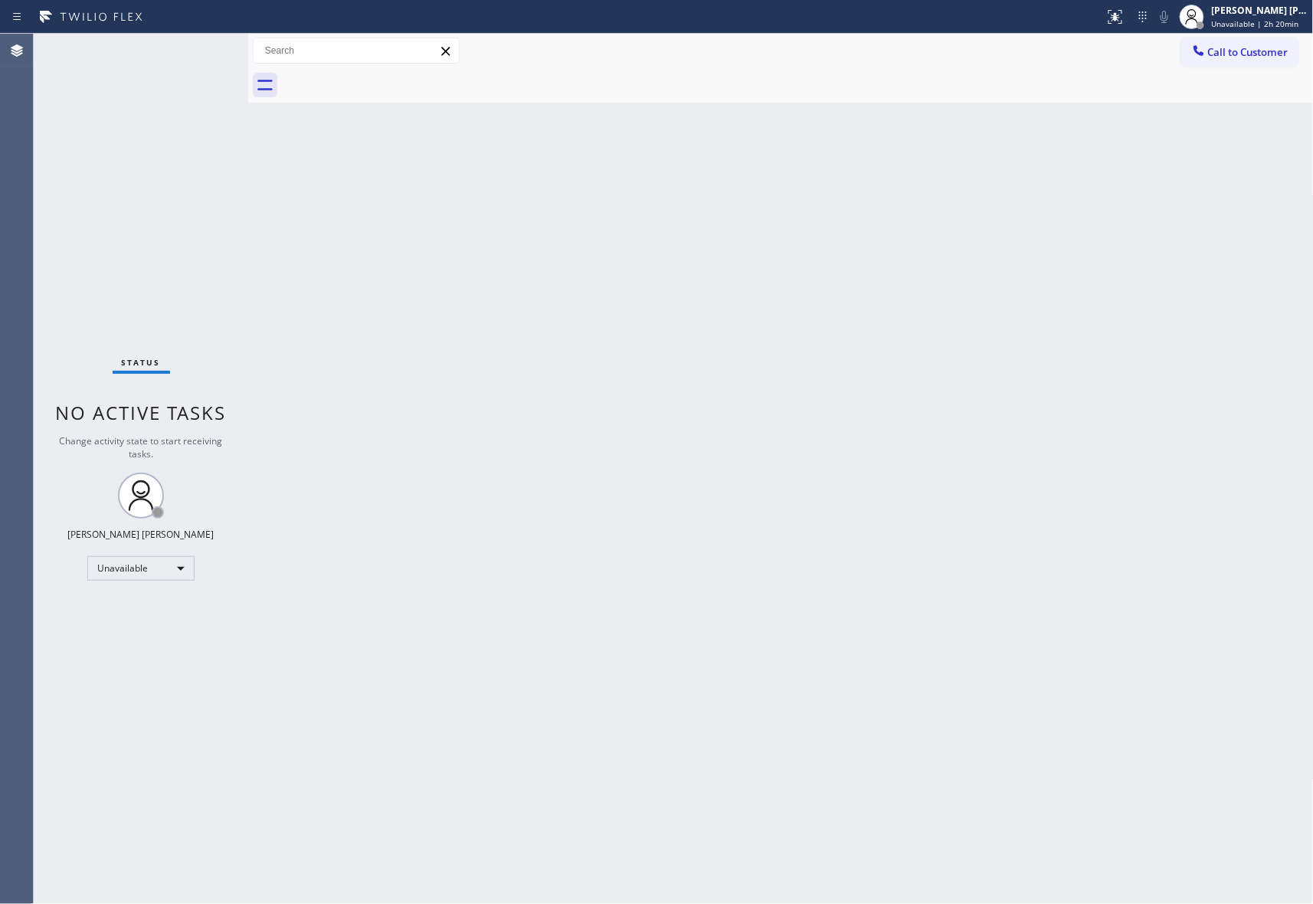
click at [394, 81] on div at bounding box center [798, 85] width 1032 height 34
click at [1252, 53] on span "Call to Customer" at bounding box center [1248, 52] width 80 height 14
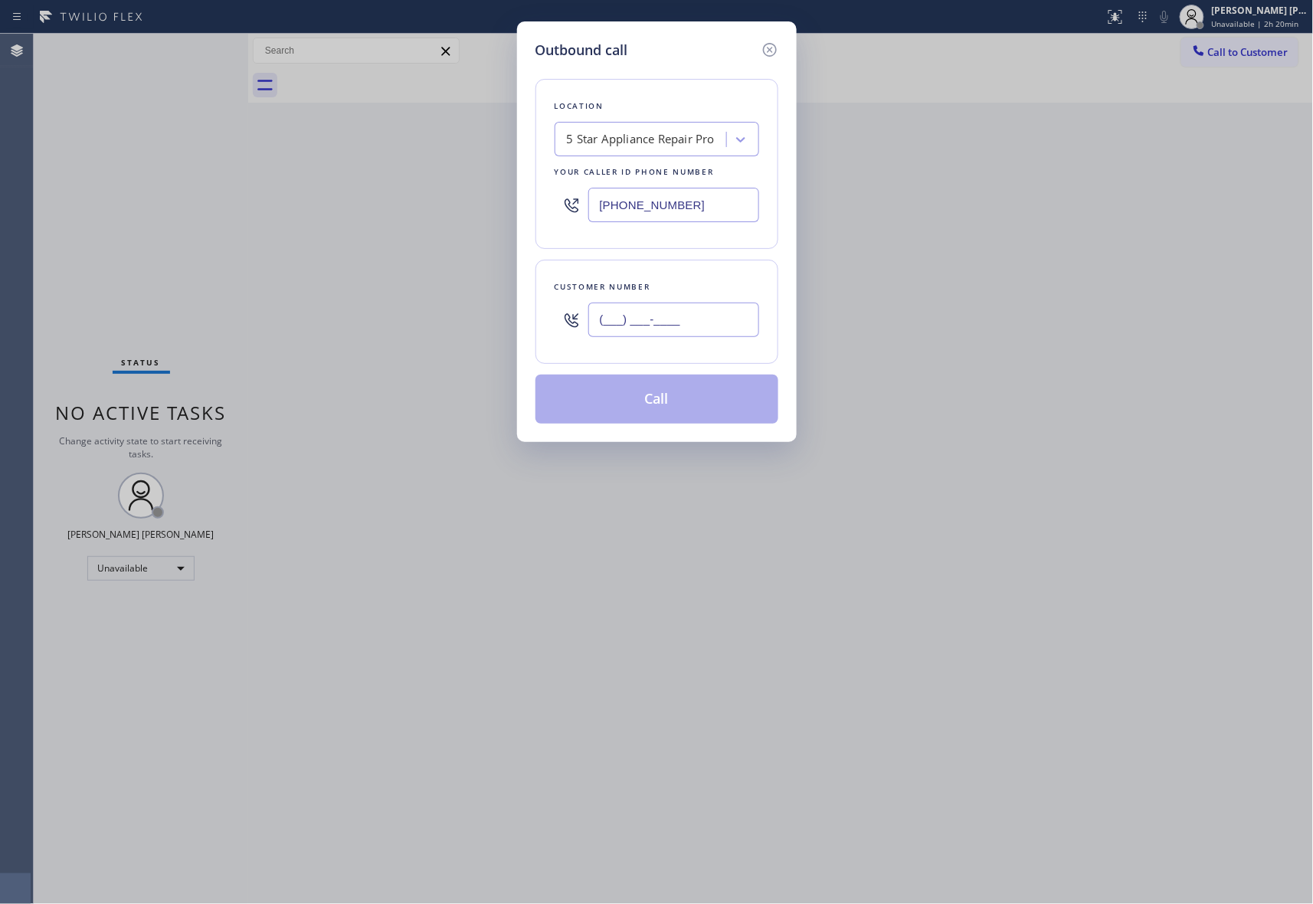
click at [697, 313] on input "(___) ___-____" at bounding box center [673, 320] width 171 height 34
paste input "206) 369-6936"
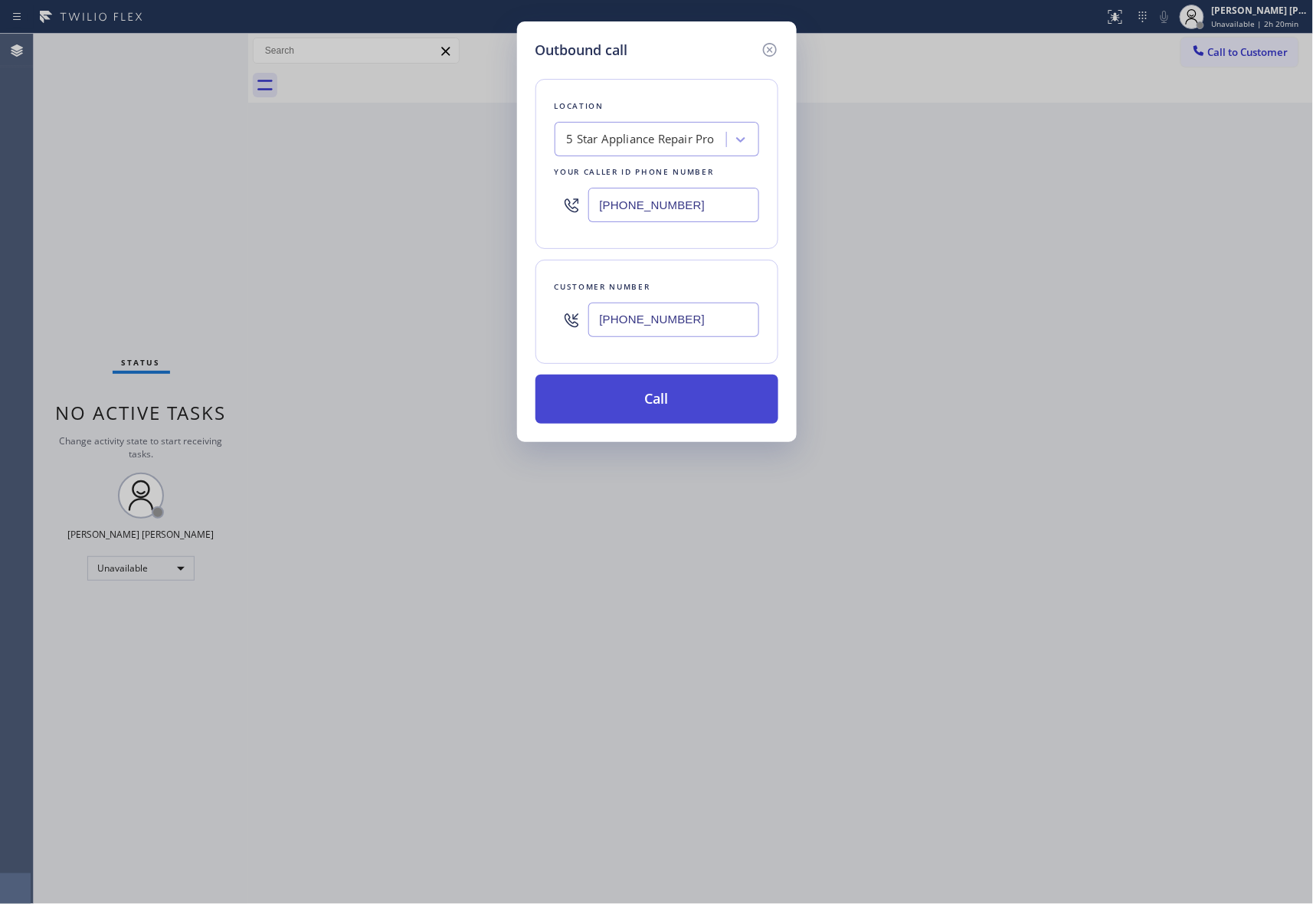
type input "(206) 369-6936"
click at [700, 405] on button "Call" at bounding box center [657, 399] width 243 height 49
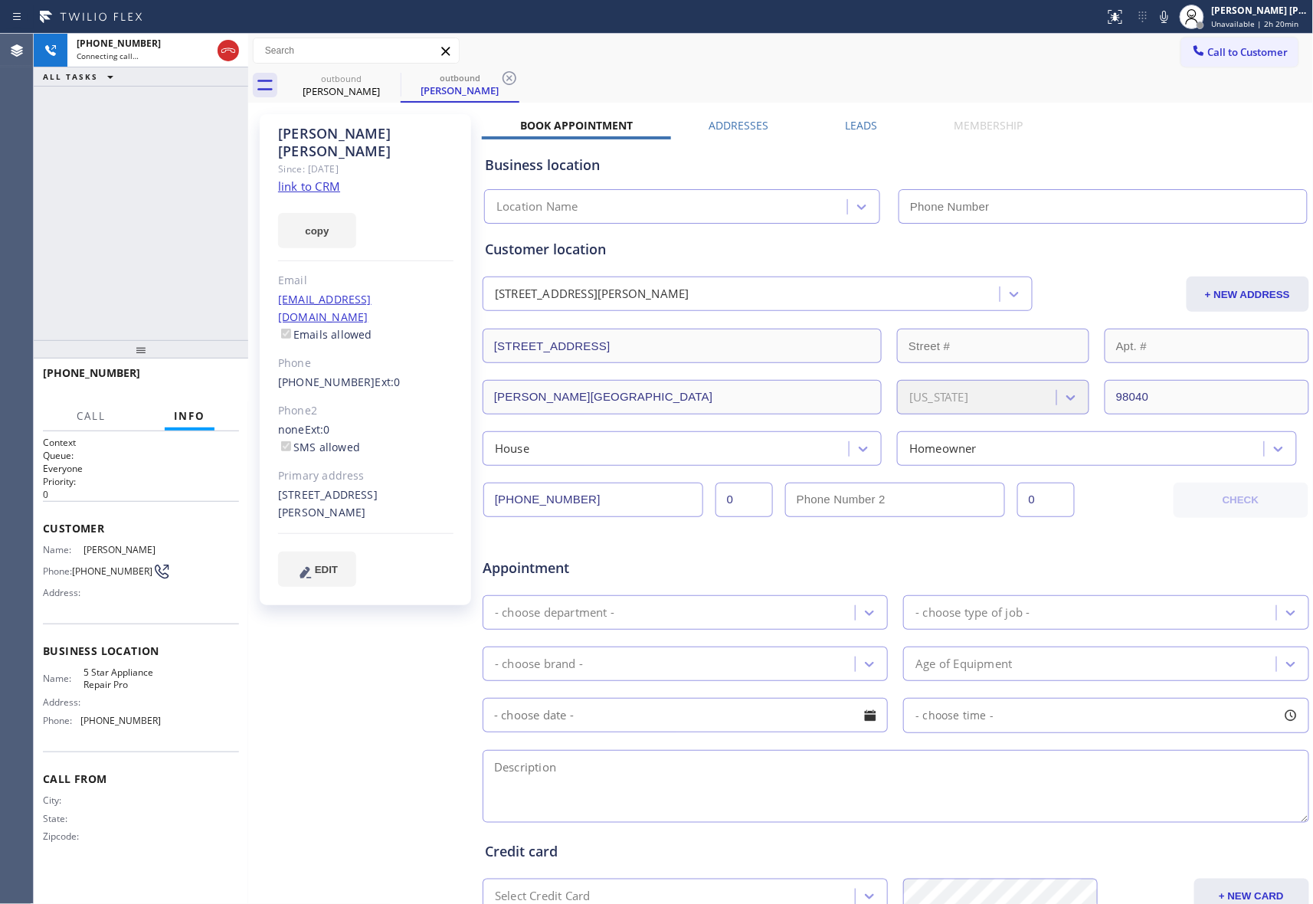
type input "[PHONE_NUMBER]"
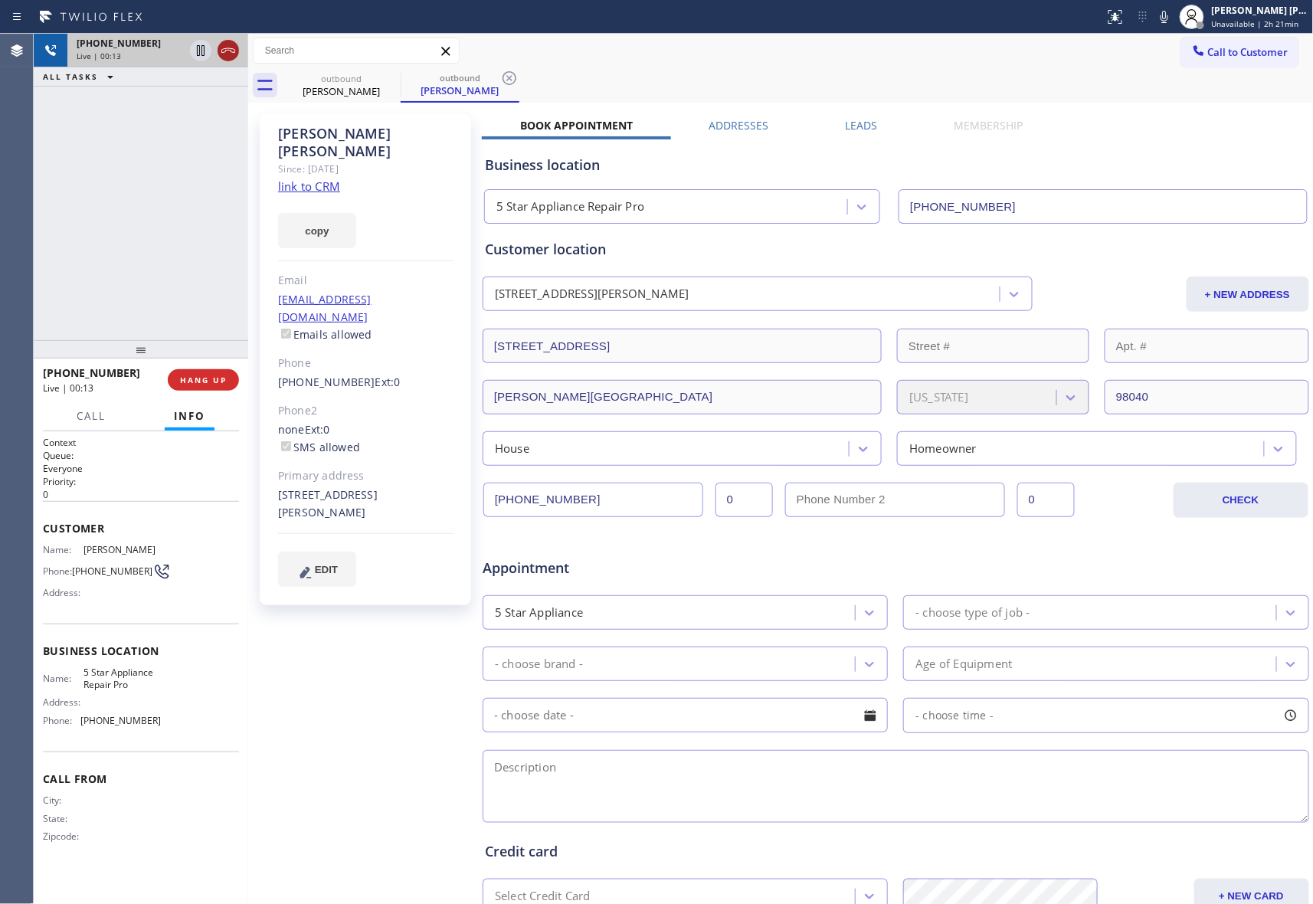
click at [228, 44] on icon at bounding box center [228, 50] width 18 height 18
drag, startPoint x: 198, startPoint y: 381, endPoint x: 129, endPoint y: 341, distance: 79.6
click at [198, 381] on span "COMPLETE" at bounding box center [200, 380] width 53 height 11
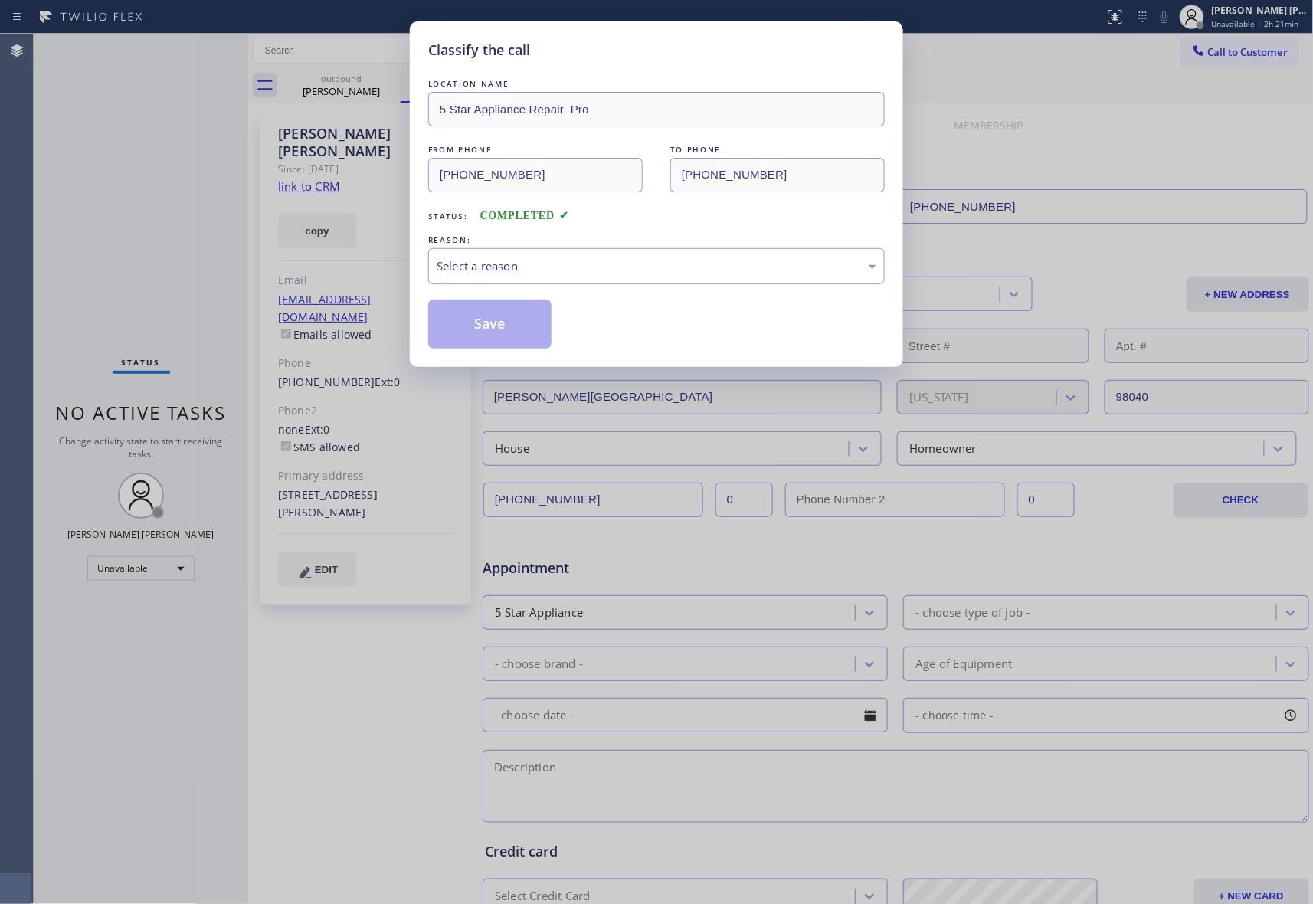
click at [590, 267] on div "Select a reason" at bounding box center [657, 266] width 440 height 18
click at [483, 317] on button "Save" at bounding box center [489, 324] width 123 height 49
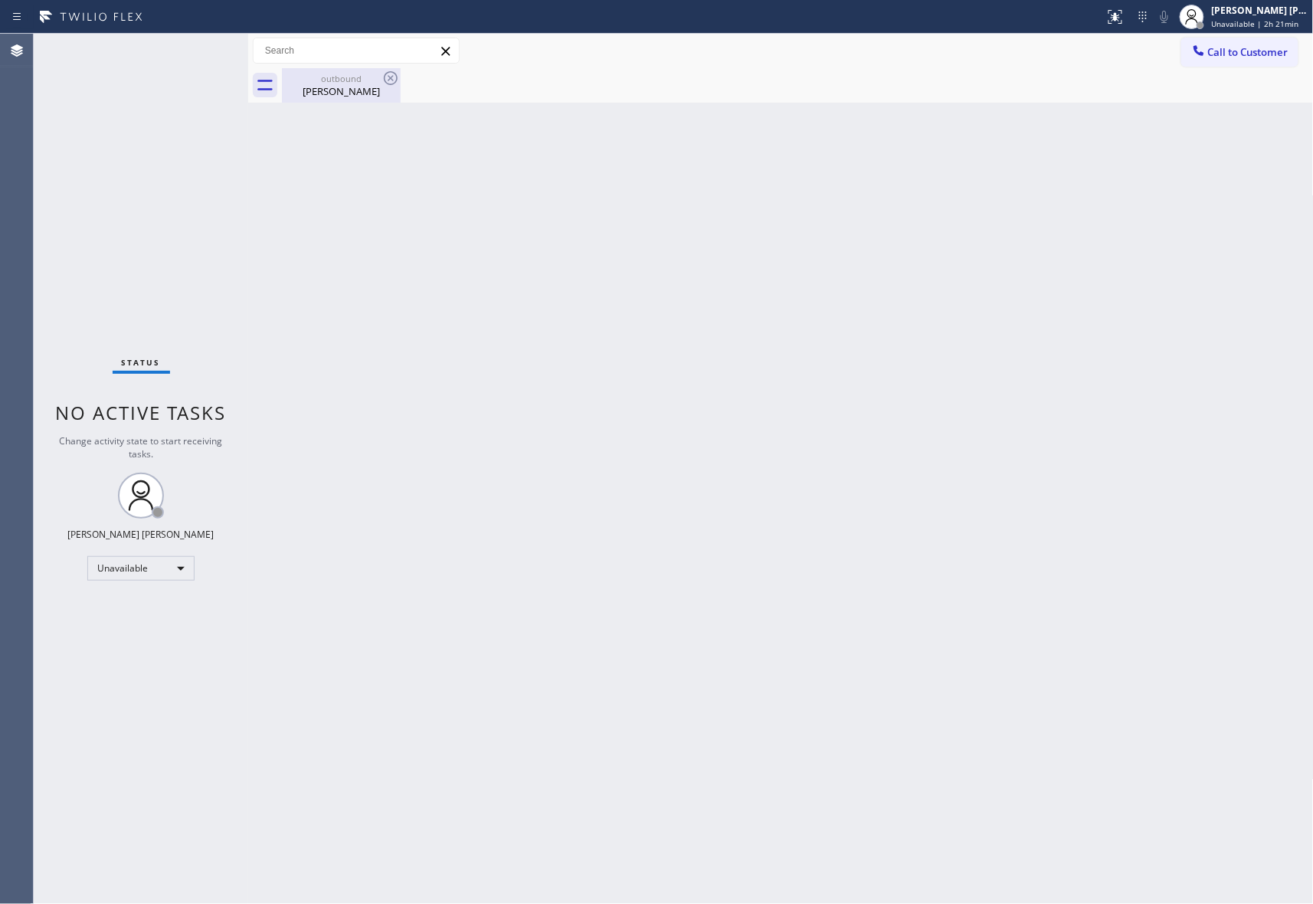
click at [360, 87] on div "Nikkole Anderson" at bounding box center [341, 91] width 116 height 14
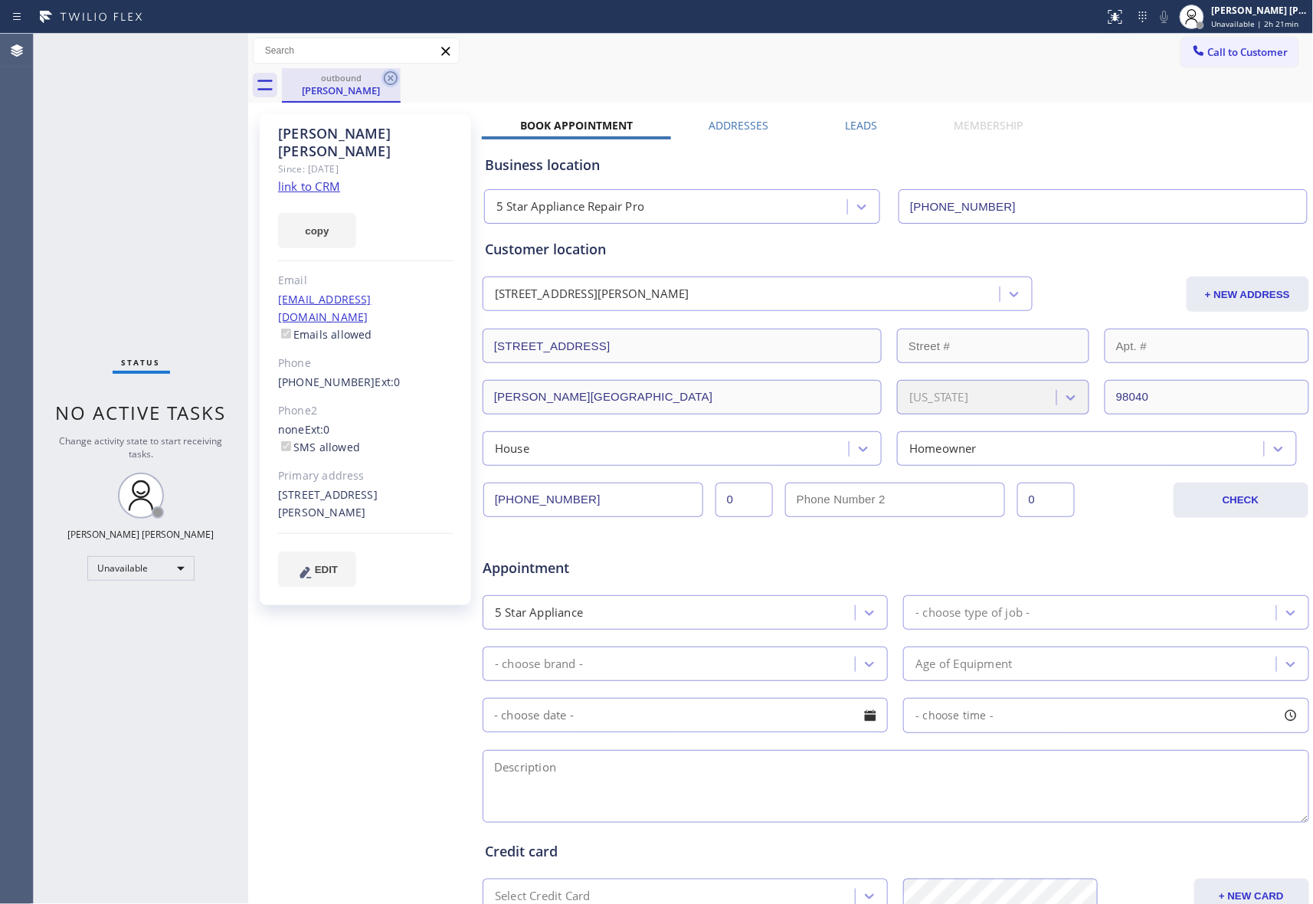
click at [392, 74] on icon at bounding box center [391, 78] width 18 height 18
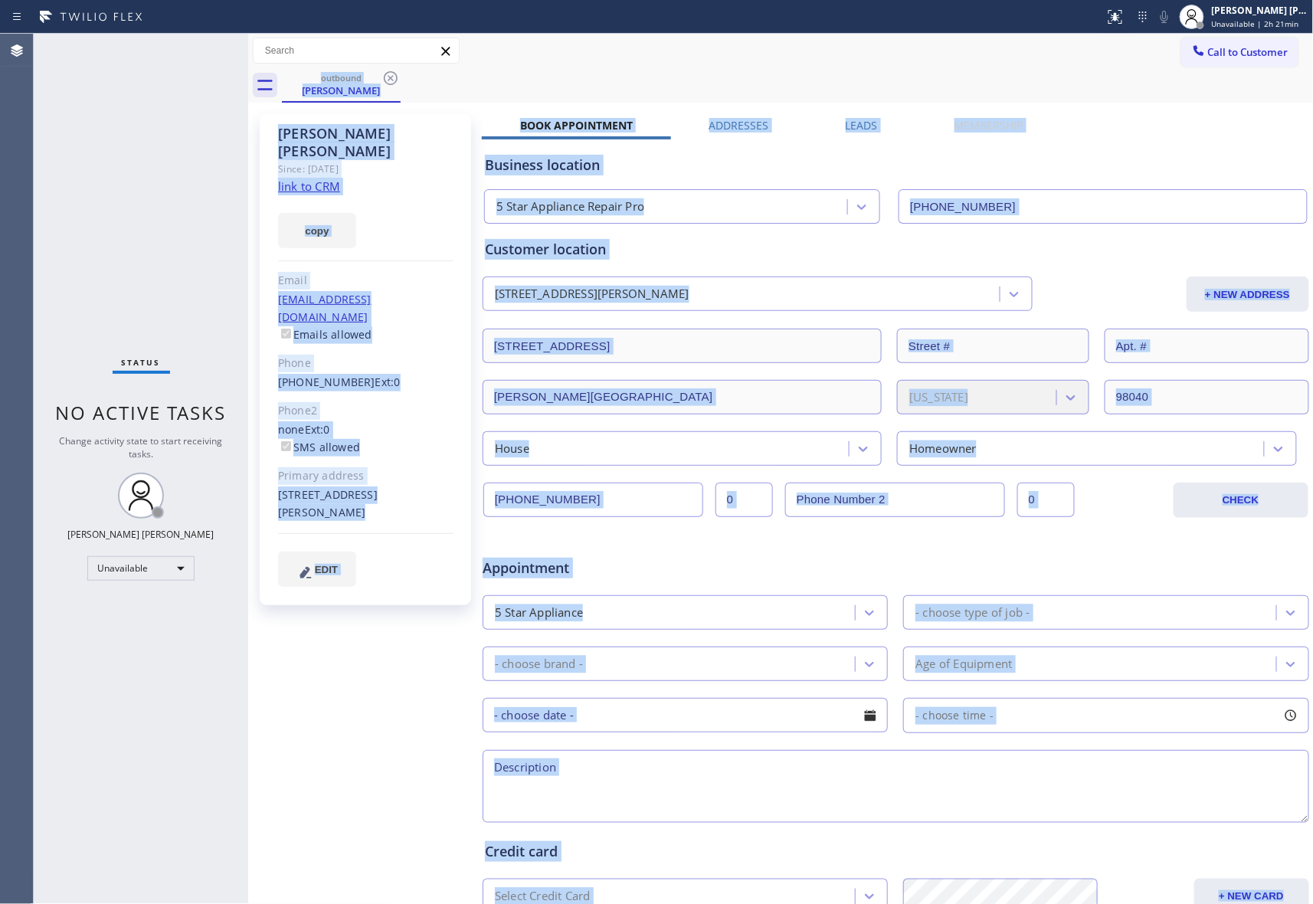
drag, startPoint x: 392, startPoint y: 74, endPoint x: 344, endPoint y: 17, distance: 75.0
click at [385, 71] on div "outbound Nikkole Anderson" at bounding box center [798, 85] width 1032 height 34
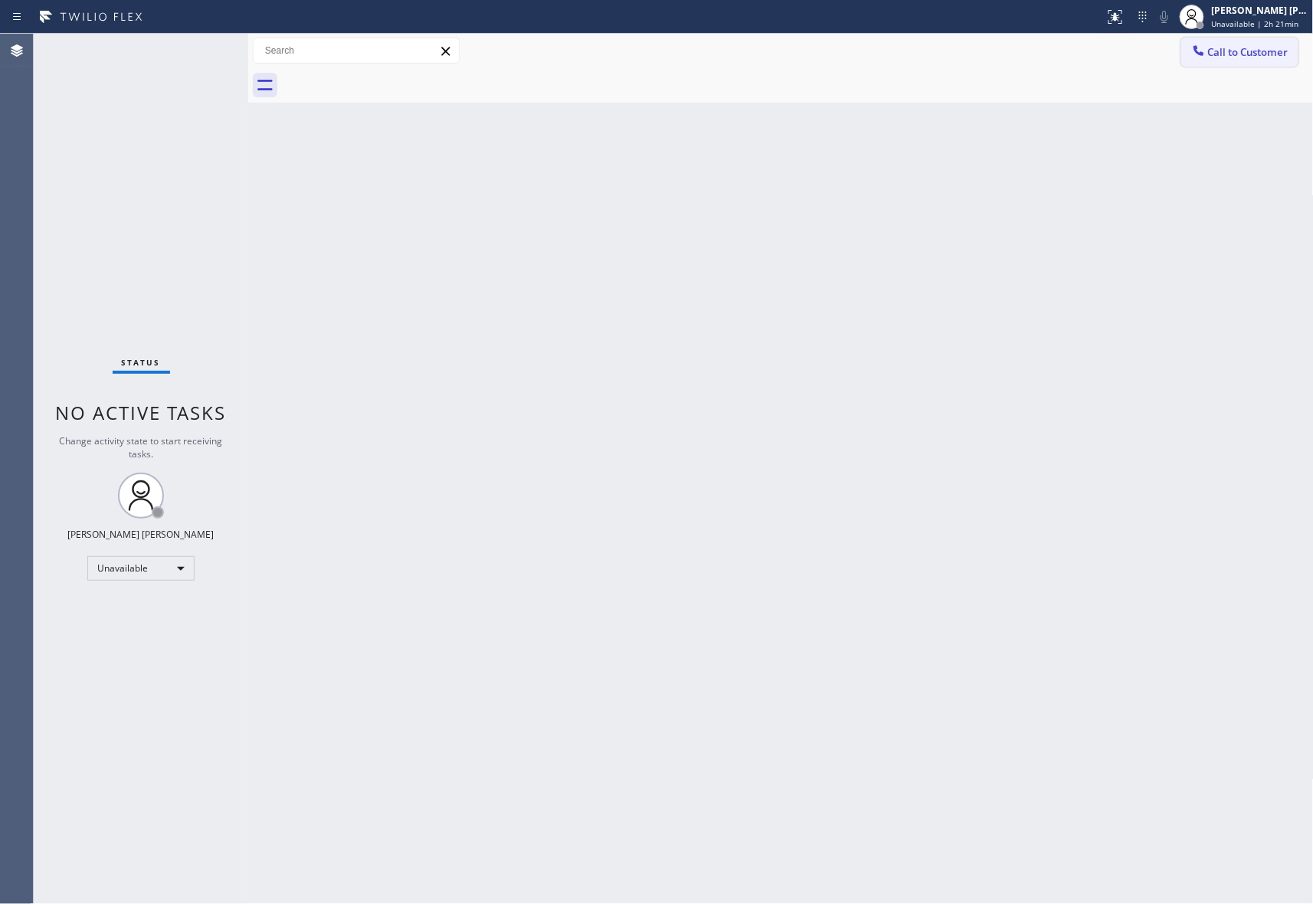
click at [1254, 54] on span "Call to Customer" at bounding box center [1248, 52] width 80 height 14
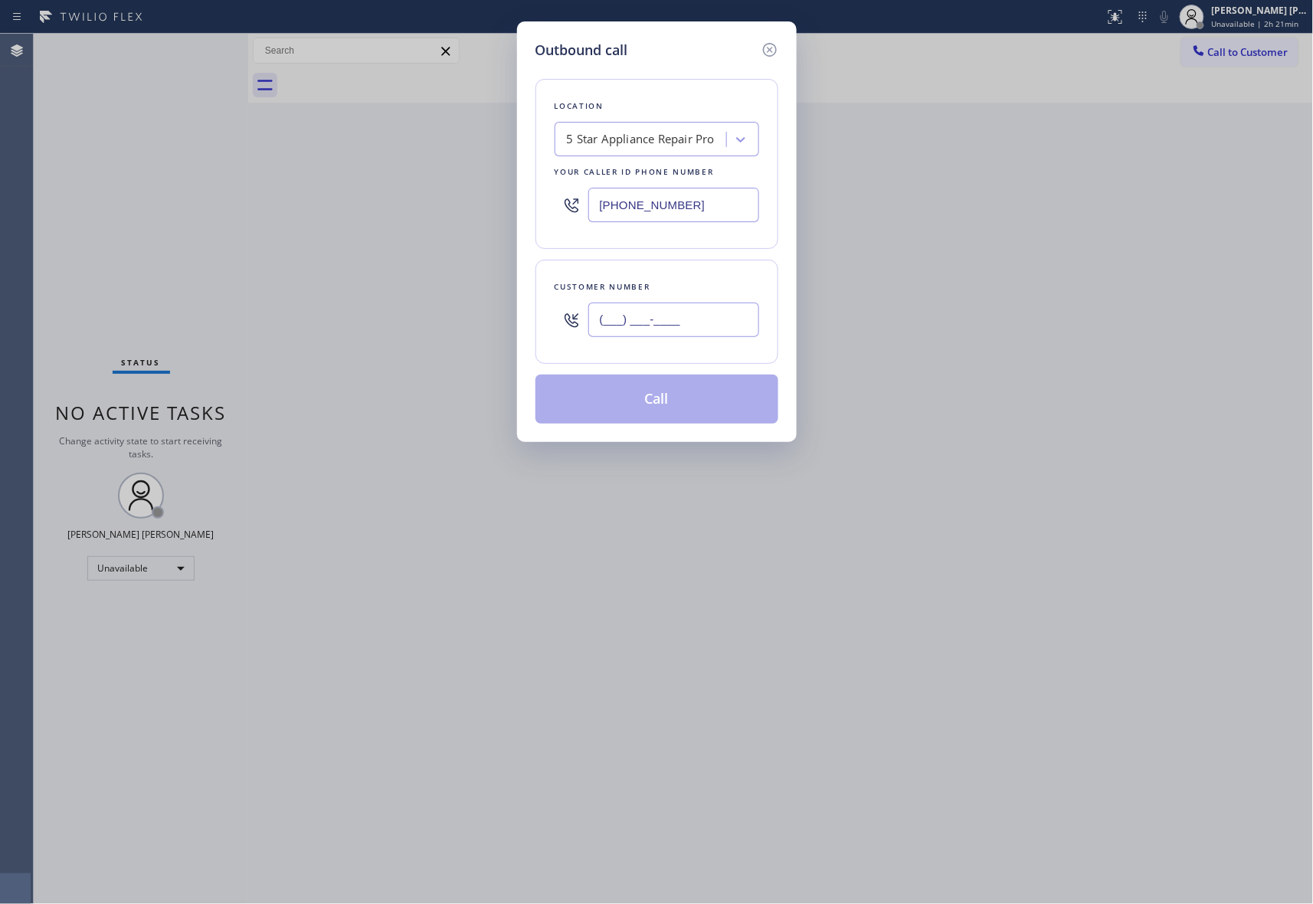
click at [688, 328] on input "(___) ___-____" at bounding box center [673, 320] width 171 height 34
paste input "310) 663-9823"
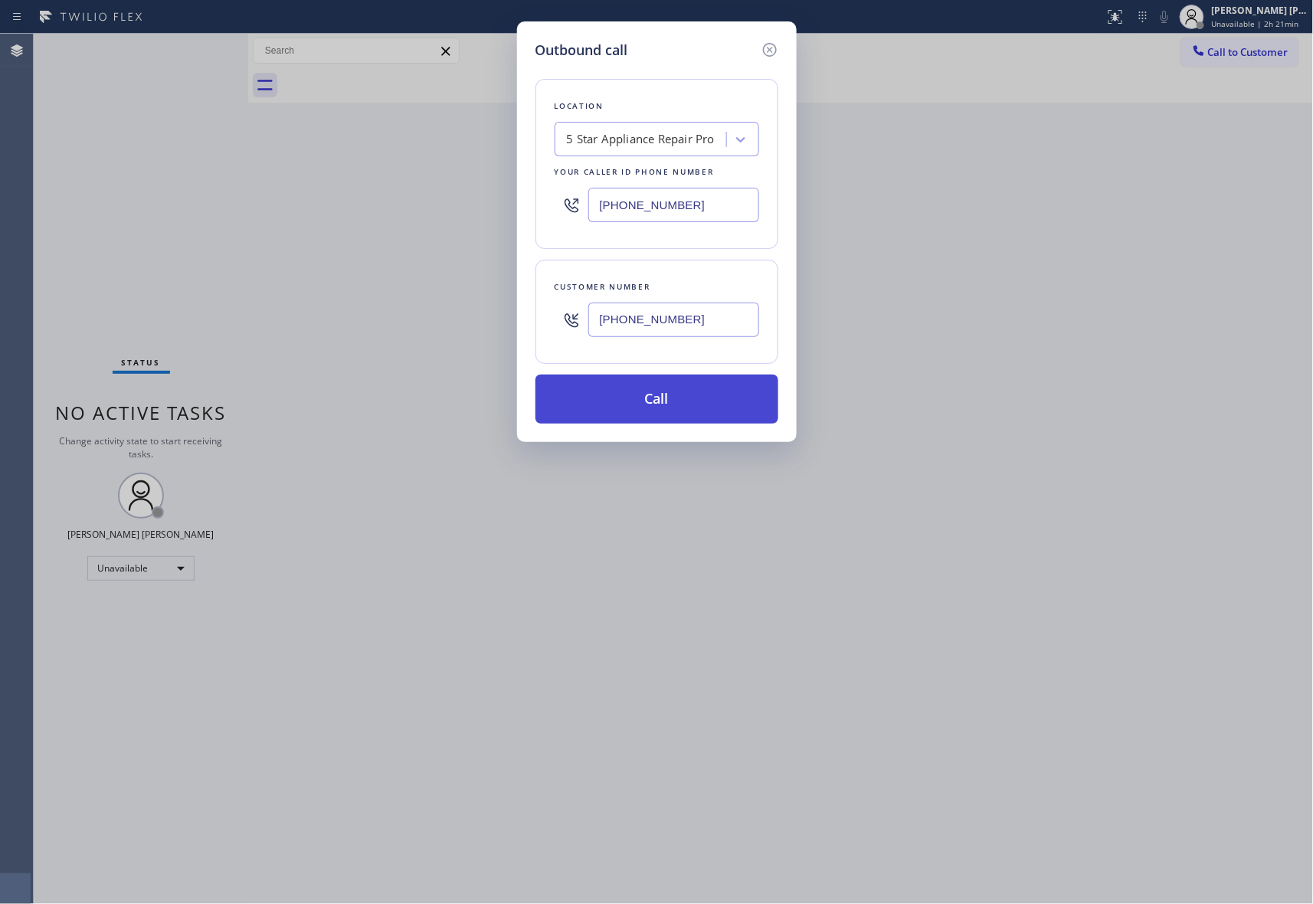
type input "(310) 663-9823"
click at [683, 395] on button "Call" at bounding box center [657, 399] width 243 height 49
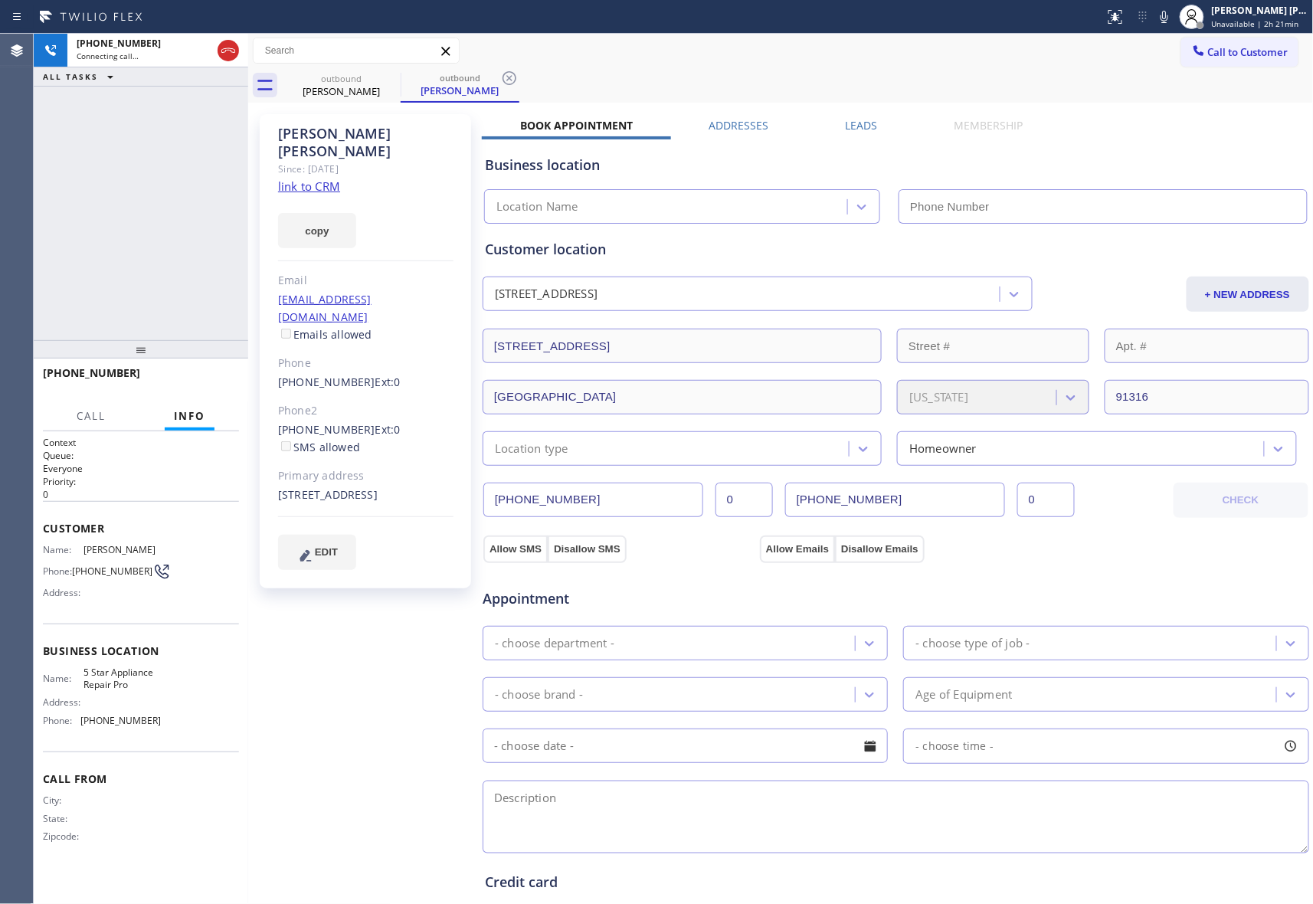
type input "[PHONE_NUMBER]"
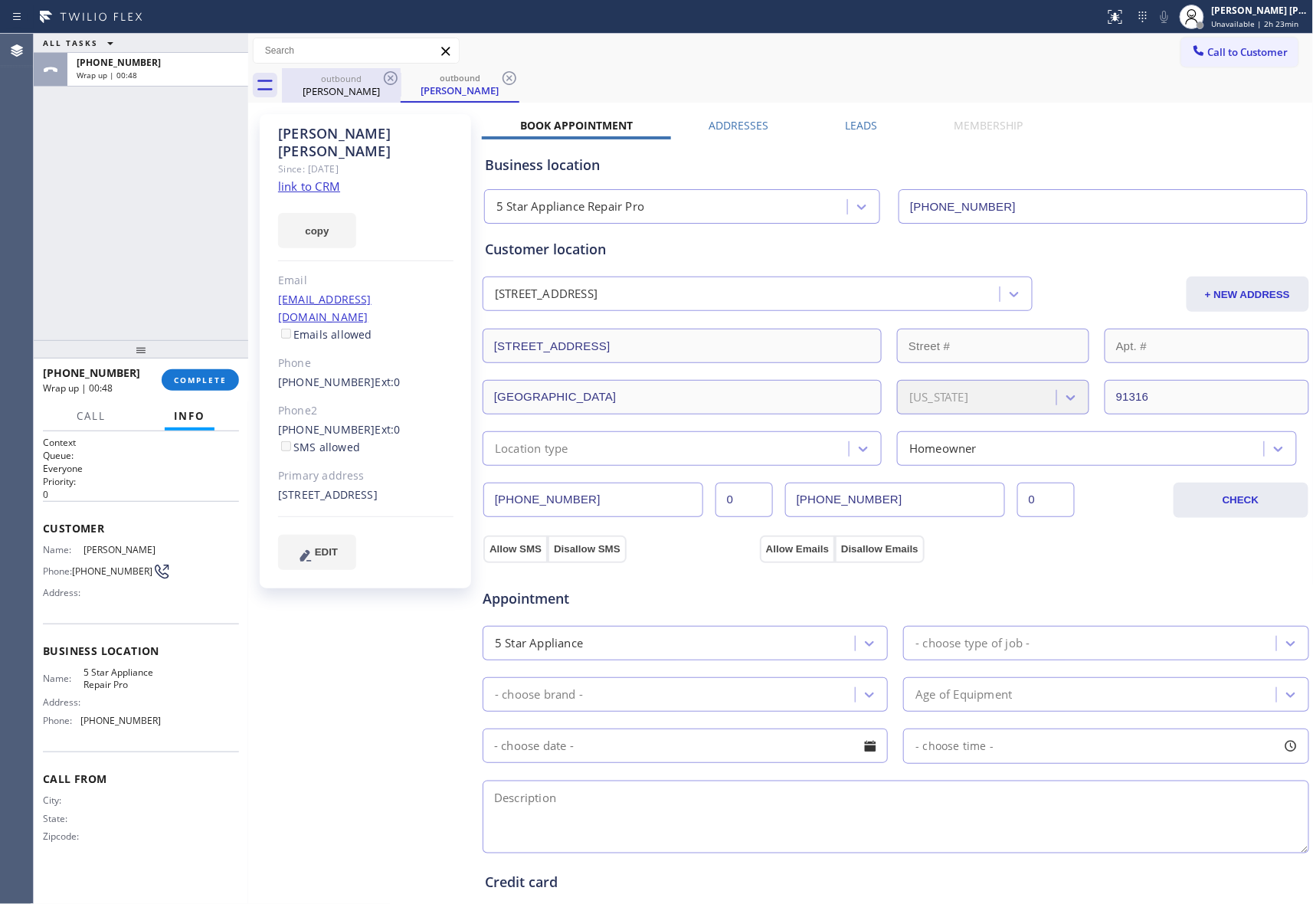
click at [372, 77] on div "outbound" at bounding box center [341, 78] width 116 height 11
click at [392, 77] on icon at bounding box center [391, 78] width 14 height 14
click at [392, 77] on div "outbound Amy Conley" at bounding box center [798, 85] width 1032 height 34
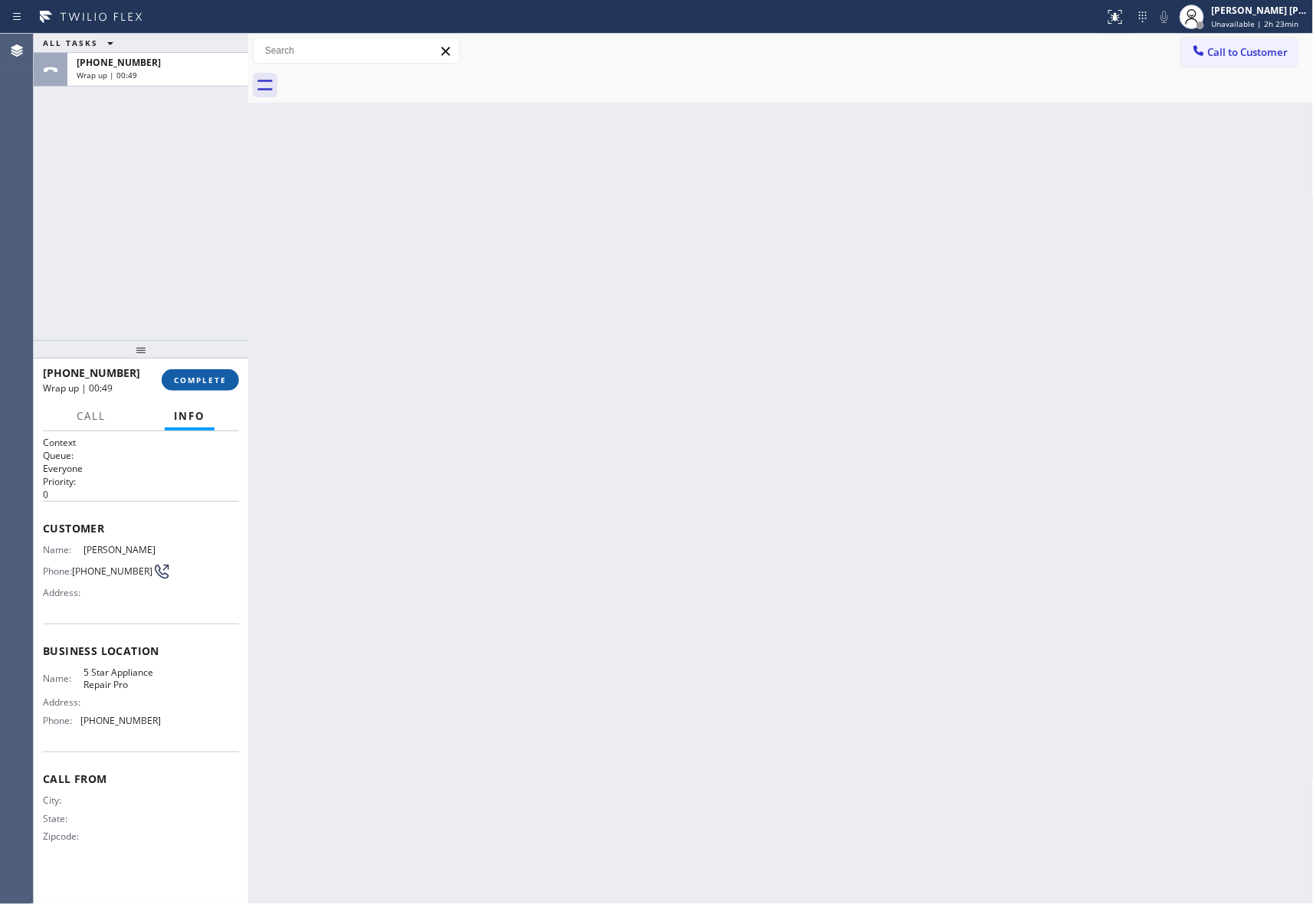
click at [216, 386] on button "COMPLETE" at bounding box center [200, 379] width 77 height 21
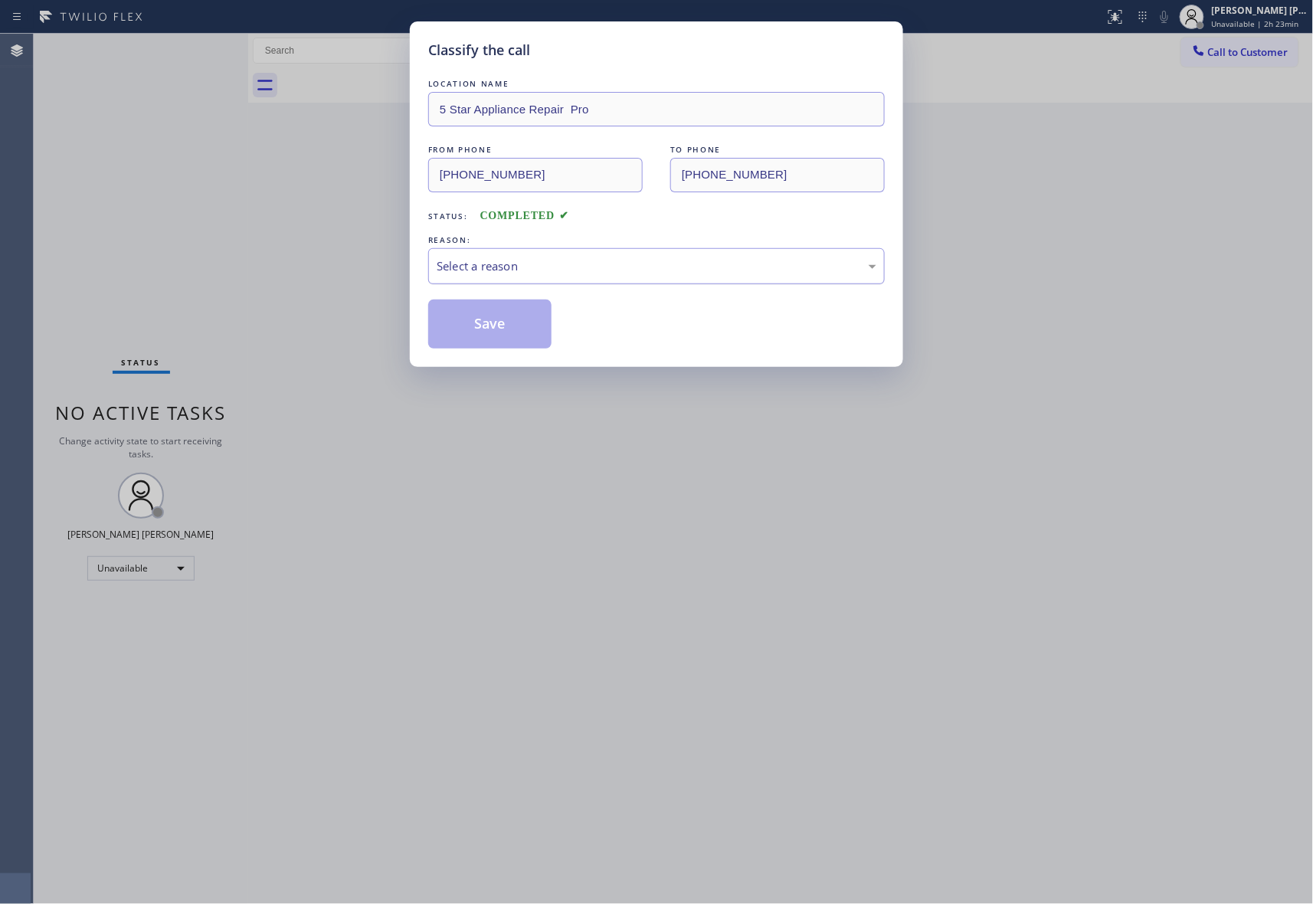
click at [700, 261] on div "Select a reason" at bounding box center [657, 266] width 440 height 18
click at [495, 329] on button "Save" at bounding box center [489, 324] width 123 height 49
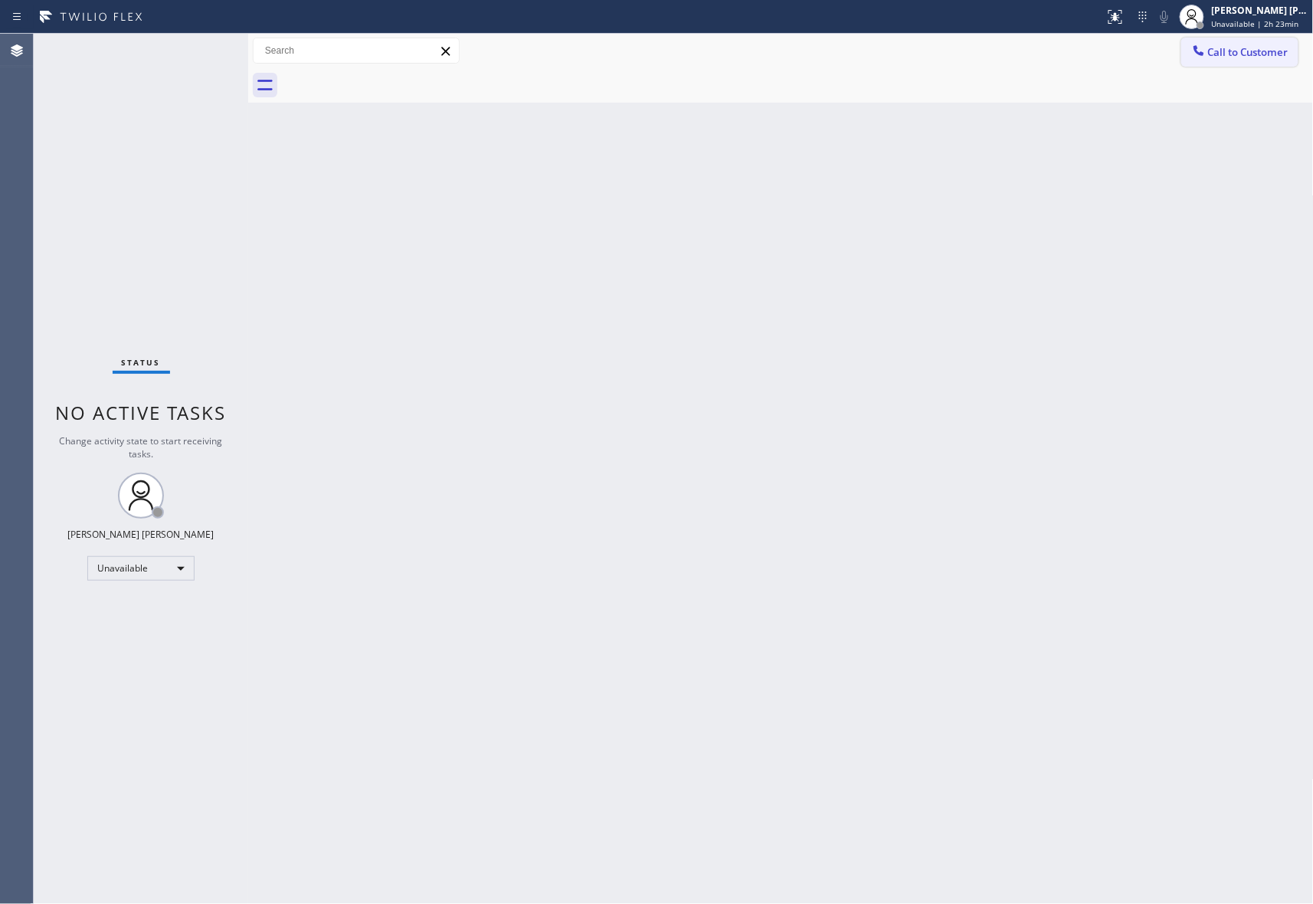
click at [1278, 54] on span "Call to Customer" at bounding box center [1248, 52] width 80 height 14
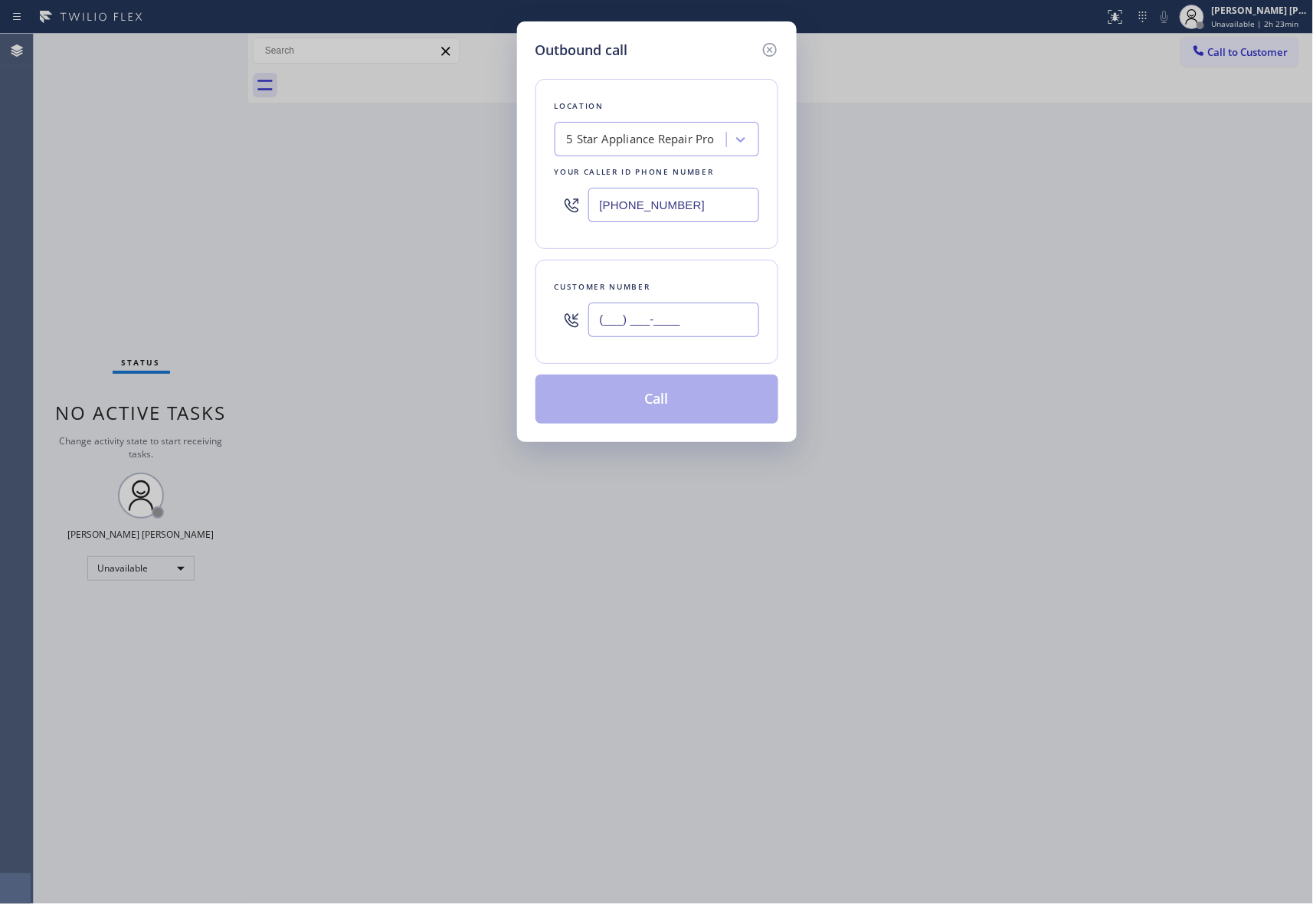
click at [718, 308] on input "(___) ___-____" at bounding box center [673, 320] width 171 height 34
paste input "818) 281-5741"
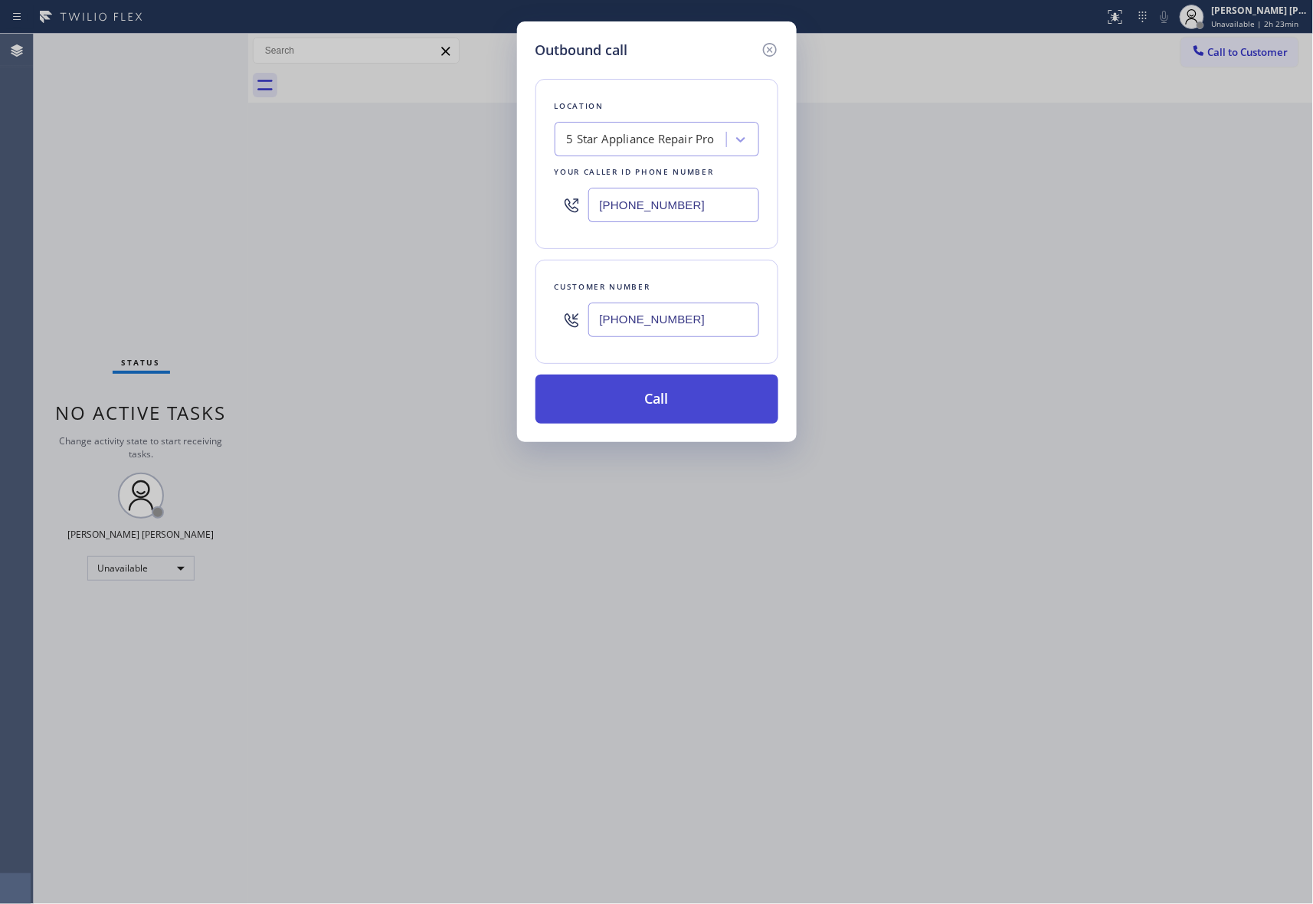
type input "(818) 281-5741"
click at [679, 401] on button "Call" at bounding box center [657, 399] width 243 height 49
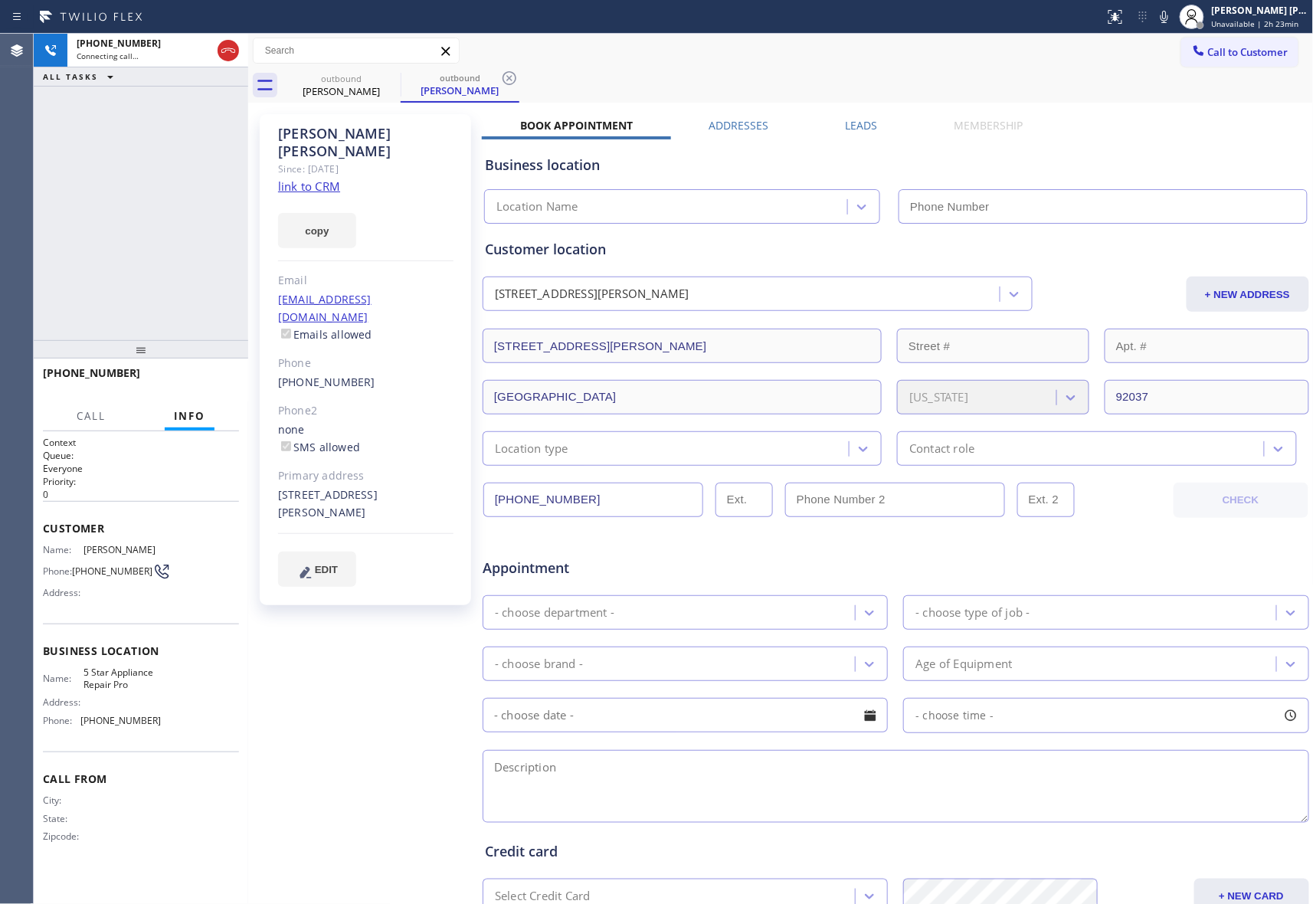
type input "[PHONE_NUMBER]"
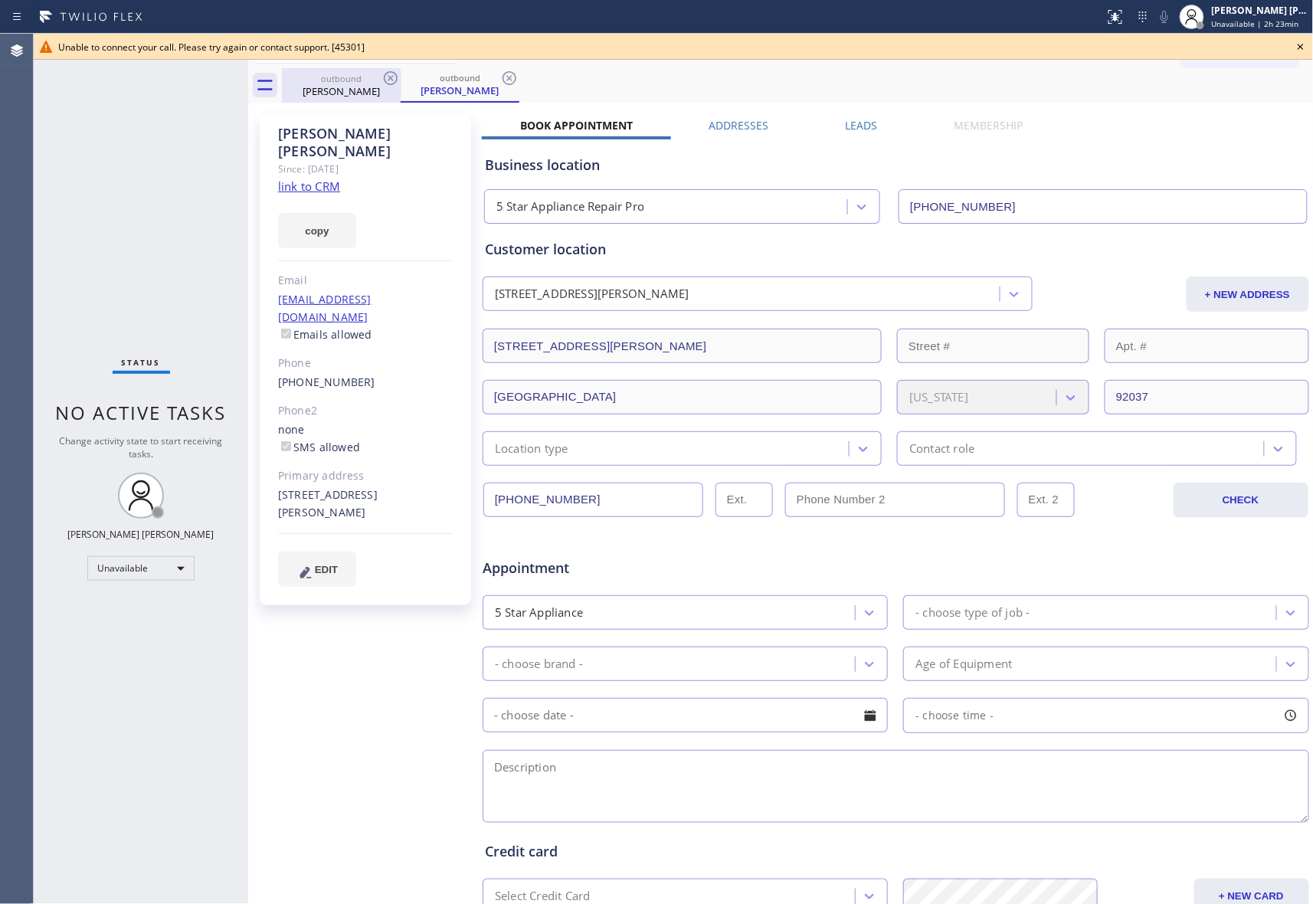
drag, startPoint x: 357, startPoint y: 78, endPoint x: 377, endPoint y: 78, distance: 19.9
click at [360, 78] on div "outbound" at bounding box center [341, 78] width 116 height 11
click at [378, 78] on div "outbound" at bounding box center [341, 77] width 116 height 11
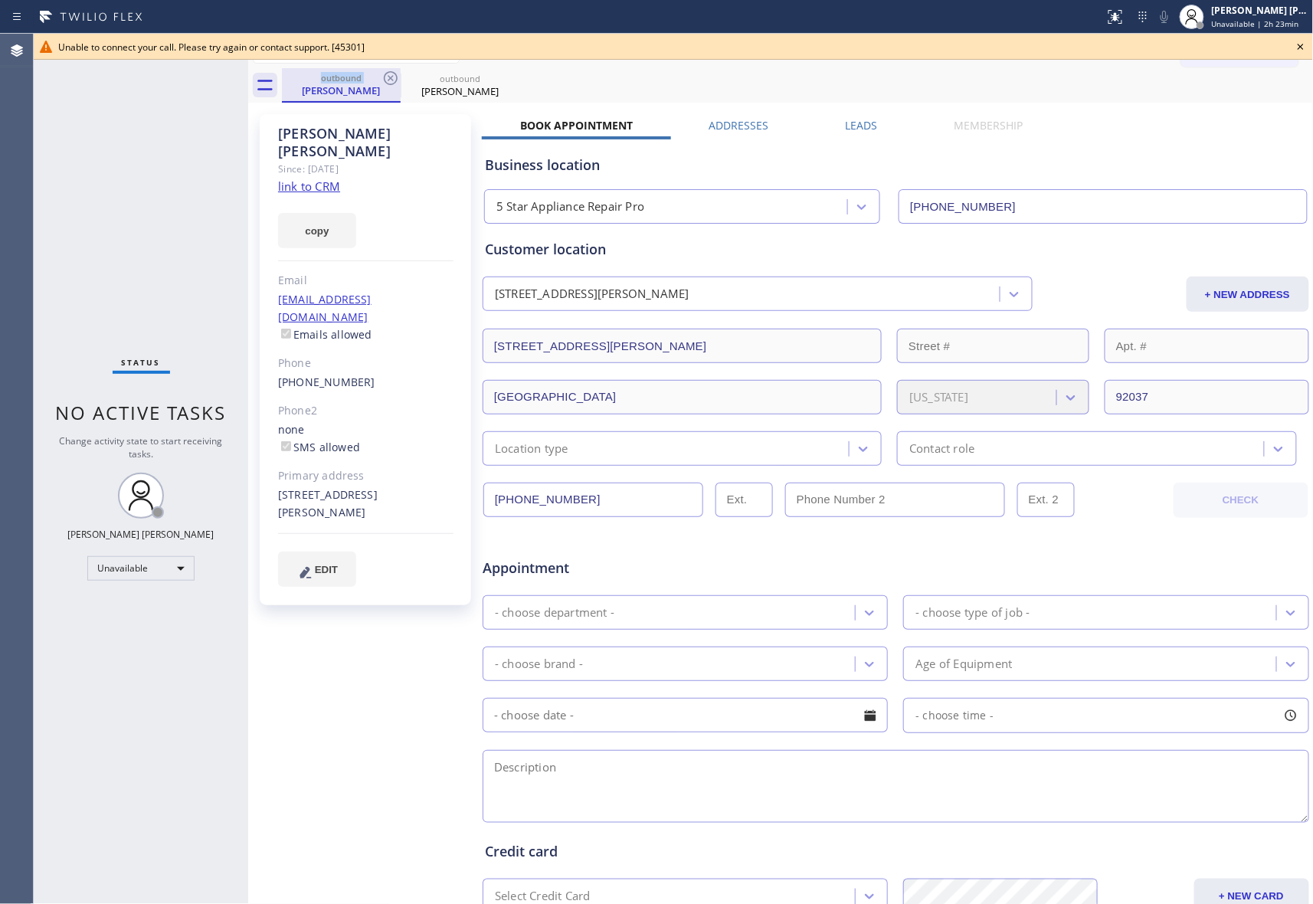
click at [378, 78] on div "outbound" at bounding box center [341, 77] width 116 height 11
click at [389, 75] on icon at bounding box center [391, 78] width 18 height 18
click at [0, 0] on icon at bounding box center [0, 0] width 0 height 0
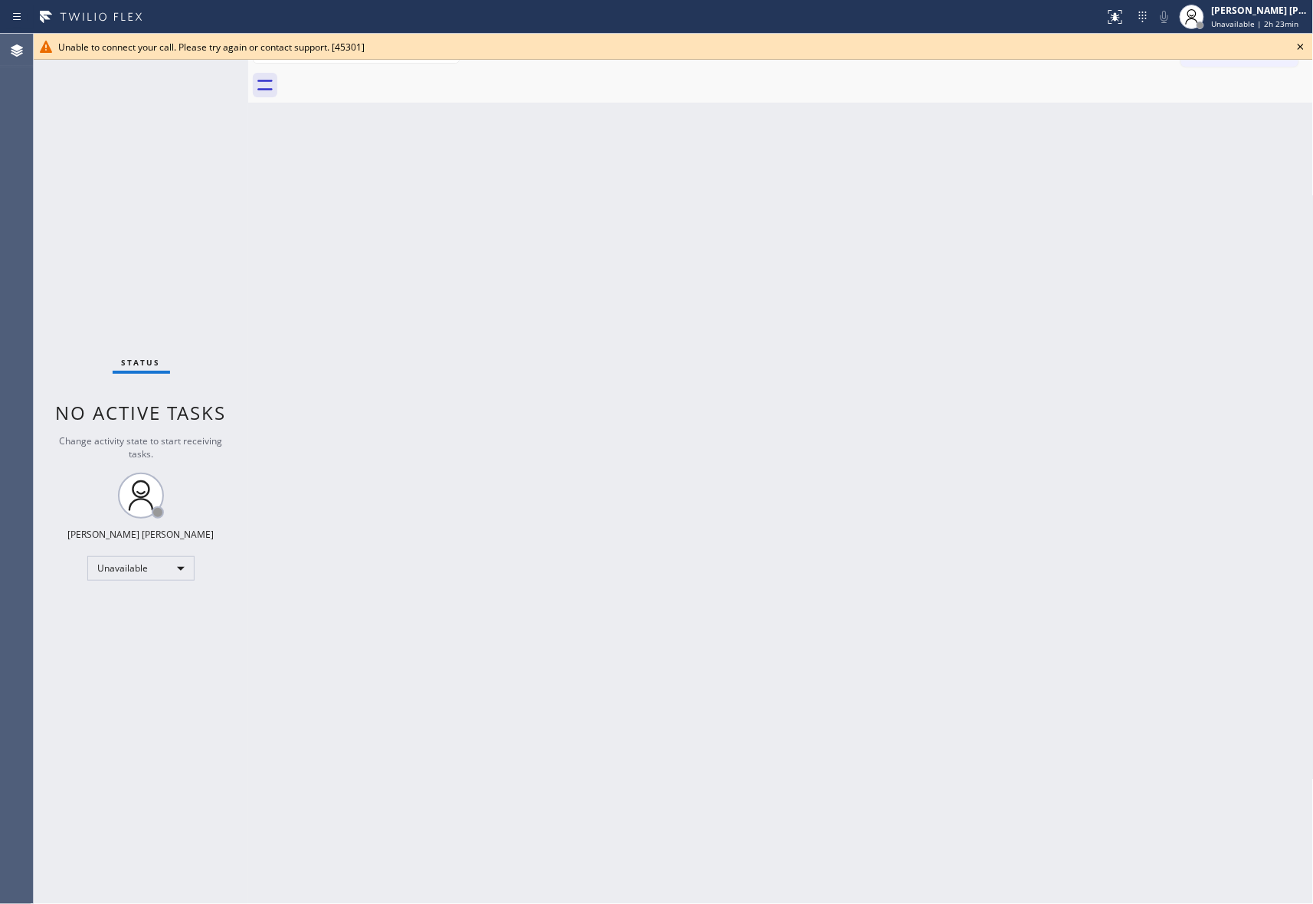
click at [389, 75] on div at bounding box center [798, 85] width 1032 height 34
drag, startPoint x: 1306, startPoint y: 46, endPoint x: 1088, endPoint y: 16, distance: 220.4
click at [1304, 46] on icon at bounding box center [1301, 47] width 18 height 18
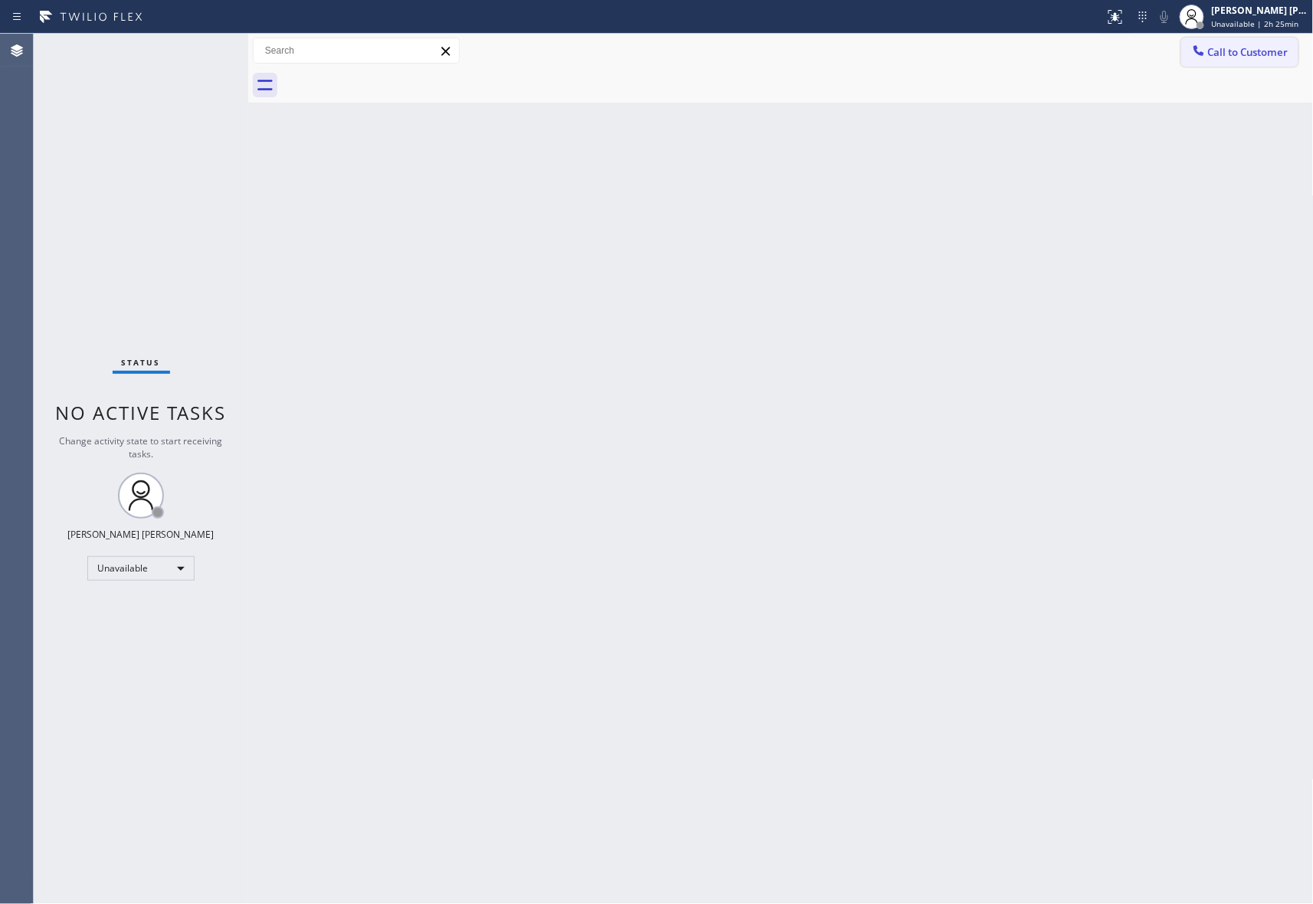
click at [1294, 58] on button "Call to Customer" at bounding box center [1239, 52] width 117 height 29
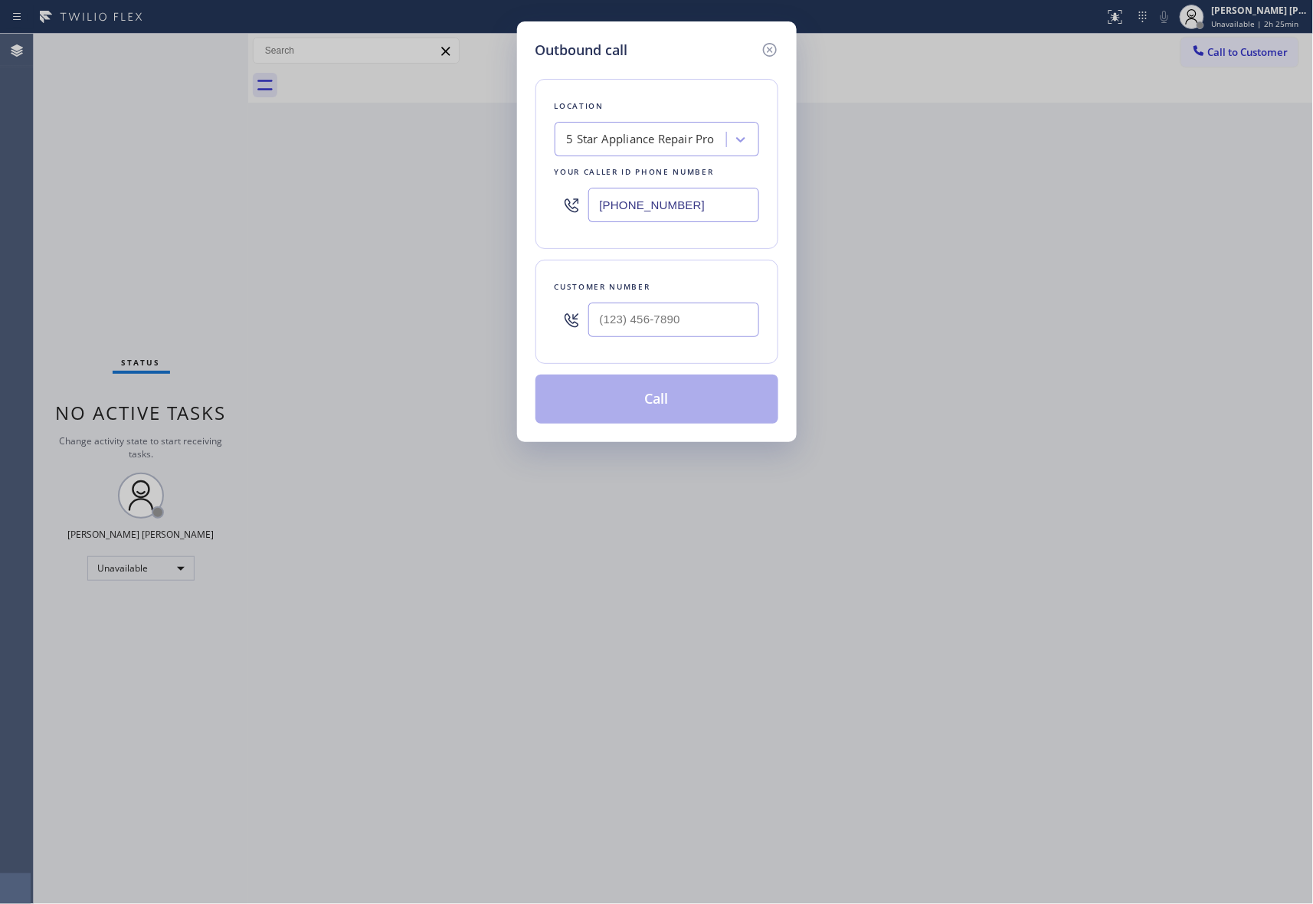
click at [708, 300] on div at bounding box center [673, 320] width 171 height 50
click at [709, 313] on input "(___) ___-____" at bounding box center [673, 320] width 171 height 34
paste input "203) 981-3030"
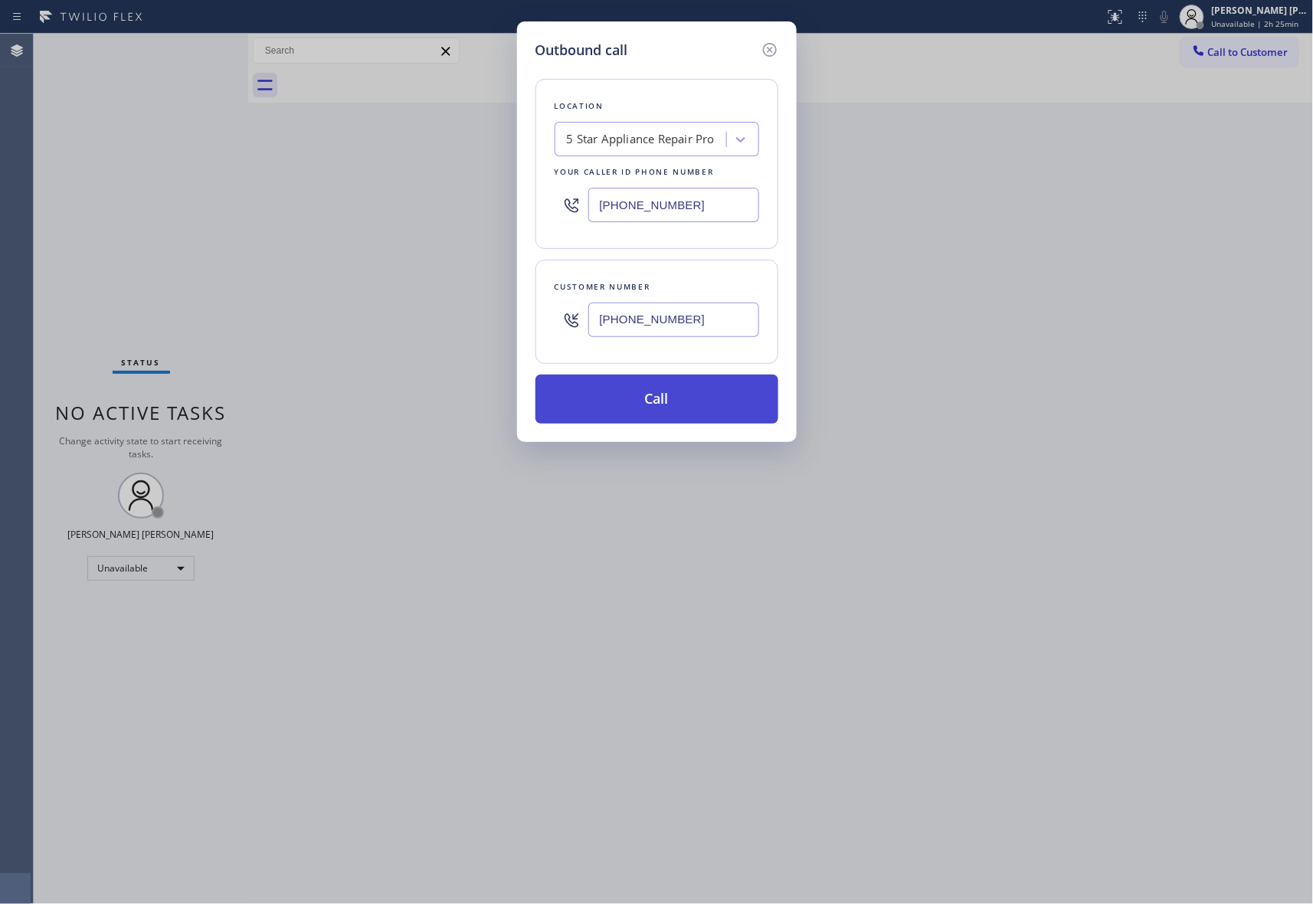
type input "(203) 981-3030"
click at [687, 393] on button "Call" at bounding box center [657, 399] width 243 height 49
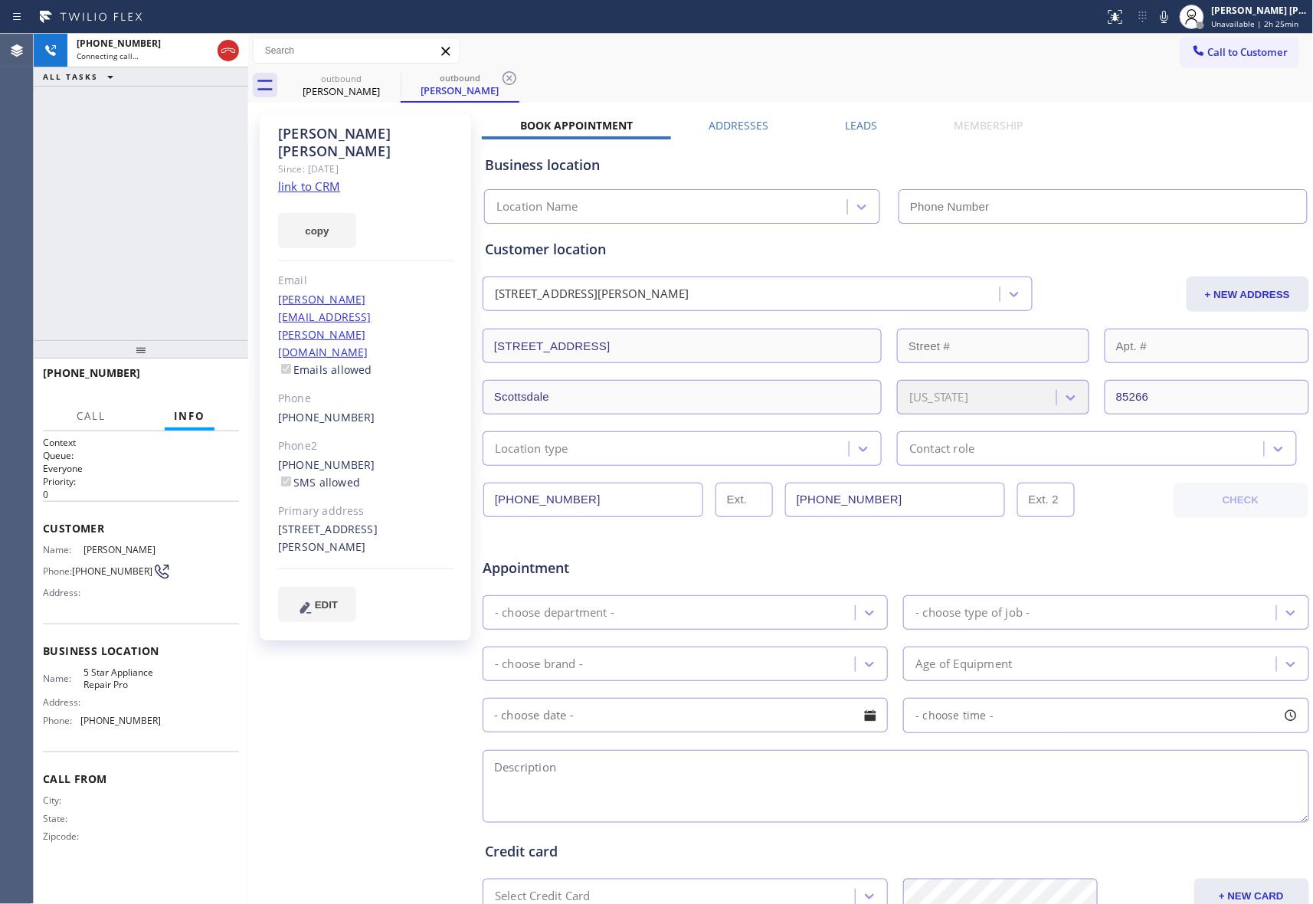
type input "[PHONE_NUMBER]"
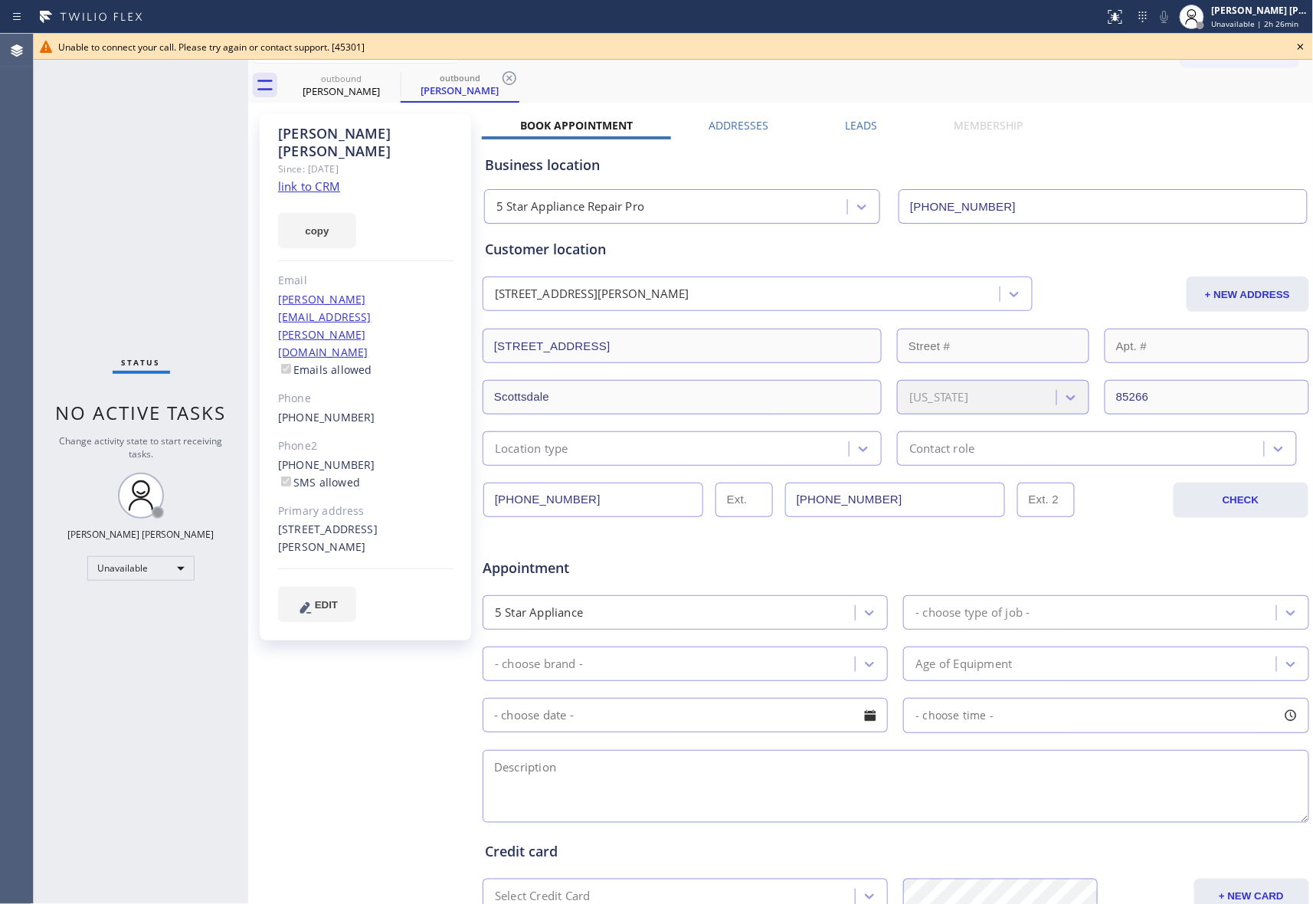
click at [1293, 47] on icon at bounding box center [1301, 47] width 18 height 18
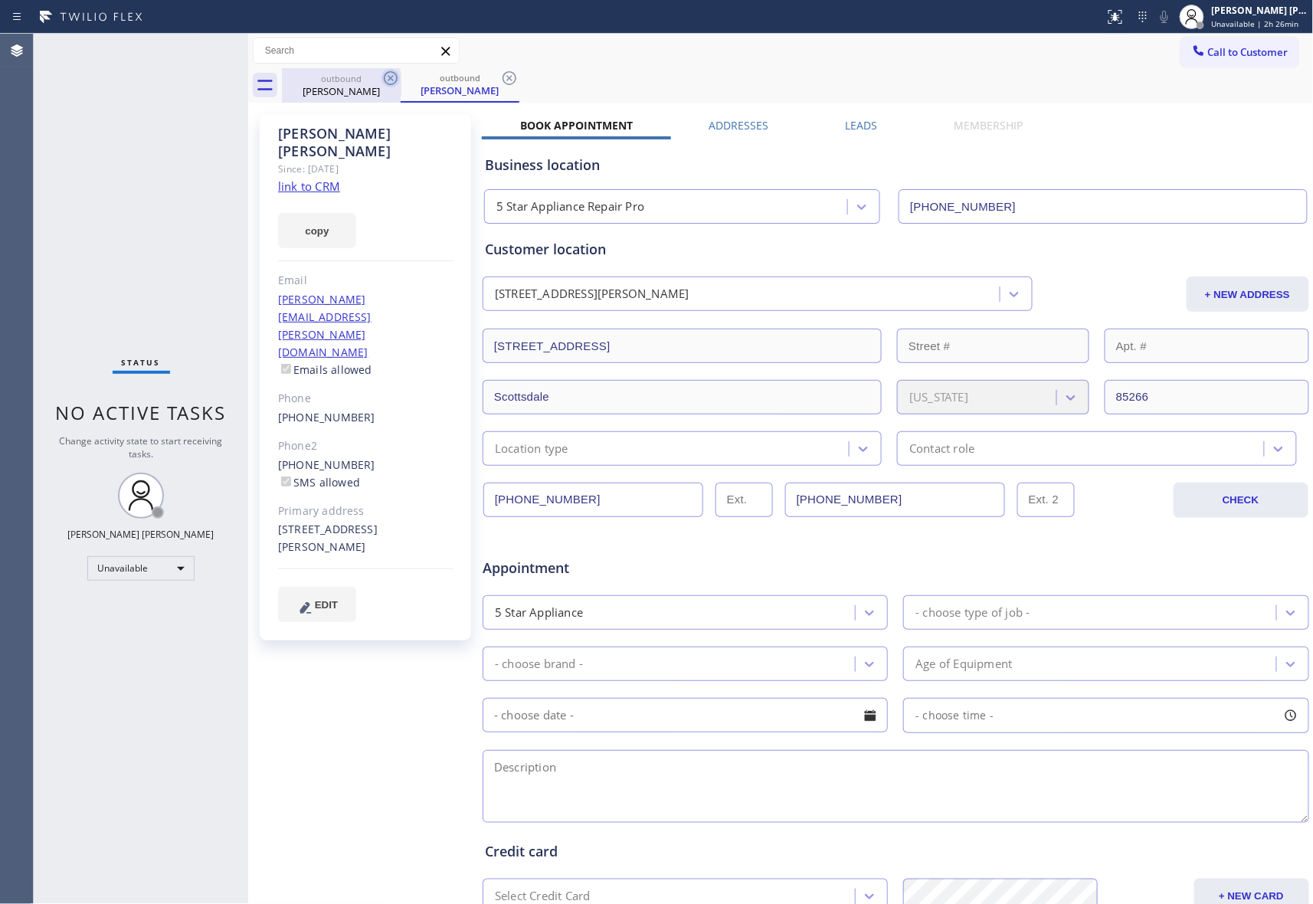
drag, startPoint x: 378, startPoint y: 87, endPoint x: 397, endPoint y: 80, distance: 19.6
click at [382, 87] on div "outbound Carolyn Passero" at bounding box center [341, 85] width 119 height 34
click at [397, 80] on icon at bounding box center [391, 78] width 18 height 18
click at [503, 80] on icon at bounding box center [510, 78] width 14 height 14
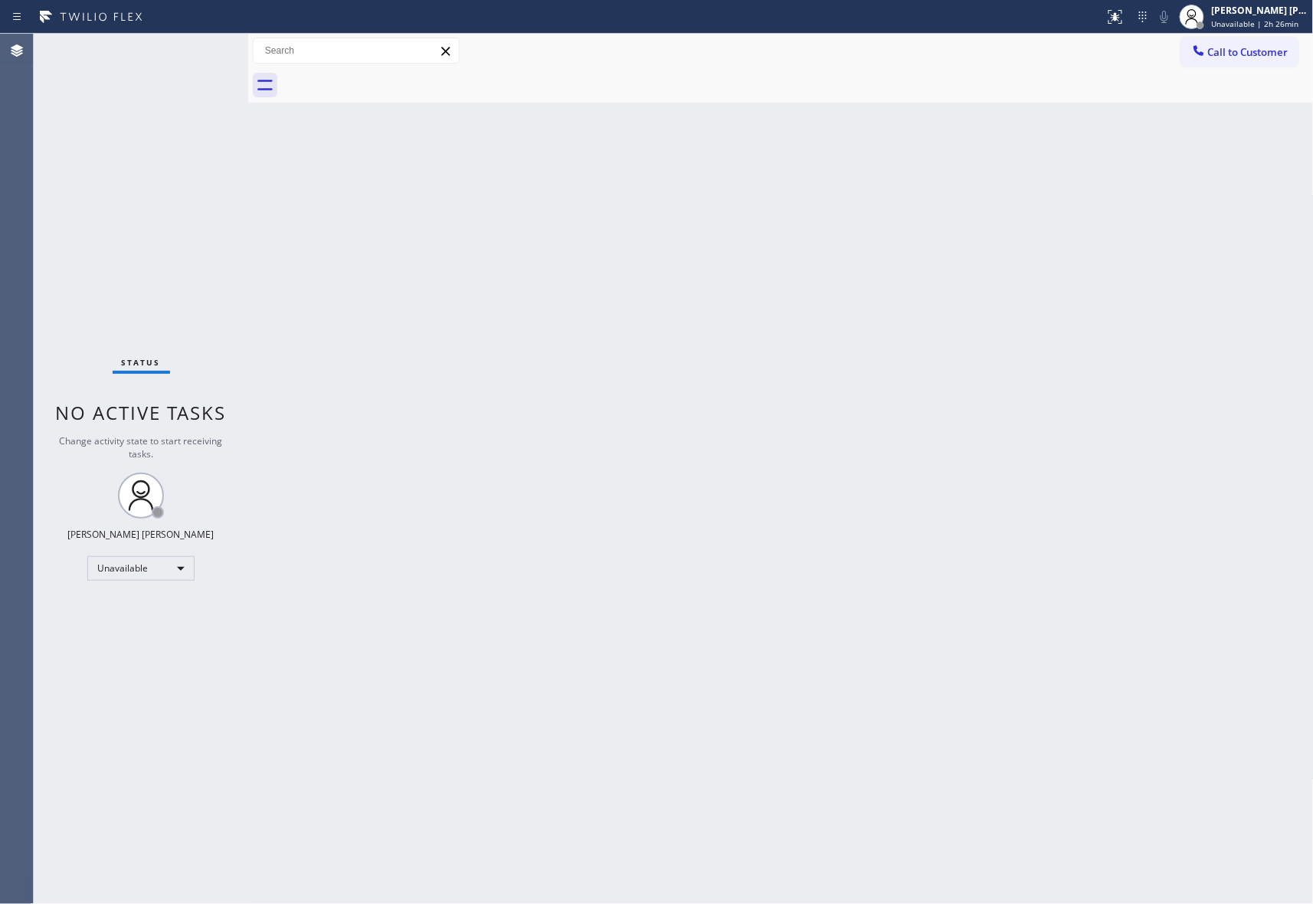
click at [397, 80] on div at bounding box center [798, 85] width 1032 height 34
click at [1257, 56] on span "Call to Customer" at bounding box center [1248, 52] width 80 height 14
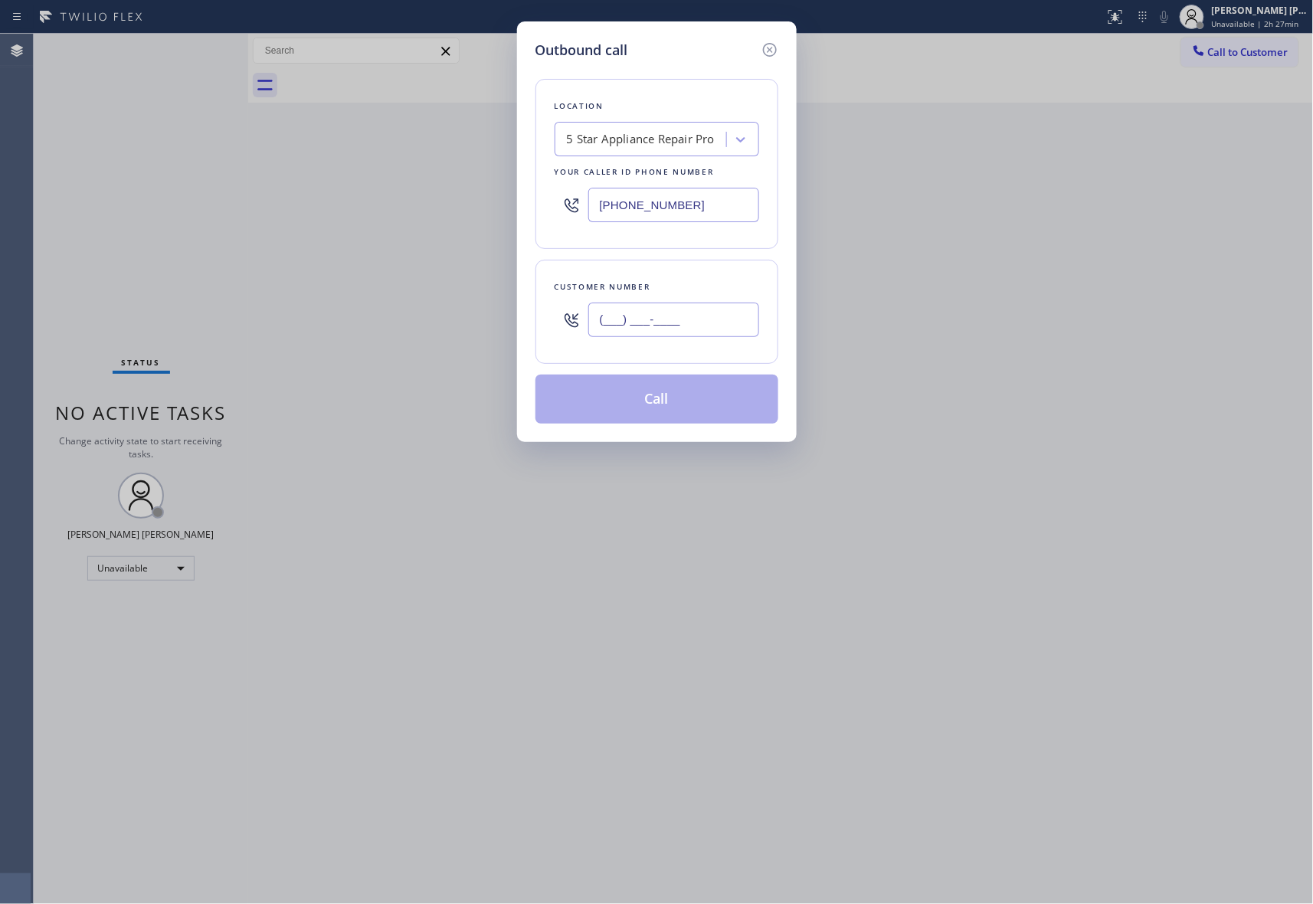
click at [677, 310] on input "(___) ___-____" at bounding box center [673, 320] width 171 height 34
paste input "213) 705-9210"
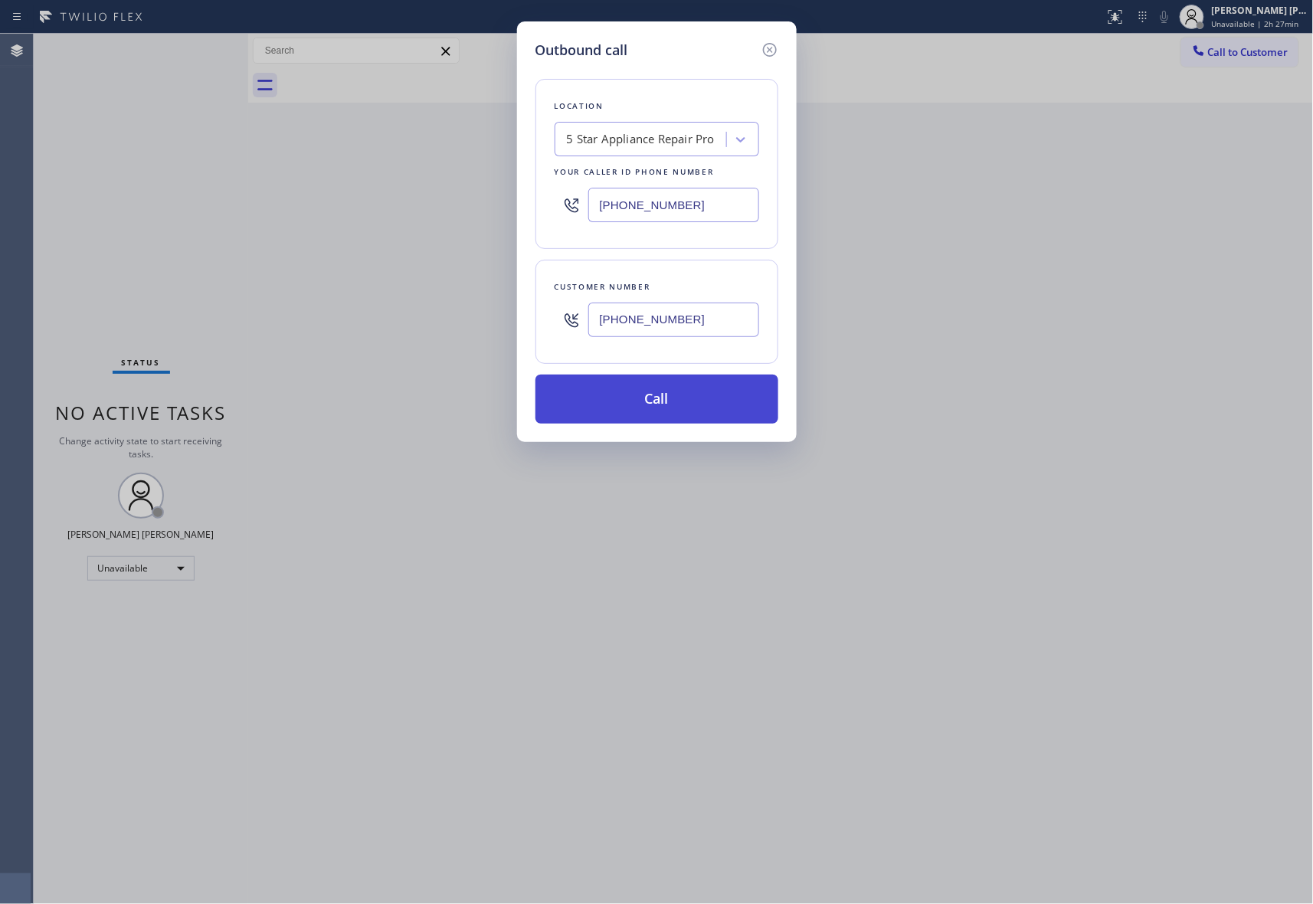
type input "(213) 705-9210"
click at [673, 400] on button "Call" at bounding box center [657, 399] width 243 height 49
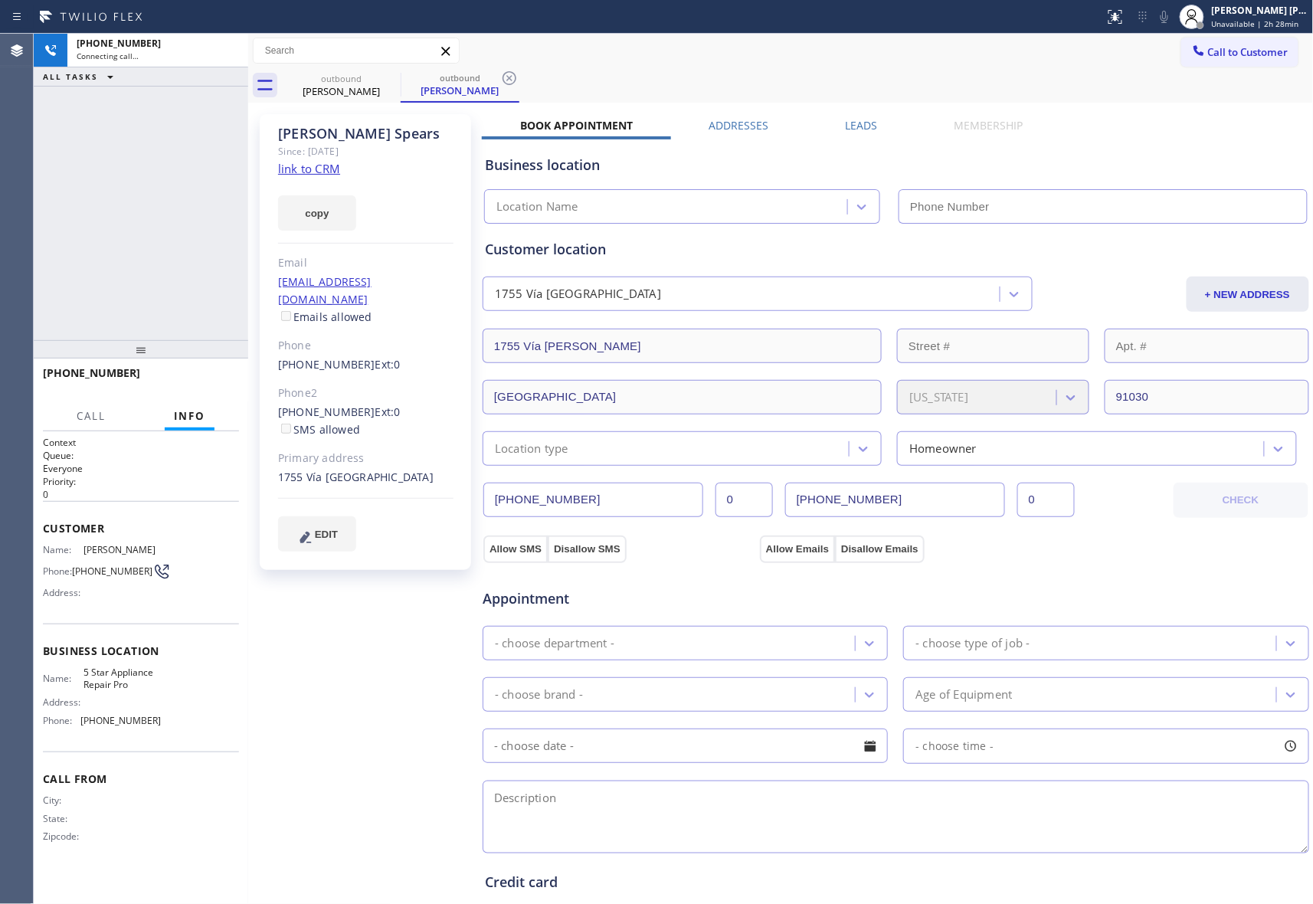
type input "[PHONE_NUMBER]"
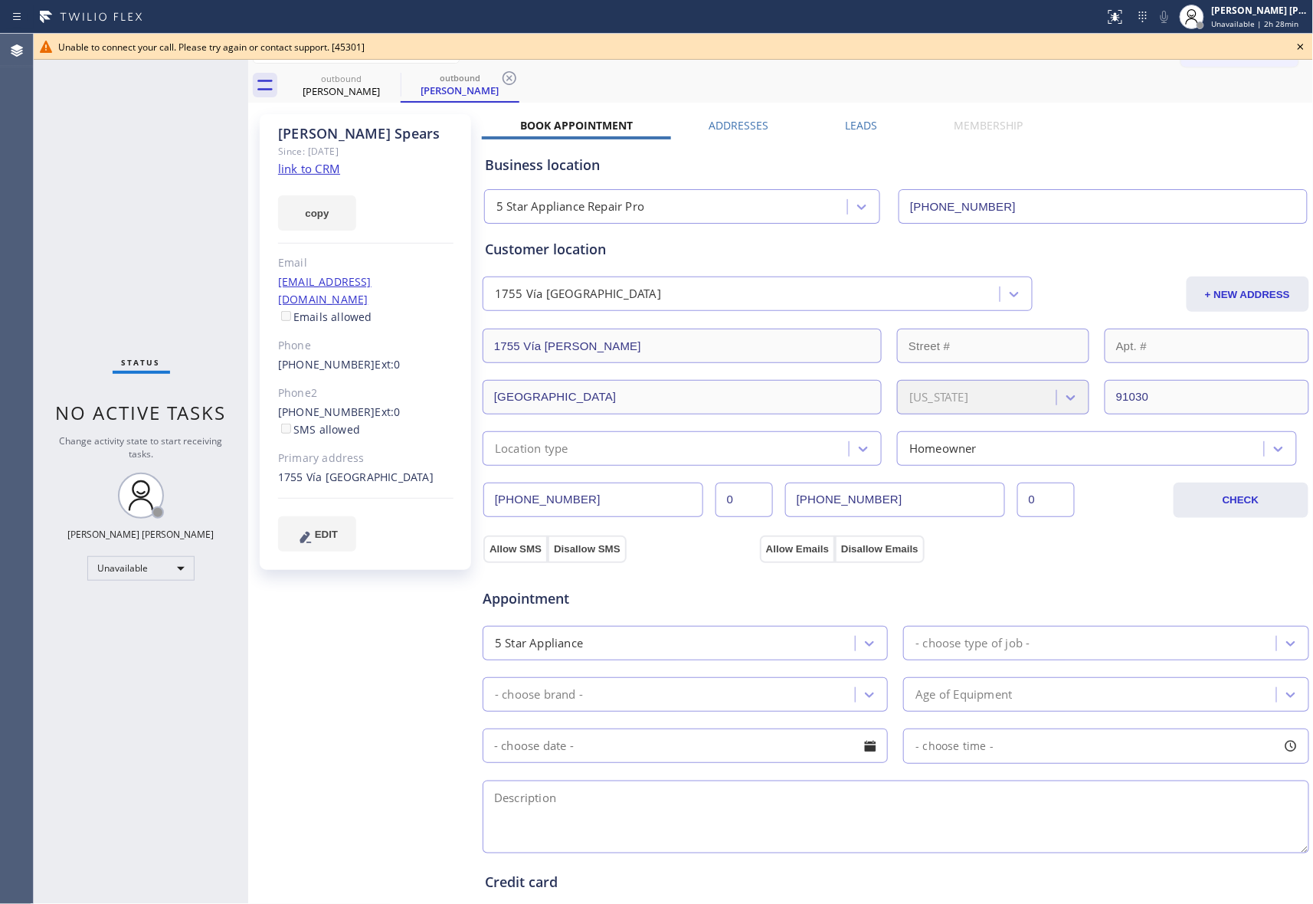
click at [1307, 48] on icon at bounding box center [1301, 47] width 18 height 18
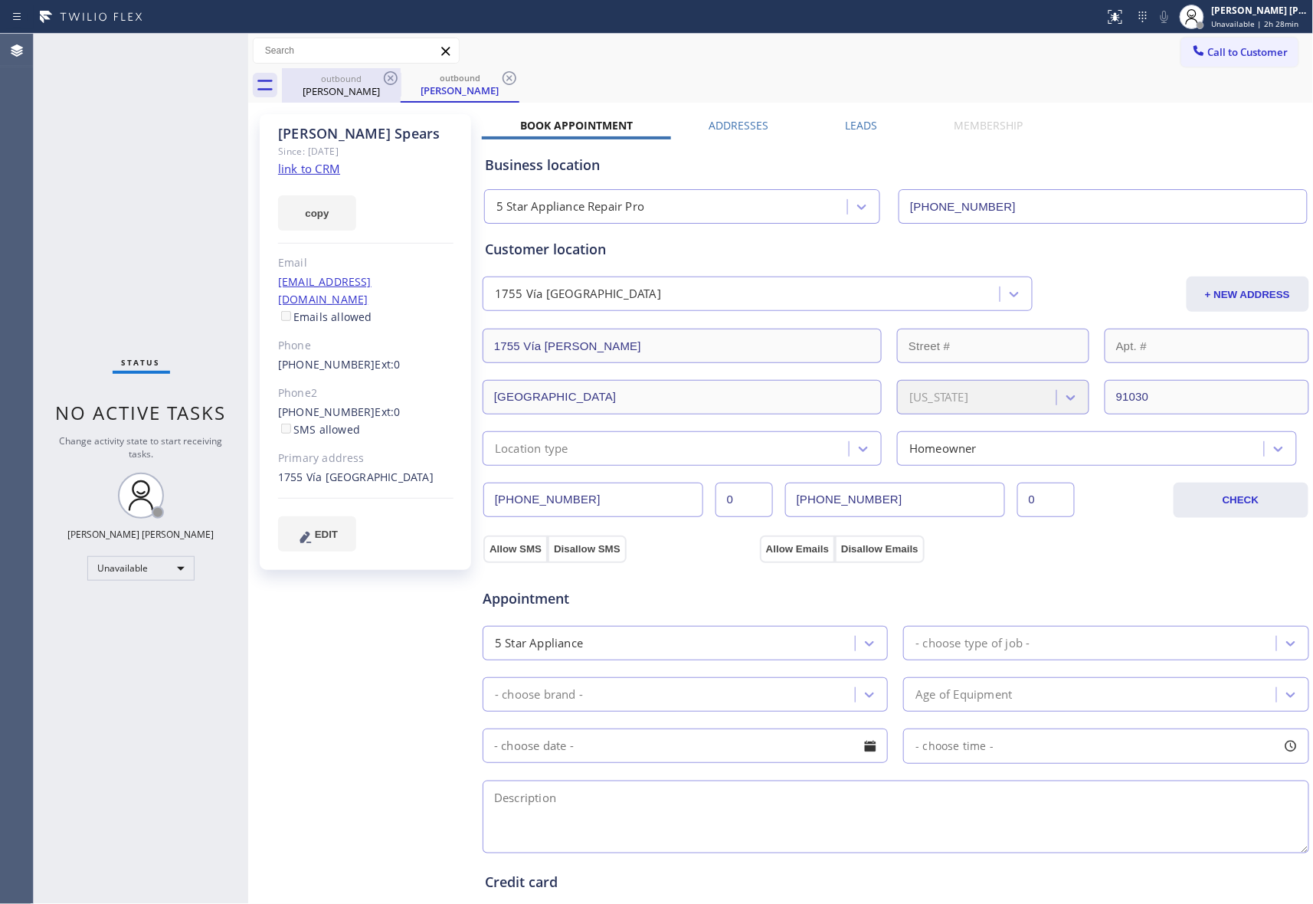
click at [374, 84] on div "Gwen Spears" at bounding box center [341, 91] width 116 height 14
click at [398, 80] on icon at bounding box center [391, 78] width 18 height 18
click at [386, 78] on icon at bounding box center [391, 78] width 18 height 18
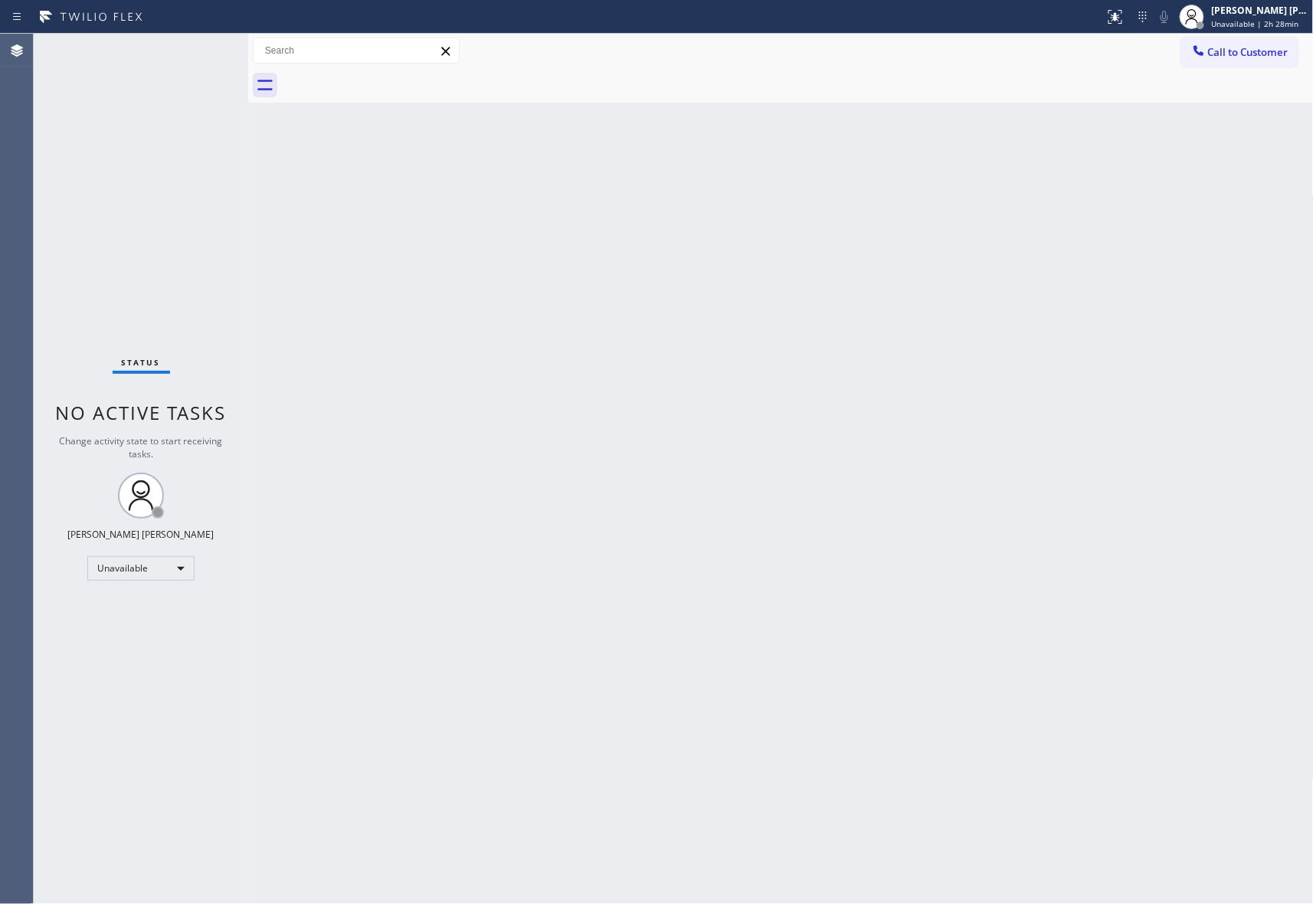
click at [386, 78] on div at bounding box center [798, 85] width 1032 height 34
click at [1266, 44] on button "Call to Customer" at bounding box center [1239, 52] width 117 height 29
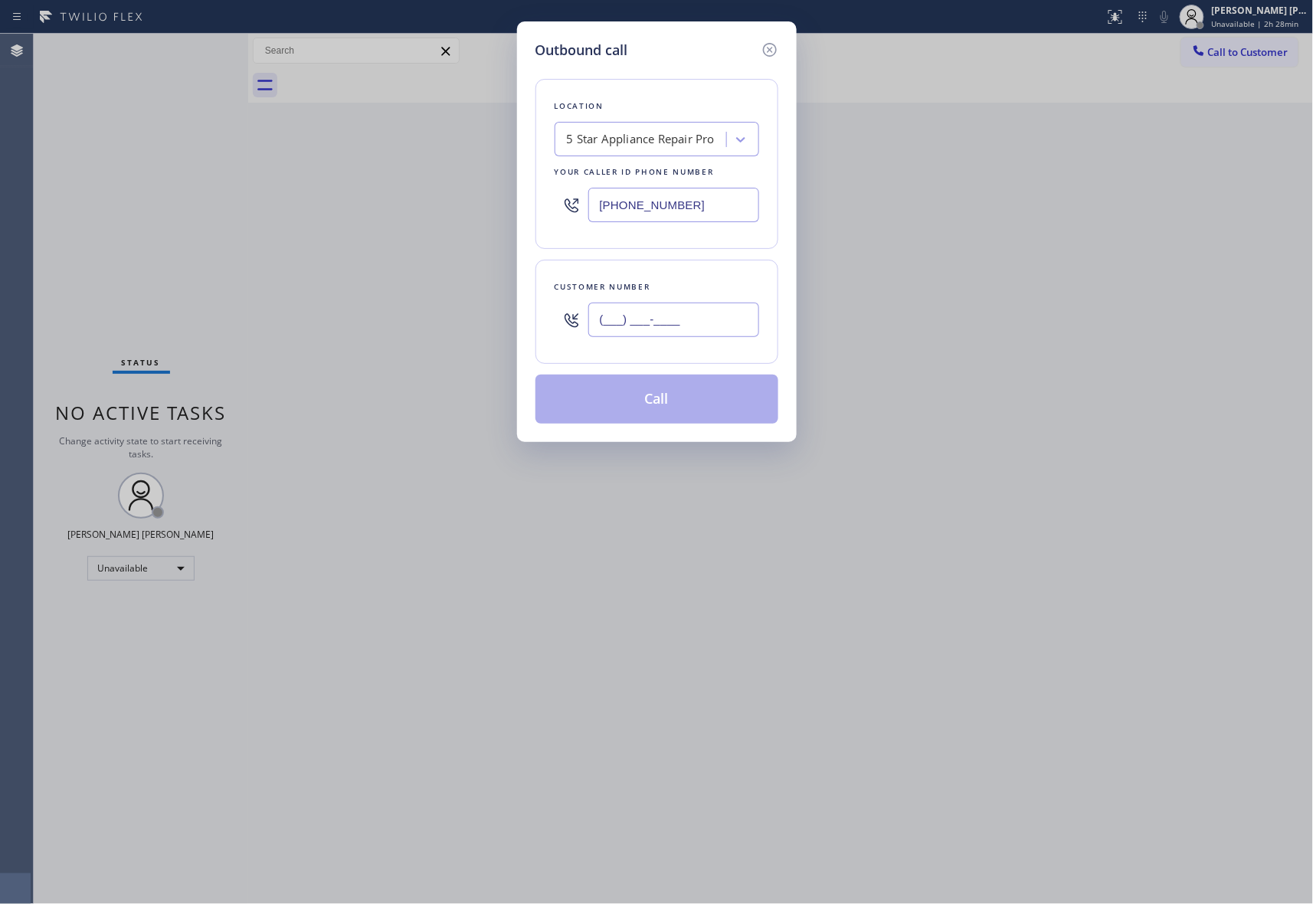
click at [720, 317] on input "(___) ___-____" at bounding box center [673, 320] width 171 height 34
paste input "650) 208-0543"
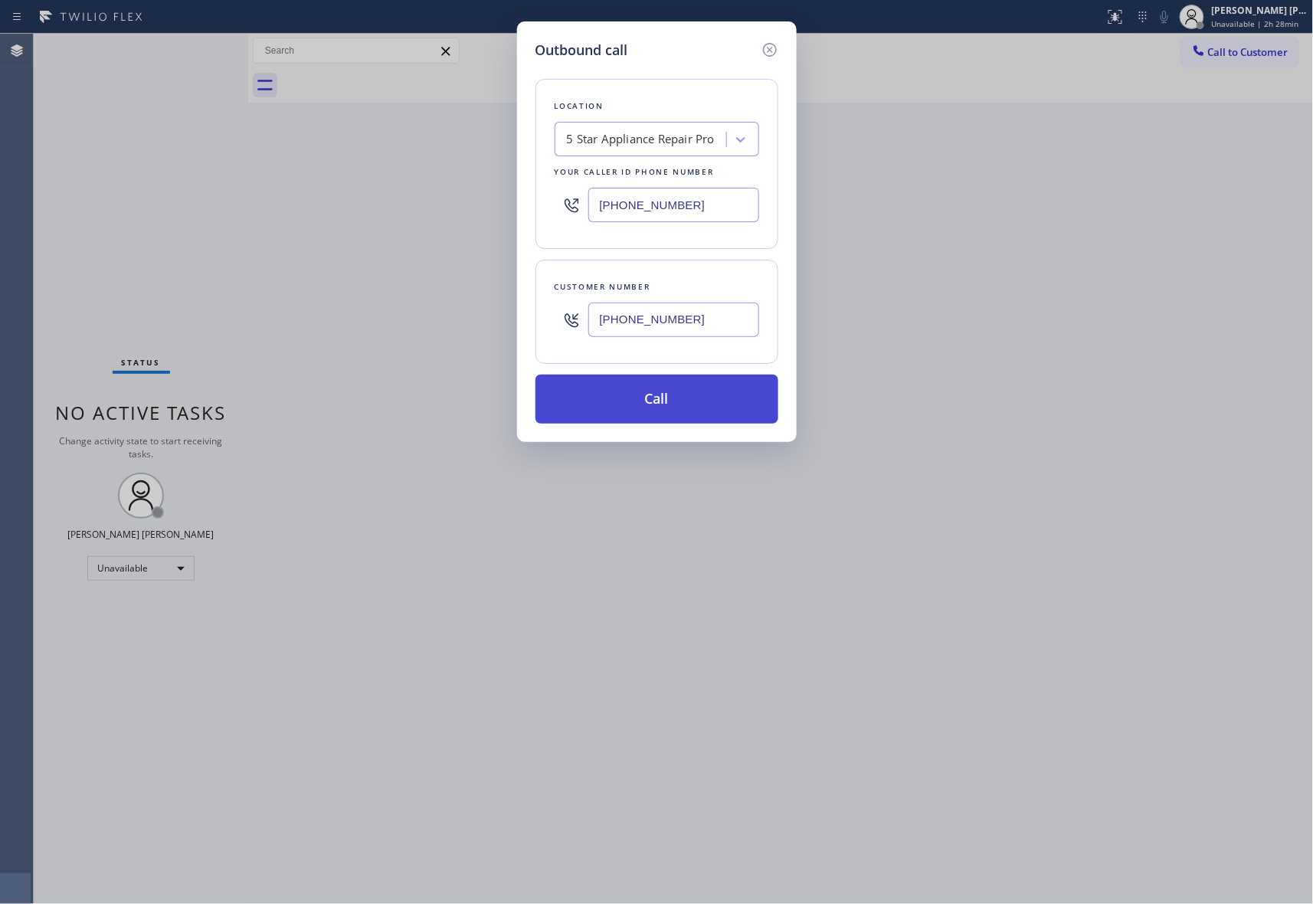
type input "(650) 208-0543"
click at [666, 402] on button "Call" at bounding box center [657, 399] width 243 height 49
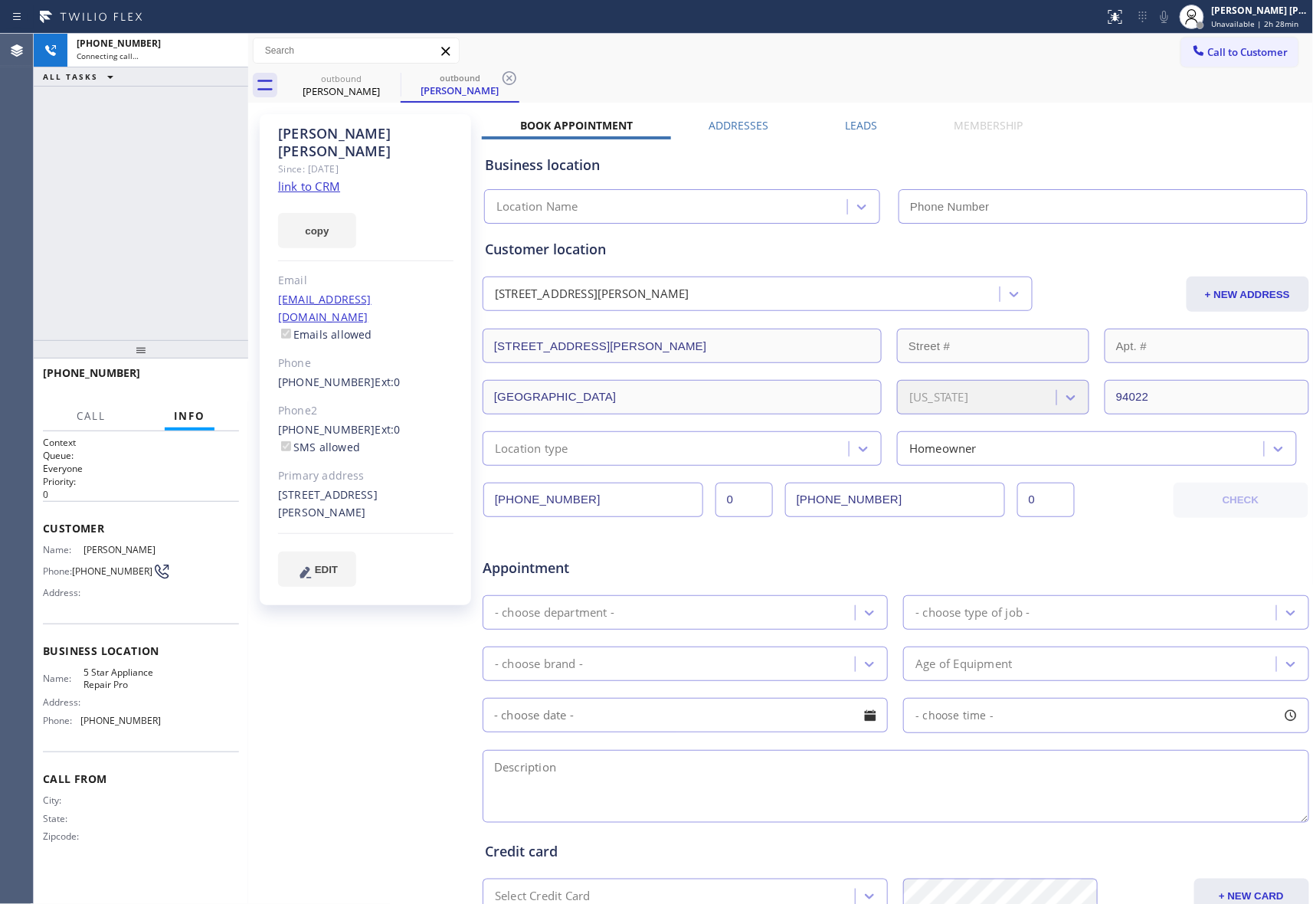
type input "[PHONE_NUMBER]"
click at [197, 372] on button "HANG UP" at bounding box center [203, 379] width 71 height 21
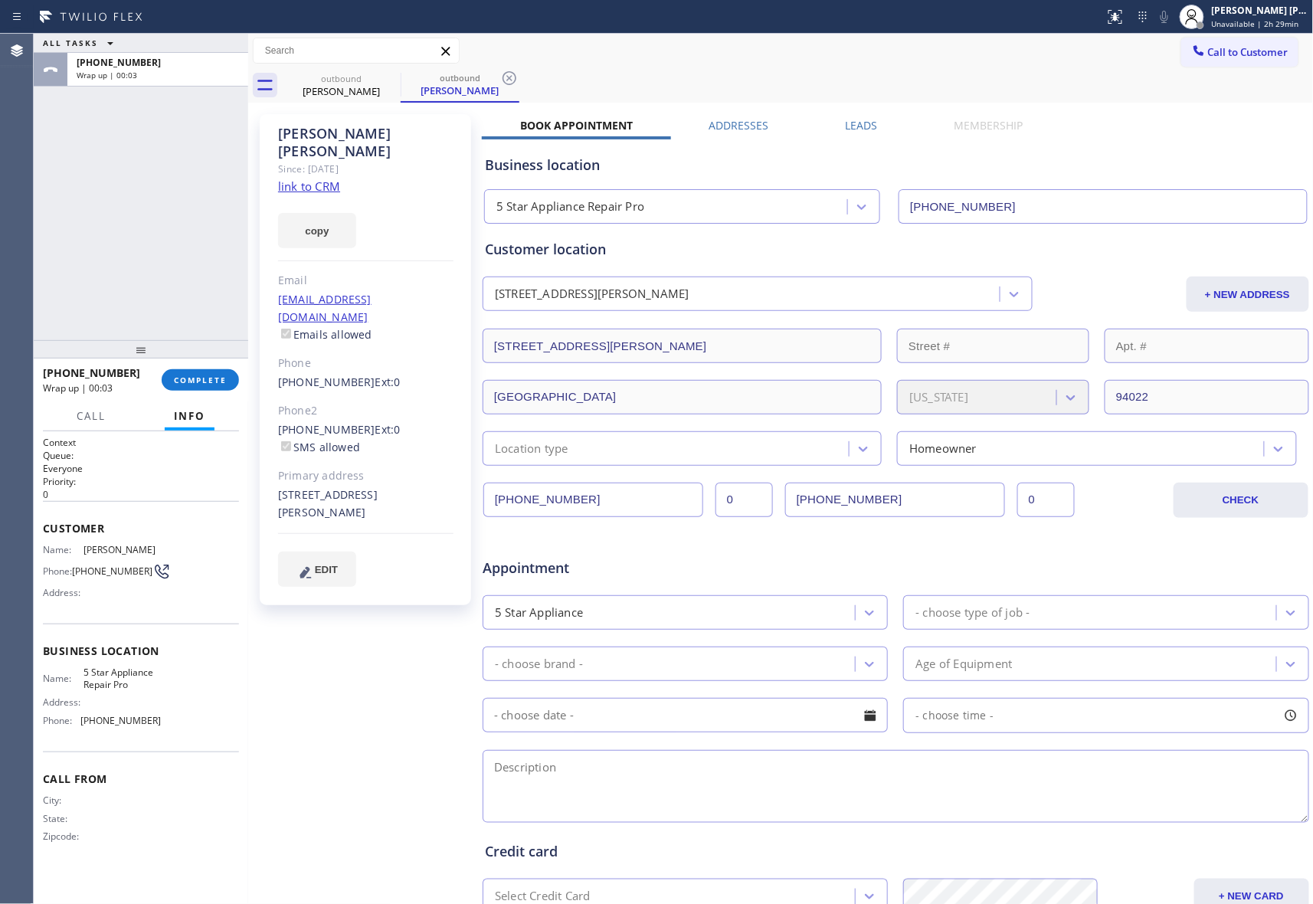
click at [875, 123] on div "Leads" at bounding box center [862, 128] width 109 height 21
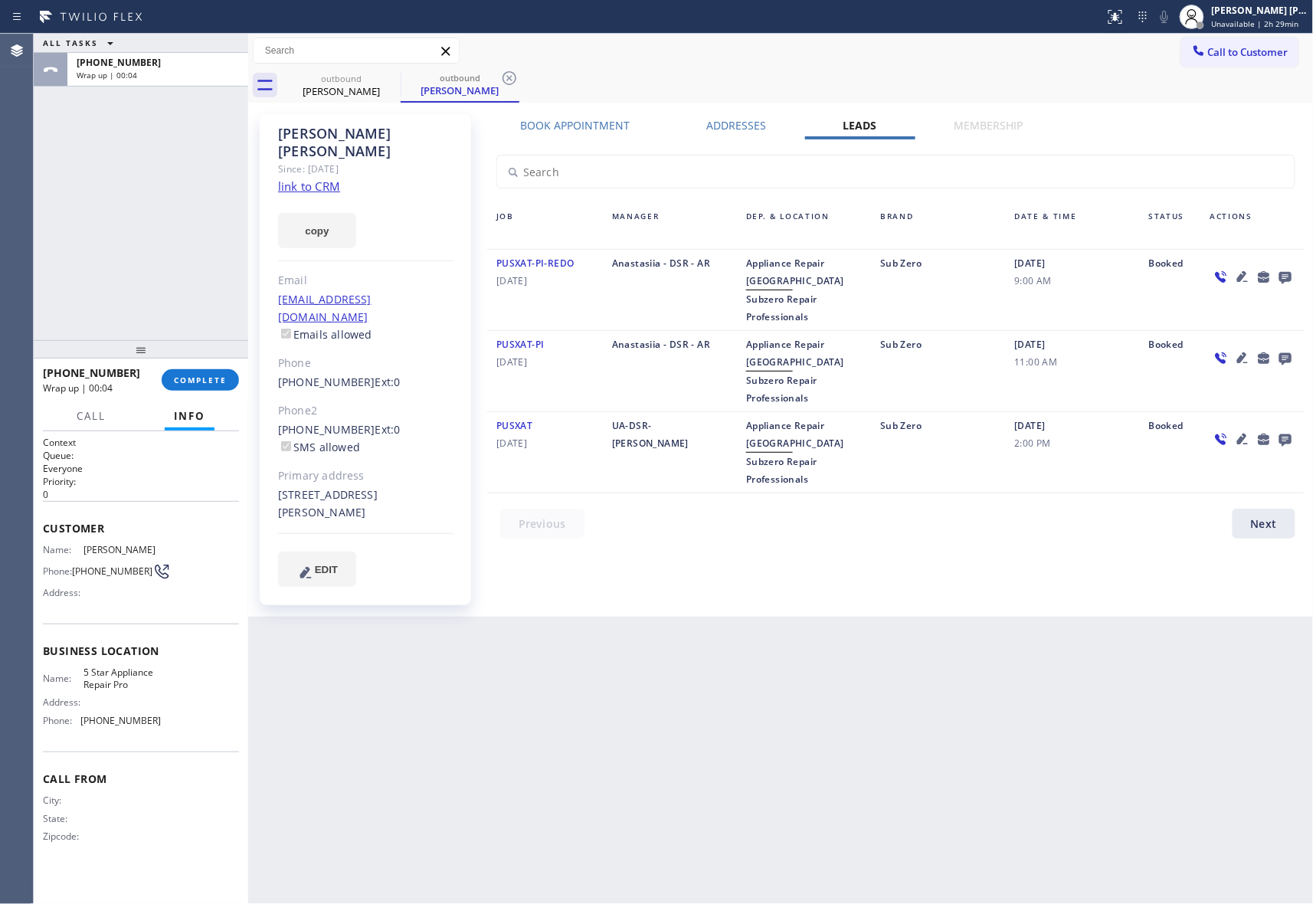
click at [1286, 280] on icon at bounding box center [1285, 278] width 12 height 12
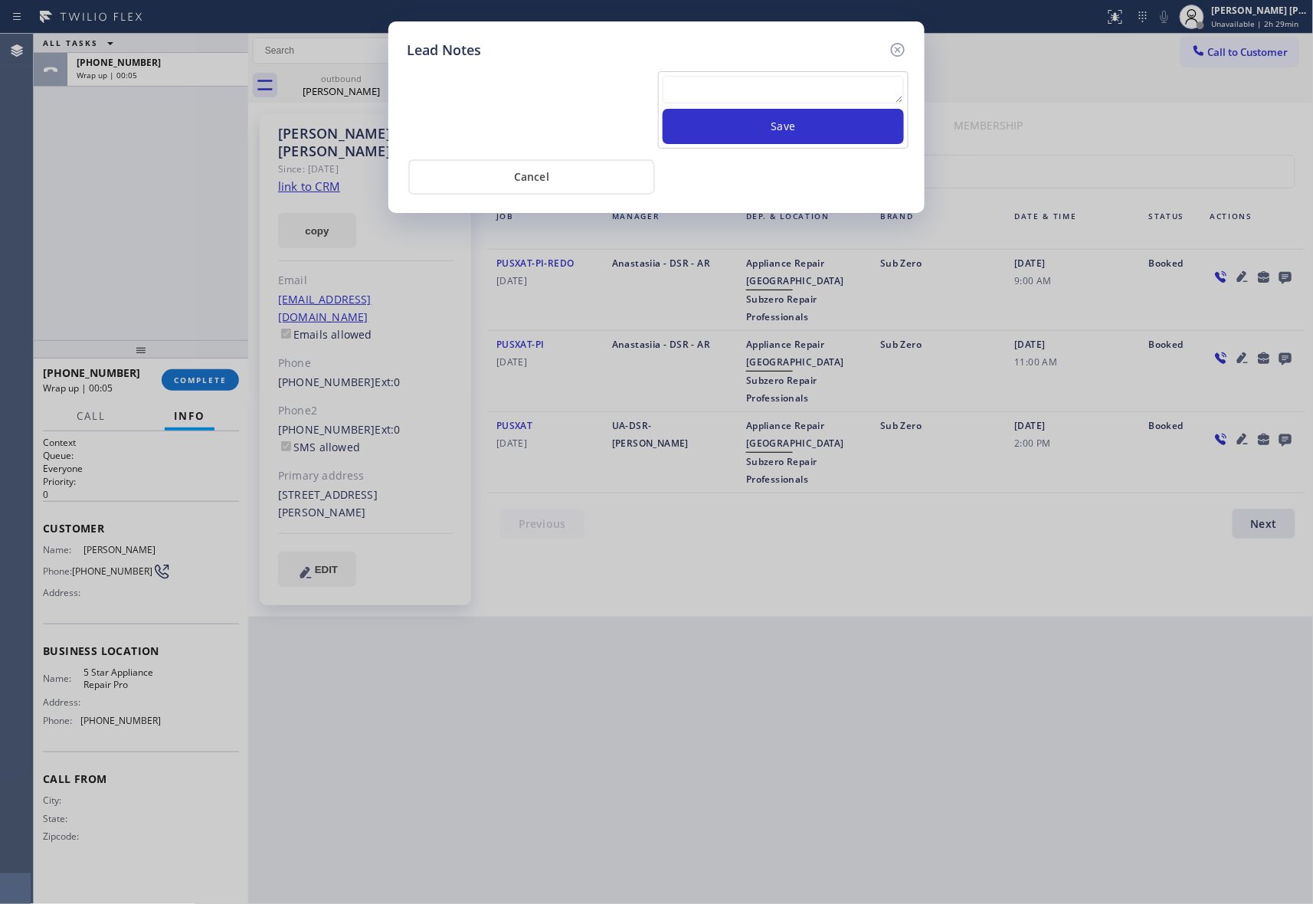
click at [804, 89] on textarea at bounding box center [783, 90] width 241 height 28
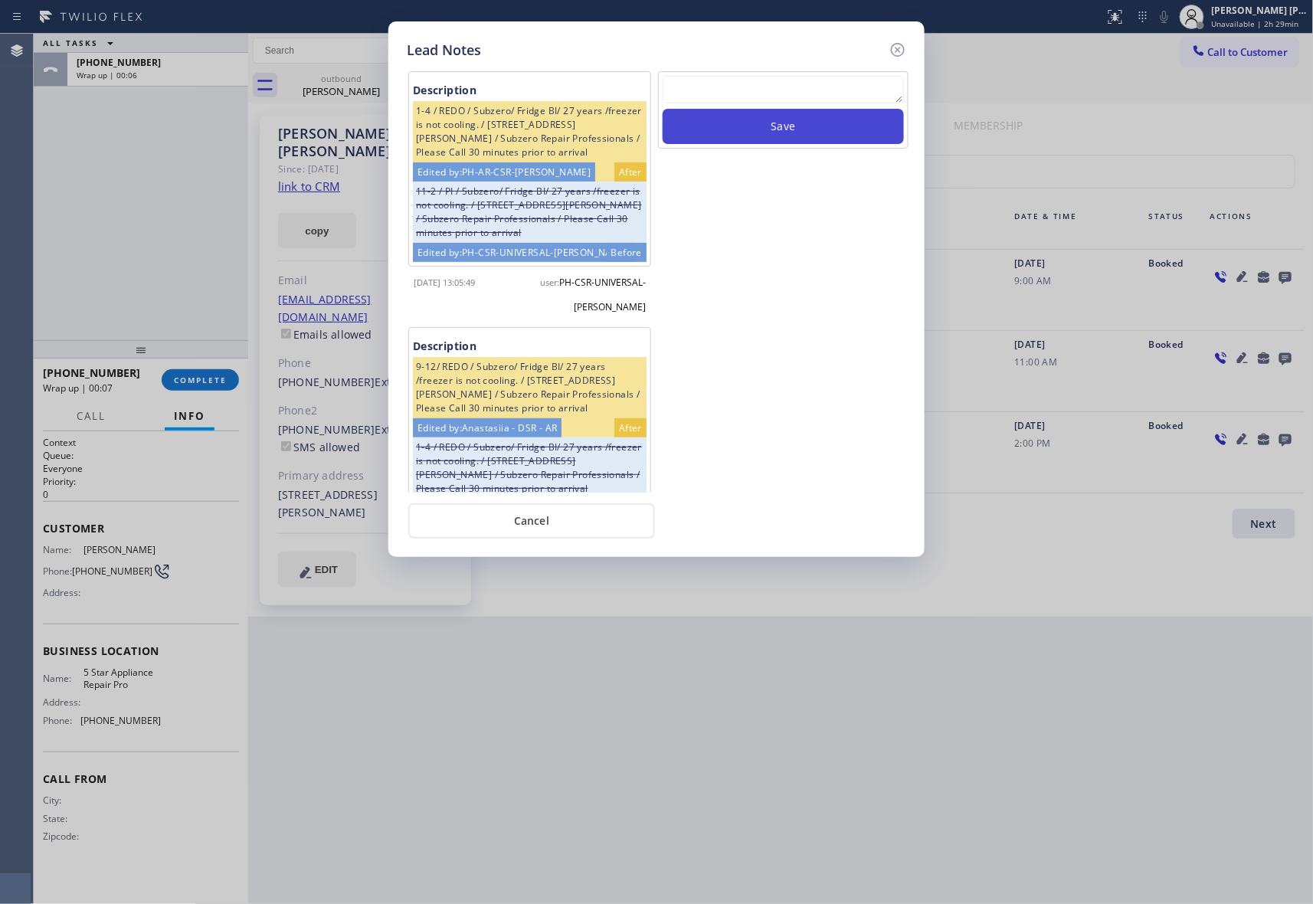
click at [788, 126] on button "Save" at bounding box center [783, 126] width 241 height 35
click at [902, 44] on icon at bounding box center [898, 50] width 14 height 14
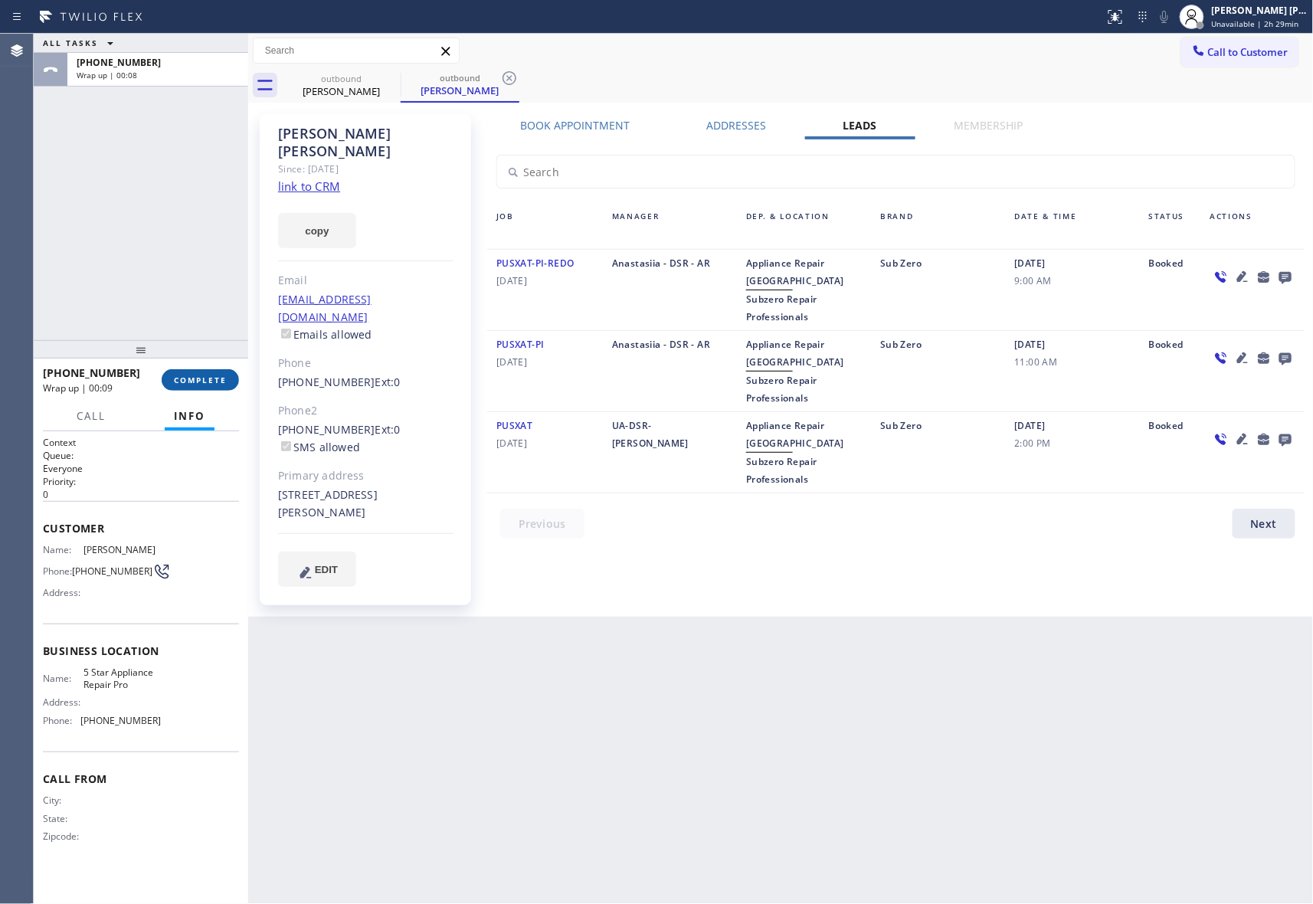
click at [203, 387] on button "COMPLETE" at bounding box center [200, 379] width 77 height 21
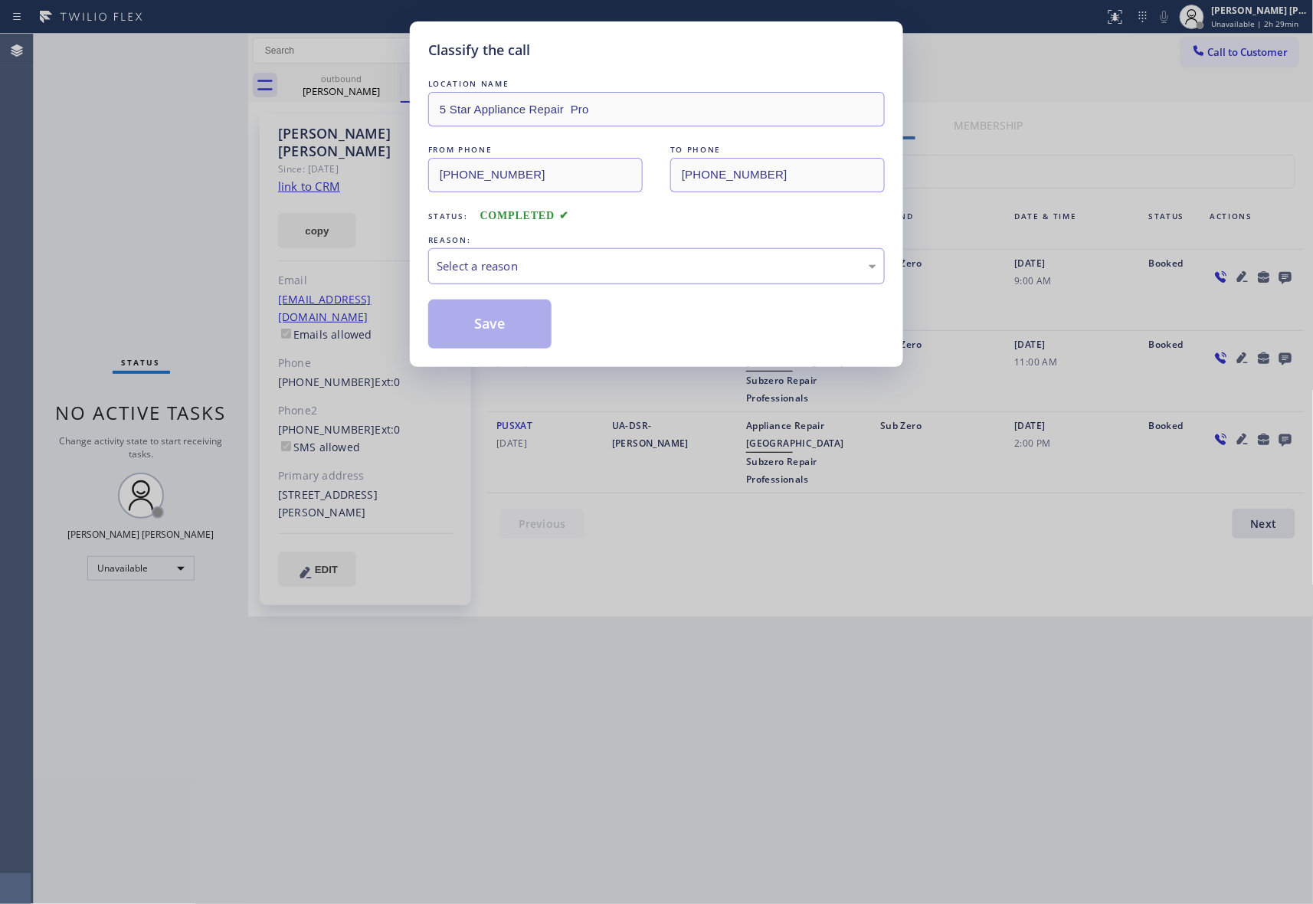
click at [596, 264] on div "Select a reason" at bounding box center [657, 266] width 440 height 18
click at [492, 325] on button "Save" at bounding box center [489, 324] width 123 height 49
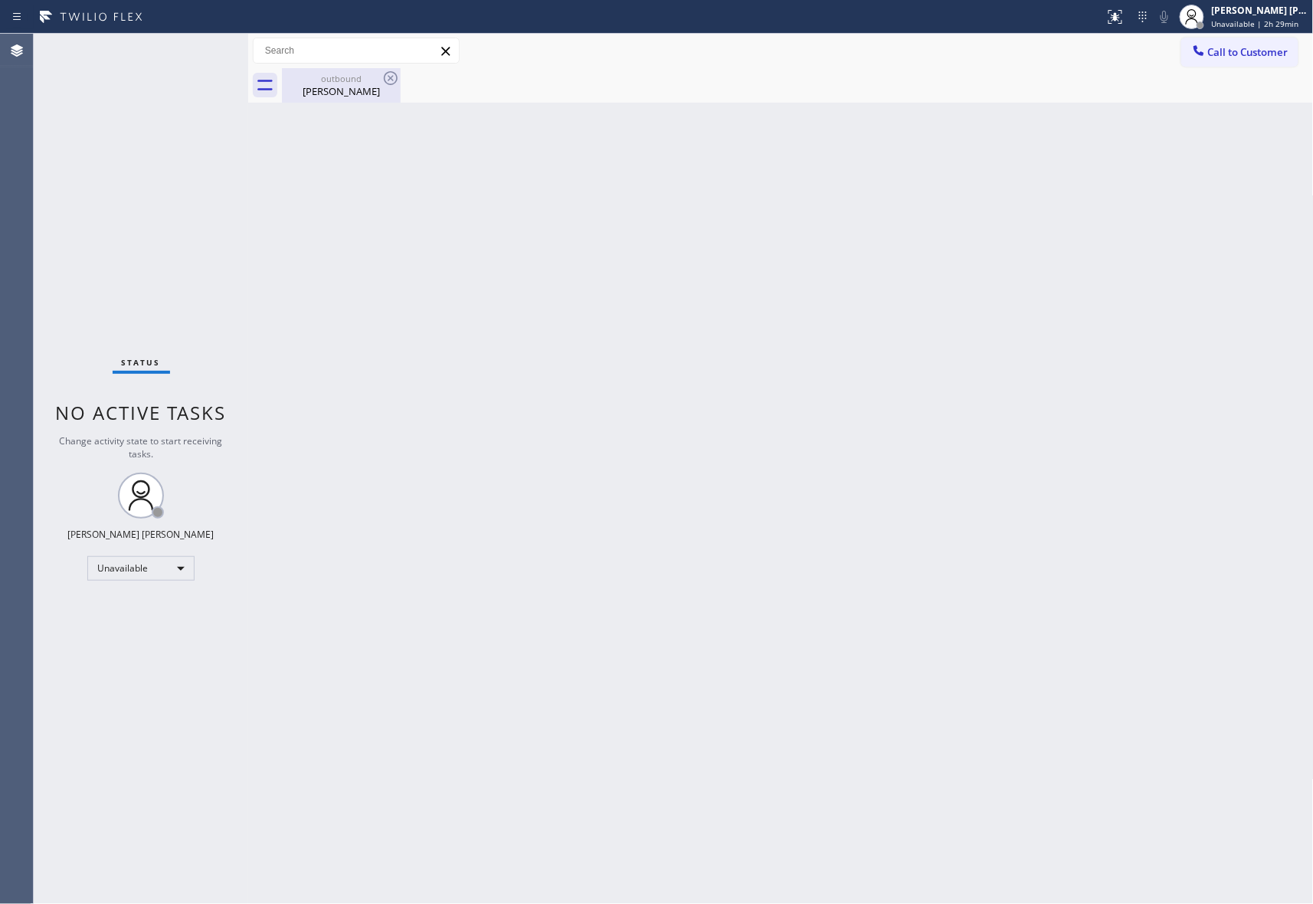
drag, startPoint x: 348, startPoint y: 75, endPoint x: 375, endPoint y: 75, distance: 26.8
click at [350, 75] on div "outbound" at bounding box center [341, 78] width 116 height 11
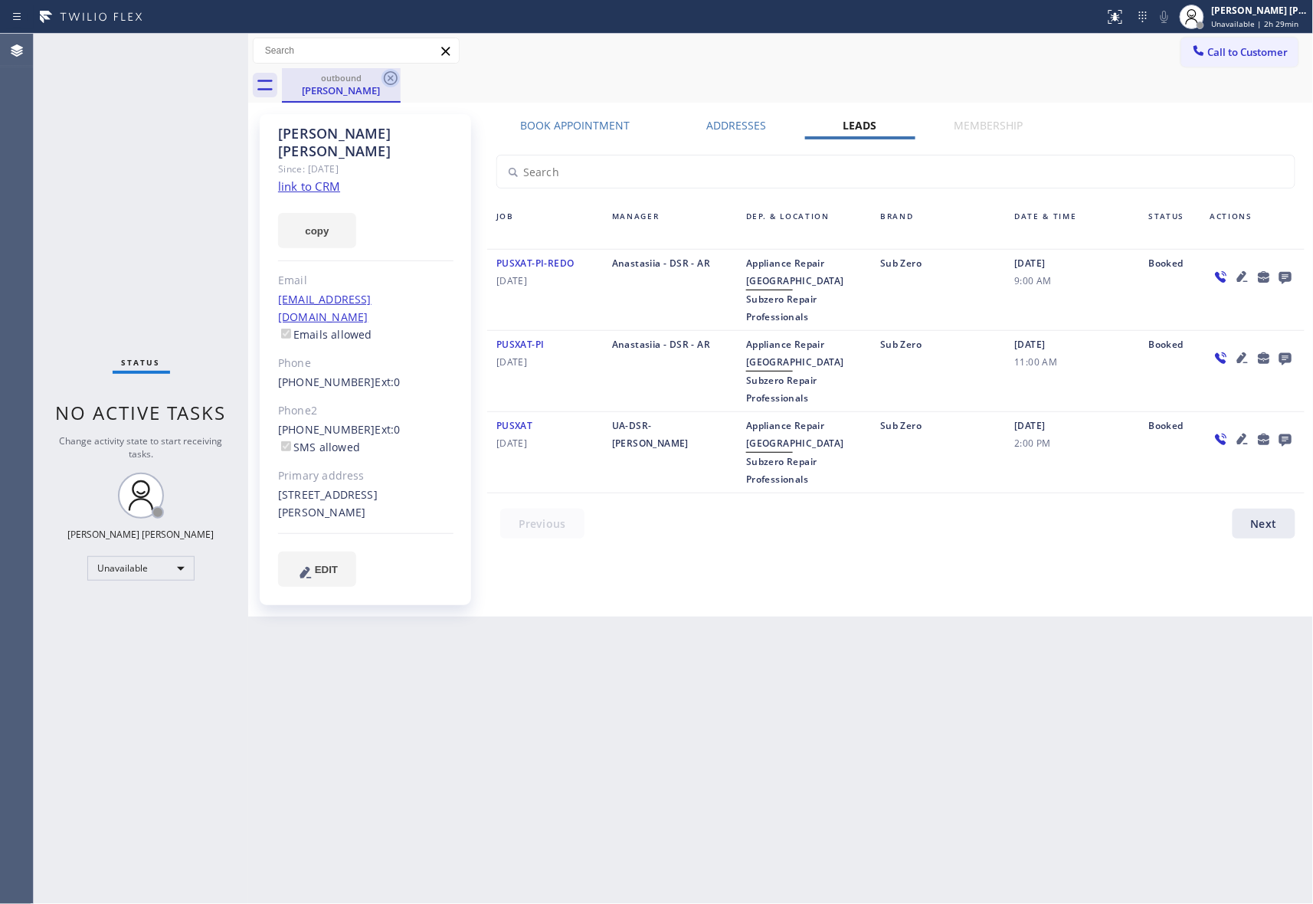
click at [388, 75] on icon at bounding box center [391, 78] width 14 height 14
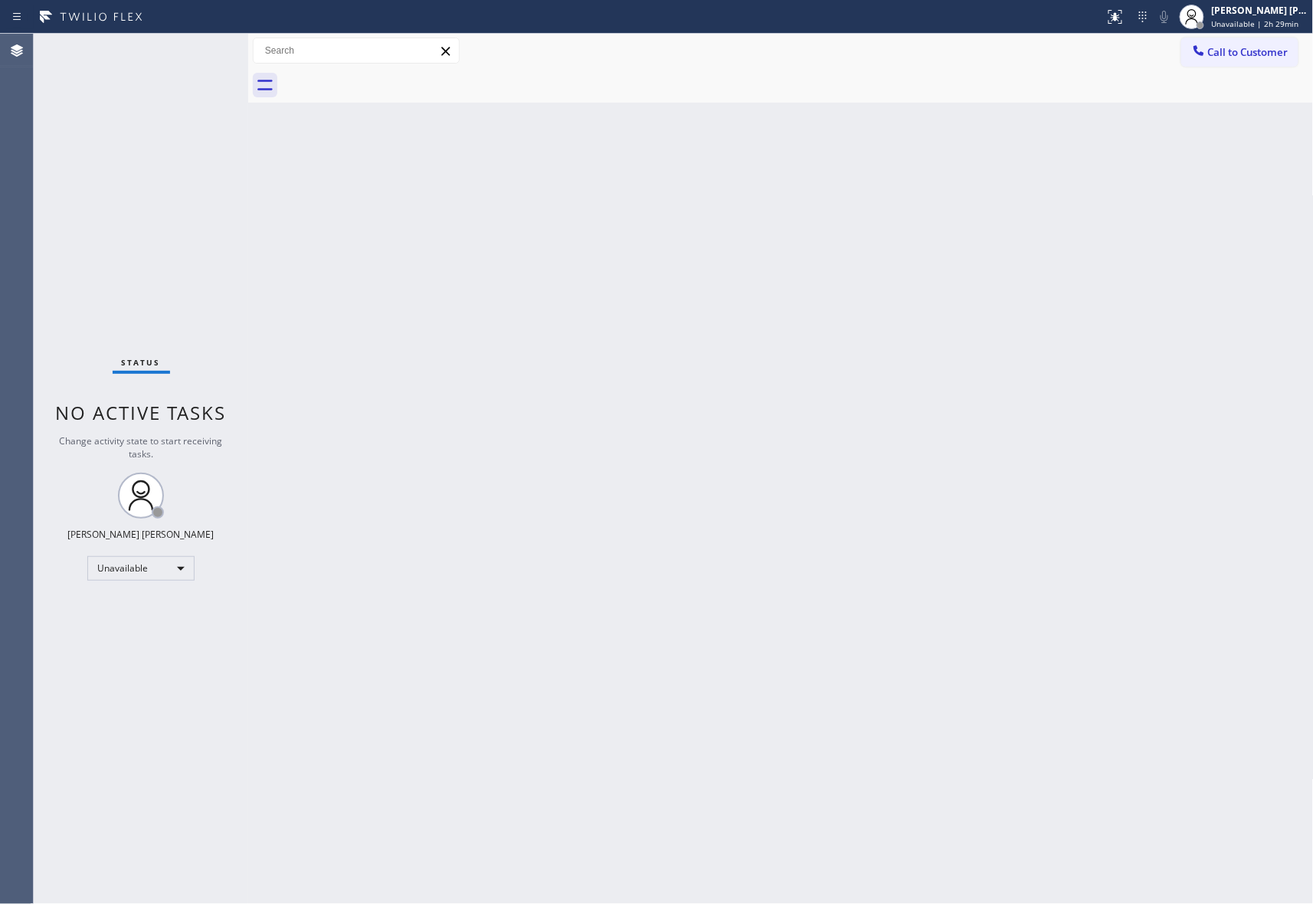
click at [1266, 55] on span "Call to Customer" at bounding box center [1248, 52] width 80 height 14
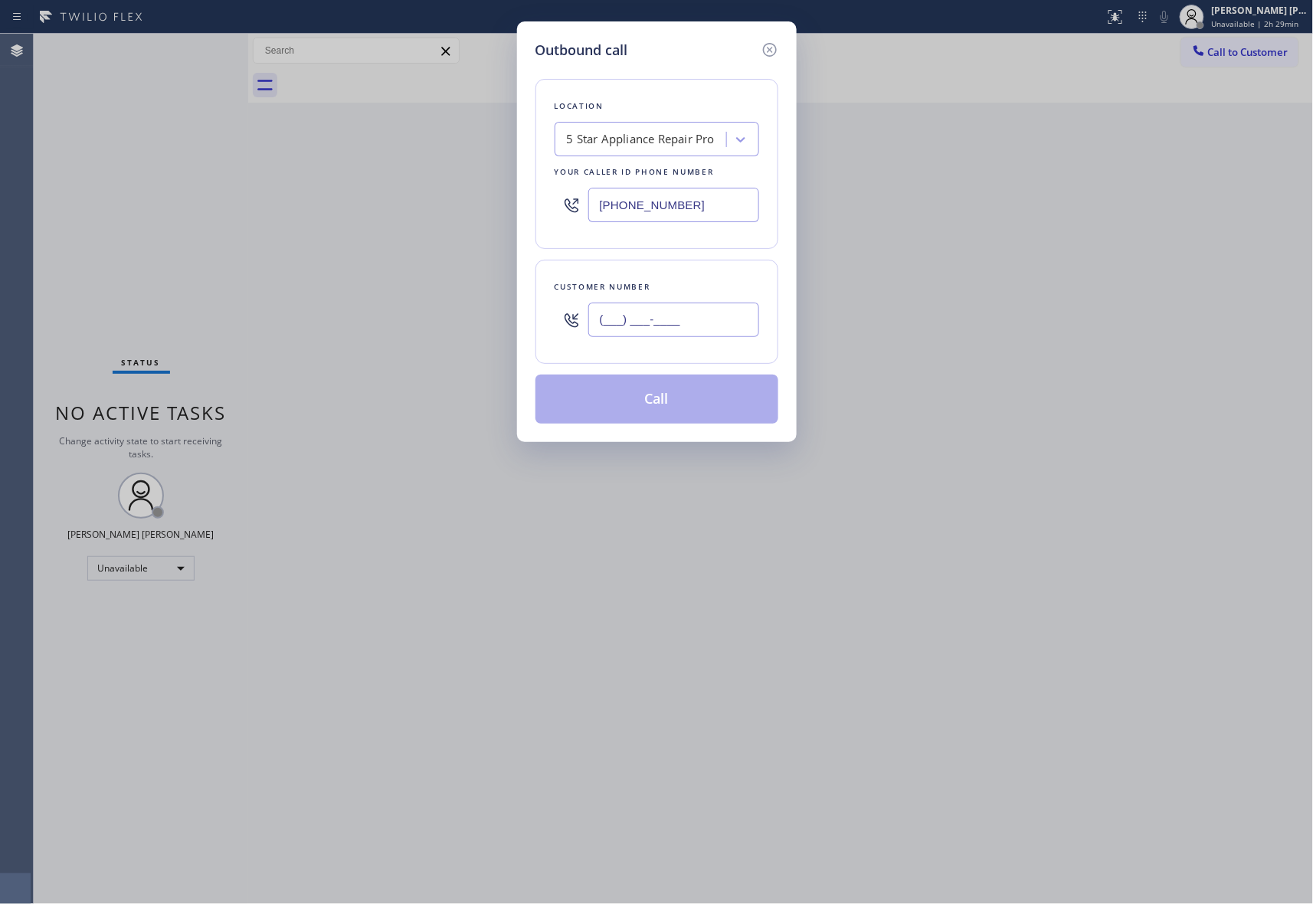
click at [703, 314] on input "(___) ___-____" at bounding box center [673, 320] width 171 height 34
paste input "786) 286-6284"
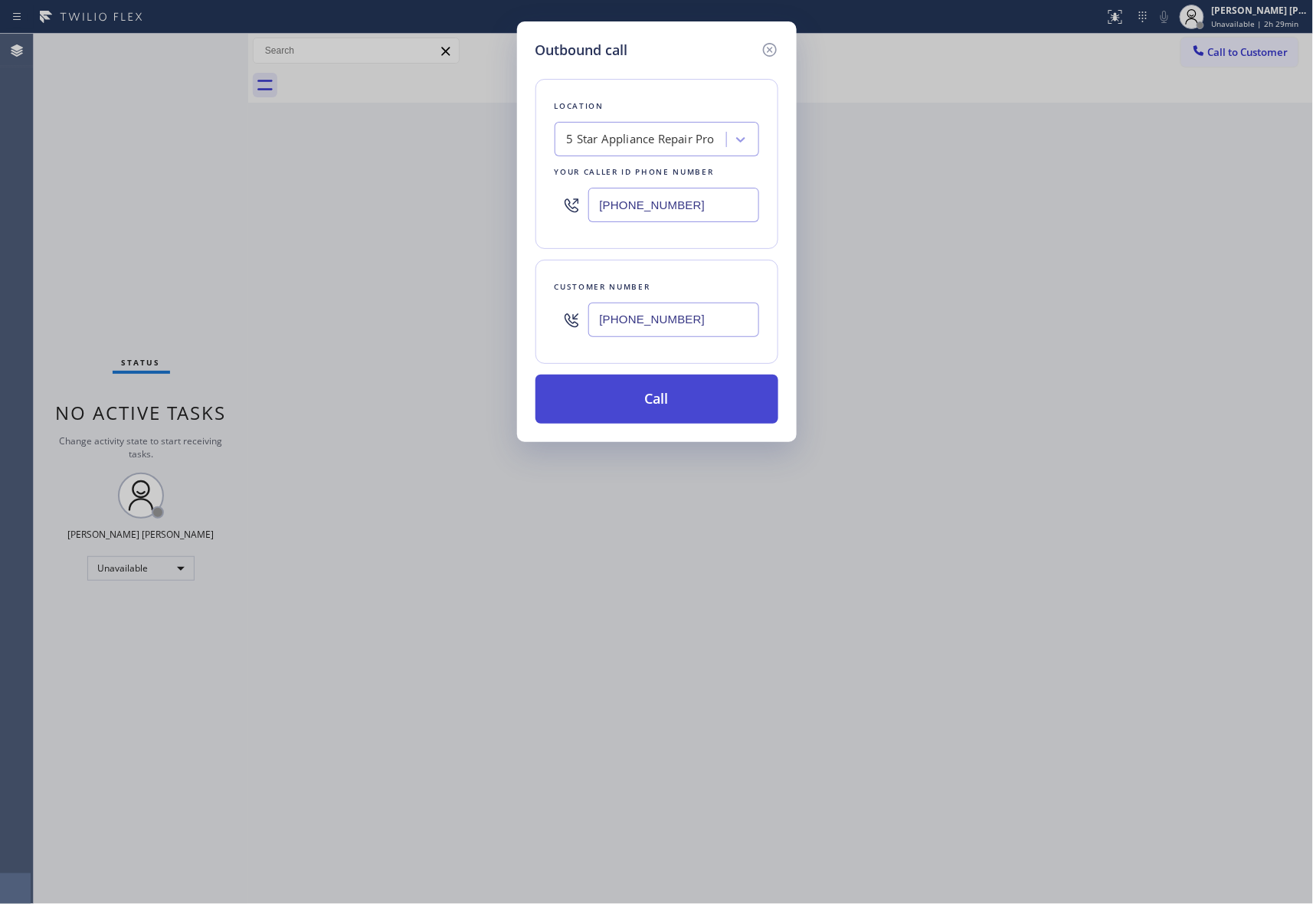
type input "(786) 286-6284"
click at [685, 399] on button "Call" at bounding box center [657, 399] width 243 height 49
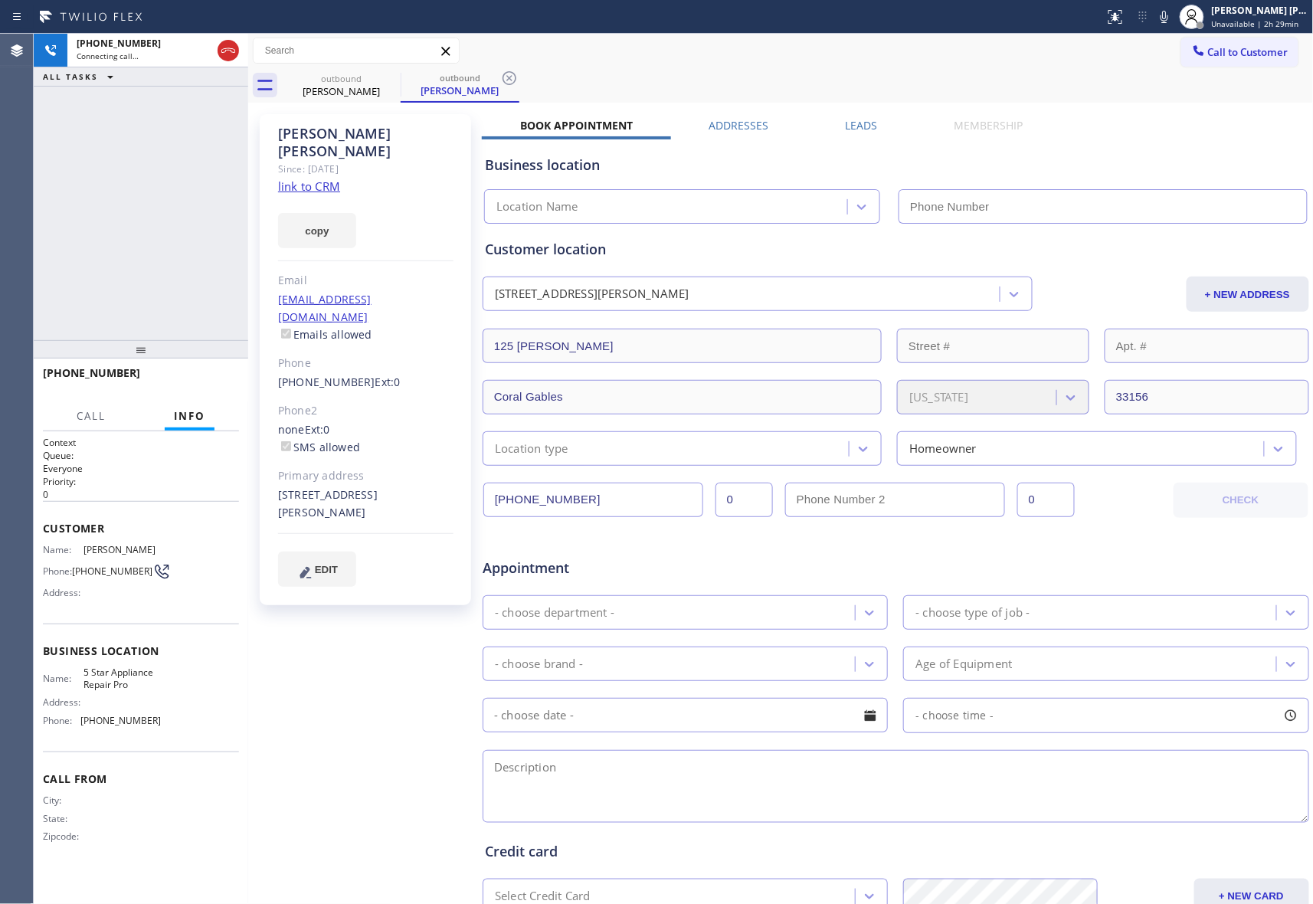
type input "[PHONE_NUMBER]"
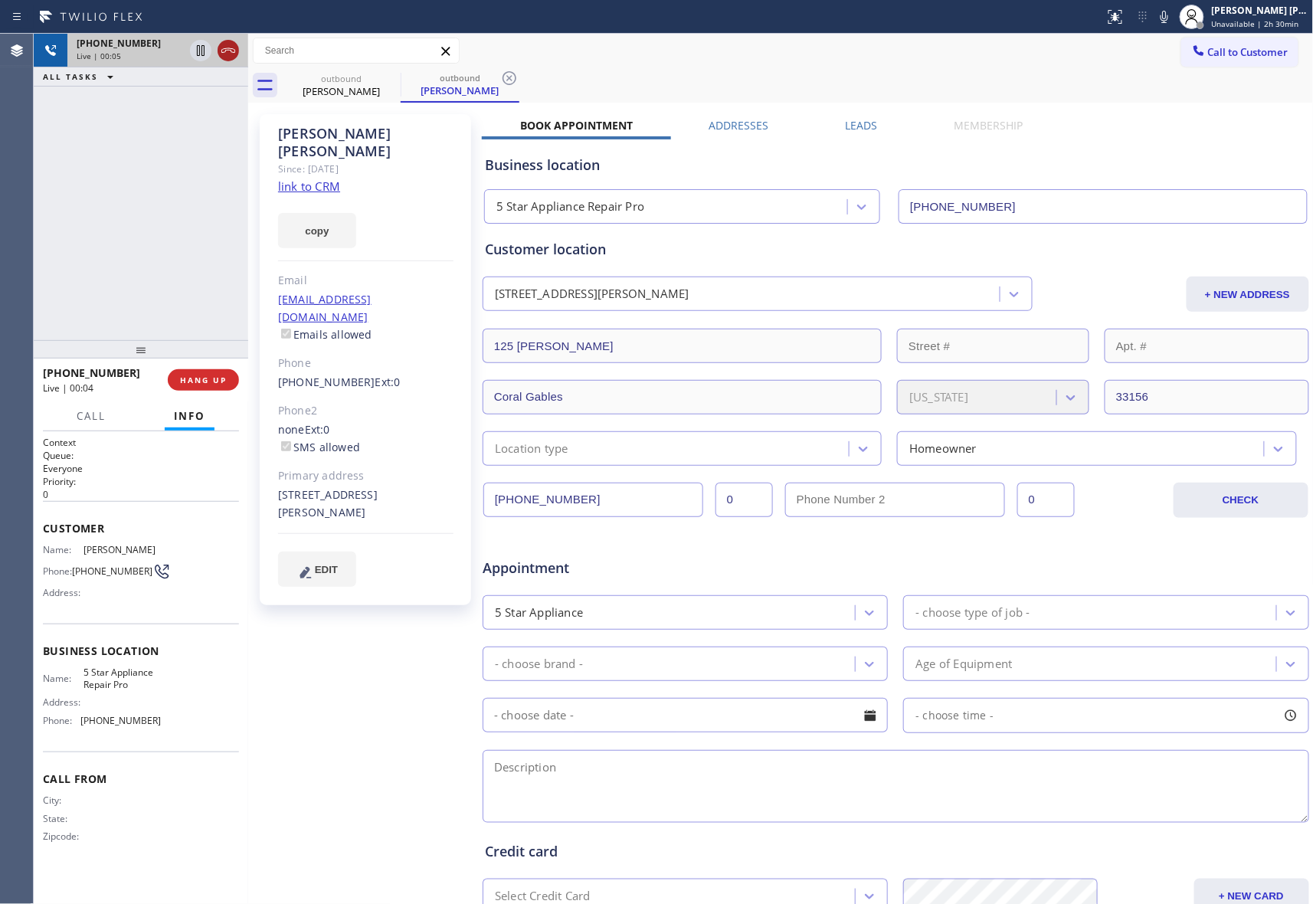
click at [228, 44] on icon at bounding box center [228, 50] width 18 height 18
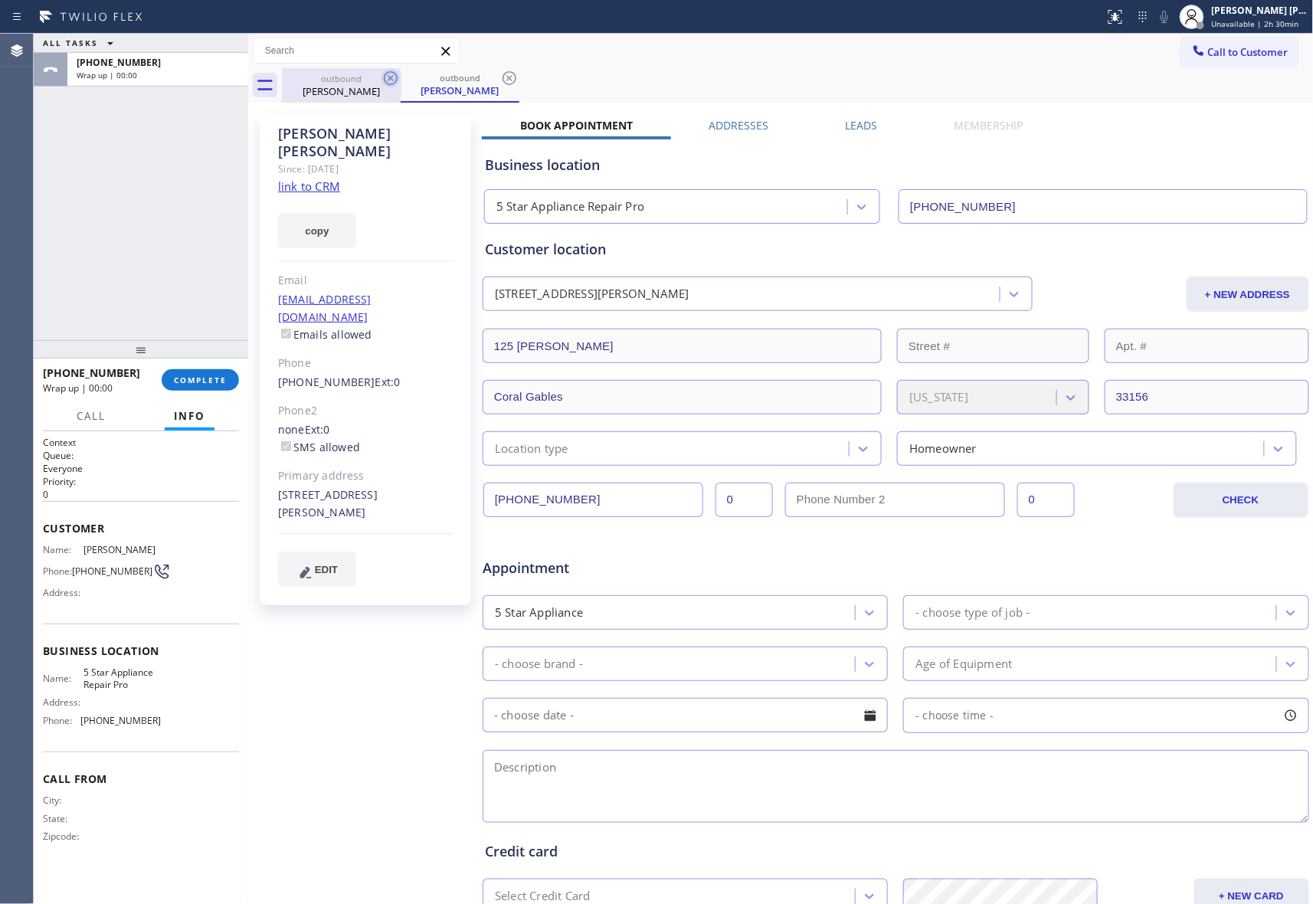
click at [390, 78] on icon at bounding box center [391, 78] width 14 height 14
click at [392, 77] on icon at bounding box center [391, 78] width 18 height 18
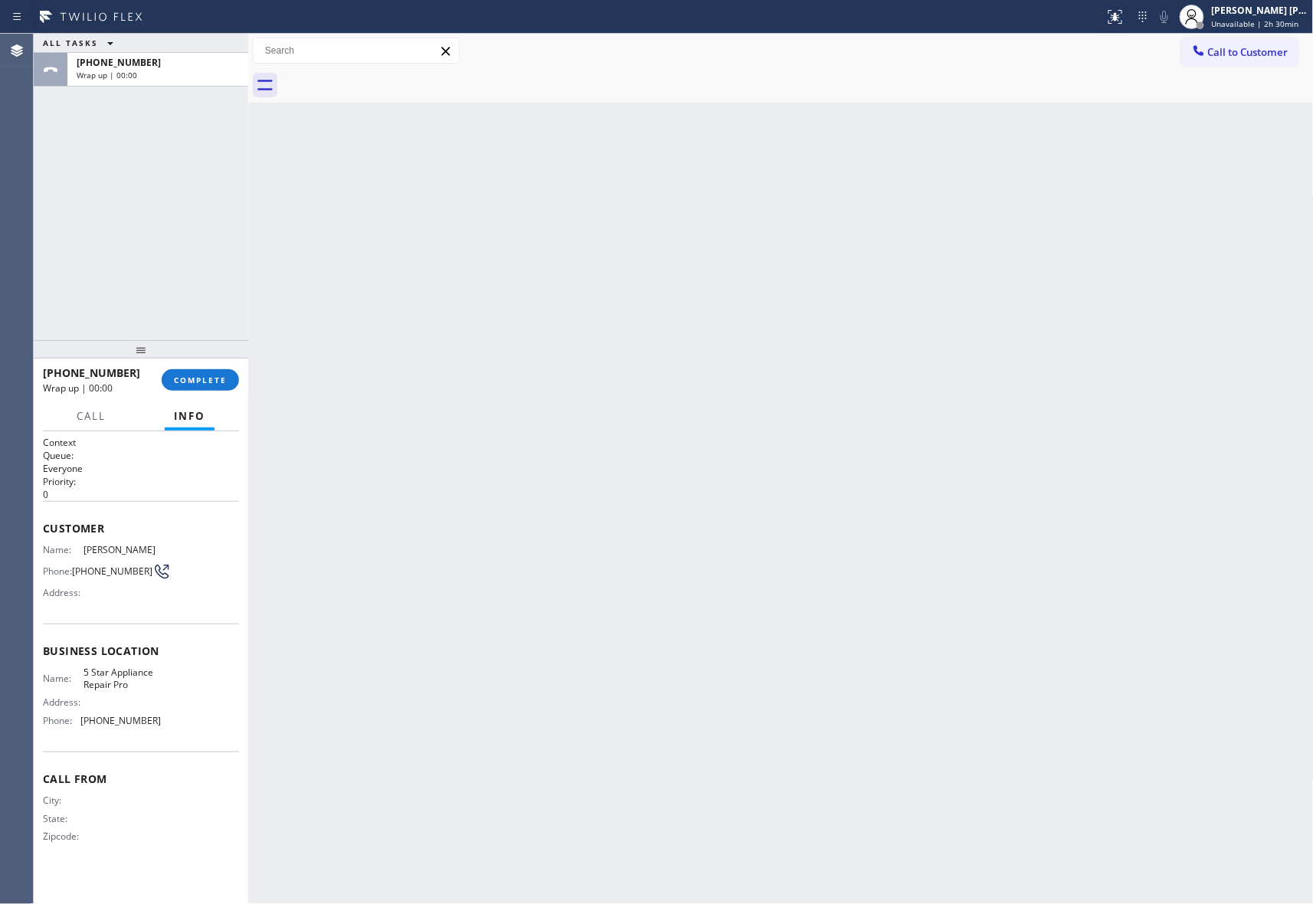
click at [215, 359] on div at bounding box center [141, 349] width 215 height 18
click at [212, 372] on button "COMPLETE" at bounding box center [200, 379] width 77 height 21
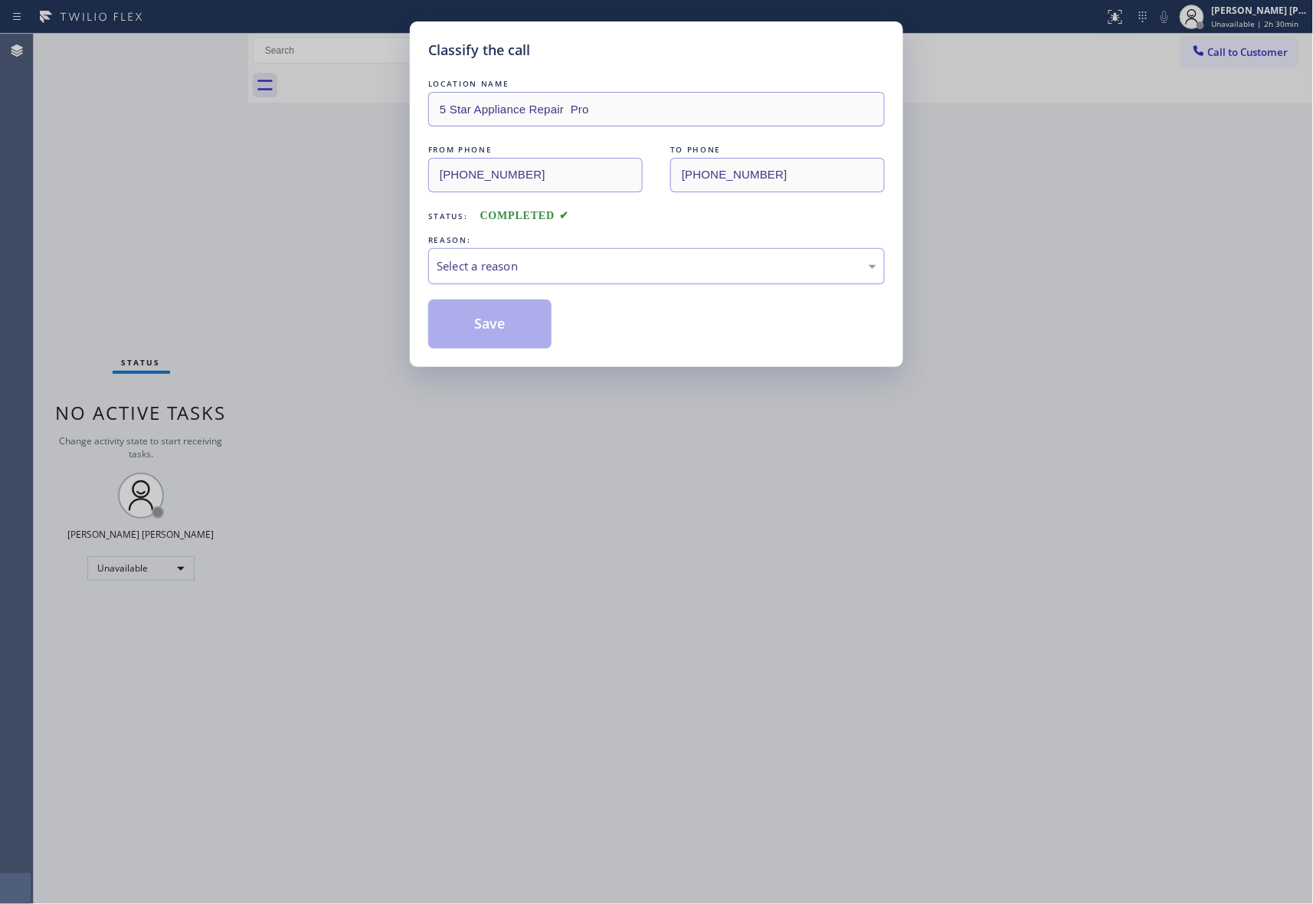
click at [688, 257] on div "Select a reason" at bounding box center [657, 266] width 440 height 18
click at [501, 323] on button "Save" at bounding box center [489, 324] width 123 height 49
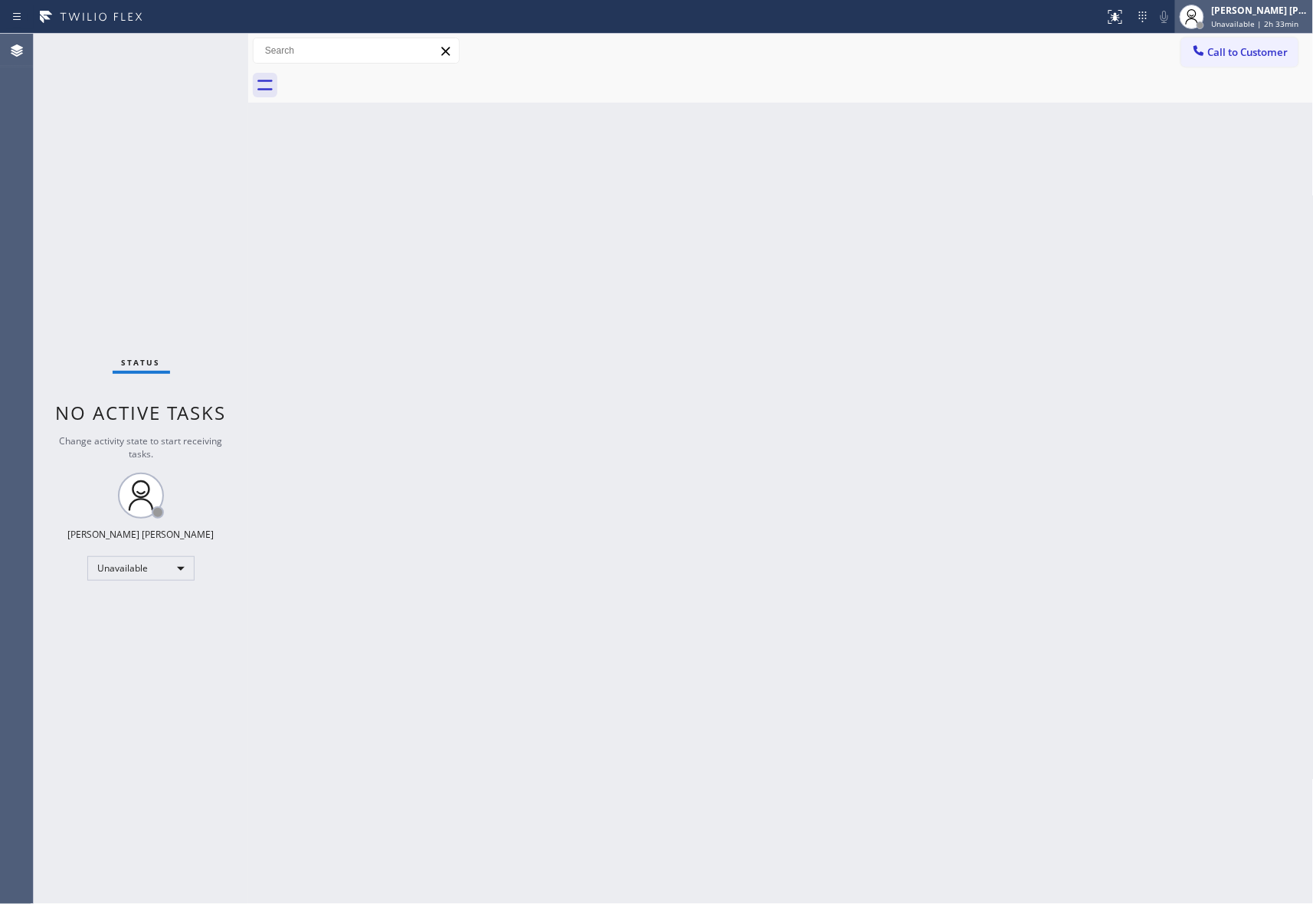
click at [1250, 10] on div "[PERSON_NAME] [PERSON_NAME]" at bounding box center [1260, 10] width 97 height 13
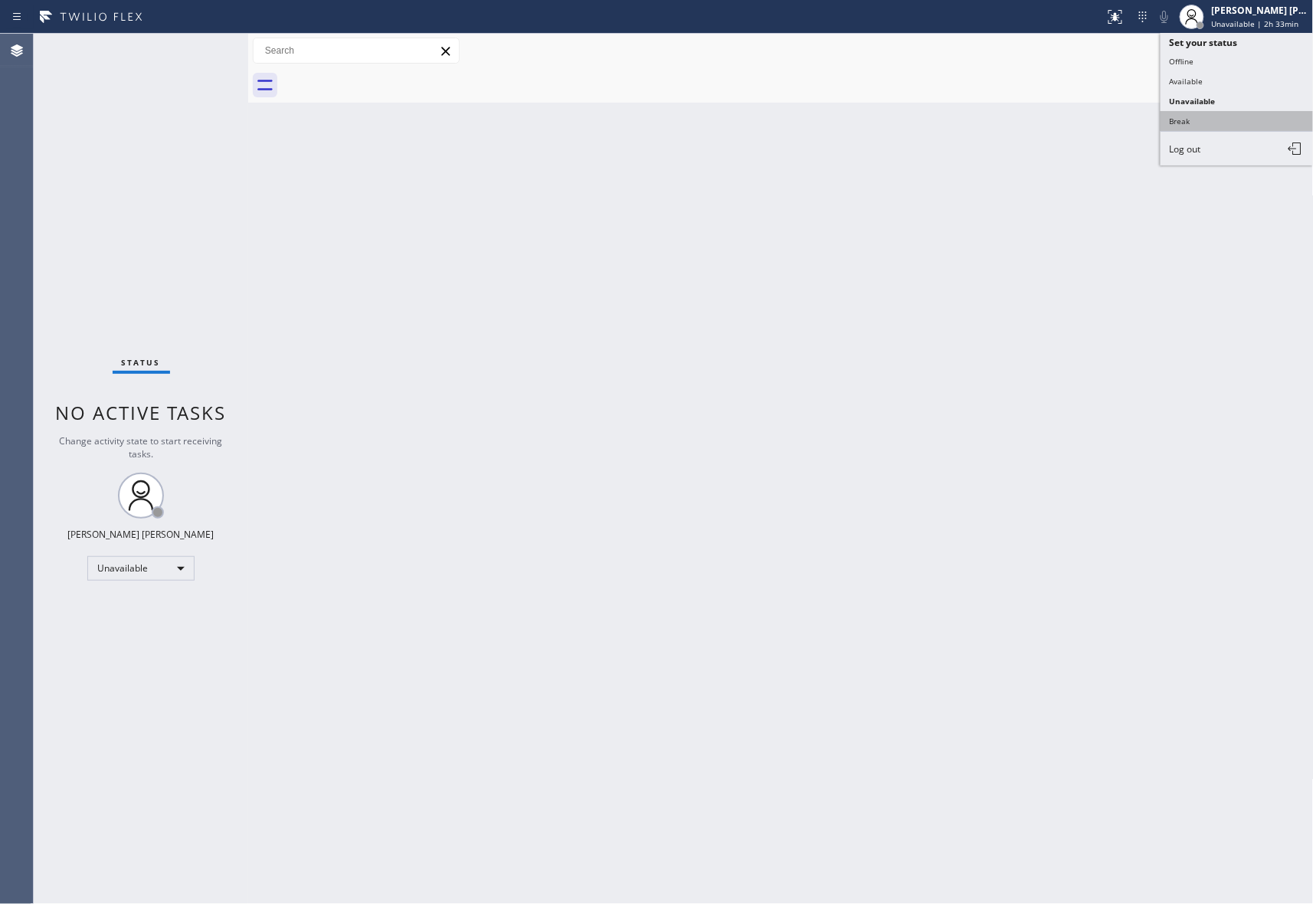
click at [1211, 111] on button "Break" at bounding box center [1237, 121] width 153 height 20
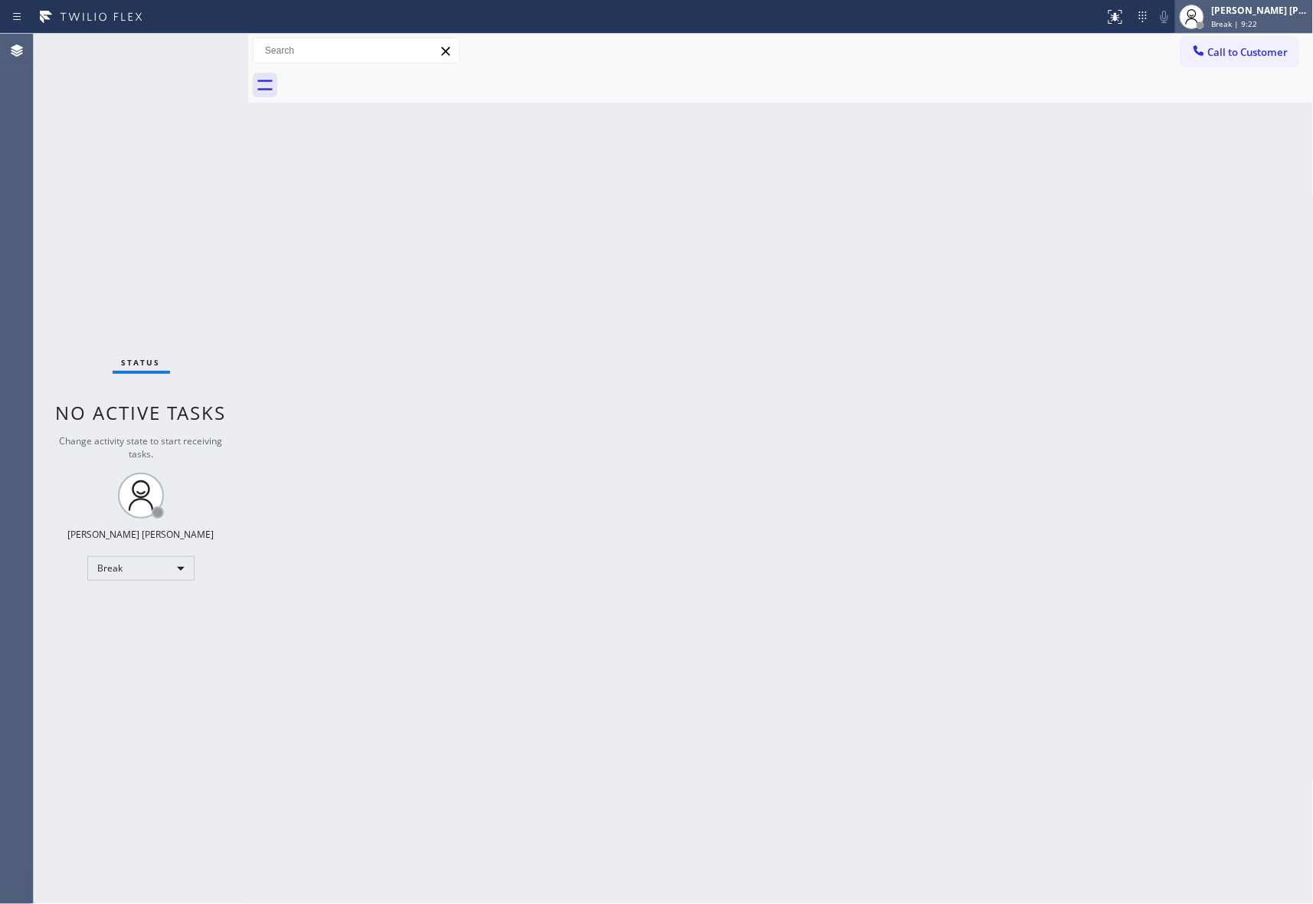
click at [1260, 8] on div "[PERSON_NAME] [PERSON_NAME]" at bounding box center [1260, 10] width 97 height 13
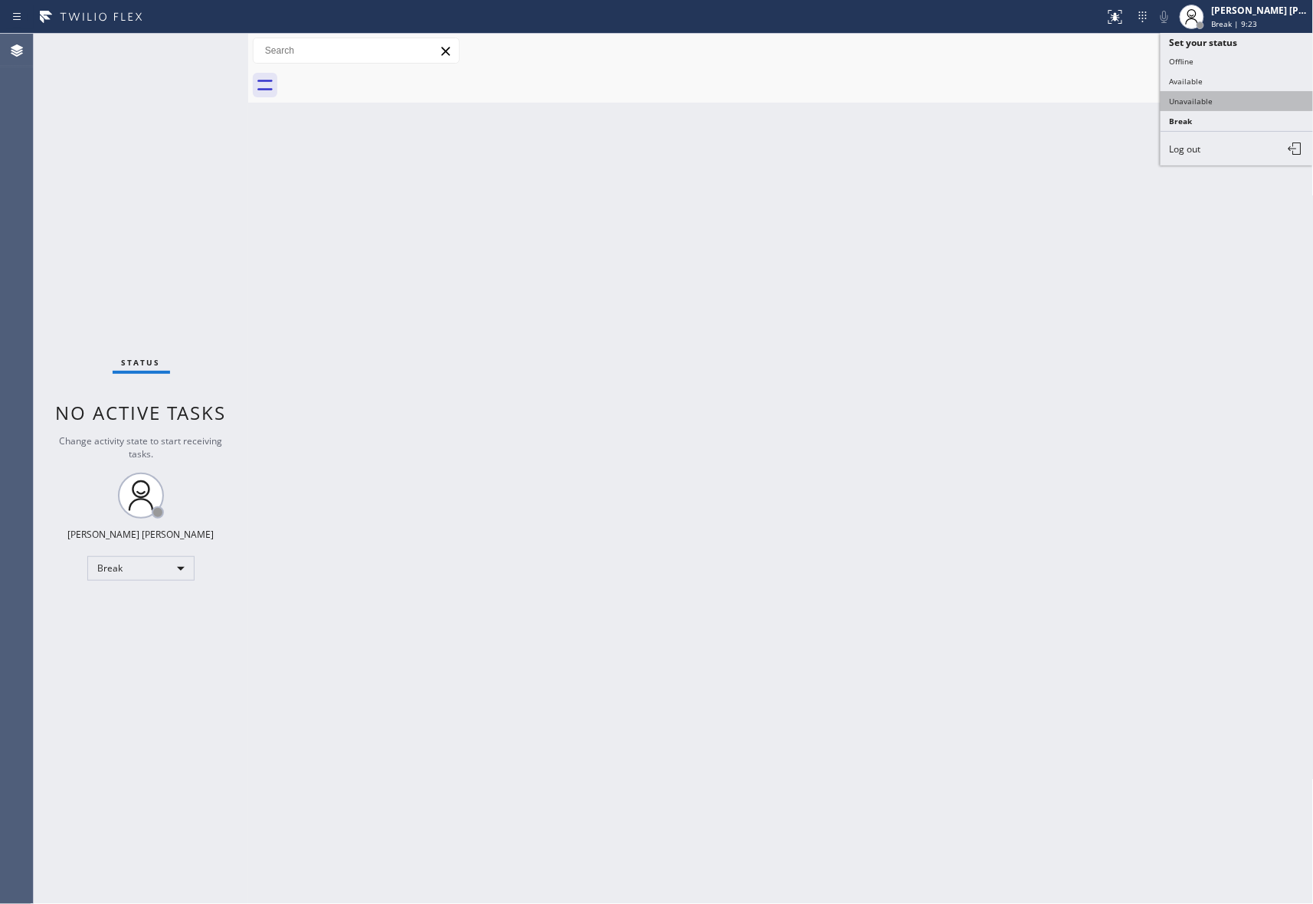
click at [1208, 91] on button "Unavailable" at bounding box center [1237, 101] width 153 height 20
click at [1240, 62] on button "Call to Customer" at bounding box center [1239, 52] width 117 height 29
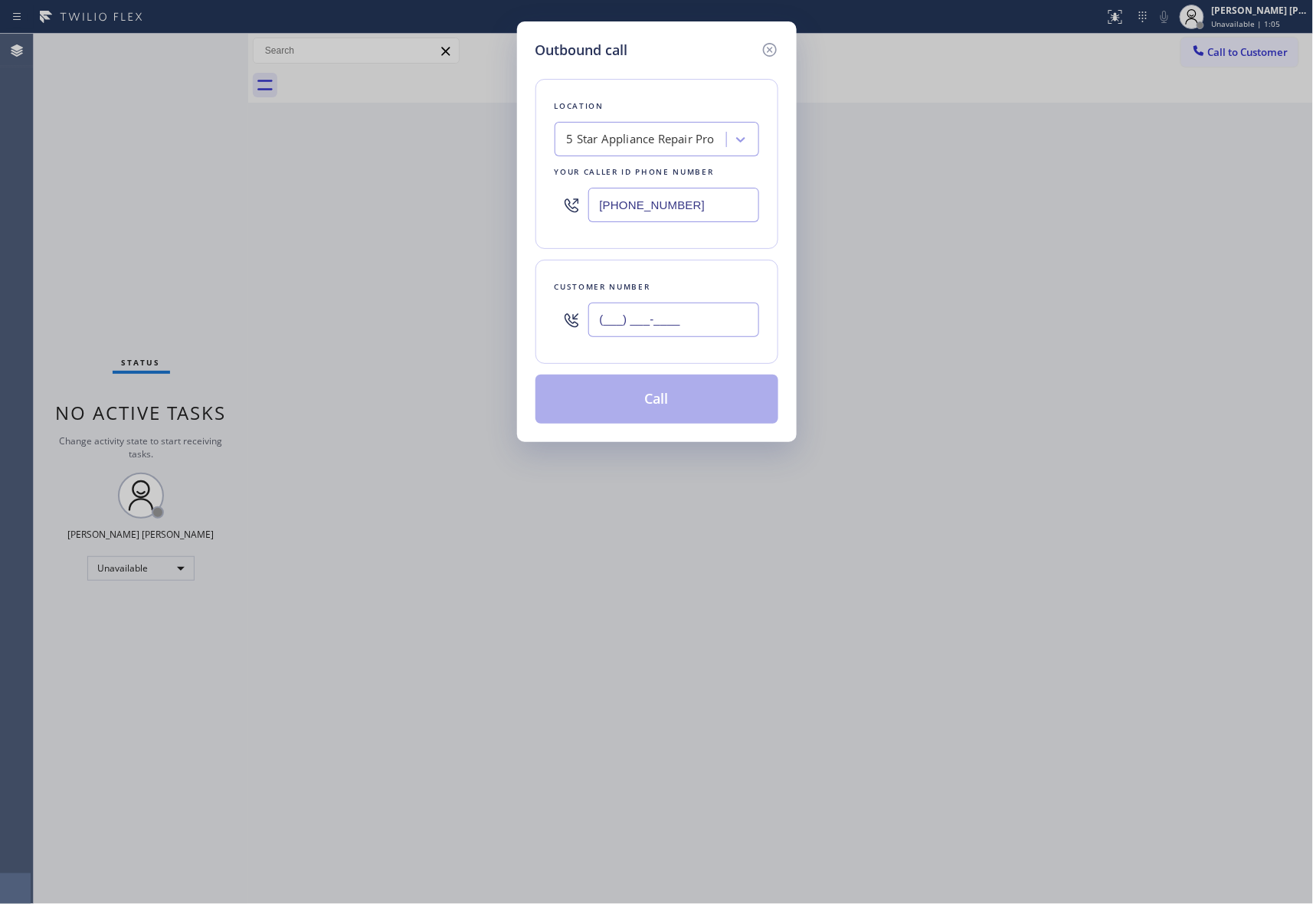
click at [706, 319] on input "(___) ___-____" at bounding box center [673, 320] width 171 height 34
paste input "425) 985-3890"
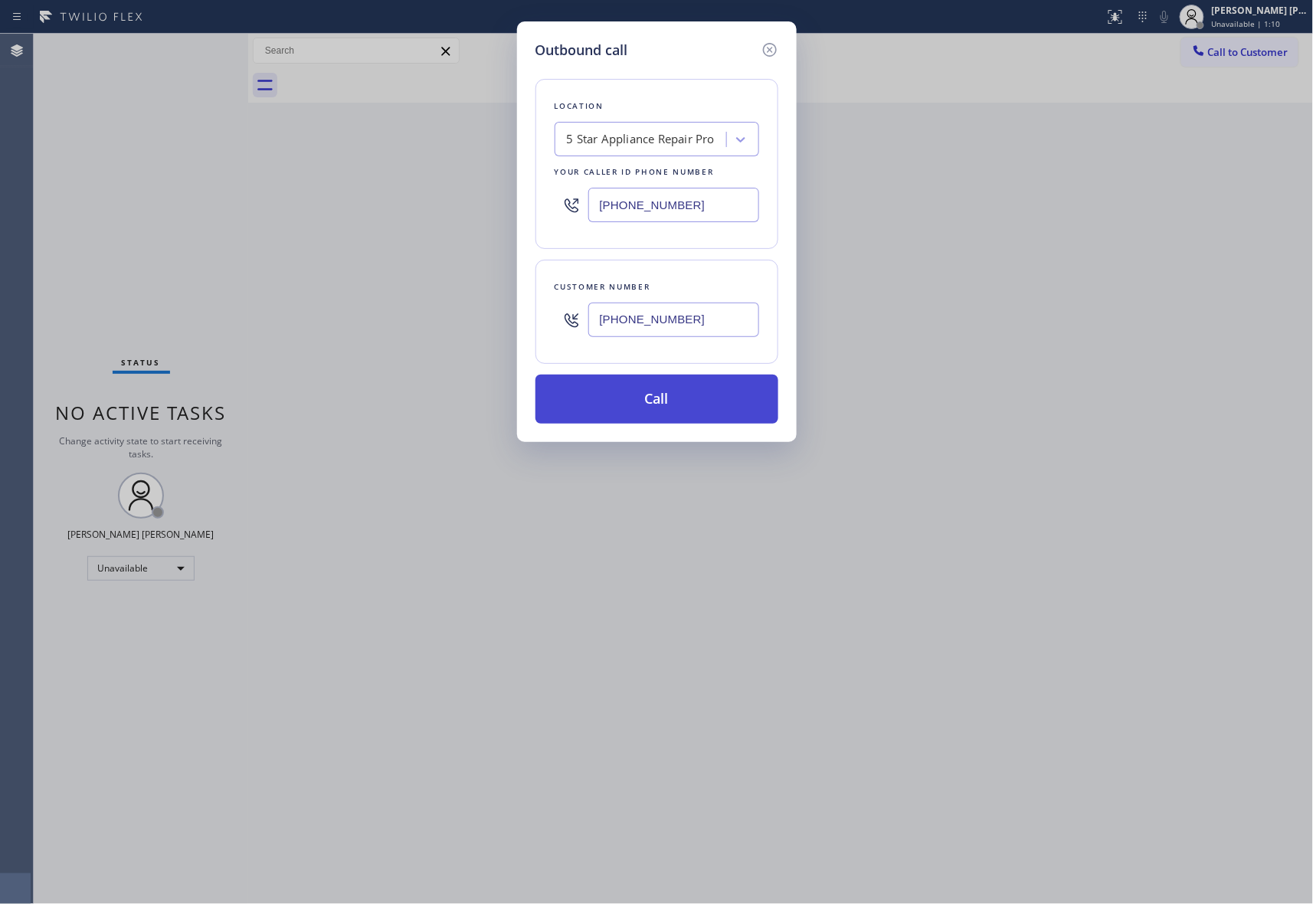
type input "(425) 985-3890"
click at [709, 396] on button "Call" at bounding box center [657, 399] width 243 height 49
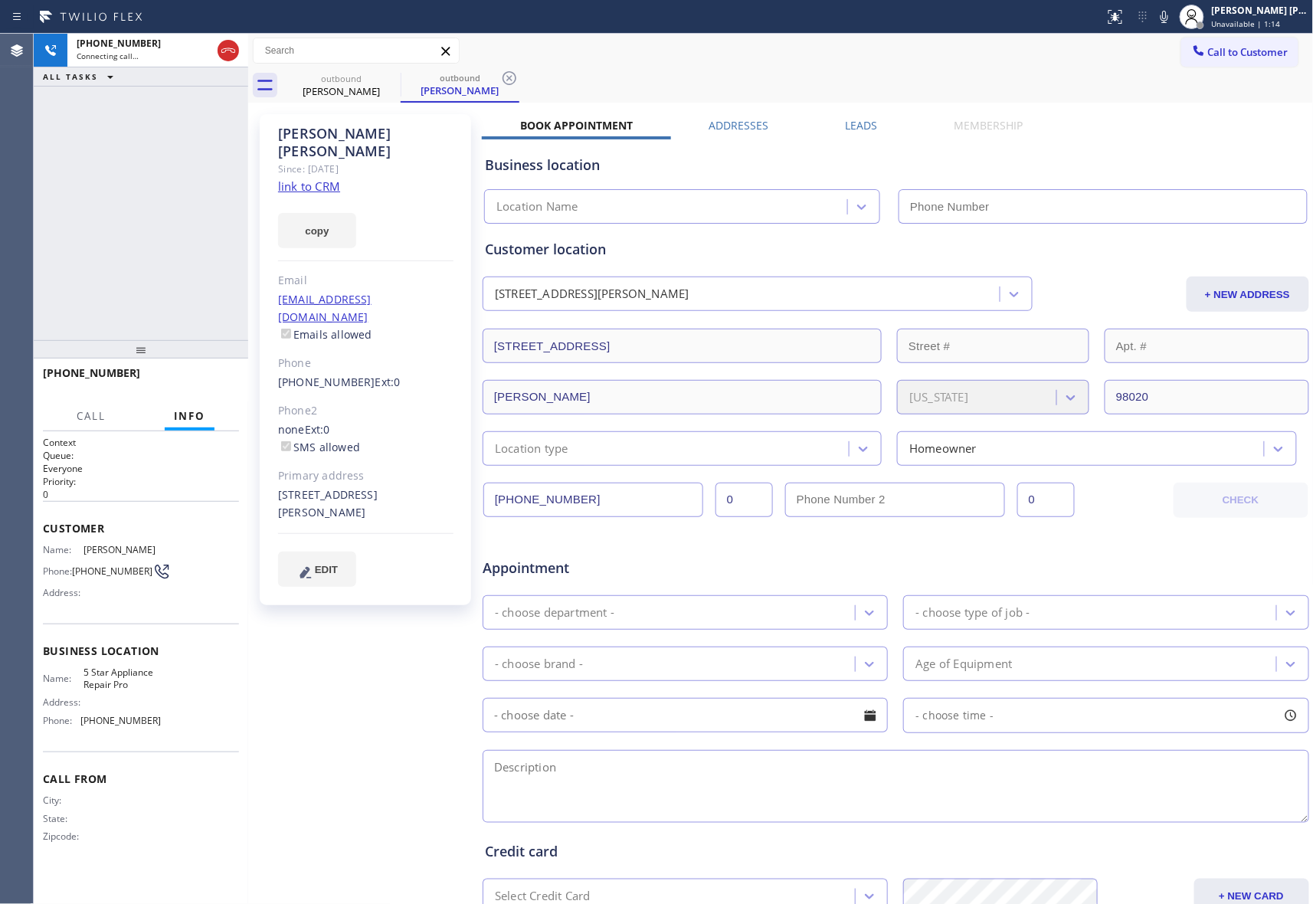
type input "[PHONE_NUMBER]"
click at [228, 383] on button "HANG UP" at bounding box center [203, 379] width 71 height 21
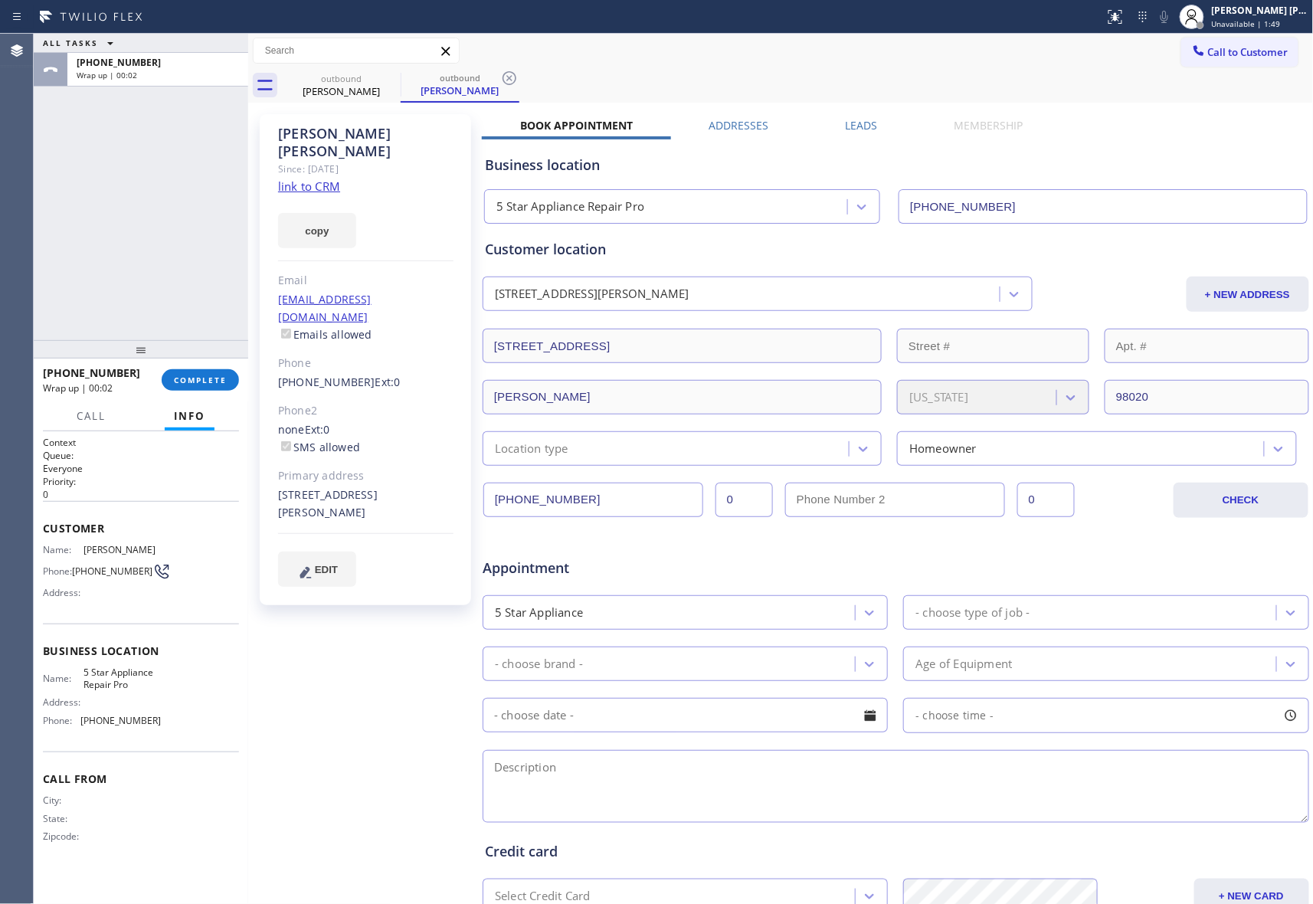
click at [861, 126] on label "Leads" at bounding box center [862, 125] width 32 height 15
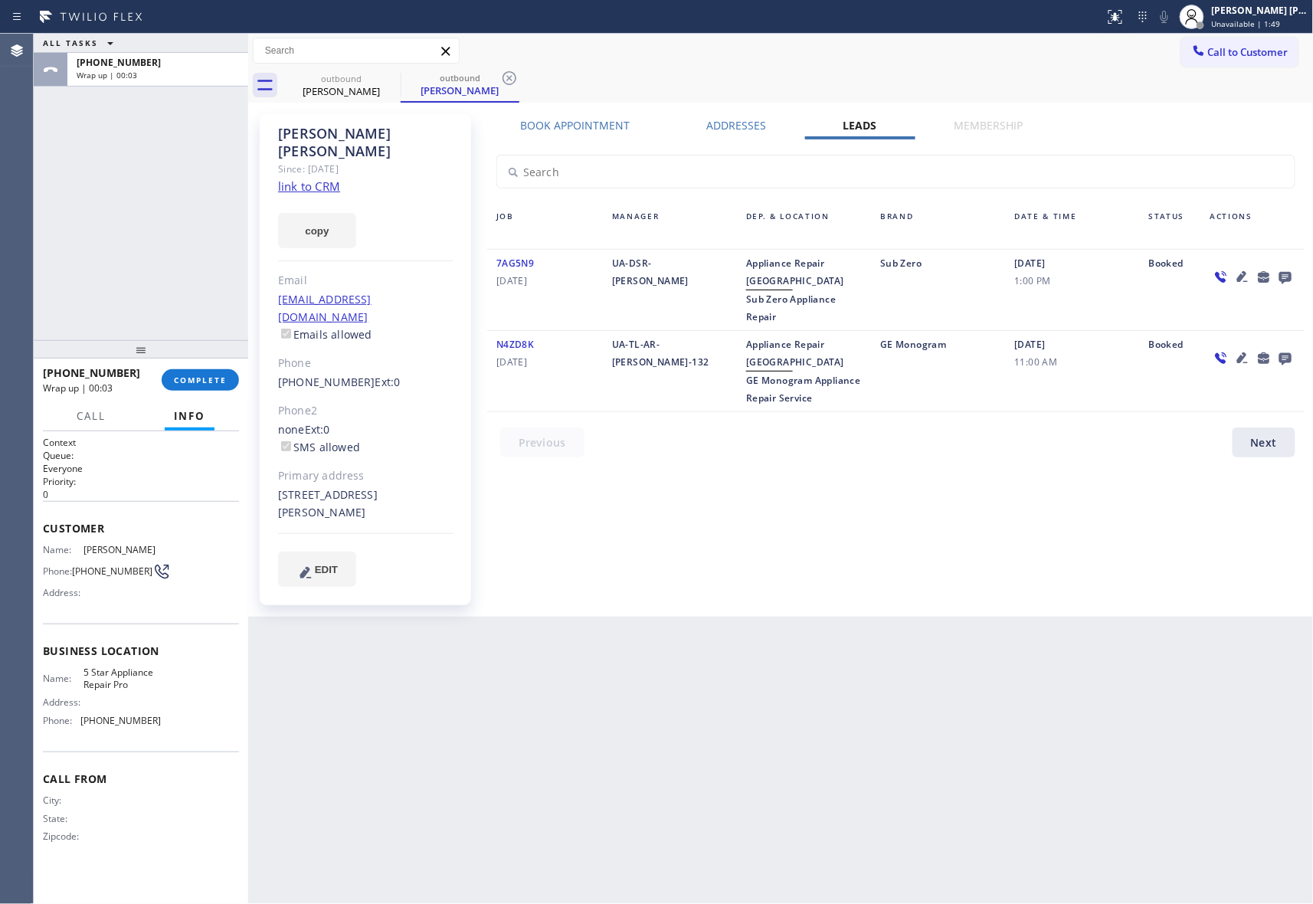
click at [1282, 277] on icon at bounding box center [1285, 278] width 12 height 12
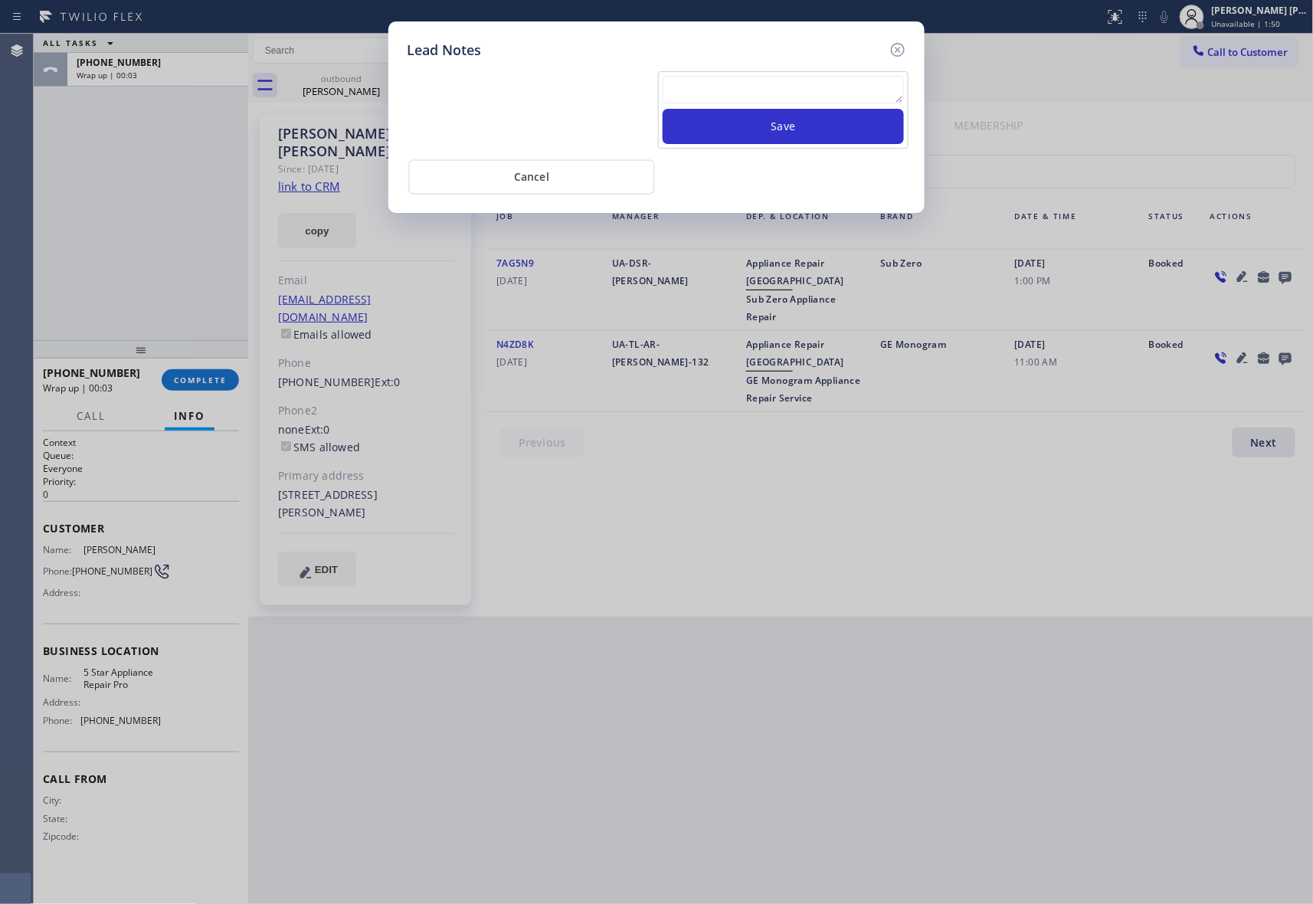
click at [718, 84] on textarea at bounding box center [783, 90] width 241 height 28
paste textarea "VM | please transfer if cx calls back"
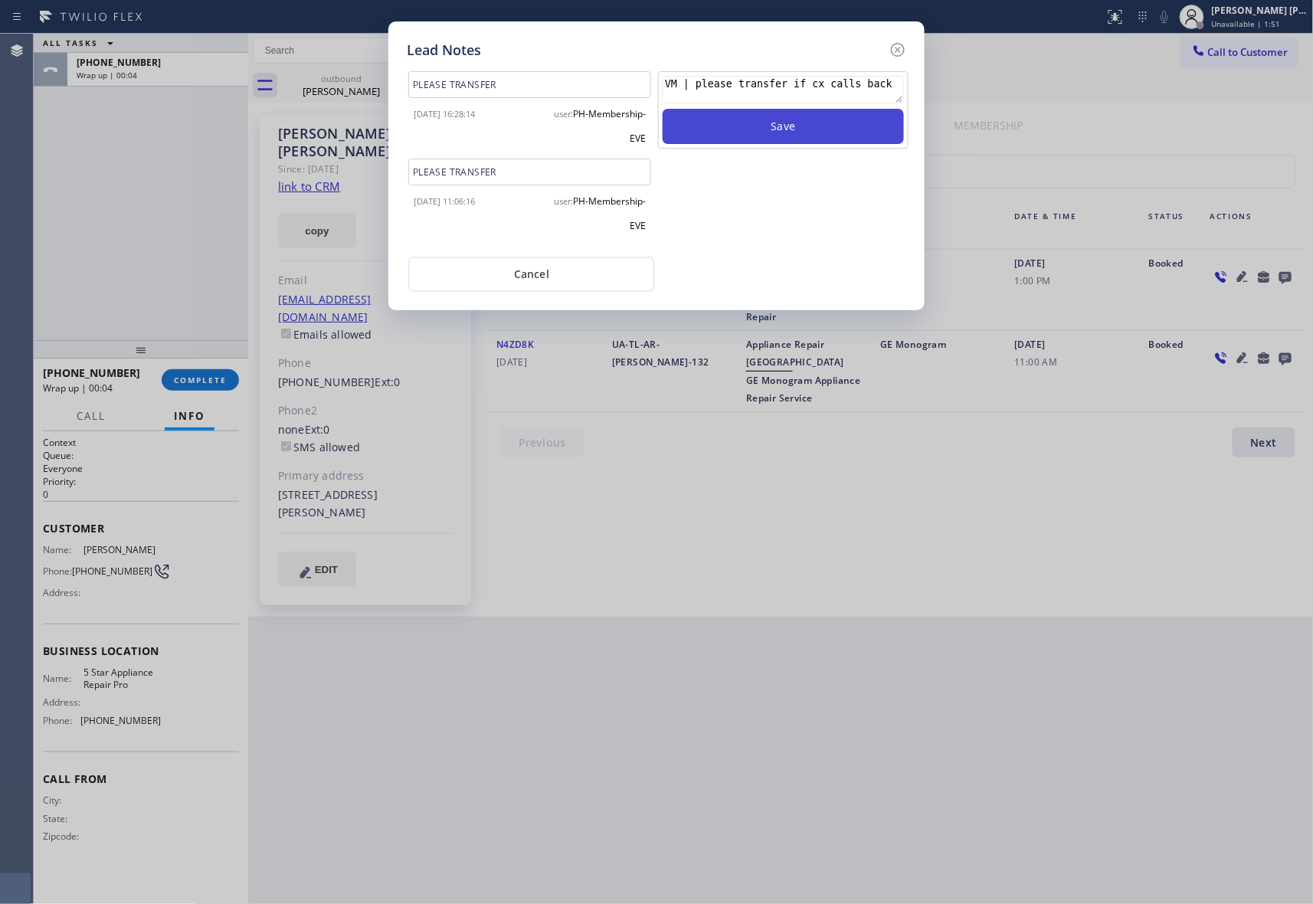
type textarea "VM | please transfer if cx calls back"
click at [797, 132] on button "Save" at bounding box center [783, 126] width 241 height 35
click at [898, 44] on icon at bounding box center [898, 50] width 18 height 18
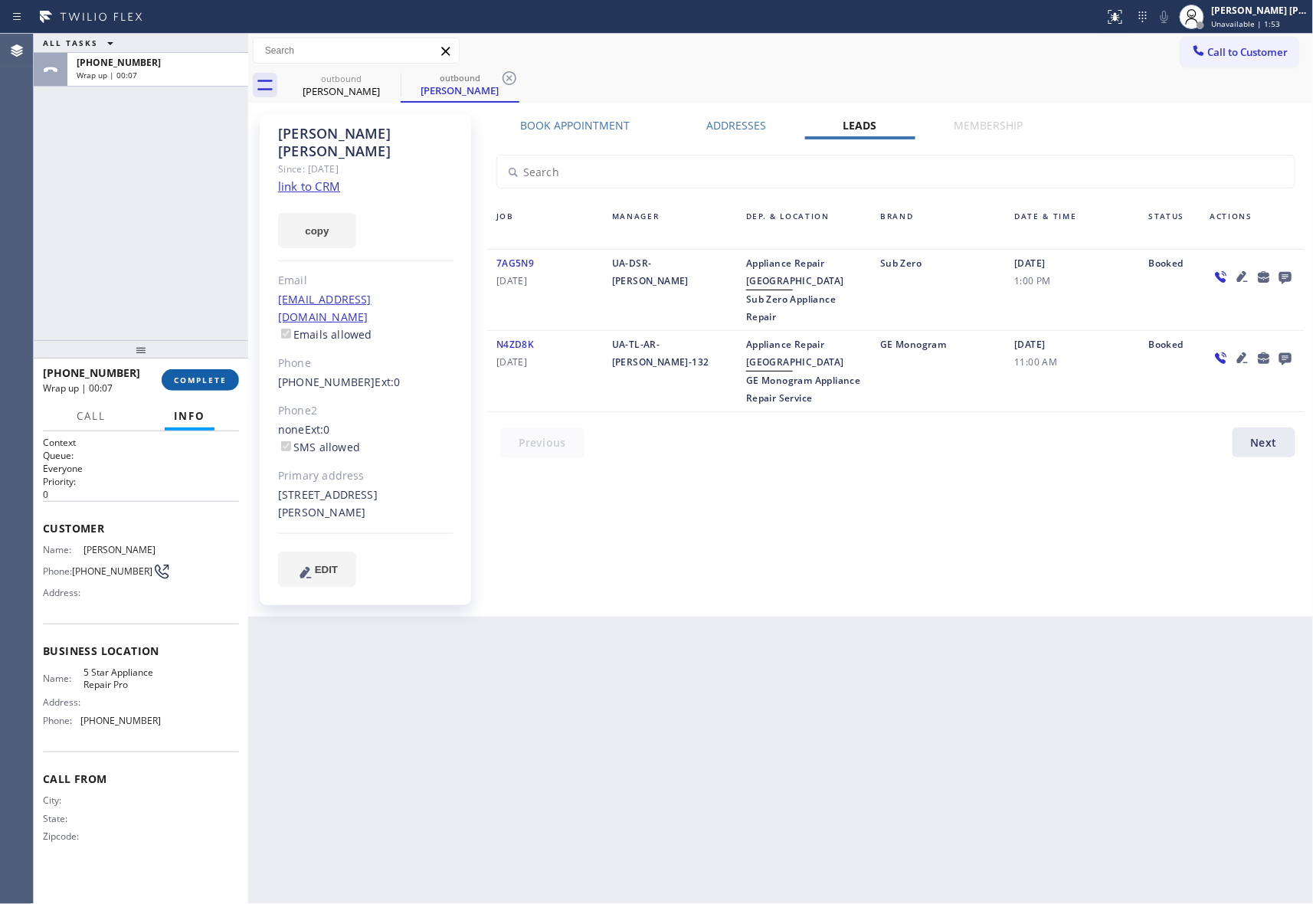
click at [224, 375] on span "COMPLETE" at bounding box center [200, 380] width 53 height 11
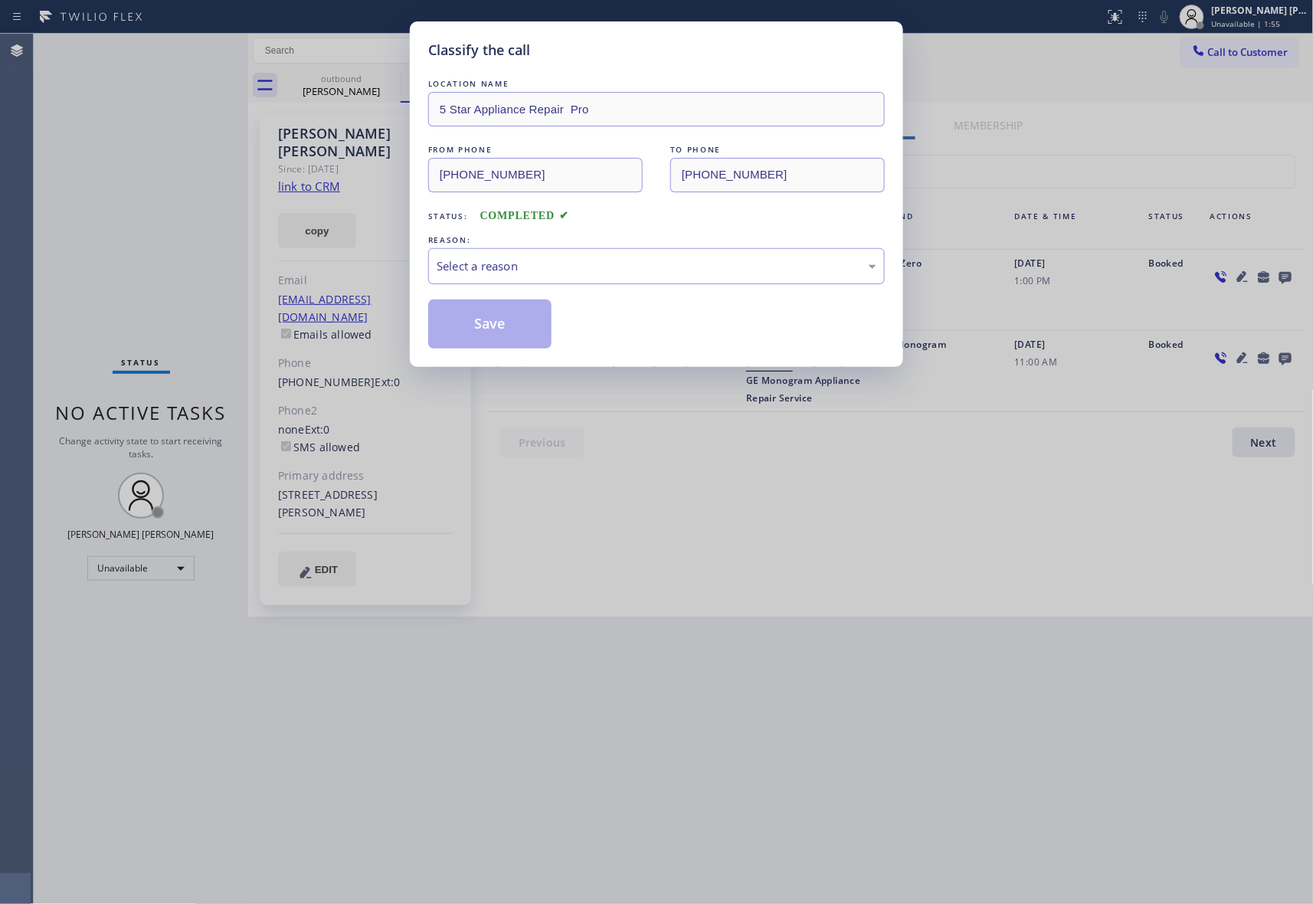
click at [610, 264] on div "Select a reason" at bounding box center [657, 266] width 440 height 18
click at [464, 325] on button "Save" at bounding box center [489, 324] width 123 height 49
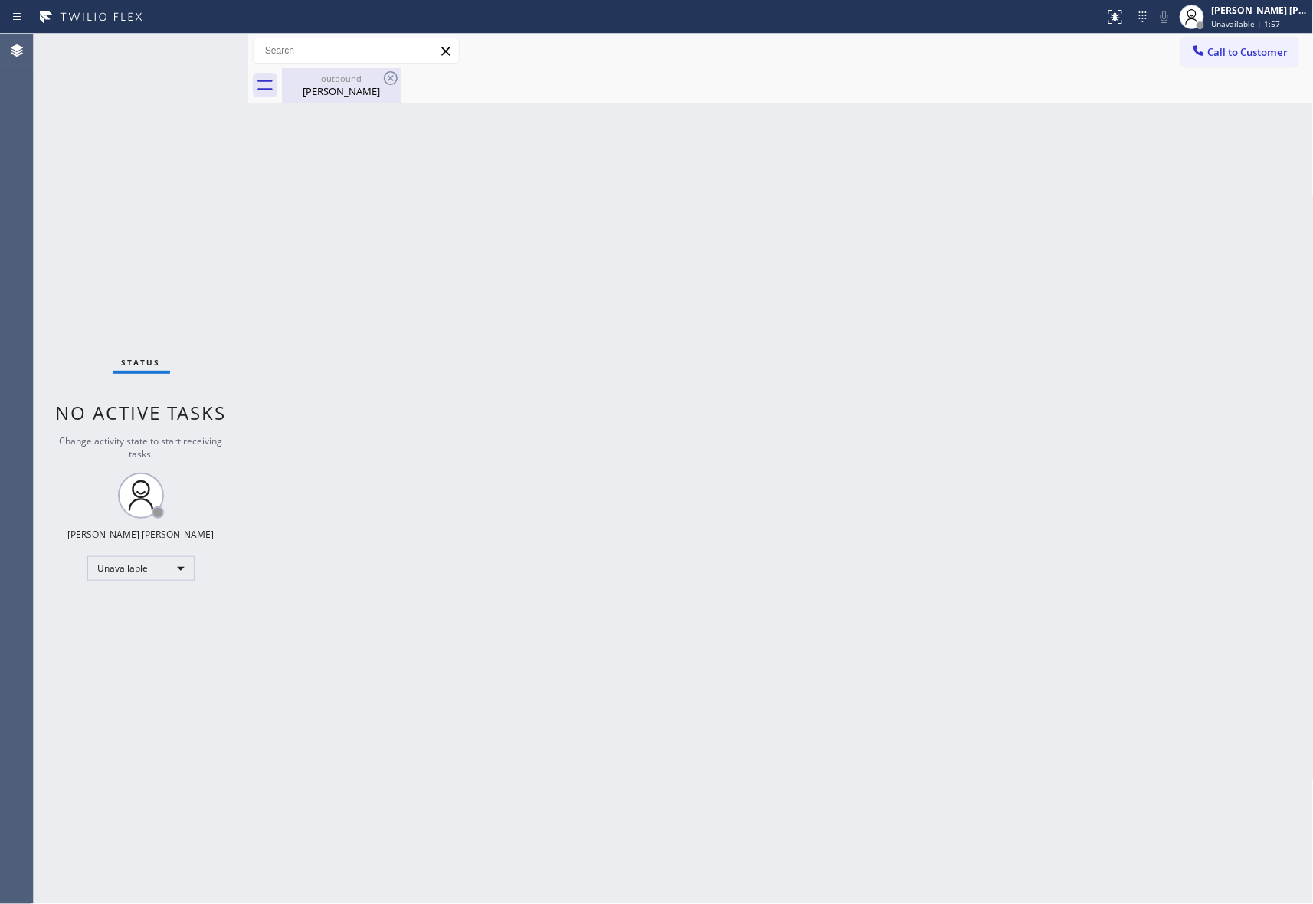
click at [357, 90] on div "Laureen Miki" at bounding box center [341, 91] width 116 height 14
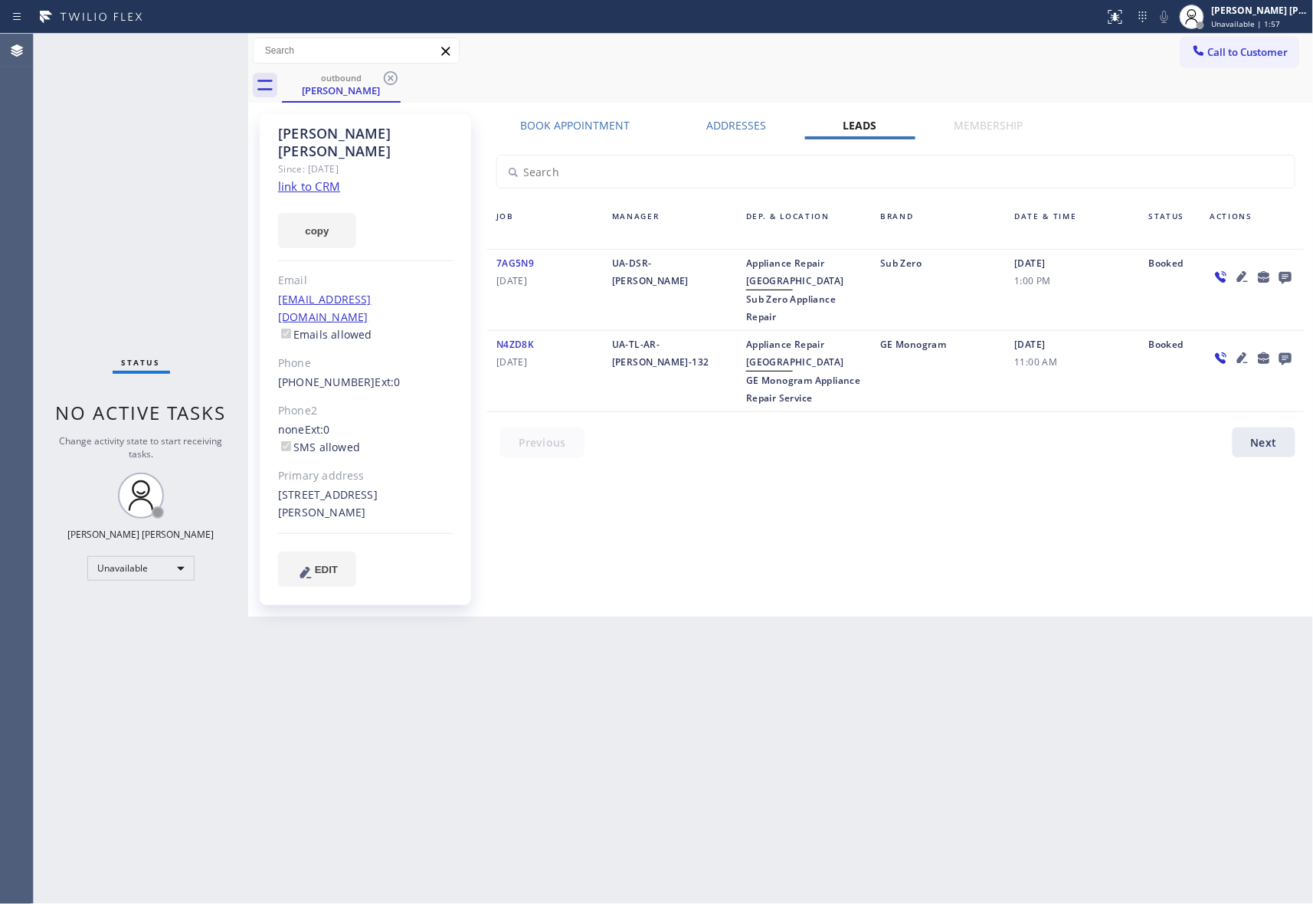
click at [415, 74] on div "outbound Laureen Miki" at bounding box center [798, 85] width 1032 height 34
click at [387, 77] on icon at bounding box center [391, 78] width 18 height 18
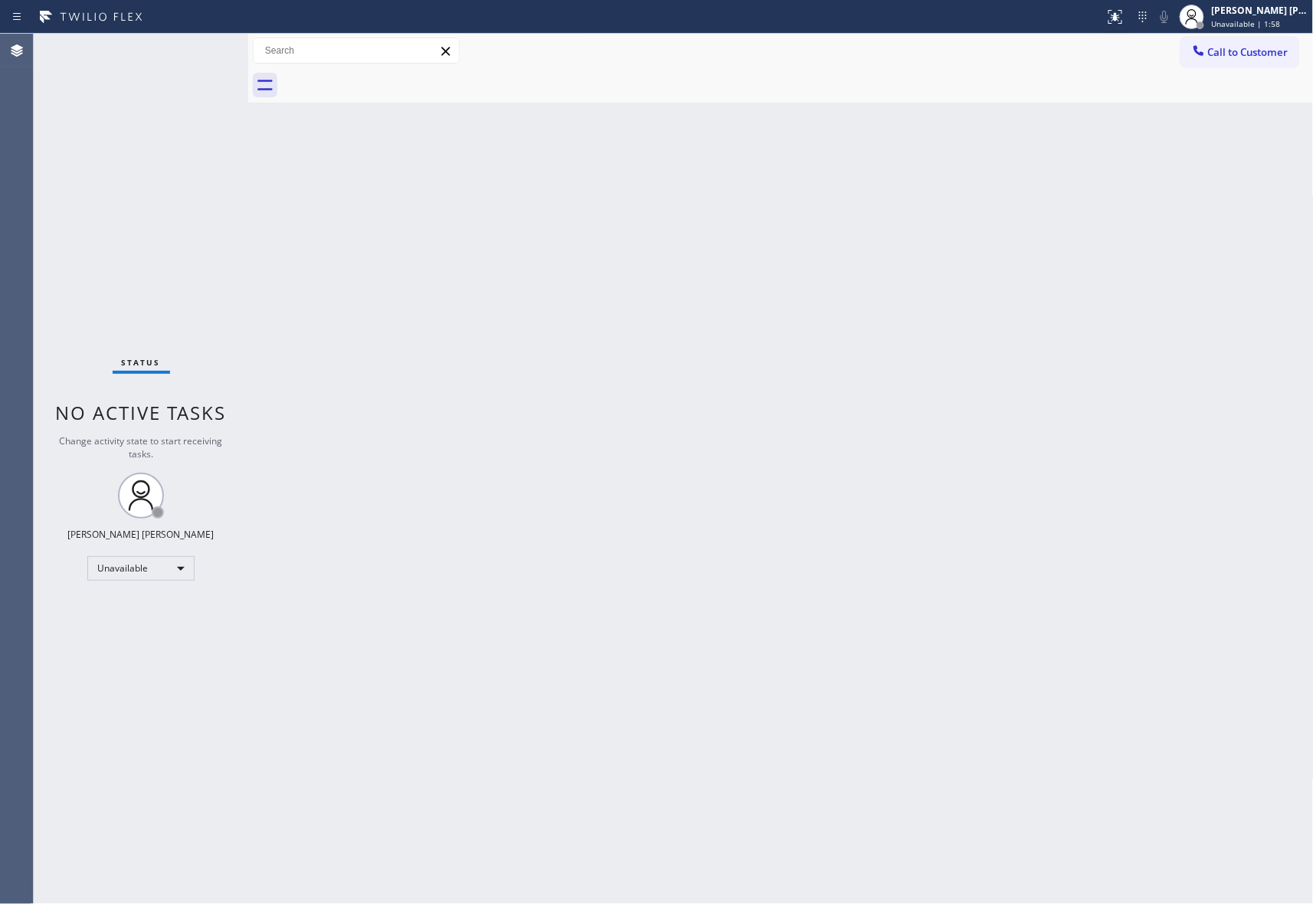
drag, startPoint x: 387, startPoint y: 77, endPoint x: 331, endPoint y: 6, distance: 90.6
click at [385, 77] on div at bounding box center [798, 85] width 1032 height 34
click at [1255, 46] on span "Call to Customer" at bounding box center [1248, 52] width 80 height 14
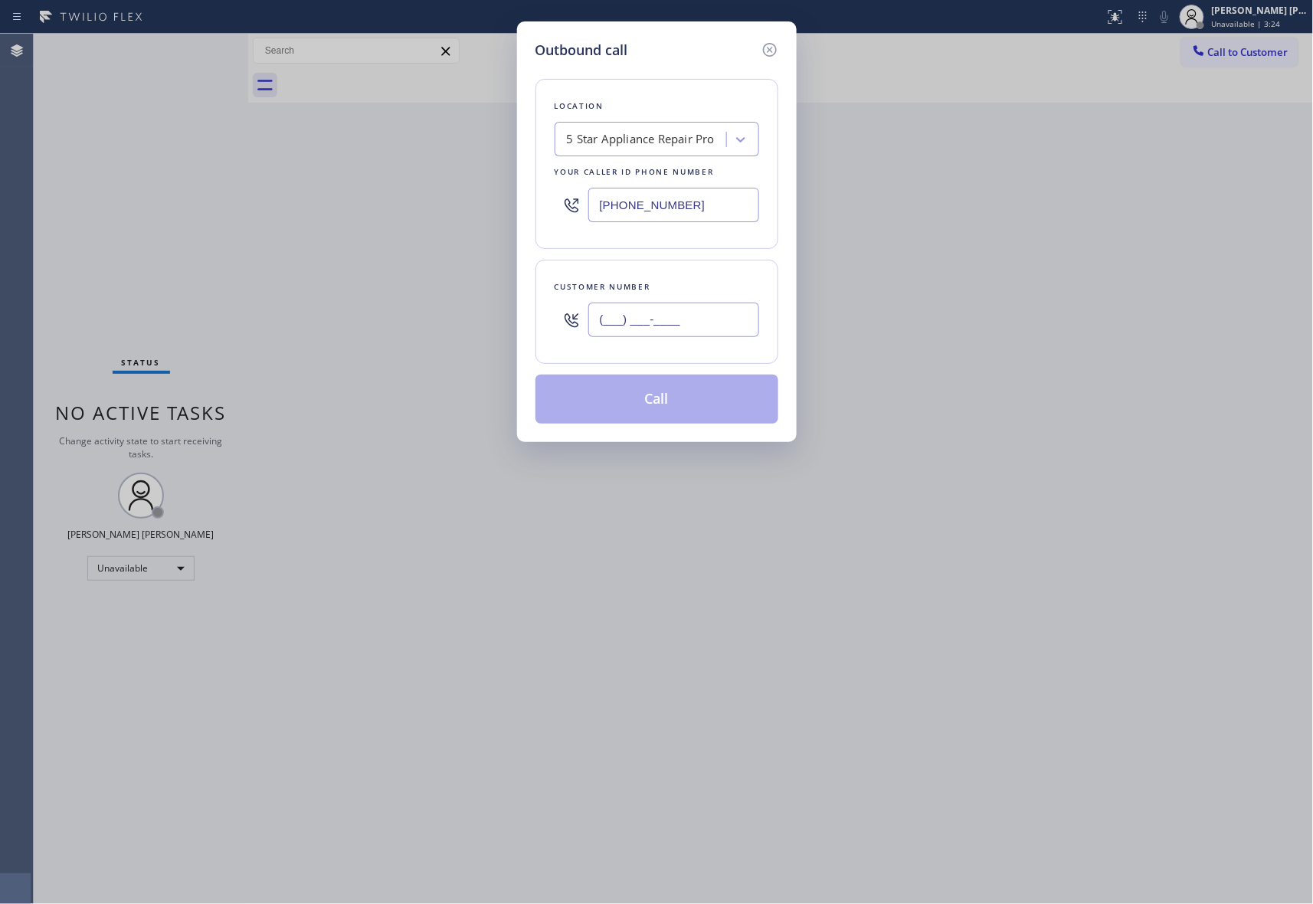
click at [683, 317] on input "(___) ___-____" at bounding box center [673, 320] width 171 height 34
paste input "626) 523-1616"
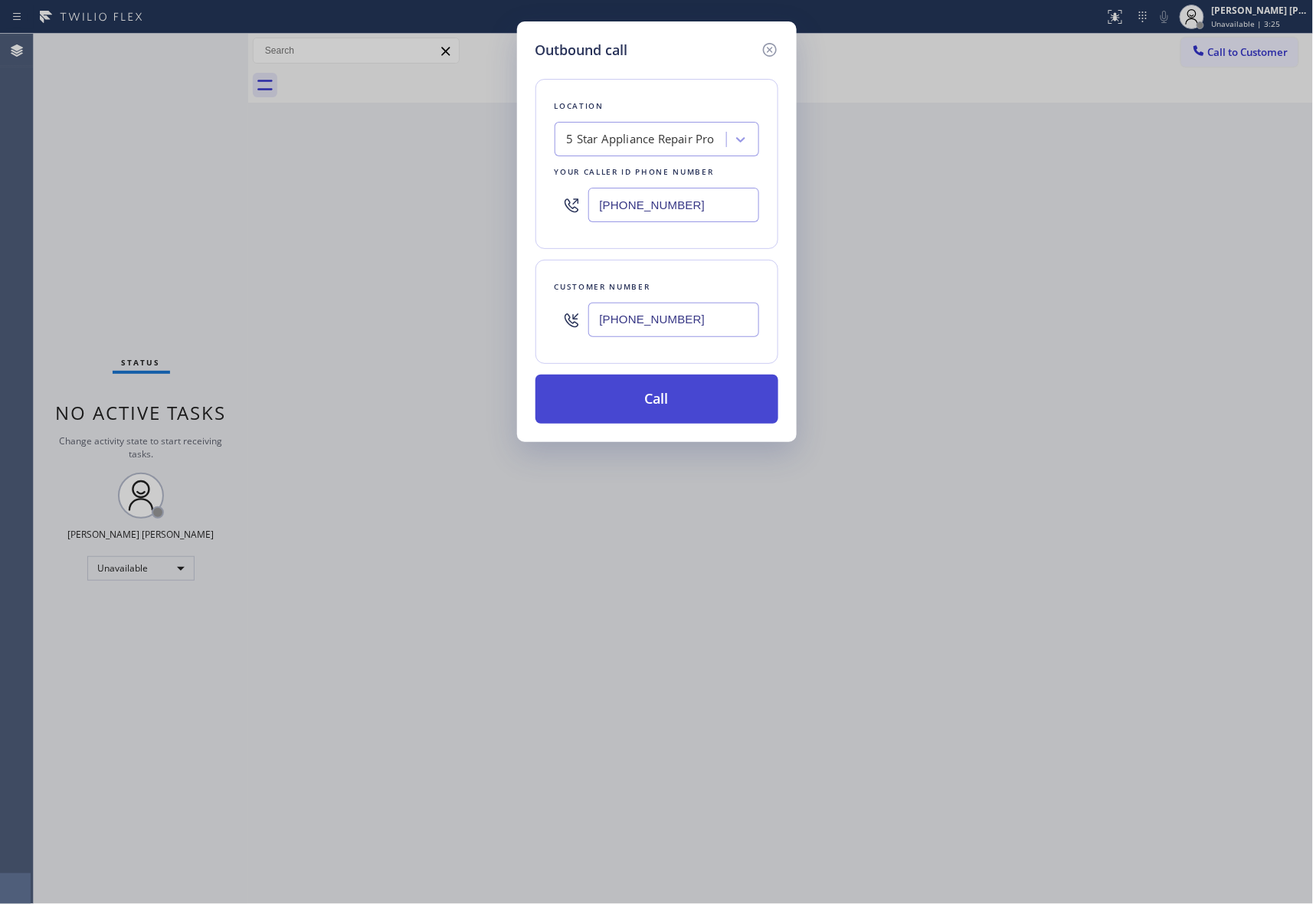
type input "(626) 523-1616"
click at [677, 402] on button "Call" at bounding box center [657, 399] width 243 height 49
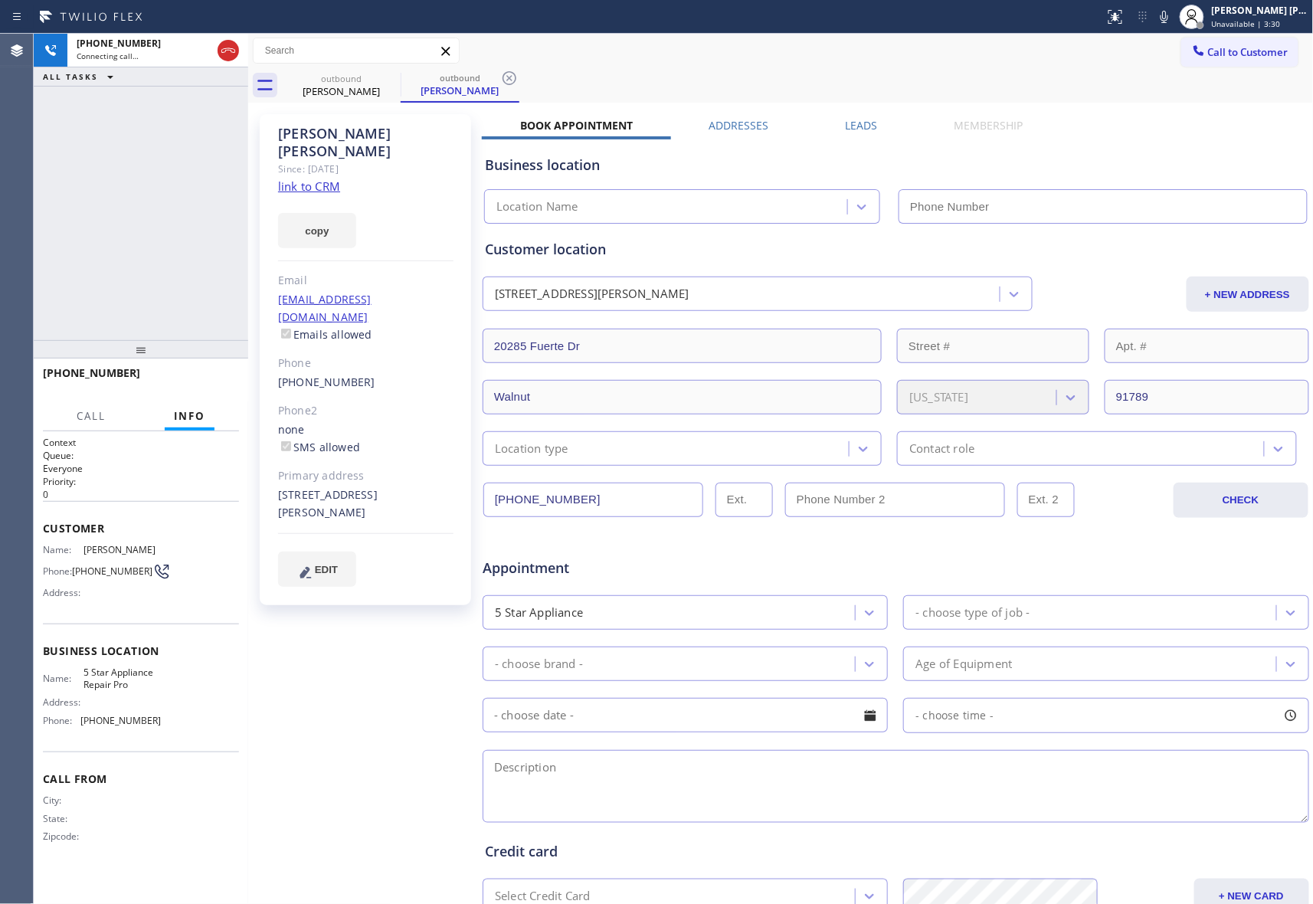
type input "[PHONE_NUMBER]"
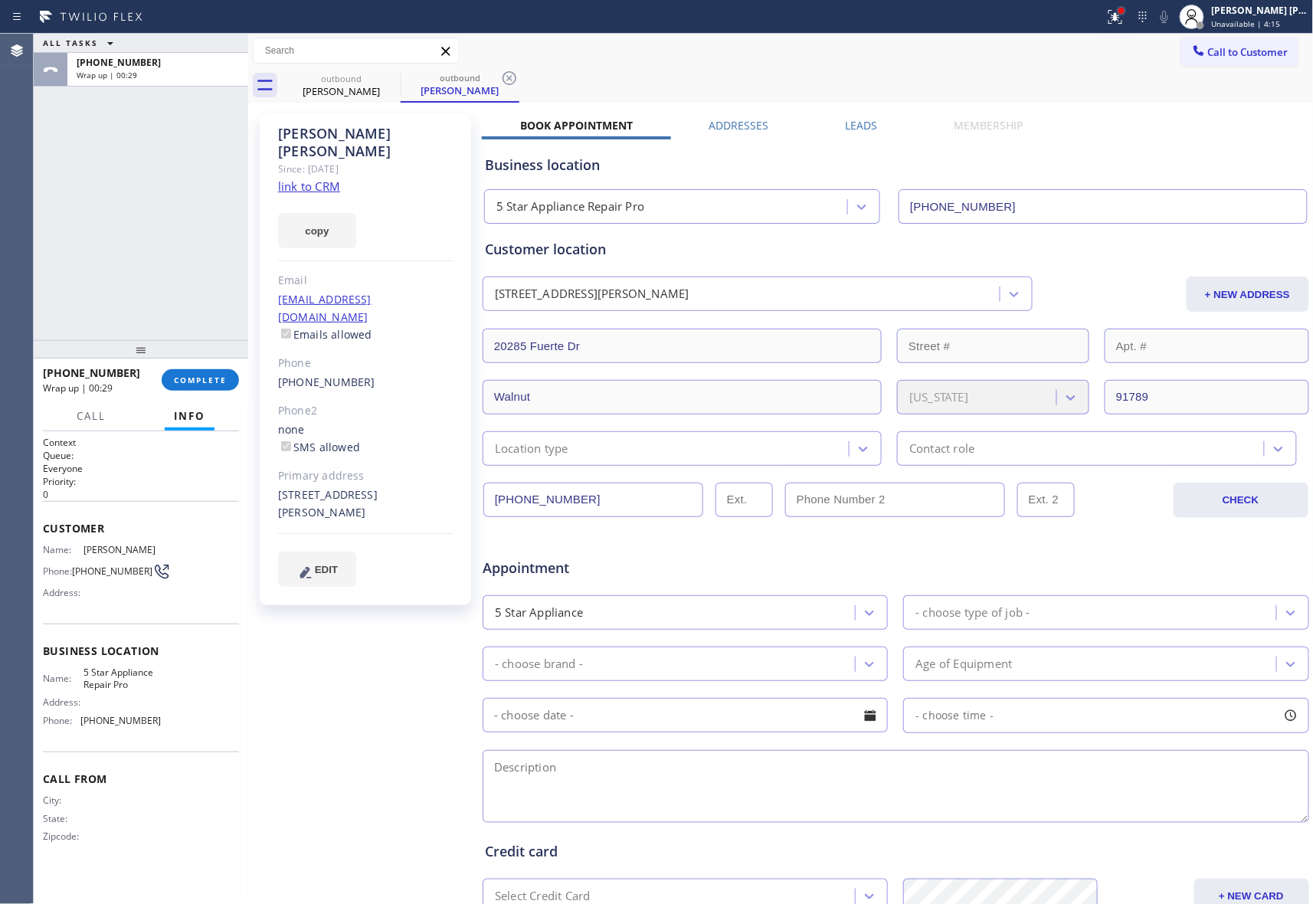
click at [1125, 11] on div at bounding box center [1122, 11] width 6 height 6
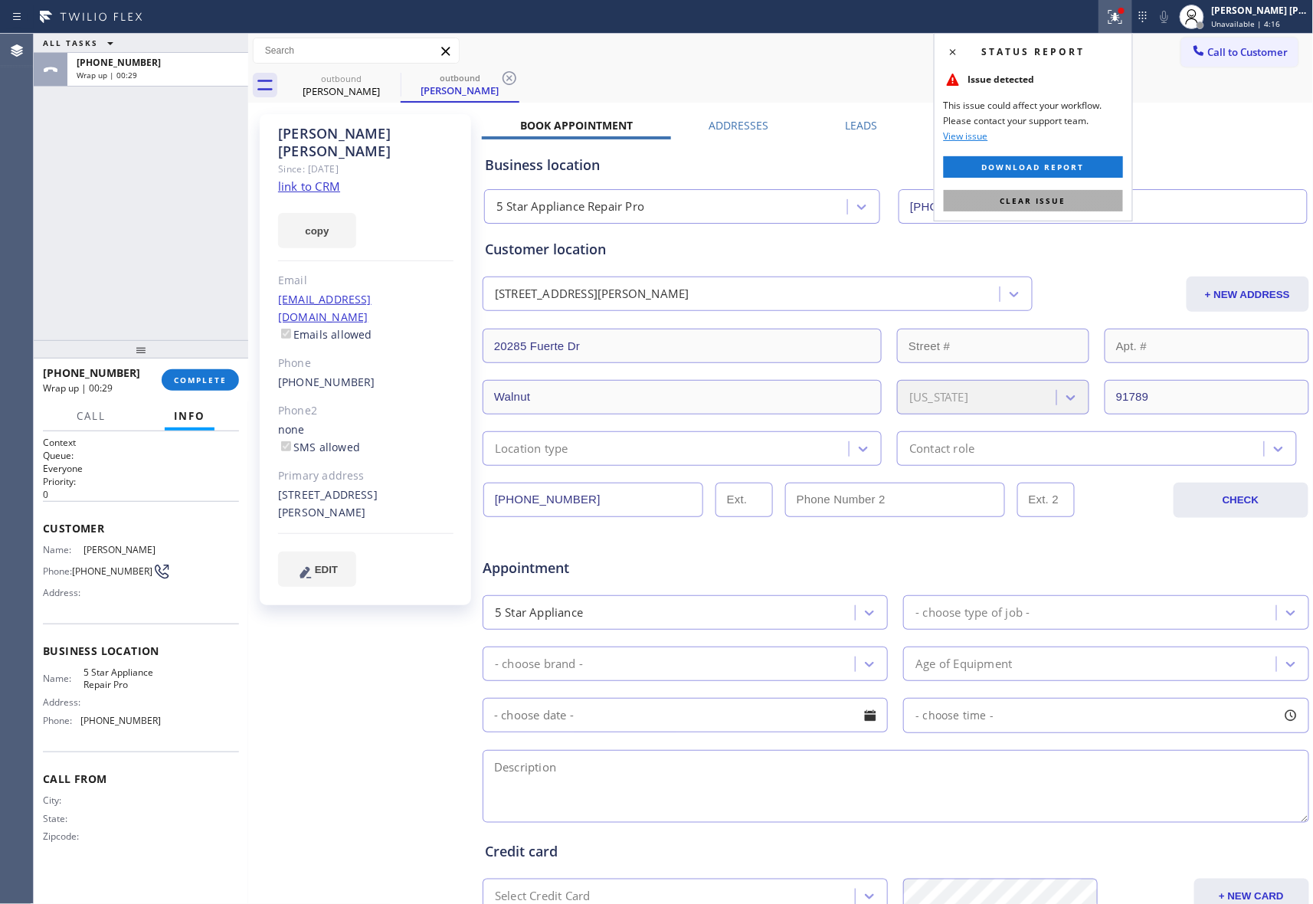
click at [1050, 197] on span "Clear issue" at bounding box center [1034, 200] width 66 height 11
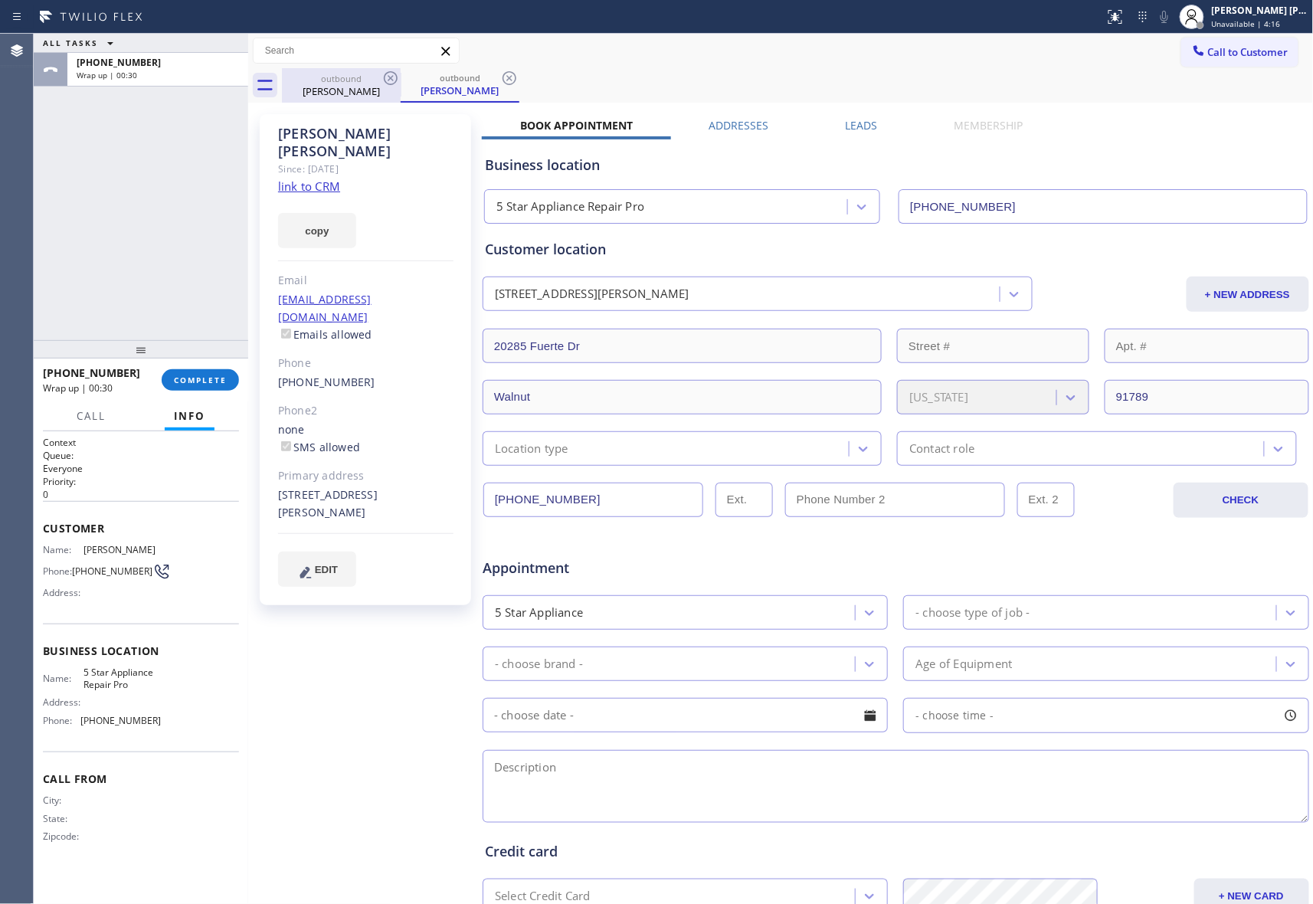
drag, startPoint x: 360, startPoint y: 89, endPoint x: 380, endPoint y: 84, distance: 20.4
click at [362, 87] on div "Lynn Wu" at bounding box center [341, 91] width 116 height 14
click at [387, 81] on icon at bounding box center [391, 78] width 18 height 18
click at [395, 75] on icon at bounding box center [391, 78] width 18 height 18
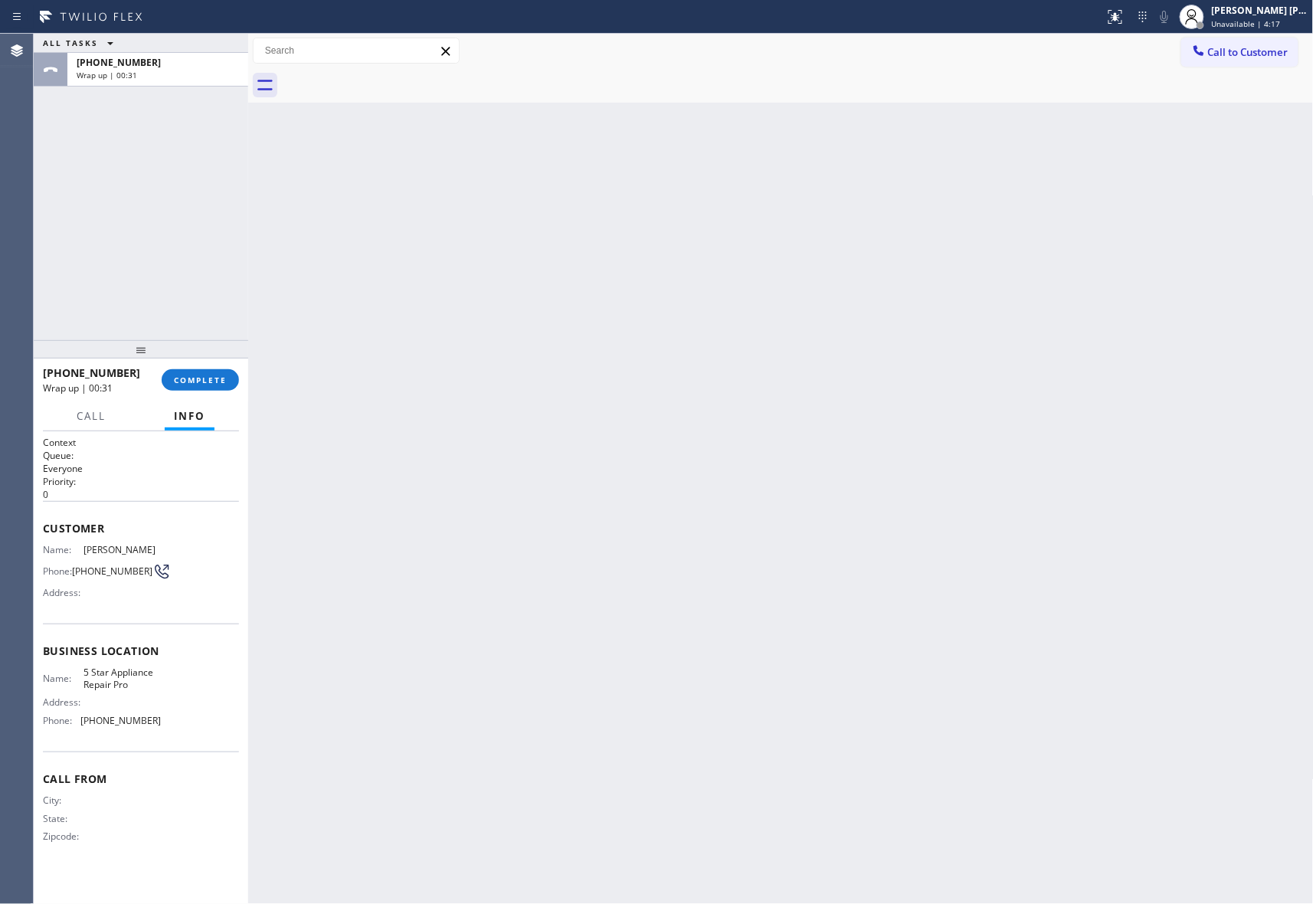
click at [395, 75] on div at bounding box center [798, 85] width 1032 height 34
click at [185, 375] on span "COMPLETE" at bounding box center [200, 380] width 53 height 11
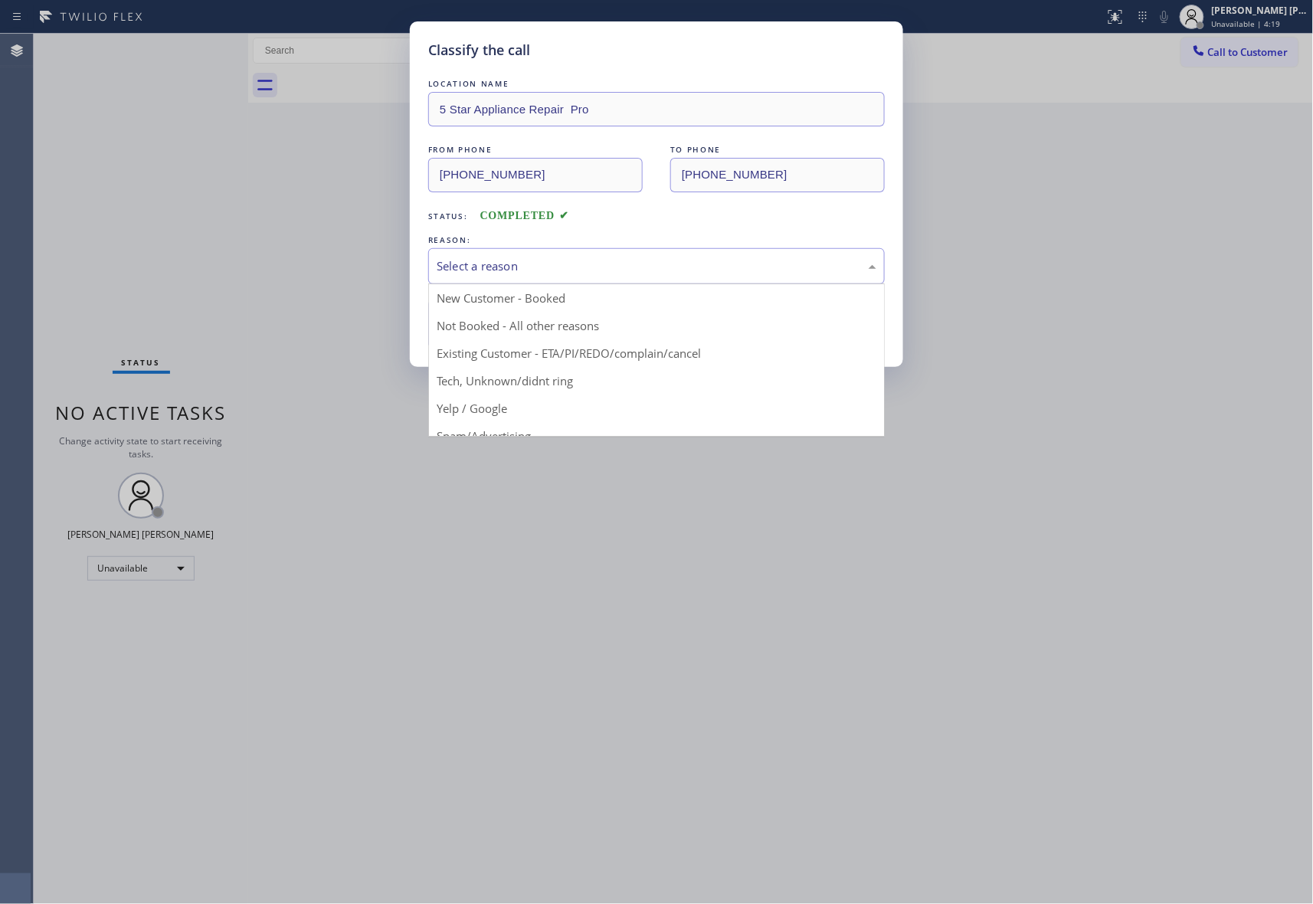
click at [543, 270] on div "Select a reason" at bounding box center [657, 266] width 440 height 18
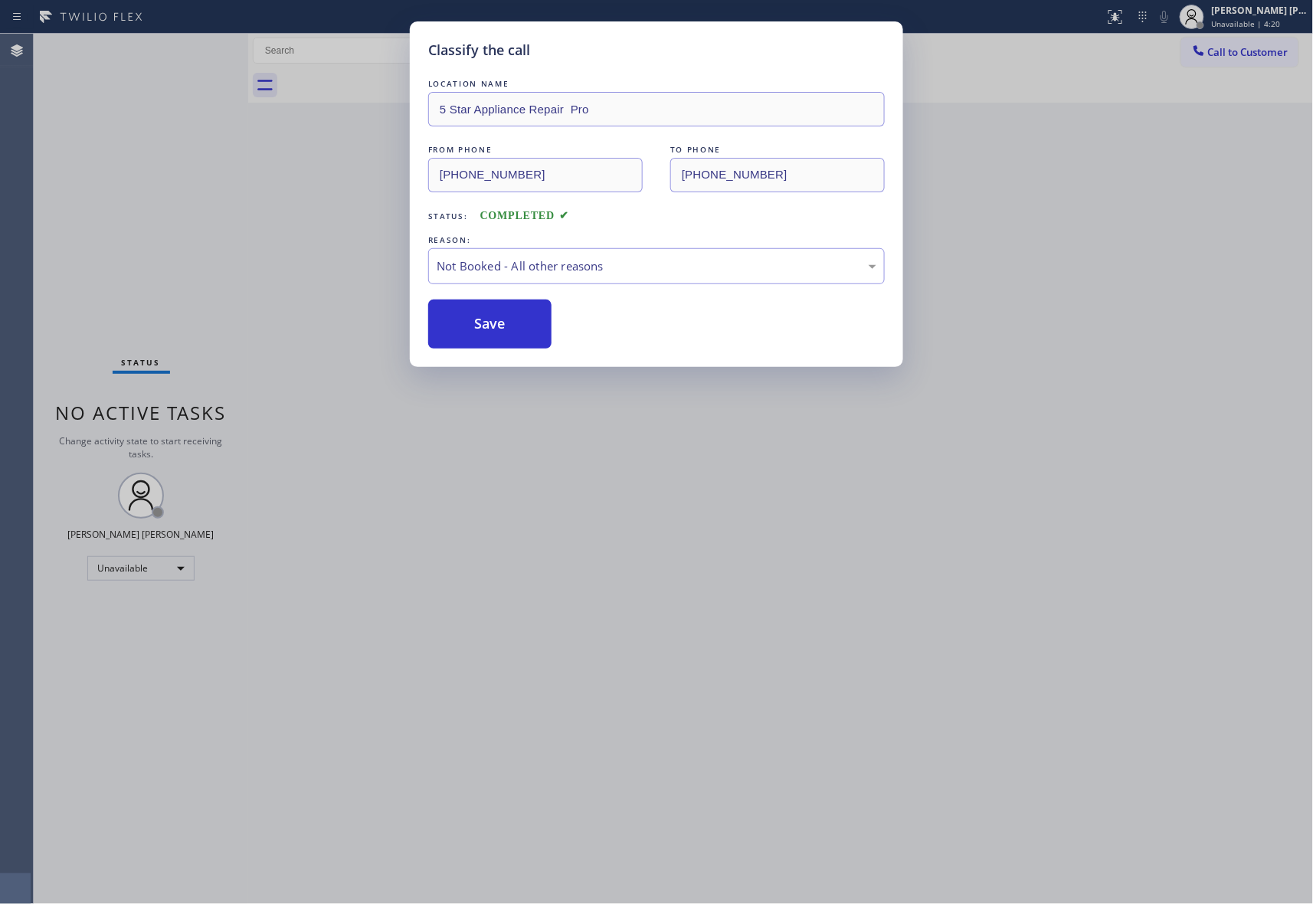
click at [479, 326] on button "Save" at bounding box center [489, 324] width 123 height 49
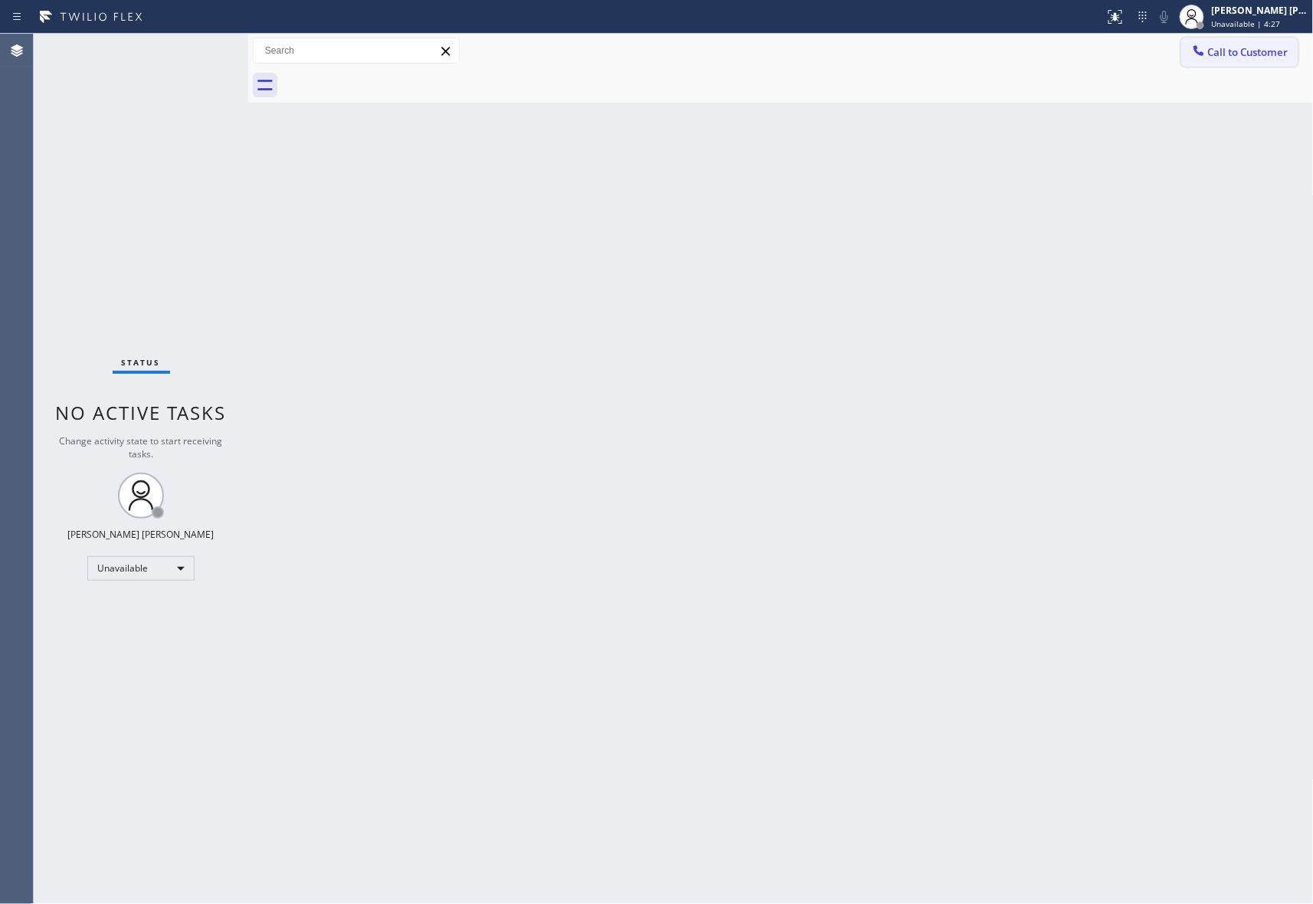
click at [1241, 54] on span "Call to Customer" at bounding box center [1248, 52] width 80 height 14
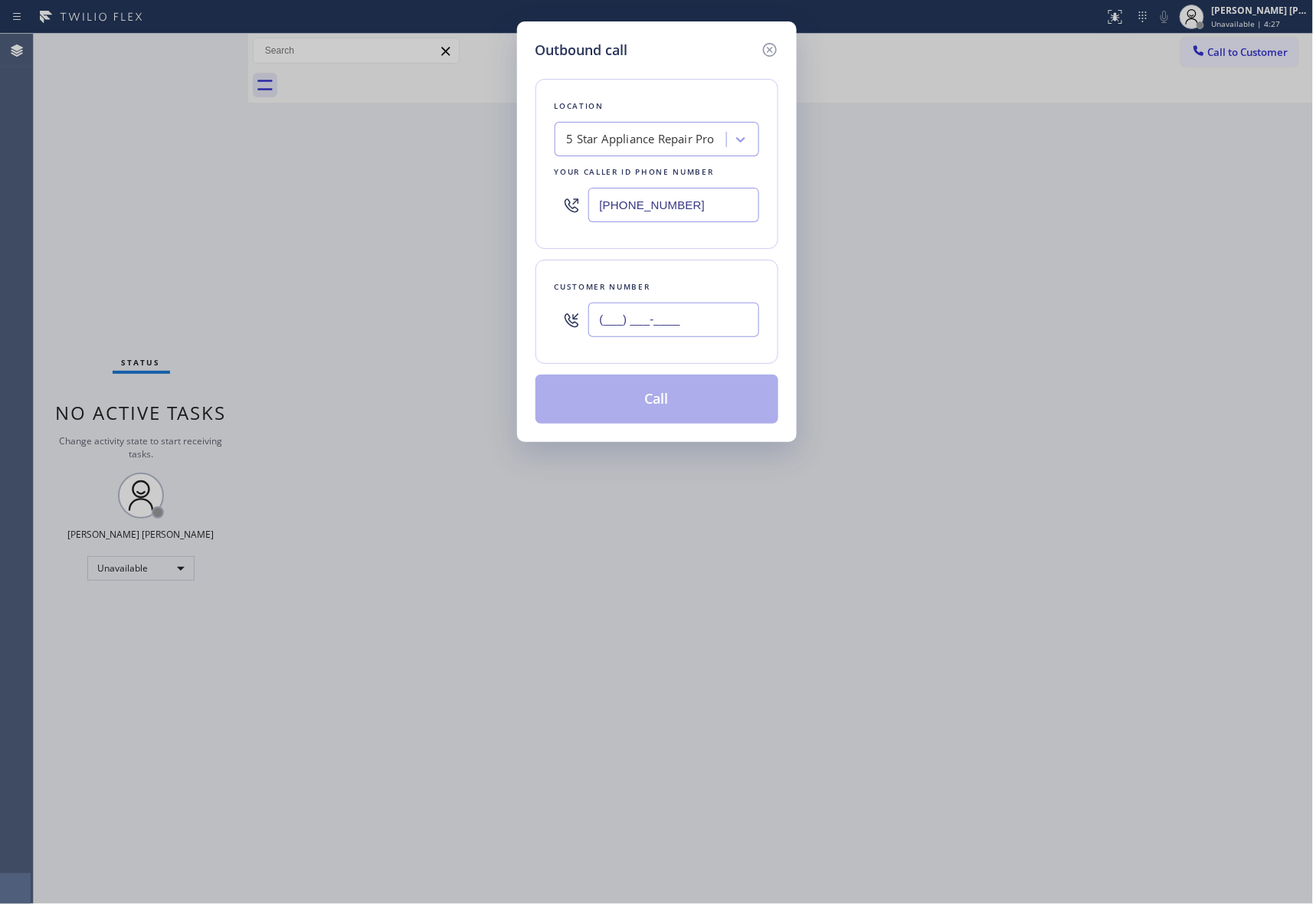
click at [660, 332] on input "(___) ___-____" at bounding box center [673, 320] width 171 height 34
paste input "425) 359-8473"
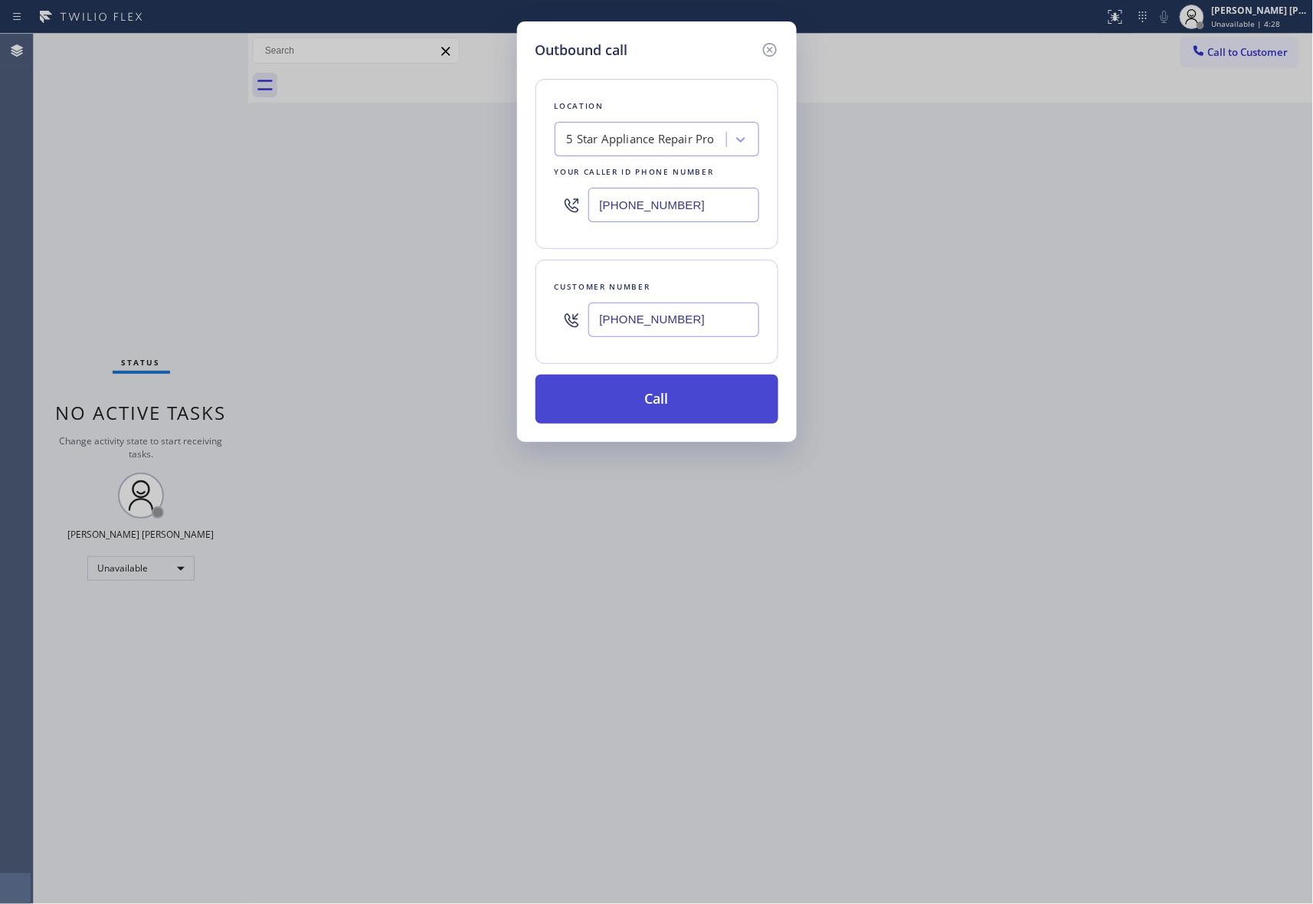
type input "(425) 359-8473"
click at [659, 396] on button "Call" at bounding box center [657, 399] width 243 height 49
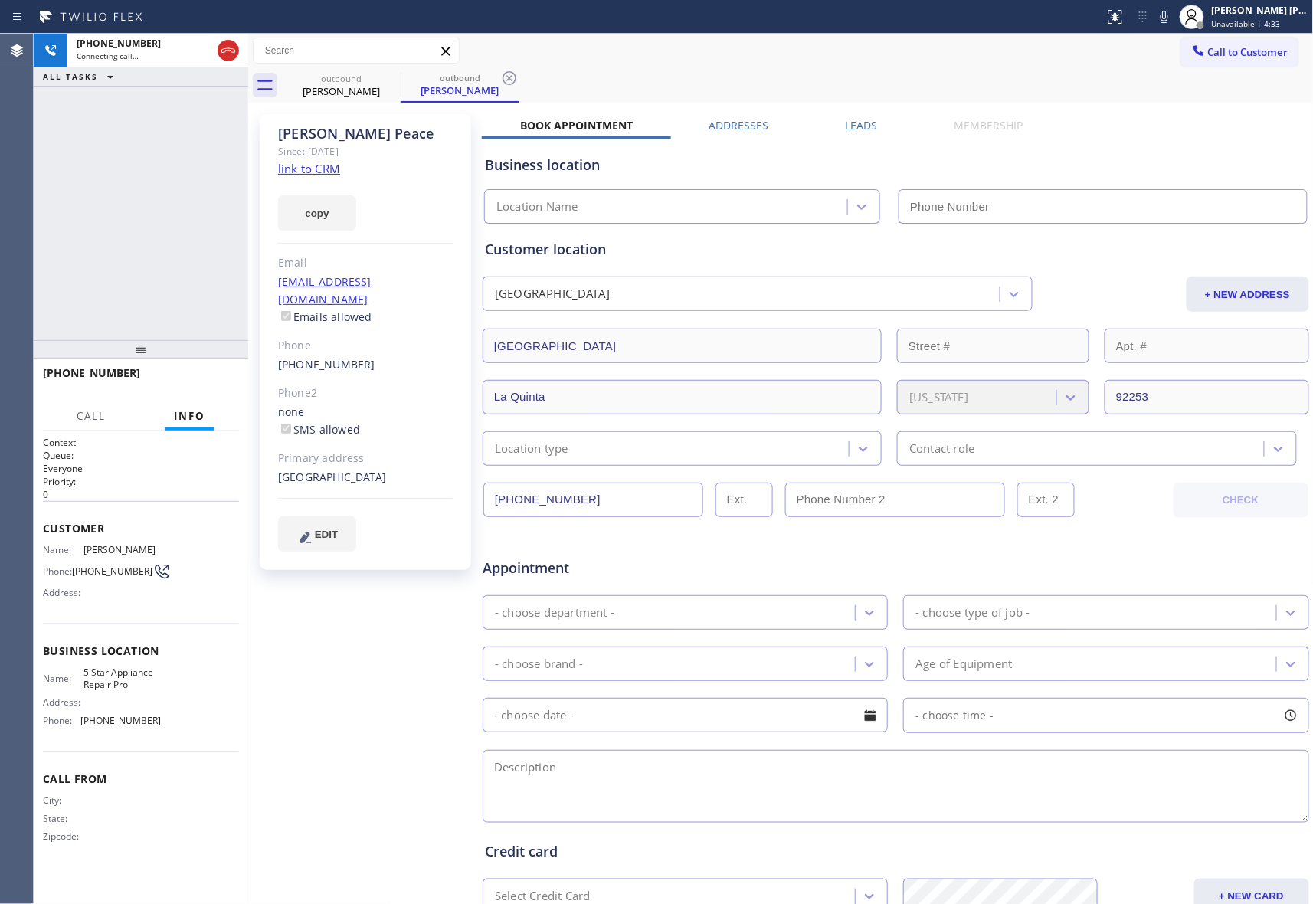
type input "[PHONE_NUMBER]"
click at [856, 123] on label "Leads" at bounding box center [862, 125] width 32 height 15
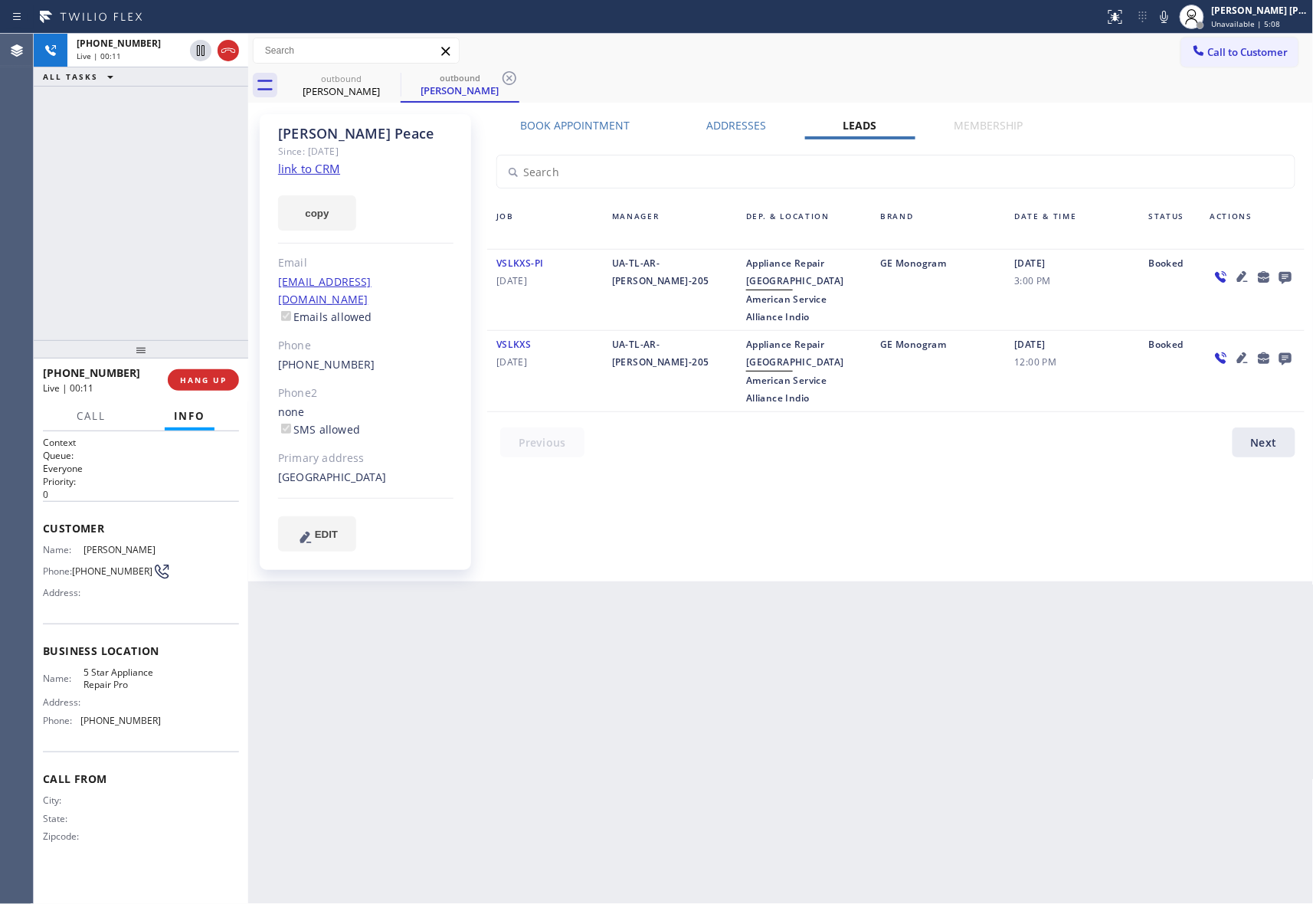
click at [1285, 274] on icon at bounding box center [1285, 276] width 18 height 19
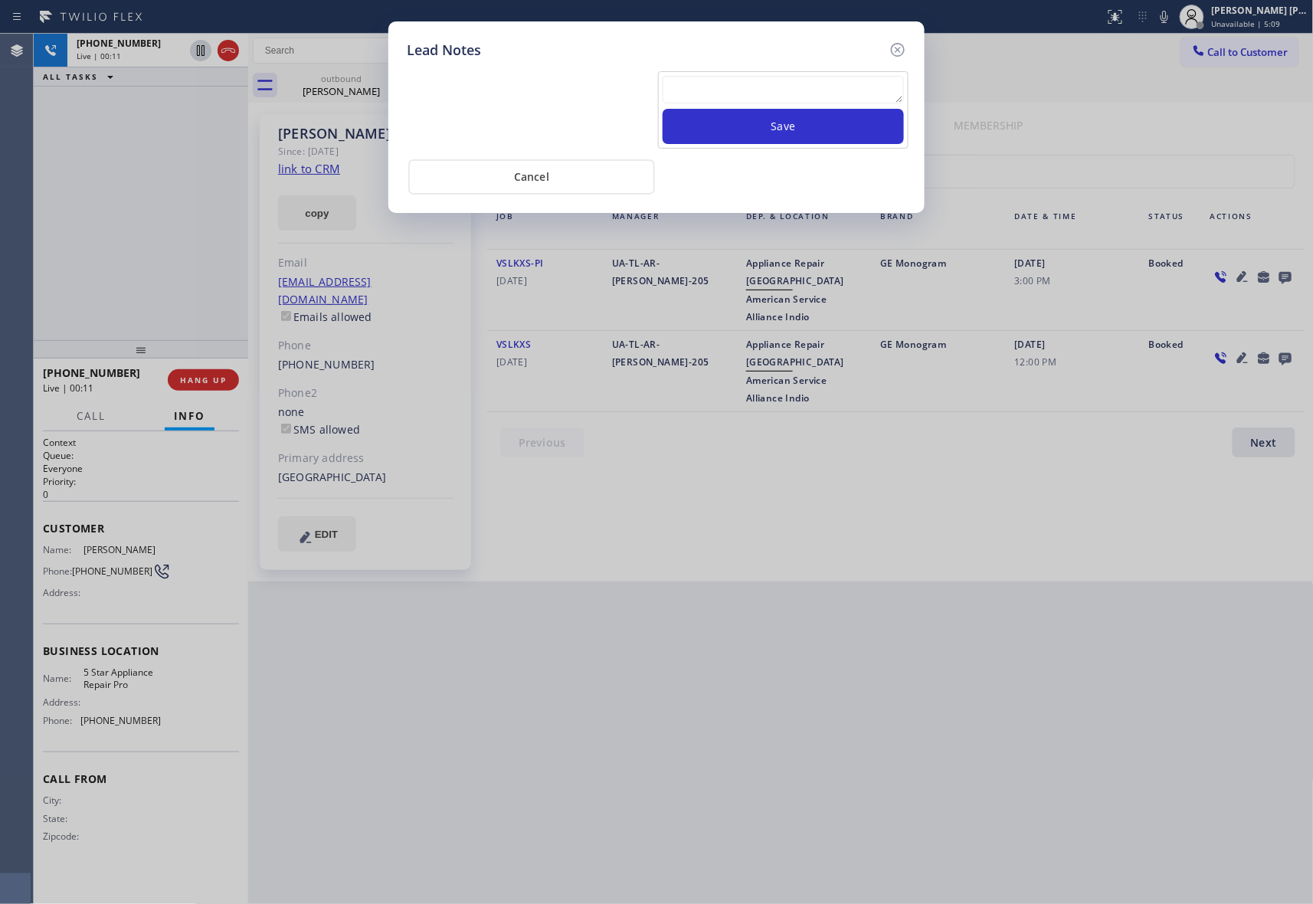
click at [789, 96] on textarea at bounding box center [783, 90] width 241 height 28
paste textarea "VM | please transfer if cx calls back"
type textarea "VM | please transfer if cx calls back"
click at [807, 132] on button "Save" at bounding box center [783, 126] width 241 height 35
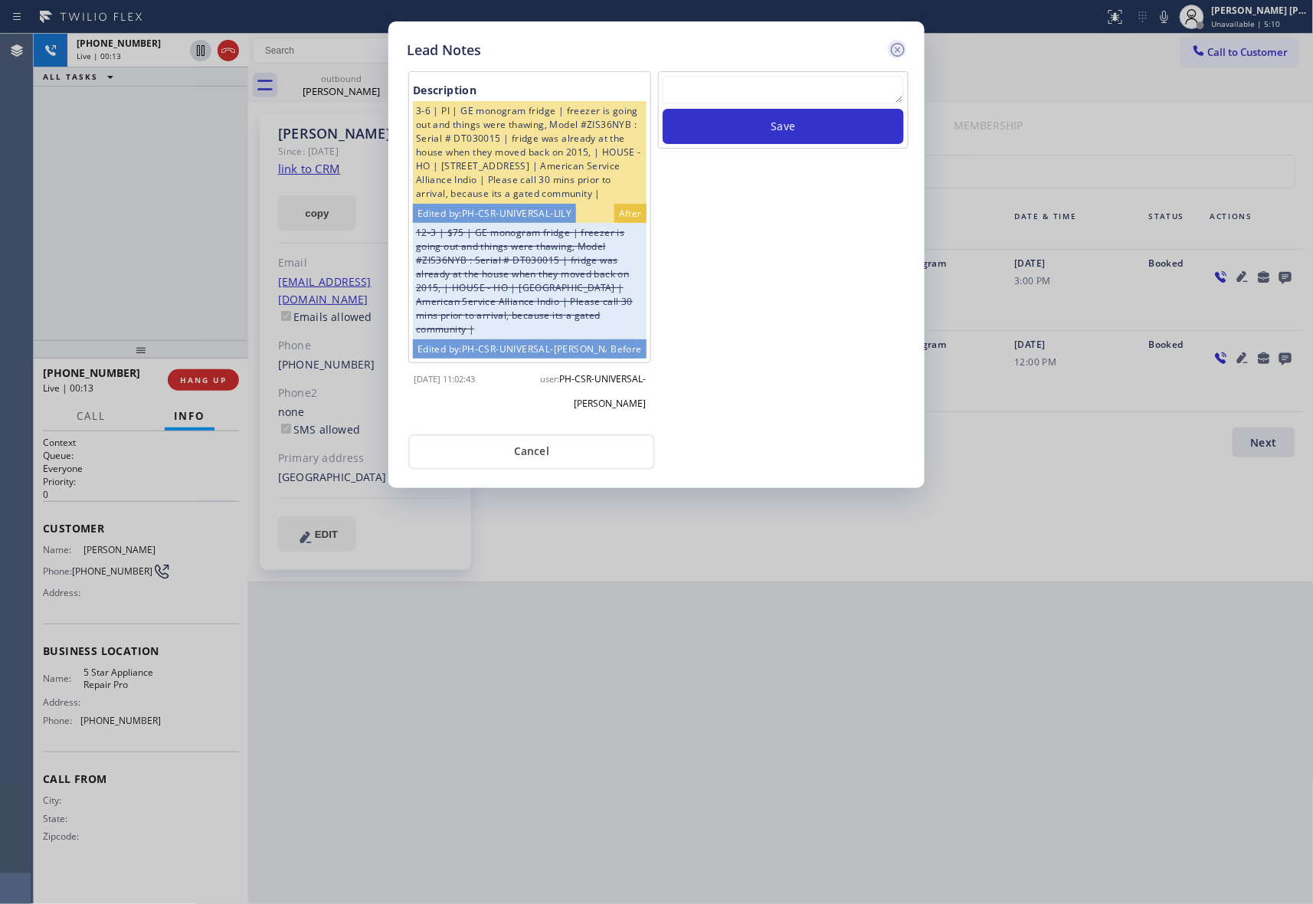
drag, startPoint x: 902, startPoint y: 48, endPoint x: 828, endPoint y: 47, distance: 73.6
click at [898, 48] on icon at bounding box center [898, 50] width 18 height 18
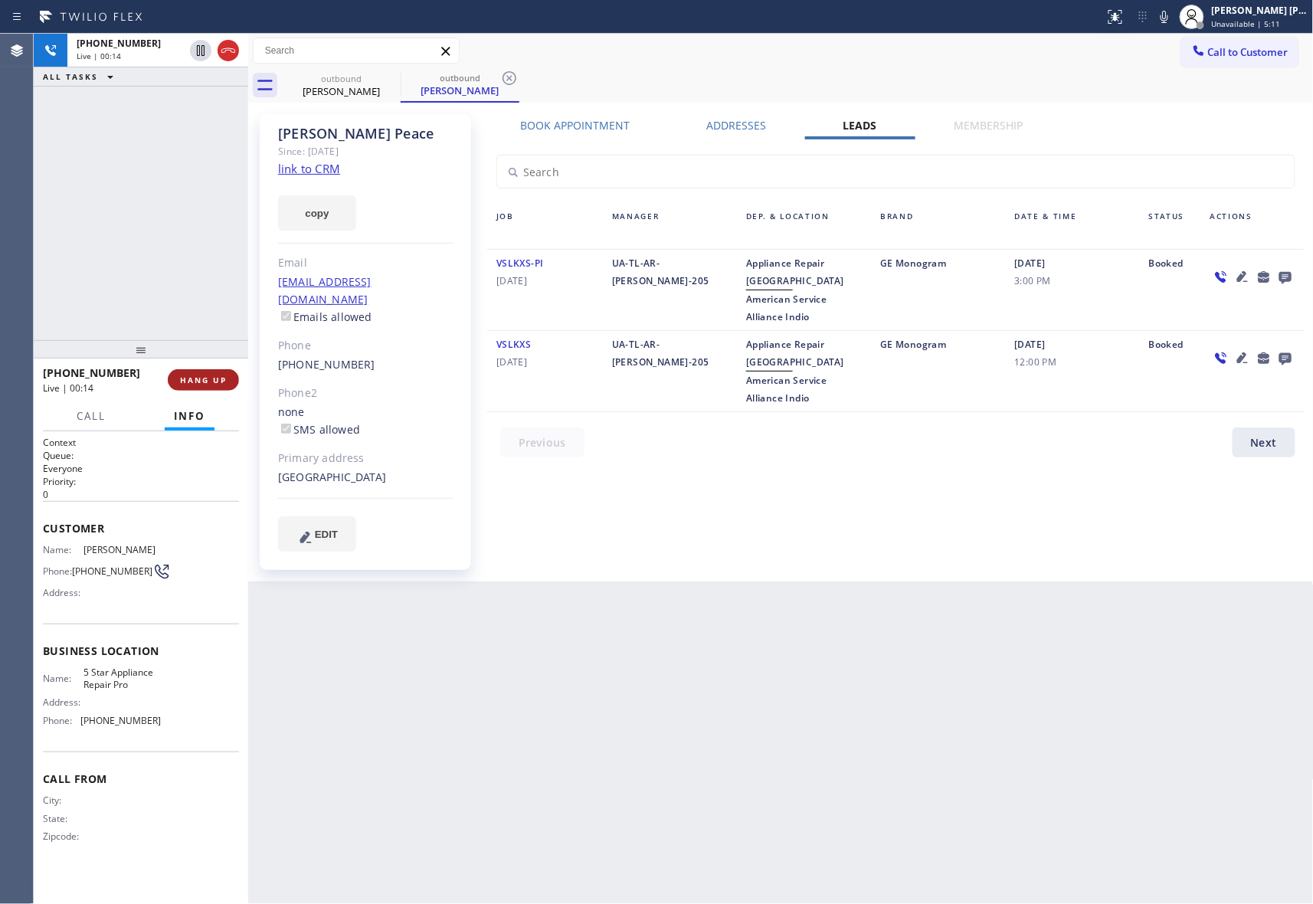
click at [216, 390] on div "+14253598473 Live | 00:14 HANG UP" at bounding box center [141, 380] width 196 height 40
click at [216, 383] on span "HANG UP" at bounding box center [203, 380] width 47 height 11
click at [216, 383] on span "COMPLETE" at bounding box center [200, 380] width 53 height 11
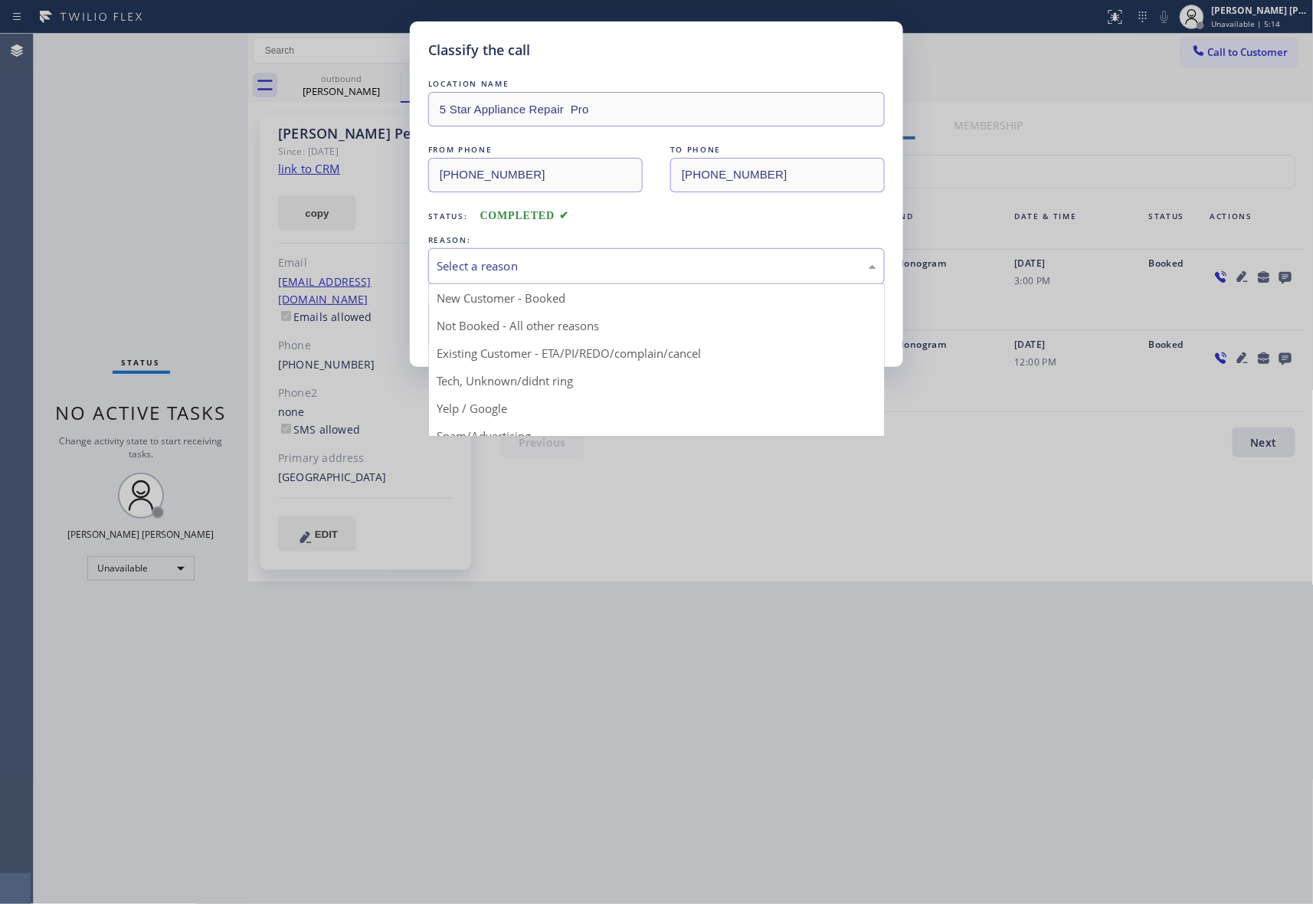
click at [495, 260] on div "Select a reason" at bounding box center [657, 266] width 440 height 18
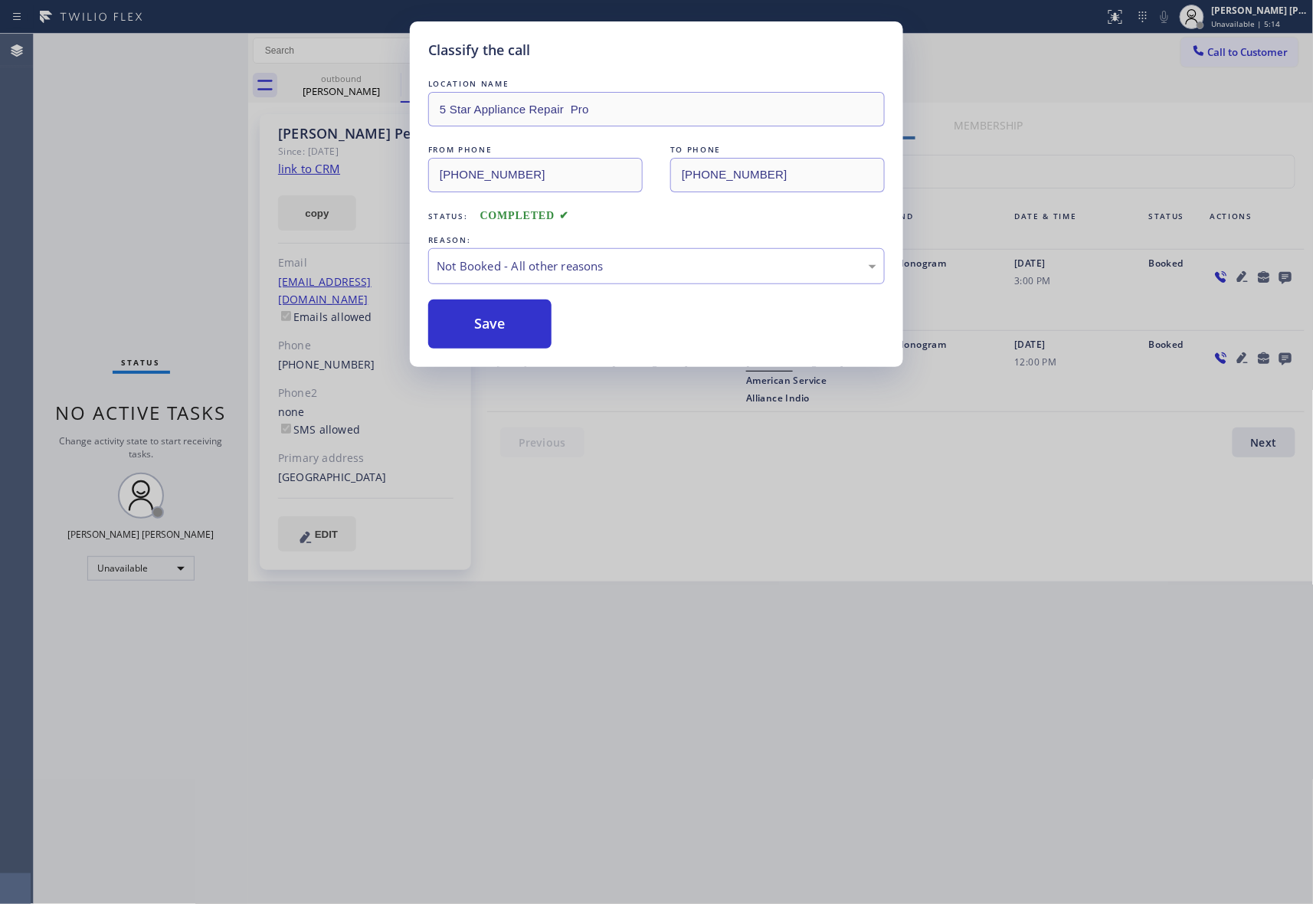
click at [482, 325] on button "Save" at bounding box center [489, 324] width 123 height 49
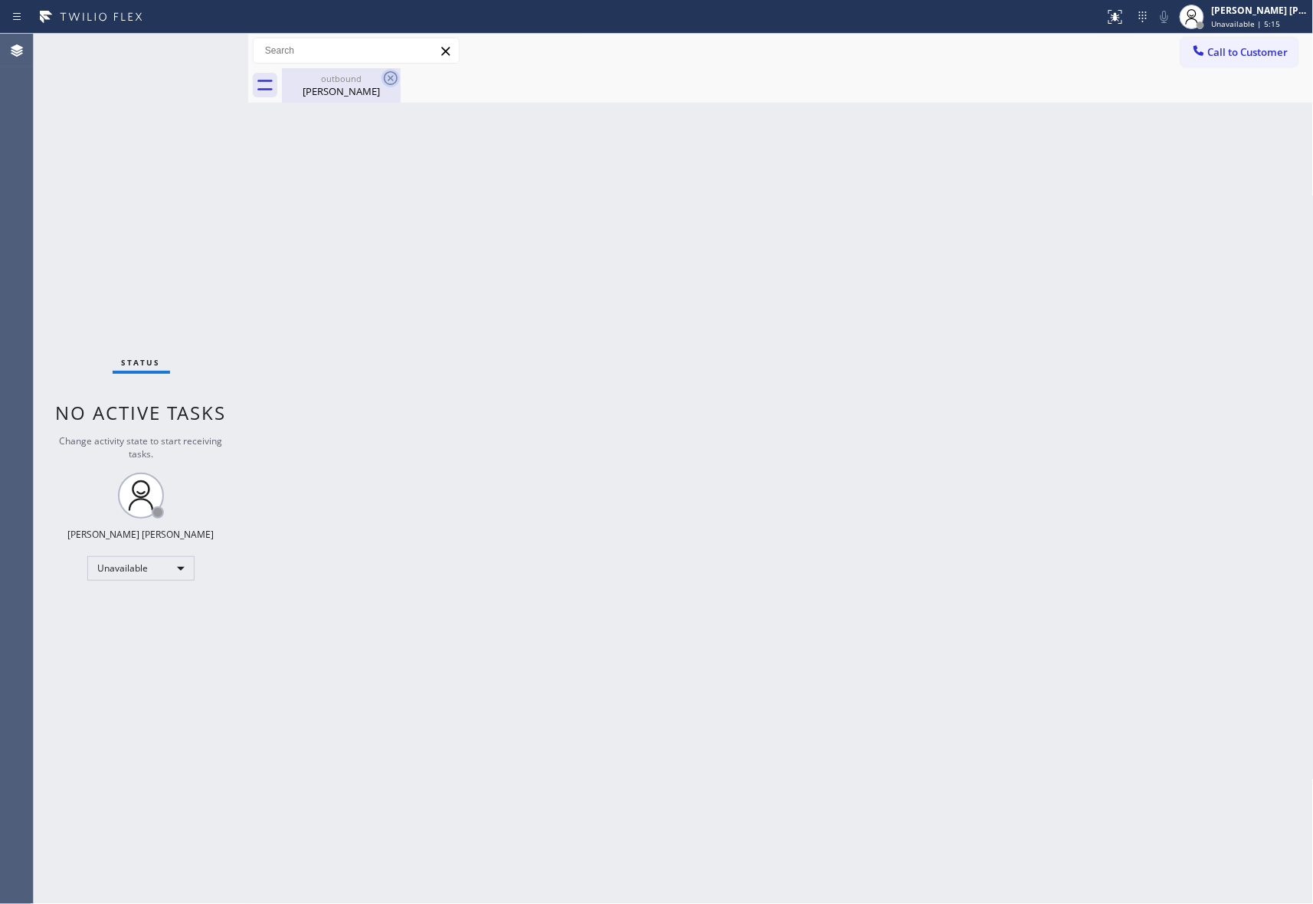
drag, startPoint x: 359, startPoint y: 80, endPoint x: 385, endPoint y: 83, distance: 25.5
click at [359, 81] on div "outbound" at bounding box center [341, 78] width 116 height 11
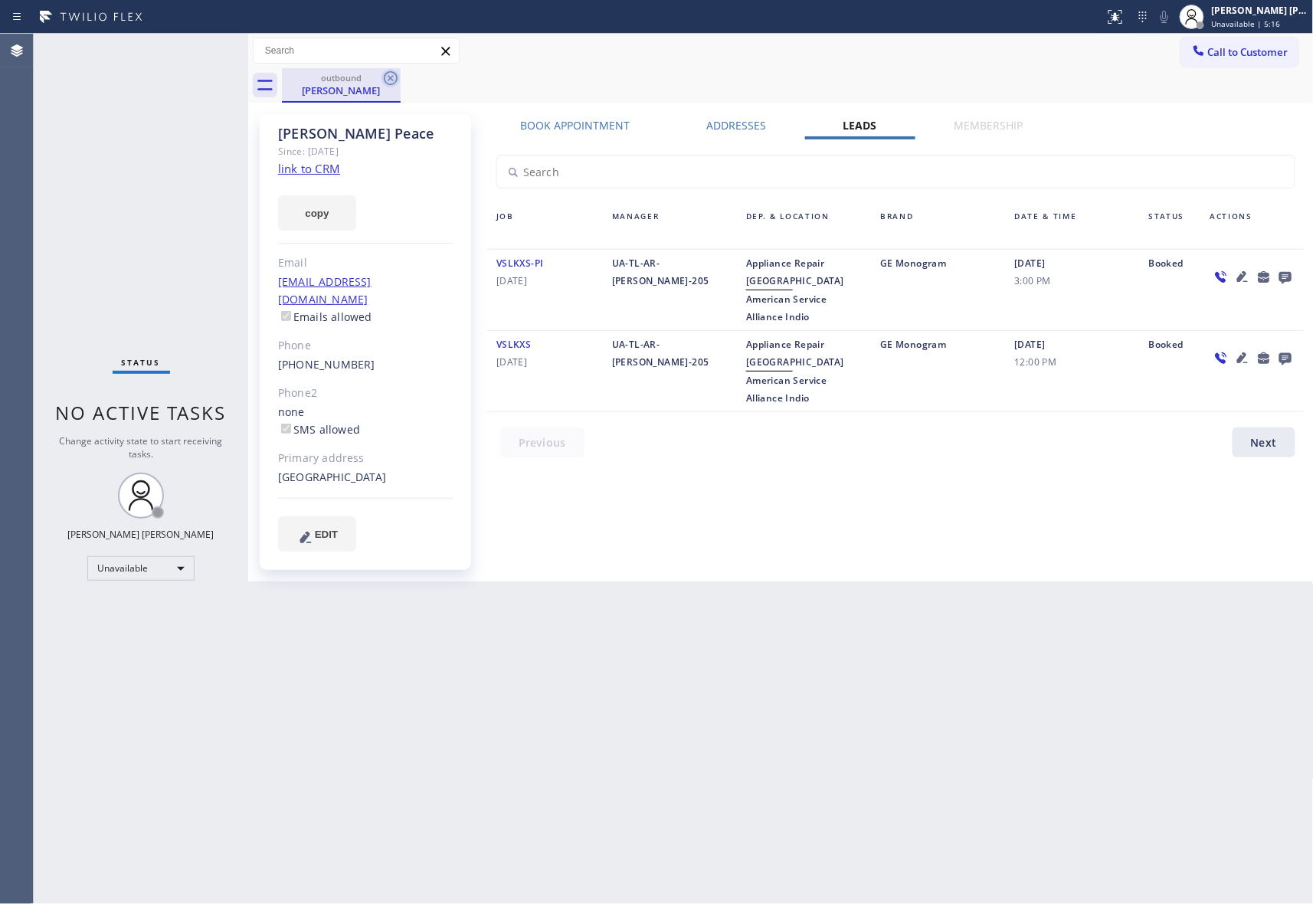
click at [386, 80] on icon at bounding box center [391, 78] width 18 height 18
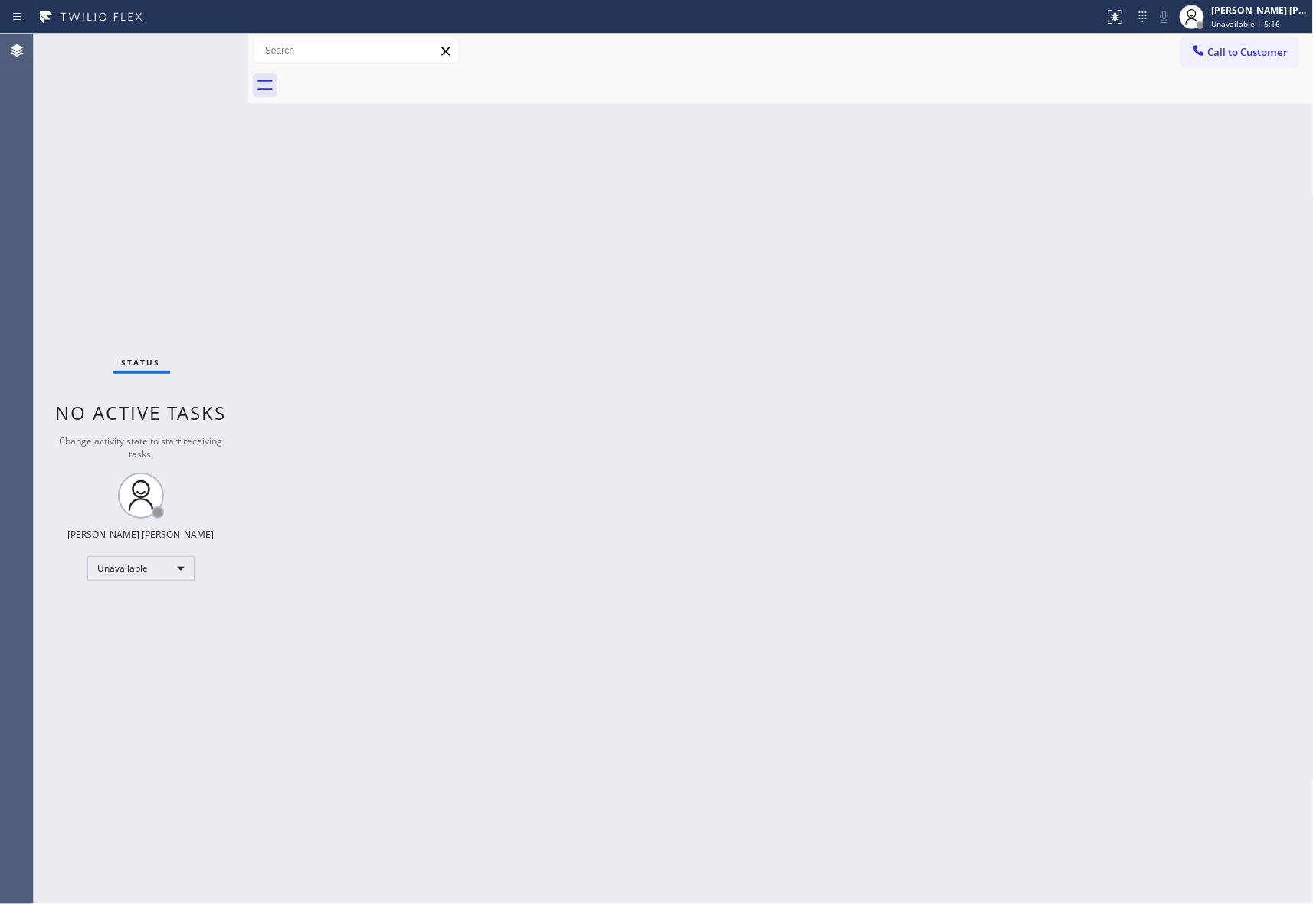
drag, startPoint x: 387, startPoint y: 80, endPoint x: 210, endPoint y: 74, distance: 177.1
click at [382, 78] on div at bounding box center [798, 85] width 1032 height 34
click at [1264, 57] on span "Call to Customer" at bounding box center [1248, 52] width 80 height 14
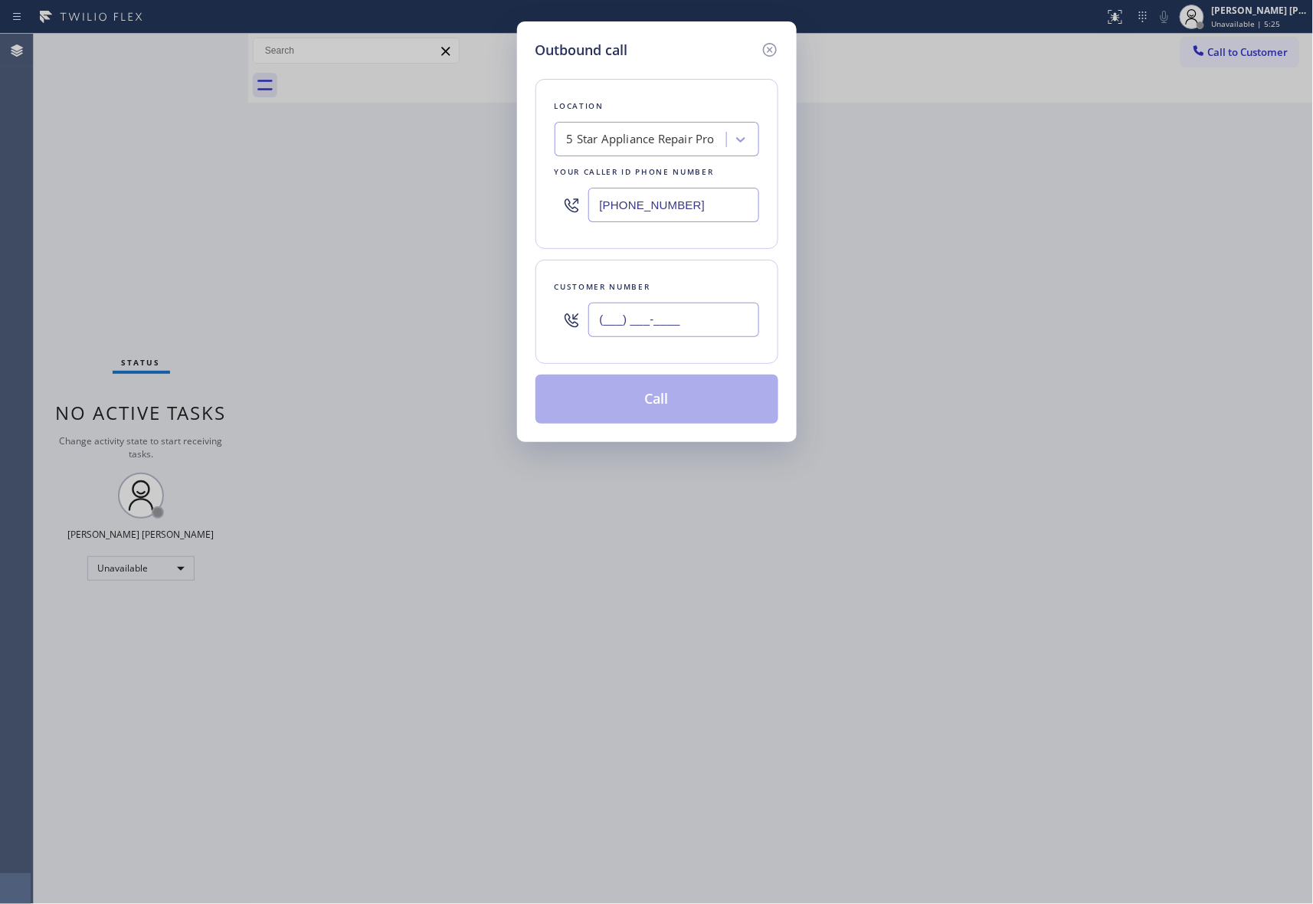
click at [681, 329] on input "(___) ___-____" at bounding box center [673, 320] width 171 height 34
paste input "650) 798-7446"
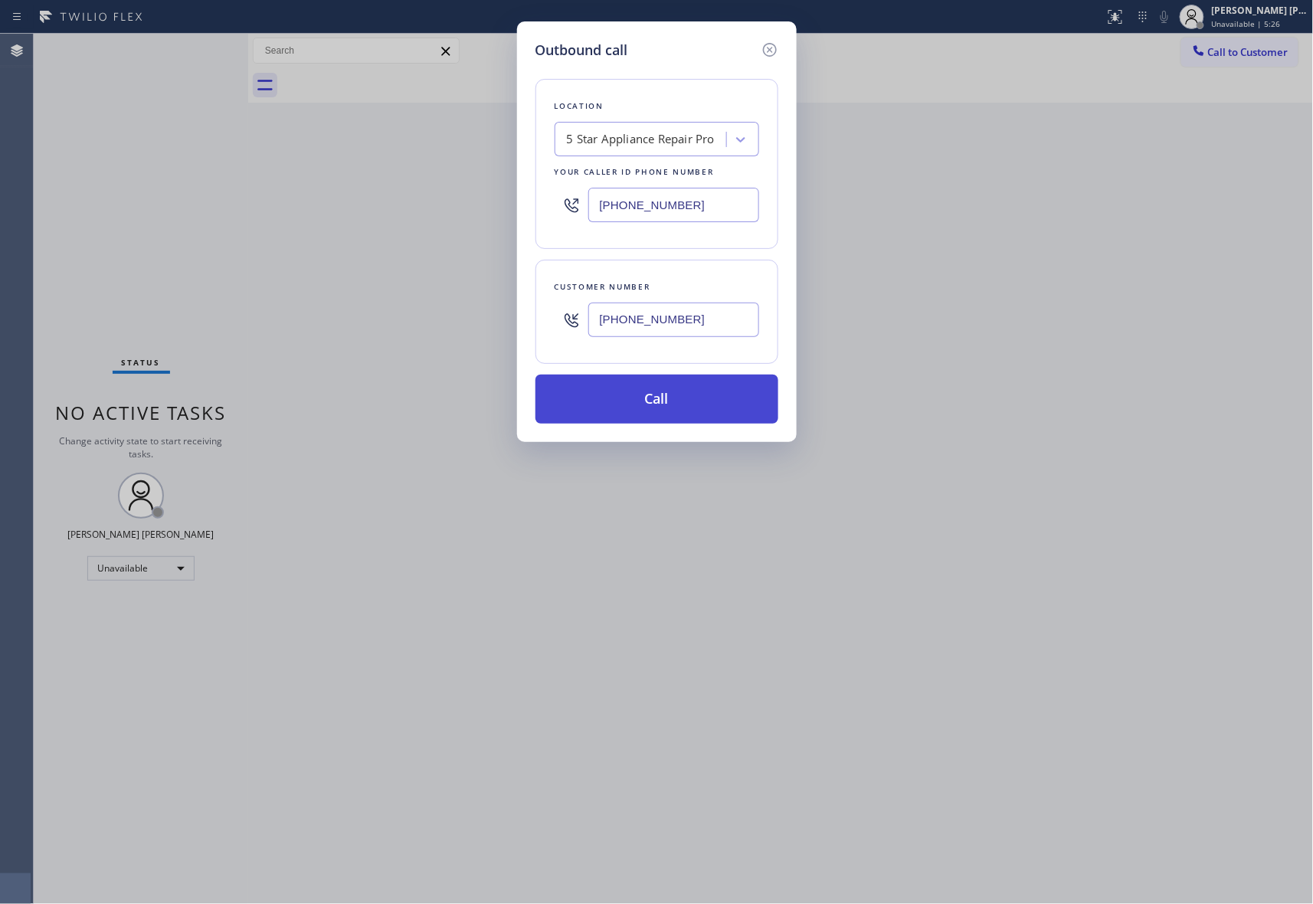
type input "(650) 798-7446"
click at [691, 400] on button "Call" at bounding box center [657, 399] width 243 height 49
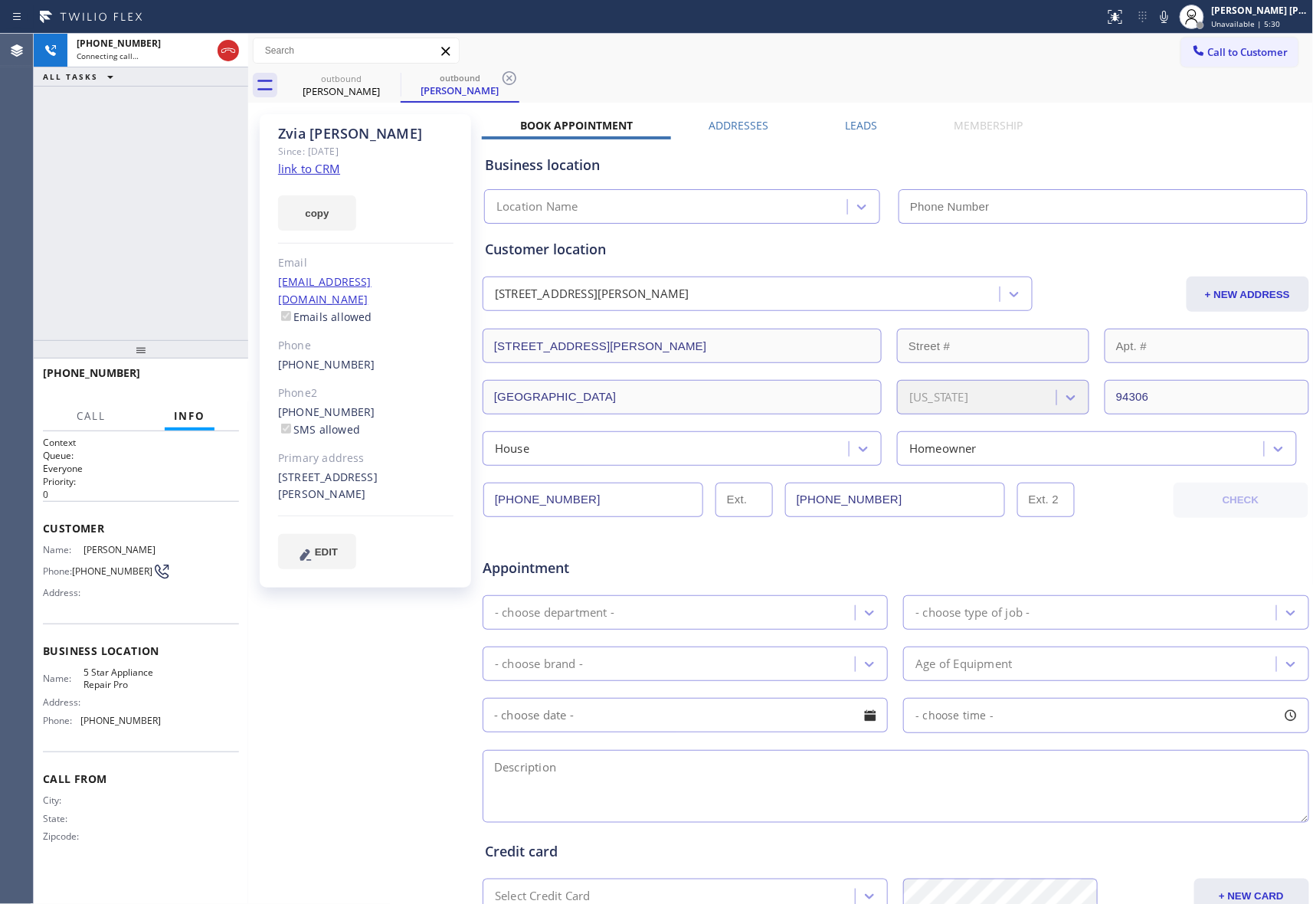
type input "[PHONE_NUMBER]"
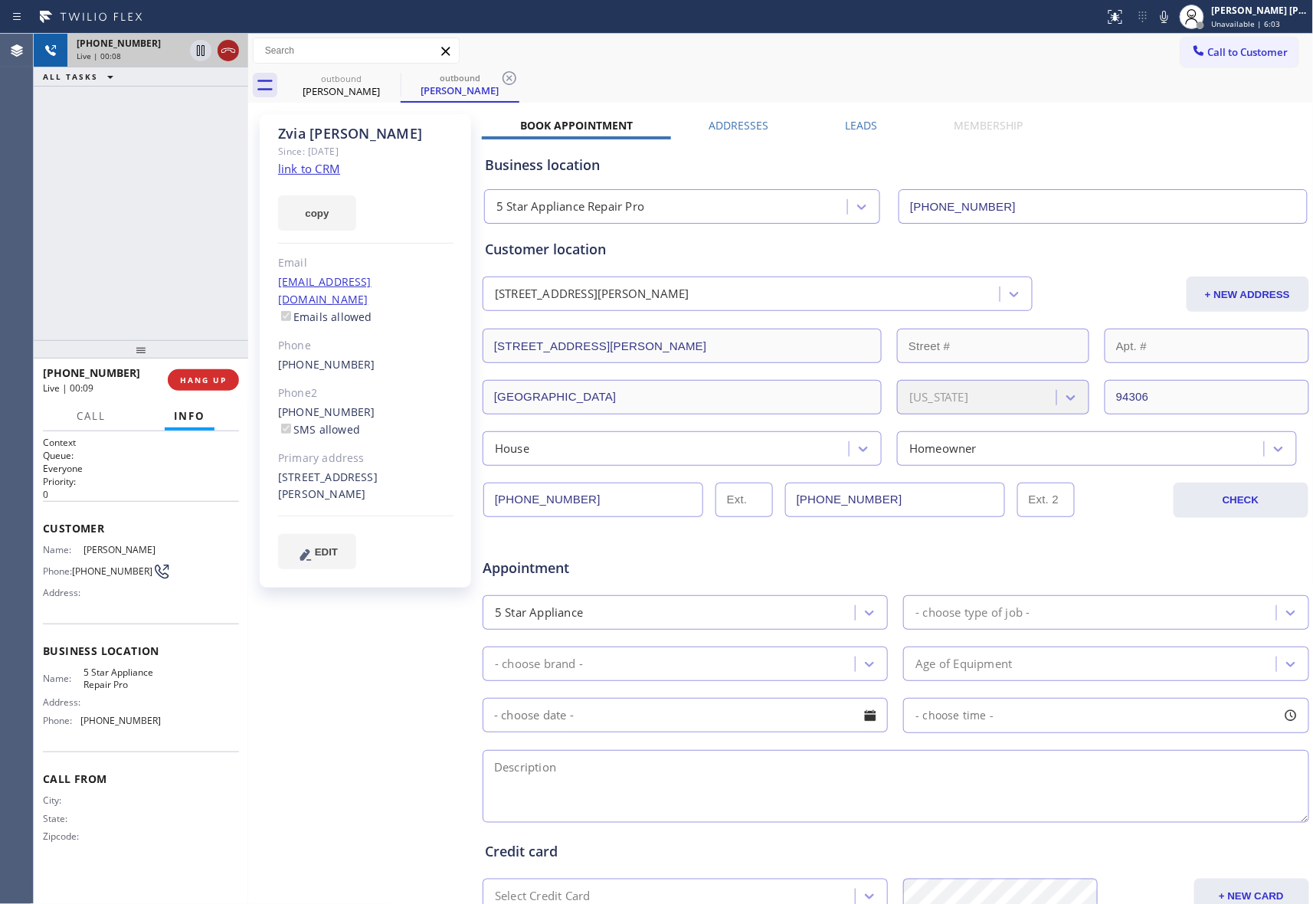
click at [225, 46] on icon at bounding box center [228, 50] width 18 height 18
click at [847, 123] on label "Leads" at bounding box center [862, 125] width 32 height 15
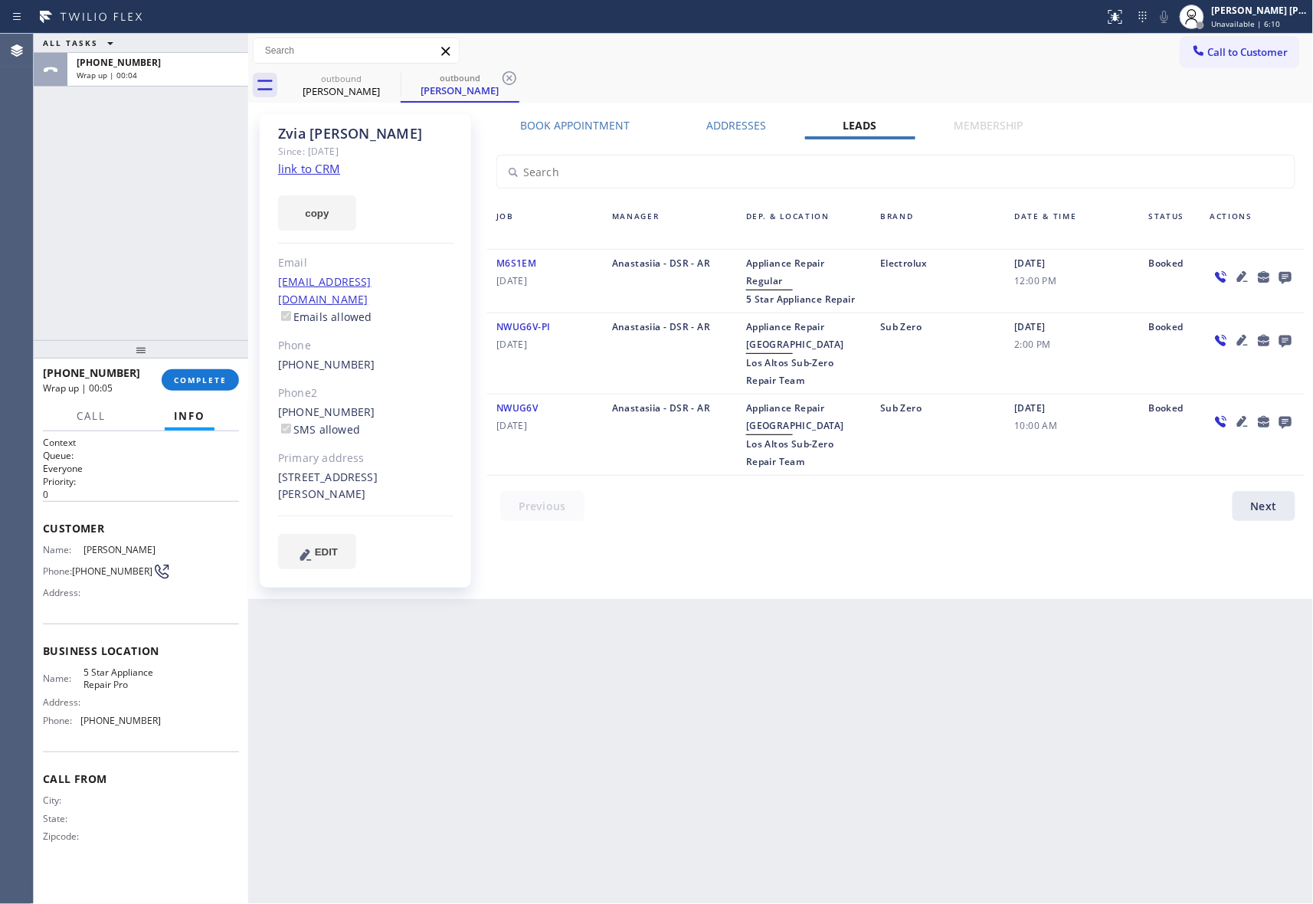
click at [1292, 273] on icon at bounding box center [1285, 276] width 18 height 19
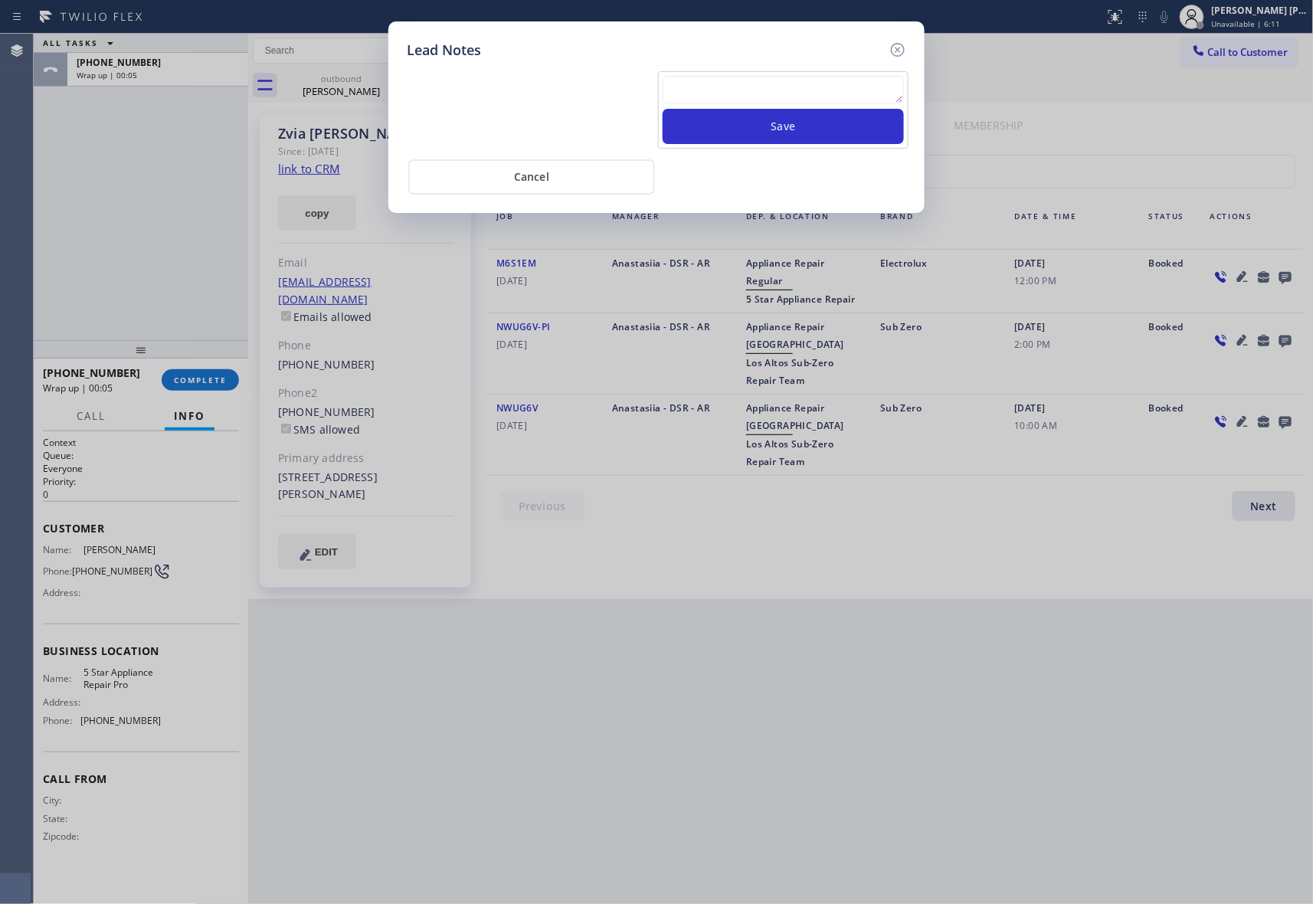
click at [720, 93] on textarea at bounding box center [783, 90] width 241 height 28
paste textarea "VM | please transfer if cx calls back"
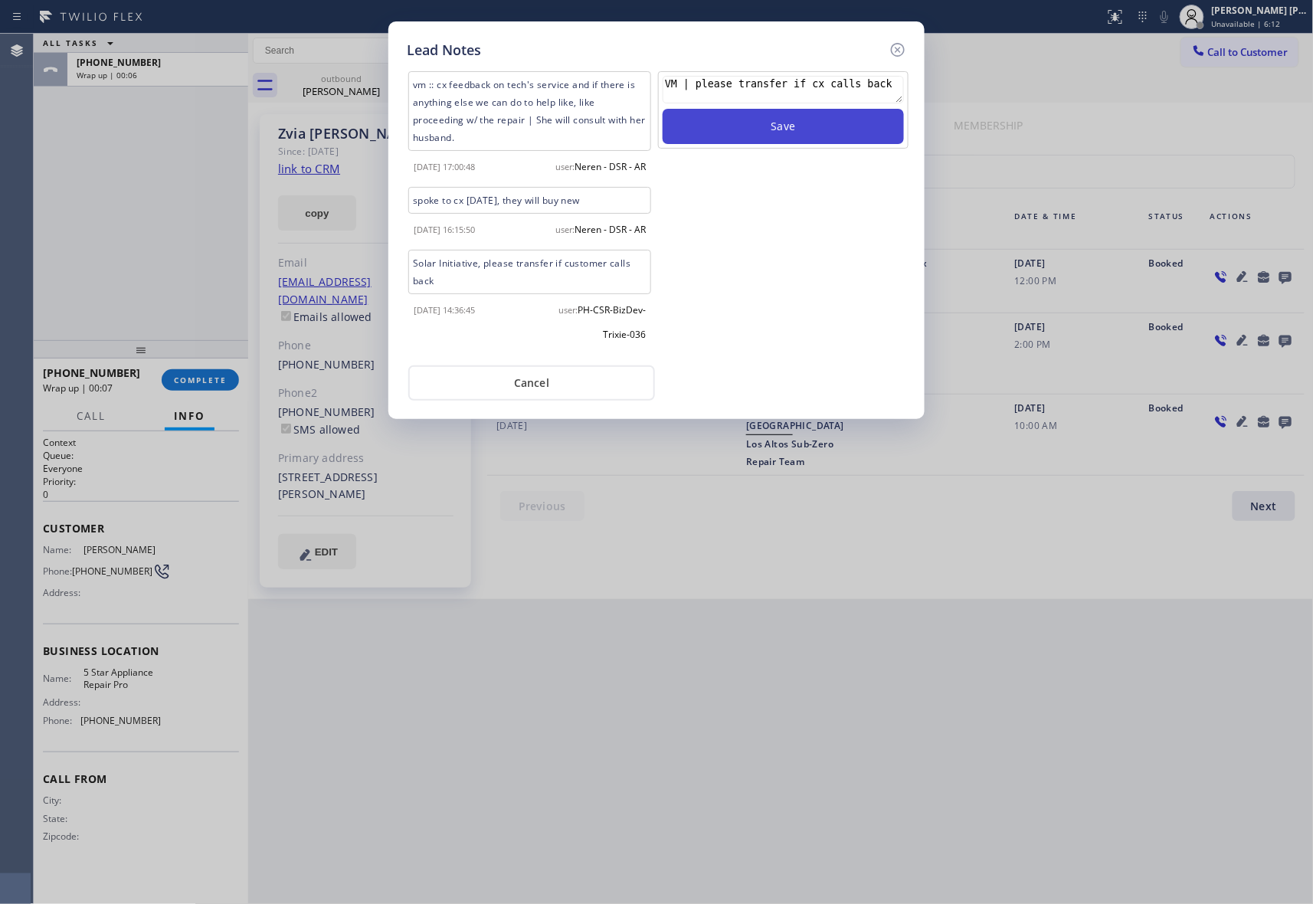
type textarea "VM | please transfer if cx calls back"
click at [795, 132] on button "Save" at bounding box center [783, 126] width 241 height 35
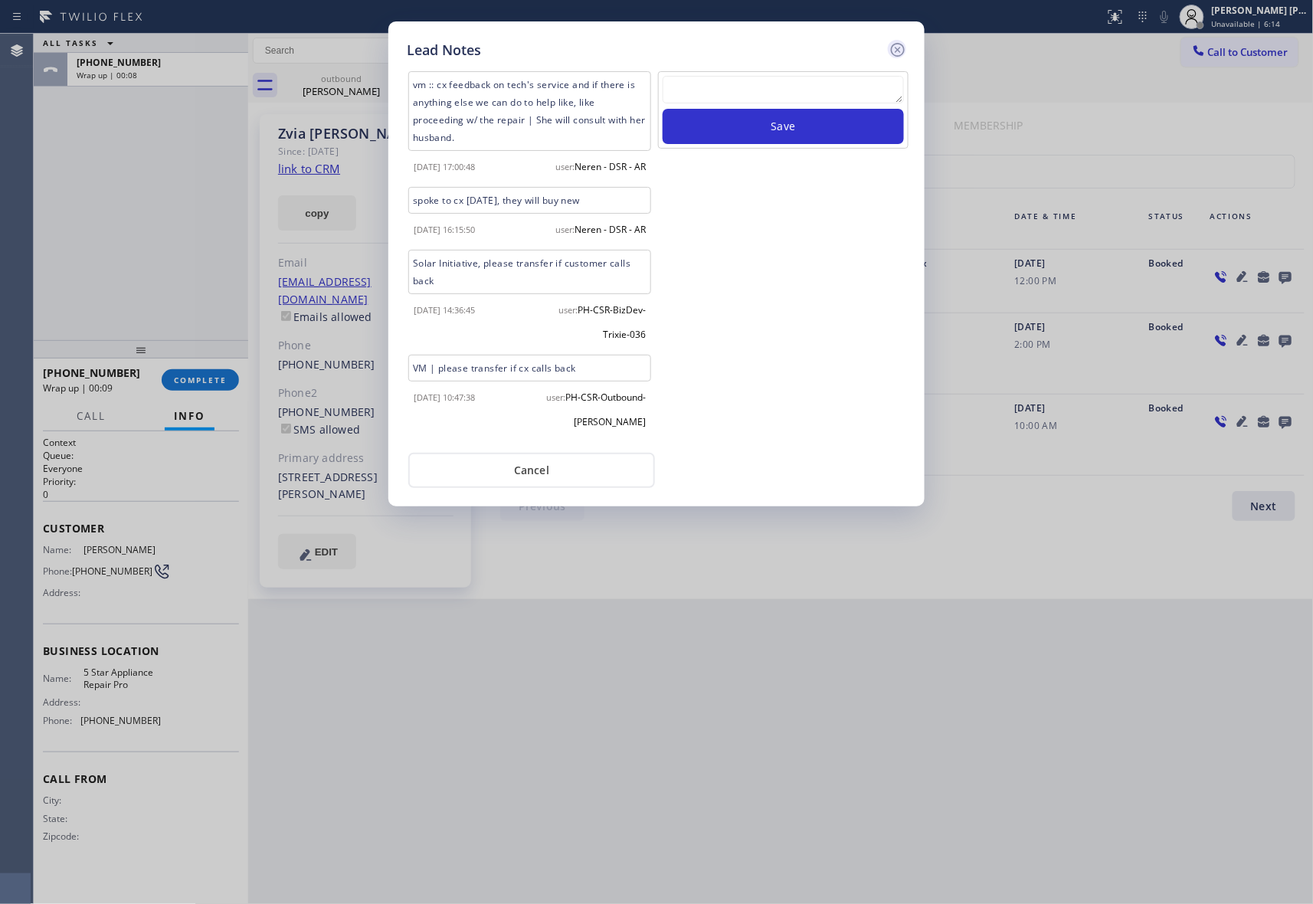
click at [898, 46] on icon at bounding box center [898, 50] width 18 height 18
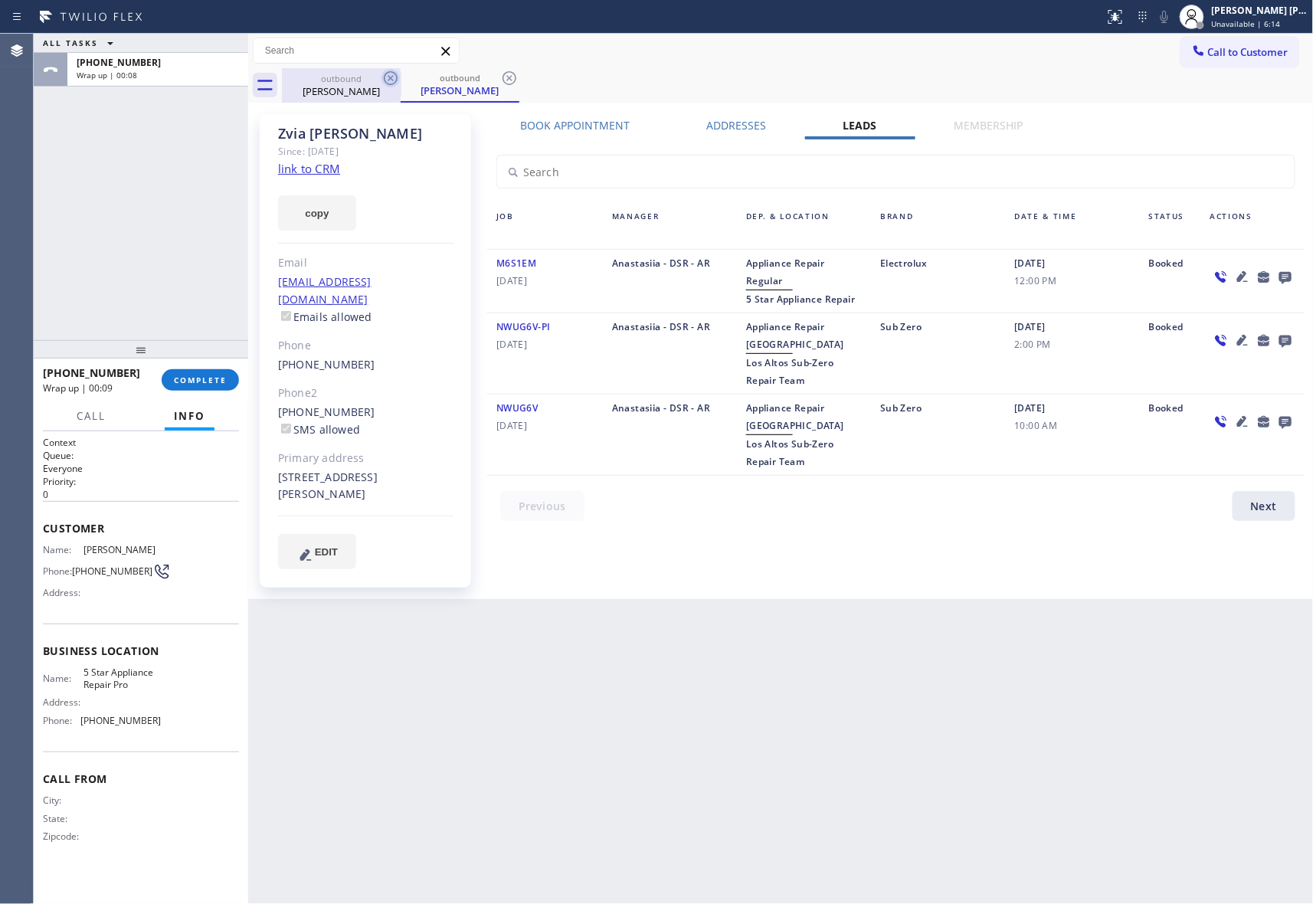
drag, startPoint x: 349, startPoint y: 84, endPoint x: 391, endPoint y: 84, distance: 41.4
click at [355, 84] on div "Zvia Polak" at bounding box center [341, 91] width 116 height 14
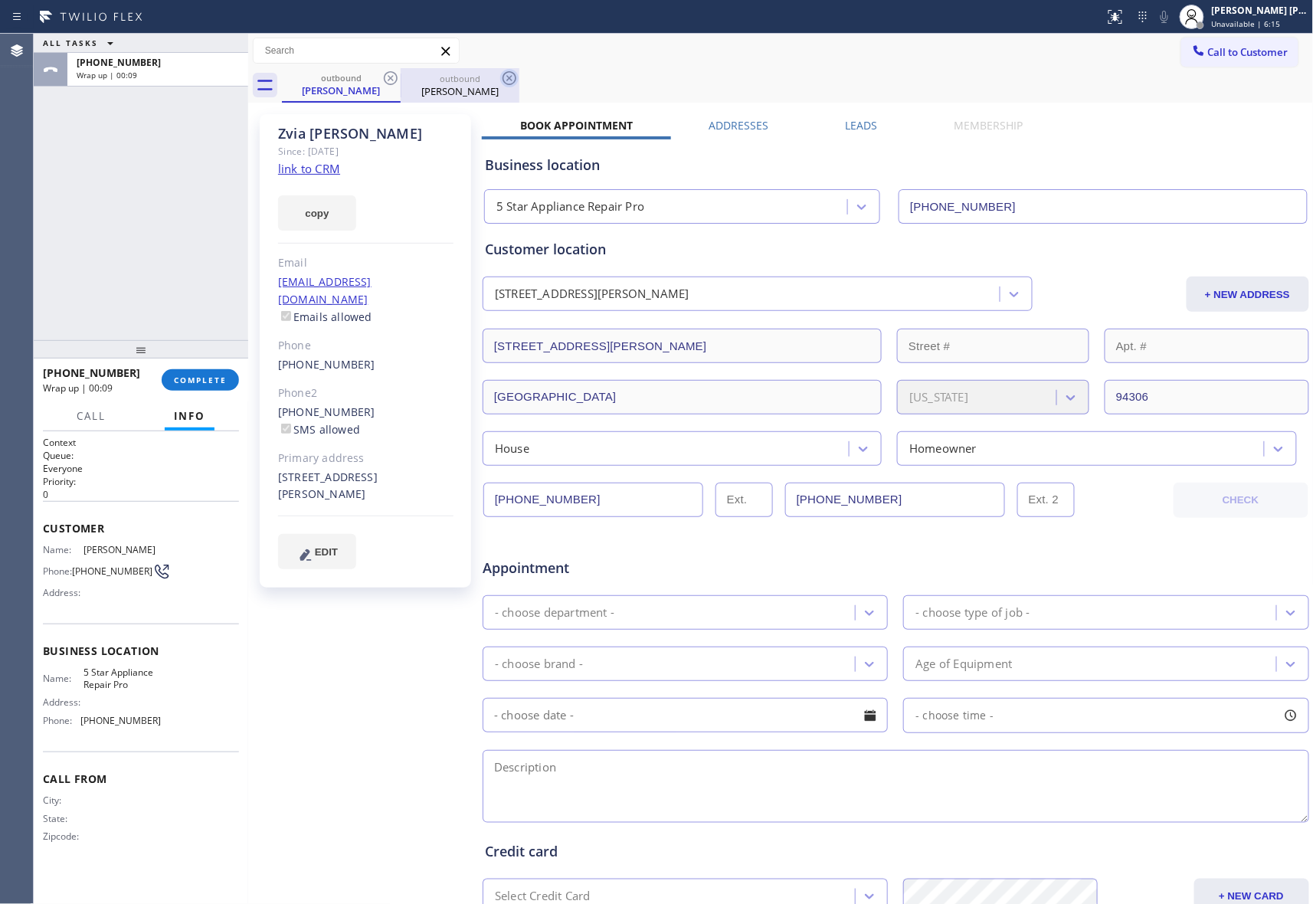
click at [392, 84] on icon at bounding box center [391, 78] width 14 height 14
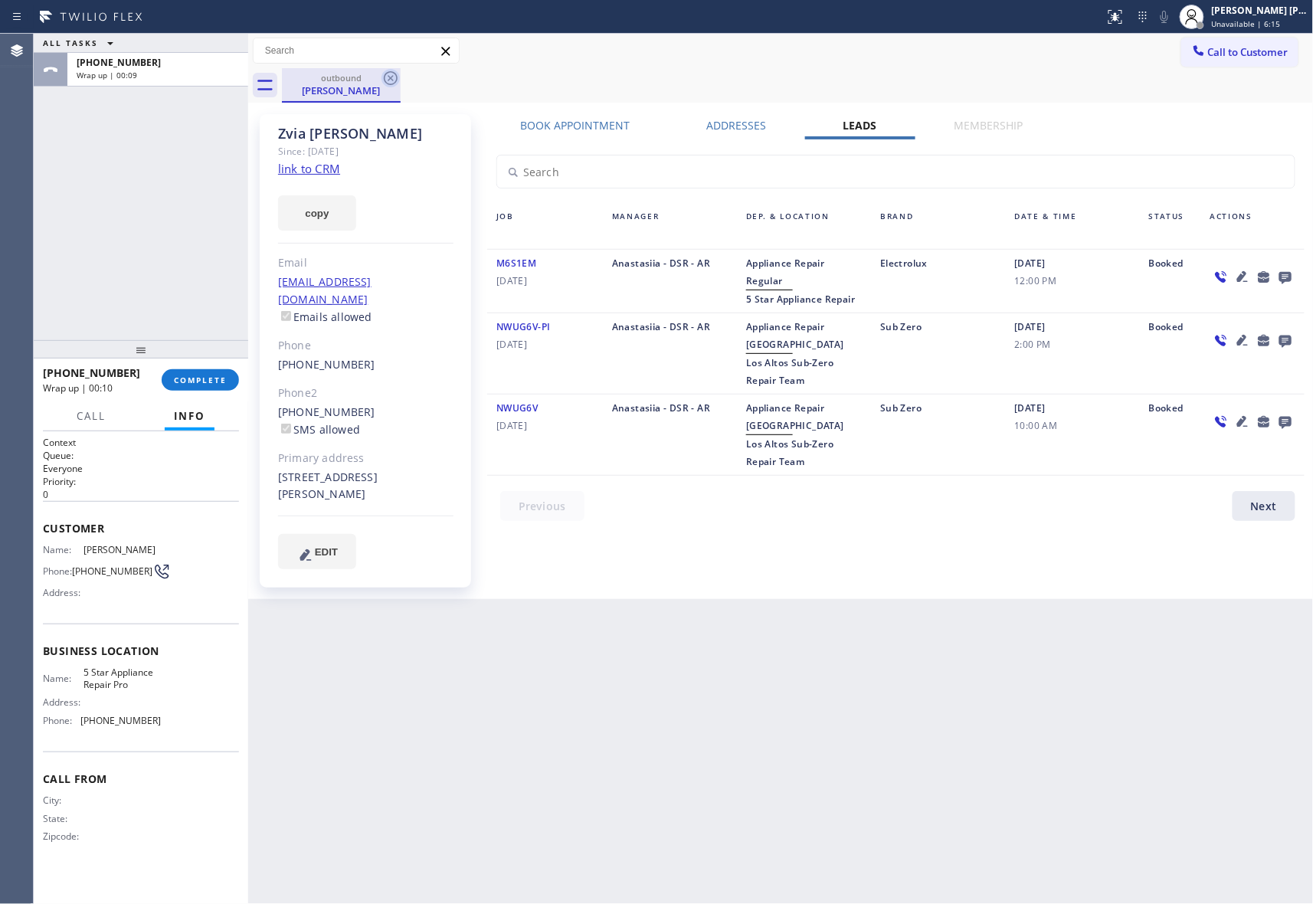
click at [391, 77] on icon at bounding box center [391, 78] width 18 height 18
click at [391, 77] on div "outbound Zvia Polak" at bounding box center [798, 85] width 1032 height 34
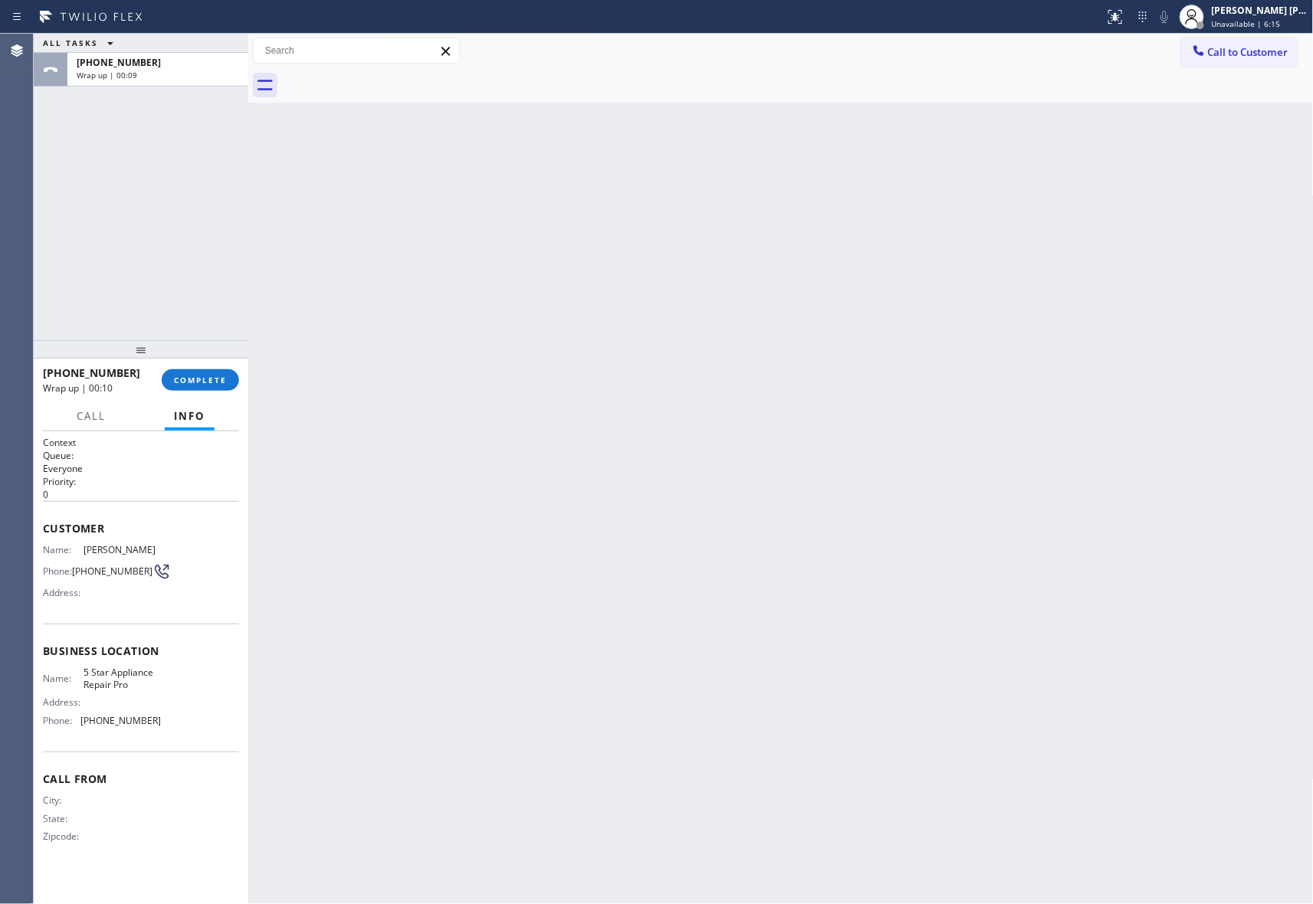
click at [391, 77] on div at bounding box center [798, 85] width 1032 height 34
click at [206, 377] on span "COMPLETE" at bounding box center [200, 380] width 53 height 11
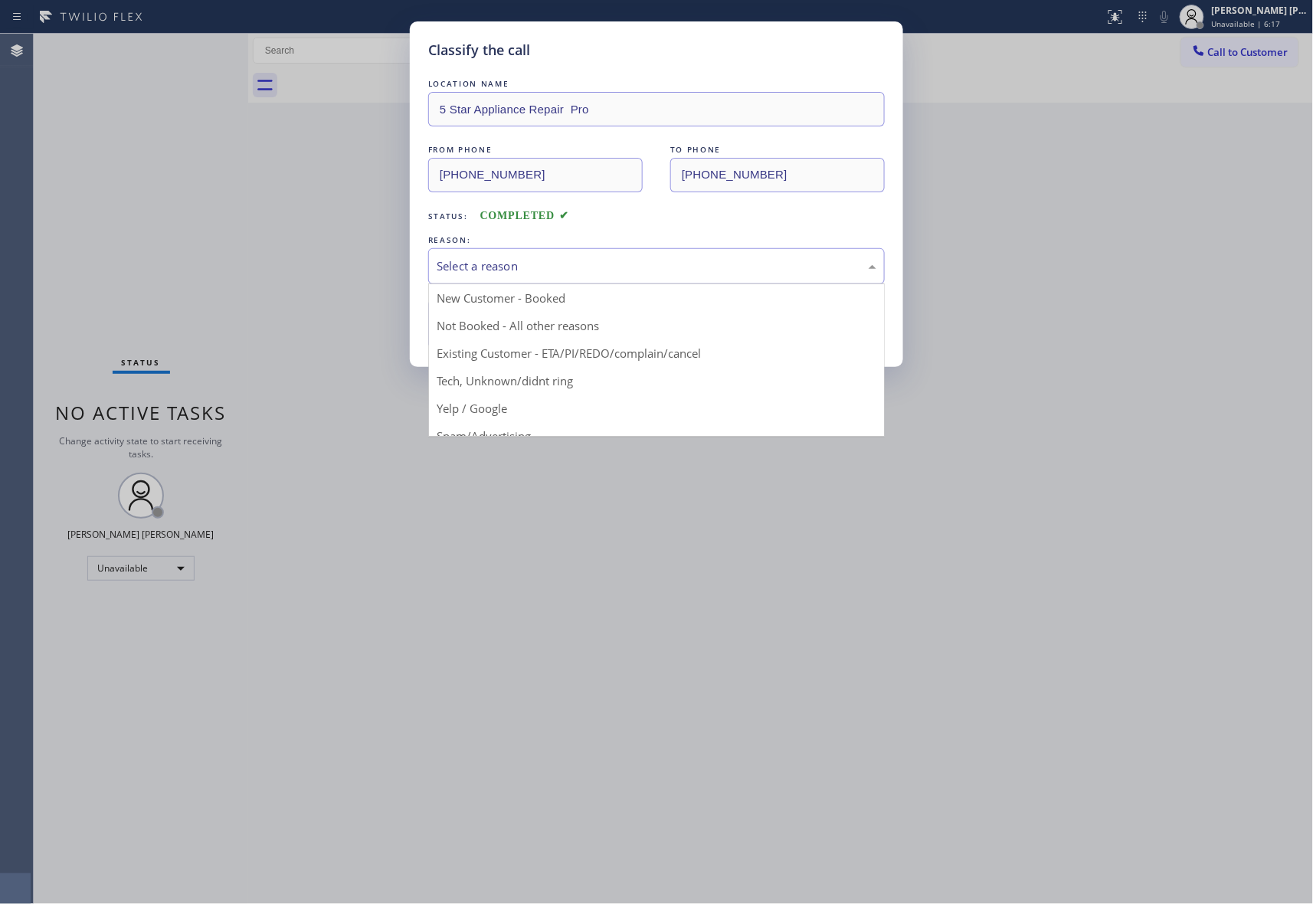
click at [716, 267] on div "Select a reason" at bounding box center [657, 266] width 440 height 18
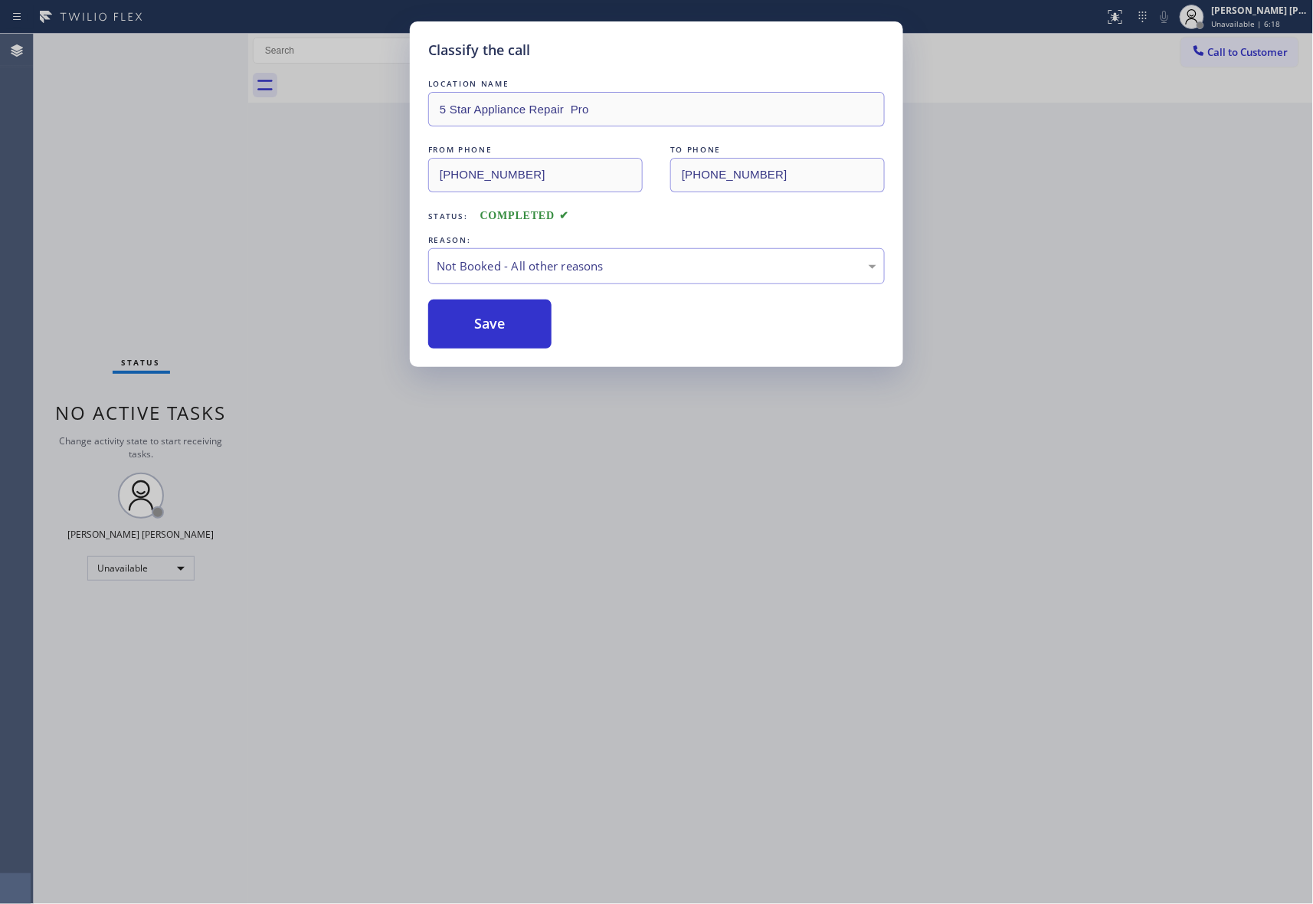
click at [491, 323] on button "Save" at bounding box center [489, 324] width 123 height 49
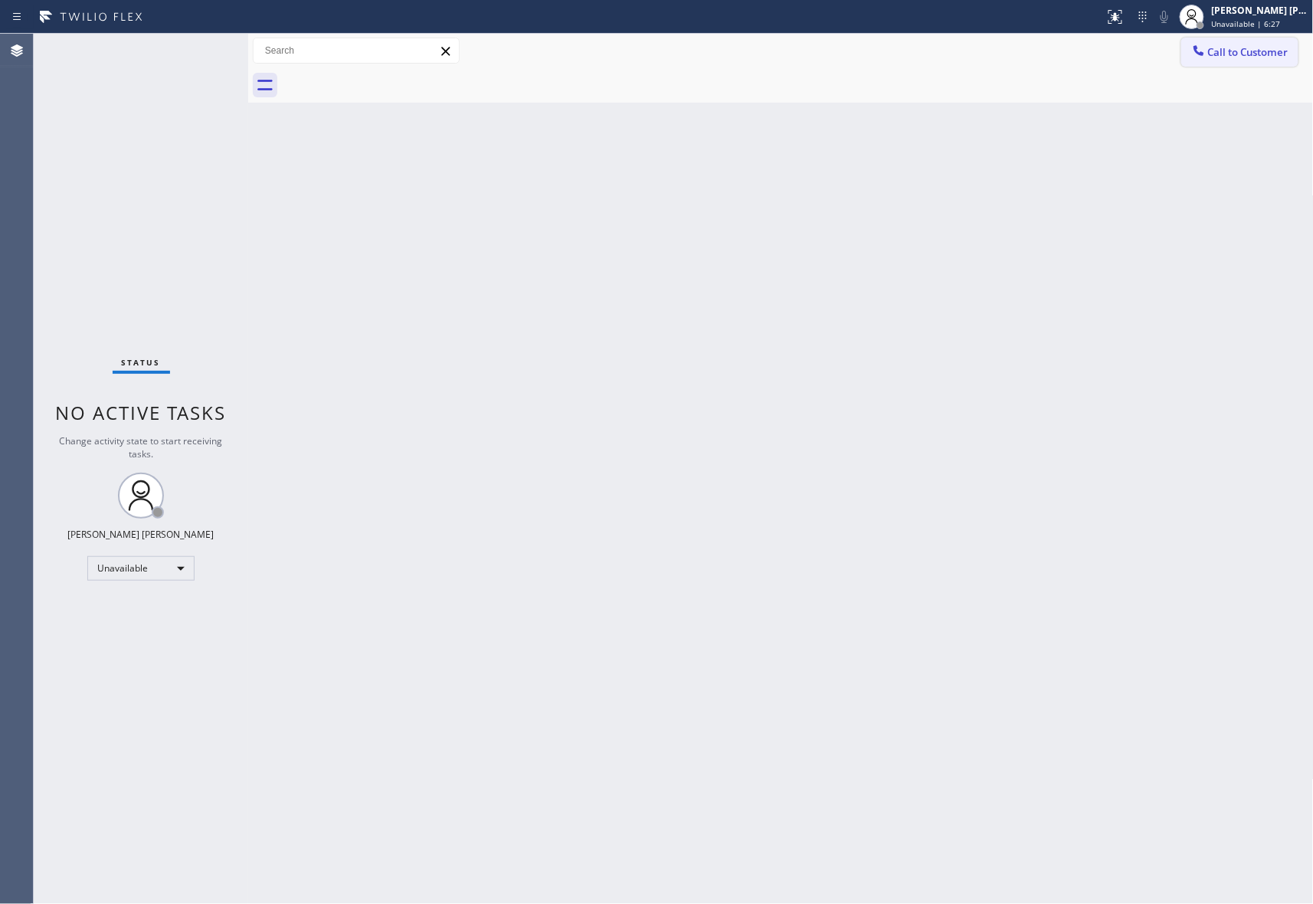
click at [1273, 45] on span "Call to Customer" at bounding box center [1248, 52] width 80 height 14
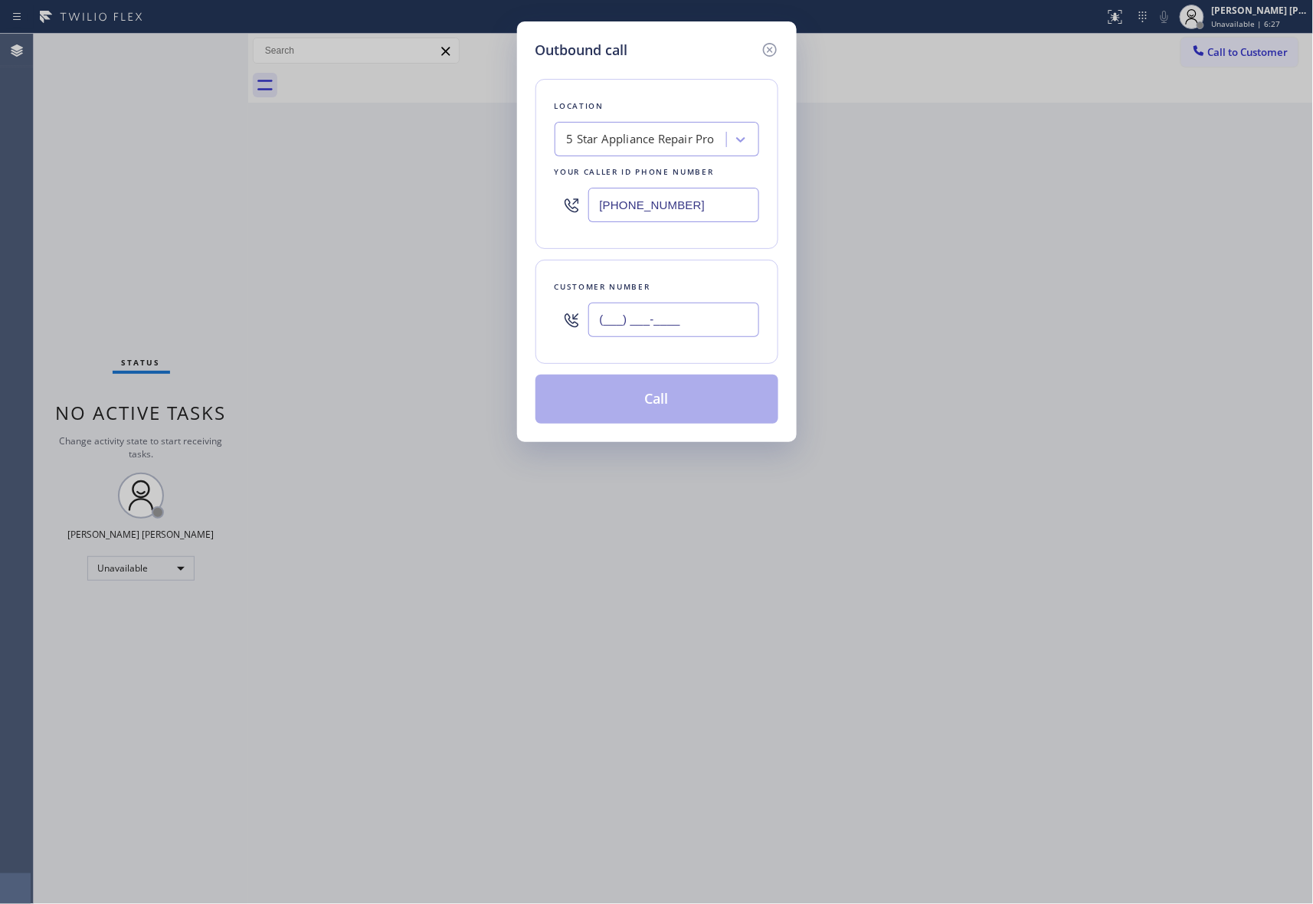
click at [685, 306] on input "(___) ___-____" at bounding box center [673, 320] width 171 height 34
paste input "949) 244-1386"
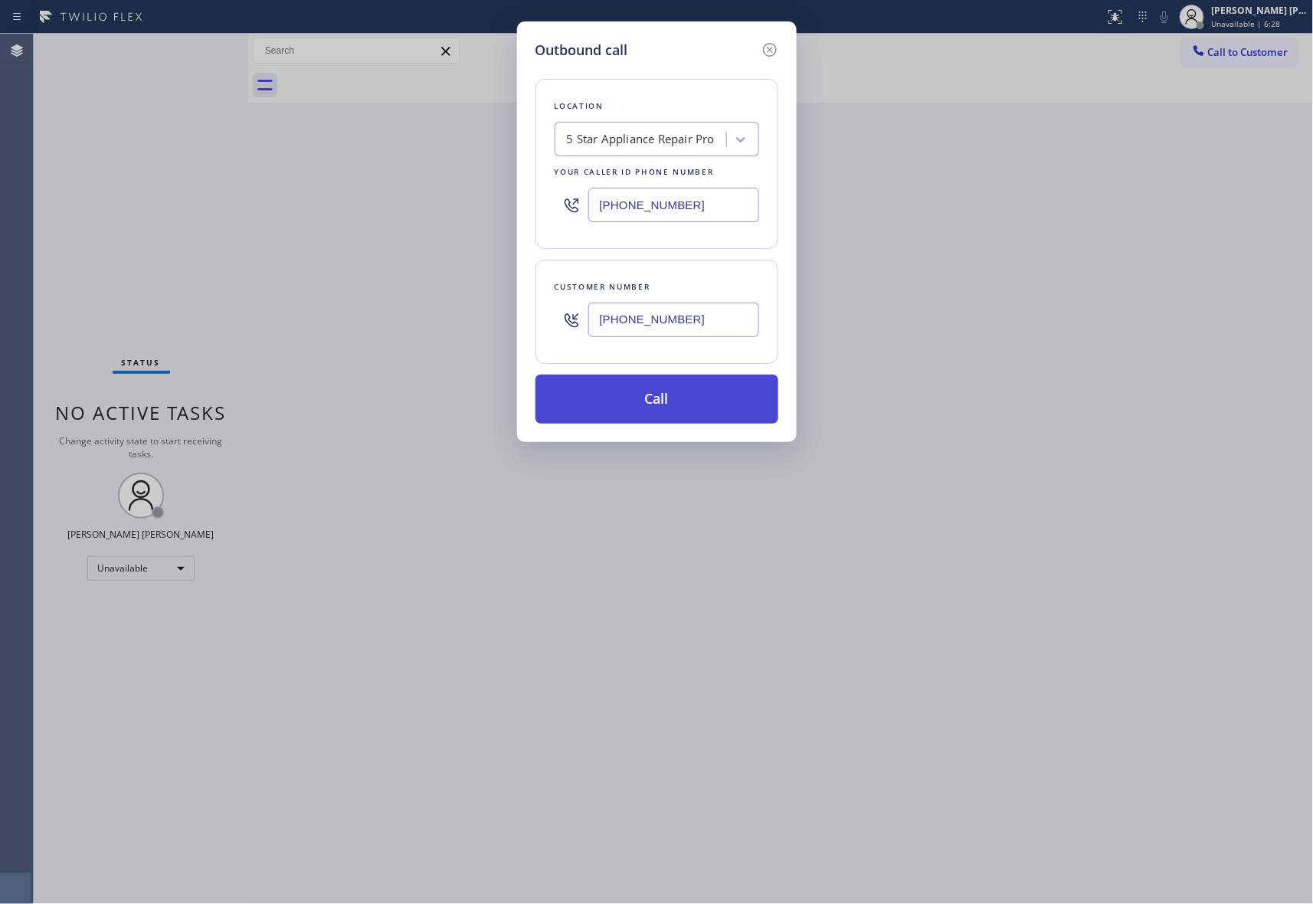
type input "(949) 244-1386"
click at [660, 391] on button "Call" at bounding box center [657, 399] width 243 height 49
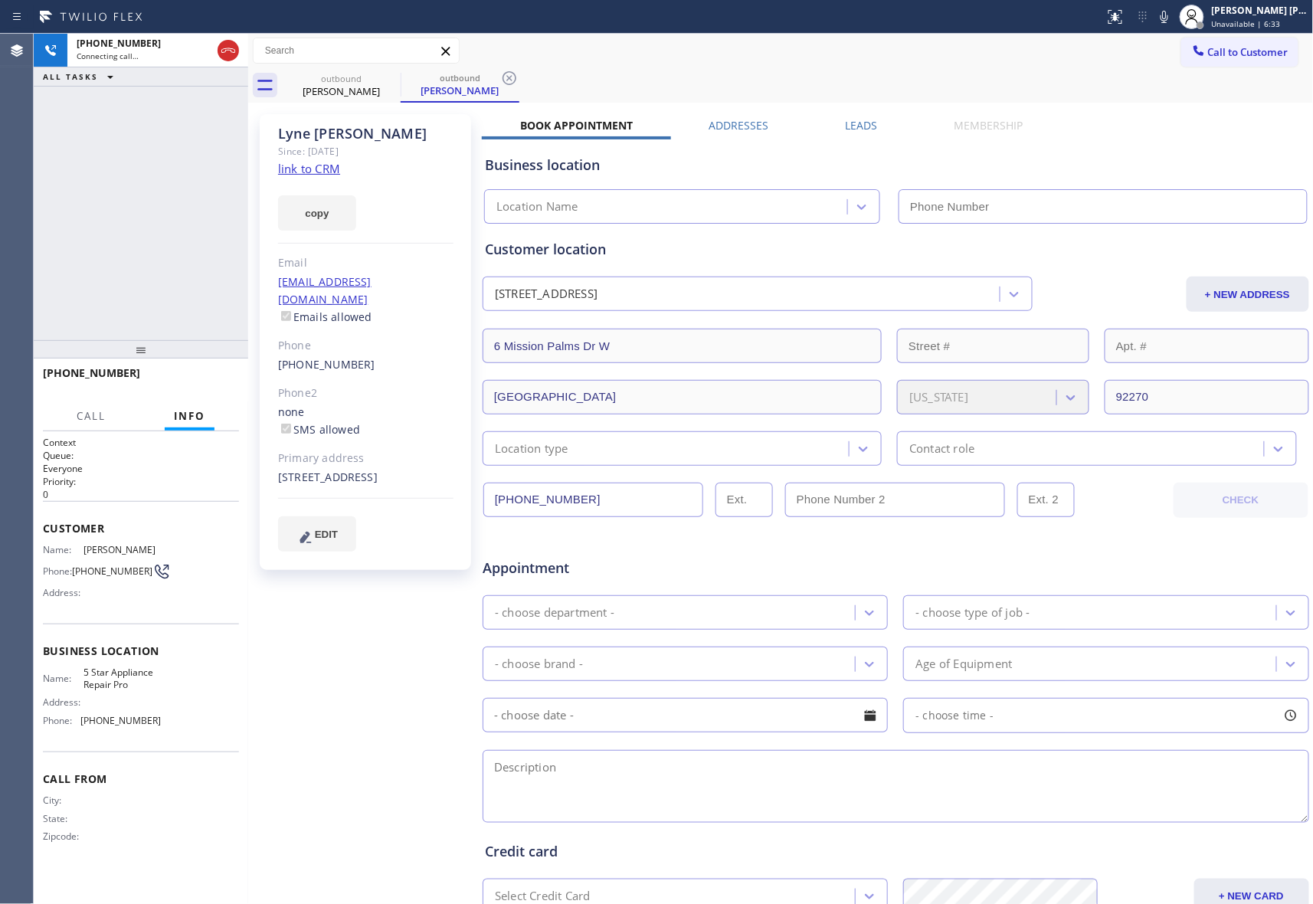
type input "[PHONE_NUMBER]"
click at [858, 133] on div "Business location 5 Star Appliance Repair Pro (888) 477-1309" at bounding box center [896, 178] width 828 height 90
click at [858, 132] on label "Leads" at bounding box center [862, 125] width 32 height 15
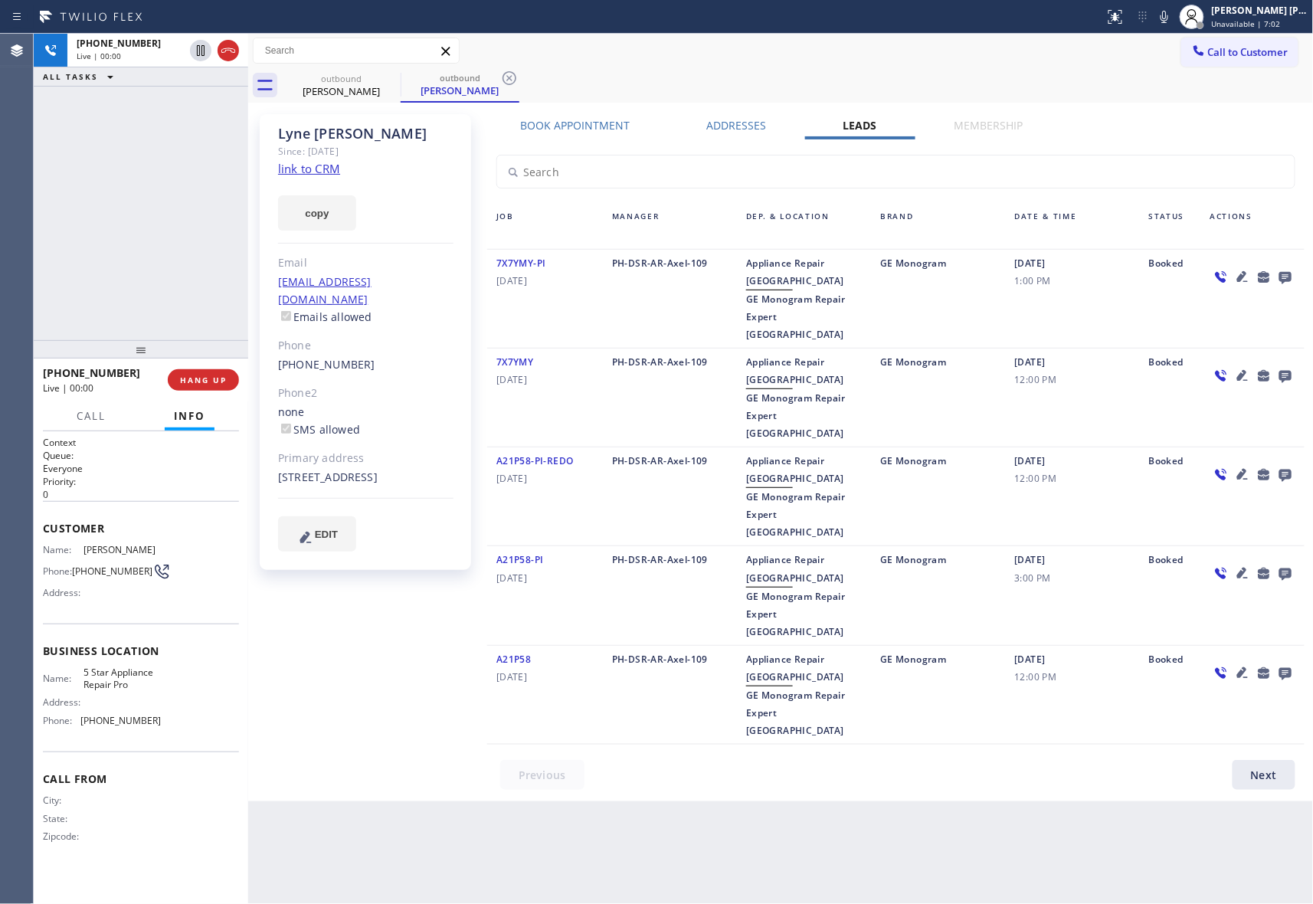
click at [1282, 277] on icon at bounding box center [1285, 278] width 12 height 12
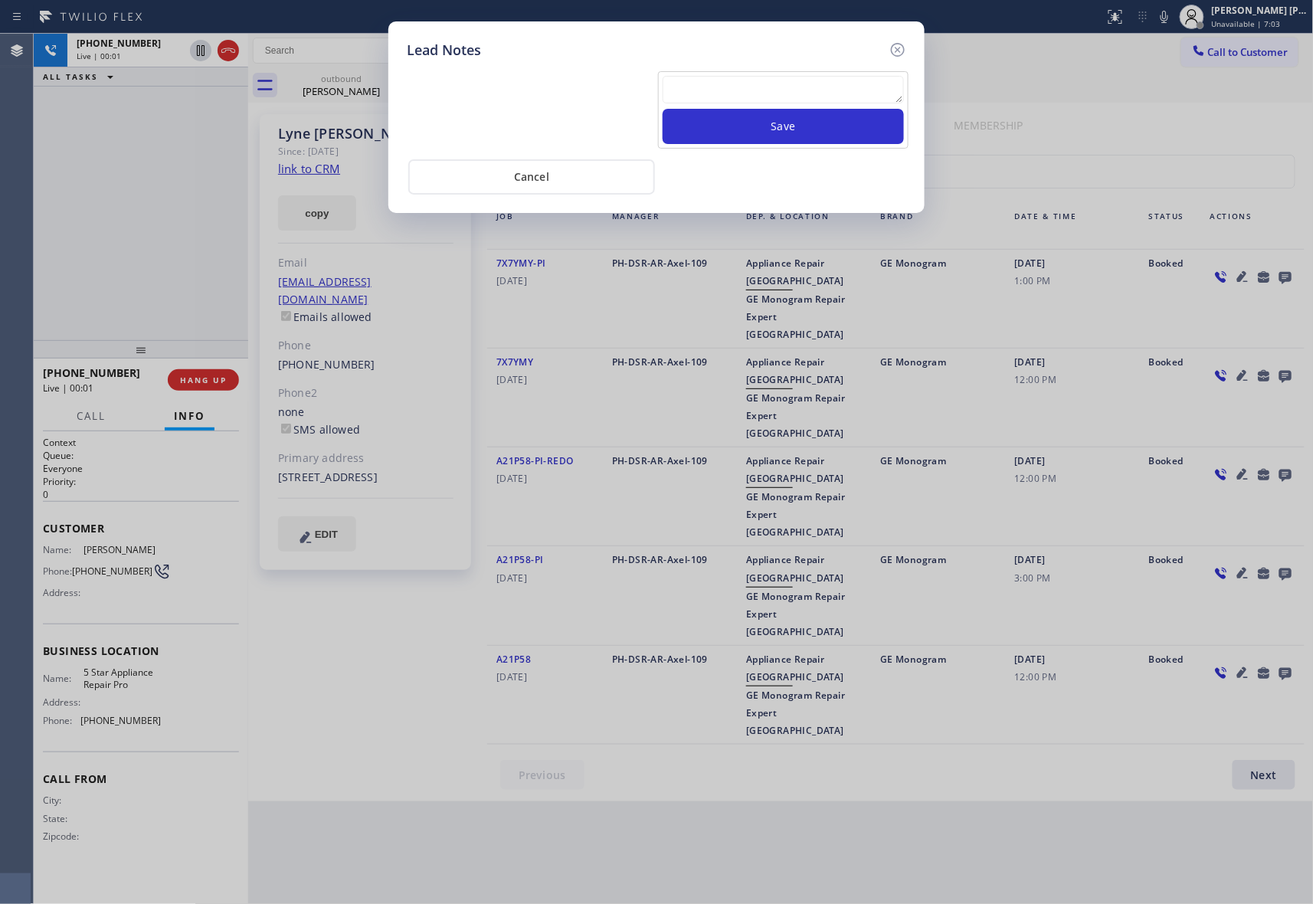
click at [766, 92] on textarea at bounding box center [783, 90] width 241 height 28
paste textarea "VM | please transfer if cx calls back"
type textarea "VM | please transfer if cx calls back"
click at [780, 129] on button "Save" at bounding box center [783, 126] width 241 height 35
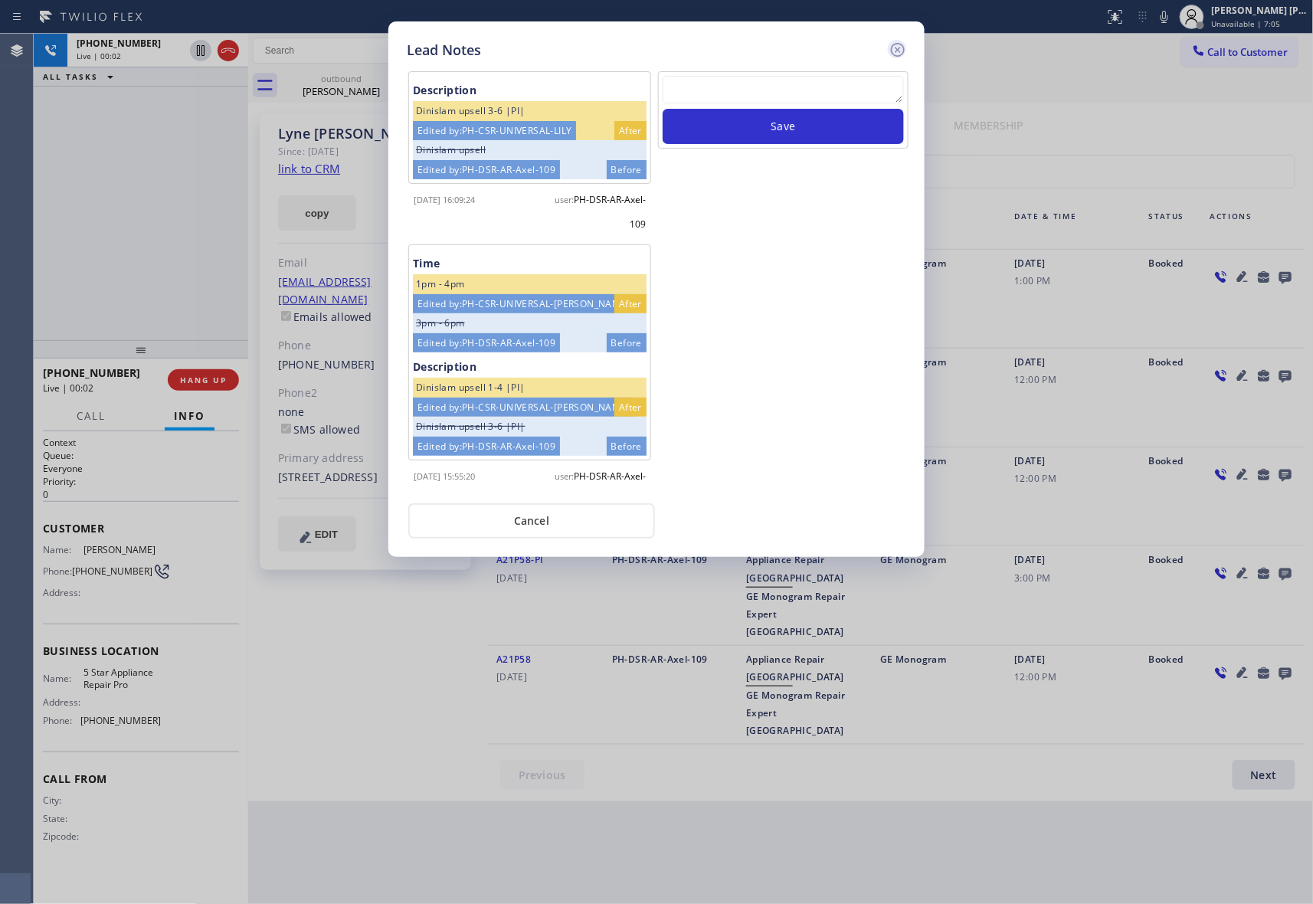
click at [905, 46] on icon at bounding box center [898, 50] width 18 height 18
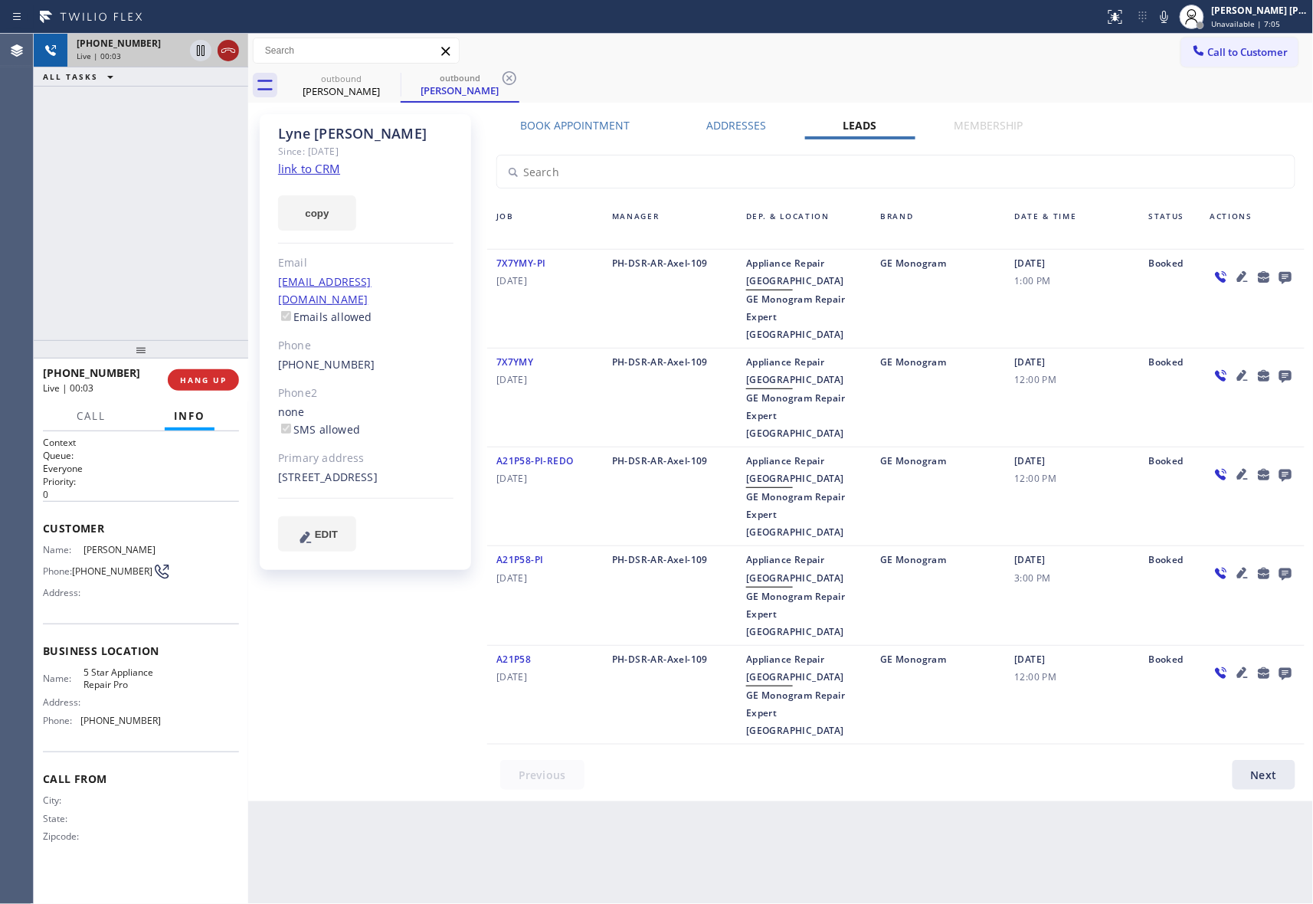
click at [228, 43] on icon at bounding box center [228, 50] width 18 height 18
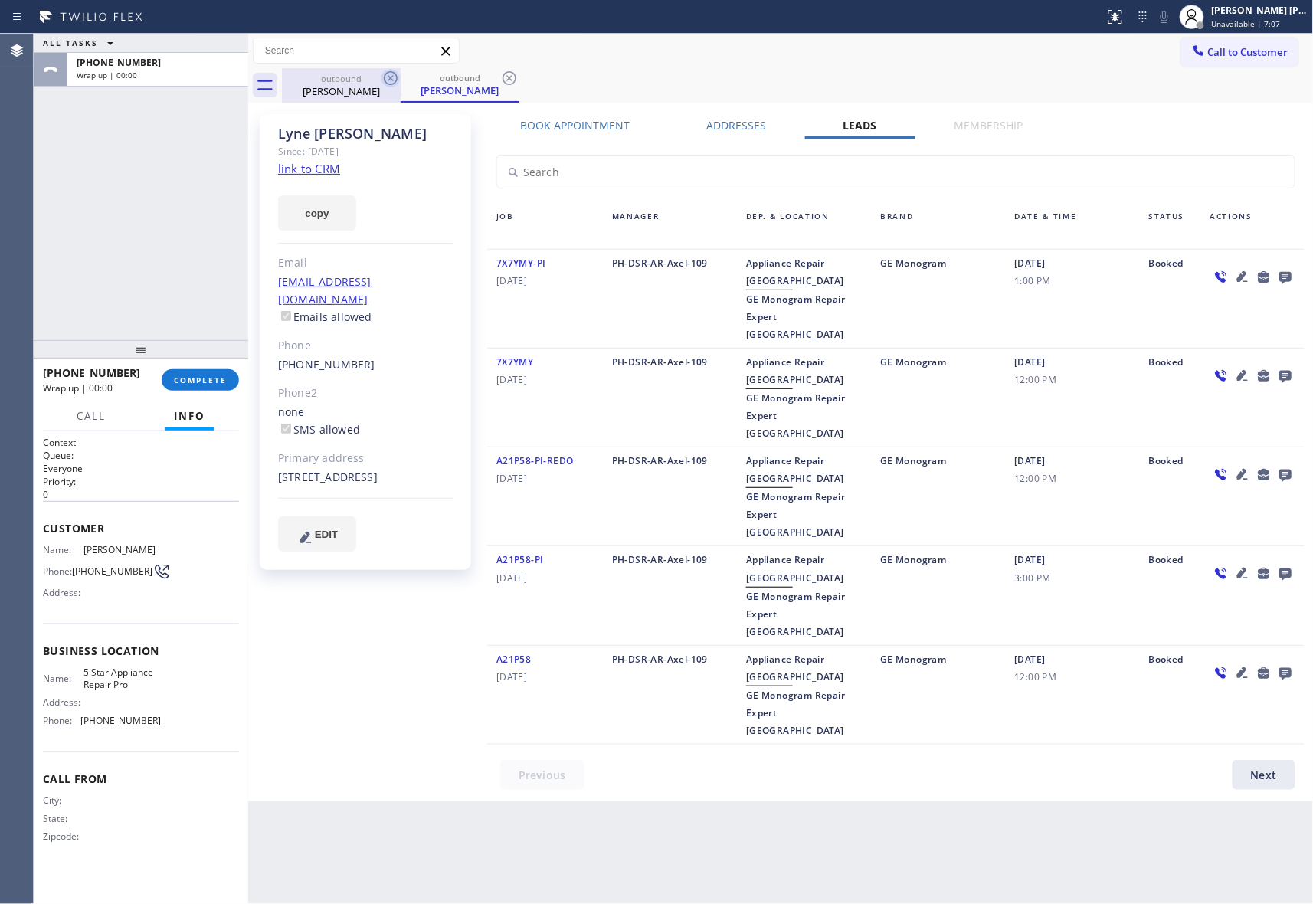
click at [390, 77] on icon at bounding box center [391, 78] width 14 height 14
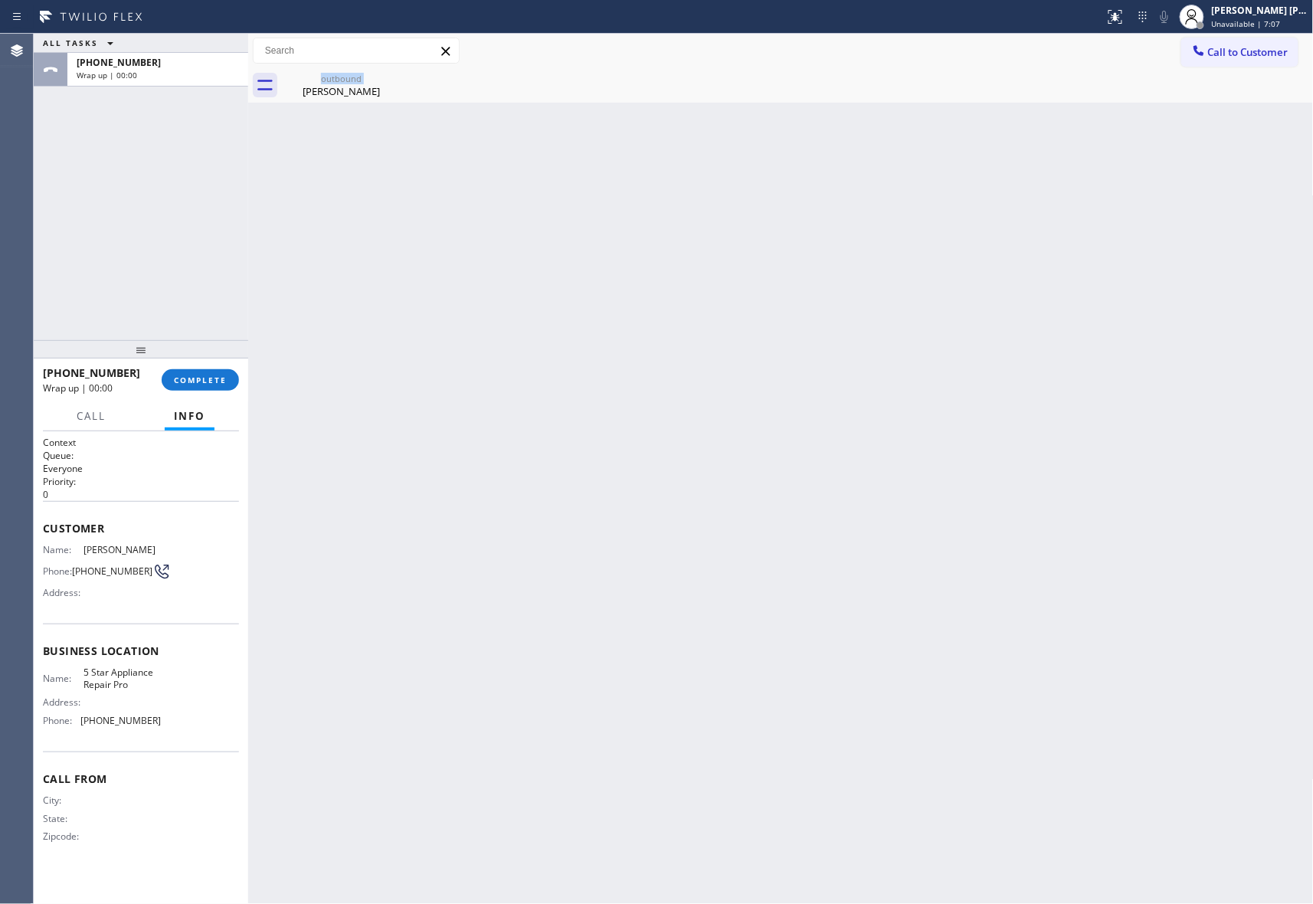
click at [390, 77] on div "outbound Lyne Bailey" at bounding box center [341, 85] width 119 height 34
click at [0, 0] on icon at bounding box center [0, 0] width 0 height 0
click at [204, 386] on button "COMPLETE" at bounding box center [200, 379] width 77 height 21
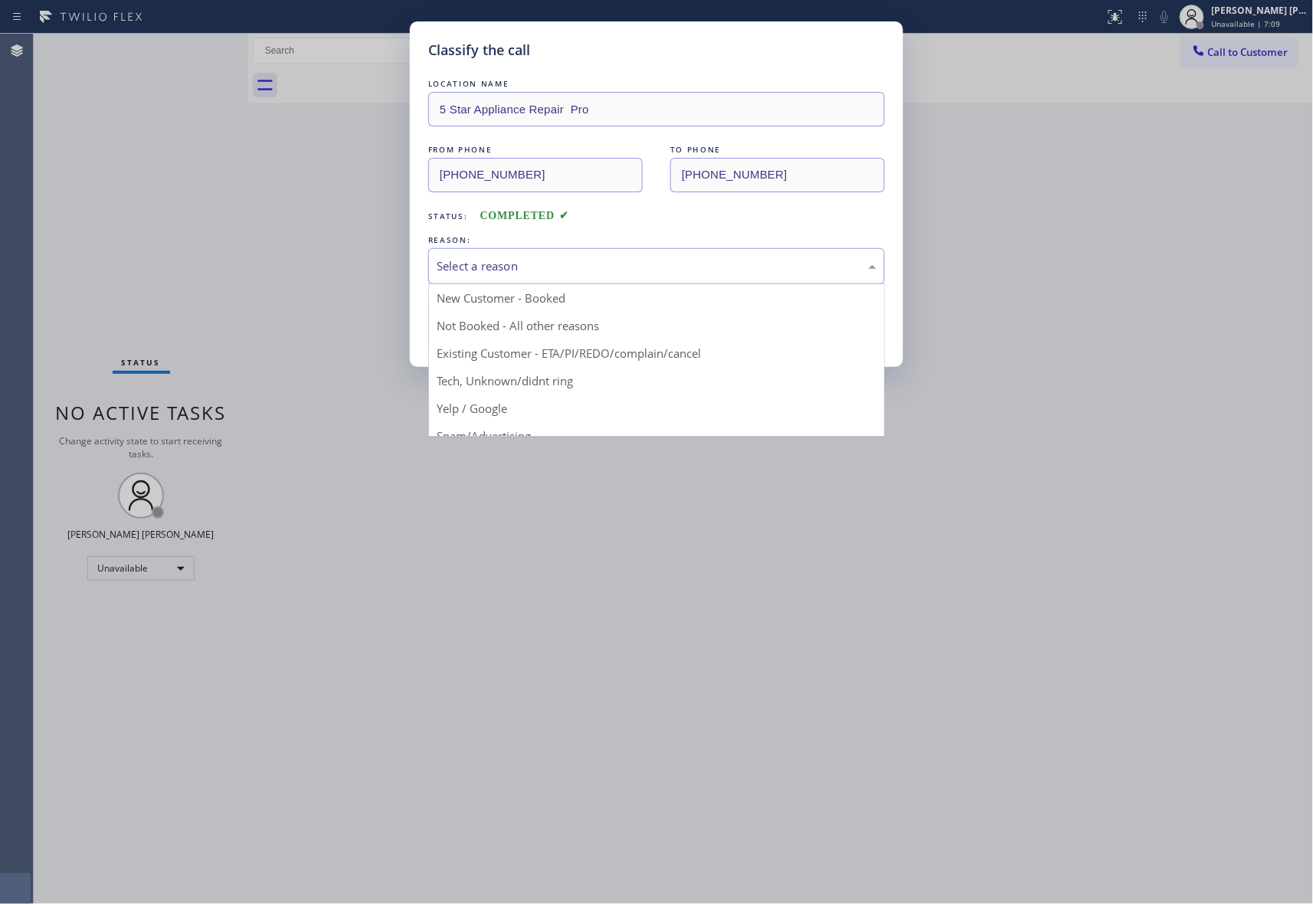
click at [589, 268] on div "Select a reason" at bounding box center [657, 266] width 440 height 18
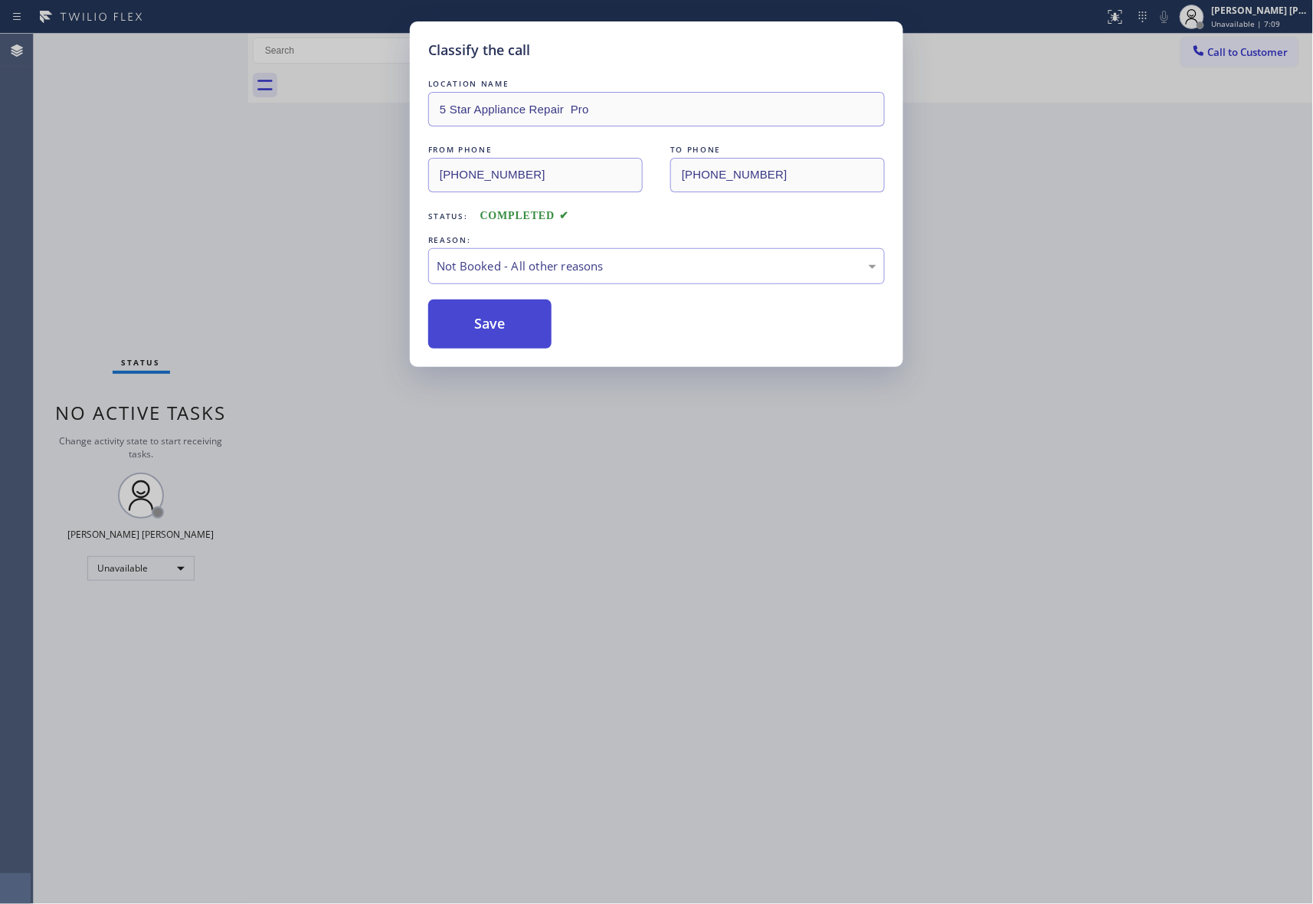
click at [485, 319] on button "Save" at bounding box center [489, 324] width 123 height 49
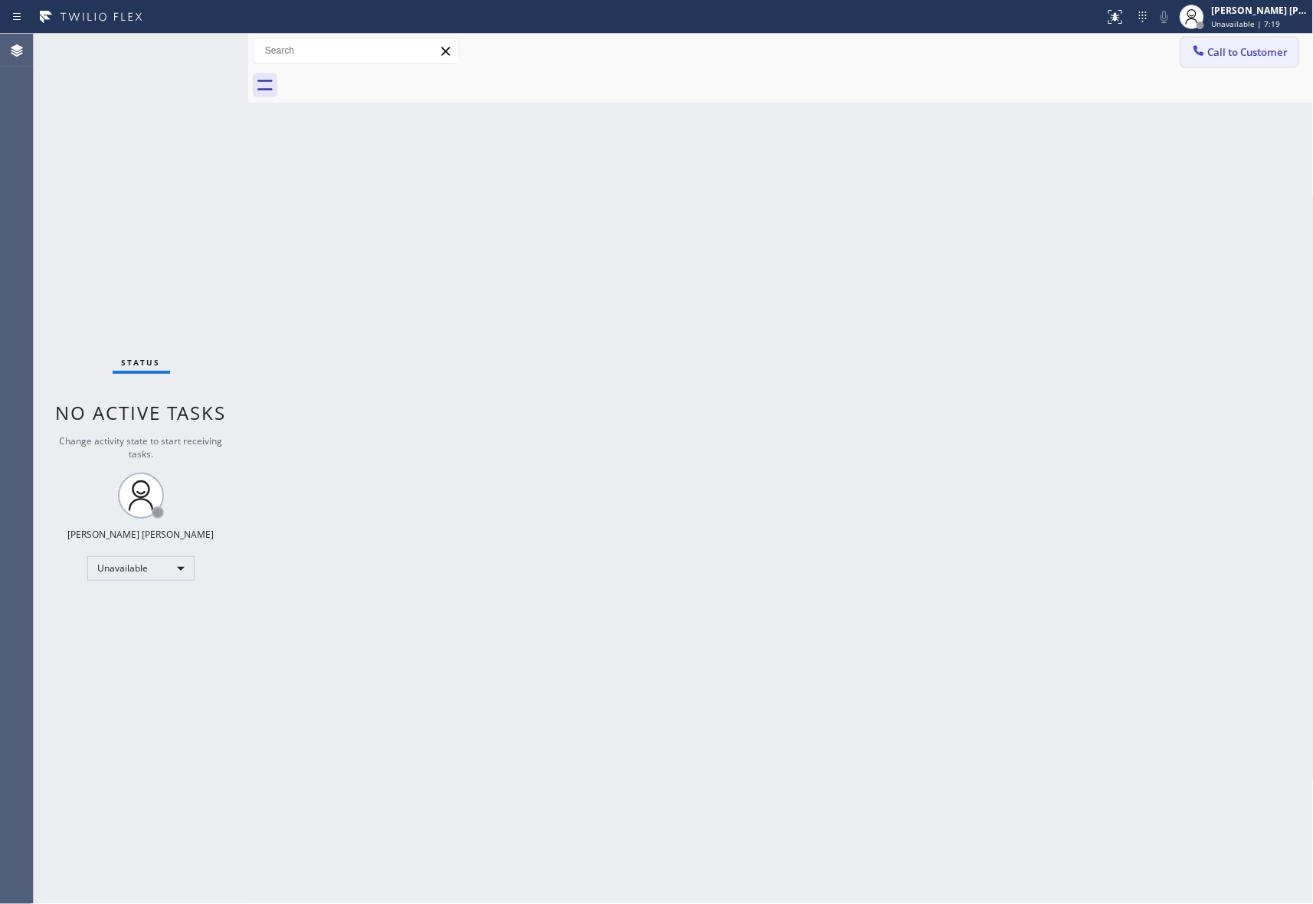
click at [1279, 60] on button "Call to Customer" at bounding box center [1239, 52] width 117 height 29
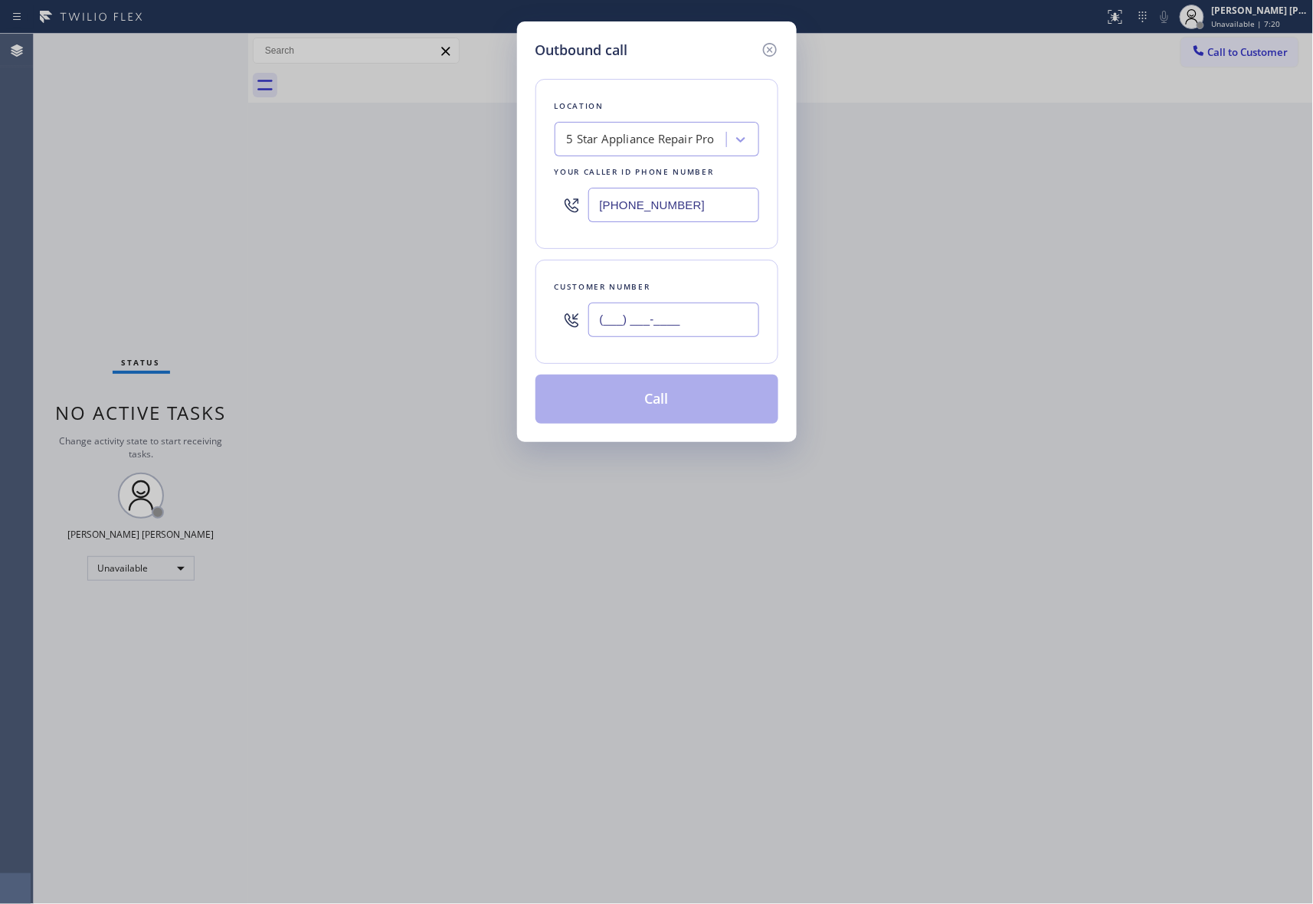
click at [697, 322] on input "(___) ___-____" at bounding box center [673, 320] width 171 height 34
paste input "818) 681-4572"
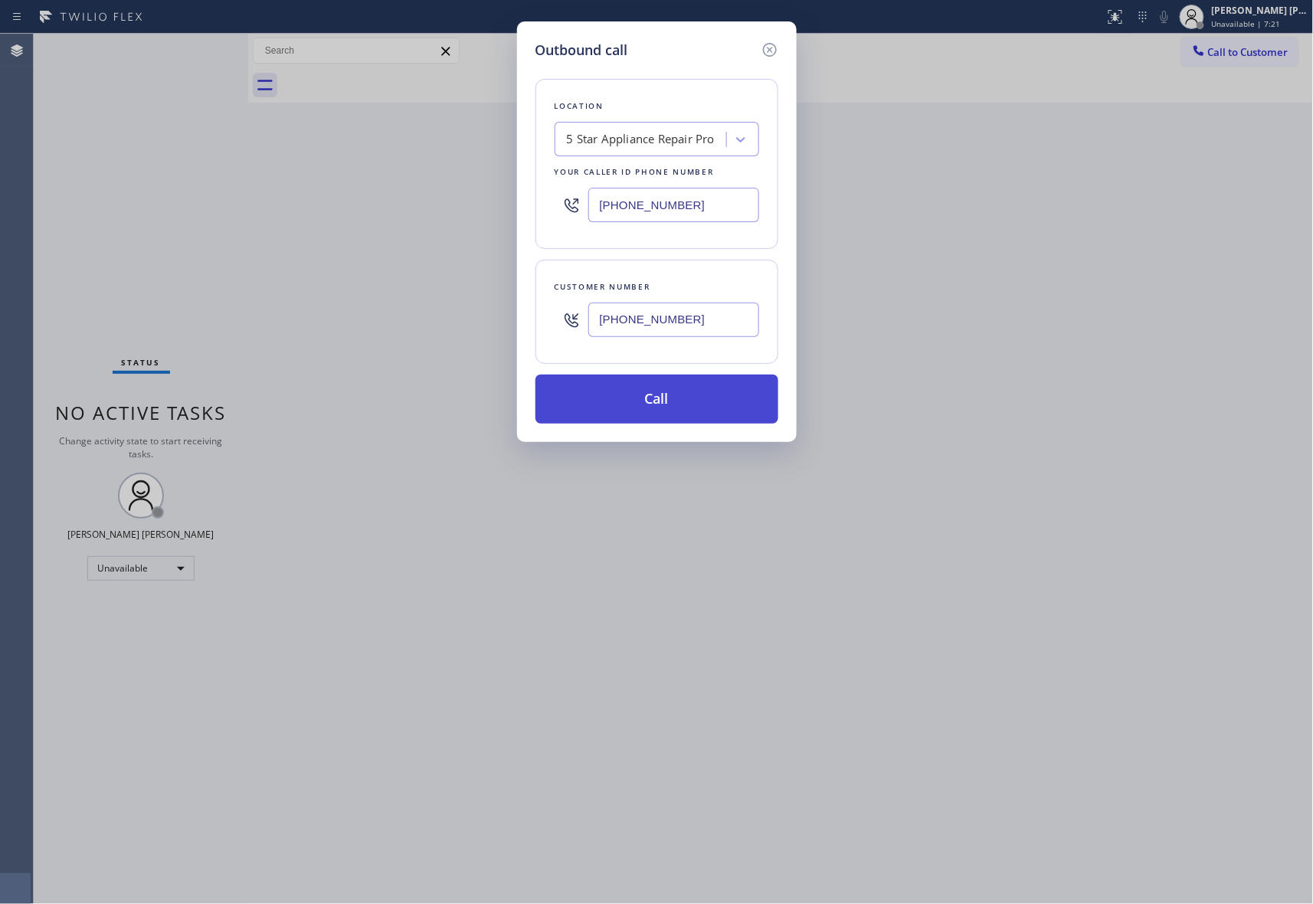
type input "(818) 681-4572"
click at [694, 393] on button "Call" at bounding box center [657, 399] width 243 height 49
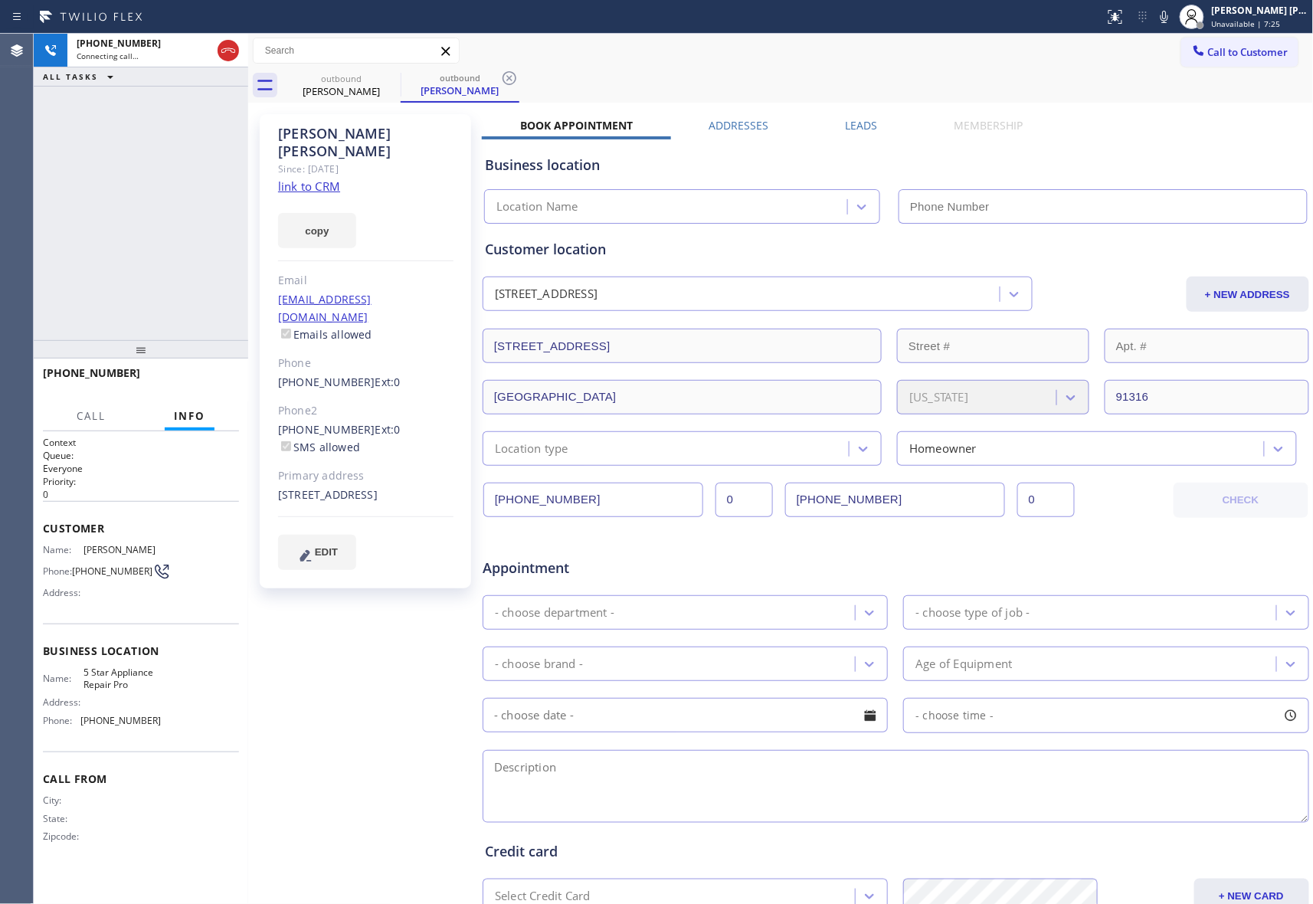
type input "[PHONE_NUMBER]"
click at [216, 375] on span "HANG UP" at bounding box center [203, 380] width 47 height 11
click at [857, 127] on label "Leads" at bounding box center [862, 125] width 32 height 15
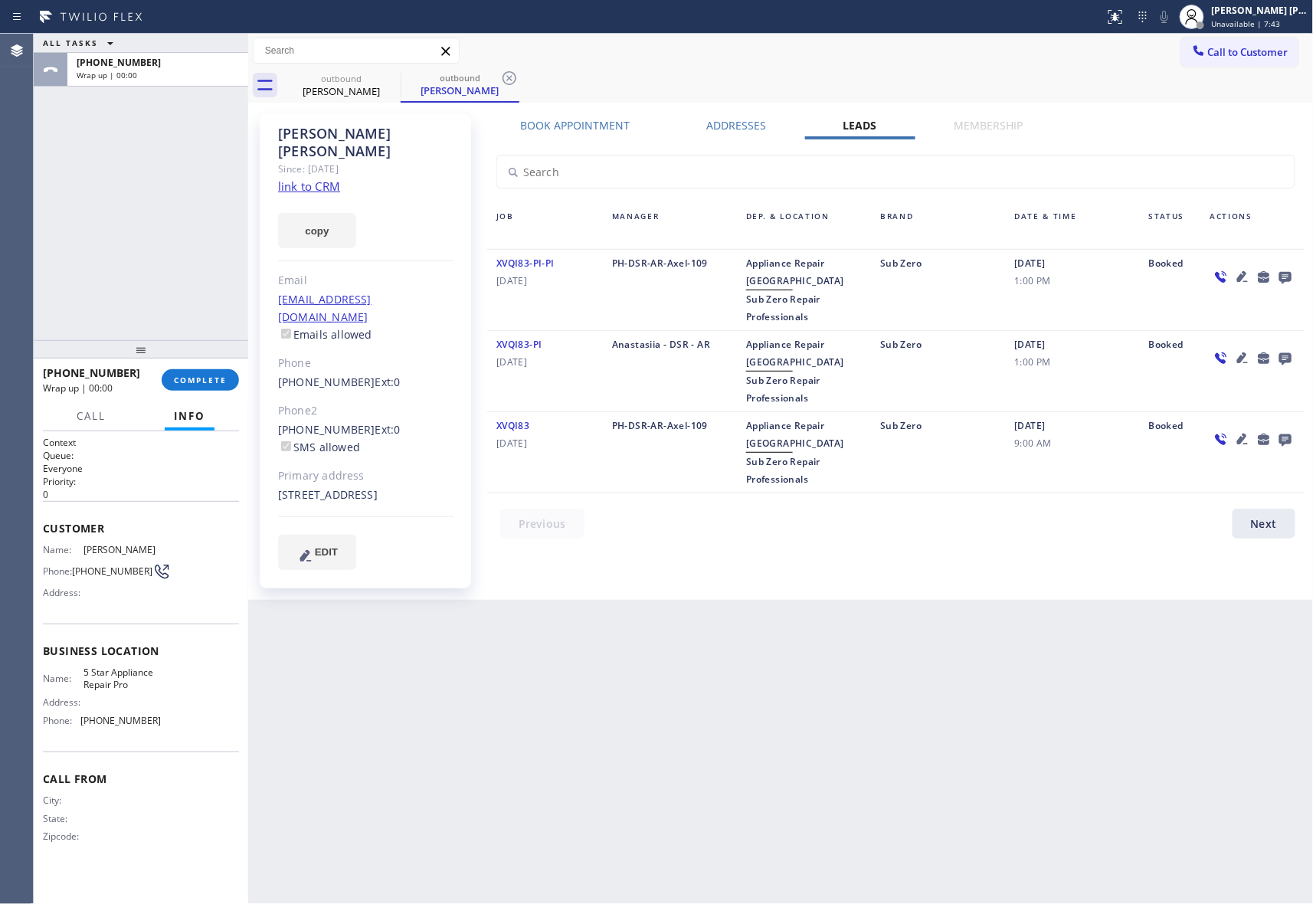
click at [1281, 277] on icon at bounding box center [1285, 278] width 12 height 12
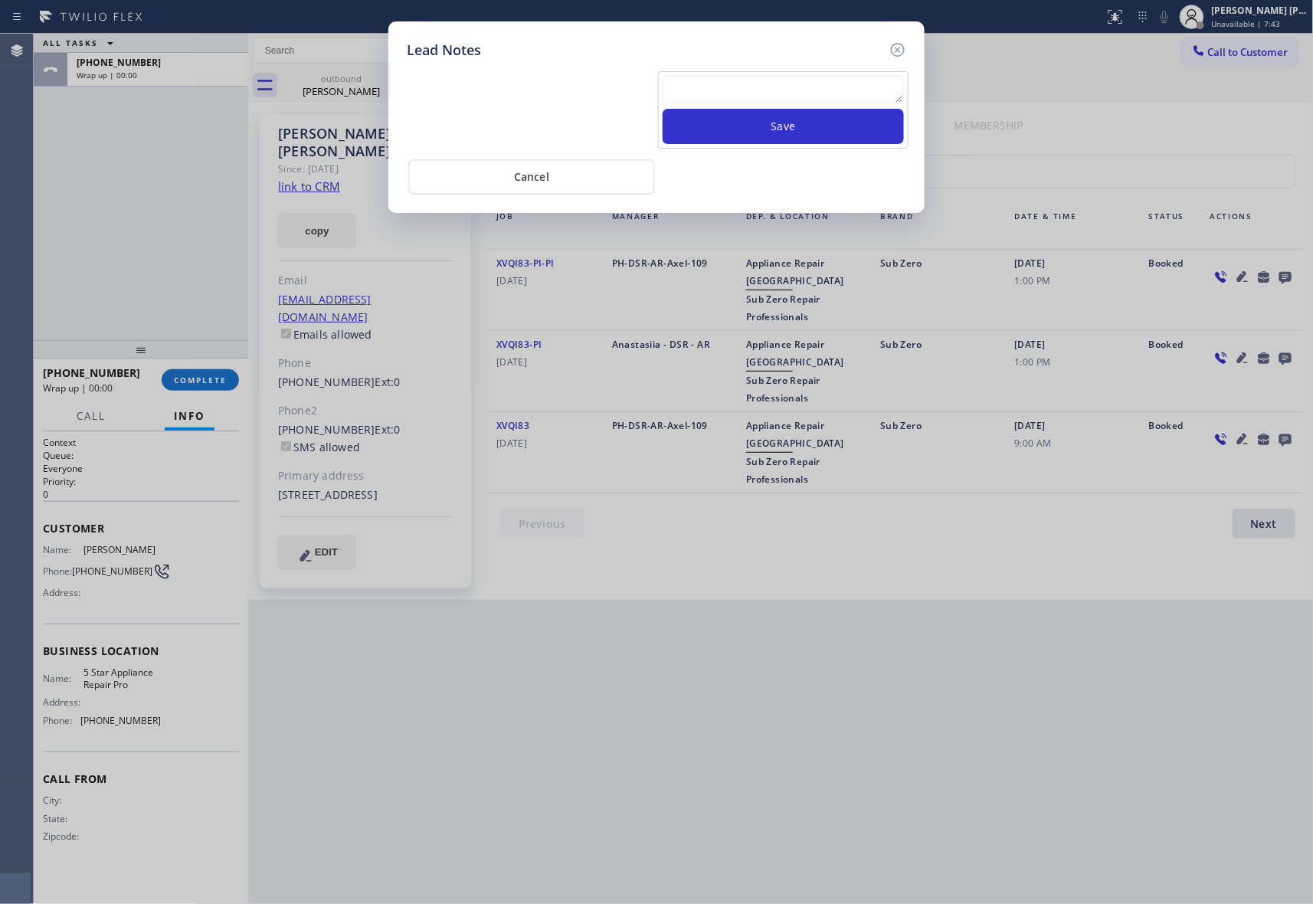
click at [699, 87] on textarea at bounding box center [783, 90] width 241 height 28
paste textarea "VM | please transfer if cx calls back"
type textarea "VM | please transfer if cx calls back"
click at [774, 120] on button "Save" at bounding box center [783, 126] width 241 height 35
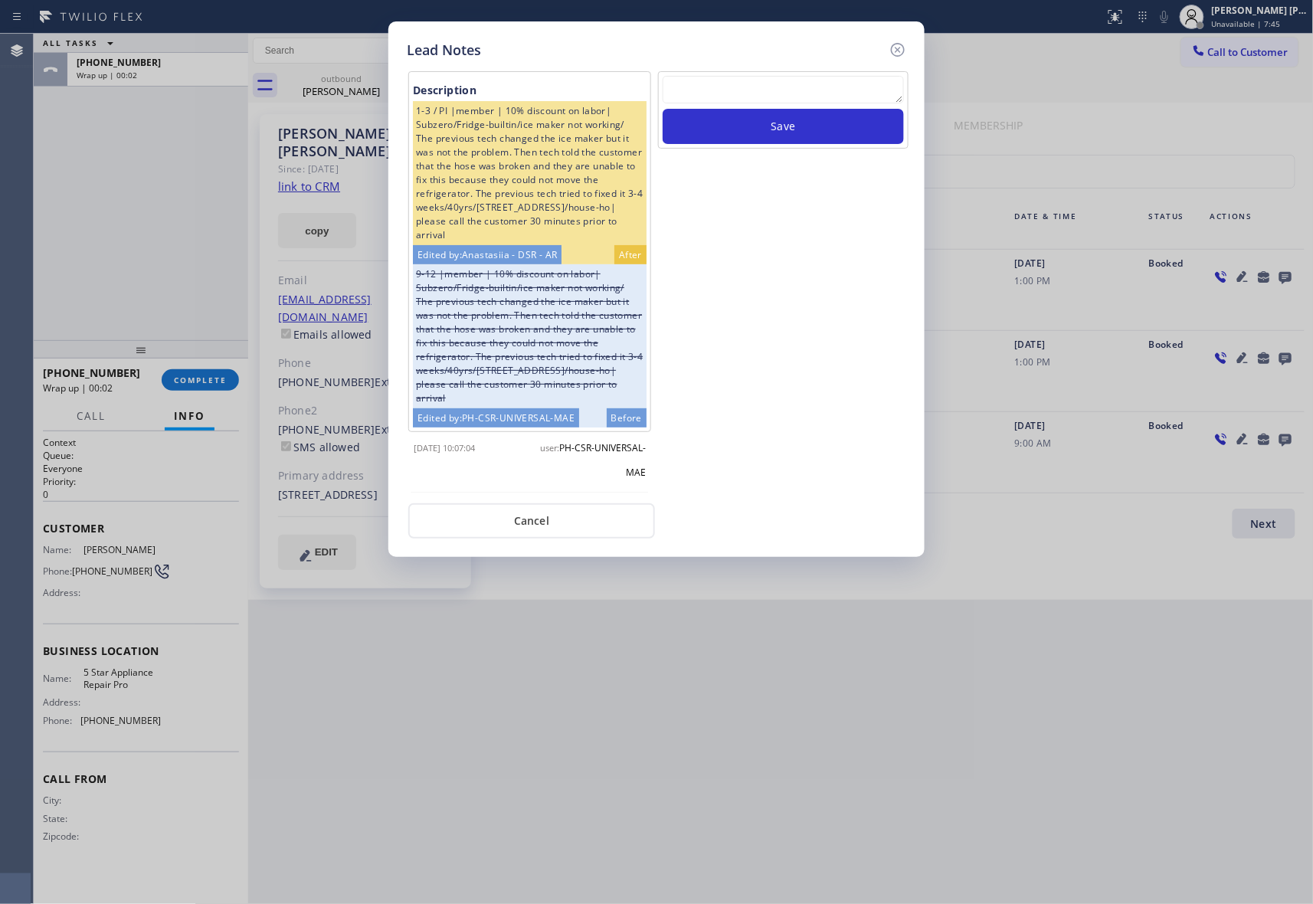
click at [899, 49] on icon at bounding box center [898, 50] width 18 height 18
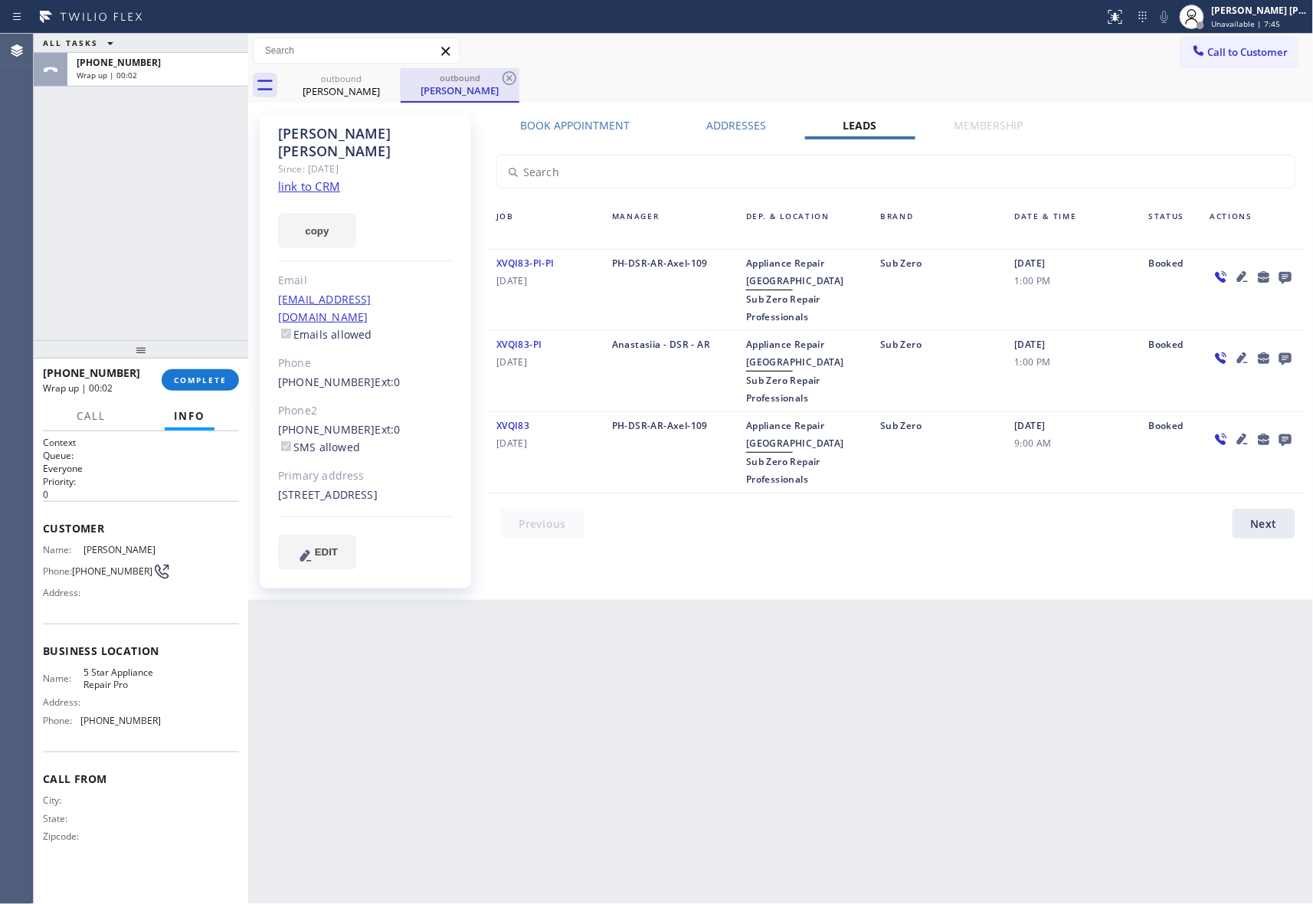
drag, startPoint x: 356, startPoint y: 80, endPoint x: 401, endPoint y: 84, distance: 45.4
click at [360, 78] on div "outbound" at bounding box center [341, 78] width 116 height 11
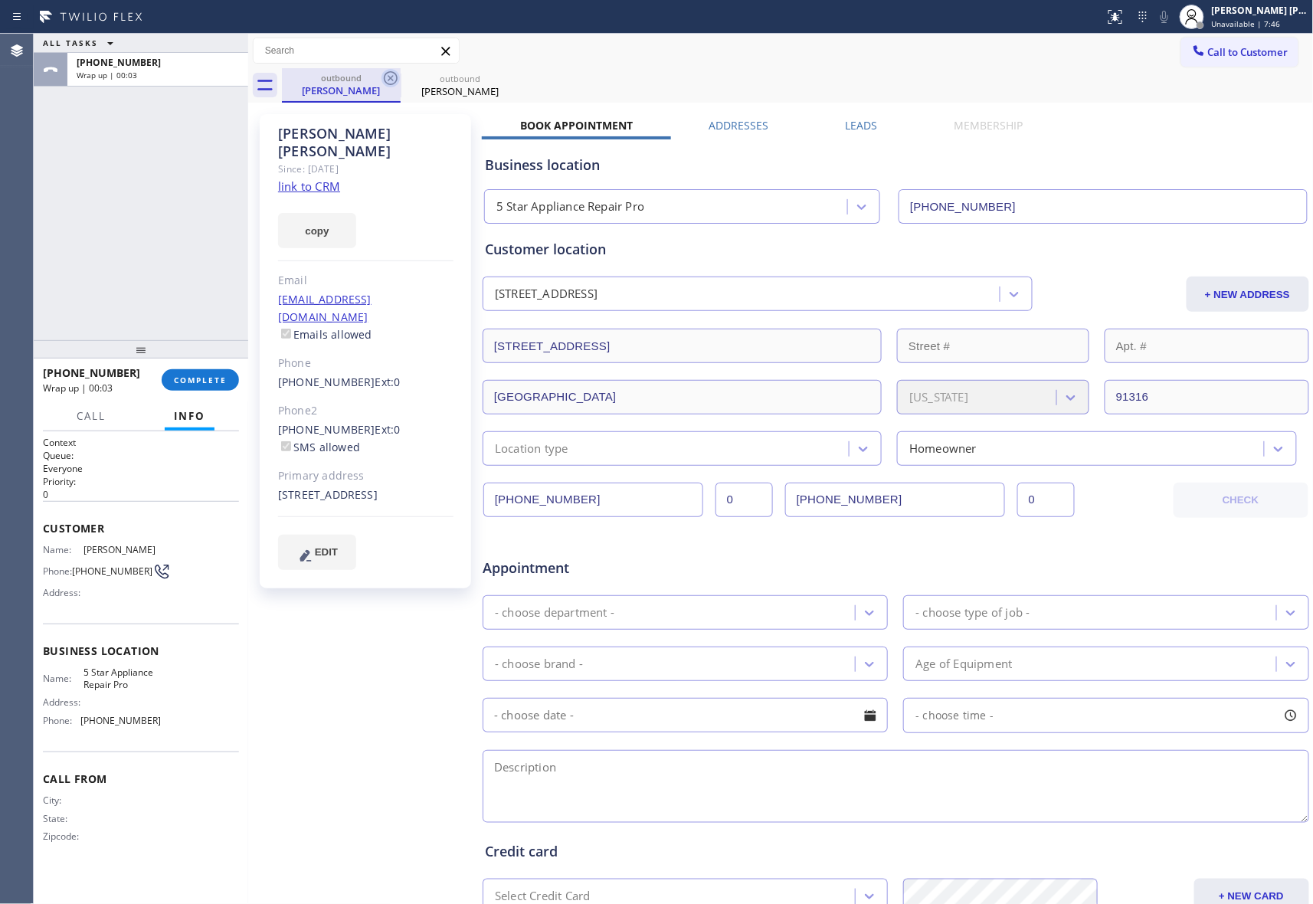
click at [391, 77] on icon at bounding box center [391, 78] width 18 height 18
click at [0, 0] on icon at bounding box center [0, 0] width 0 height 0
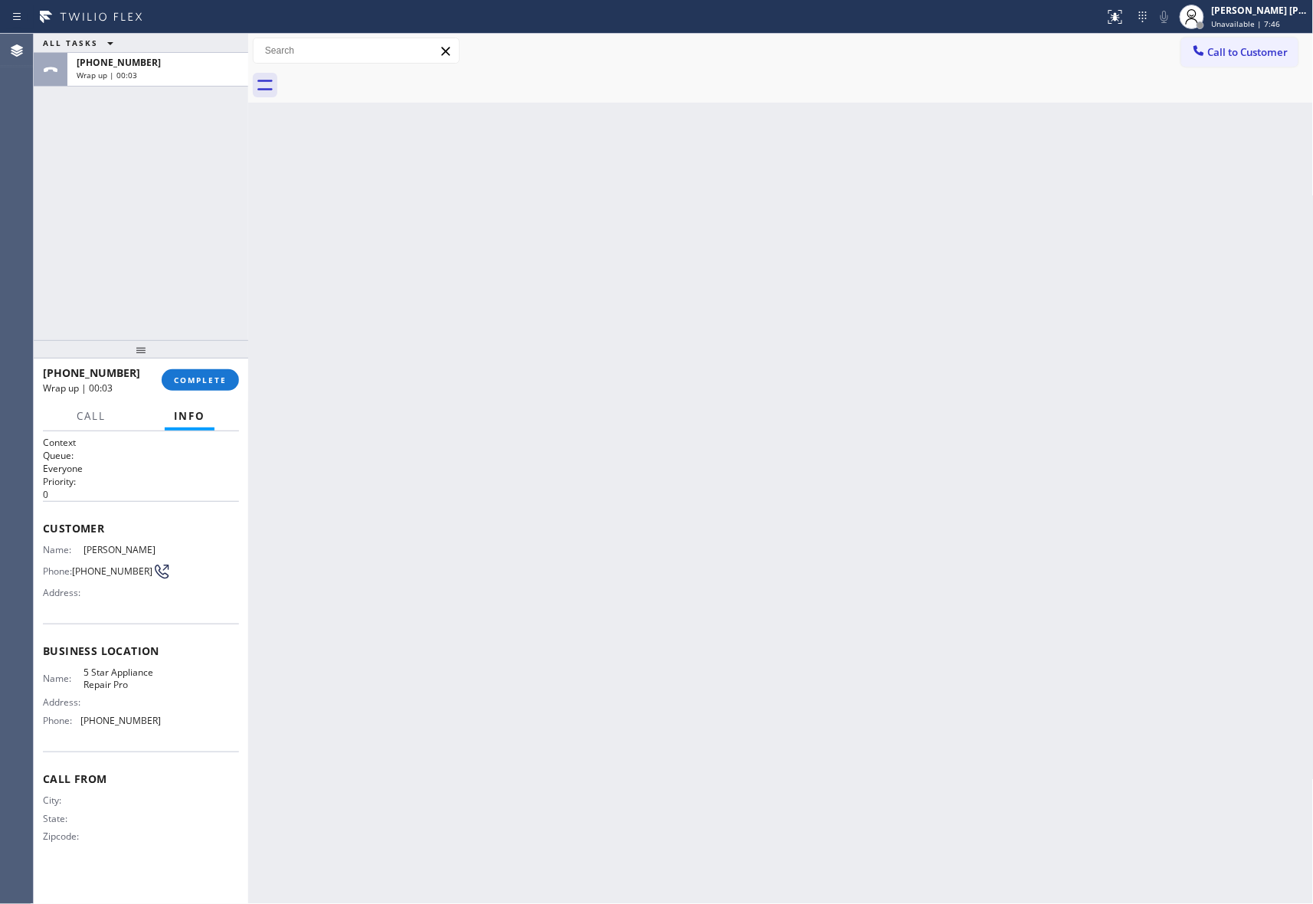
click at [391, 77] on div at bounding box center [798, 85] width 1032 height 34
click at [215, 375] on span "COMPLETE" at bounding box center [200, 380] width 53 height 11
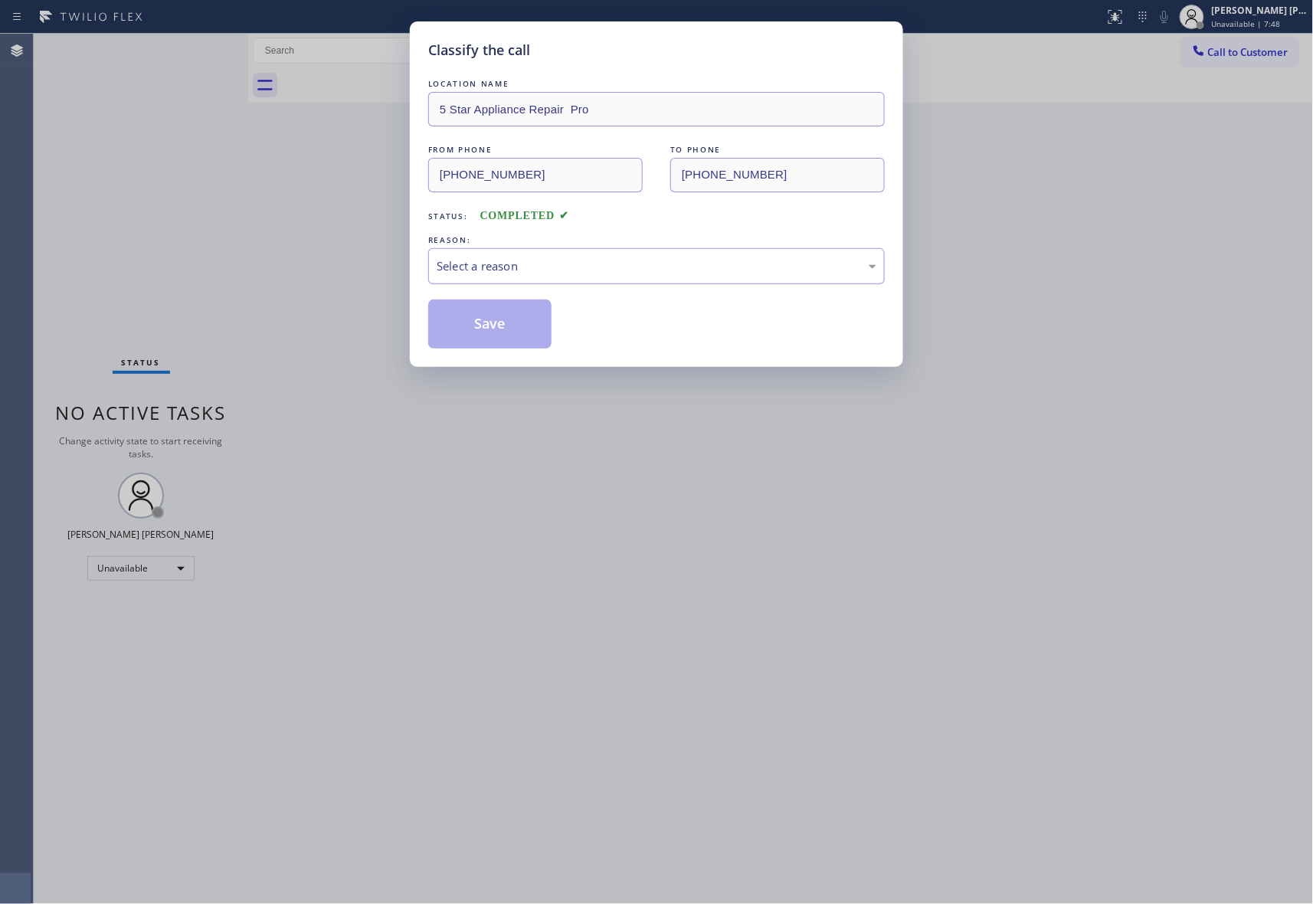
click at [587, 257] on div "Select a reason" at bounding box center [657, 266] width 440 height 18
click at [490, 322] on button "Save" at bounding box center [489, 324] width 123 height 49
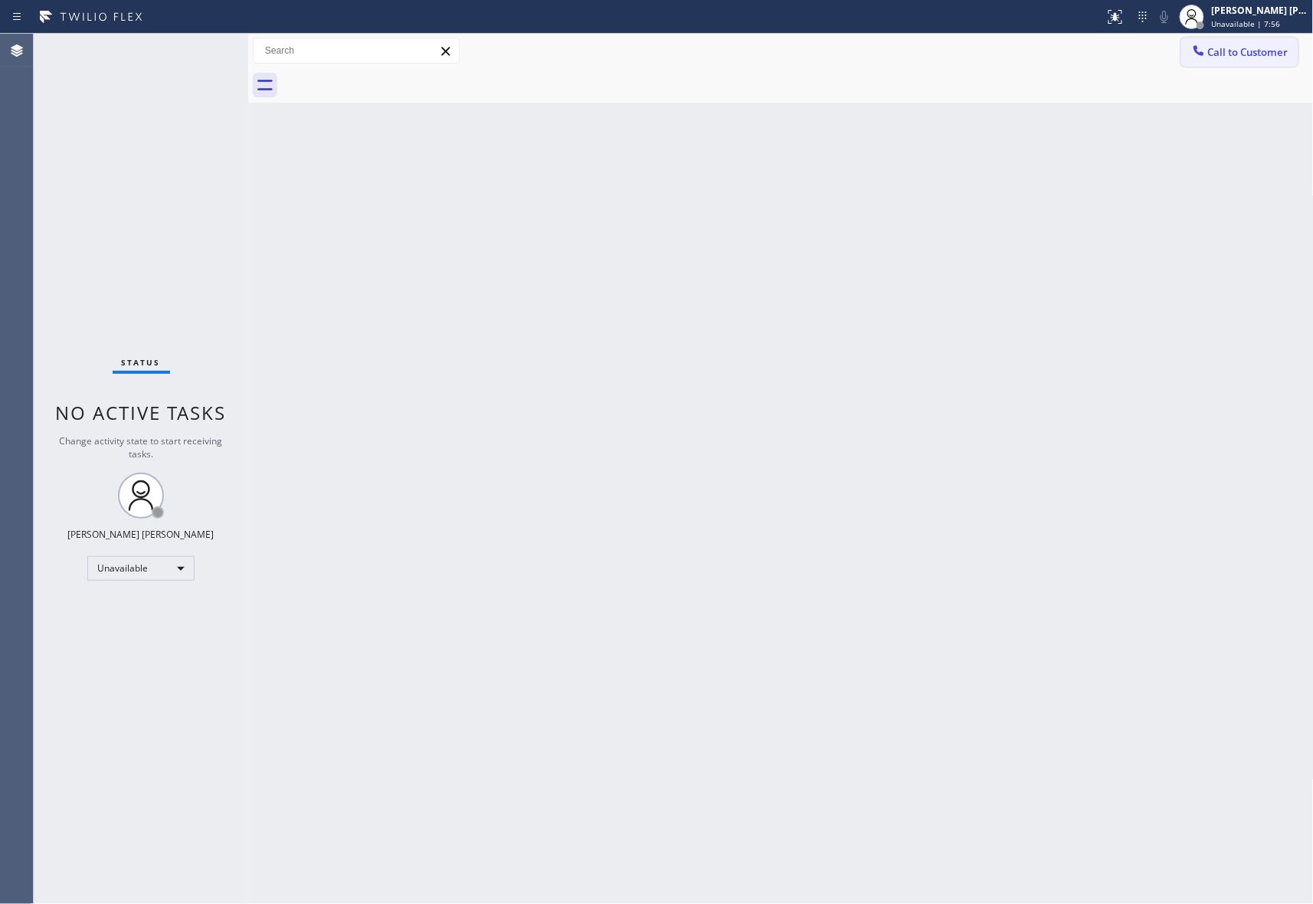
click at [1246, 52] on span "Call to Customer" at bounding box center [1248, 52] width 80 height 14
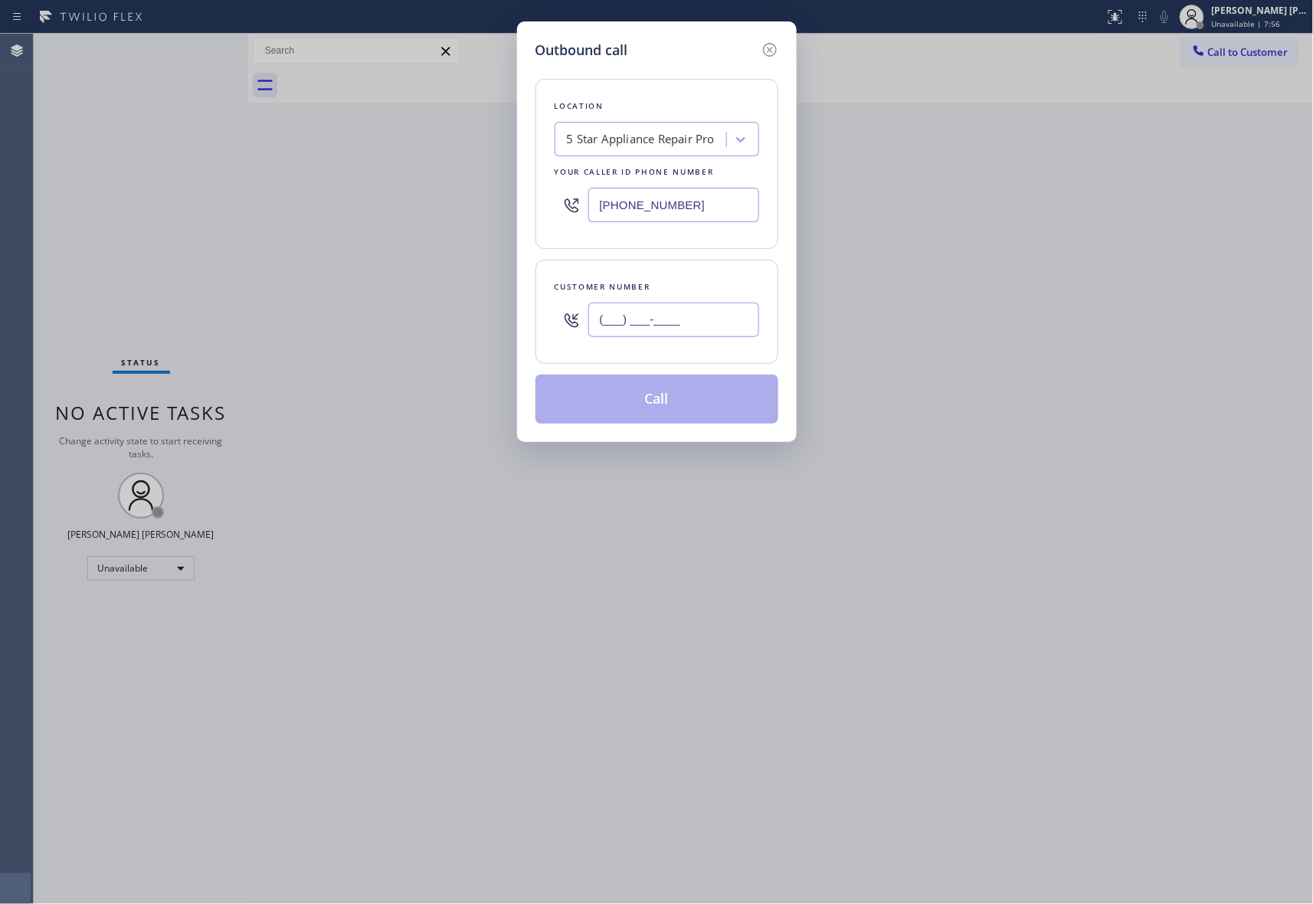
click at [697, 313] on input "(___) ___-____" at bounding box center [673, 320] width 171 height 34
paste input "408) 582-2816"
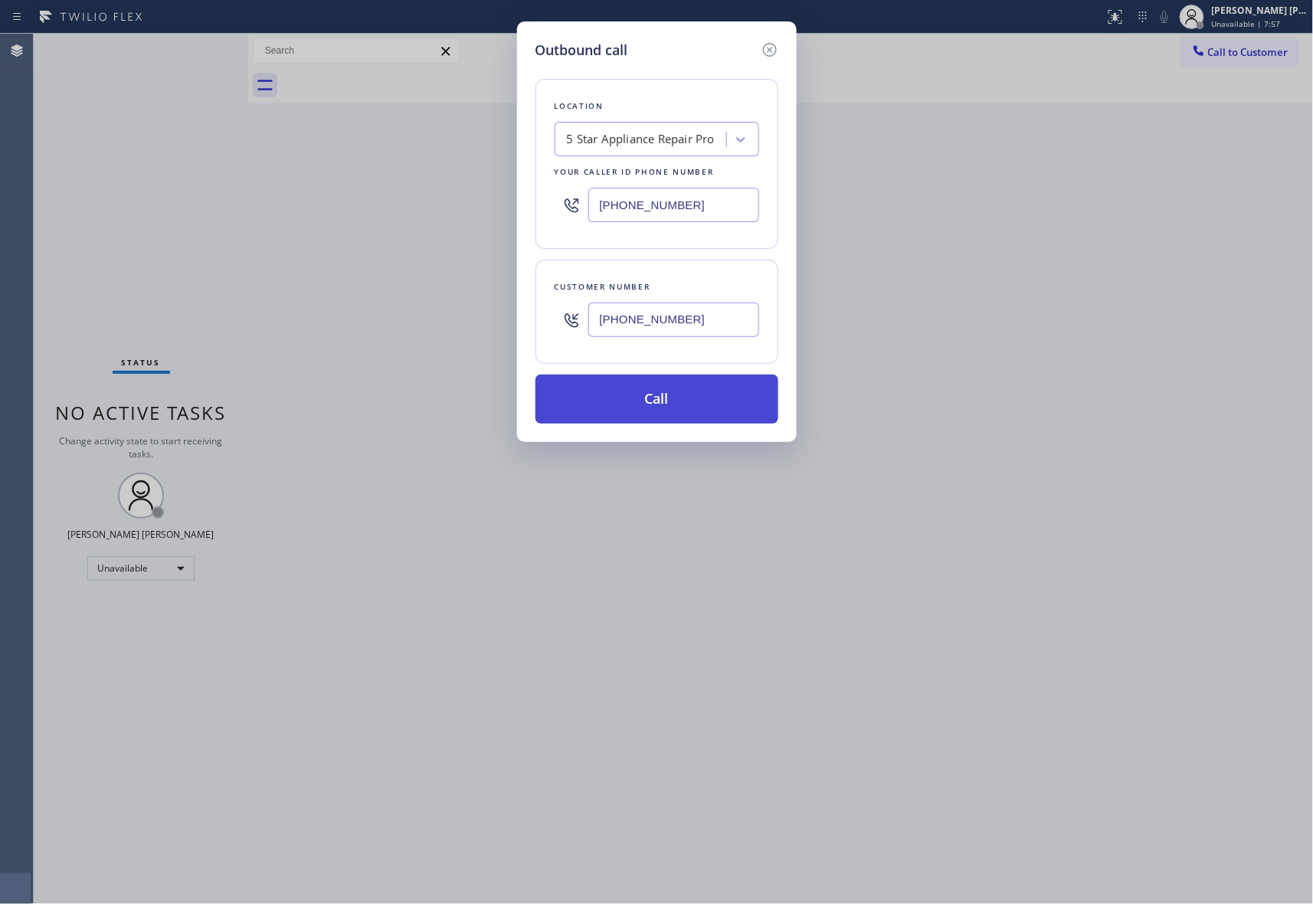
type input "(408) 582-2816"
click at [682, 405] on button "Call" at bounding box center [657, 399] width 243 height 49
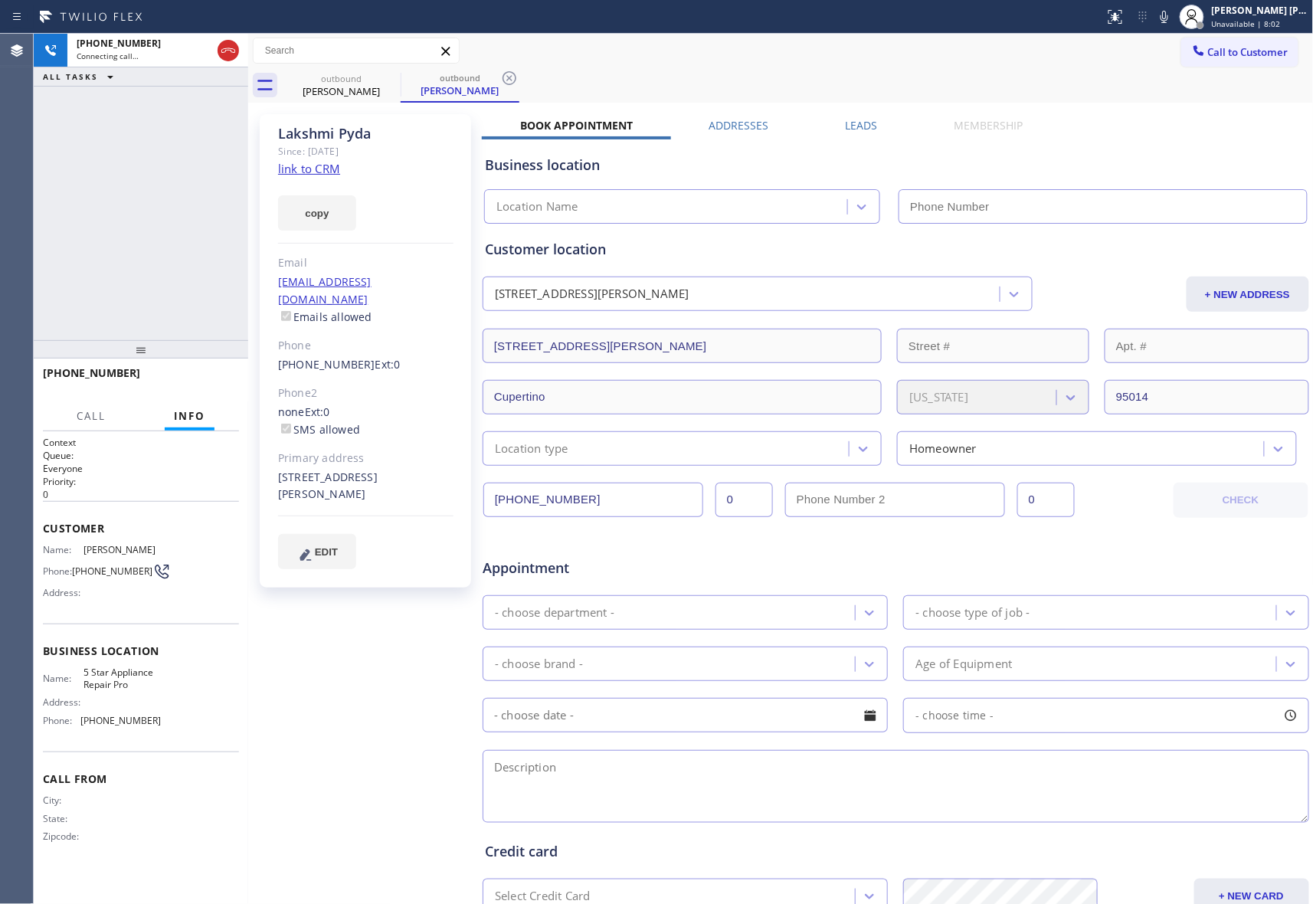
type input "[PHONE_NUMBER]"
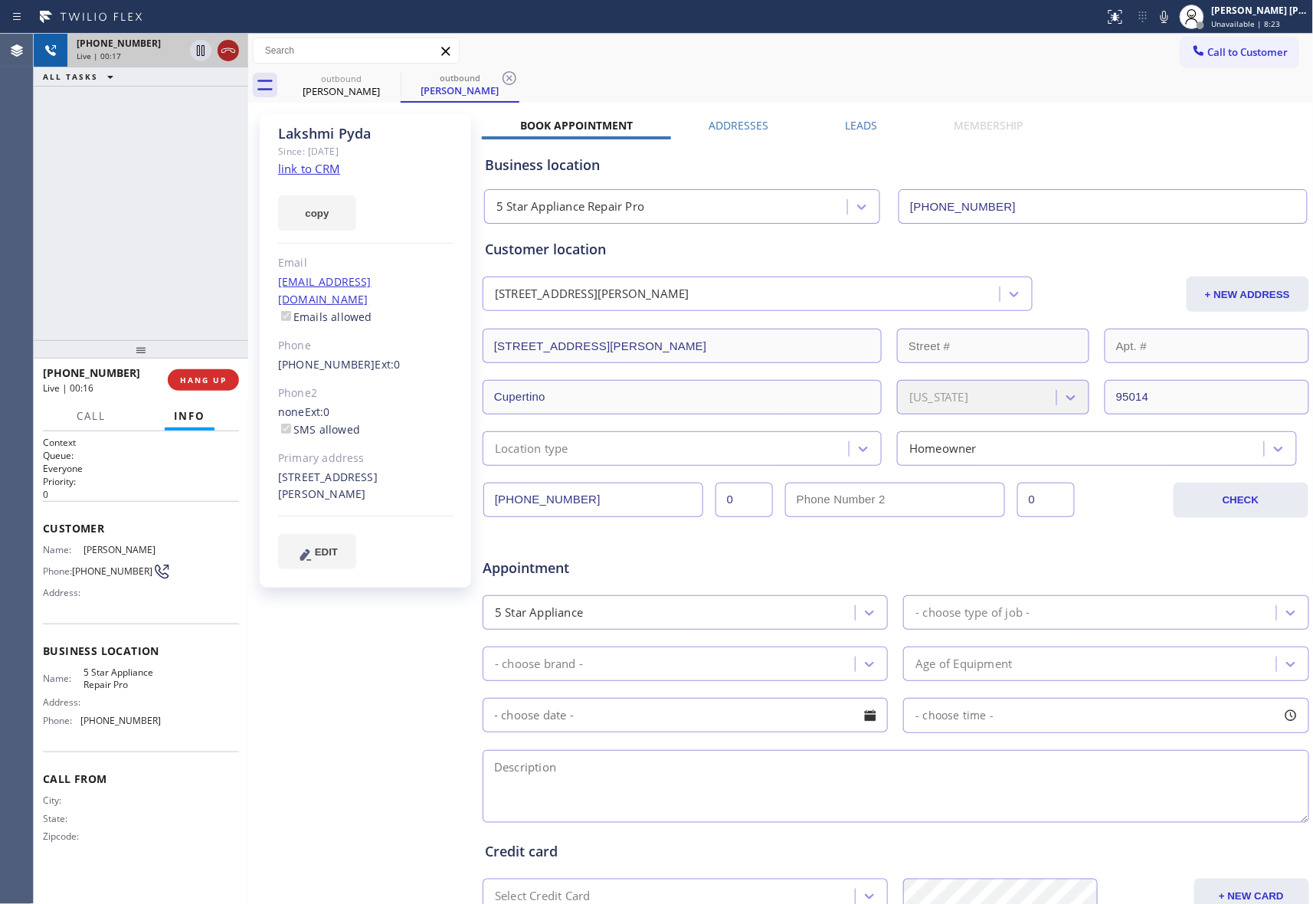
click at [233, 58] on icon at bounding box center [228, 50] width 18 height 18
click at [863, 123] on label "Leads" at bounding box center [862, 125] width 32 height 15
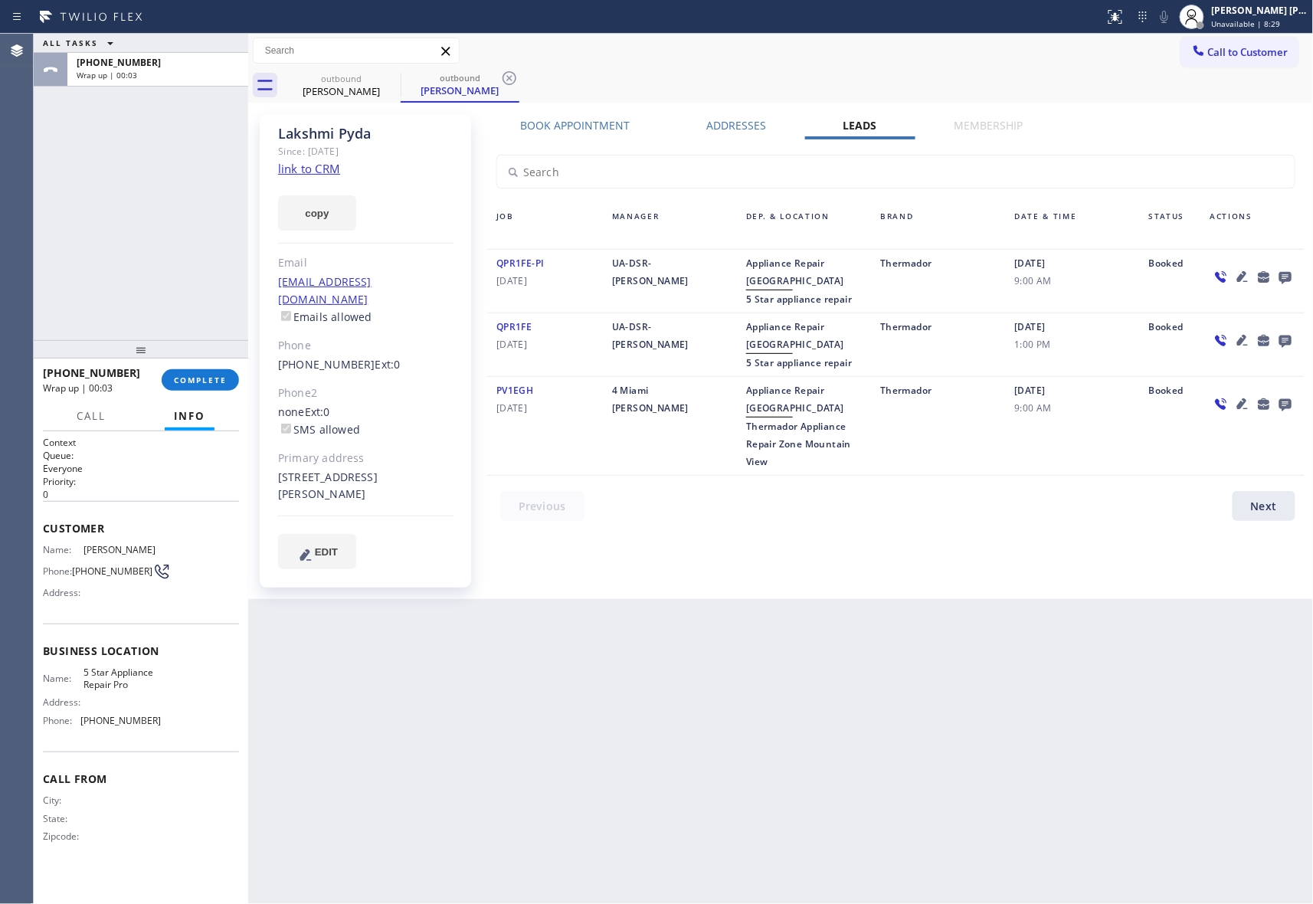
click at [1292, 271] on icon at bounding box center [1285, 276] width 18 height 19
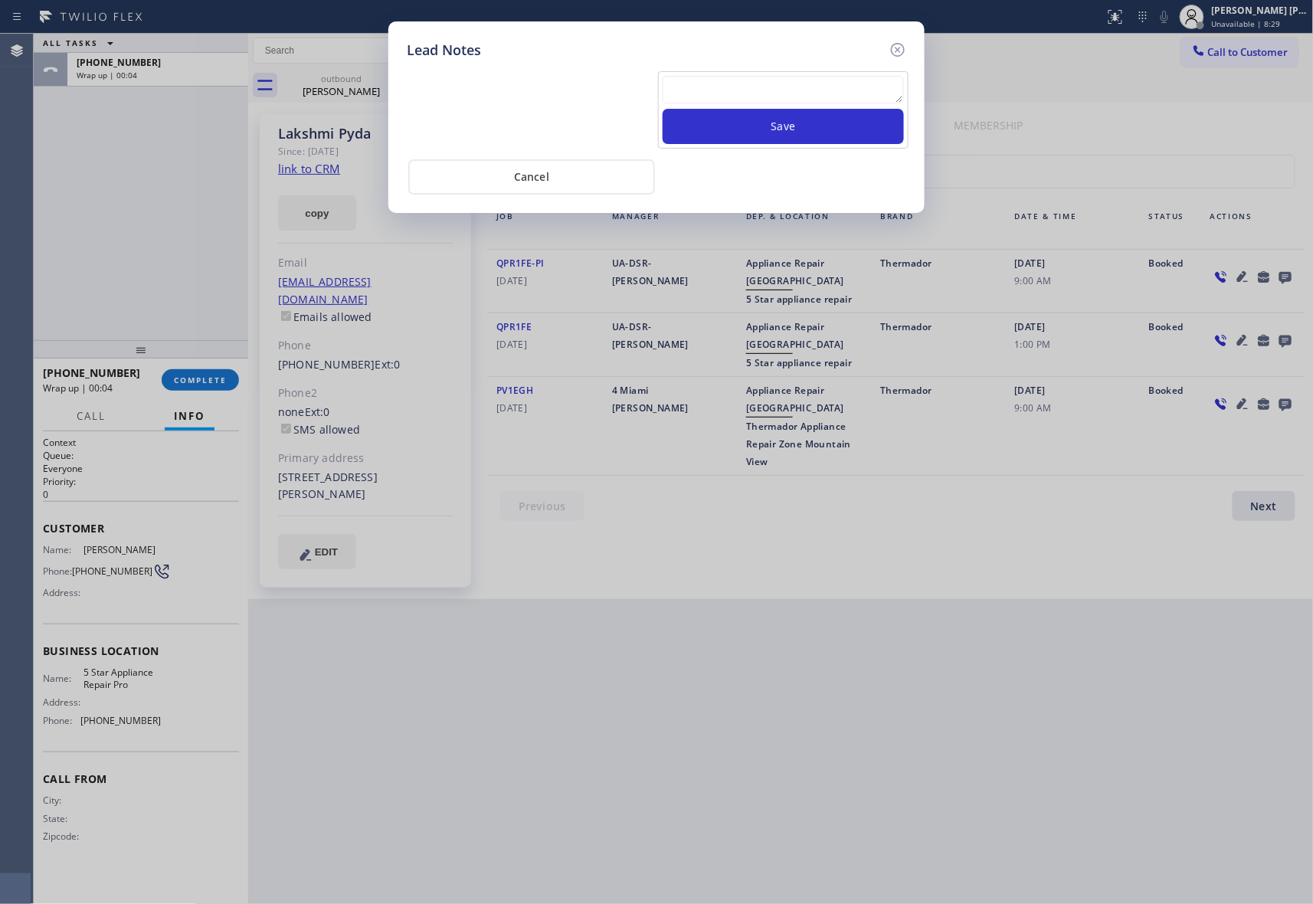
click at [820, 87] on textarea at bounding box center [783, 90] width 241 height 28
paste textarea "VM | please transfer if cx calls back"
type textarea "VM | please transfer if cx calls back"
click at [820, 126] on button "Save" at bounding box center [783, 126] width 241 height 35
click at [901, 48] on icon at bounding box center [898, 50] width 18 height 18
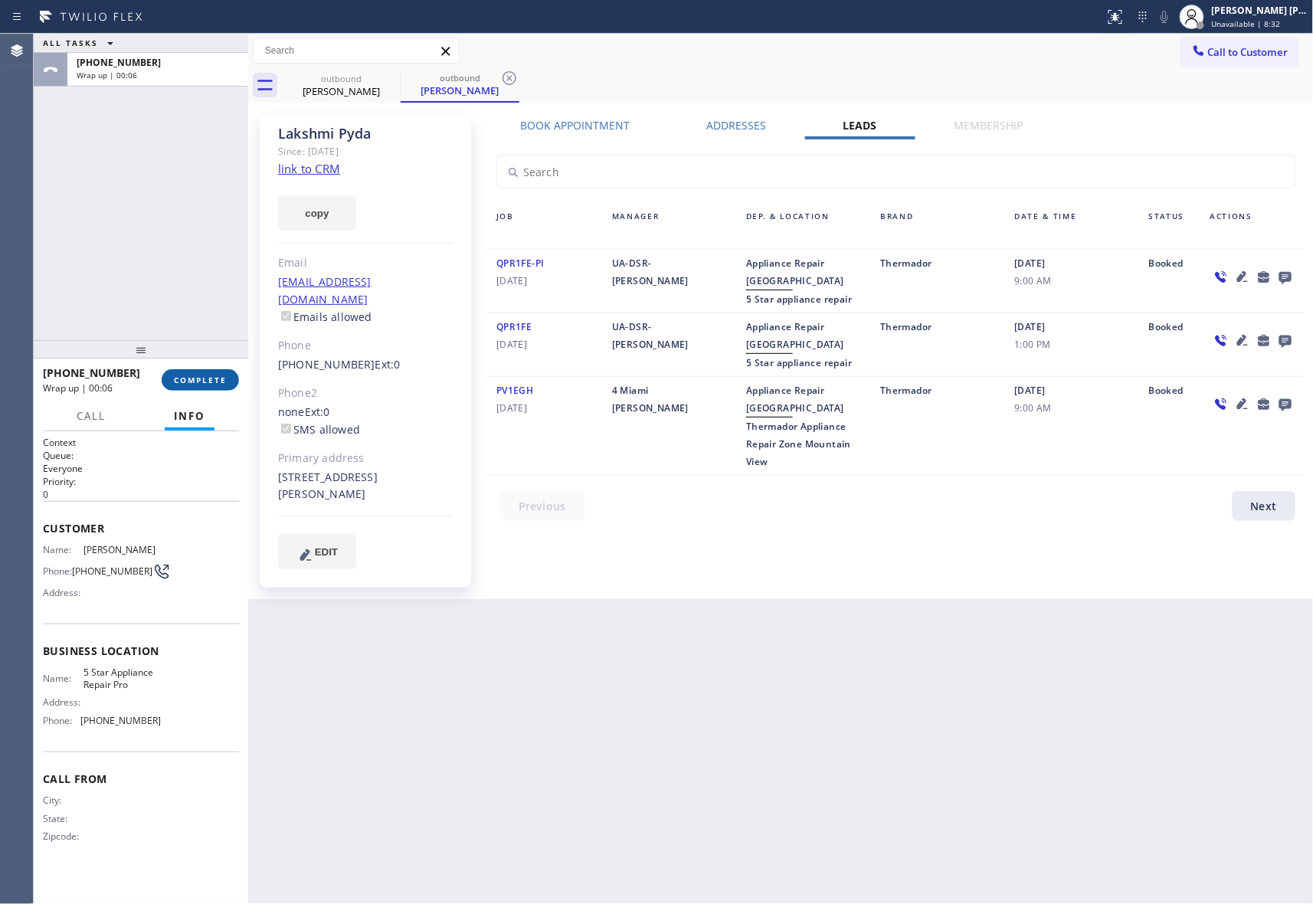
click at [190, 378] on span "COMPLETE" at bounding box center [200, 380] width 53 height 11
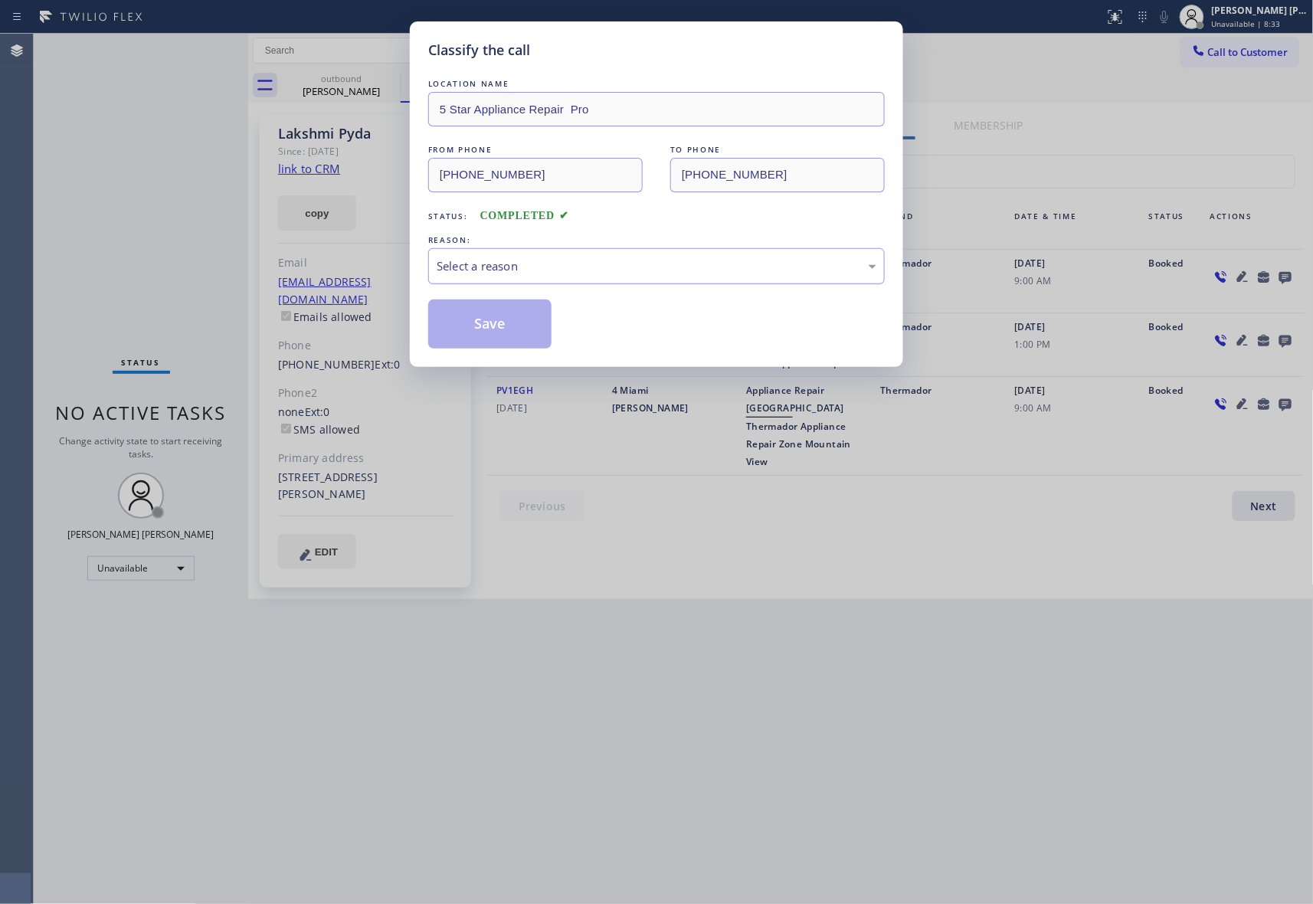
click at [516, 264] on div "Select a reason" at bounding box center [657, 266] width 440 height 18
click at [489, 331] on button "Save" at bounding box center [489, 324] width 123 height 49
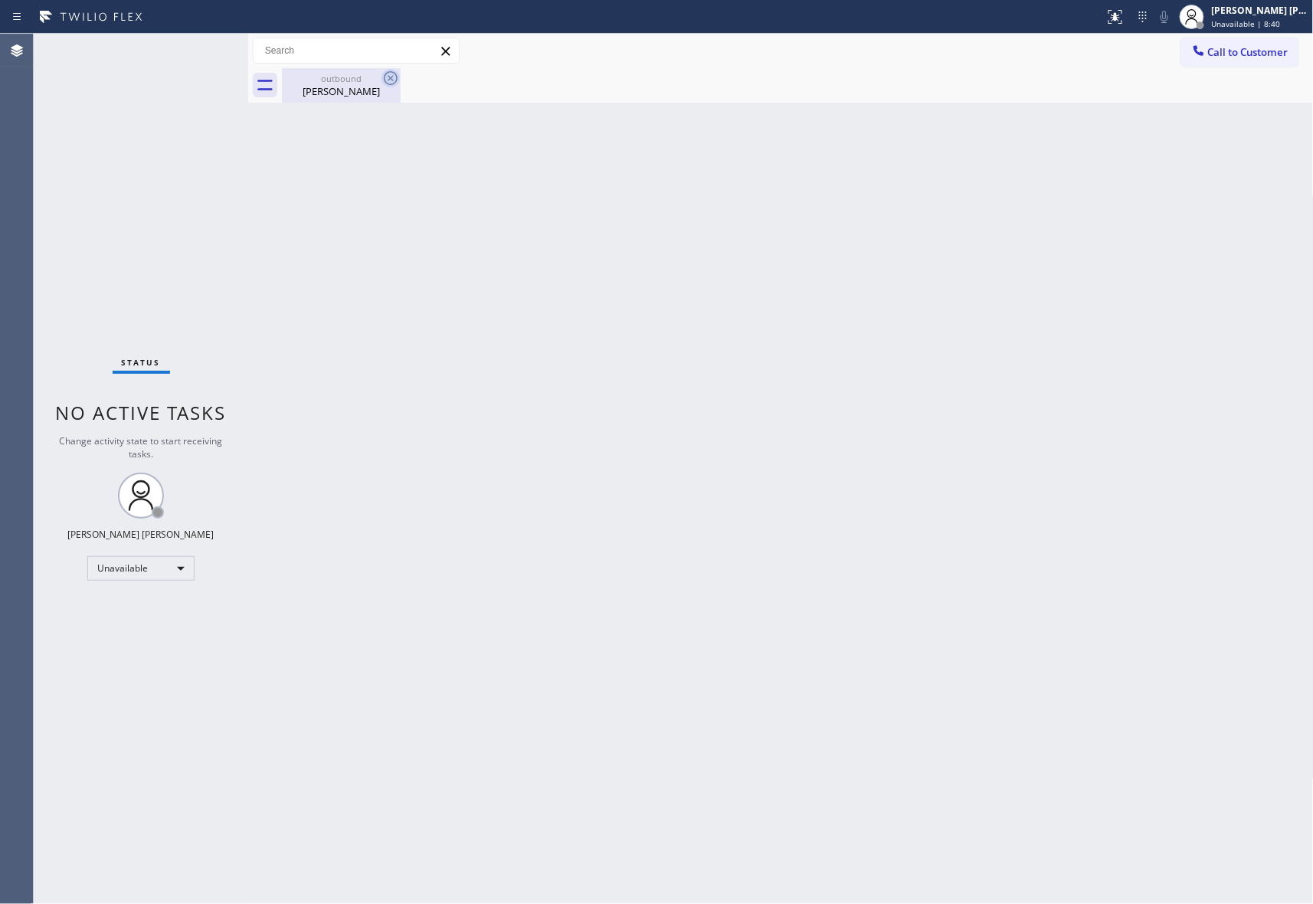
drag, startPoint x: 357, startPoint y: 80, endPoint x: 389, endPoint y: 74, distance: 32.9
click at [357, 80] on div "outbound" at bounding box center [341, 78] width 116 height 11
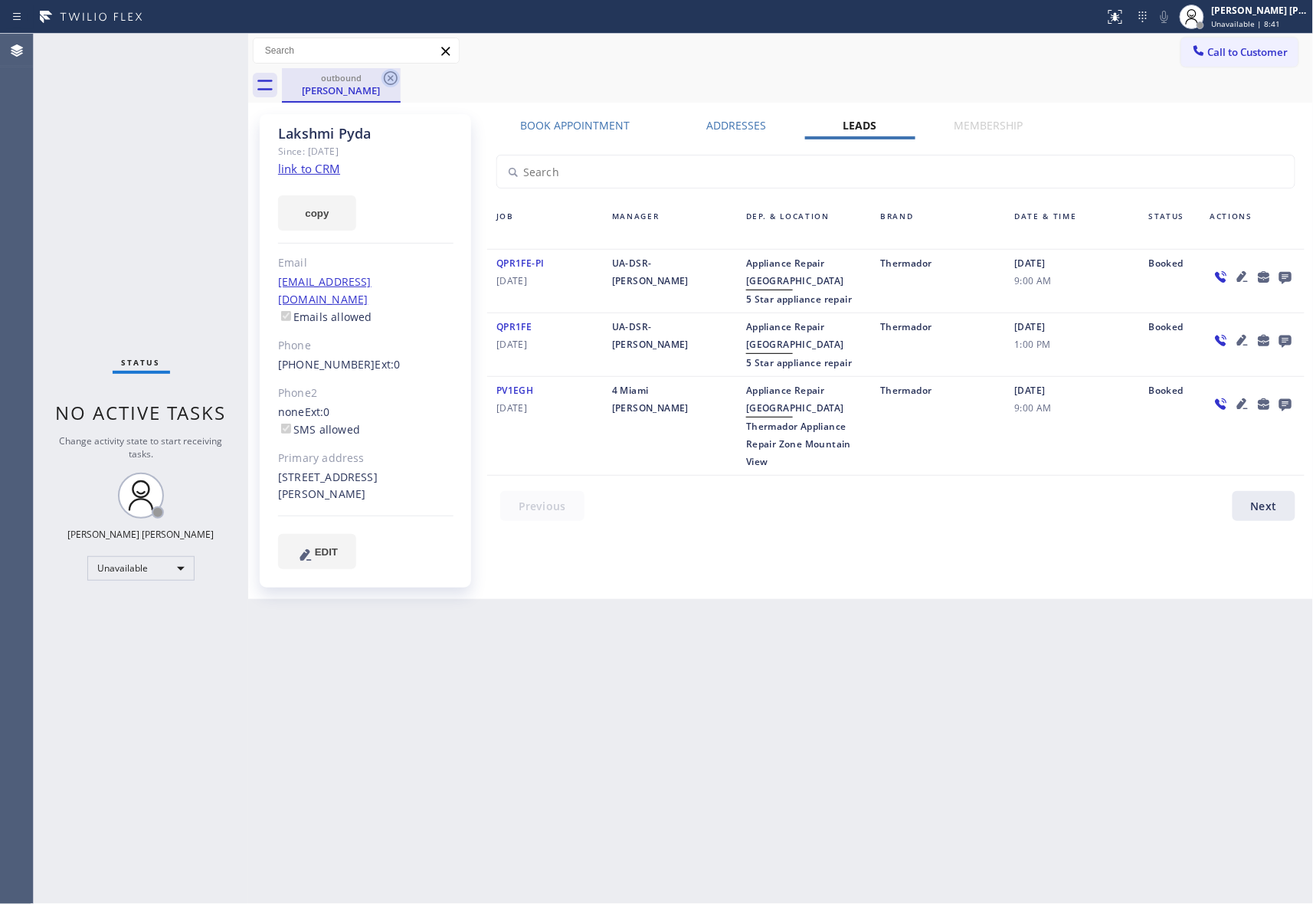
click at [392, 71] on icon at bounding box center [391, 78] width 14 height 14
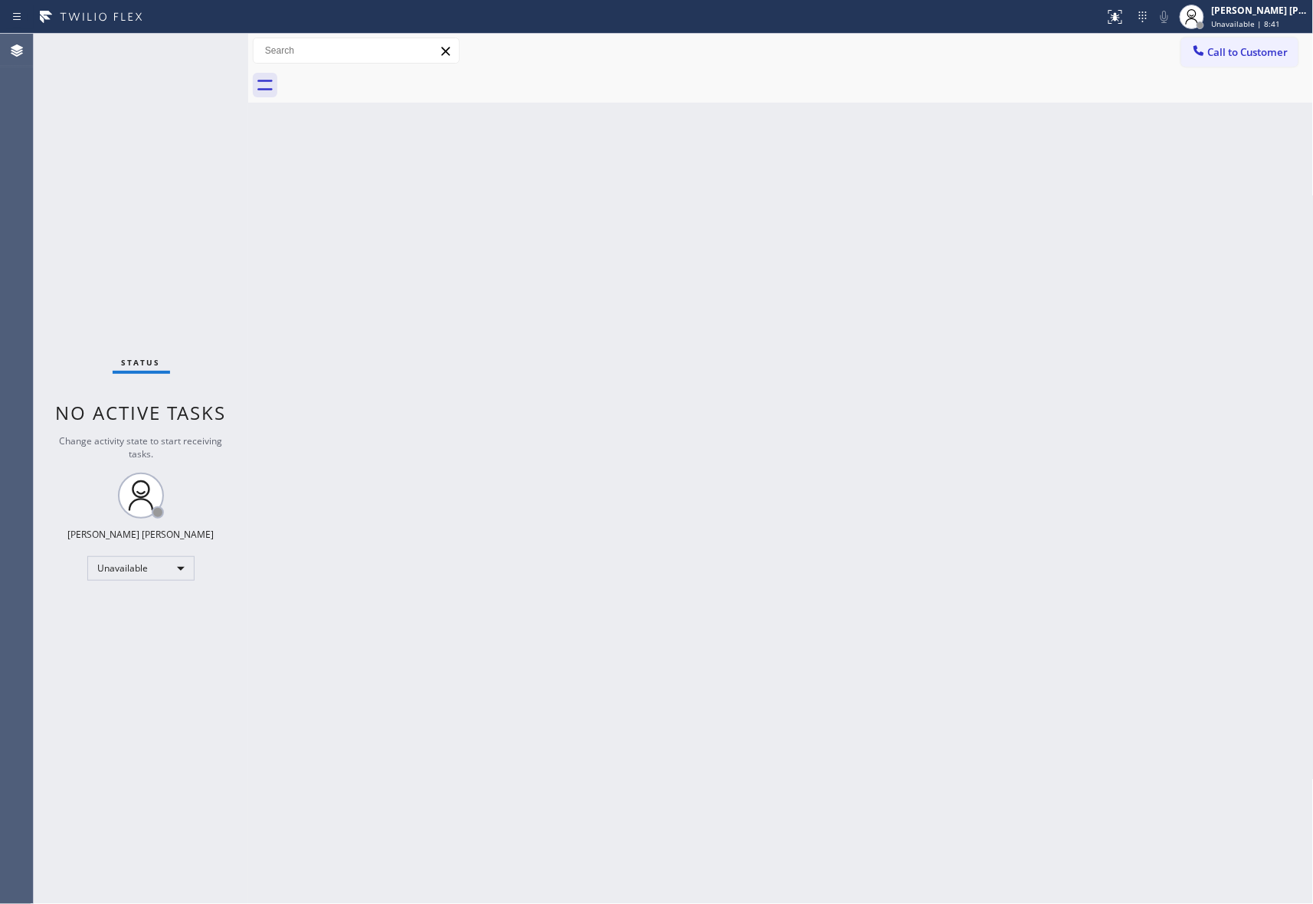
click at [392, 71] on div at bounding box center [798, 85] width 1032 height 34
click at [1284, 53] on span "Call to Customer" at bounding box center [1248, 52] width 80 height 14
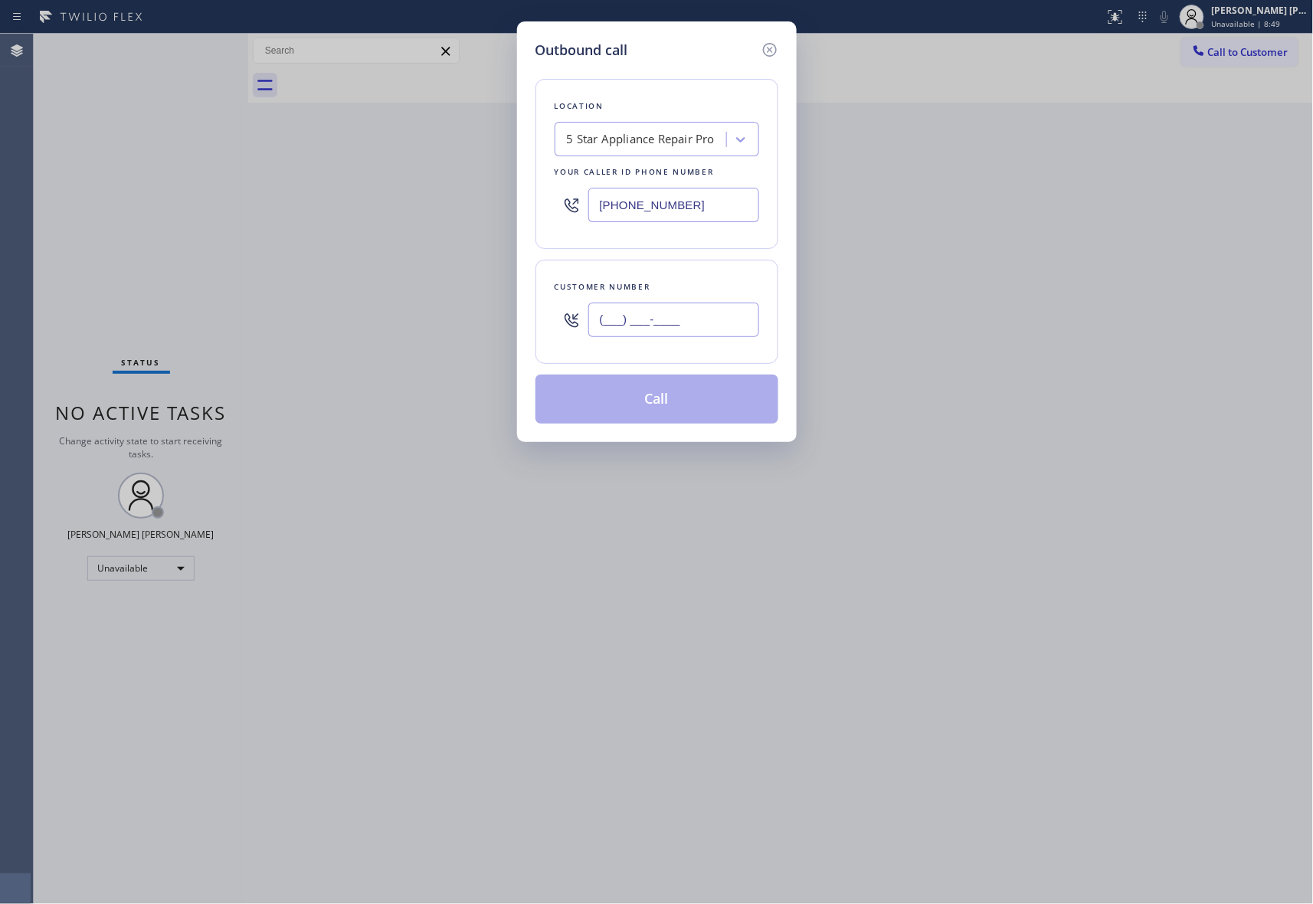
click at [700, 317] on input "(___) ___-____" at bounding box center [673, 320] width 171 height 34
paste input "415) 931-9099"
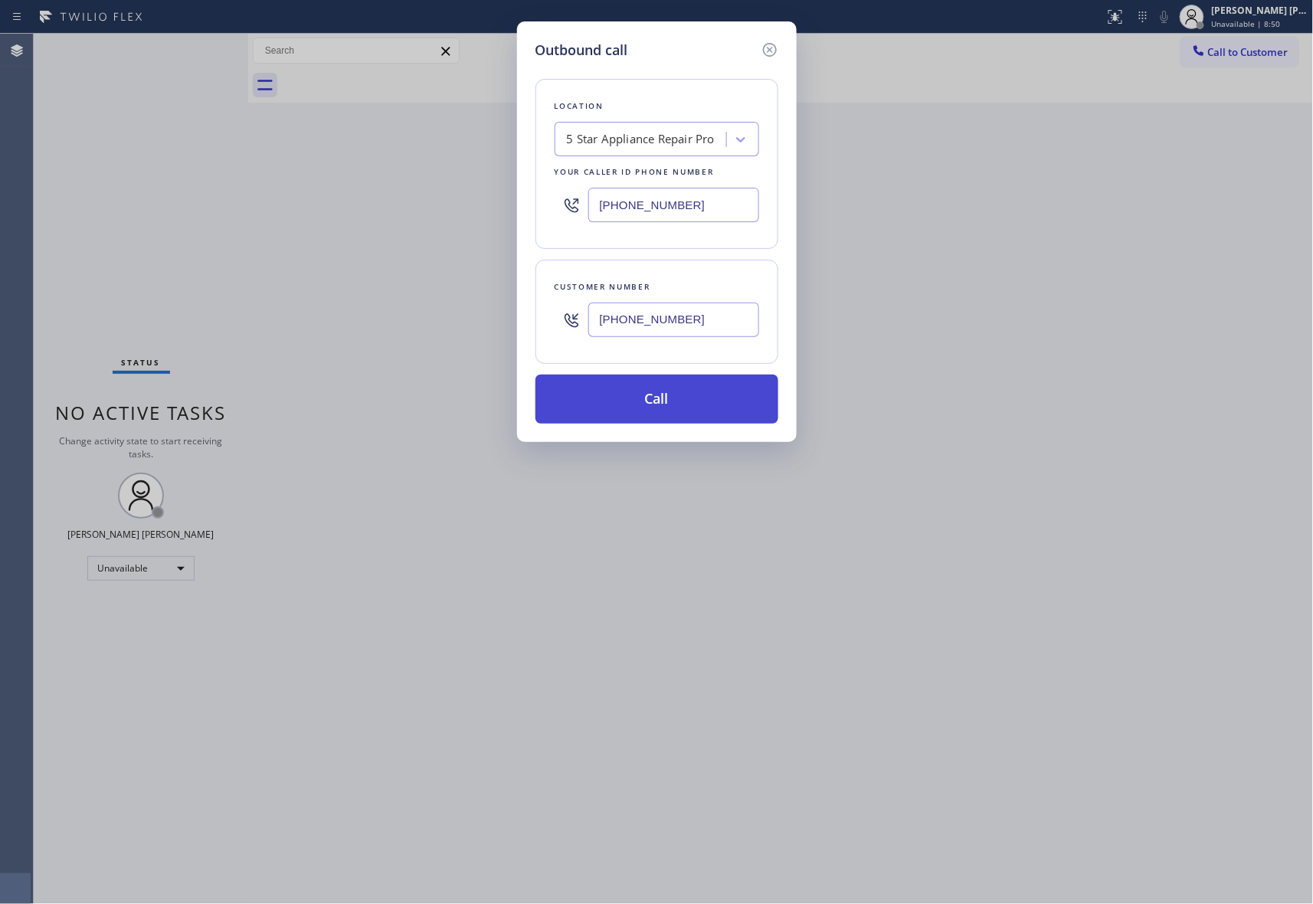
type input "(415) 931-9099"
click at [673, 401] on button "Call" at bounding box center [657, 399] width 243 height 49
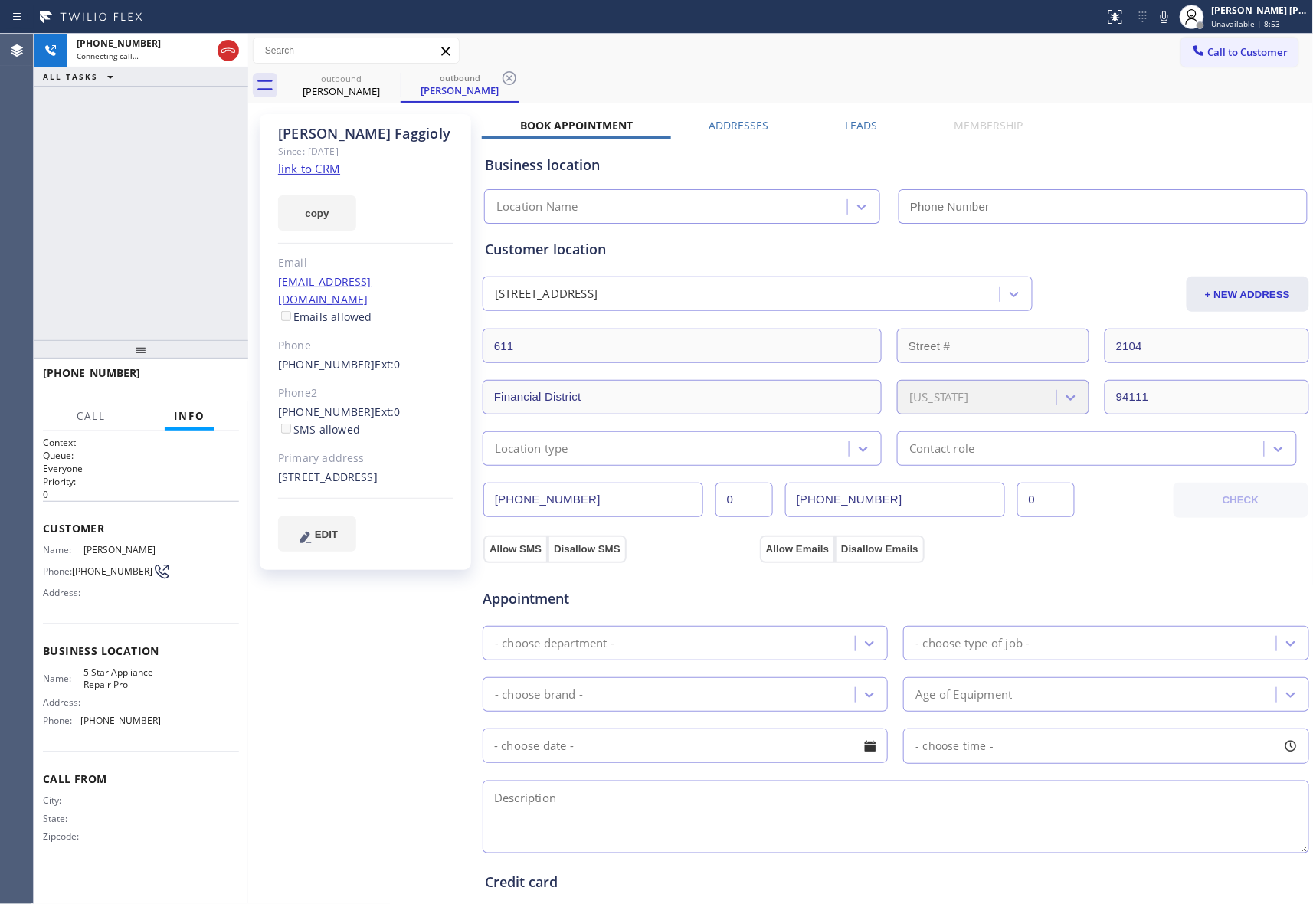
type input "[PHONE_NUMBER]"
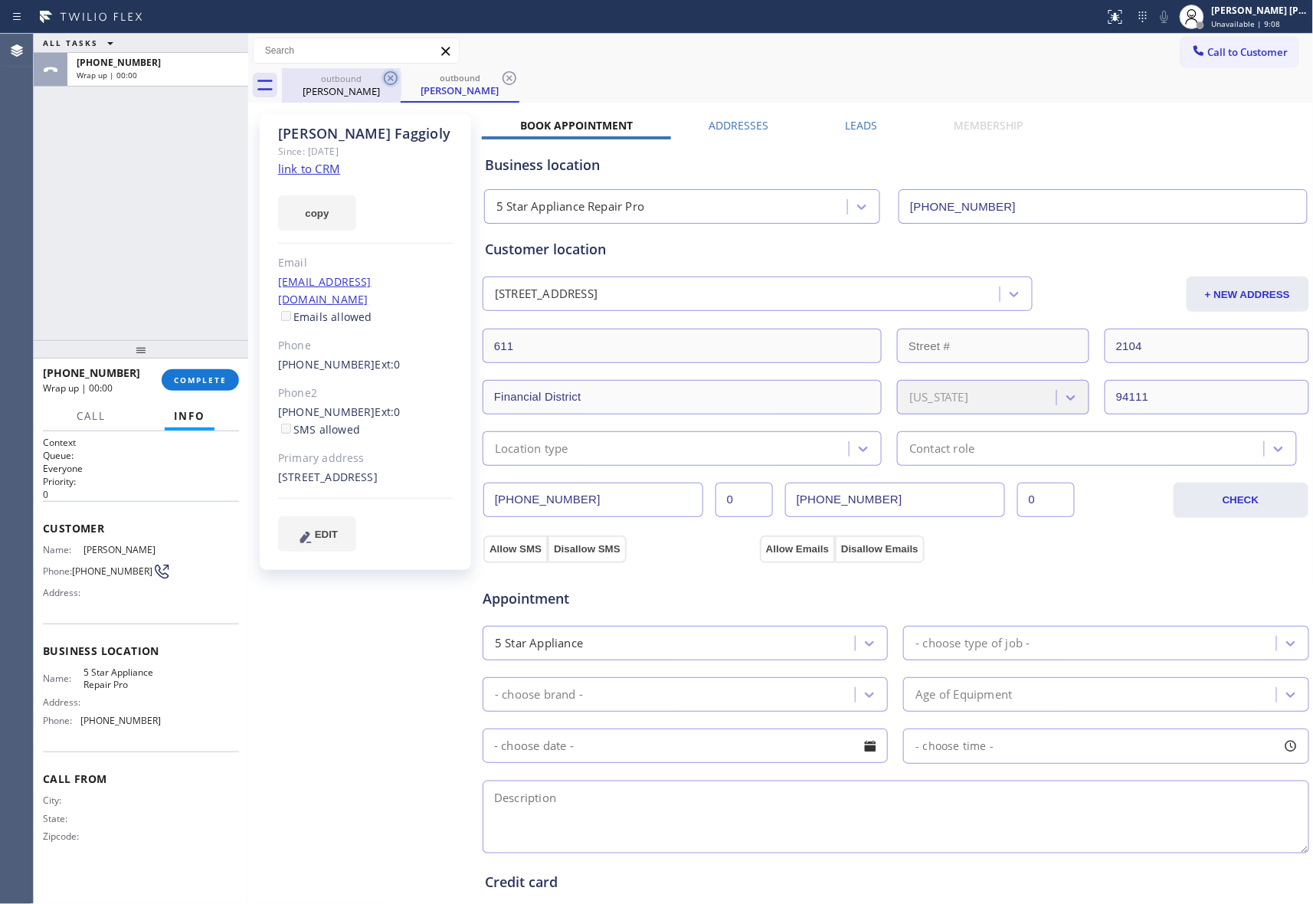
click at [396, 81] on icon at bounding box center [391, 78] width 14 height 14
click at [396, 80] on icon at bounding box center [391, 78] width 14 height 14
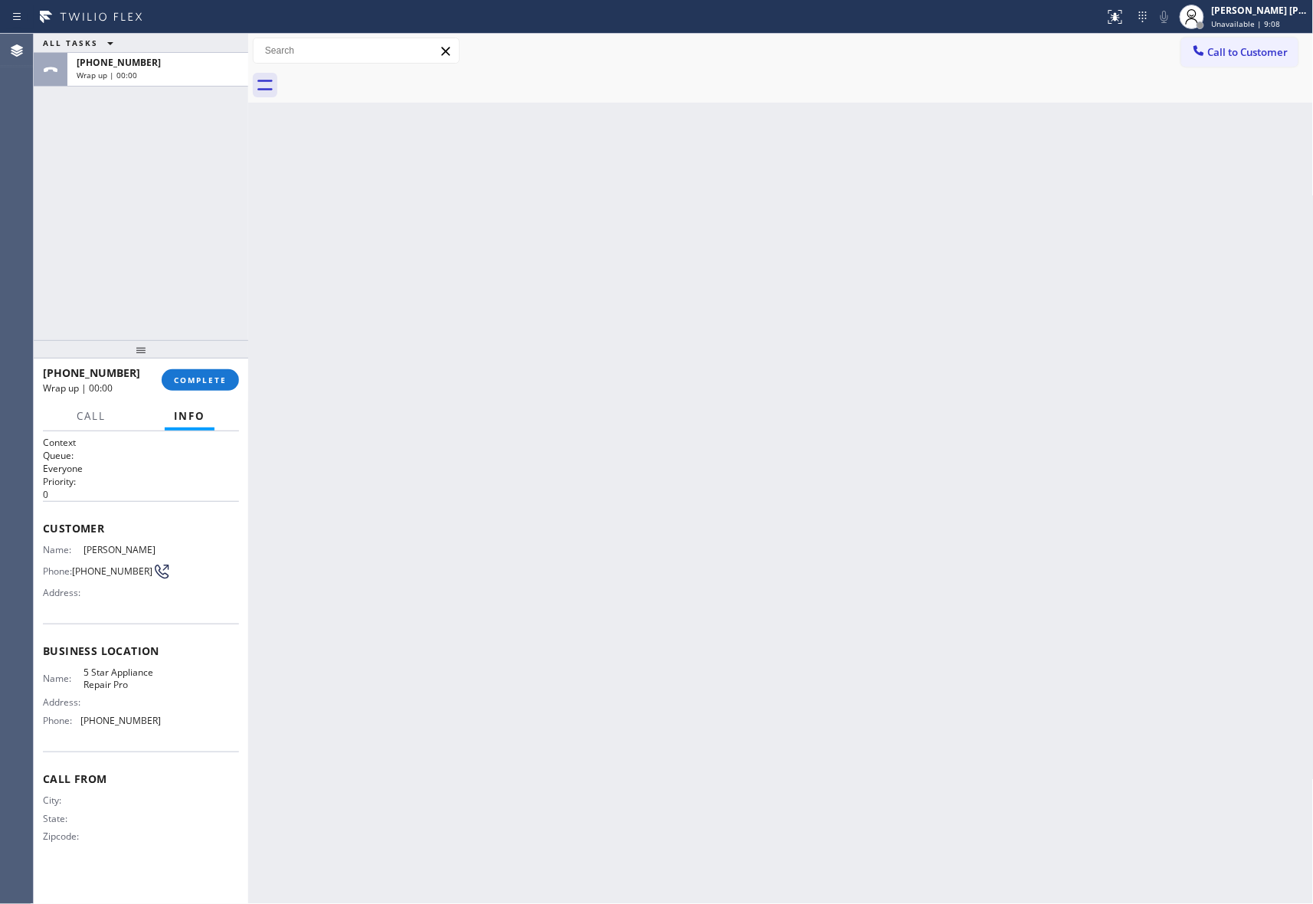
click at [387, 80] on div at bounding box center [798, 85] width 1032 height 34
click at [200, 387] on button "COMPLETE" at bounding box center [200, 379] width 77 height 21
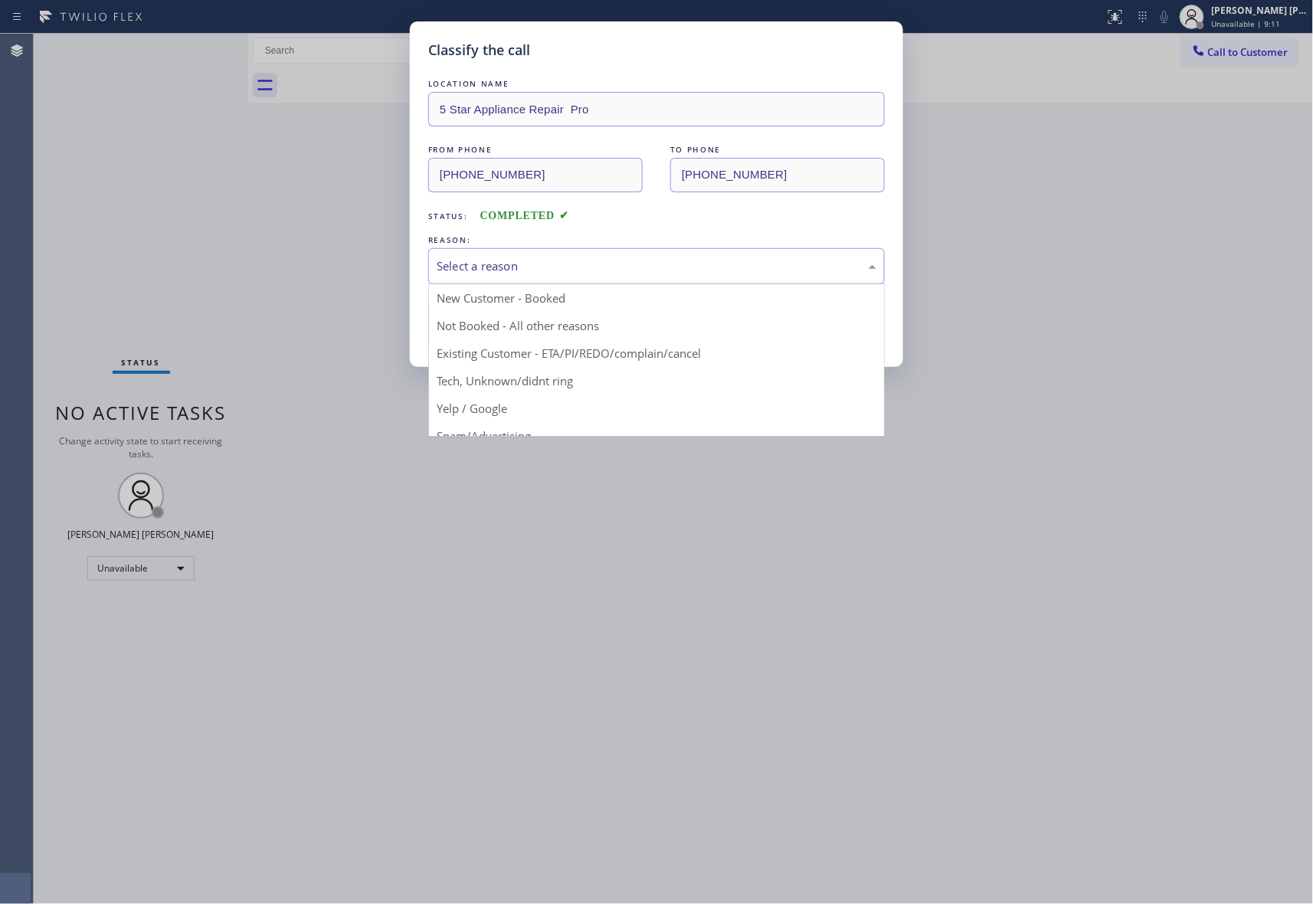
click at [541, 259] on div "Select a reason" at bounding box center [657, 266] width 440 height 18
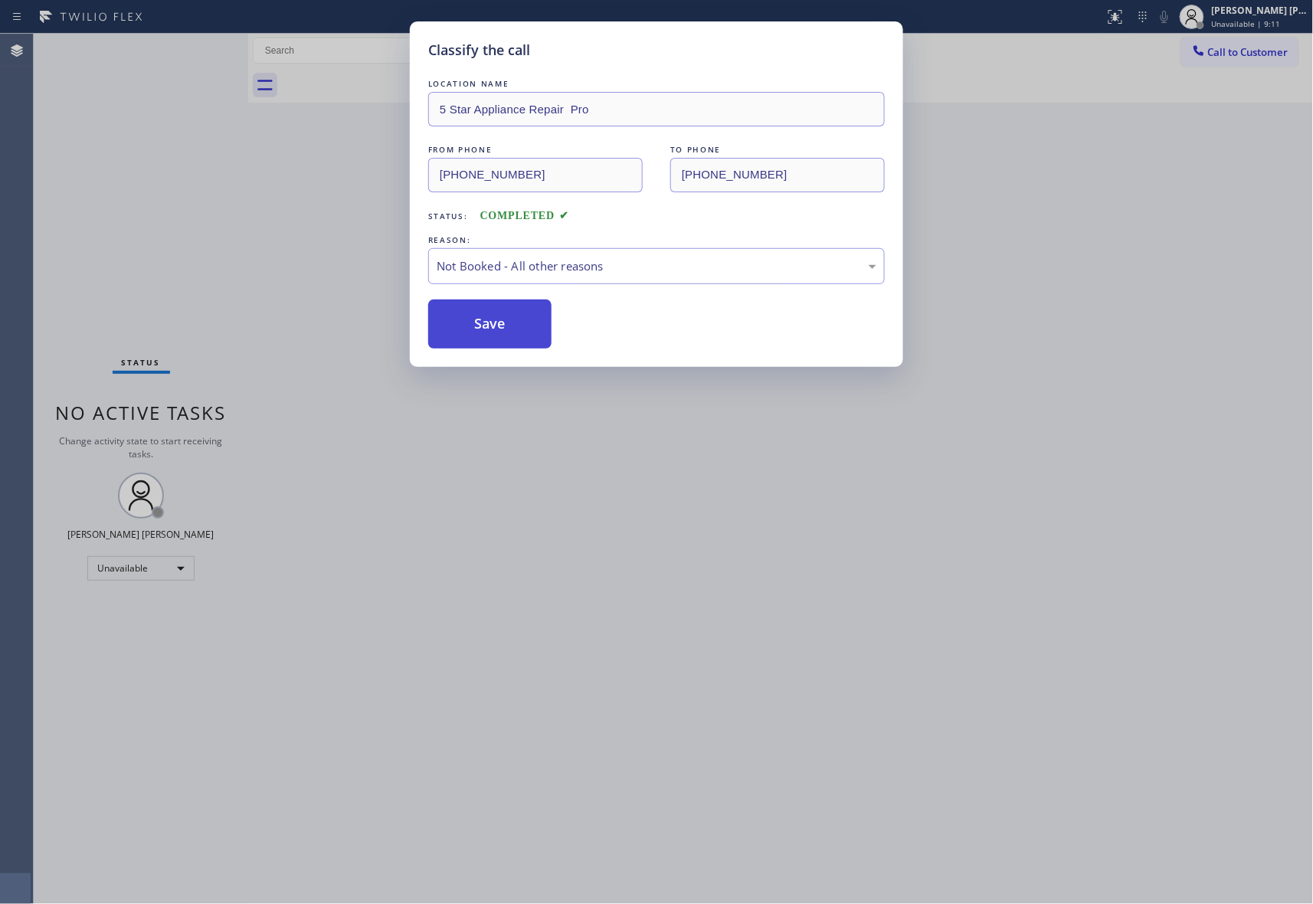
click at [485, 326] on button "Save" at bounding box center [489, 324] width 123 height 49
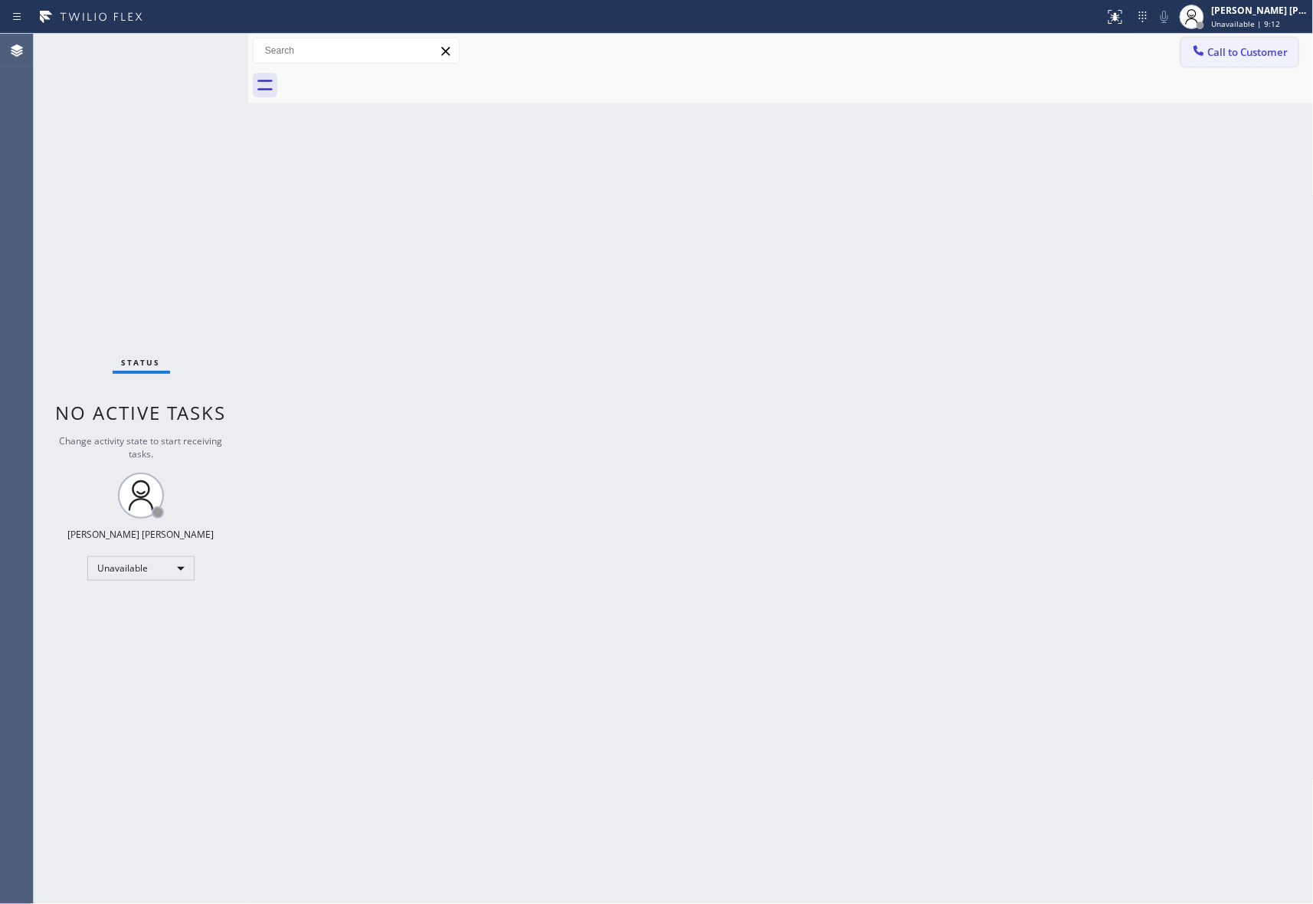
click at [1264, 48] on span "Call to Customer" at bounding box center [1248, 52] width 80 height 14
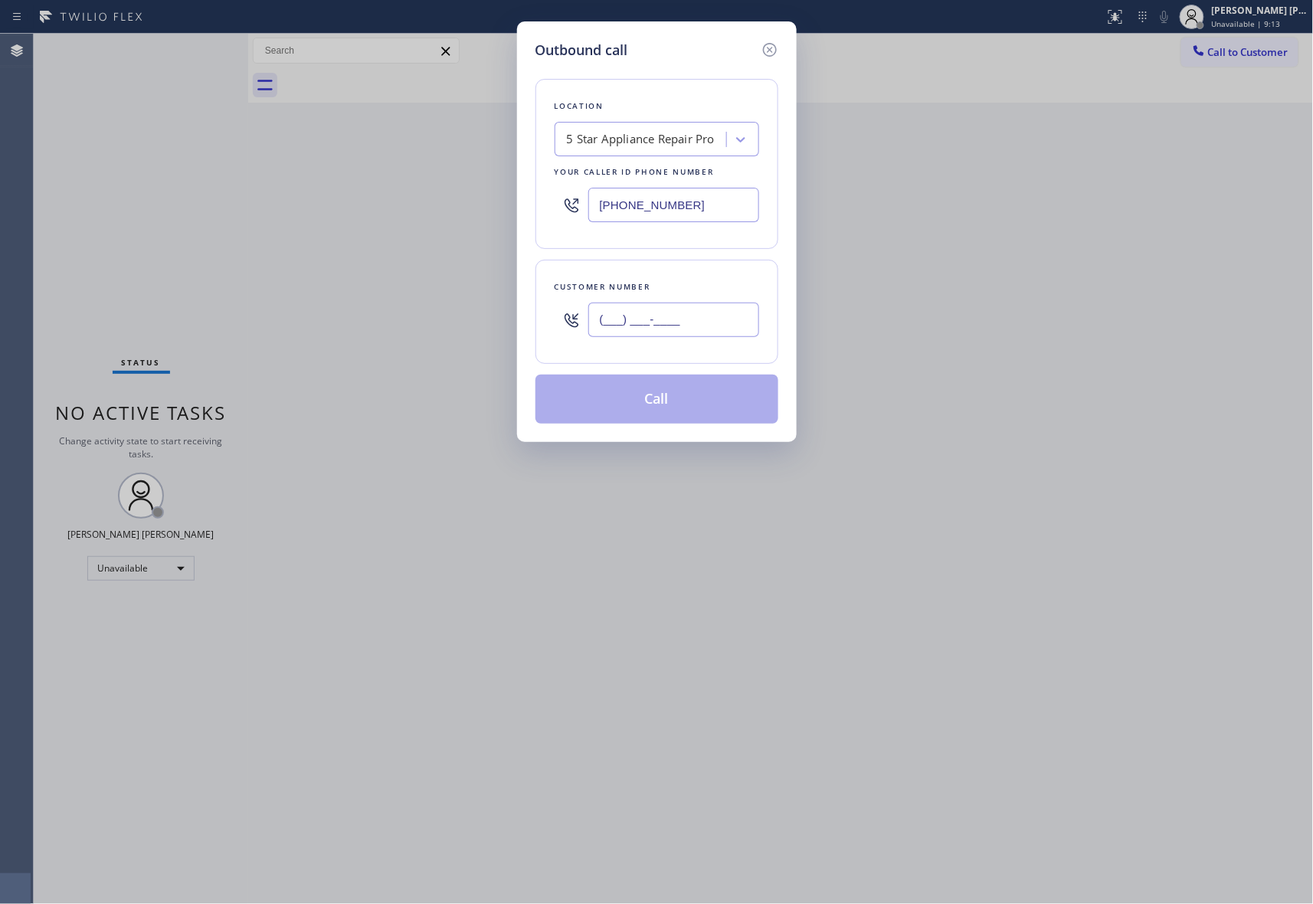
click at [693, 319] on input "(___) ___-____" at bounding box center [673, 320] width 171 height 34
paste input "213) 675-7683"
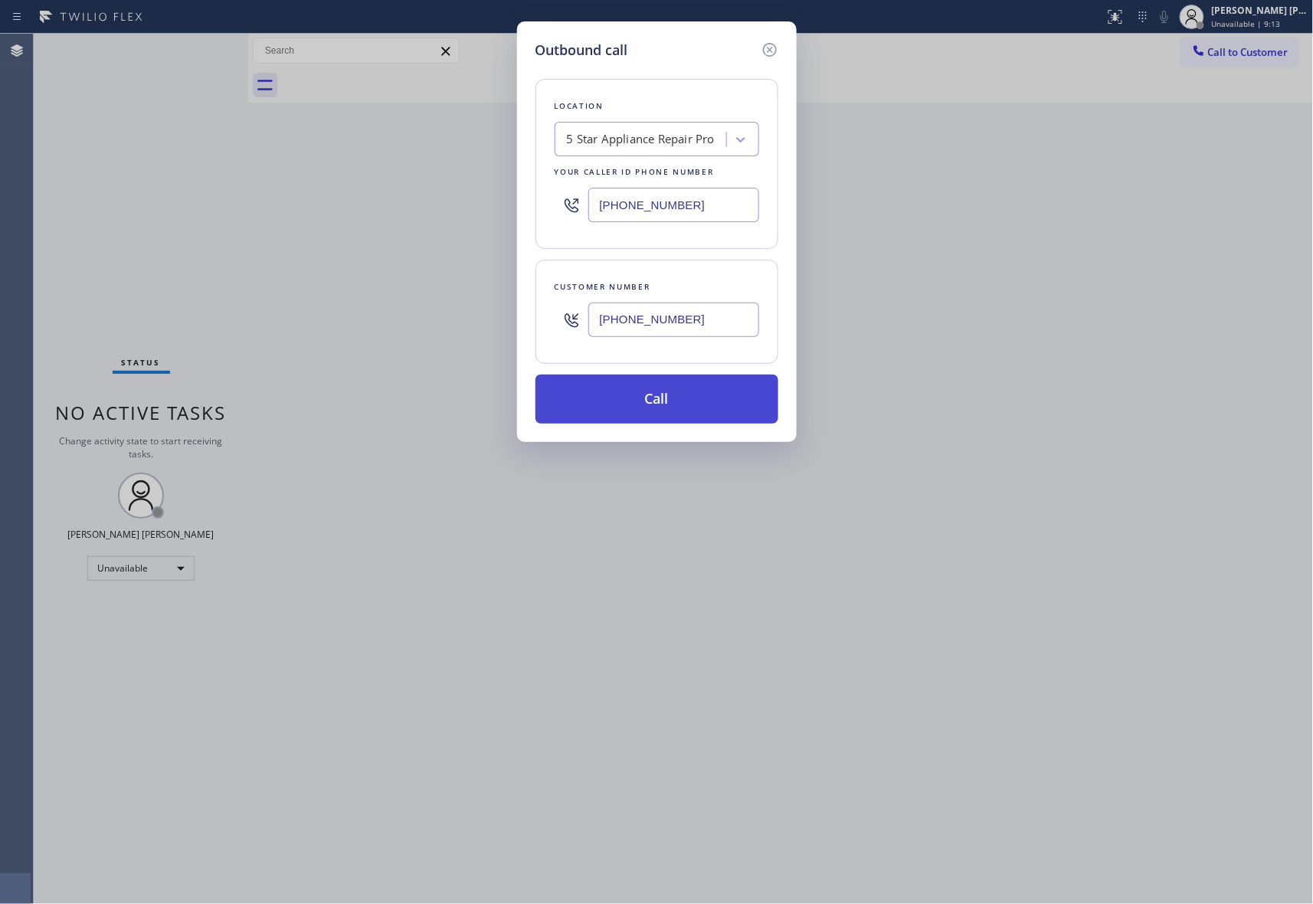
type input "(213) 675-7683"
drag, startPoint x: 690, startPoint y: 397, endPoint x: 78, endPoint y: 296, distance: 619.7
click at [686, 396] on button "Call" at bounding box center [657, 399] width 243 height 49
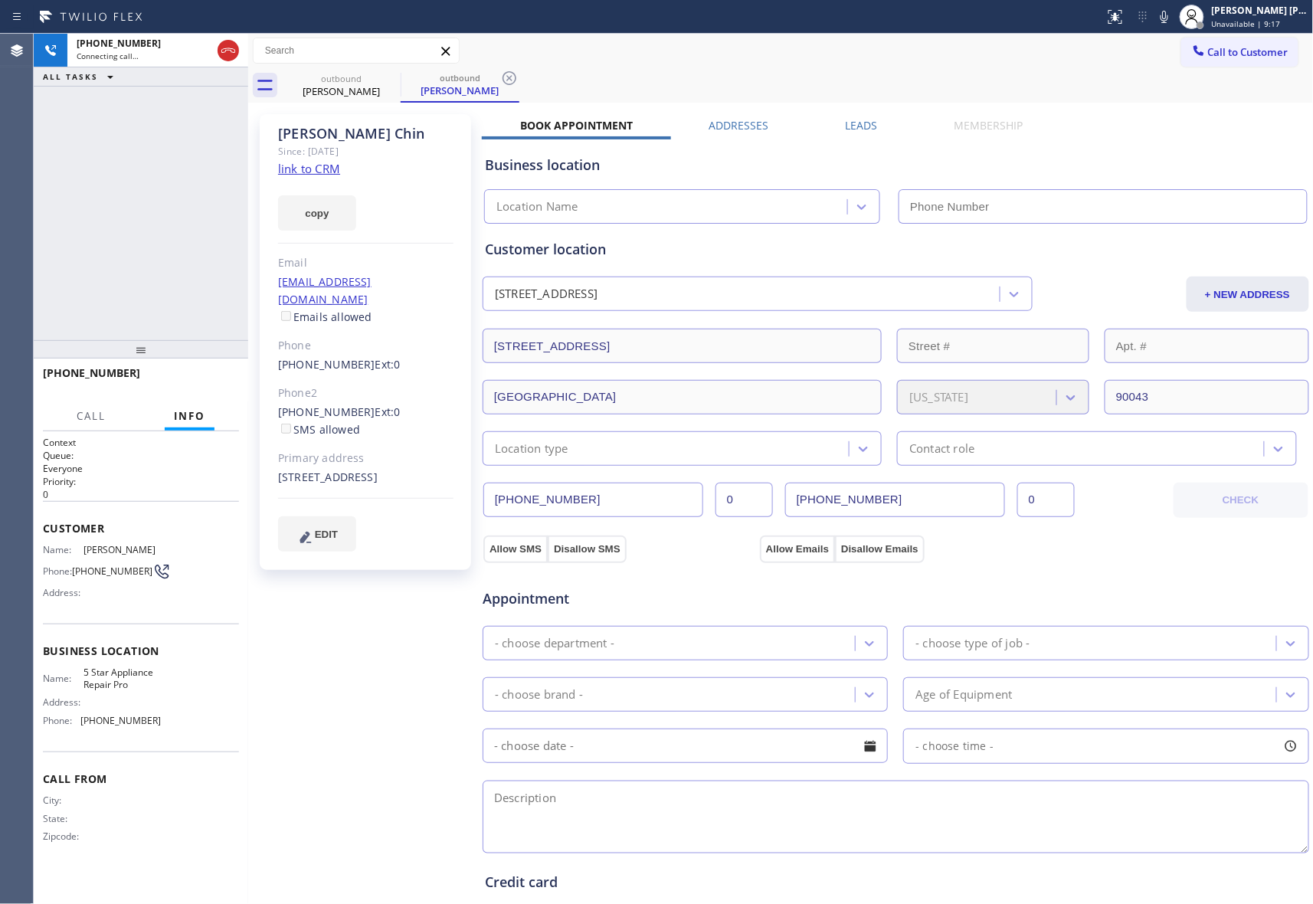
type input "[PHONE_NUMBER]"
click at [208, 381] on span "HANG UP" at bounding box center [203, 380] width 47 height 11
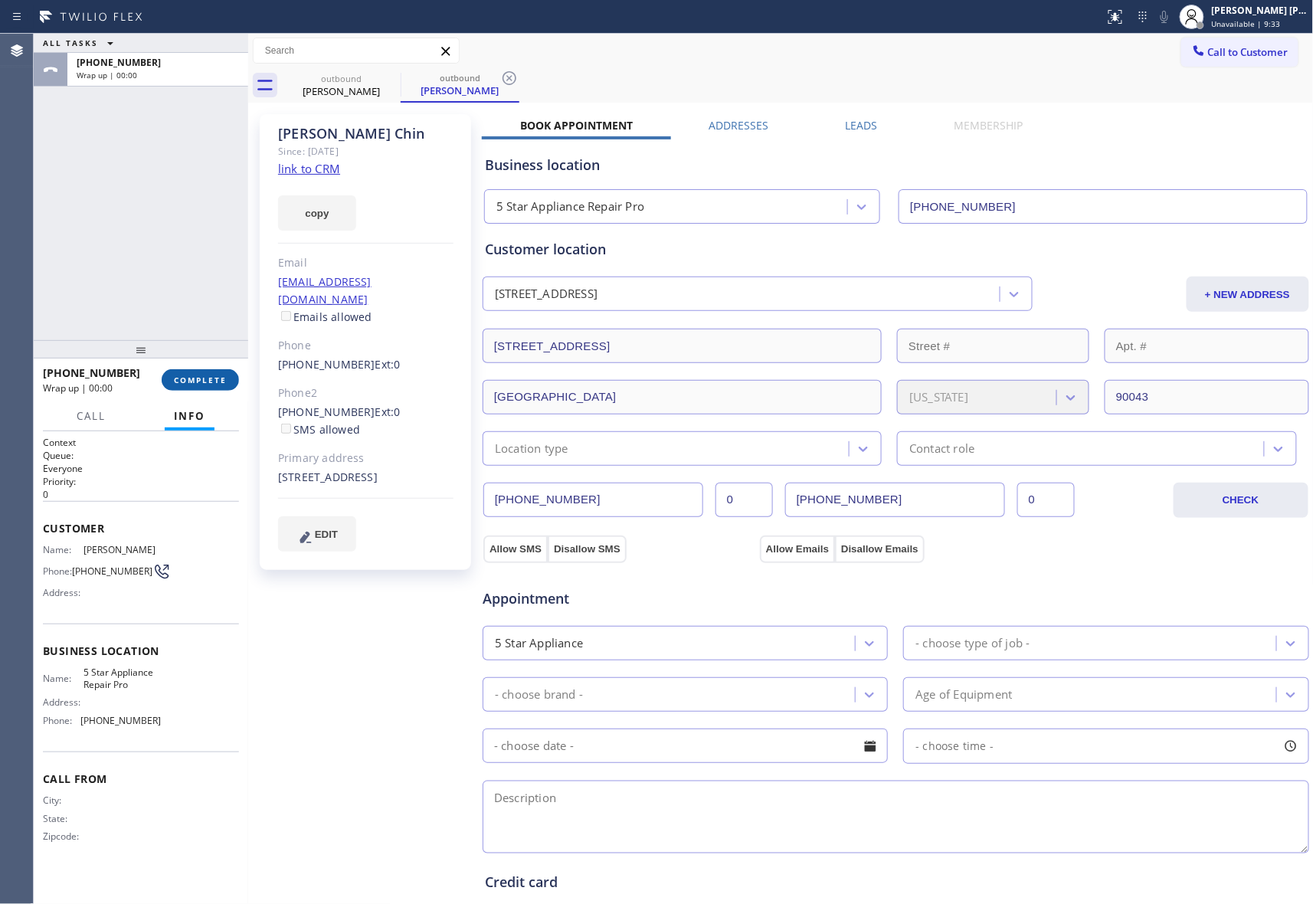
click at [206, 369] on button "COMPLETE" at bounding box center [200, 379] width 77 height 21
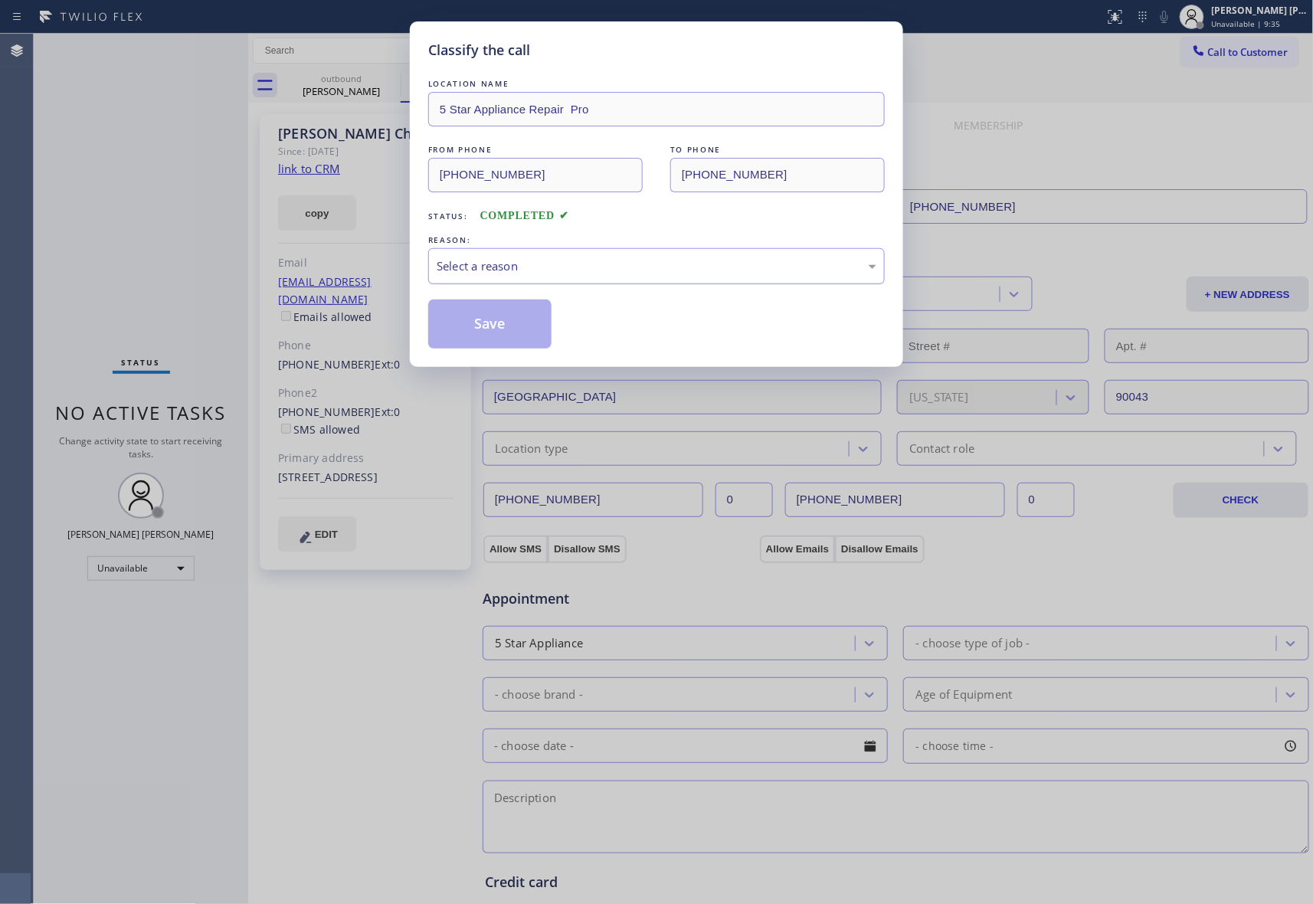
click at [497, 267] on div "Select a reason" at bounding box center [657, 266] width 440 height 18
click at [488, 317] on button "Save" at bounding box center [489, 324] width 123 height 49
click at [402, 77] on div "outbound" at bounding box center [460, 77] width 116 height 11
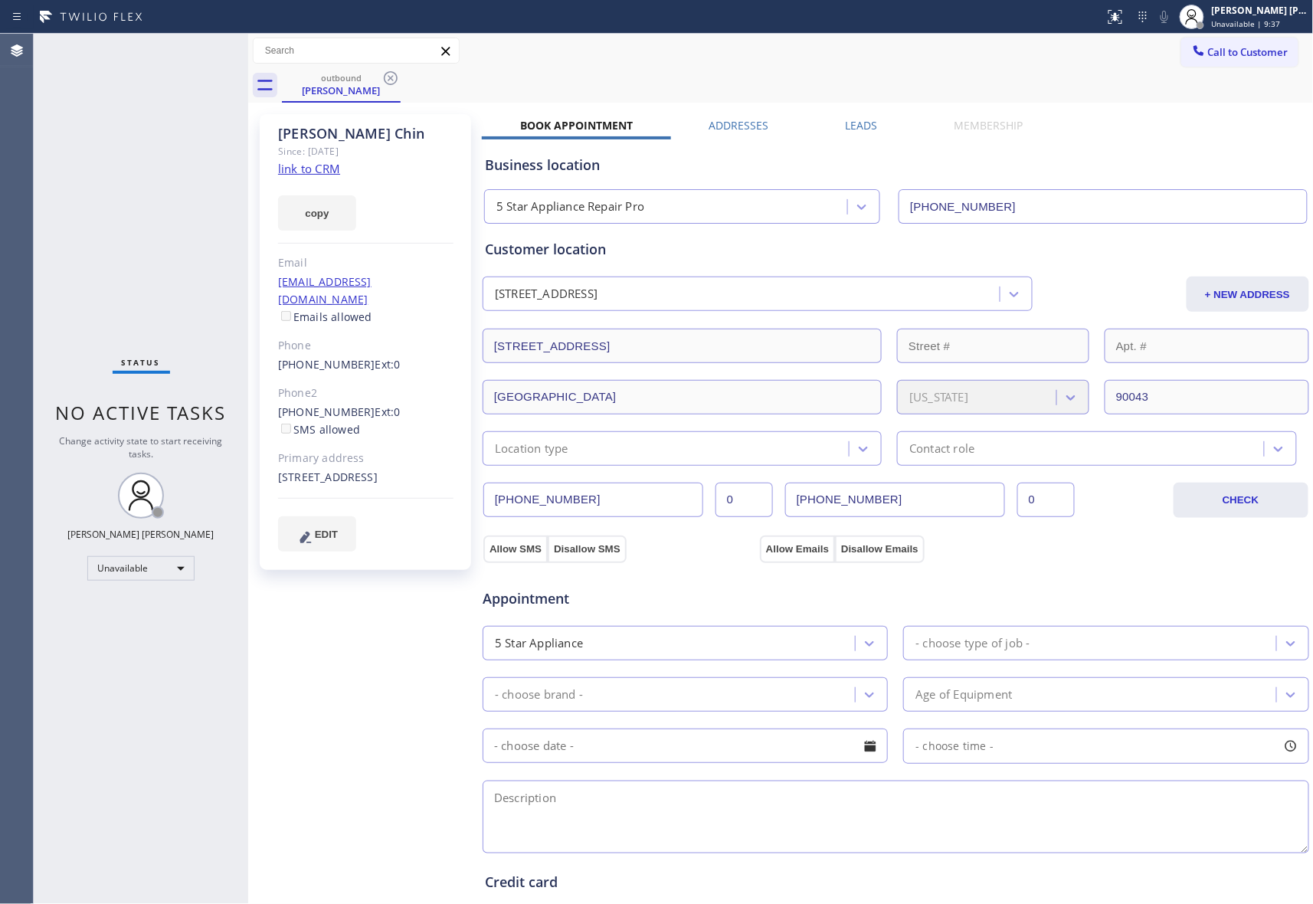
click at [383, 78] on icon at bounding box center [391, 78] width 18 height 18
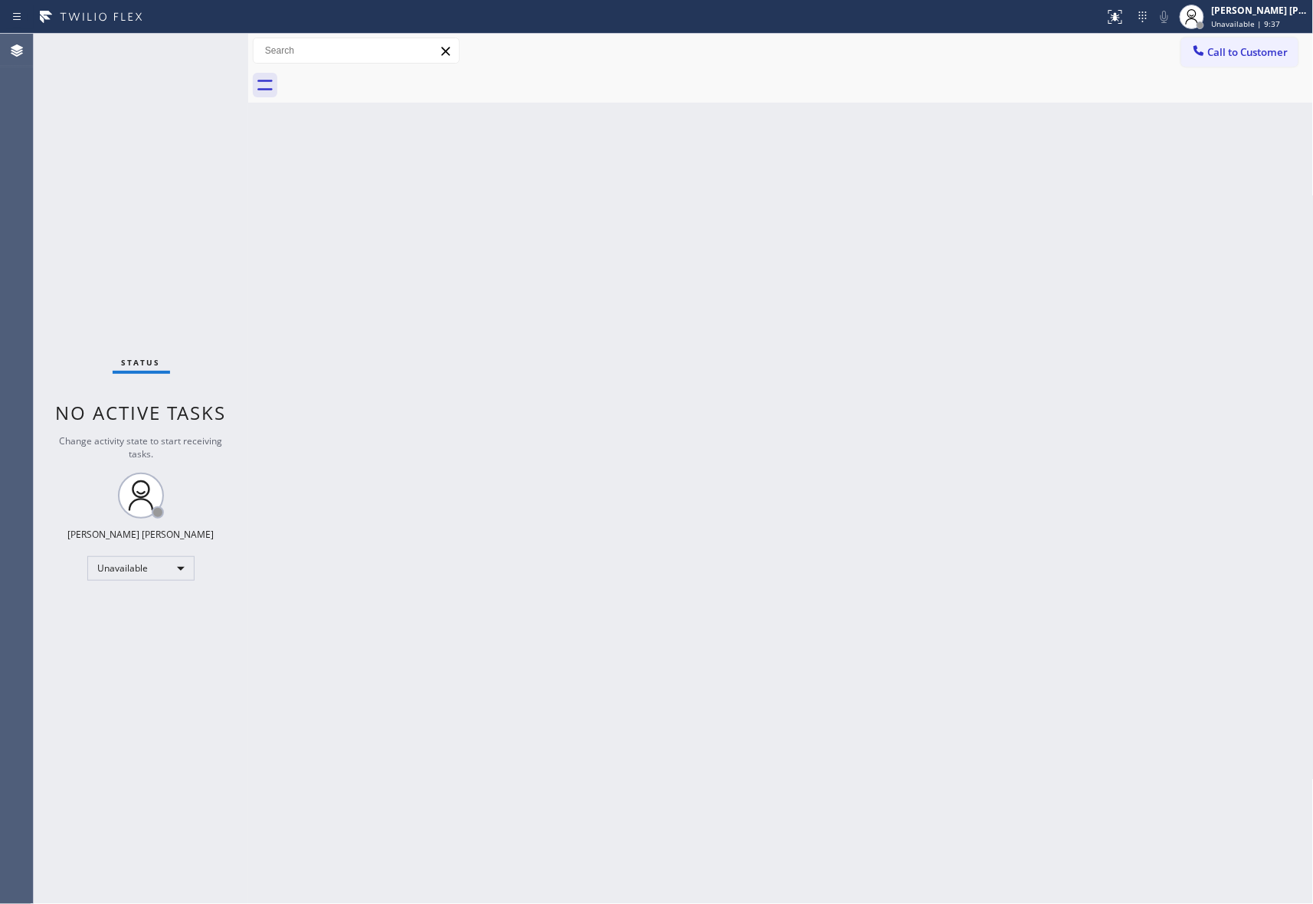
click at [386, 77] on div at bounding box center [798, 85] width 1032 height 34
click at [1258, 54] on span "Call to Customer" at bounding box center [1248, 52] width 80 height 14
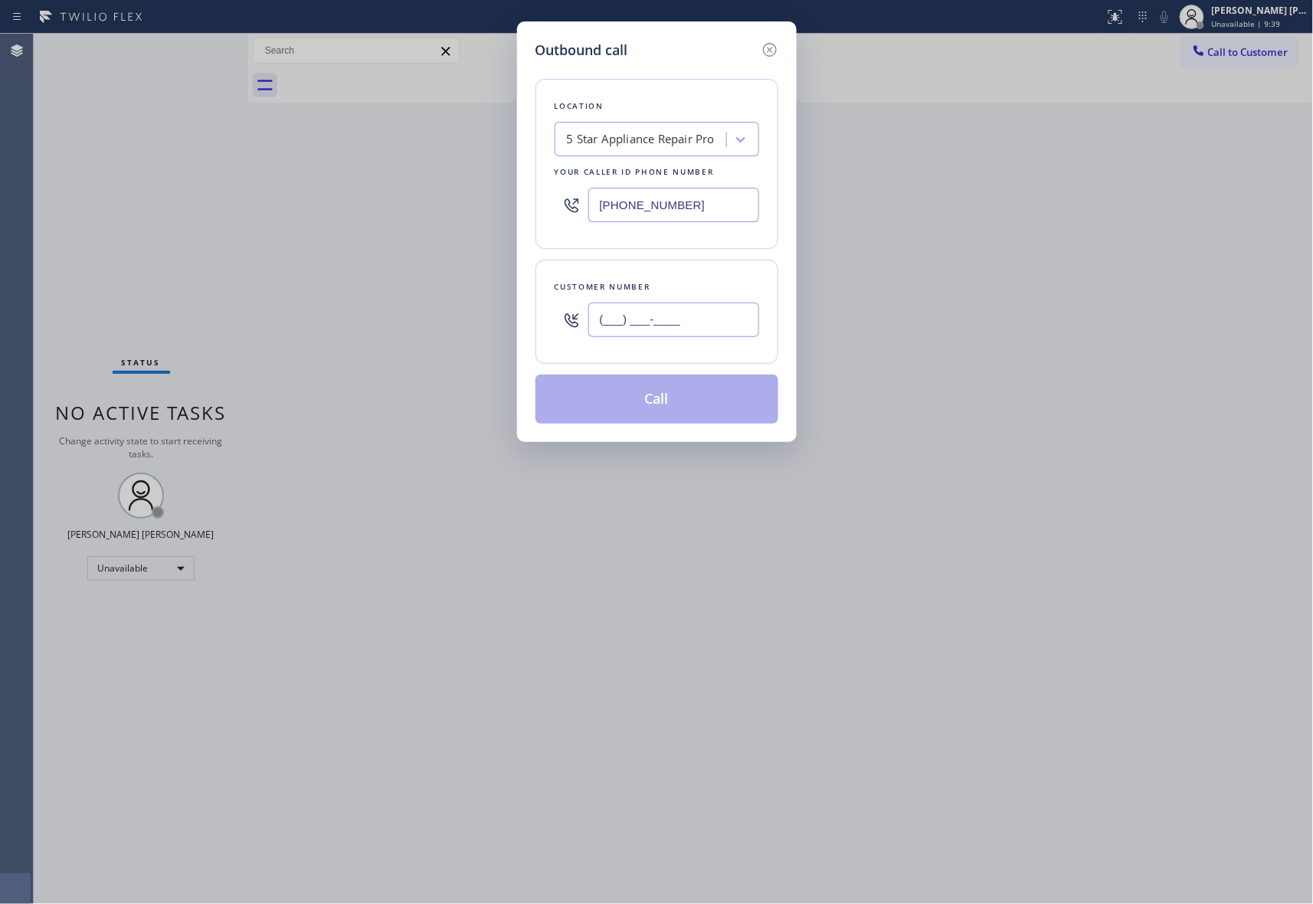
click at [673, 319] on input "(___) ___-____" at bounding box center [673, 320] width 171 height 34
paste input "925) 503-5009"
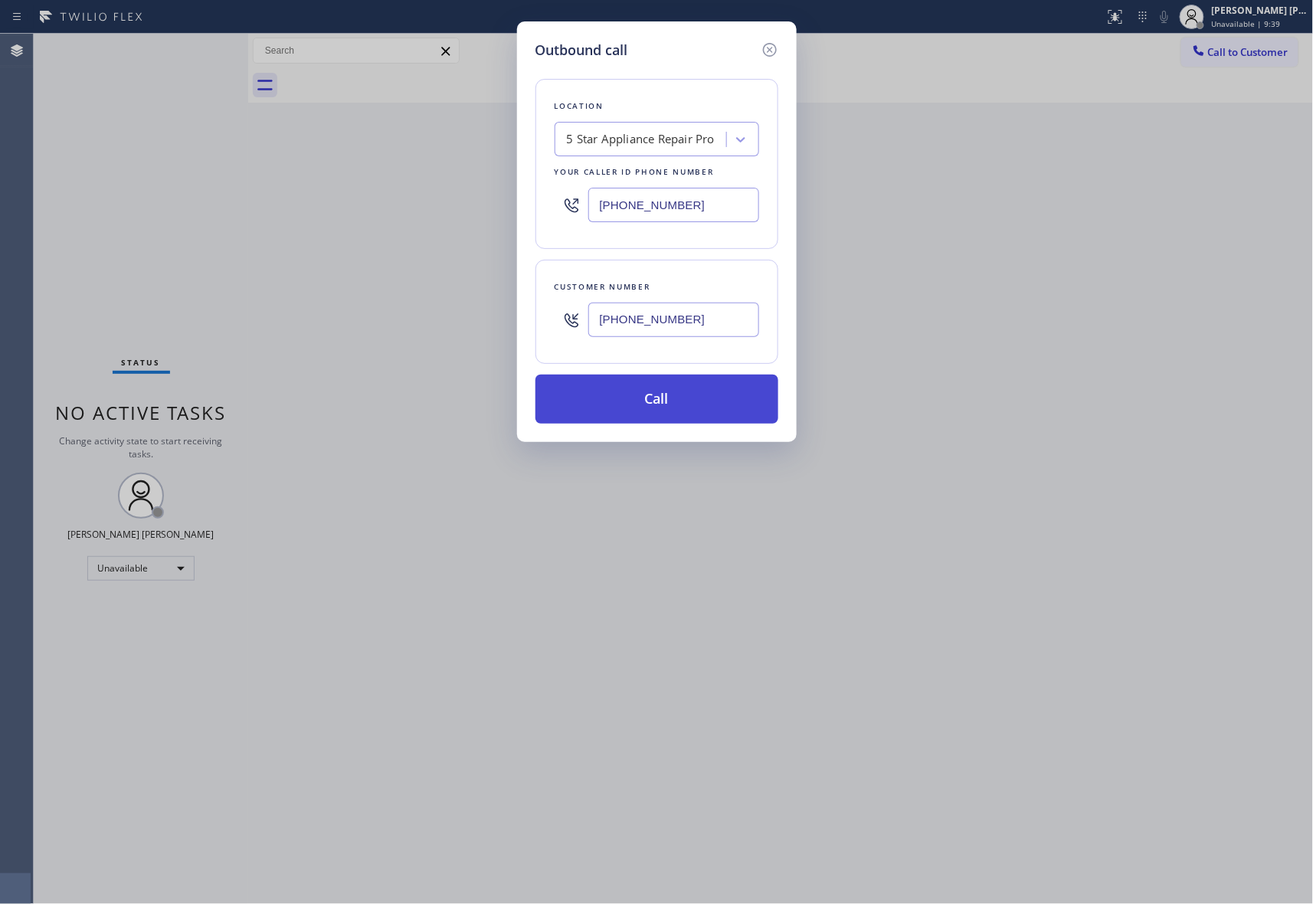
type input "(925) 503-5009"
click at [657, 402] on button "Call" at bounding box center [657, 399] width 243 height 49
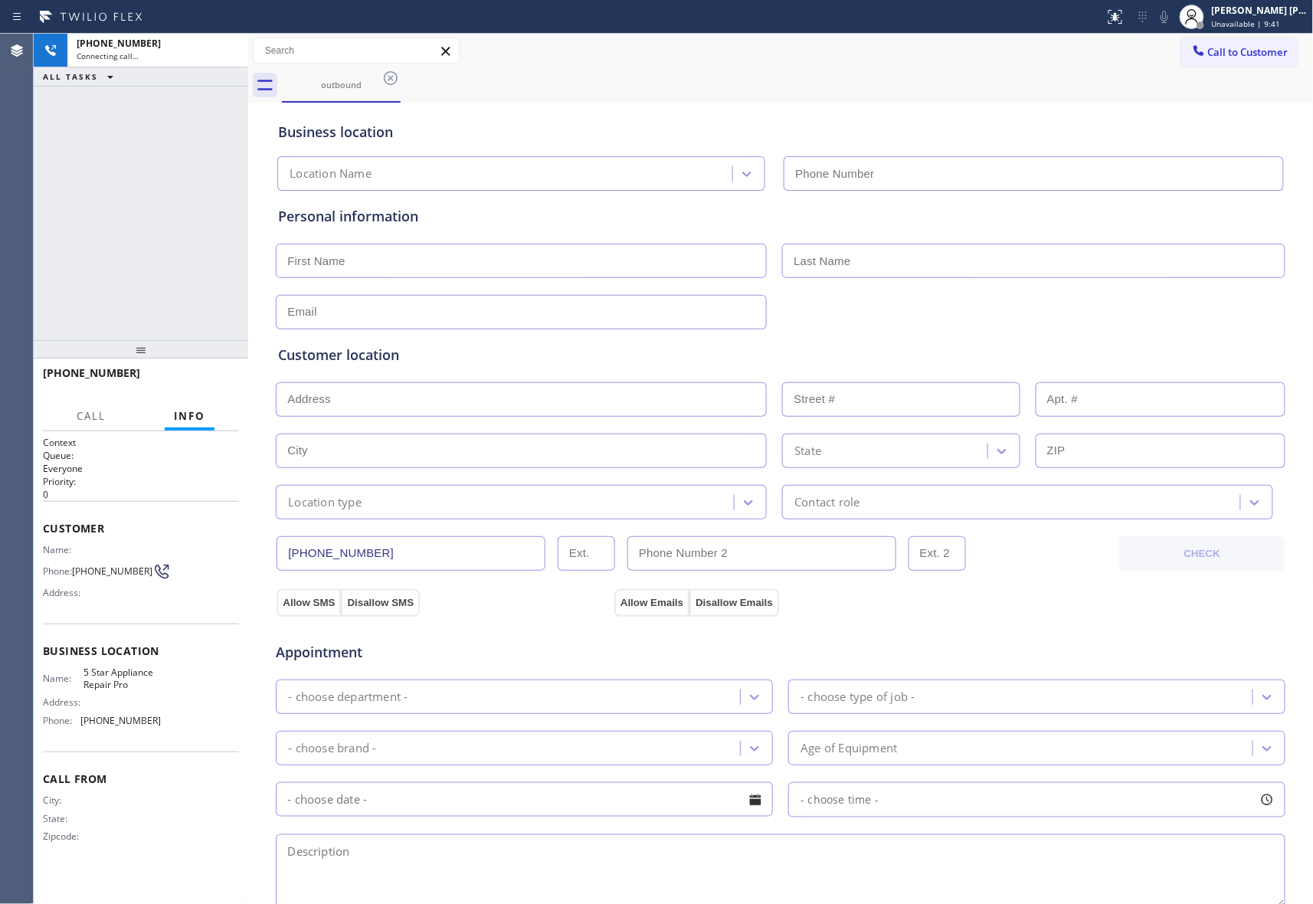
type input "[PHONE_NUMBER]"
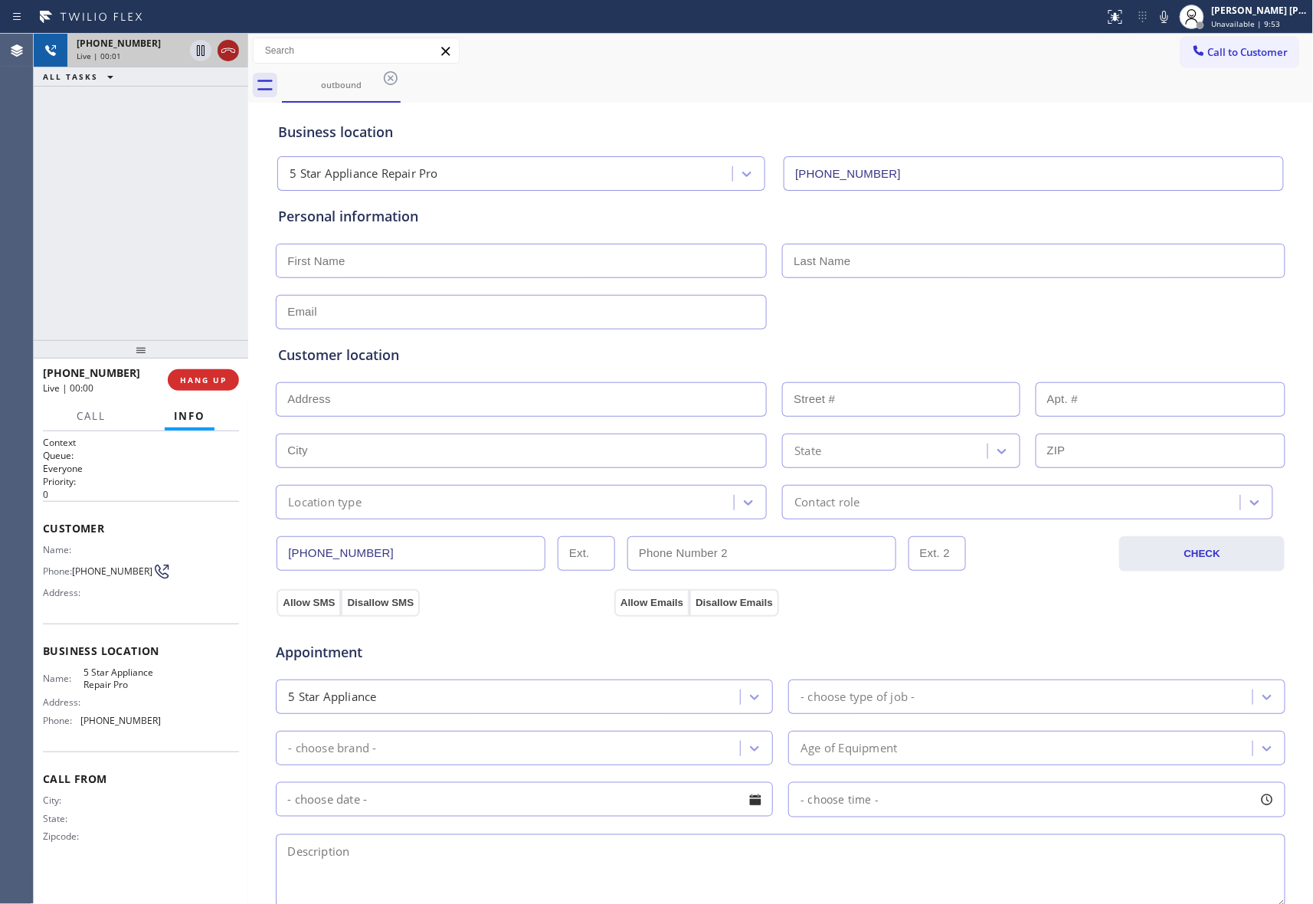
click at [233, 52] on icon at bounding box center [228, 50] width 14 height 5
click at [394, 74] on icon at bounding box center [391, 78] width 18 height 18
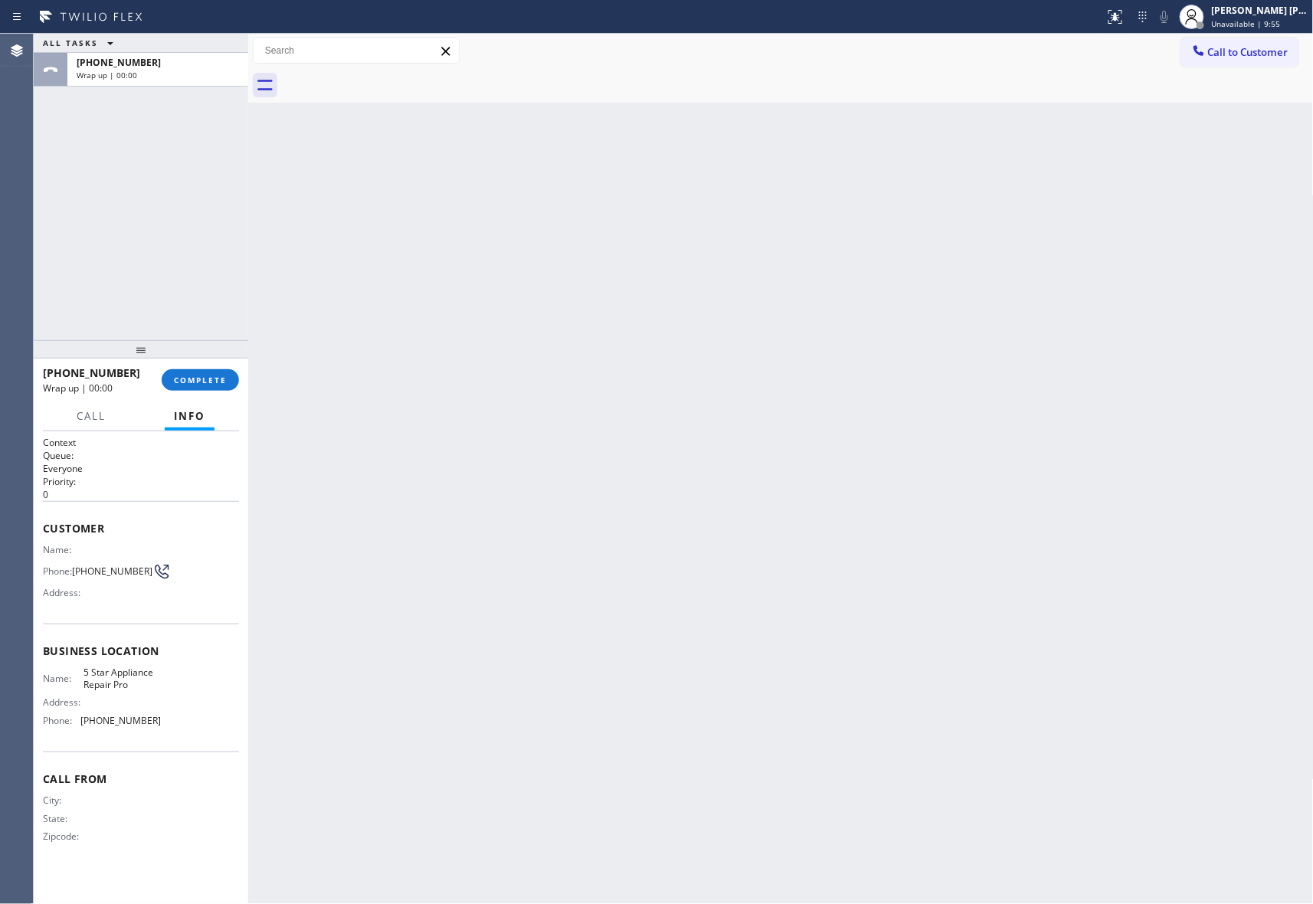
click at [394, 74] on div at bounding box center [798, 85] width 1032 height 34
click at [198, 372] on button "COMPLETE" at bounding box center [200, 379] width 77 height 21
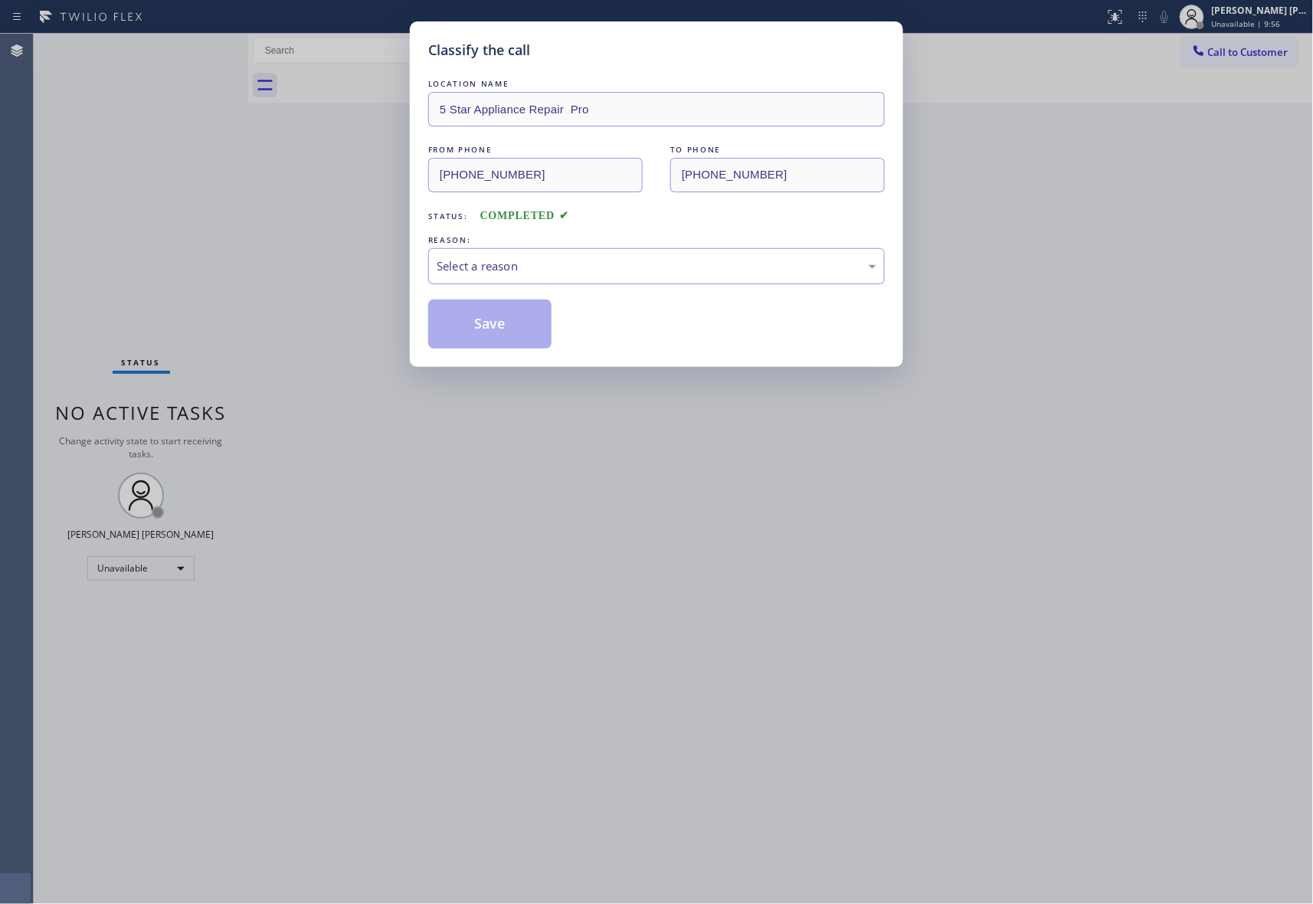
click at [577, 264] on div "Select a reason" at bounding box center [657, 266] width 440 height 18
click at [478, 319] on button "Save" at bounding box center [489, 324] width 123 height 49
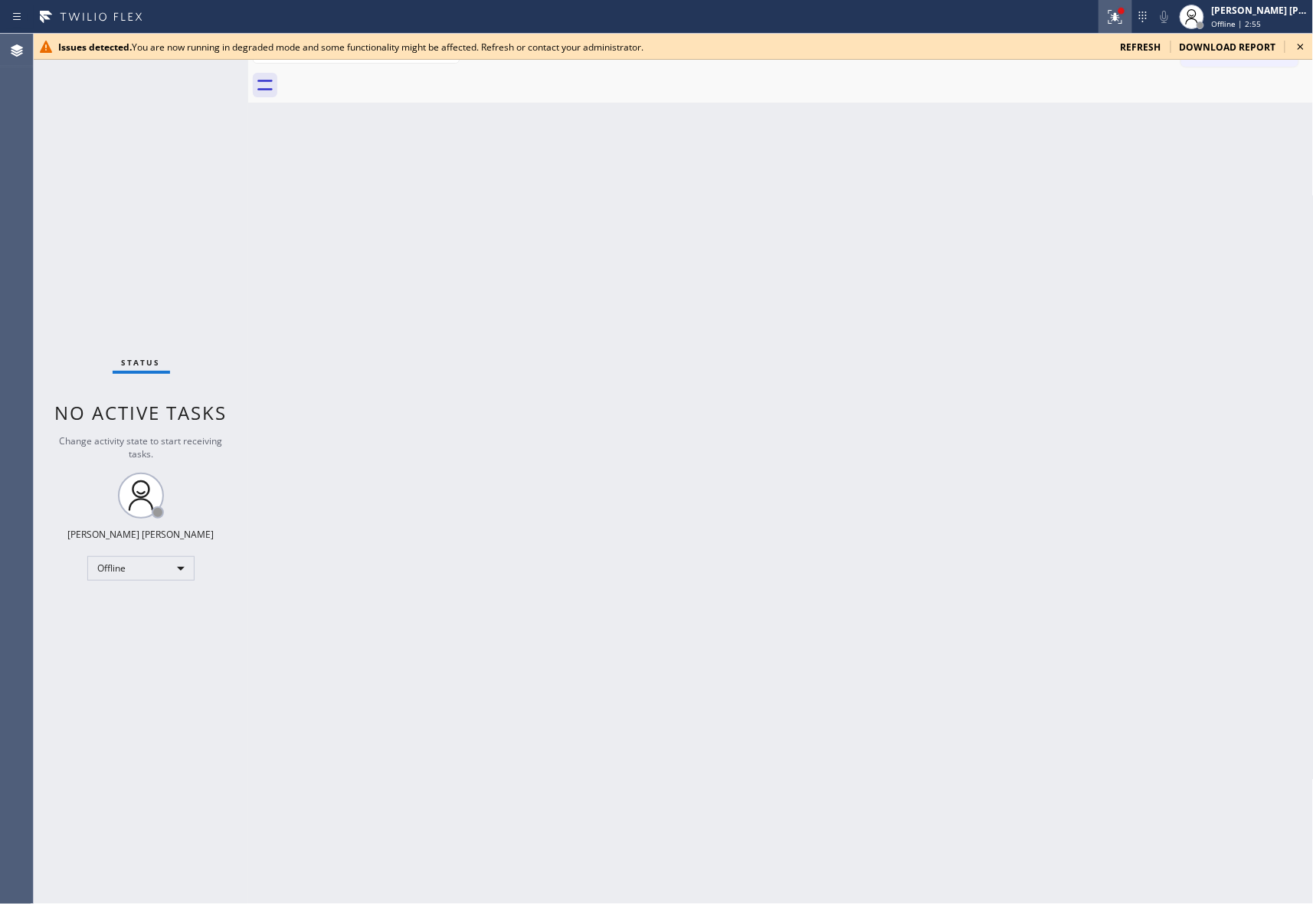
click at [1116, 15] on icon at bounding box center [1113, 15] width 9 height 11
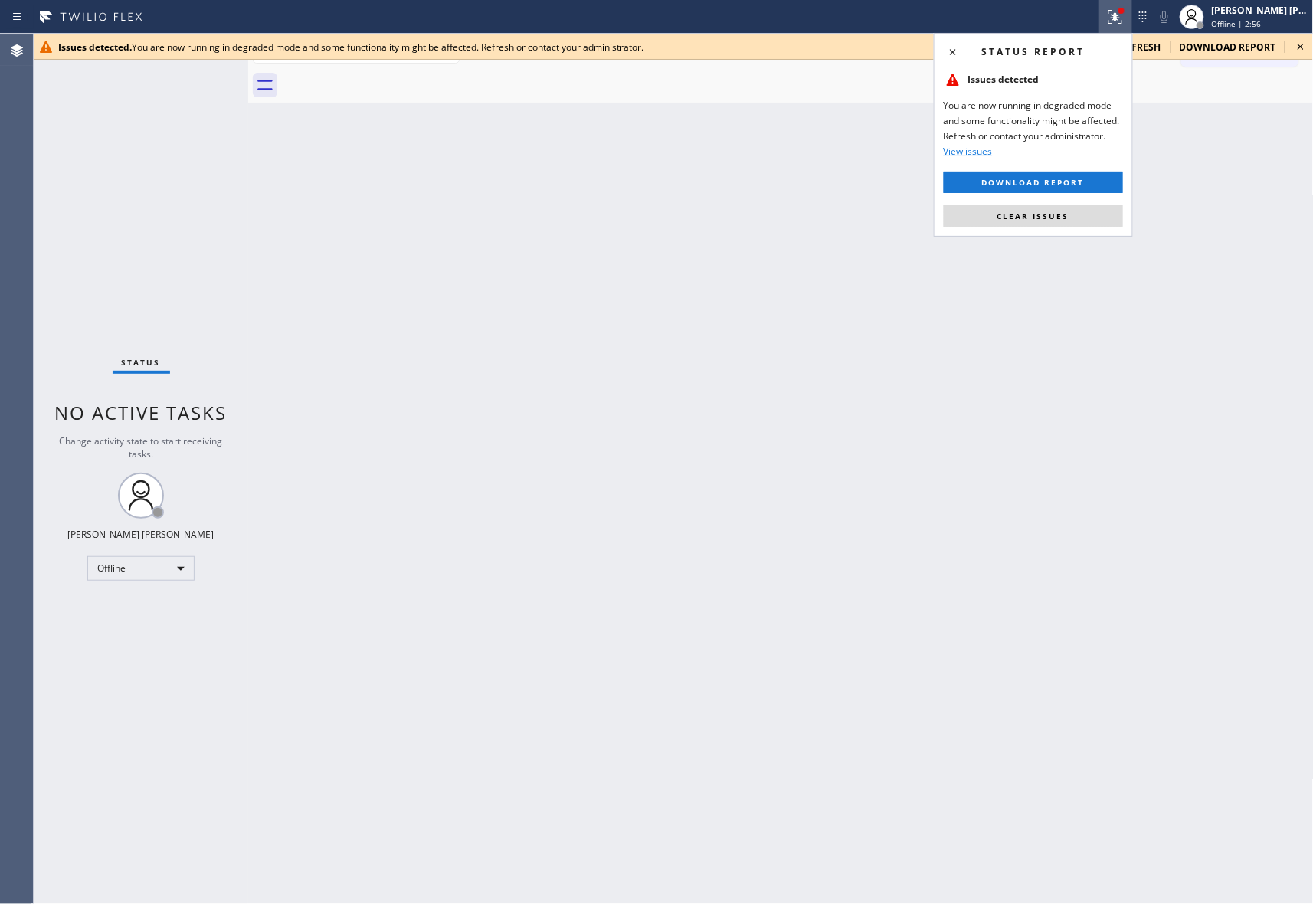
drag, startPoint x: 1108, startPoint y: 219, endPoint x: 1097, endPoint y: 219, distance: 10.7
click at [1105, 219] on button "Clear issues" at bounding box center [1033, 215] width 179 height 21
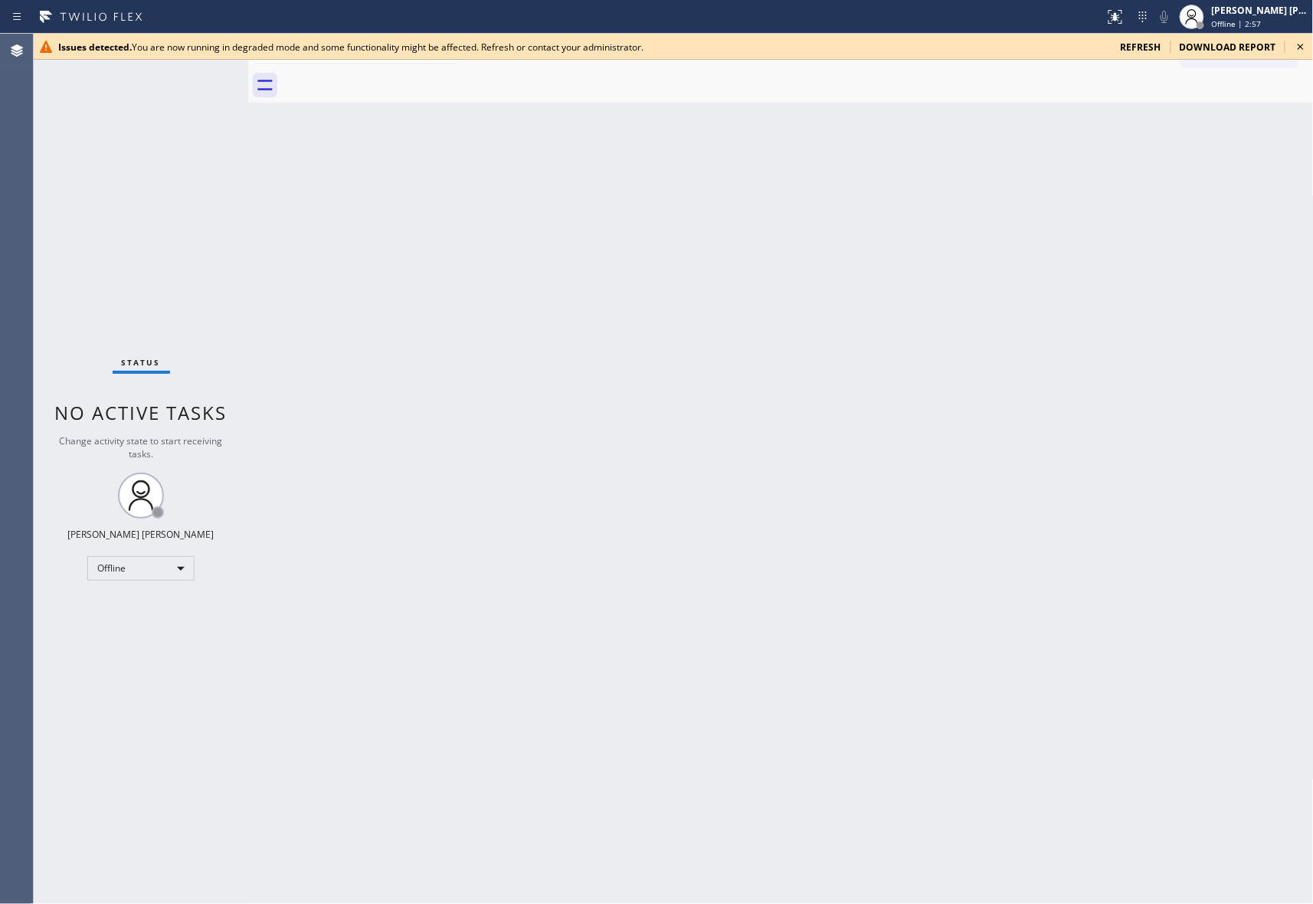
click at [1138, 51] on span "refresh" at bounding box center [1141, 47] width 41 height 13
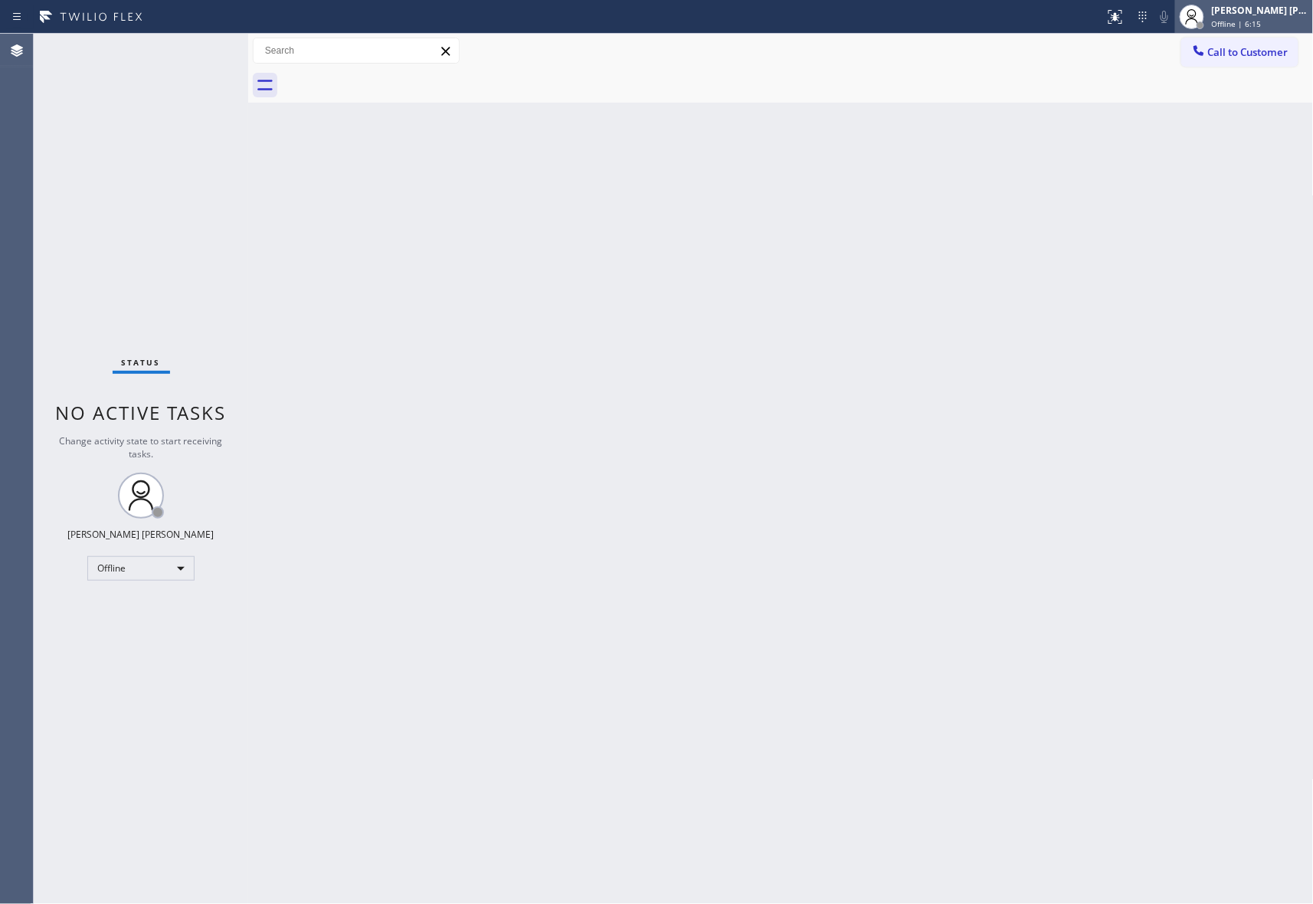
click at [1240, 6] on div "[PERSON_NAME] [PERSON_NAME]" at bounding box center [1260, 10] width 97 height 13
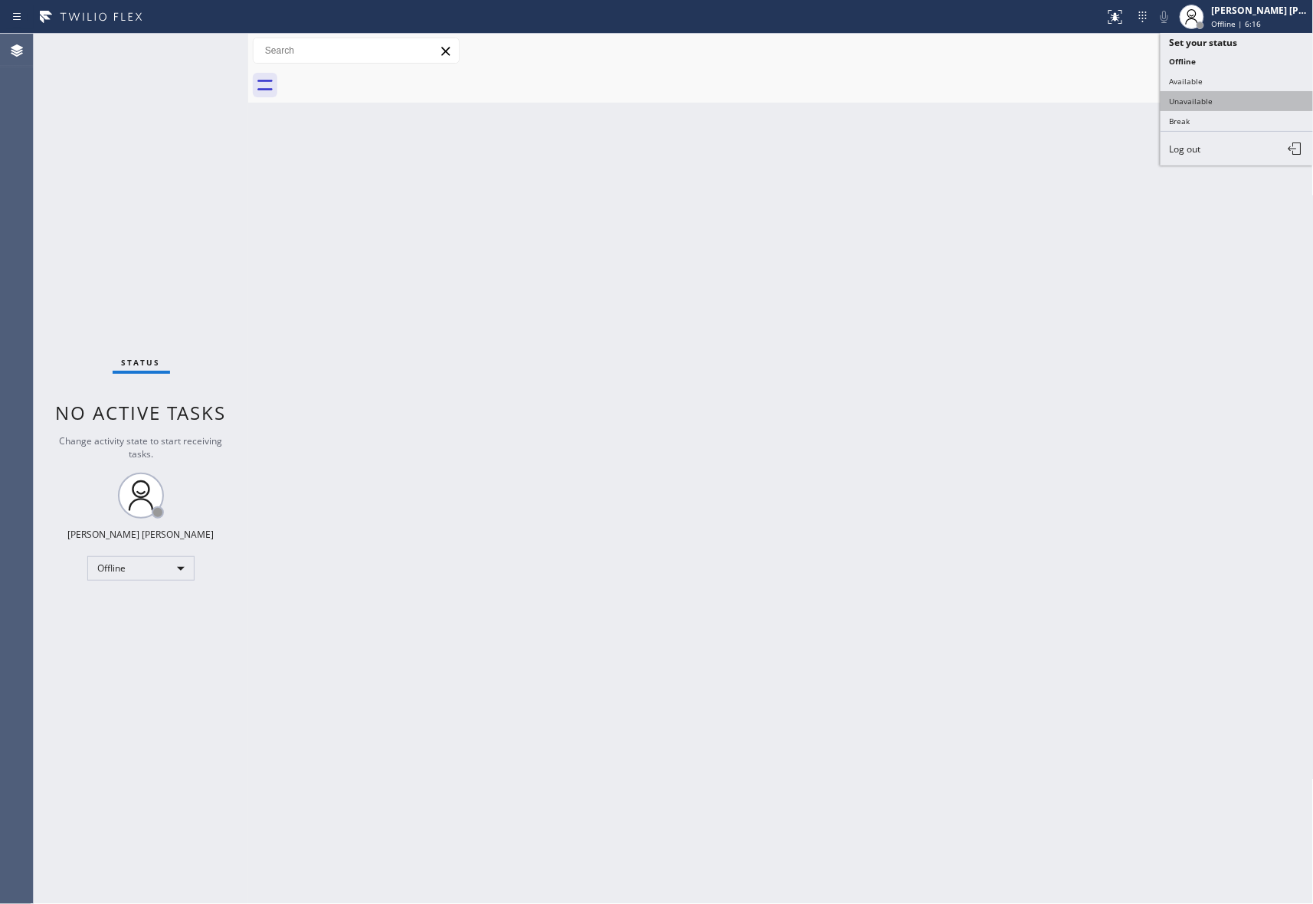
click at [1227, 98] on button "Unavailable" at bounding box center [1237, 101] width 153 height 20
drag, startPoint x: 893, startPoint y: 21, endPoint x: 162, endPoint y: 69, distance: 732.5
click at [112, 224] on div "Status No active tasks Change activity state to start receiving tasks. [PERSON_…" at bounding box center [141, 469] width 215 height 870
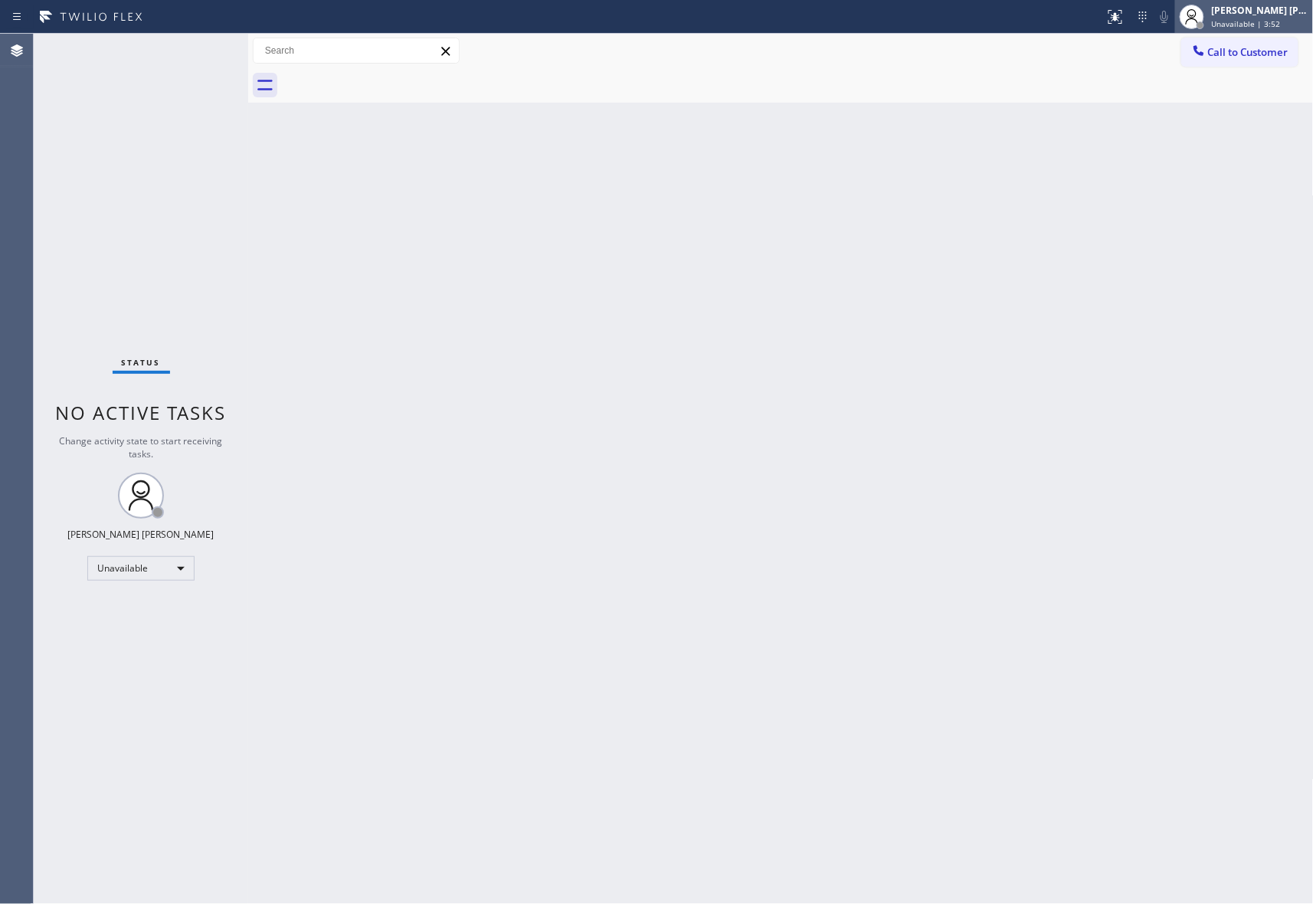
click at [1270, 15] on div "[PERSON_NAME] [PERSON_NAME]" at bounding box center [1260, 10] width 97 height 13
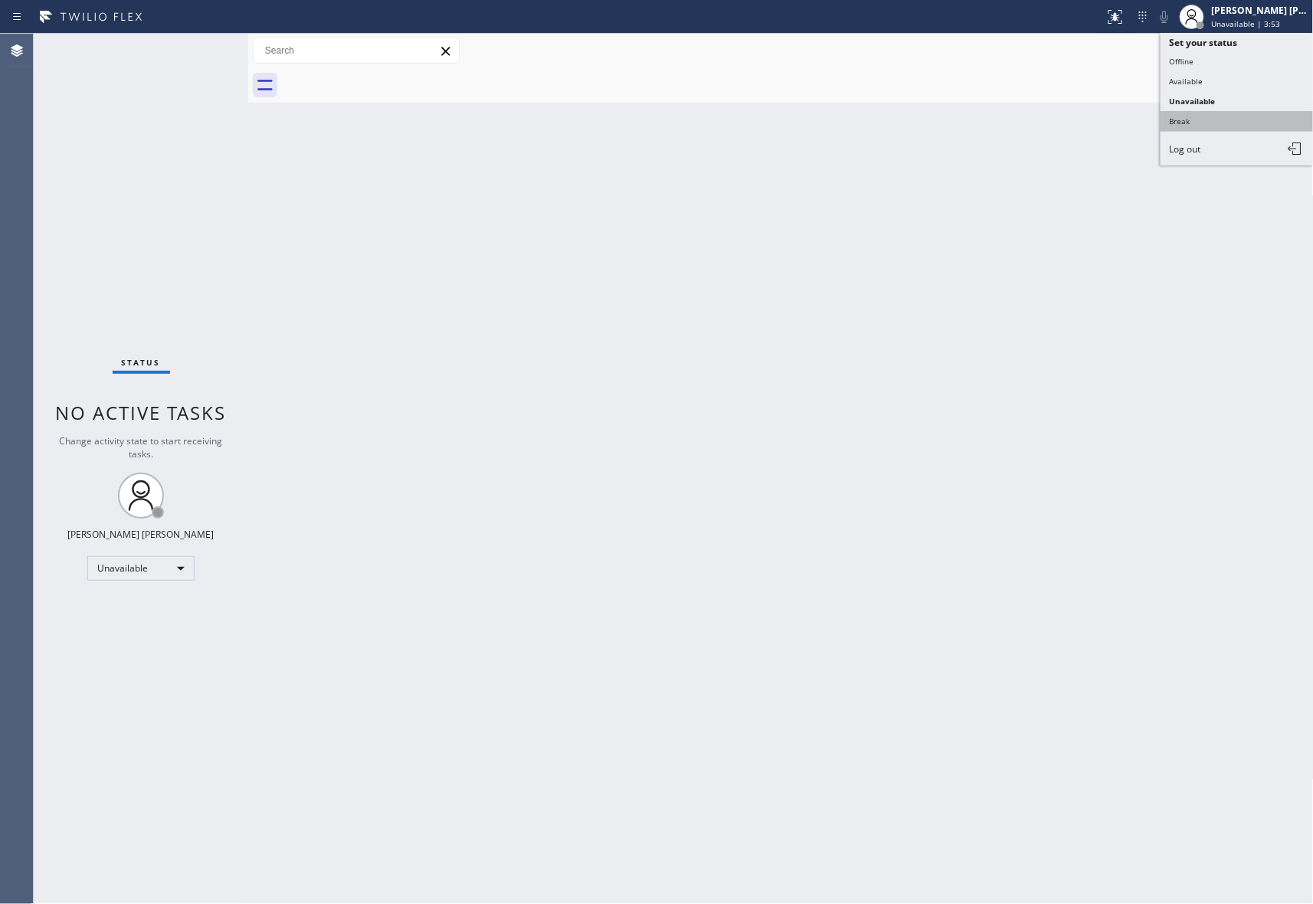
click at [1220, 120] on button "Break" at bounding box center [1237, 121] width 153 height 20
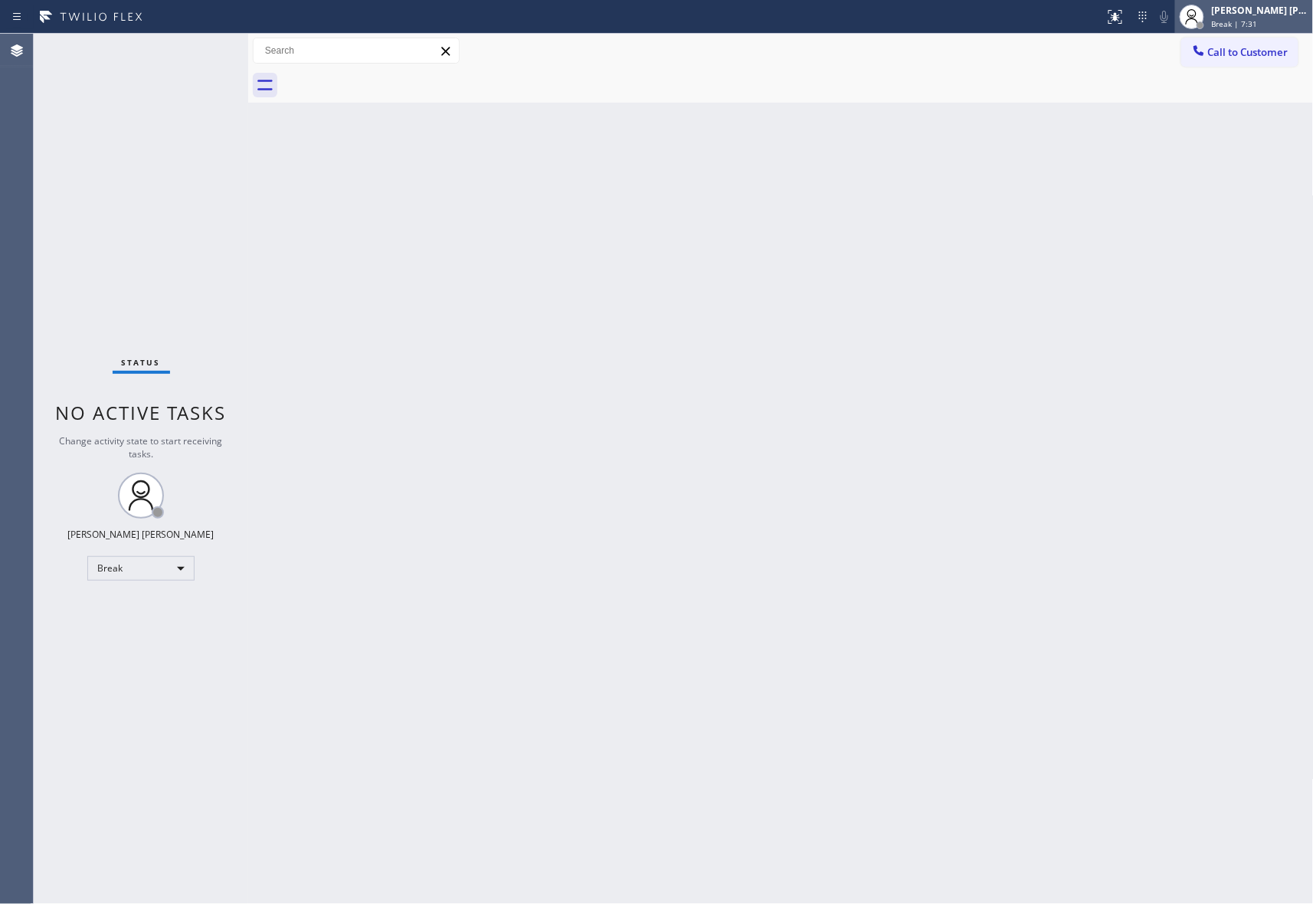
click at [1251, 14] on div "[PERSON_NAME] [PERSON_NAME]" at bounding box center [1260, 10] width 97 height 13
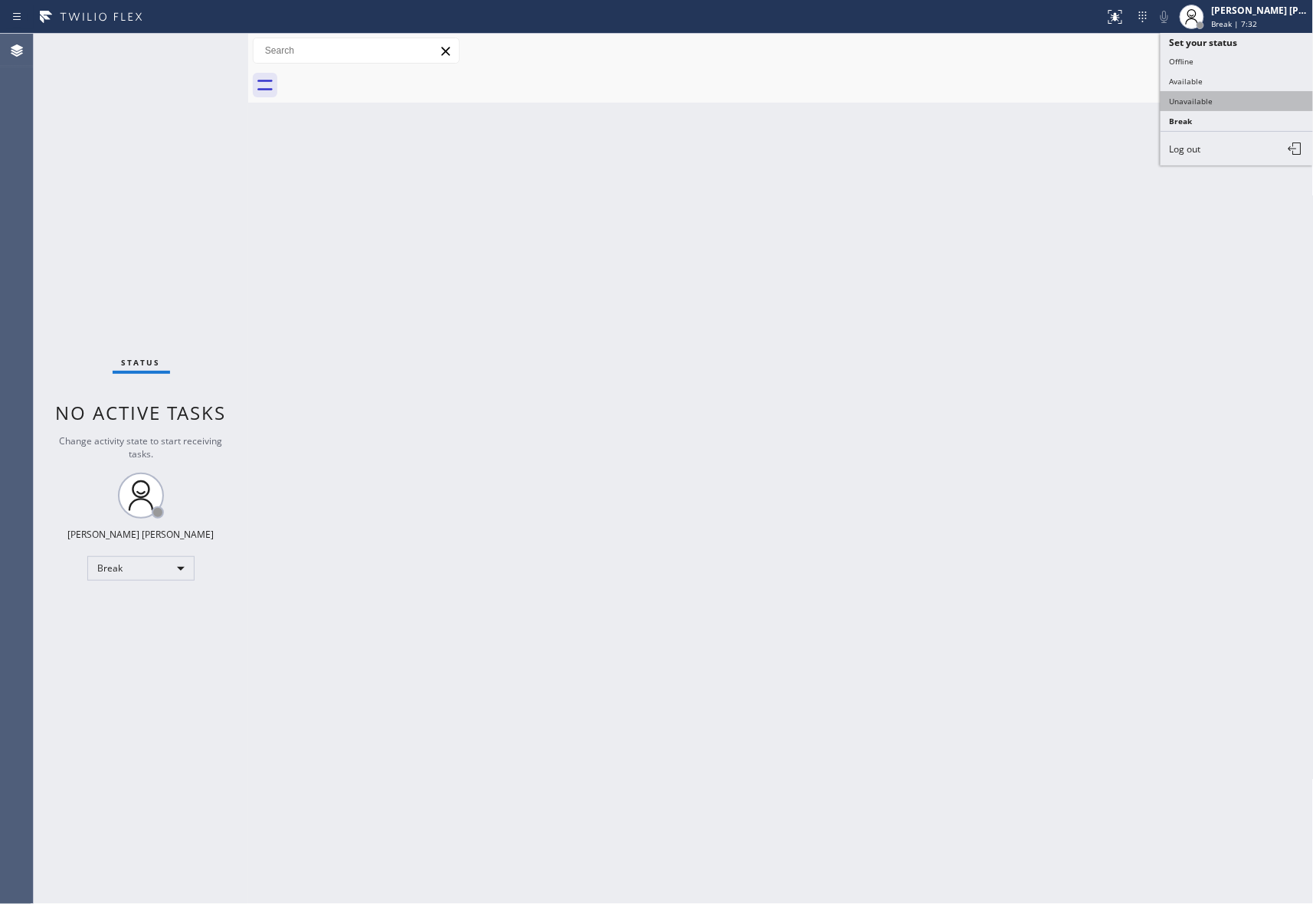
click at [1187, 101] on button "Unavailable" at bounding box center [1237, 101] width 153 height 20
click at [1248, 48] on span "Call to Customer" at bounding box center [1248, 52] width 80 height 14
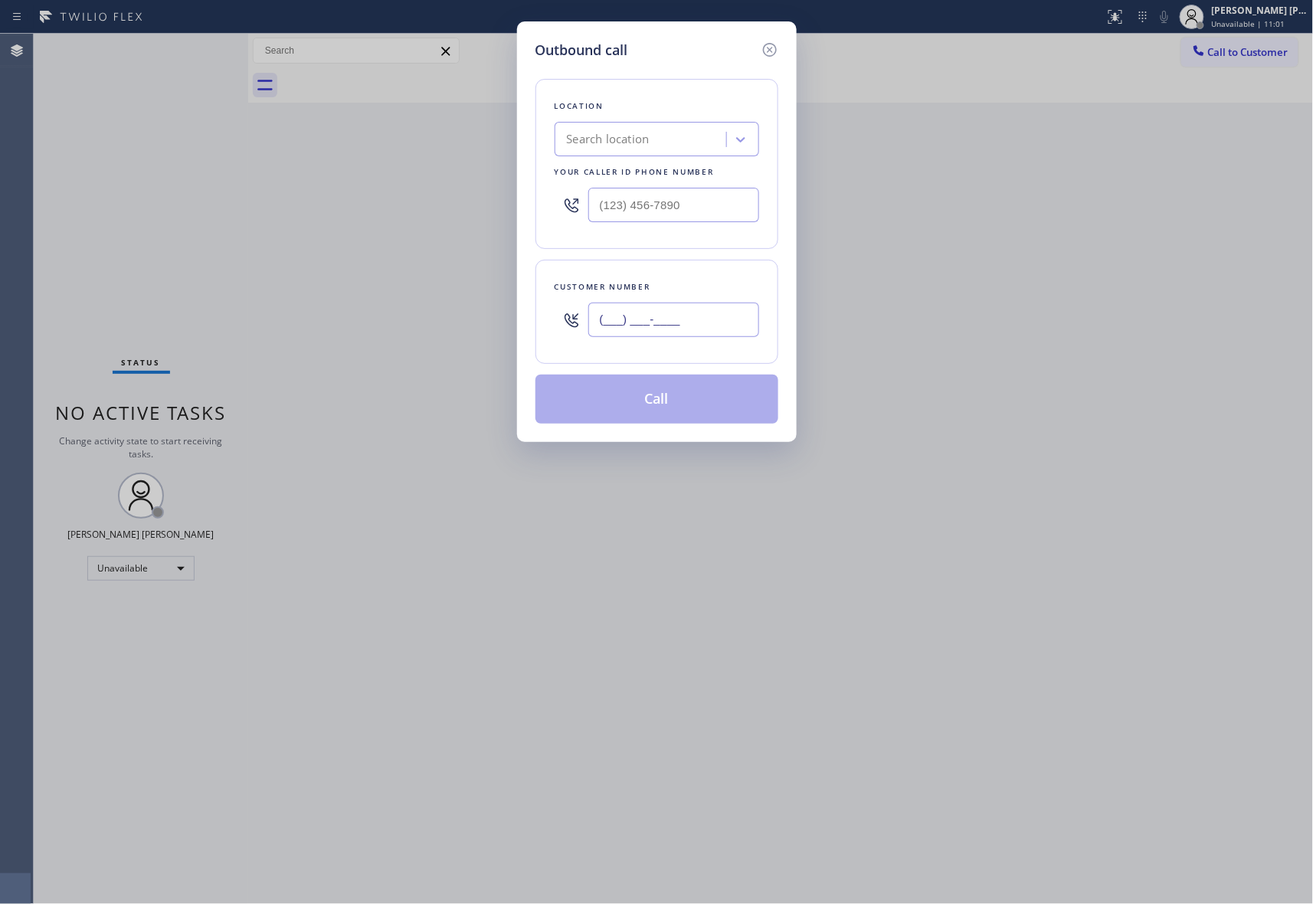
click at [697, 316] on input "(___) ___-____" at bounding box center [673, 320] width 171 height 34
paste input "917) 679-4004"
type input "[PHONE_NUMBER]"
click at [663, 136] on div "Search location" at bounding box center [642, 139] width 167 height 27
click at [693, 200] on input "(___) ___-____" at bounding box center [673, 205] width 171 height 34
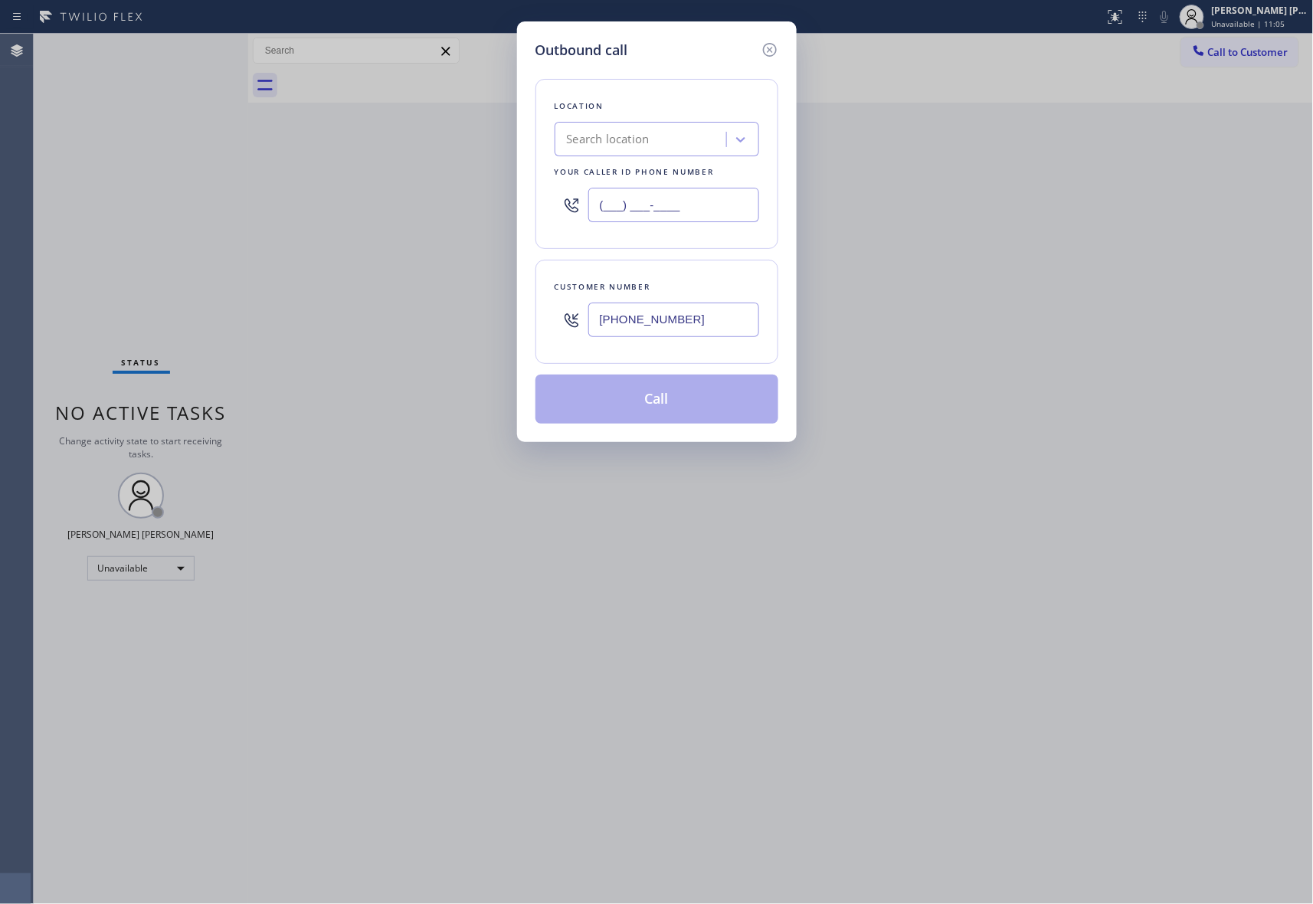
paste input "855) 731-4952"
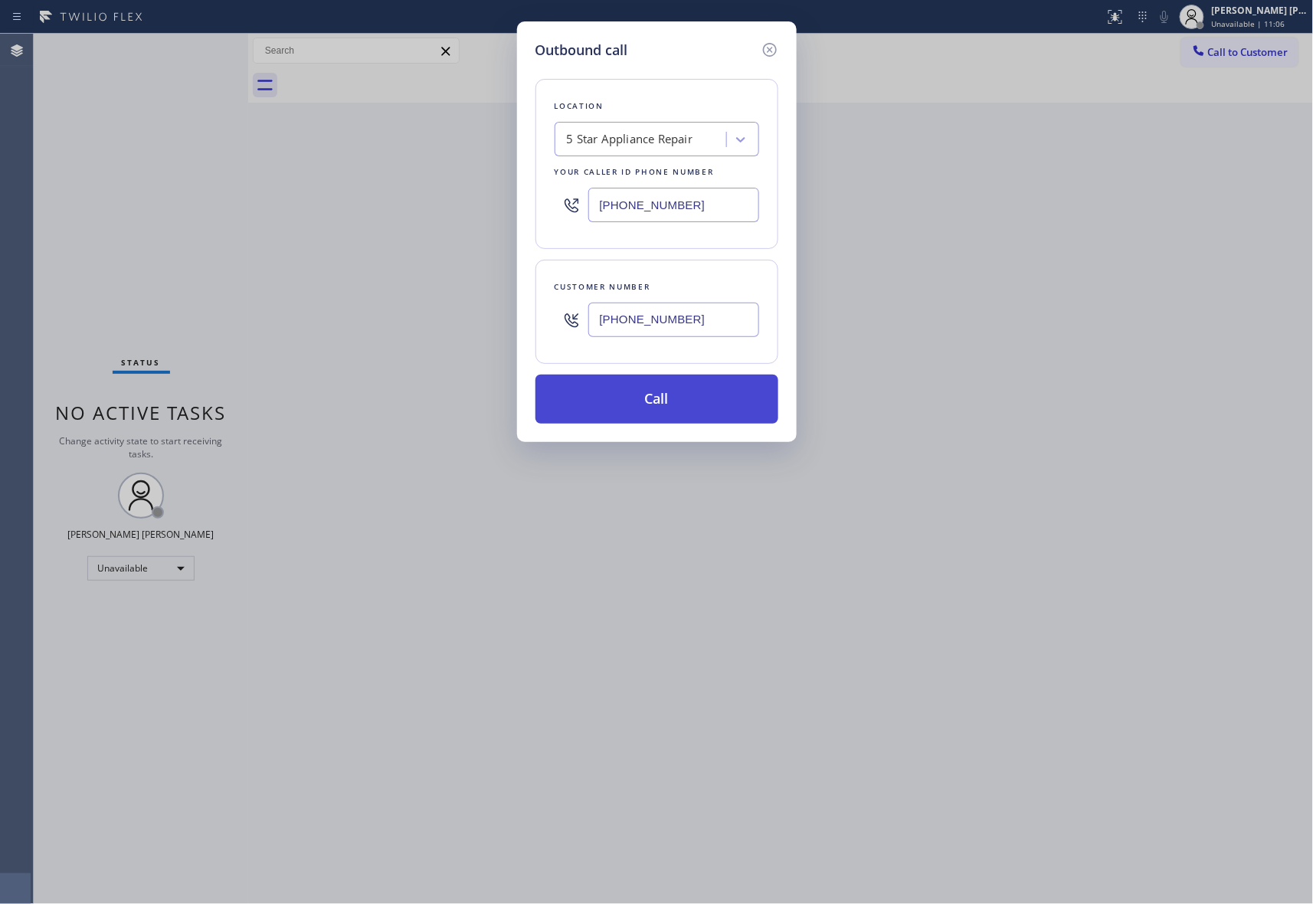
type input "[PHONE_NUMBER]"
click at [690, 392] on button "Call" at bounding box center [657, 399] width 243 height 49
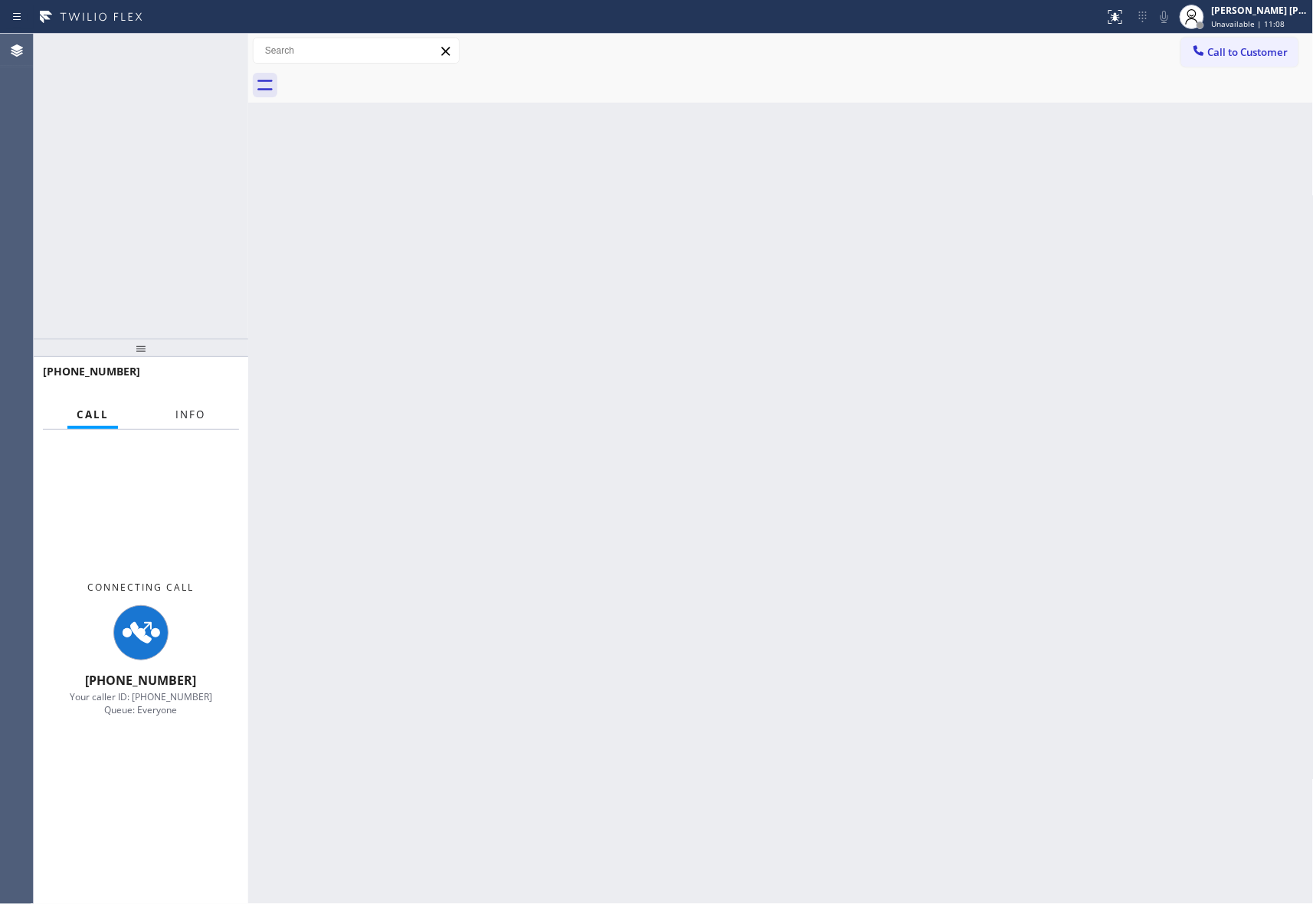
click at [182, 401] on button "Info" at bounding box center [190, 415] width 48 height 30
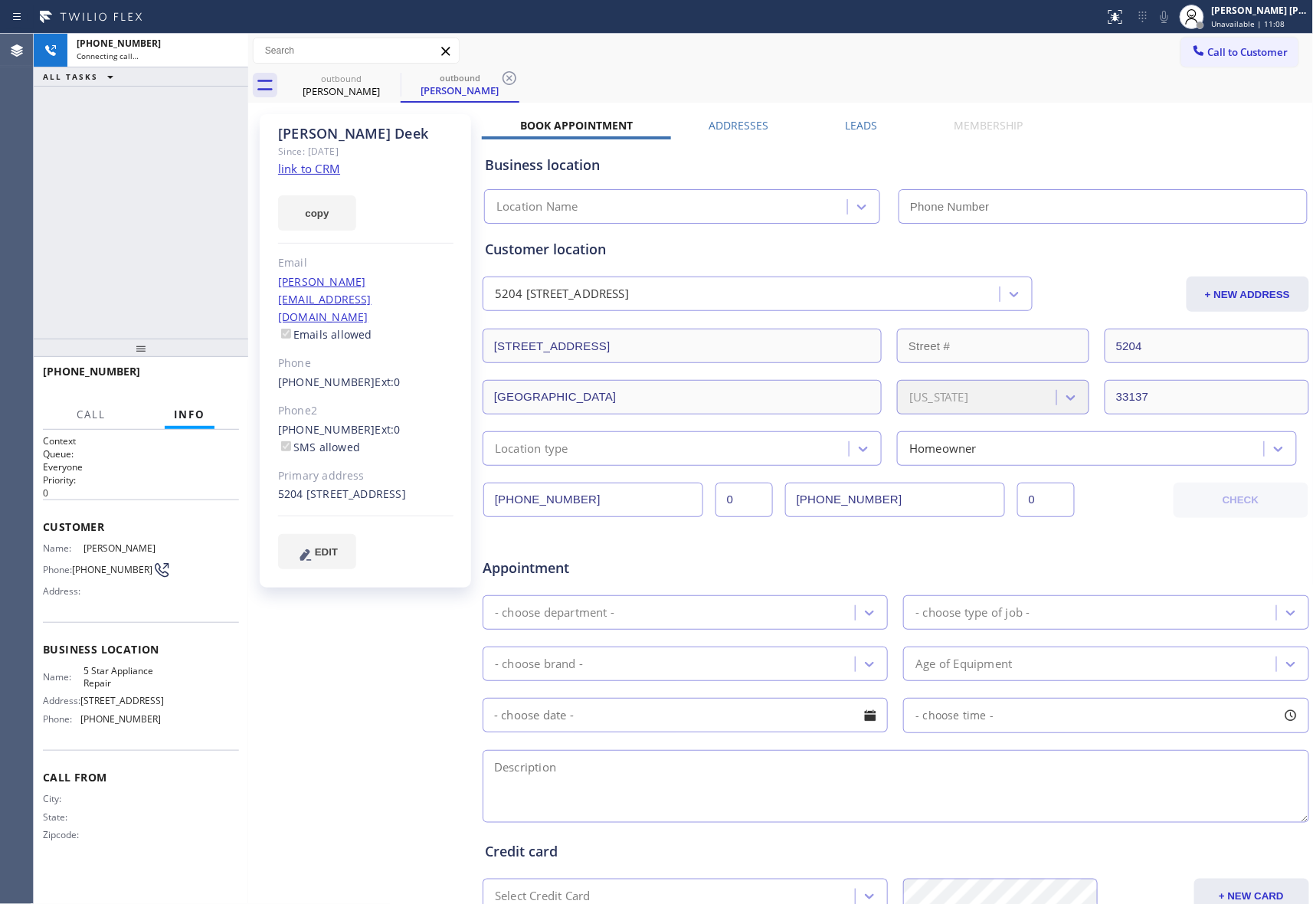
click at [185, 405] on button "Info" at bounding box center [190, 415] width 50 height 30
click at [863, 120] on label "Leads" at bounding box center [862, 125] width 32 height 15
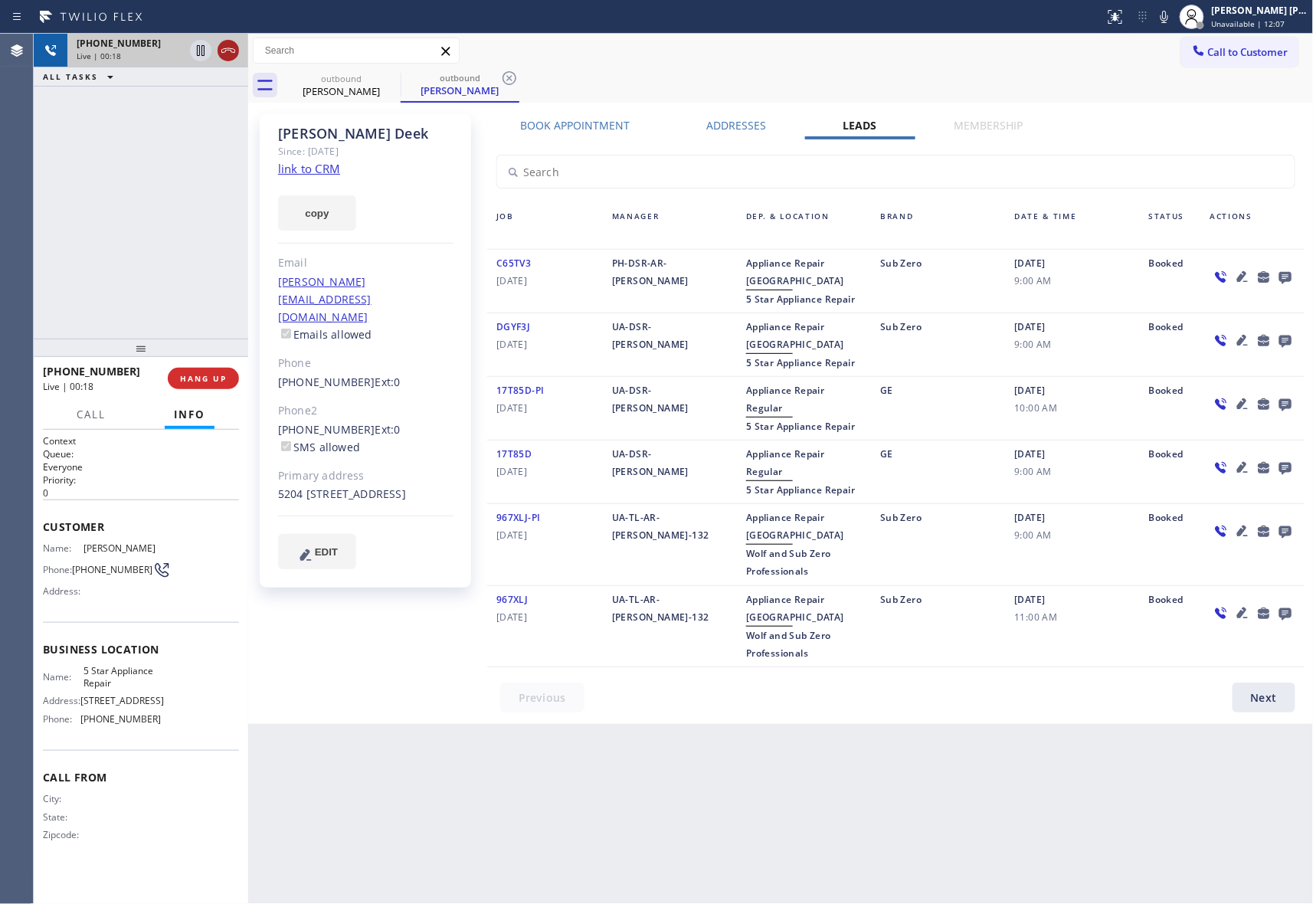
click at [228, 50] on icon at bounding box center [228, 50] width 14 height 5
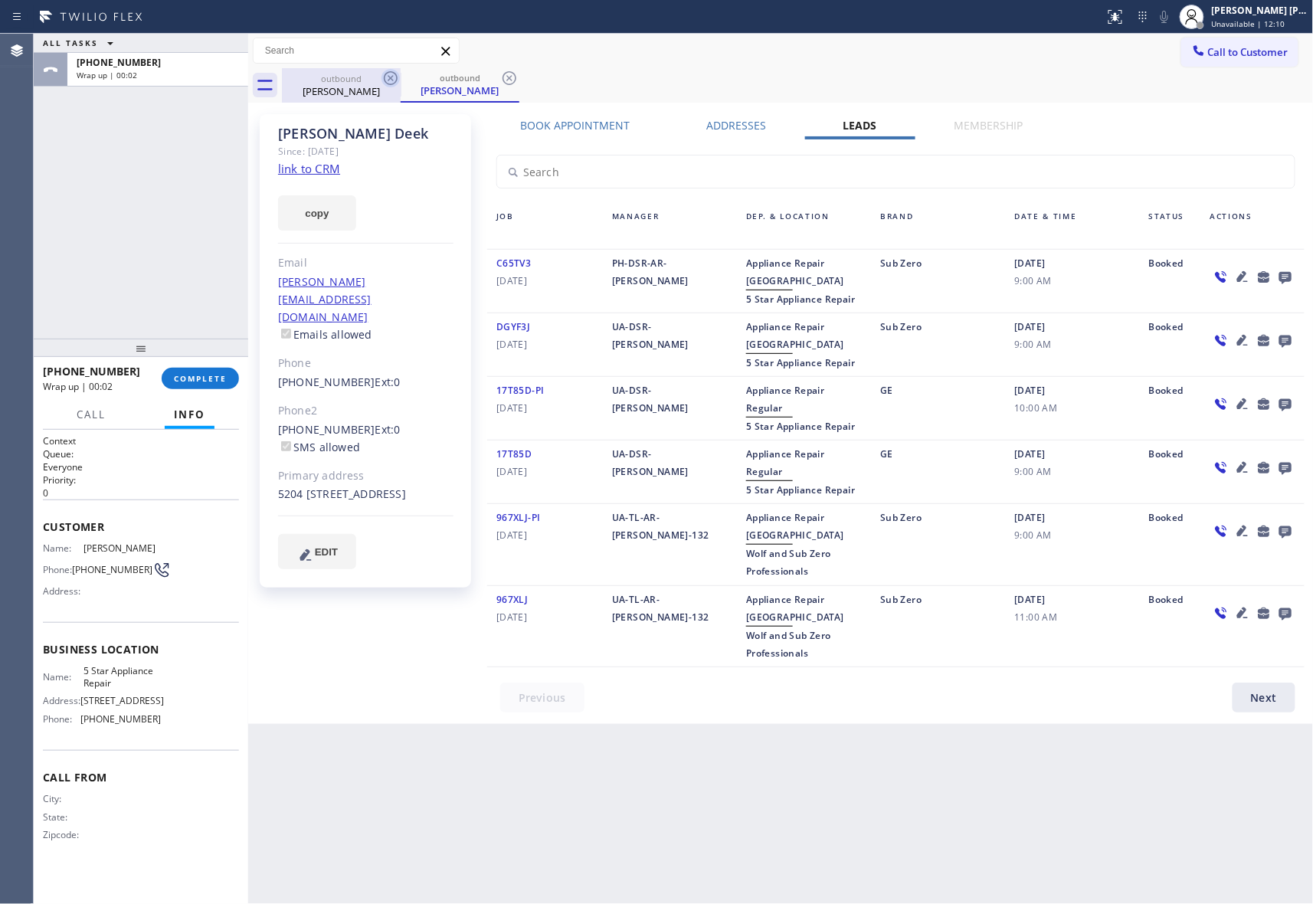
drag, startPoint x: 372, startPoint y: 83, endPoint x: 390, endPoint y: 78, distance: 18.2
click at [382, 81] on div "outbound [PERSON_NAME]" at bounding box center [341, 85] width 119 height 34
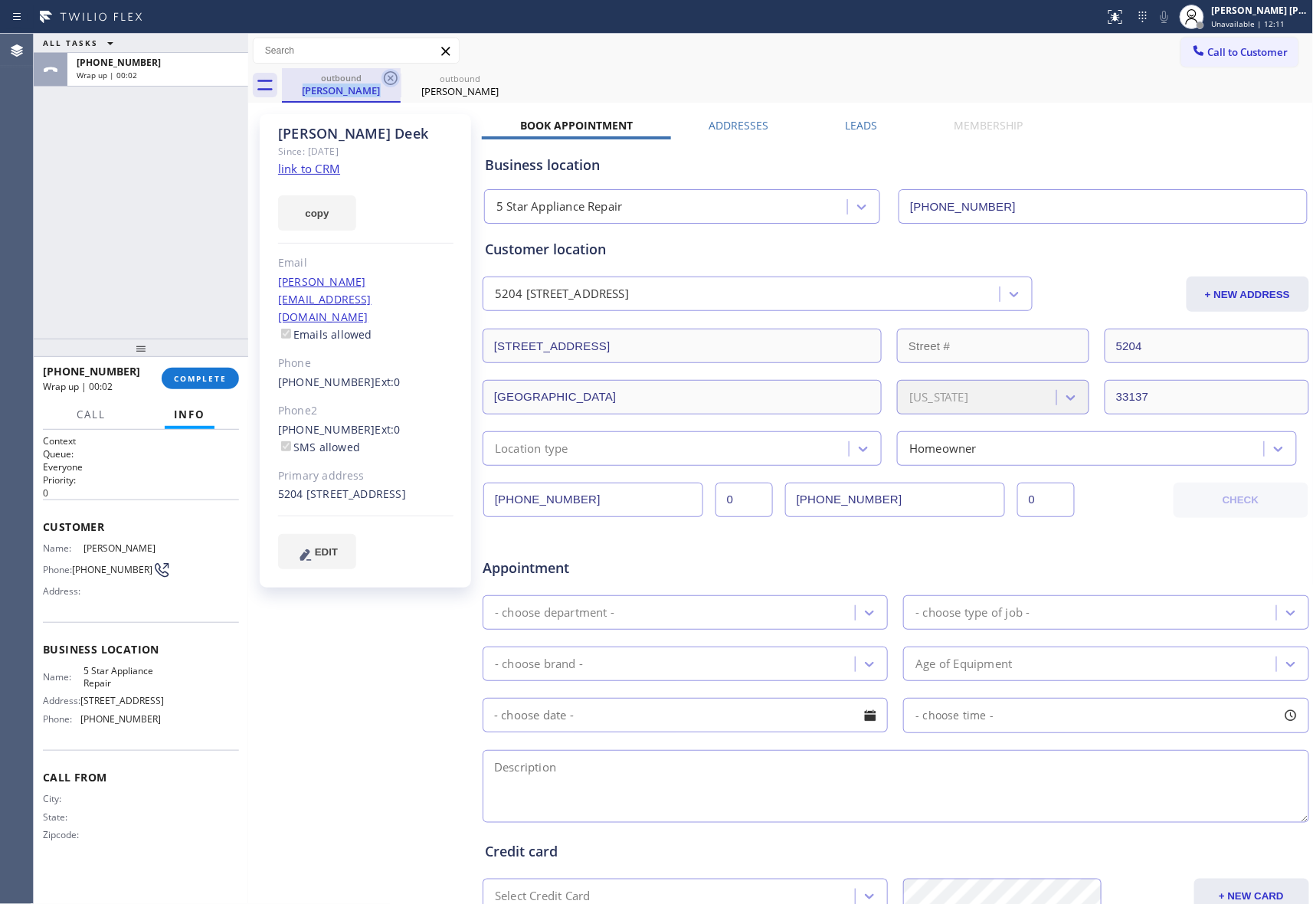
click at [390, 78] on icon at bounding box center [391, 78] width 14 height 14
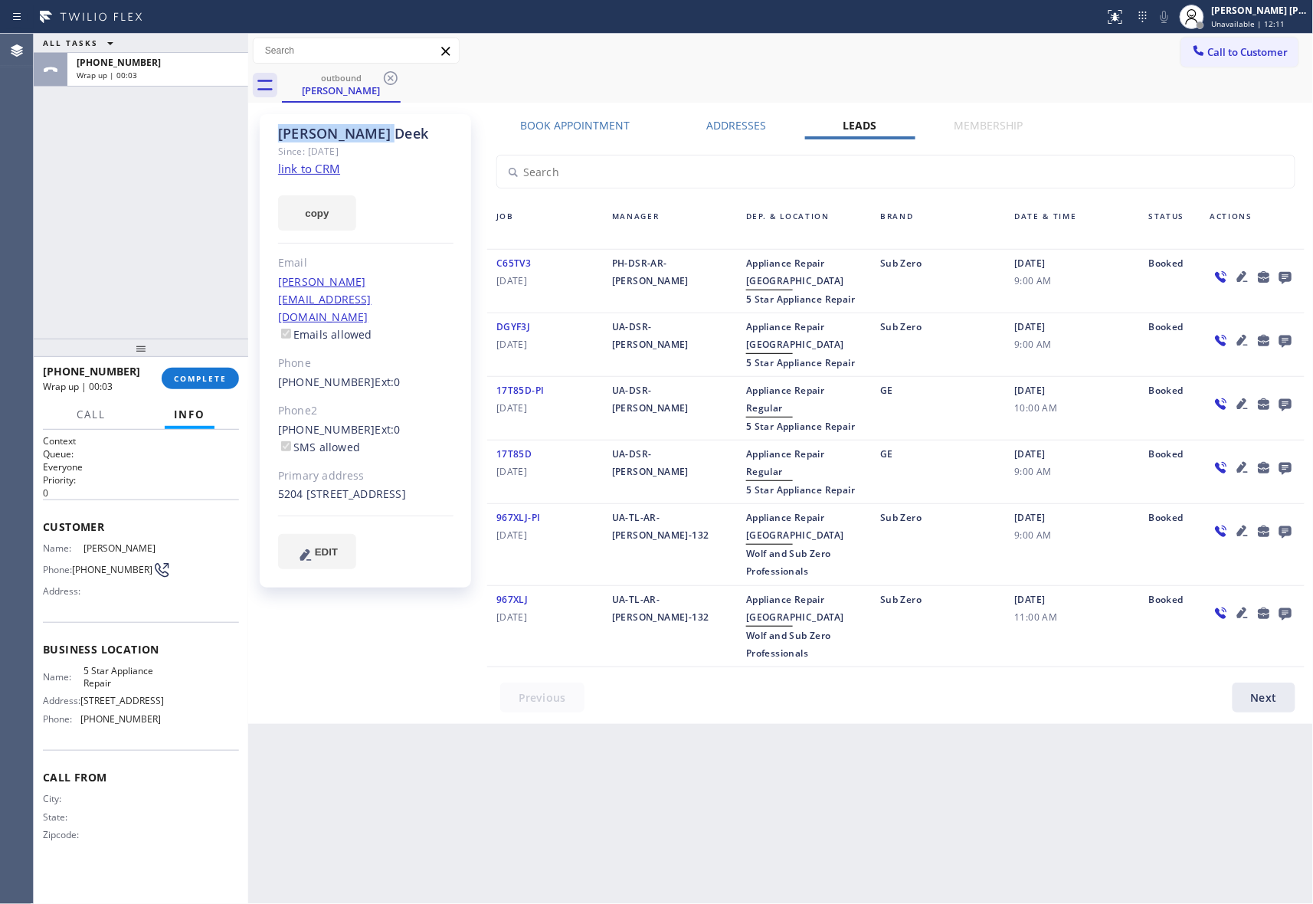
click at [390, 78] on icon at bounding box center [391, 78] width 14 height 14
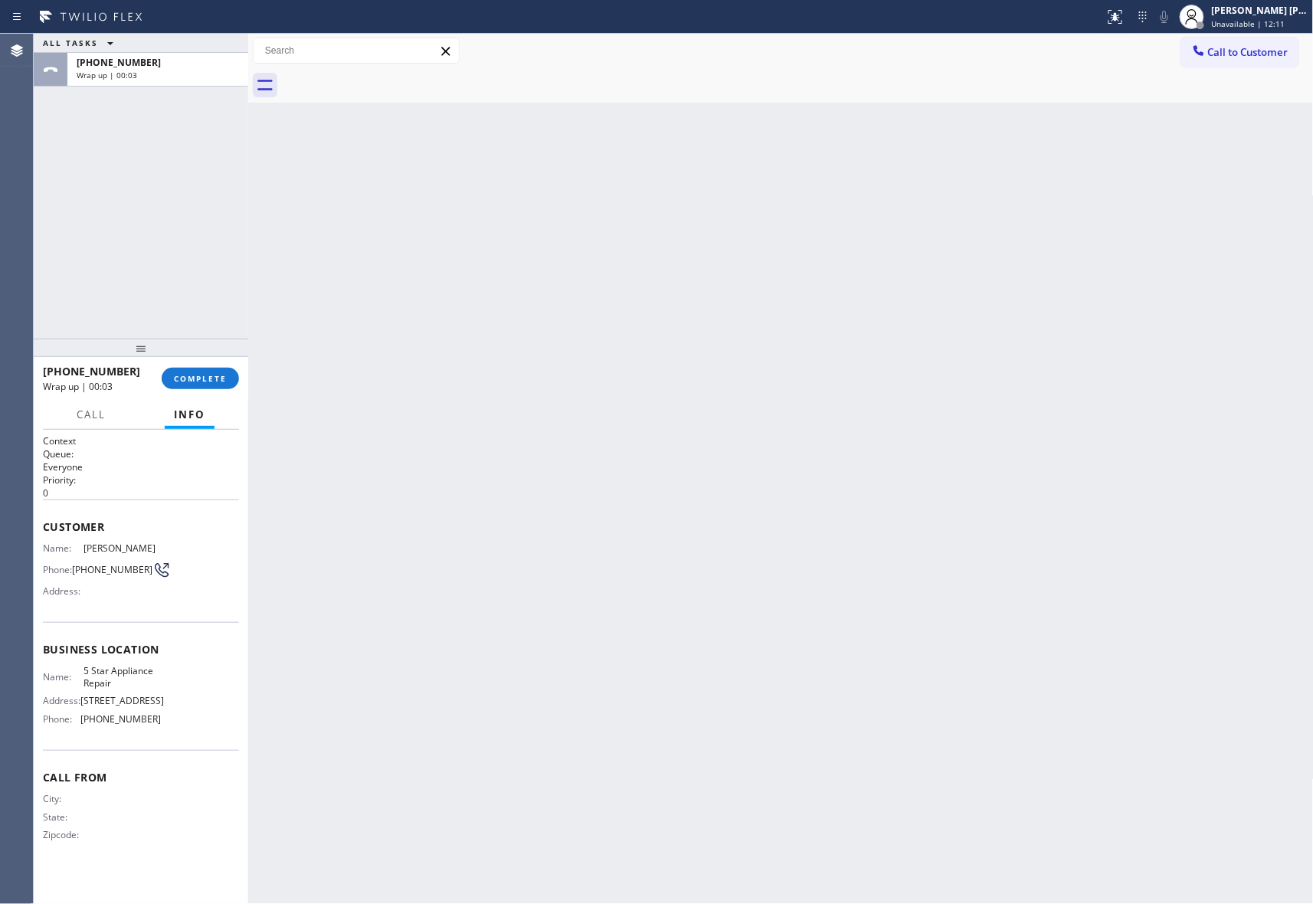
click at [390, 78] on div at bounding box center [798, 85] width 1032 height 34
click at [202, 371] on button "COMPLETE" at bounding box center [200, 378] width 77 height 21
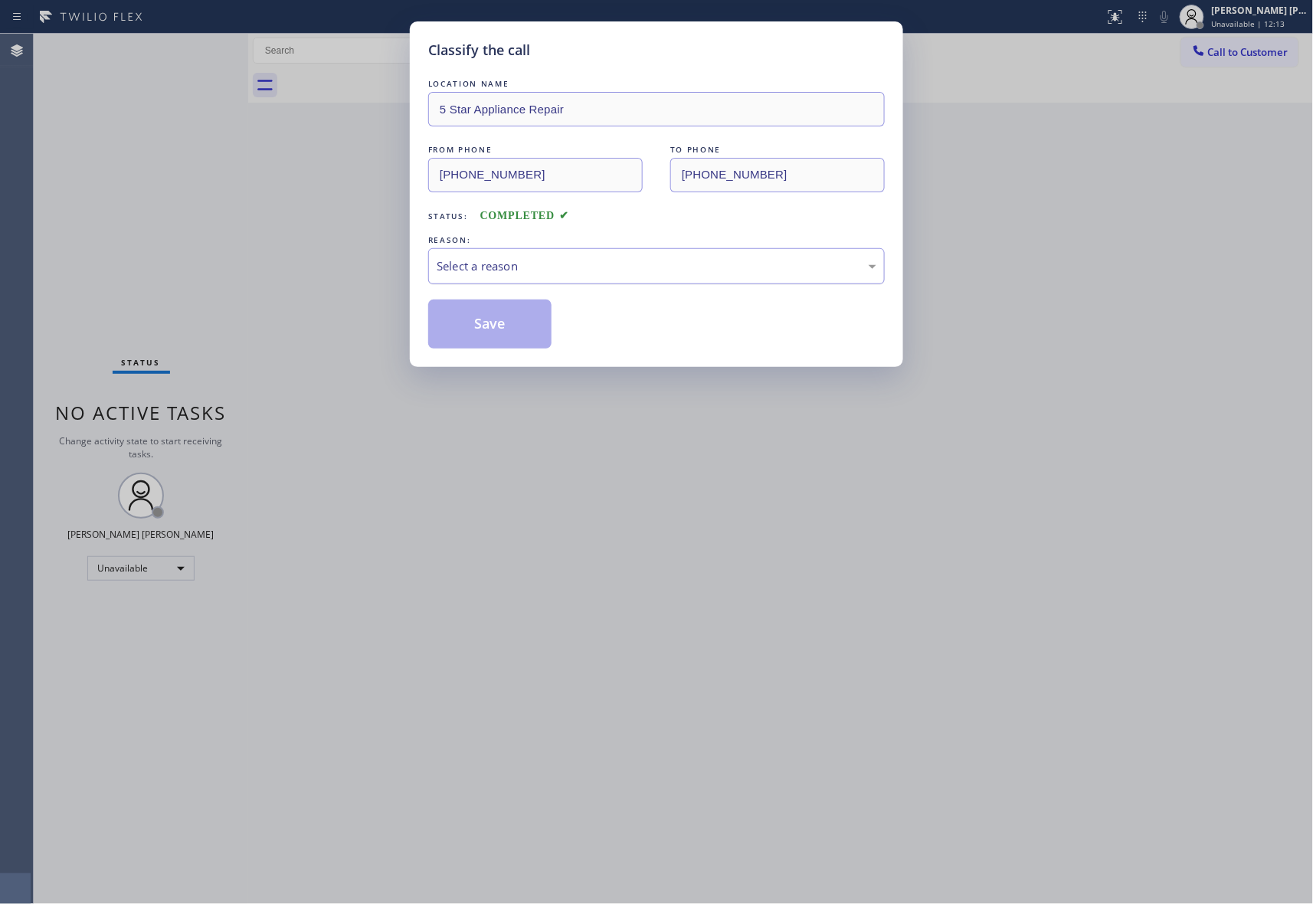
click at [496, 264] on div "Select a reason" at bounding box center [657, 266] width 440 height 18
click at [490, 325] on button "Save" at bounding box center [489, 324] width 123 height 49
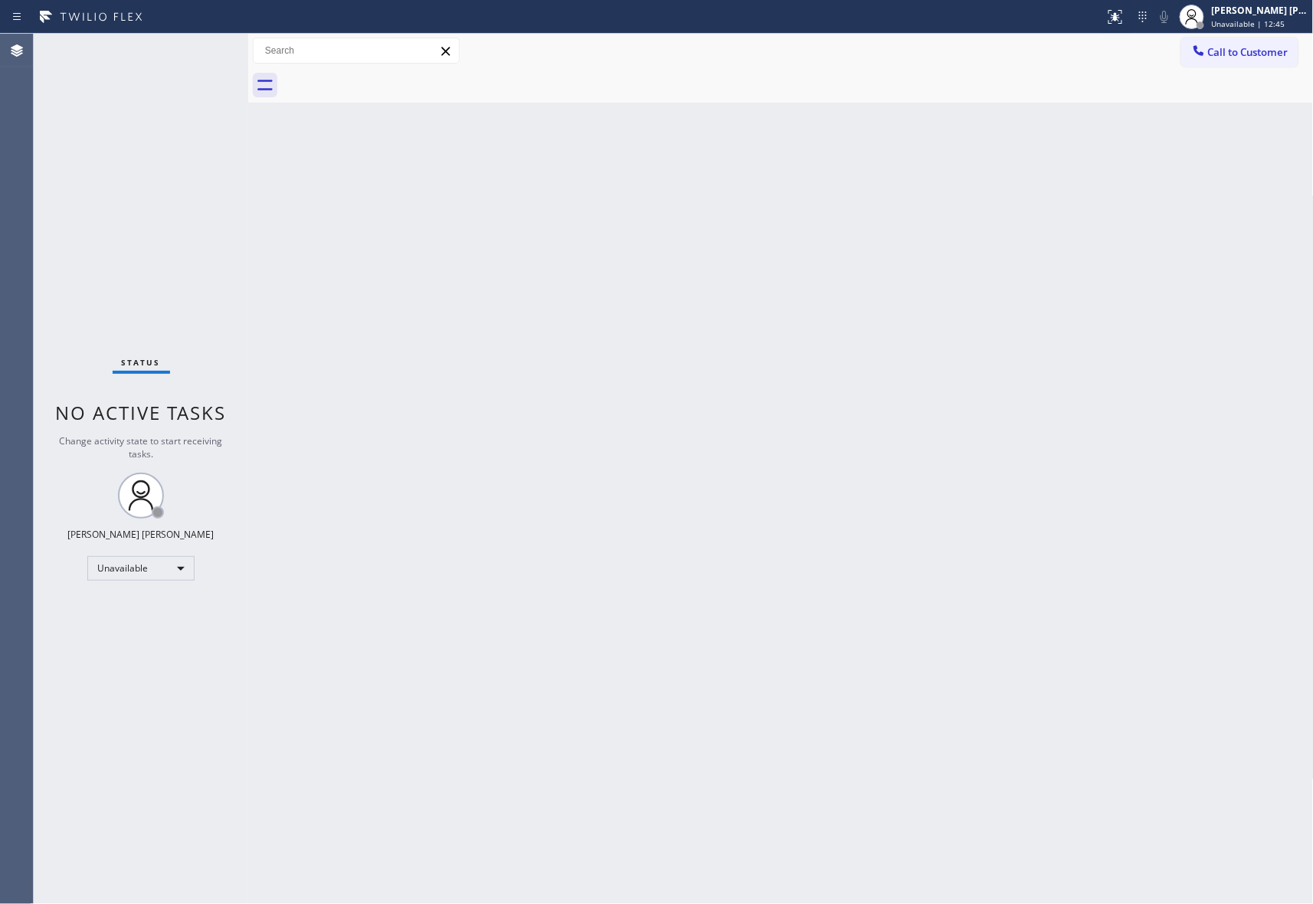
click at [1270, 56] on span "Call to Customer" at bounding box center [1248, 52] width 80 height 14
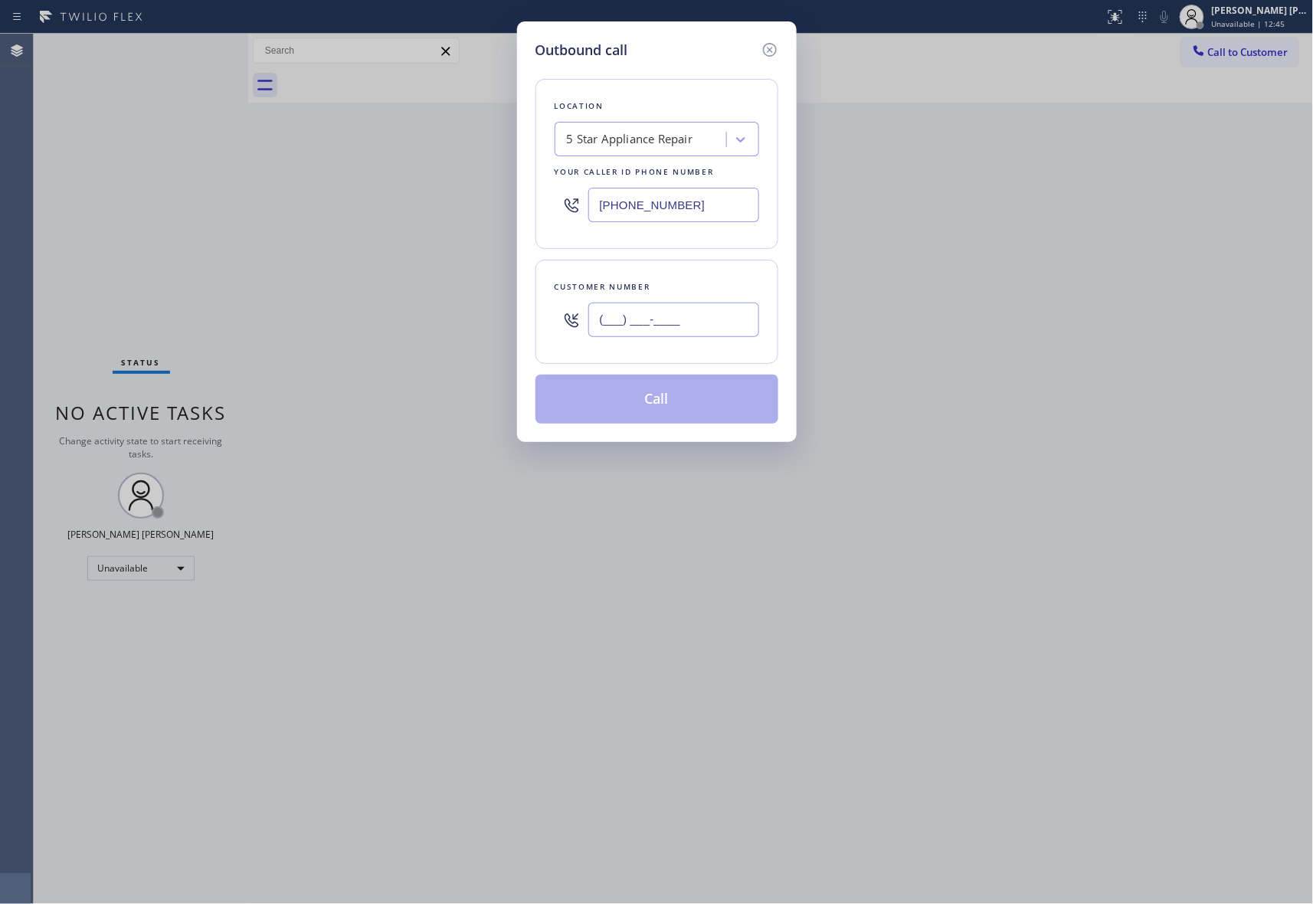
click at [706, 323] on input "(___) ___-____" at bounding box center [673, 320] width 171 height 34
paste input "917) 374-6666"
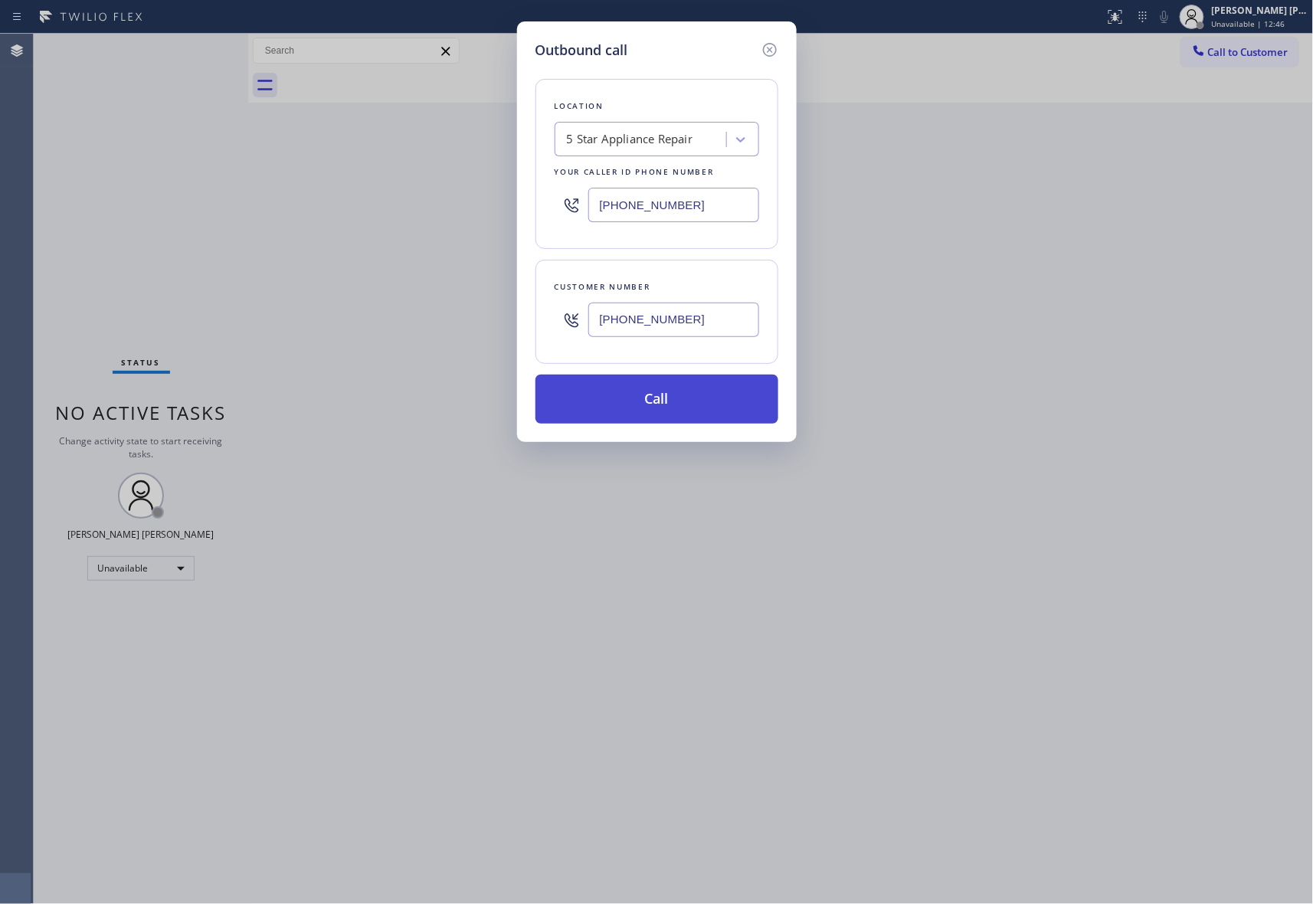
type input "[PHONE_NUMBER]"
click at [684, 405] on button "Call" at bounding box center [657, 399] width 243 height 49
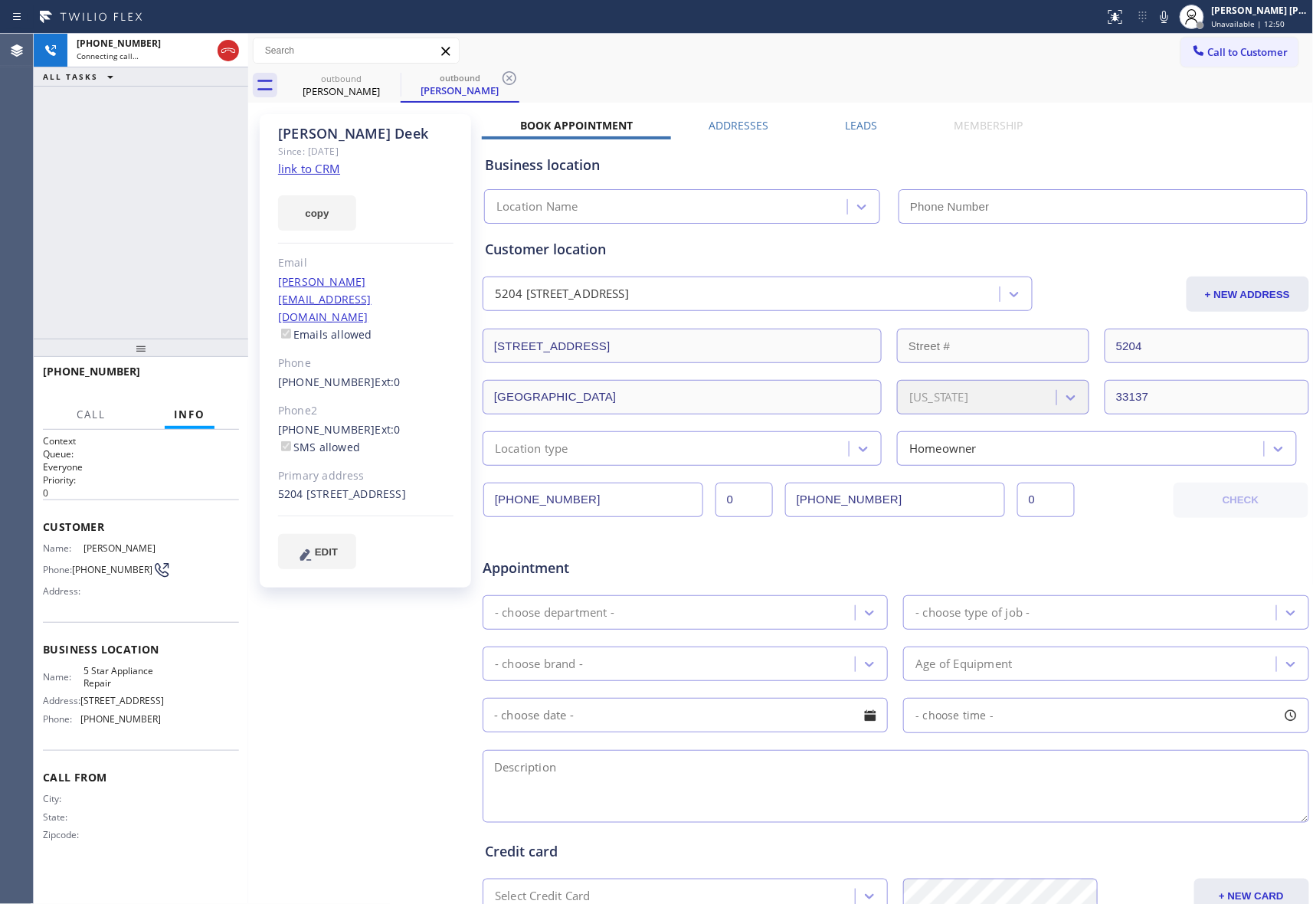
type input "[PHONE_NUMBER]"
click at [854, 129] on label "Leads" at bounding box center [862, 125] width 32 height 15
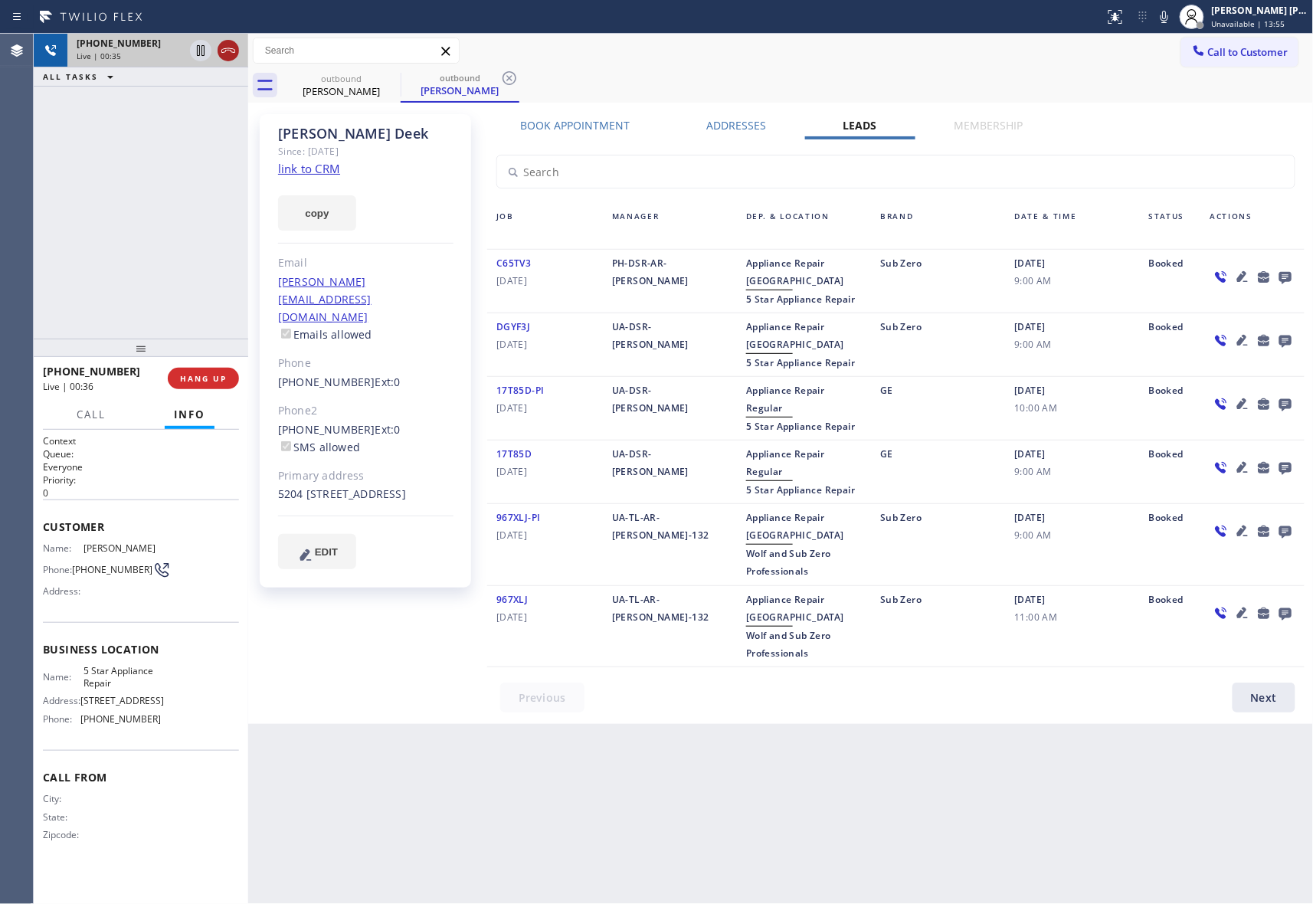
click at [224, 48] on icon at bounding box center [228, 50] width 18 height 18
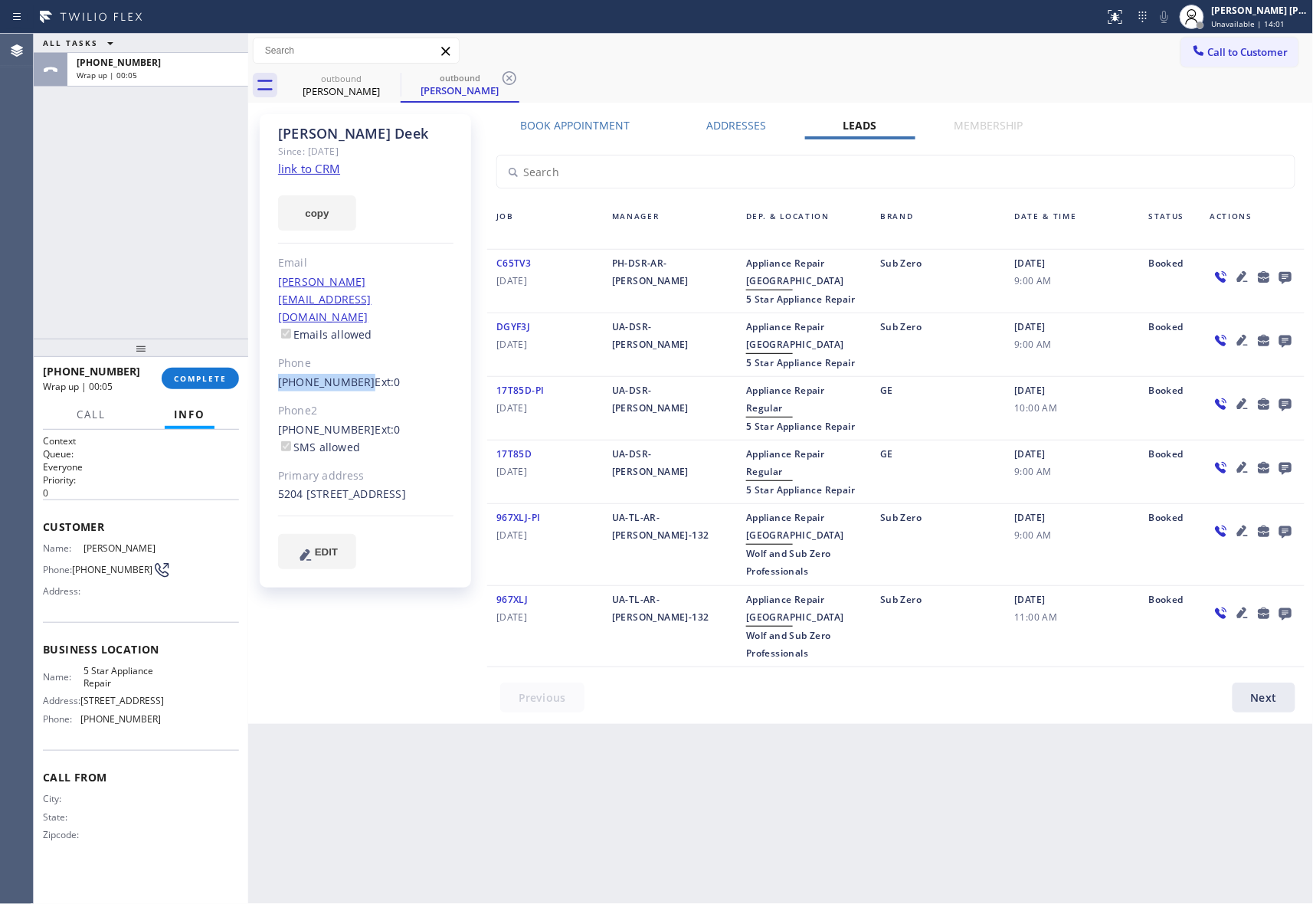
drag, startPoint x: 267, startPoint y: 349, endPoint x: 354, endPoint y: 354, distance: 86.7
click at [354, 354] on div "[PERSON_NAME] Since: [DATE] link to CRM copy Email [PERSON_NAME][EMAIL_ADDRESS]…" at bounding box center [365, 350] width 211 height 473
copy link "[PHONE_NUMBER]"
click at [202, 388] on button "COMPLETE" at bounding box center [200, 378] width 77 height 21
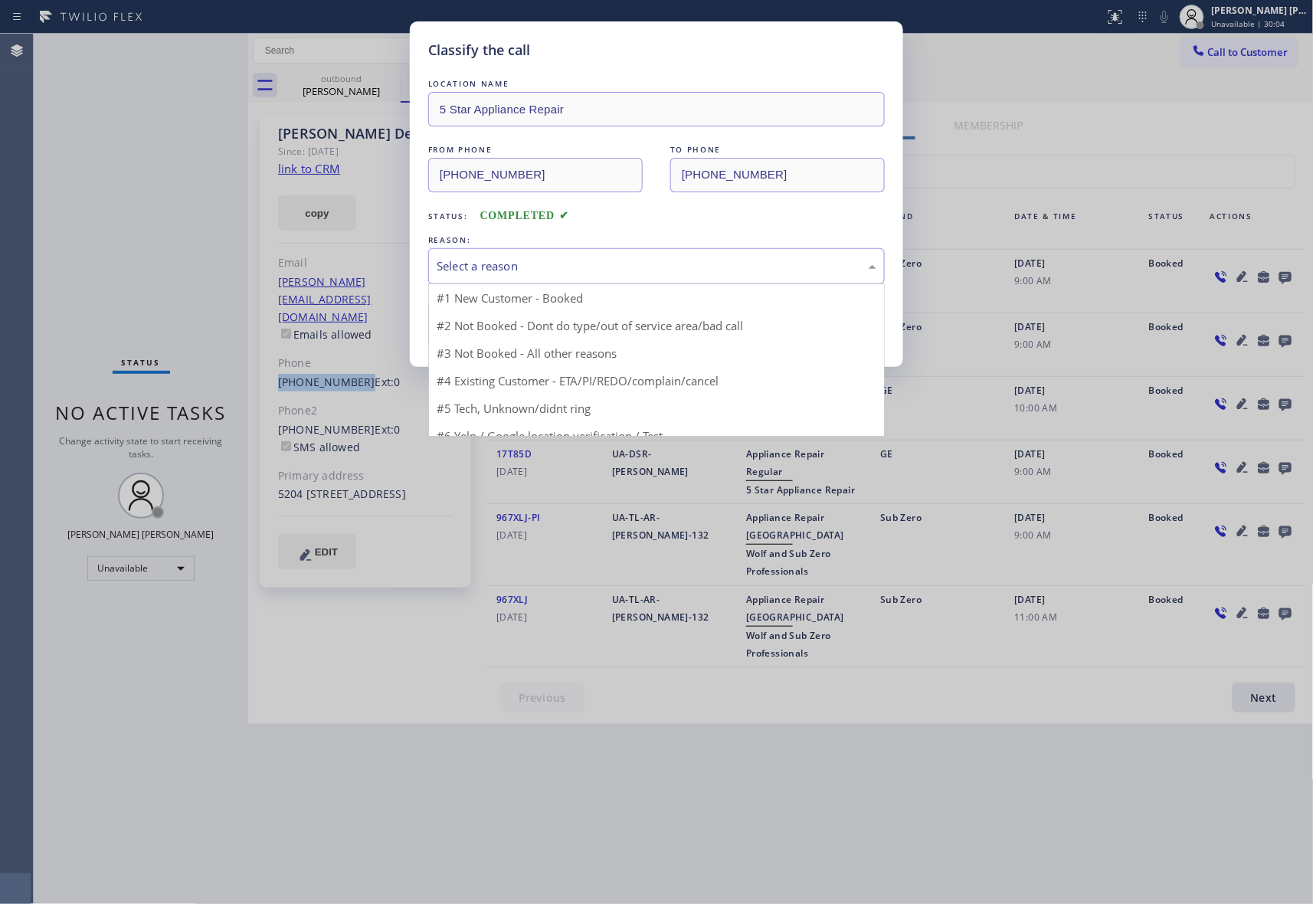
click at [546, 256] on div "Select a reason" at bounding box center [656, 266] width 457 height 36
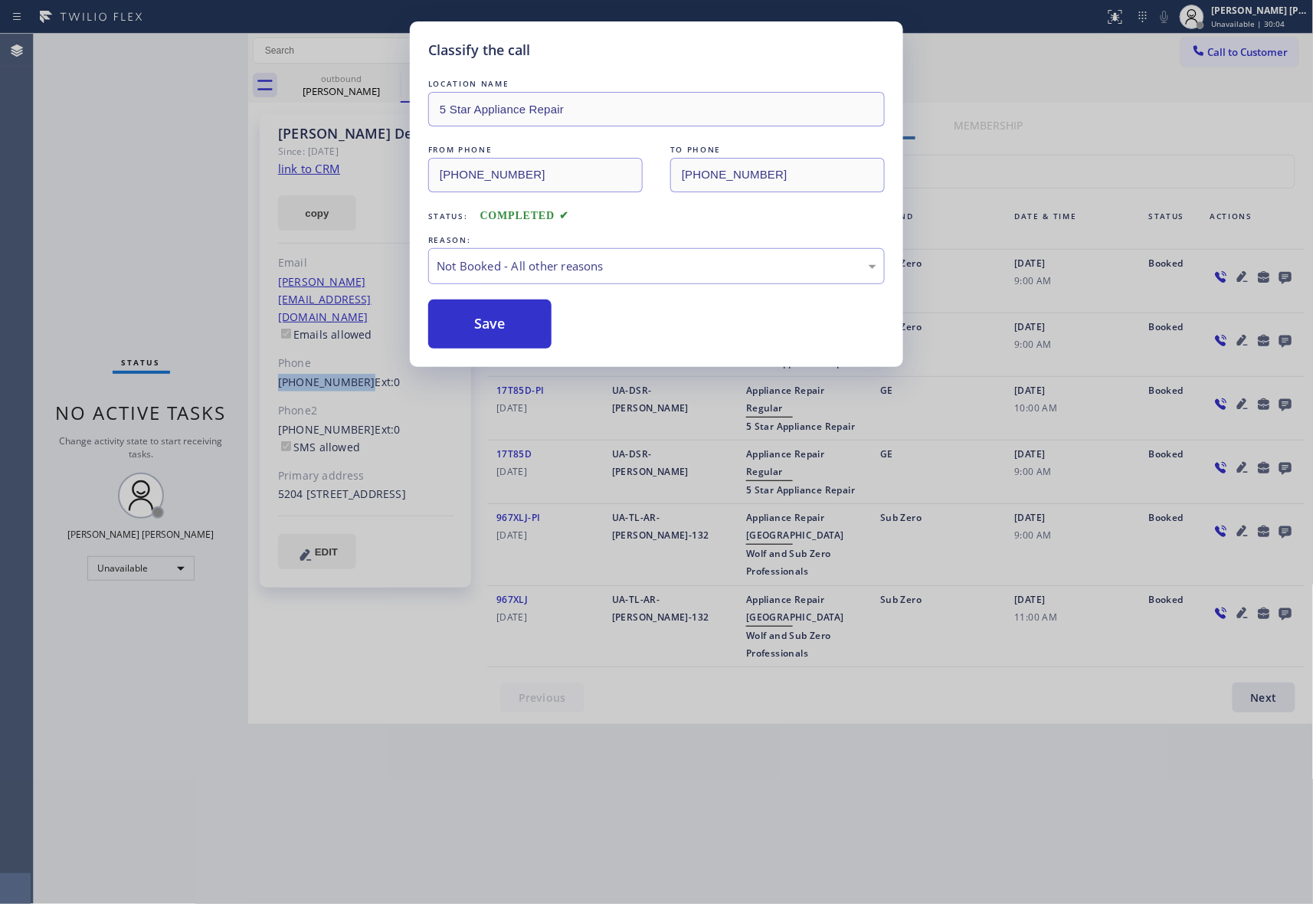
click at [491, 329] on button "Save" at bounding box center [489, 324] width 123 height 49
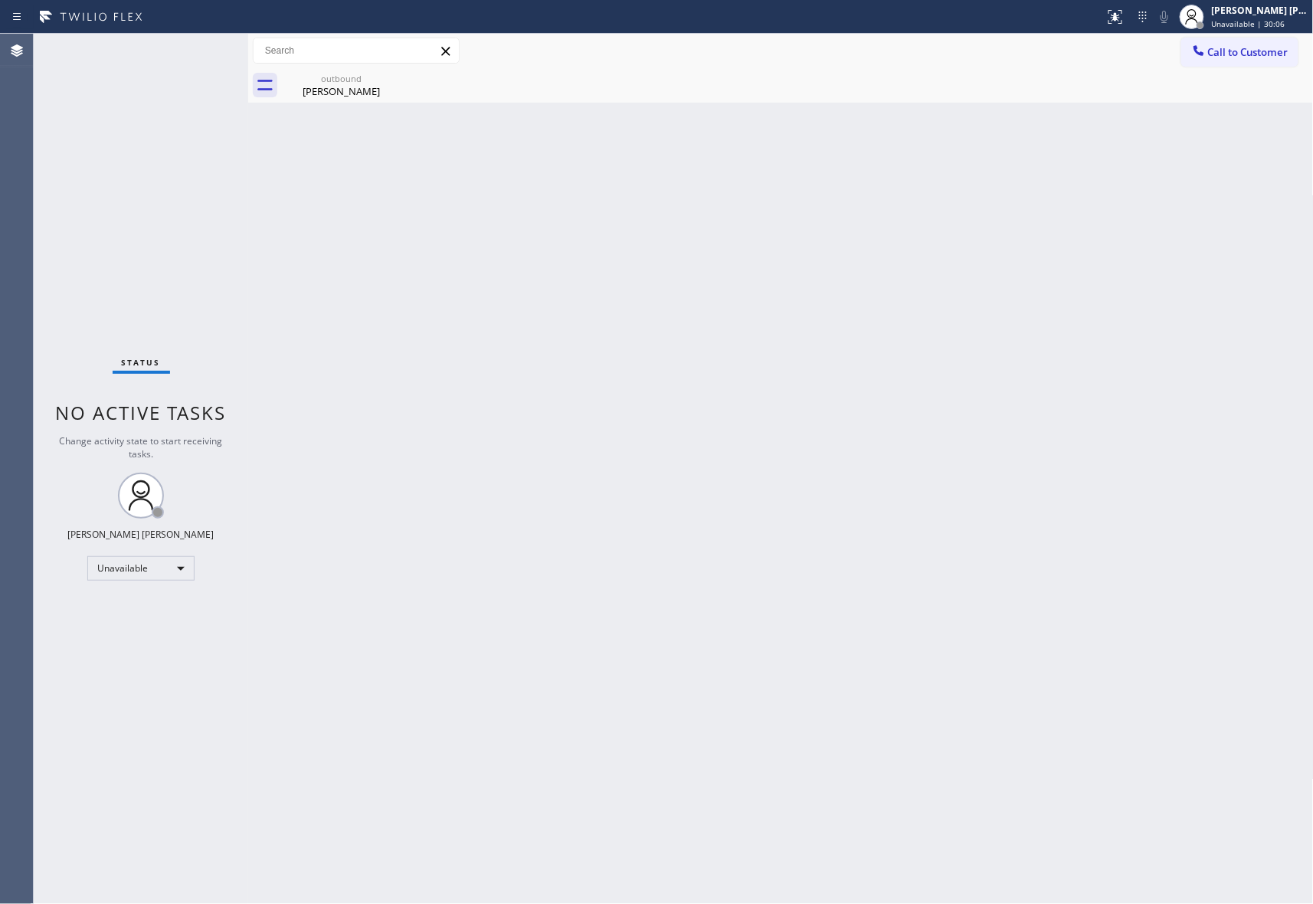
click at [349, 83] on div "outbound" at bounding box center [341, 78] width 116 height 11
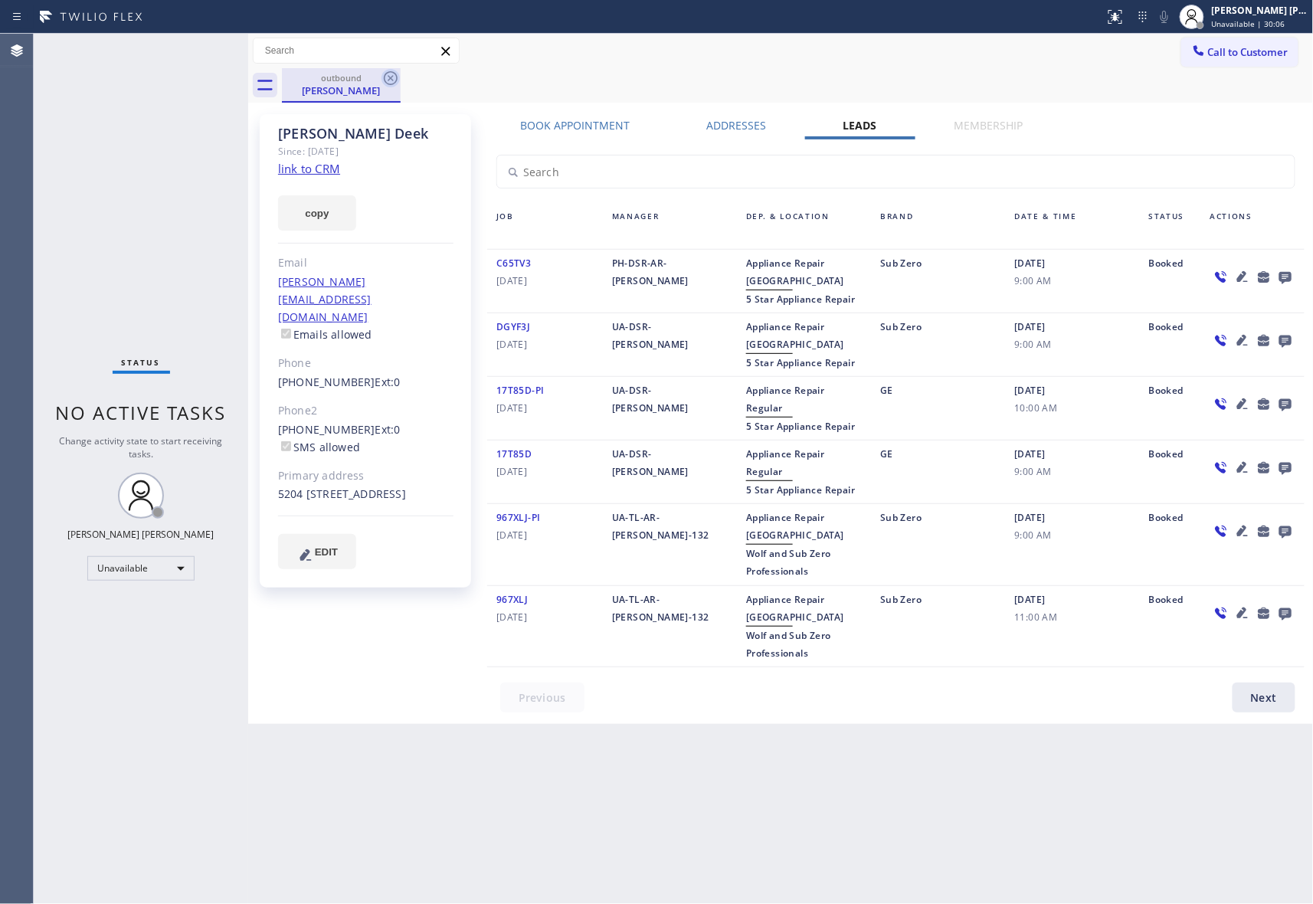
click at [392, 75] on icon at bounding box center [391, 78] width 18 height 18
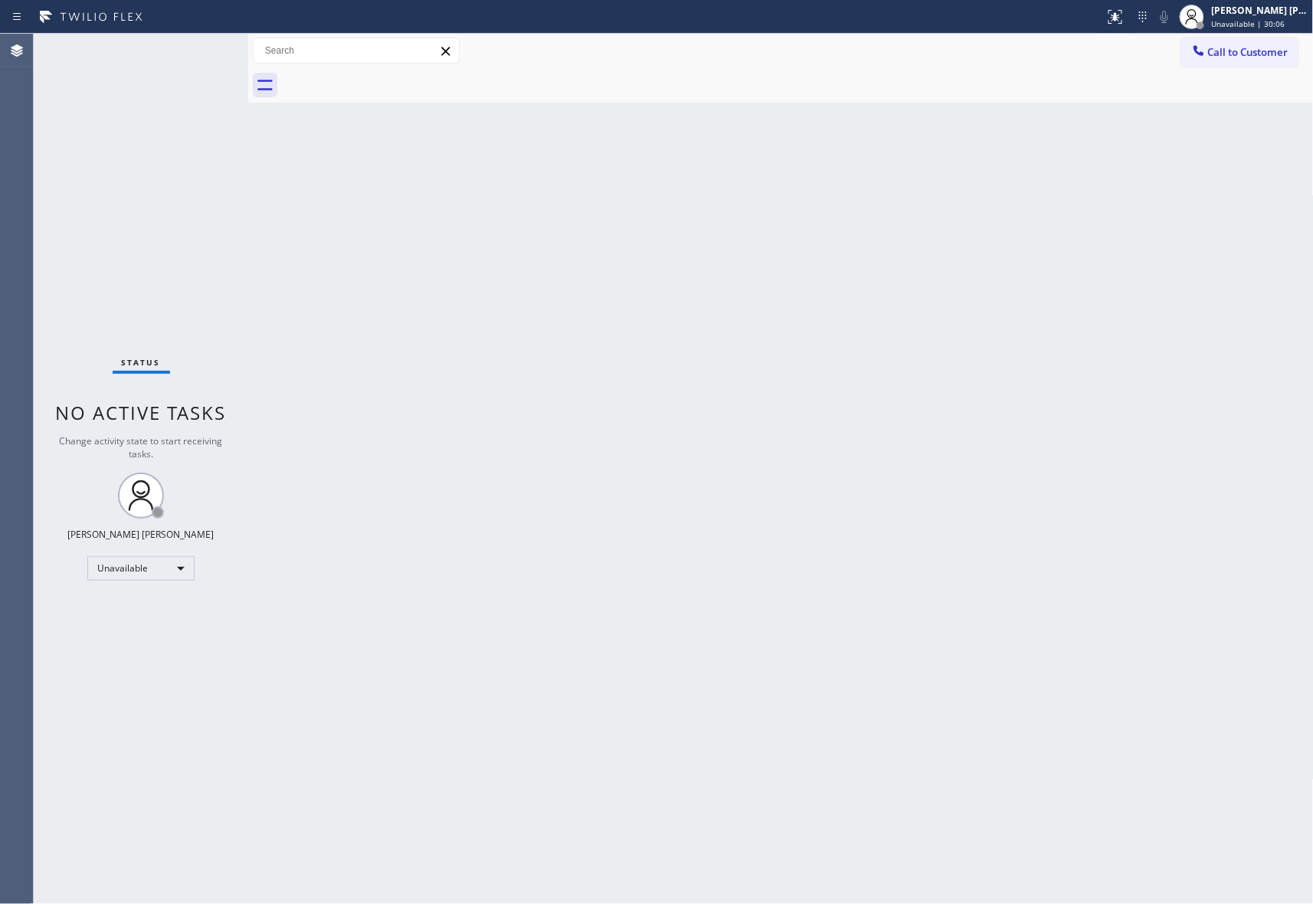
click at [392, 75] on div at bounding box center [798, 85] width 1032 height 34
click at [1246, 47] on span "Call to Customer" at bounding box center [1248, 52] width 80 height 14
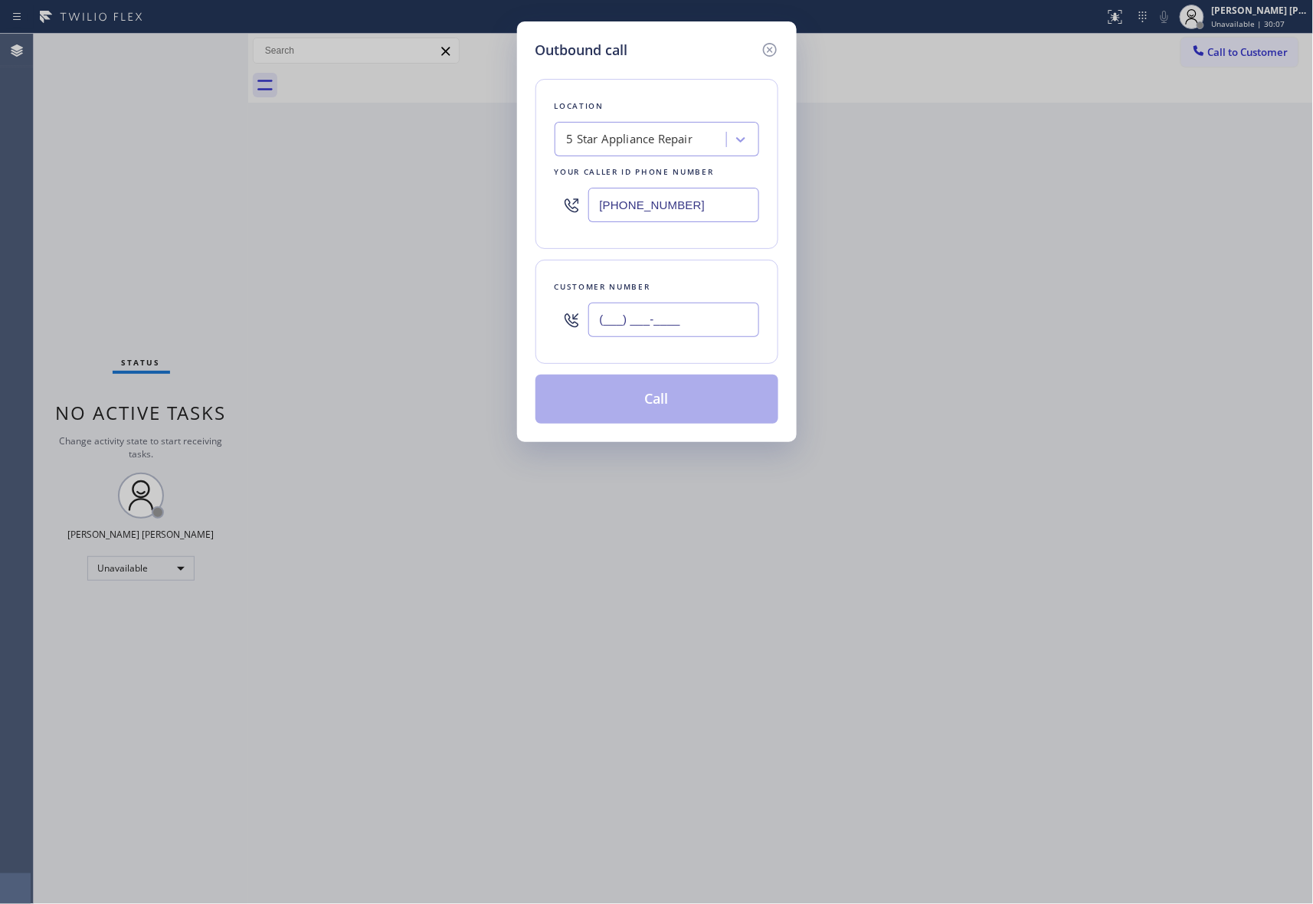
click at [673, 331] on input "(___) ___-____" at bounding box center [673, 320] width 171 height 34
paste input "917) 679-4004"
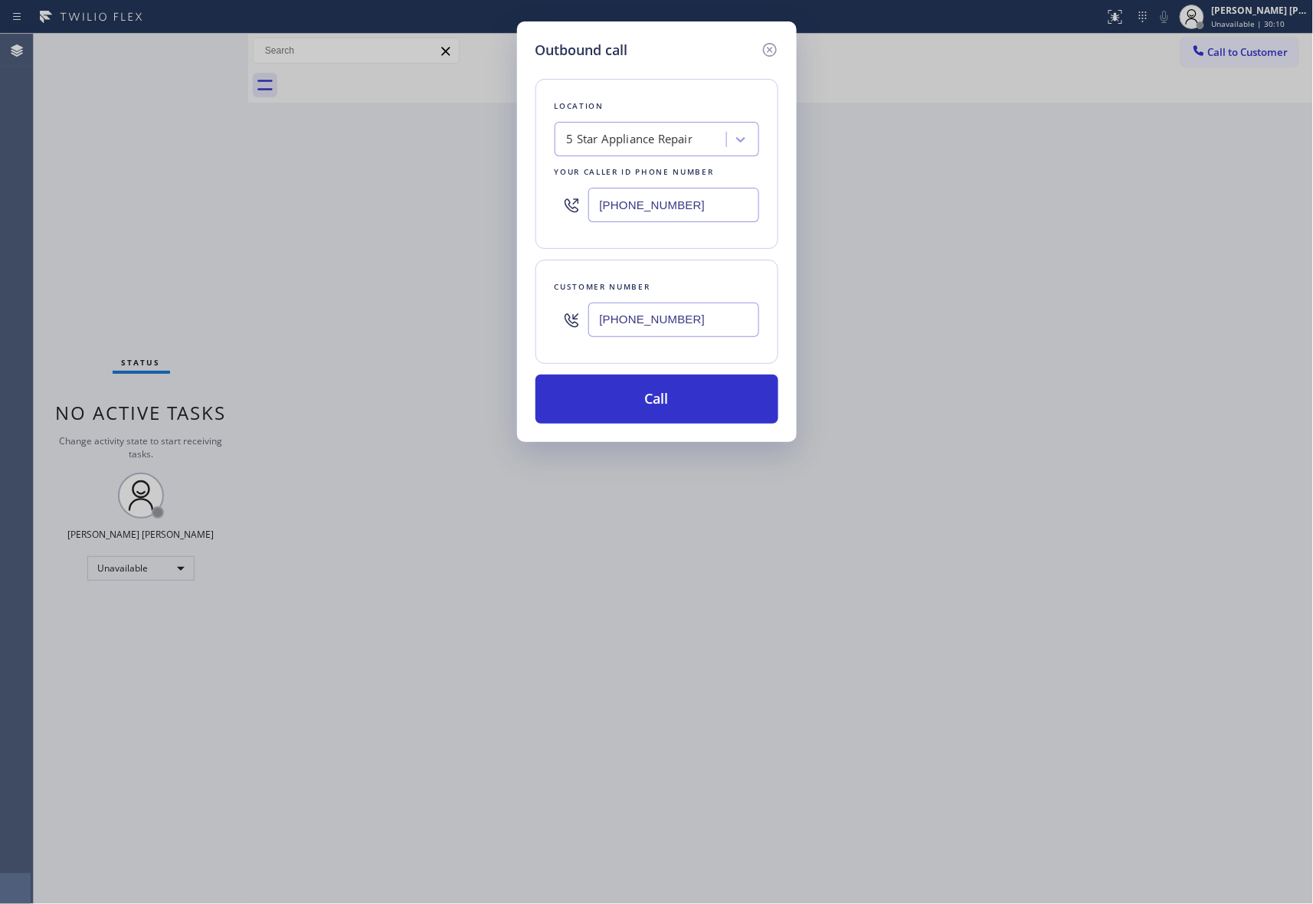
type input "[PHONE_NUMBER]"
drag, startPoint x: 772, startPoint y: 48, endPoint x: 752, endPoint y: 54, distance: 21.6
click at [772, 48] on icon at bounding box center [770, 50] width 18 height 18
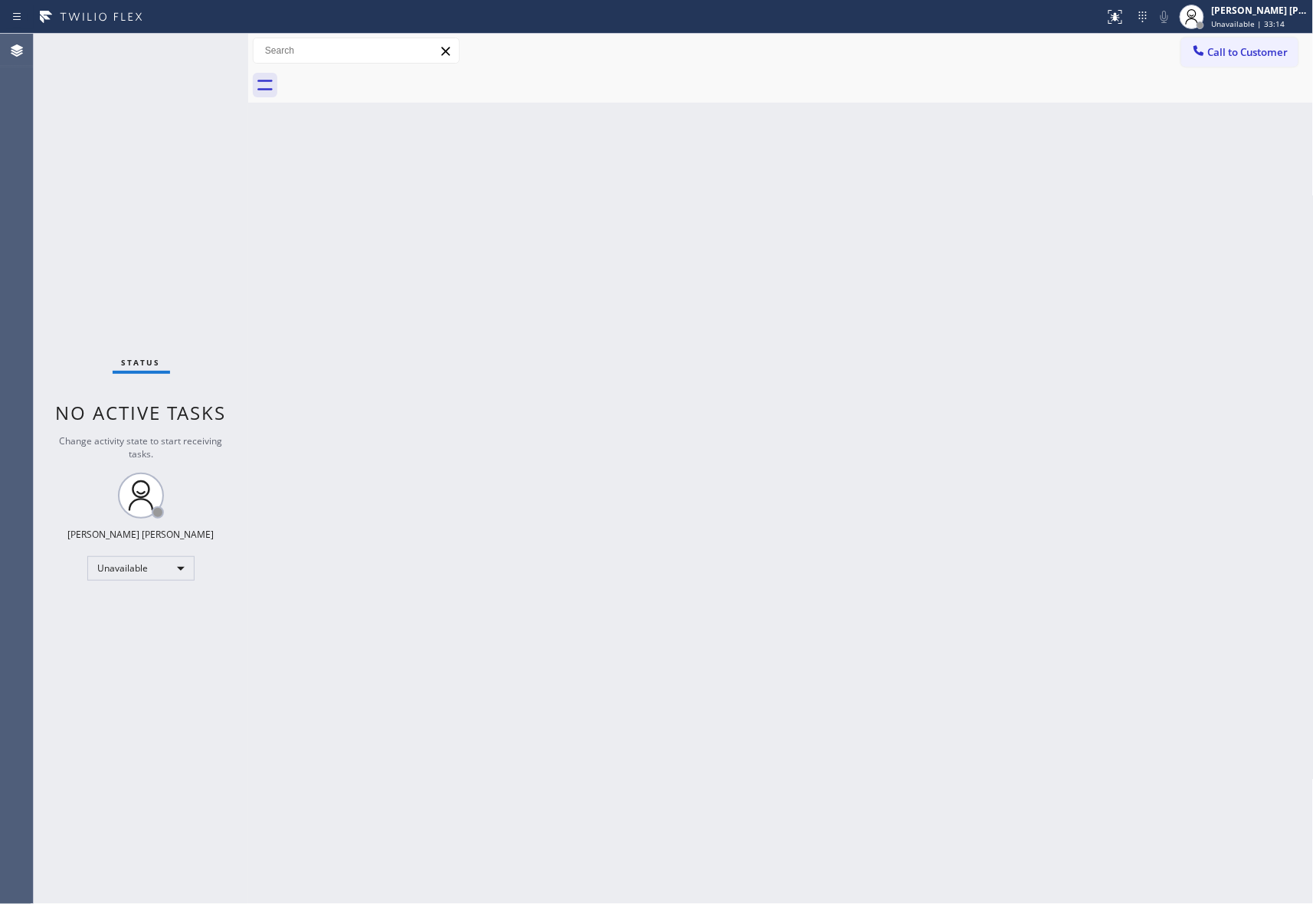
type input "[PHONE_NUMBER]"
click at [1263, 57] on span "Call to Customer" at bounding box center [1248, 52] width 80 height 14
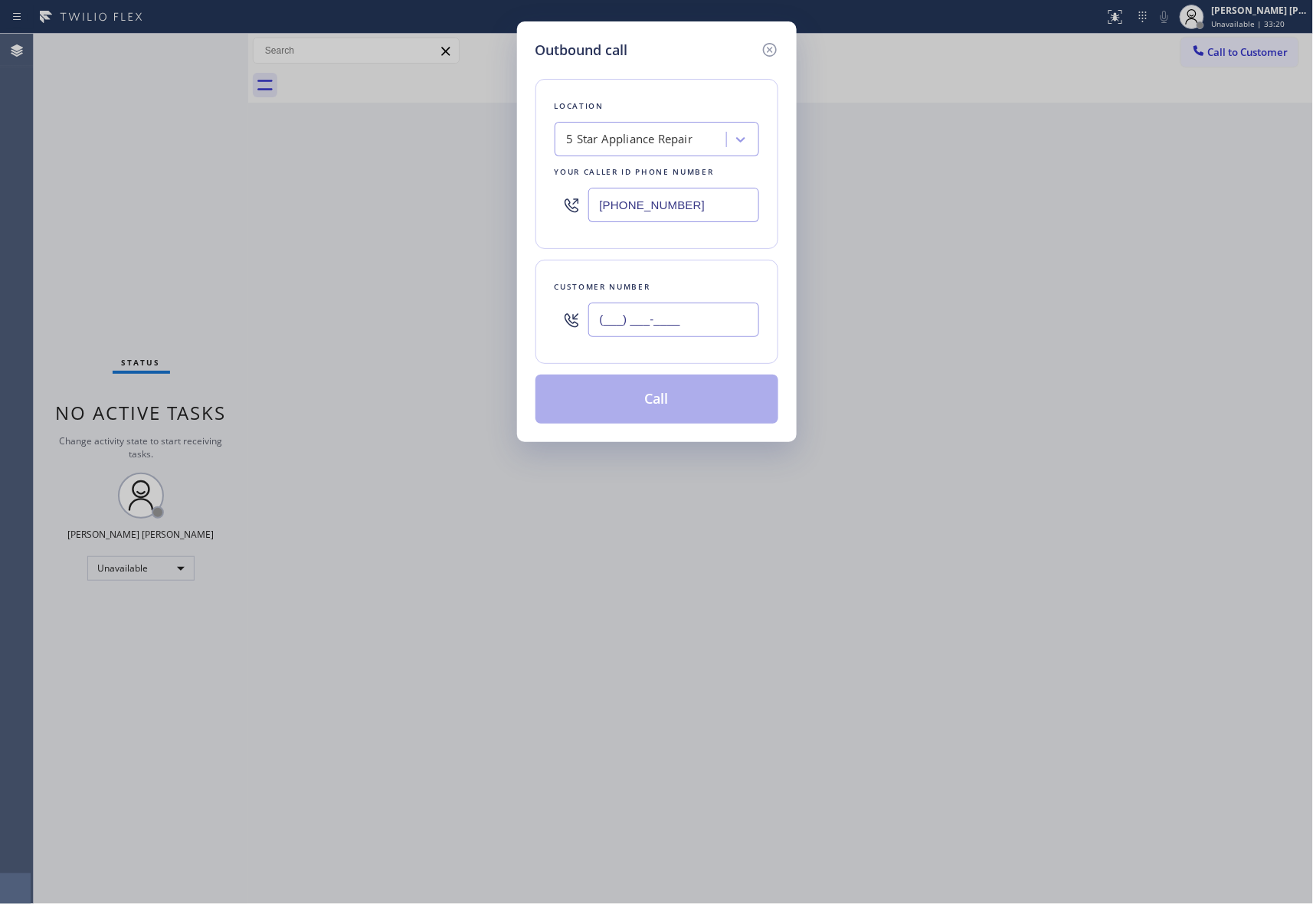
drag, startPoint x: 709, startPoint y: 319, endPoint x: 553, endPoint y: 304, distance: 156.3
click at [553, 304] on div "Customer number (___) ___-____" at bounding box center [657, 312] width 243 height 104
paste input "786) 800-2382"
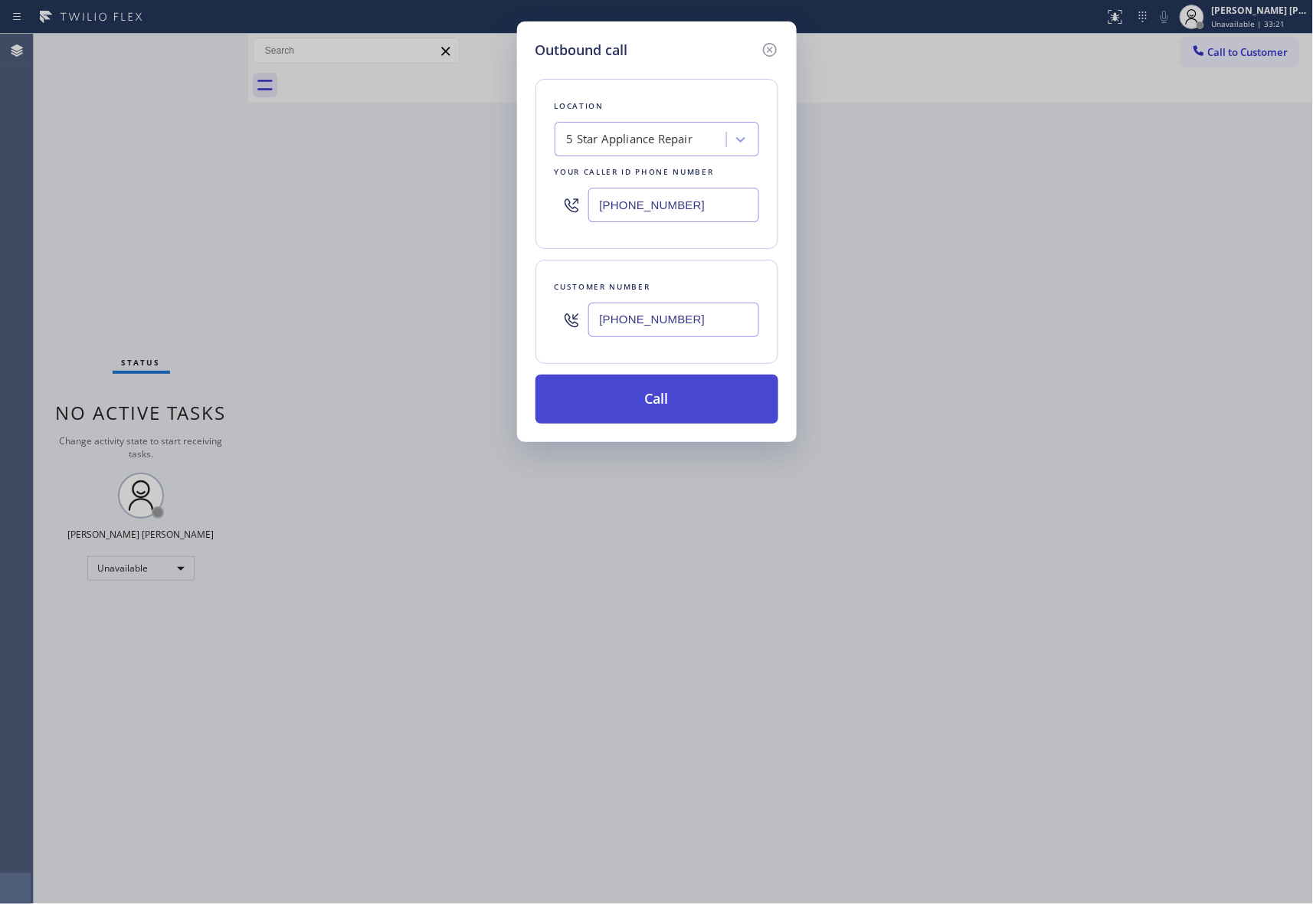
type input "[PHONE_NUMBER]"
click at [690, 401] on button "Call" at bounding box center [657, 399] width 243 height 49
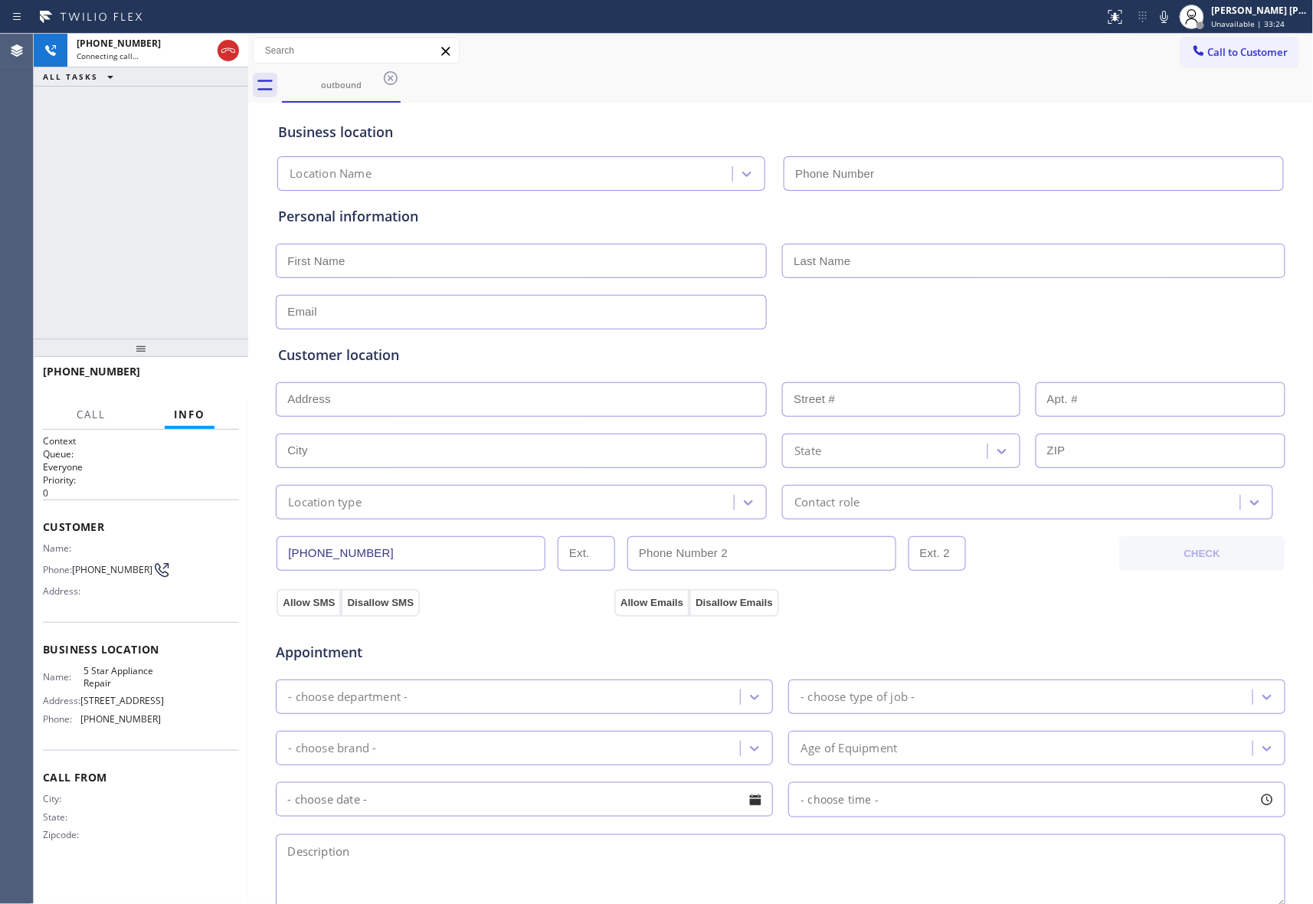
type input "[PHONE_NUMBER]"
click at [221, 43] on icon at bounding box center [228, 50] width 18 height 18
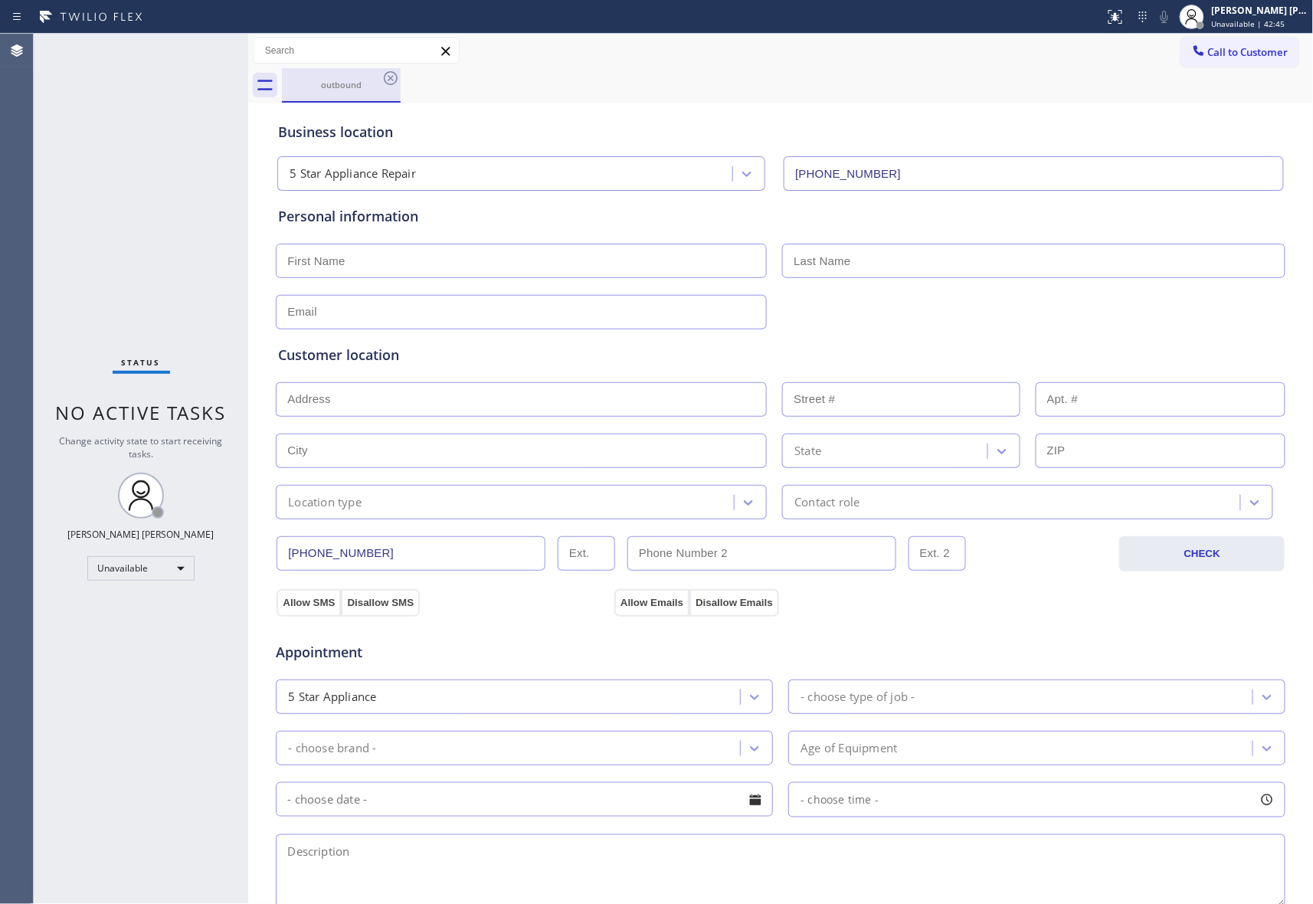
drag, startPoint x: 354, startPoint y: 87, endPoint x: 372, endPoint y: 87, distance: 17.6
click at [355, 87] on div "outbound" at bounding box center [341, 84] width 116 height 11
click at [398, 81] on icon at bounding box center [391, 78] width 18 height 18
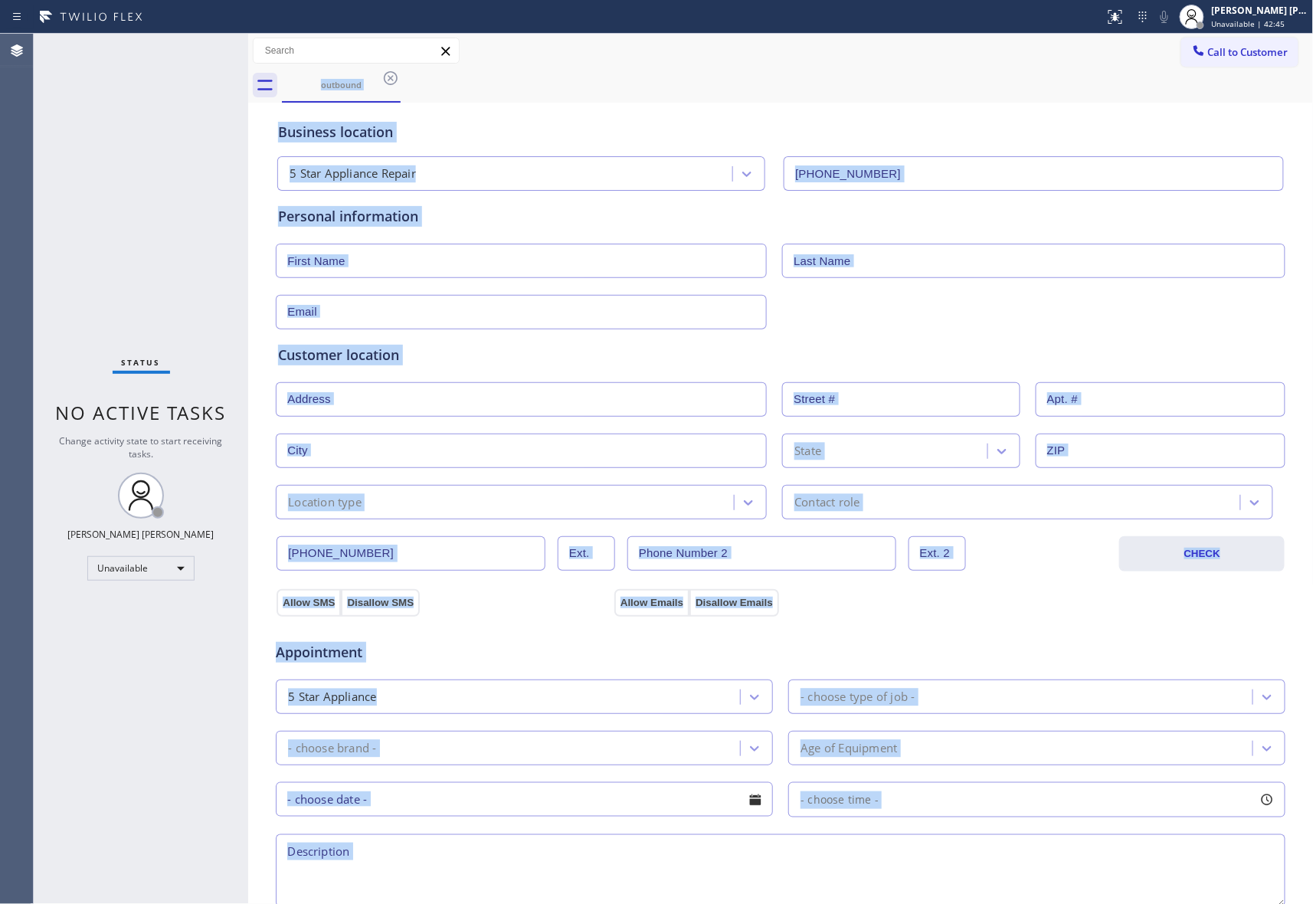
click at [397, 80] on div "outbound" at bounding box center [798, 85] width 1032 height 34
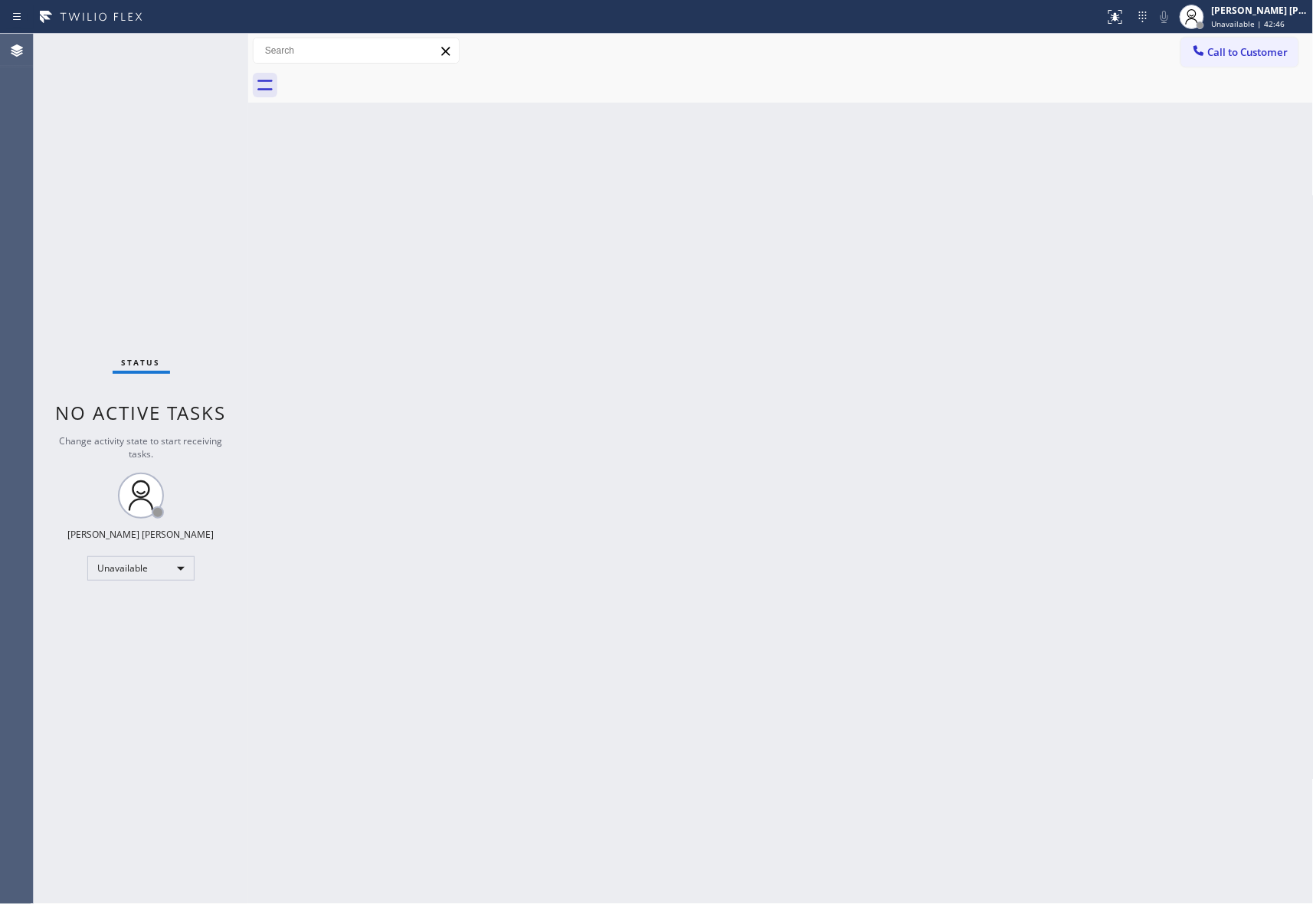
click at [397, 80] on div at bounding box center [798, 85] width 1032 height 34
click at [1270, 54] on span "Call to Customer" at bounding box center [1248, 52] width 80 height 14
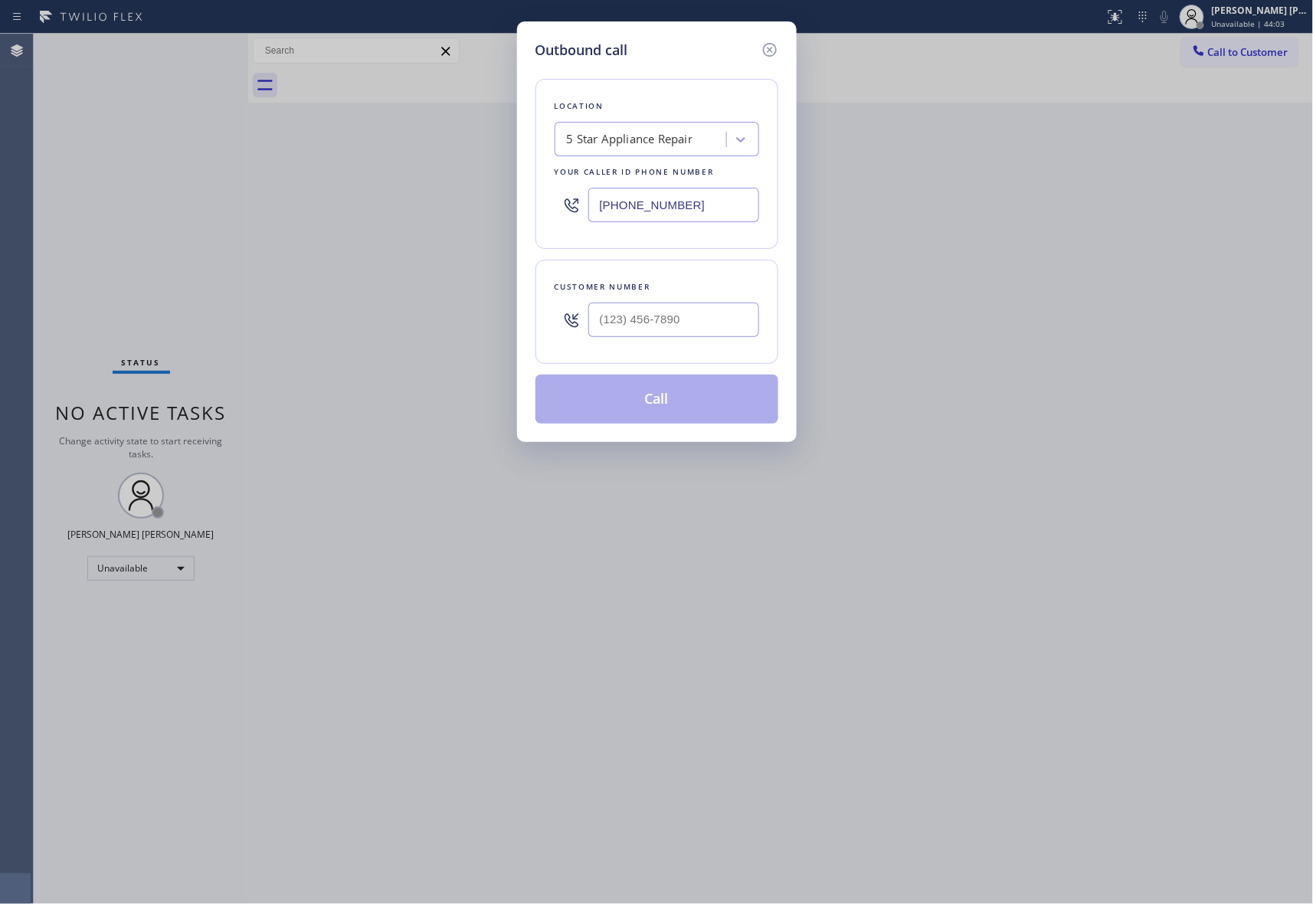
drag, startPoint x: 720, startPoint y: 199, endPoint x: 331, endPoint y: 154, distance: 391.8
click at [326, 160] on div "Outbound call Location 5 Star Appliance Repair Your caller id phone number [PHO…" at bounding box center [656, 452] width 1313 height 904
paste input "253) 886-424"
type input "[PHONE_NUMBER]"
drag, startPoint x: 700, startPoint y: 328, endPoint x: 399, endPoint y: 283, distance: 304.4
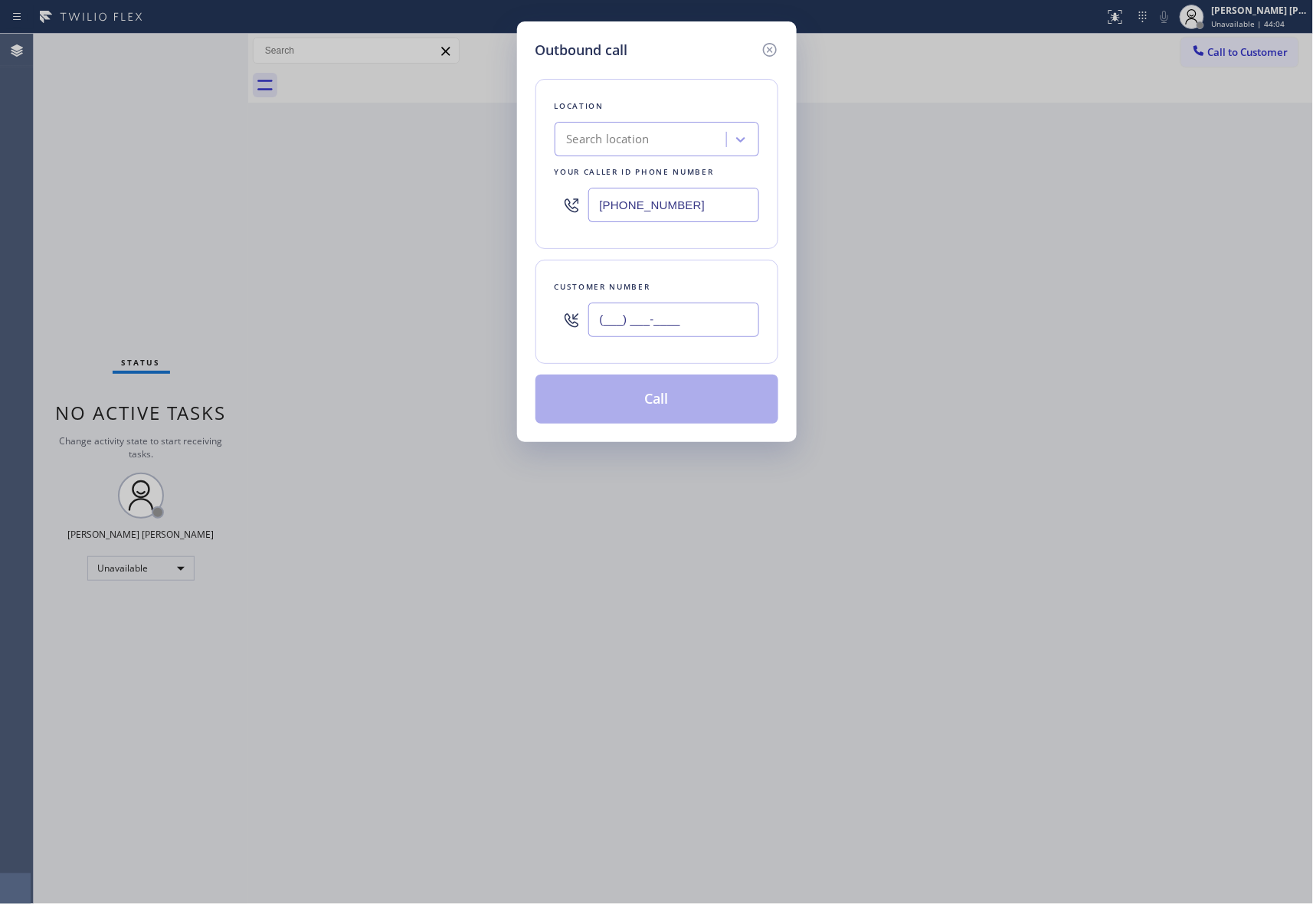
click at [399, 283] on div "Outbound call Location Search location Your caller id phone number [PHONE_NUMBE…" at bounding box center [656, 452] width 1313 height 904
paste input "253) 886-4242"
type input "[PHONE_NUMBER]"
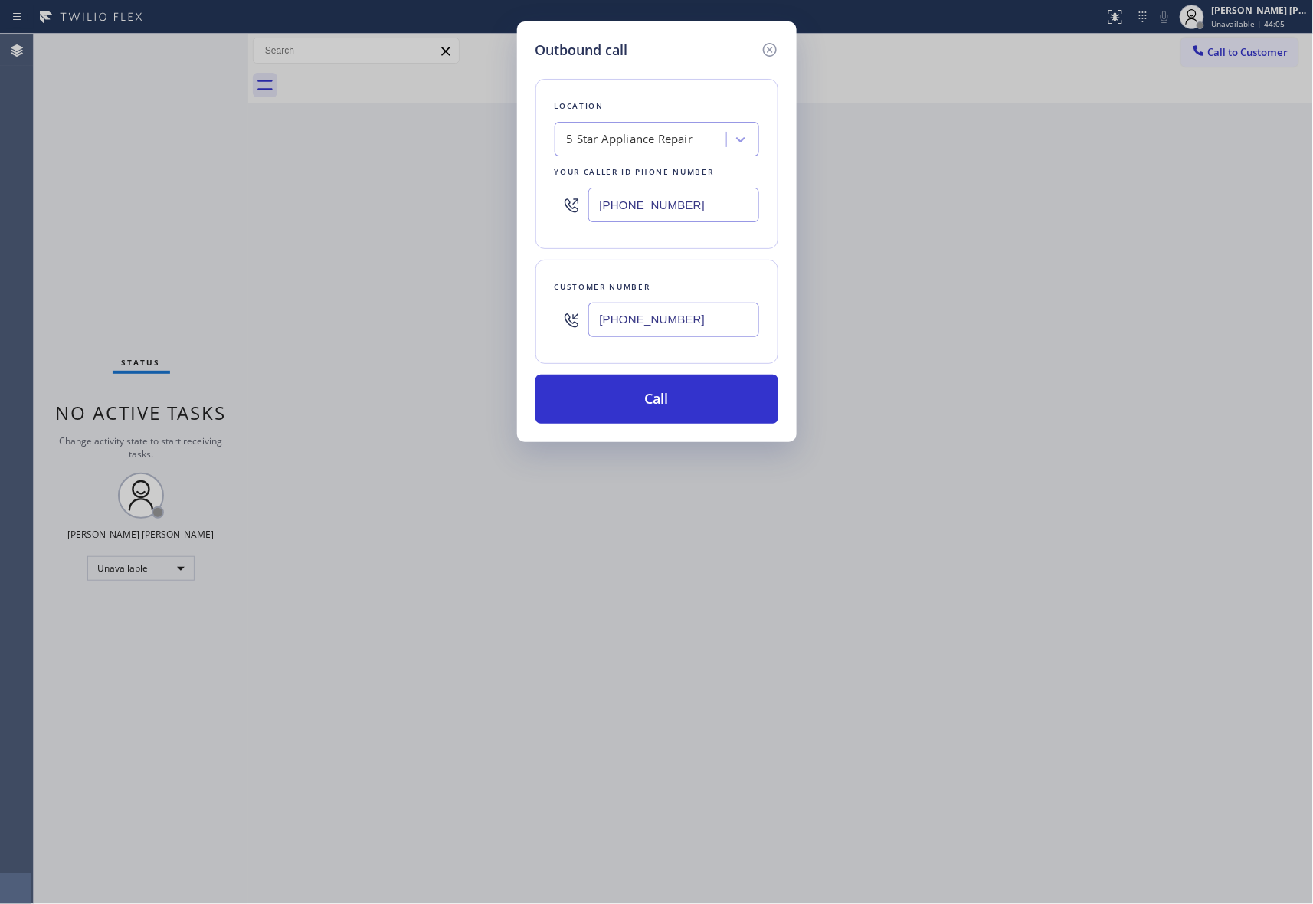
type input "[PHONE_NUMBER]"
click at [433, 170] on div "Outbound call Location 5 Star Appliance Repair Your caller id phone number [PHO…" at bounding box center [656, 452] width 1313 height 904
paste input "253) 303-5296"
type input "[PHONE_NUMBER]"
click at [690, 400] on button "Call" at bounding box center [657, 399] width 243 height 49
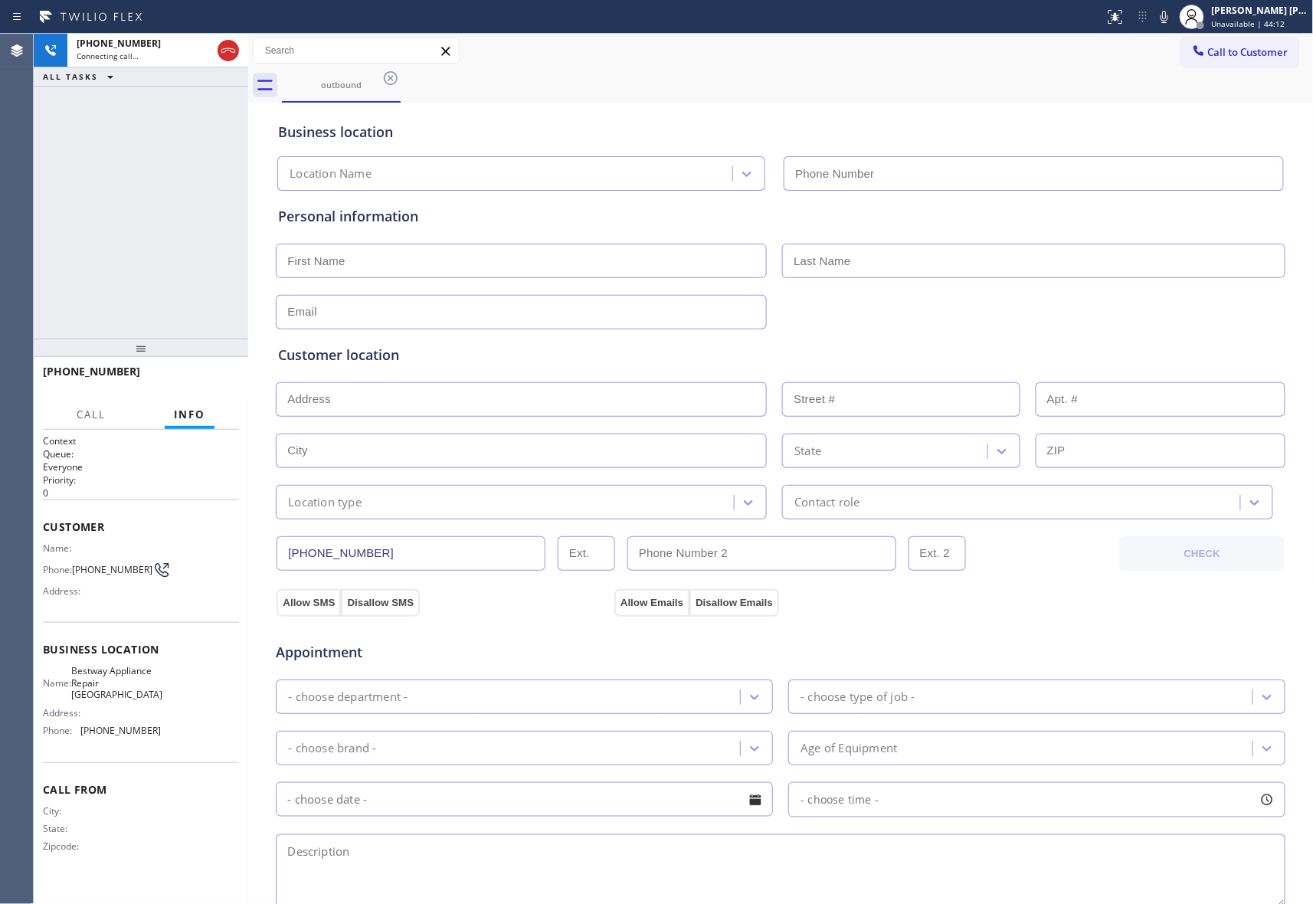
type input "[PHONE_NUMBER]"
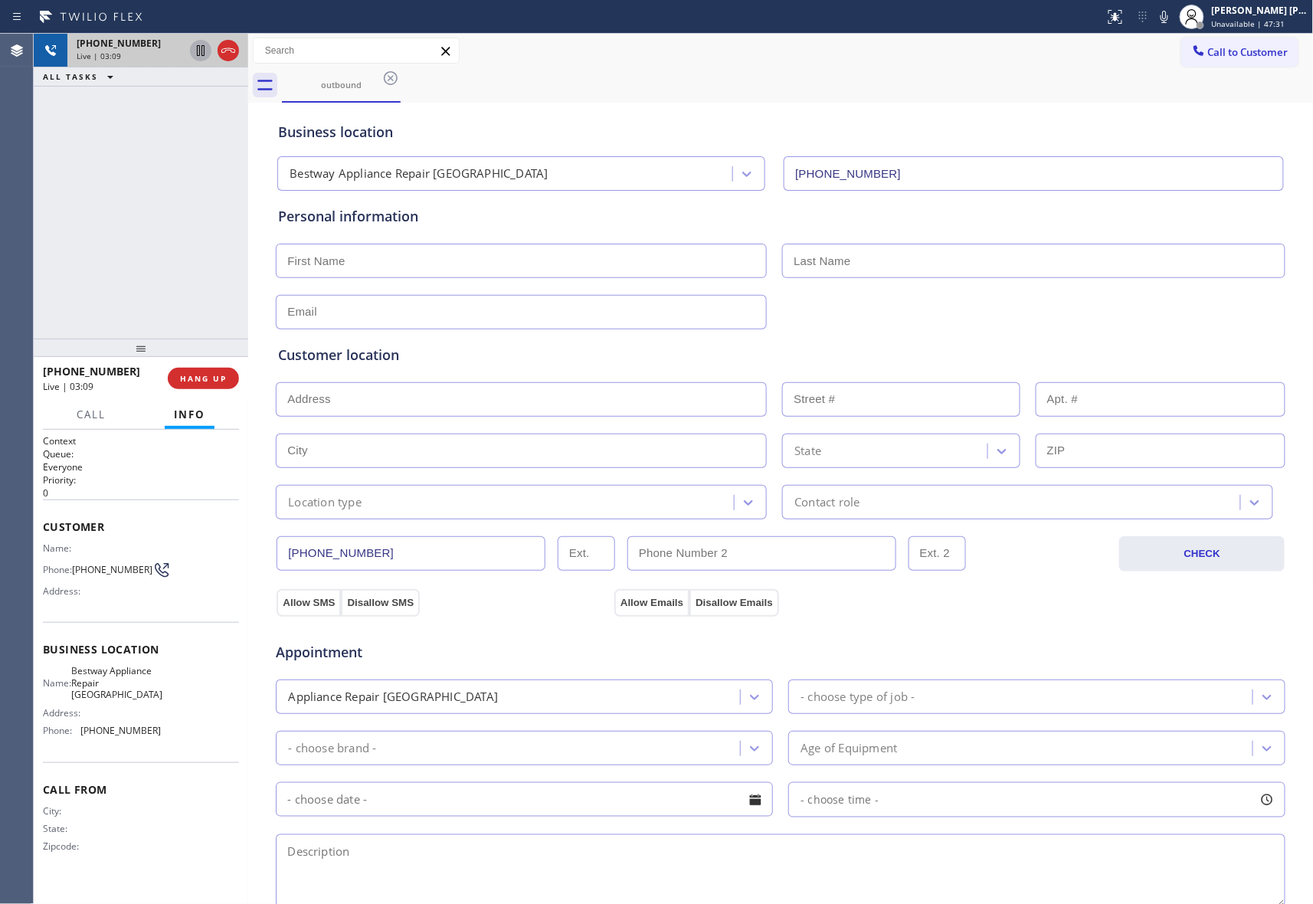
click at [202, 50] on icon at bounding box center [201, 50] width 8 height 11
click at [197, 49] on icon at bounding box center [200, 50] width 11 height 11
click at [215, 374] on button "HANG UP" at bounding box center [203, 378] width 71 height 21
click at [383, 256] on input "text" at bounding box center [521, 261] width 491 height 34
paste input "Sukrija"
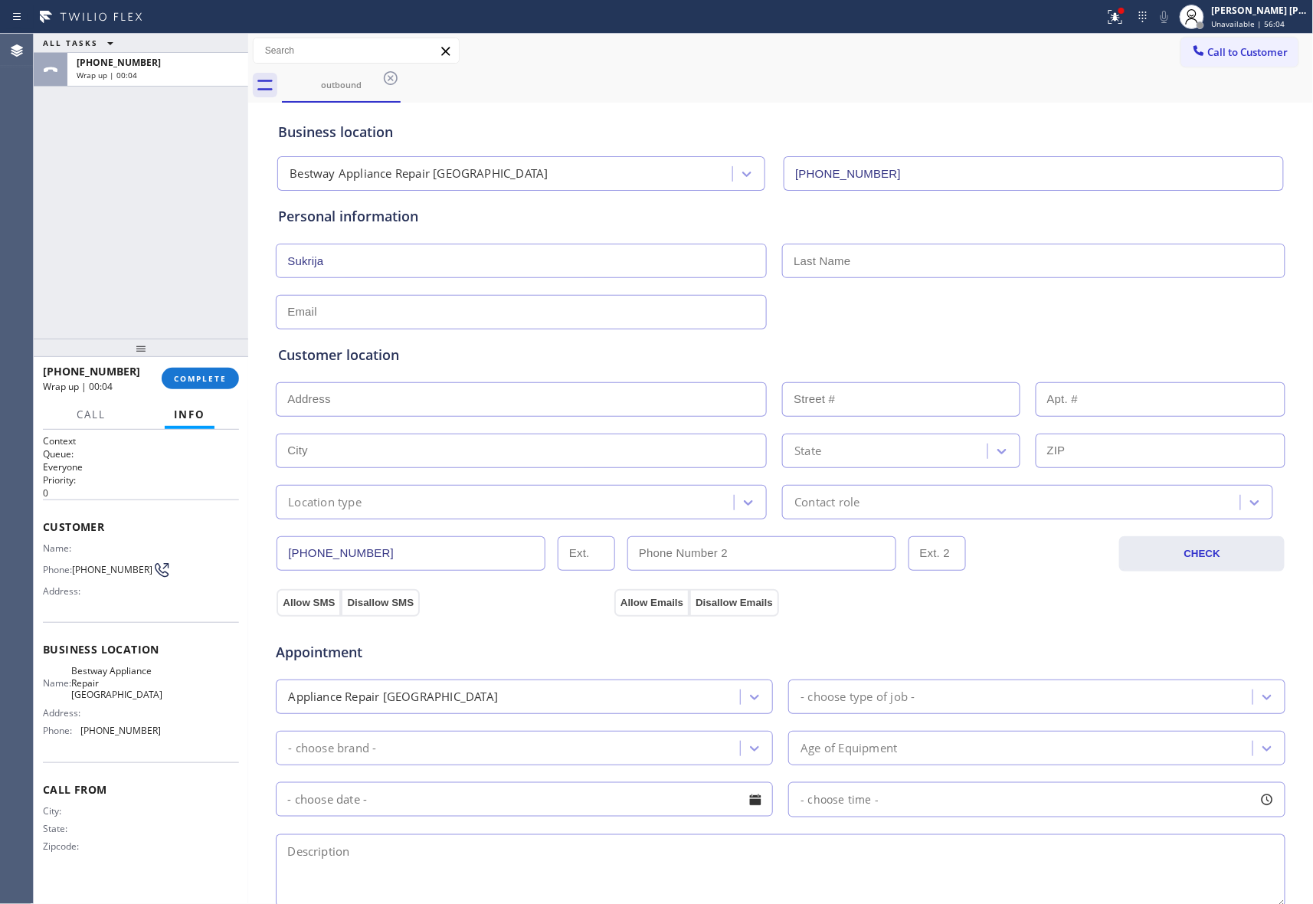
type input "Sukrija"
click at [920, 254] on input "text" at bounding box center [1033, 261] width 503 height 34
paste input "Isic"
type input "Isic"
click at [432, 322] on input "text" at bounding box center [521, 312] width 491 height 34
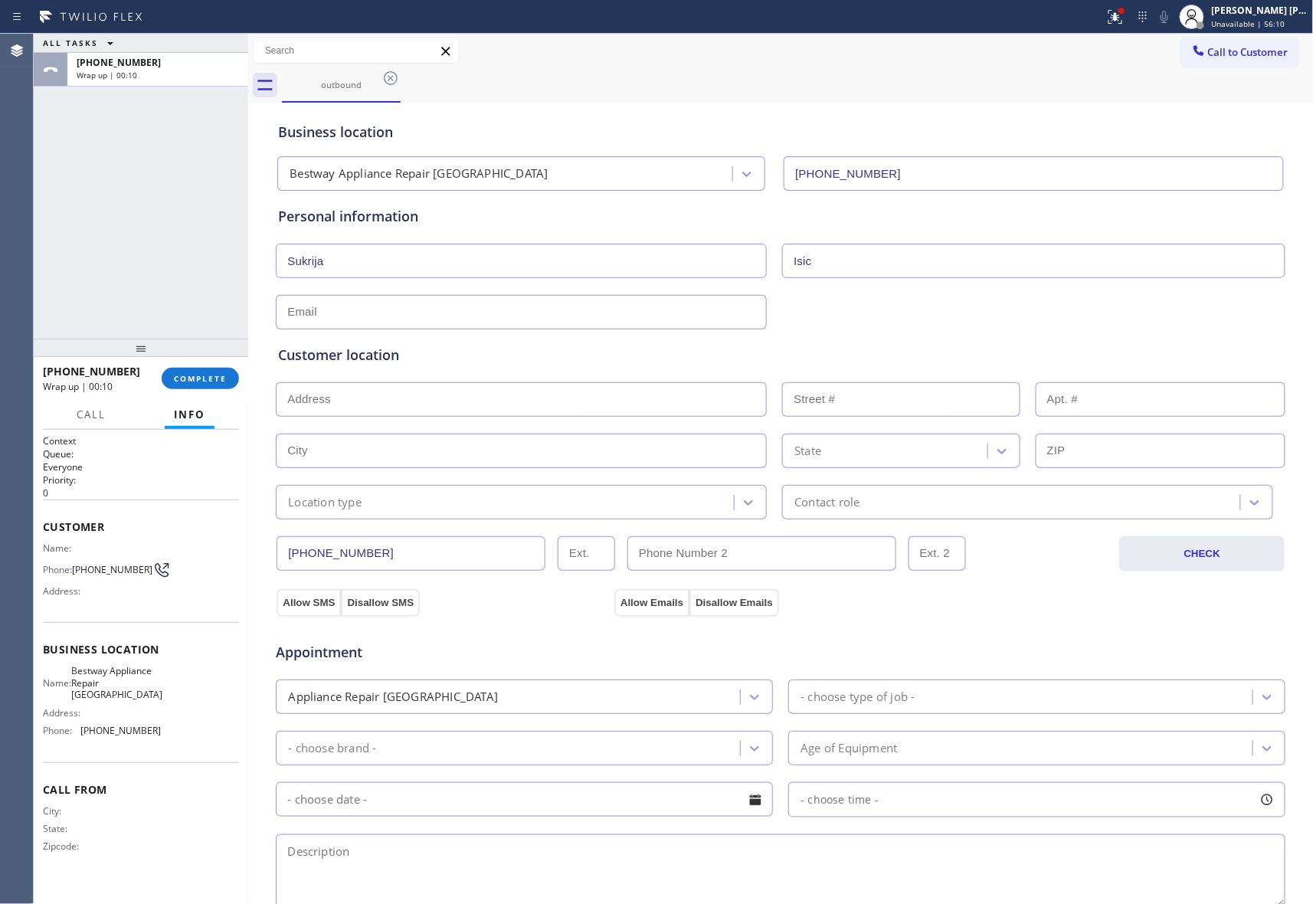
paste input "[EMAIL_ADDRESS][DOMAIN_NAME]"
type input "[EMAIL_ADDRESS][DOMAIN_NAME]"
click at [357, 405] on input "text" at bounding box center [521, 399] width 491 height 34
click at [418, 401] on input "text" at bounding box center [521, 399] width 491 height 34
paste input "[STREET_ADDRESS]"
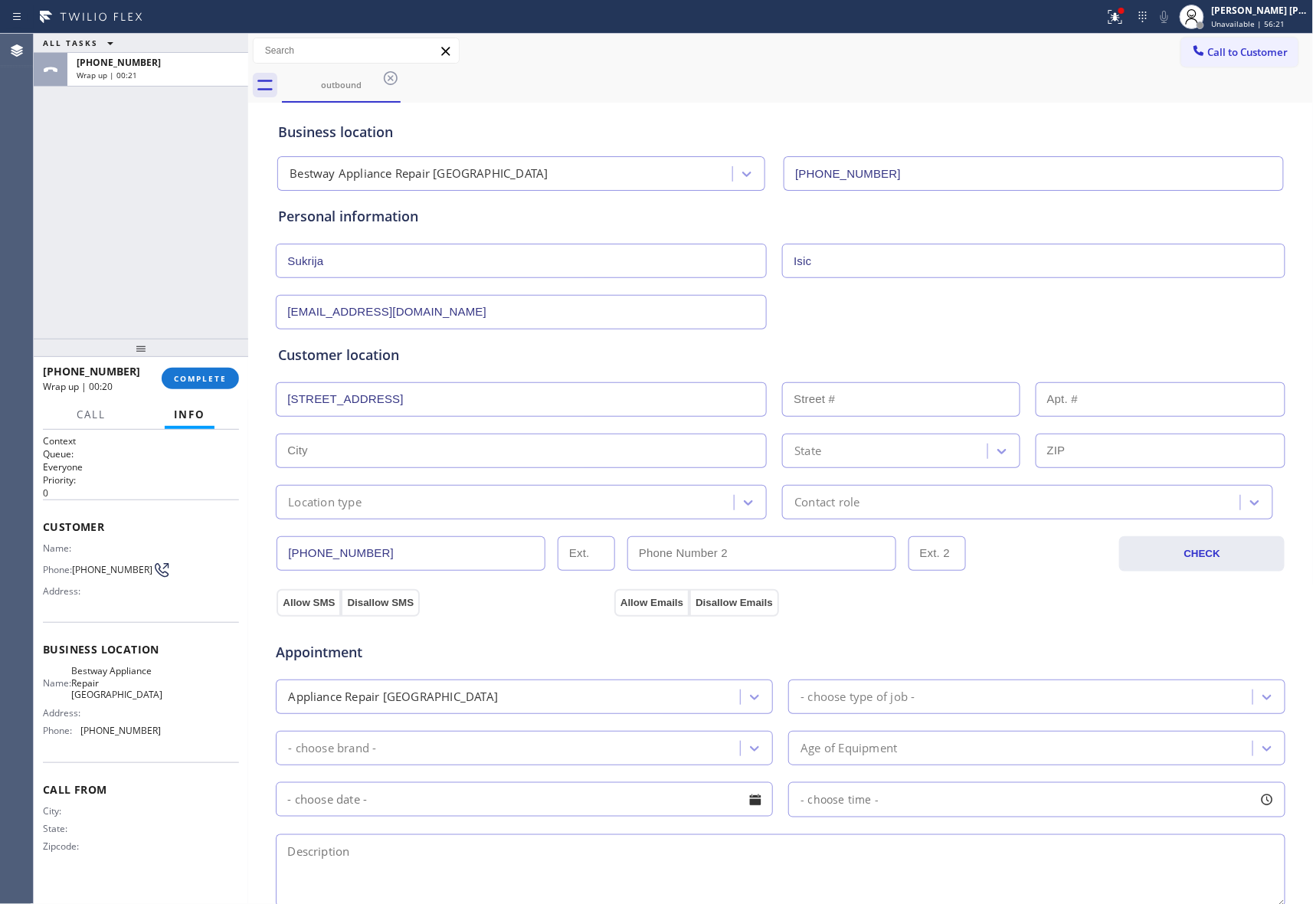
type input "[STREET_ADDRESS]"
type input "23220"
type input "Kent"
type input "98032"
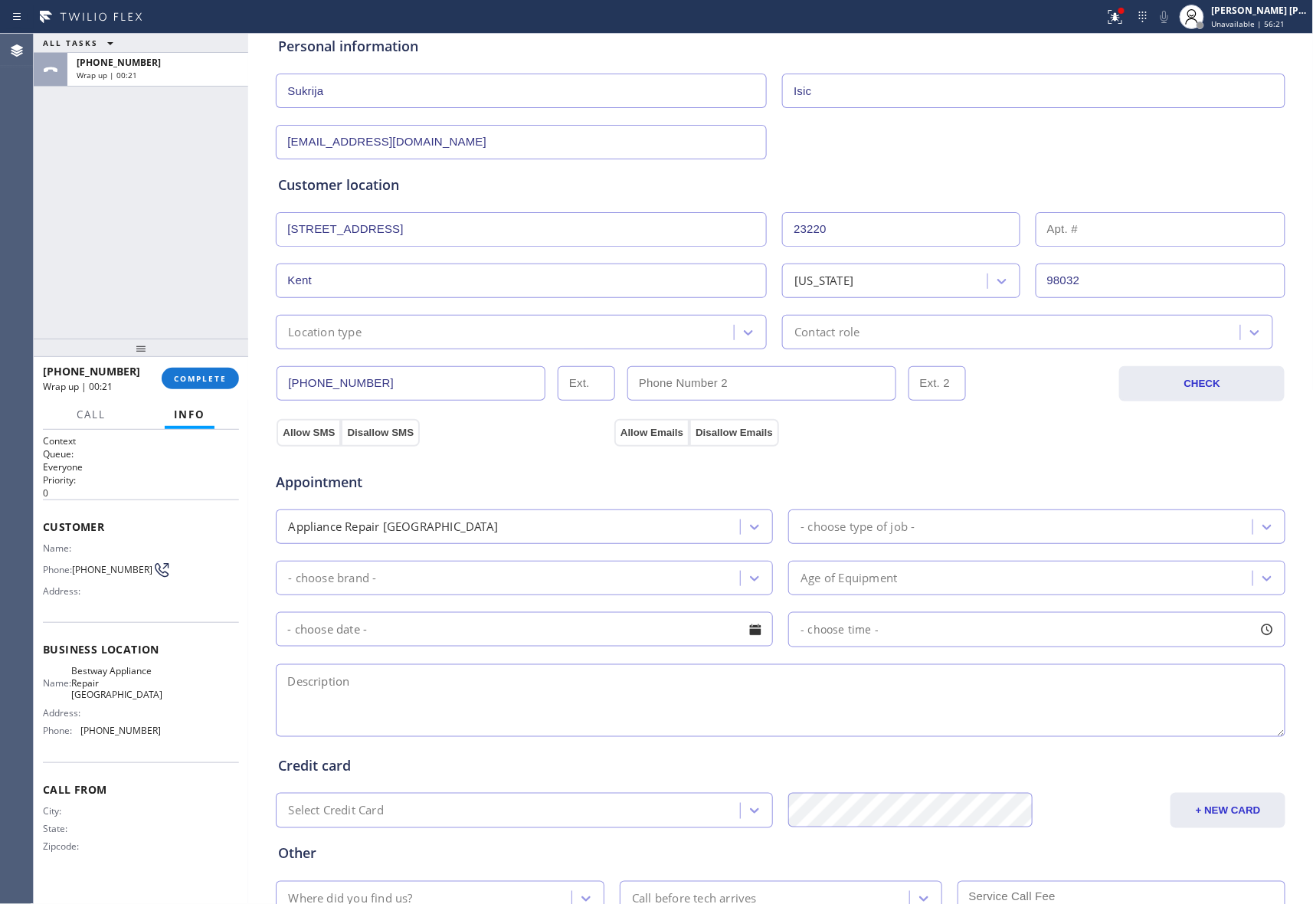
scroll to position [288, 0]
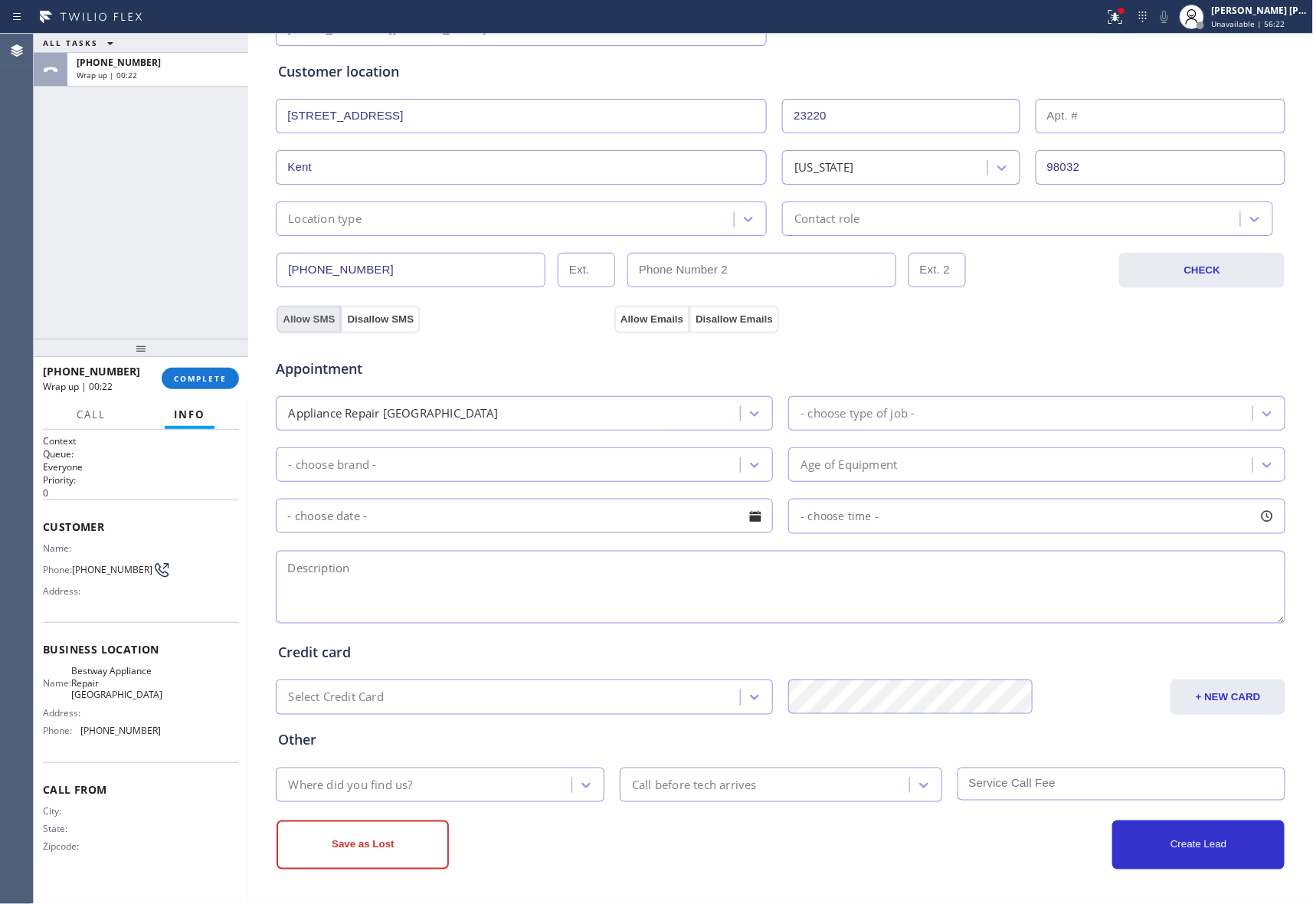
click at [277, 313] on button "Allow SMS" at bounding box center [309, 320] width 64 height 28
click at [642, 316] on button "Allow Emails" at bounding box center [651, 320] width 75 height 28
click at [751, 411] on icon at bounding box center [755, 413] width 9 height 5
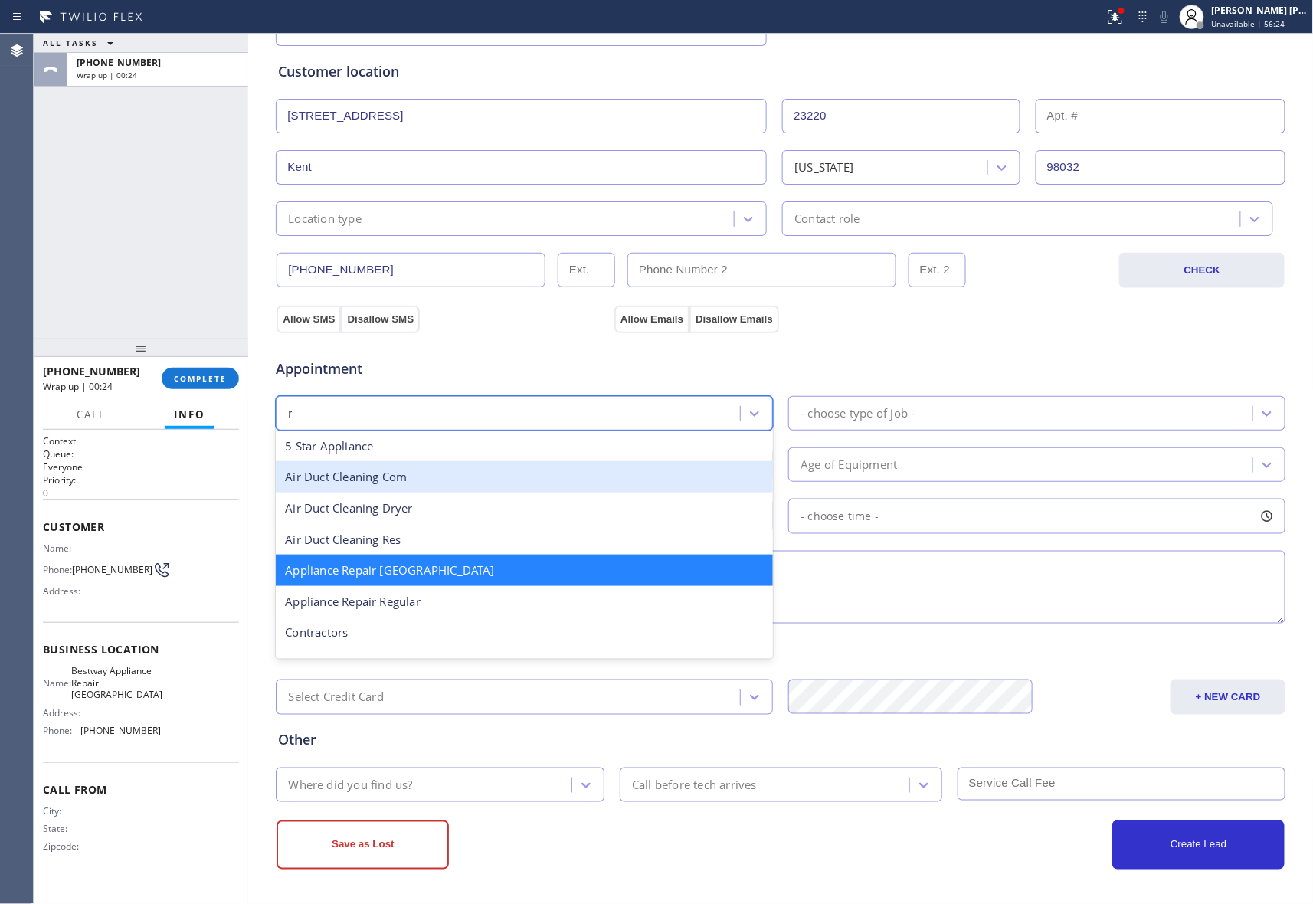
scroll to position [0, 0]
type input "reg"
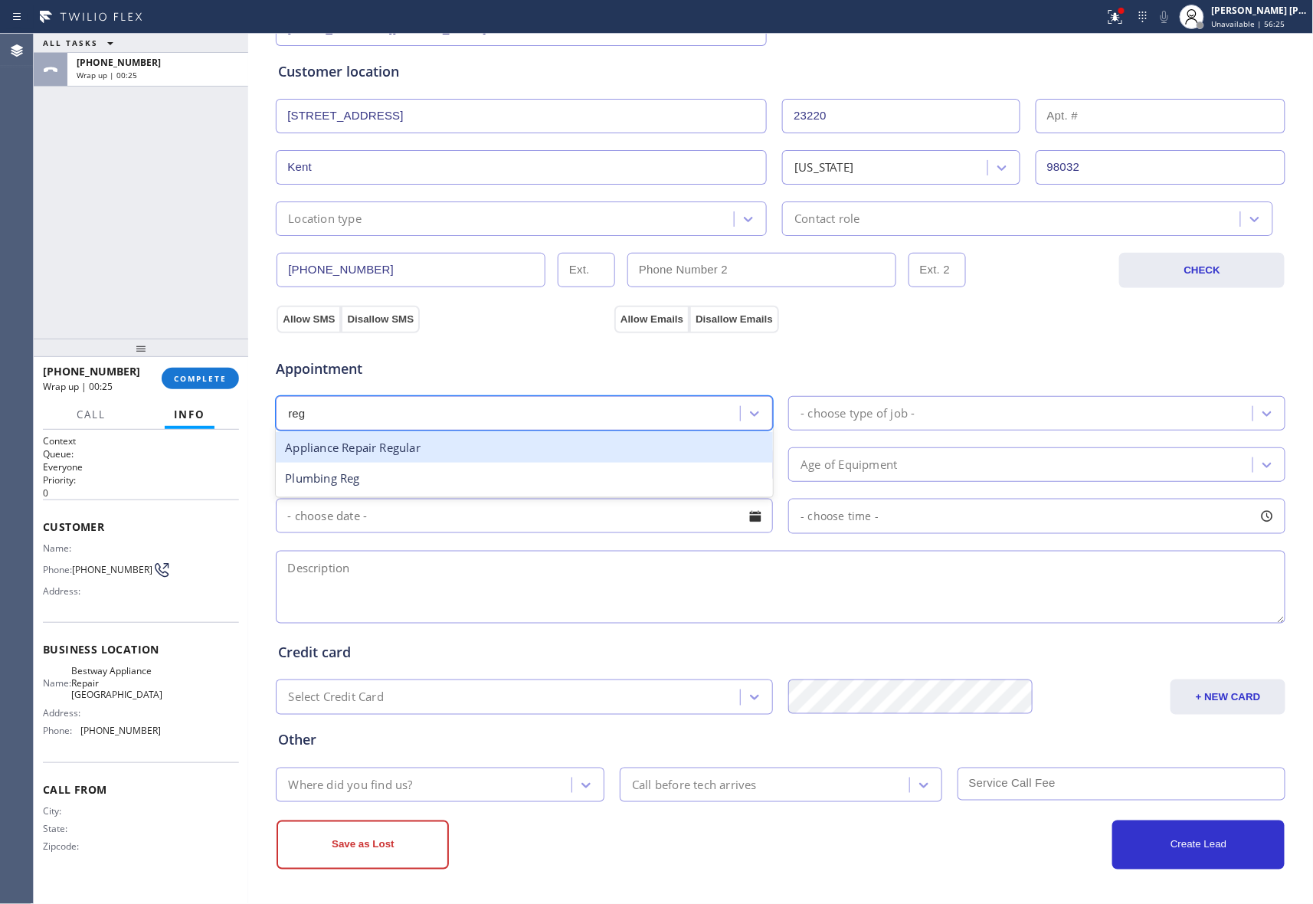
click at [383, 446] on div "Appliance Repair Regular" at bounding box center [524, 447] width 497 height 31
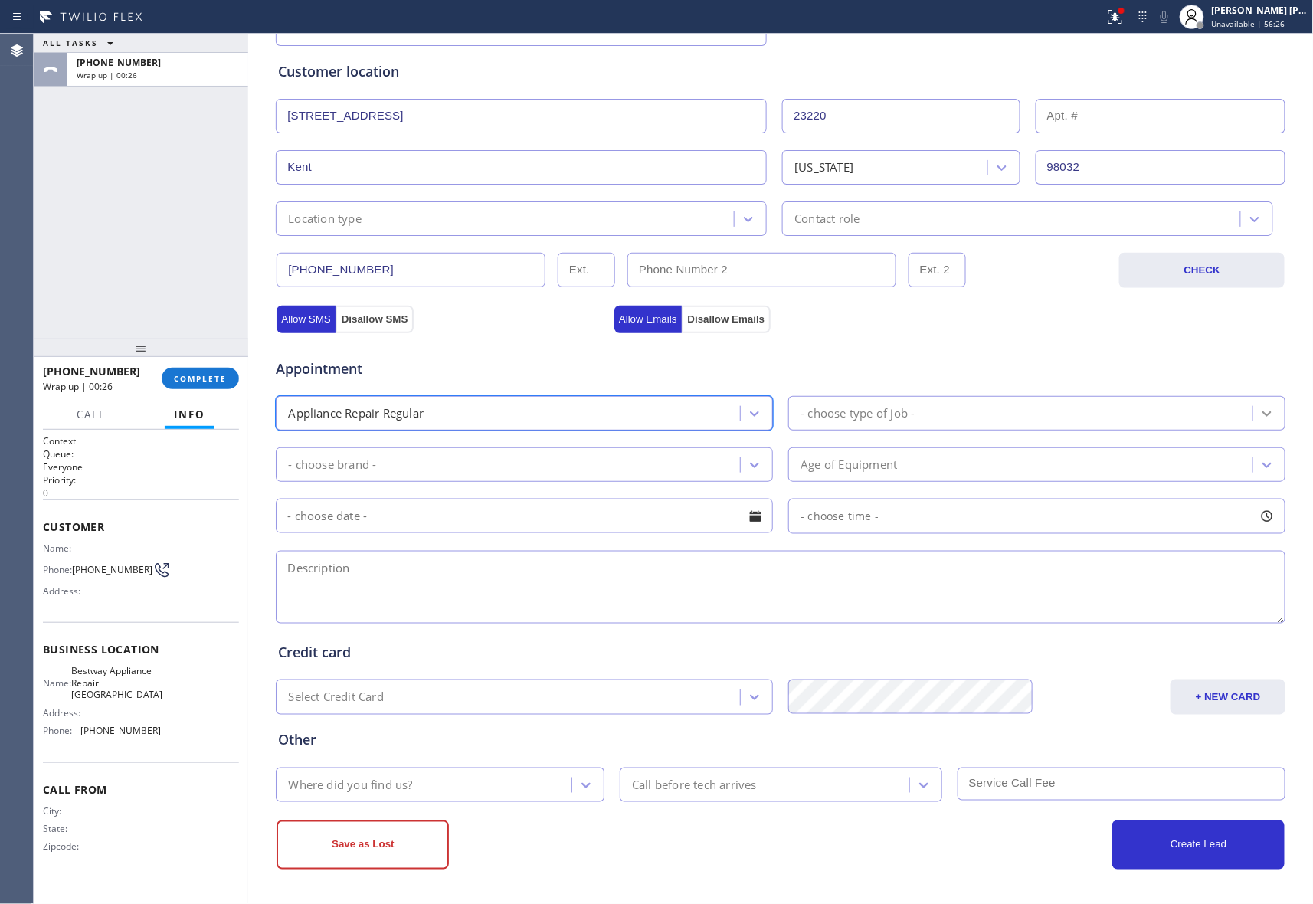
click at [1267, 414] on div at bounding box center [1267, 414] width 28 height 28
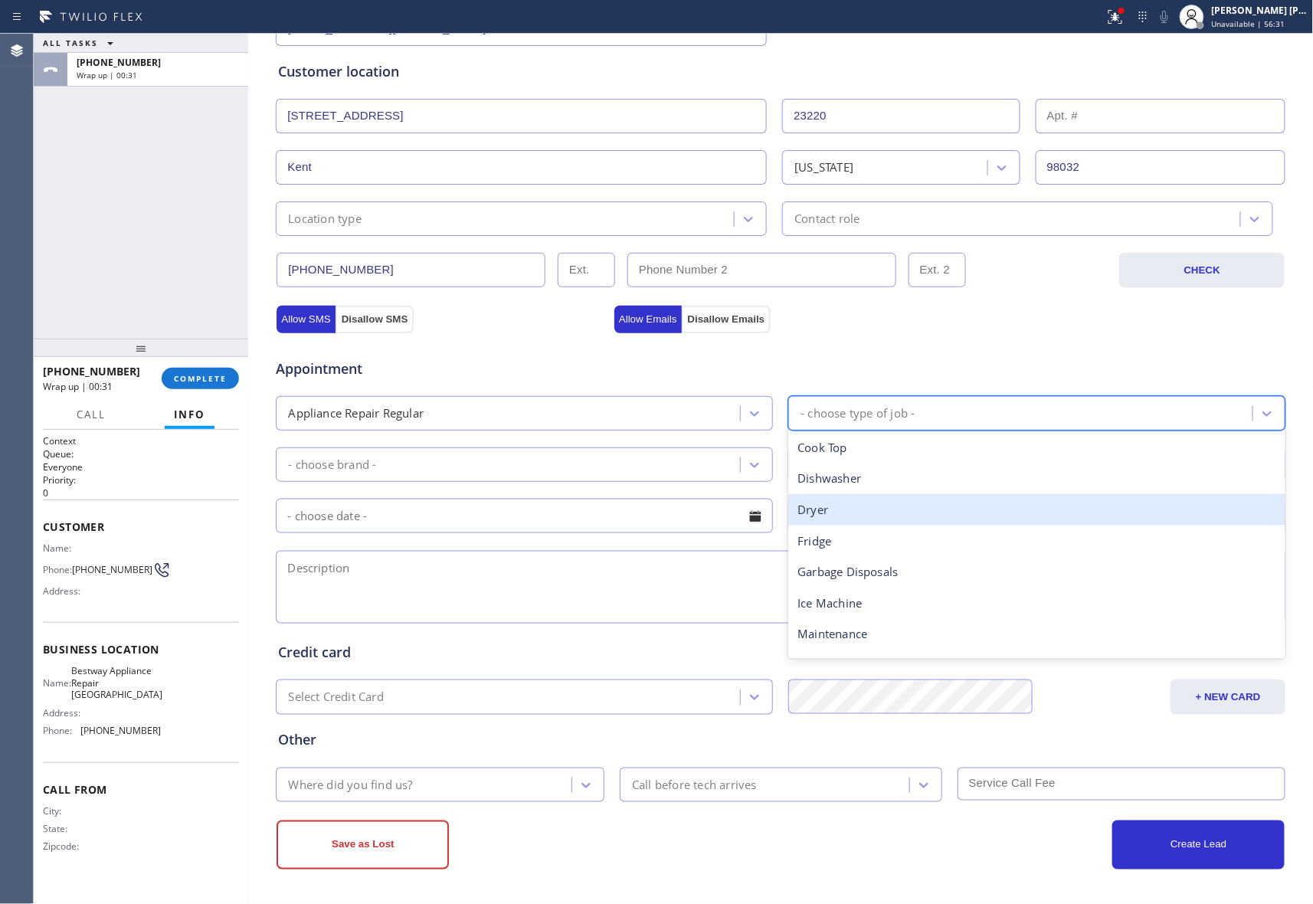
click at [867, 512] on div "Dryer" at bounding box center [1036, 509] width 497 height 31
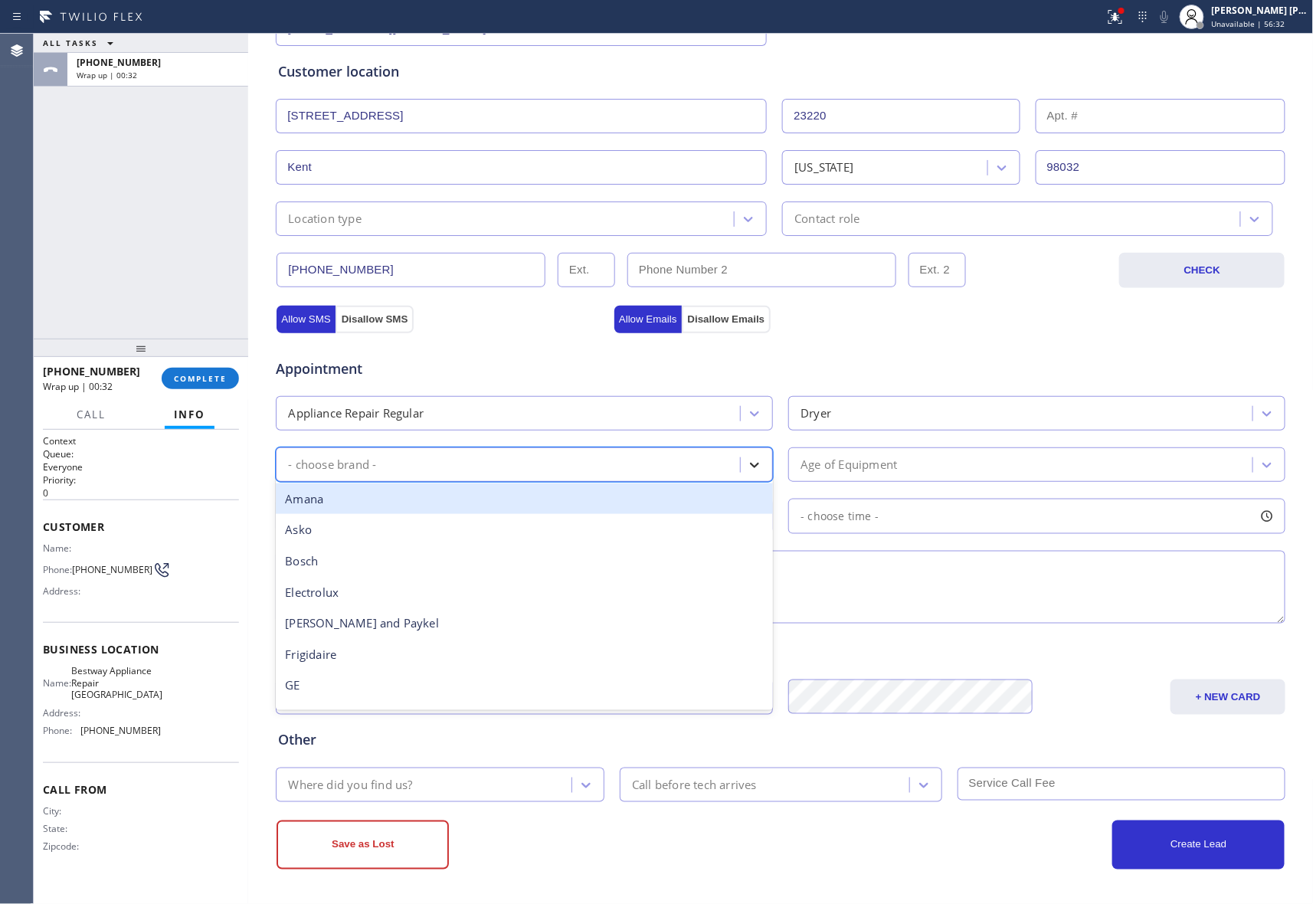
click at [747, 460] on icon at bounding box center [754, 464] width 15 height 15
type input "ge"
click at [348, 500] on div "GE" at bounding box center [524, 498] width 497 height 31
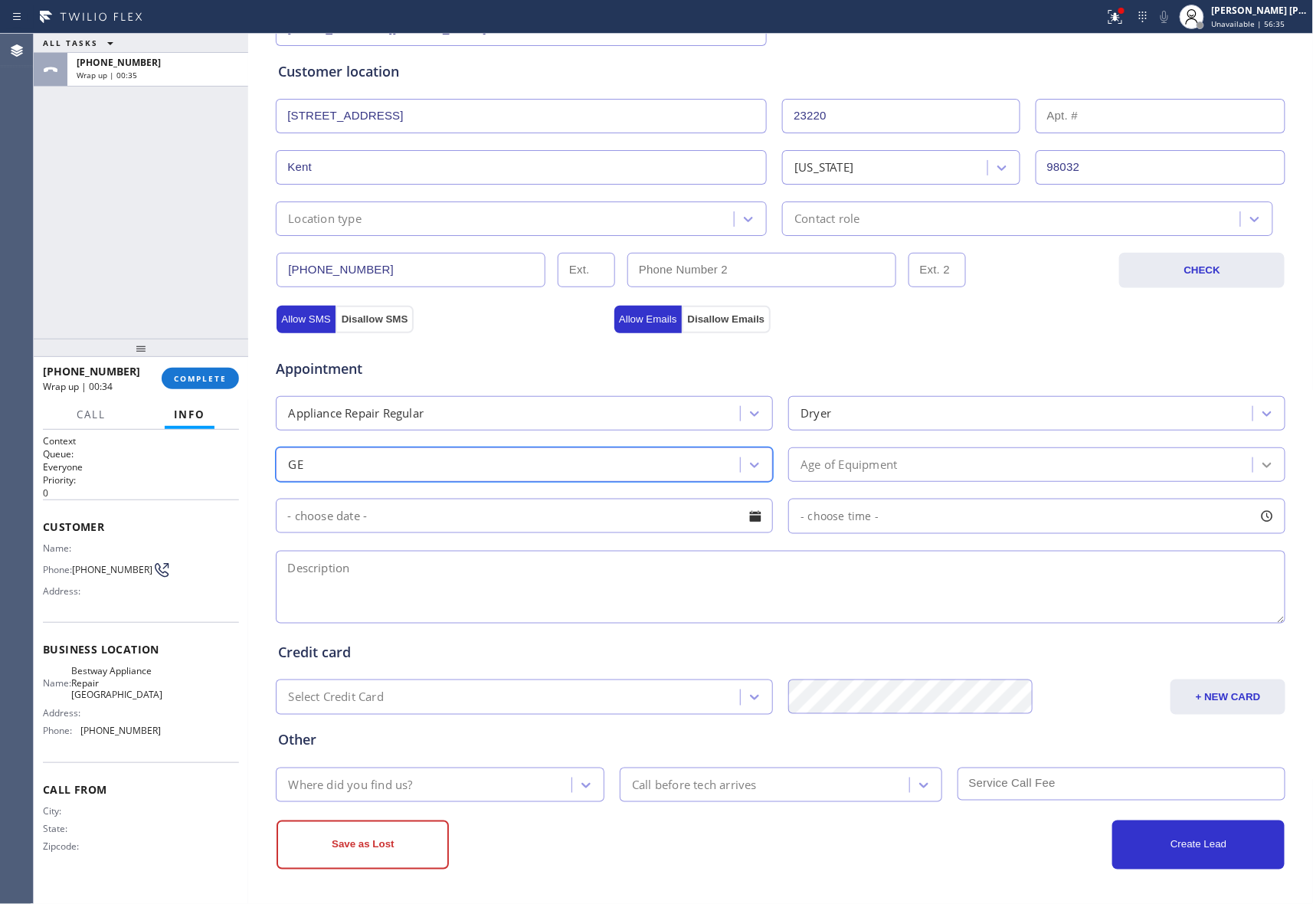
click at [1261, 460] on icon at bounding box center [1267, 464] width 15 height 15
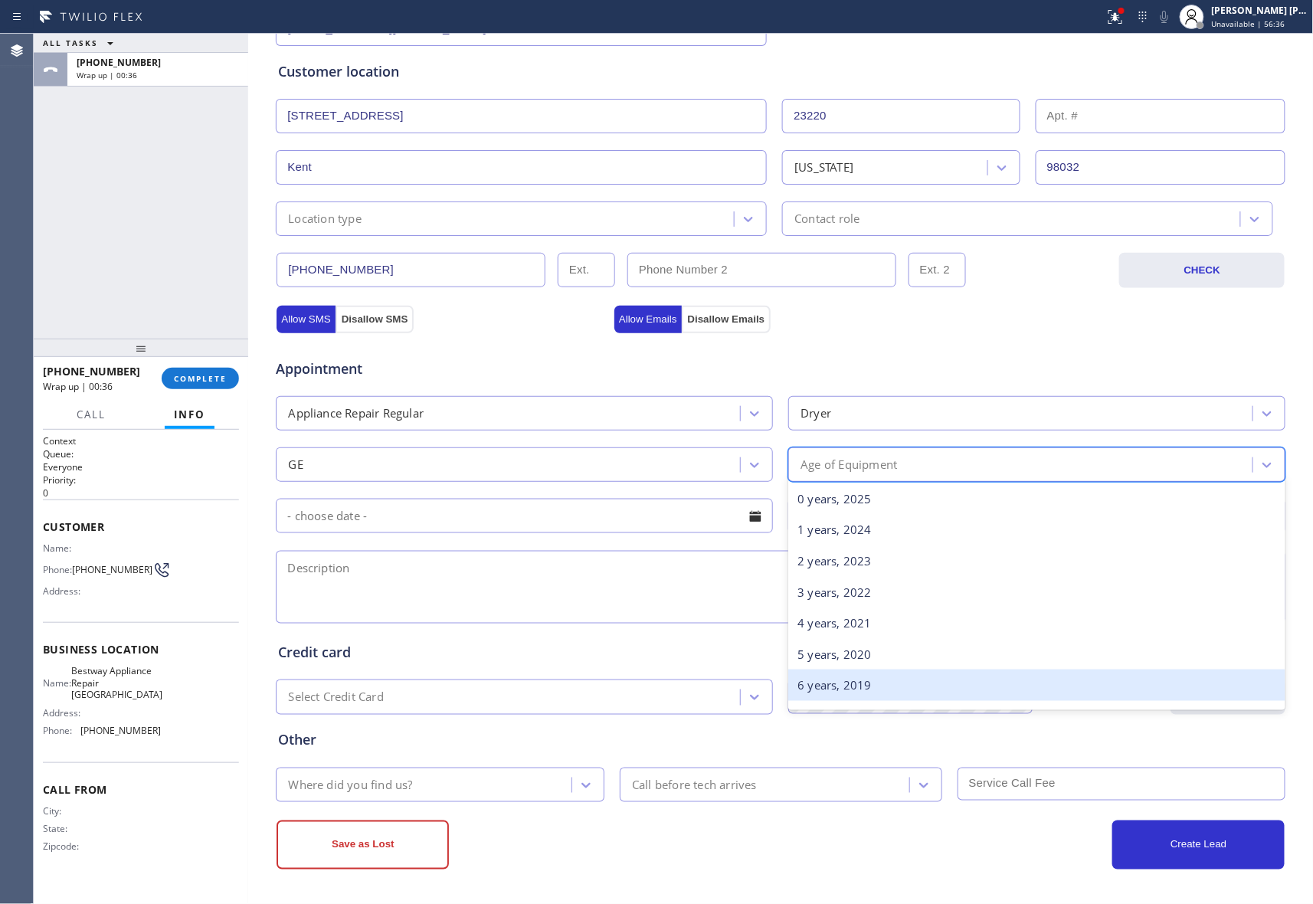
click at [858, 687] on div "6 years, 2019" at bounding box center [1036, 685] width 497 height 31
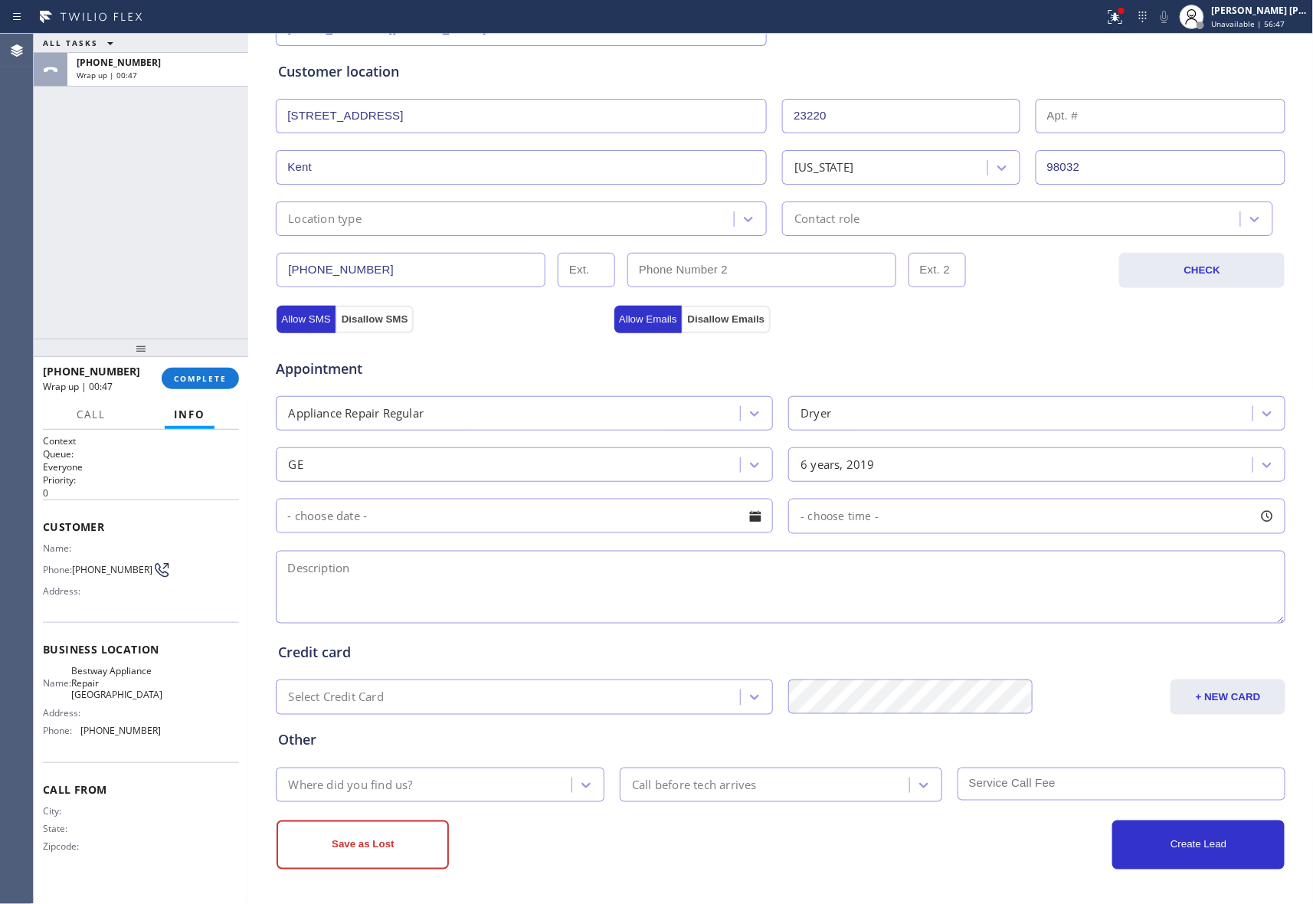
click at [743, 516] on div at bounding box center [755, 516] width 26 height 26
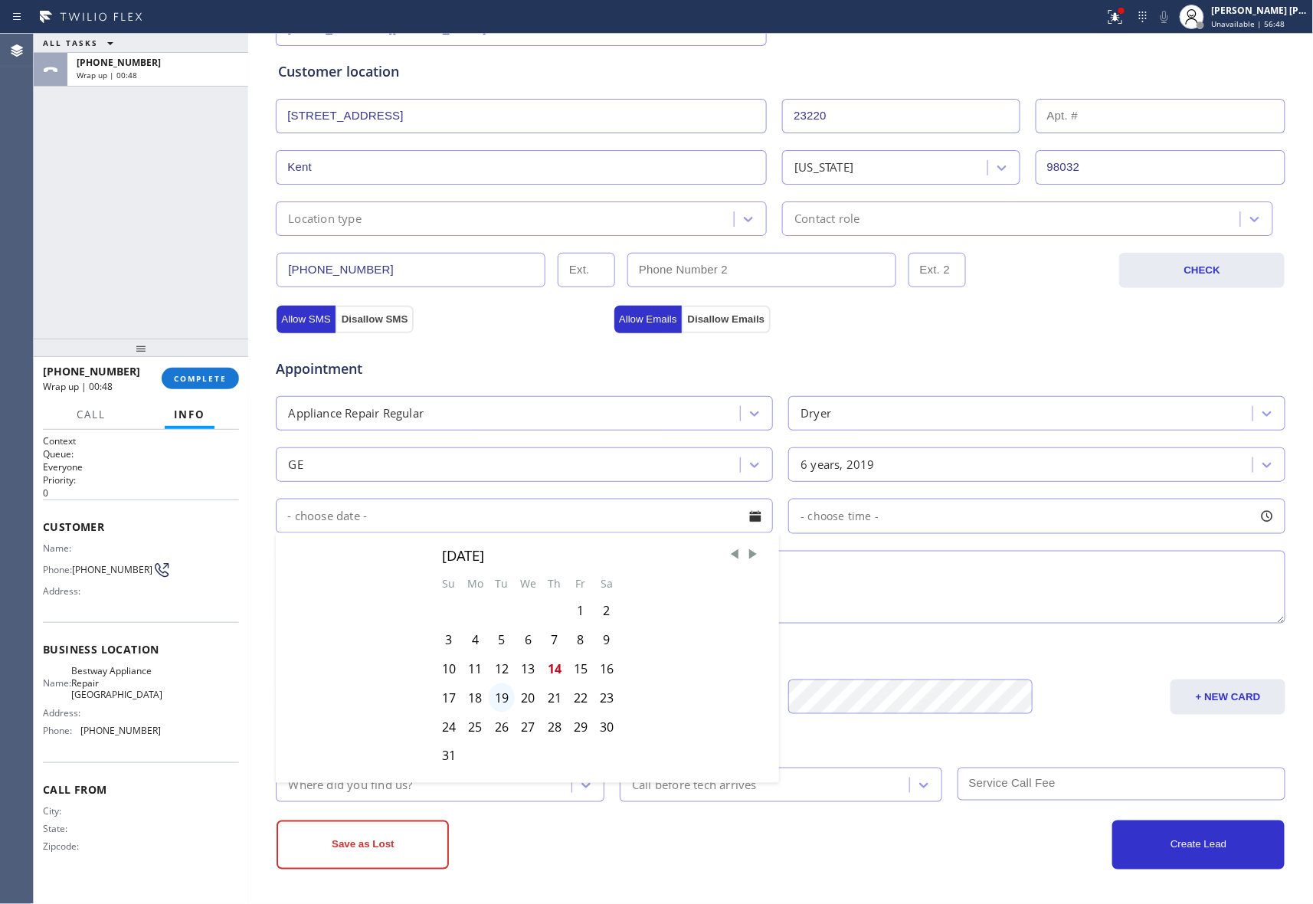
click at [492, 700] on div "19" at bounding box center [502, 697] width 26 height 29
type input "[DATE]"
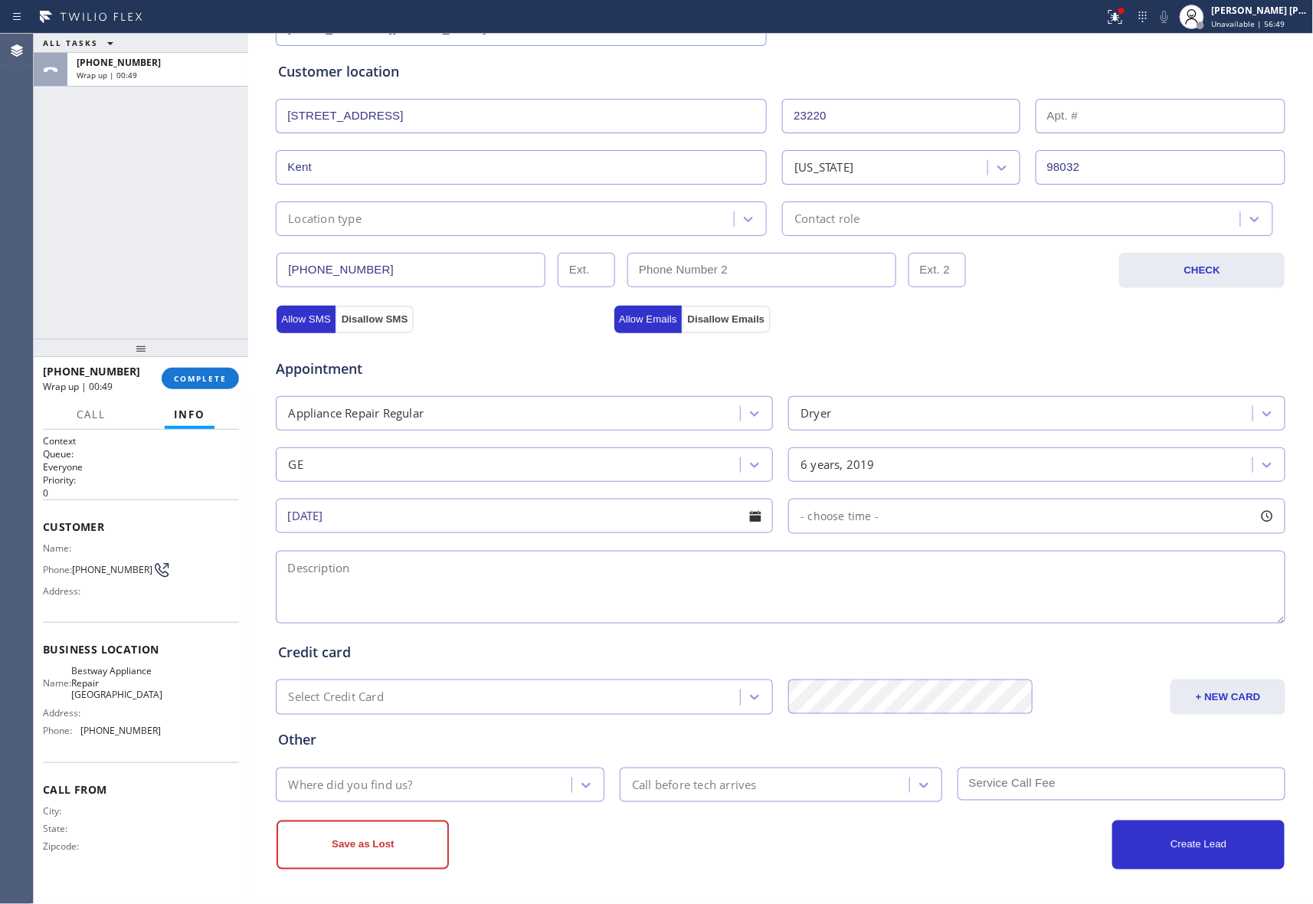
click at [1263, 516] on div at bounding box center [1267, 516] width 26 height 26
drag, startPoint x: 798, startPoint y: 605, endPoint x: 825, endPoint y: 611, distance: 27.5
click at [831, 611] on div at bounding box center [840, 610] width 18 height 32
drag, startPoint x: 797, startPoint y: 608, endPoint x: 938, endPoint y: 617, distance: 141.3
click at [506, 573] on textarea at bounding box center [781, 587] width 1010 height 73
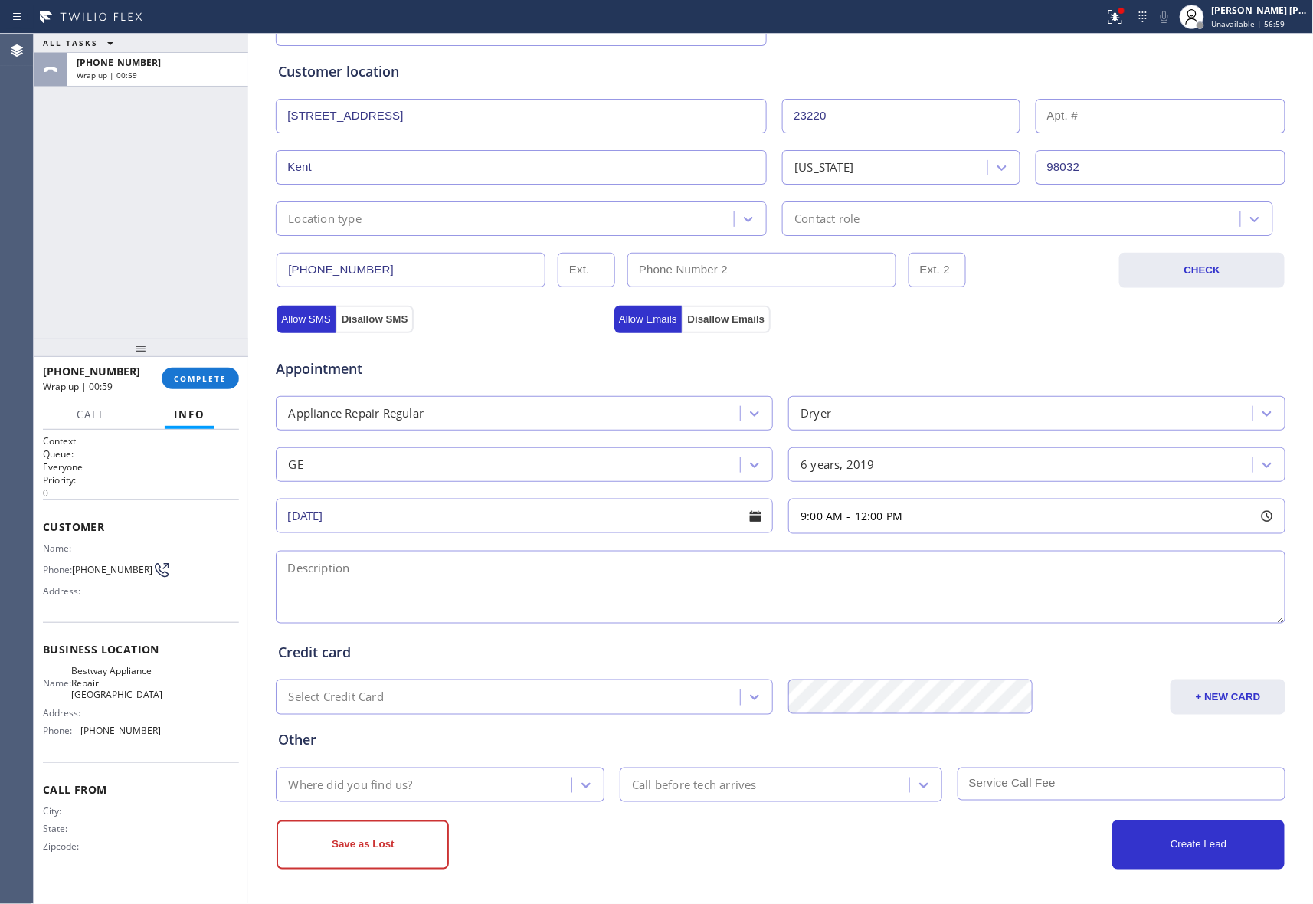
click at [363, 574] on textarea at bounding box center [781, 587] width 1010 height 73
paste textarea "9-12 | $85 SCF | GE Dryer, stackable | model# DCDH480EK0WW | making squeaky sou…"
click at [1221, 572] on textarea "9-12 | $85 SCF | GE Dryer, stackable | model# DCDH480EK0WW | making squeaky sou…" at bounding box center [781, 587] width 1010 height 73
click at [1217, 573] on textarea "9-12 | $85 SCF | GE Dryer, stackable | model# DCDH480EK0WW | making squeaky sou…" at bounding box center [781, 587] width 1010 height 73
paste textarea "Bestway Appliance Repair [GEOGRAPHIC_DATA]"
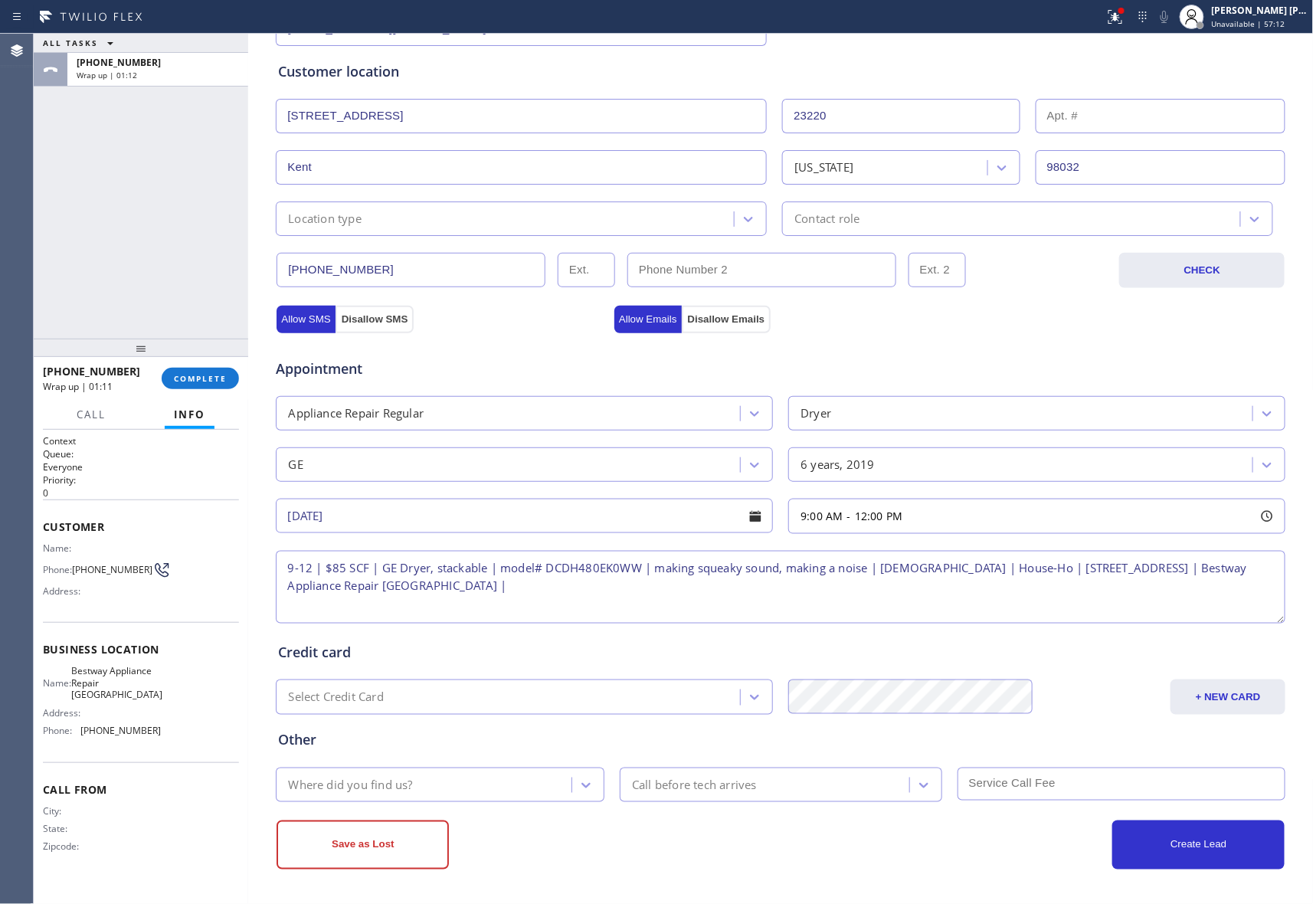
click at [464, 588] on textarea "9-12 | $85 SCF | GE Dryer, stackable | model# DCDH480EK0WW | making squeaky sou…" at bounding box center [781, 587] width 1010 height 73
paste textarea "please call customer 30 minutes prior to arrival"
type textarea "9-12 | $85 SCF | GE Dryer, stackable | model# DCDH480EK0WW | making squeaky sou…"
click at [585, 775] on div at bounding box center [586, 786] width 28 height 28
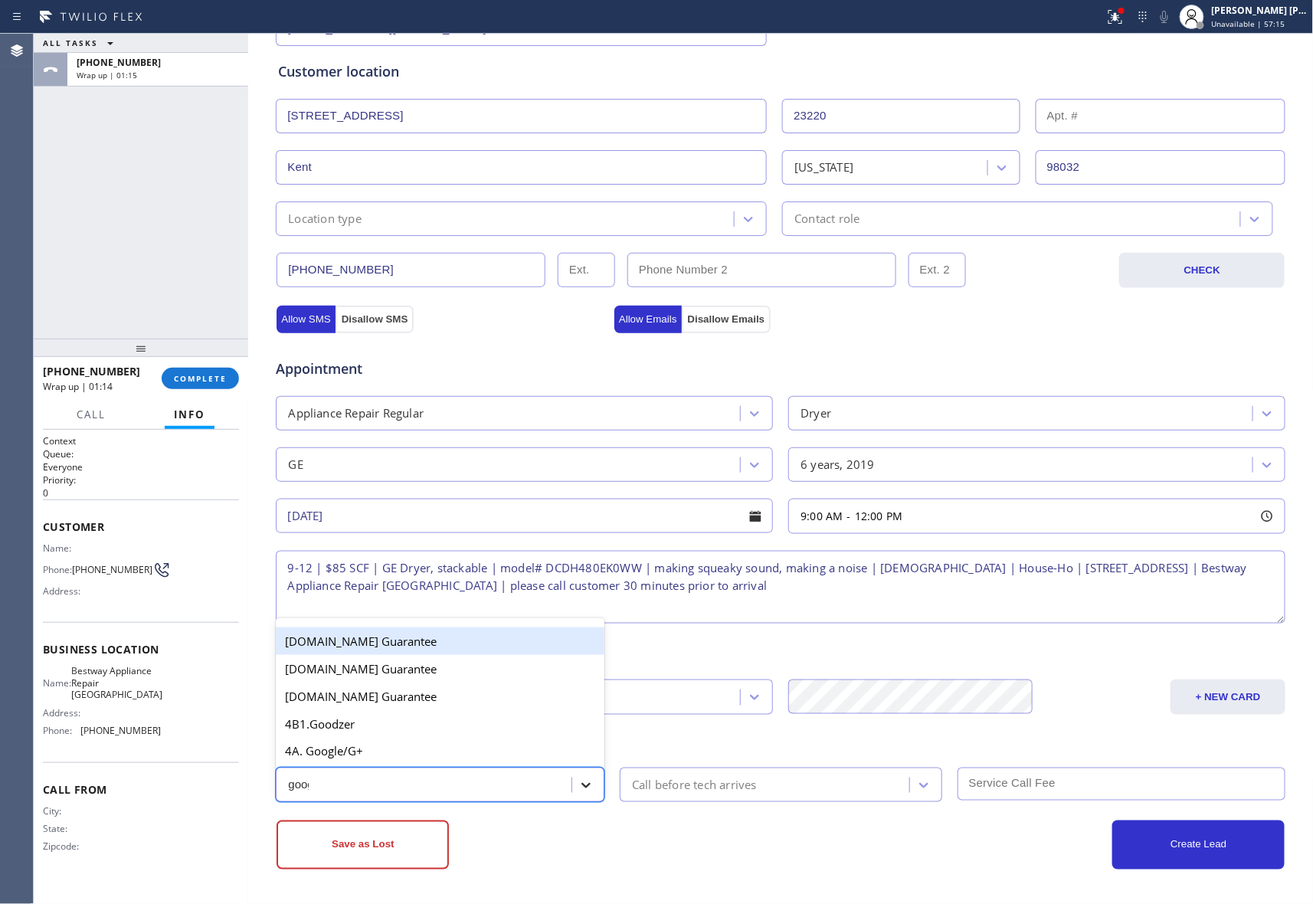
type input "googl"
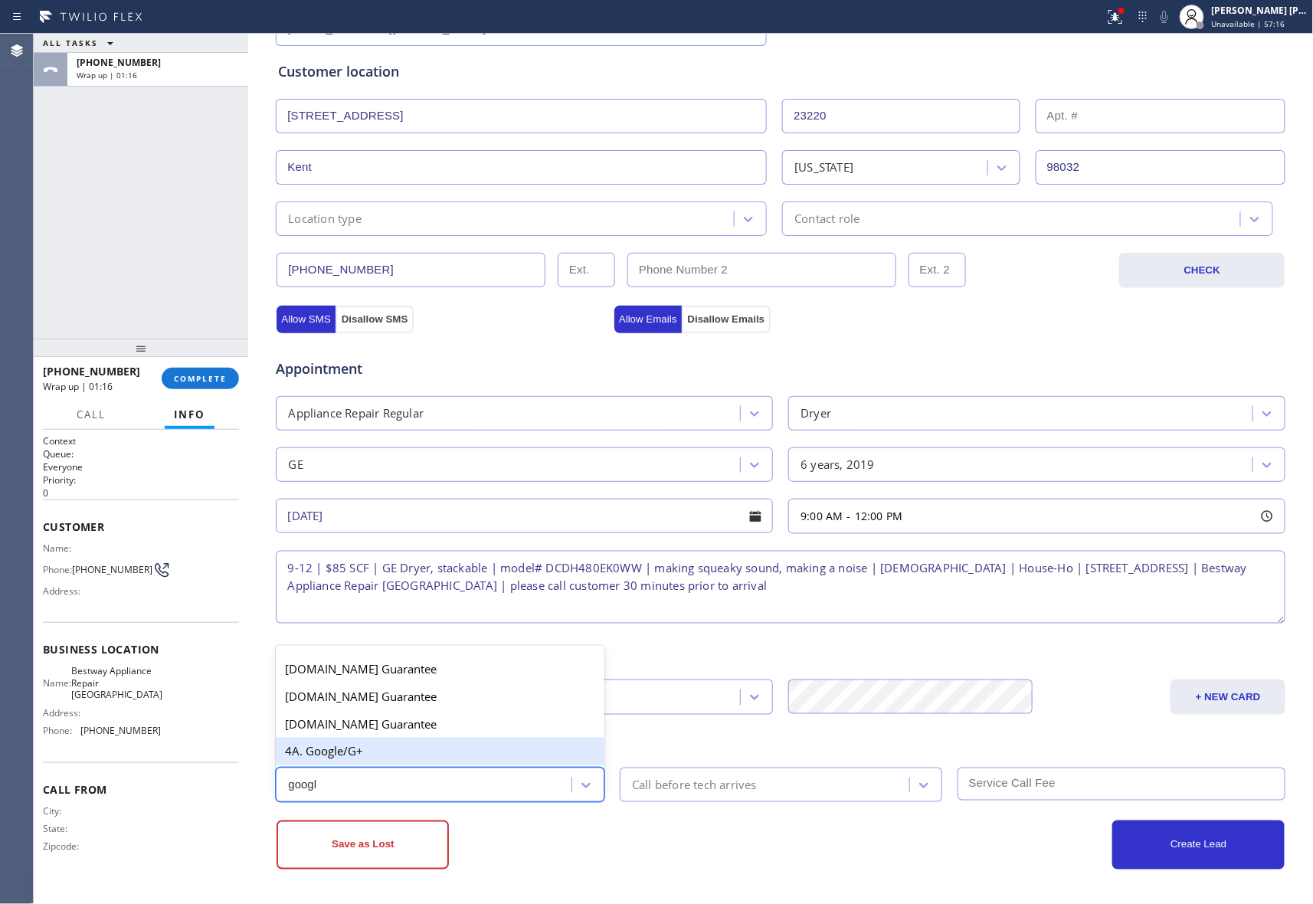
click at [405, 743] on div "4A. Google/G+" at bounding box center [440, 752] width 329 height 28
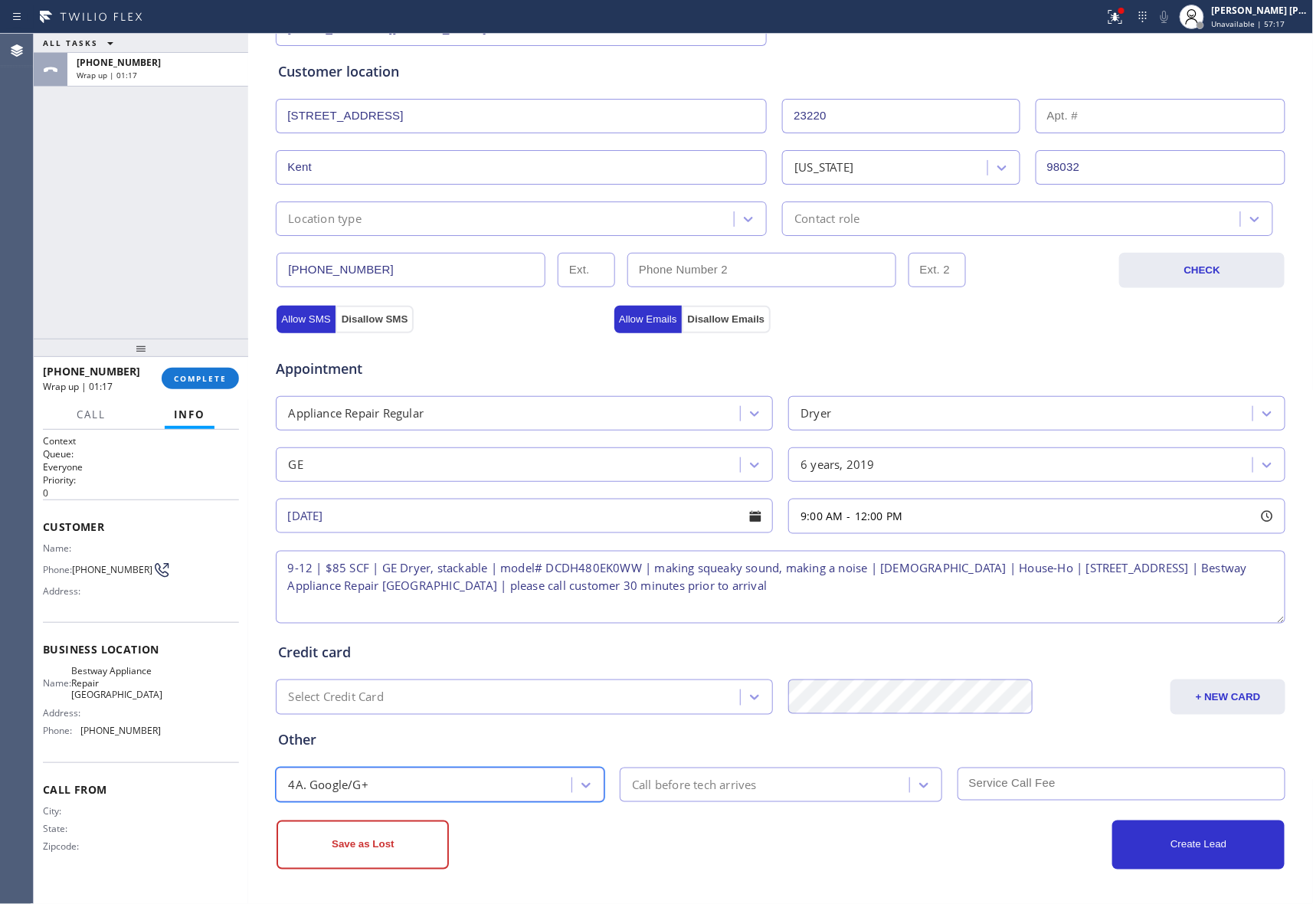
click at [749, 782] on div "Call before tech arrives" at bounding box center [694, 785] width 125 height 18
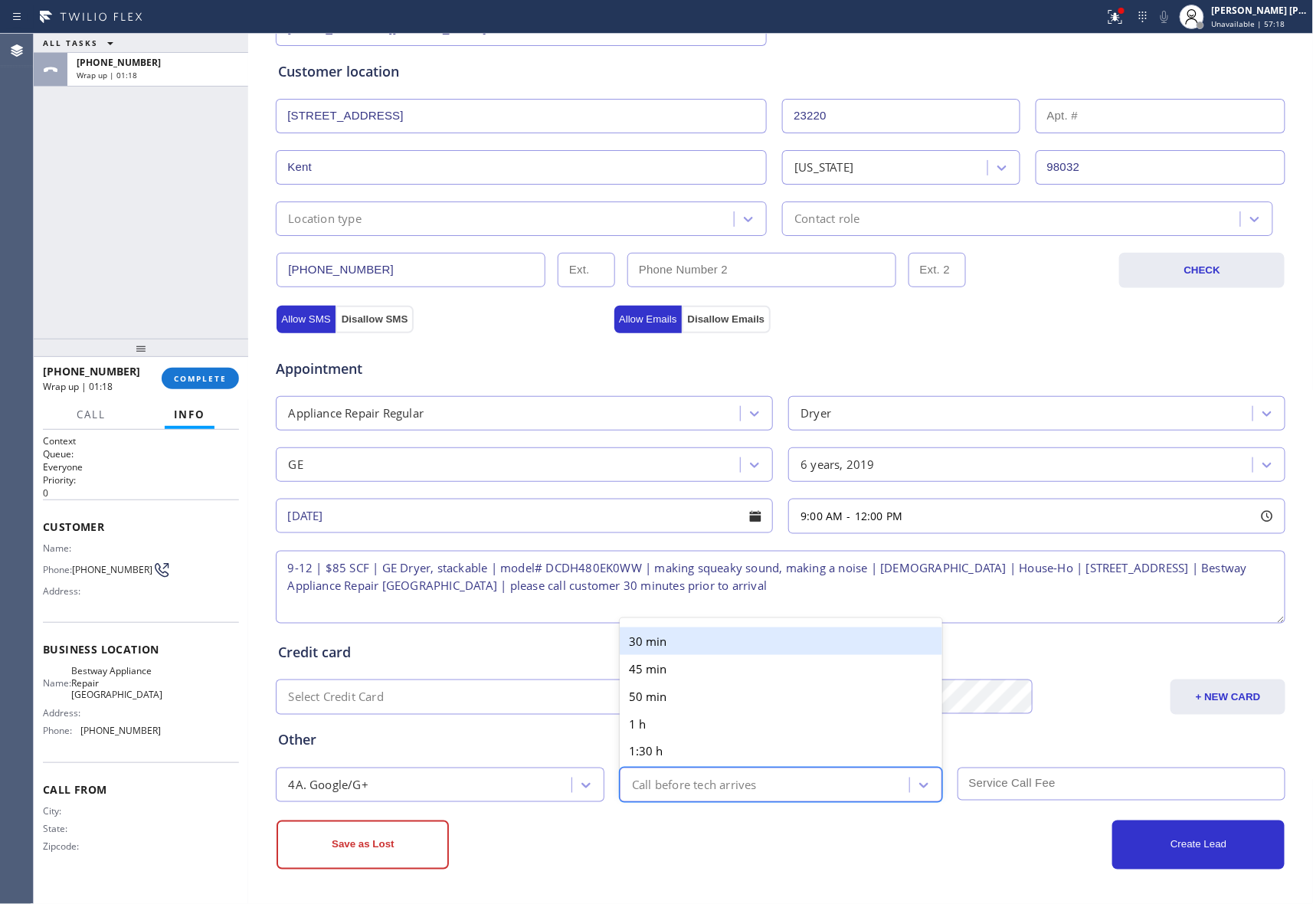
click at [657, 636] on div "30 min" at bounding box center [781, 641] width 323 height 28
click at [1018, 783] on input "text" at bounding box center [1122, 784] width 329 height 33
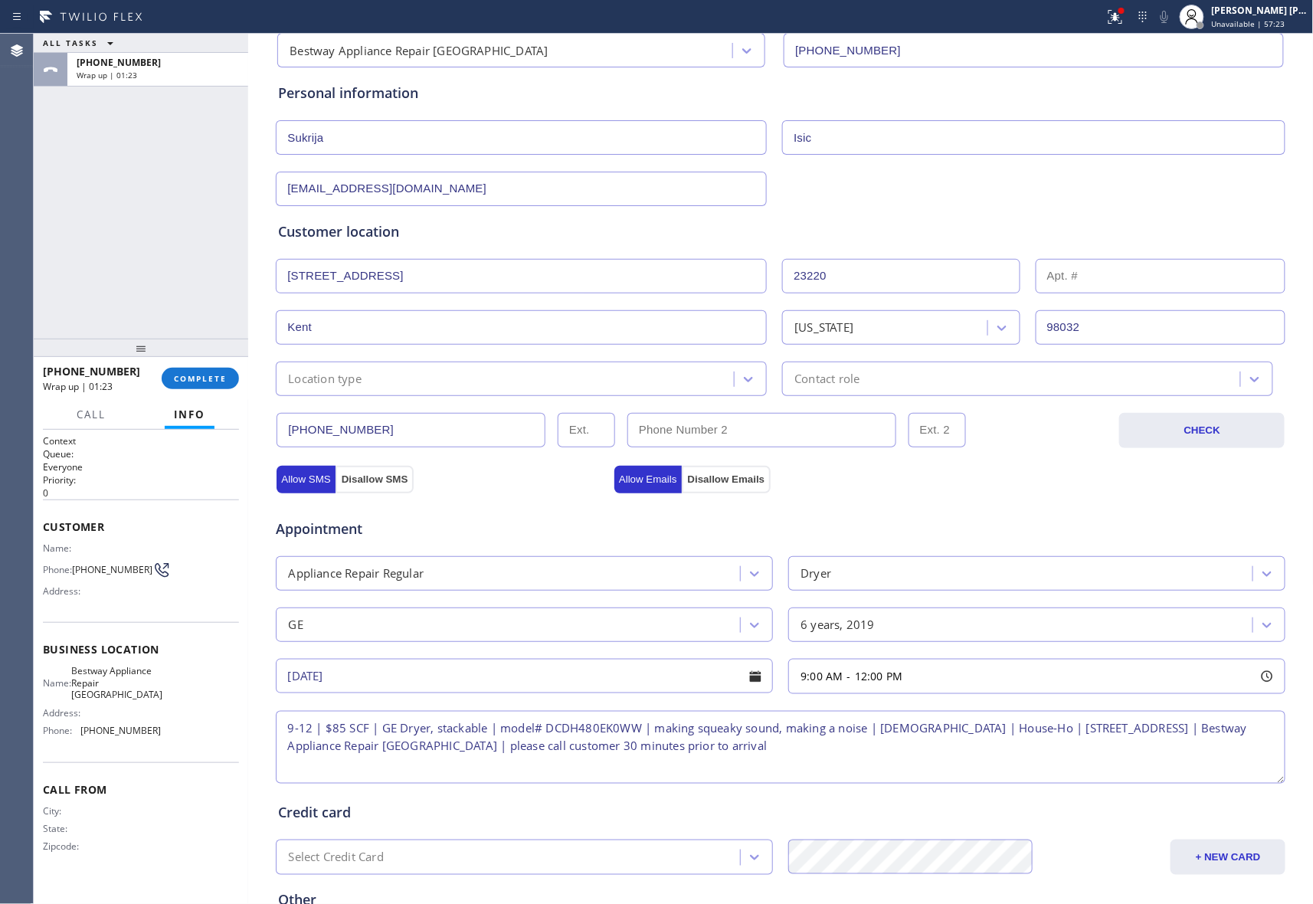
scroll to position [288, 0]
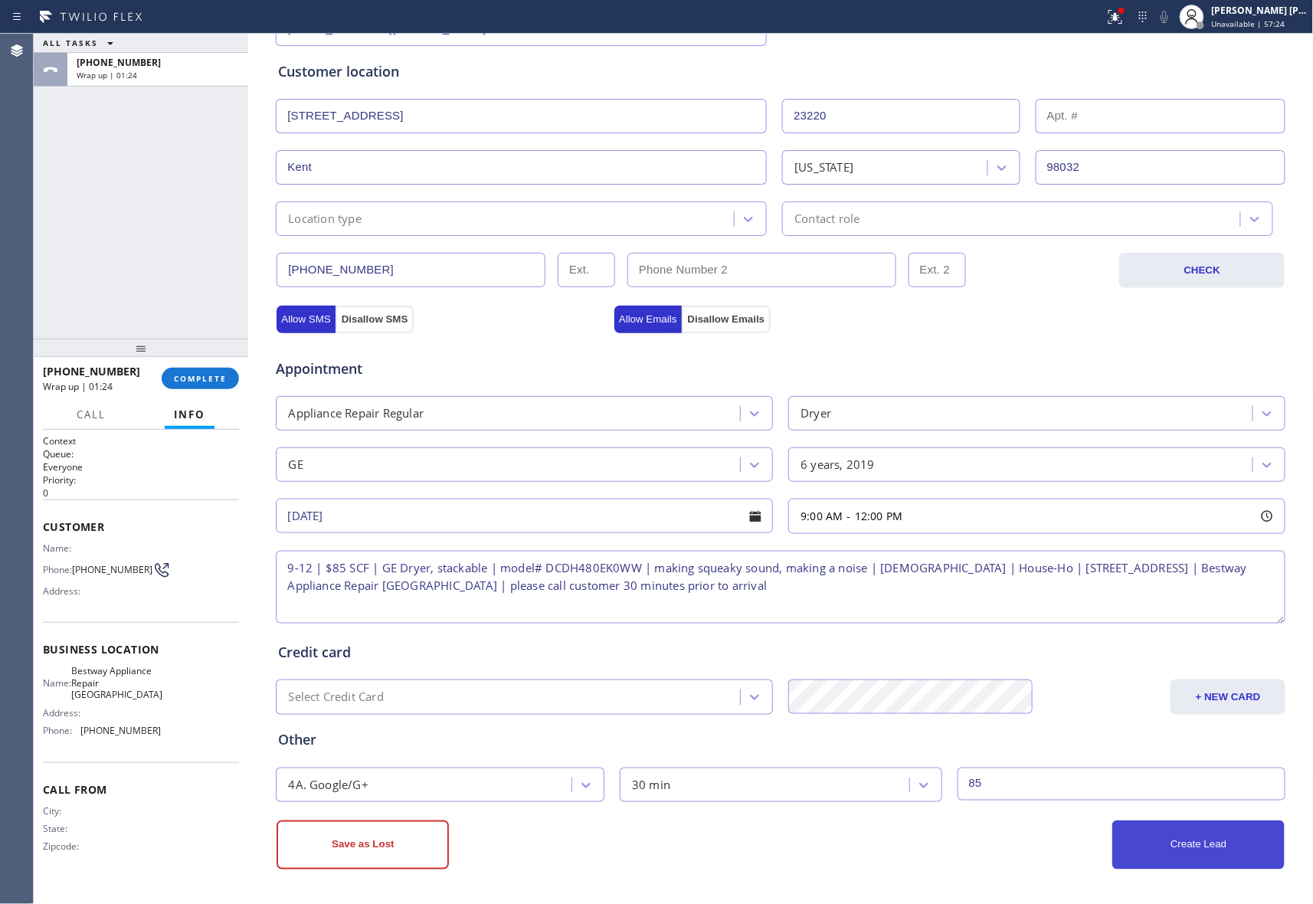
type input "85"
click at [1190, 844] on button "Create Lead" at bounding box center [1198, 845] width 172 height 49
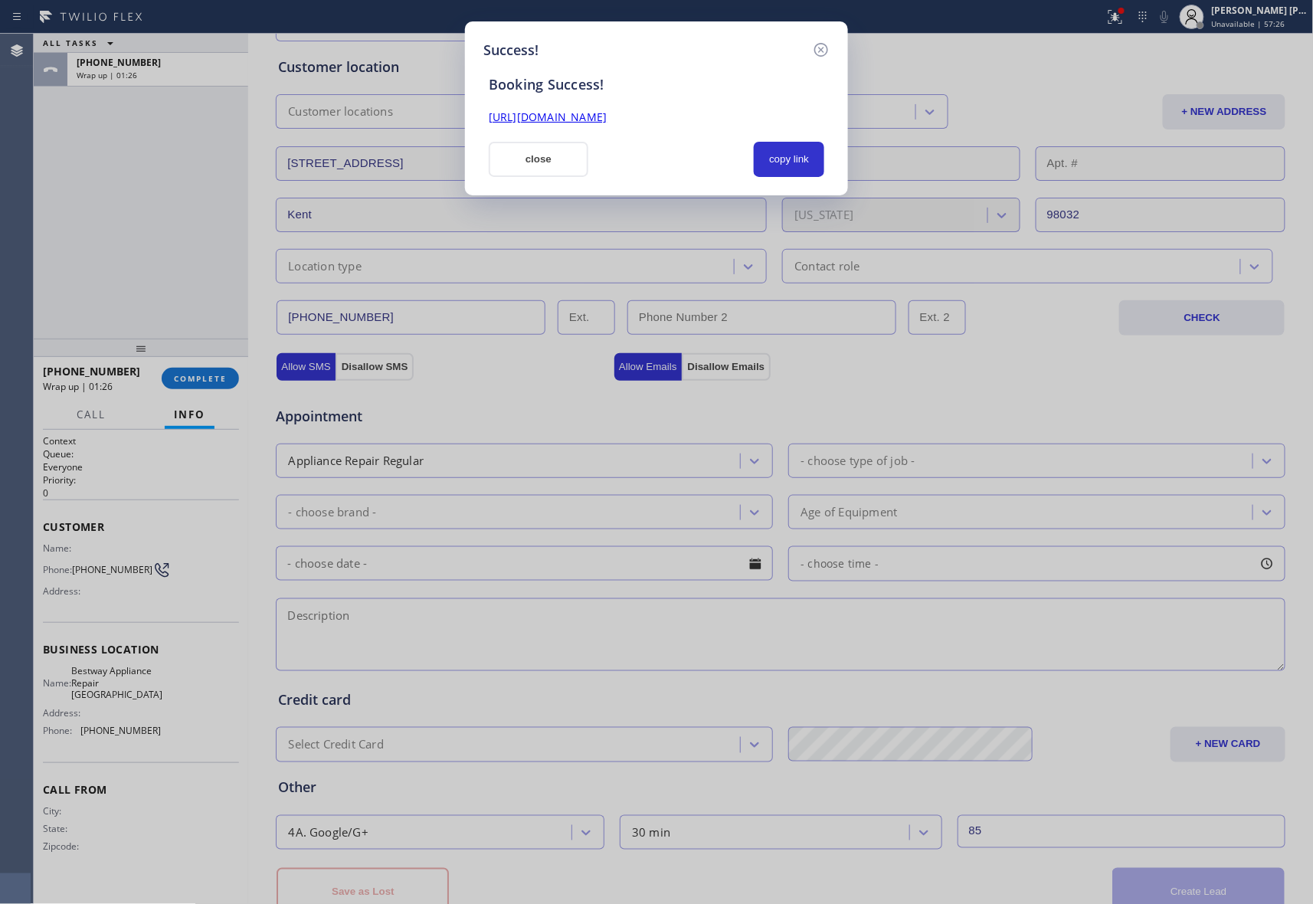
scroll to position [0, 0]
drag, startPoint x: 795, startPoint y: 113, endPoint x: 476, endPoint y: 118, distance: 318.8
click at [476, 118] on div "Success! Booking Success! [URL][DOMAIN_NAME] close copy link" at bounding box center [656, 108] width 383 height 174
copy link "[URL][DOMAIN_NAME]"
click at [822, 49] on icon at bounding box center [821, 50] width 14 height 14
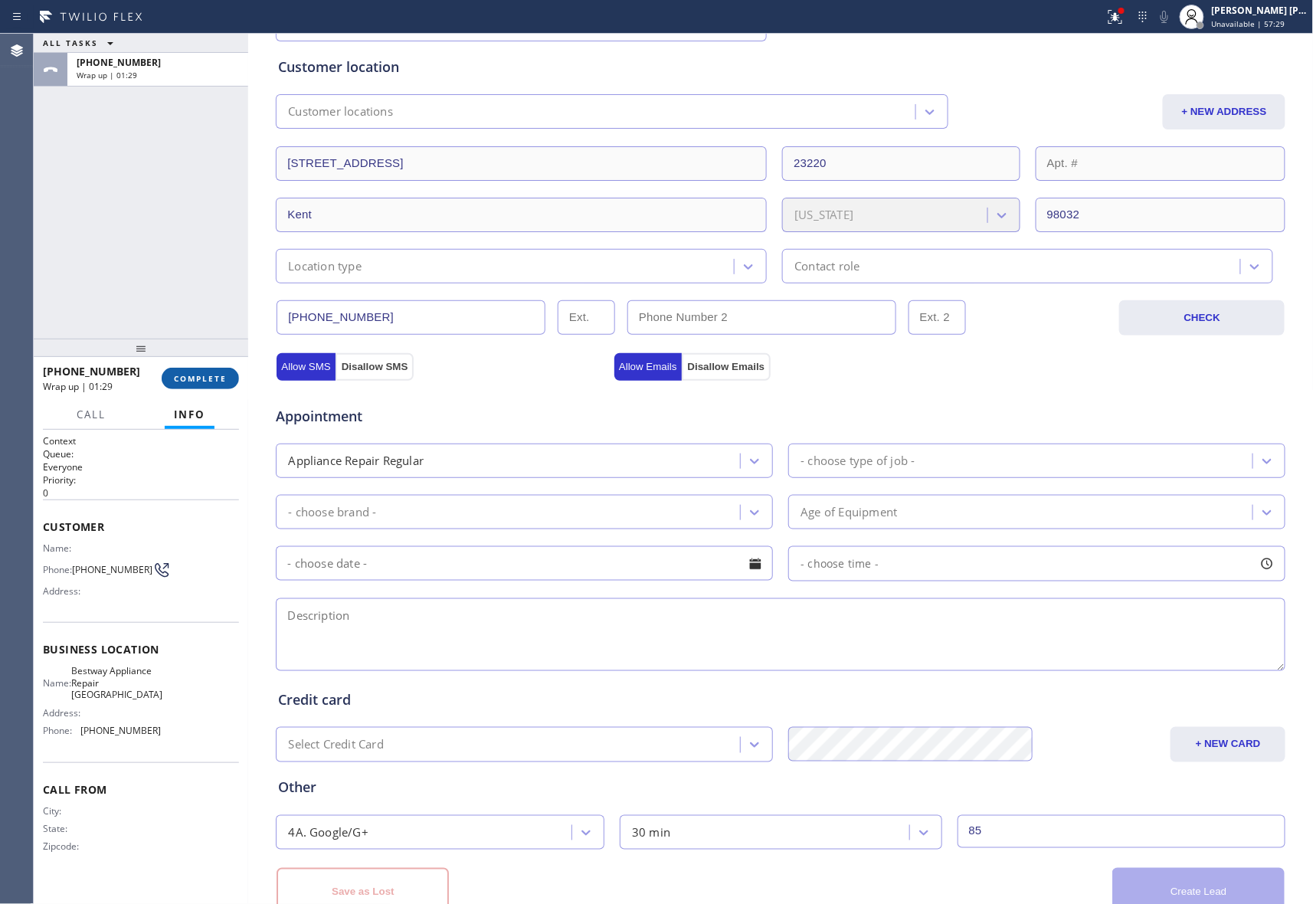
click at [211, 368] on button "COMPLETE" at bounding box center [200, 378] width 77 height 21
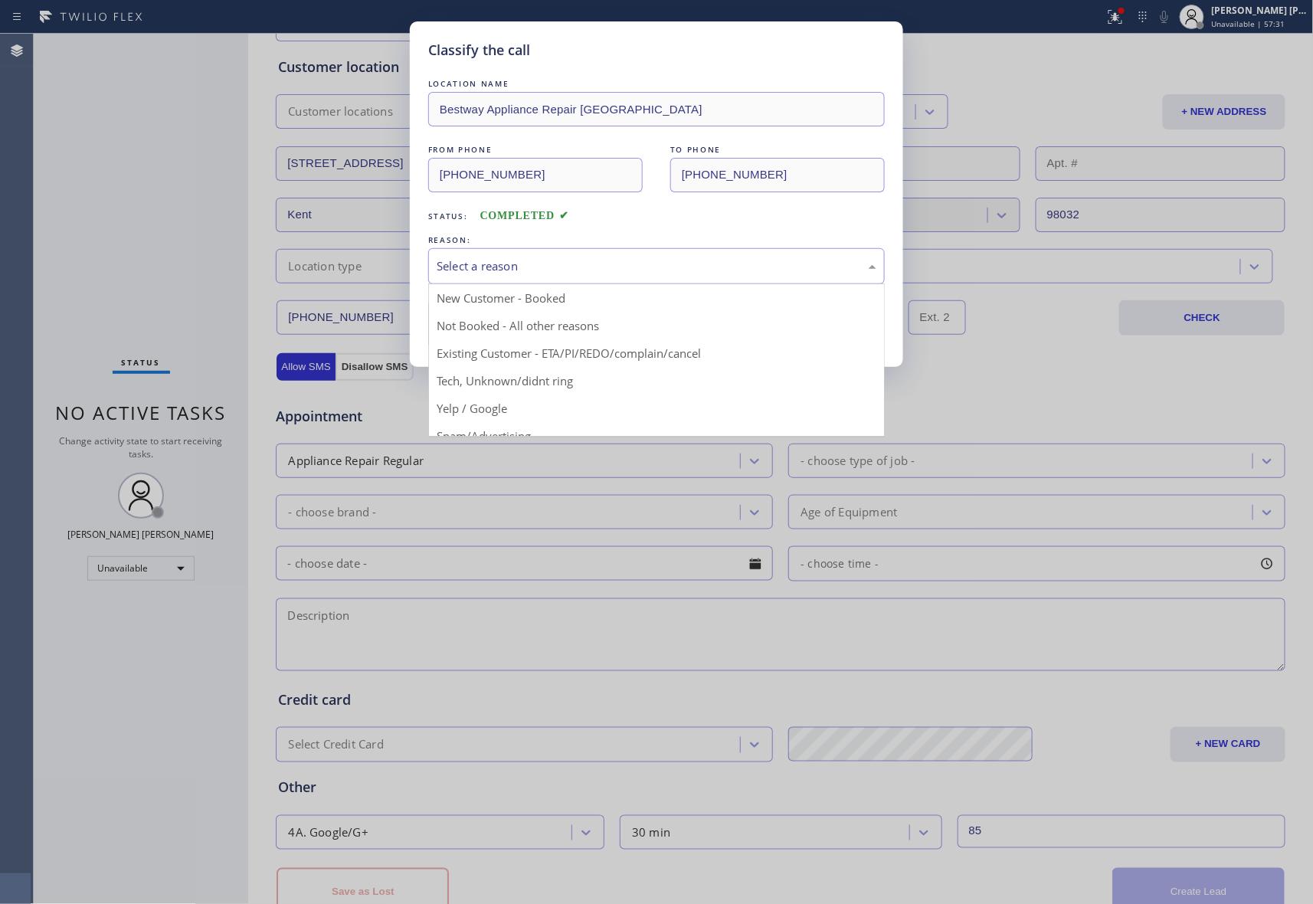
click at [549, 262] on div "Select a reason" at bounding box center [657, 266] width 440 height 18
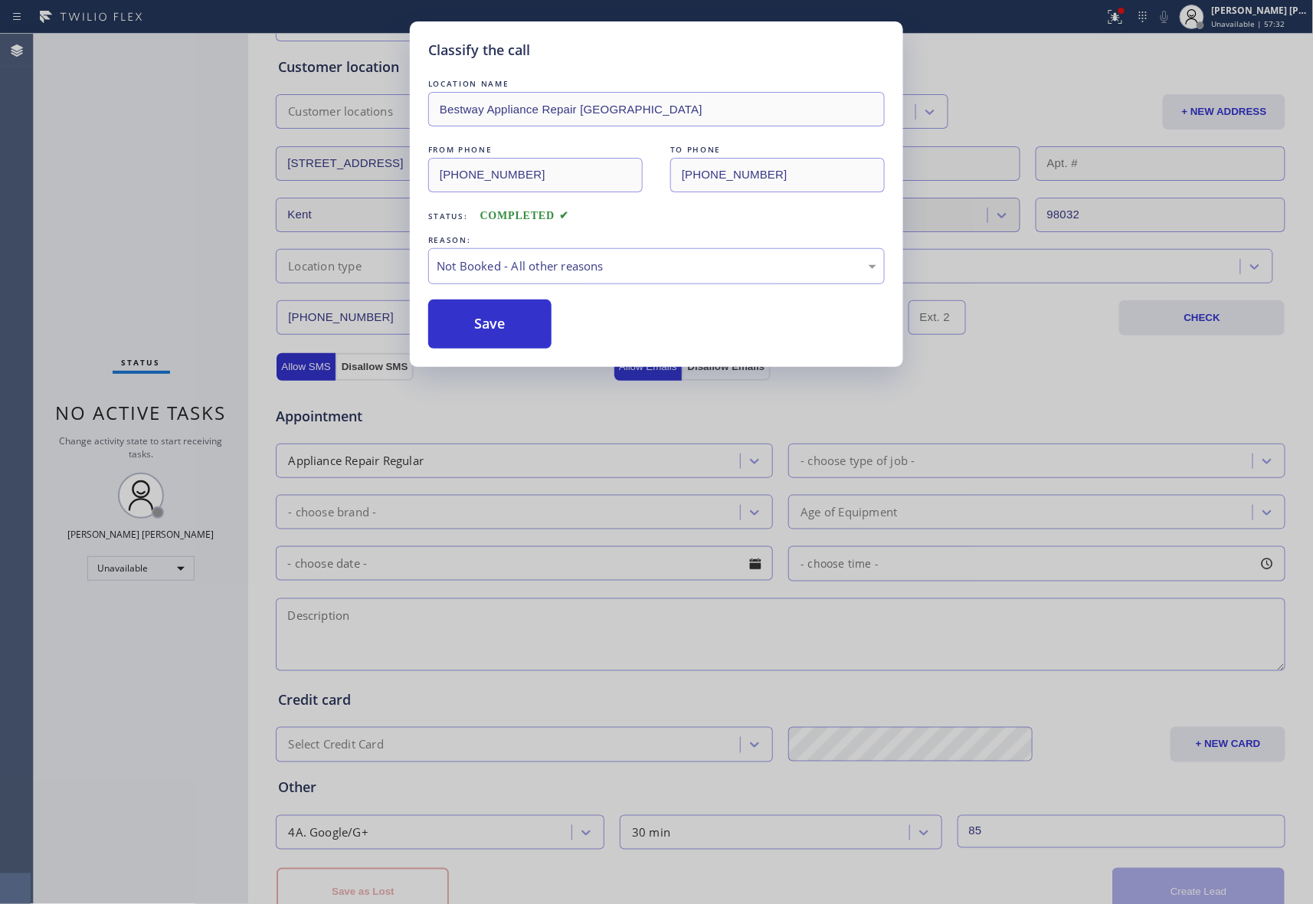
click at [485, 328] on button "Save" at bounding box center [489, 324] width 123 height 49
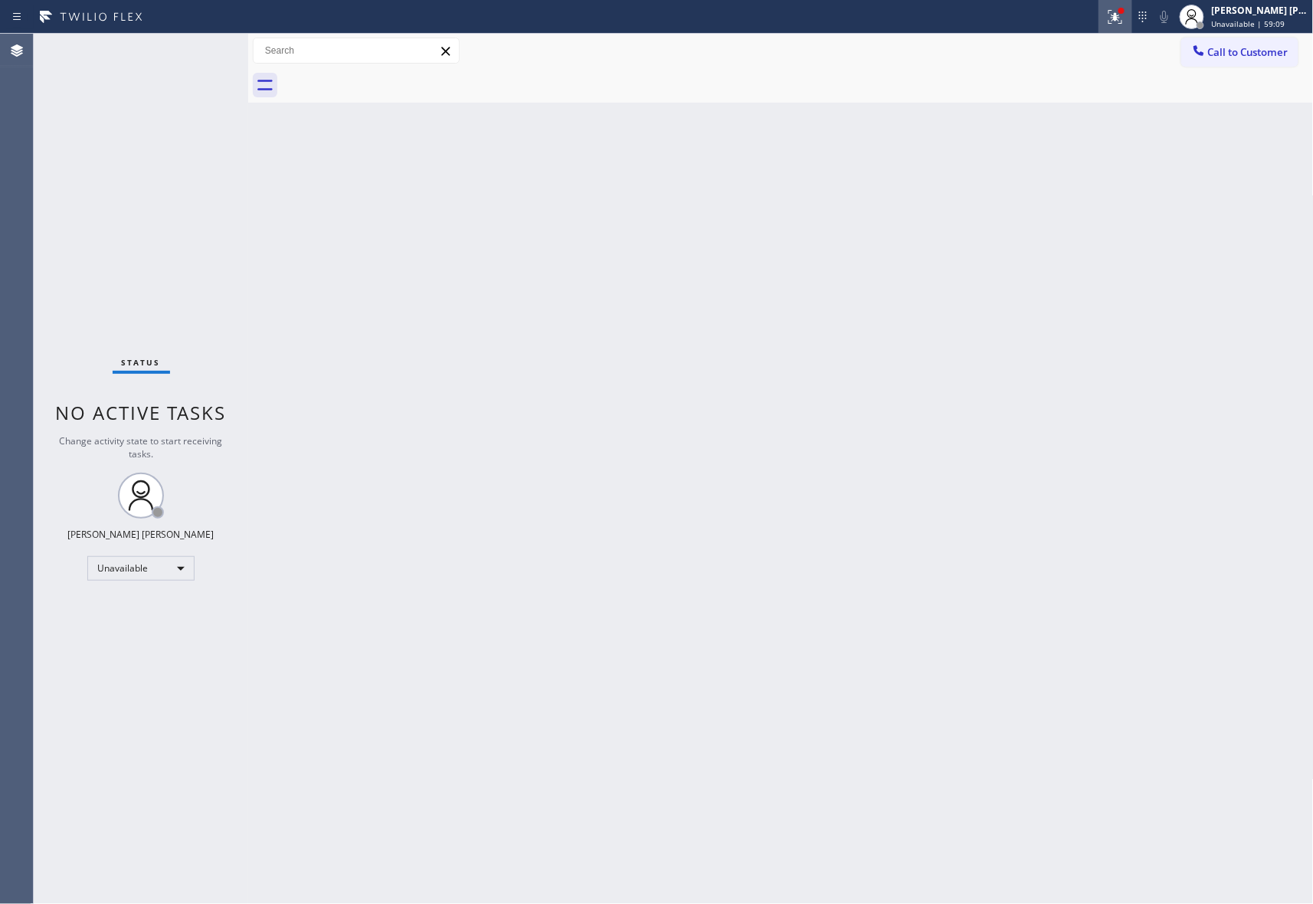
click at [1122, 18] on icon at bounding box center [1115, 17] width 18 height 18
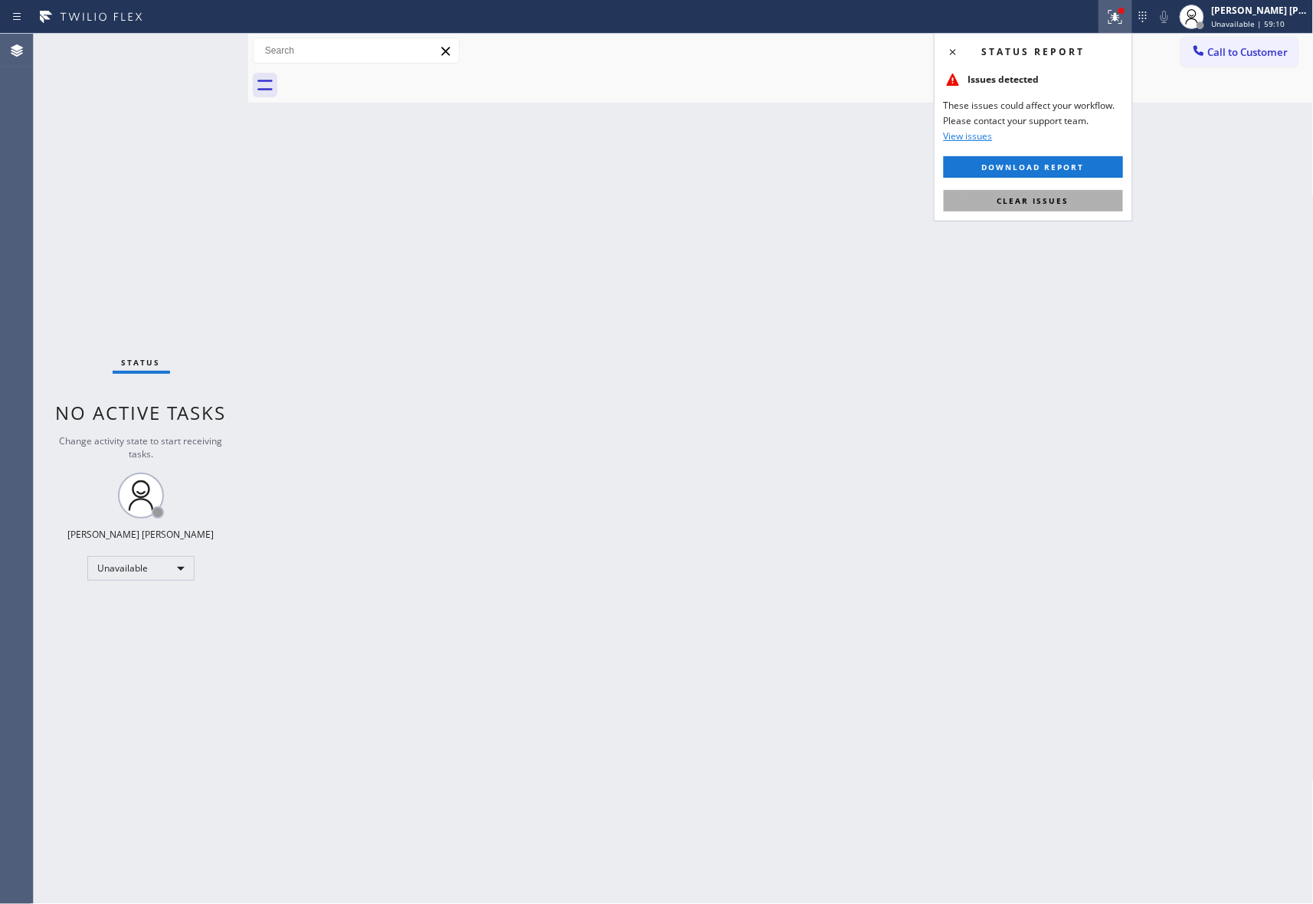
click at [1065, 204] on span "Clear issues" at bounding box center [1034, 200] width 72 height 11
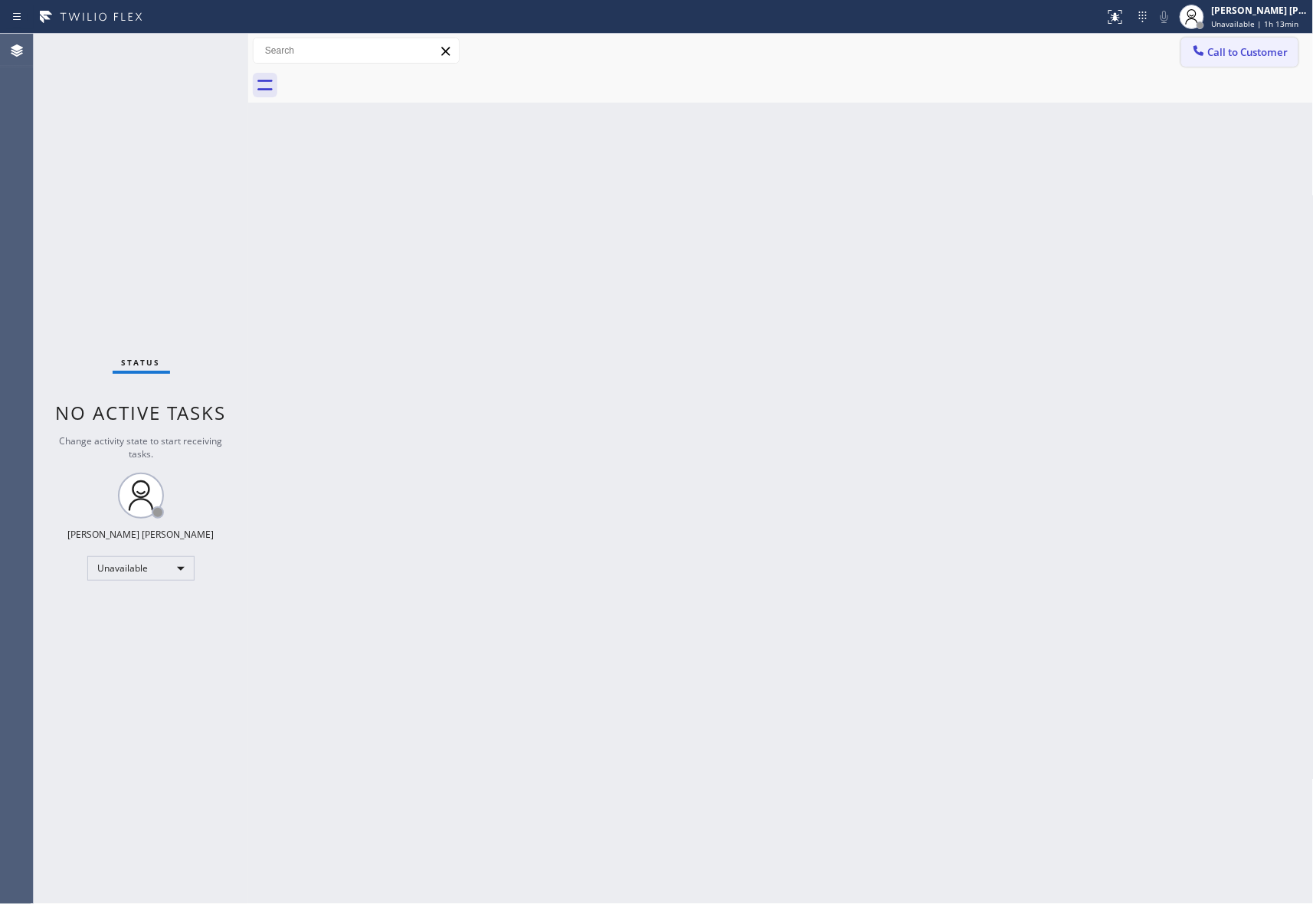
click at [1250, 48] on span "Call to Customer" at bounding box center [1248, 52] width 80 height 14
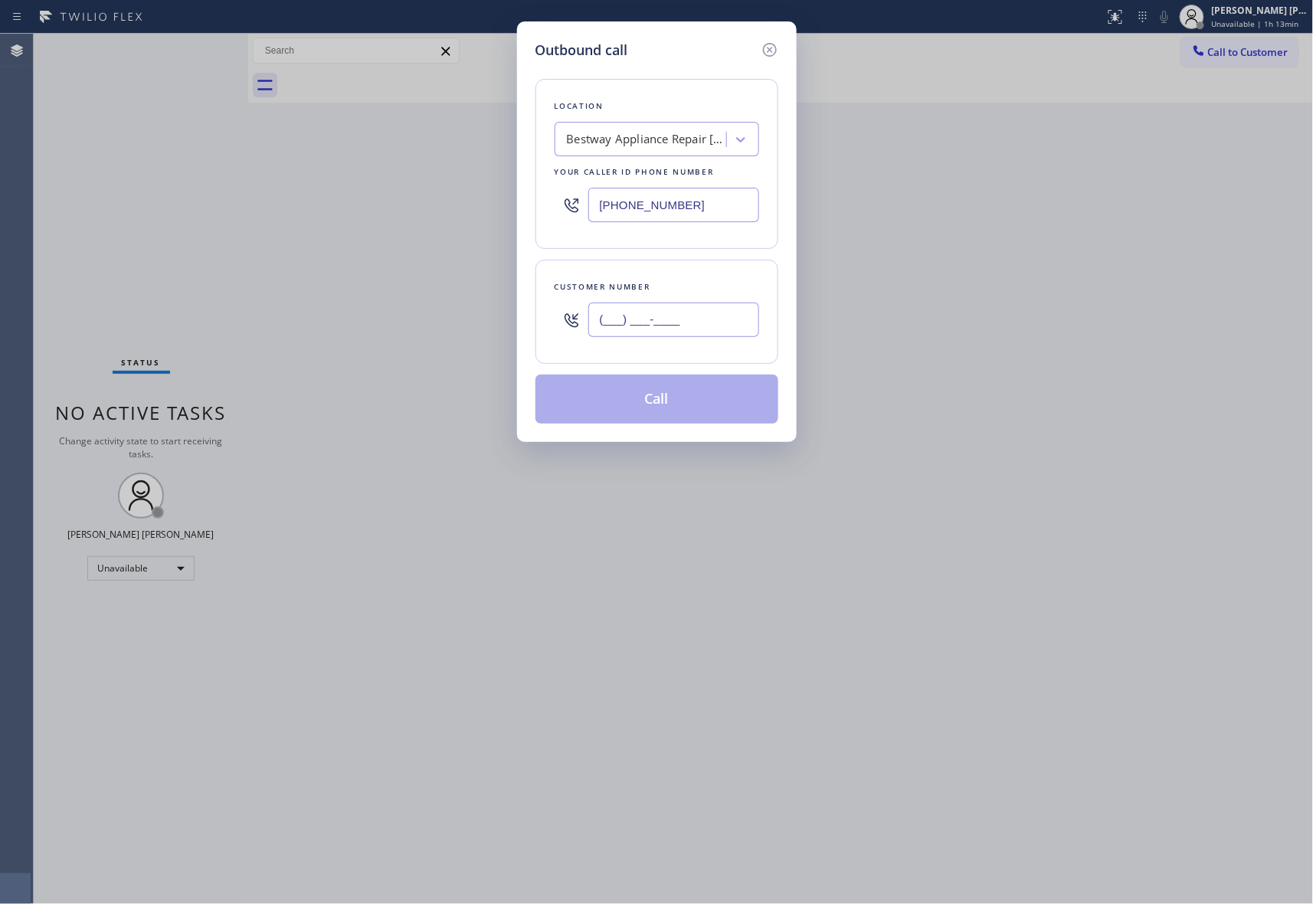
click at [733, 326] on input "(___) ___-____" at bounding box center [673, 320] width 171 height 34
paste input "626) 757-1274"
type input "[PHONE_NUMBER]"
click at [650, 126] on div "Bestway Appliance Repair [GEOGRAPHIC_DATA]" at bounding box center [642, 139] width 167 height 27
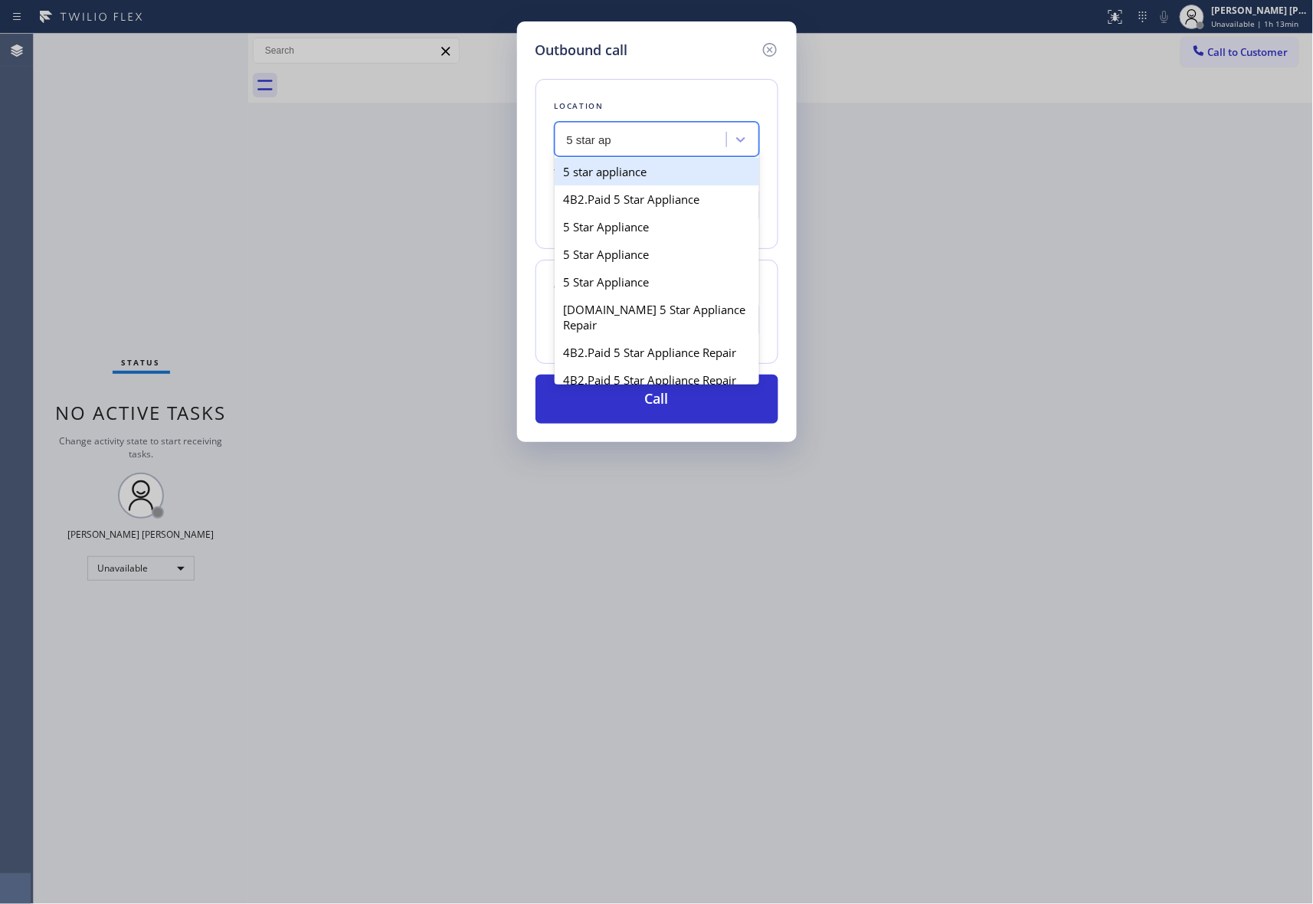
type input "5 star ap"
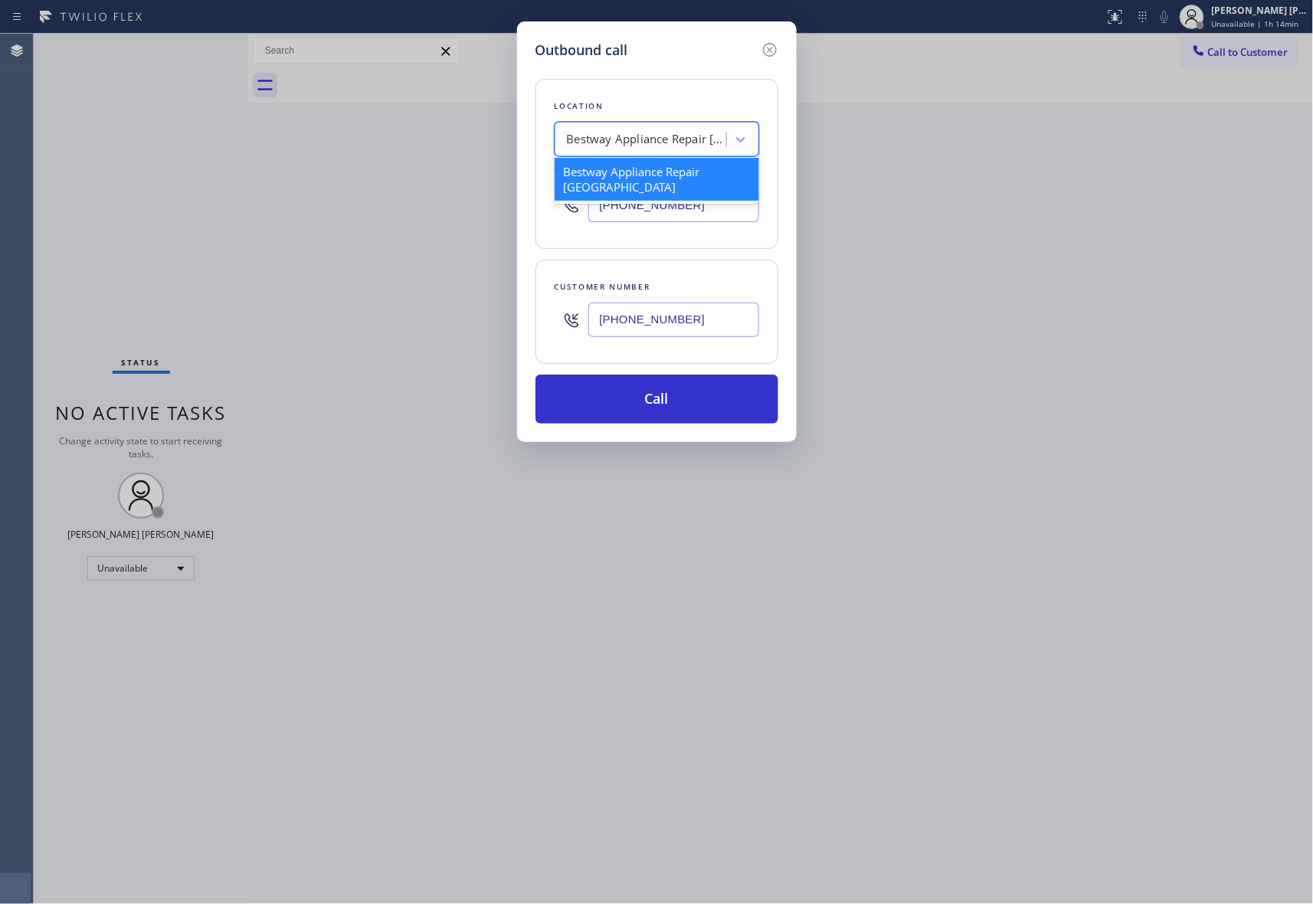
click at [662, 136] on div "Bestway Appliance Repair [GEOGRAPHIC_DATA]" at bounding box center [647, 140] width 161 height 18
type input "5 star appliance repair"
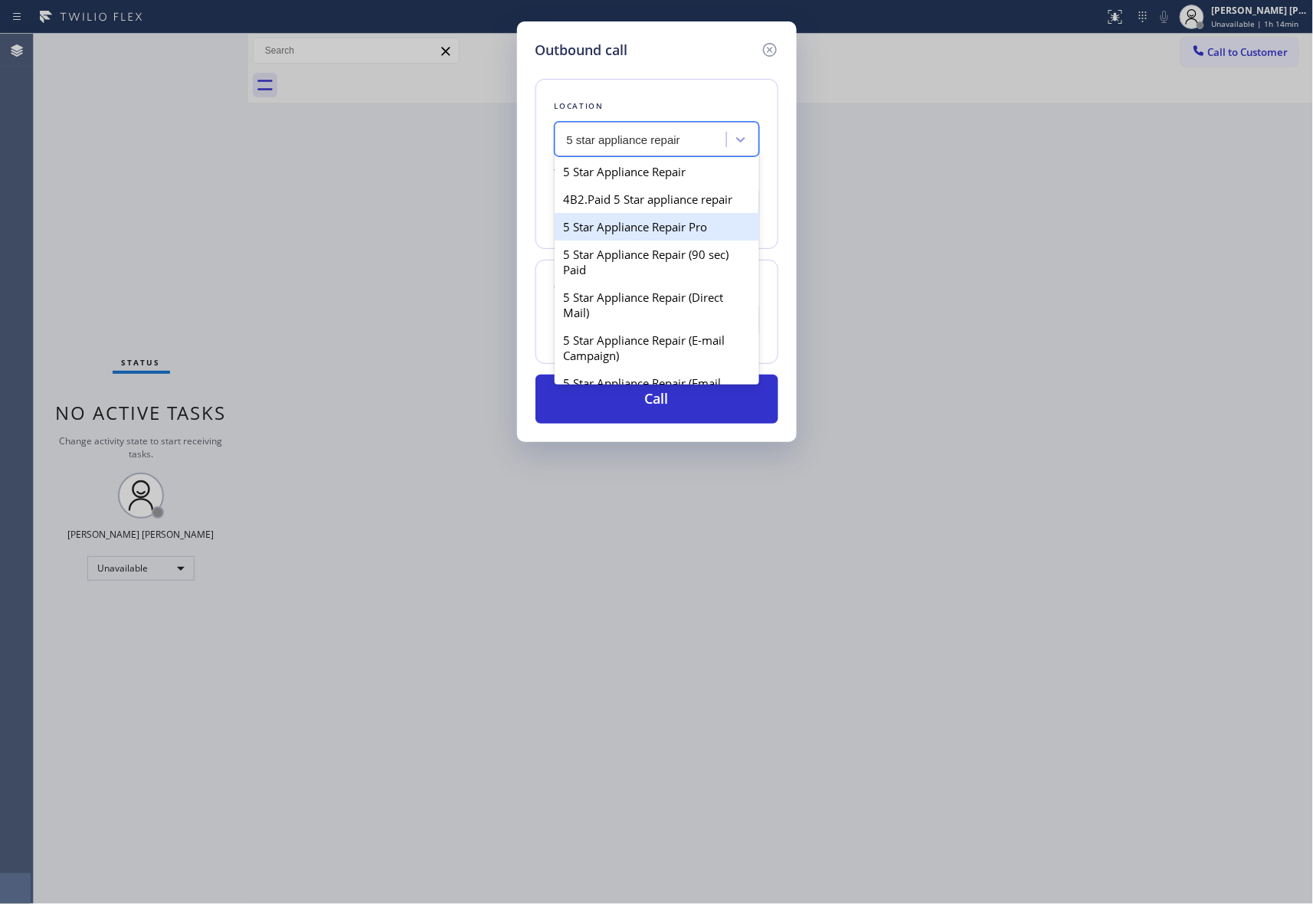
click at [650, 234] on div "5 Star Appliance Repair Pro" at bounding box center [657, 227] width 205 height 28
type input "[PHONE_NUMBER]"
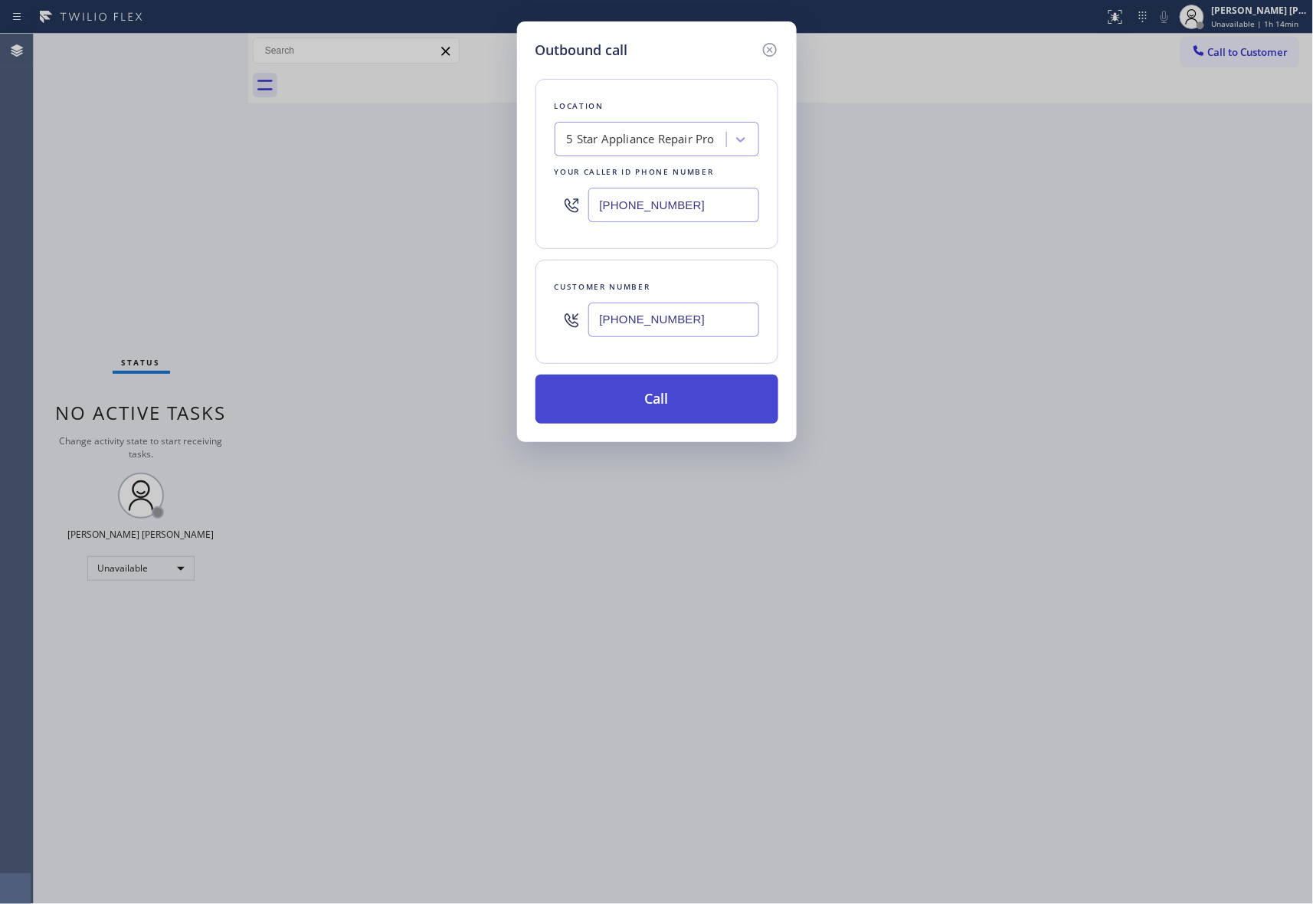
click at [672, 405] on button "Call" at bounding box center [657, 399] width 243 height 49
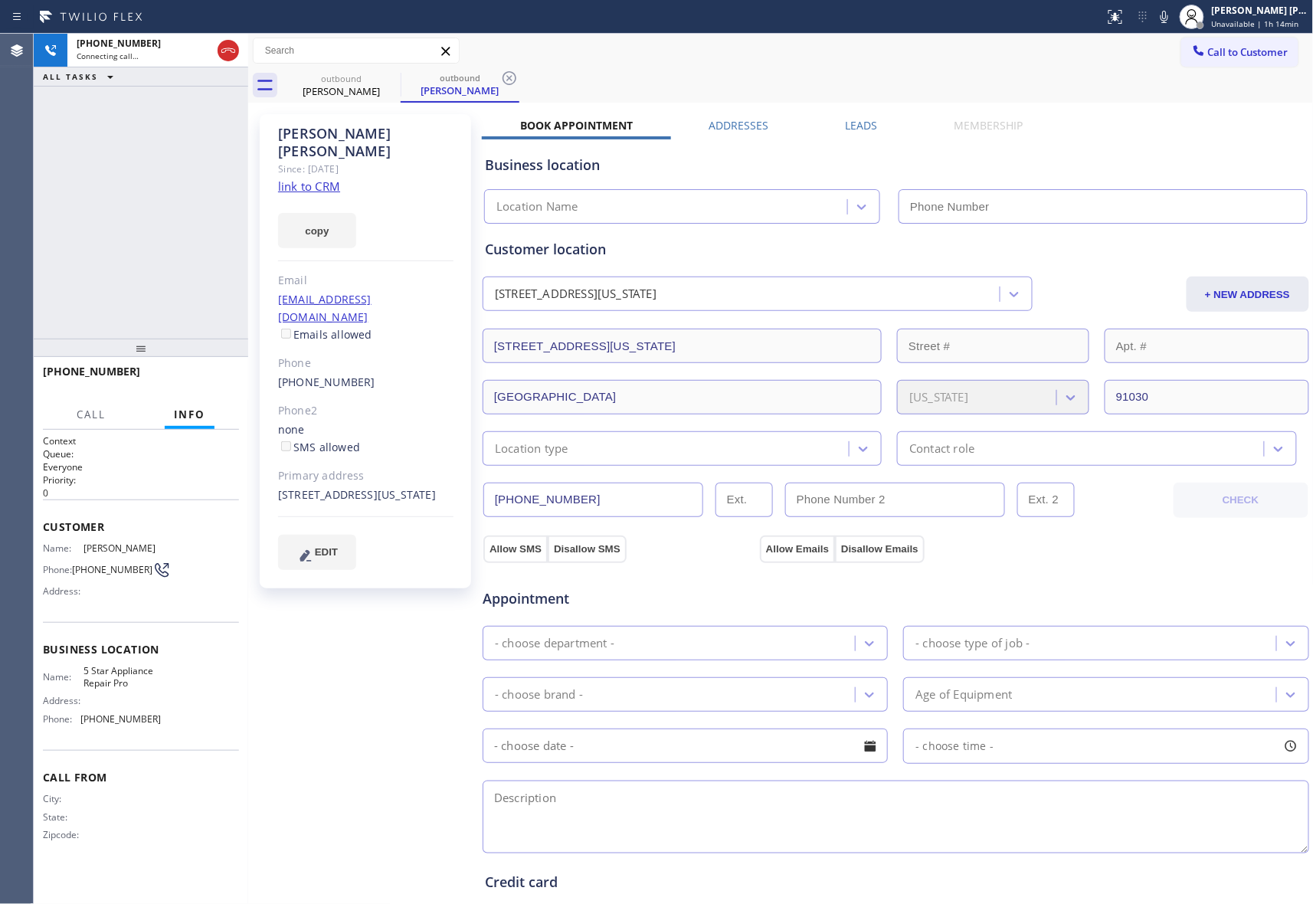
type input "[PHONE_NUMBER]"
click at [852, 126] on label "Leads" at bounding box center [862, 125] width 32 height 15
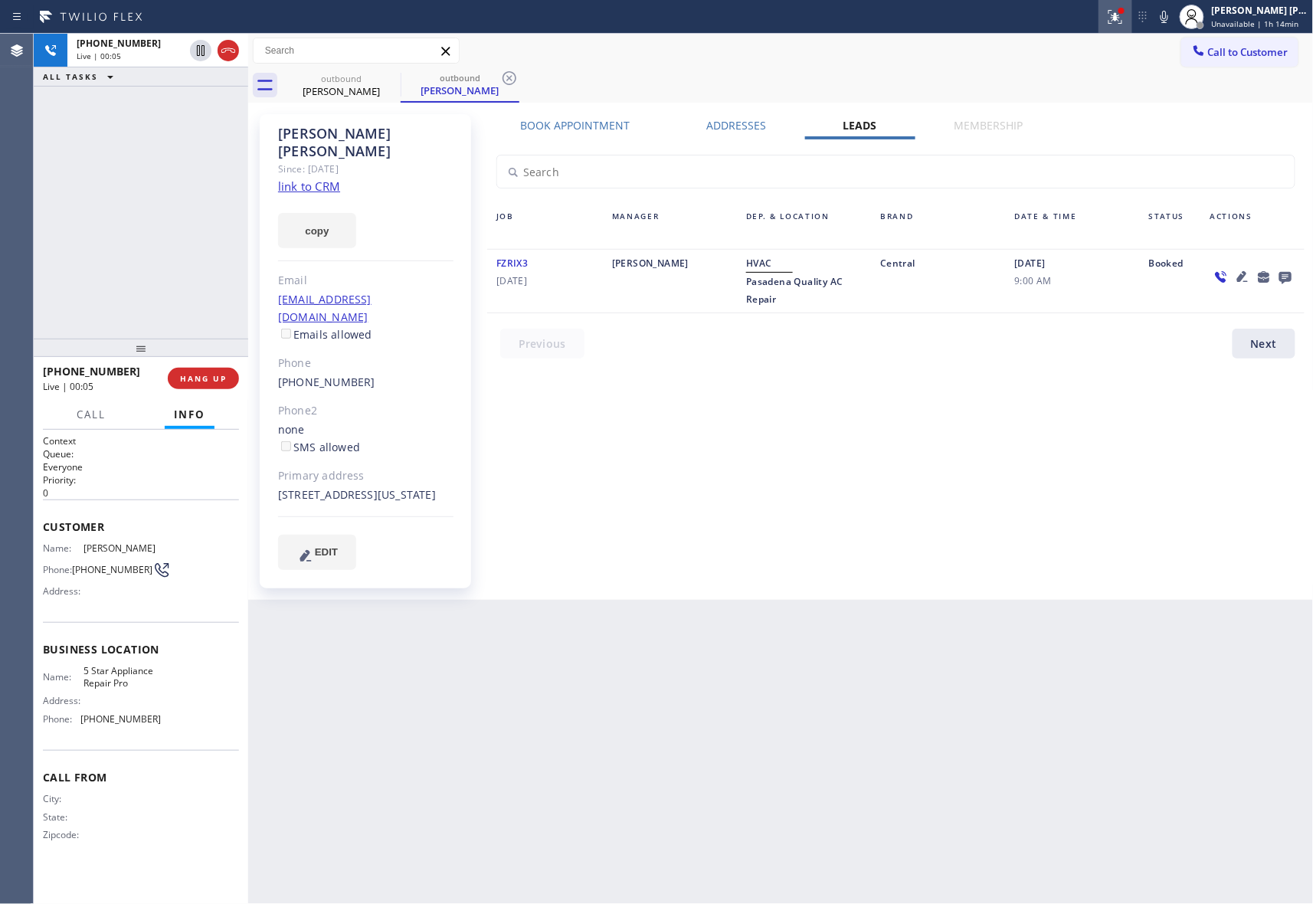
click at [1111, 16] on icon at bounding box center [1115, 17] width 18 height 18
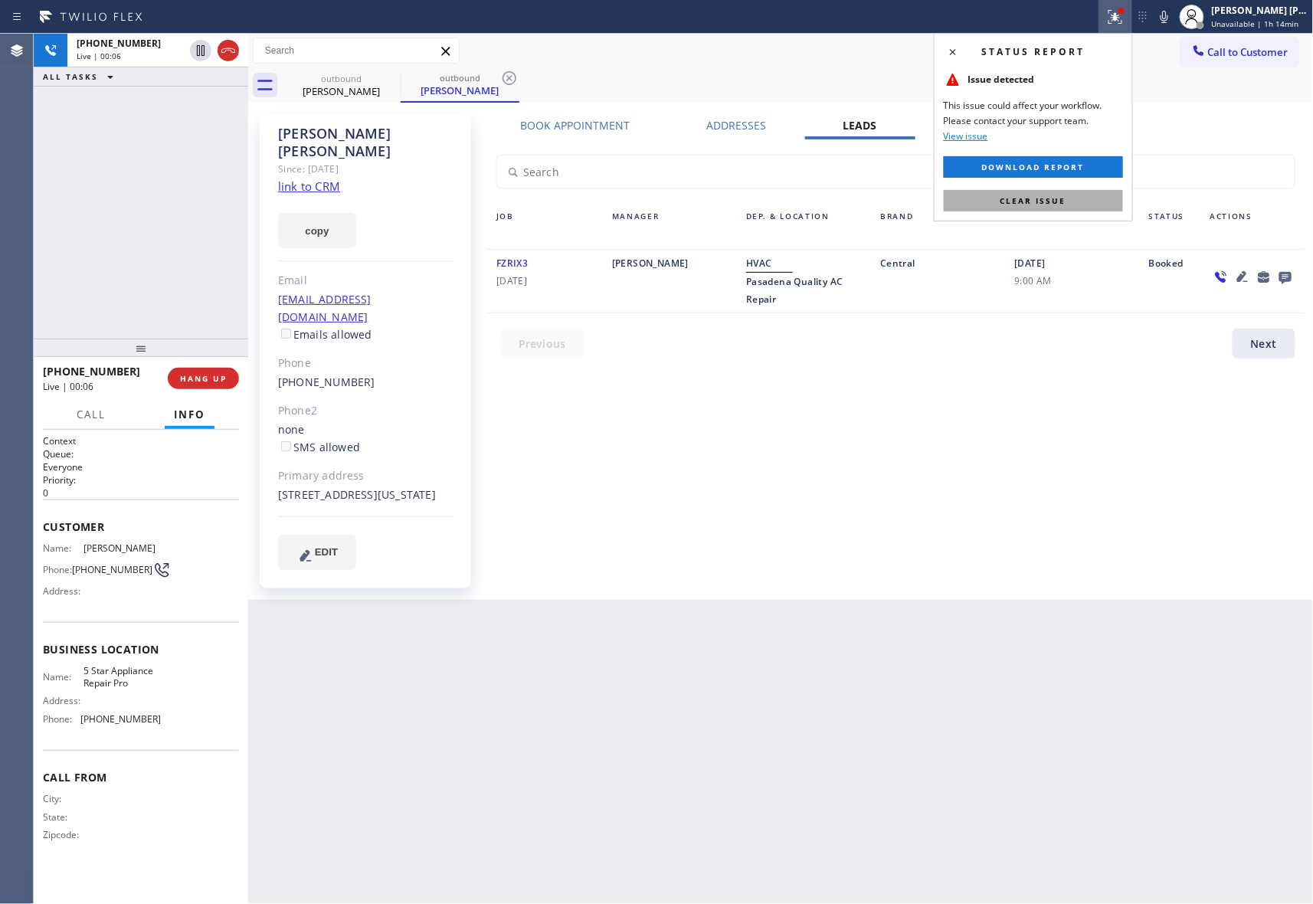
click at [1040, 199] on span "Clear issue" at bounding box center [1034, 200] width 66 height 11
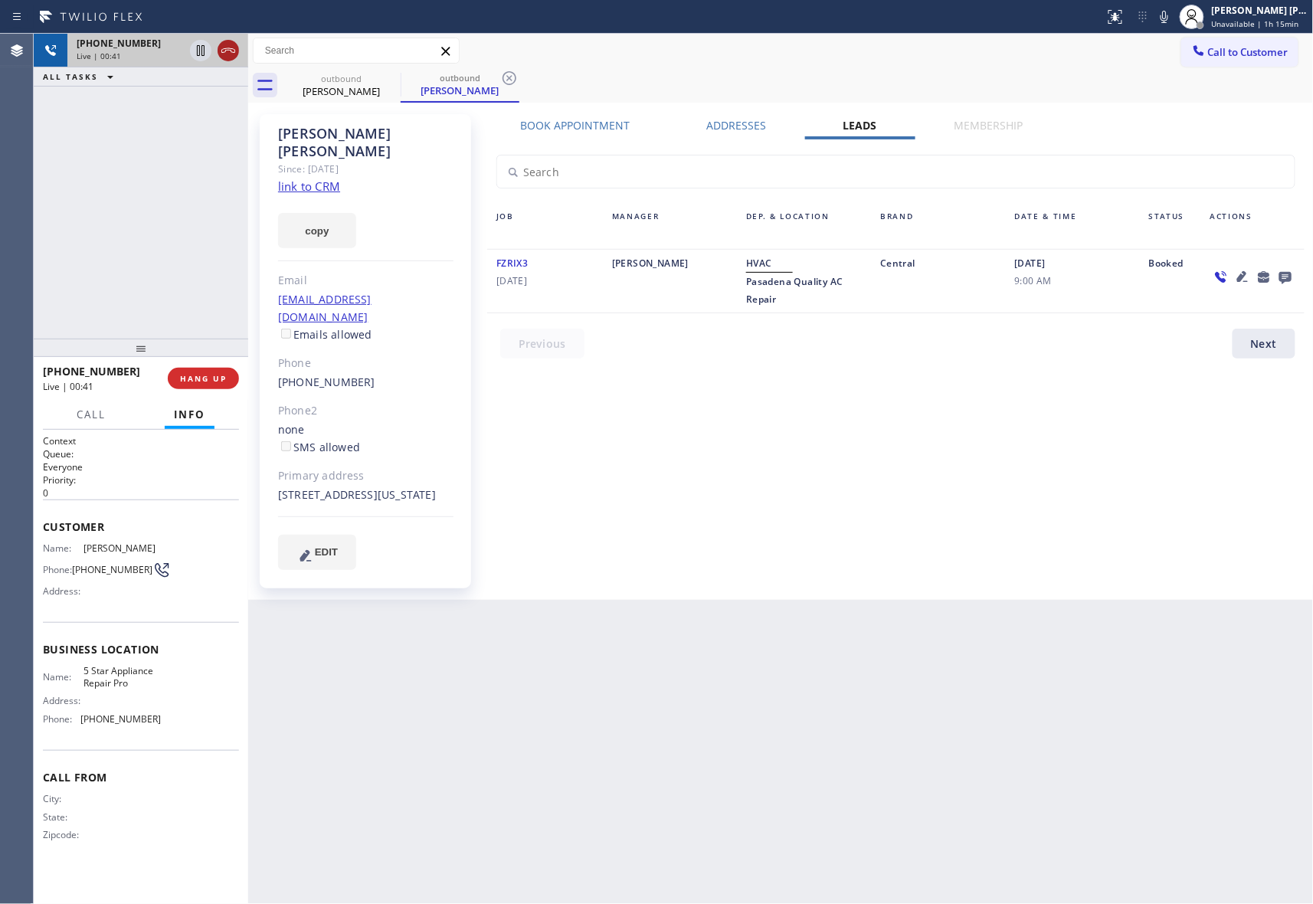
click at [238, 53] on div at bounding box center [228, 50] width 21 height 18
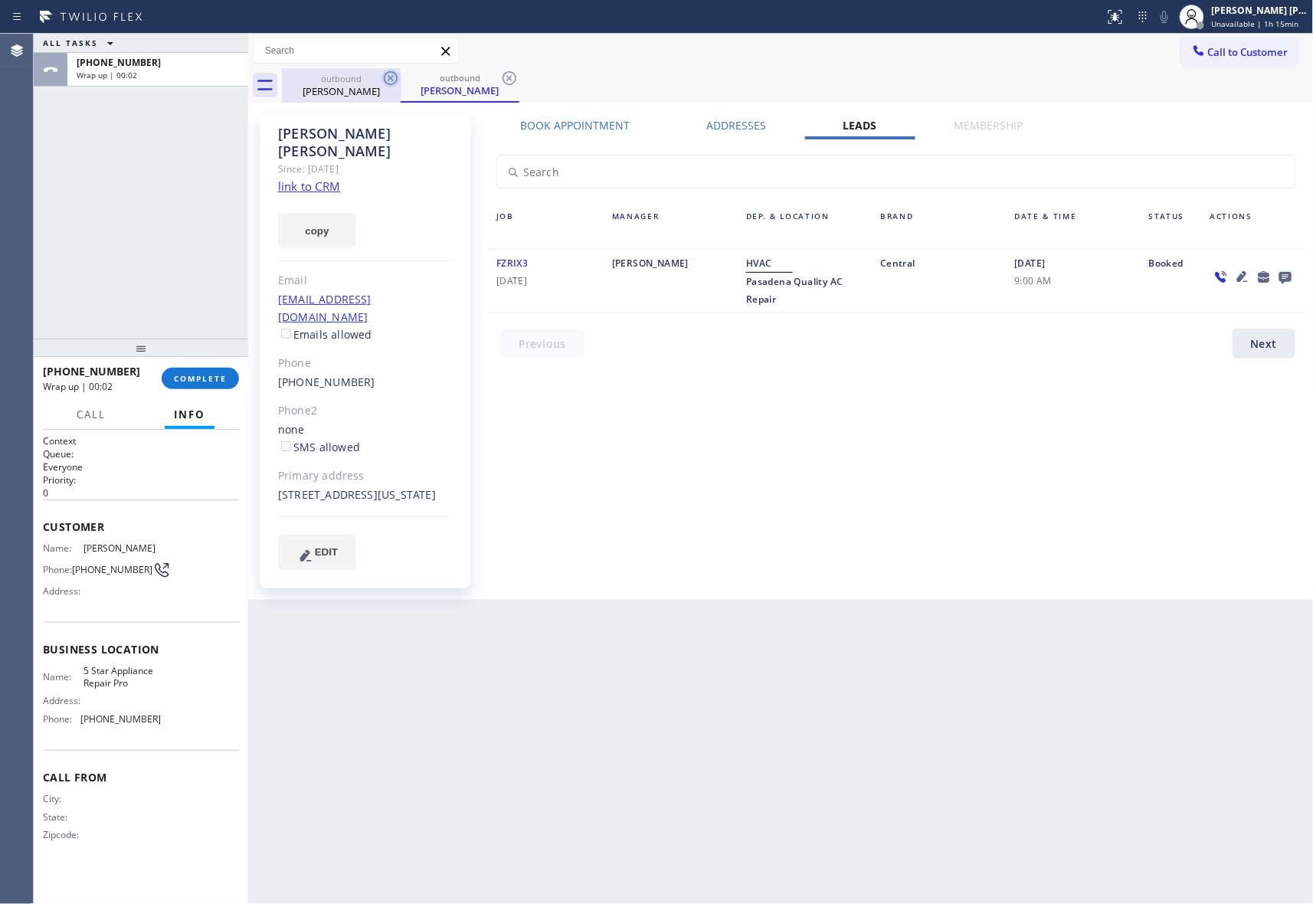
click at [388, 80] on icon at bounding box center [391, 78] width 14 height 14
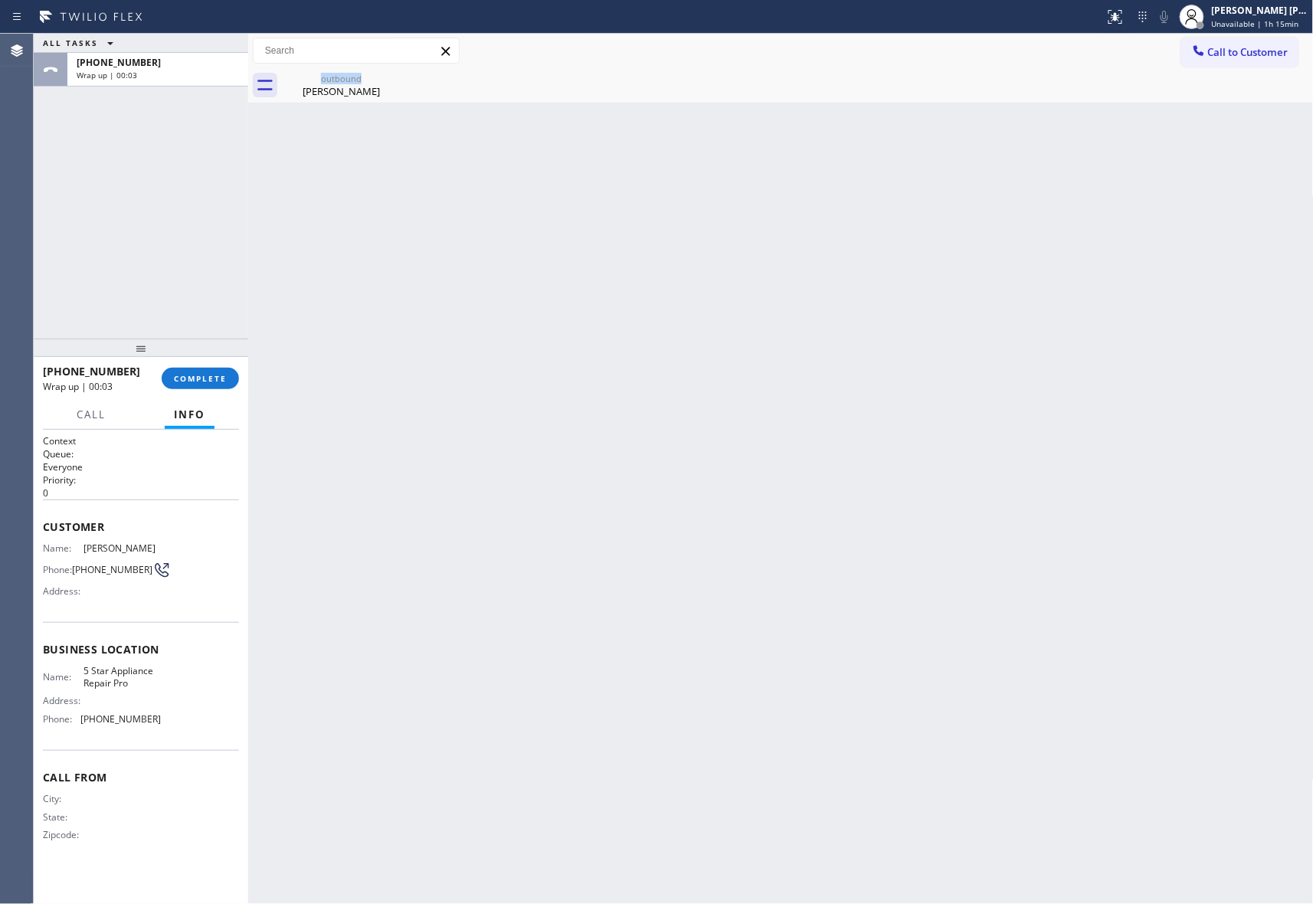
click at [388, 80] on div "outbound [PERSON_NAME]" at bounding box center [341, 85] width 119 height 34
click at [0, 0] on icon at bounding box center [0, 0] width 0 height 0
click at [200, 368] on button "COMPLETE" at bounding box center [200, 378] width 77 height 21
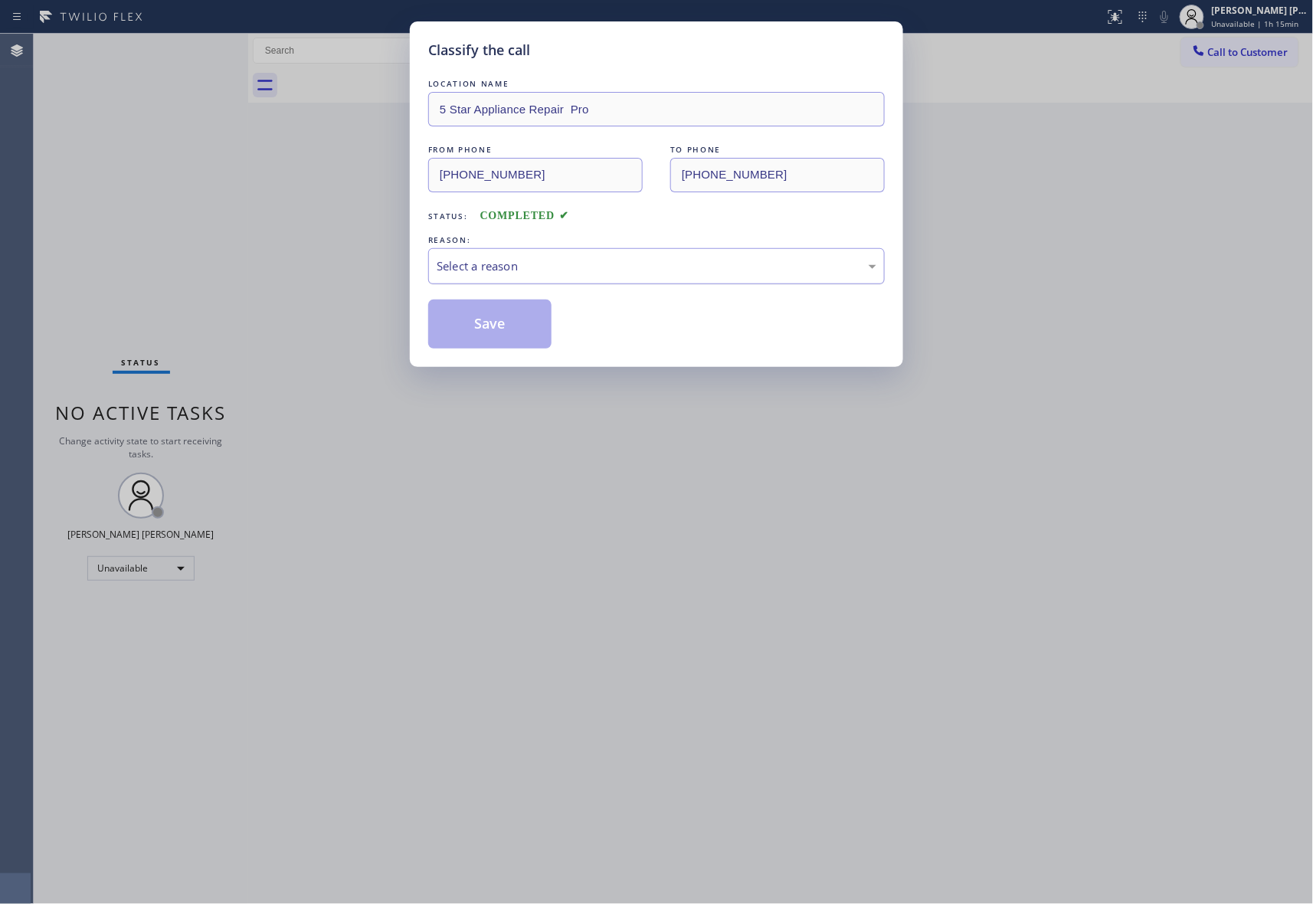
click at [573, 273] on div "Select a reason" at bounding box center [657, 266] width 440 height 18
click at [480, 326] on button "Save" at bounding box center [489, 324] width 123 height 49
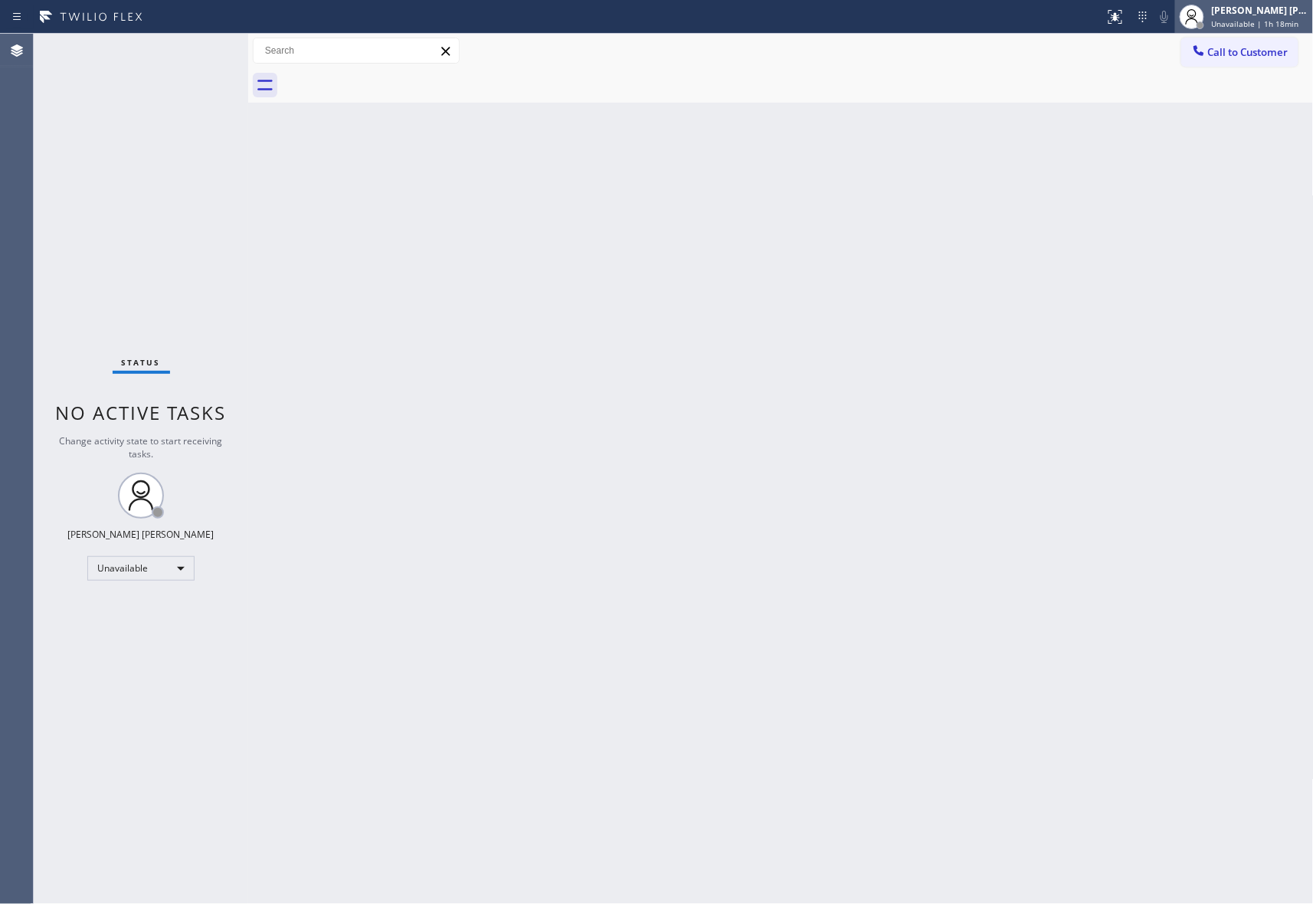
click at [1258, 21] on span "Unavailable | 1h 18min" at bounding box center [1255, 23] width 87 height 11
click at [1202, 80] on button "Available" at bounding box center [1237, 81] width 153 height 20
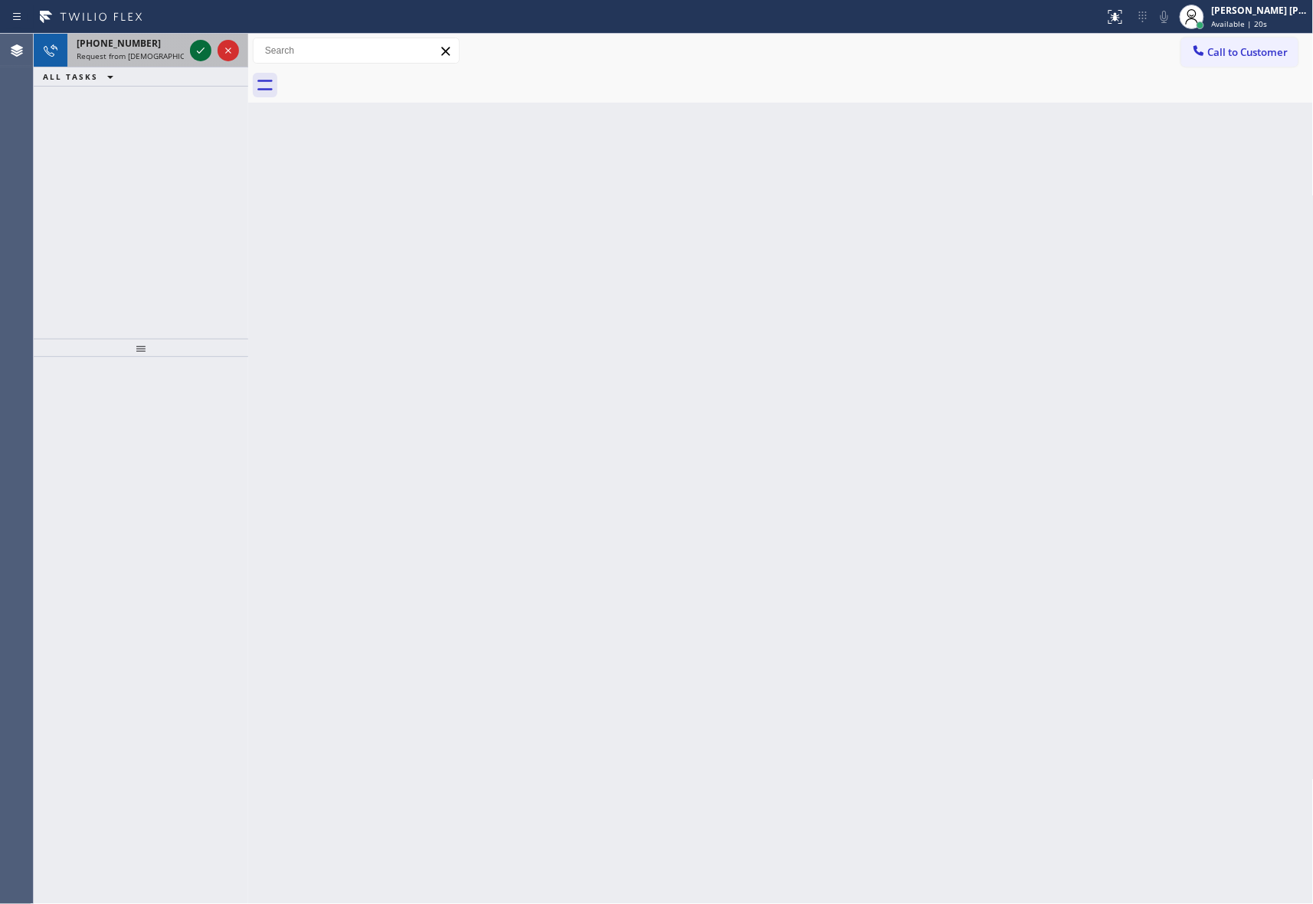
click at [201, 50] on icon at bounding box center [201, 50] width 18 height 18
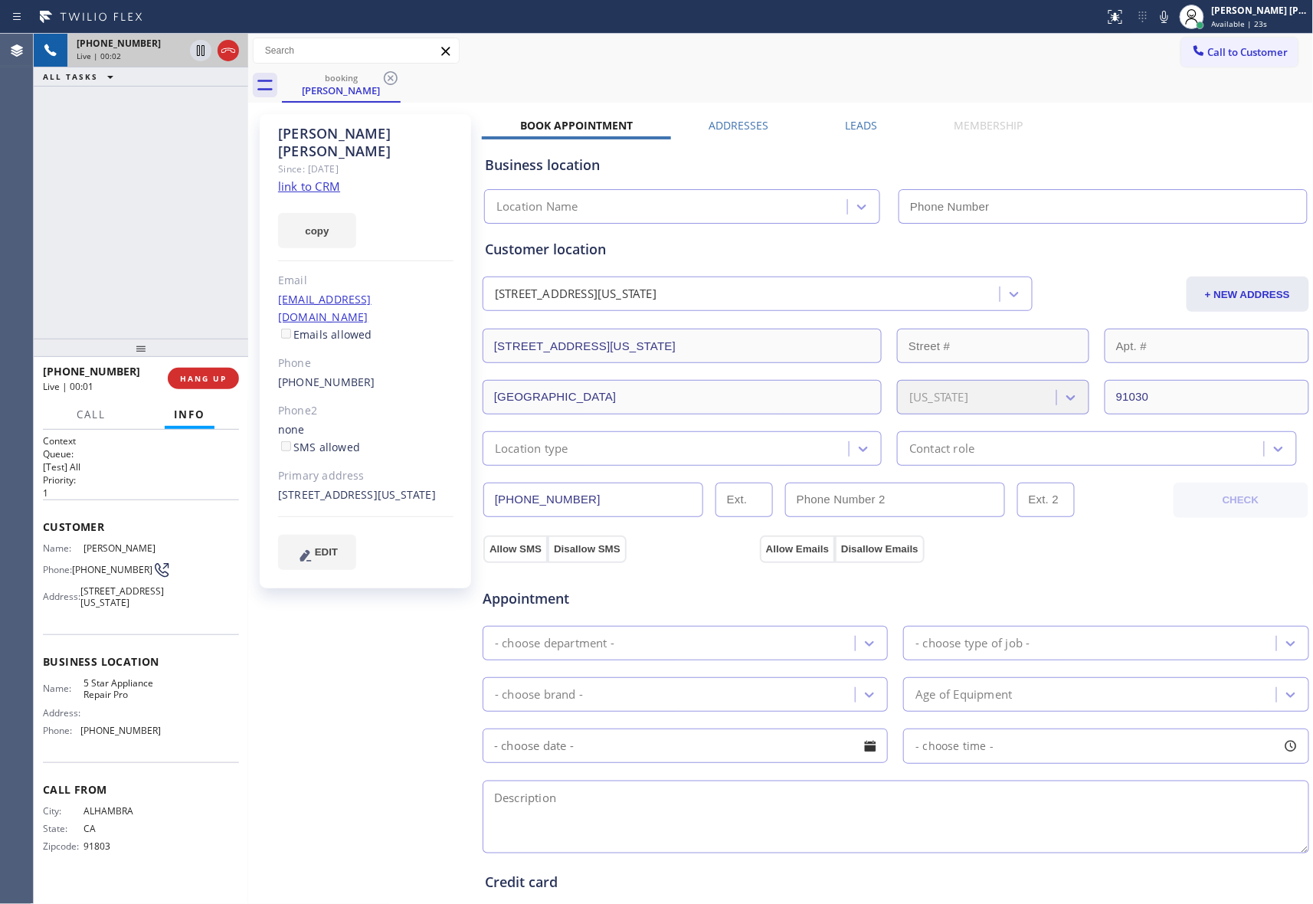
type input "[PHONE_NUMBER]"
click at [201, 49] on icon at bounding box center [201, 50] width 18 height 18
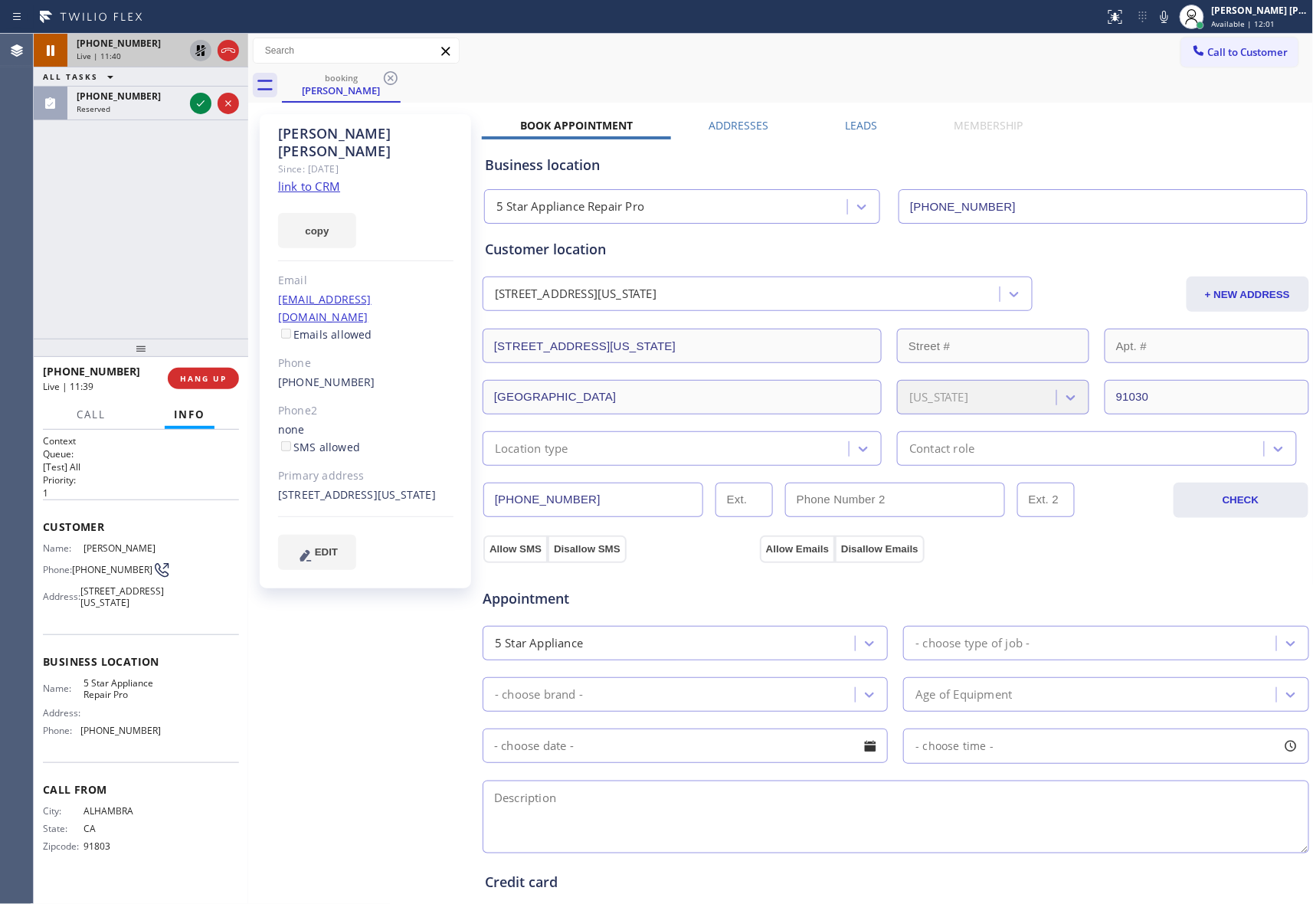
click at [197, 50] on icon at bounding box center [200, 50] width 11 height 11
click at [198, 56] on icon at bounding box center [201, 50] width 18 height 18
click at [200, 48] on icon at bounding box center [201, 50] width 18 height 18
click at [230, 51] on icon at bounding box center [228, 50] width 18 height 18
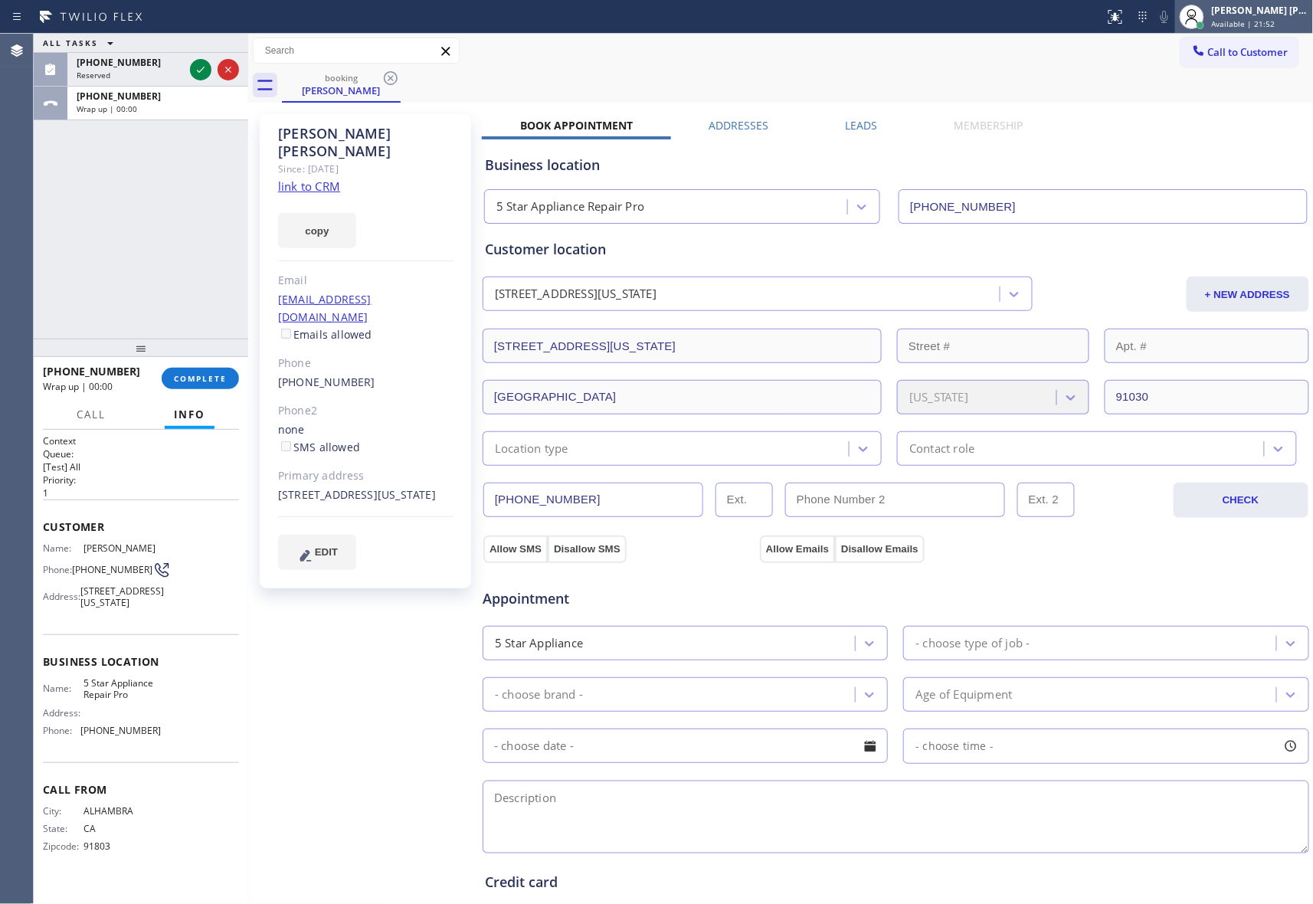
click at [1257, 6] on div "[PERSON_NAME] [PERSON_NAME]" at bounding box center [1260, 10] width 97 height 13
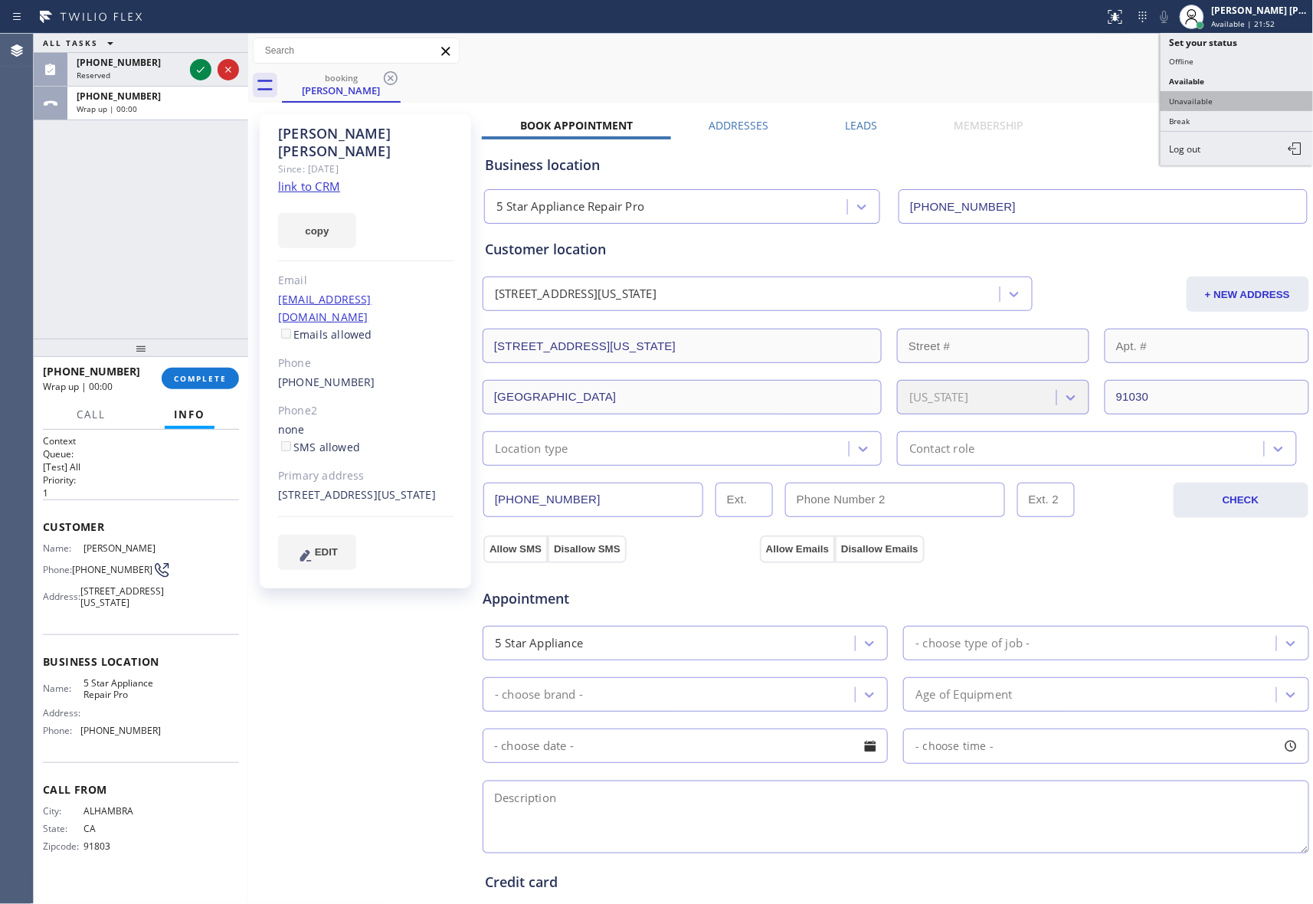
click at [1224, 100] on button "Unavailable" at bounding box center [1237, 101] width 153 height 20
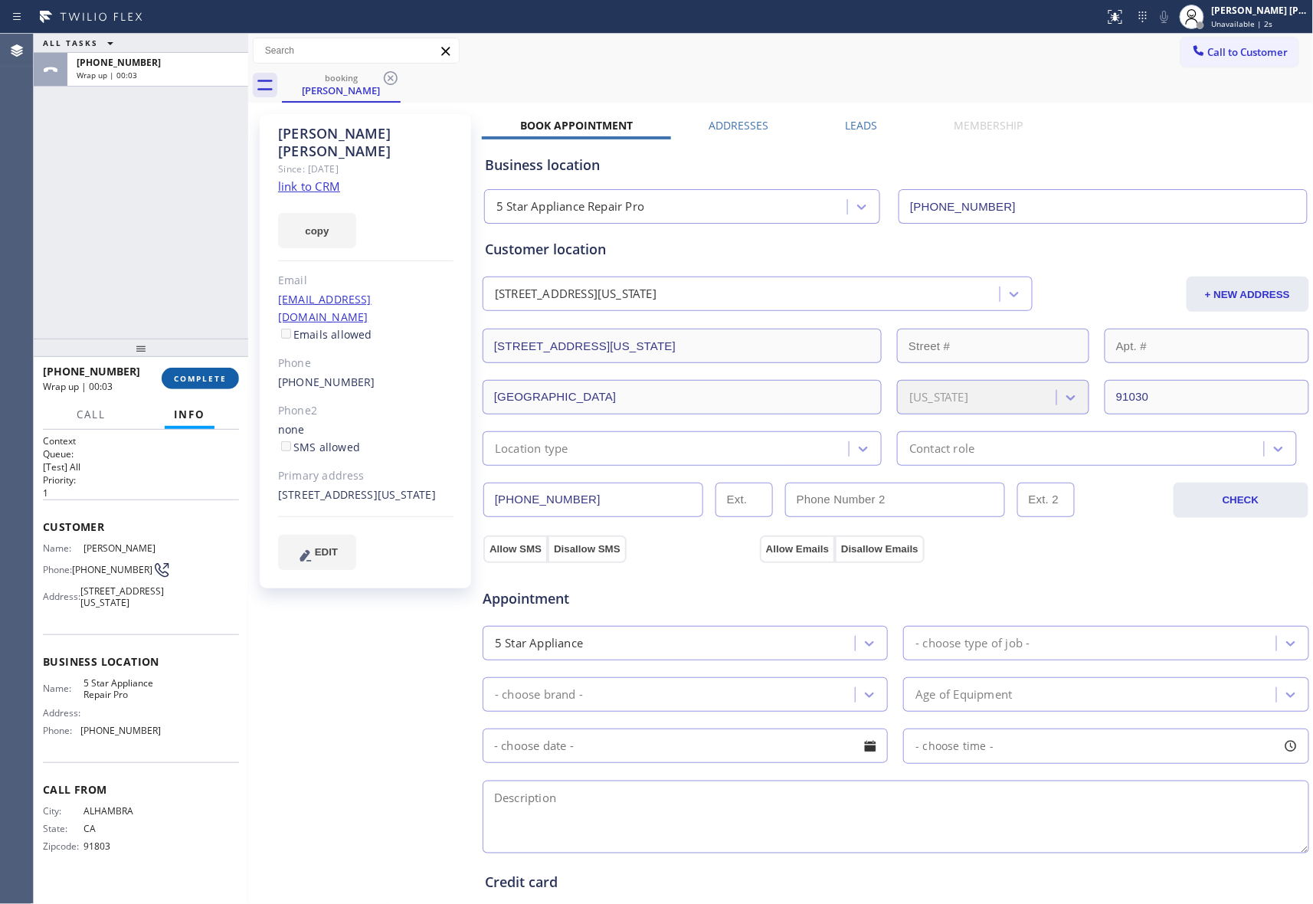
click at [203, 384] on button "COMPLETE" at bounding box center [200, 378] width 77 height 21
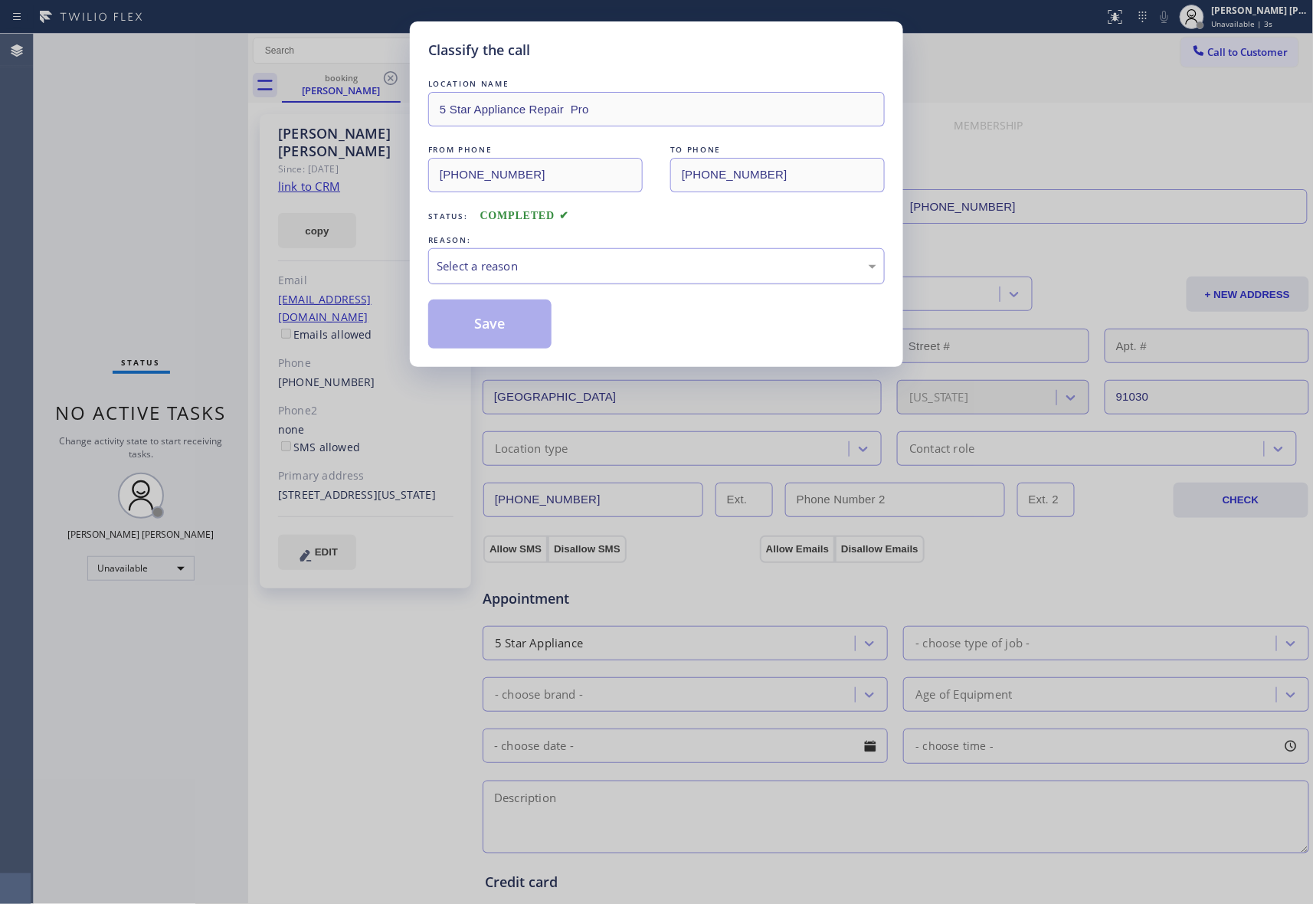
click at [503, 259] on div "Select a reason" at bounding box center [657, 266] width 440 height 18
click at [489, 323] on button "Save" at bounding box center [489, 324] width 123 height 49
